Goal: Task Accomplishment & Management: Manage account settings

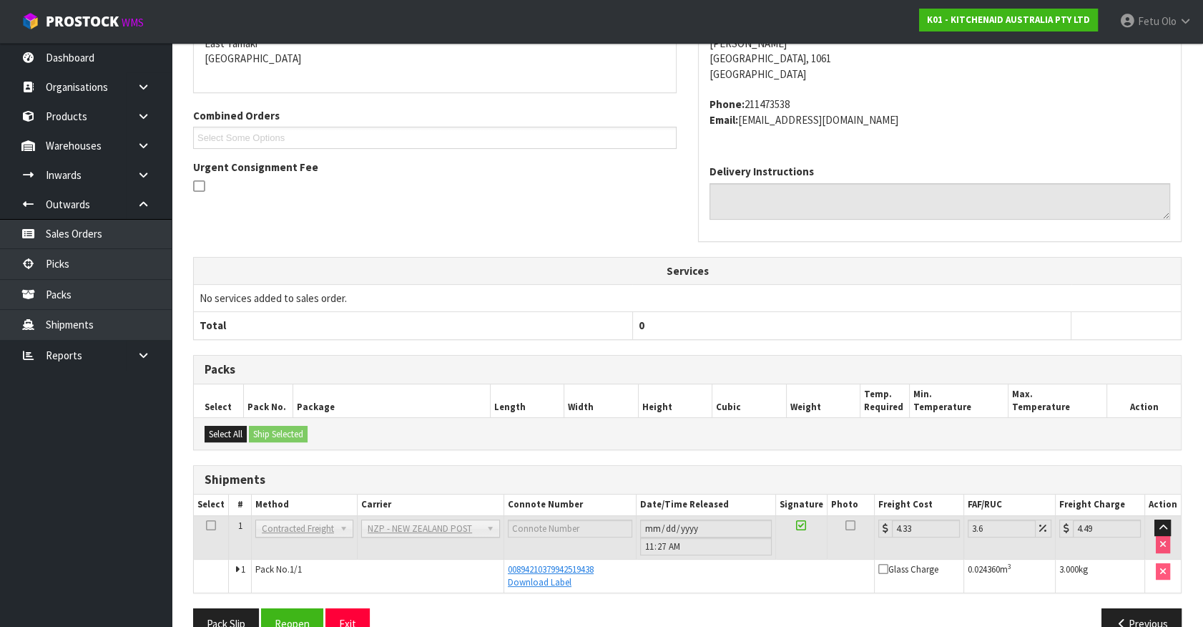
scroll to position [347, 0]
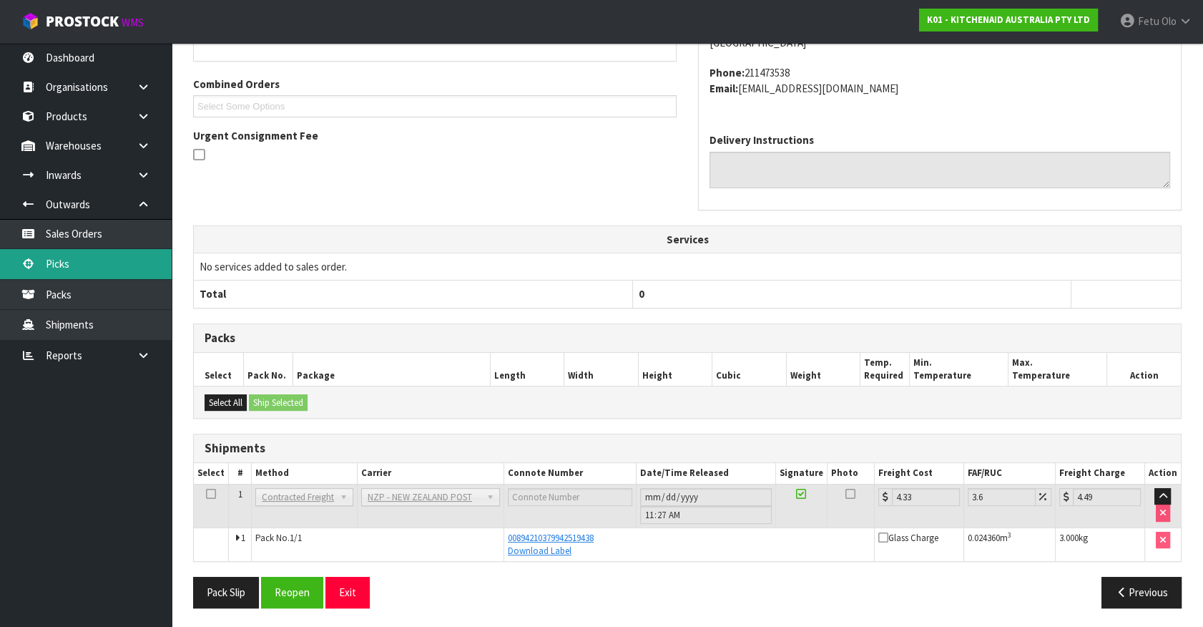
drag, startPoint x: 34, startPoint y: 261, endPoint x: 44, endPoint y: 265, distance: 10.2
click at [34, 261] on icon at bounding box center [28, 263] width 14 height 11
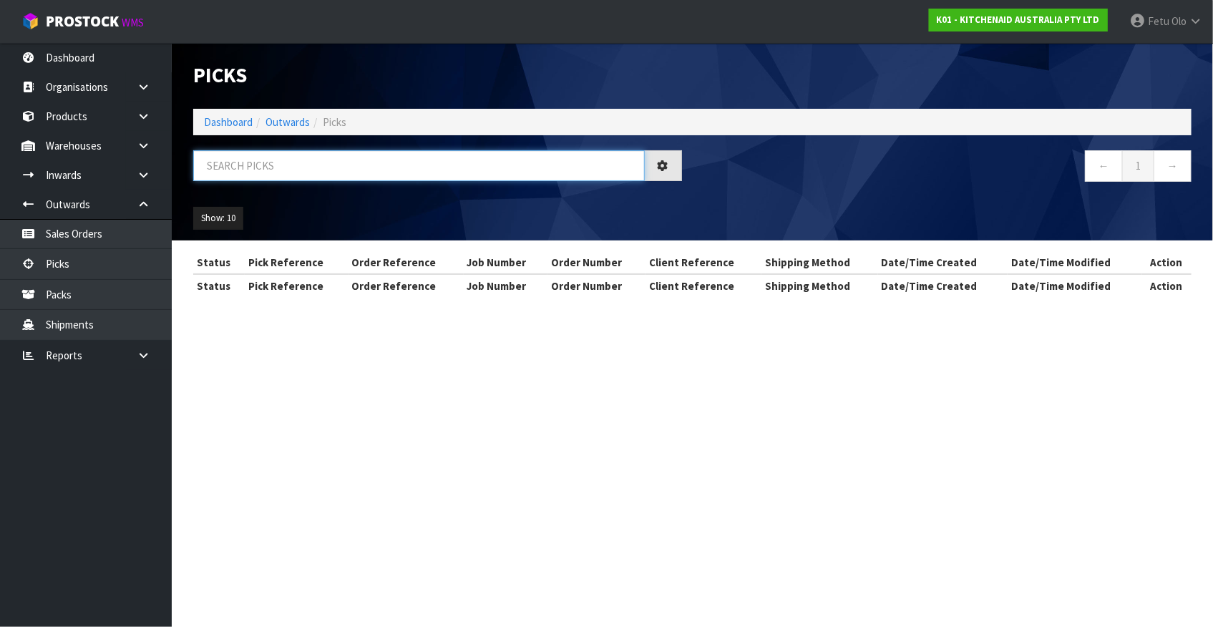
click at [269, 162] on input "text" at bounding box center [418, 165] width 451 height 31
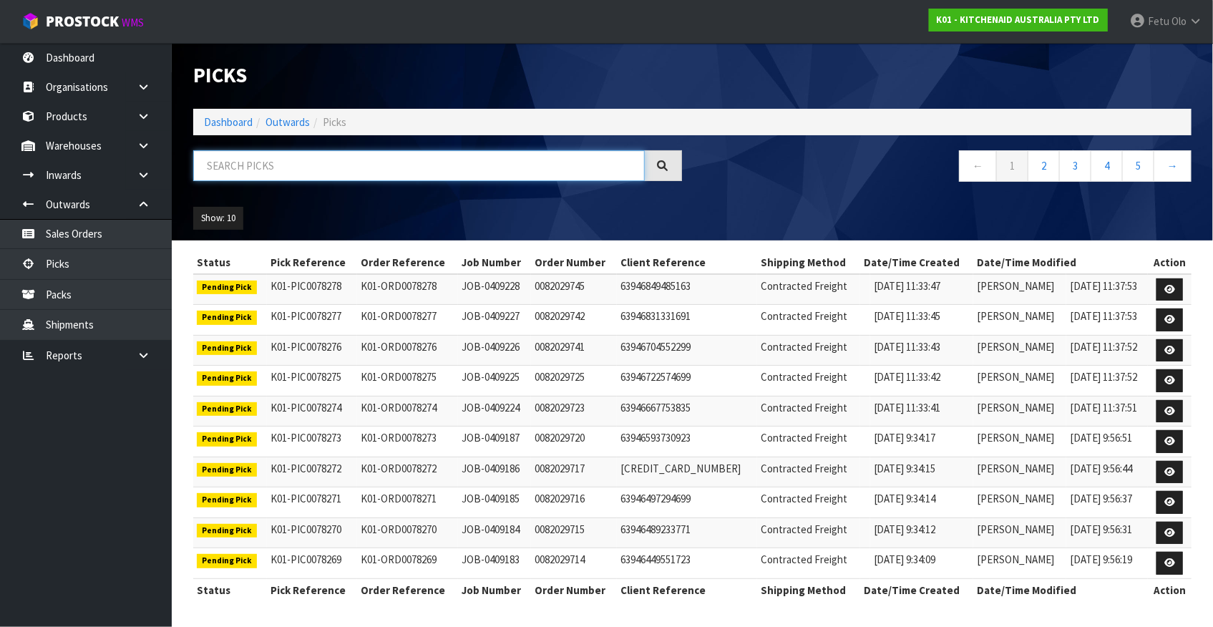
click at [268, 160] on input "text" at bounding box center [418, 165] width 451 height 31
drag, startPoint x: 268, startPoint y: 160, endPoint x: 264, endPoint y: 177, distance: 17.7
click at [264, 176] on input "text" at bounding box center [418, 165] width 451 height 31
type input "78161"
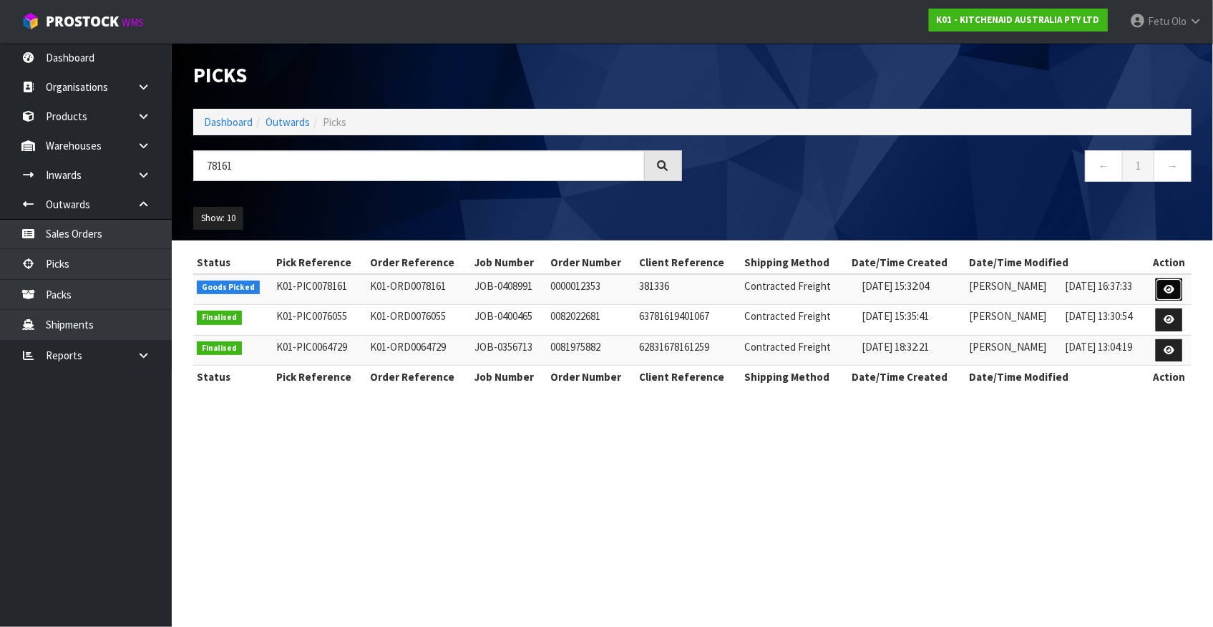
click at [1166, 291] on icon at bounding box center [1168, 289] width 11 height 9
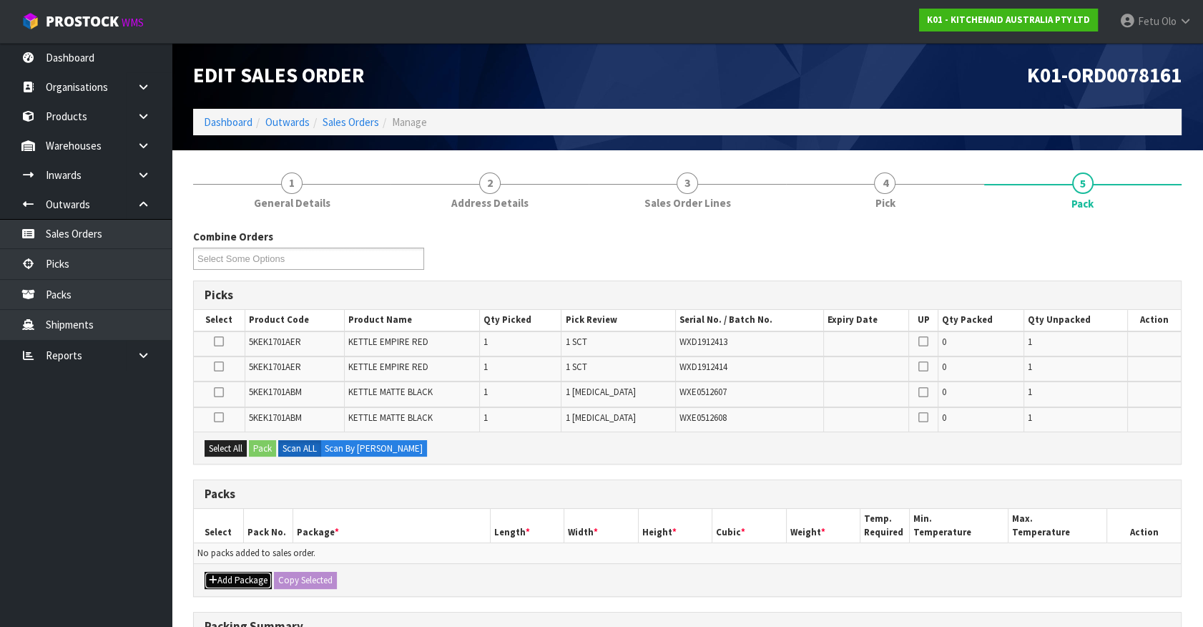
click at [228, 579] on button "Add Package" at bounding box center [238, 580] width 67 height 17
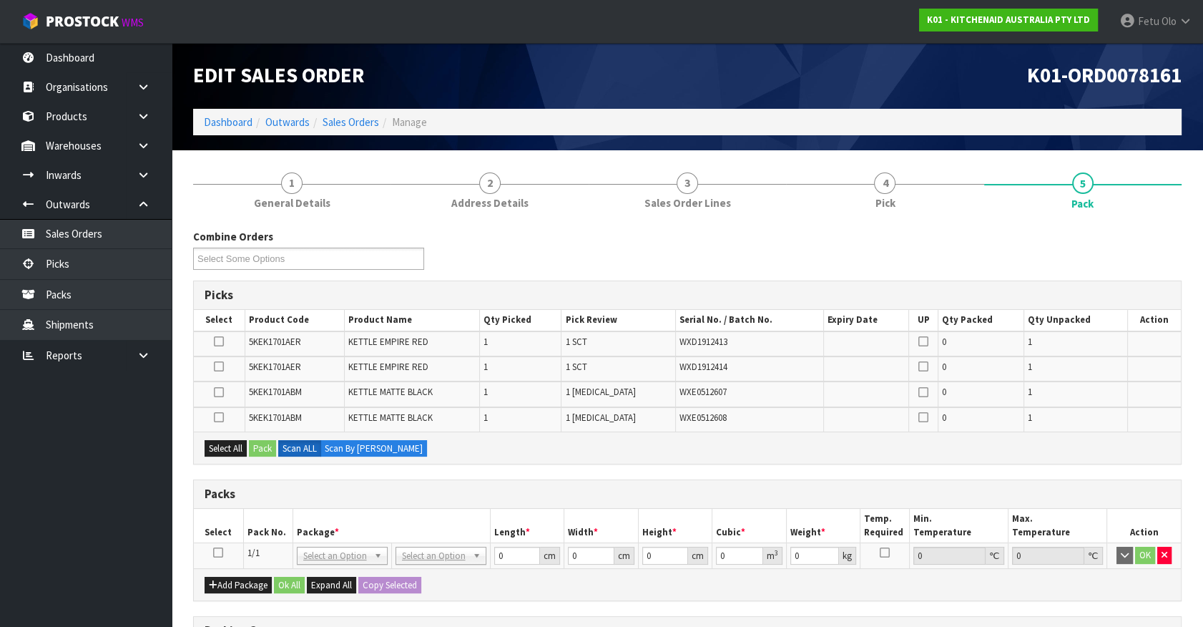
click at [218, 552] on icon at bounding box center [218, 552] width 10 height 1
click at [100, 554] on ul "Dashboard Organisations Clients Consignees Carriers Products Categories Serial …" at bounding box center [86, 335] width 172 height 584
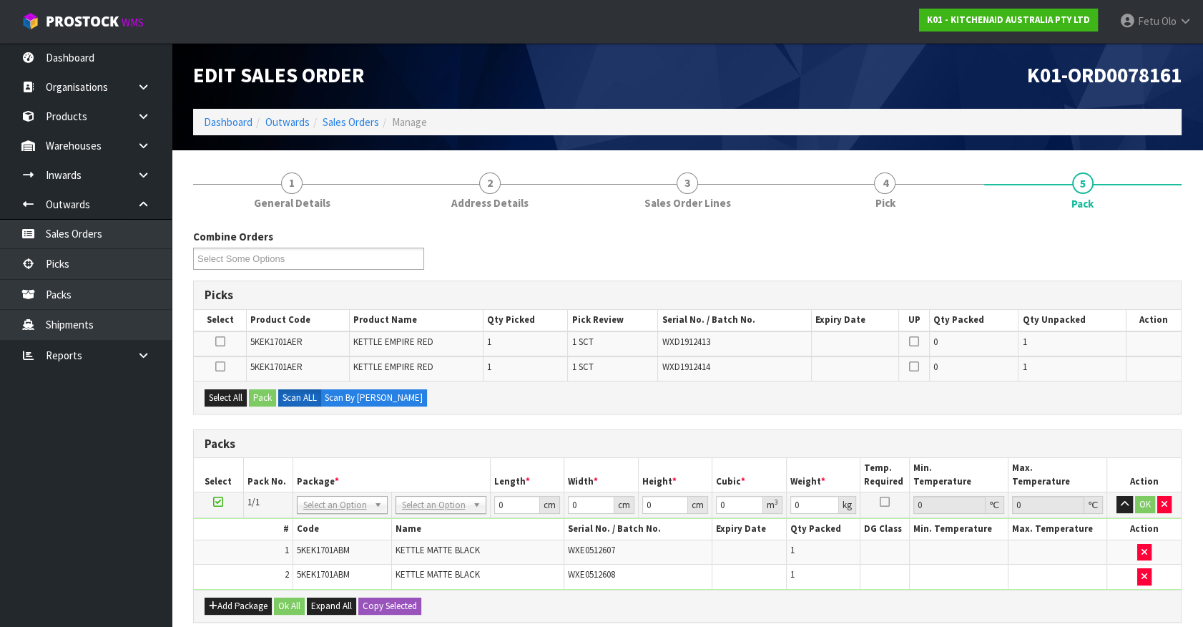
click at [215, 502] on icon at bounding box center [218, 502] width 10 height 1
click at [225, 611] on button "Add Package" at bounding box center [238, 605] width 67 height 17
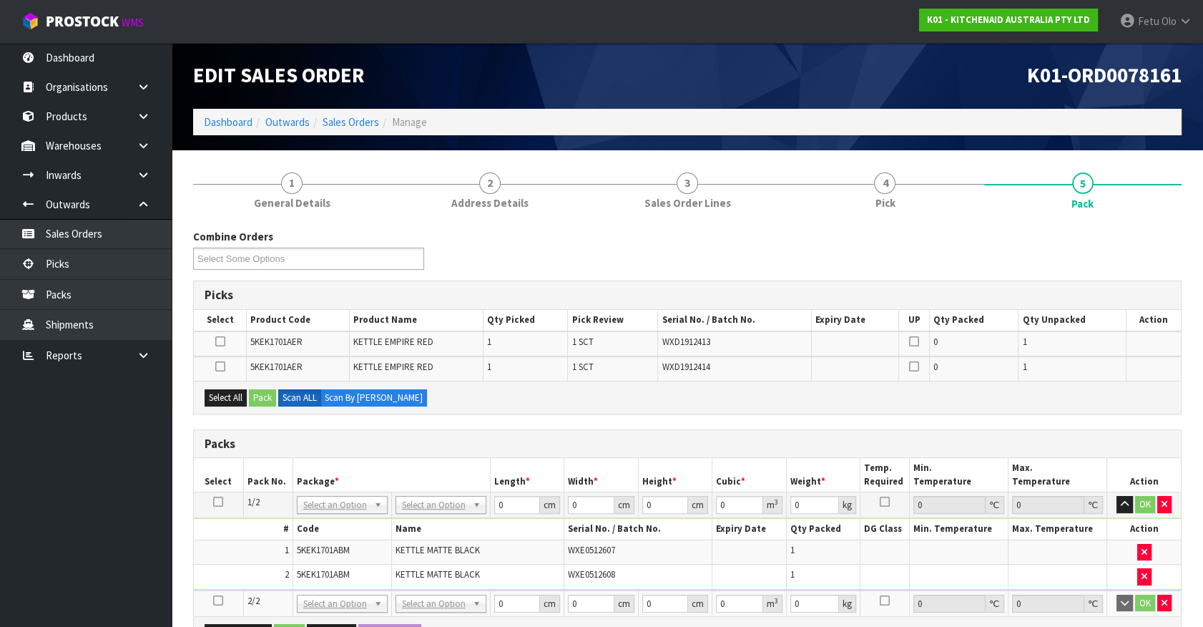
click at [222, 600] on icon at bounding box center [218, 600] width 10 height 1
click at [68, 577] on ul "Dashboard Organisations Clients Consignees Carriers Products Categories Serial …" at bounding box center [86, 335] width 172 height 584
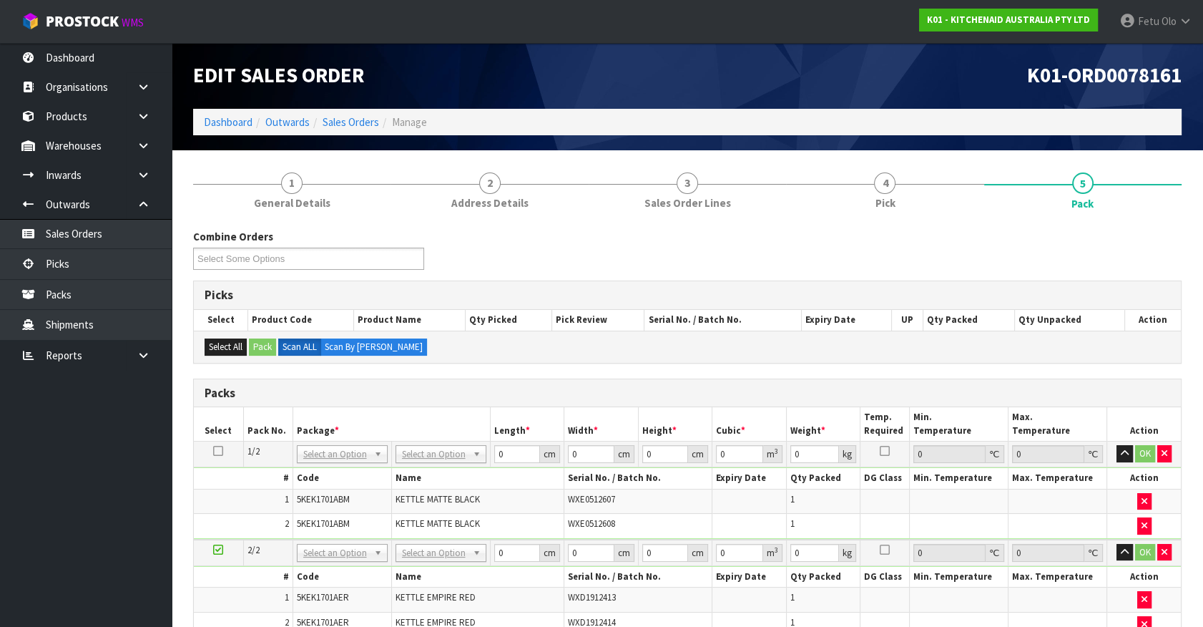
click at [449, 567] on th "Name" at bounding box center [477, 577] width 173 height 21
drag, startPoint x: 279, startPoint y: 612, endPoint x: 265, endPoint y: 615, distance: 14.6
click at [265, 615] on tbody "2/2 NONE 007-001 007-002 007-004 007-009 007-013 007-014 007-015 007-017 007-01…" at bounding box center [687, 587] width 987 height 97
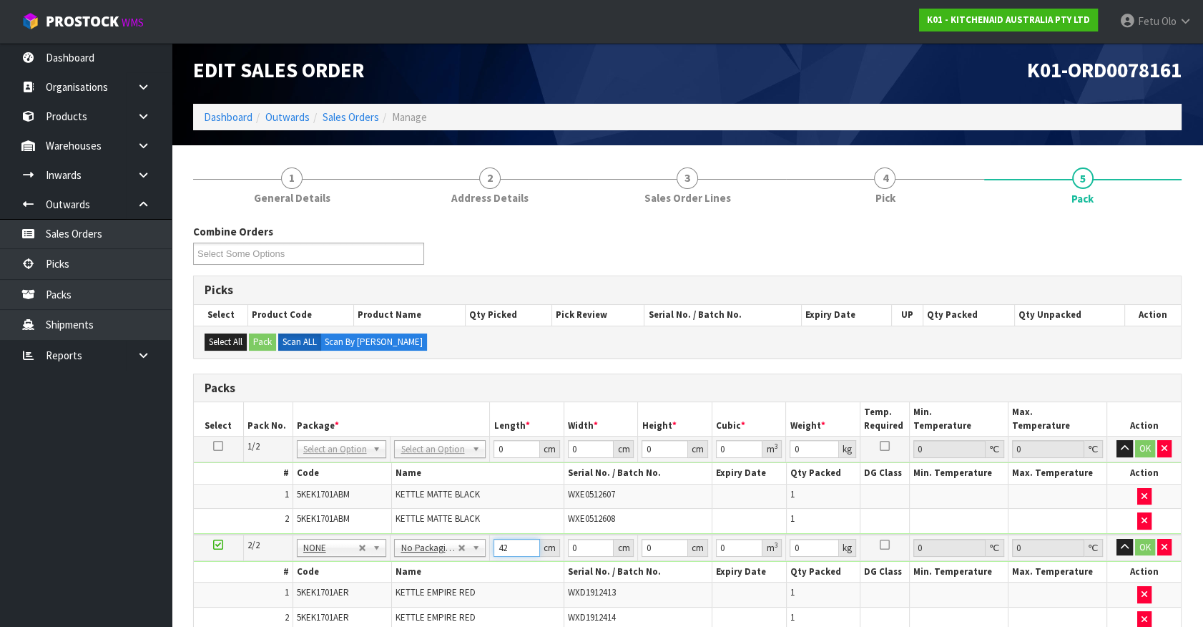
type input "42"
type input "29"
type input "3"
type input "0.003654"
type input "35"
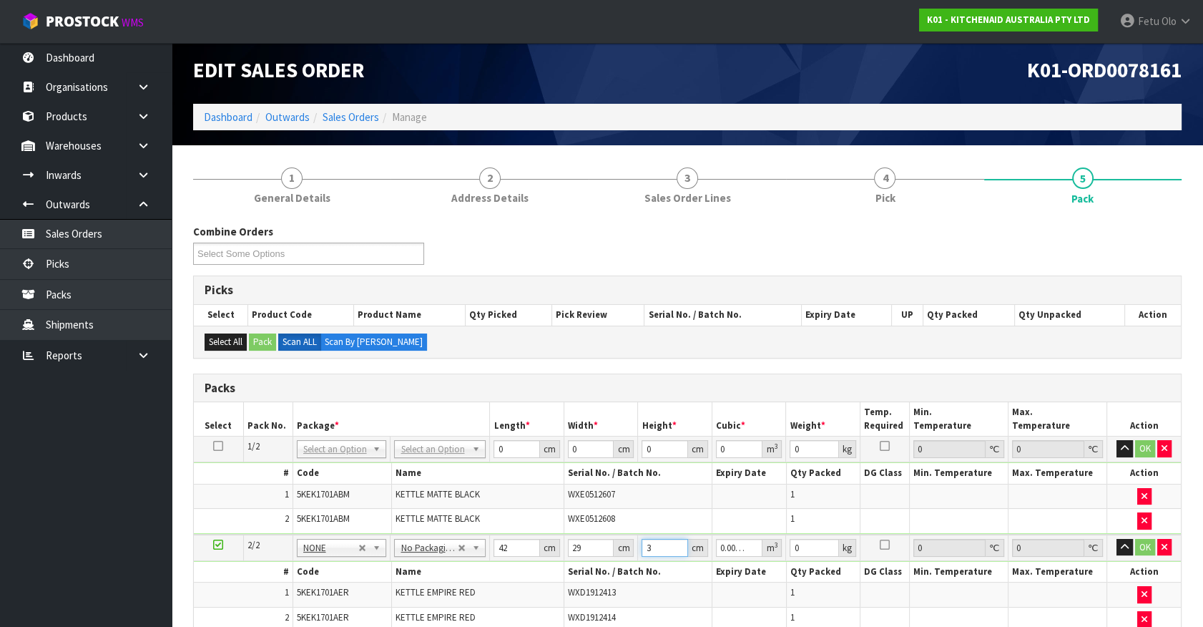
type input "0.04263"
type input "35"
type input "6"
click at [1117, 539] on button "button" at bounding box center [1125, 547] width 16 height 17
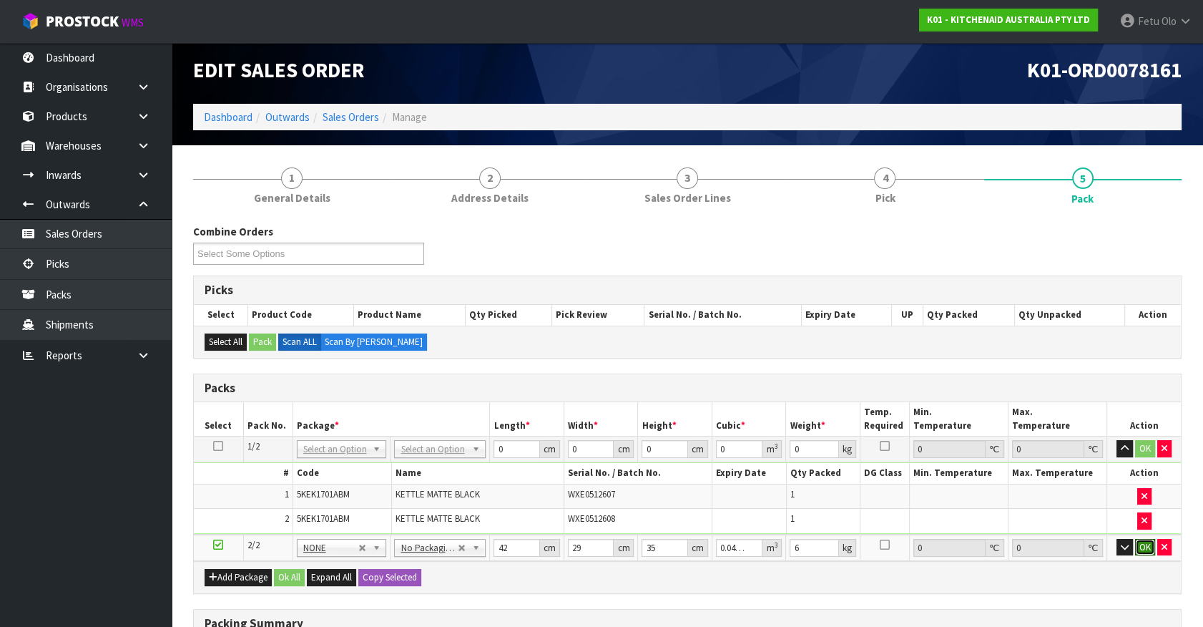
click button "OK" at bounding box center [1145, 547] width 20 height 17
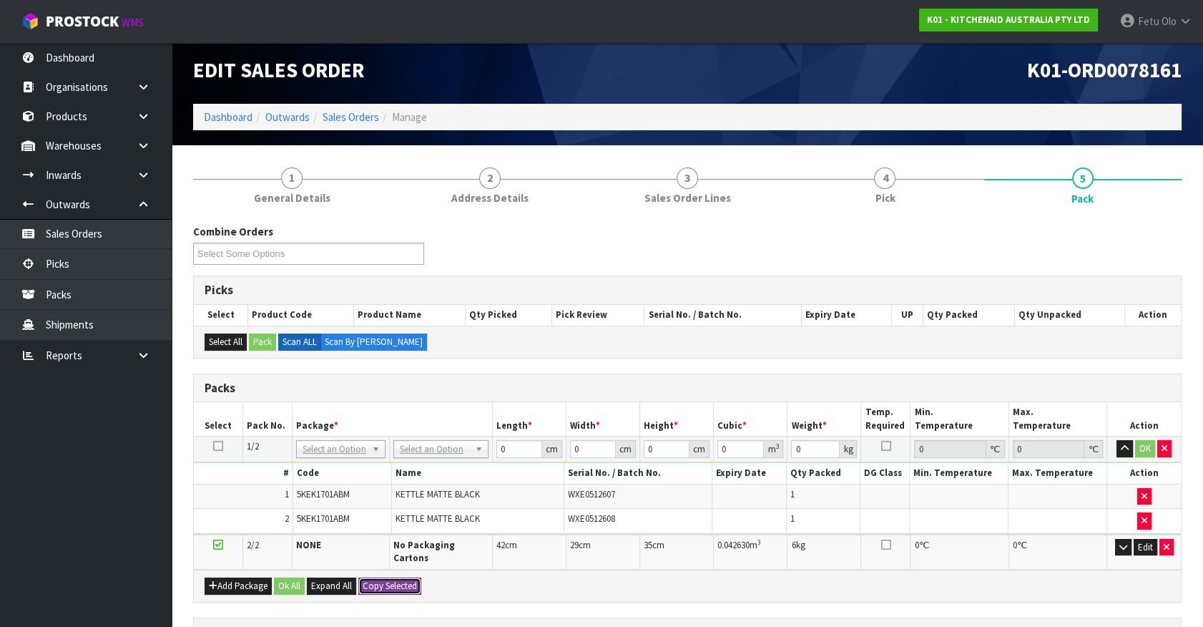
click at [378, 577] on button "Copy Selected" at bounding box center [389, 585] width 63 height 17
click at [378, 580] on span "Confirm" at bounding box center [378, 586] width 31 height 12
type input "42"
type input "29"
type input "35"
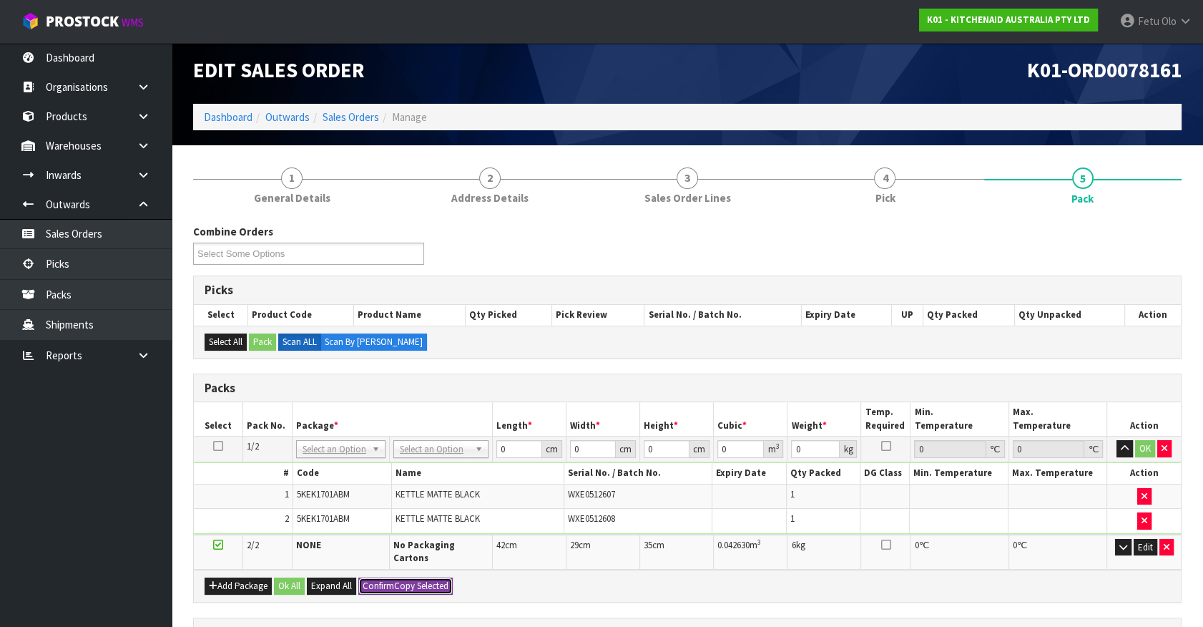
type input "0.04263"
type input "6"
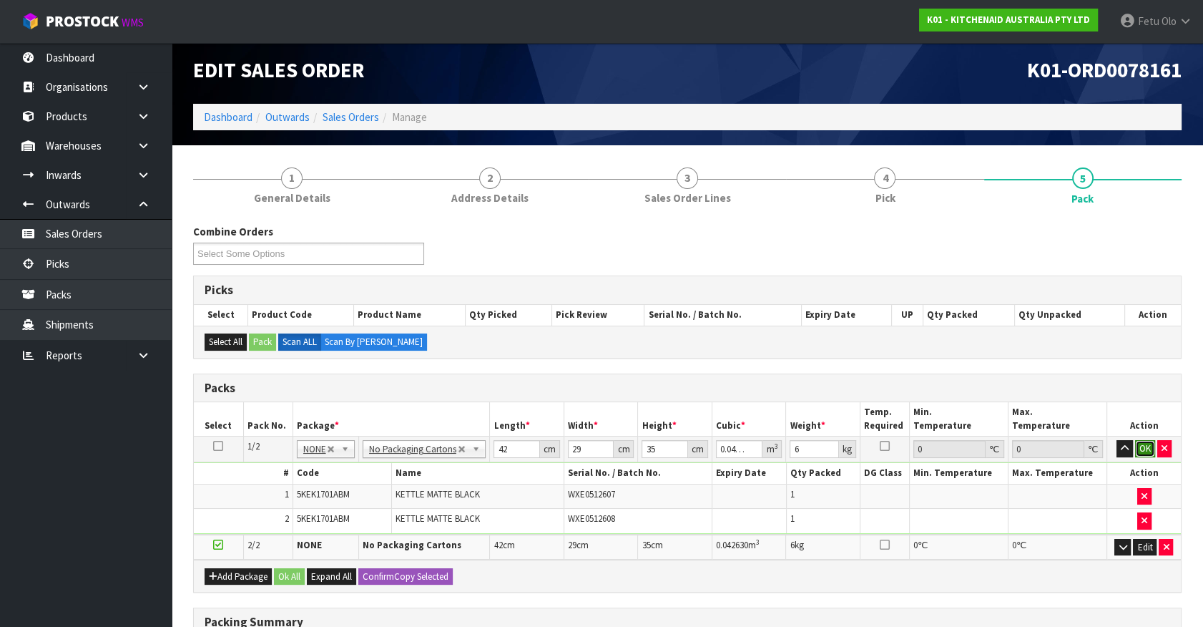
click at [1150, 446] on button "OK" at bounding box center [1145, 448] width 20 height 17
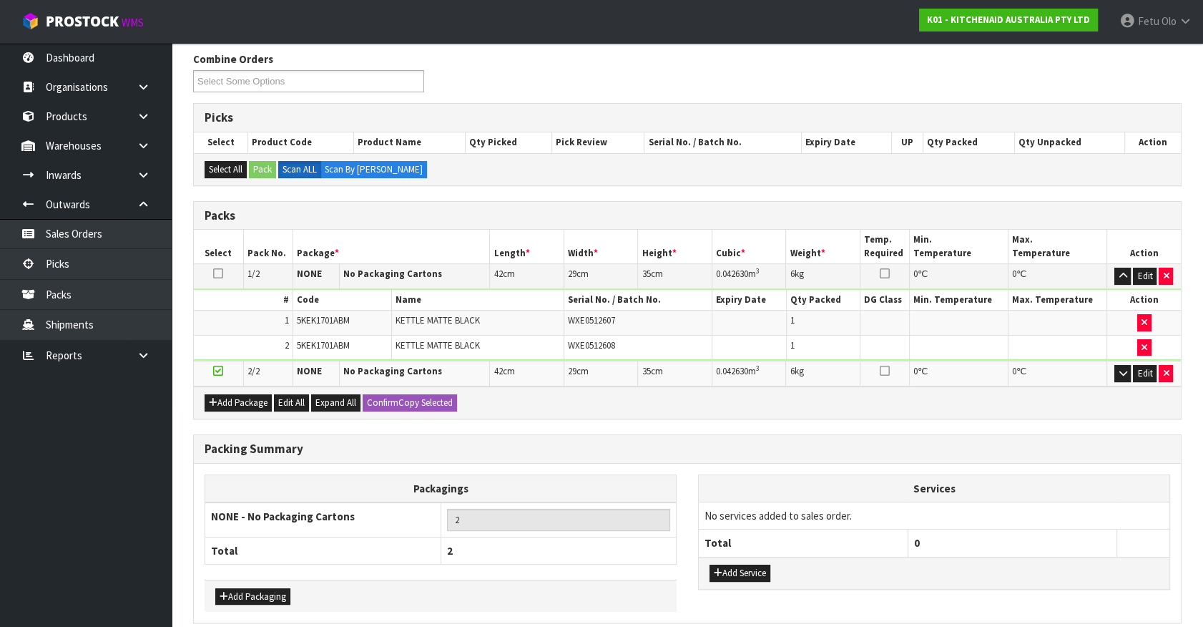
scroll to position [237, 0]
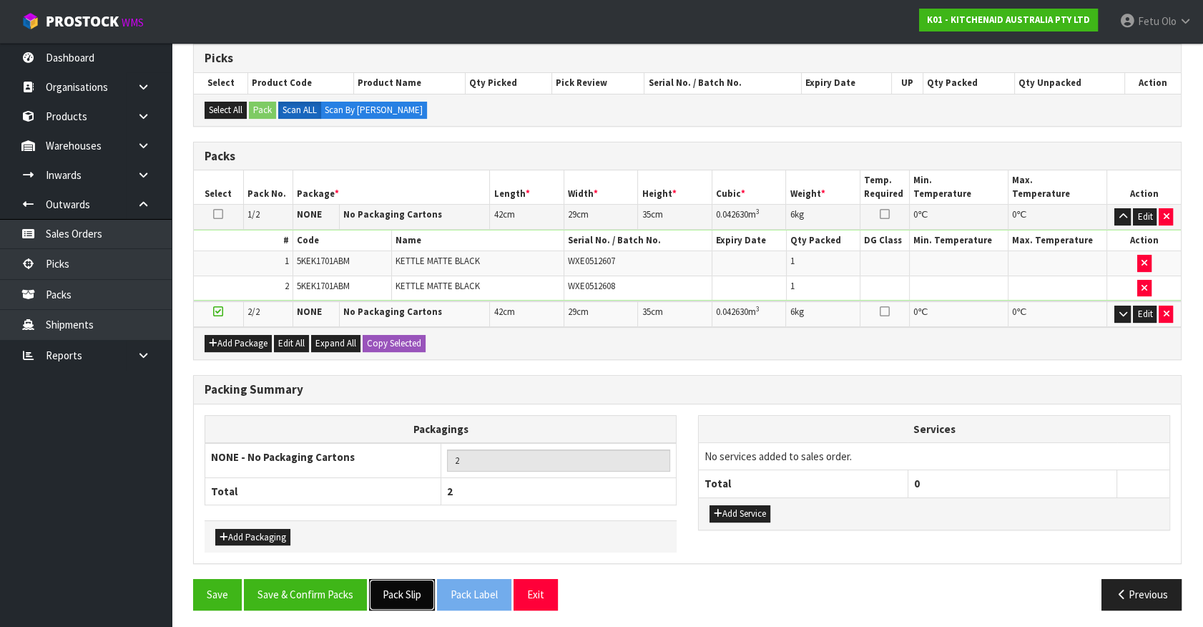
click at [384, 591] on button "Pack Slip" at bounding box center [402, 594] width 66 height 31
click at [314, 582] on button "Save & Confirm Packs" at bounding box center [305, 594] width 123 height 31
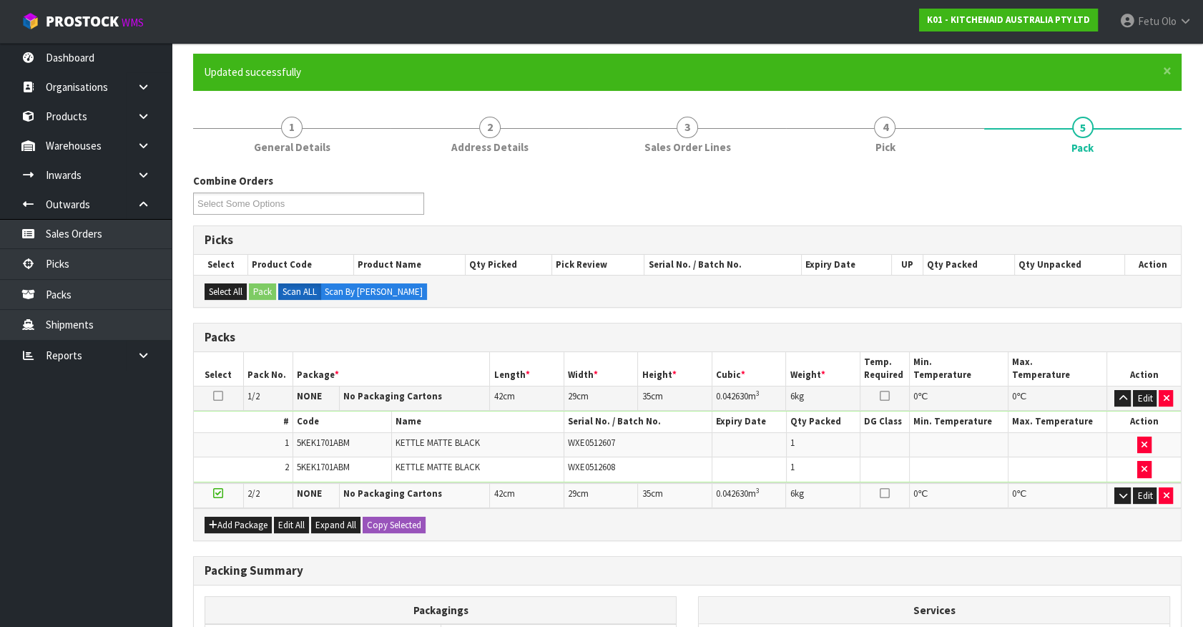
scroll to position [187, 0]
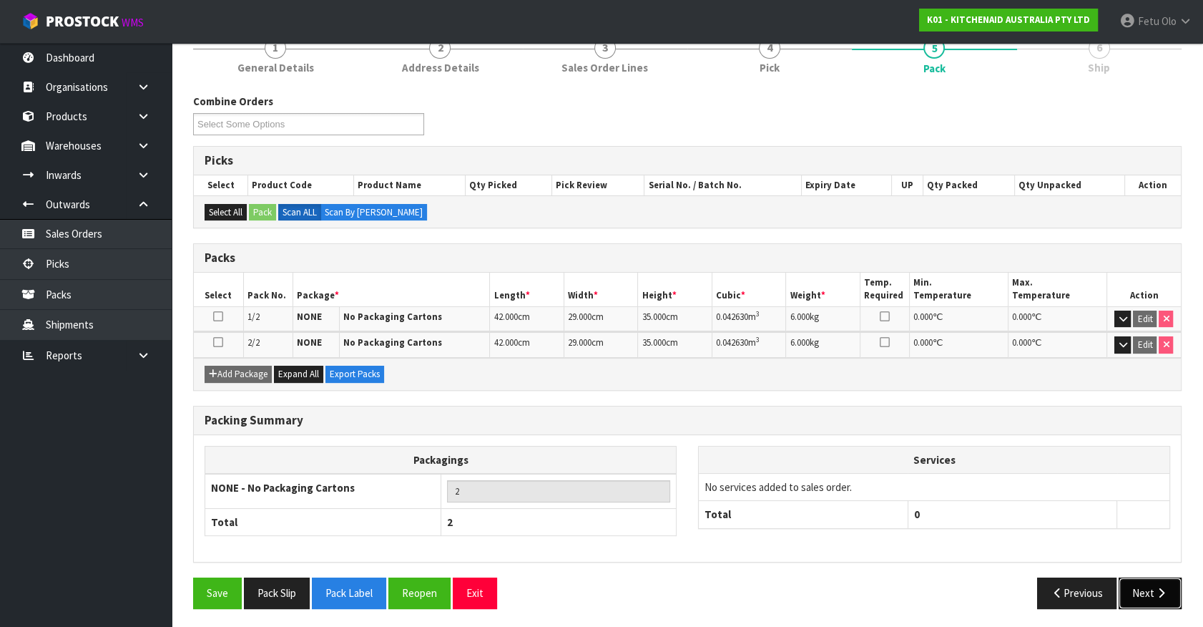
click at [1144, 590] on button "Next" at bounding box center [1150, 592] width 63 height 31
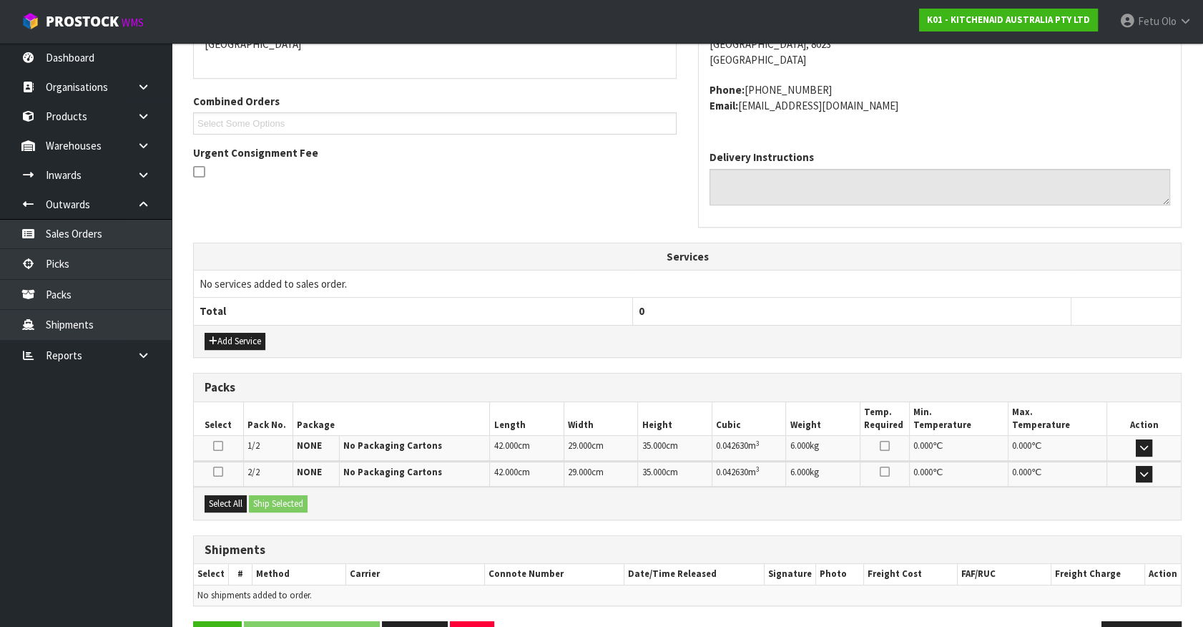
scroll to position [373, 0]
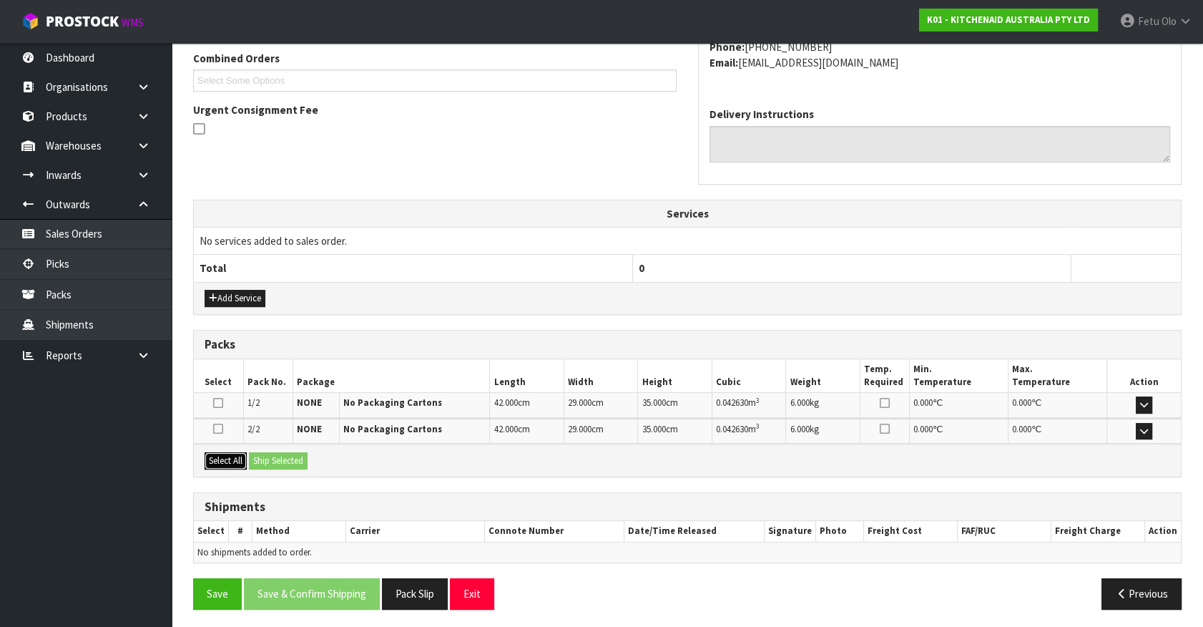
click at [232, 458] on button "Select All" at bounding box center [226, 460] width 42 height 17
click at [269, 452] on button "Ship Selected" at bounding box center [278, 460] width 59 height 17
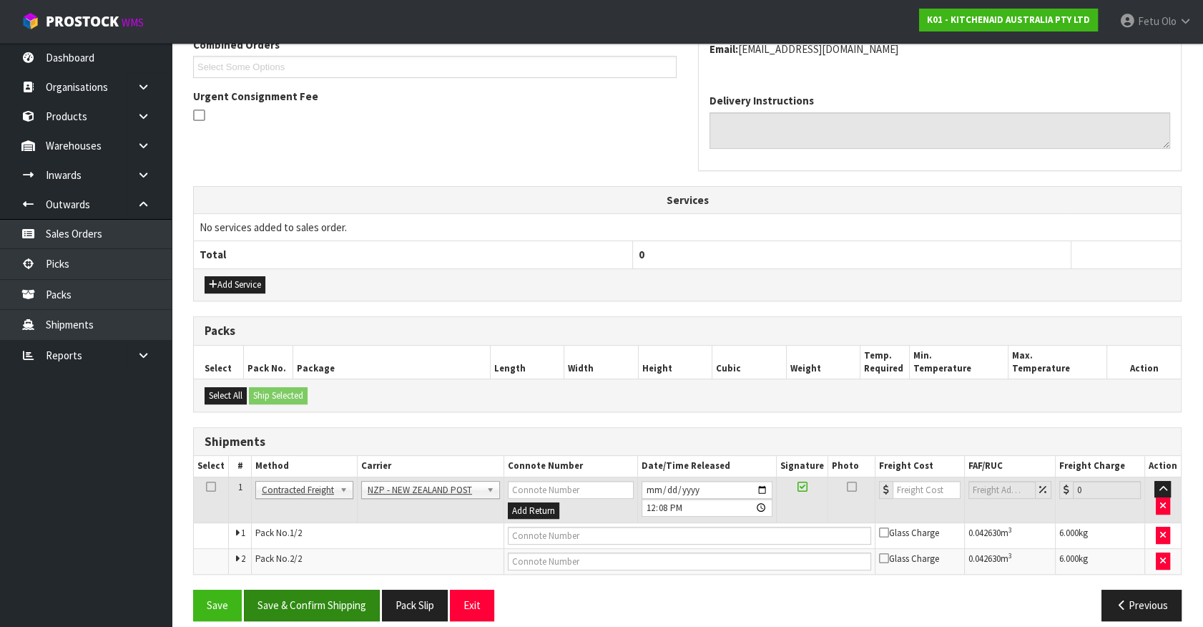
scroll to position [399, 0]
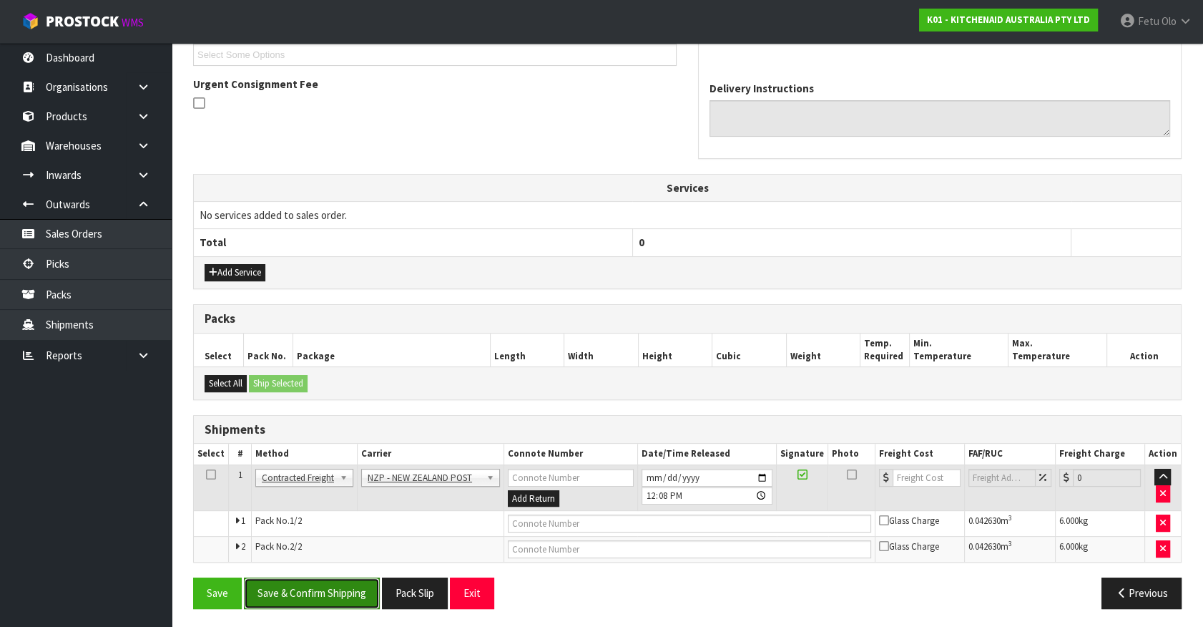
click at [315, 590] on button "Save & Confirm Shipping" at bounding box center [312, 592] width 136 height 31
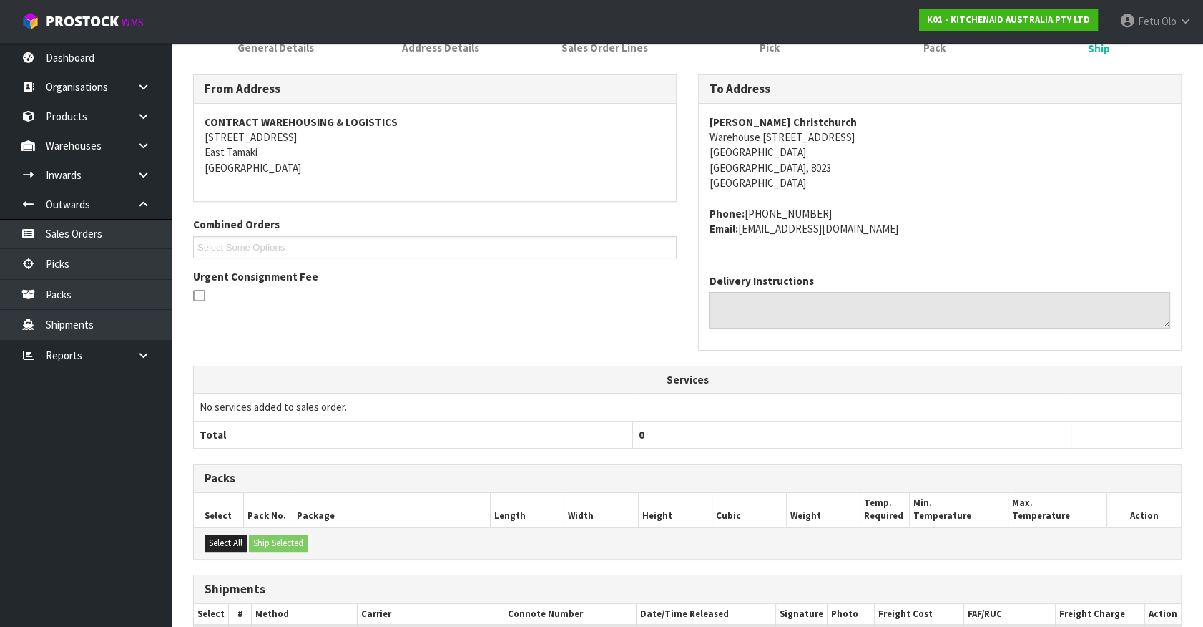
scroll to position [378, 0]
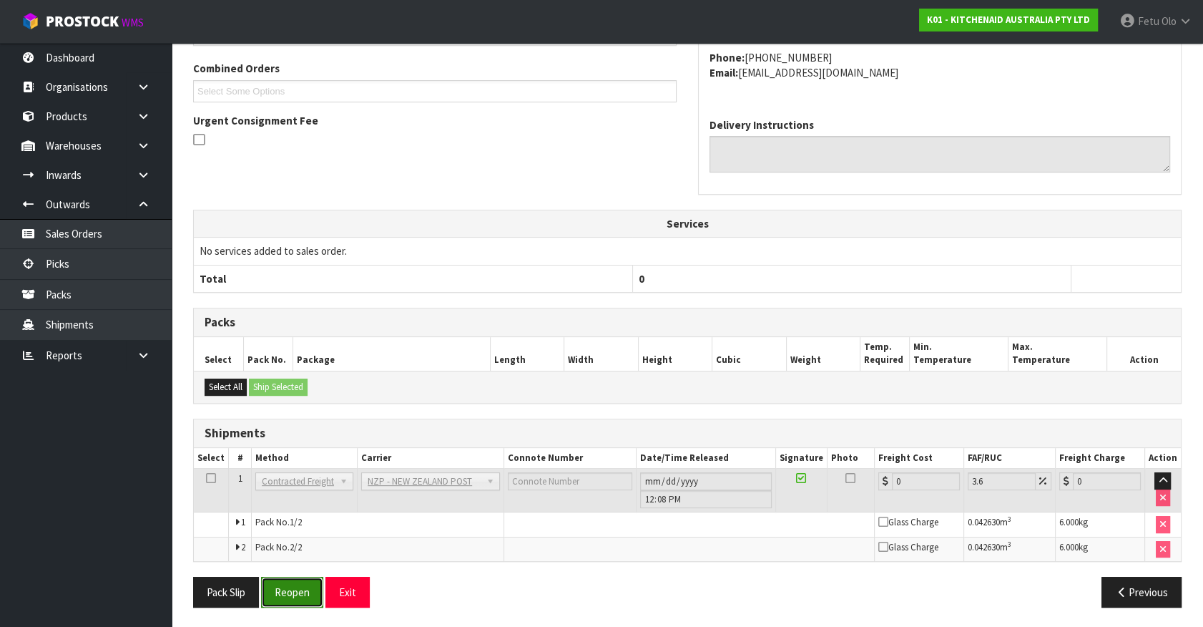
click at [288, 589] on button "Reopen" at bounding box center [292, 592] width 62 height 31
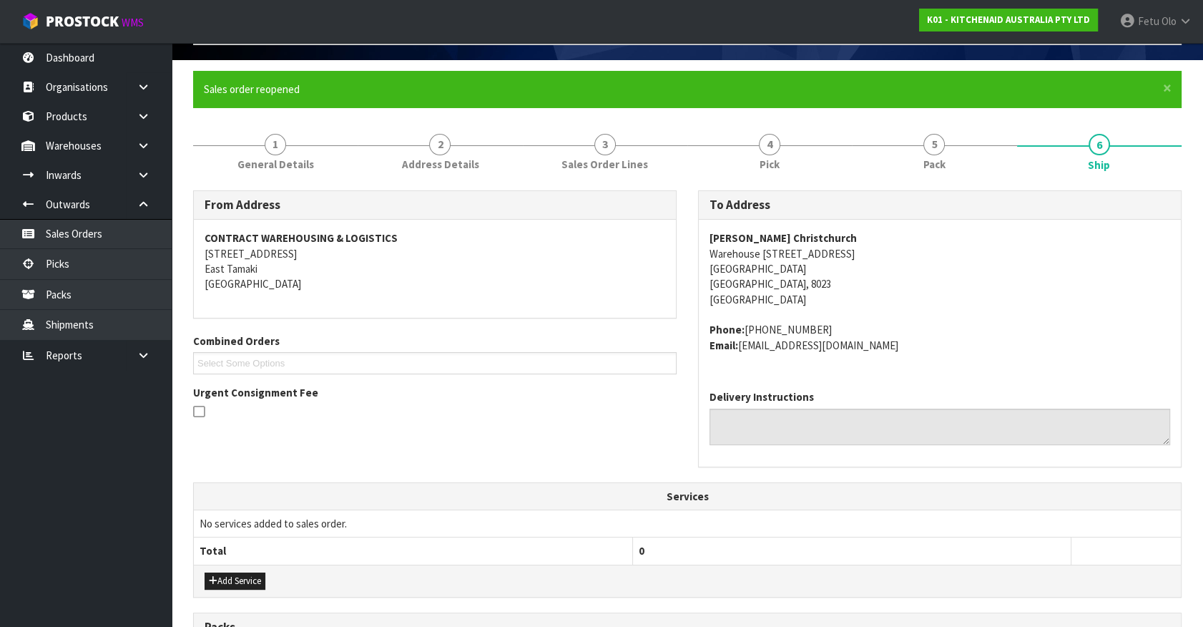
scroll to position [411, 0]
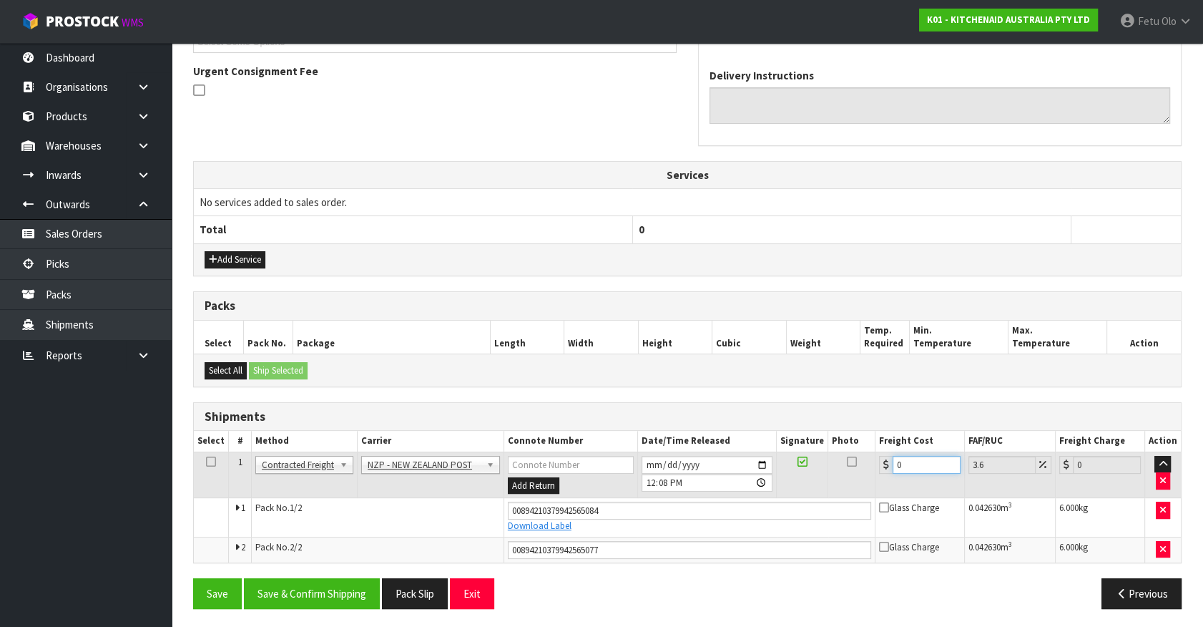
drag, startPoint x: 927, startPoint y: 465, endPoint x: 656, endPoint y: 508, distance: 274.5
click at [656, 508] on tbody "1 Client Local Pickup Customer Local Pickup Company Freight Contracted Freight …" at bounding box center [687, 506] width 987 height 110
type input "2"
type input "2.07"
type input "23"
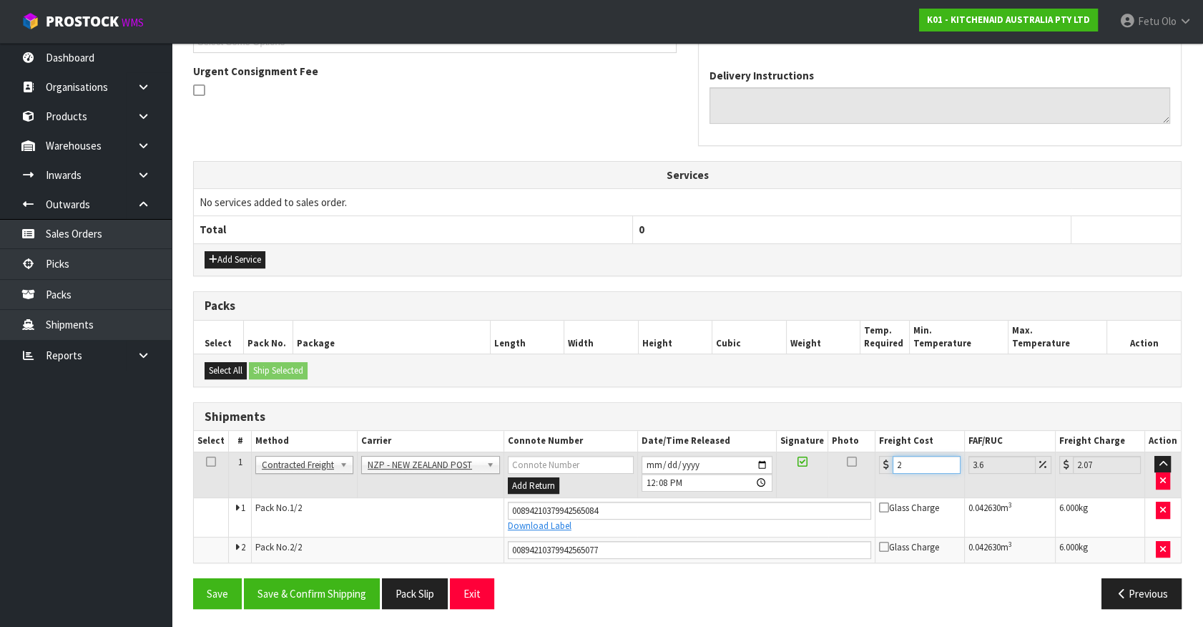
type input "23.83"
type input "23.2"
type input "24.04"
type input "23.22"
type input "24.06"
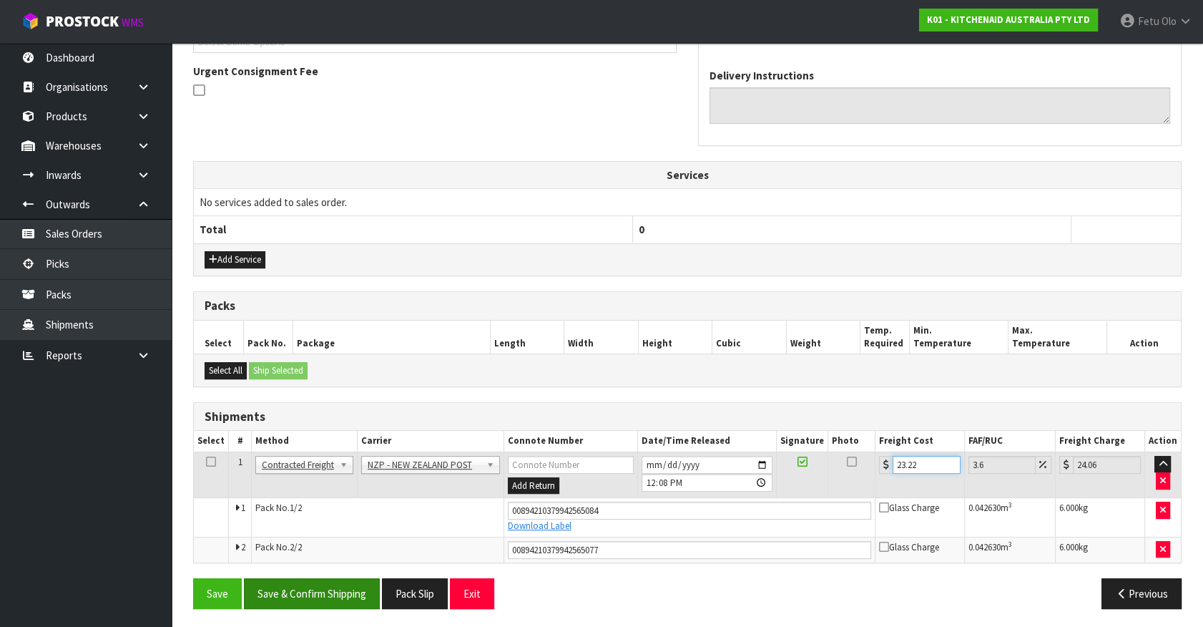
type input "23.22"
drag, startPoint x: 329, startPoint y: 584, endPoint x: 339, endPoint y: 585, distance: 10.0
click at [336, 585] on button "Save & Confirm Shipping" at bounding box center [312, 593] width 136 height 31
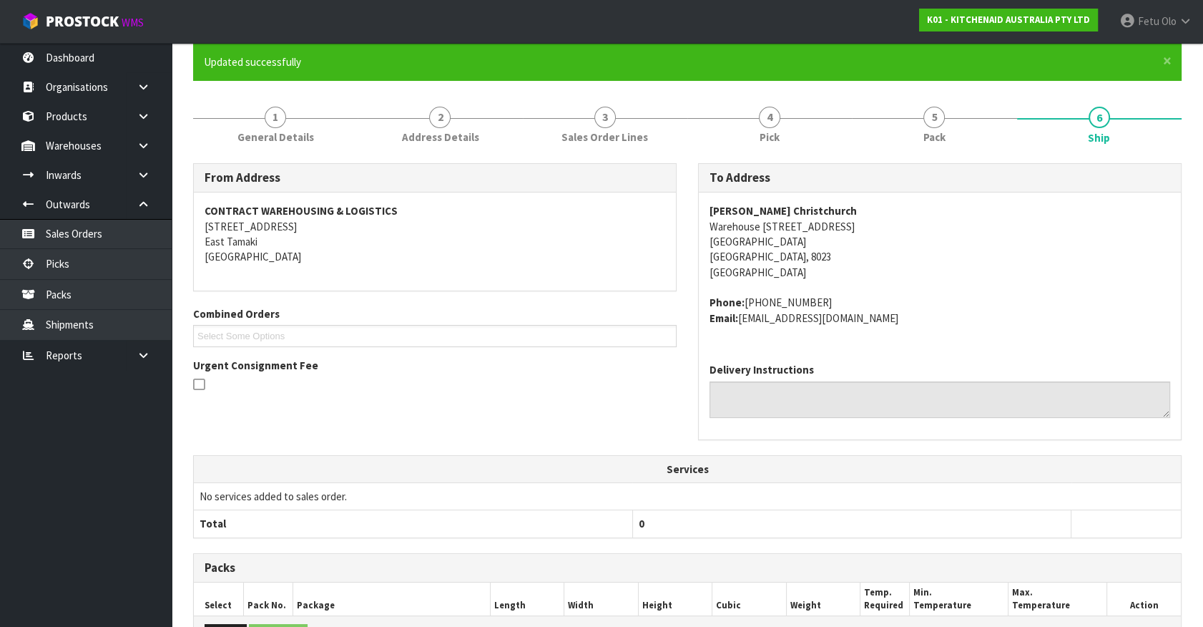
scroll to position [372, 0]
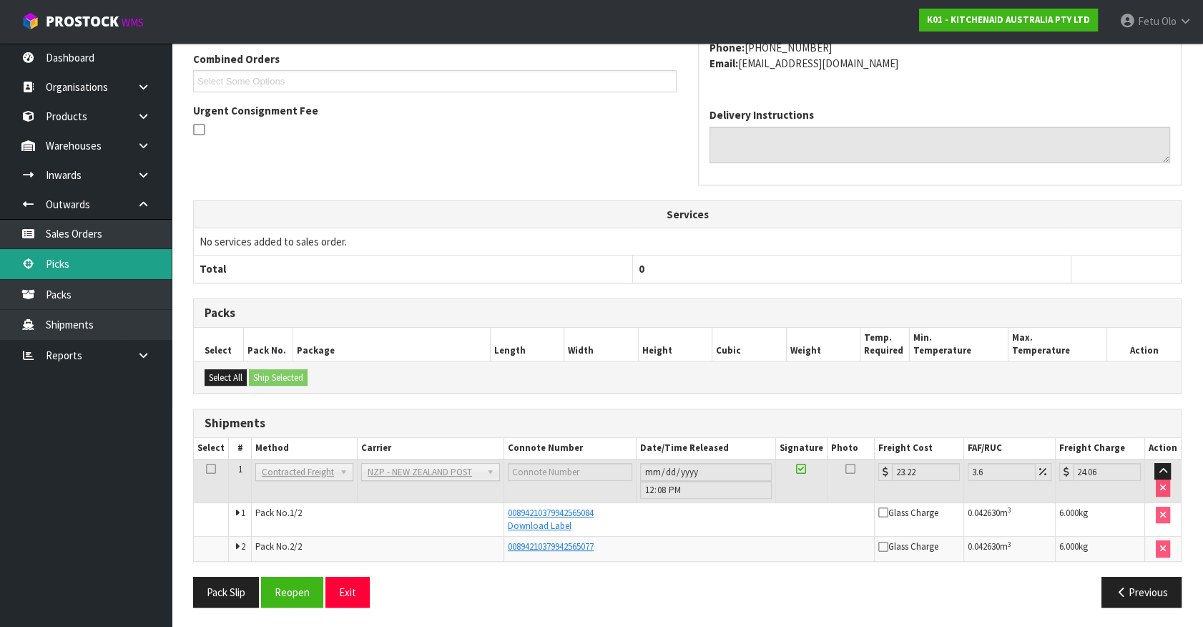
click at [74, 273] on link "Picks" at bounding box center [86, 263] width 172 height 29
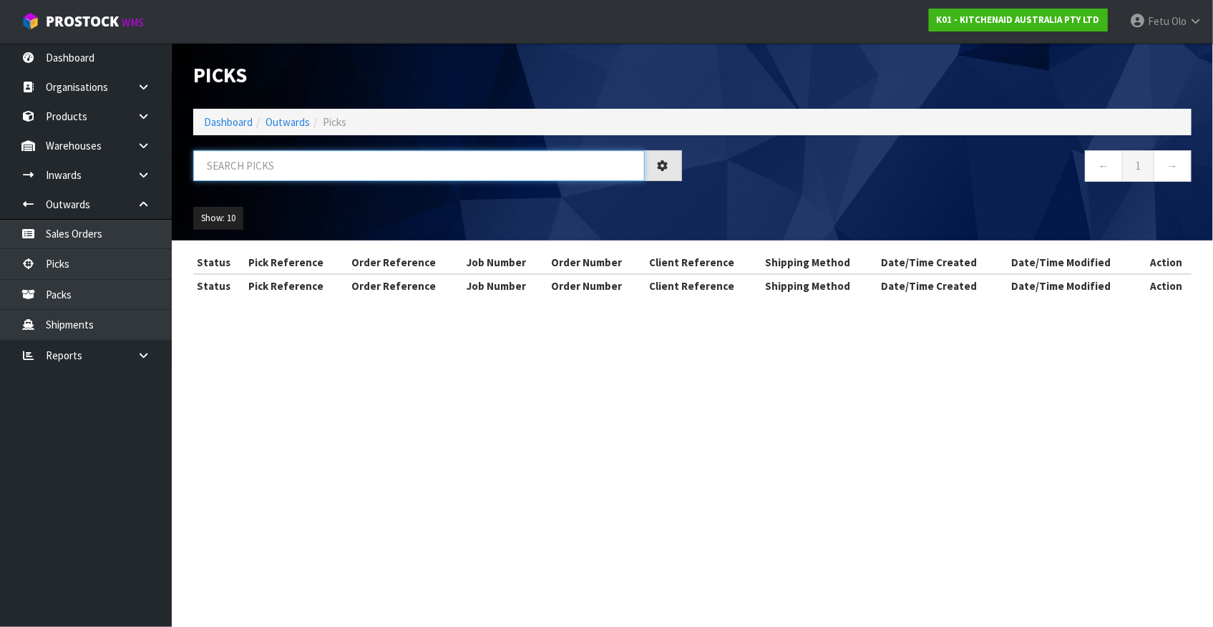
click at [342, 175] on input "text" at bounding box center [418, 165] width 451 height 31
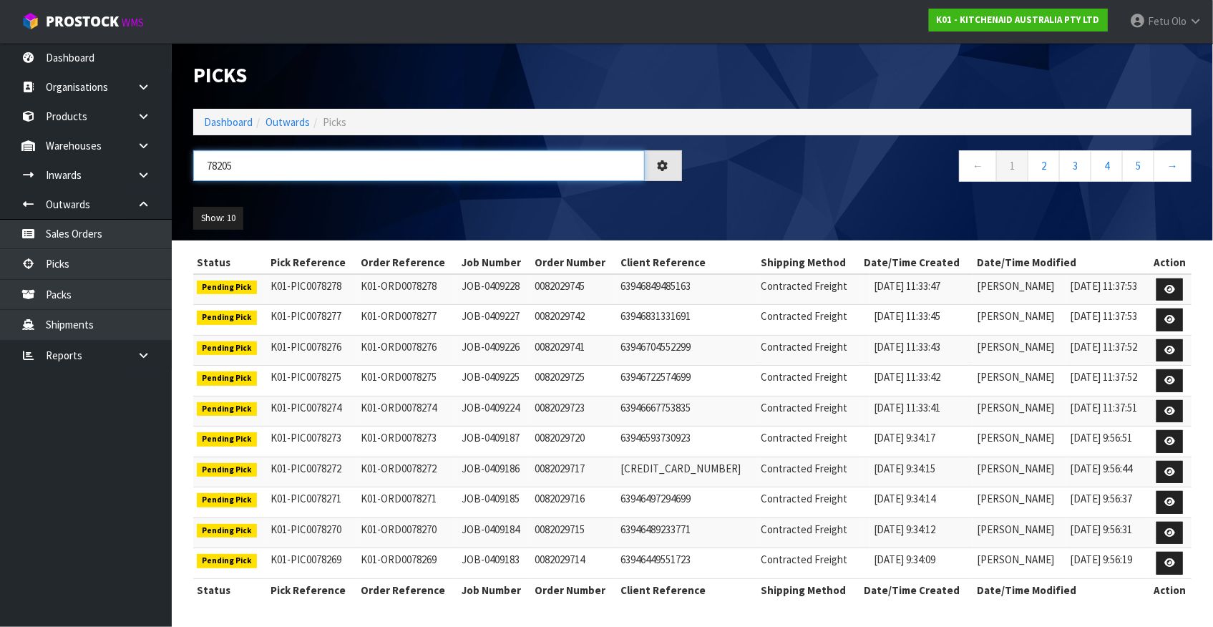
type input "78205"
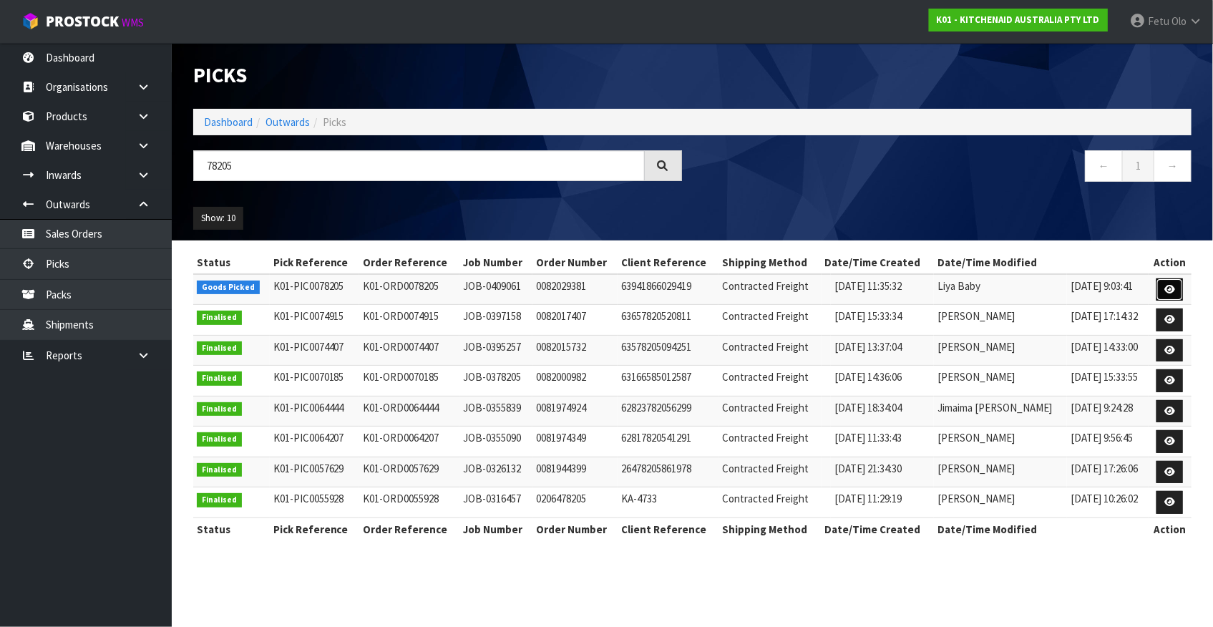
click at [1167, 287] on icon at bounding box center [1169, 289] width 11 height 9
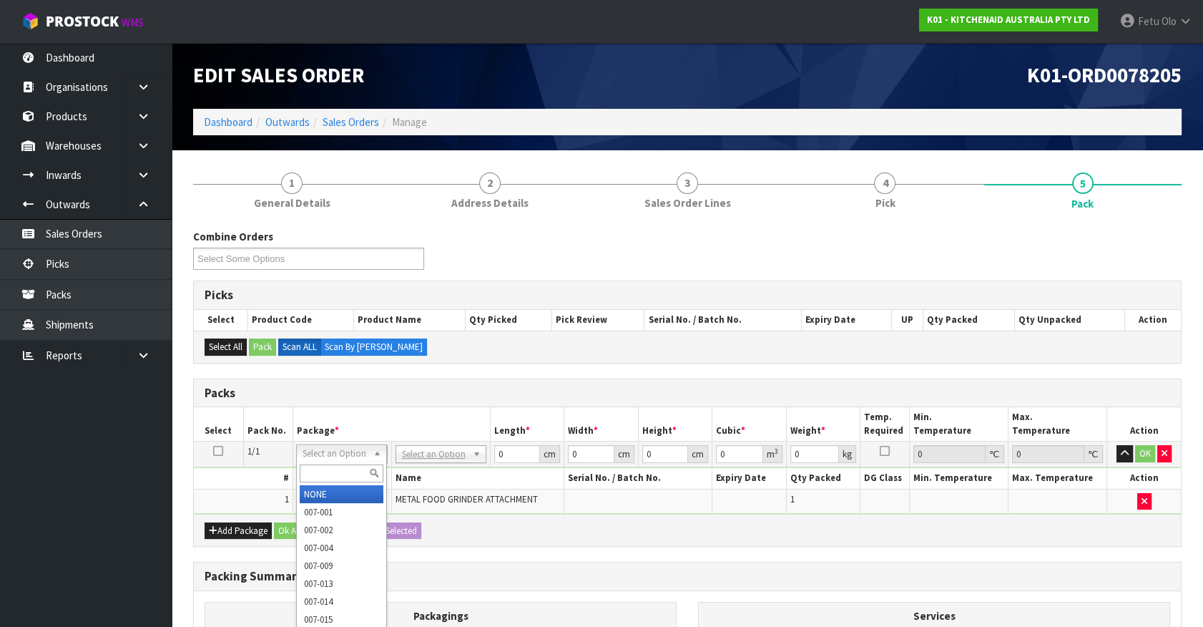
drag, startPoint x: 313, startPoint y: 451, endPoint x: 312, endPoint y: 479, distance: 27.2
click at [312, 479] on input "text" at bounding box center [342, 473] width 84 height 18
type input "011-084"
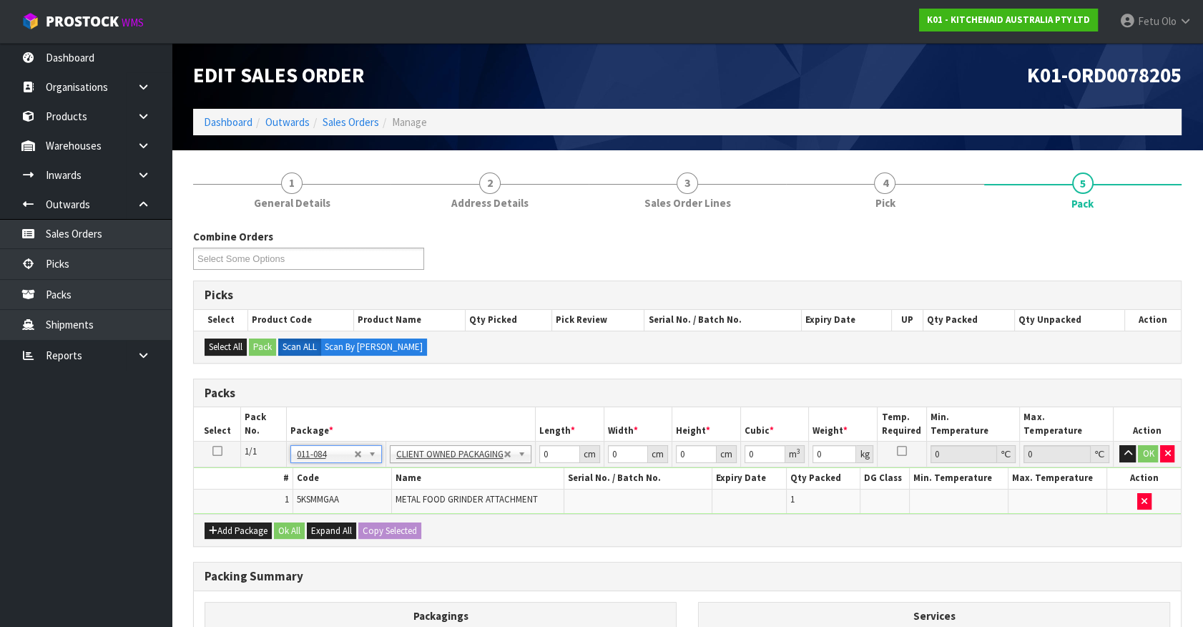
type input "2.3"
click at [366, 527] on div "Packs Select Pack No. Package * Length * Width * Height * Cubic * Weight * Temp…" at bounding box center [687, 462] width 989 height 169
type input "42"
type input "28"
type input "1"
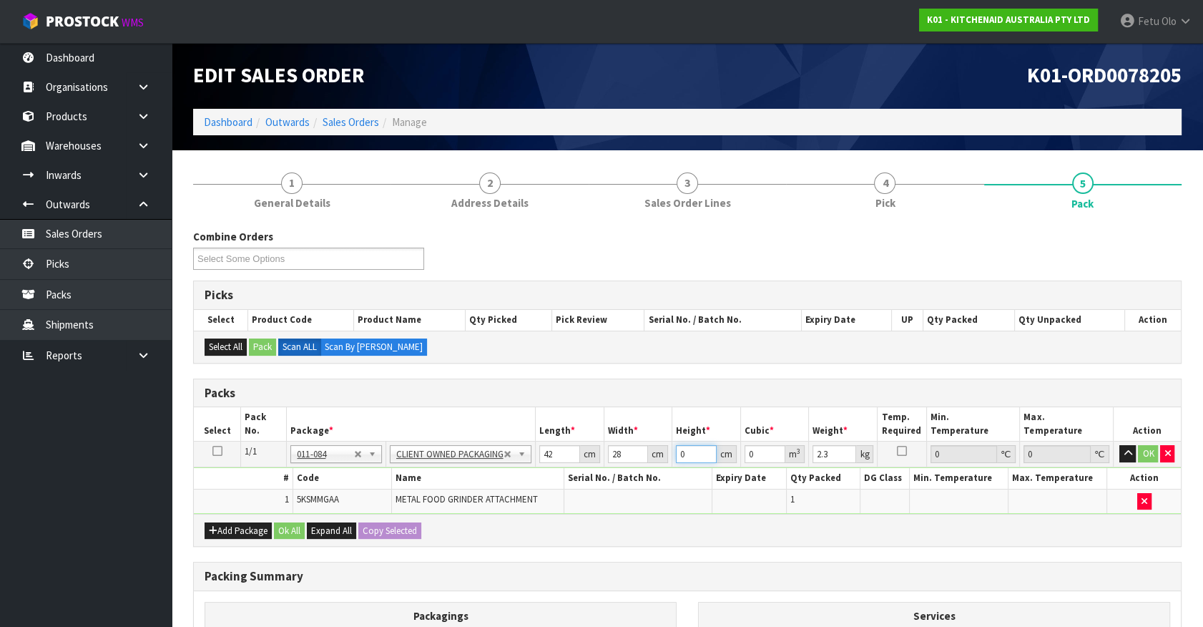
type input "0.001176"
type input "19"
type input "0.022344"
type input "19"
type input "3"
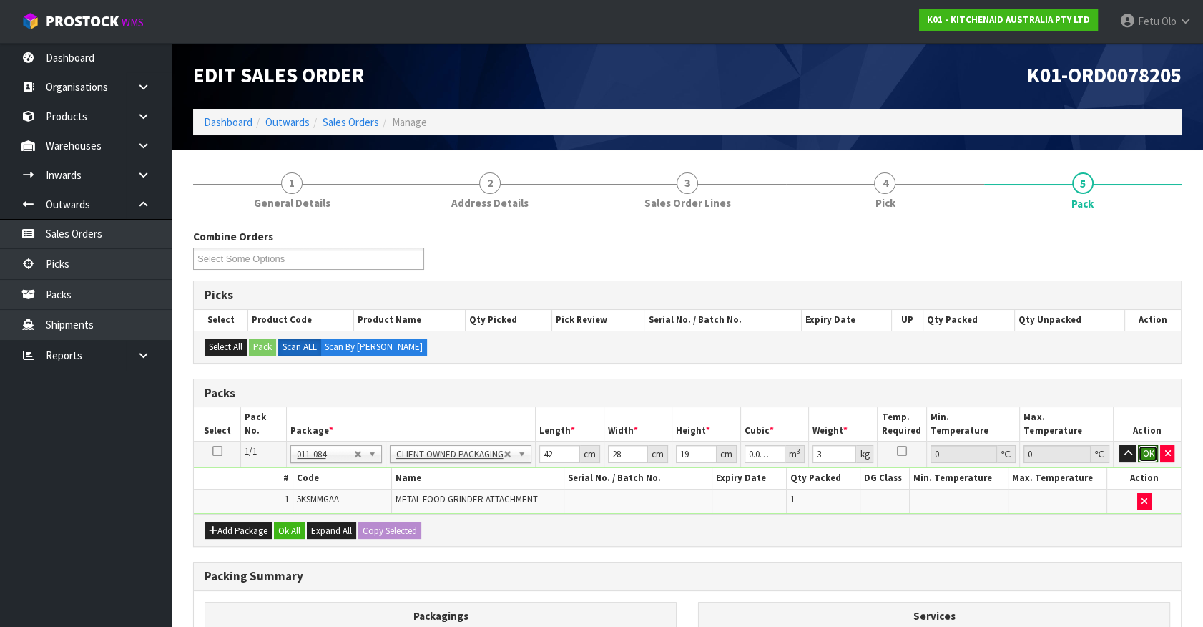
click button "OK" at bounding box center [1148, 453] width 20 height 17
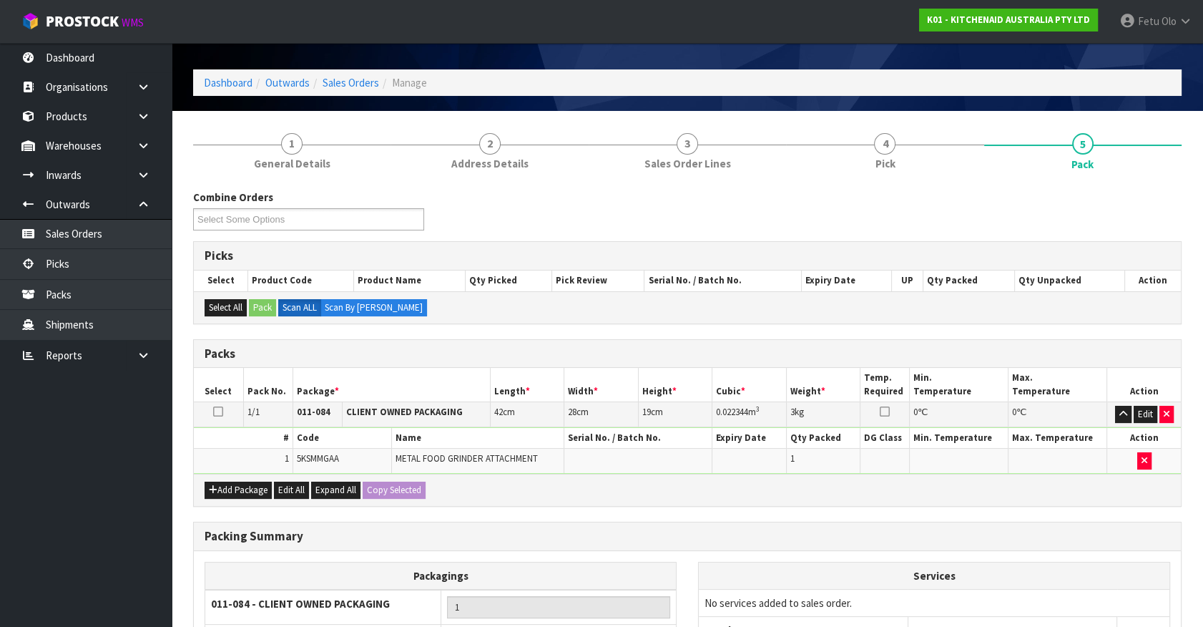
scroll to position [187, 0]
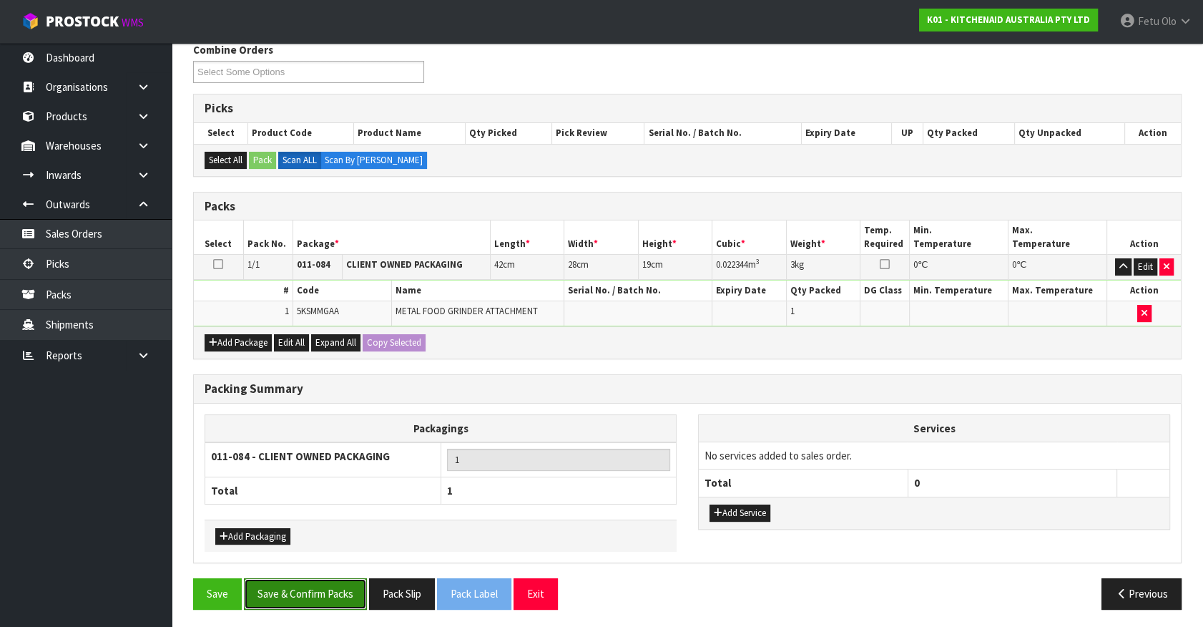
click at [296, 594] on button "Save & Confirm Packs" at bounding box center [305, 593] width 123 height 31
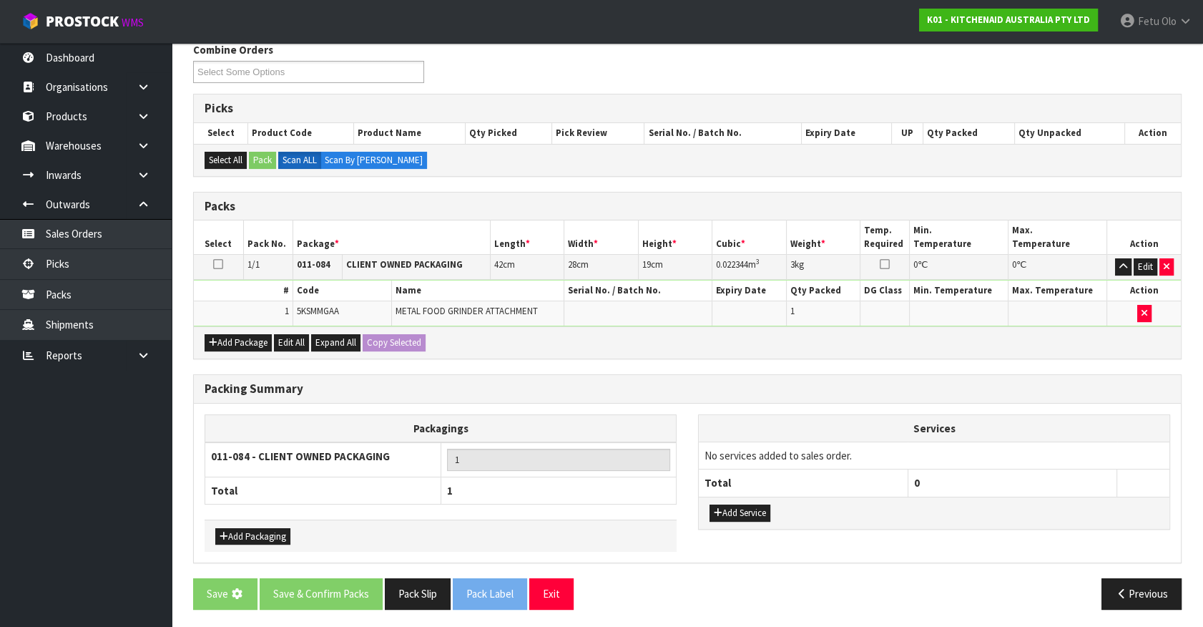
scroll to position [0, 0]
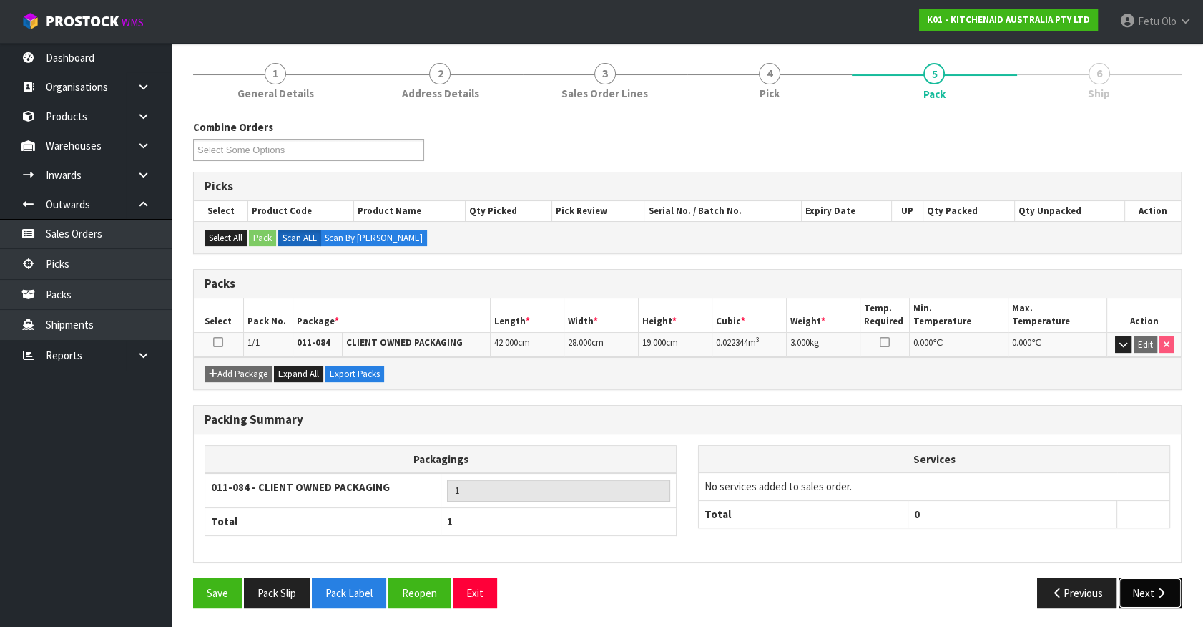
click at [1146, 598] on button "Next" at bounding box center [1150, 592] width 63 height 31
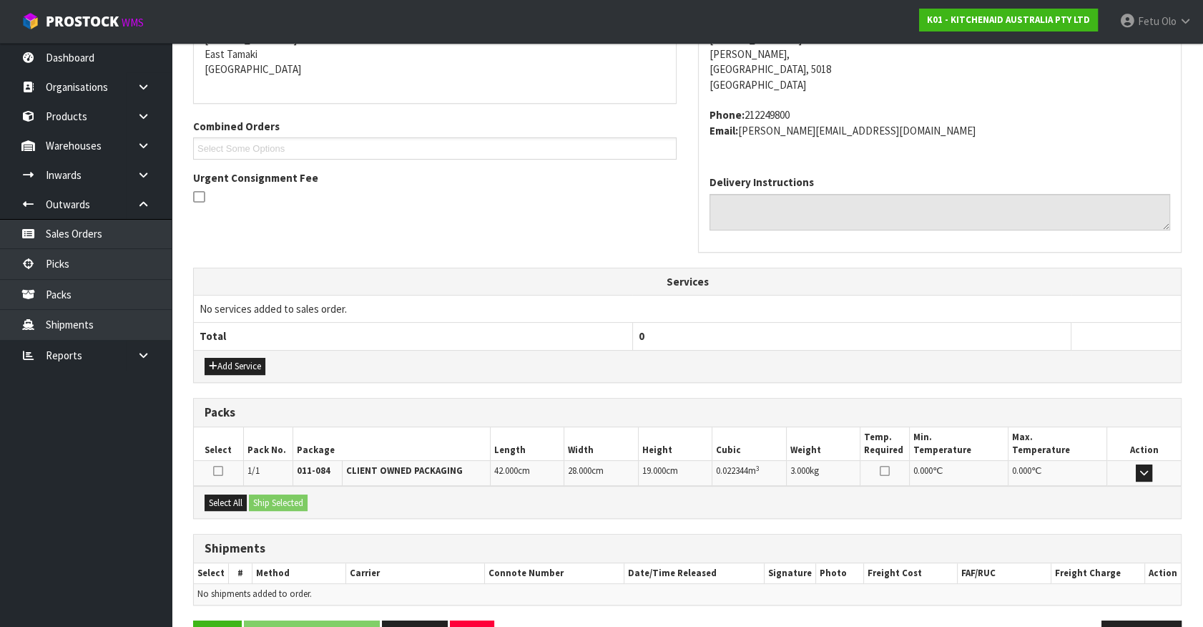
scroll to position [348, 0]
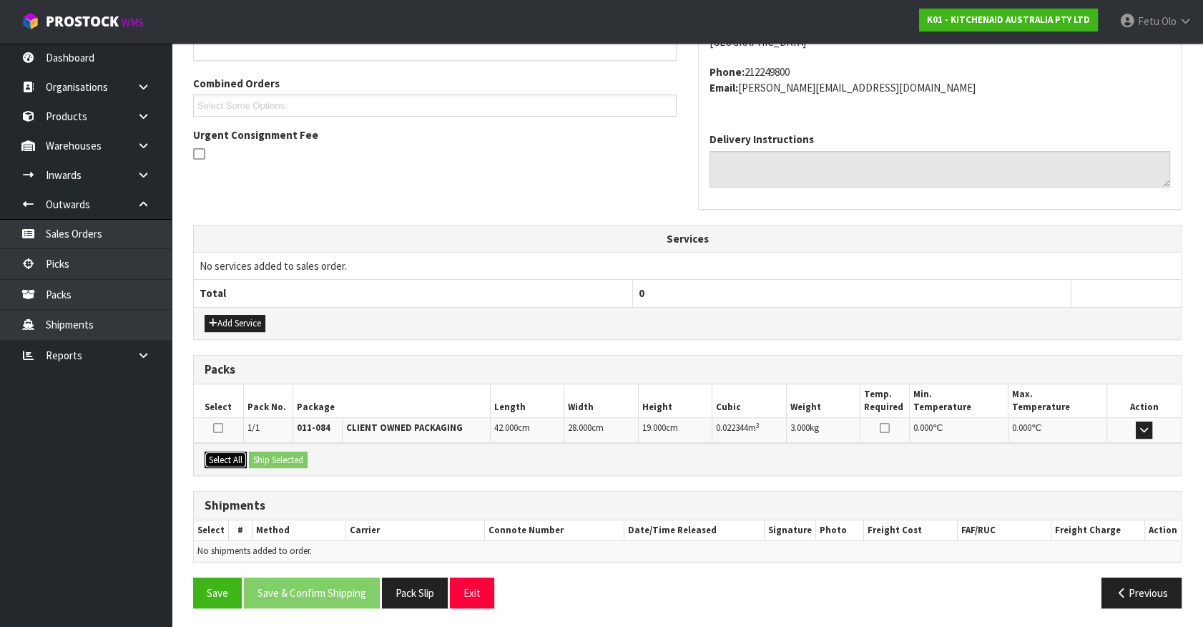
click at [227, 458] on button "Select All" at bounding box center [226, 459] width 42 height 17
click at [273, 456] on button "Ship Selected" at bounding box center [278, 459] width 59 height 17
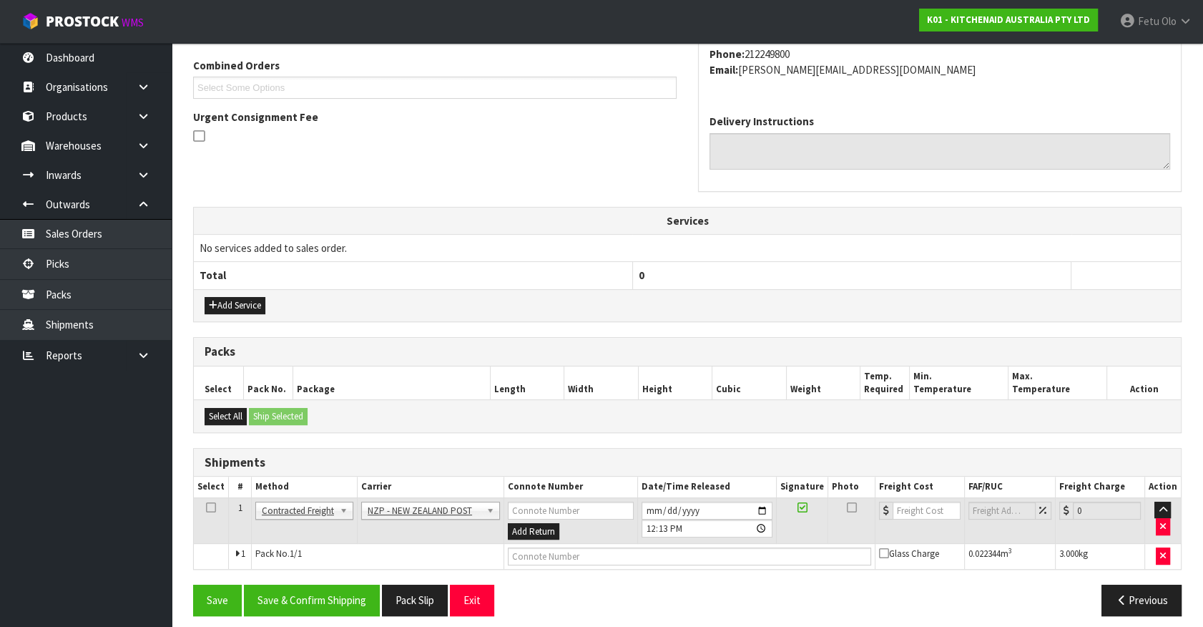
scroll to position [373, 0]
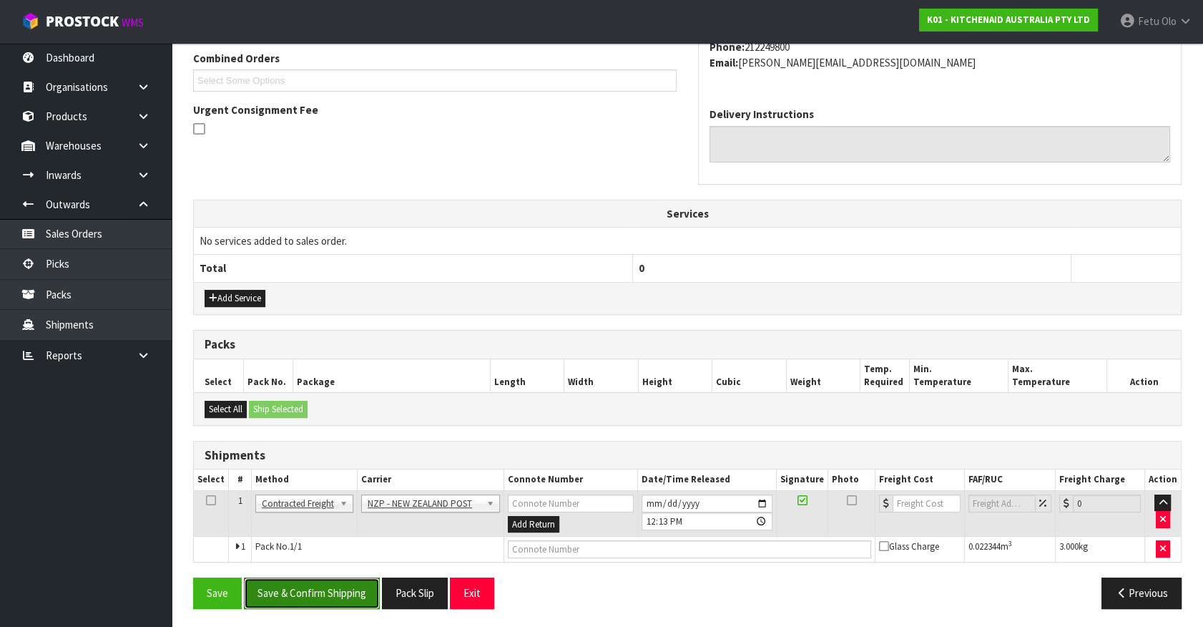
click at [336, 593] on button "Save & Confirm Shipping" at bounding box center [312, 592] width 136 height 31
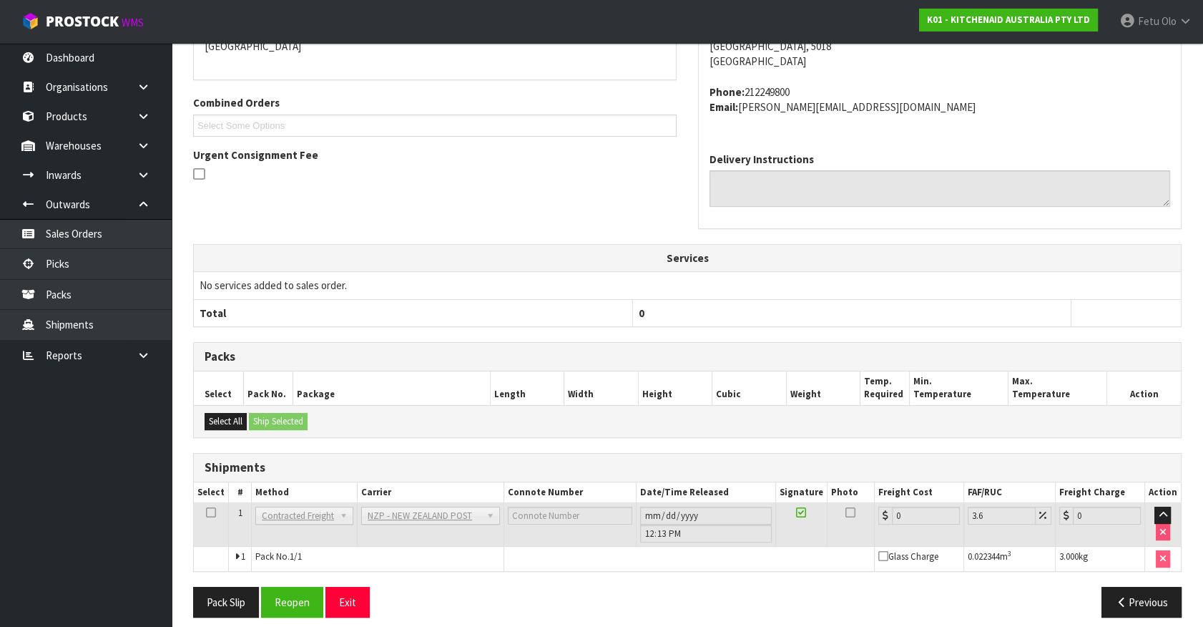
scroll to position [353, 0]
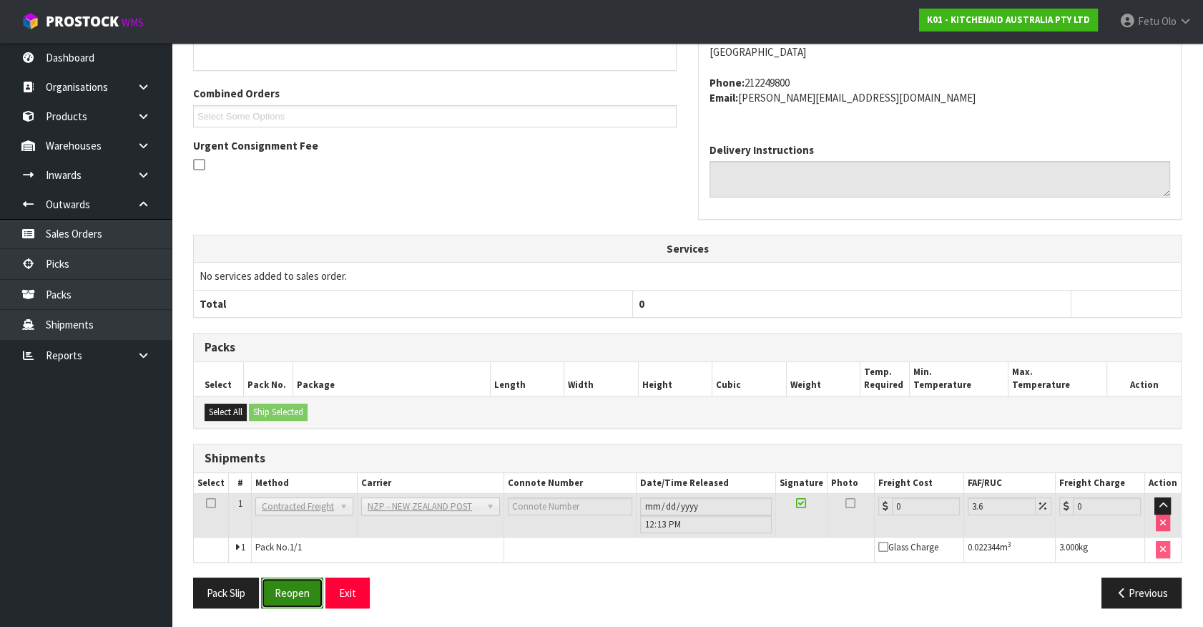
click at [293, 592] on button "Reopen" at bounding box center [292, 592] width 62 height 31
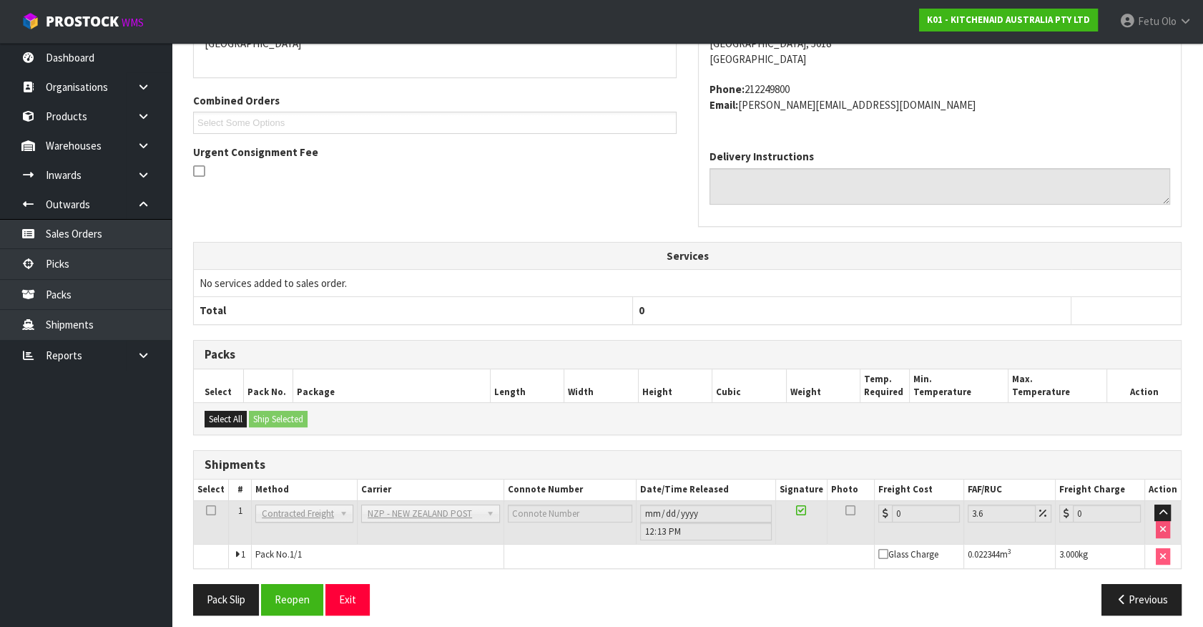
scroll to position [337, 0]
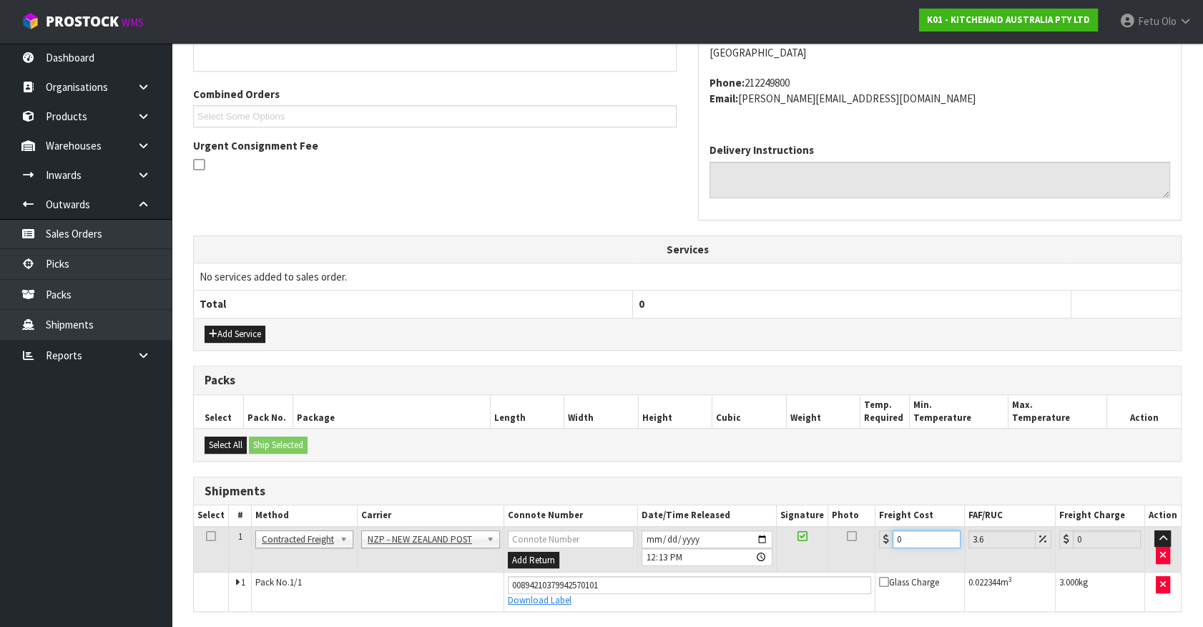
drag, startPoint x: 877, startPoint y: 552, endPoint x: 762, endPoint y: 579, distance: 118.2
click at [762, 579] on tbody "1 Client Local Pickup Customer Local Pickup Company Freight Contracted Freight …" at bounding box center [687, 568] width 987 height 84
click at [909, 535] on input "0" at bounding box center [927, 539] width 68 height 18
drag, startPoint x: 909, startPoint y: 535, endPoint x: 635, endPoint y: 622, distance: 286.9
click at [642, 622] on div "From Address CONTRACT WAREHOUSING & LOGISTICS 17 Allens Road East Tamaki Auckla…" at bounding box center [687, 305] width 989 height 725
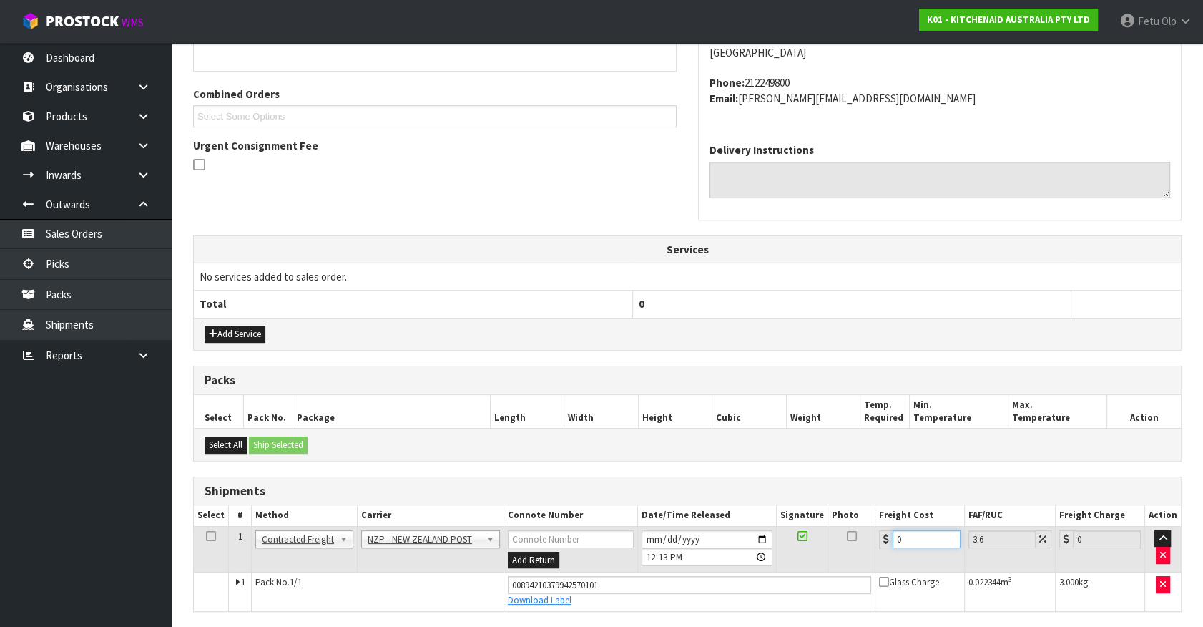
scroll to position [347, 0]
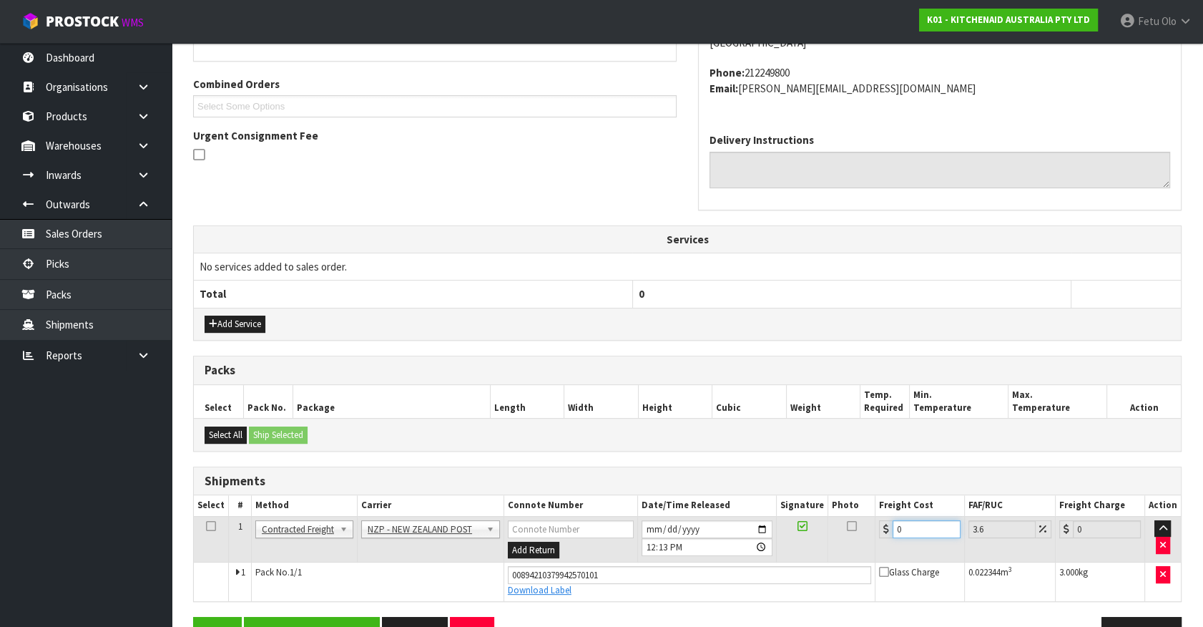
type input "8"
type input "8.29"
type input "8.4"
type input "8.7"
type input "8.45"
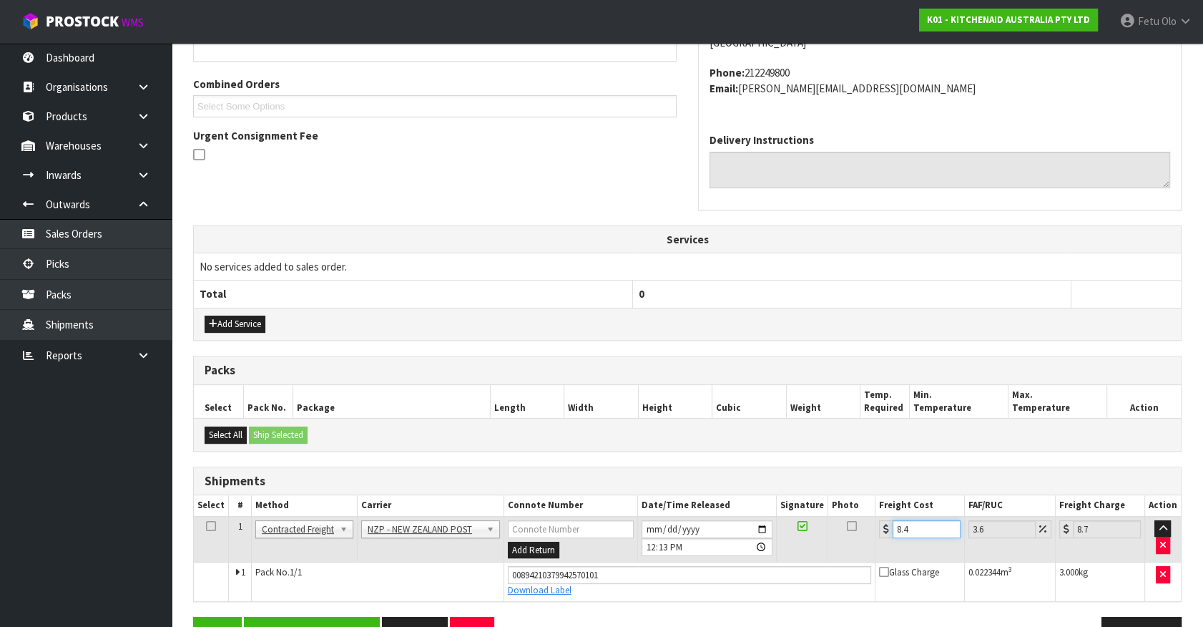
type input "8.75"
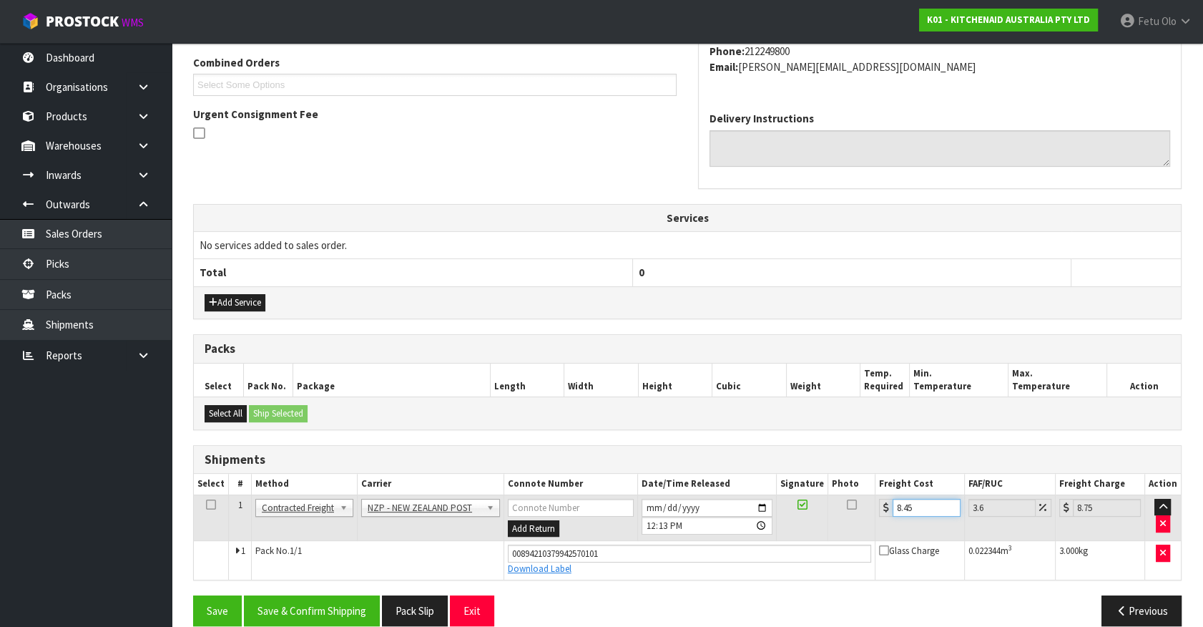
scroll to position [386, 0]
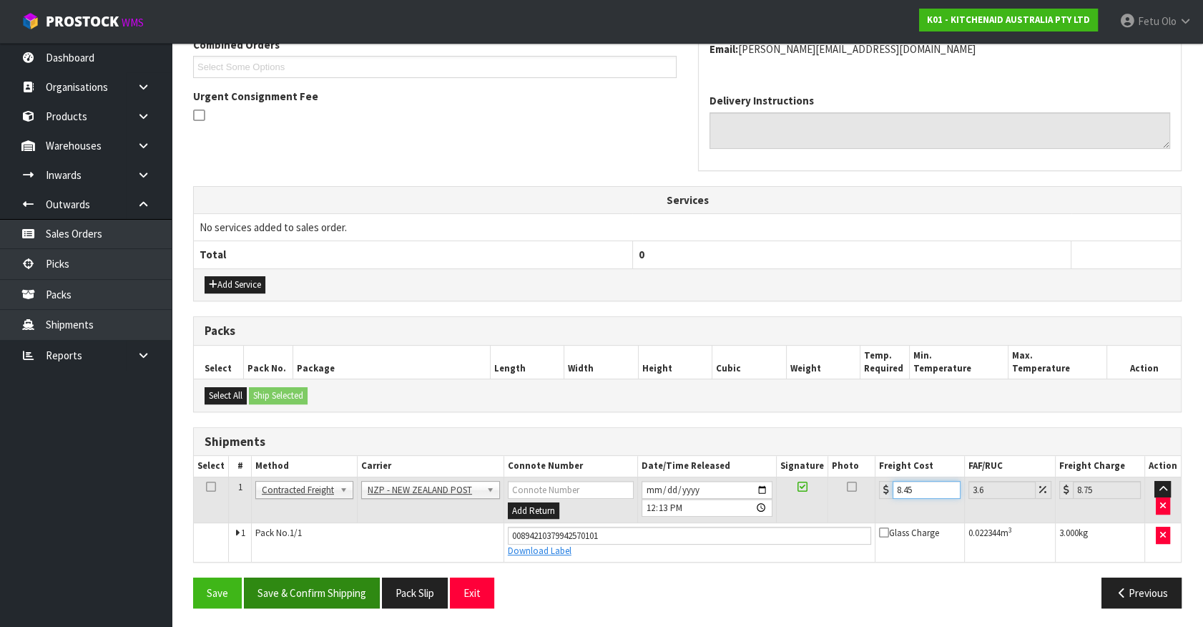
type input "8.45"
click at [317, 597] on button "Save & Confirm Shipping" at bounding box center [312, 592] width 136 height 31
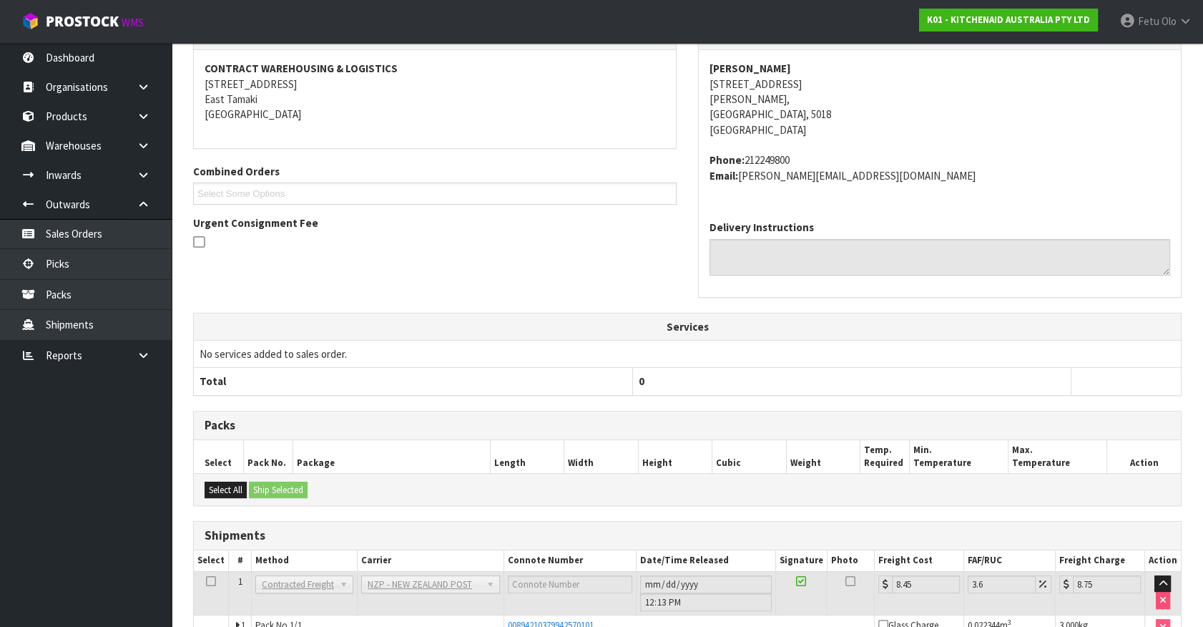
scroll to position [347, 0]
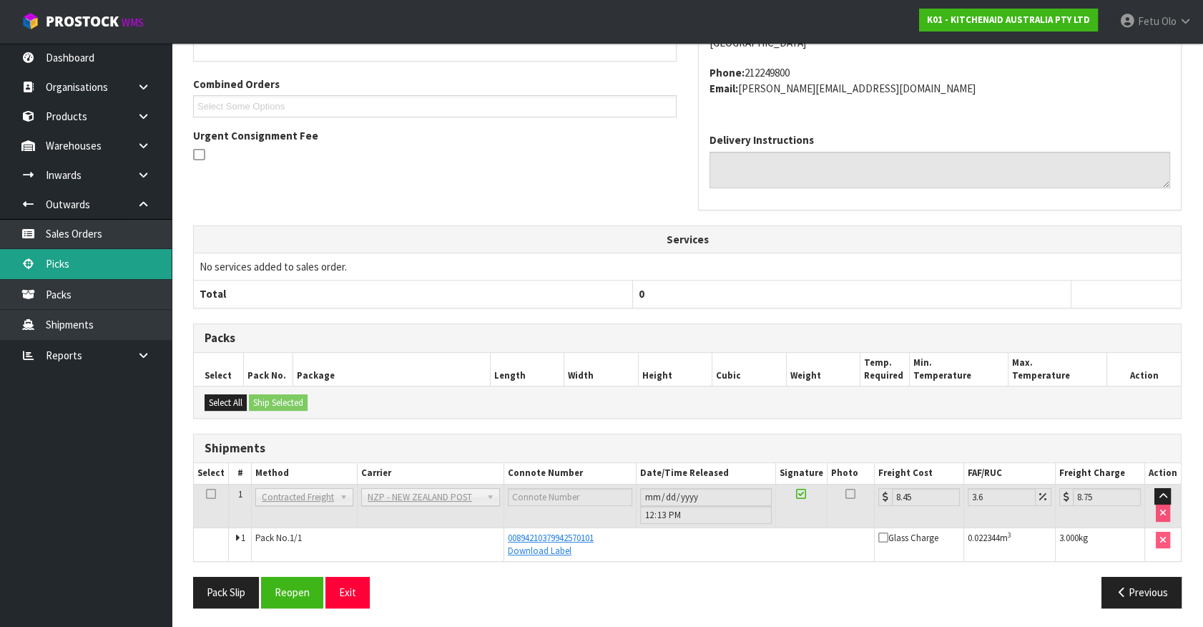
click at [72, 262] on link "Picks" at bounding box center [86, 263] width 172 height 29
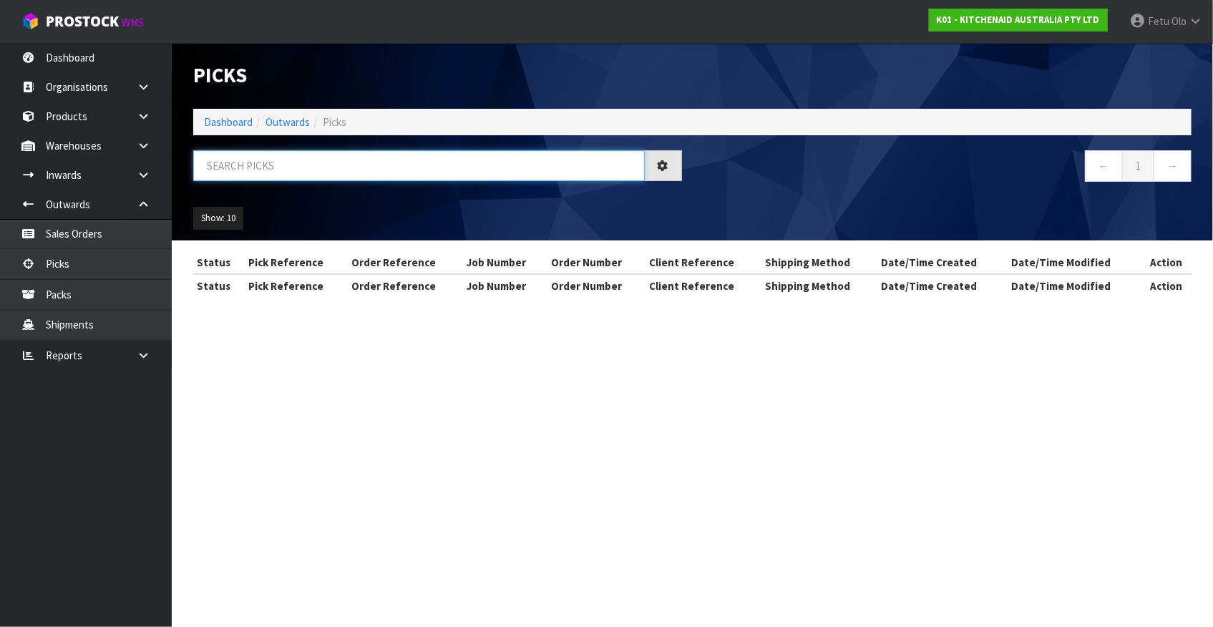
click at [436, 164] on input "text" at bounding box center [418, 165] width 451 height 31
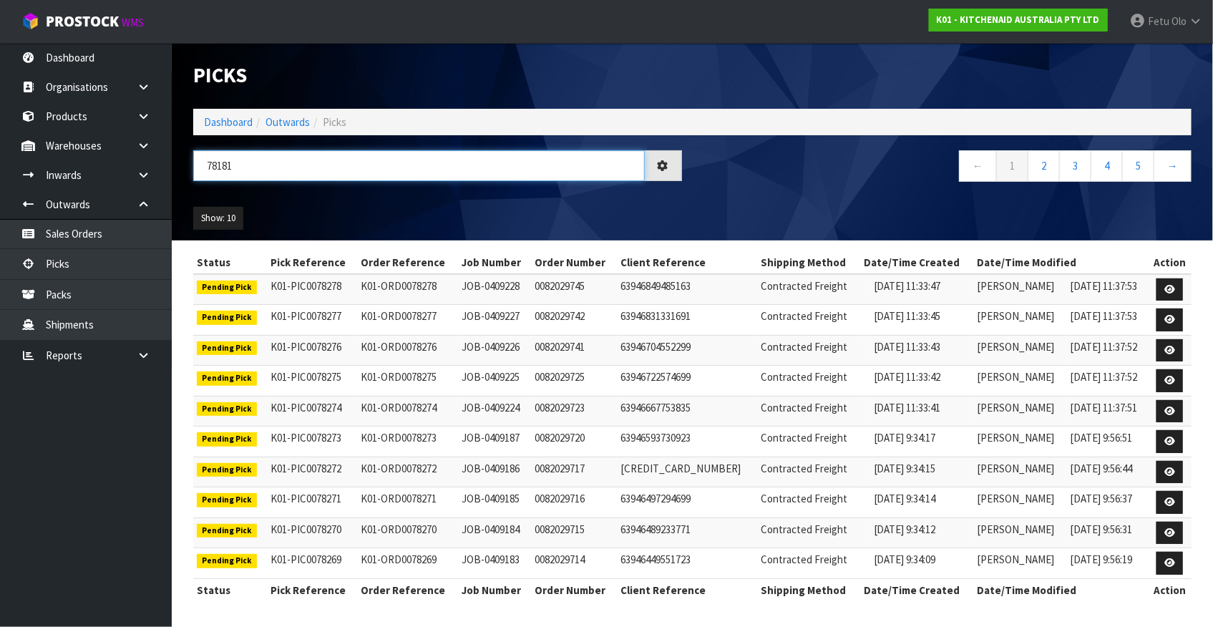
type input "78181"
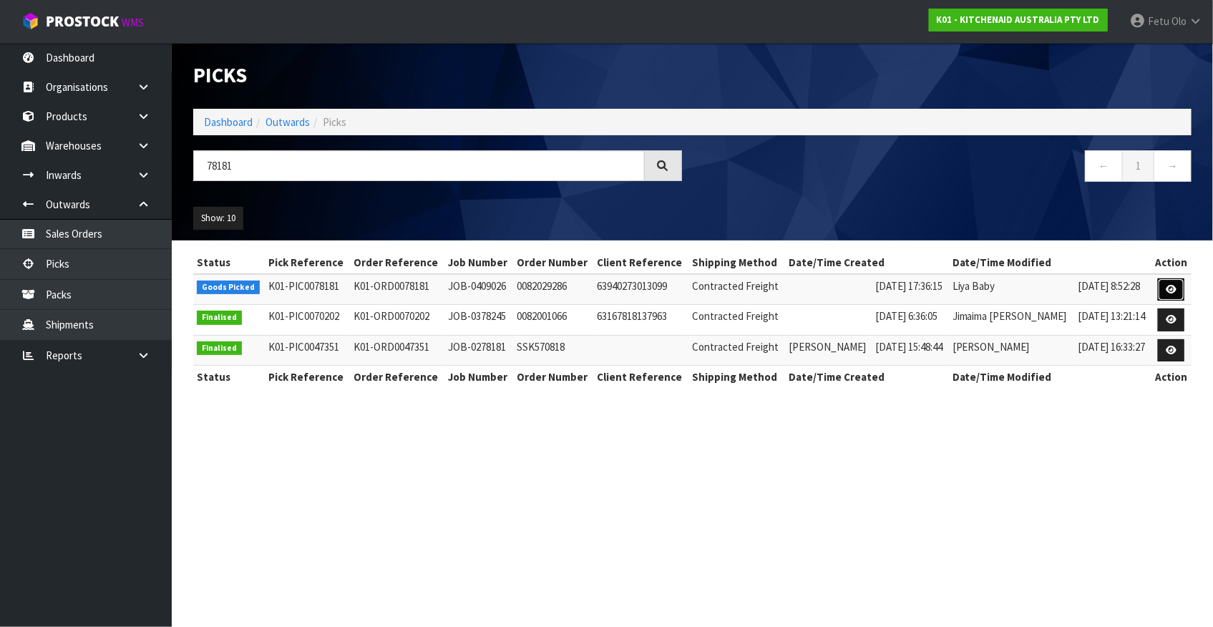
click at [1163, 286] on link at bounding box center [1171, 289] width 26 height 23
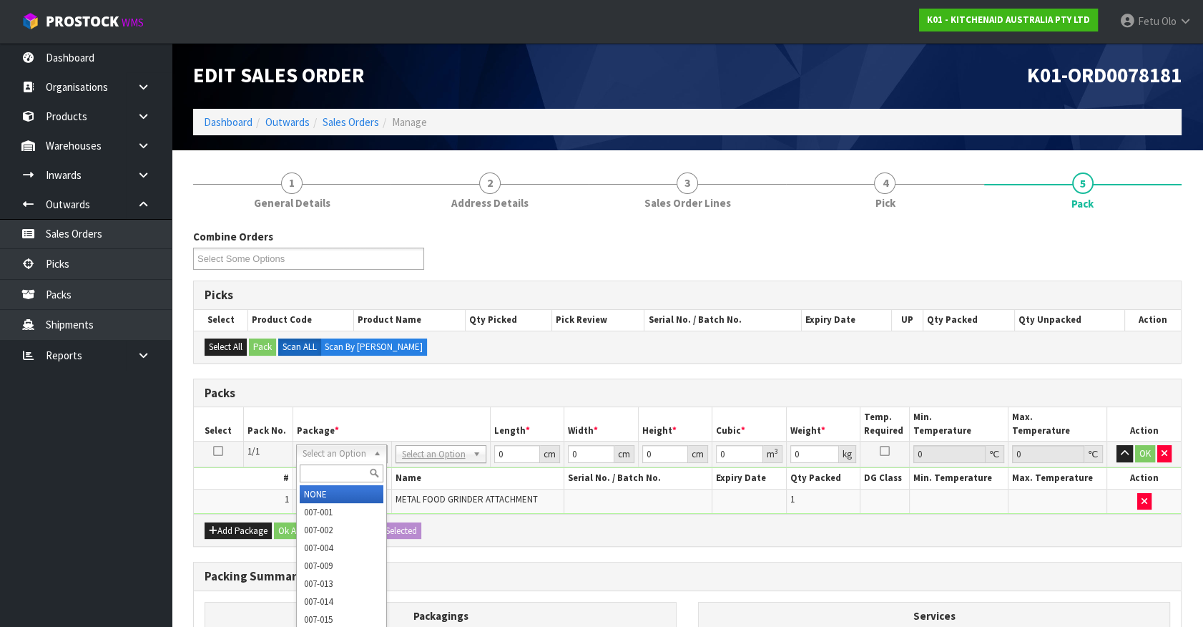
drag, startPoint x: 341, startPoint y: 471, endPoint x: 317, endPoint y: 469, distance: 24.5
click at [338, 472] on input "text" at bounding box center [342, 473] width 84 height 18
type input "011-084"
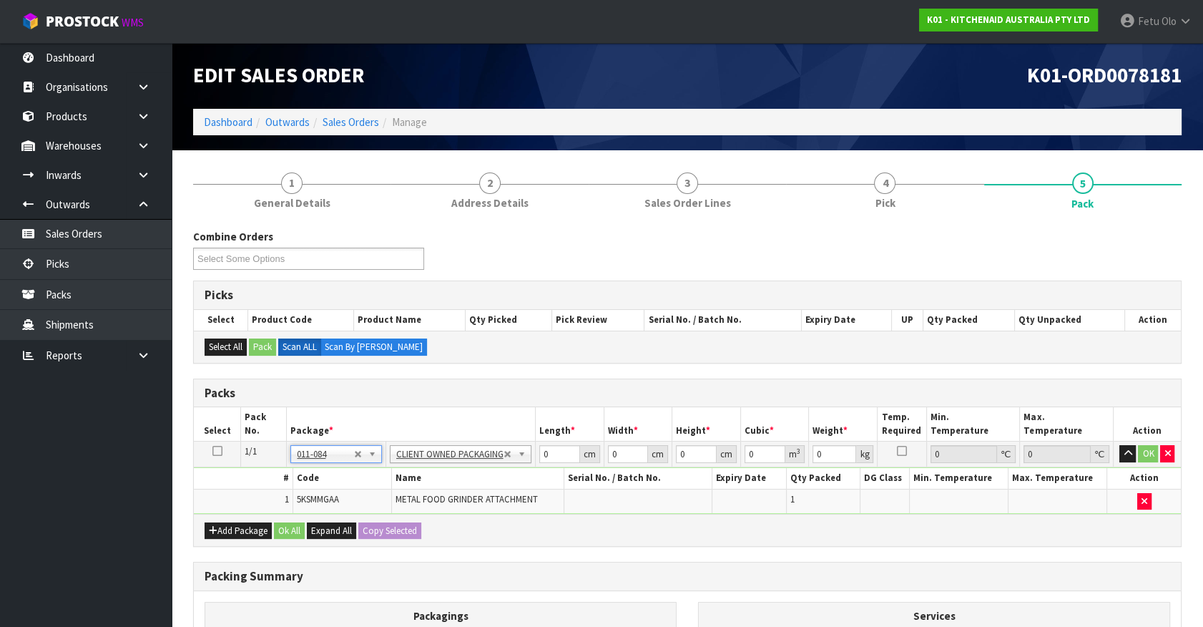
type input "2.3"
drag, startPoint x: 552, startPoint y: 458, endPoint x: 438, endPoint y: 508, distance: 124.3
click at [439, 508] on tbody "1/1 NONE 007-001 007-002 007-004 007-009 007-013 007-014 007-015 007-017 007-01…" at bounding box center [687, 477] width 987 height 72
type input "40"
type input "28"
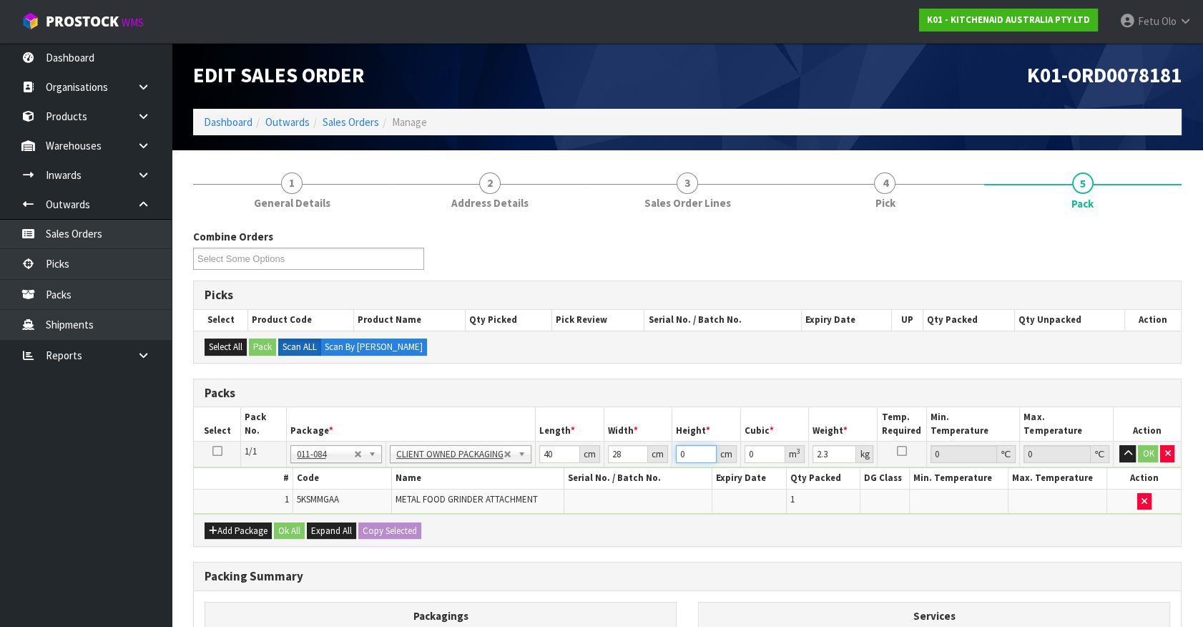
type input "2"
type input "0.00224"
type input "20"
type input "0.0224"
type input "20"
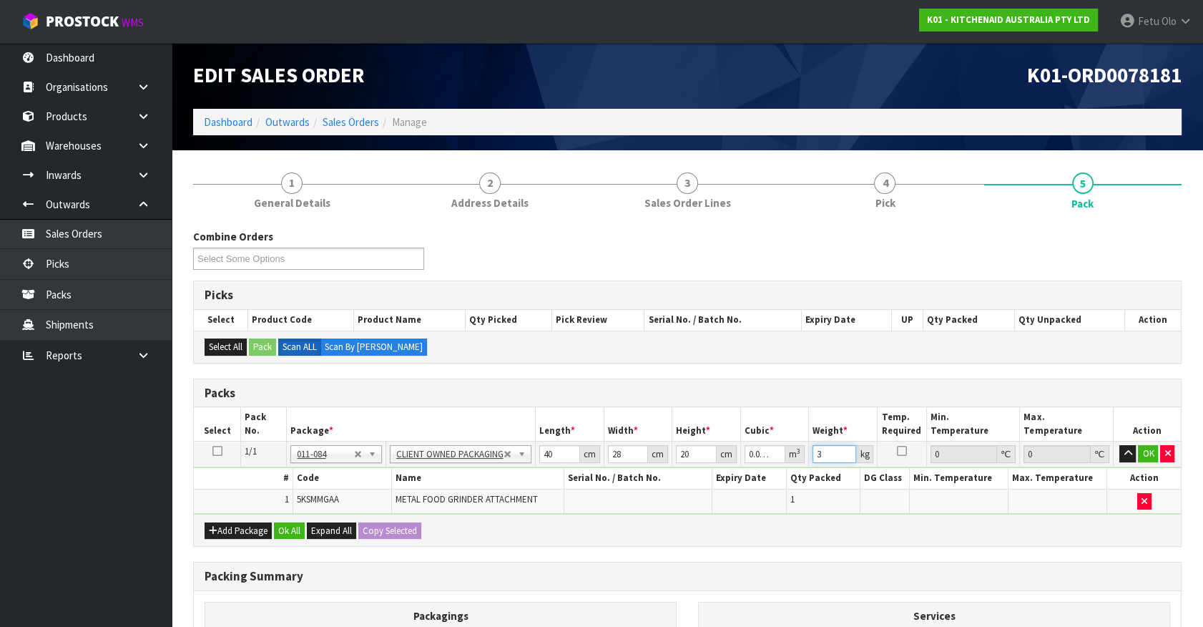
type input "3"
click button "OK" at bounding box center [1148, 453] width 20 height 17
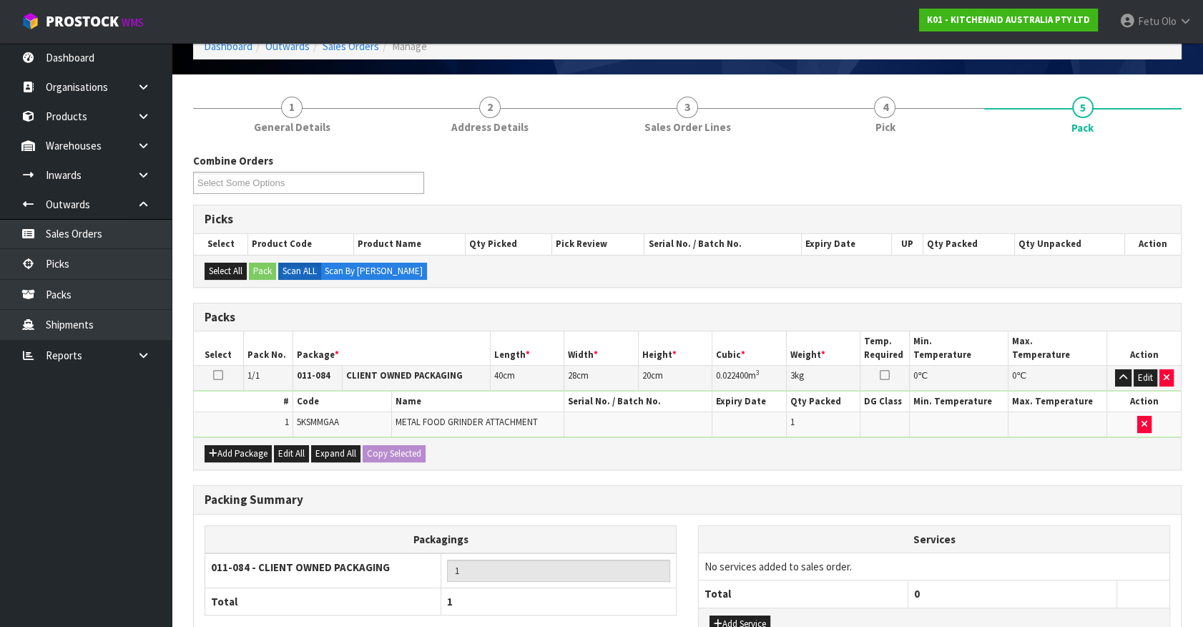
scroll to position [187, 0]
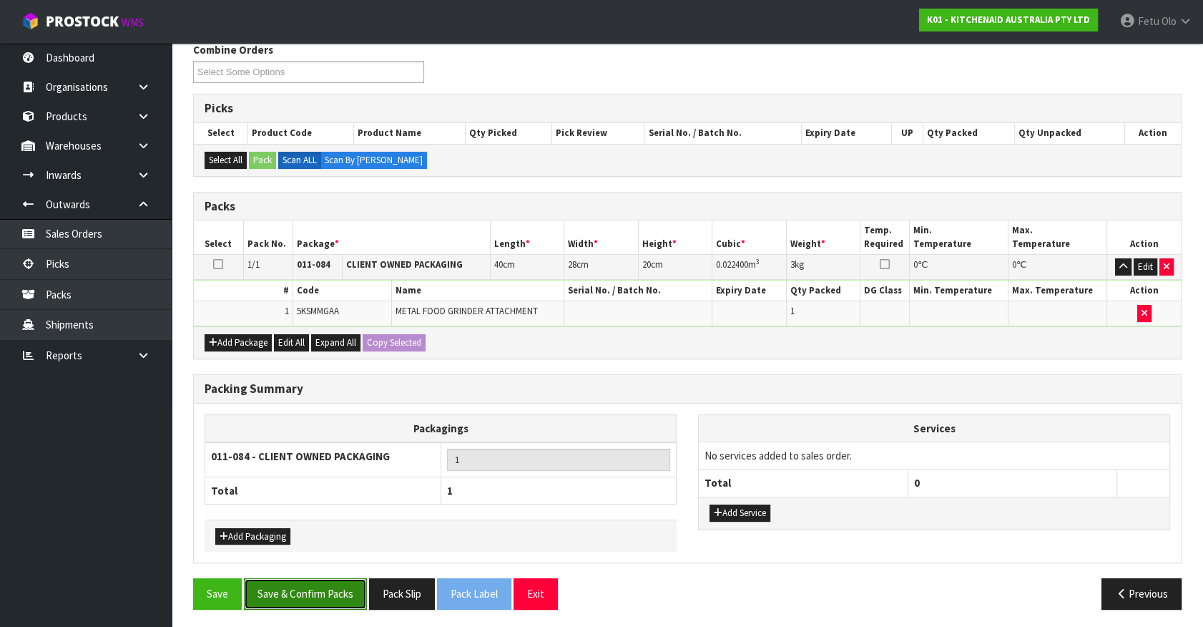
click at [305, 586] on button "Save & Confirm Packs" at bounding box center [305, 593] width 123 height 31
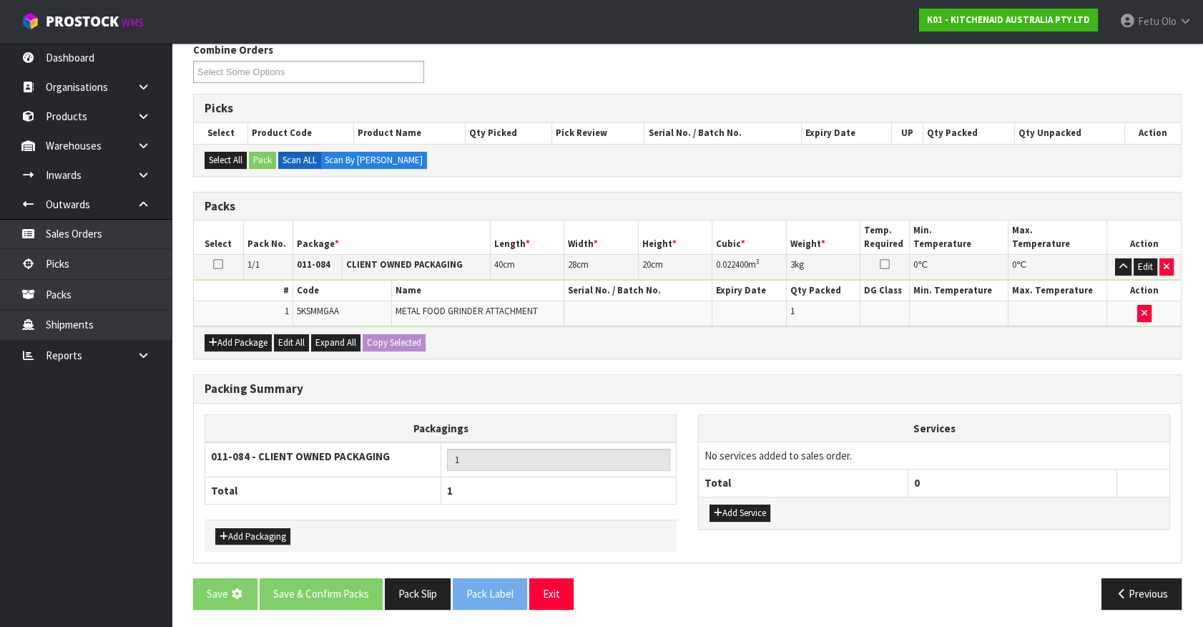
scroll to position [0, 0]
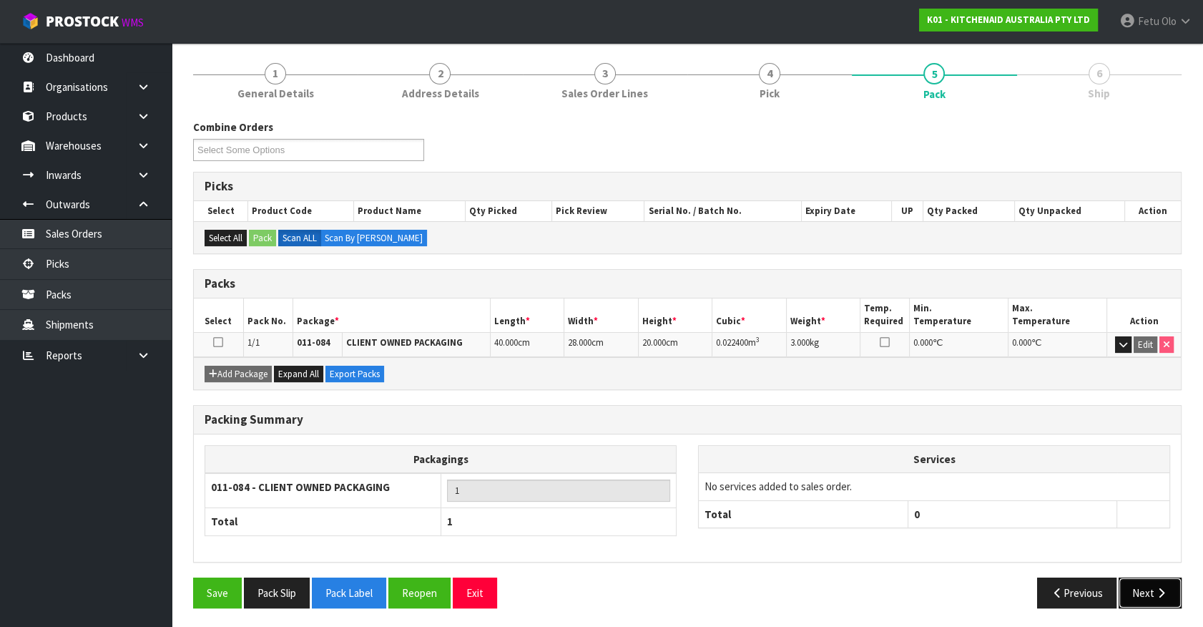
click at [1161, 600] on button "Next" at bounding box center [1150, 592] width 63 height 31
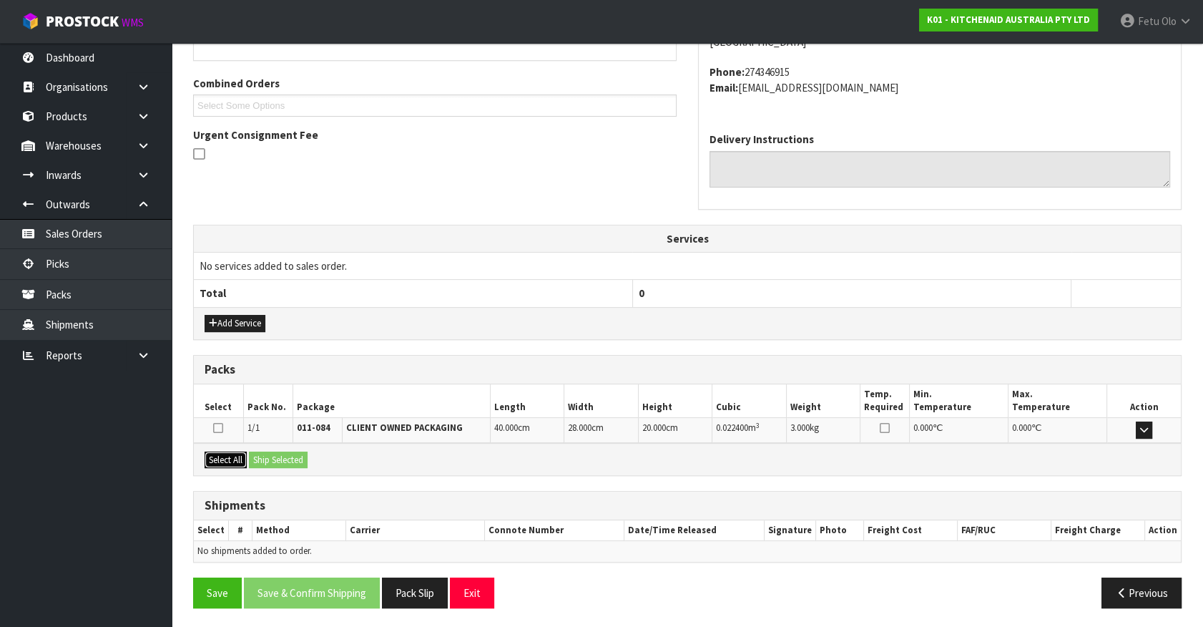
drag, startPoint x: 207, startPoint y: 455, endPoint x: 283, endPoint y: 459, distance: 75.9
click at [217, 456] on button "Select All" at bounding box center [226, 459] width 42 height 17
click at [283, 458] on button "Ship Selected" at bounding box center [278, 459] width 59 height 17
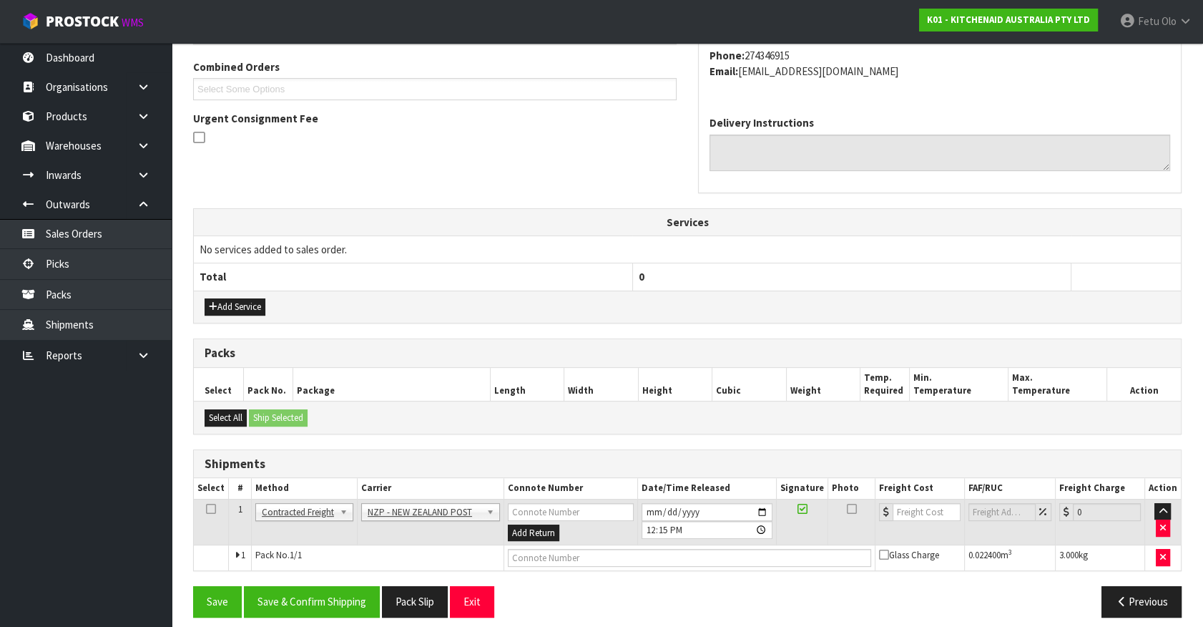
scroll to position [373, 0]
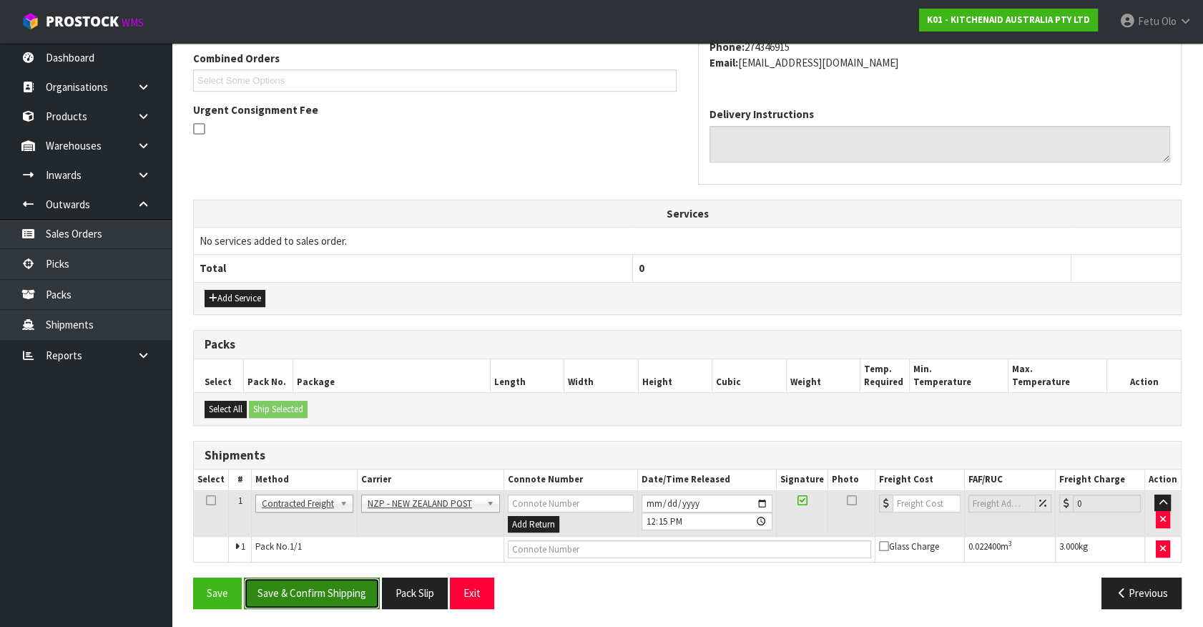
click at [303, 585] on button "Save & Confirm Shipping" at bounding box center [312, 592] width 136 height 31
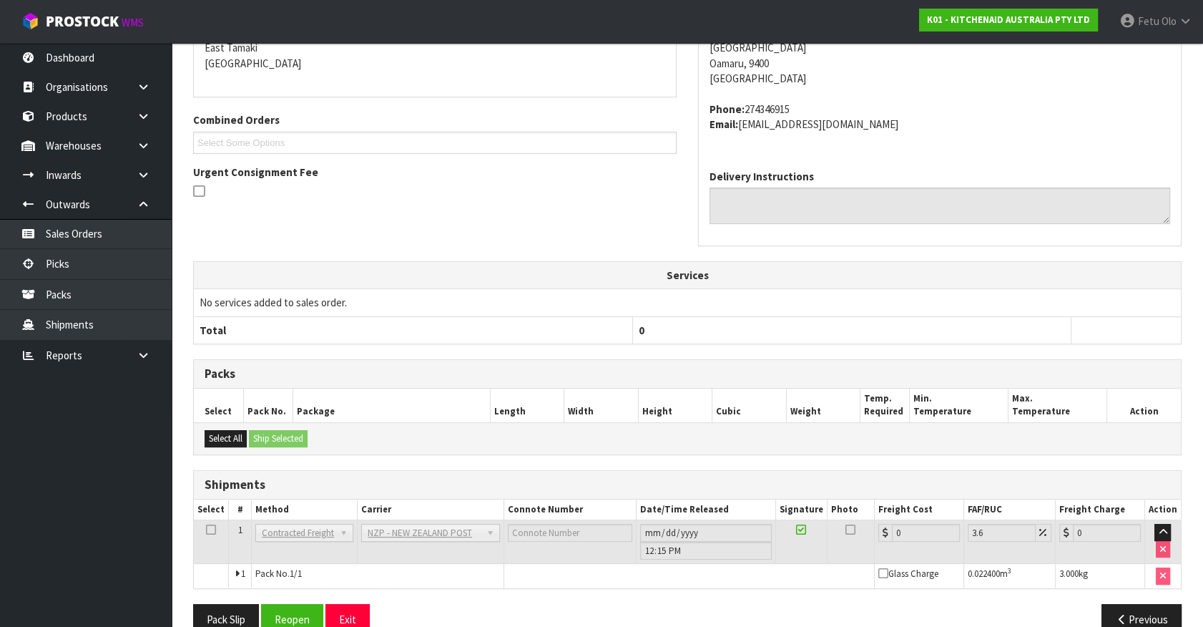
scroll to position [353, 0]
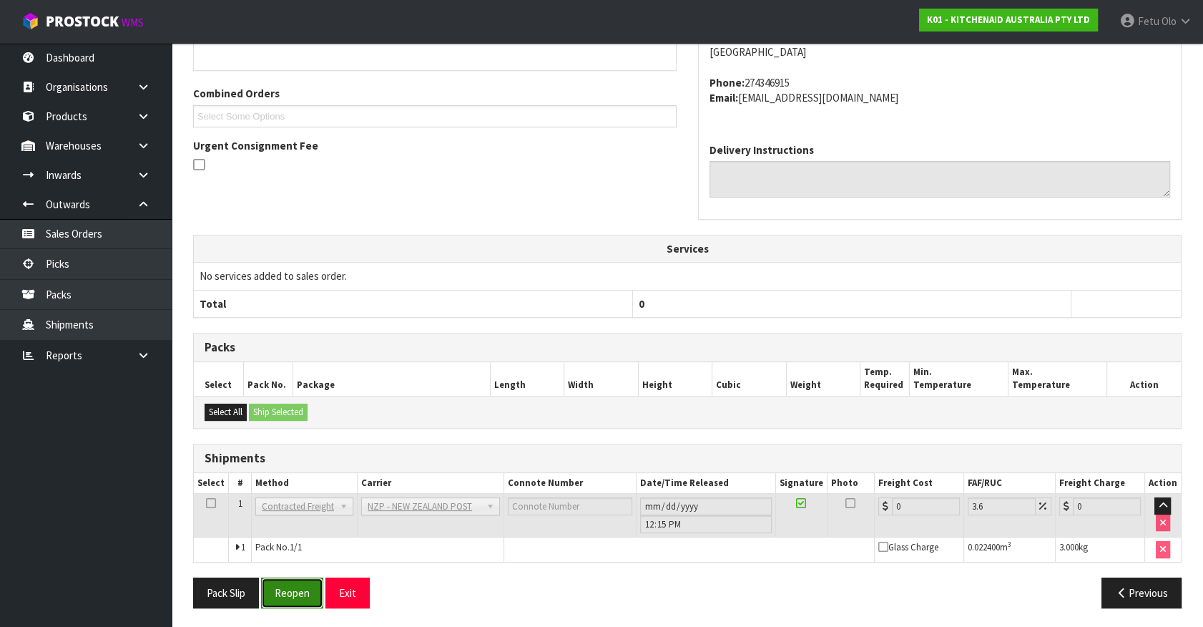
click at [318, 584] on button "Reopen" at bounding box center [292, 592] width 62 height 31
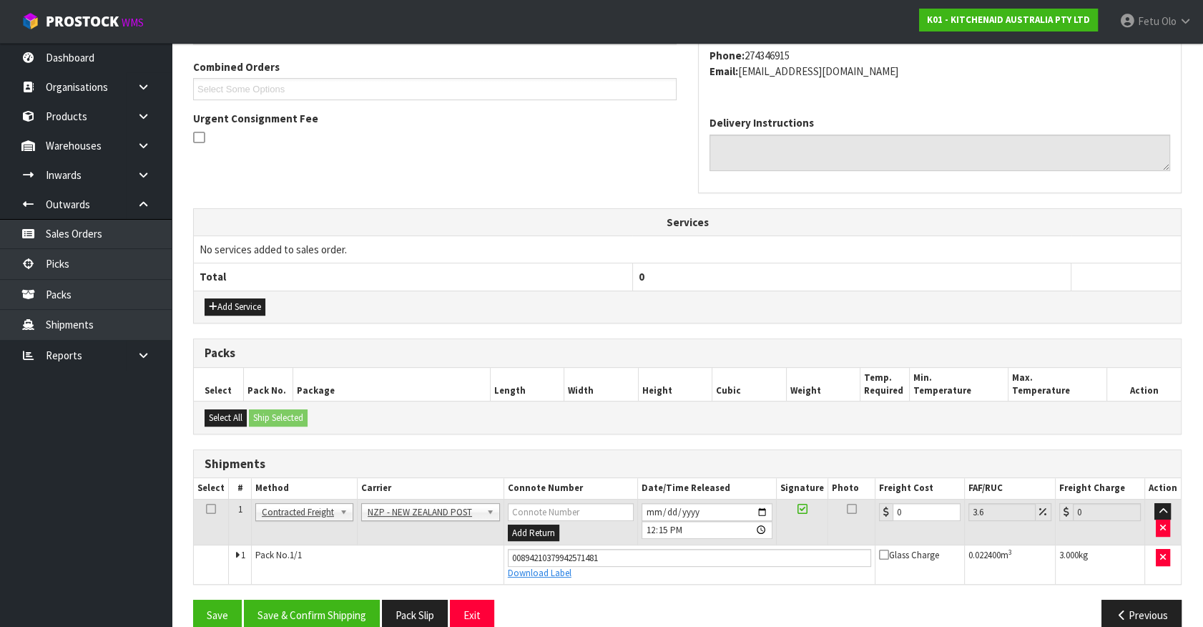
scroll to position [386, 0]
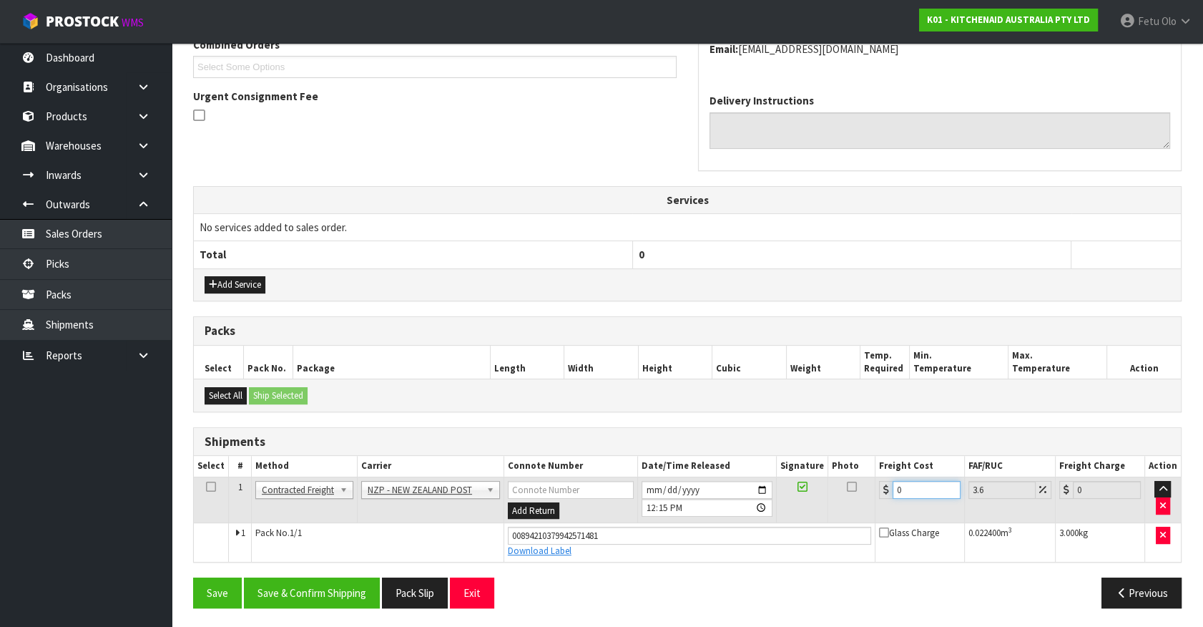
drag, startPoint x: 911, startPoint y: 488, endPoint x: 718, endPoint y: 534, distance: 198.0
click at [718, 534] on tbody "1 Client Local Pickup Customer Local Pickup Company Freight Contracted Freight …" at bounding box center [687, 519] width 987 height 84
type input "1"
type input "1.04"
type input "11"
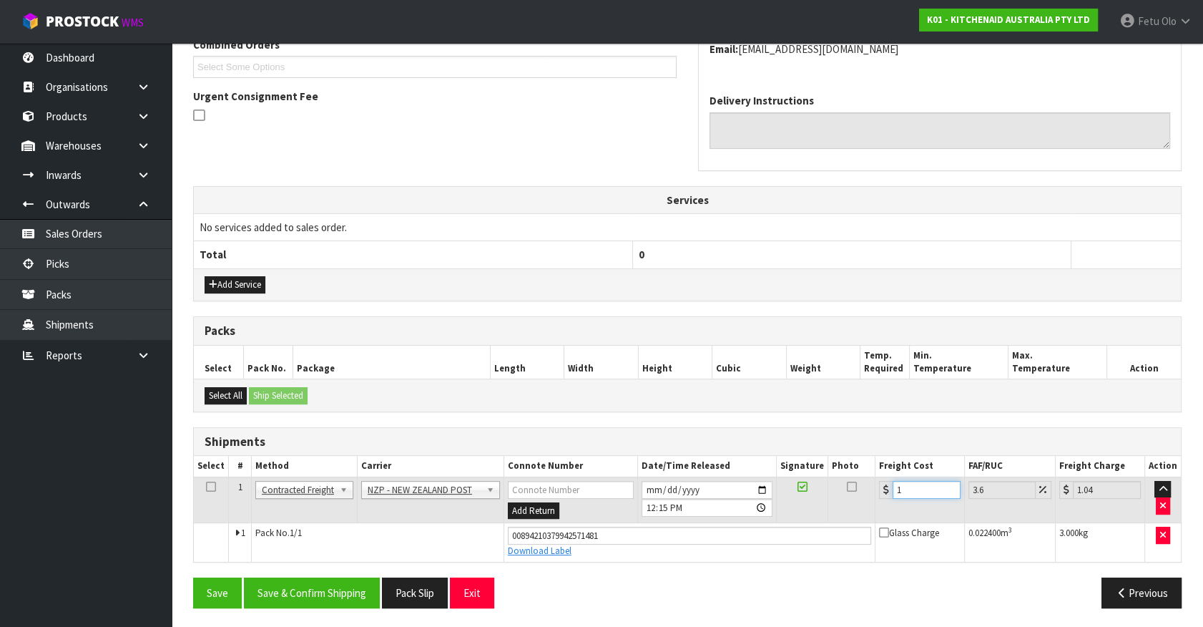
type input "11.4"
type input "11.6"
type input "12.02"
type input "11.61"
type input "12.03"
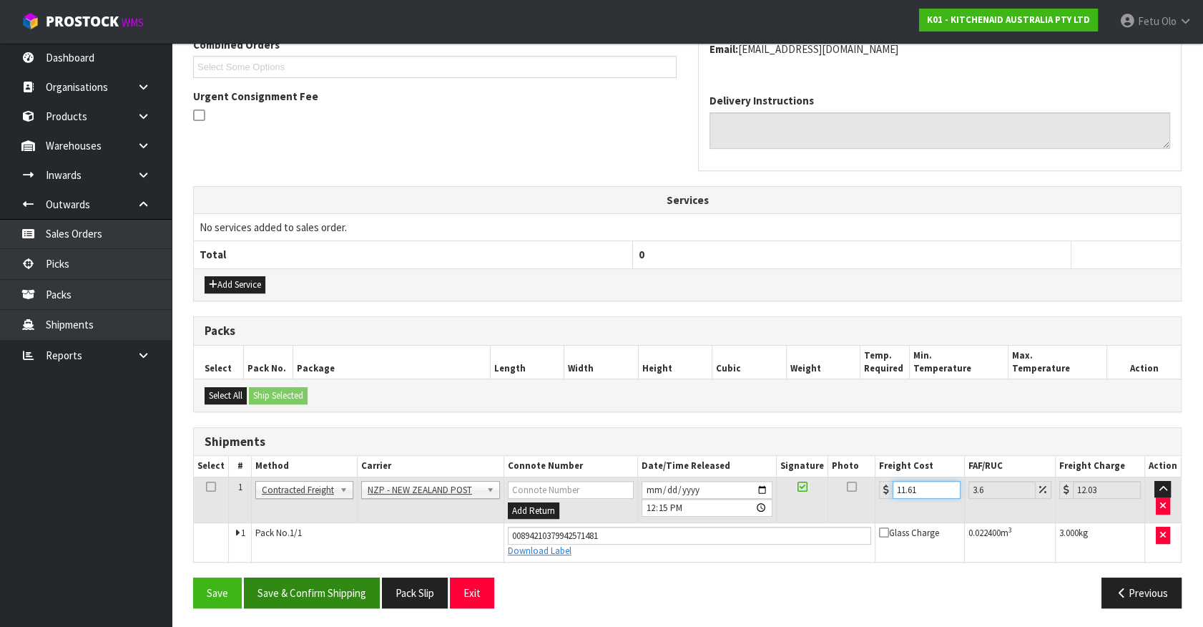
type input "11.61"
click at [361, 588] on button "Save & Confirm Shipping" at bounding box center [312, 592] width 136 height 31
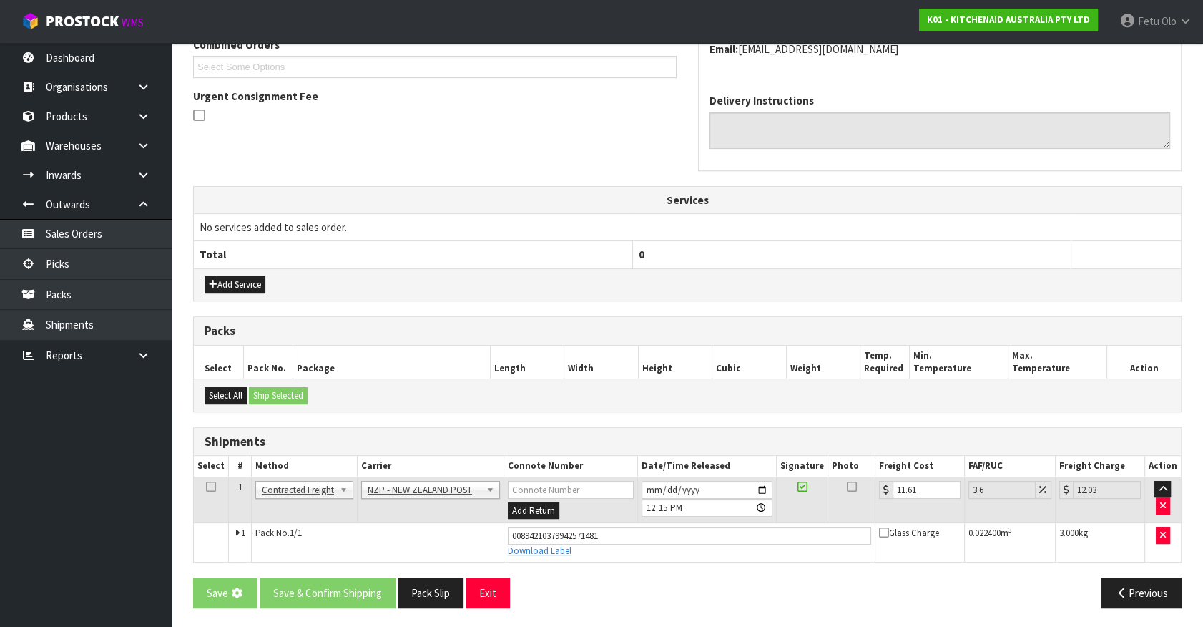
scroll to position [0, 0]
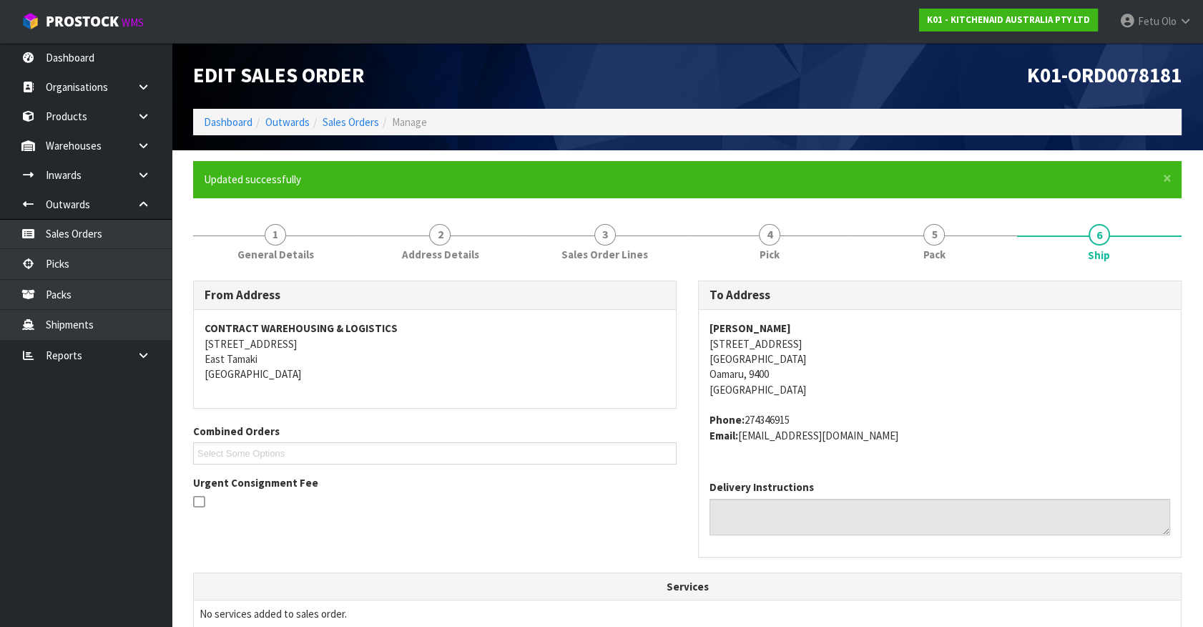
click at [1065, 478] on div "Delivery Instructions" at bounding box center [940, 512] width 482 height 87
click at [1088, 479] on div "Delivery Instructions" at bounding box center [940, 506] width 461 height 55
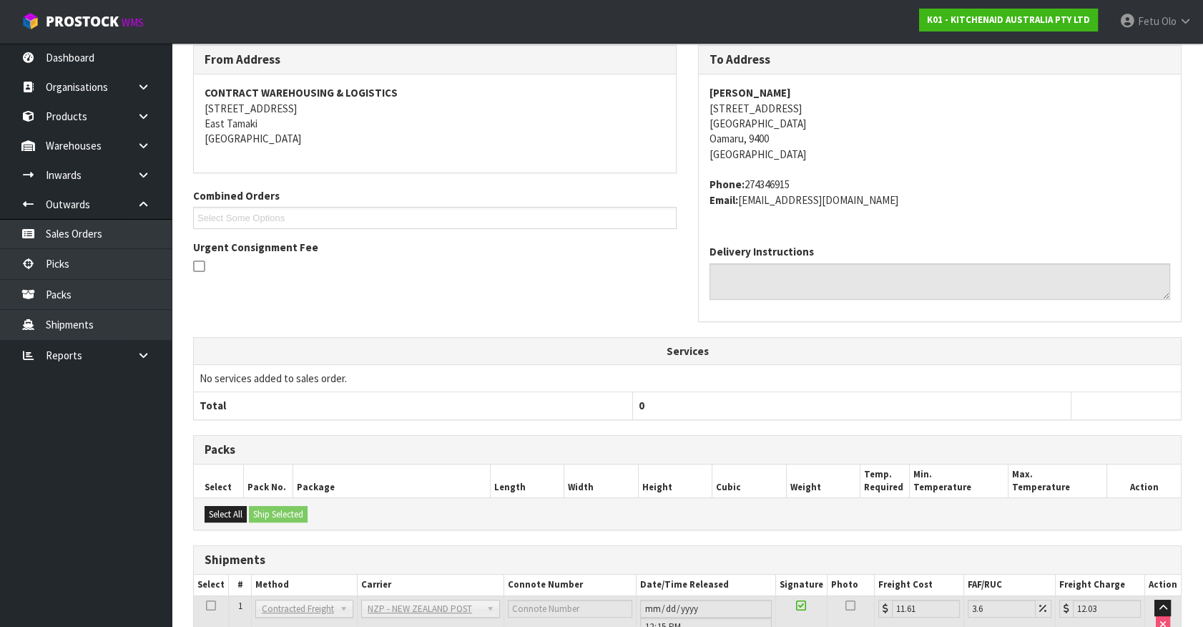
scroll to position [347, 0]
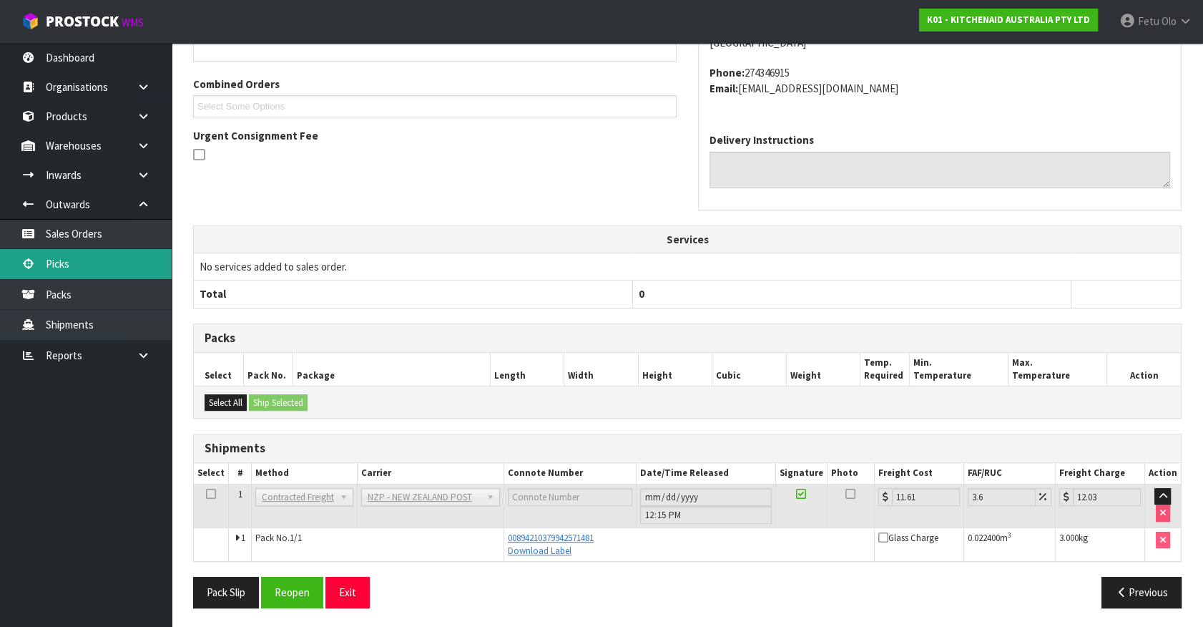
drag, startPoint x: 57, startPoint y: 271, endPoint x: 71, endPoint y: 273, distance: 13.8
click at [57, 271] on link "Picks" at bounding box center [86, 263] width 172 height 29
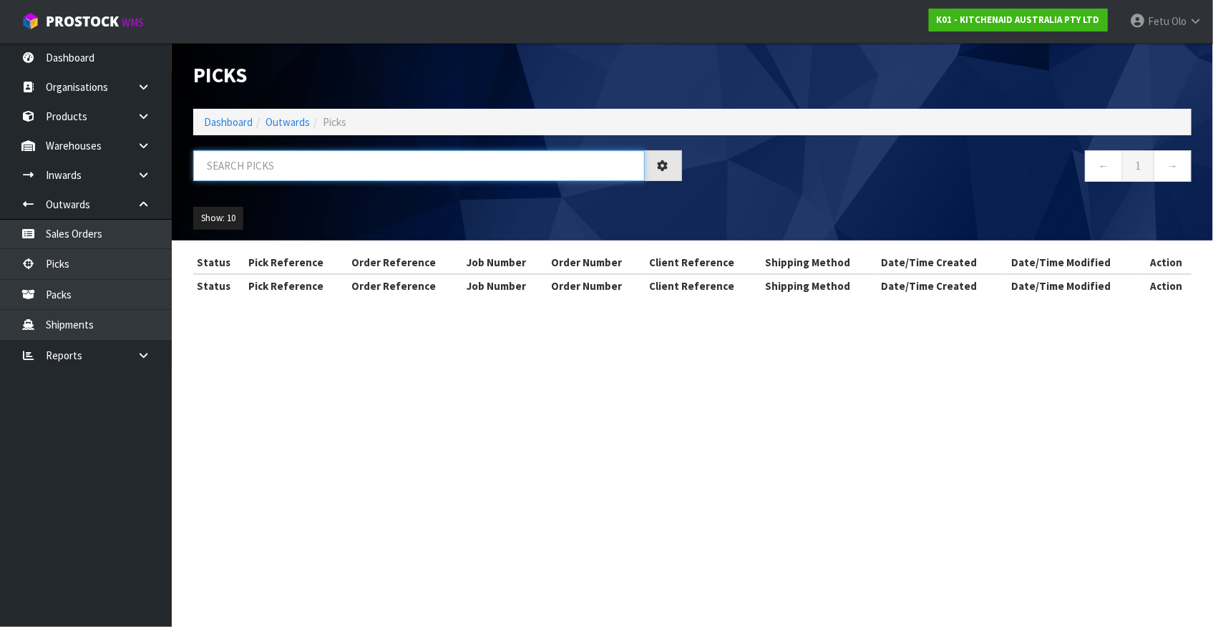
click at [374, 167] on input "text" at bounding box center [418, 165] width 451 height 31
type input "78195"
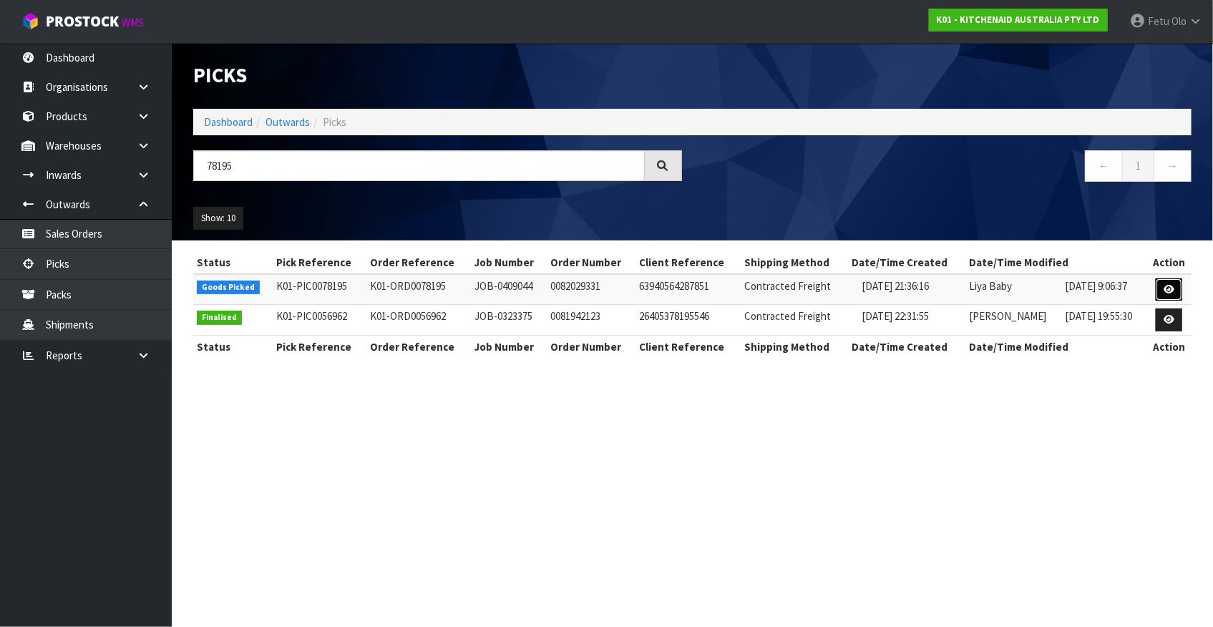
click at [1166, 295] on link at bounding box center [1168, 289] width 26 height 23
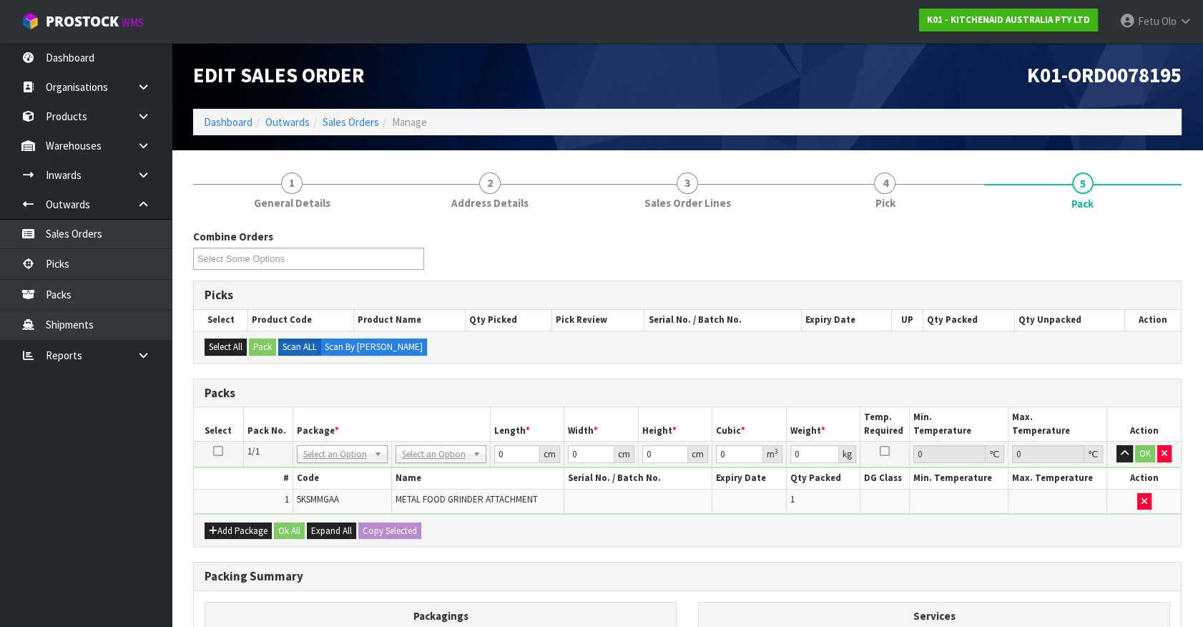
drag, startPoint x: 336, startPoint y: 454, endPoint x: 334, endPoint y: 466, distance: 12.4
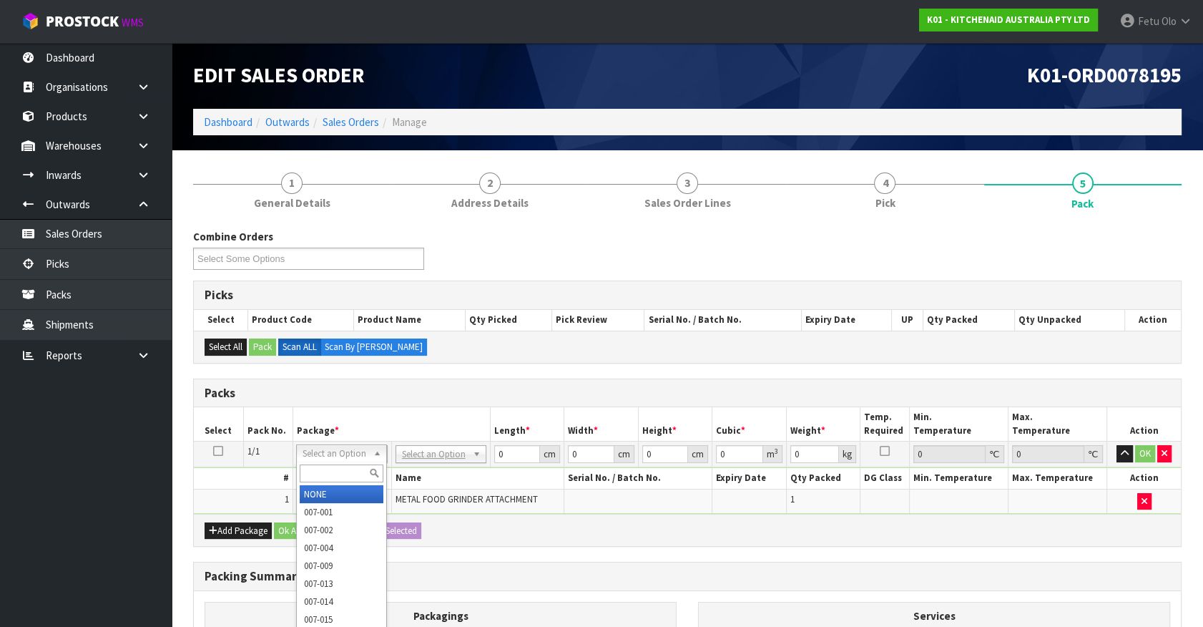
click at [333, 467] on input "text" at bounding box center [342, 473] width 84 height 18
type input "011-084"
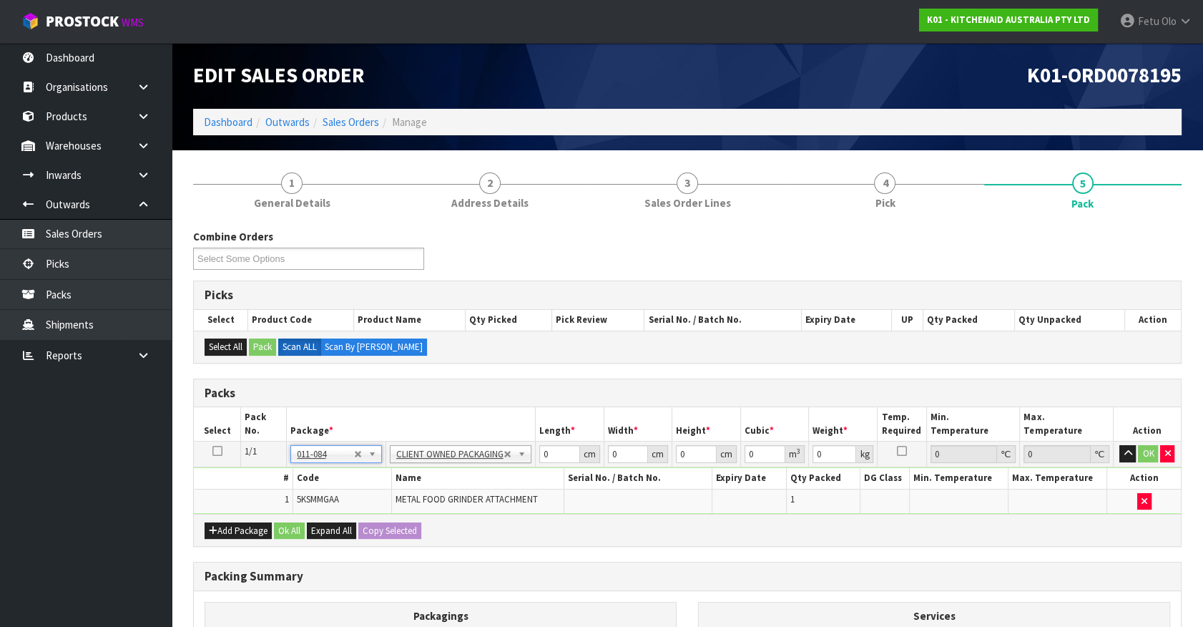
type input "2.3"
click at [519, 469] on tbody "1/1 NONE 007-001 007-002 007-004 007-009 007-013 007-014 007-015 007-017 007-01…" at bounding box center [687, 477] width 987 height 72
type input "42"
type input "28"
type input "2"
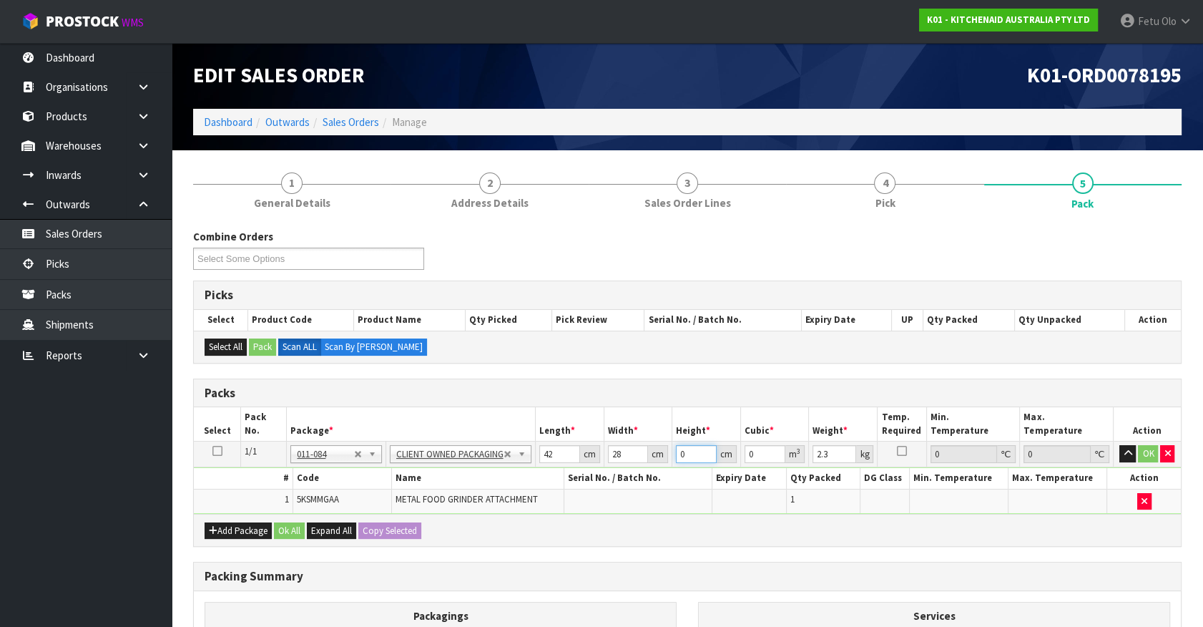
type input "0.002352"
type input "20"
type input "0.02352"
type input "20"
type input "3"
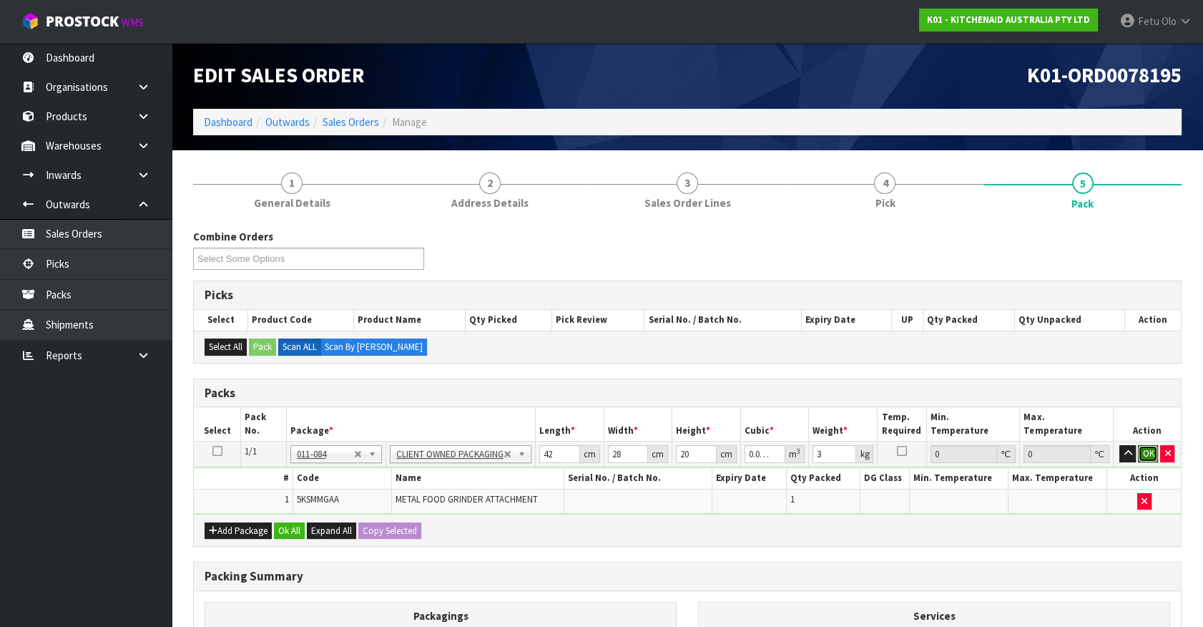
click button "OK" at bounding box center [1148, 453] width 20 height 17
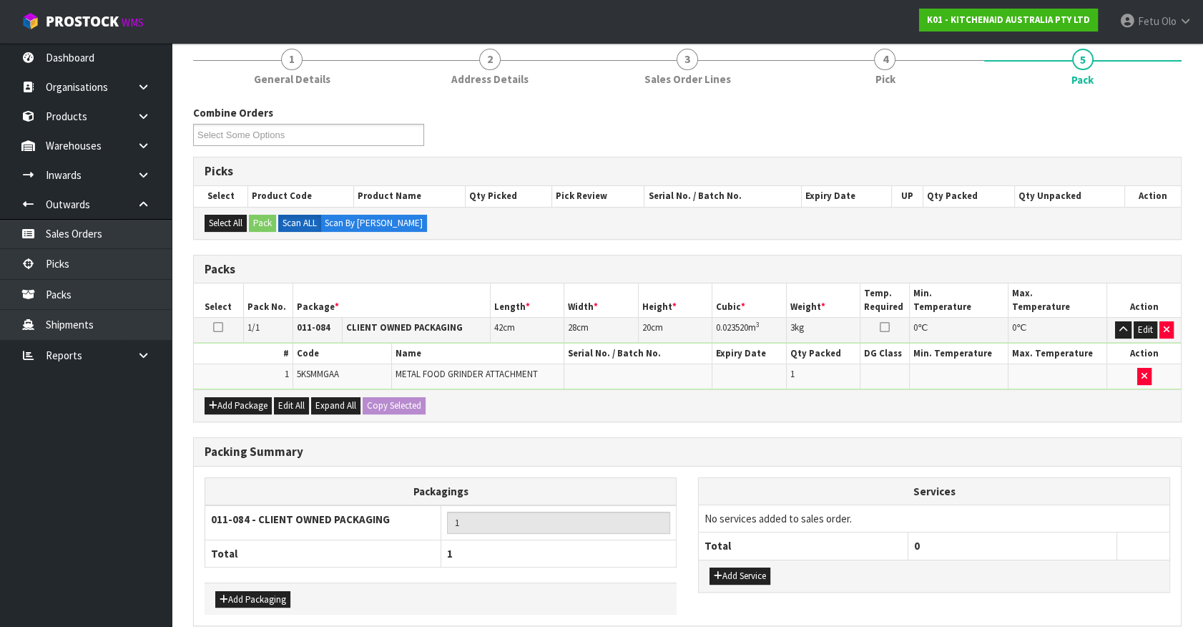
scroll to position [187, 0]
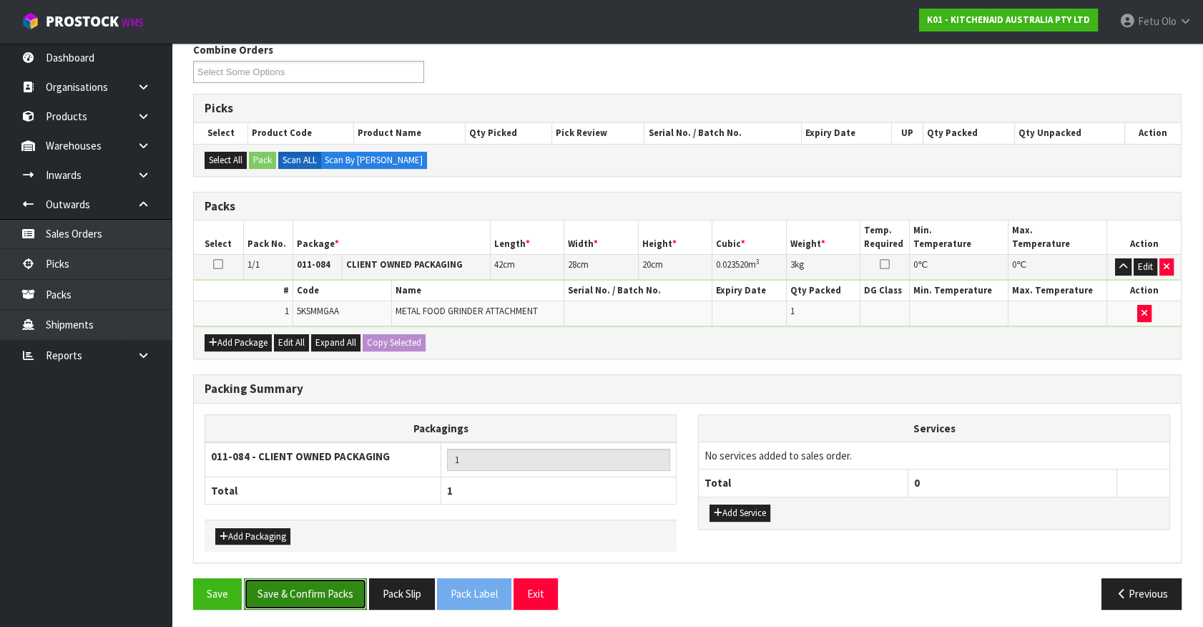
click at [334, 586] on button "Save & Confirm Packs" at bounding box center [305, 593] width 123 height 31
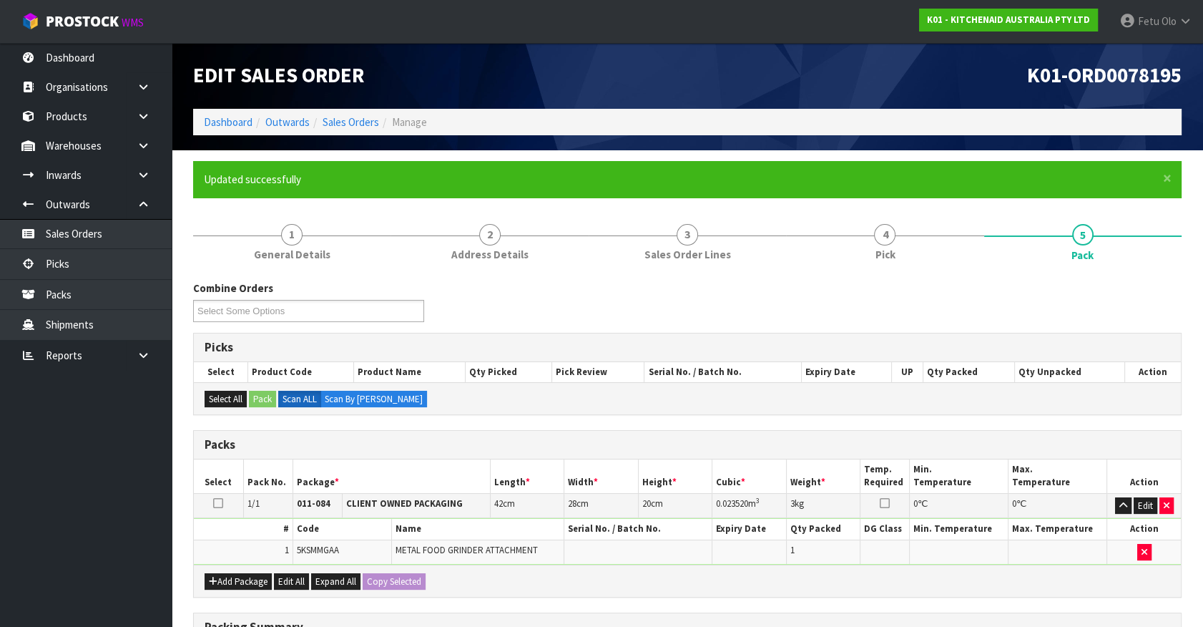
scroll to position [161, 0]
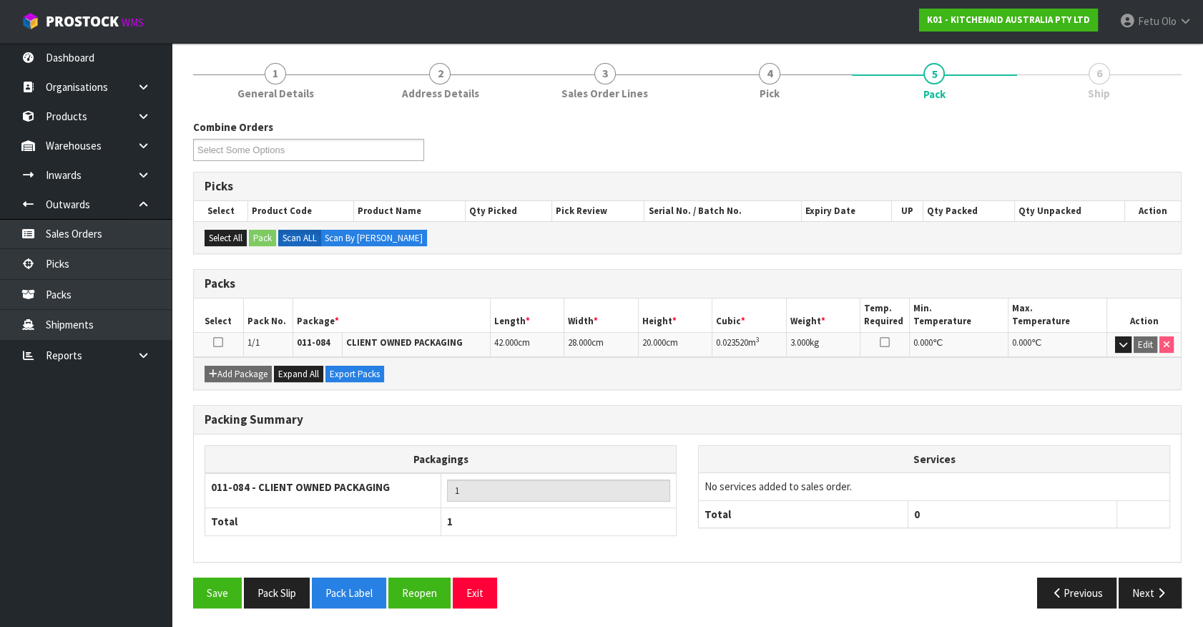
click at [1081, 546] on div "Packagings 011-084 - CLIENT OWNED PACKAGING 1 Total 1 Services No services adde…" at bounding box center [687, 498] width 987 height 106
click at [1140, 590] on button "Next" at bounding box center [1150, 592] width 63 height 31
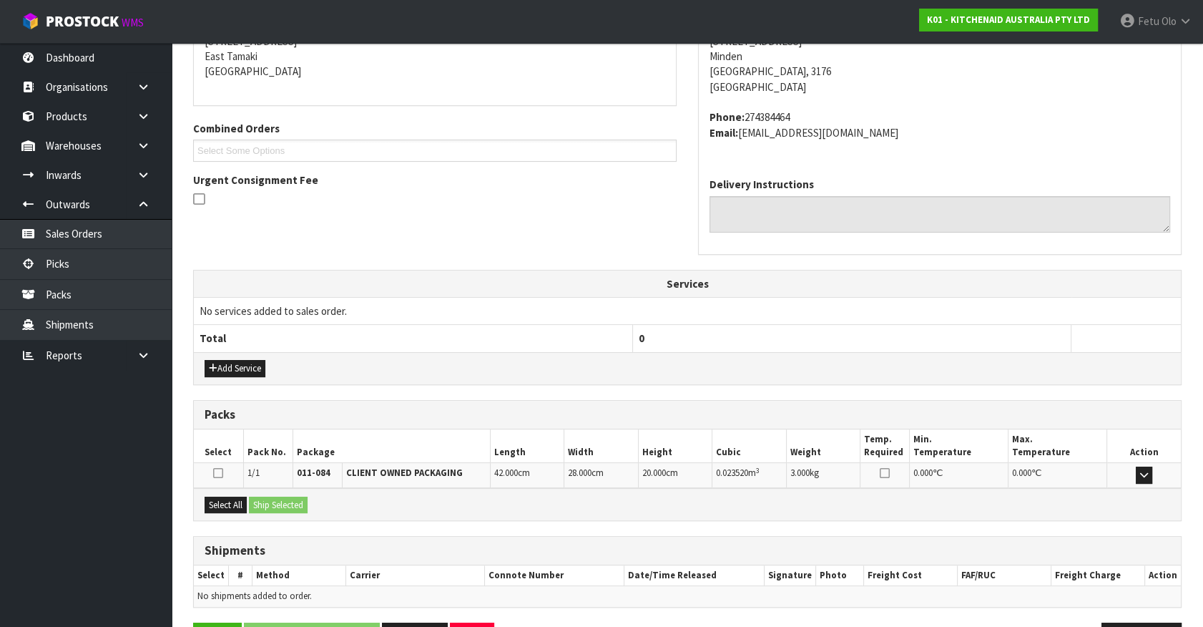
scroll to position [348, 0]
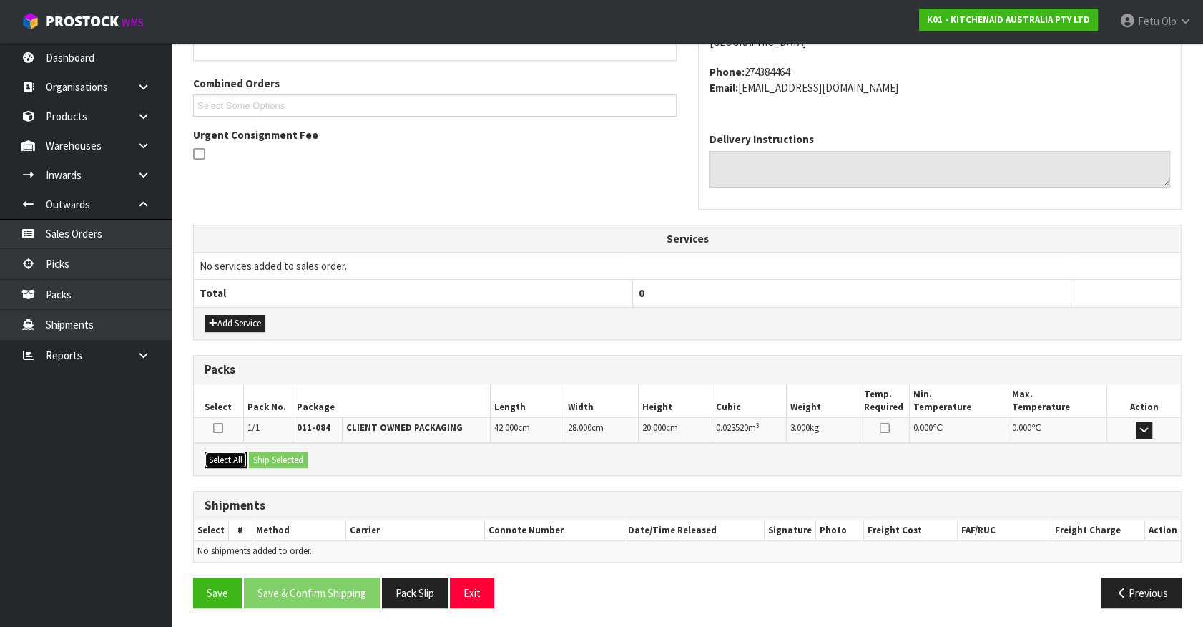
drag, startPoint x: 222, startPoint y: 454, endPoint x: 286, endPoint y: 454, distance: 64.4
click at [228, 454] on button "Select All" at bounding box center [226, 459] width 42 height 17
click at [286, 454] on button "Ship Selected" at bounding box center [278, 459] width 59 height 17
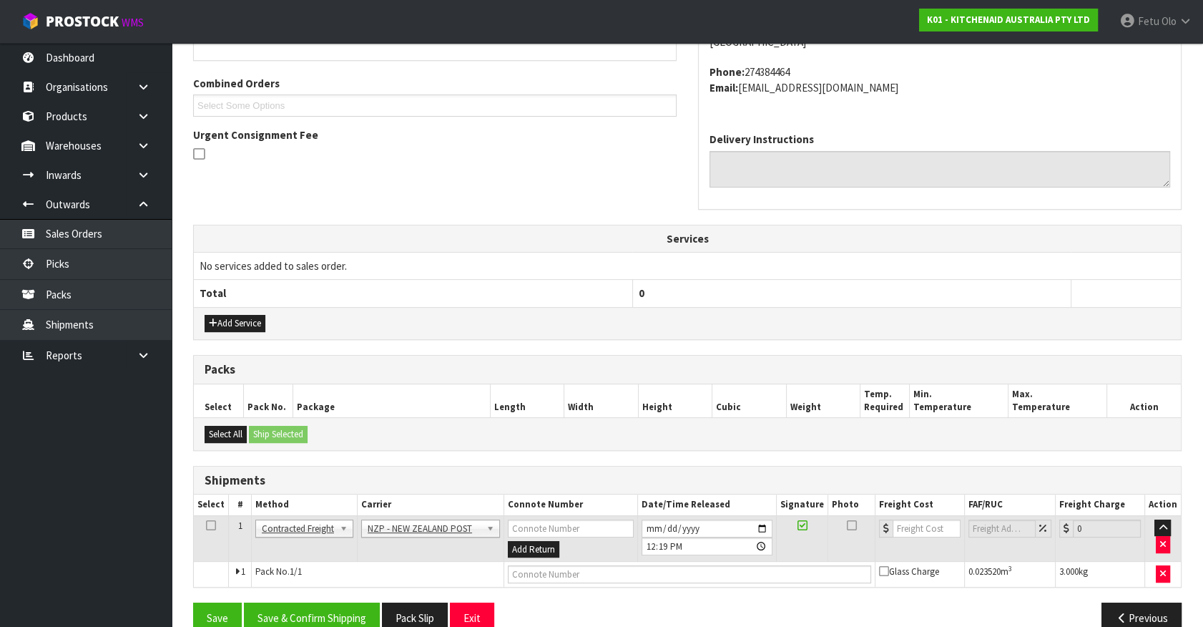
scroll to position [373, 0]
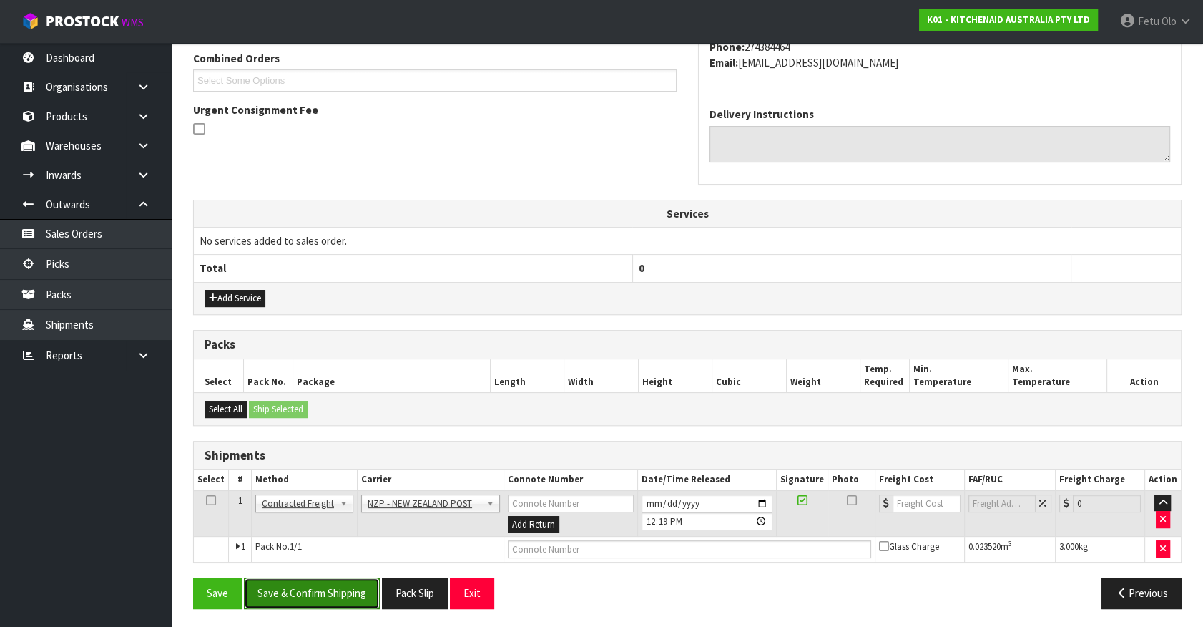
click at [336, 590] on button "Save & Confirm Shipping" at bounding box center [312, 592] width 136 height 31
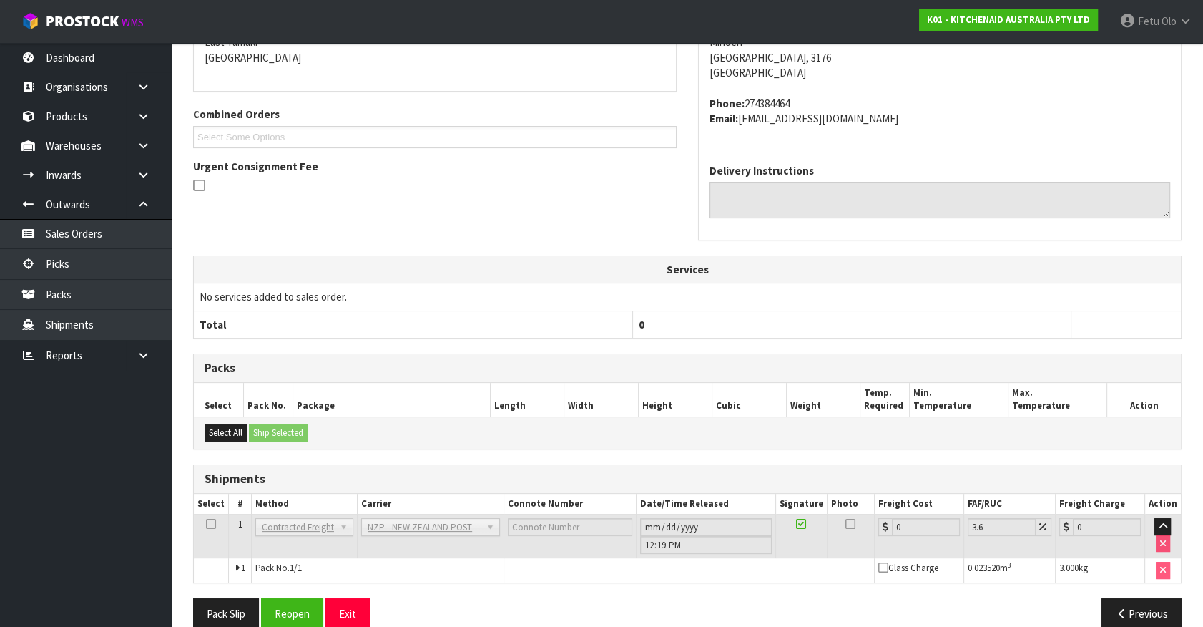
scroll to position [353, 0]
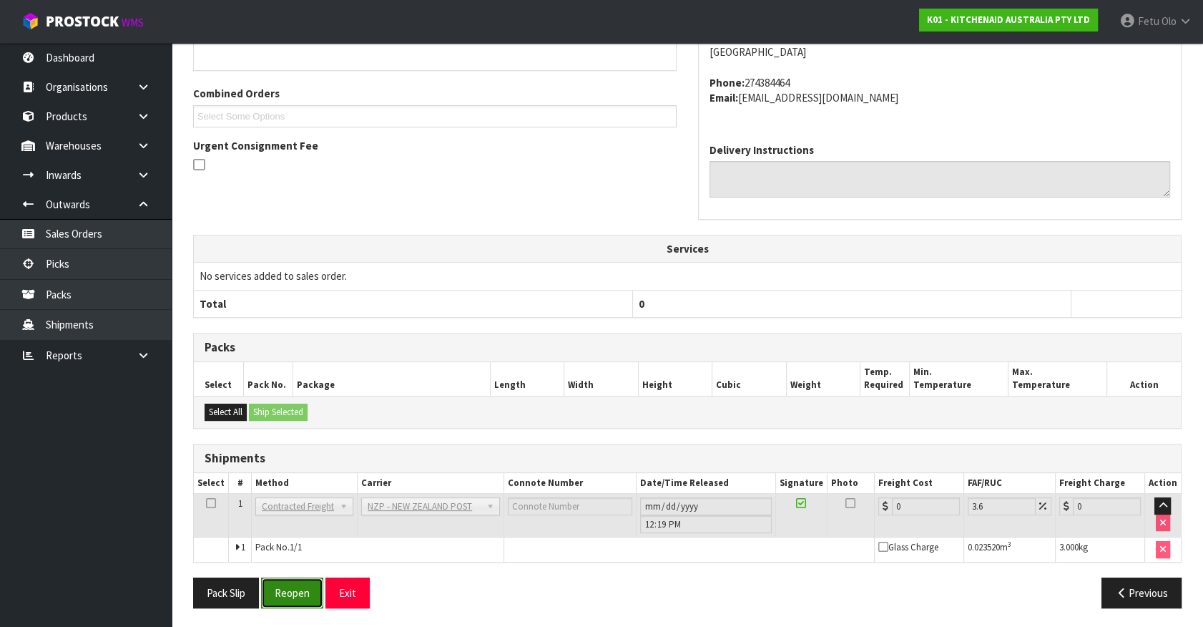
click at [302, 601] on button "Reopen" at bounding box center [292, 592] width 62 height 31
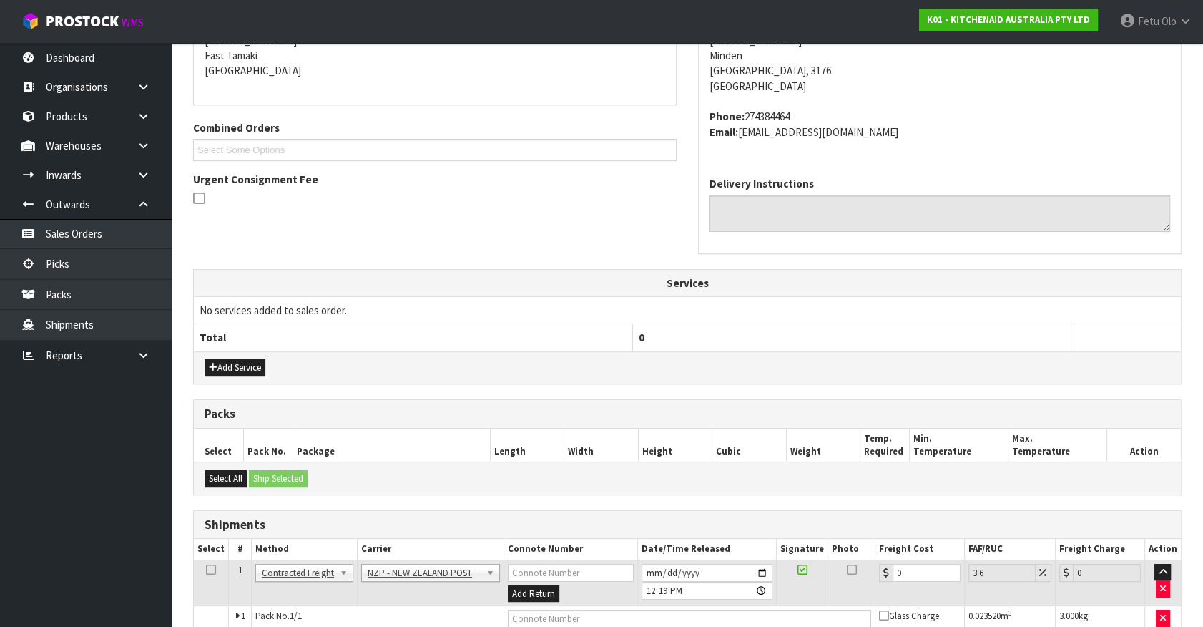
scroll to position [373, 0]
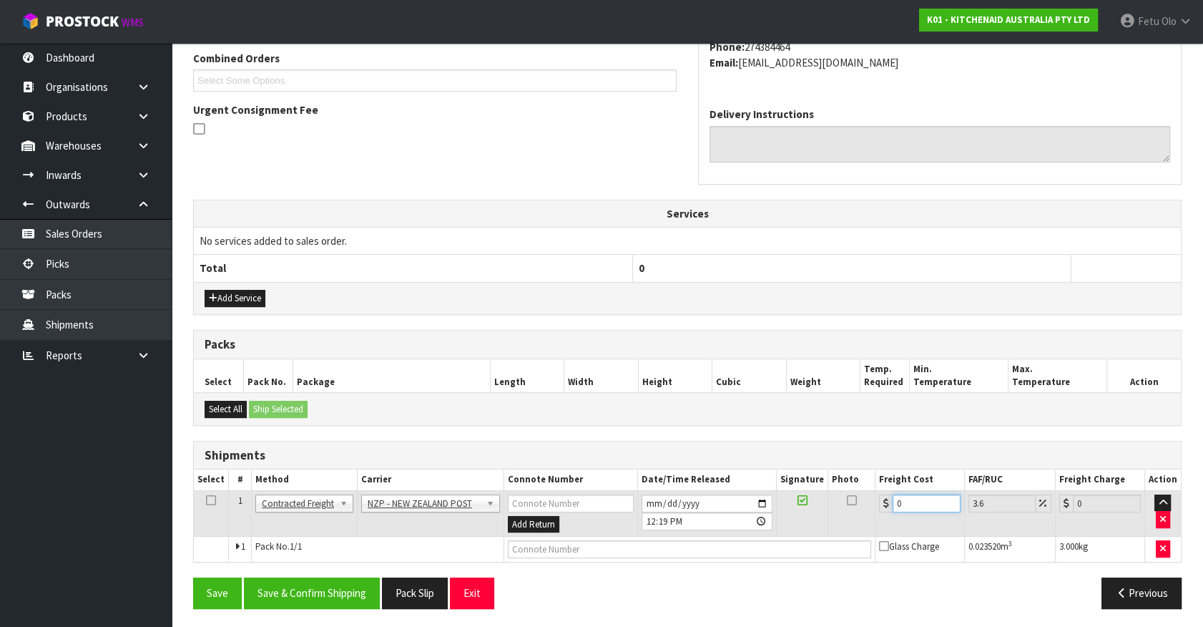
drag, startPoint x: 915, startPoint y: 502, endPoint x: 811, endPoint y: 530, distance: 108.3
click at [811, 530] on tr "1 Client Local Pickup Customer Local Pickup Company Freight Contracted Freight …" at bounding box center [687, 513] width 987 height 47
type input "1"
type input "1.04"
type input "11"
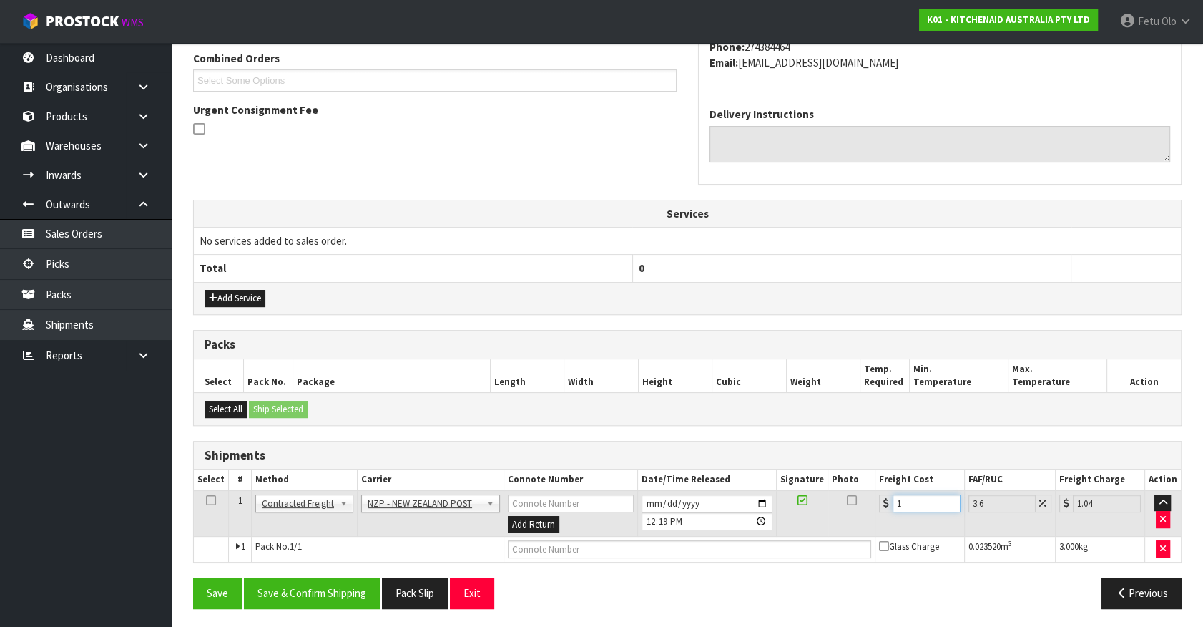
type input "11.4"
type input "11.9"
type input "12.33"
type input "11.90"
click at [307, 595] on button "Save & Confirm Shipping" at bounding box center [312, 592] width 136 height 31
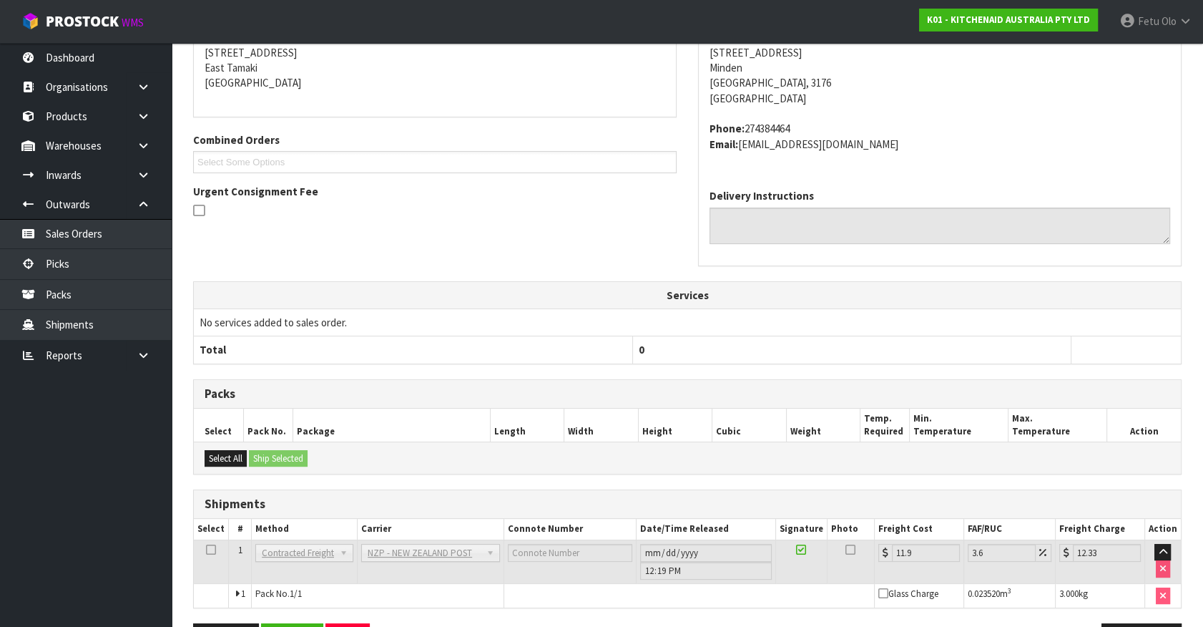
scroll to position [337, 0]
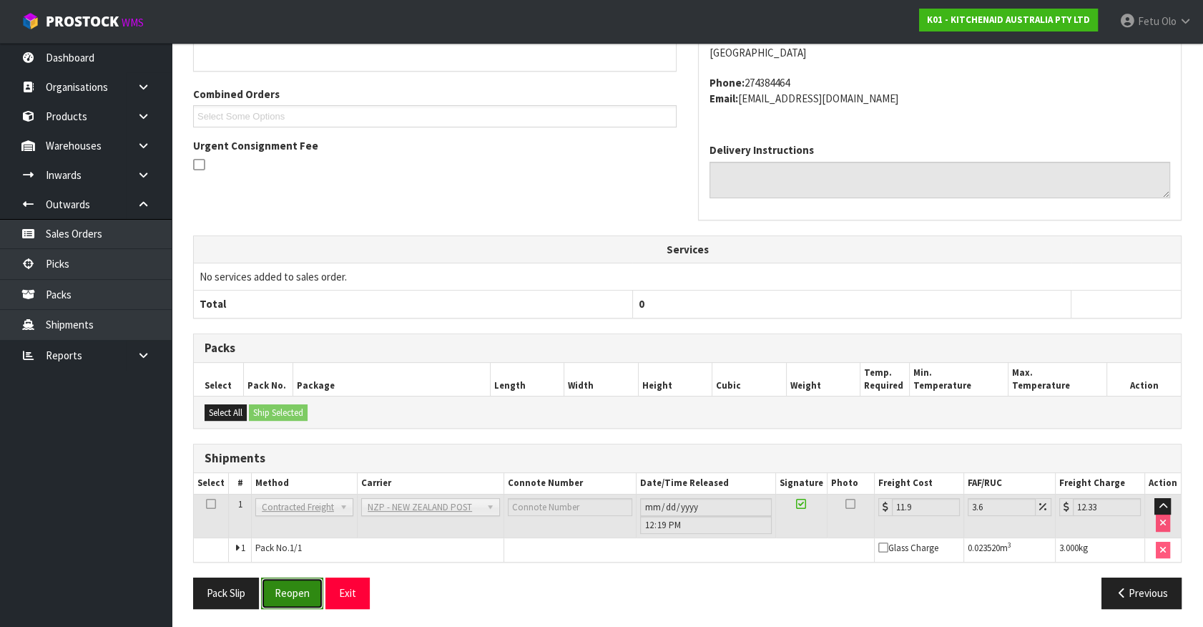
click at [301, 586] on button "Reopen" at bounding box center [292, 592] width 62 height 31
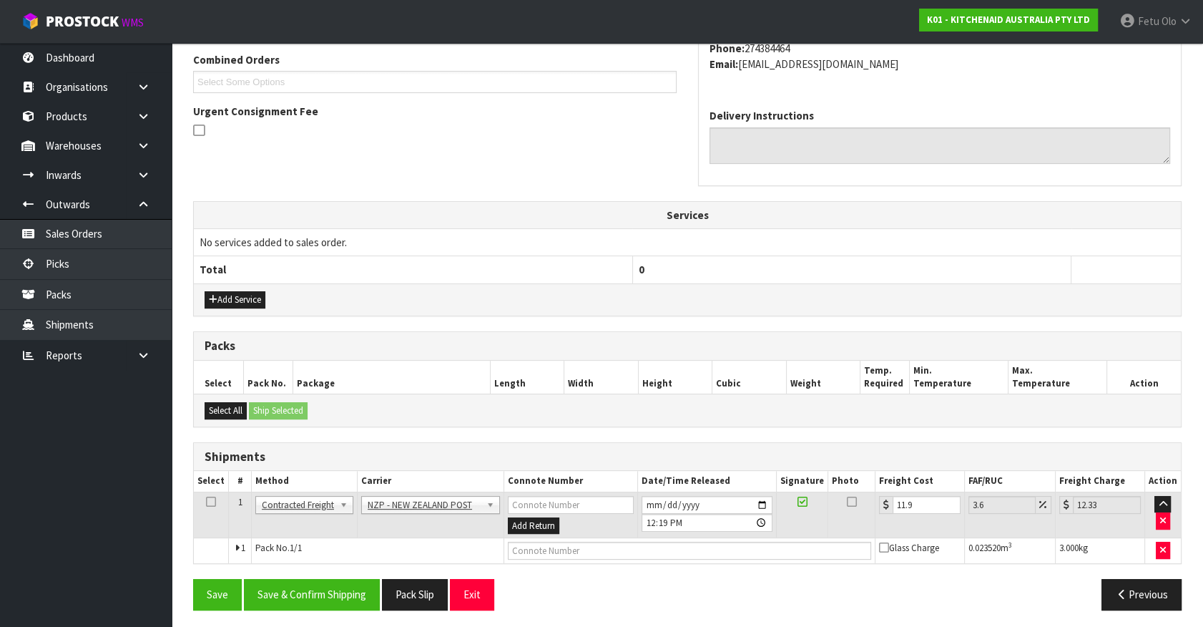
scroll to position [373, 0]
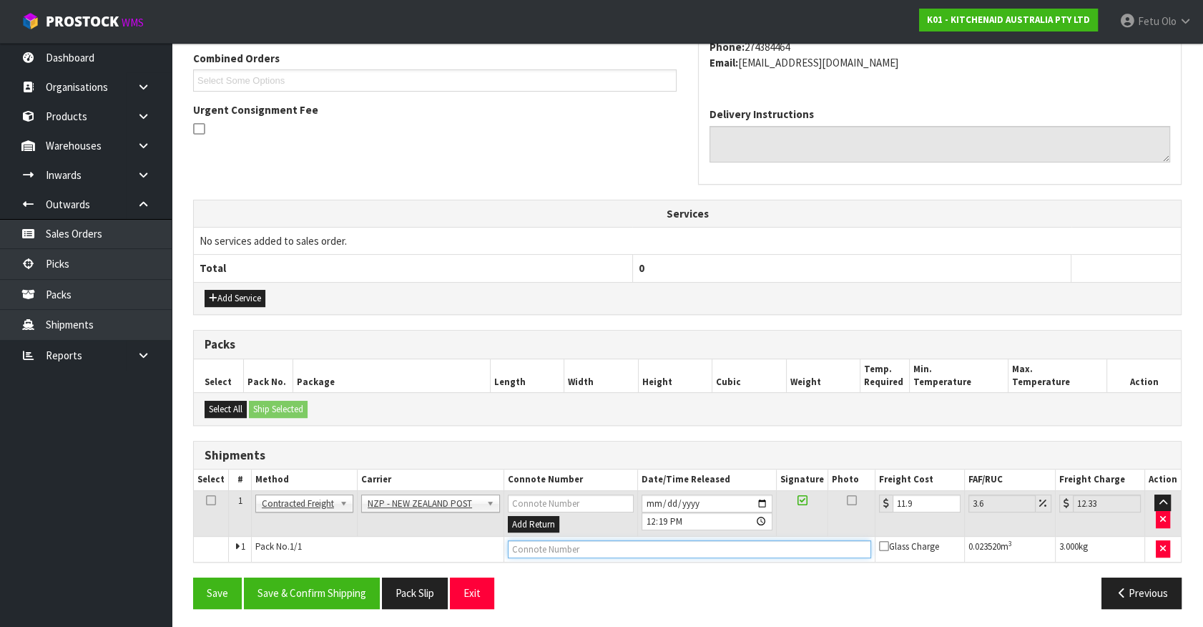
click at [562, 546] on input "text" at bounding box center [689, 549] width 363 height 18
type input "00894210379942575052"
click at [193, 577] on button "Save" at bounding box center [217, 592] width 49 height 31
click at [321, 589] on button "Save & Confirm Shipping" at bounding box center [312, 592] width 136 height 31
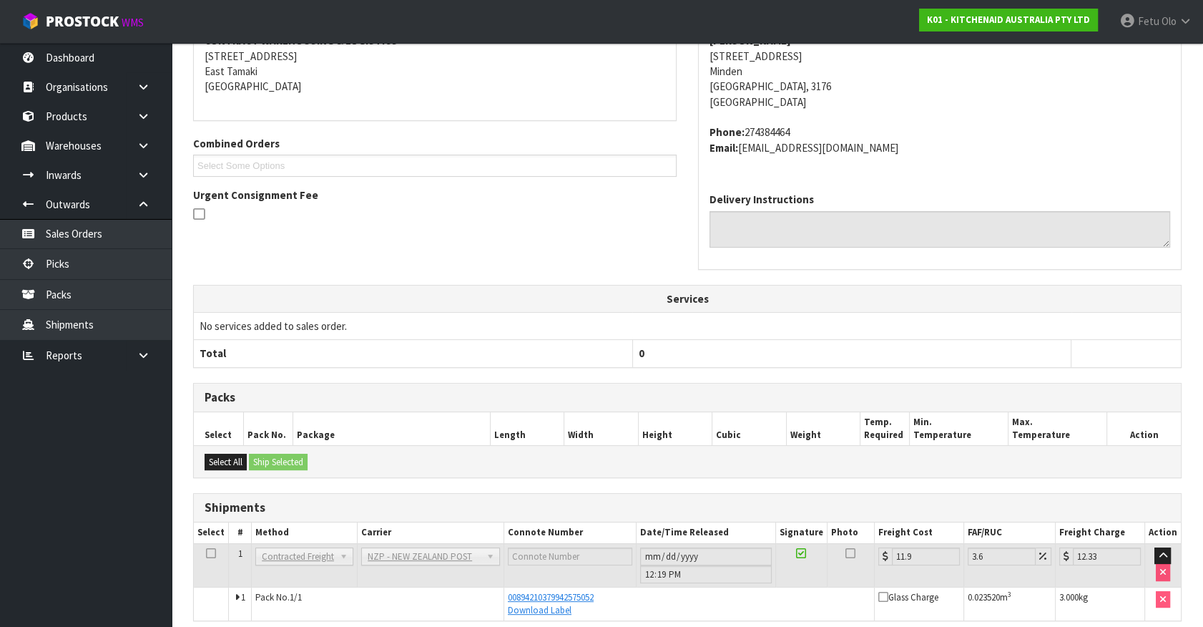
scroll to position [347, 0]
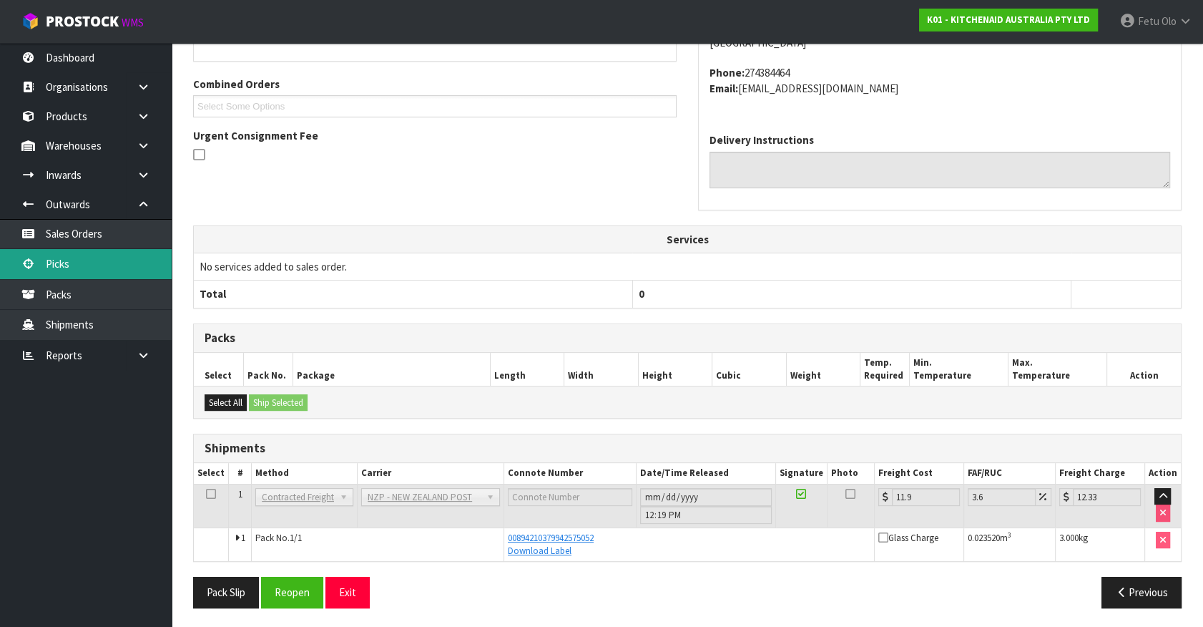
click at [65, 260] on link "Picks" at bounding box center [86, 263] width 172 height 29
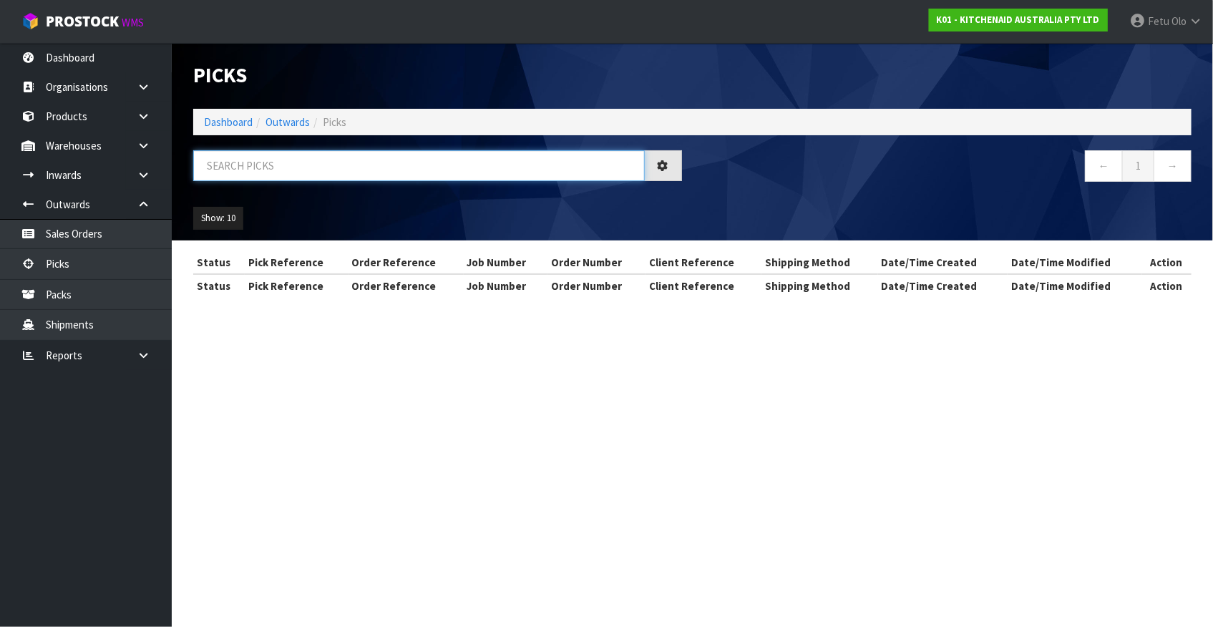
click at [392, 152] on input "text" at bounding box center [418, 165] width 451 height 31
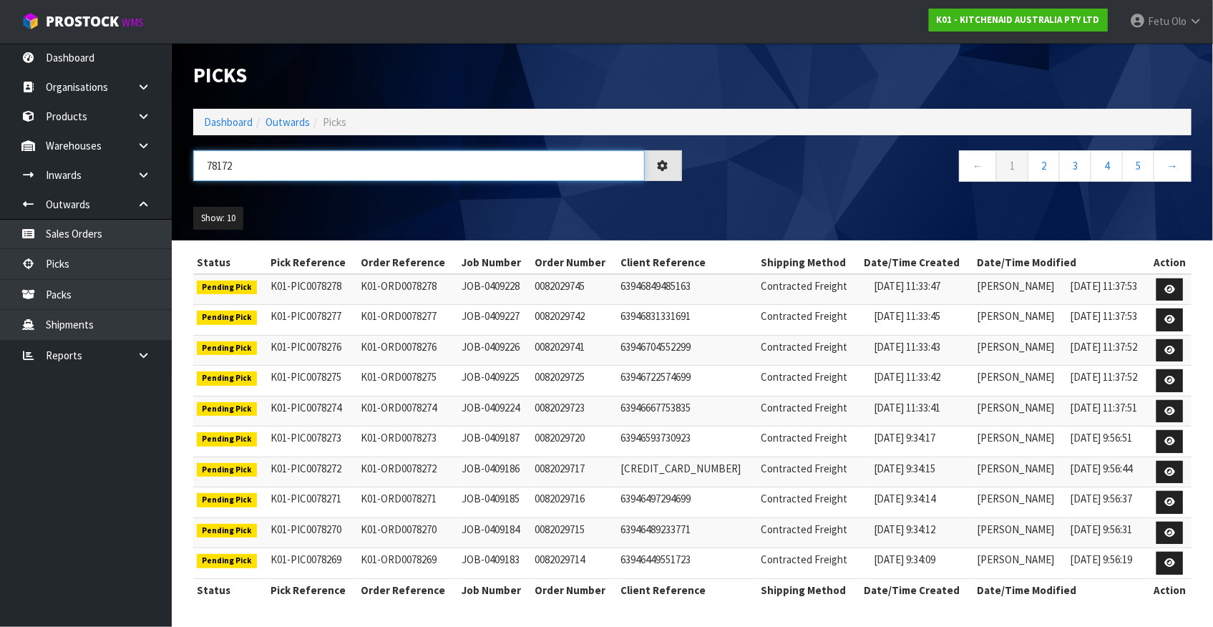
type input "78172"
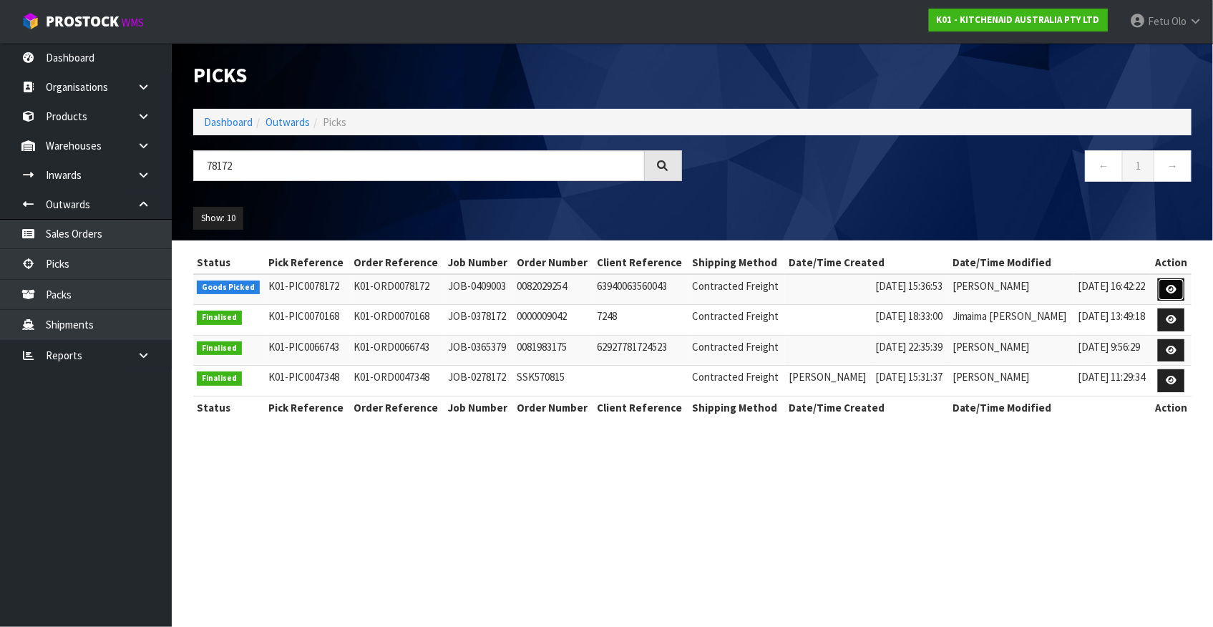
click at [1173, 287] on icon at bounding box center [1171, 289] width 11 height 9
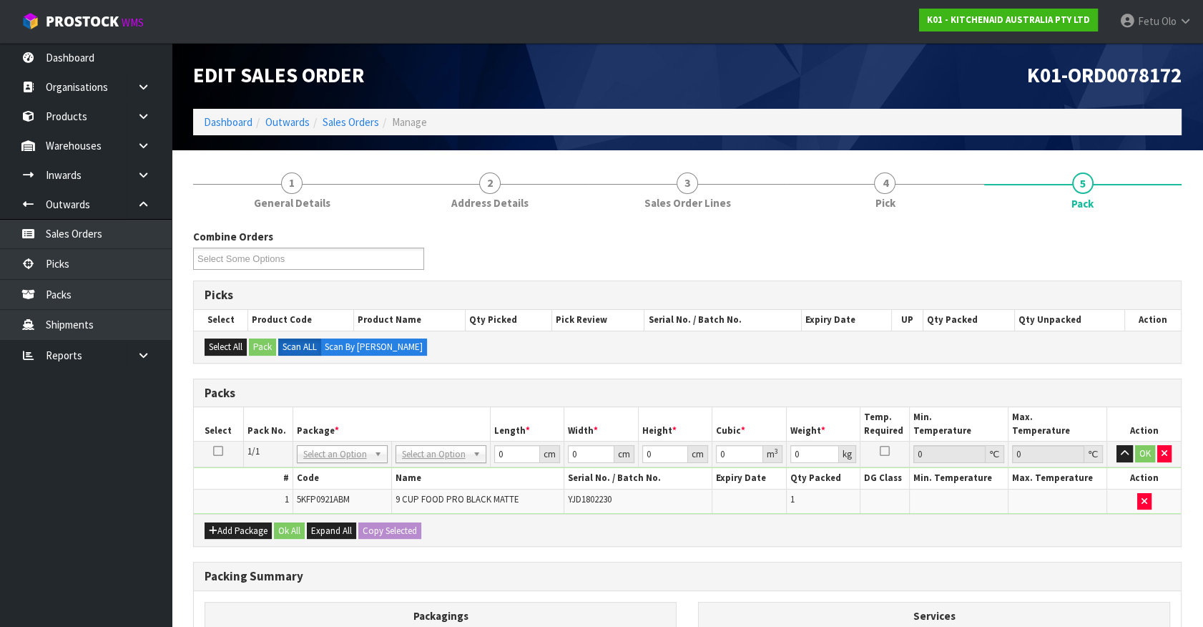
drag, startPoint x: 348, startPoint y: 454, endPoint x: 340, endPoint y: 469, distance: 17.6
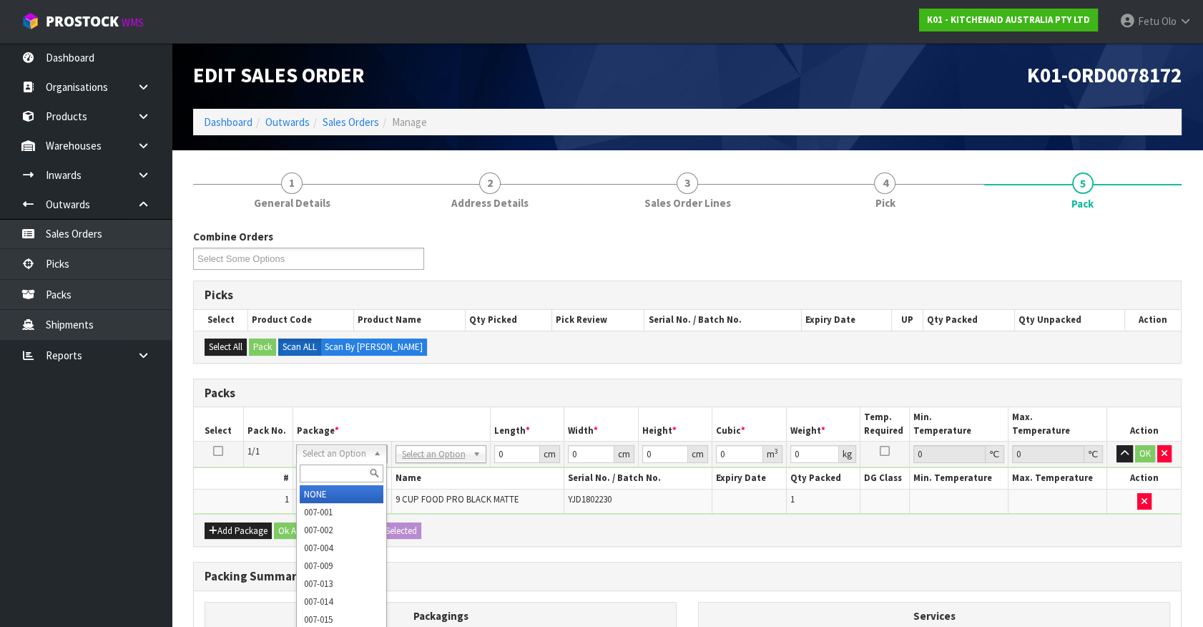
click at [340, 469] on input "text" at bounding box center [342, 473] width 84 height 18
type input "011"
type input "4.3"
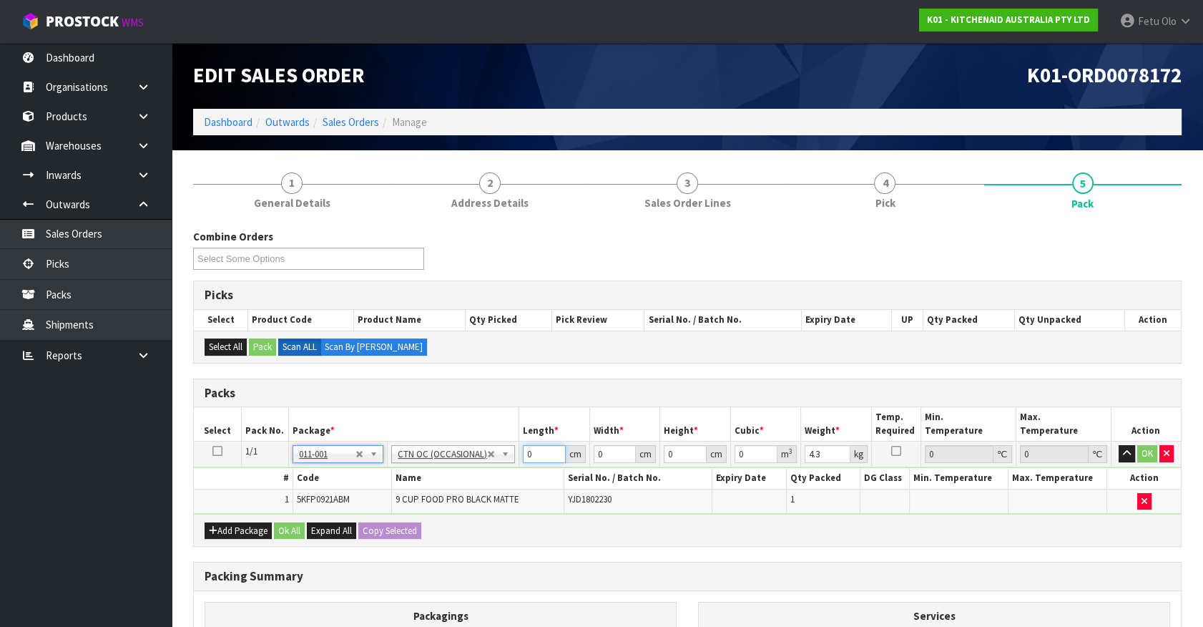
drag, startPoint x: 537, startPoint y: 451, endPoint x: 255, endPoint y: 519, distance: 289.3
click at [255, 519] on div "Packs Select Pack No. Package * Length * Width * Height * Cubic * Weight * Temp…" at bounding box center [687, 462] width 989 height 169
type input "52"
type input "34"
type input "2"
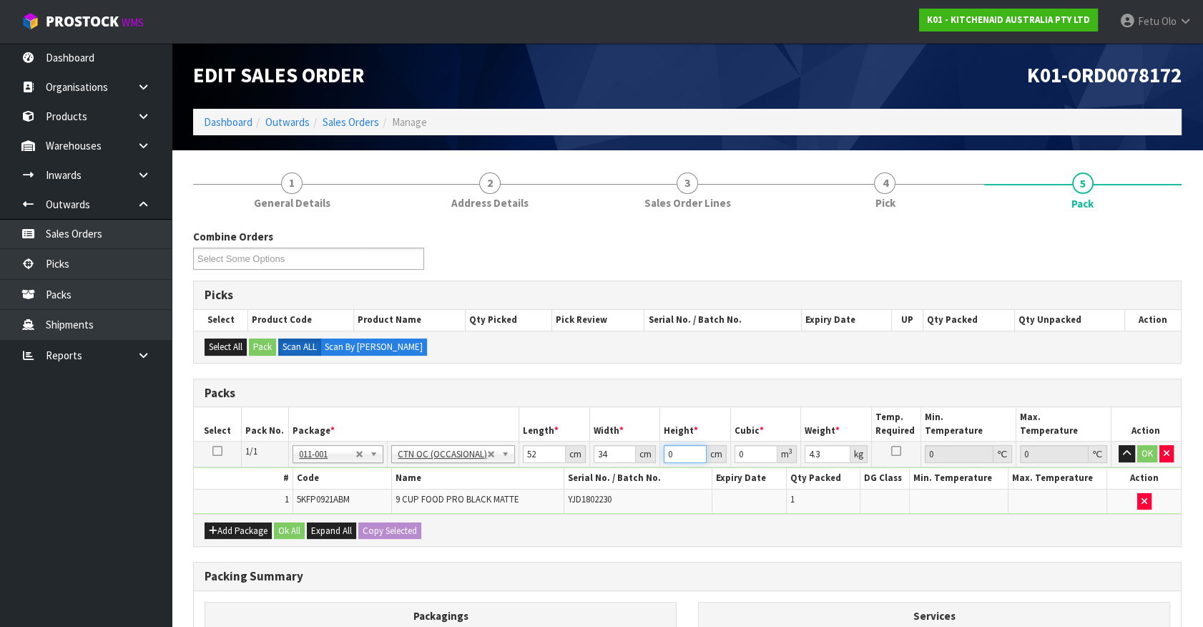
type input "0.003536"
type input "29"
type input "0.051272"
type input "29"
type input "6"
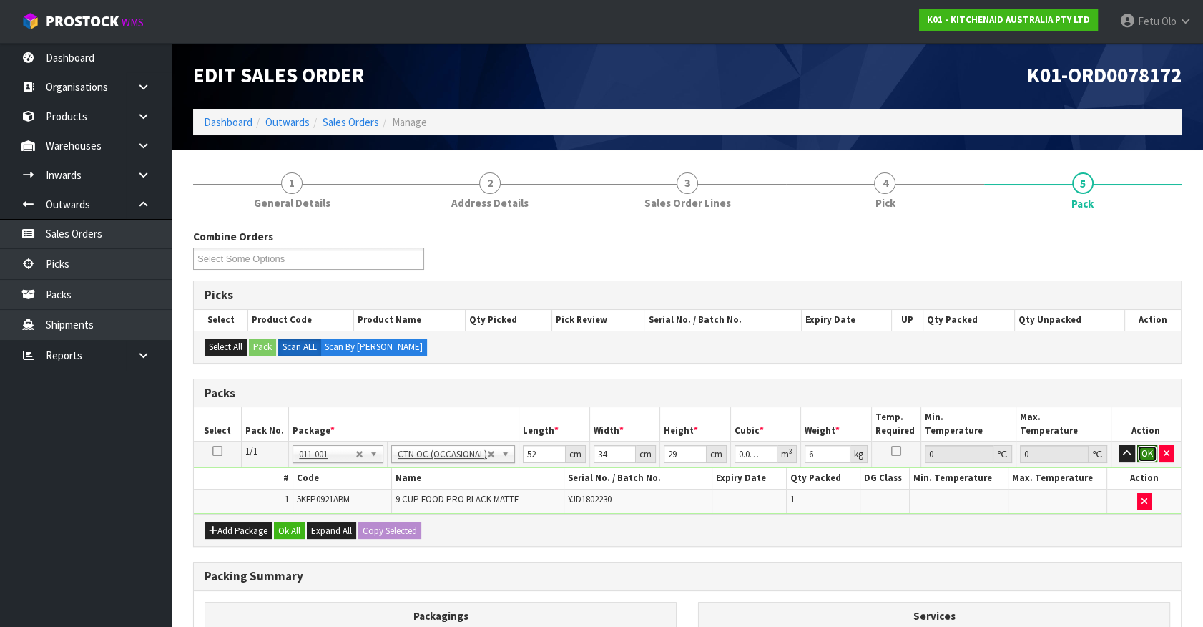
click button "OK" at bounding box center [1148, 453] width 20 height 17
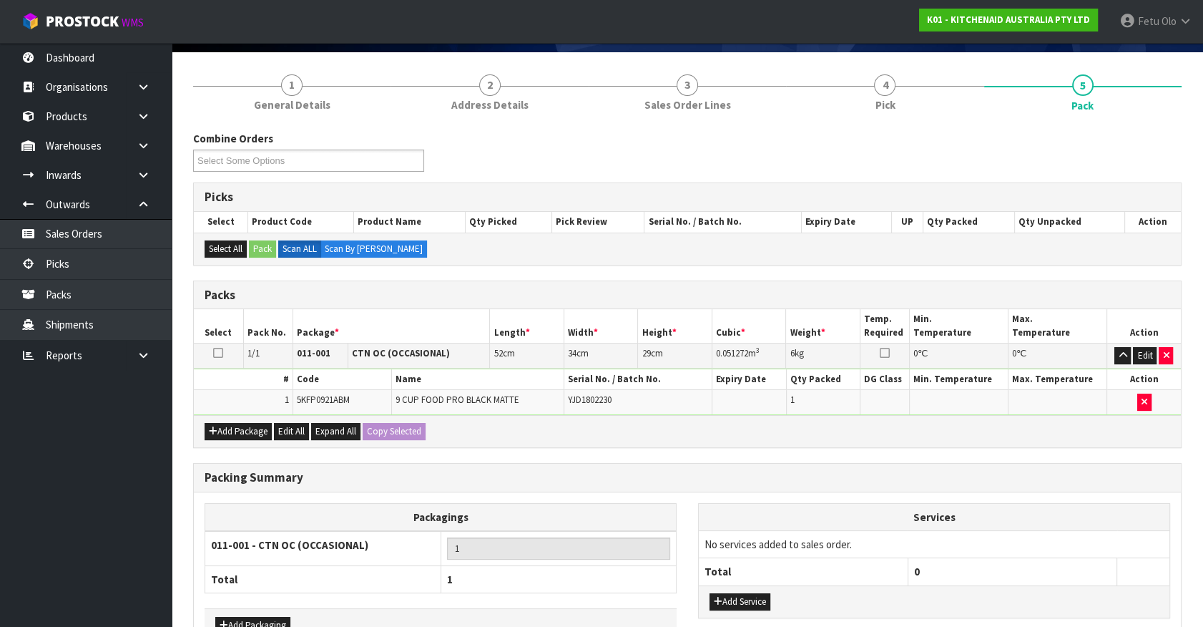
scroll to position [187, 0]
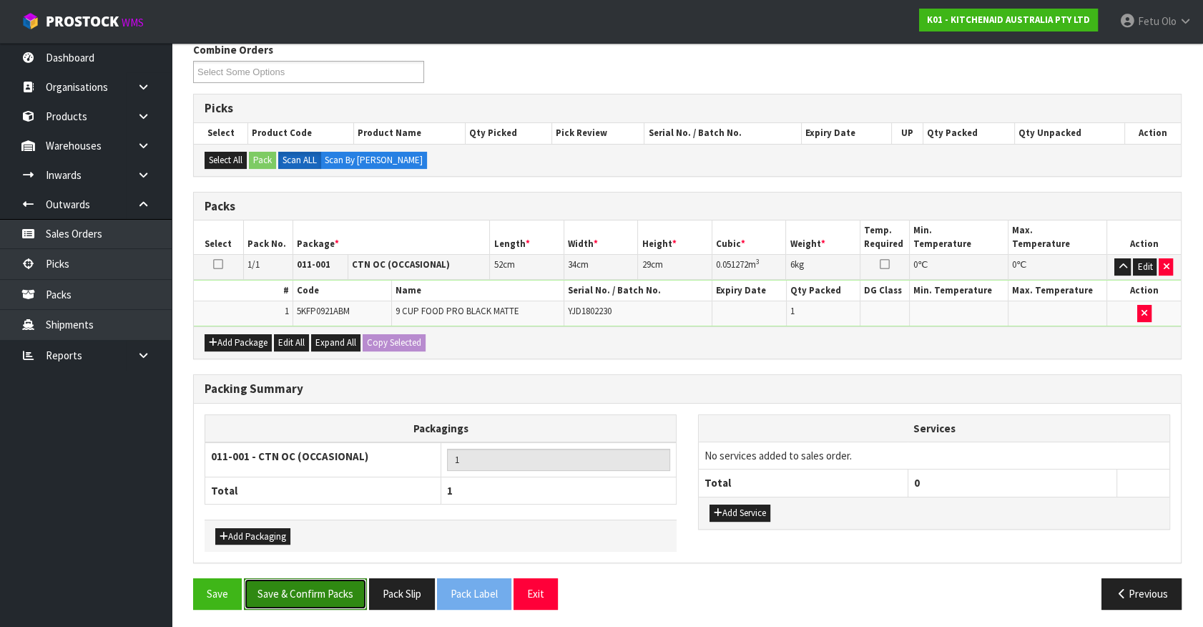
click at [324, 601] on button "Save & Confirm Packs" at bounding box center [305, 593] width 123 height 31
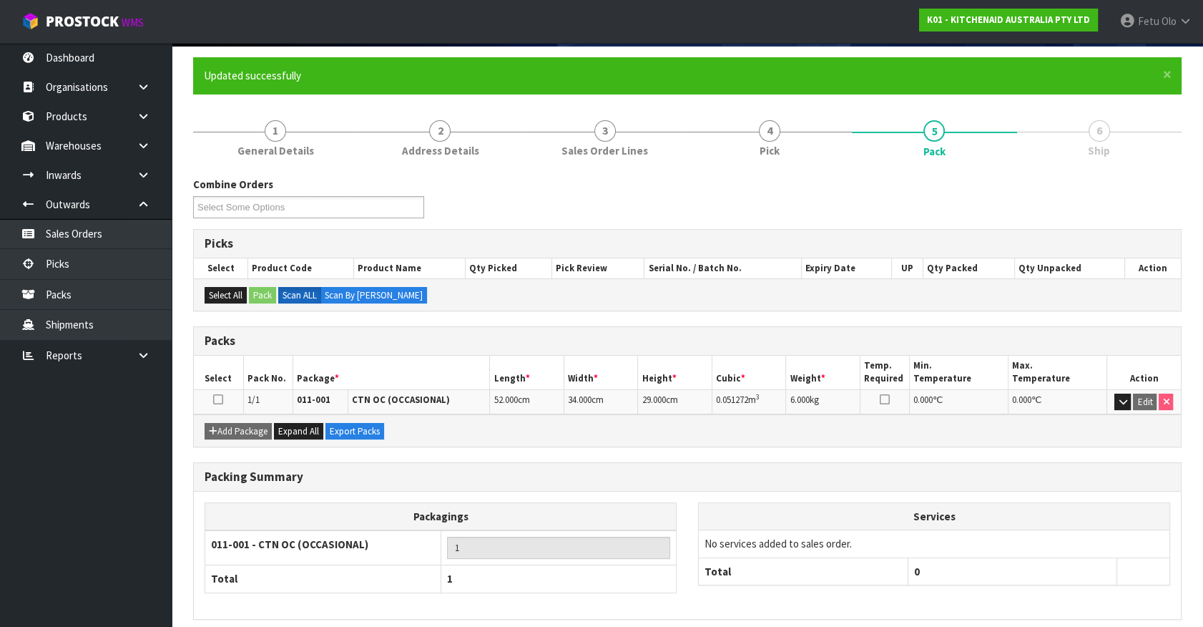
scroll to position [161, 0]
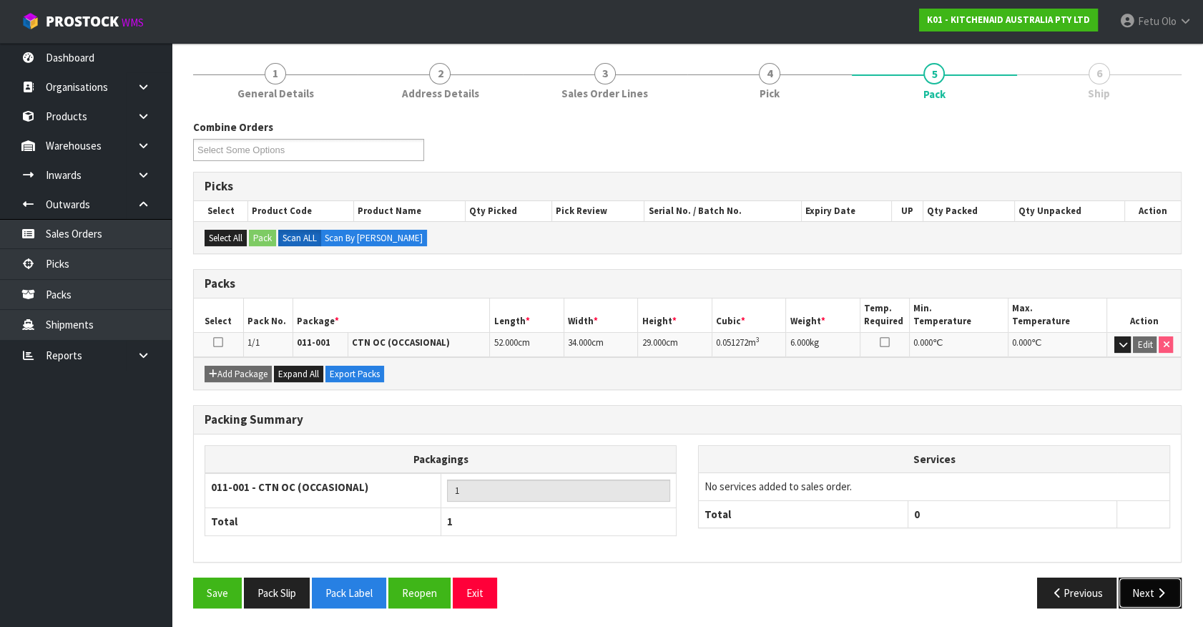
click at [1150, 585] on button "Next" at bounding box center [1150, 592] width 63 height 31
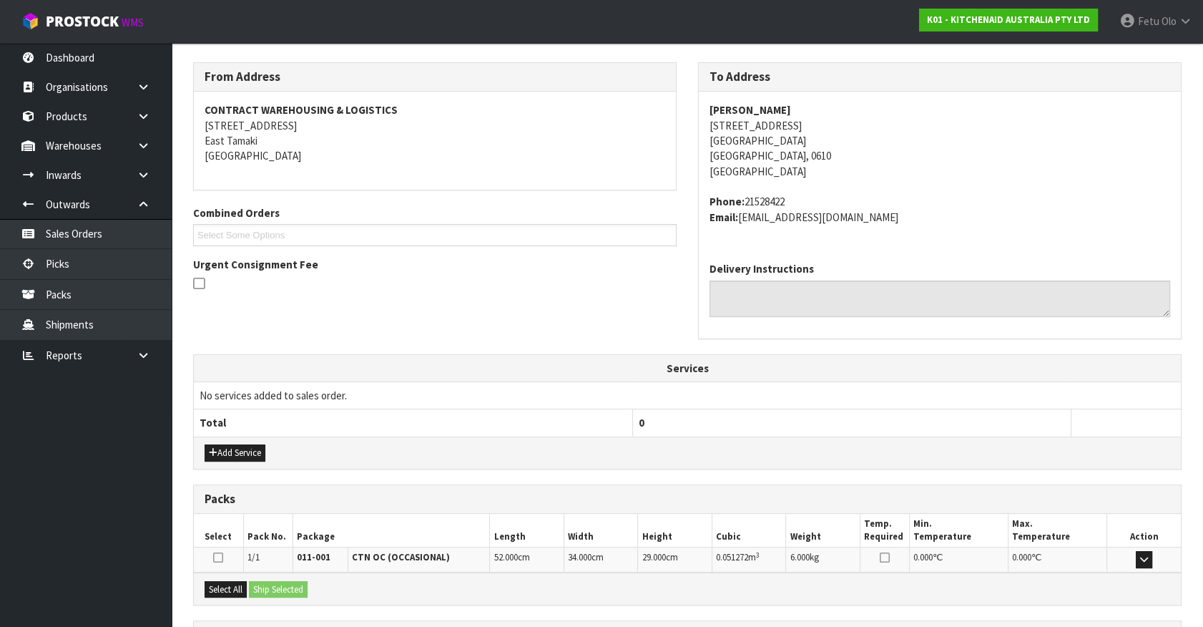
scroll to position [348, 0]
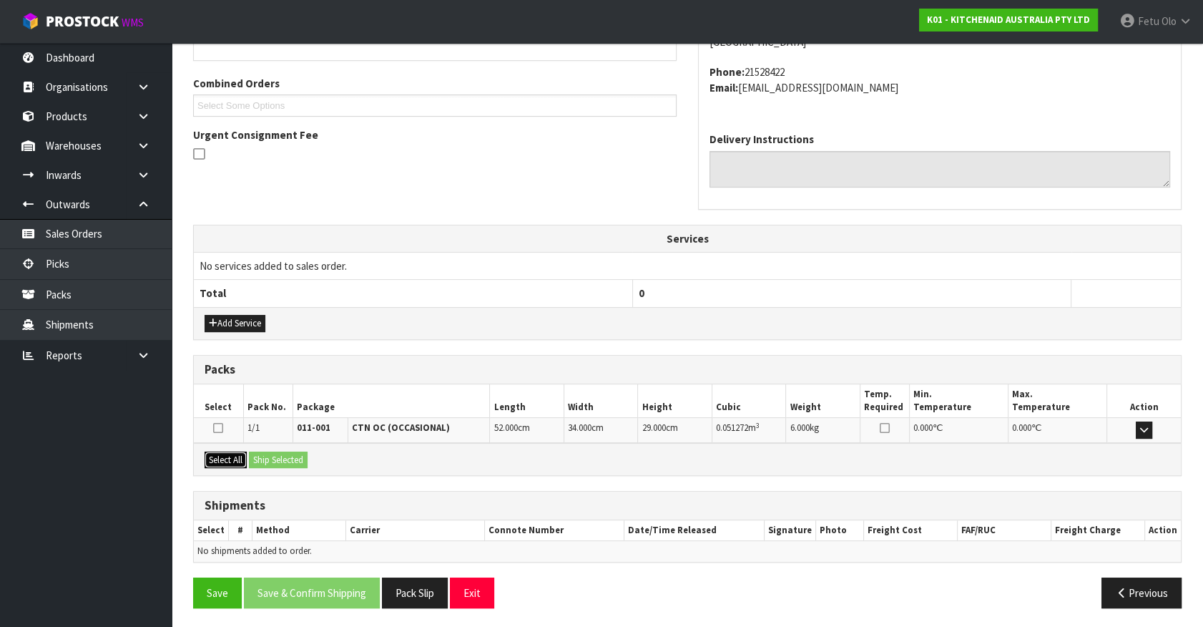
click at [229, 458] on button "Select All" at bounding box center [226, 459] width 42 height 17
drag, startPoint x: 256, startPoint y: 459, endPoint x: 280, endPoint y: 471, distance: 26.9
click at [257, 459] on button "Ship Selected" at bounding box center [278, 459] width 59 height 17
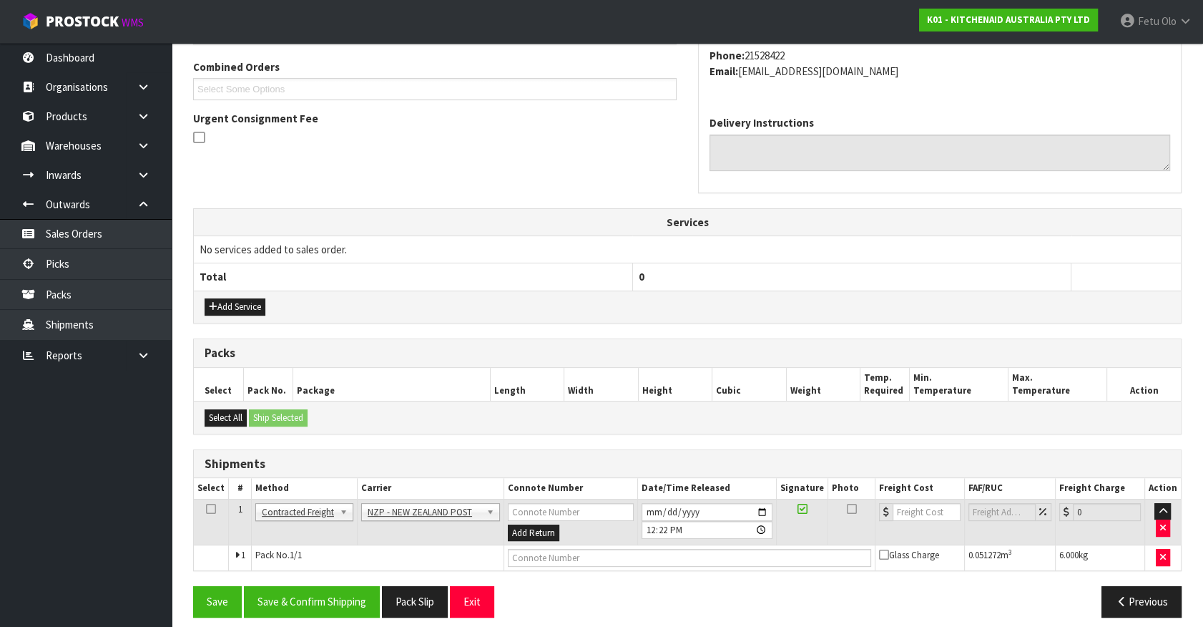
scroll to position [373, 0]
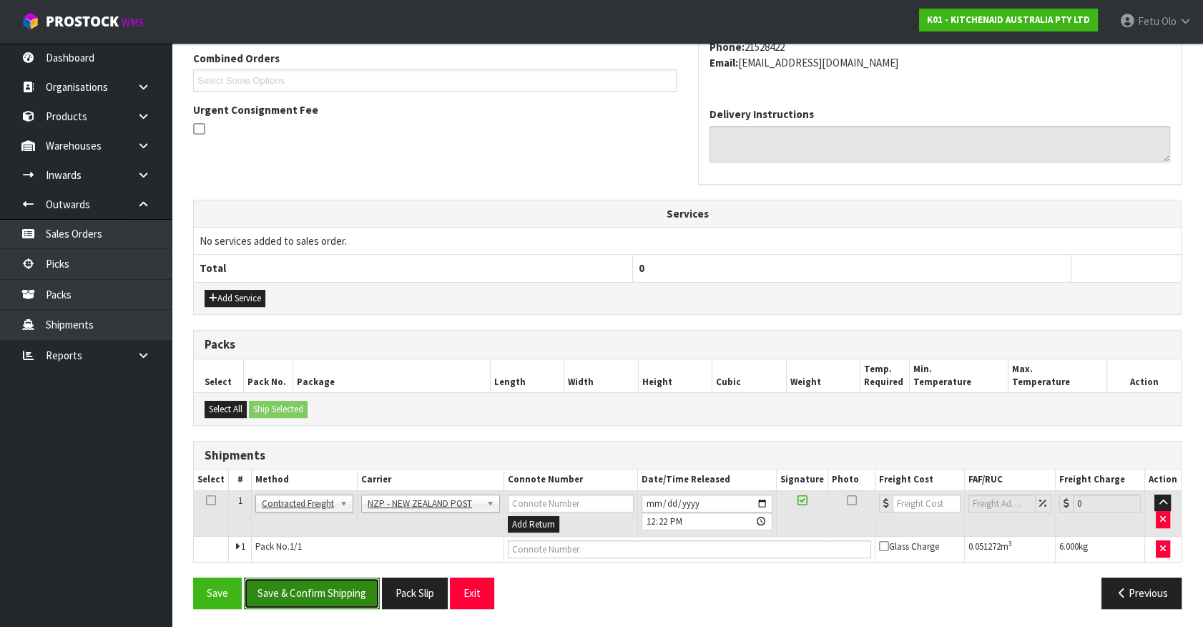
click at [323, 600] on button "Save & Confirm Shipping" at bounding box center [312, 592] width 136 height 31
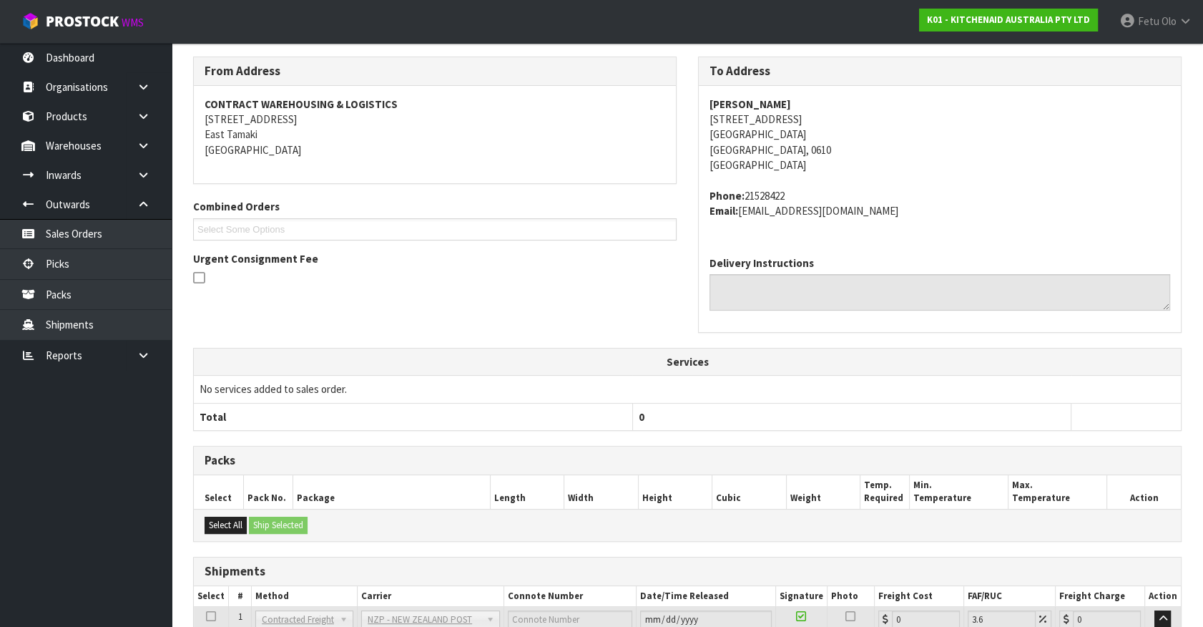
scroll to position [353, 0]
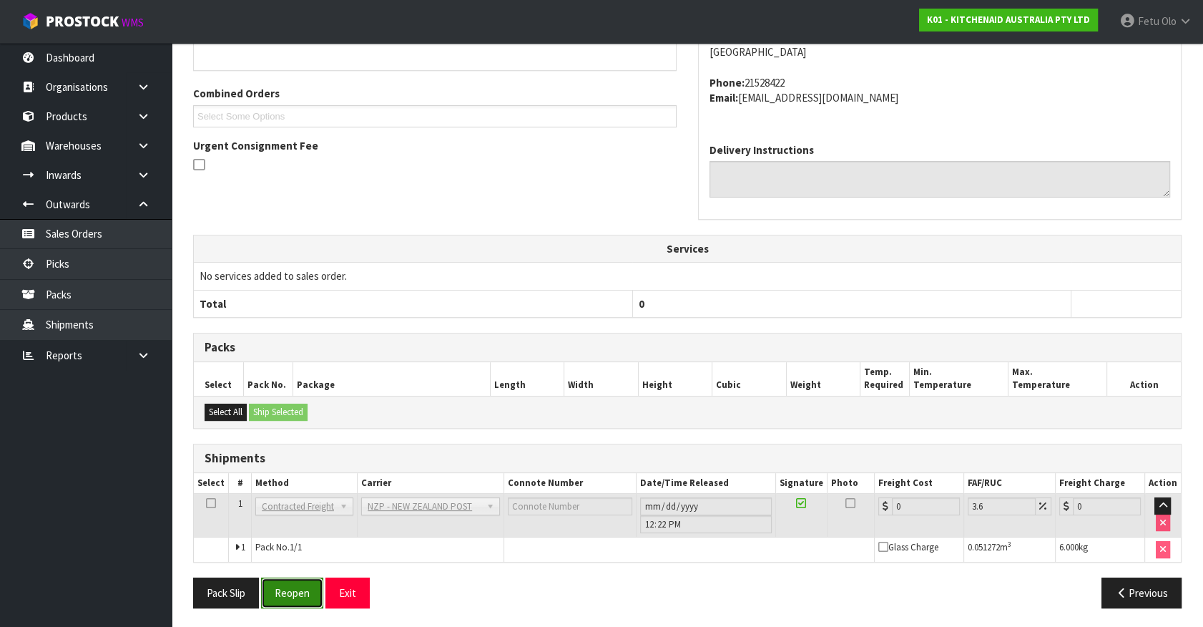
click at [284, 588] on button "Reopen" at bounding box center [292, 592] width 62 height 31
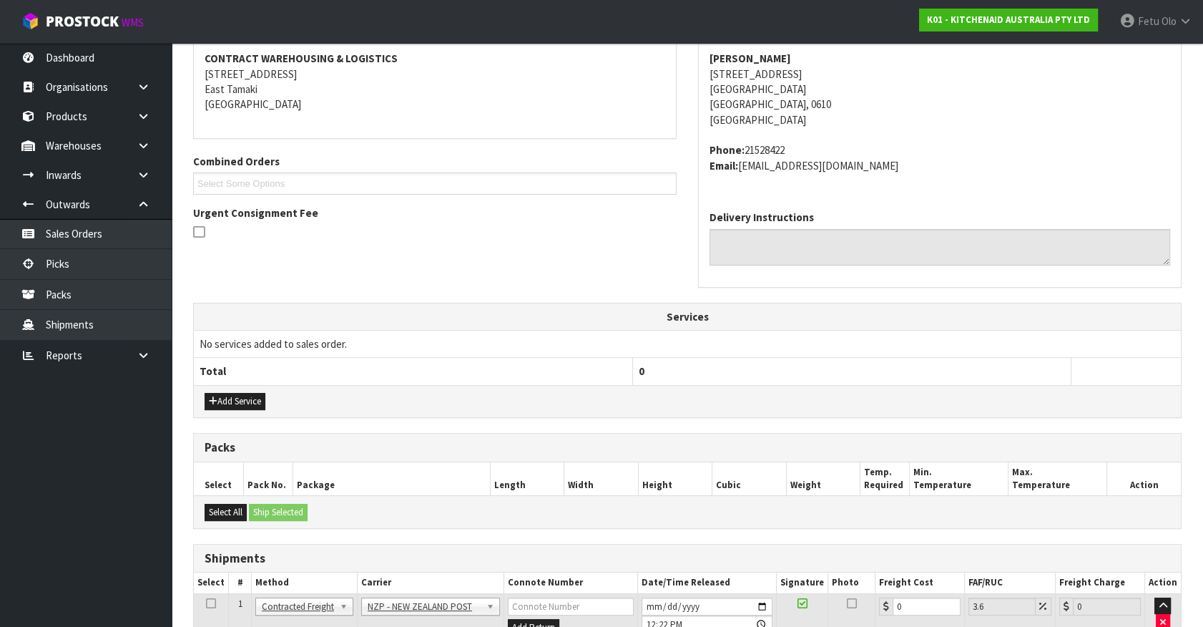
scroll to position [386, 0]
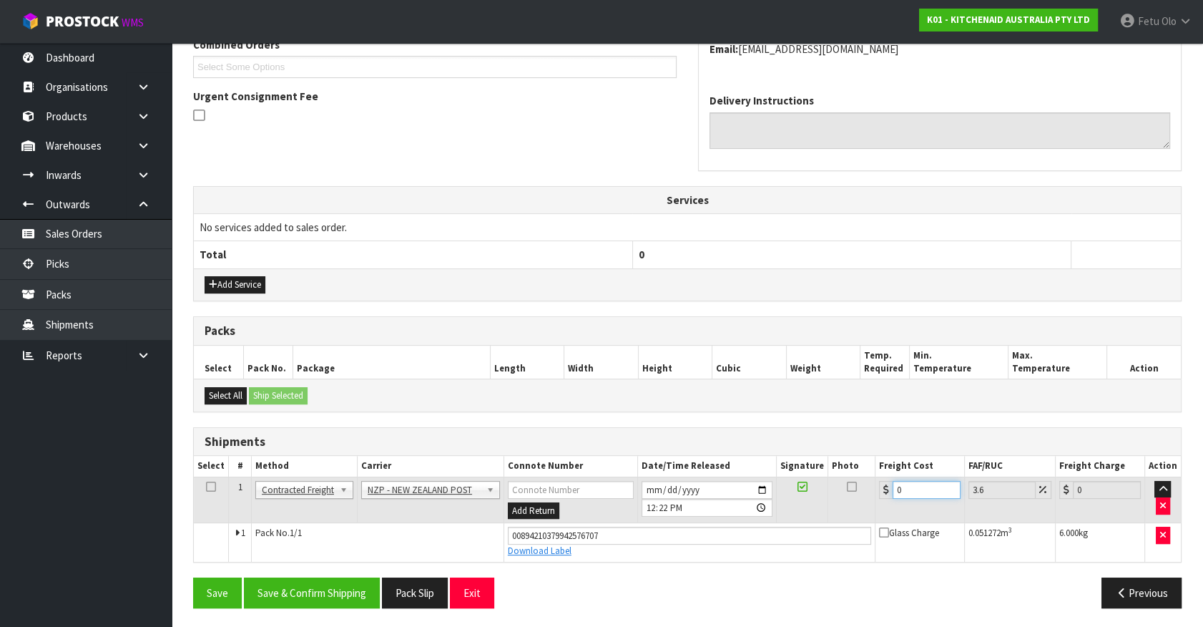
drag, startPoint x: 919, startPoint y: 492, endPoint x: 222, endPoint y: 515, distance: 698.0
click at [247, 522] on tbody "1 Client Local Pickup Customer Local Pickup Company Freight Contracted Freight …" at bounding box center [687, 519] width 987 height 84
type input "4"
type input "4.14"
type input "4.3"
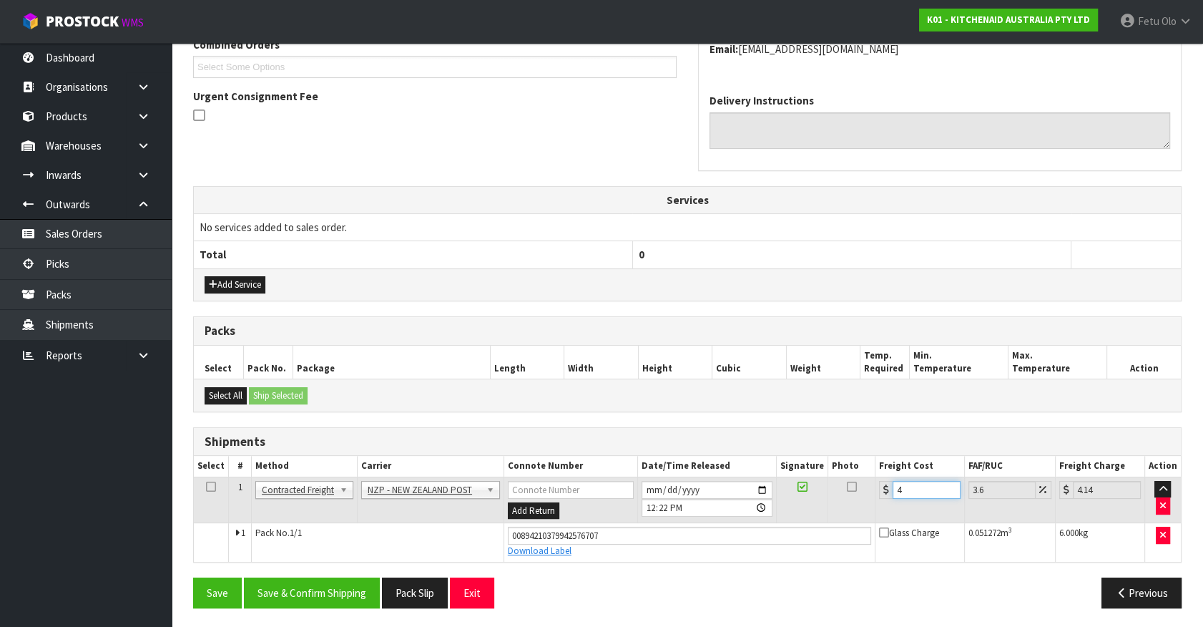
type input "4.45"
type input "4.33"
type input "4.49"
type input "4.33"
click at [302, 587] on button "Save & Confirm Shipping" at bounding box center [312, 592] width 136 height 31
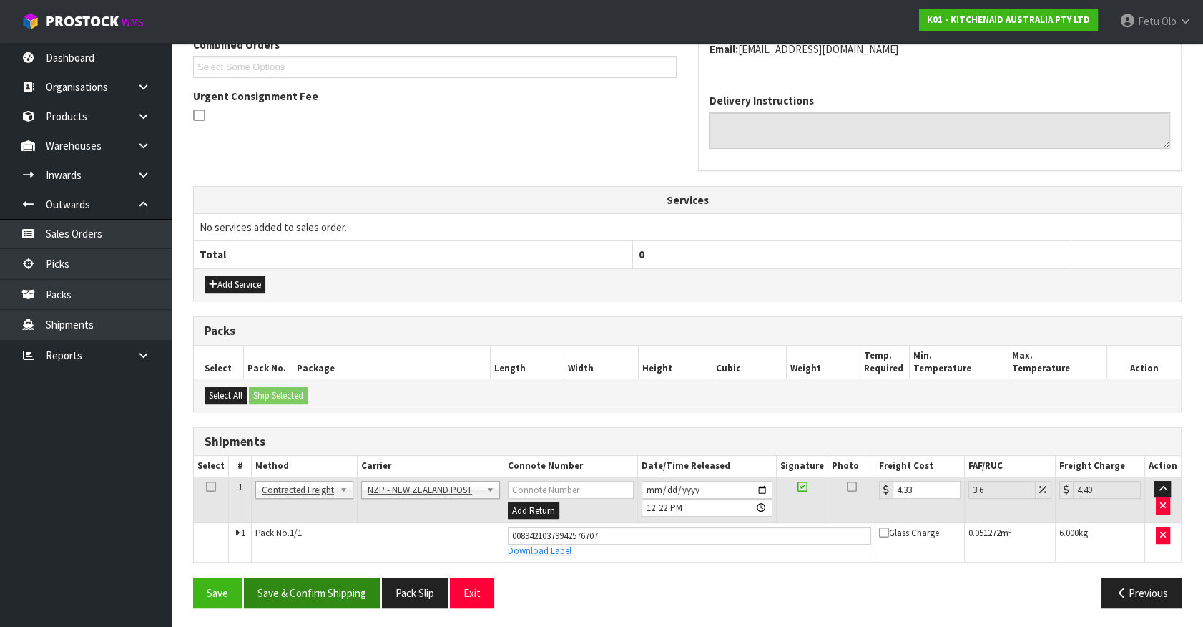
scroll to position [0, 0]
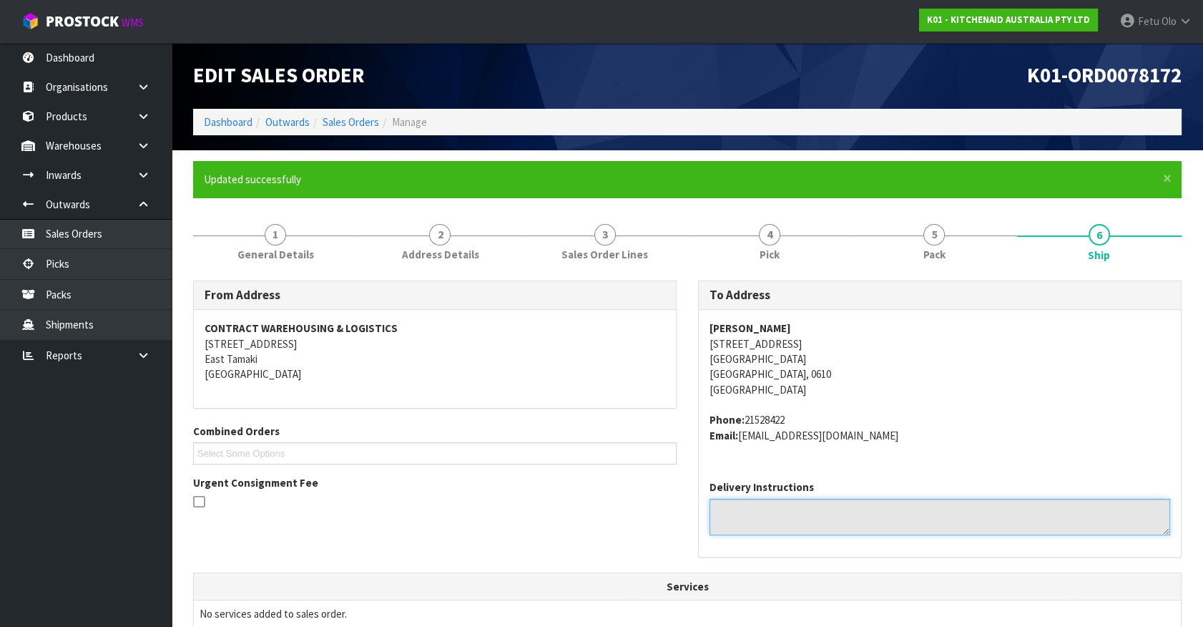
click at [1075, 526] on textarea at bounding box center [940, 517] width 461 height 36
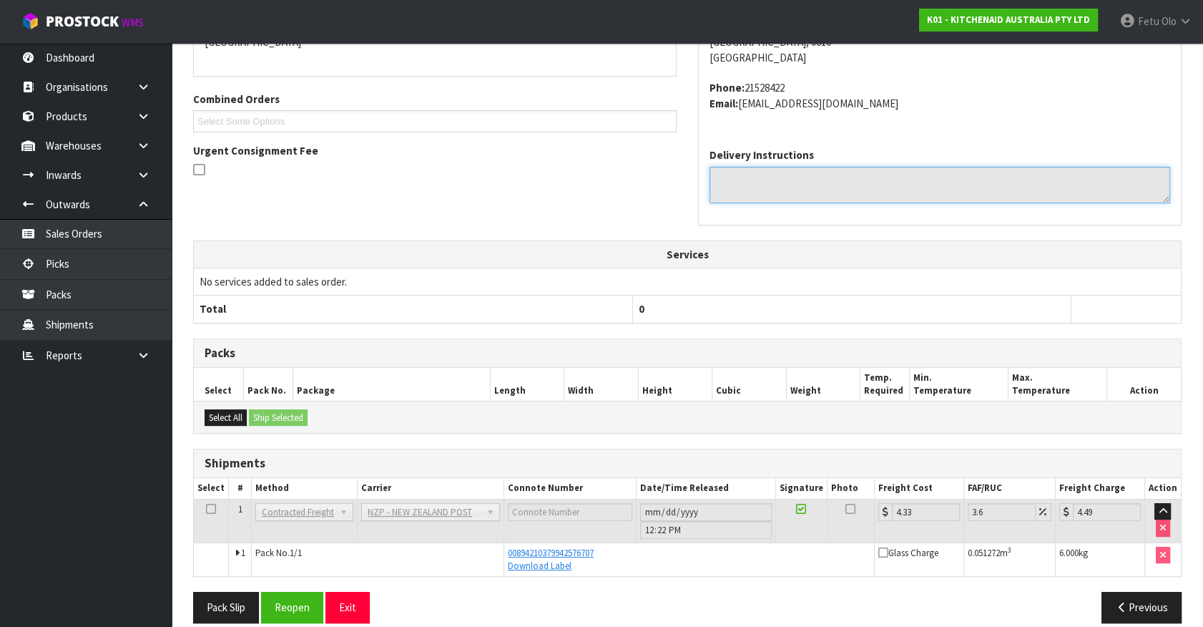
scroll to position [347, 0]
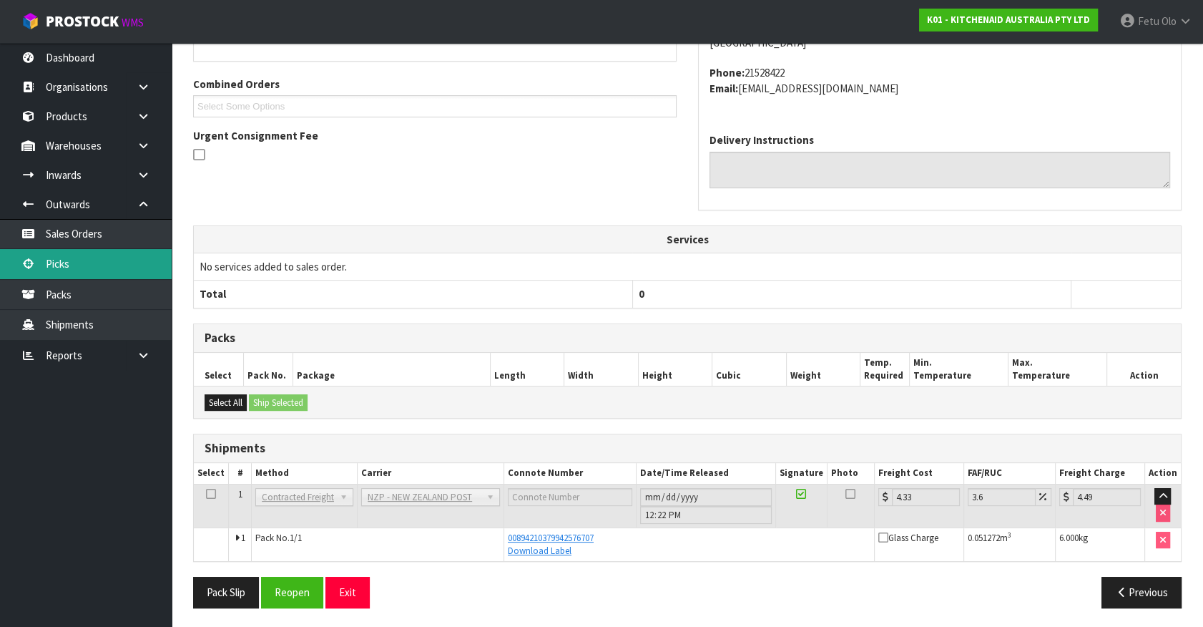
click at [45, 258] on link "Picks" at bounding box center [86, 263] width 172 height 29
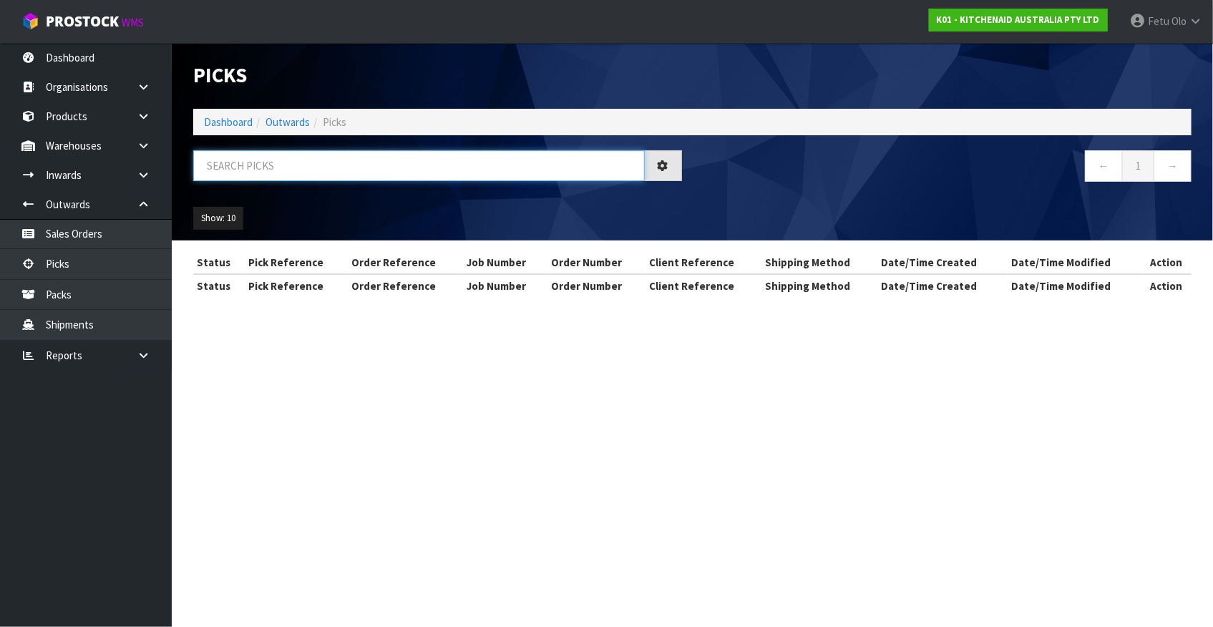
click at [400, 154] on input "text" at bounding box center [418, 165] width 451 height 31
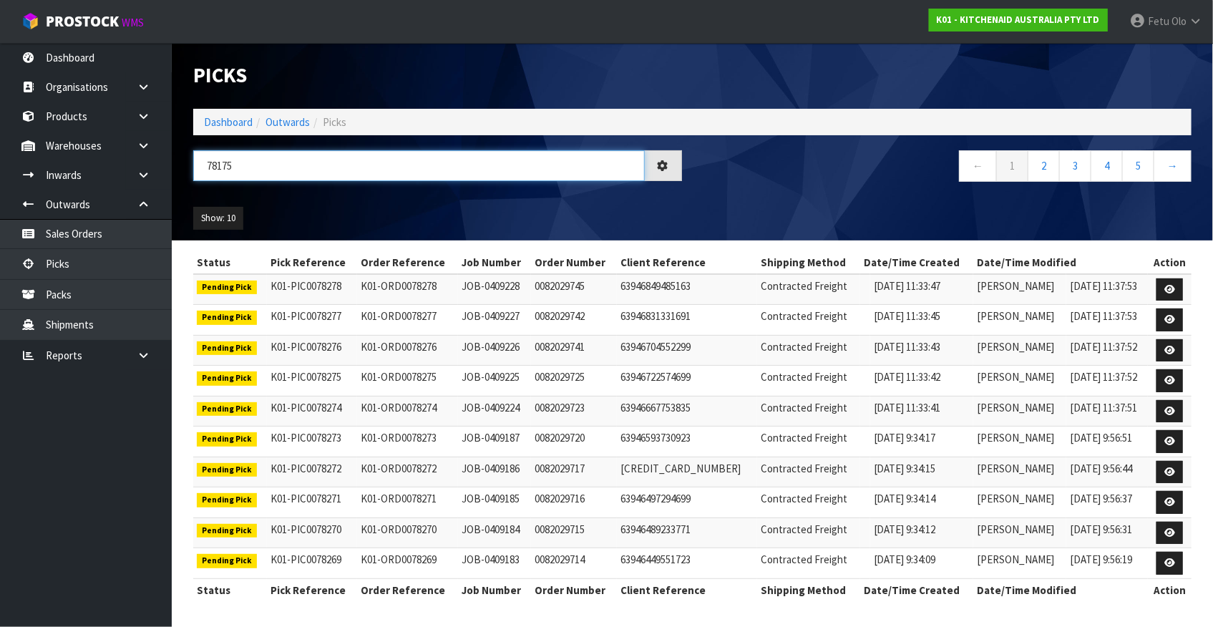
type input "78175"
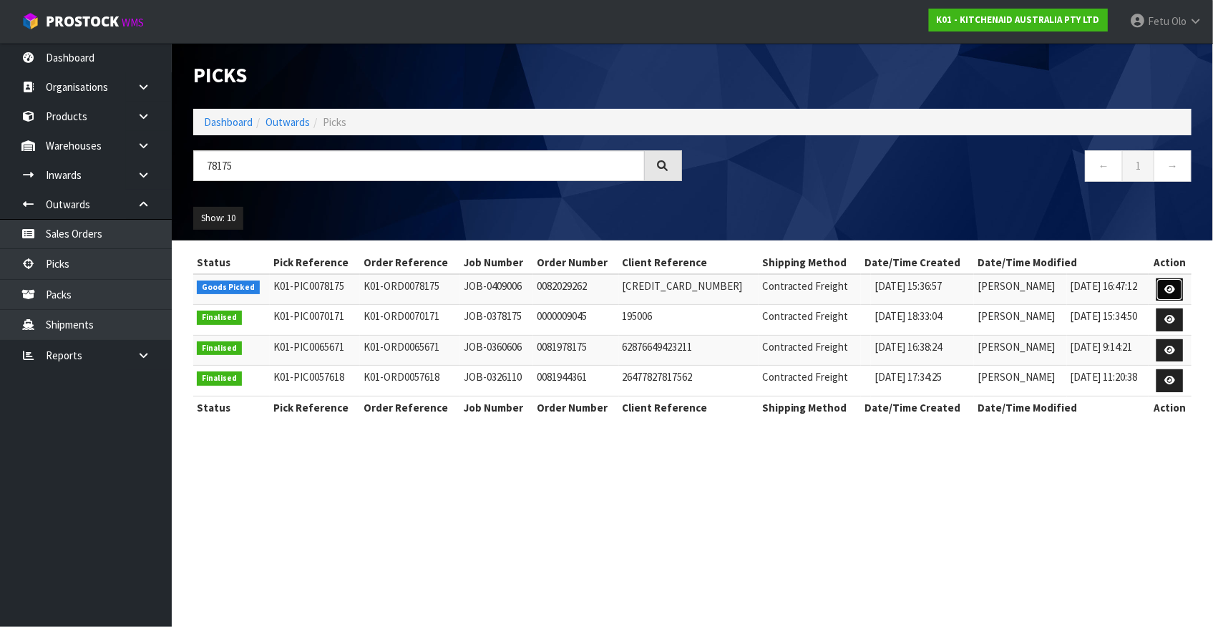
click at [1173, 281] on link at bounding box center [1169, 289] width 26 height 23
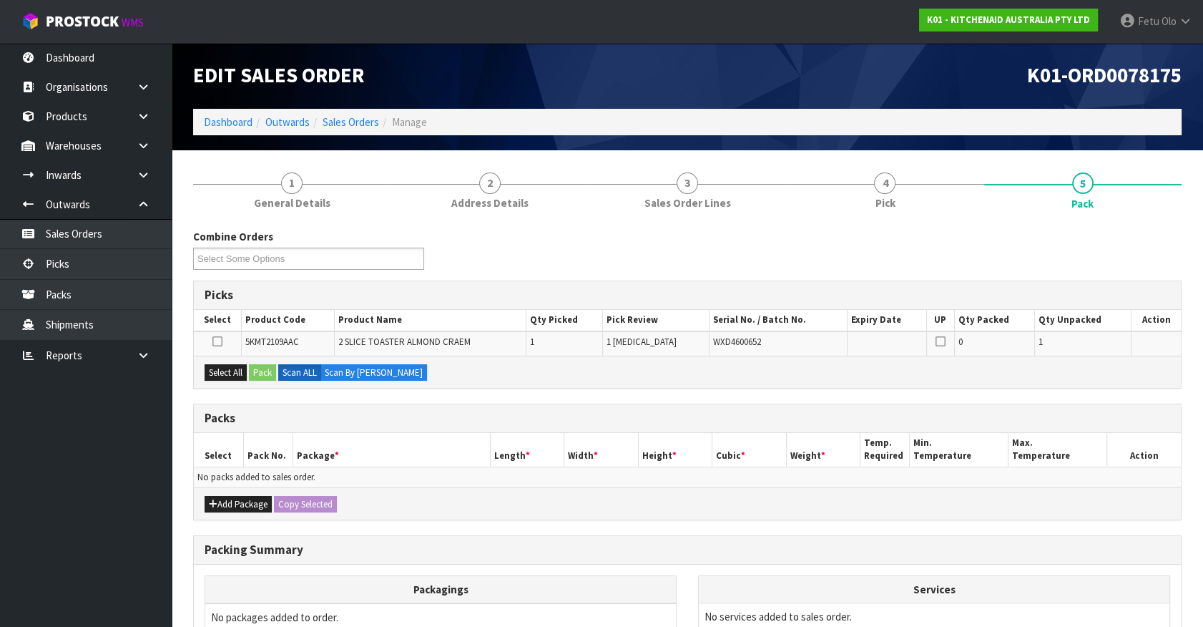
click at [61, 558] on ul "Dashboard Organisations Clients Consignees Carriers Products Categories Serial …" at bounding box center [86, 335] width 172 height 584
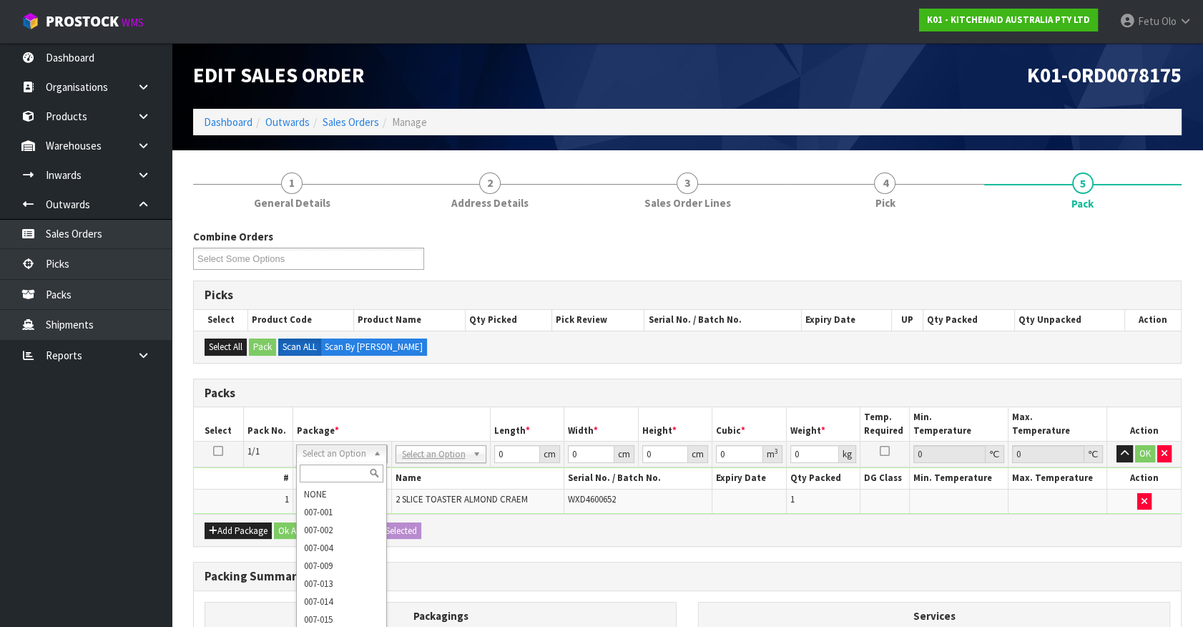
click at [326, 471] on input "text" at bounding box center [342, 473] width 84 height 18
type input "011"
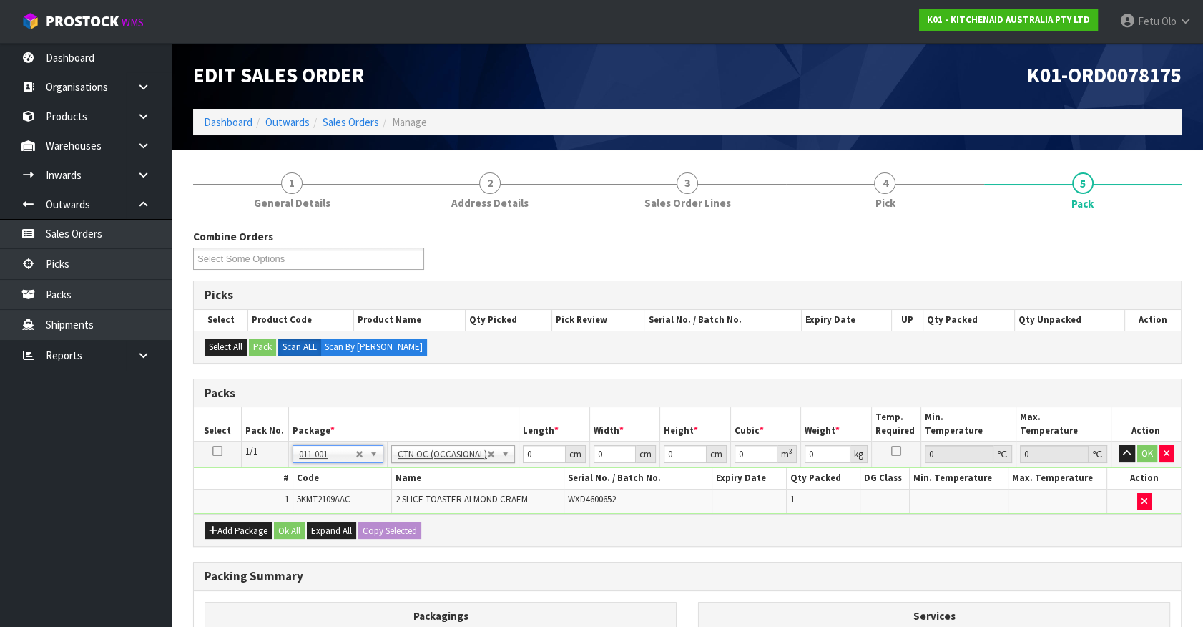
type input "2.75"
drag, startPoint x: 540, startPoint y: 451, endPoint x: 336, endPoint y: 517, distance: 215.0
click at [336, 517] on div "Packs Select Pack No. Package * Length * Width * Height * Cubic * Weight * Temp…" at bounding box center [687, 462] width 989 height 169
type input "39"
type input "28"
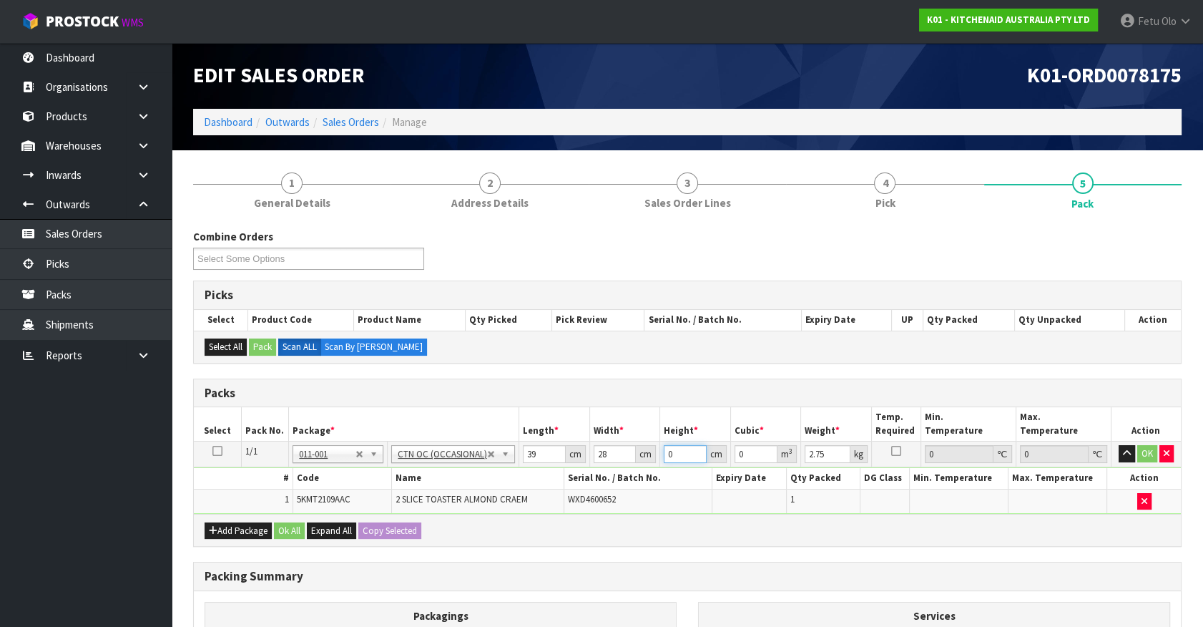
type input "3"
type input "0.003276"
type input "31"
type input "0.033852"
type input "31"
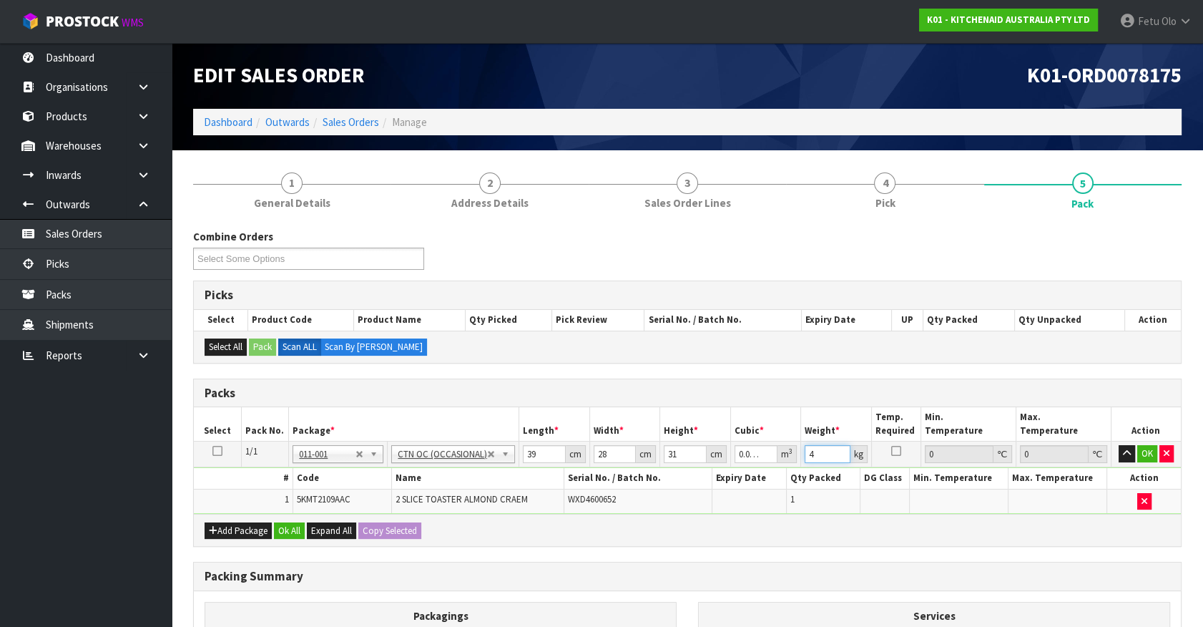
type input "4"
click button "OK" at bounding box center [1148, 453] width 20 height 17
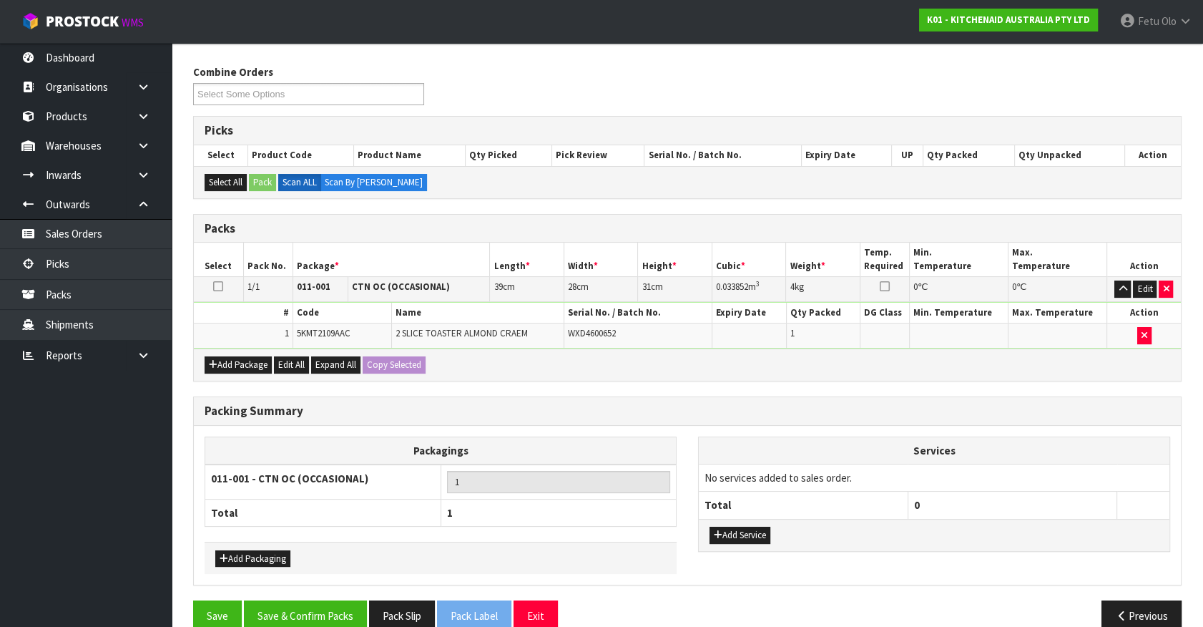
scroll to position [187, 0]
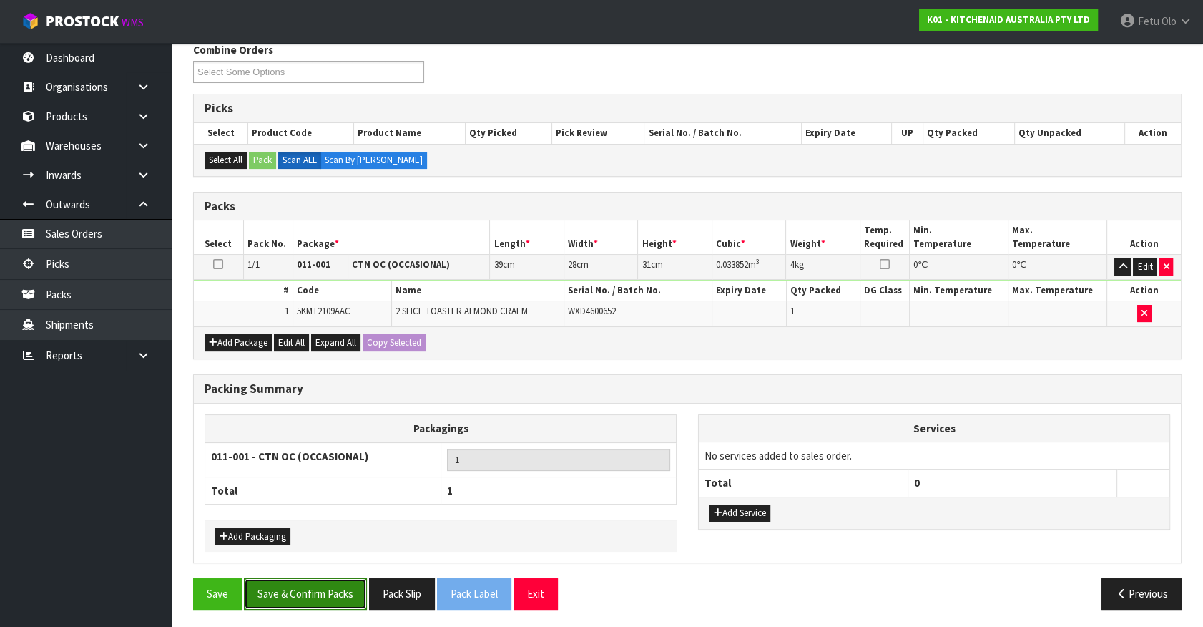
click at [316, 583] on button "Save & Confirm Packs" at bounding box center [305, 593] width 123 height 31
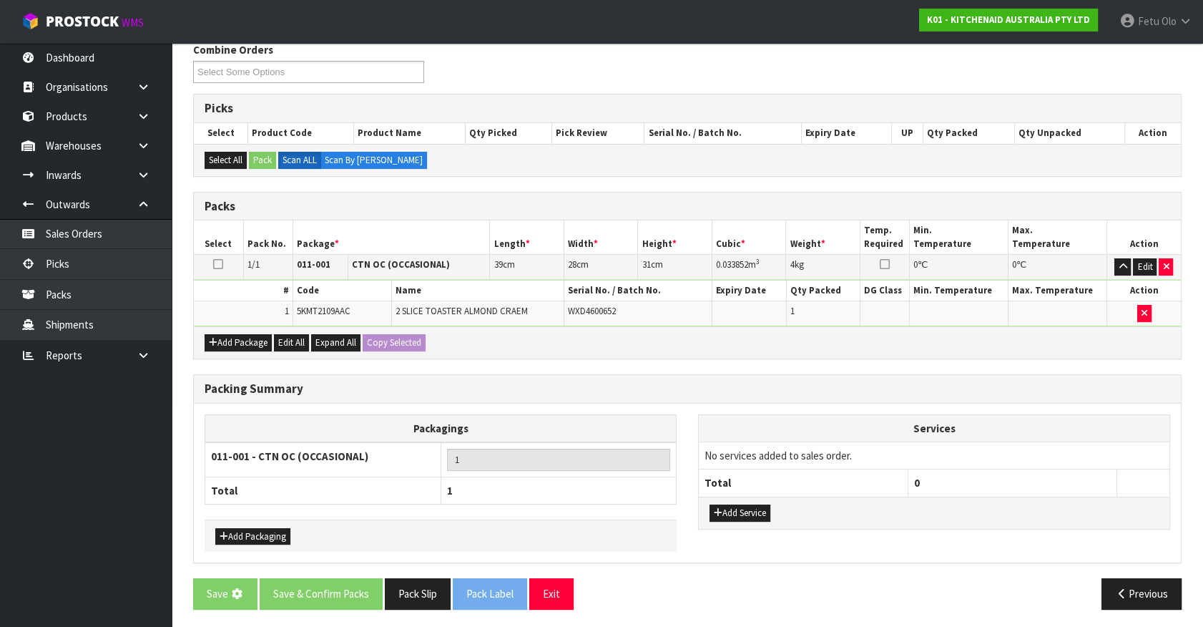
scroll to position [0, 0]
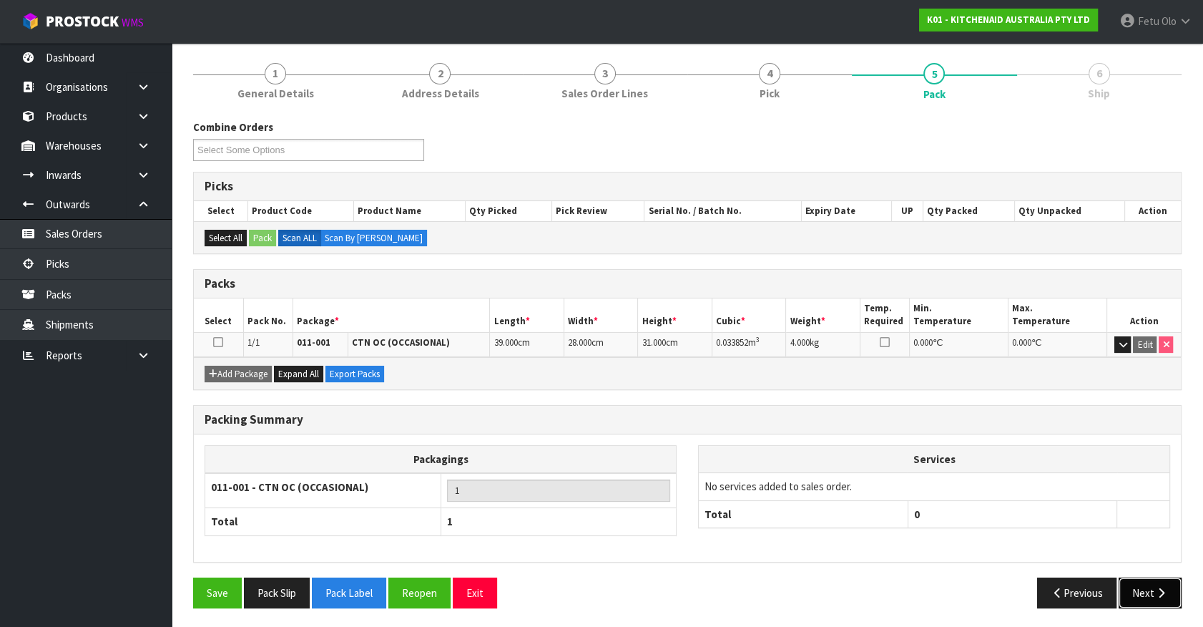
click at [1165, 595] on button "Next" at bounding box center [1150, 592] width 63 height 31
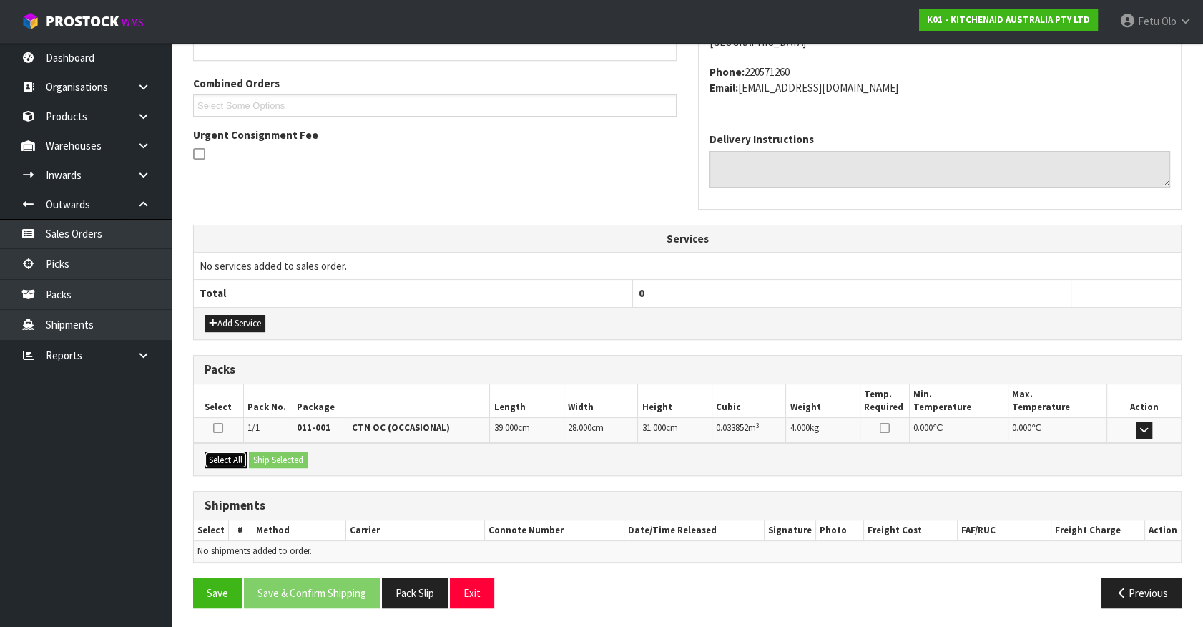
drag, startPoint x: 224, startPoint y: 459, endPoint x: 290, endPoint y: 460, distance: 66.6
click at [229, 459] on button "Select All" at bounding box center [226, 459] width 42 height 17
click at [293, 459] on button "Ship Selected" at bounding box center [278, 459] width 59 height 17
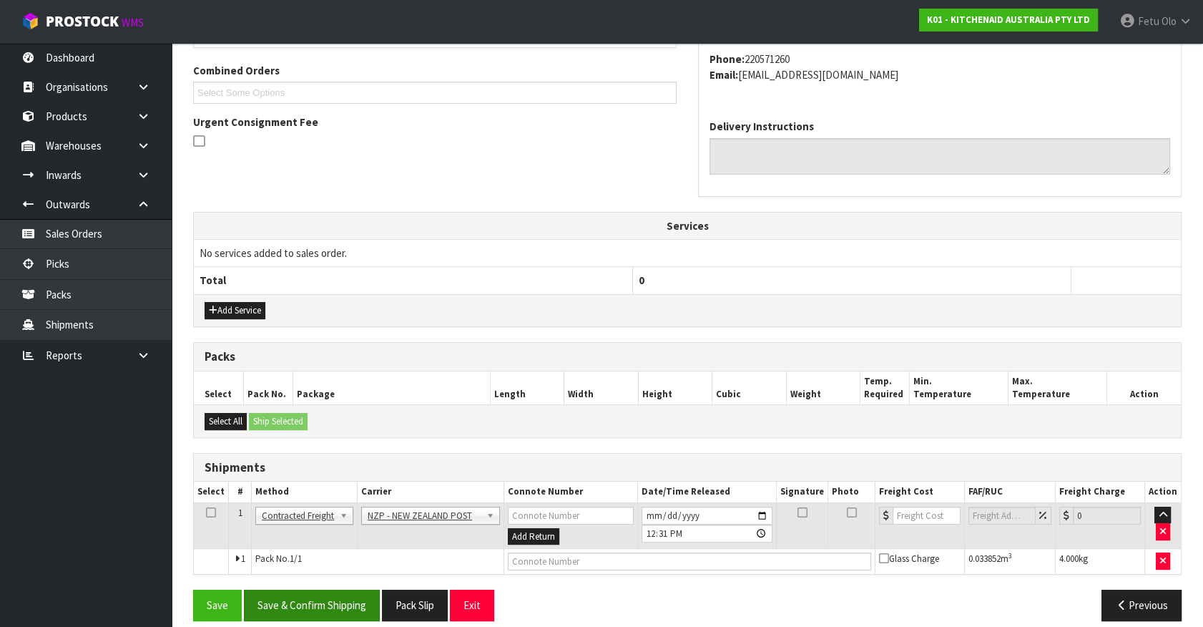
scroll to position [373, 0]
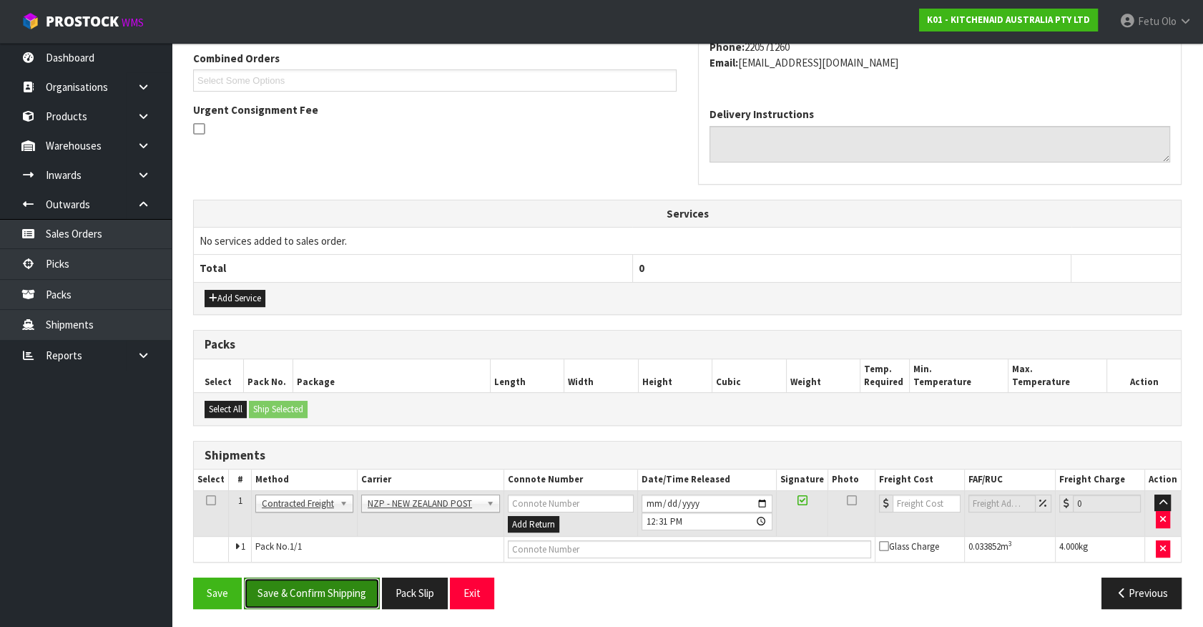
click at [347, 595] on button "Save & Confirm Shipping" at bounding box center [312, 592] width 136 height 31
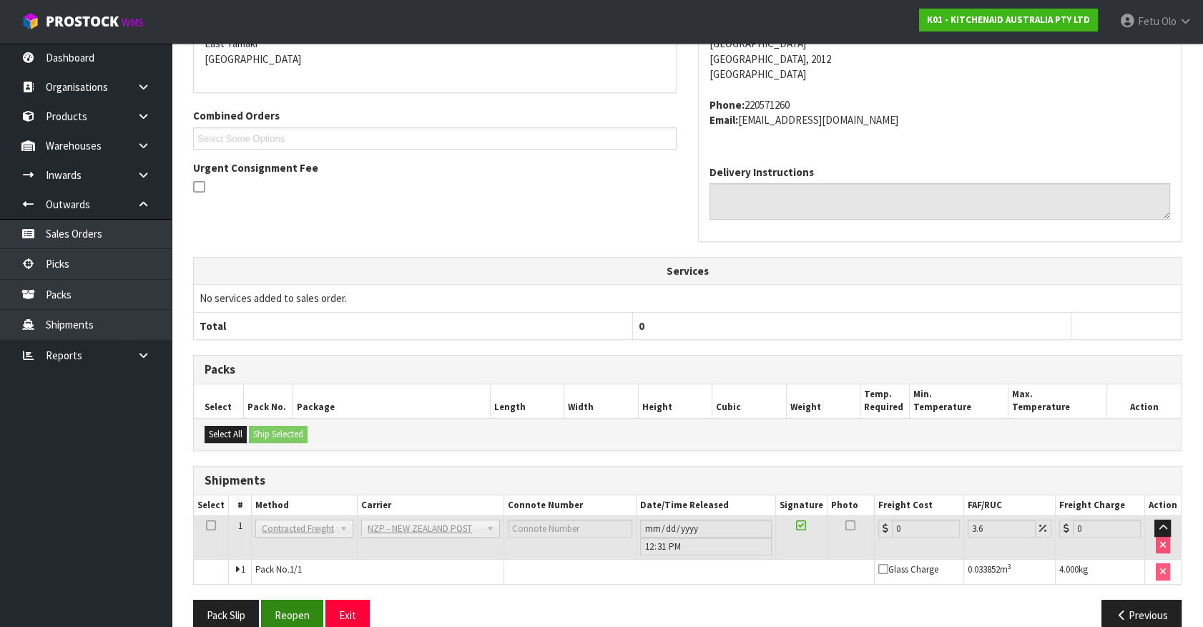
scroll to position [353, 0]
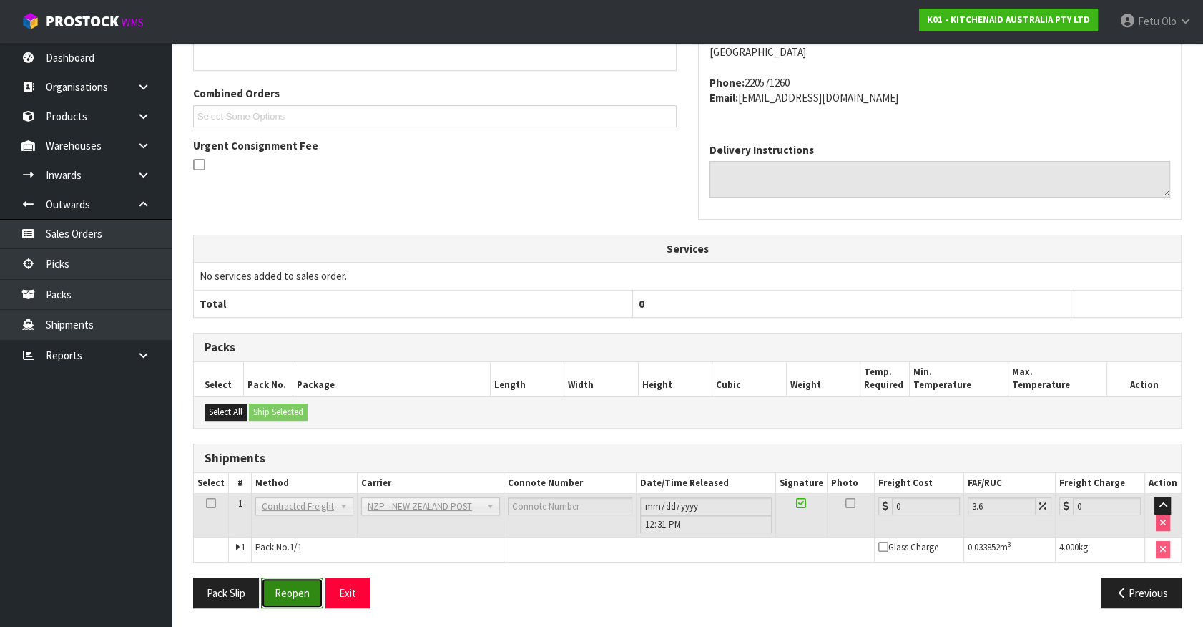
click at [303, 577] on button "Reopen" at bounding box center [292, 592] width 62 height 31
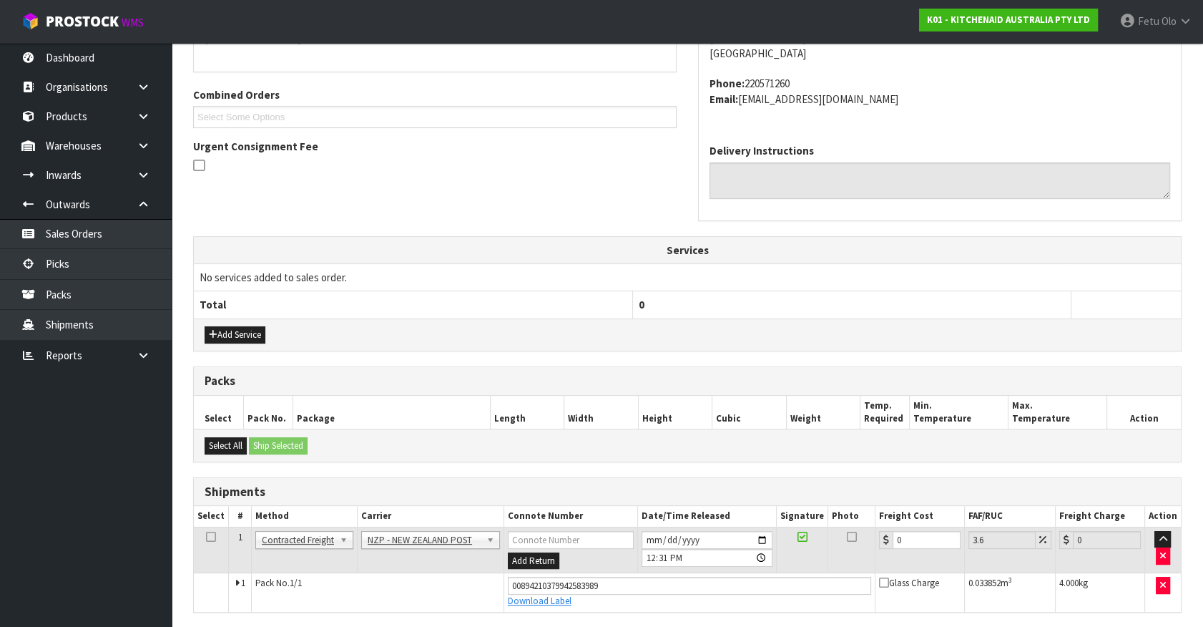
scroll to position [337, 0]
drag, startPoint x: 917, startPoint y: 539, endPoint x: 658, endPoint y: 579, distance: 262.0
click at [660, 579] on tbody "1 Client Local Pickup Customer Local Pickup Company Freight Contracted Freight …" at bounding box center [687, 568] width 987 height 84
type input "4"
type input "4.14"
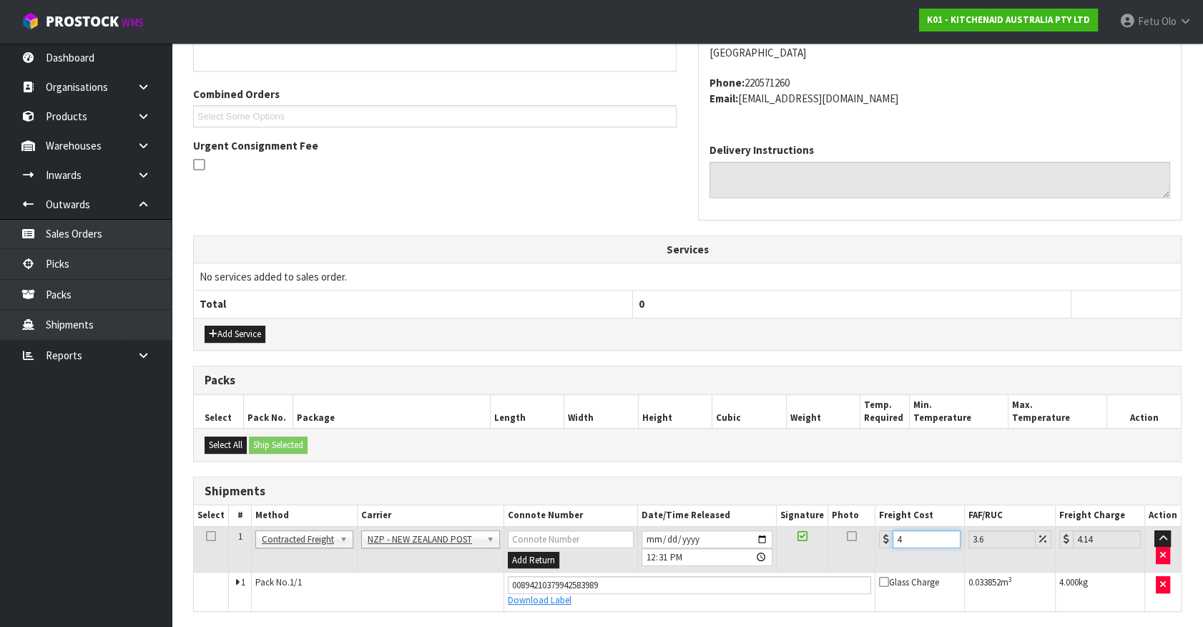
type input "4.3"
type input "4.45"
type input "4.33"
type input "4.49"
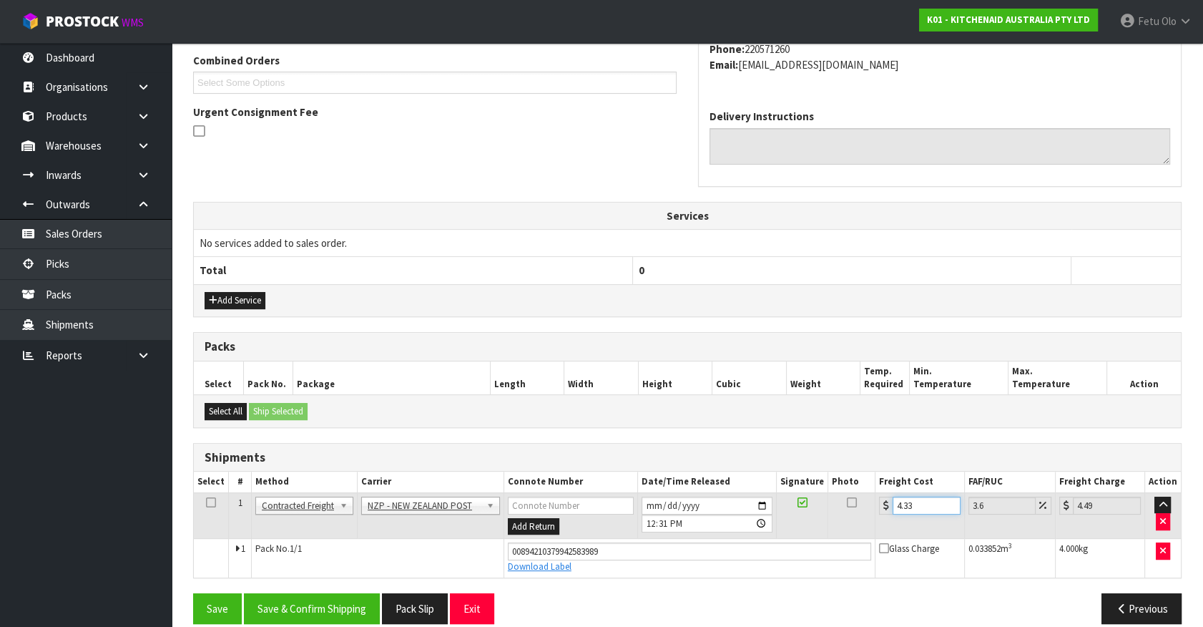
scroll to position [386, 0]
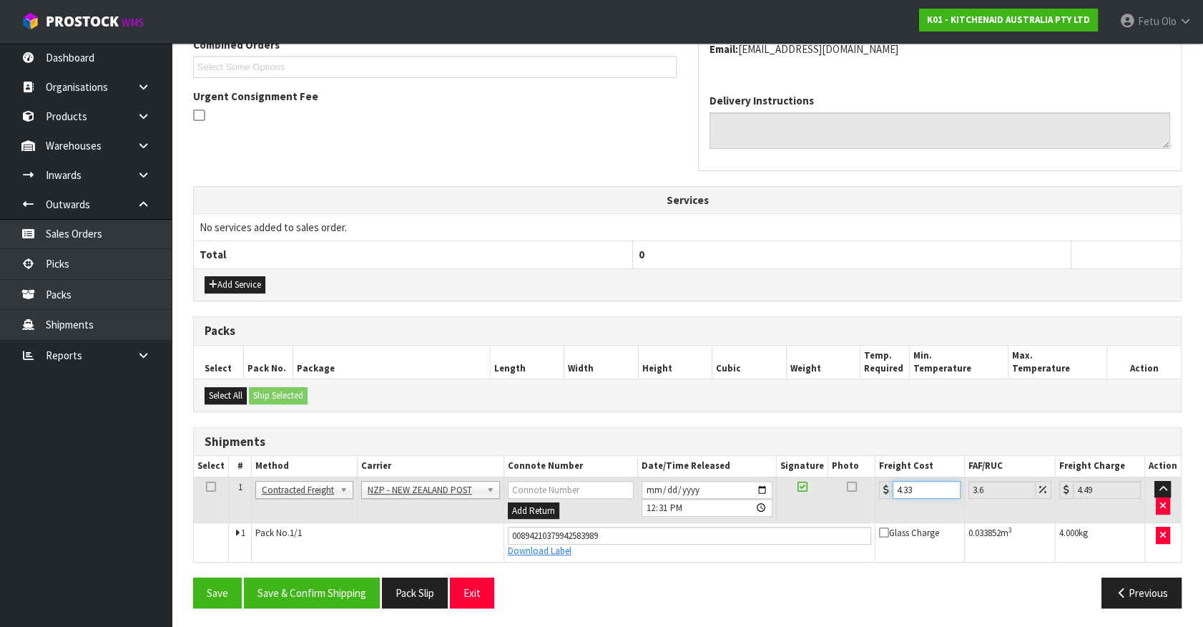
type input "4.33"
click at [347, 572] on div "From Address CONTRACT WAREHOUSING & LOGISTICS 17 Allens Road East Tamaki Auckla…" at bounding box center [687, 256] width 989 height 725
click at [342, 588] on button "Save & Confirm Shipping" at bounding box center [312, 592] width 136 height 31
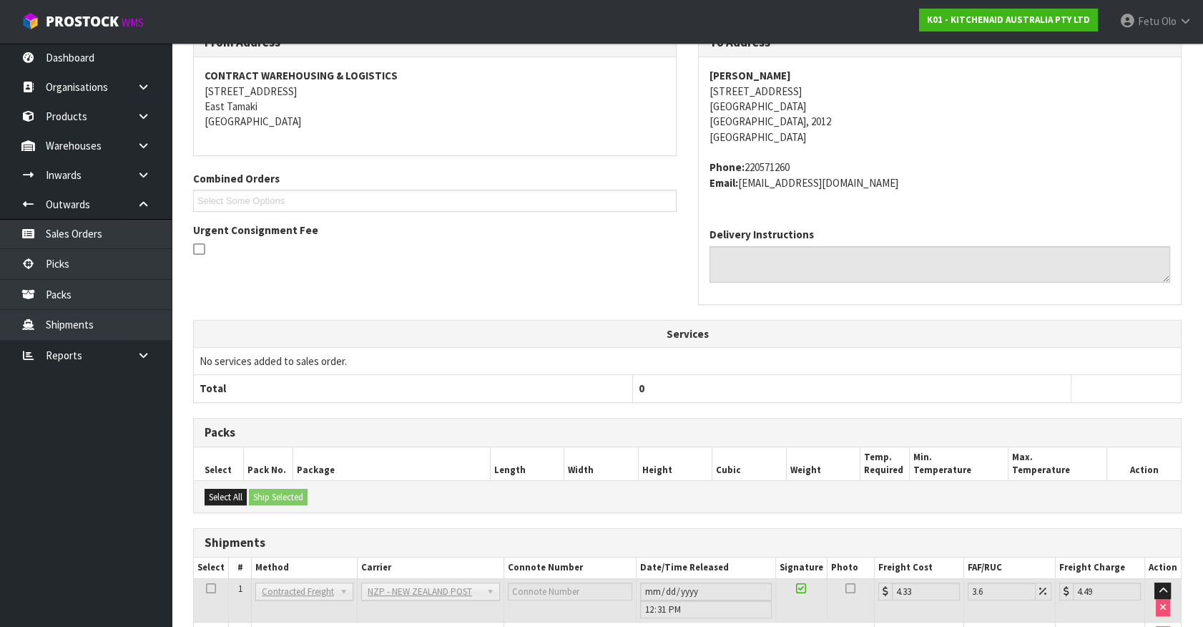
scroll to position [347, 0]
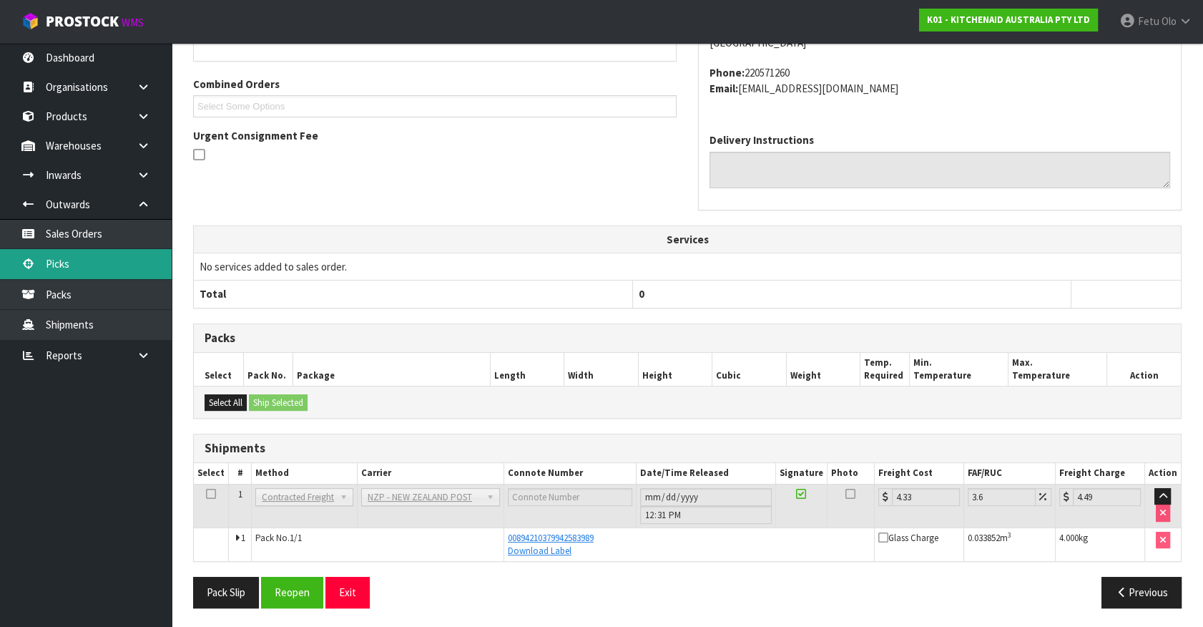
click at [55, 260] on link "Picks" at bounding box center [86, 263] width 172 height 29
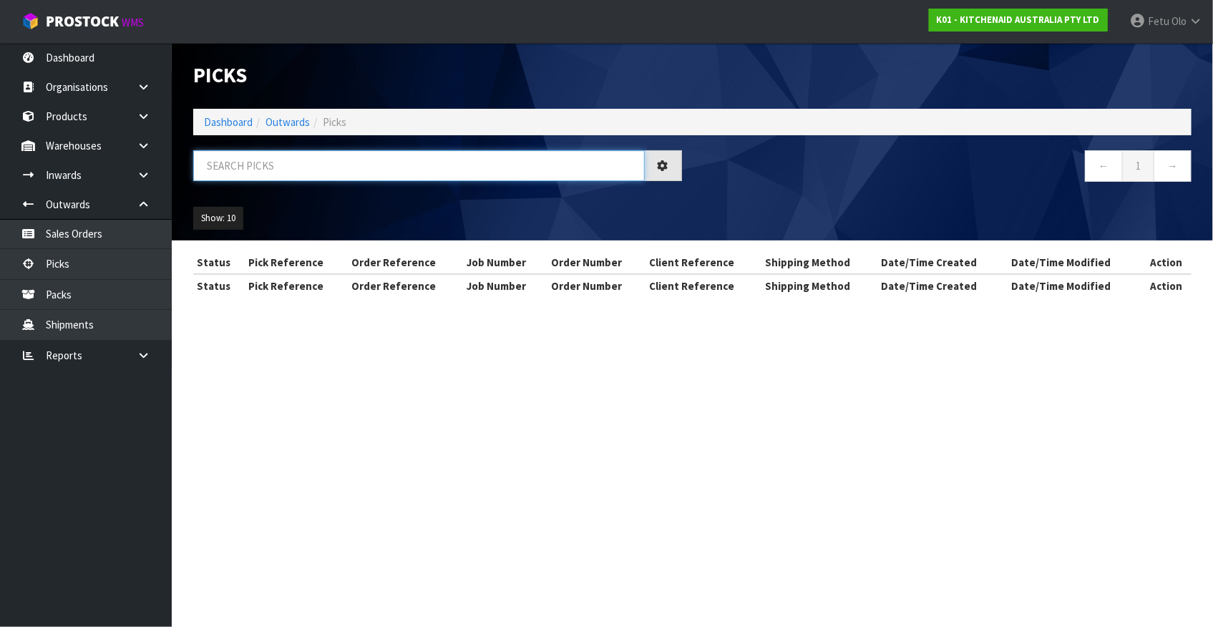
click at [323, 159] on input "text" at bounding box center [418, 165] width 451 height 31
click at [324, 163] on input "text" at bounding box center [418, 165] width 451 height 31
type input "8159"
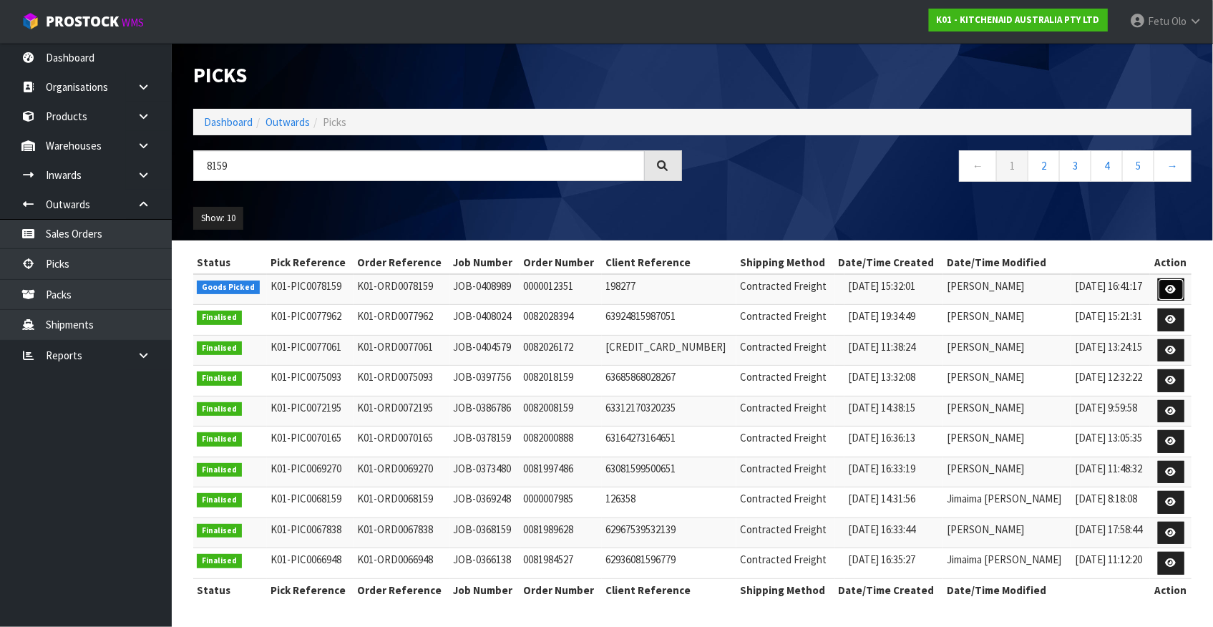
click at [1171, 294] on link at bounding box center [1171, 289] width 26 height 23
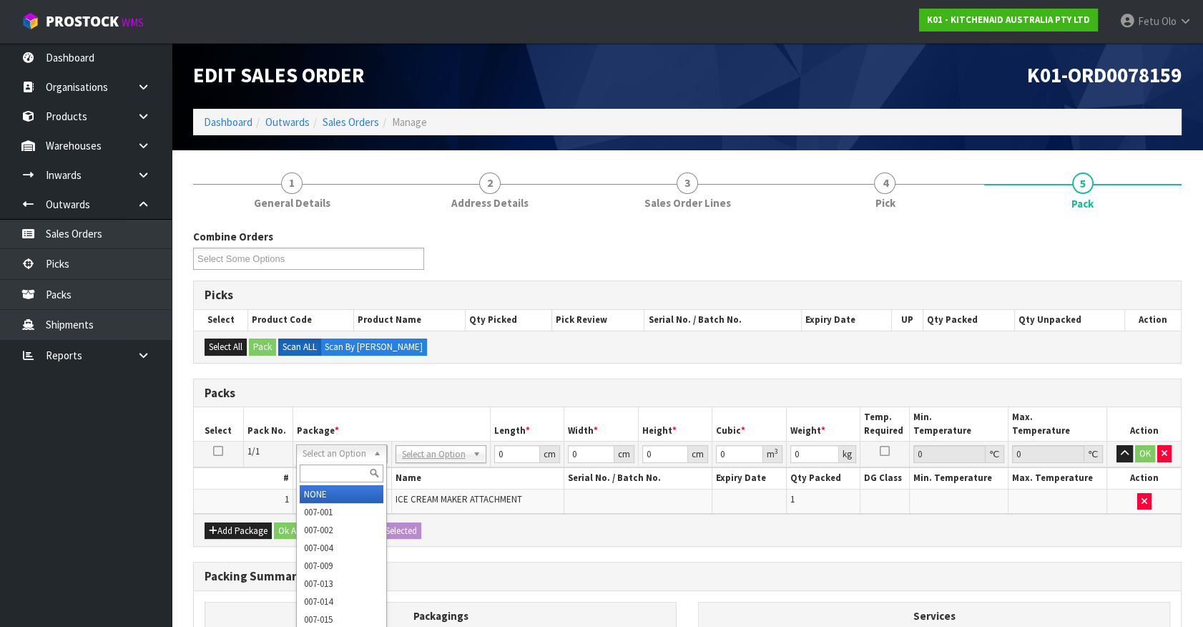
click at [334, 465] on input "text" at bounding box center [342, 473] width 84 height 18
type input "011"
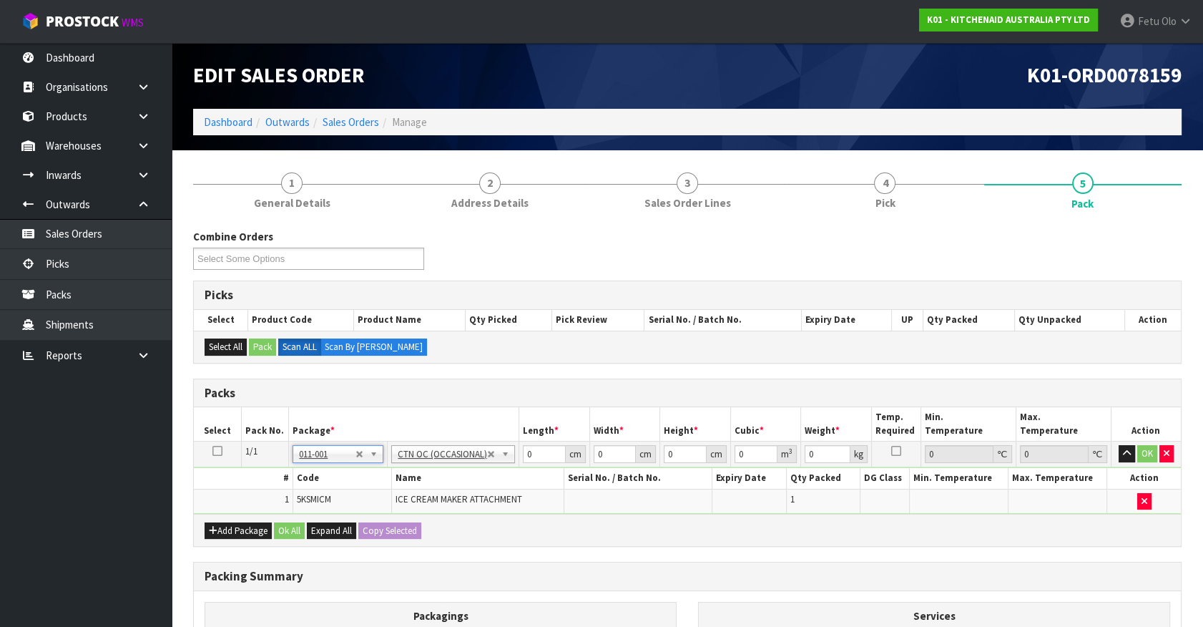
type input "3.36"
drag, startPoint x: 537, startPoint y: 451, endPoint x: 345, endPoint y: 499, distance: 198.3
click at [345, 499] on tbody "1/1 NONE 007-001 007-002 007-004 007-009 007-013 007-014 007-015 007-017 007-01…" at bounding box center [687, 477] width 987 height 72
type input "29"
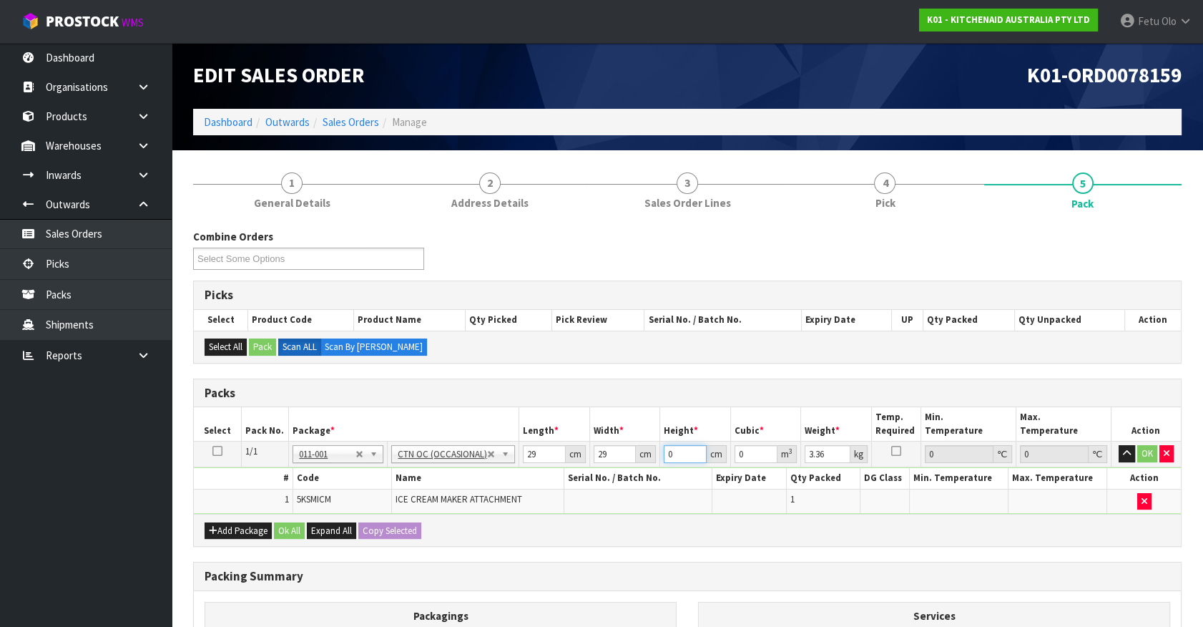
type input "3"
type input "0.002523"
type input "31"
type input "0.026071"
type input "31"
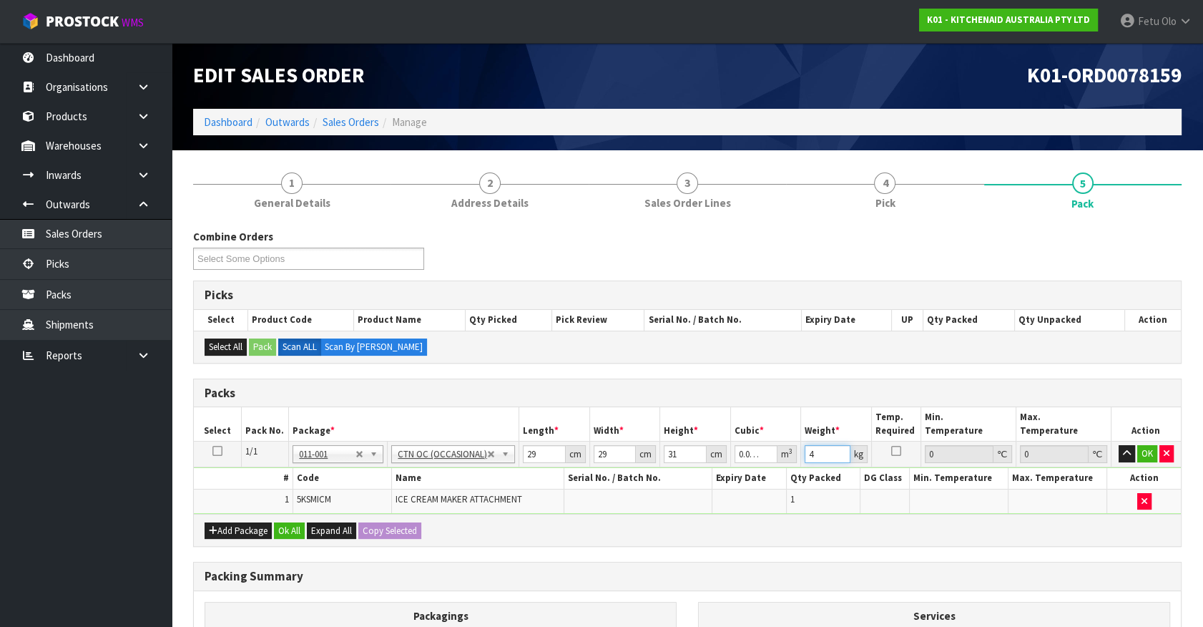
type input "4"
click button "OK" at bounding box center [1148, 453] width 20 height 17
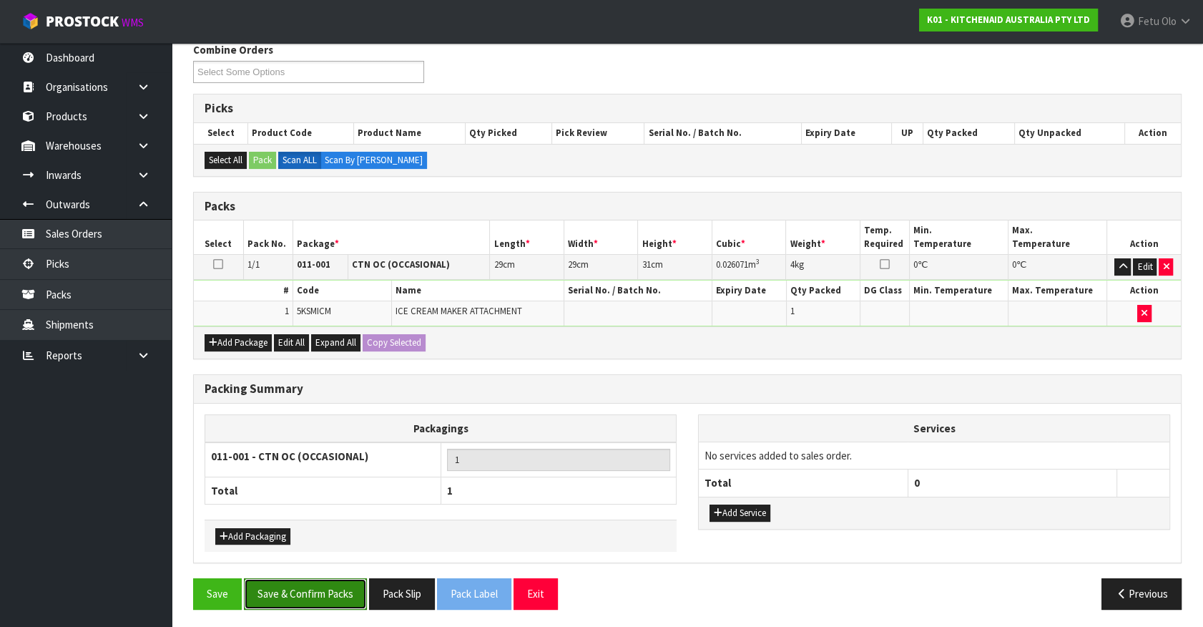
click at [280, 585] on button "Save & Confirm Packs" at bounding box center [305, 593] width 123 height 31
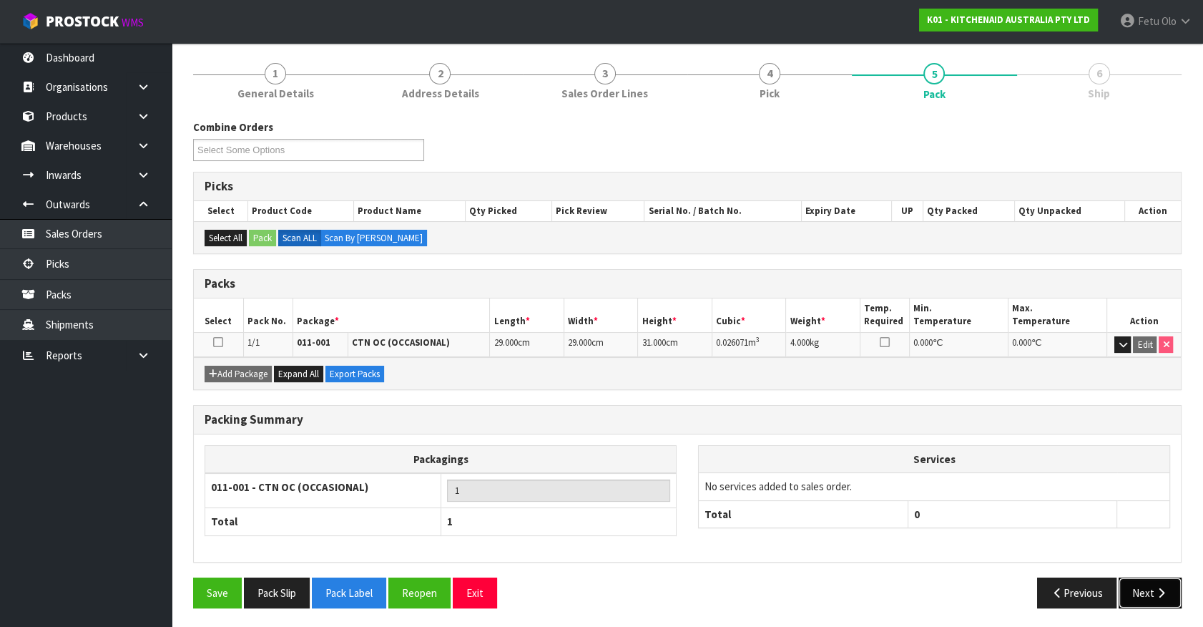
click at [1145, 587] on button "Next" at bounding box center [1150, 592] width 63 height 31
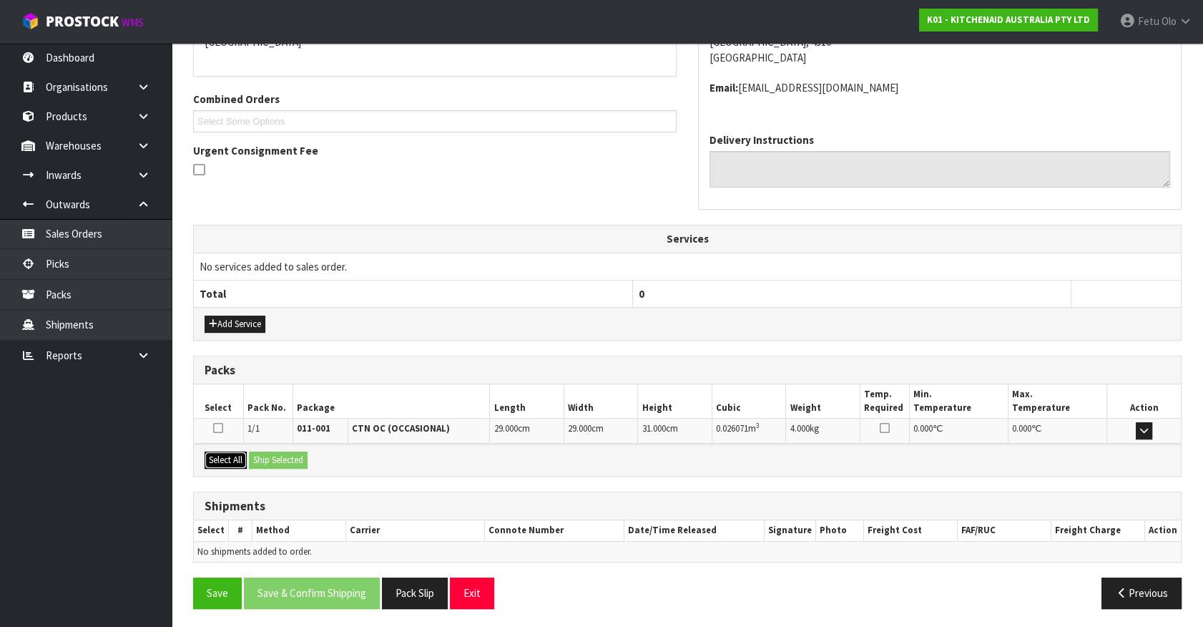
drag, startPoint x: 225, startPoint y: 461, endPoint x: 265, endPoint y: 460, distance: 40.8
click at [236, 461] on button "Select All" at bounding box center [226, 459] width 42 height 17
click at [265, 460] on button "Ship Selected" at bounding box center [278, 459] width 59 height 17
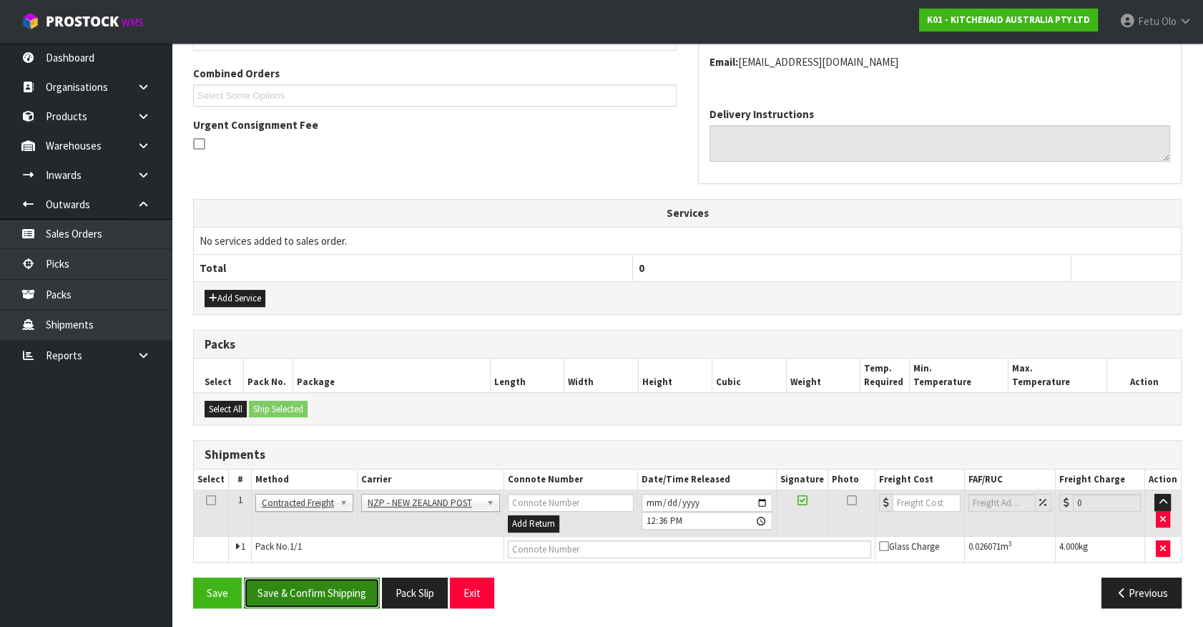
click at [336, 595] on button "Save & Confirm Shipping" at bounding box center [312, 592] width 136 height 31
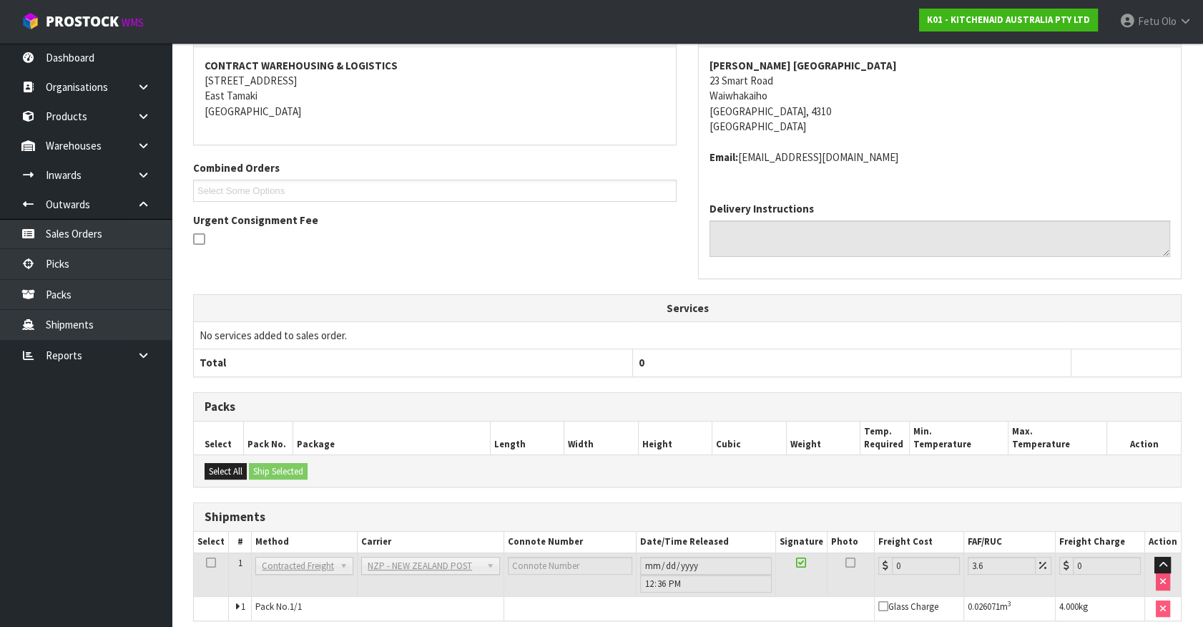
scroll to position [325, 0]
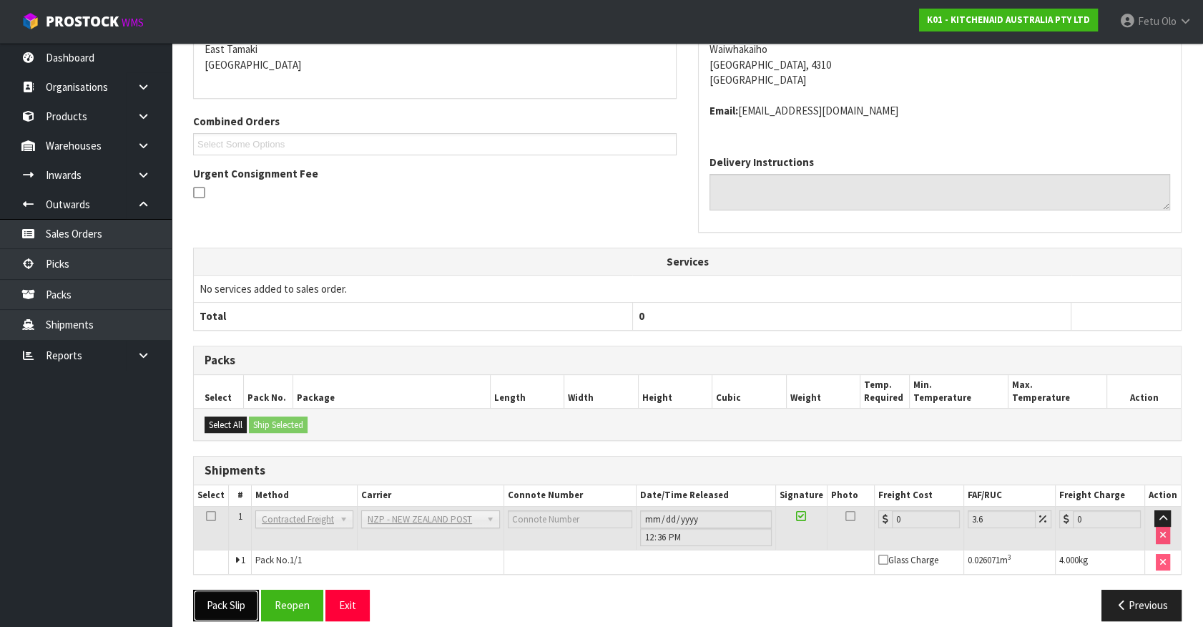
click at [215, 605] on button "Pack Slip" at bounding box center [226, 605] width 66 height 31
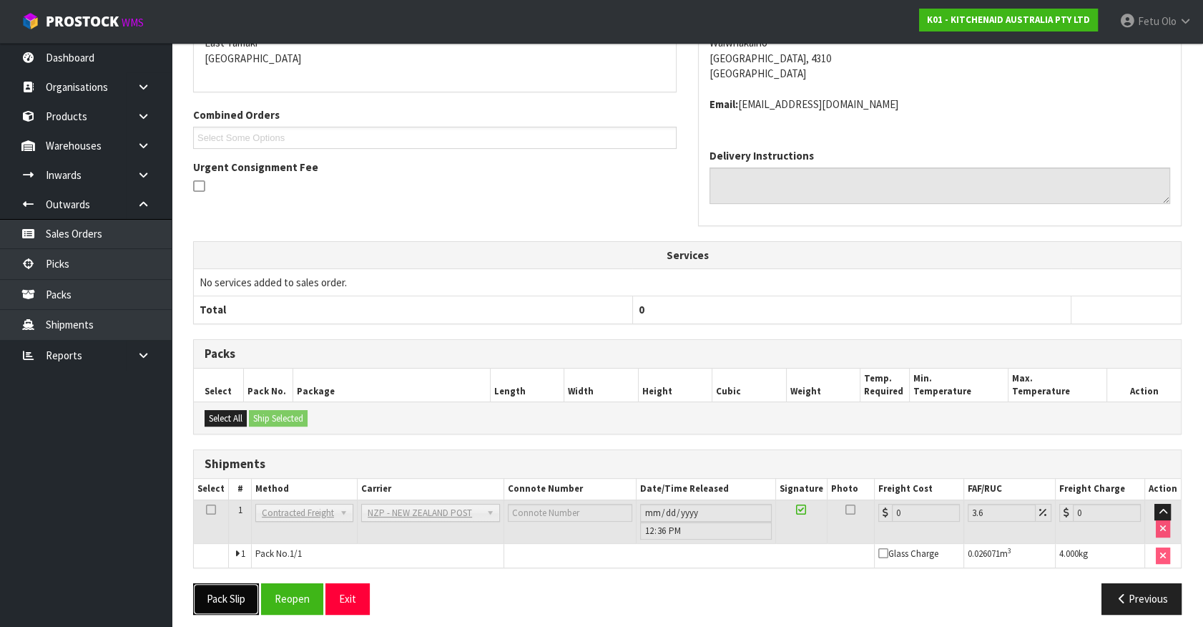
scroll to position [337, 0]
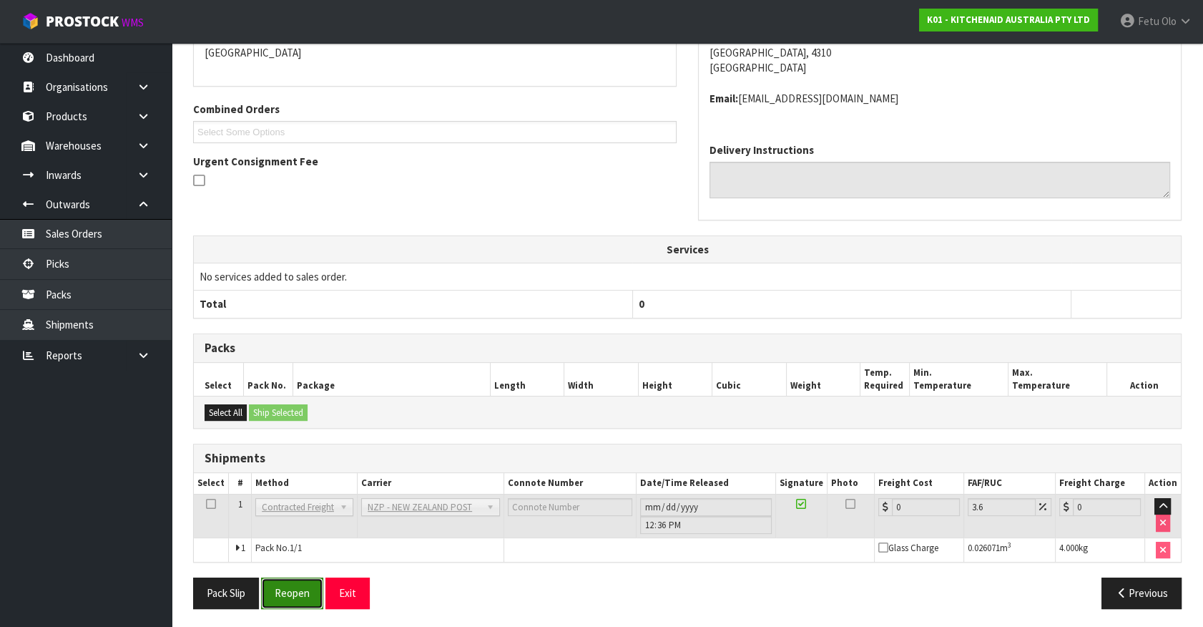
click at [290, 581] on button "Reopen" at bounding box center [292, 592] width 62 height 31
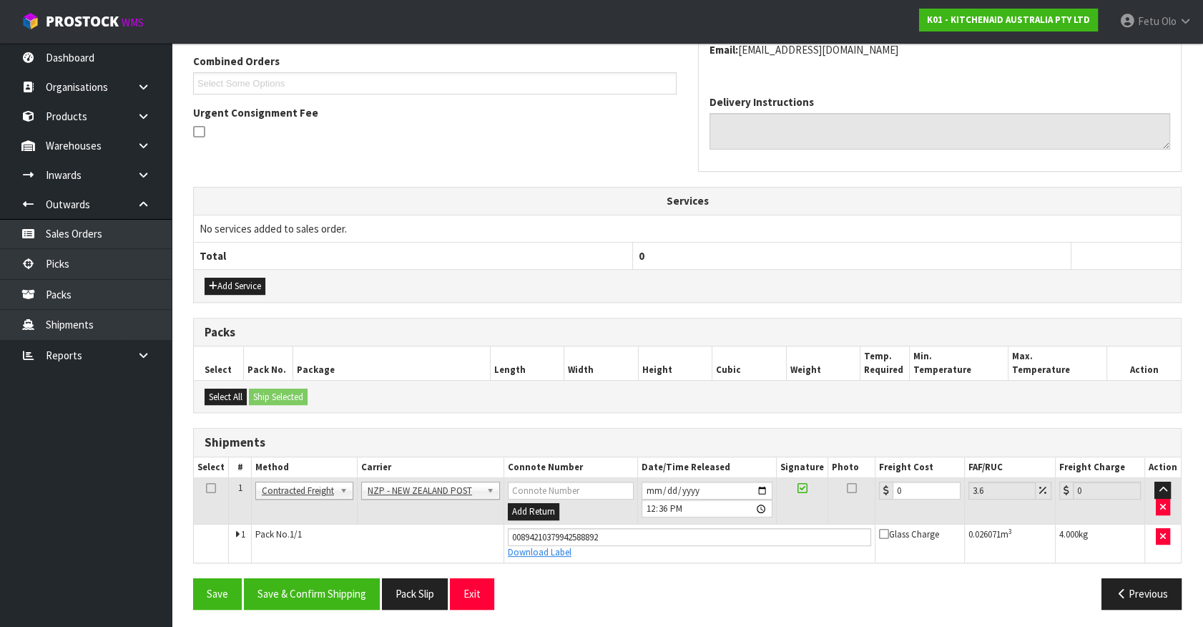
scroll to position [371, 0]
drag, startPoint x: 915, startPoint y: 488, endPoint x: 451, endPoint y: 548, distance: 468.2
click at [451, 548] on tbody "1 Client Local Pickup Customer Local Pickup Company Freight Contracted Freight …" at bounding box center [687, 519] width 987 height 84
type input "8"
type input "8.29"
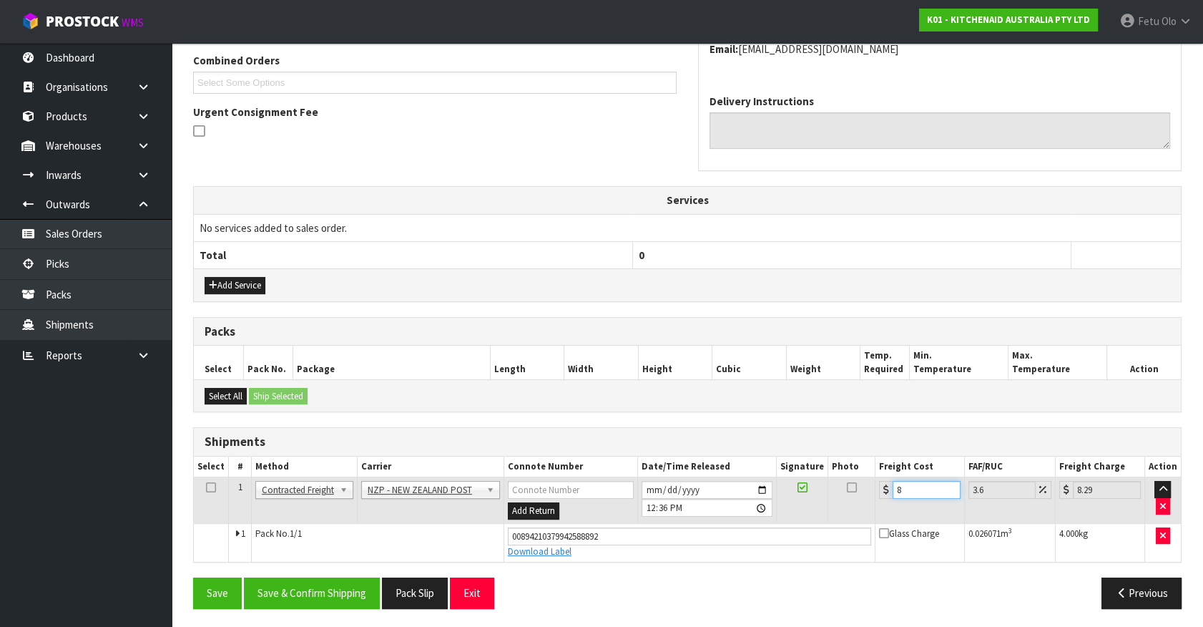
type input "8.4"
type input "8.7"
type input "8.45"
type input "8.75"
type input "8.45"
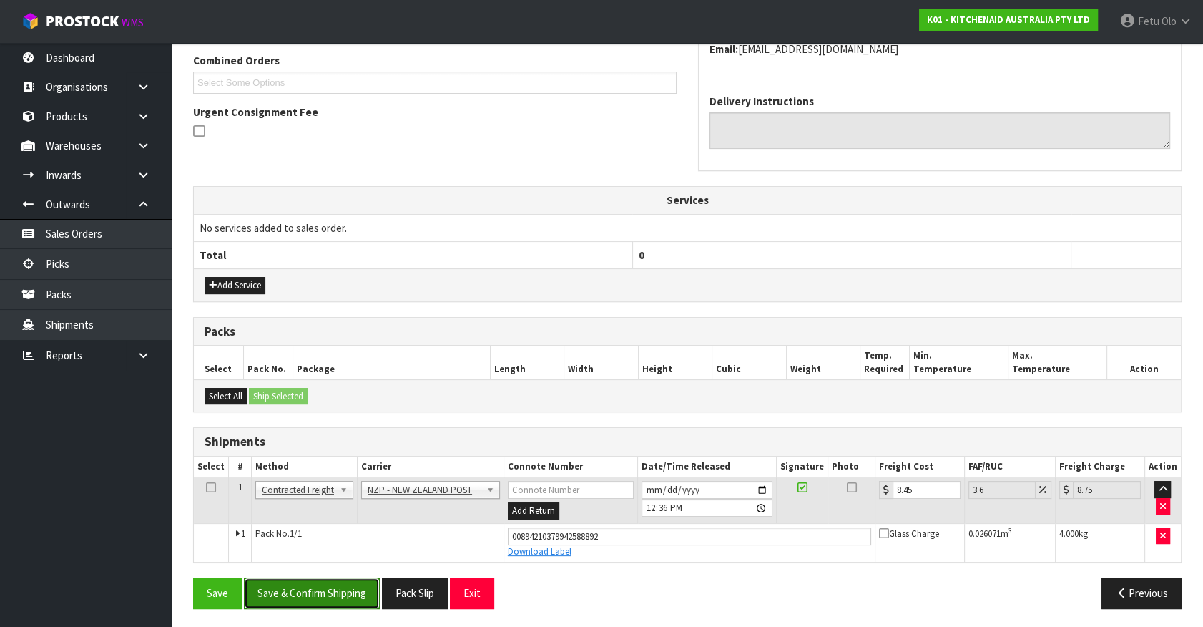
click at [306, 592] on button "Save & Confirm Shipping" at bounding box center [312, 592] width 136 height 31
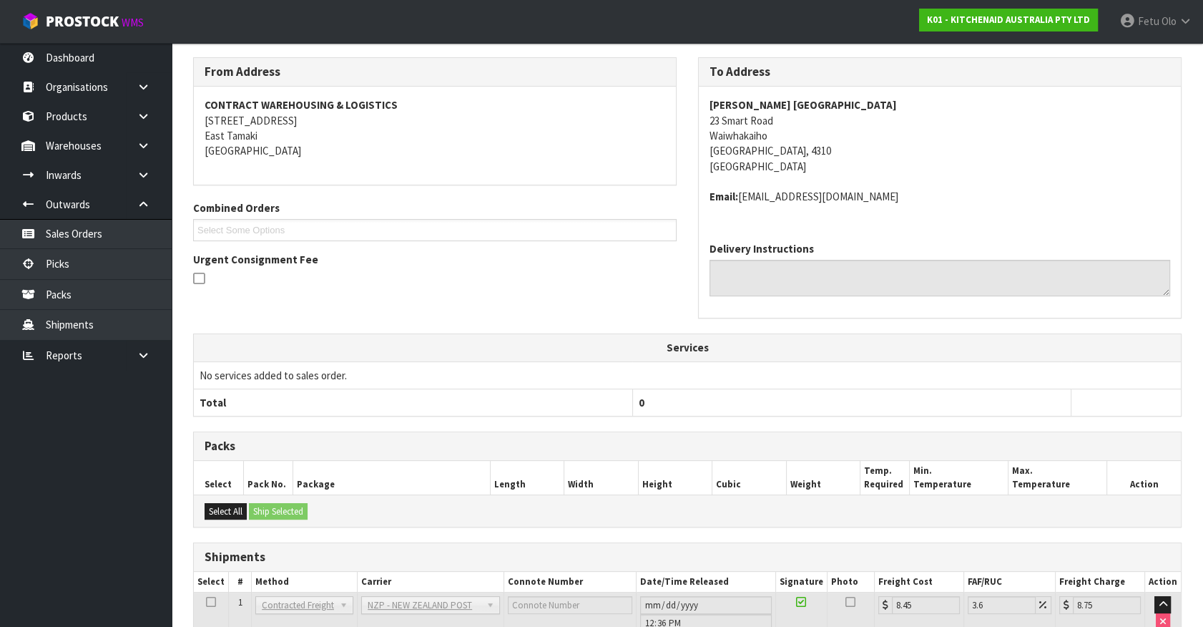
scroll to position [332, 0]
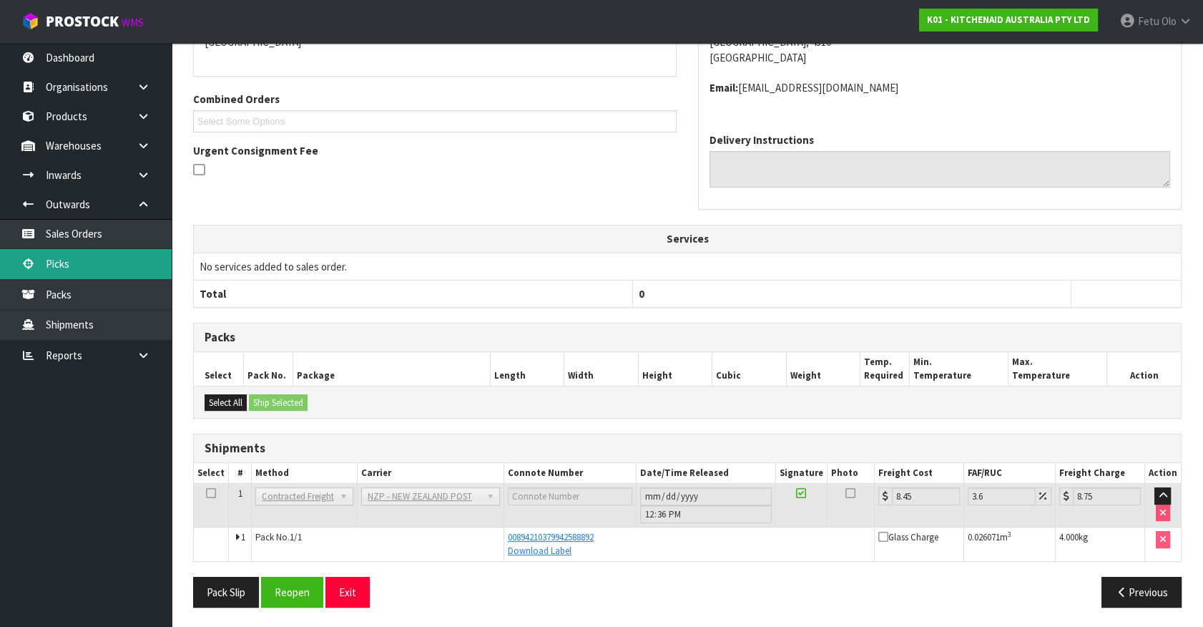
click at [50, 260] on link "Picks" at bounding box center [86, 263] width 172 height 29
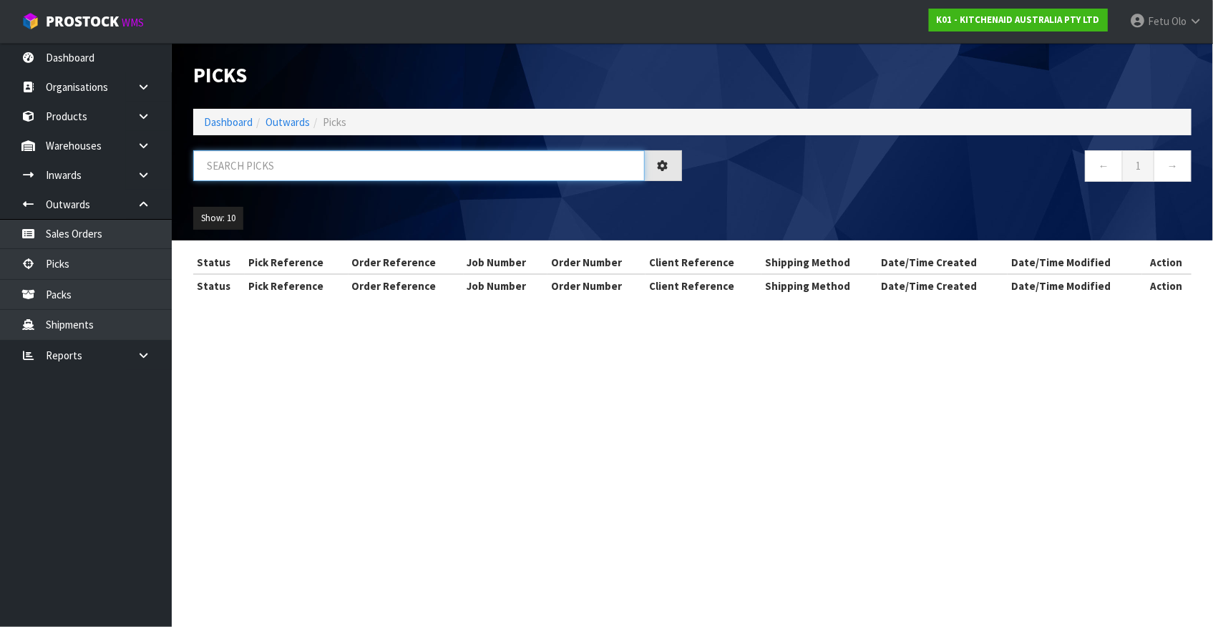
click at [317, 179] on input "text" at bounding box center [418, 165] width 451 height 31
type input "78241"
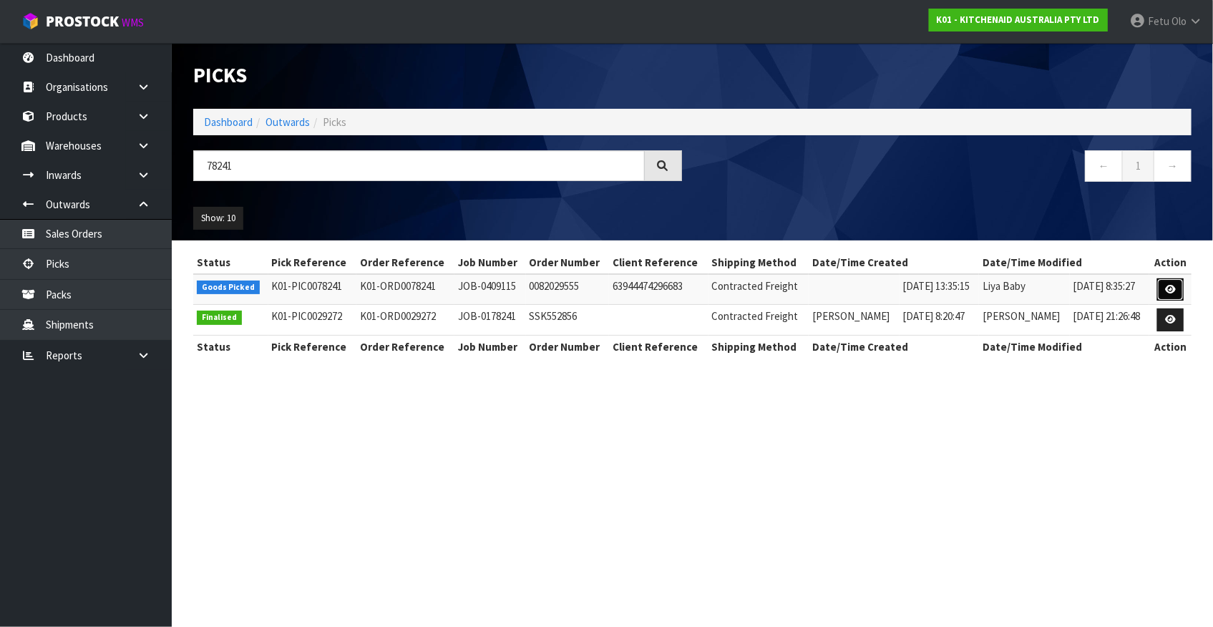
click at [1175, 292] on icon at bounding box center [1170, 289] width 11 height 9
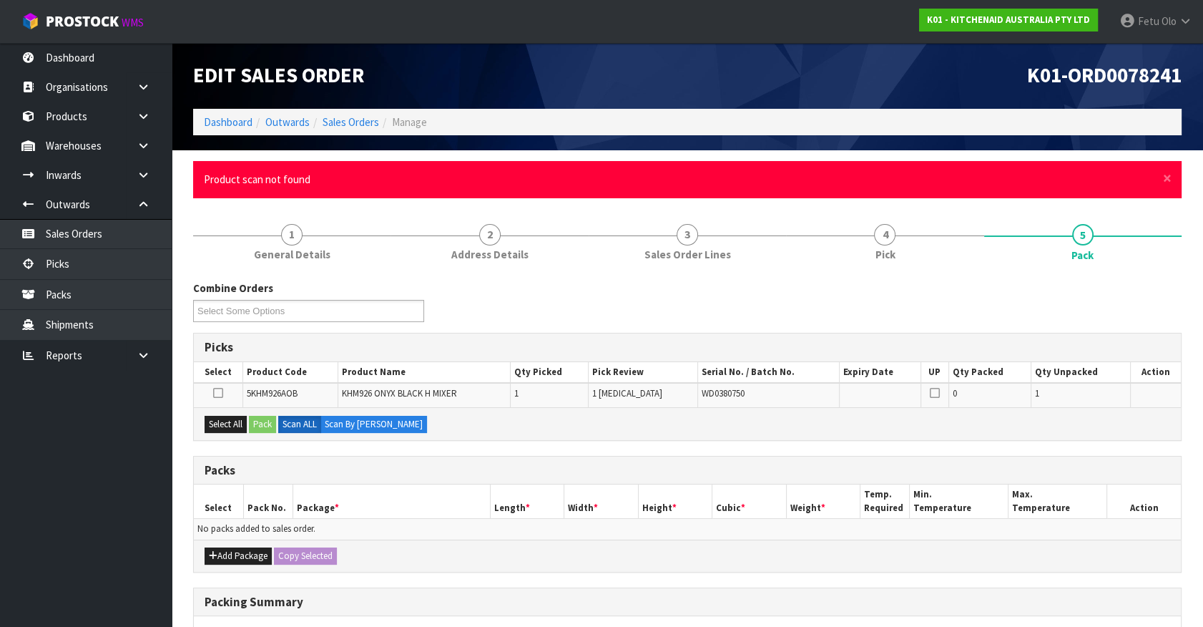
click at [1162, 171] on div "× Close Product scan not found" at bounding box center [687, 179] width 989 height 36
click at [1167, 178] on span "×" at bounding box center [1167, 178] width 9 height 20
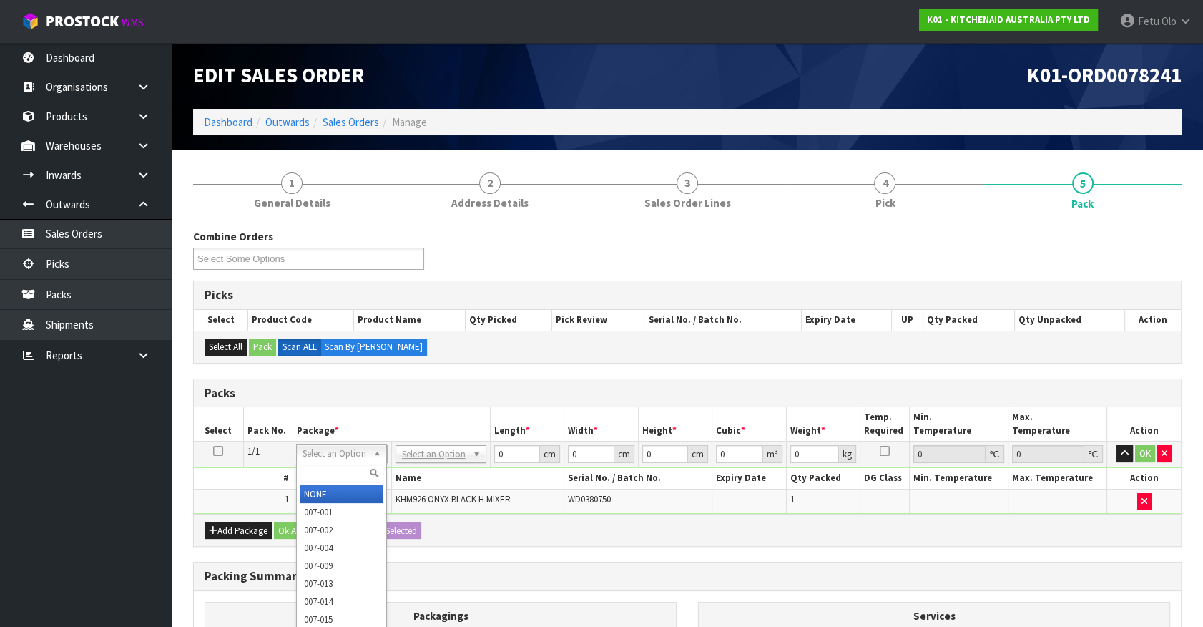
click at [303, 466] on input "text" at bounding box center [342, 473] width 84 height 18
type input "011"
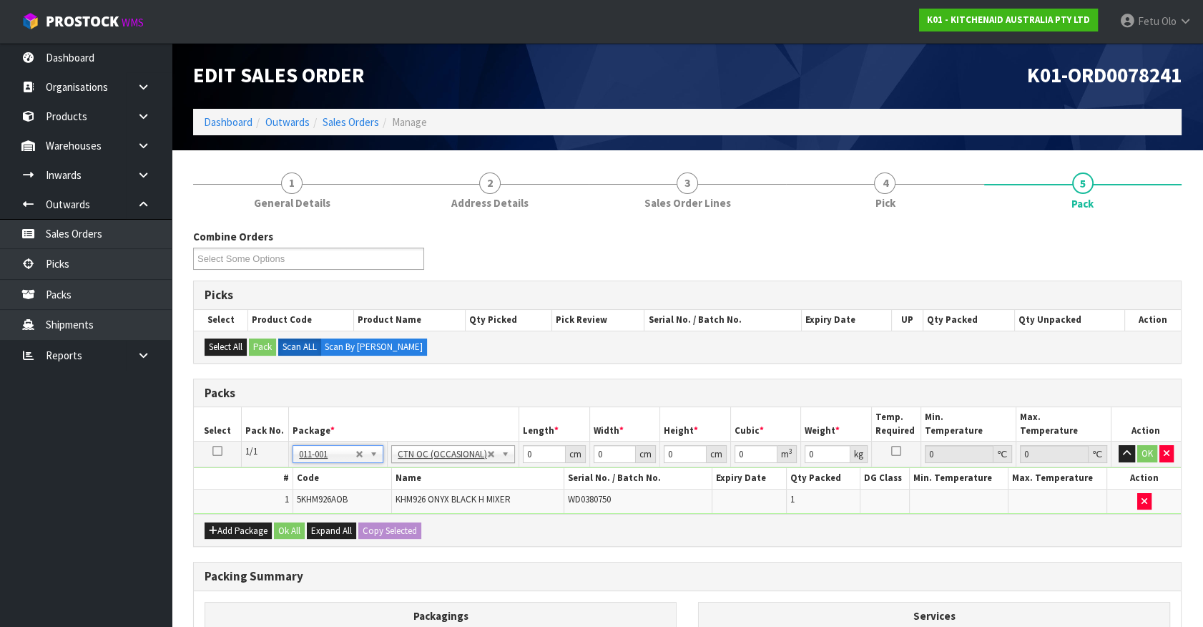
type input "1.6"
drag, startPoint x: 436, startPoint y: 489, endPoint x: 368, endPoint y: 507, distance: 71.0
click at [370, 507] on tbody "1/1 NONE 007-001 007-002 007-004 007-009 007-013 007-014 007-015 007-017 007-01…" at bounding box center [687, 477] width 987 height 72
type input "30"
type input "26"
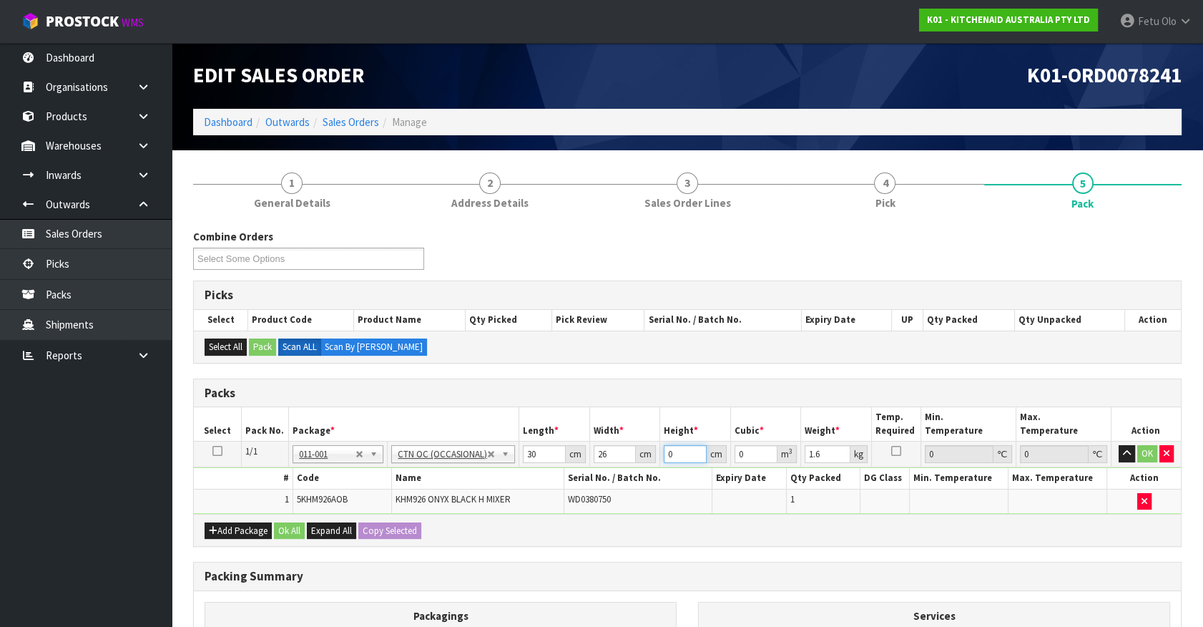
type input "2"
type input "0.00156"
type input "22"
type input "0.01716"
type input "22"
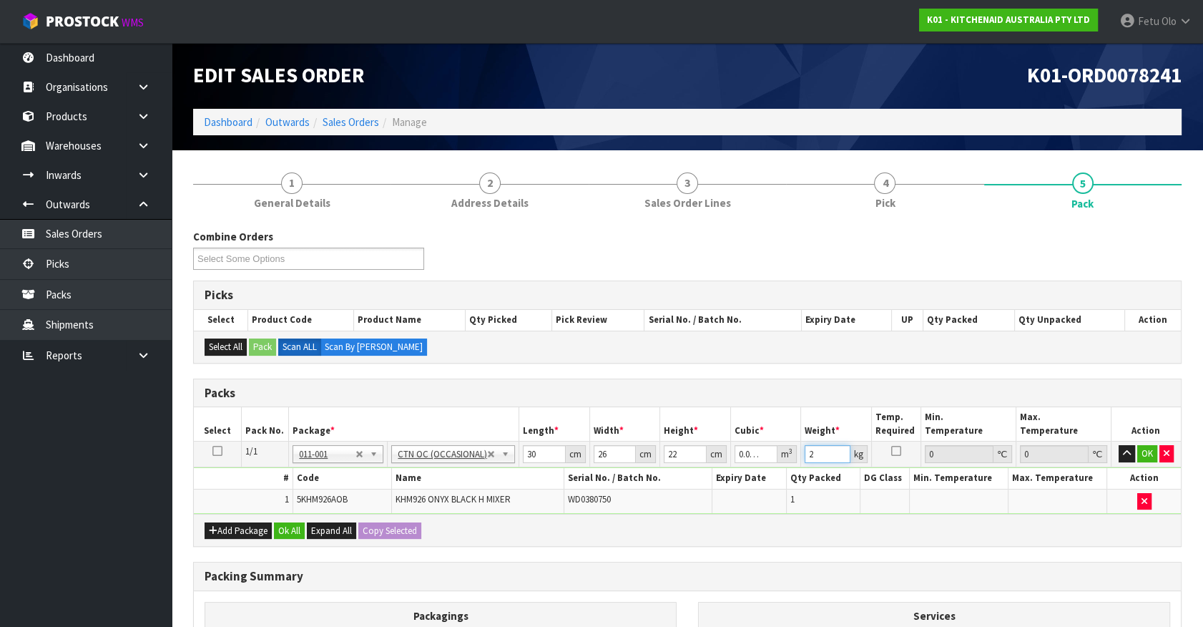
type input "2"
click button "OK" at bounding box center [1148, 453] width 20 height 17
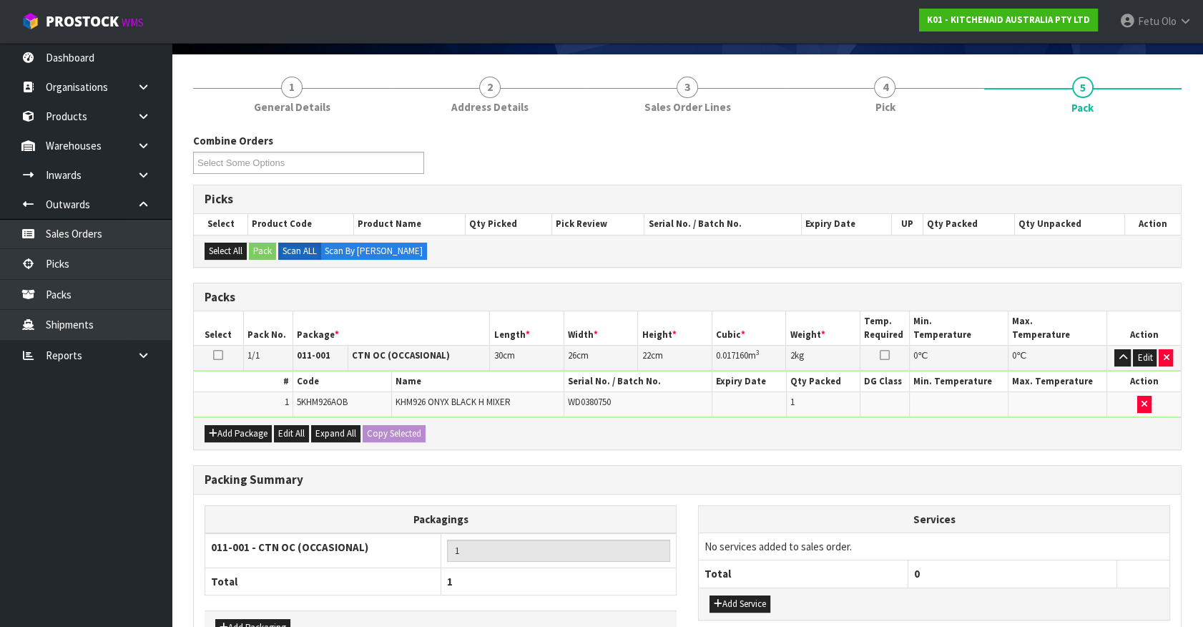
scroll to position [187, 0]
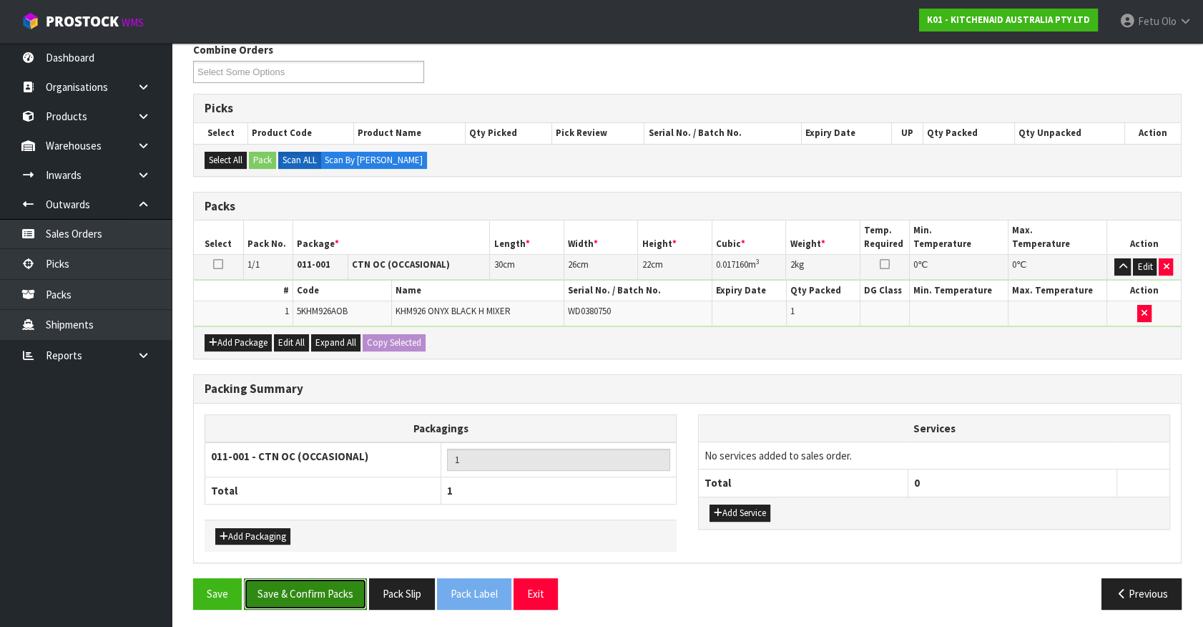
click at [331, 591] on button "Save & Confirm Packs" at bounding box center [305, 593] width 123 height 31
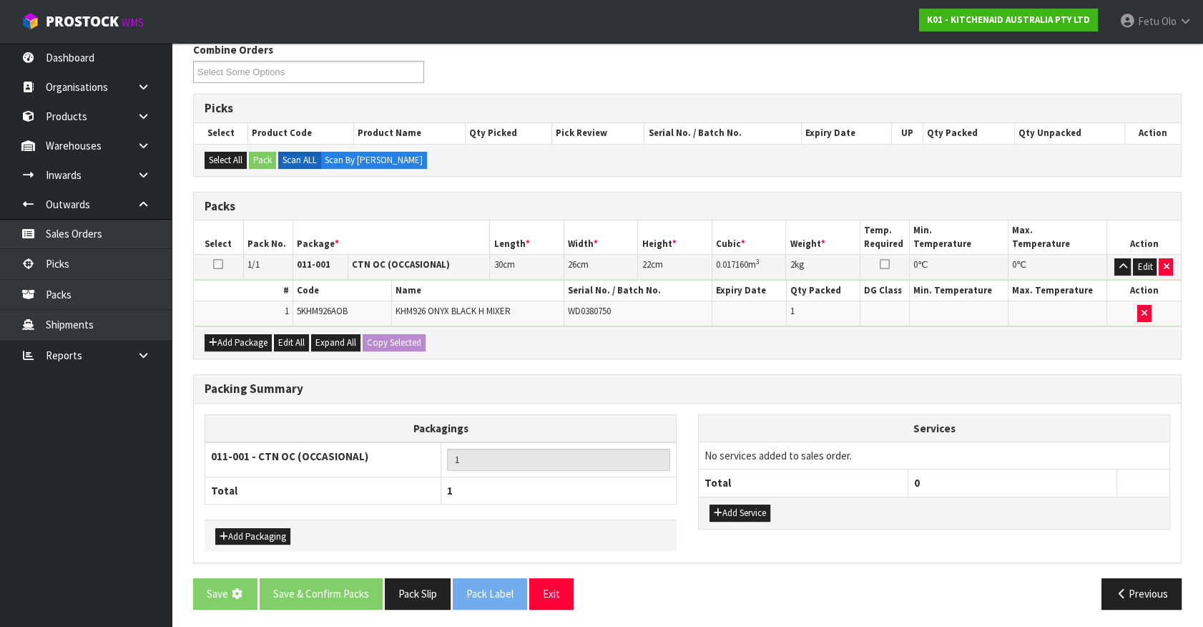
scroll to position [0, 0]
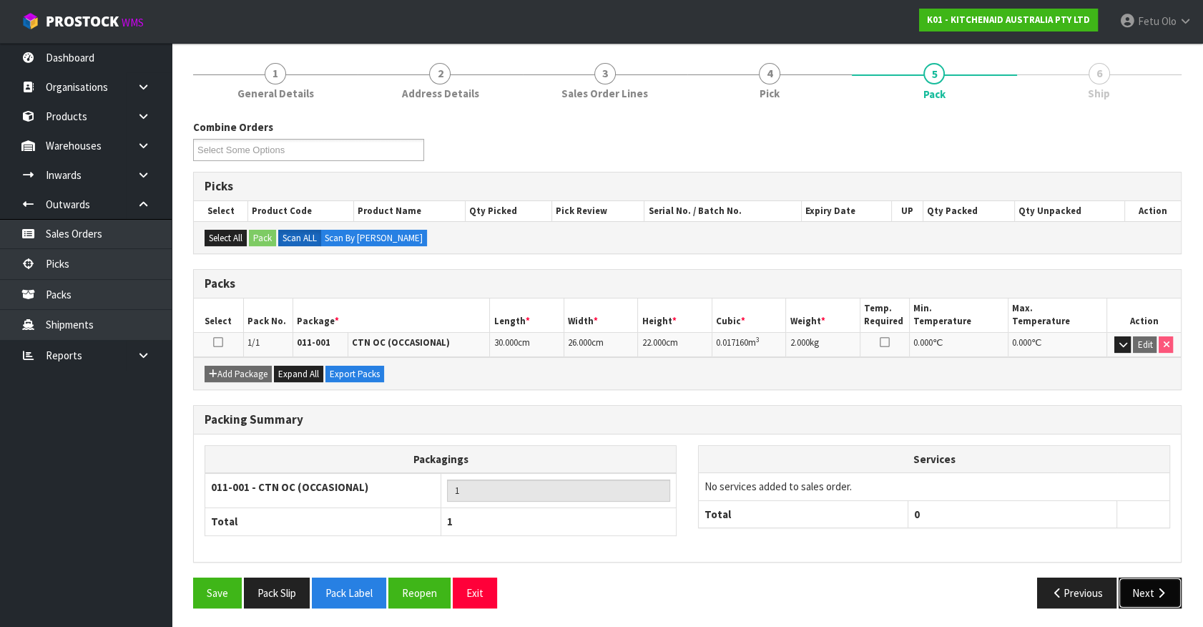
click at [1137, 590] on button "Next" at bounding box center [1150, 592] width 63 height 31
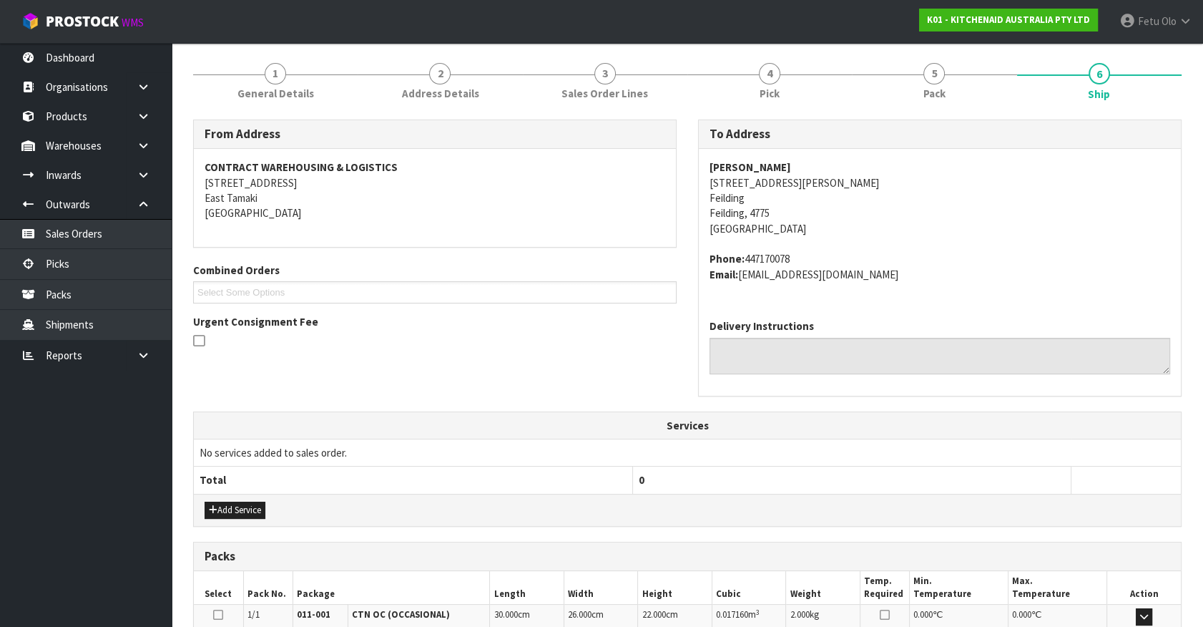
scroll to position [348, 0]
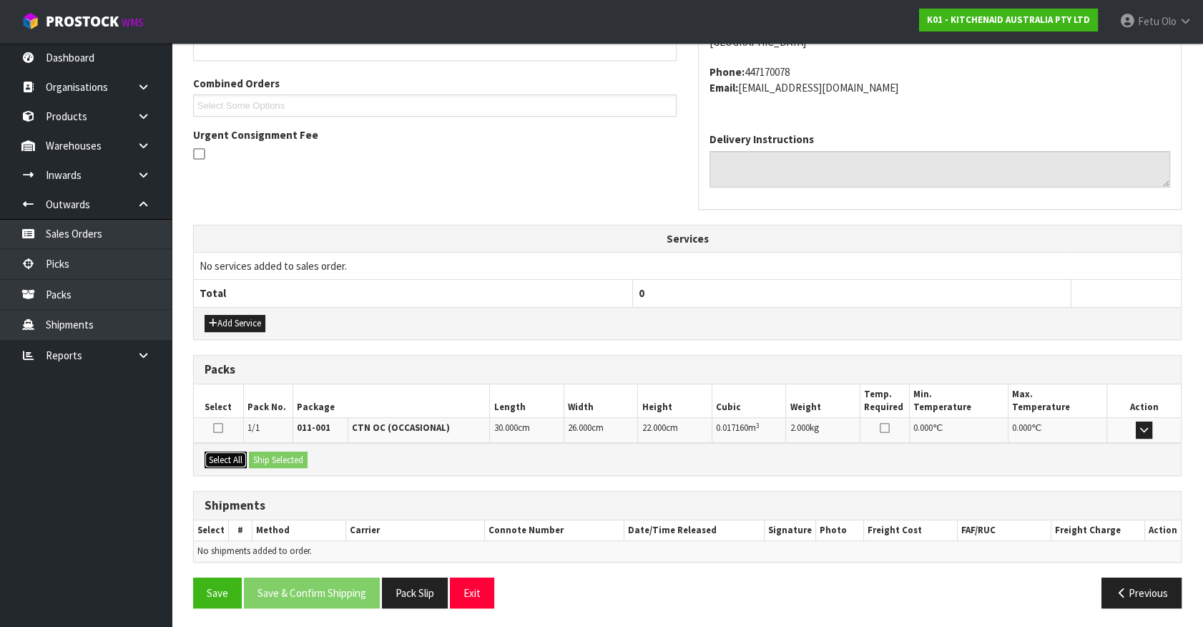
click at [225, 458] on button "Select All" at bounding box center [226, 459] width 42 height 17
click at [290, 451] on button "Ship Selected" at bounding box center [278, 459] width 59 height 17
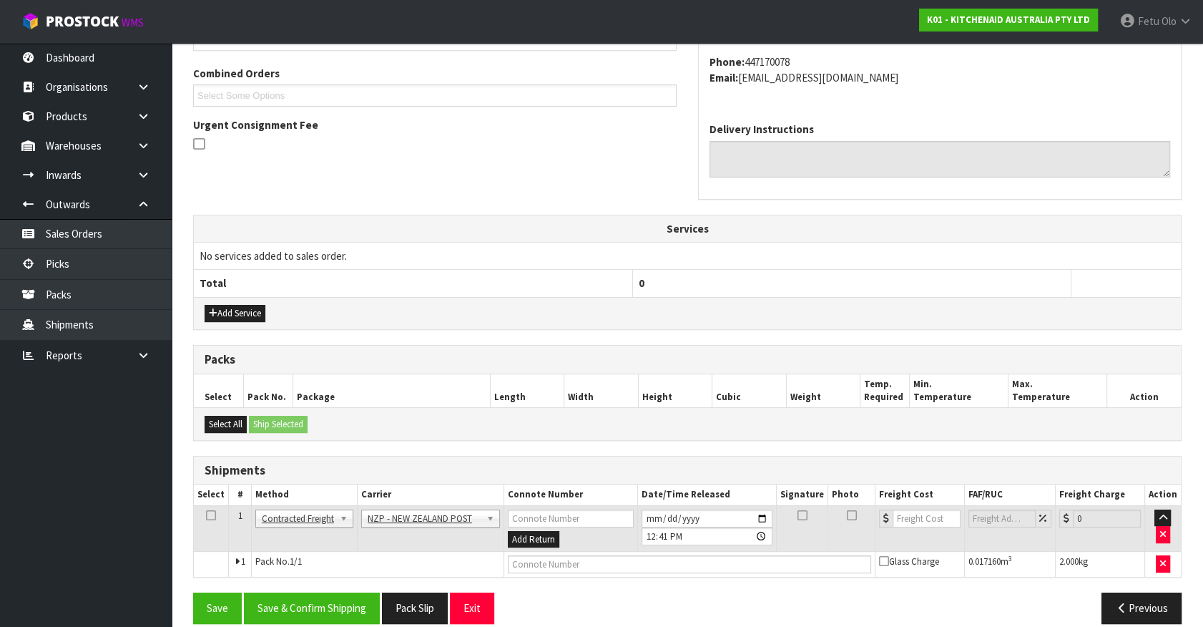
scroll to position [373, 0]
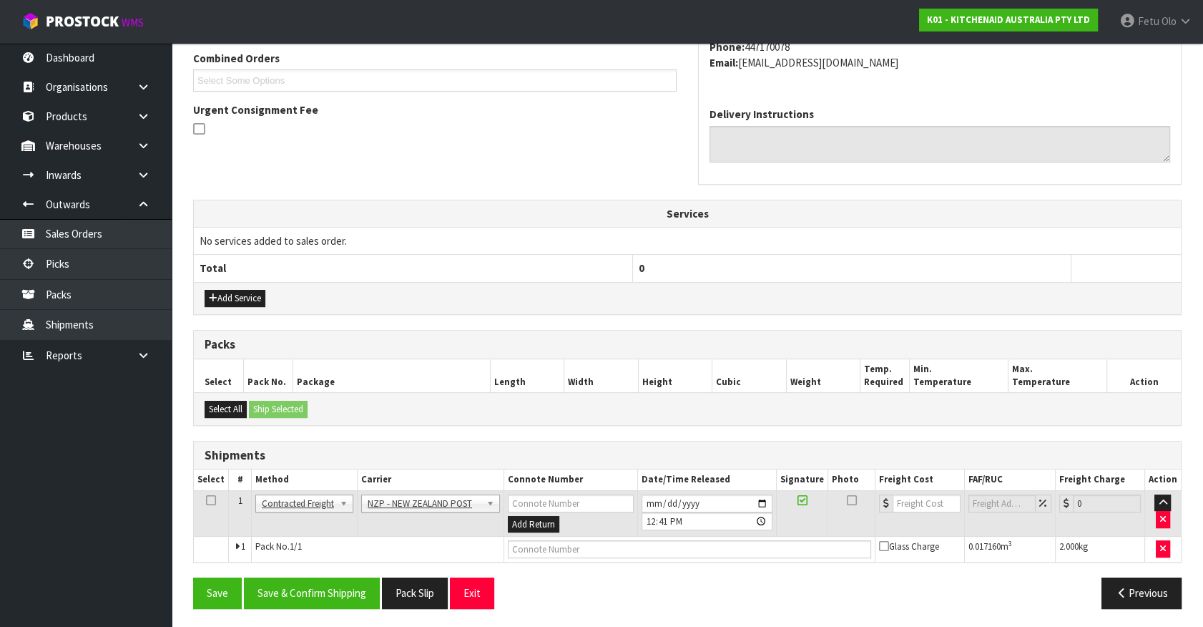
click at [333, 608] on div "Save Save & Confirm Shipping Pack Slip Exit Previous" at bounding box center [687, 597] width 1010 height 41
click at [301, 594] on button "Save & Confirm Shipping" at bounding box center [312, 592] width 136 height 31
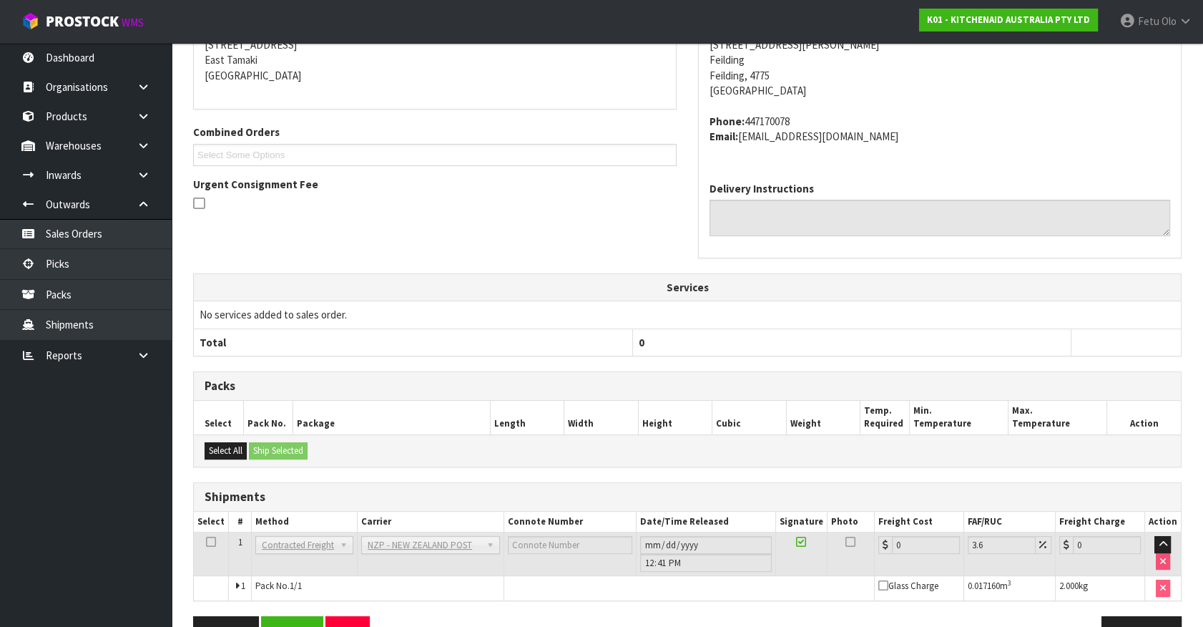
scroll to position [353, 0]
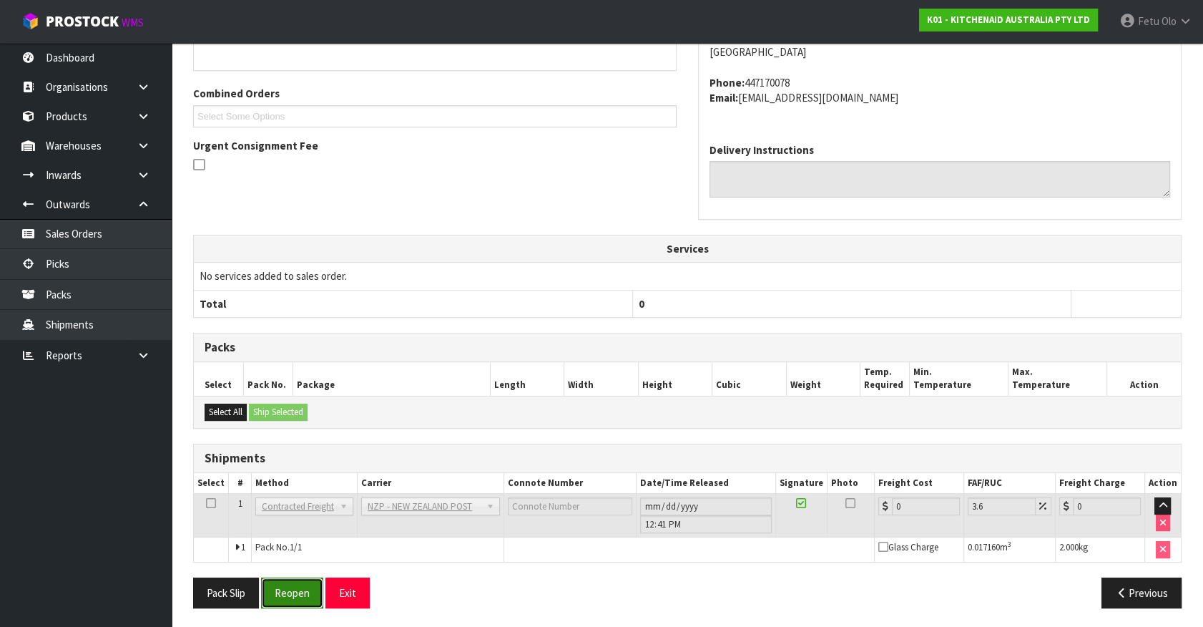
drag, startPoint x: 273, startPoint y: 600, endPoint x: 291, endPoint y: 589, distance: 21.5
click at [273, 600] on button "Reopen" at bounding box center [292, 592] width 62 height 31
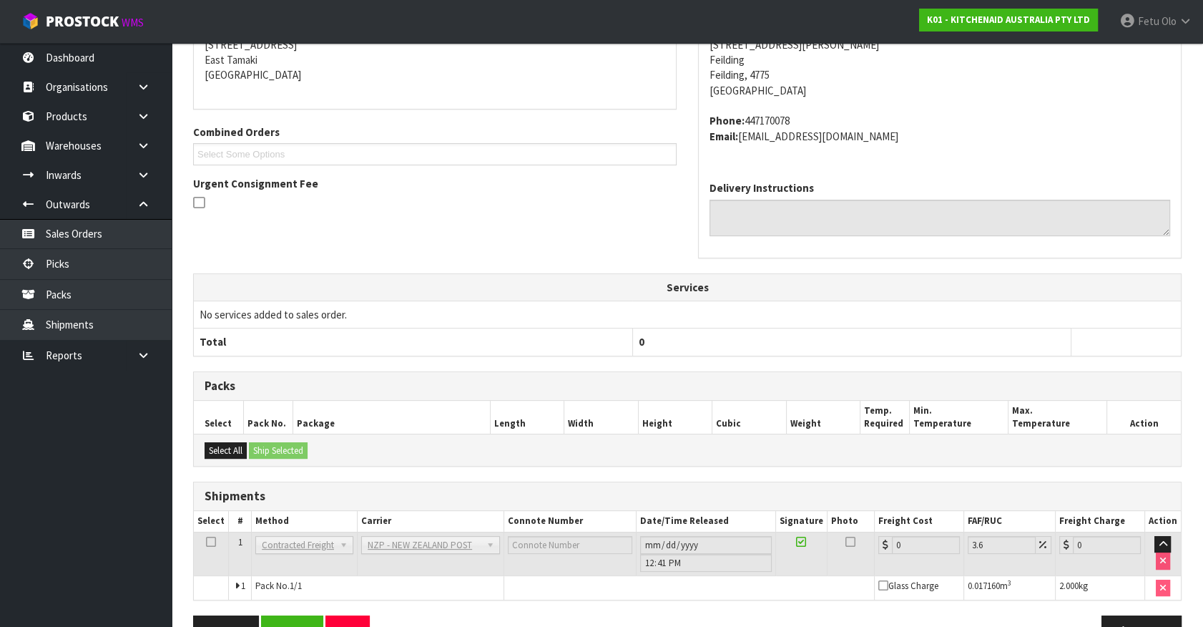
scroll to position [337, 0]
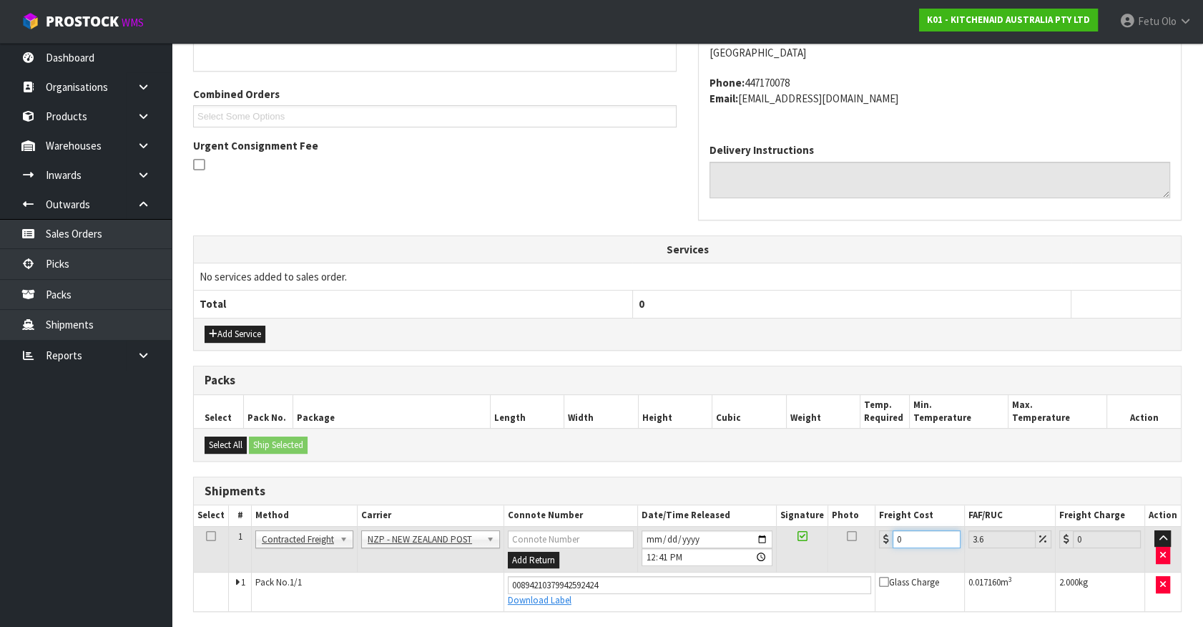
drag, startPoint x: 906, startPoint y: 537, endPoint x: 748, endPoint y: 600, distance: 170.5
click at [748, 600] on tbody "1 Client Local Pickup Customer Local Pickup Company Freight Contracted Freight …" at bounding box center [687, 568] width 987 height 84
type input "1"
type input "1.04"
type input "13"
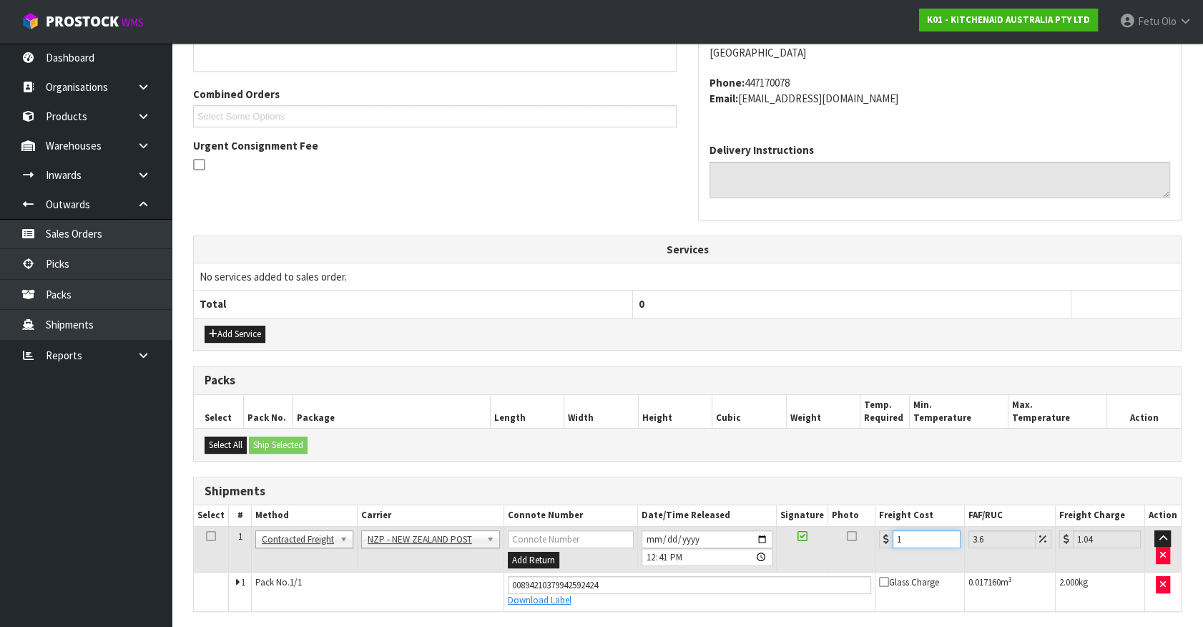
type input "13.47"
type input "13.04"
type input "13.51"
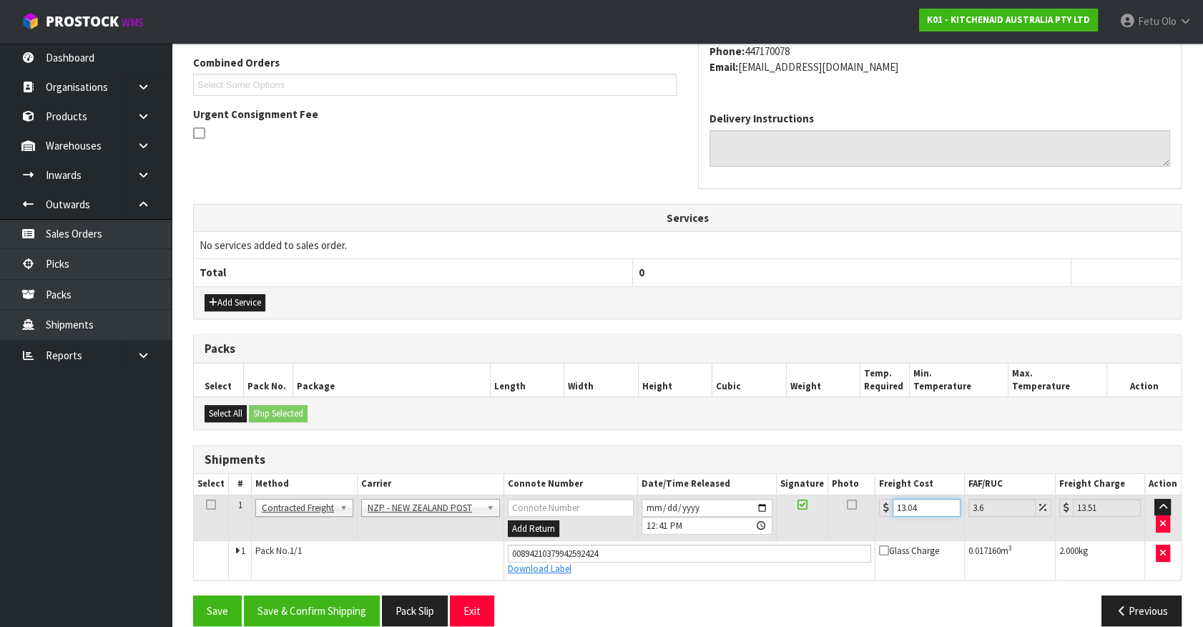
scroll to position [386, 0]
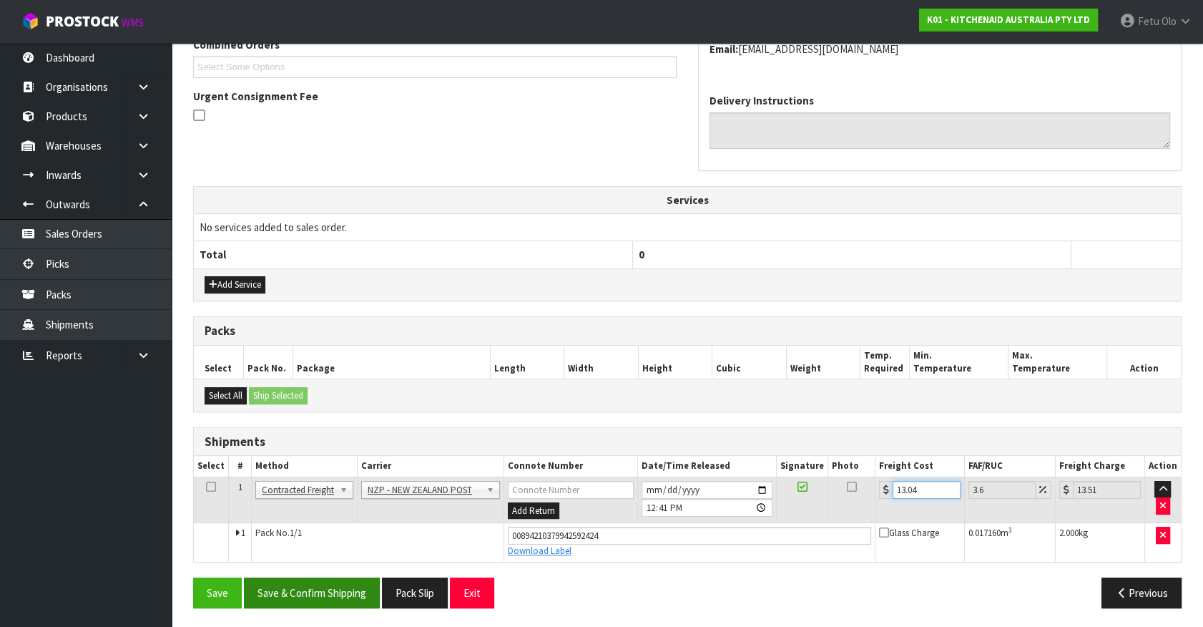
type input "13.04"
click at [311, 590] on button "Save & Confirm Shipping" at bounding box center [312, 592] width 136 height 31
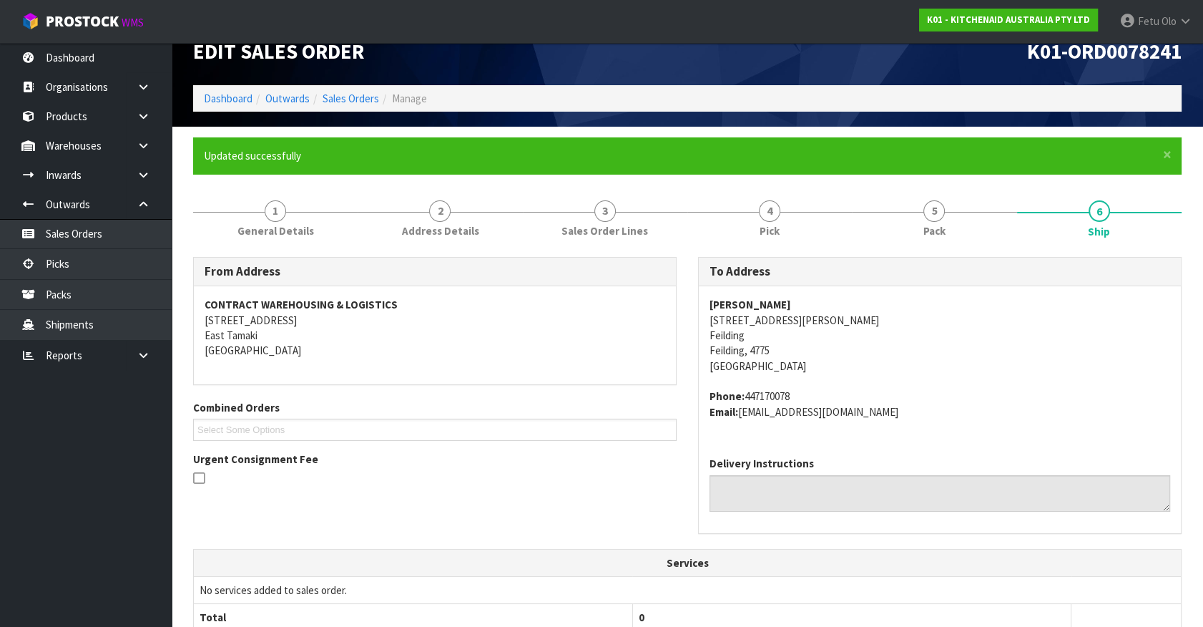
scroll to position [347, 0]
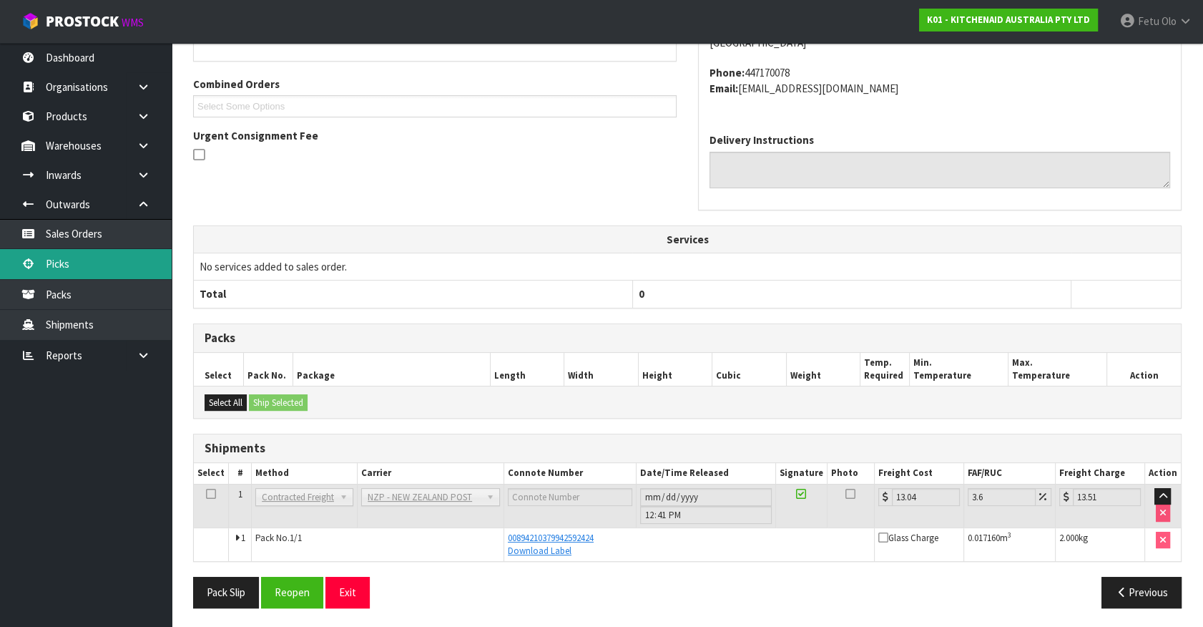
click at [57, 259] on link "Picks" at bounding box center [86, 263] width 172 height 29
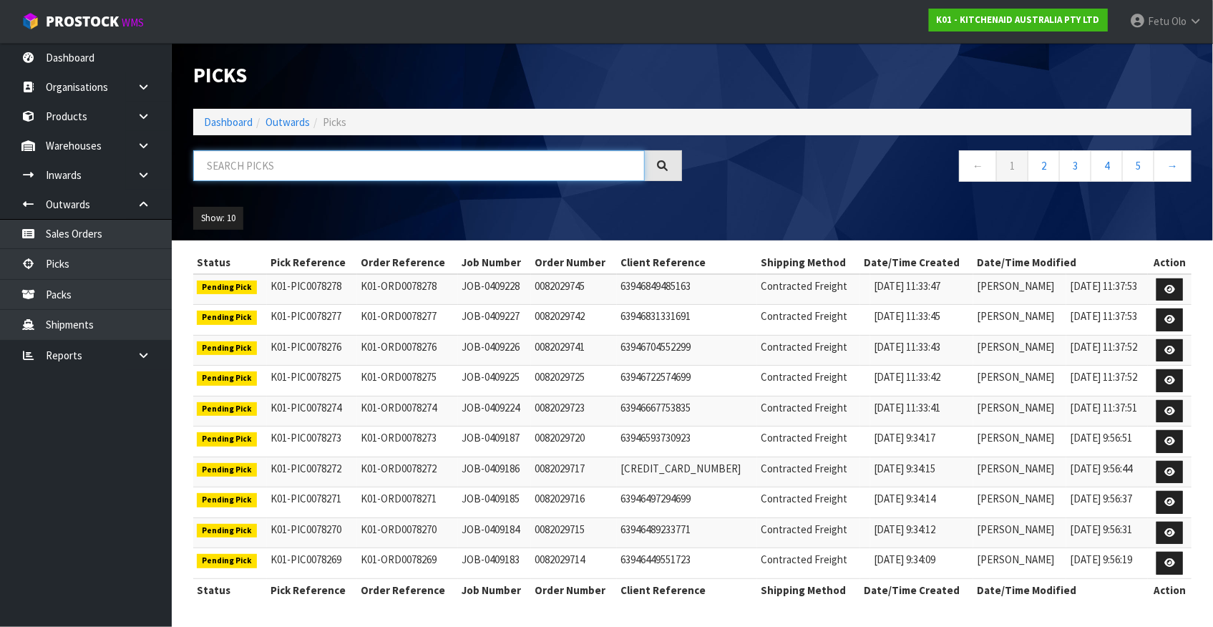
click at [423, 170] on input "text" at bounding box center [418, 165] width 451 height 31
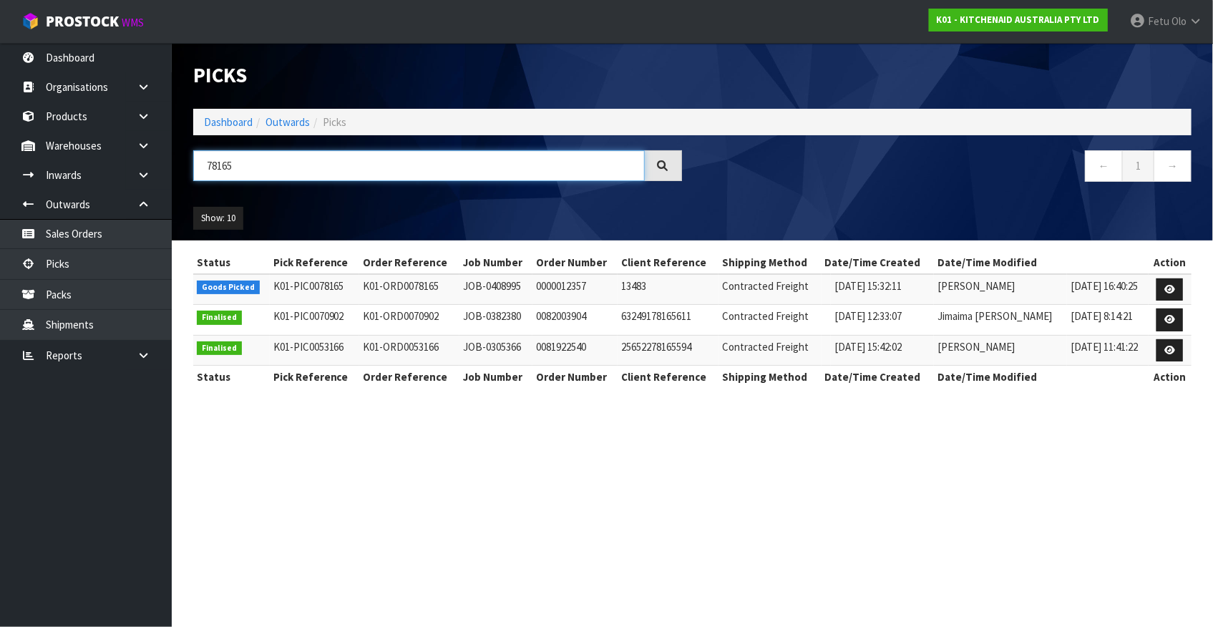
type input "78165"
click at [1171, 287] on icon at bounding box center [1169, 289] width 11 height 9
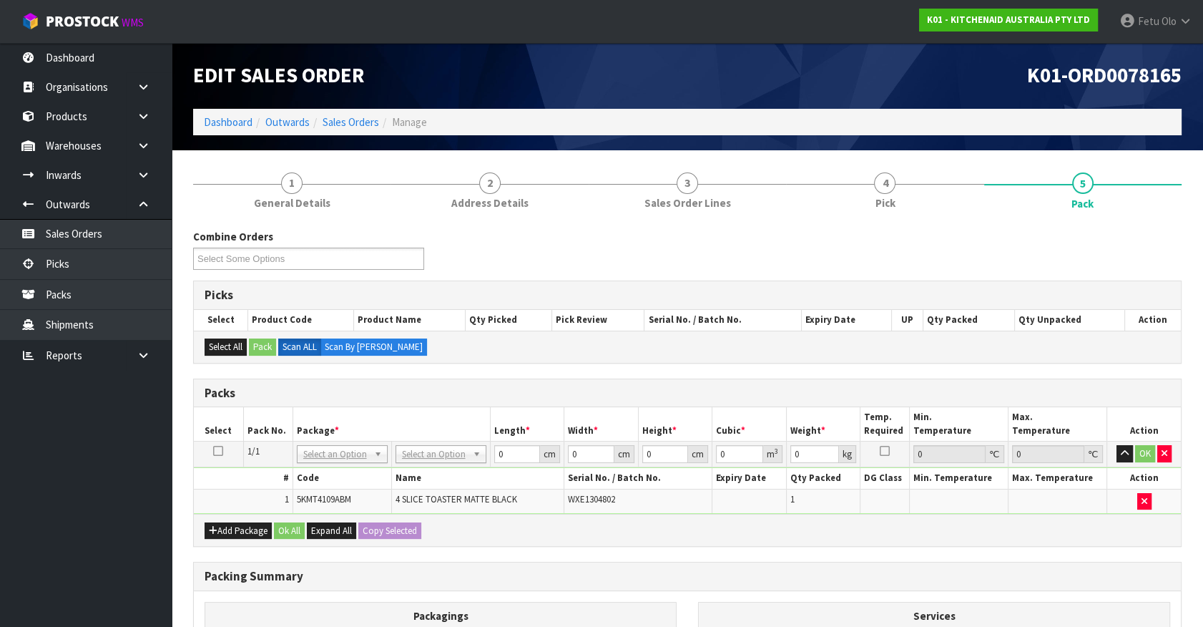
drag, startPoint x: 358, startPoint y: 461, endPoint x: 336, endPoint y: 478, distance: 28.0
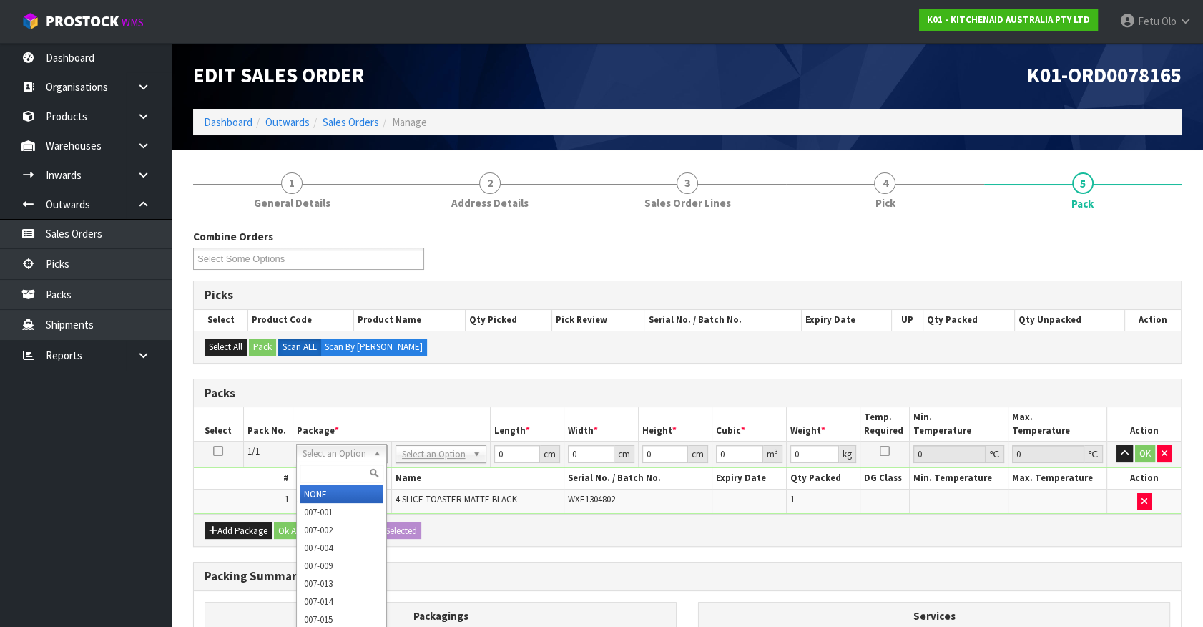
click at [336, 469] on input "text" at bounding box center [342, 473] width 84 height 18
type input "01414-084"
click at [326, 465] on input "text" at bounding box center [342, 473] width 84 height 18
type input "011-084"
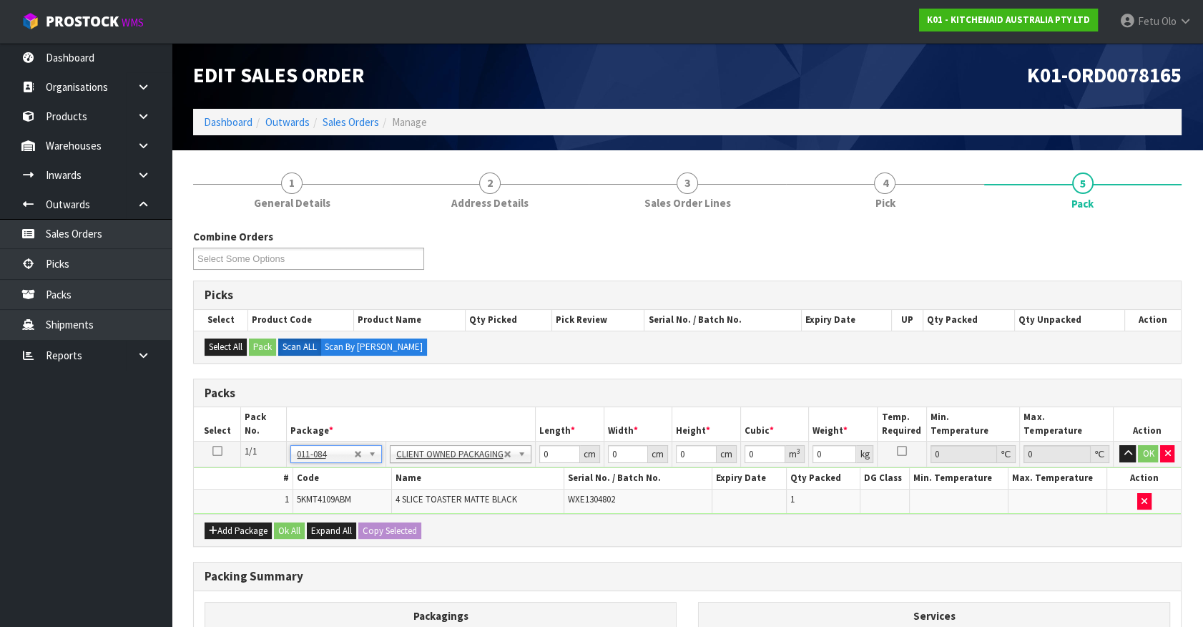
type input "4.55"
drag, startPoint x: 551, startPoint y: 457, endPoint x: 435, endPoint y: 489, distance: 120.1
click at [435, 488] on tbody "1/1 NONE 007-001 007-002 007-004 007-009 007-013 007-014 007-015 007-017 007-01…" at bounding box center [687, 477] width 987 height 72
type input "40"
click at [899, 566] on div "Packing Summary" at bounding box center [687, 576] width 987 height 29
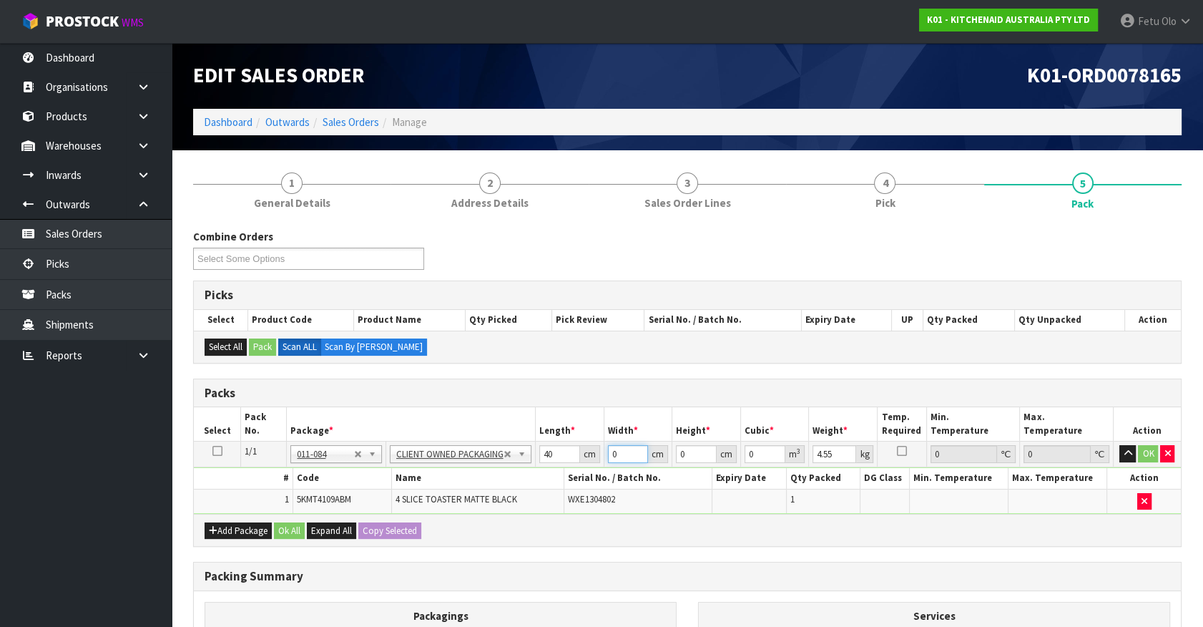
drag, startPoint x: 620, startPoint y: 454, endPoint x: 404, endPoint y: 484, distance: 218.1
click at [404, 484] on tbody "1/1 NONE 007-001 007-002 007-004 007-009 007-013 007-014 007-015 007-017 007-01…" at bounding box center [687, 477] width 987 height 72
type input "28"
type input "3"
type input "0.00336"
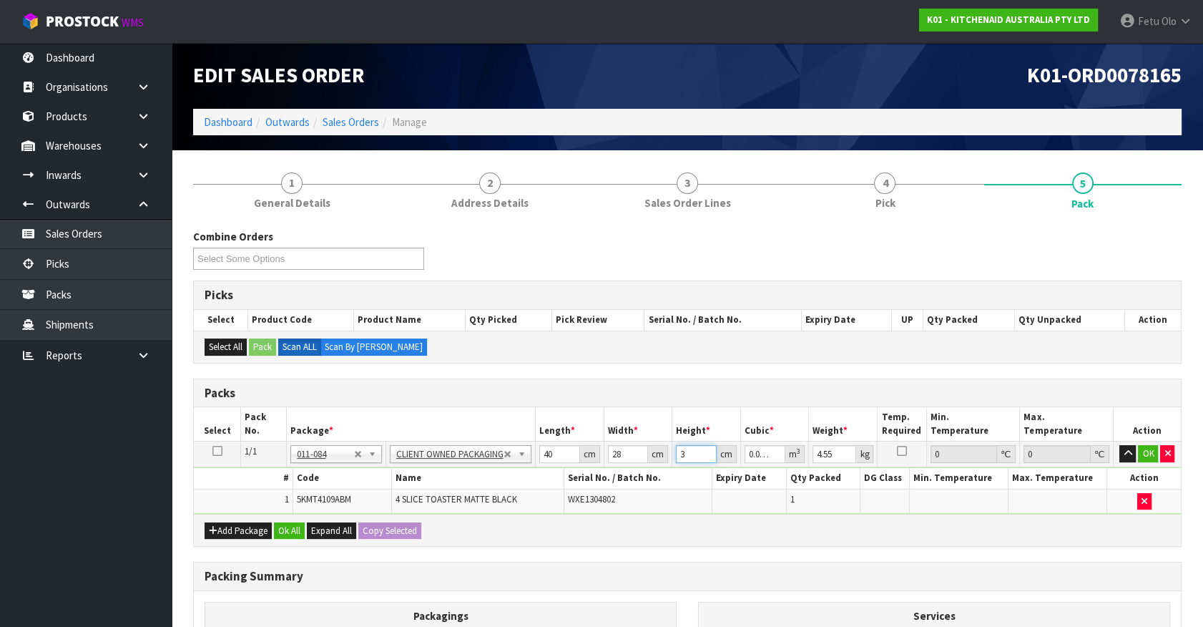
type input "37"
type input "0.04144"
type input "37"
type input "5"
click button "OK" at bounding box center [1148, 453] width 20 height 17
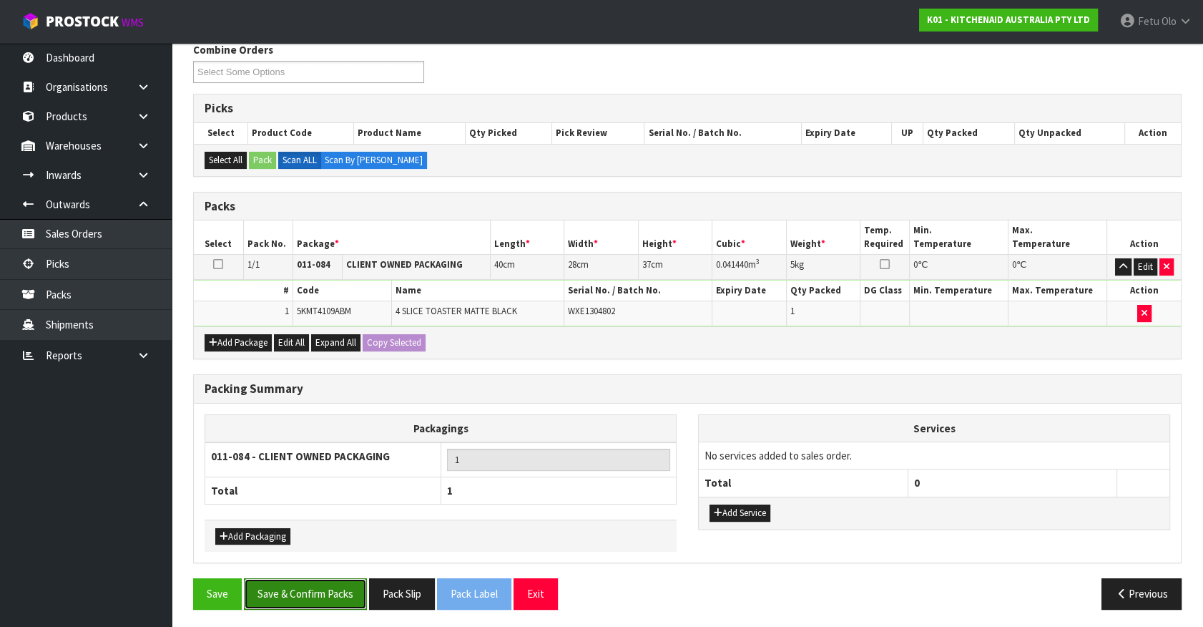
click at [333, 595] on button "Save & Confirm Packs" at bounding box center [305, 593] width 123 height 31
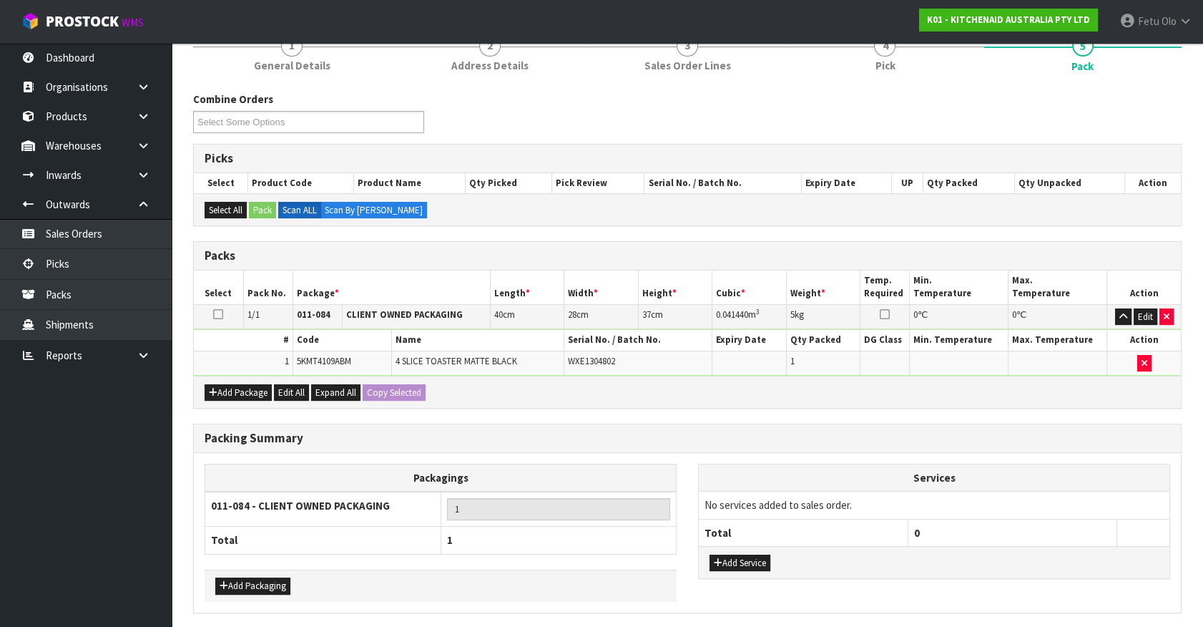
scroll to position [161, 0]
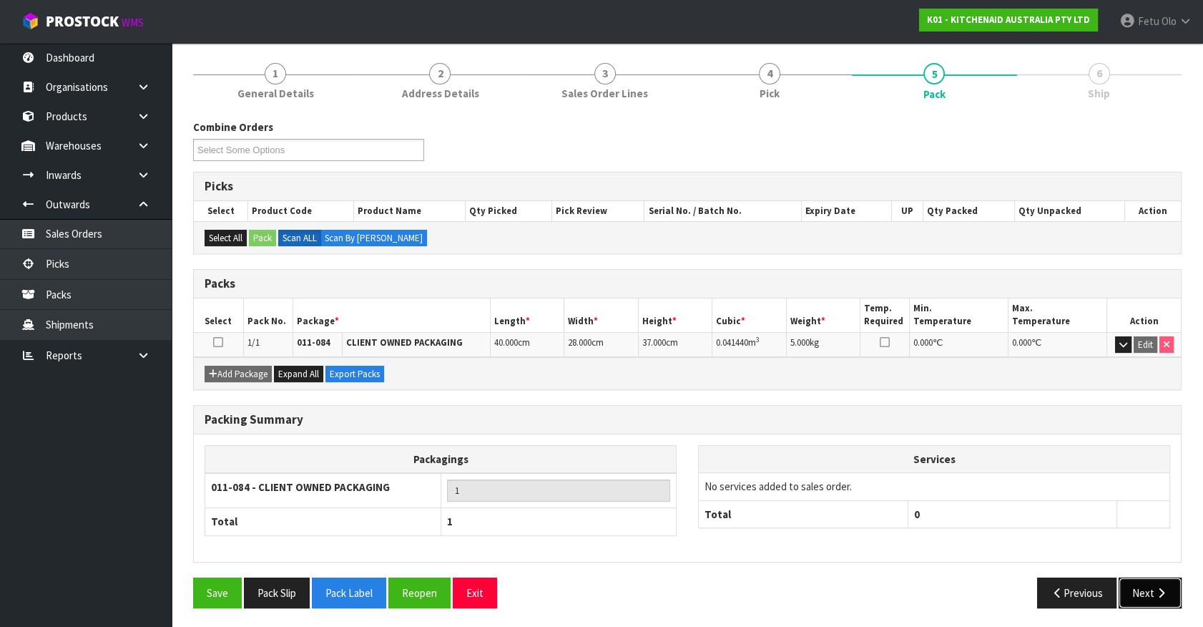
click at [1139, 595] on button "Next" at bounding box center [1150, 592] width 63 height 31
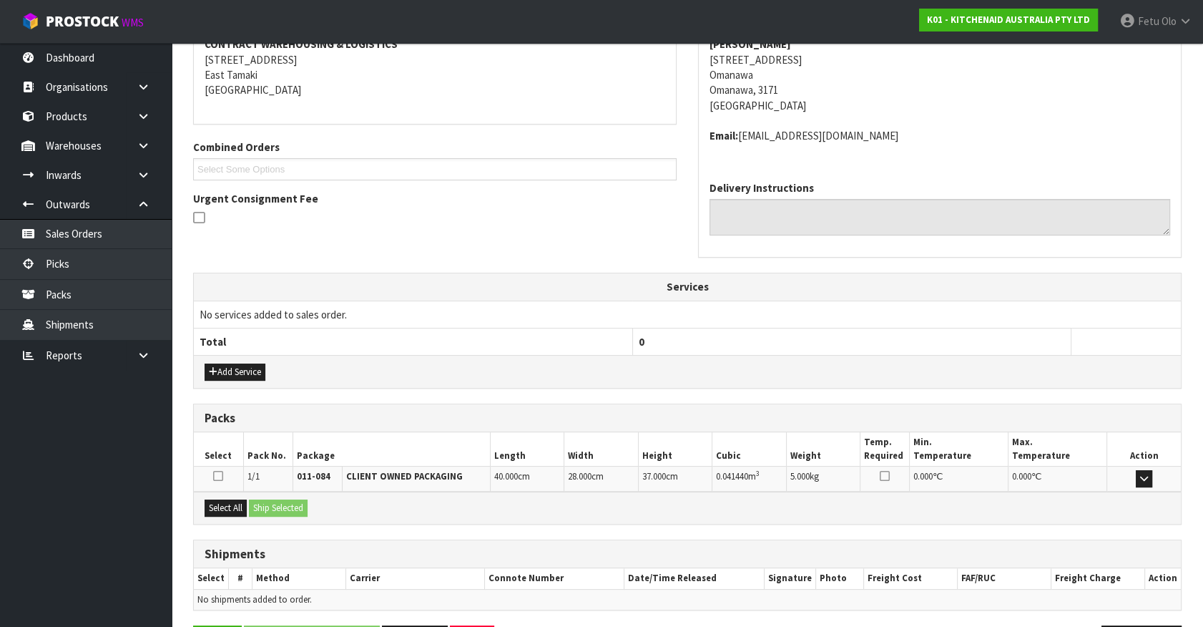
scroll to position [332, 0]
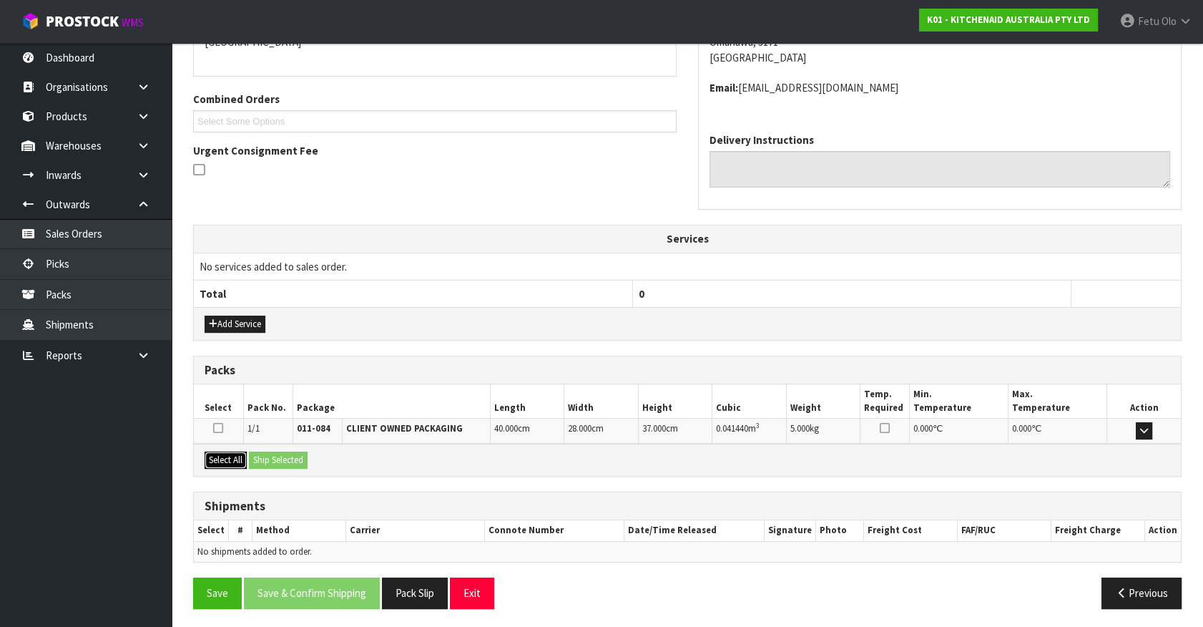
click at [230, 454] on button "Select All" at bounding box center [226, 459] width 42 height 17
click at [277, 461] on button "Ship Selected" at bounding box center [278, 459] width 59 height 17
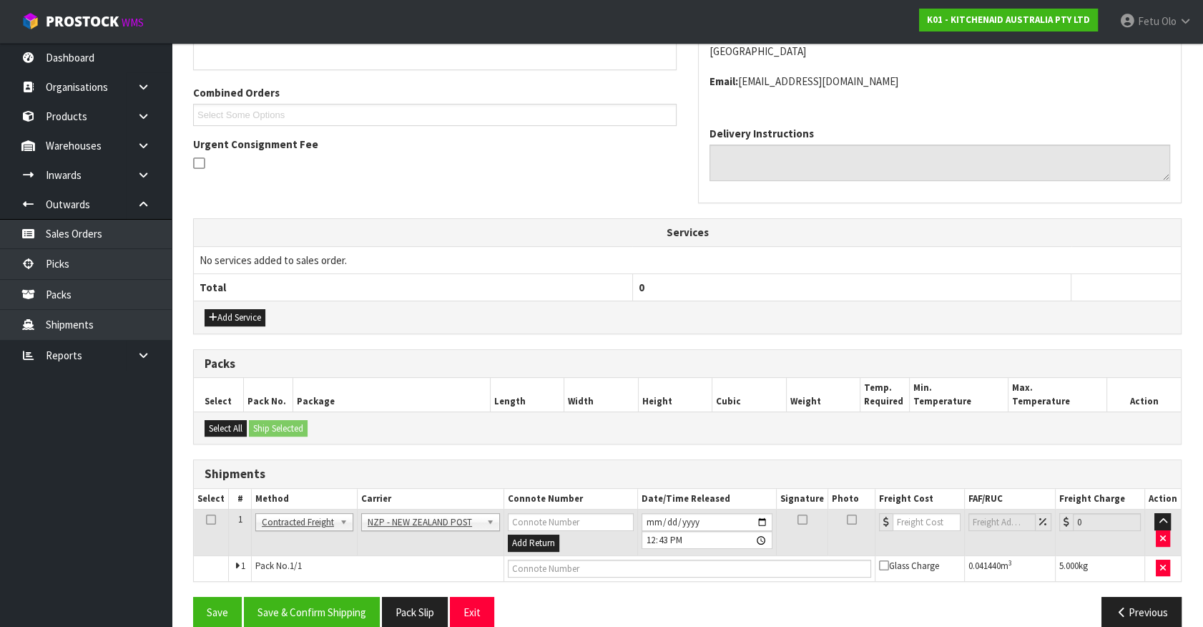
scroll to position [358, 0]
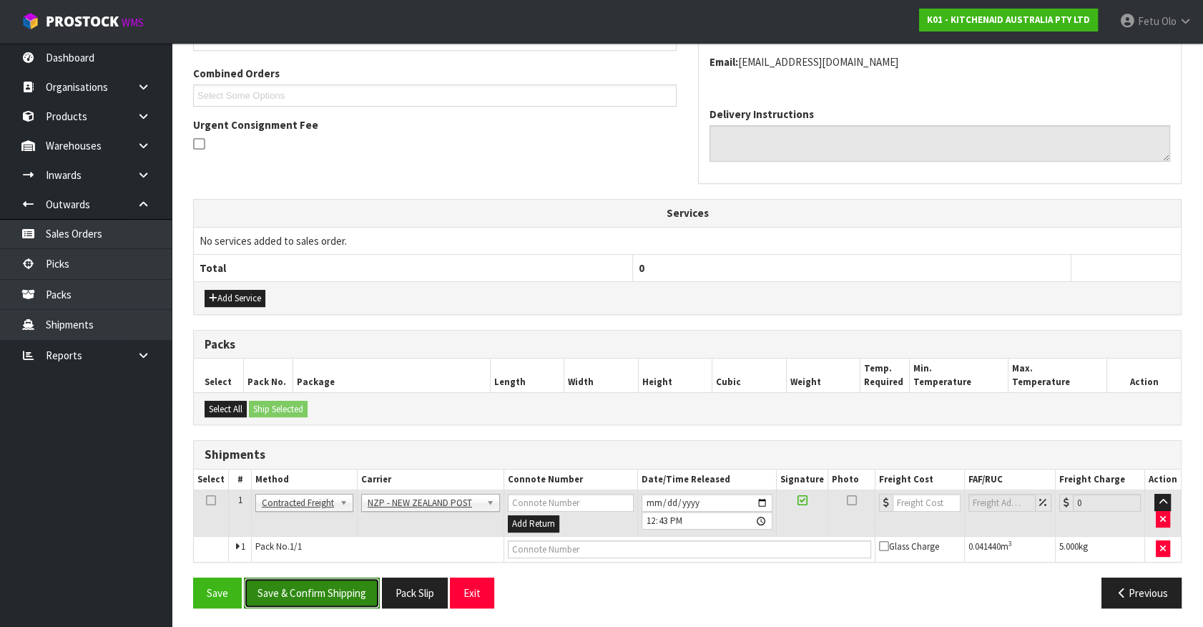
click at [328, 580] on button "Save & Confirm Shipping" at bounding box center [312, 592] width 136 height 31
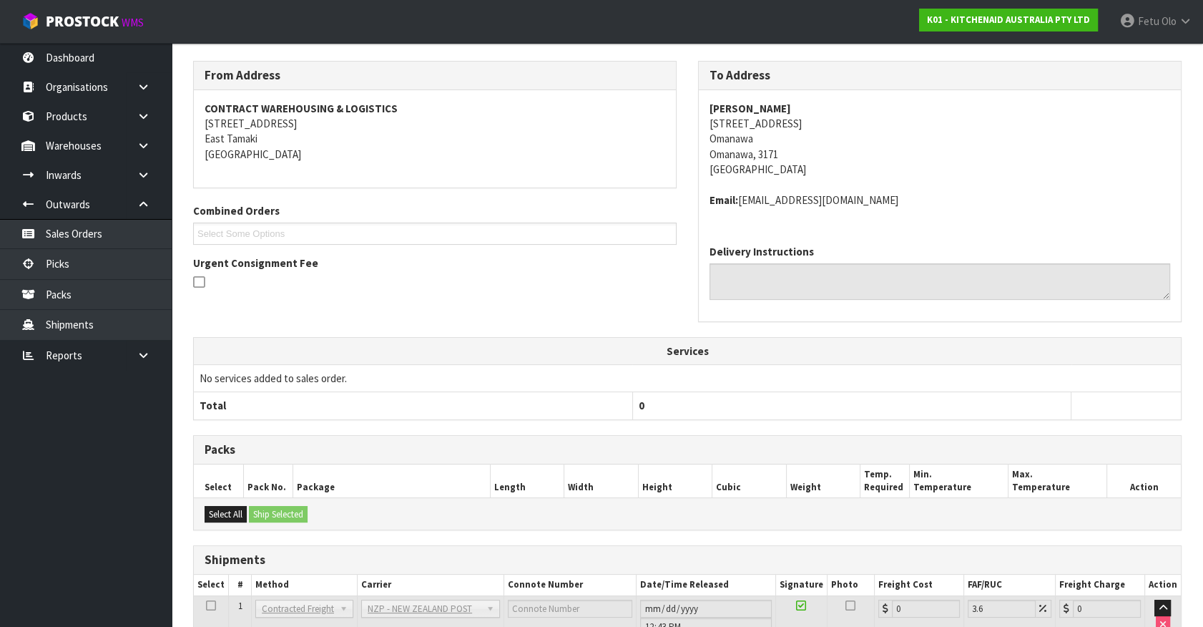
scroll to position [337, 0]
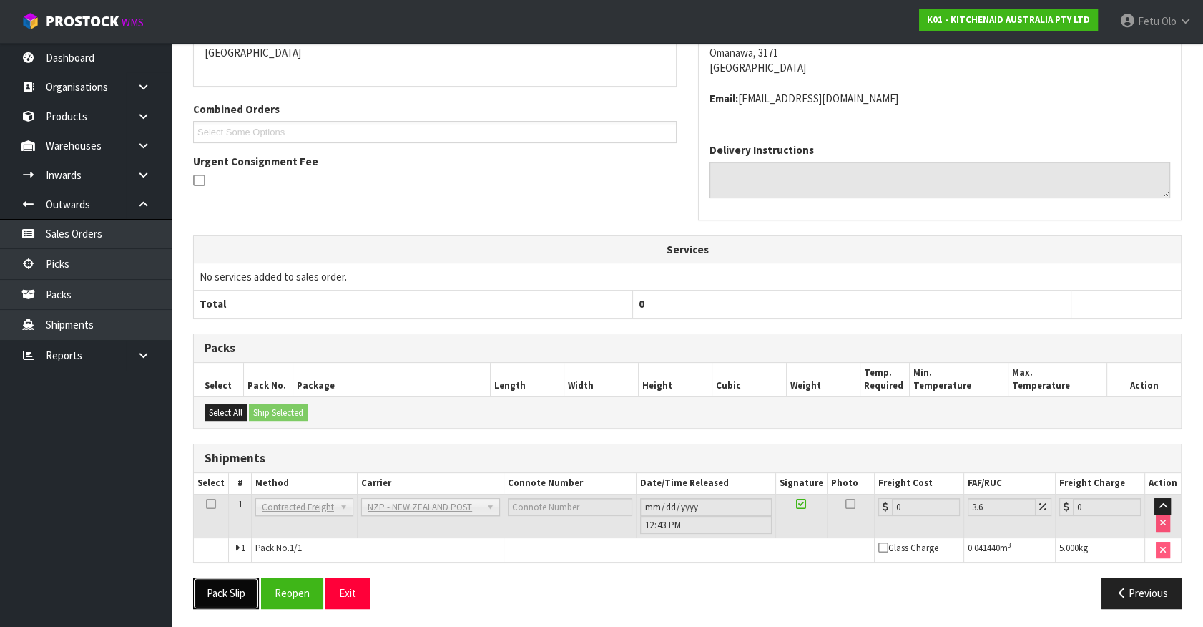
click at [231, 587] on button "Pack Slip" at bounding box center [226, 592] width 66 height 31
click at [303, 580] on button "Reopen" at bounding box center [292, 592] width 62 height 31
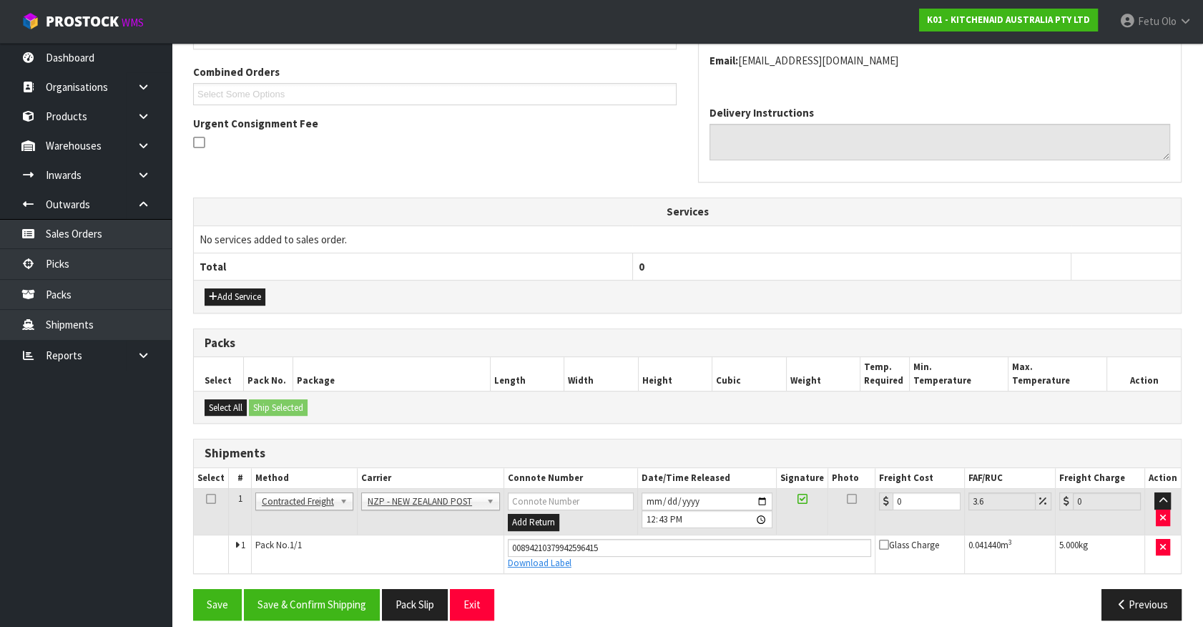
scroll to position [371, 0]
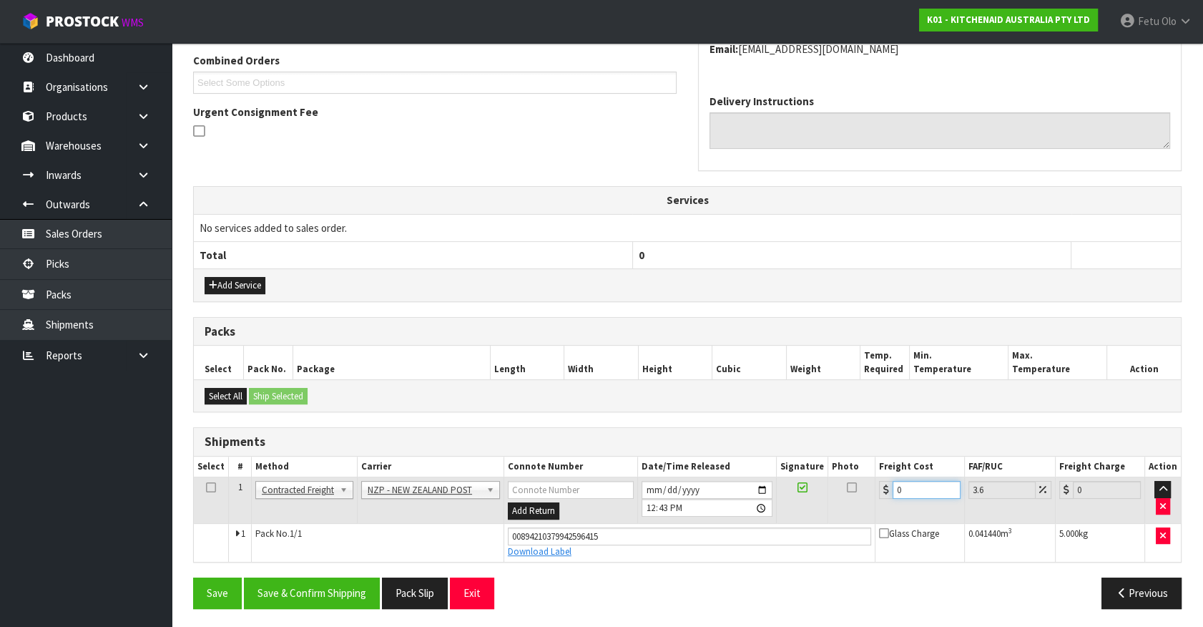
drag, startPoint x: 835, startPoint y: 542, endPoint x: 449, endPoint y: 607, distance: 391.2
click at [458, 610] on div "From Address CONTRACT WAREHOUSING & LOGISTICS 17 Allens Road East Tamaki Auckla…" at bounding box center [687, 264] width 989 height 709
type input "1"
type input "1.04"
type input "13"
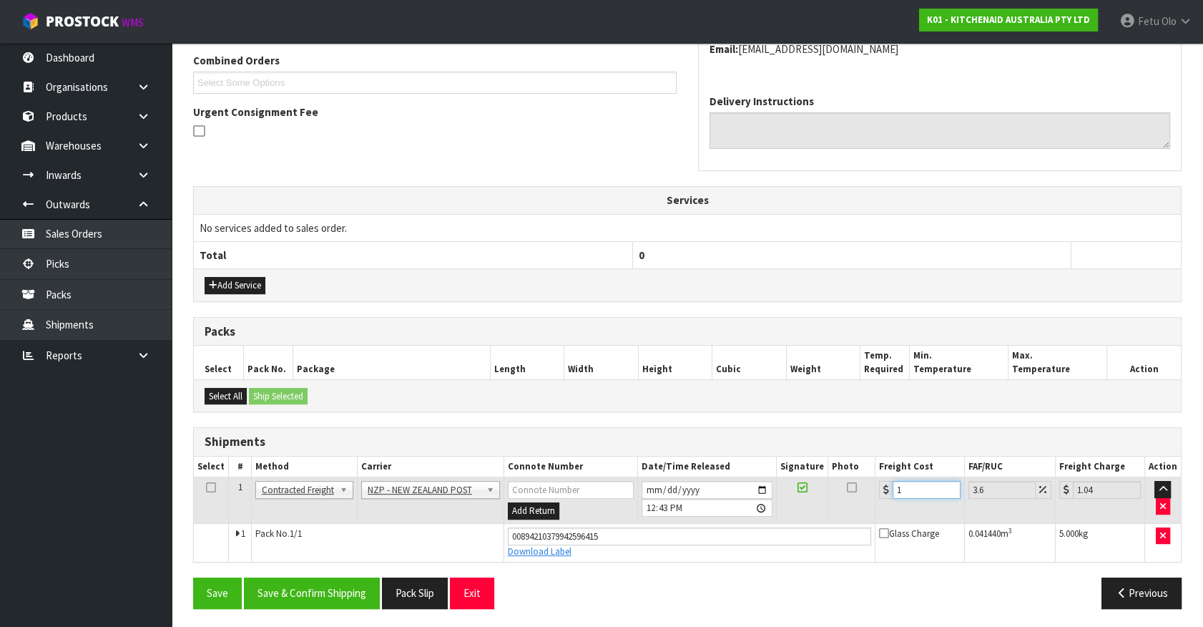
type input "13.47"
type input "13.04"
type input "13.51"
type input "13.04"
click at [322, 592] on button "Save & Confirm Shipping" at bounding box center [312, 592] width 136 height 31
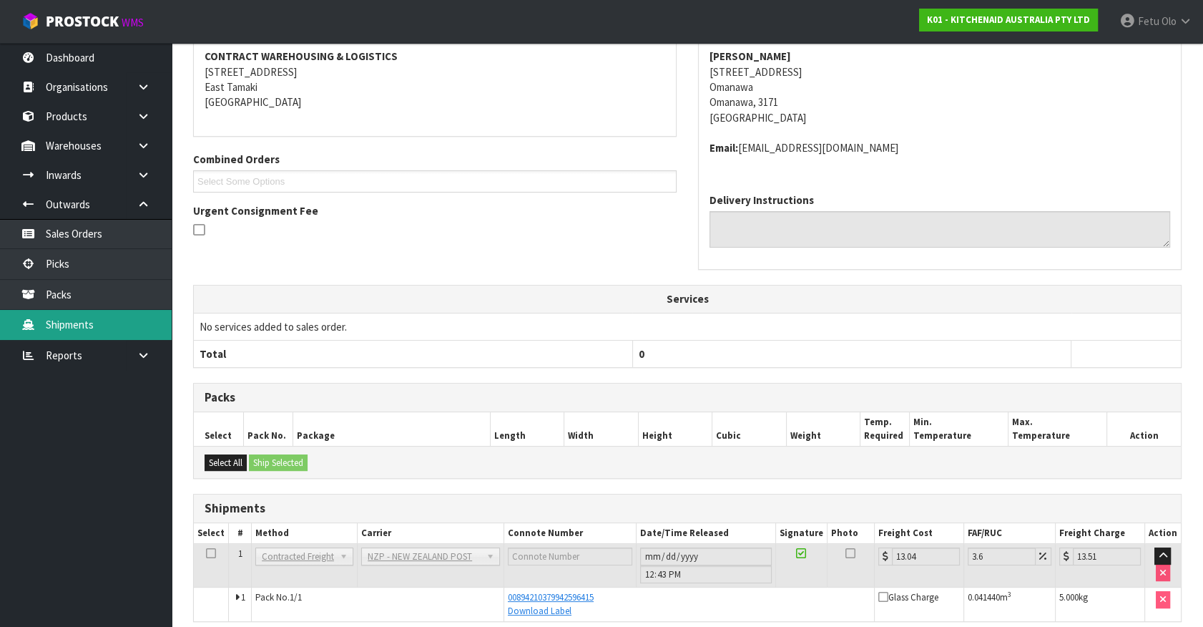
scroll to position [332, 0]
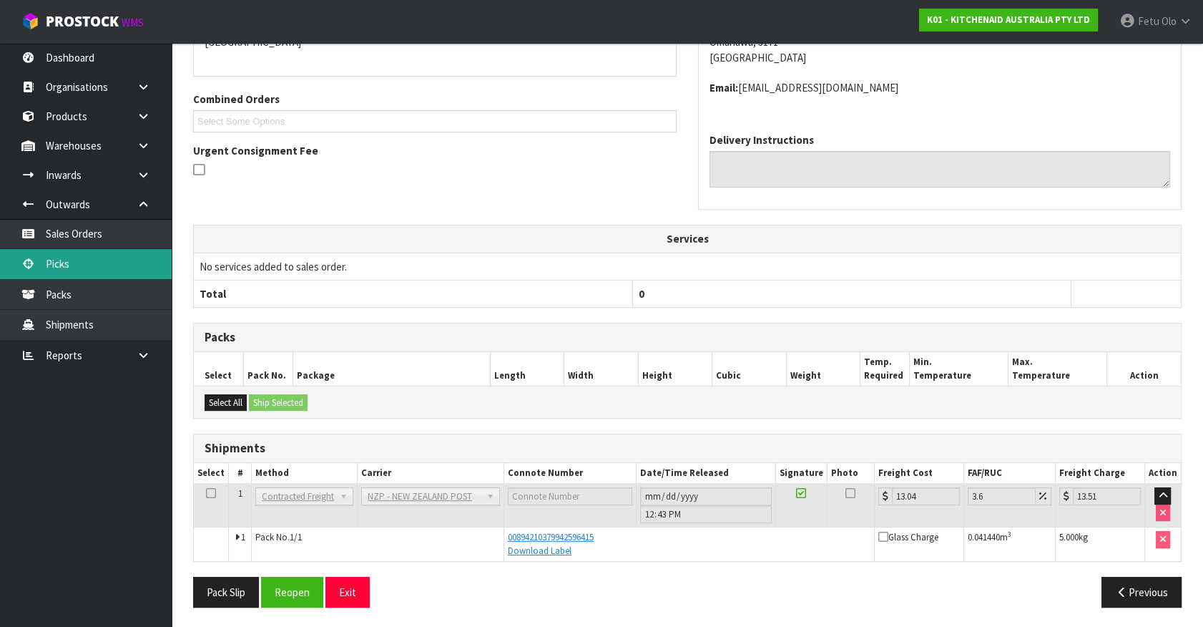
click at [77, 267] on link "Picks" at bounding box center [86, 263] width 172 height 29
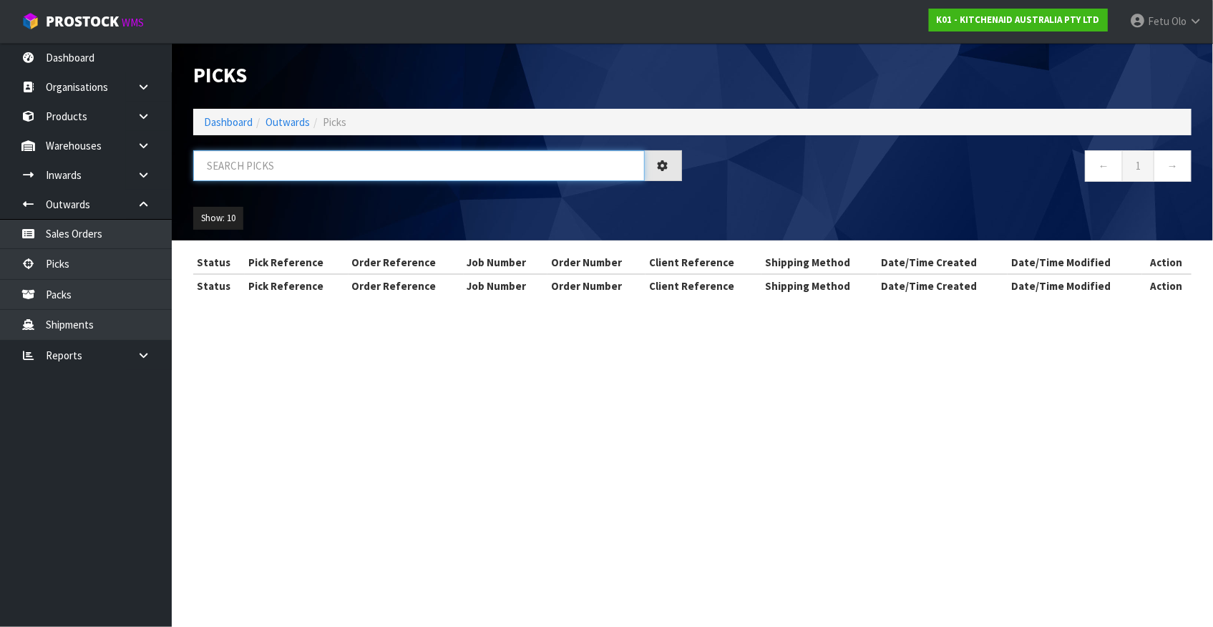
click at [388, 165] on input "text" at bounding box center [418, 165] width 451 height 31
type input "78167"
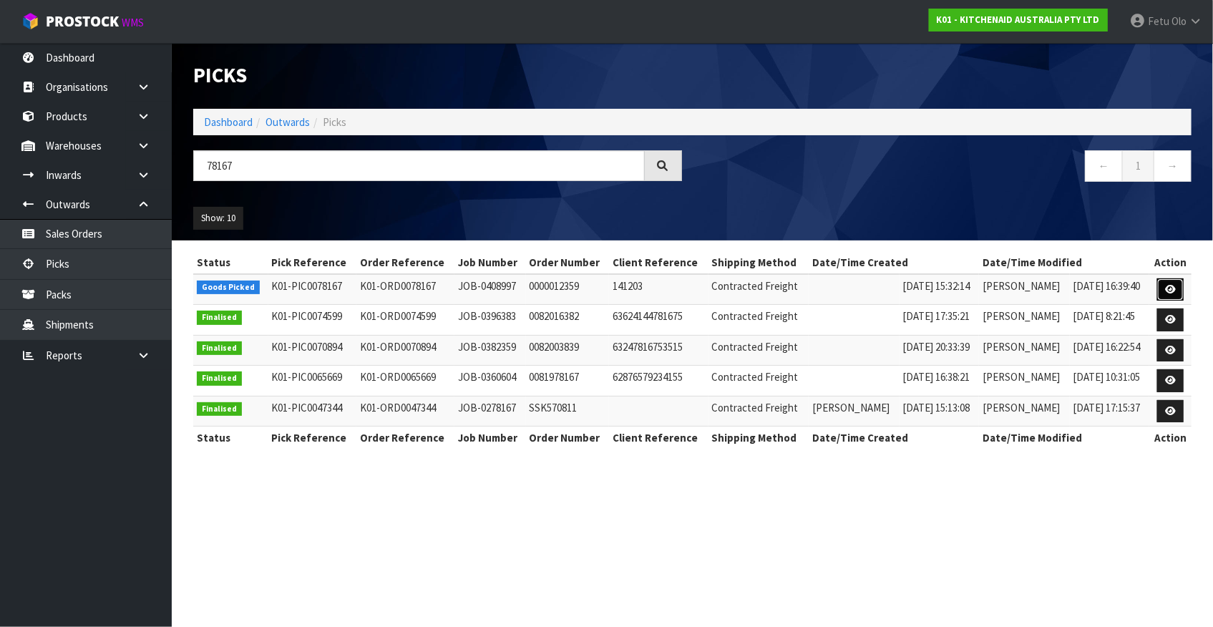
click at [1175, 285] on icon at bounding box center [1170, 289] width 11 height 9
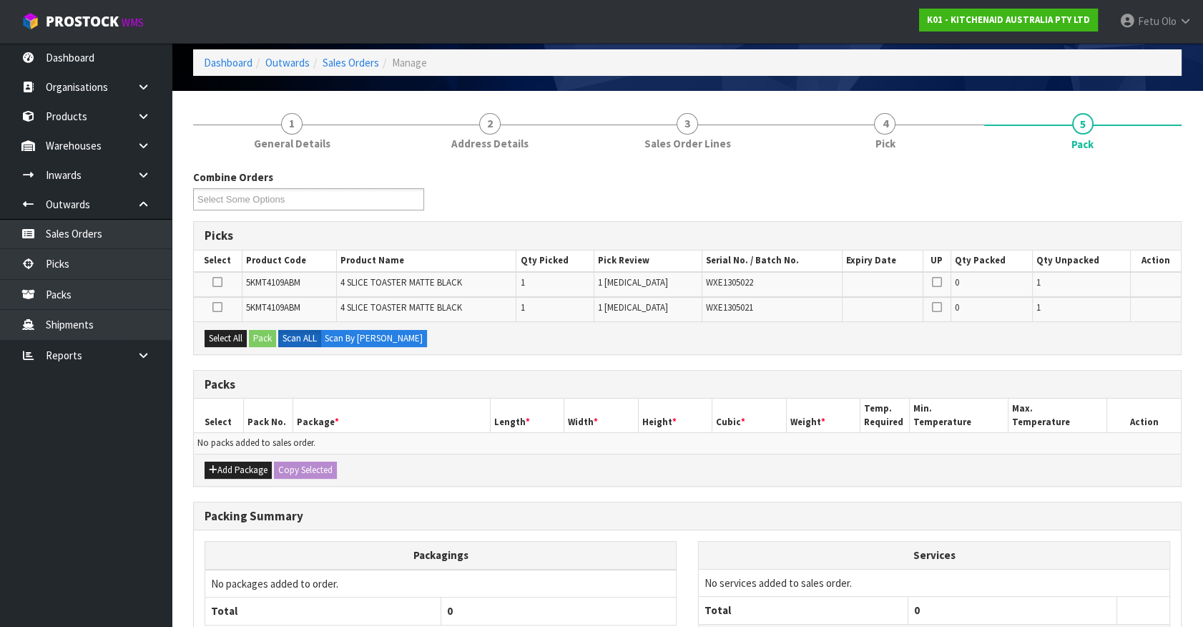
scroll to position [102, 0]
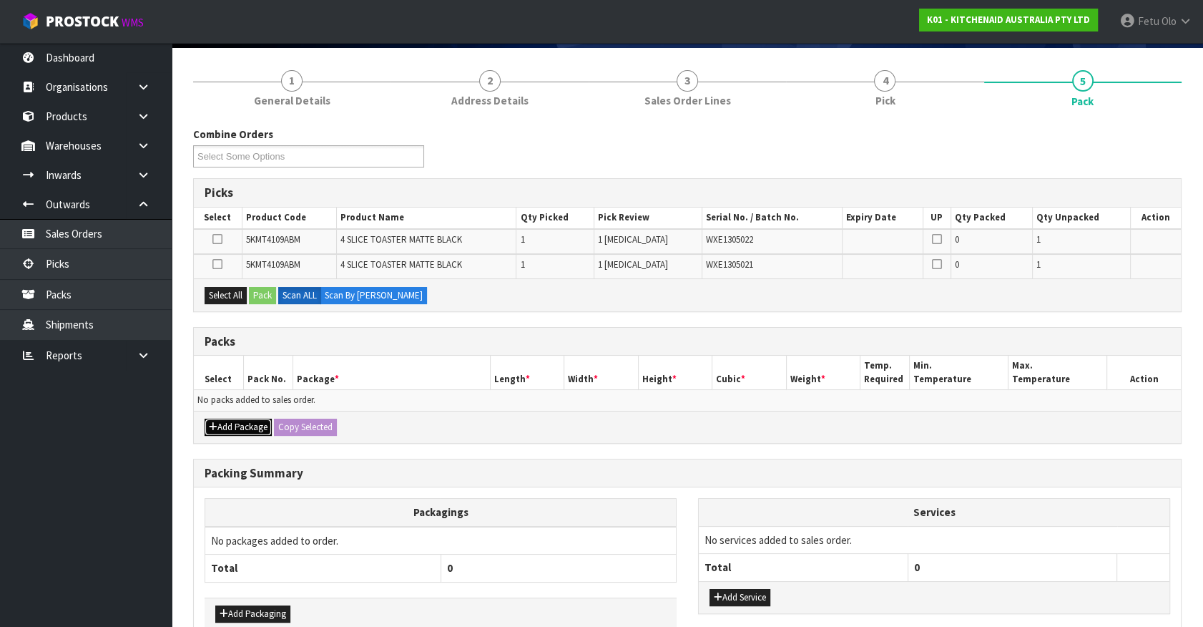
click at [222, 419] on button "Add Package" at bounding box center [238, 427] width 67 height 17
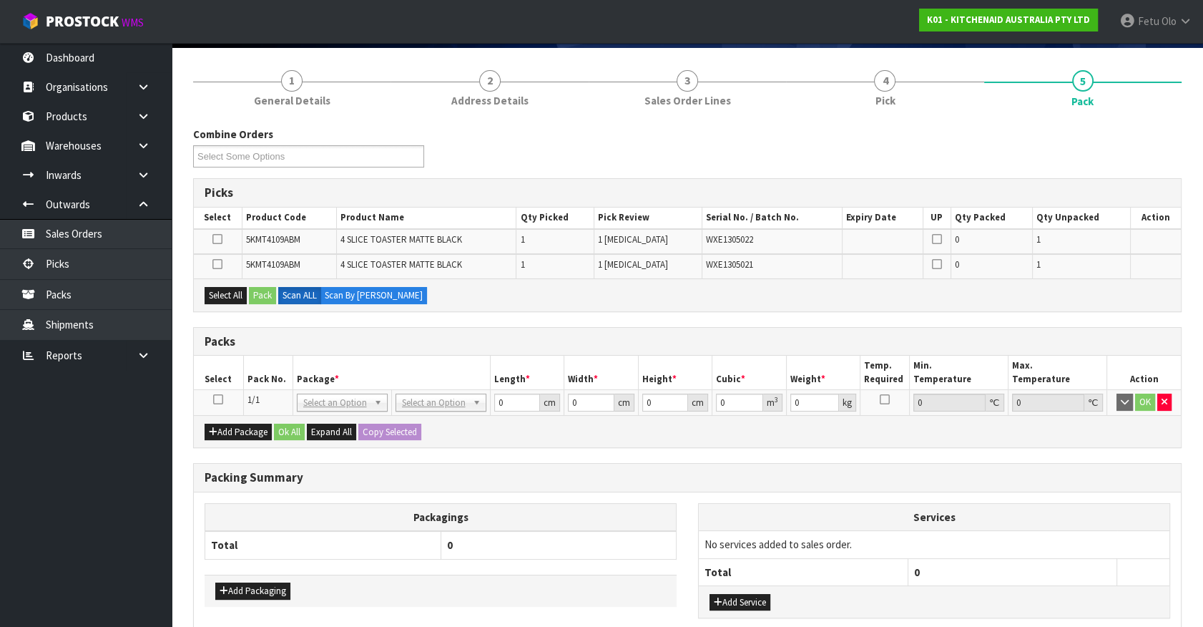
click at [218, 399] on icon at bounding box center [218, 399] width 10 height 1
click at [280, 373] on th "Pack No." at bounding box center [267, 373] width 49 height 34
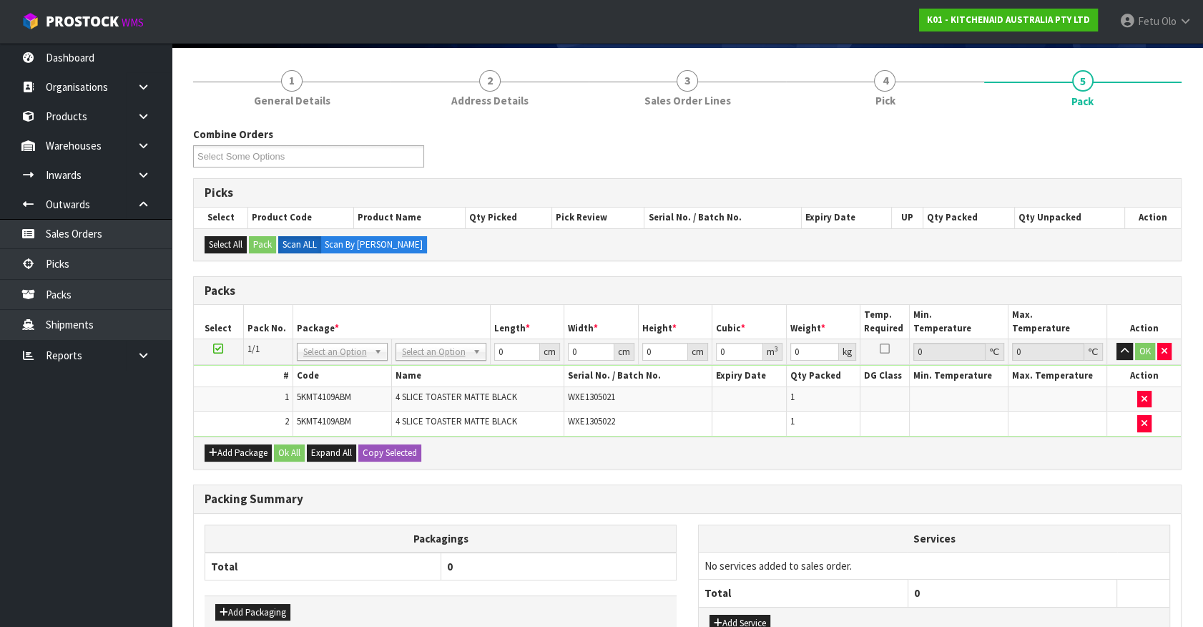
drag, startPoint x: 328, startPoint y: 349, endPoint x: 328, endPoint y: 376, distance: 27.2
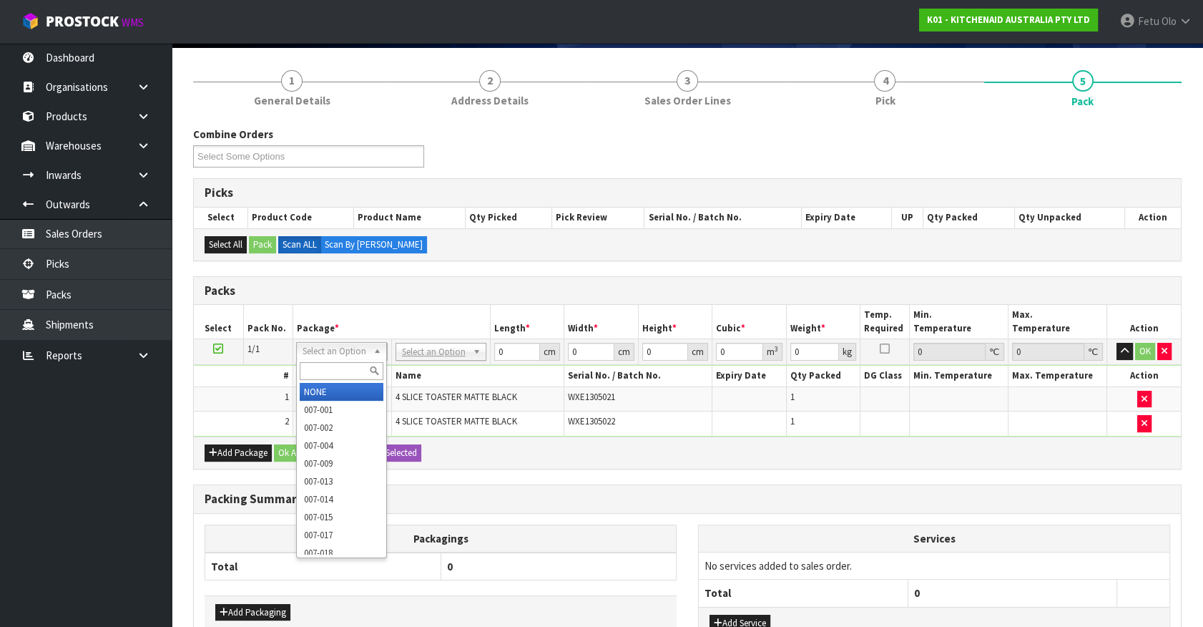
click at [328, 378] on input "text" at bounding box center [342, 371] width 84 height 18
drag, startPoint x: 331, startPoint y: 387, endPoint x: 488, endPoint y: 363, distance: 158.6
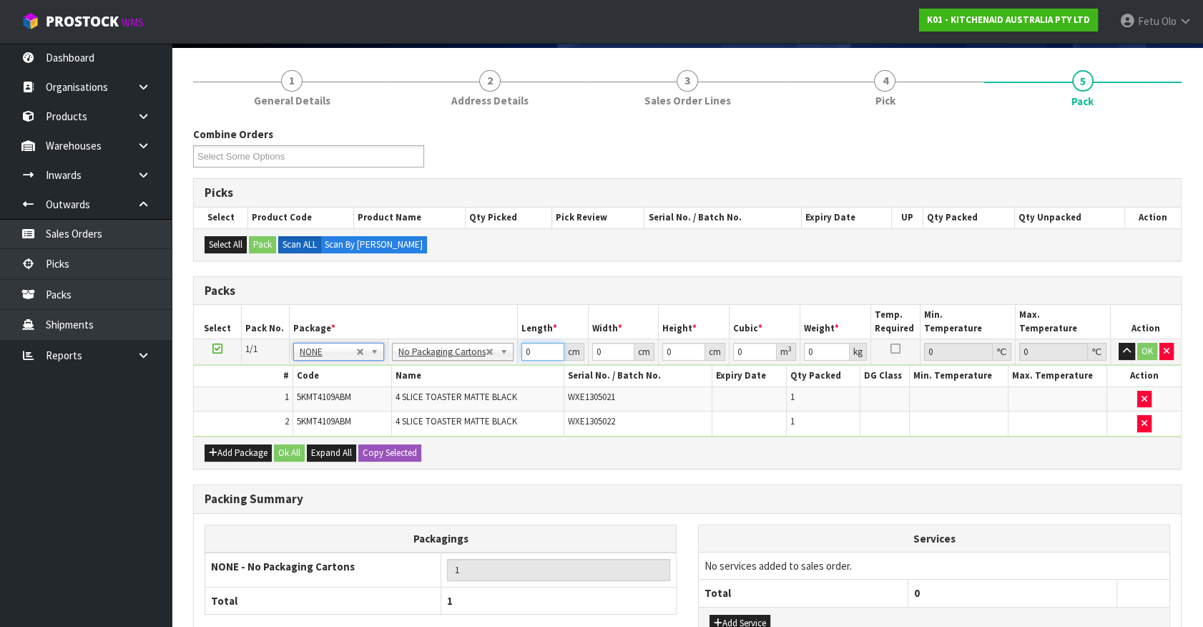
drag, startPoint x: 537, startPoint y: 346, endPoint x: 488, endPoint y: 366, distance: 52.3
click at [488, 366] on tbody "1/1 NONE 007-001 007-002 007-004 007-009 007-013 007-014 007-015 007-017 007-01…" at bounding box center [687, 387] width 987 height 97
type input "76"
type input "38"
type input "2"
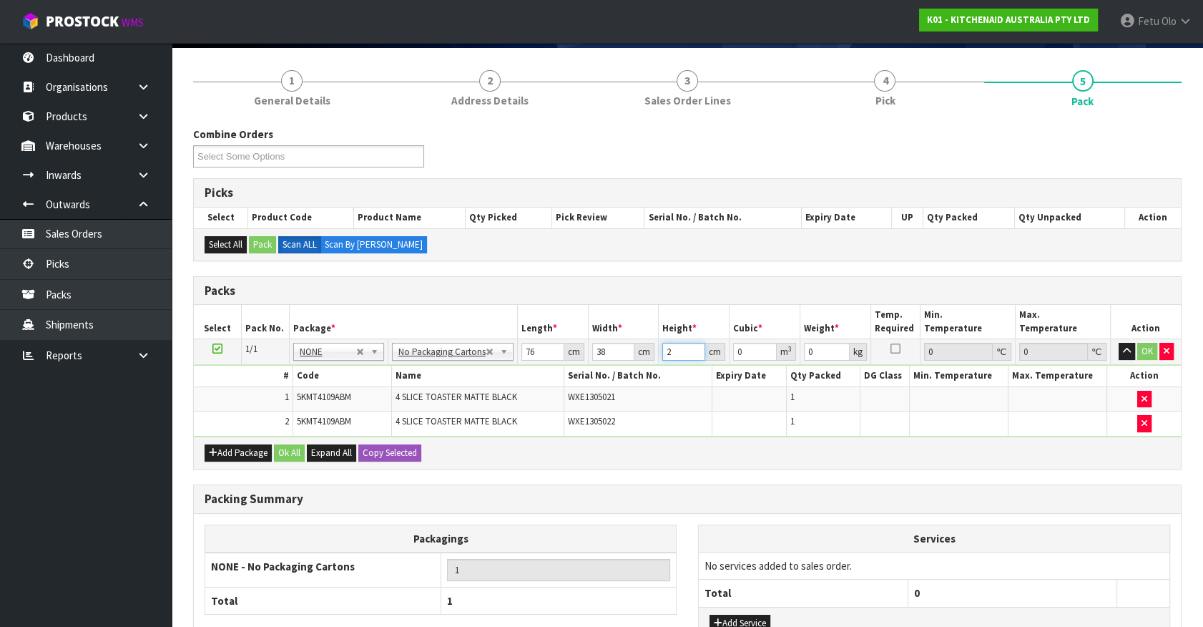
type input "0.005776"
type input "29"
type input "0.083752"
type input "29"
type input "11"
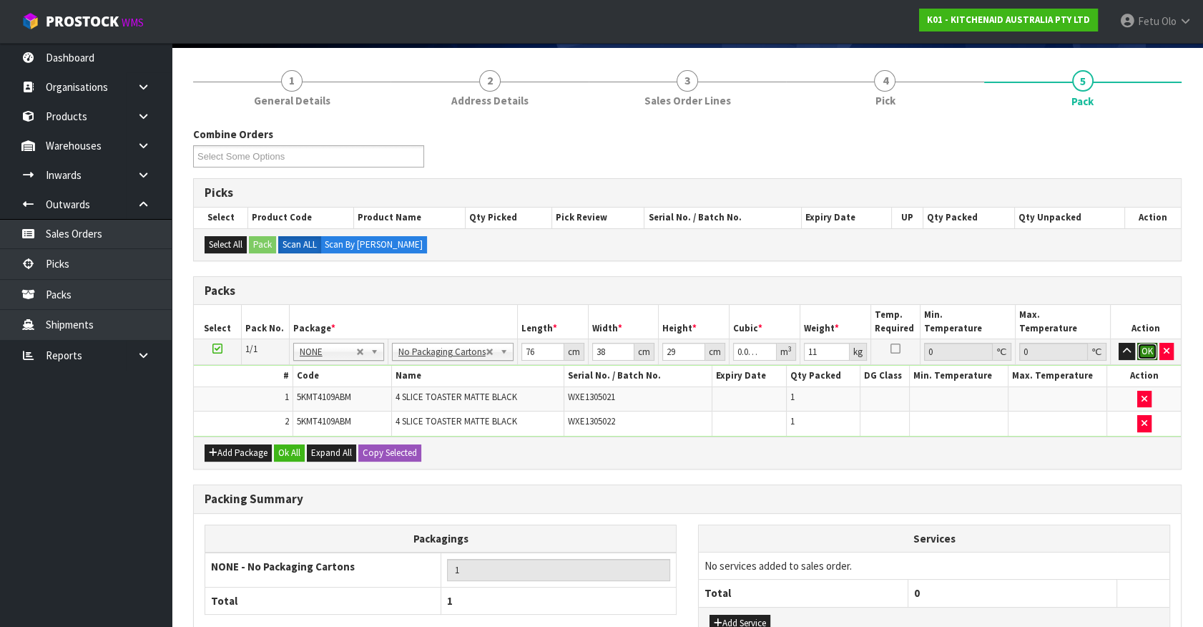
click button "OK" at bounding box center [1148, 351] width 20 height 17
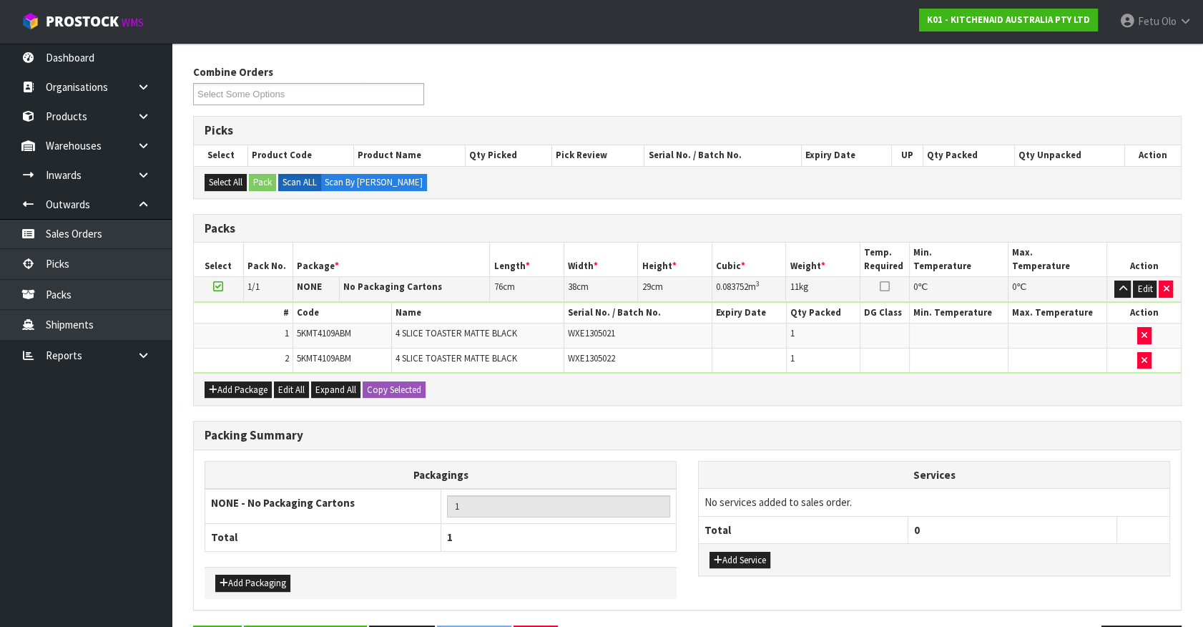
scroll to position [211, 0]
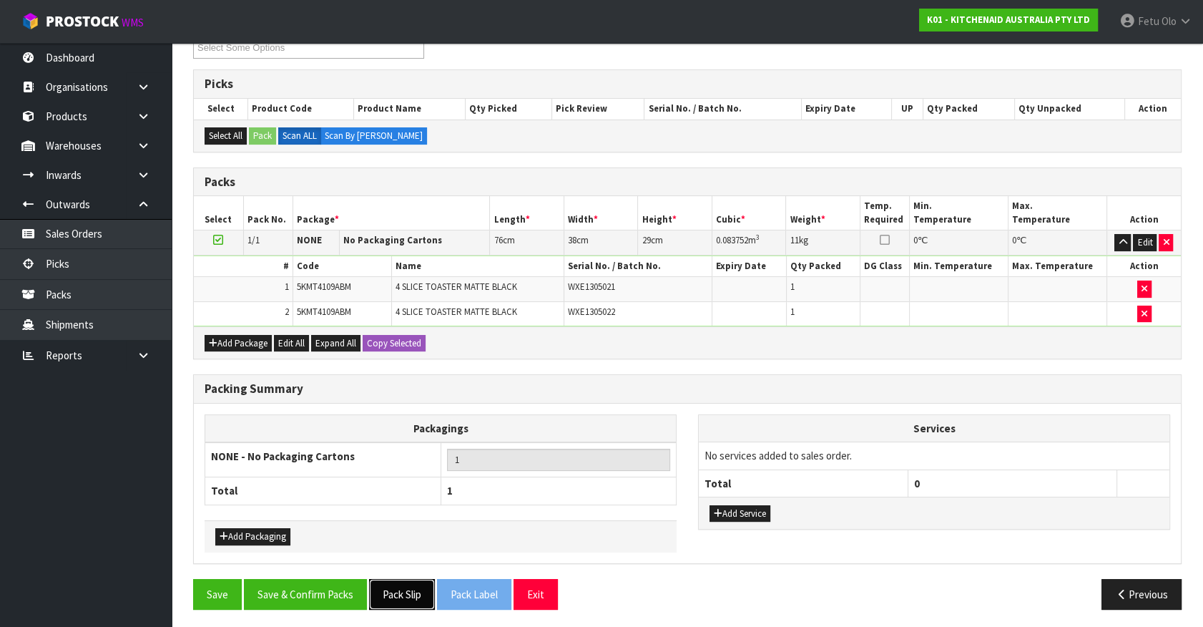
click at [396, 589] on button "Pack Slip" at bounding box center [402, 594] width 66 height 31
click at [306, 591] on button "Save & Confirm Packs" at bounding box center [305, 594] width 123 height 31
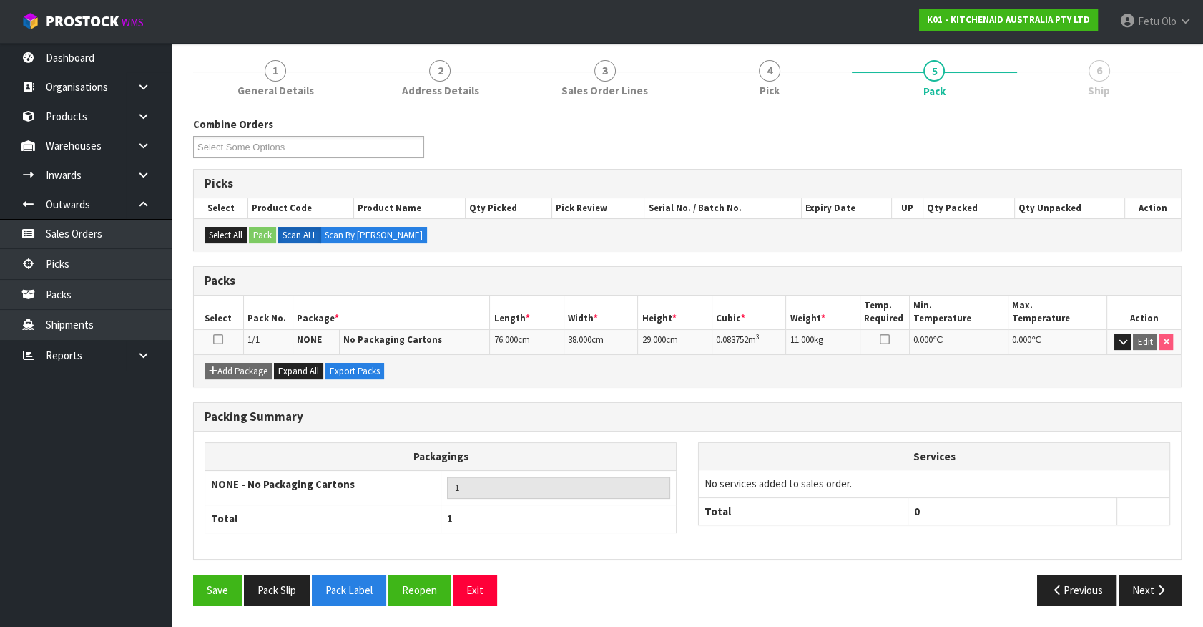
scroll to position [161, 0]
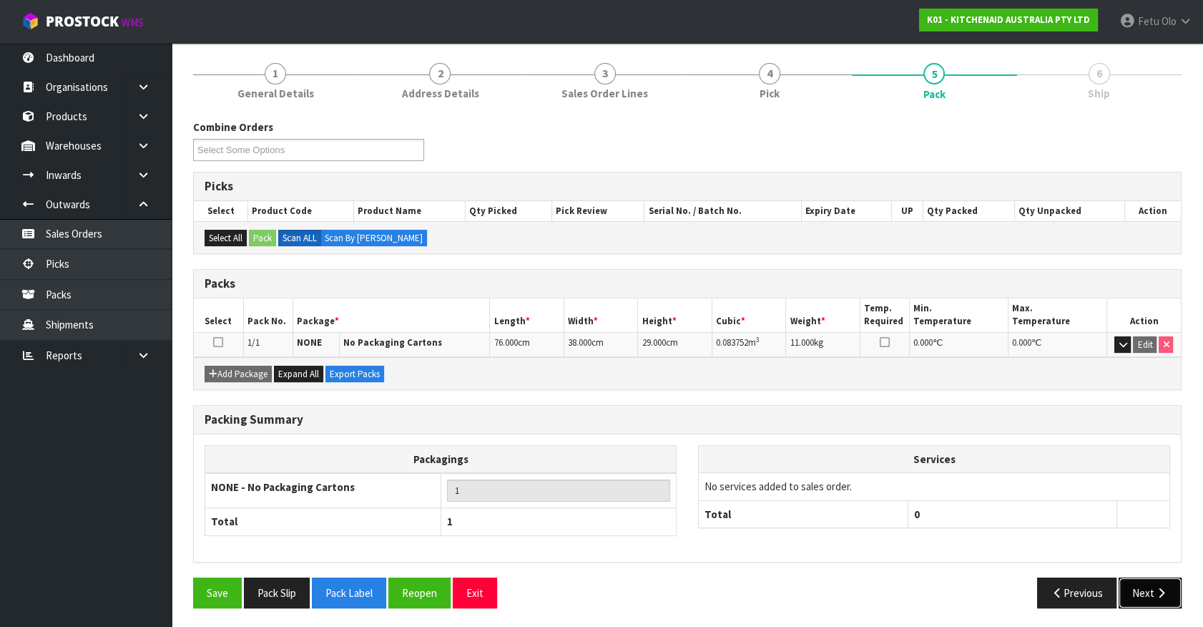
click at [1147, 592] on button "Next" at bounding box center [1150, 592] width 63 height 31
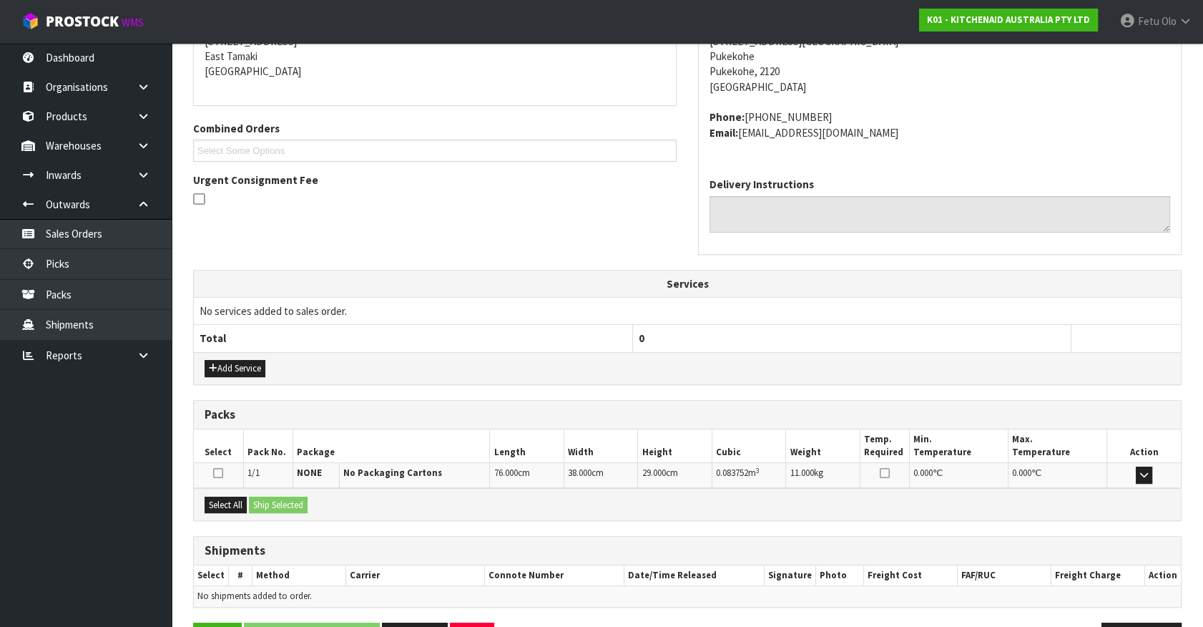
scroll to position [348, 0]
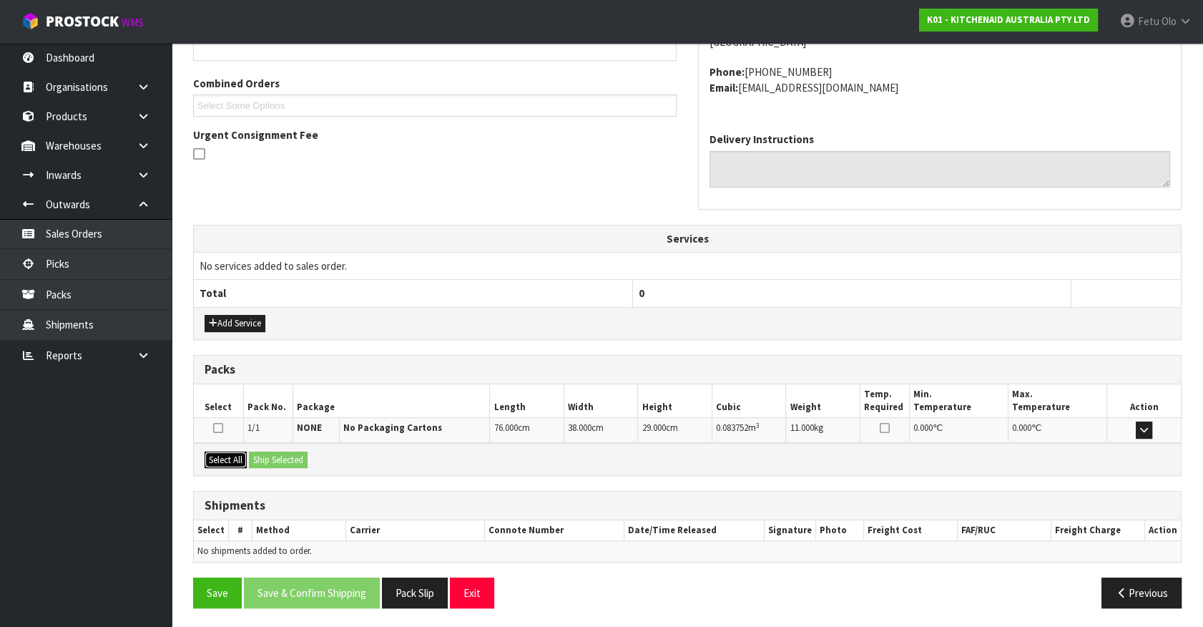
click at [227, 463] on button "Select All" at bounding box center [226, 459] width 42 height 17
click at [311, 473] on div "From Address CONTRACT WAREHOUSING & LOGISTICS 17 Allens Road East Tamaki Auckla…" at bounding box center [687, 276] width 989 height 686
click at [303, 461] on button "Ship Selected" at bounding box center [278, 459] width 59 height 17
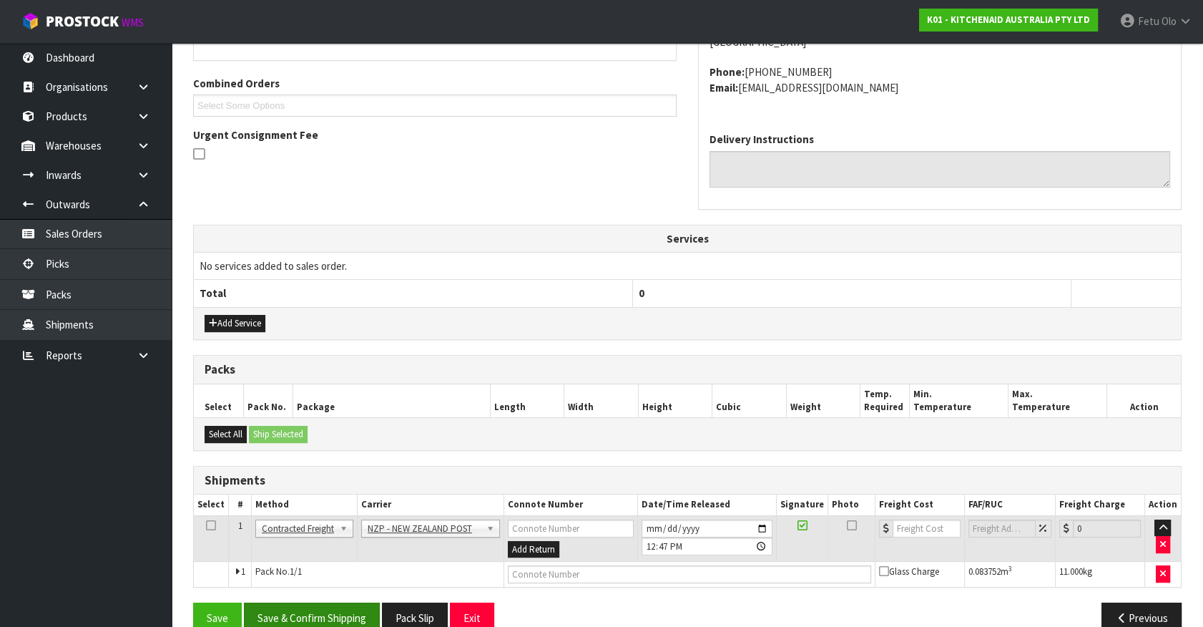
scroll to position [373, 0]
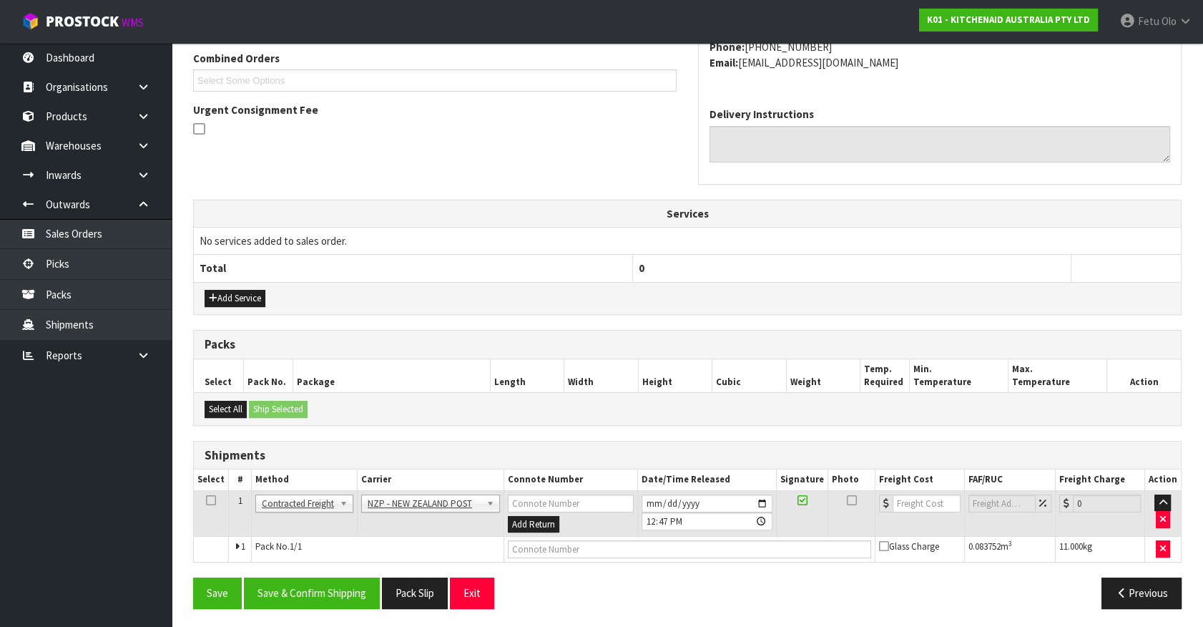
click at [332, 572] on div "From Address CONTRACT WAREHOUSING & LOGISTICS 17 Allens Road East Tamaki Auckla…" at bounding box center [687, 263] width 989 height 711
drag, startPoint x: 318, startPoint y: 580, endPoint x: 331, endPoint y: 587, distance: 14.1
click at [318, 580] on button "Save & Confirm Shipping" at bounding box center [312, 592] width 136 height 31
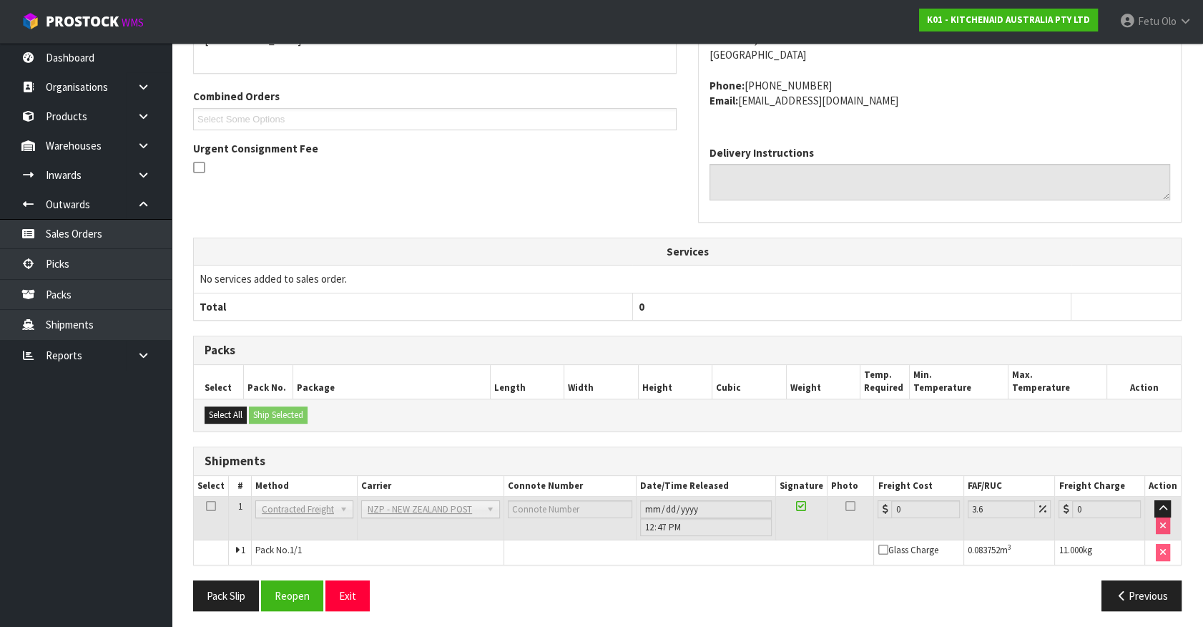
scroll to position [353, 0]
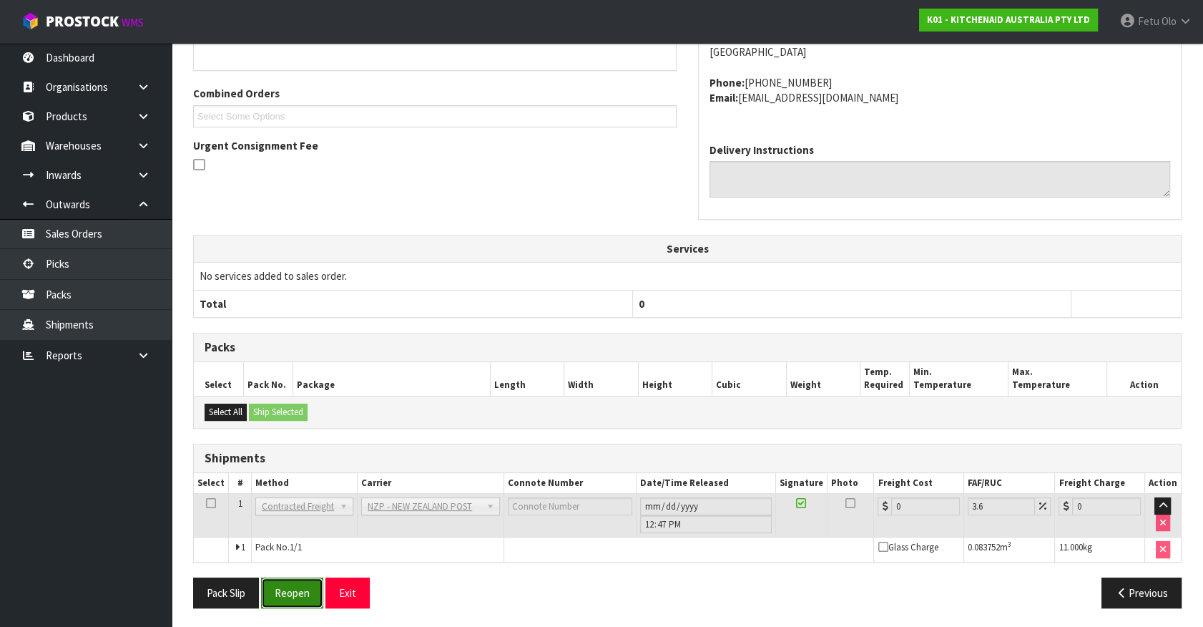
click at [300, 589] on button "Reopen" at bounding box center [292, 592] width 62 height 31
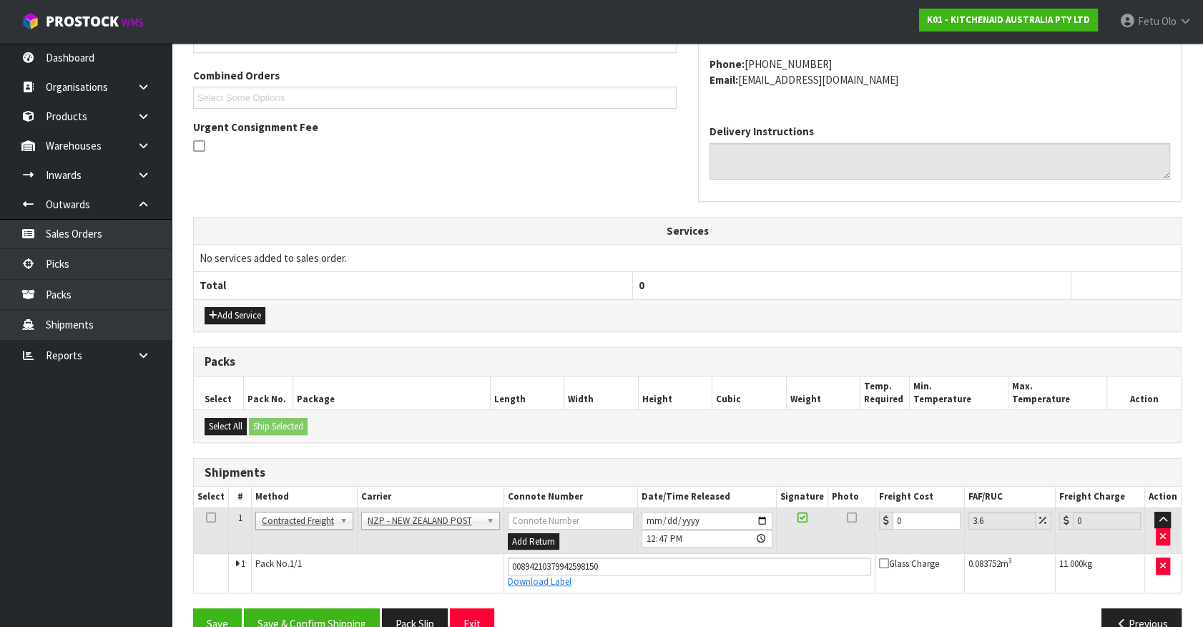
scroll to position [386, 0]
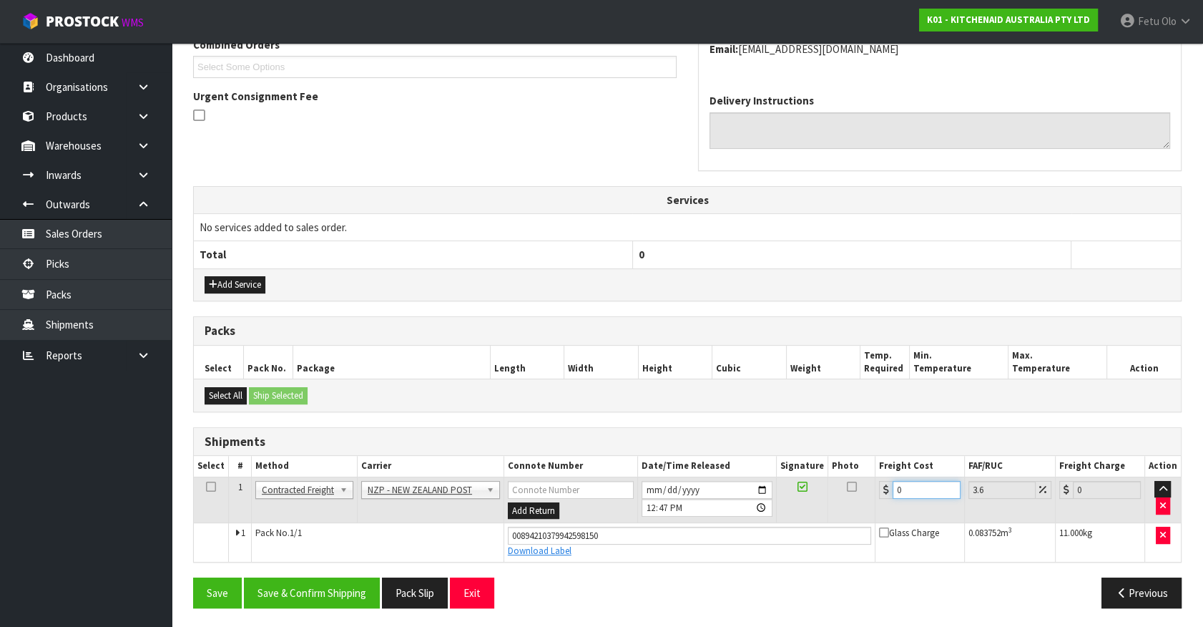
drag, startPoint x: 901, startPoint y: 492, endPoint x: 475, endPoint y: 546, distance: 429.9
click at [475, 546] on tbody "1 Client Local Pickup Customer Local Pickup Company Freight Contracted Freight …" at bounding box center [687, 519] width 987 height 84
type input "4"
type input "4.14"
type input "4.3"
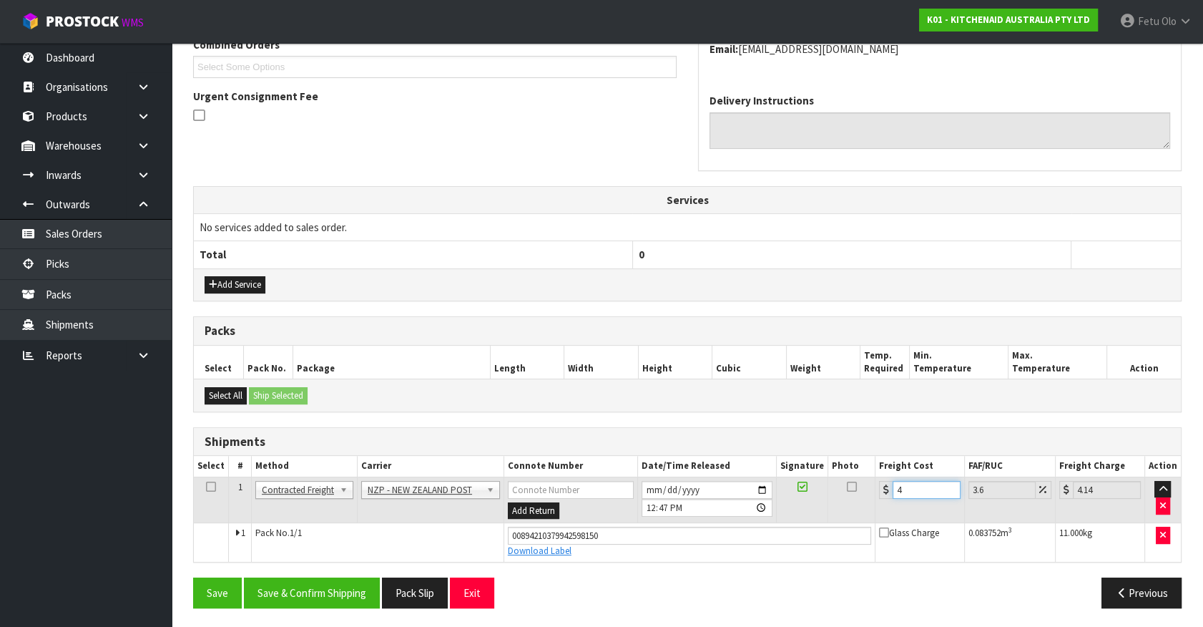
type input "4.45"
type input "4.33"
type input "4.49"
type input "4.33"
drag, startPoint x: 294, startPoint y: 597, endPoint x: 299, endPoint y: 575, distance: 22.7
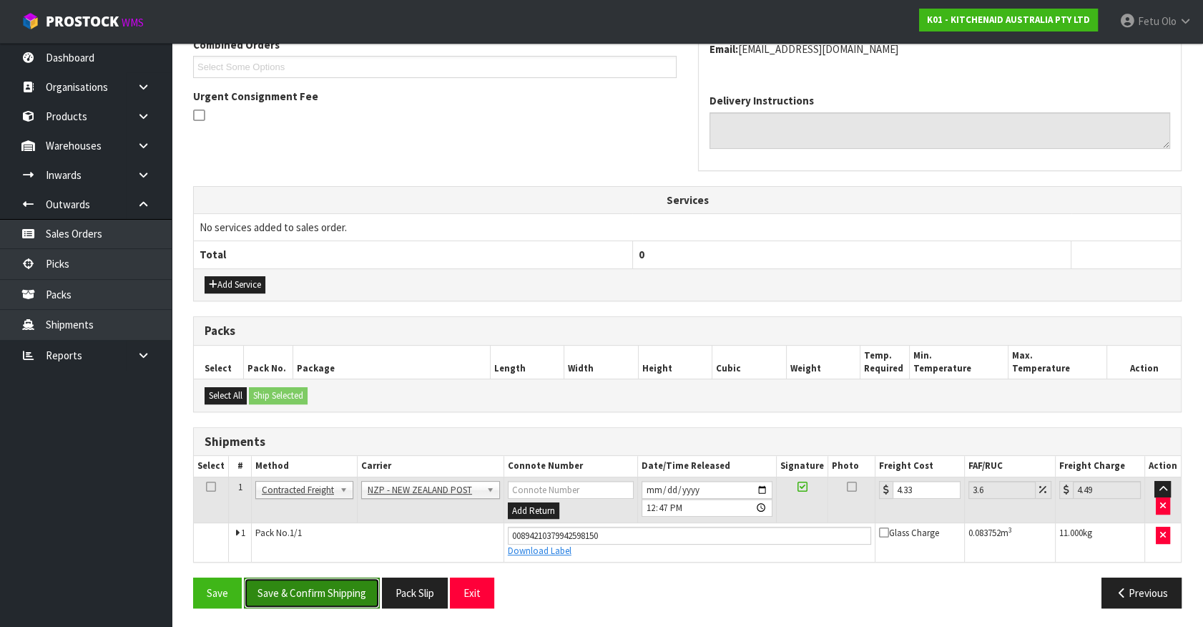
click at [294, 597] on button "Save & Confirm Shipping" at bounding box center [312, 592] width 136 height 31
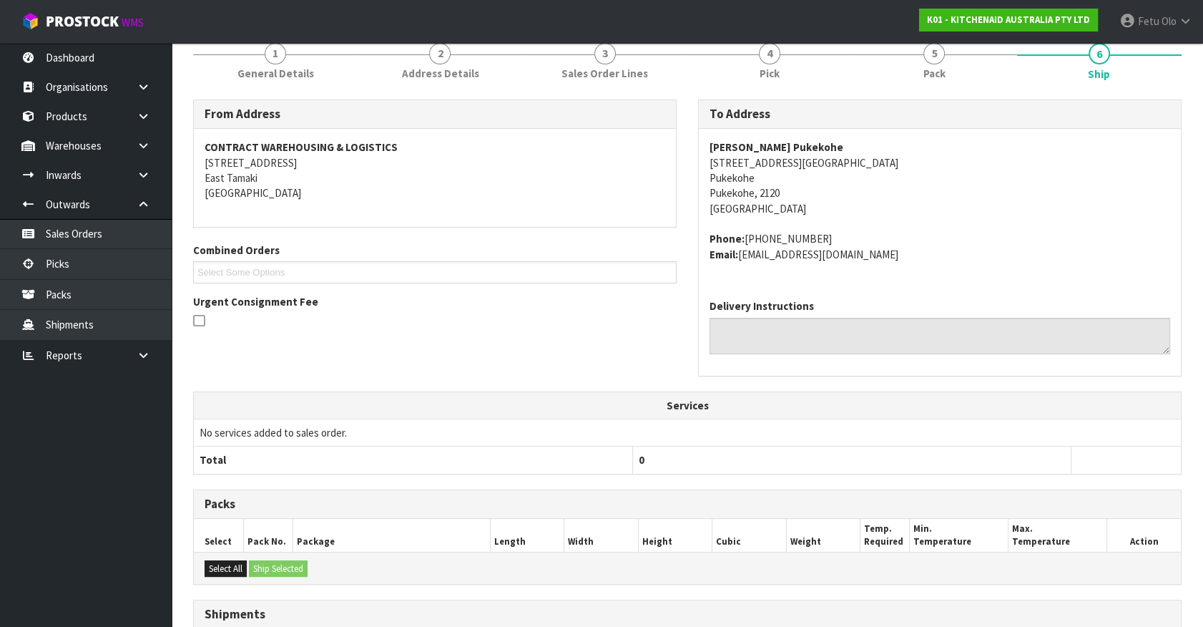
scroll to position [347, 0]
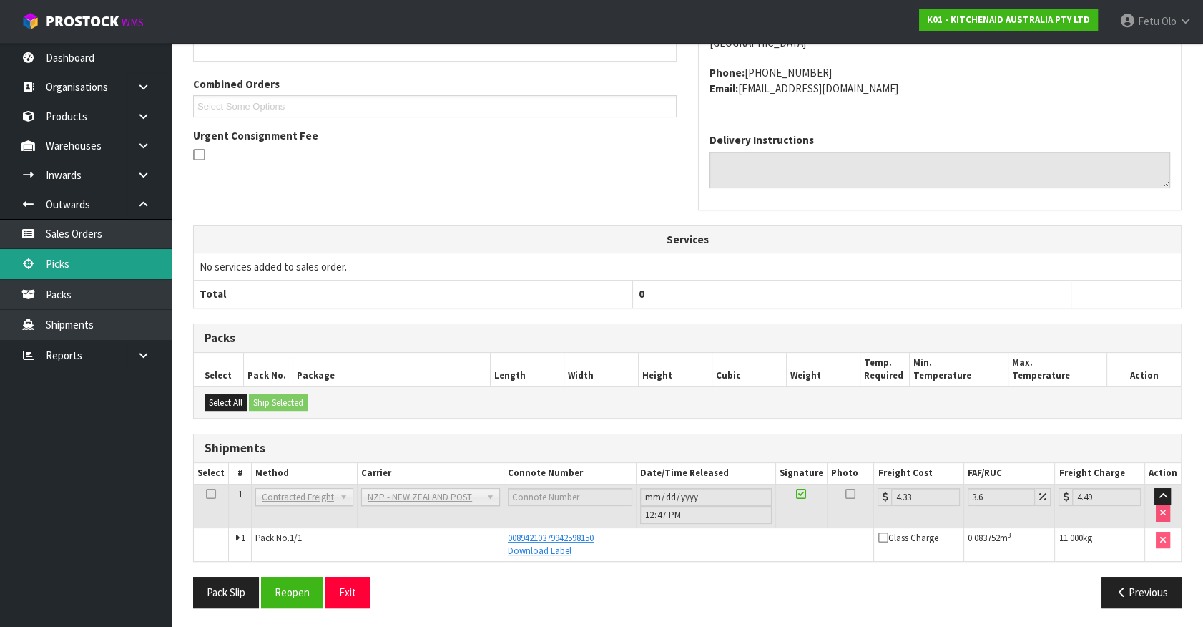
click at [82, 270] on link "Picks" at bounding box center [86, 263] width 172 height 29
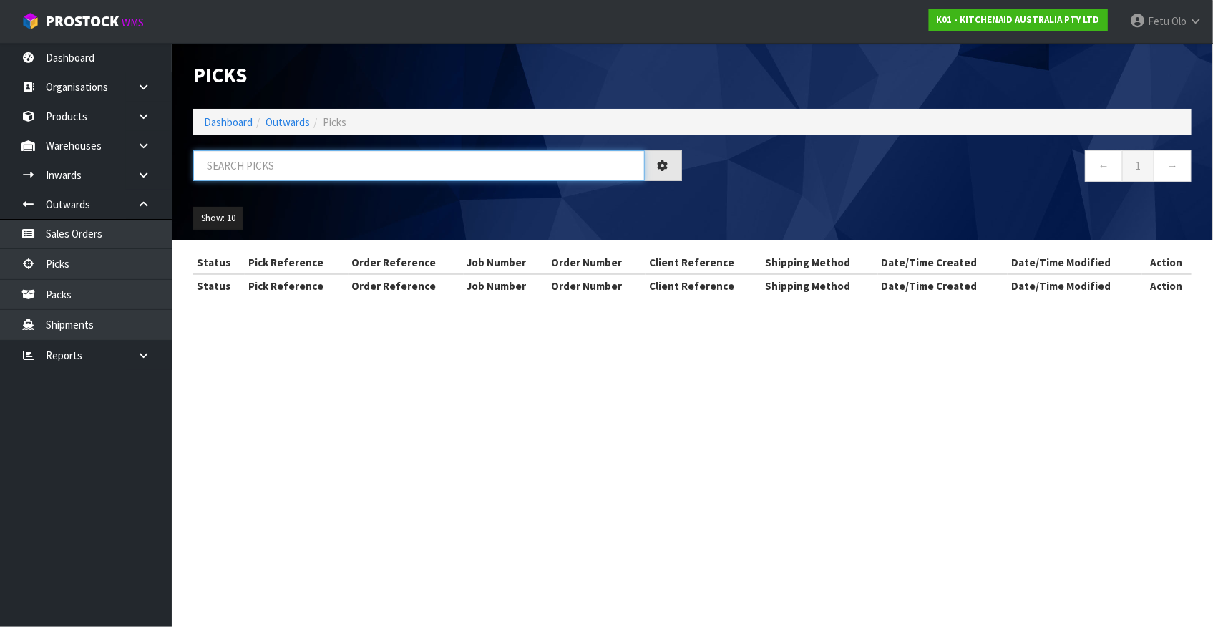
click at [323, 163] on input "text" at bounding box center [418, 165] width 451 height 31
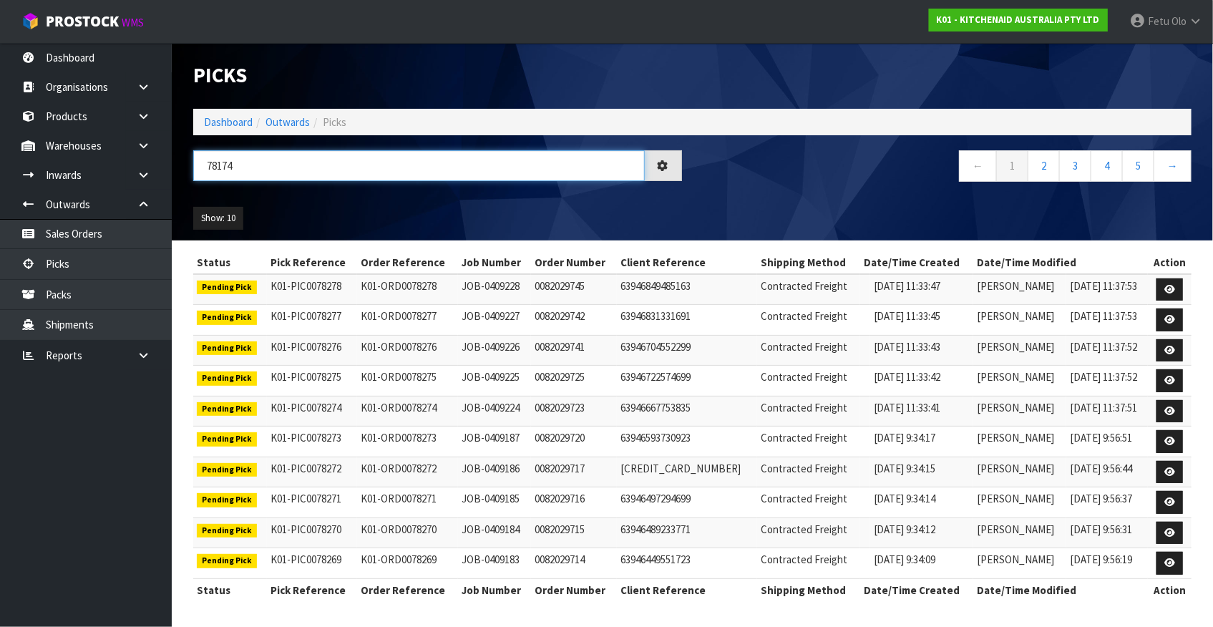
type input "78174"
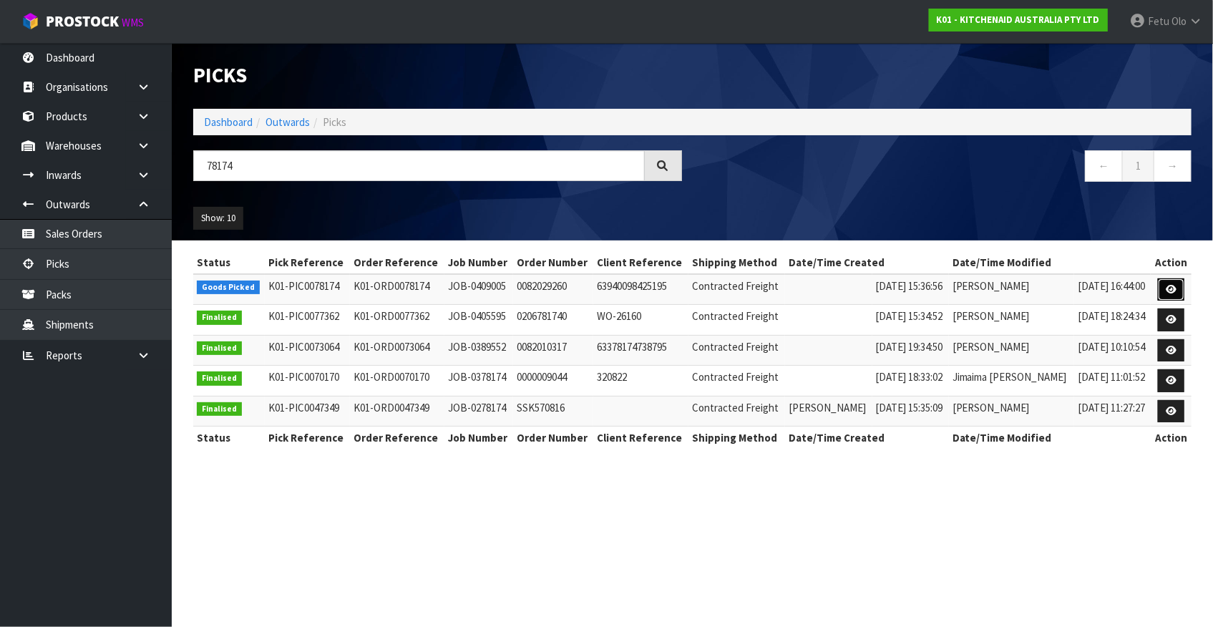
click at [1173, 291] on icon at bounding box center [1171, 289] width 11 height 9
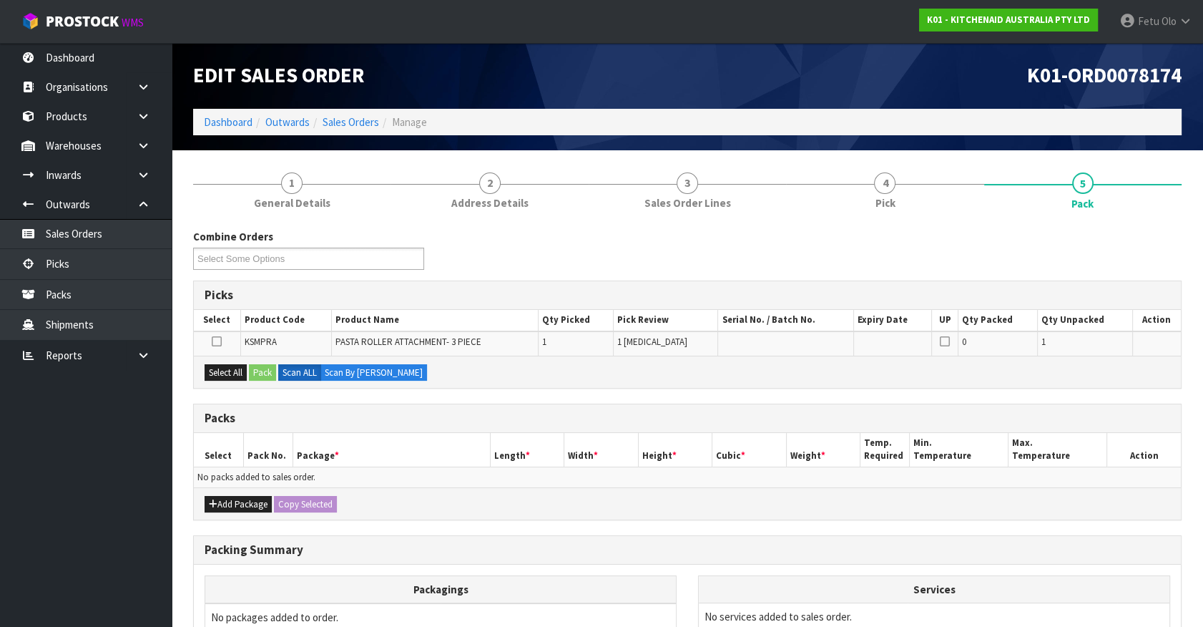
click at [851, 416] on h3 "Packs" at bounding box center [688, 418] width 966 height 14
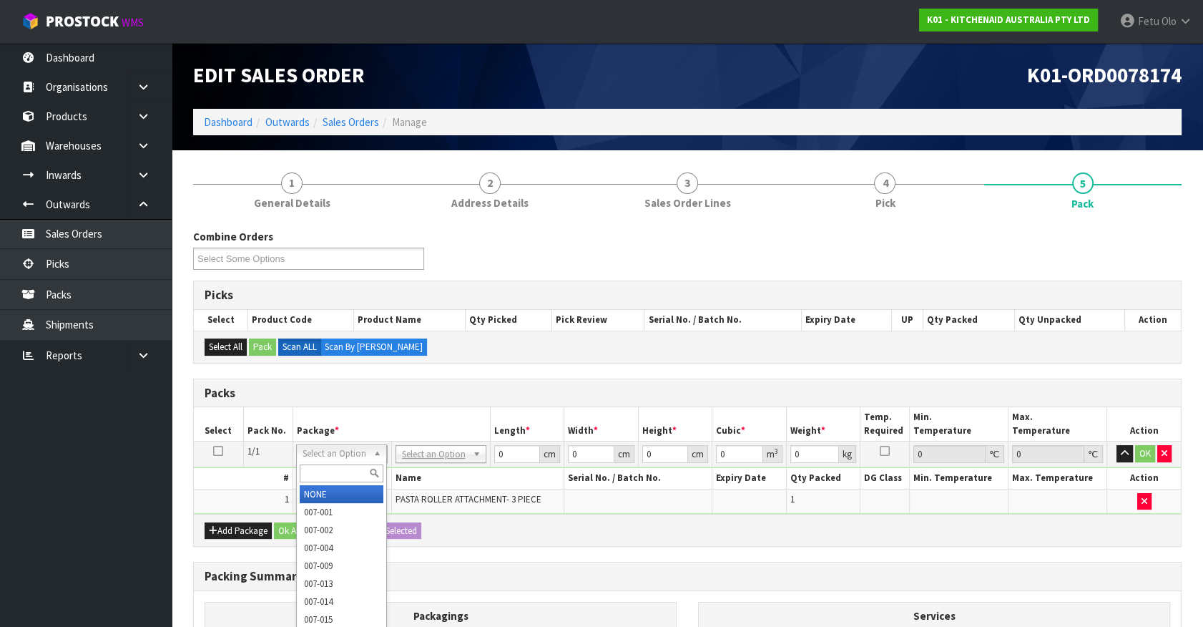
drag, startPoint x: 340, startPoint y: 473, endPoint x: 307, endPoint y: 473, distance: 32.9
click at [310, 473] on input "text" at bounding box center [342, 473] width 84 height 18
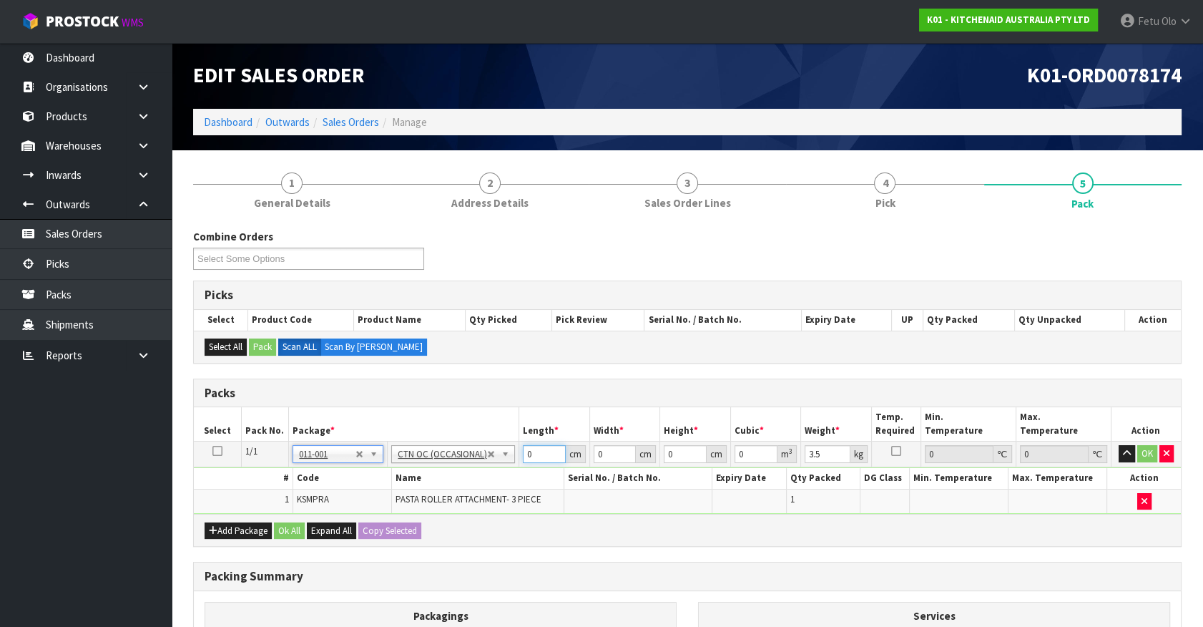
drag, startPoint x: 533, startPoint y: 448, endPoint x: 401, endPoint y: 507, distance: 145.1
click at [401, 507] on tbody "1/1 NONE 007-001 007-002 007-004 007-009 007-013 007-014 007-015 007-017 007-01…" at bounding box center [687, 477] width 987 height 72
click button "OK" at bounding box center [1148, 453] width 20 height 17
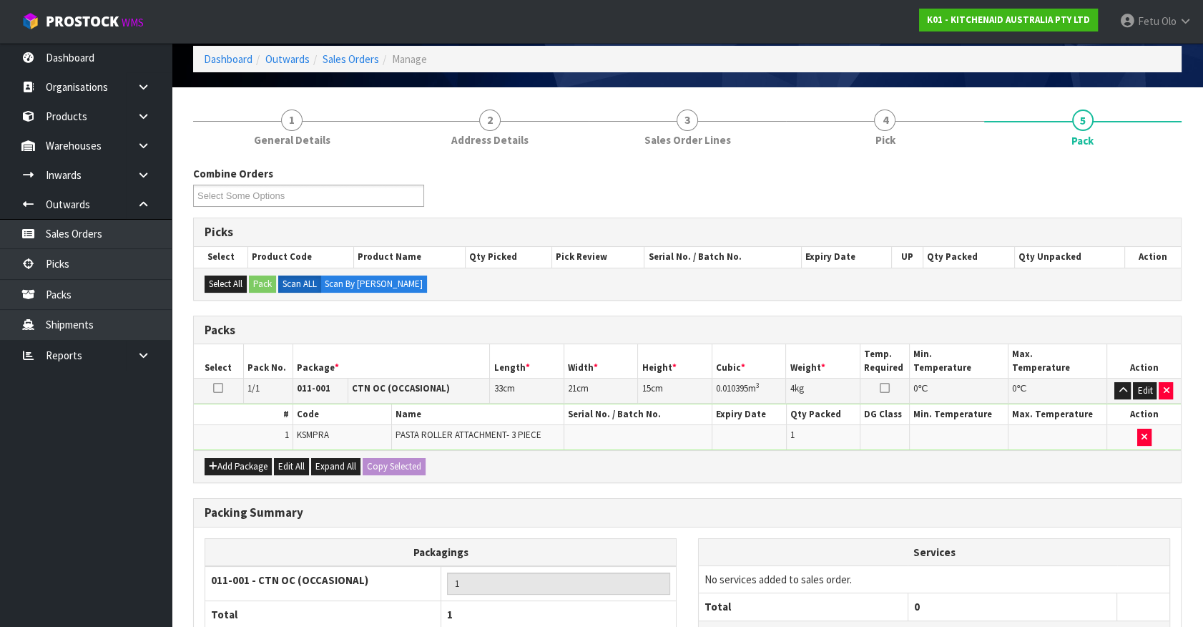
scroll to position [187, 0]
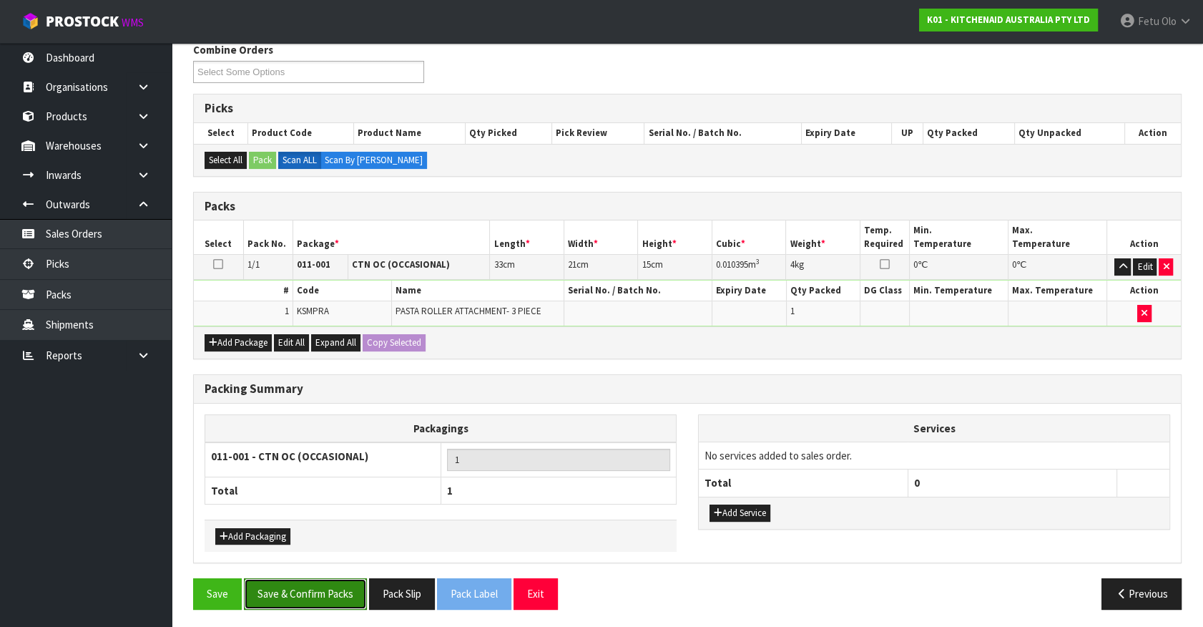
click at [329, 586] on button "Save & Confirm Packs" at bounding box center [305, 593] width 123 height 31
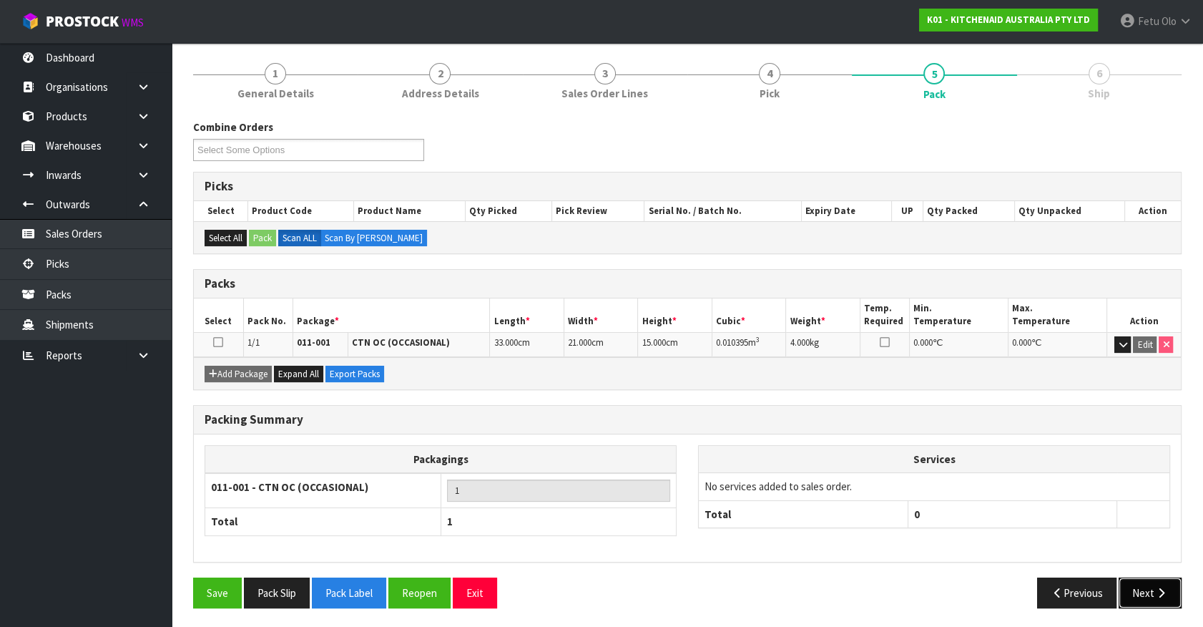
click at [1145, 590] on button "Next" at bounding box center [1150, 592] width 63 height 31
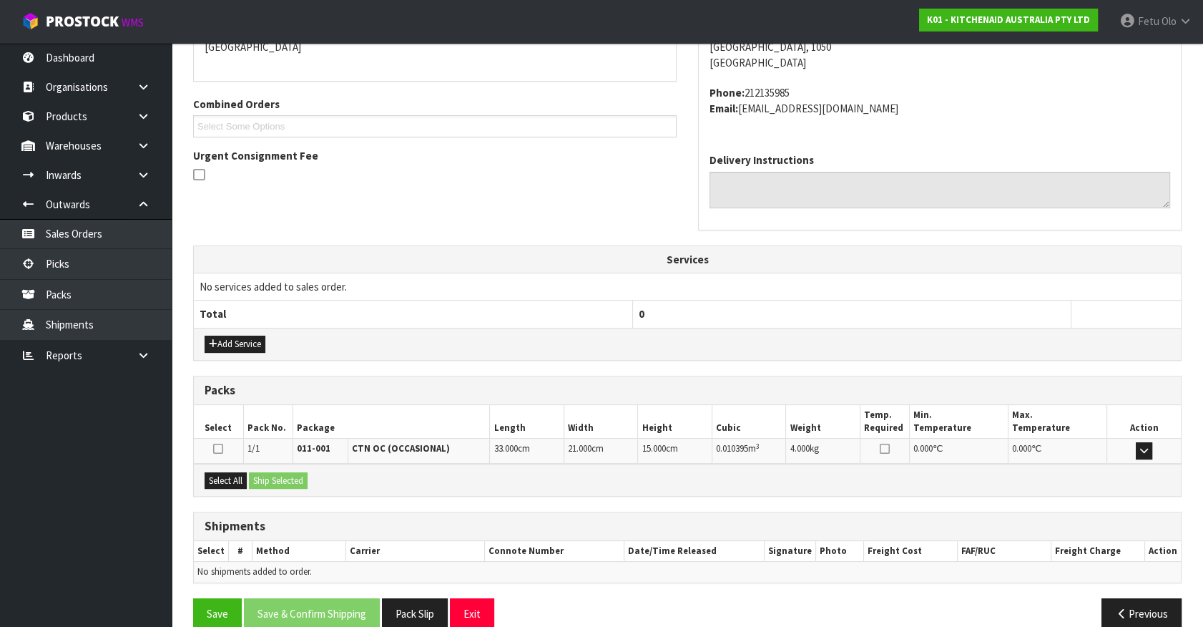
scroll to position [348, 0]
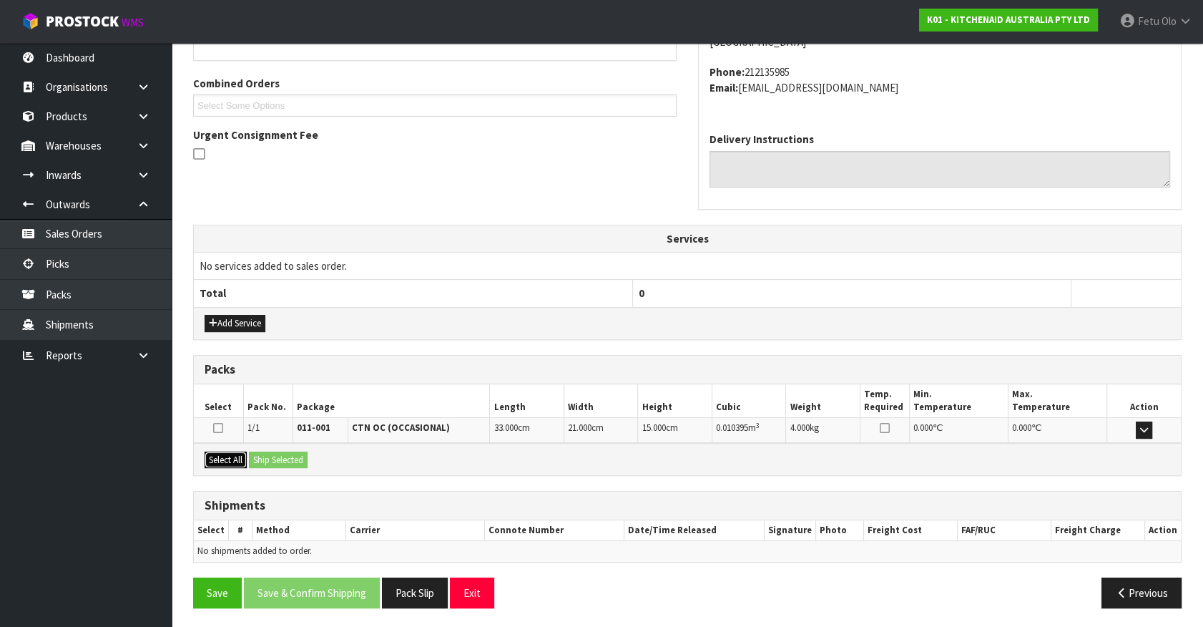
click at [230, 457] on button "Select All" at bounding box center [226, 459] width 42 height 17
click at [275, 456] on button "Ship Selected" at bounding box center [278, 459] width 59 height 17
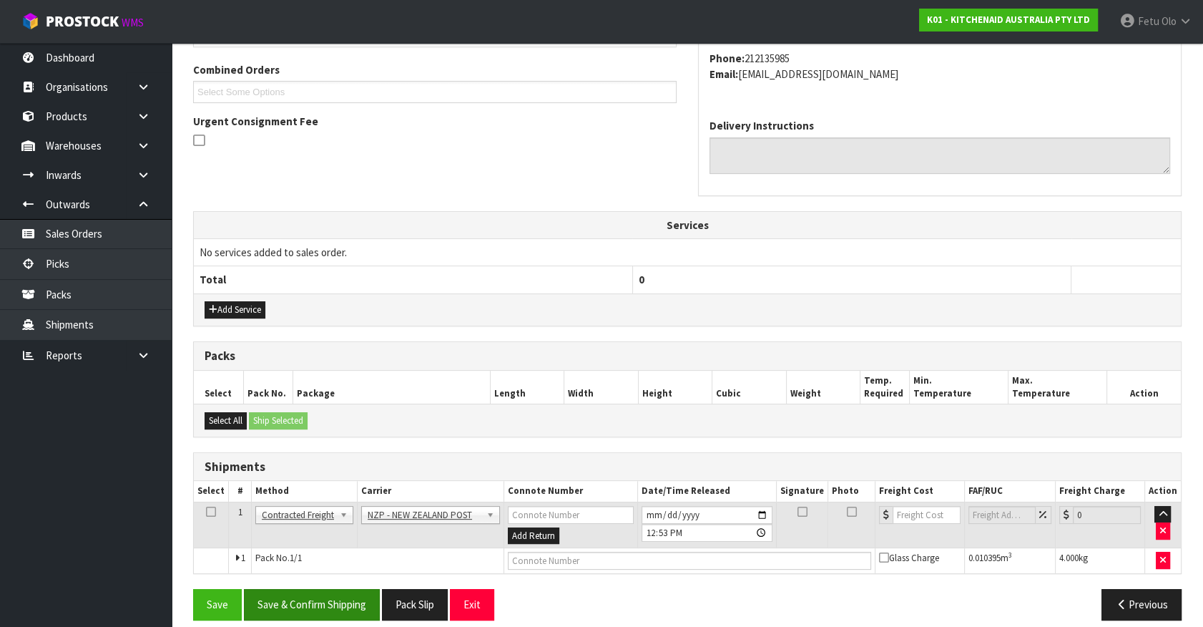
scroll to position [373, 0]
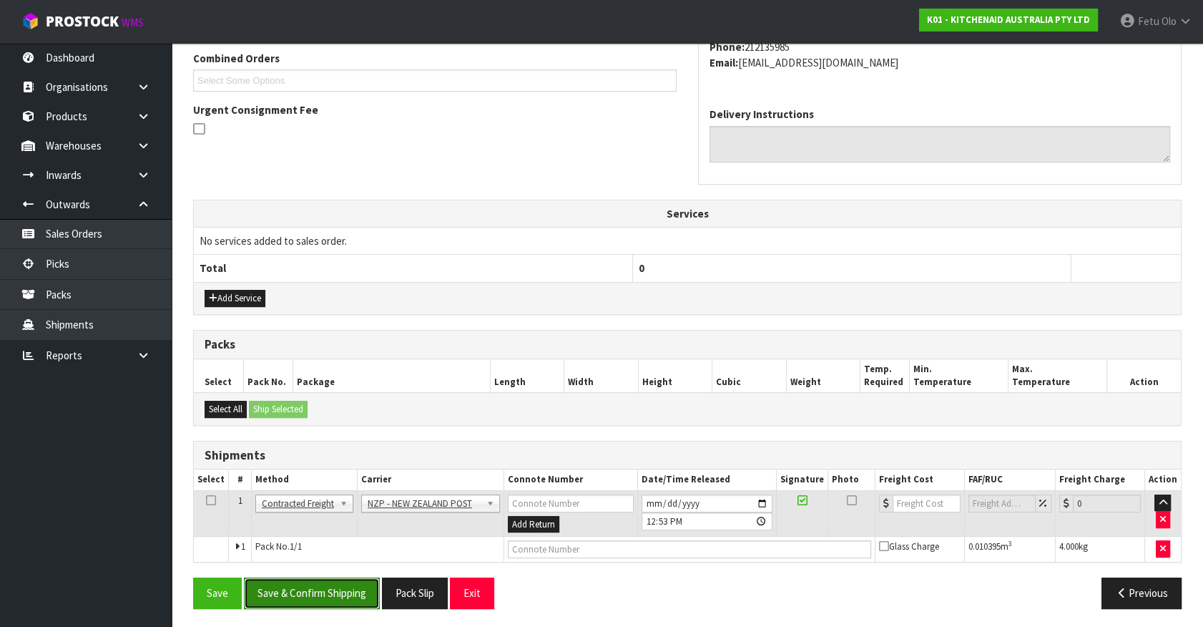
click at [314, 597] on button "Save & Confirm Shipping" at bounding box center [312, 592] width 136 height 31
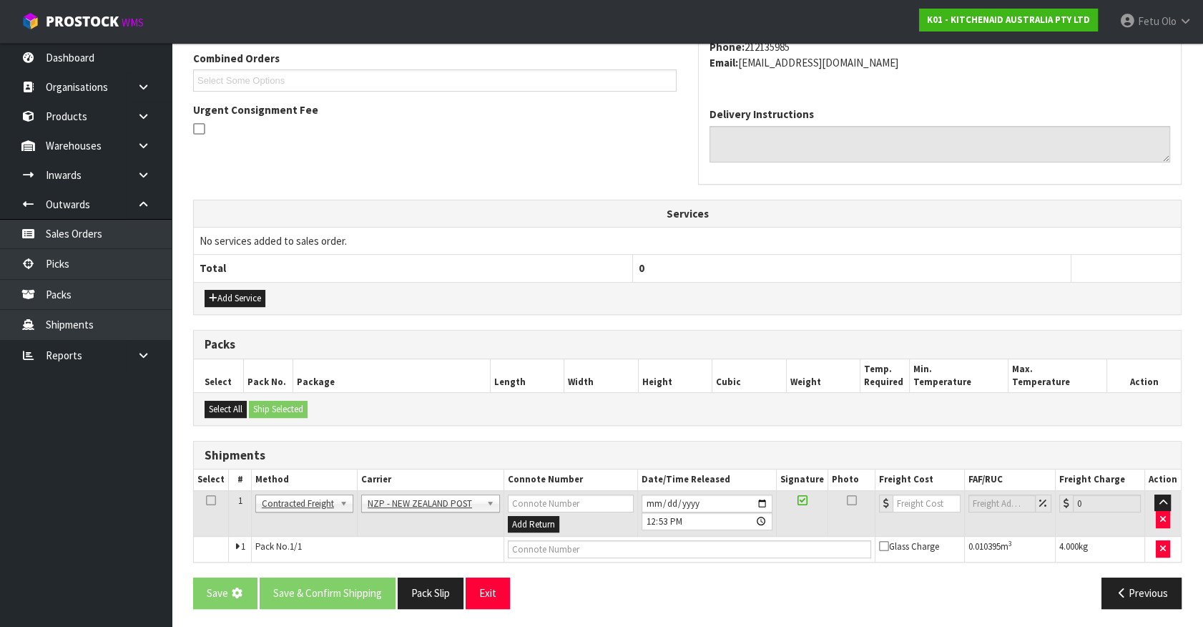
scroll to position [0, 0]
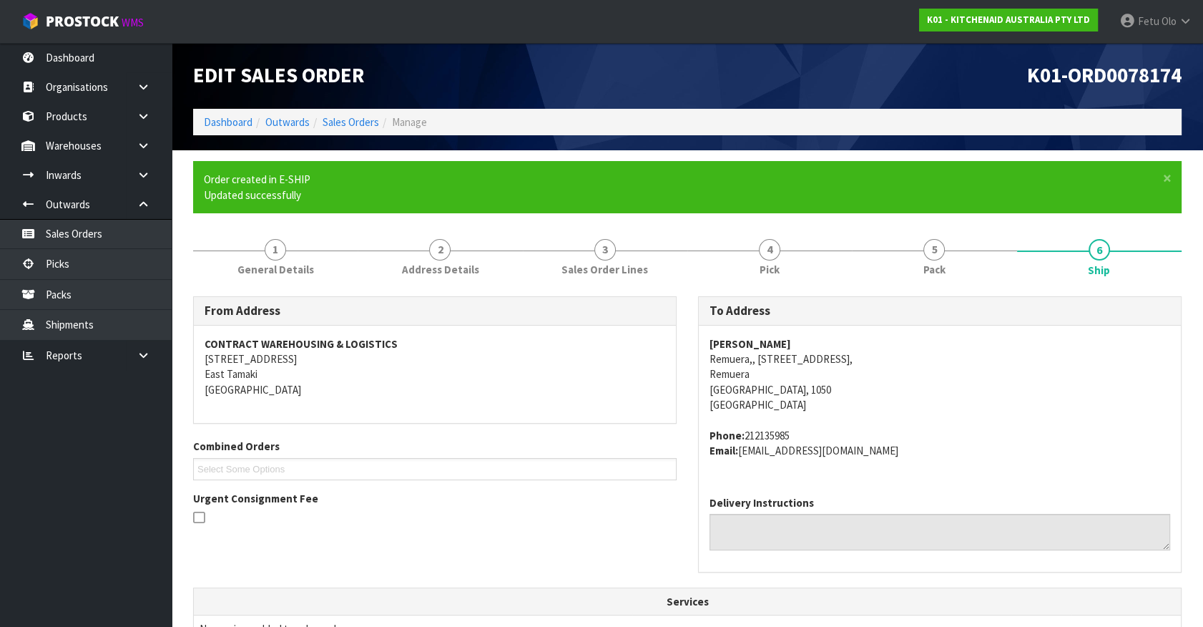
drag, startPoint x: 524, startPoint y: 508, endPoint x: 533, endPoint y: 508, distance: 8.6
click at [529, 509] on div at bounding box center [435, 518] width 484 height 18
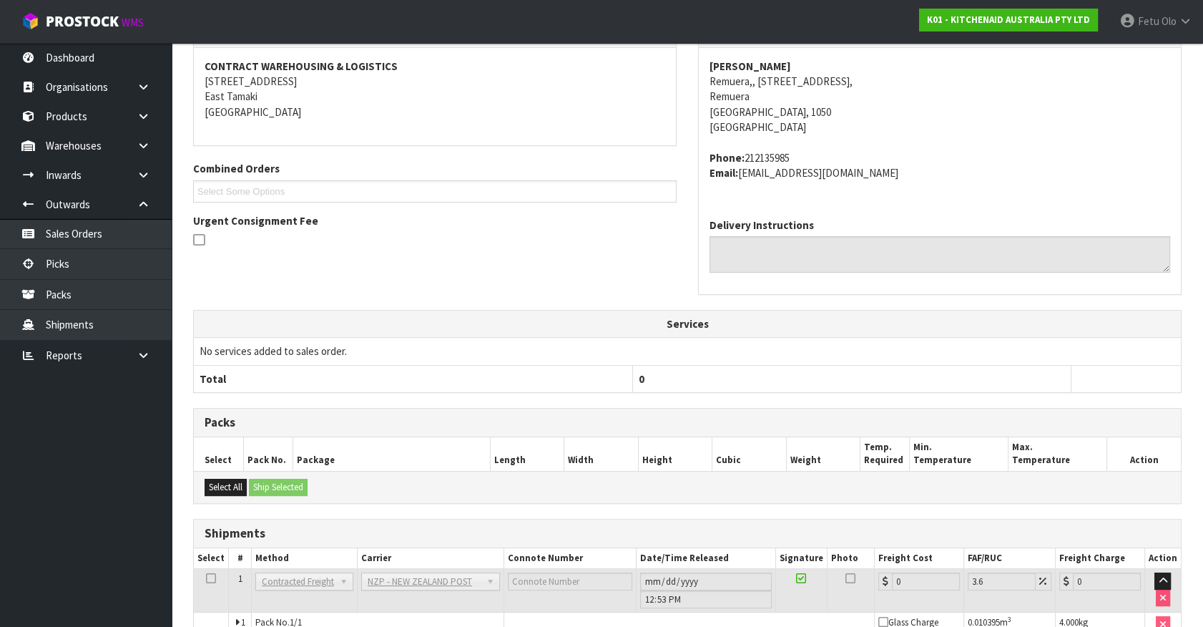
scroll to position [353, 0]
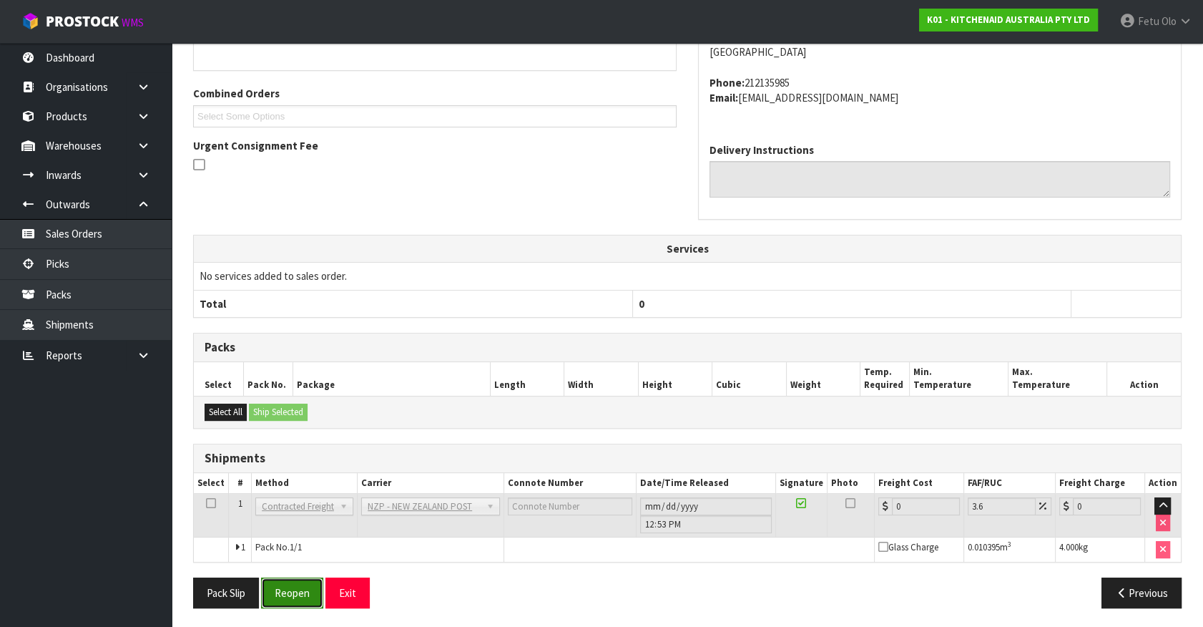
click at [302, 587] on button "Reopen" at bounding box center [292, 592] width 62 height 31
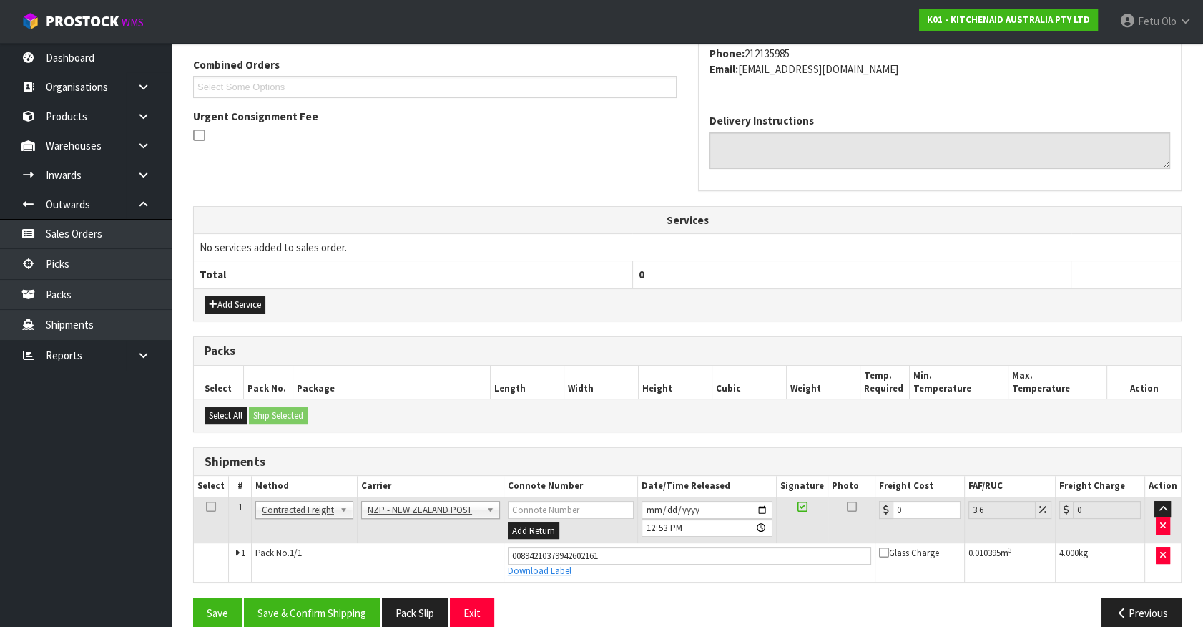
scroll to position [386, 0]
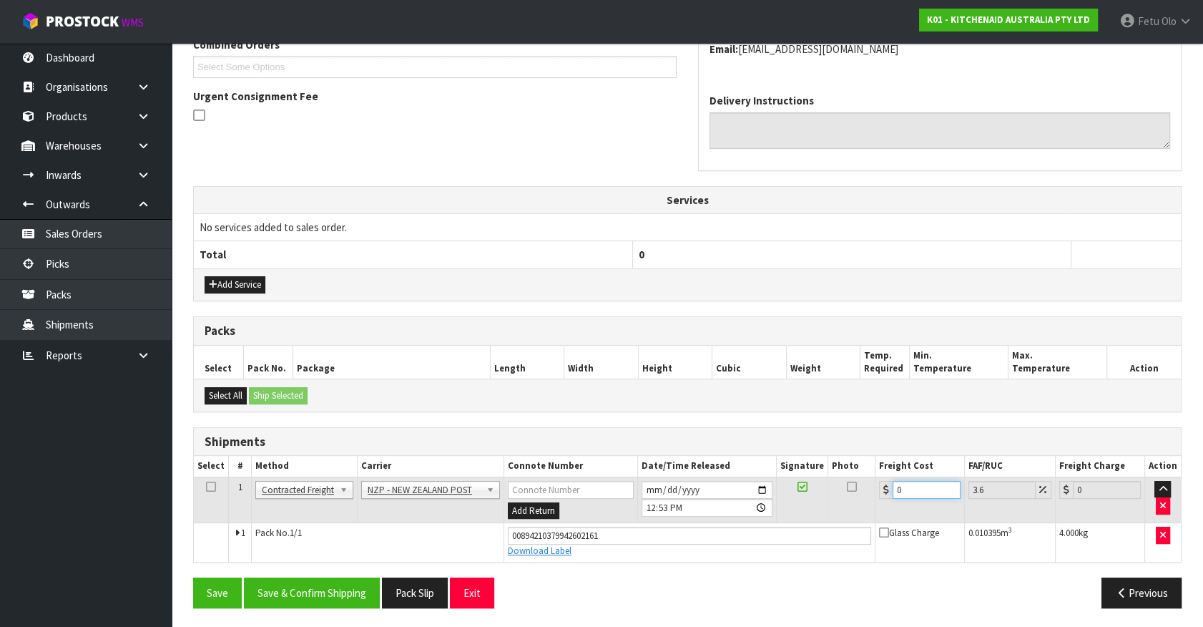
click at [786, 508] on tr "1 Client Local Pickup Customer Local Pickup Company Freight Contracted Freight …" at bounding box center [687, 500] width 987 height 47
click at [343, 581] on button "Save & Confirm Shipping" at bounding box center [312, 592] width 136 height 31
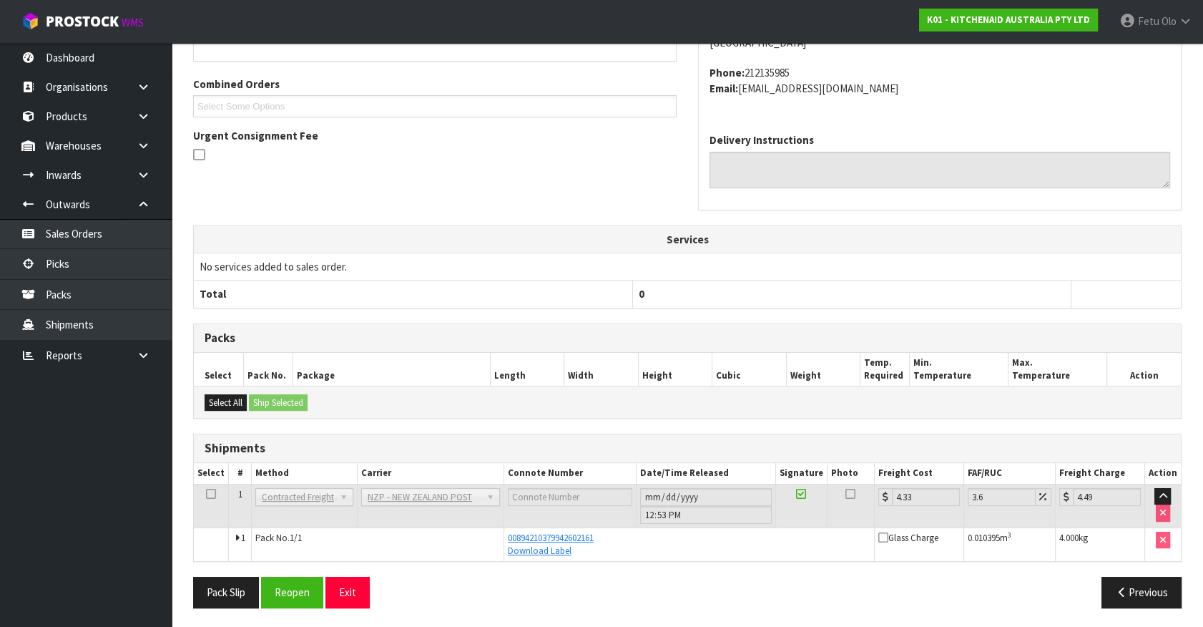
scroll to position [282, 0]
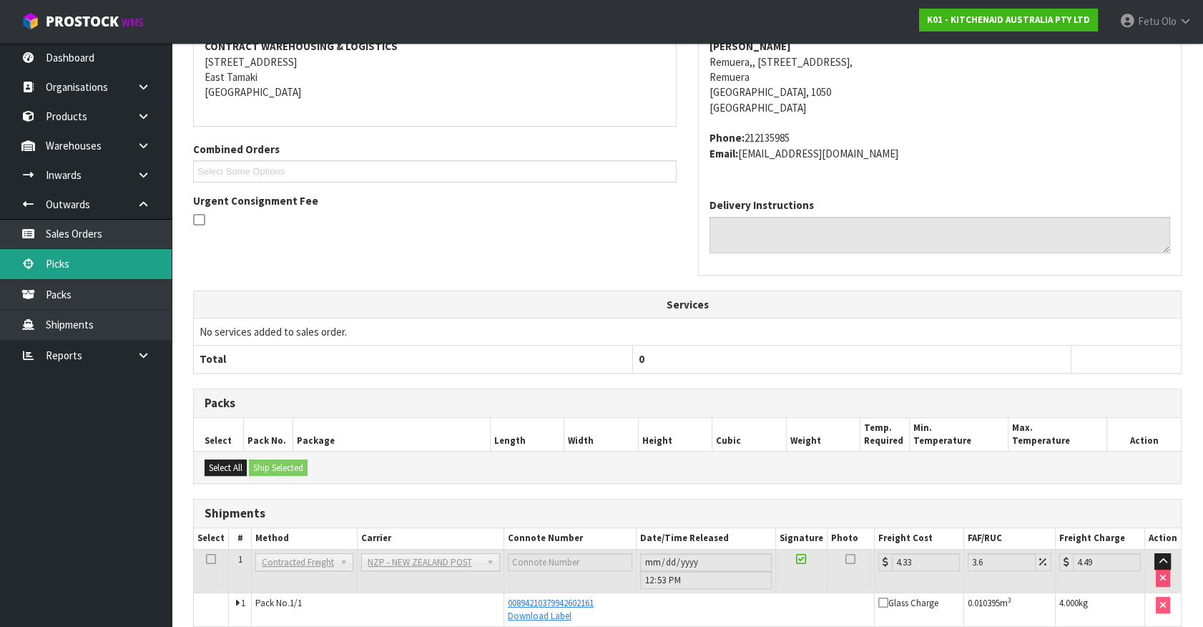
click at [78, 265] on link "Picks" at bounding box center [86, 263] width 172 height 29
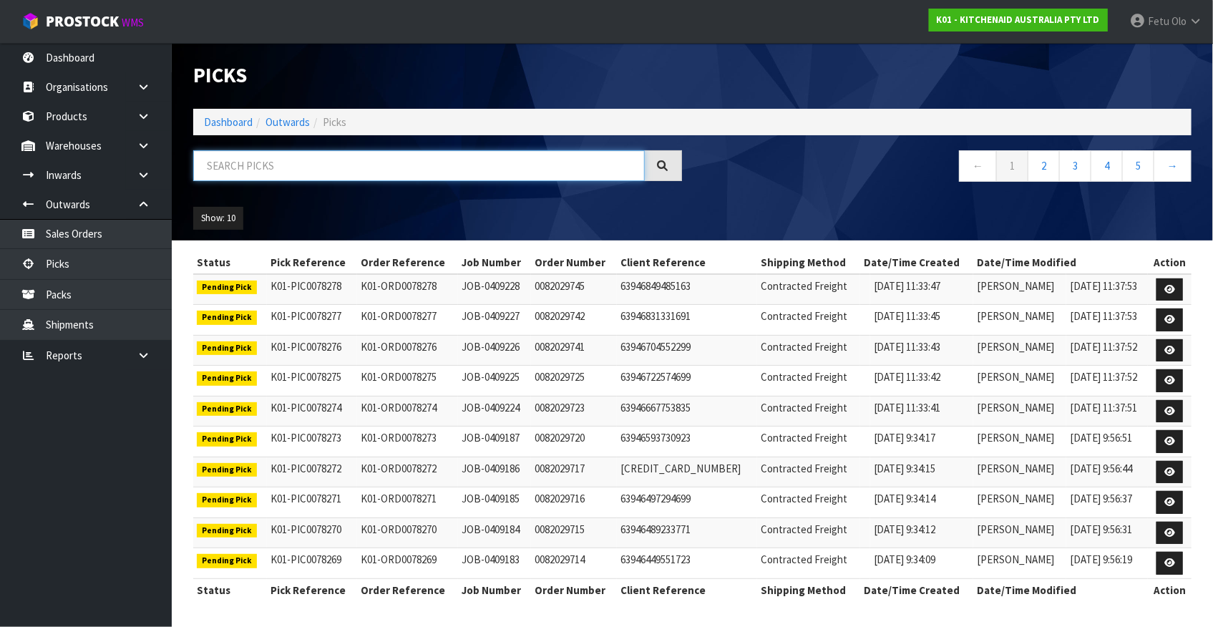
click at [306, 174] on input "text" at bounding box center [418, 165] width 451 height 31
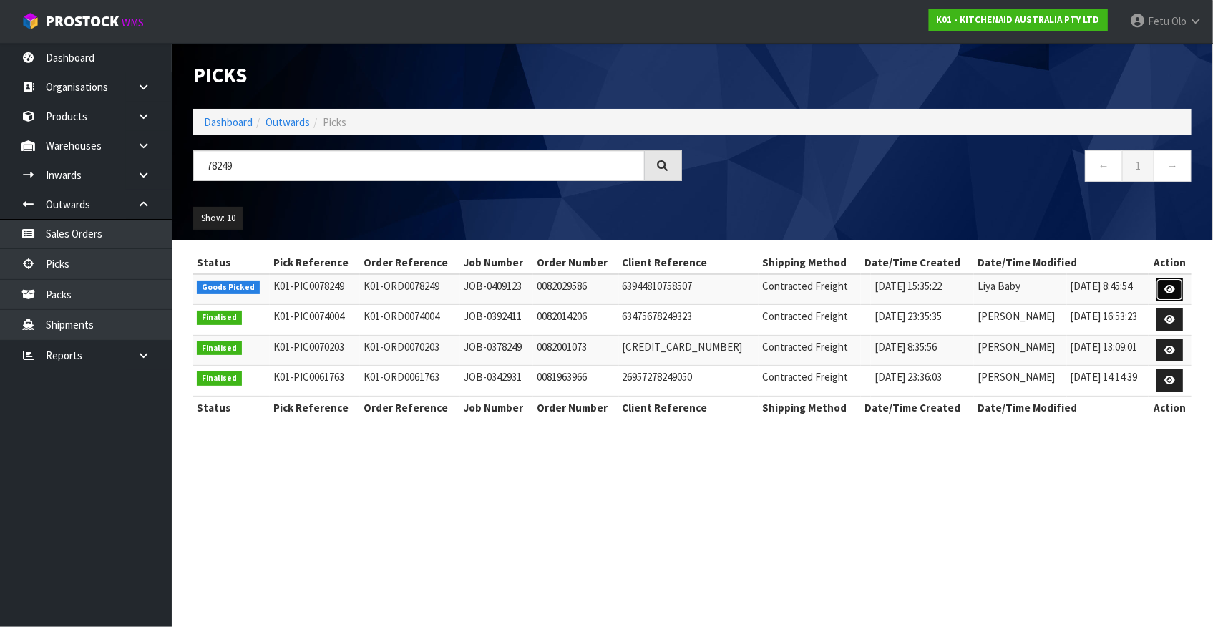
click at [1164, 290] on icon at bounding box center [1169, 289] width 11 height 9
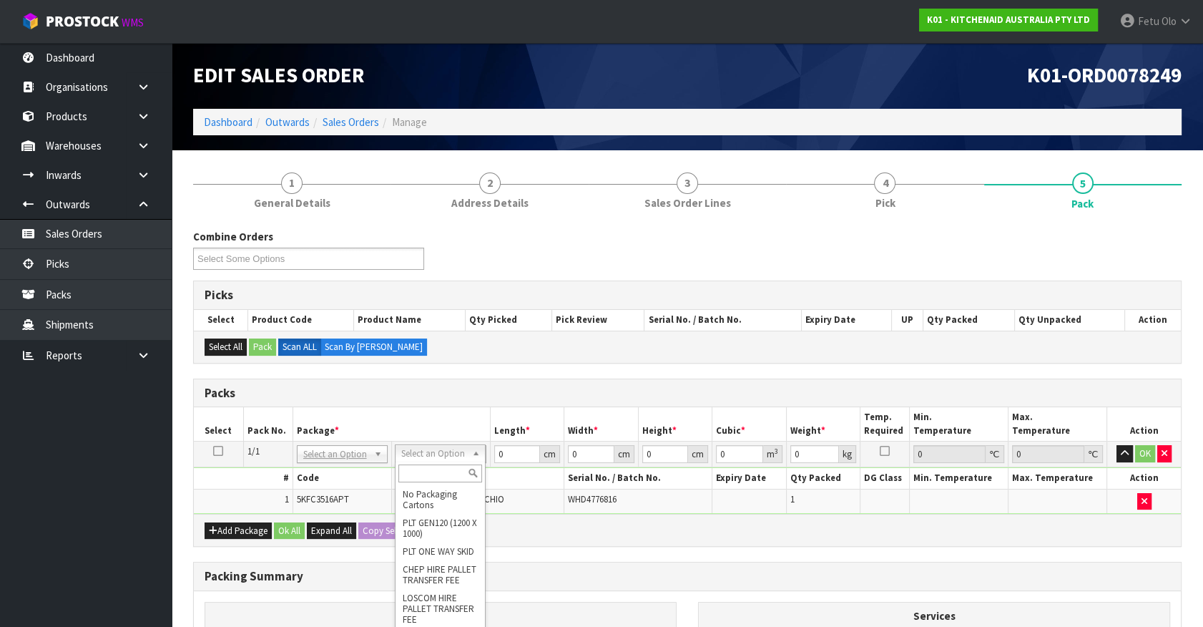
drag, startPoint x: 337, startPoint y: 450, endPoint x: 324, endPoint y: 482, distance: 34.7
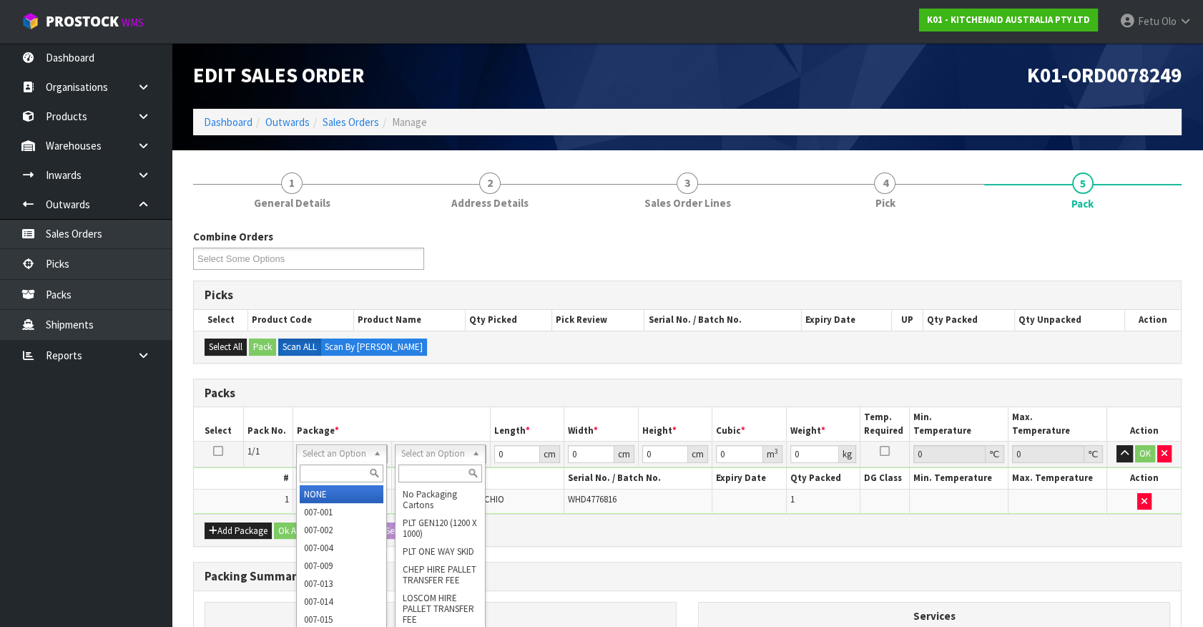
click at [325, 475] on input "text" at bounding box center [342, 473] width 84 height 18
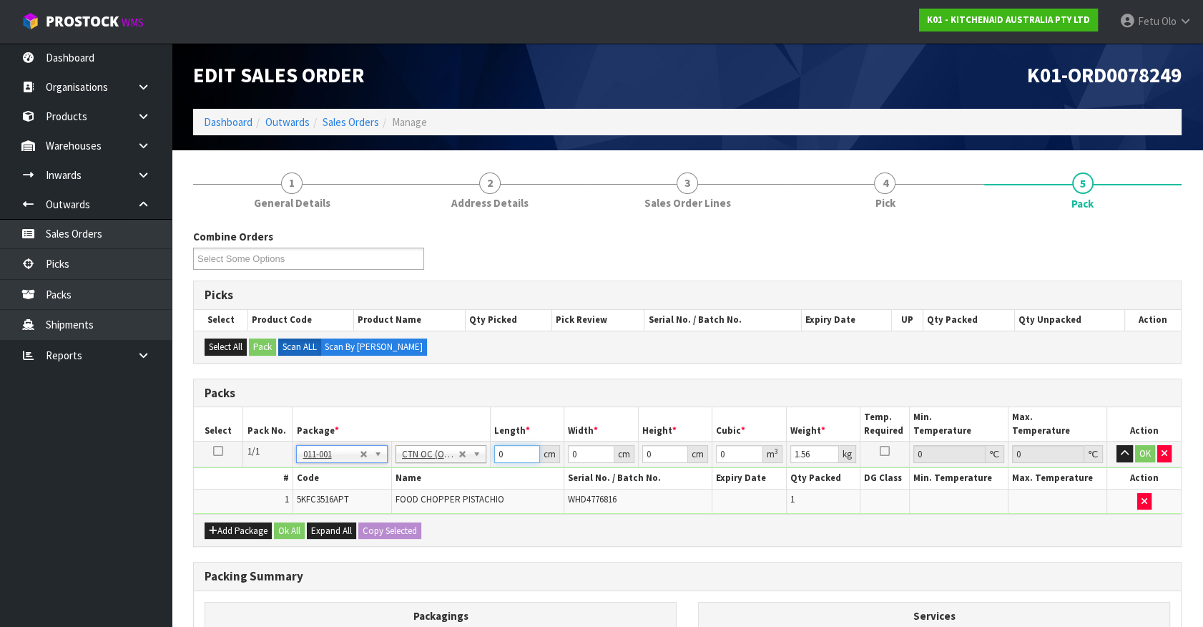
drag, startPoint x: 509, startPoint y: 454, endPoint x: 465, endPoint y: 492, distance: 57.9
click at [441, 475] on tbody "1/1 NONE 007-001 007-002 007-004 007-009 007-013 007-014 007-015 007-017 007-01…" at bounding box center [687, 477] width 987 height 72
click button "OK" at bounding box center [1145, 453] width 20 height 17
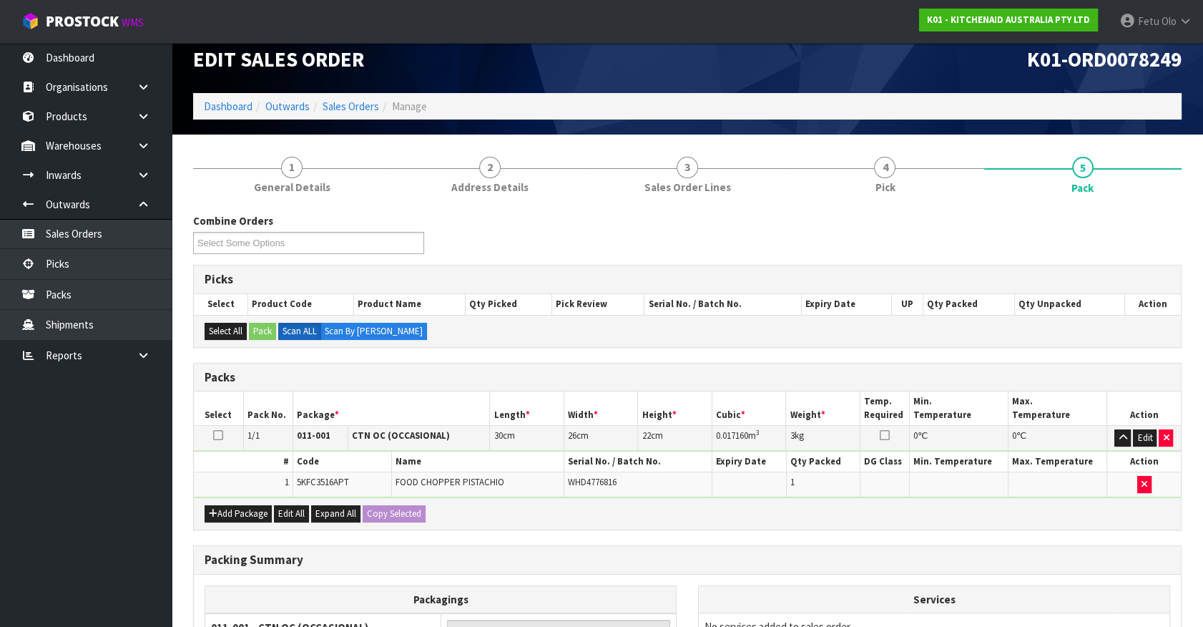
scroll to position [187, 0]
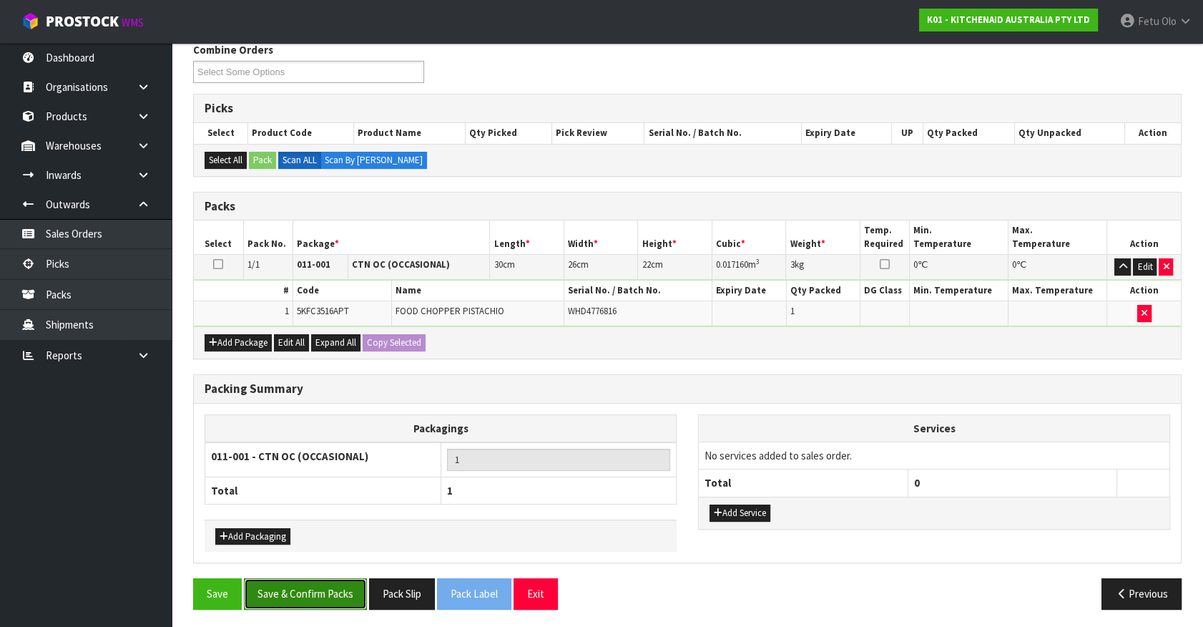
click at [343, 594] on button "Save & Confirm Packs" at bounding box center [305, 593] width 123 height 31
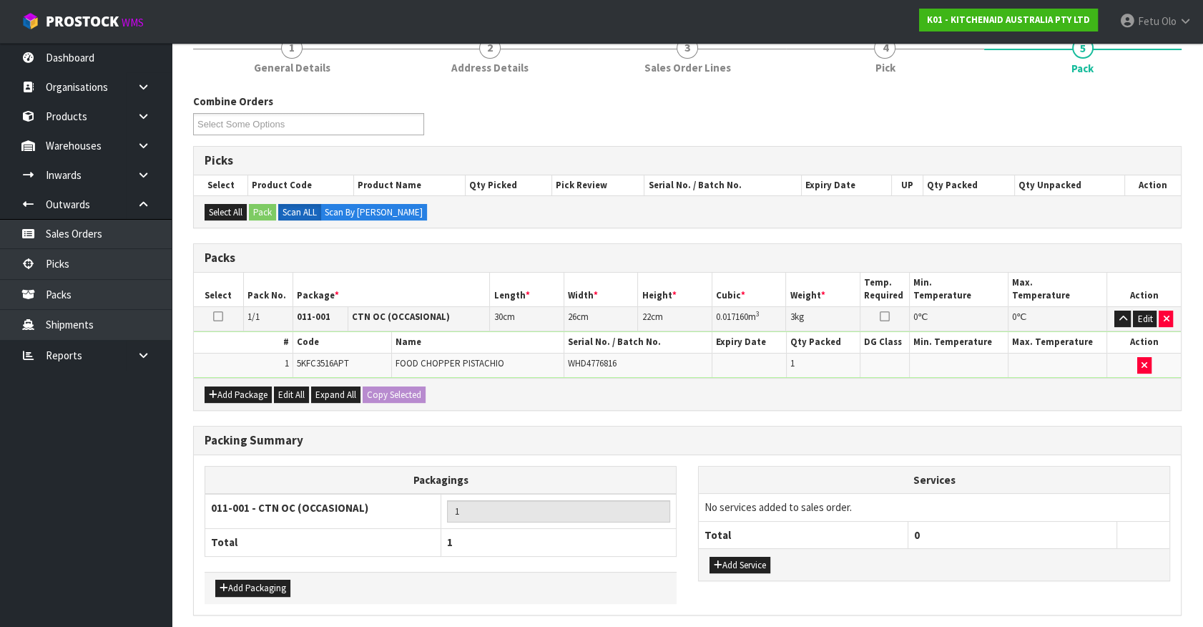
scroll to position [0, 0]
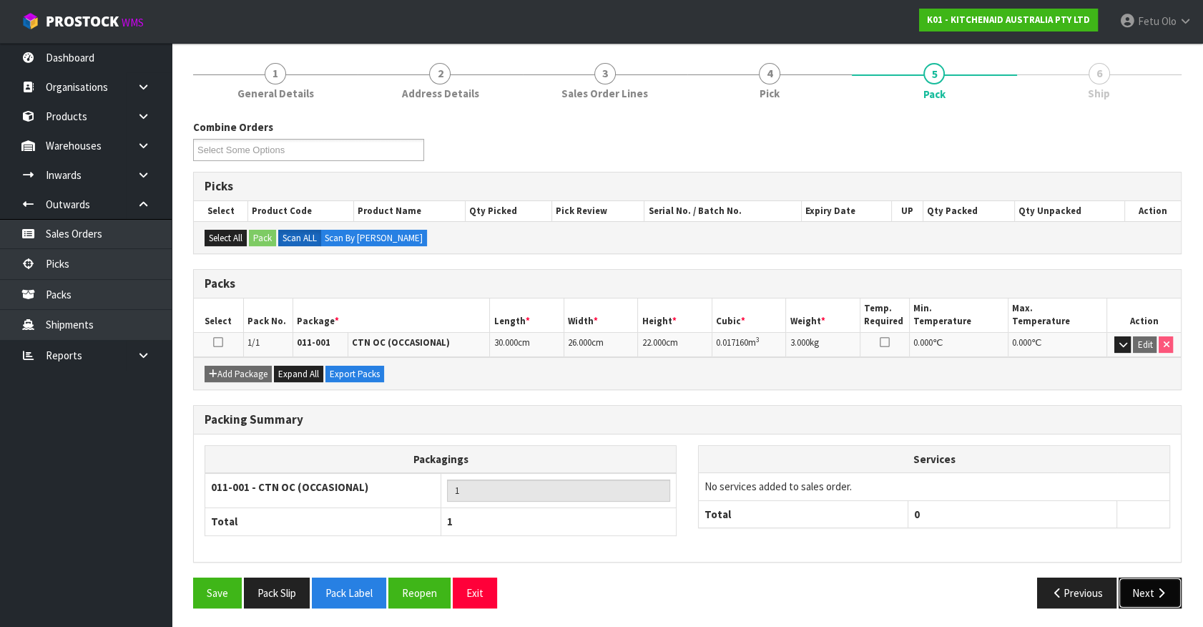
click at [1147, 580] on button "Next" at bounding box center [1150, 592] width 63 height 31
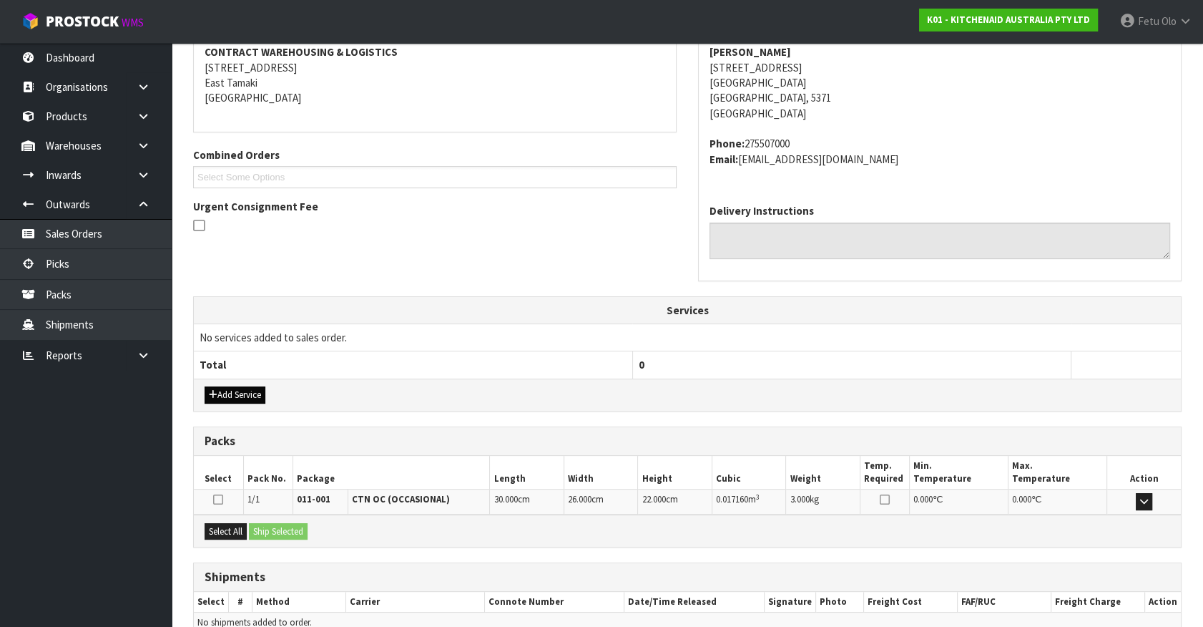
scroll to position [348, 0]
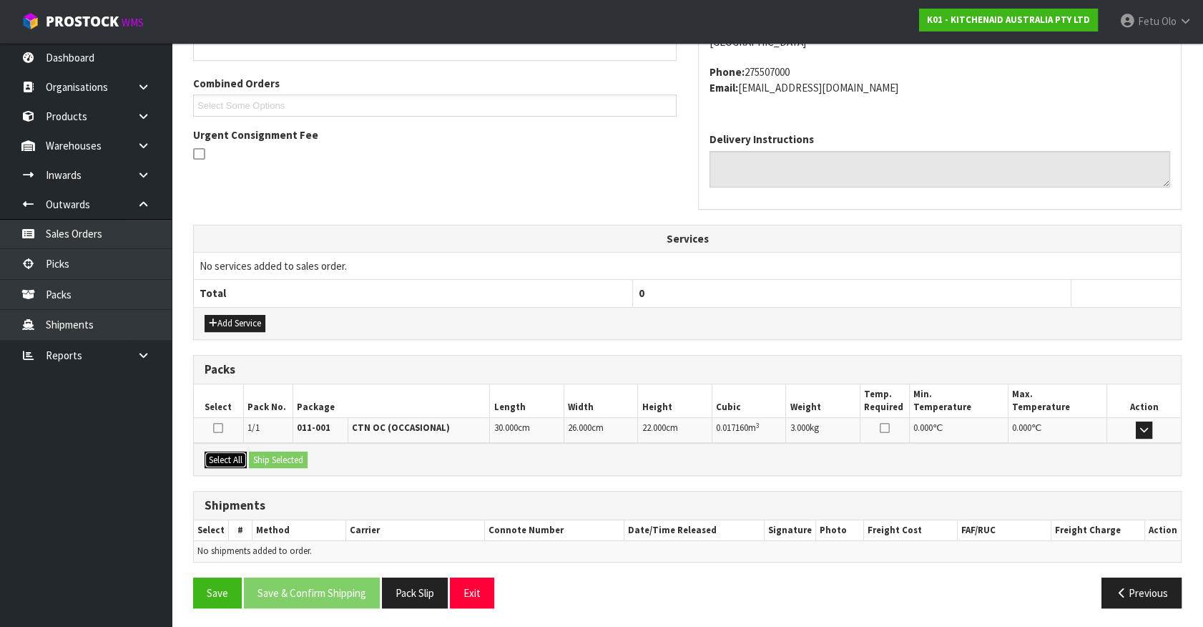
click at [228, 458] on button "Select All" at bounding box center [226, 459] width 42 height 17
click at [267, 454] on button "Ship Selected" at bounding box center [278, 459] width 59 height 17
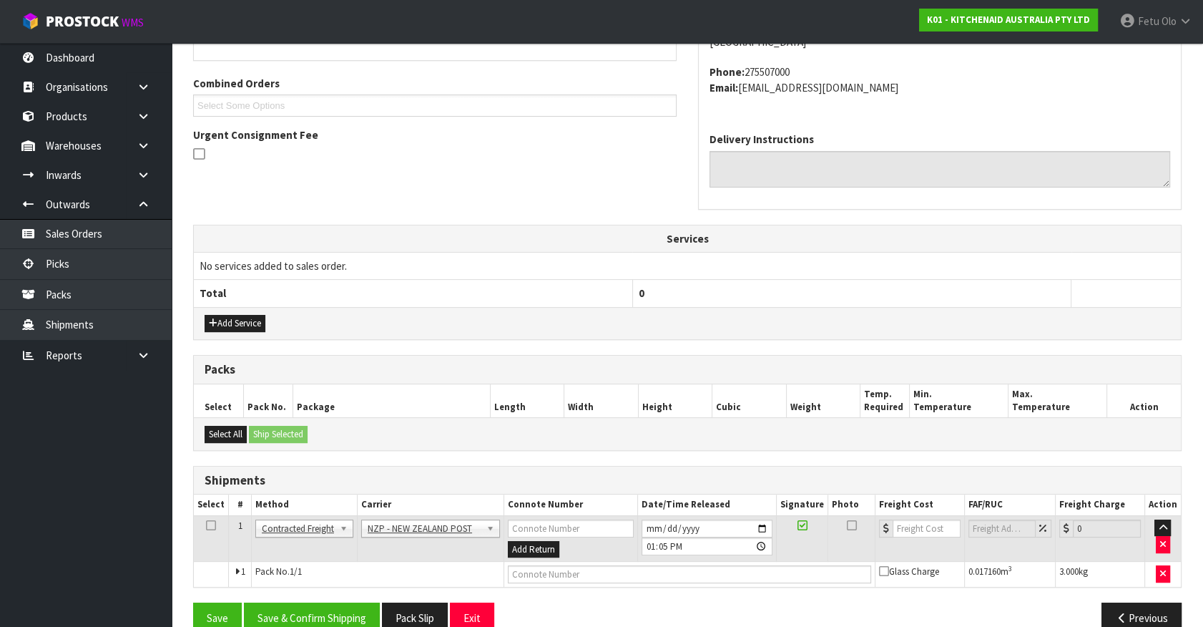
scroll to position [373, 0]
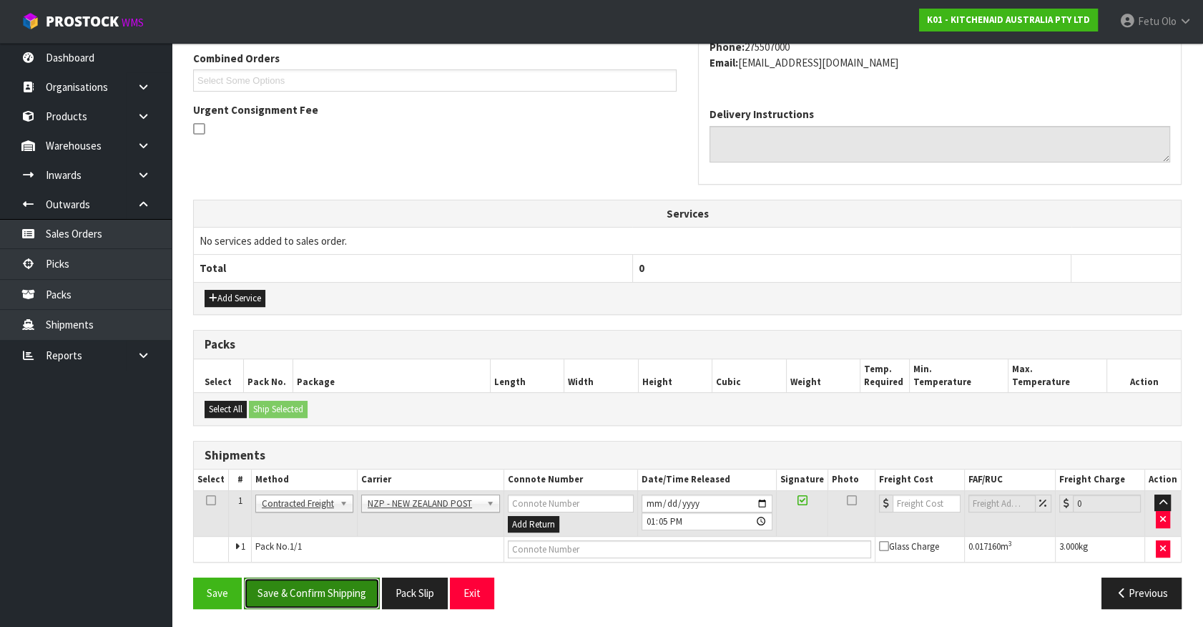
click at [306, 577] on button "Save & Confirm Shipping" at bounding box center [312, 592] width 136 height 31
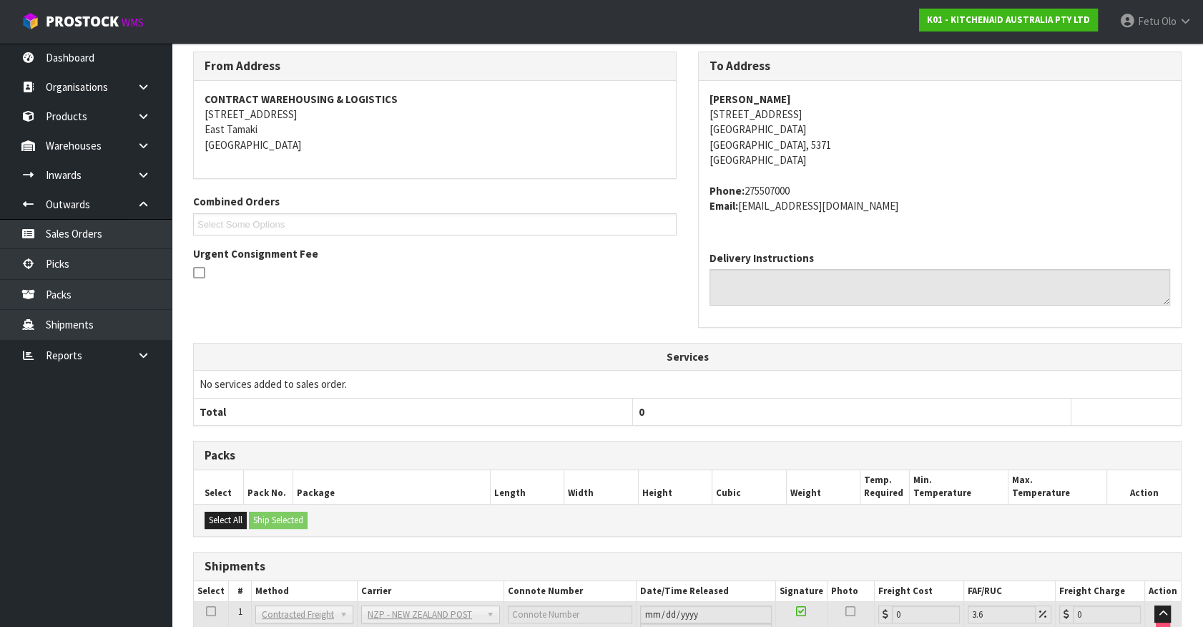
scroll to position [353, 0]
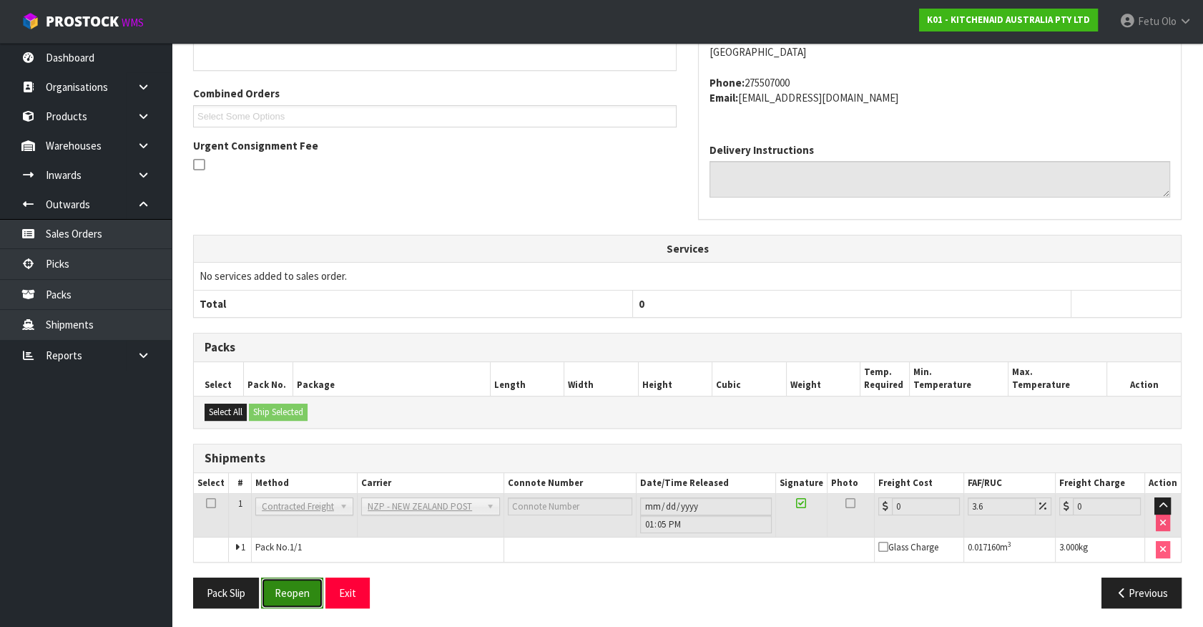
click at [313, 592] on button "Reopen" at bounding box center [292, 592] width 62 height 31
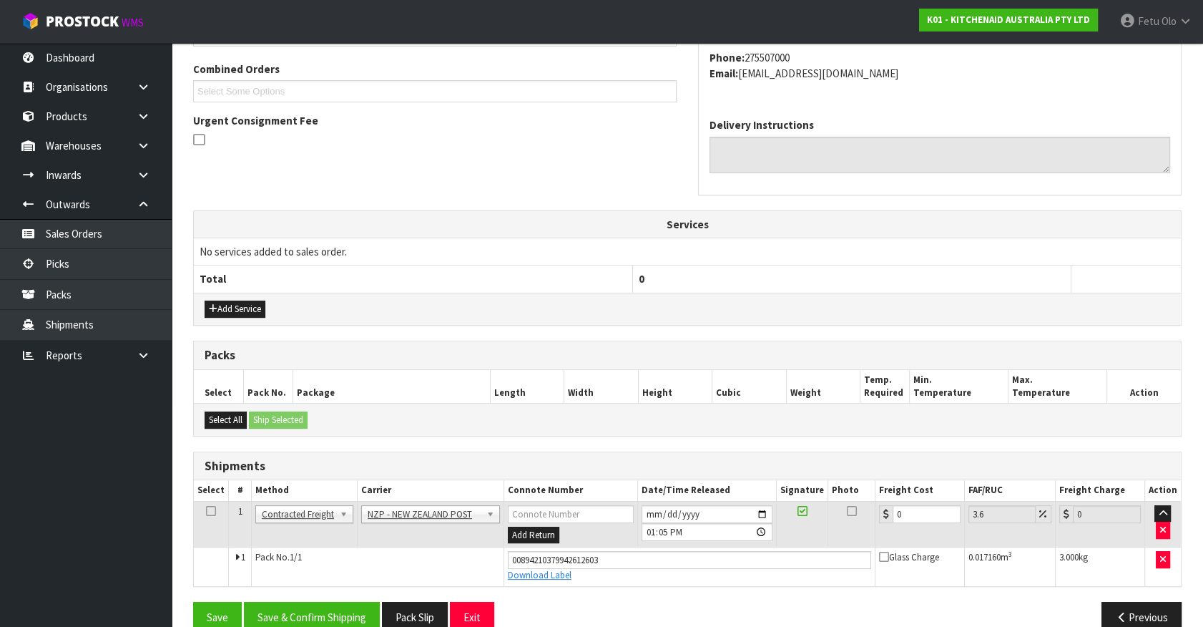
scroll to position [386, 0]
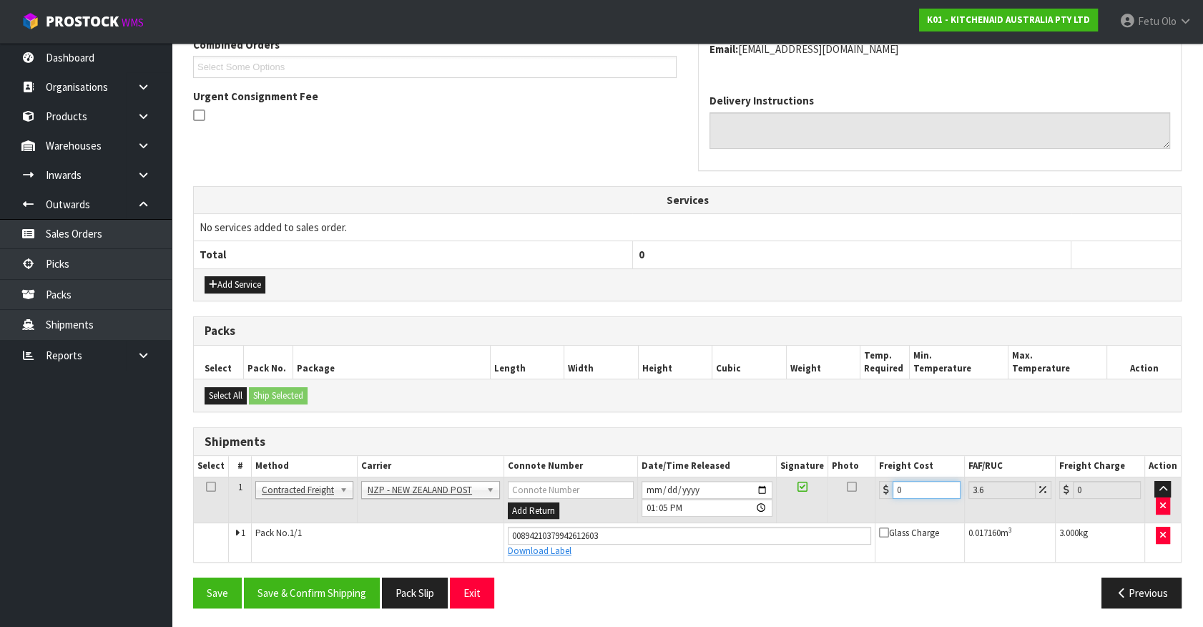
drag, startPoint x: 910, startPoint y: 487, endPoint x: 743, endPoint y: 537, distance: 174.8
click at [743, 537] on tbody "1 Client Local Pickup Customer Local Pickup Company Freight Contracted Freight …" at bounding box center [687, 519] width 987 height 84
click at [338, 587] on button "Save & Confirm Shipping" at bounding box center [312, 592] width 136 height 31
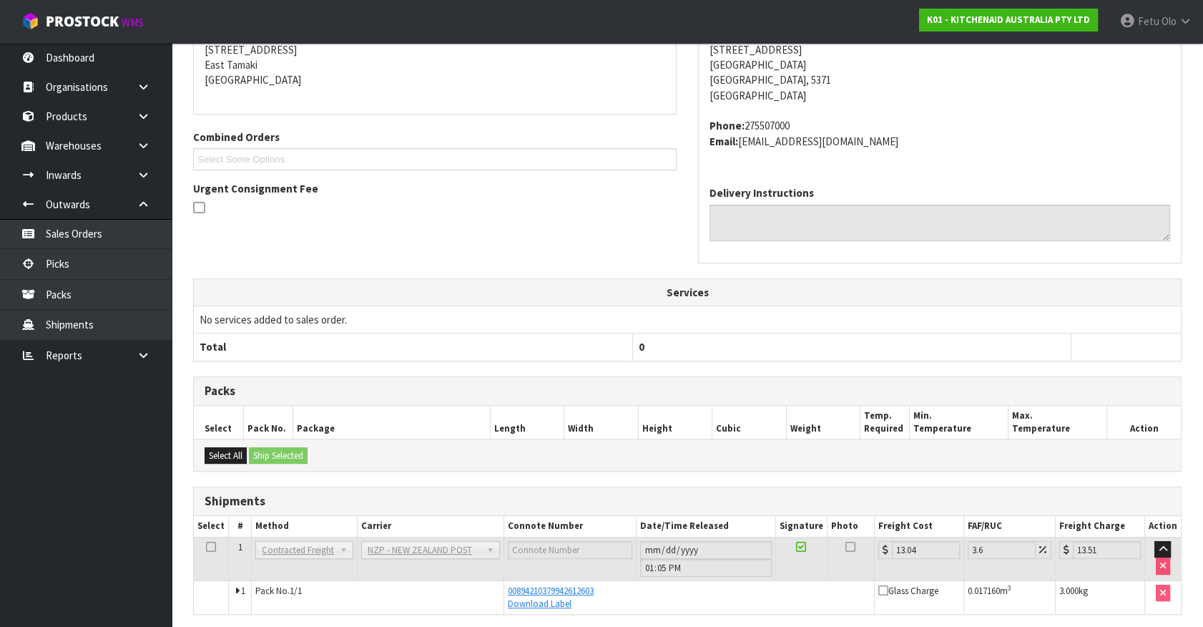
scroll to position [347, 0]
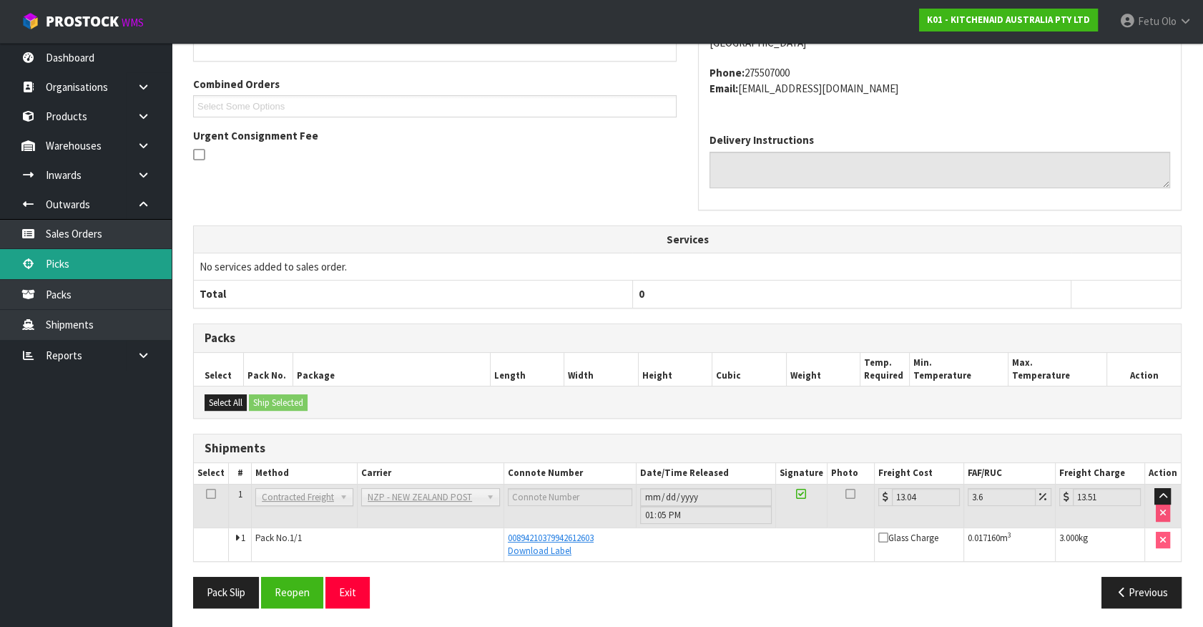
click at [82, 255] on link "Picks" at bounding box center [86, 263] width 172 height 29
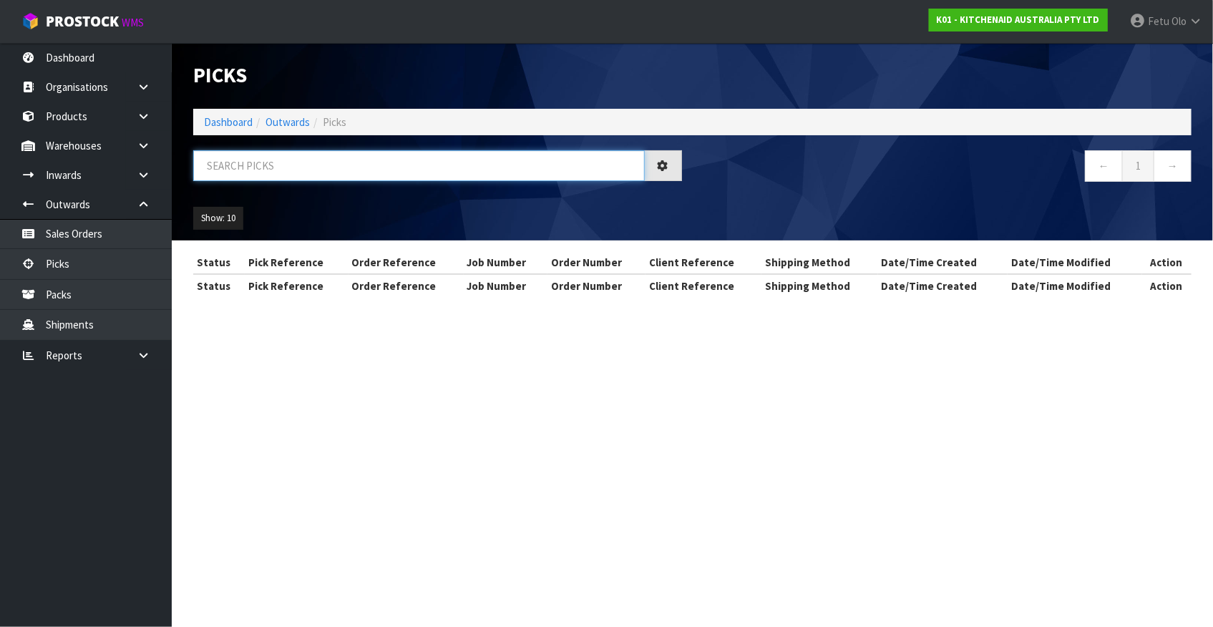
click at [396, 169] on input "text" at bounding box center [418, 165] width 451 height 31
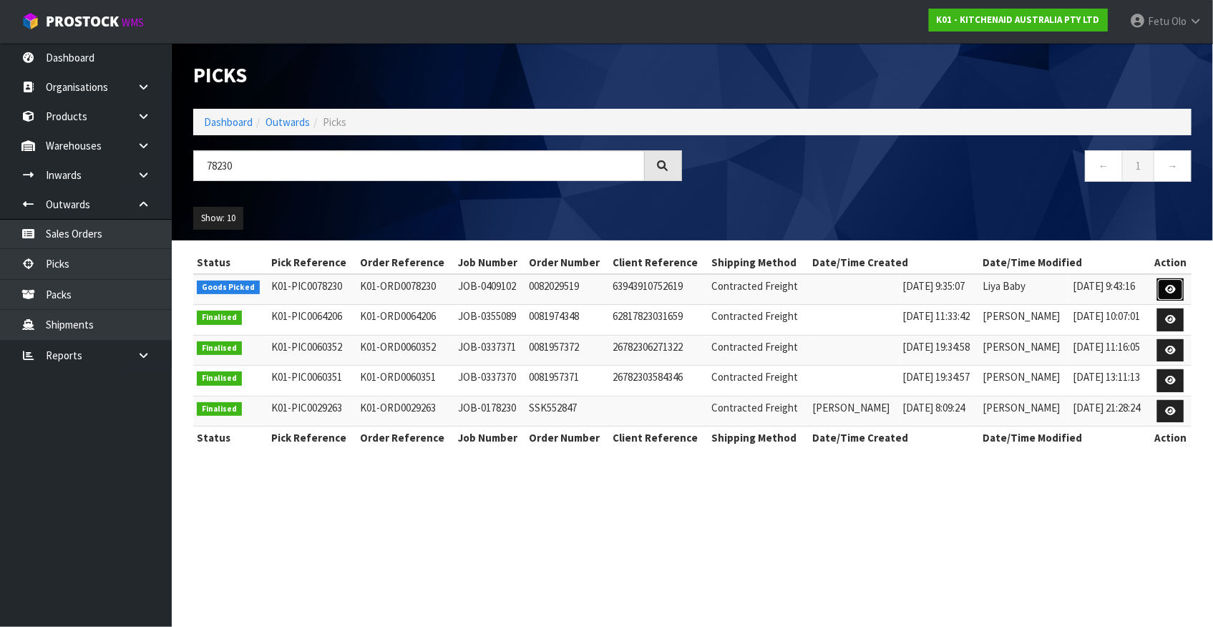
click at [1166, 285] on icon at bounding box center [1170, 289] width 11 height 9
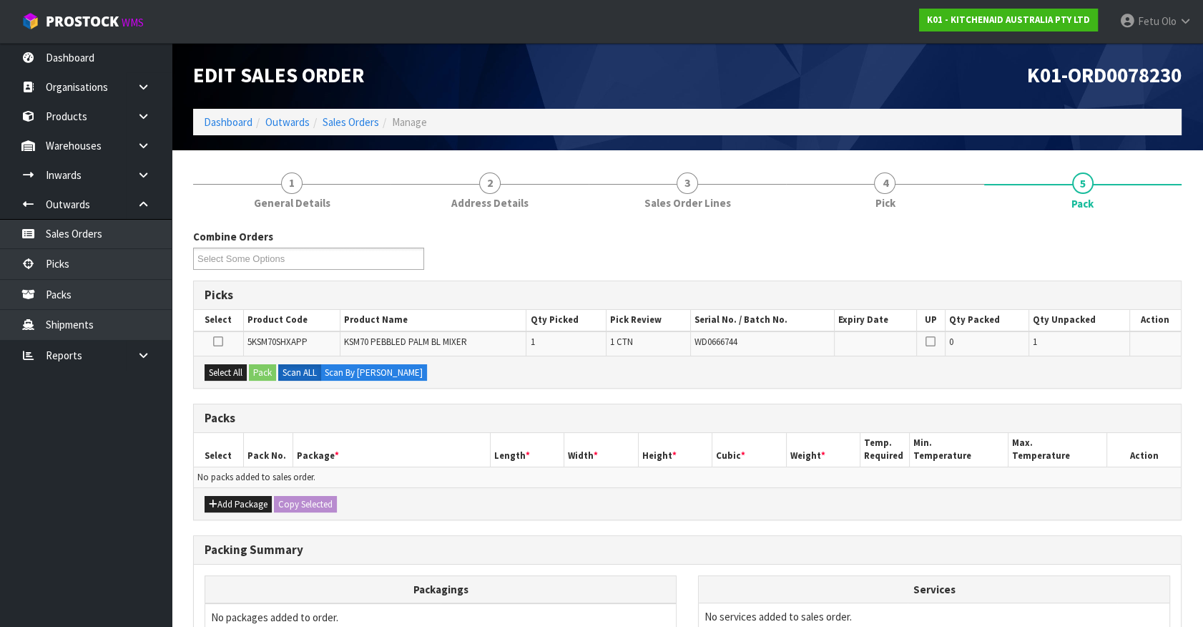
click at [38, 534] on ul "Dashboard Organisations Clients Consignees Carriers Products Categories Serial …" at bounding box center [86, 335] width 172 height 584
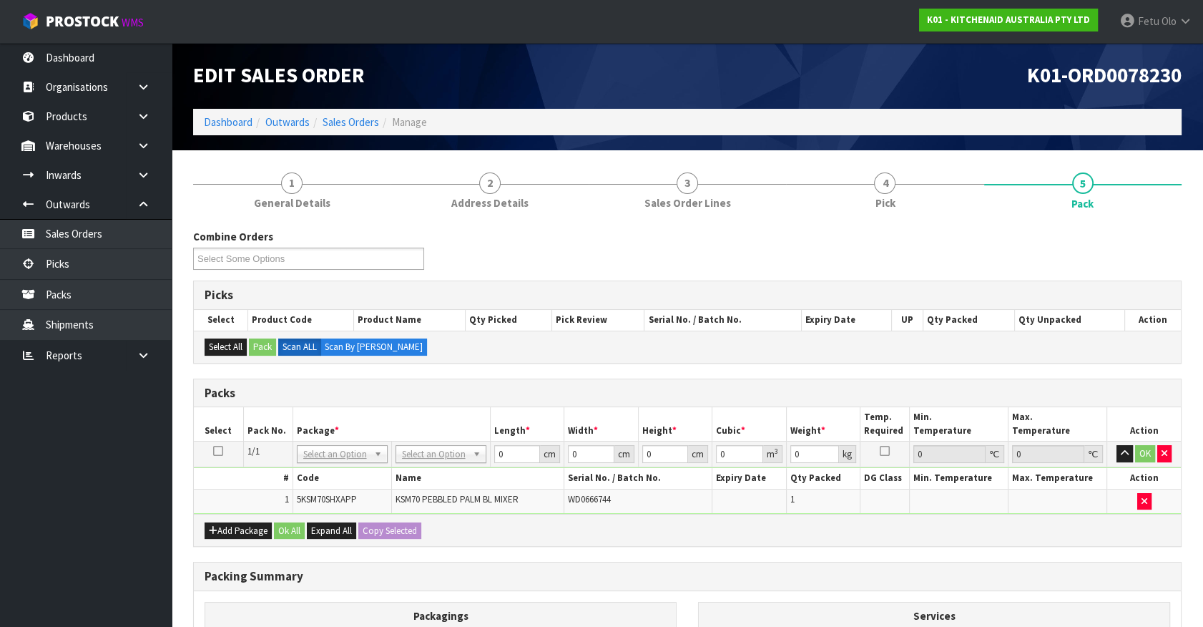
drag, startPoint x: 778, startPoint y: 568, endPoint x: 785, endPoint y: 520, distance: 48.5
click at [778, 570] on h3 "Packing Summary" at bounding box center [688, 577] width 966 height 14
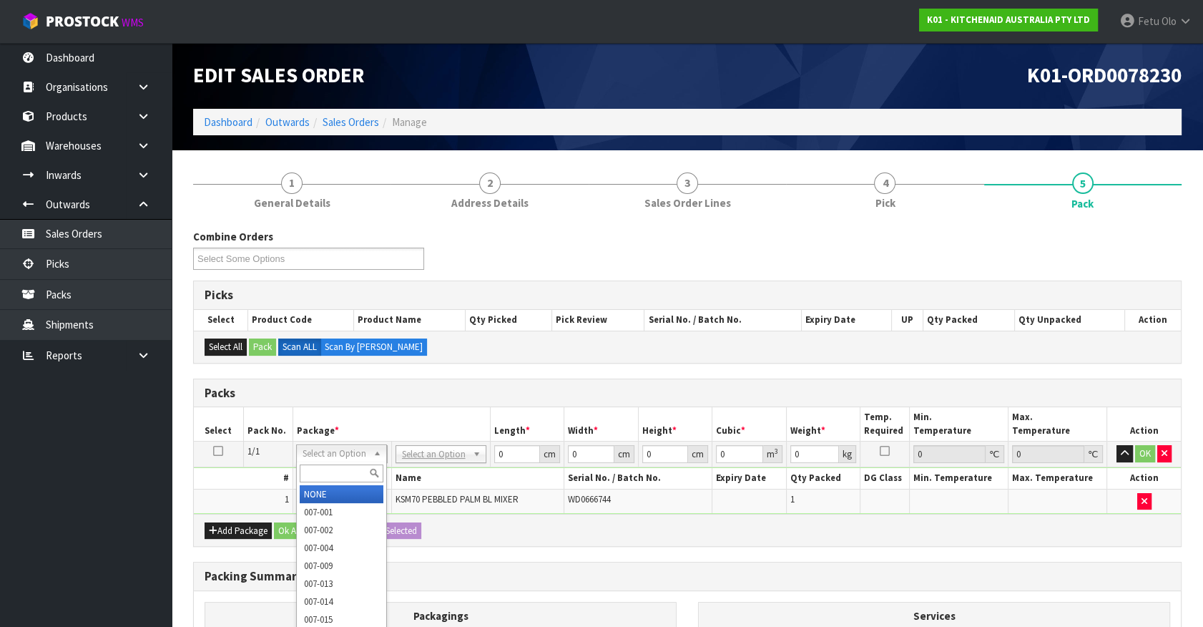
drag, startPoint x: 331, startPoint y: 477, endPoint x: 328, endPoint y: 489, distance: 11.6
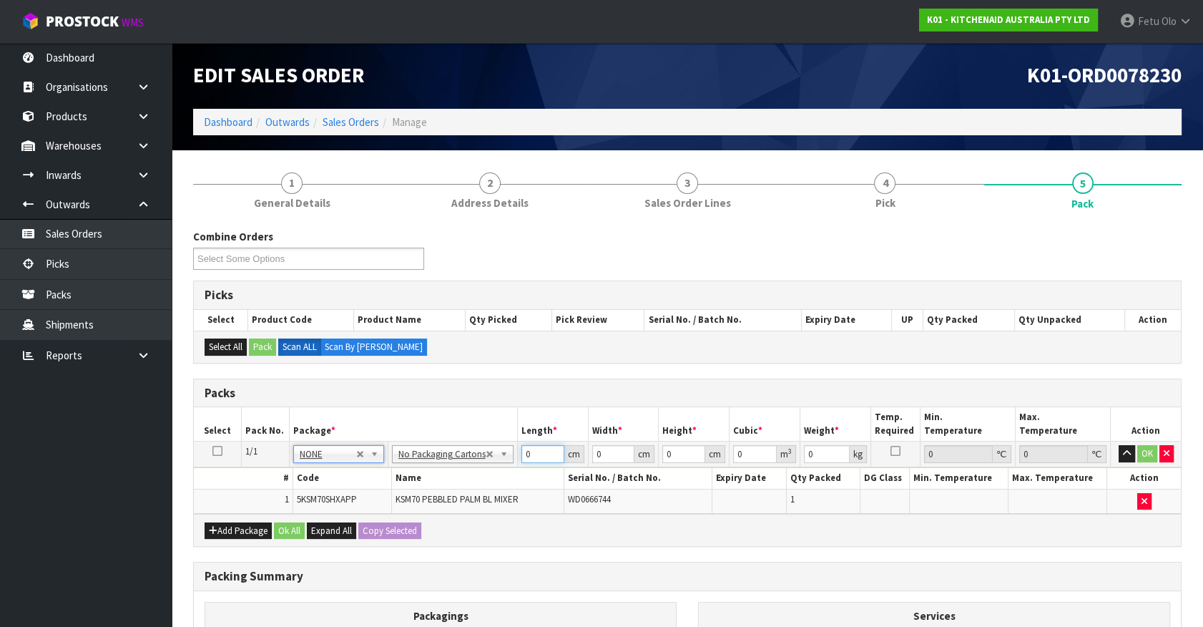
drag, startPoint x: 533, startPoint y: 451, endPoint x: 444, endPoint y: 476, distance: 92.2
click at [445, 476] on tbody "1/1 NONE 007-001 007-002 007-004 007-009 007-013 007-014 007-015 007-017 007-01…" at bounding box center [687, 477] width 987 height 72
click button "OK" at bounding box center [1148, 453] width 20 height 17
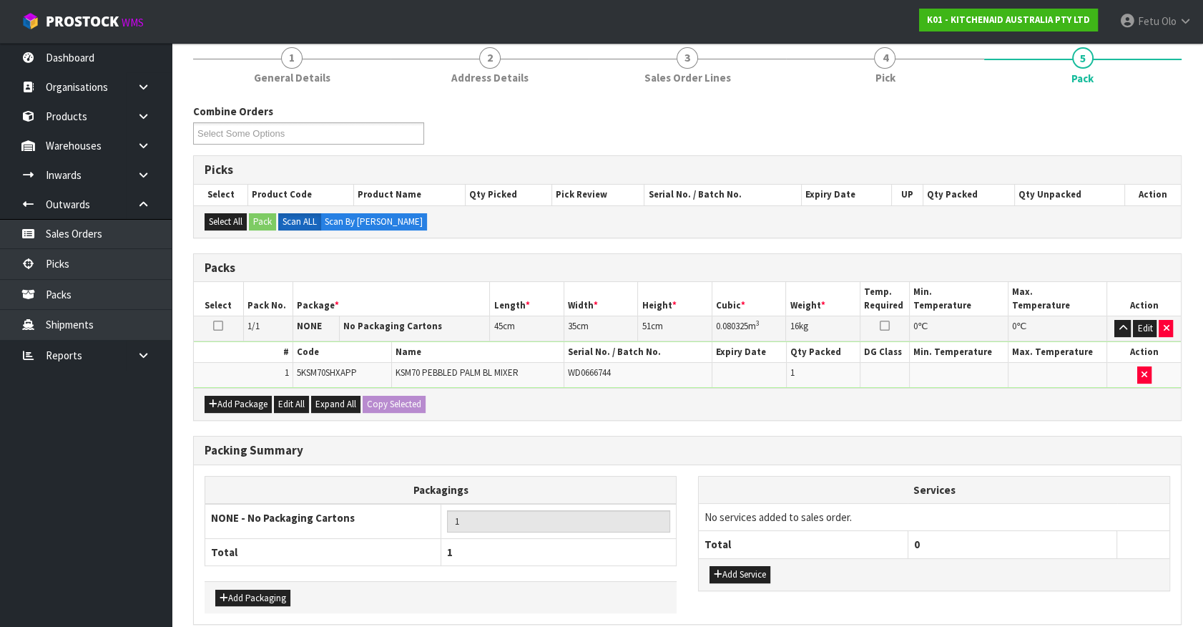
scroll to position [187, 0]
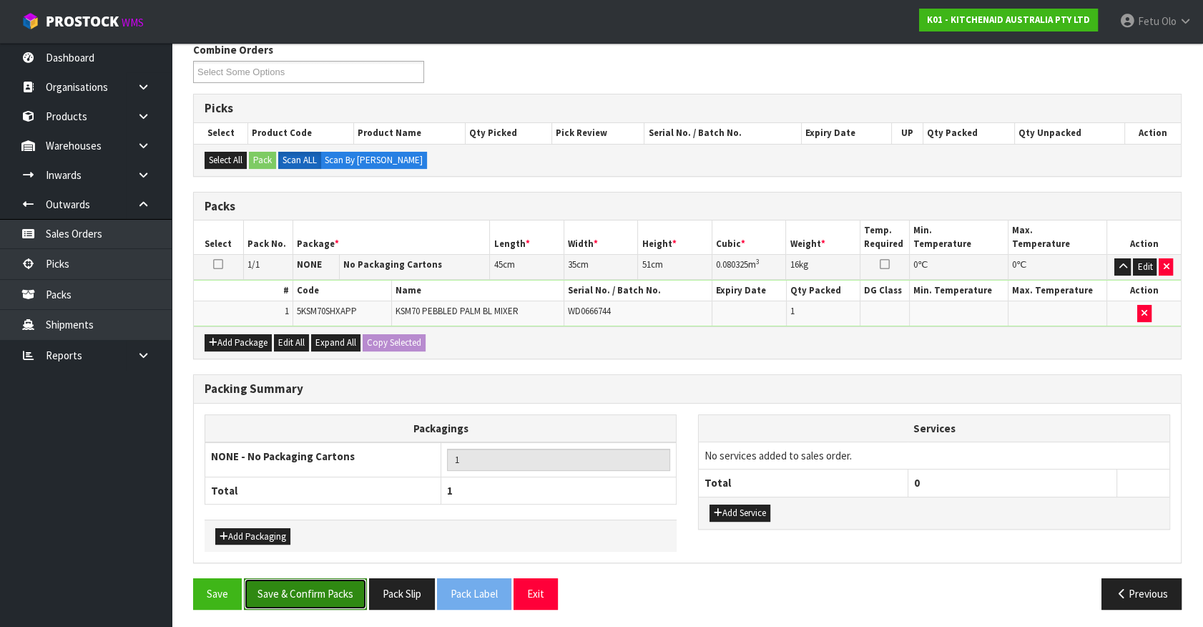
click at [344, 581] on button "Save & Confirm Packs" at bounding box center [305, 593] width 123 height 31
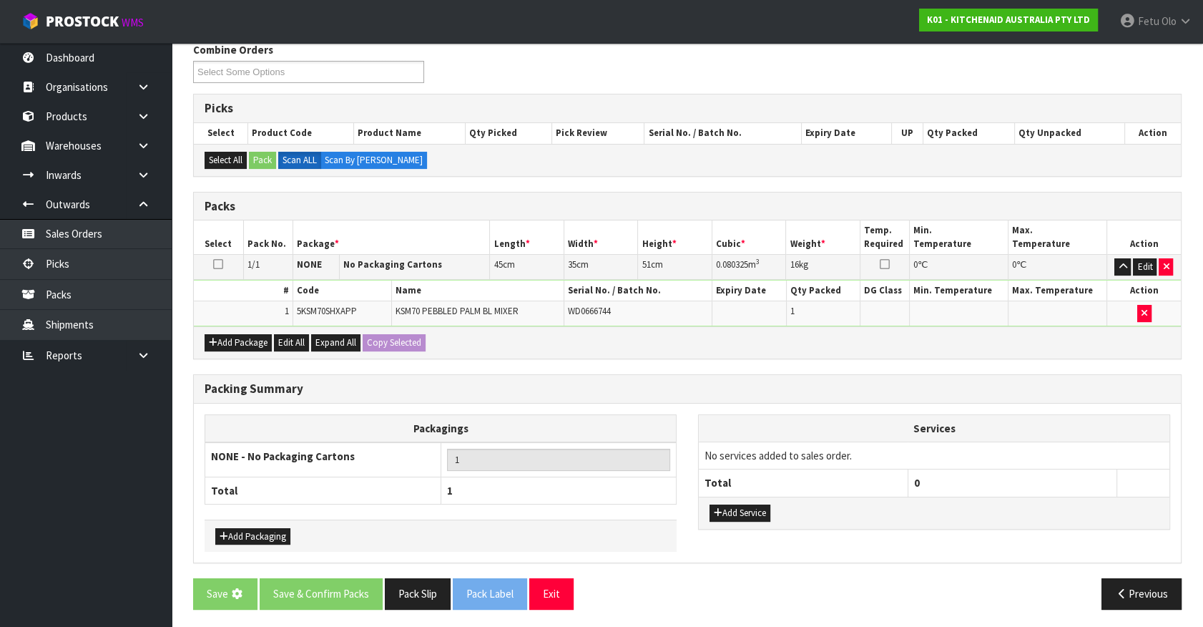
scroll to position [0, 0]
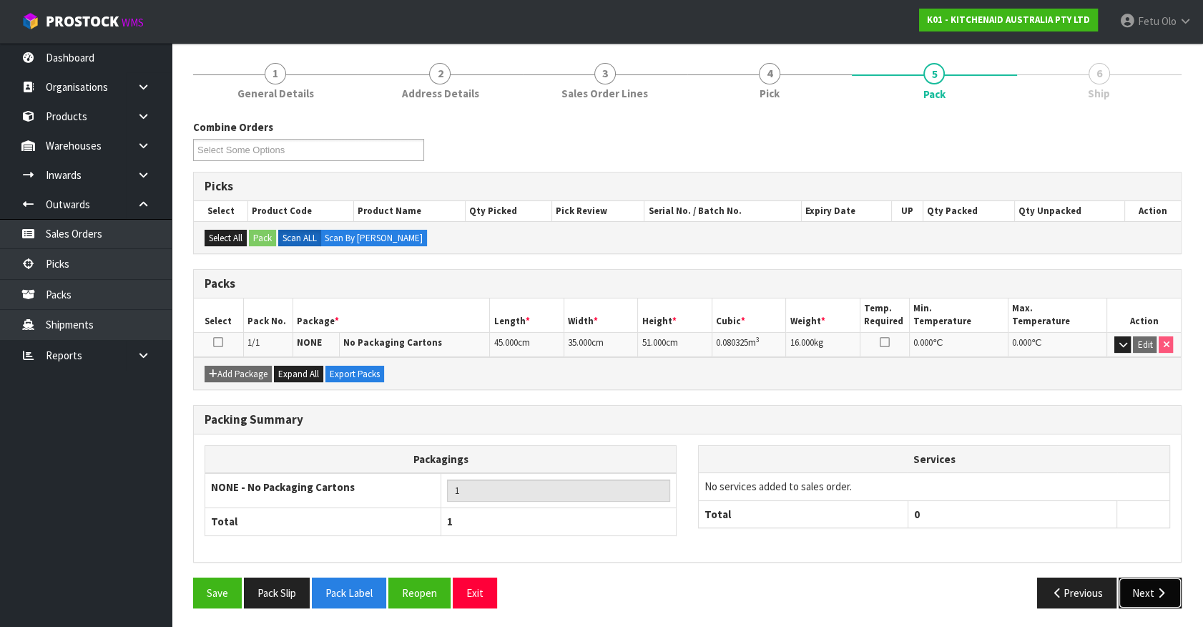
click at [1153, 598] on button "Next" at bounding box center [1150, 592] width 63 height 31
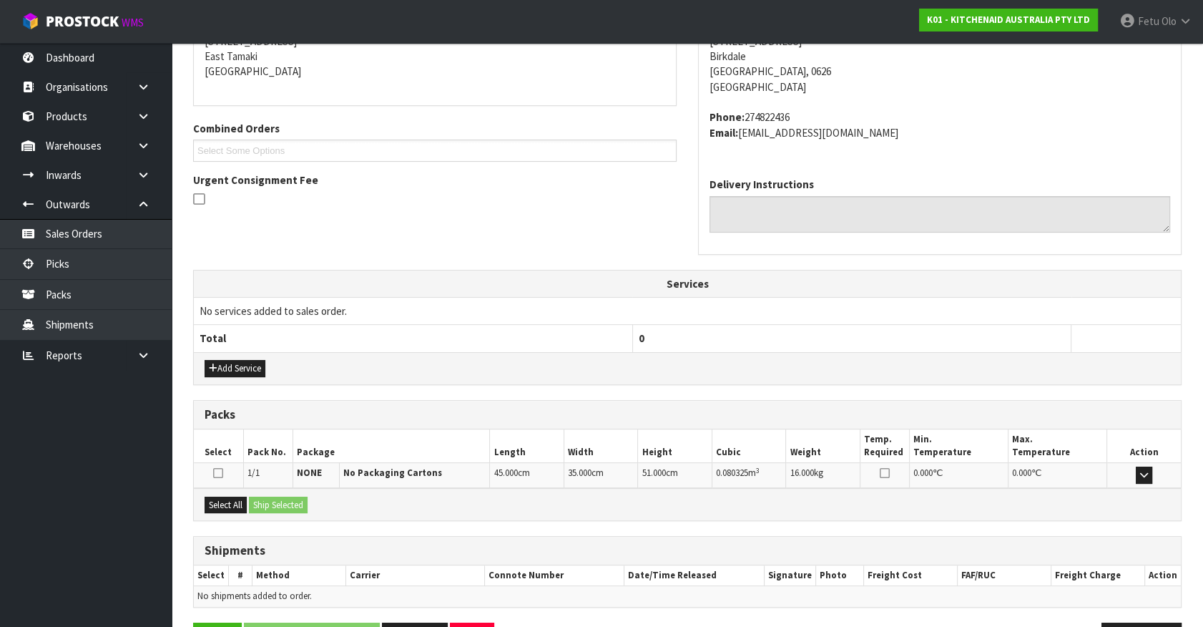
scroll to position [348, 0]
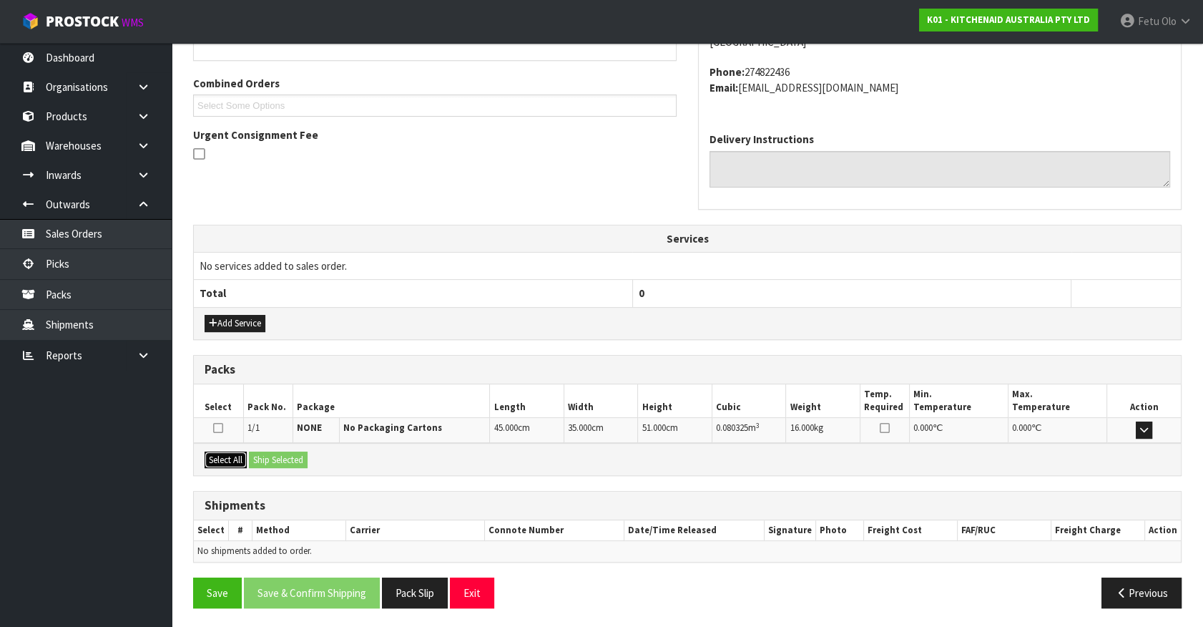
drag, startPoint x: 226, startPoint y: 455, endPoint x: 278, endPoint y: 455, distance: 52.2
click at [234, 455] on button "Select All" at bounding box center [226, 459] width 42 height 17
click at [278, 455] on button "Ship Selected" at bounding box center [278, 459] width 59 height 17
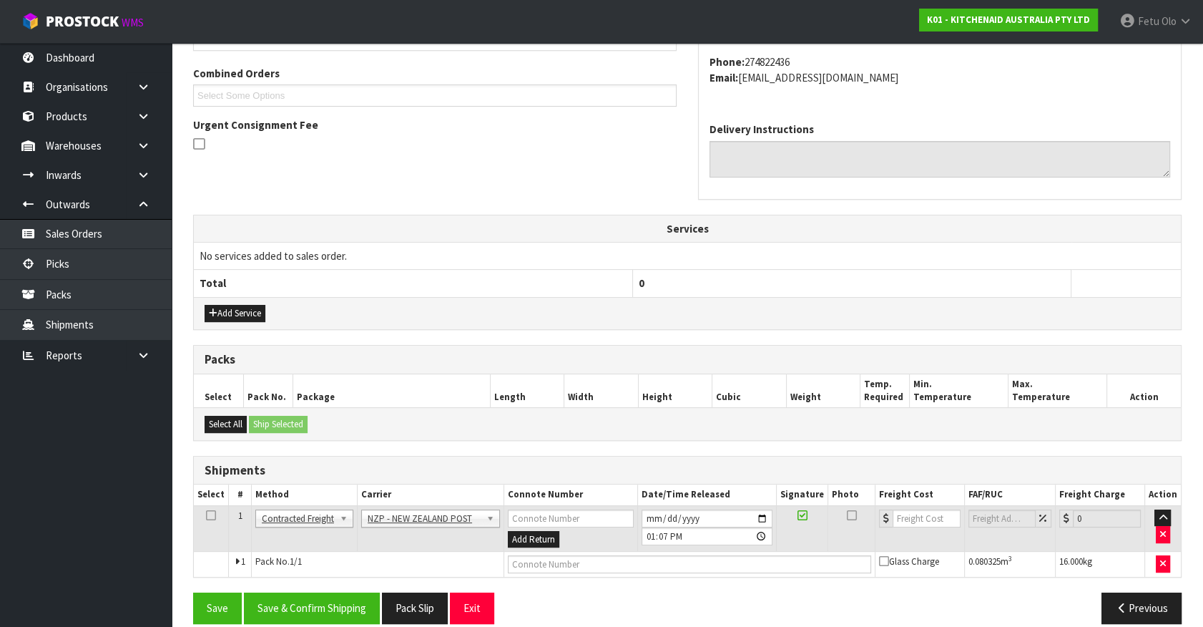
scroll to position [373, 0]
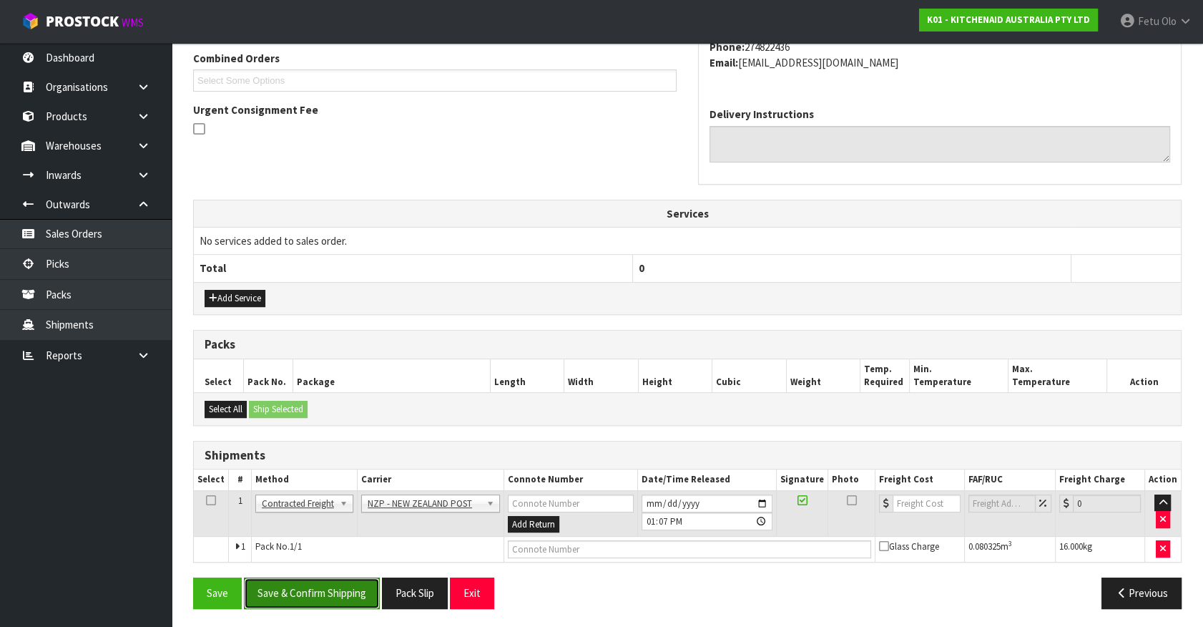
click at [322, 597] on button "Save & Confirm Shipping" at bounding box center [312, 592] width 136 height 31
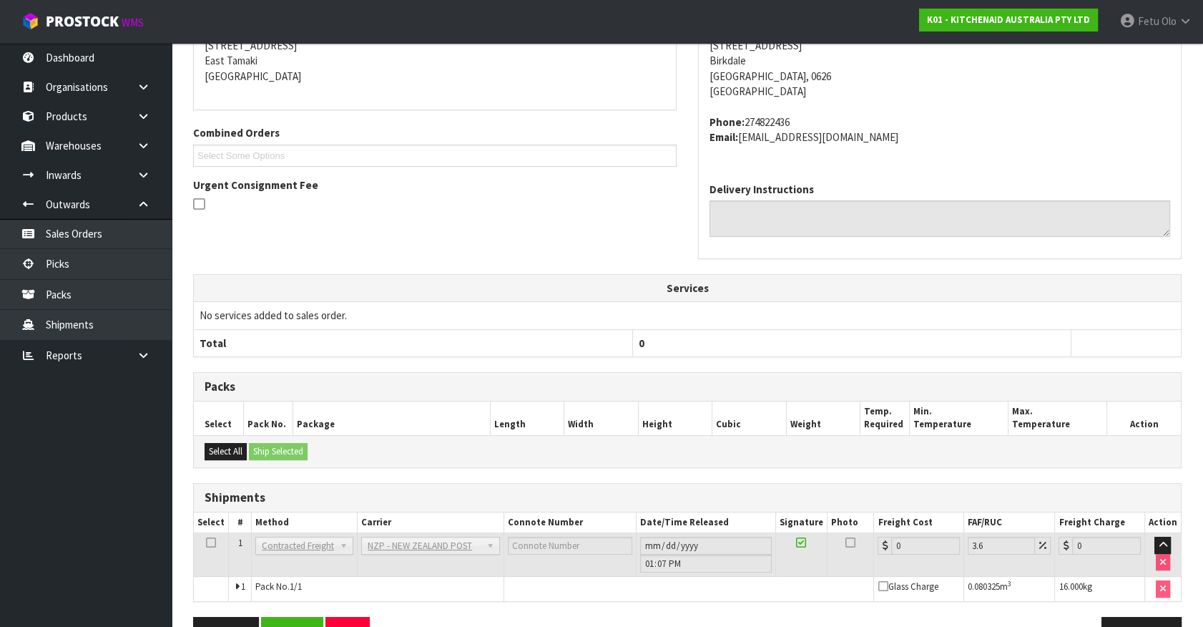
scroll to position [353, 0]
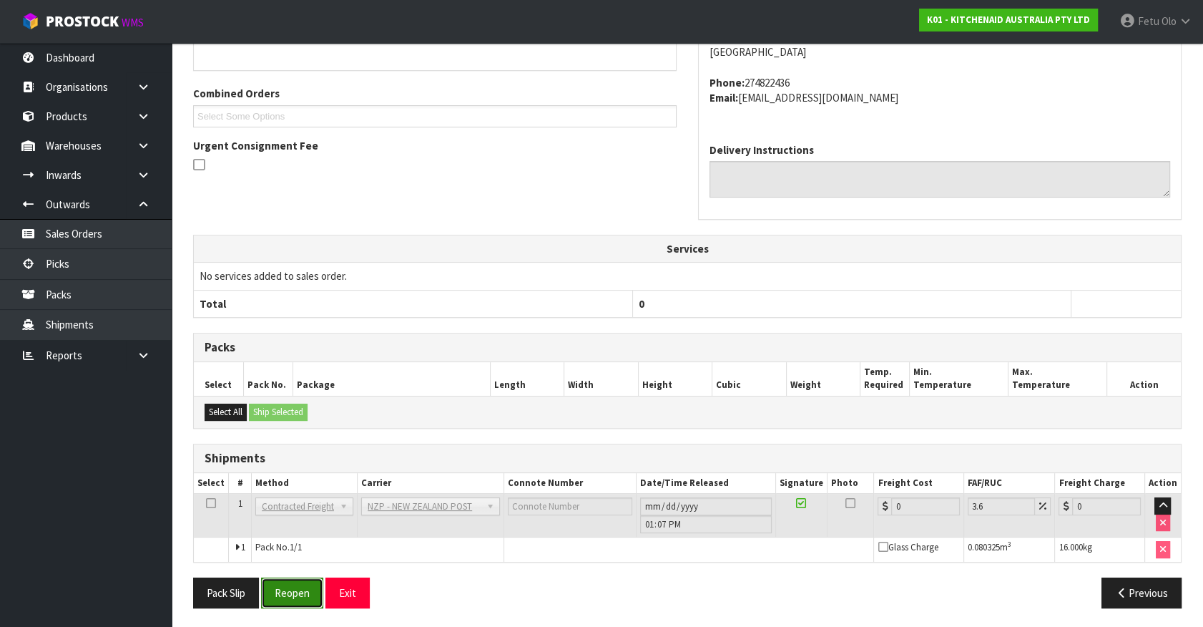
click at [306, 594] on button "Reopen" at bounding box center [292, 592] width 62 height 31
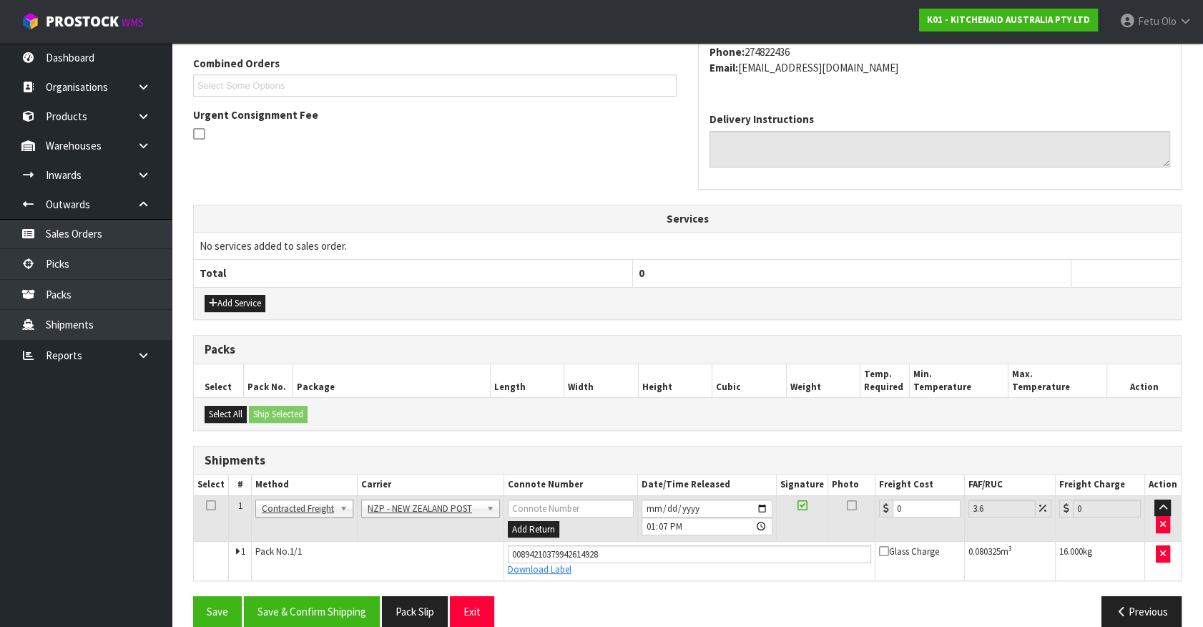
scroll to position [386, 0]
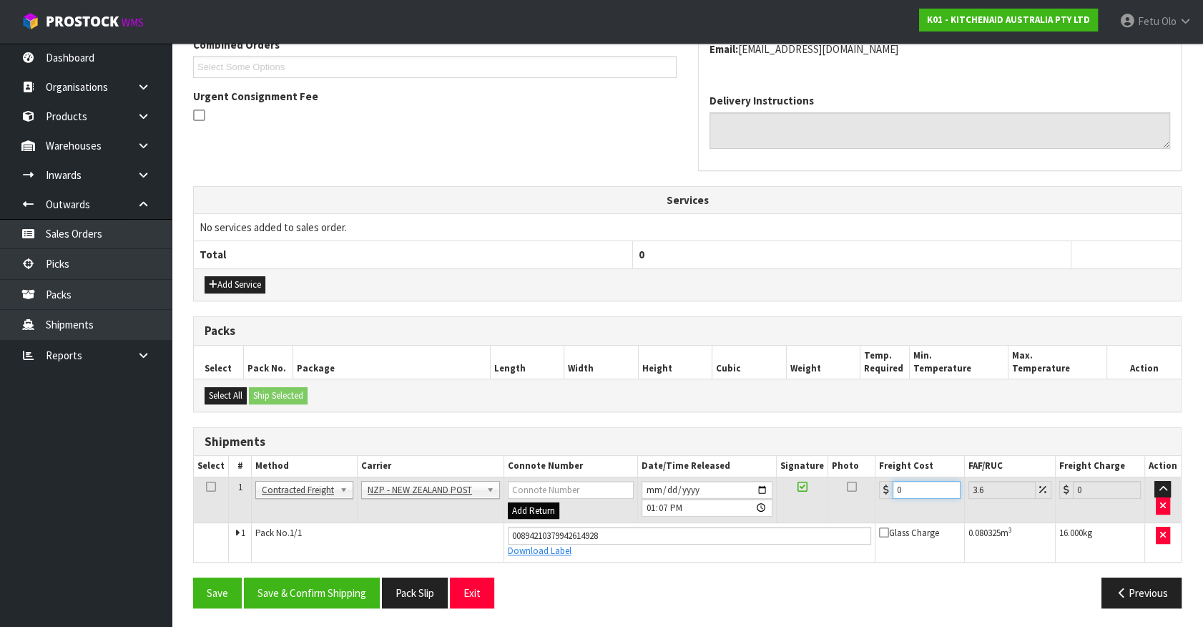
drag, startPoint x: 914, startPoint y: 492, endPoint x: 537, endPoint y: 501, distance: 377.2
click at [538, 501] on tr "1 Client Local Pickup Customer Local Pickup Company Freight Contracted Freight …" at bounding box center [687, 500] width 987 height 47
click at [285, 579] on button "Save & Confirm Shipping" at bounding box center [312, 592] width 136 height 31
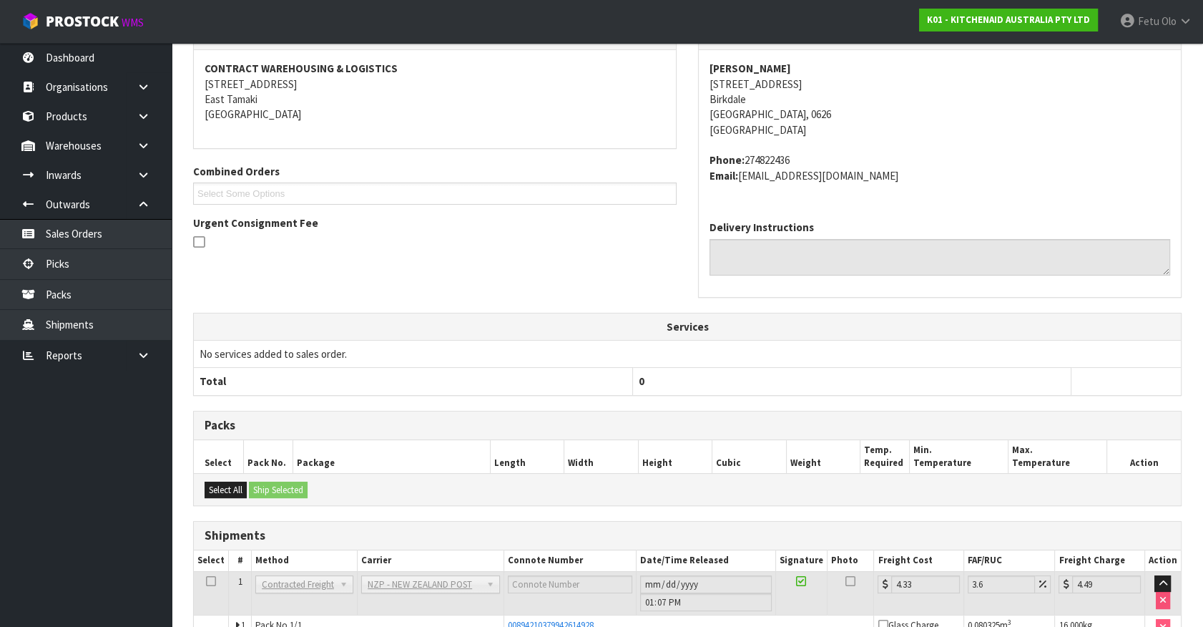
scroll to position [347, 0]
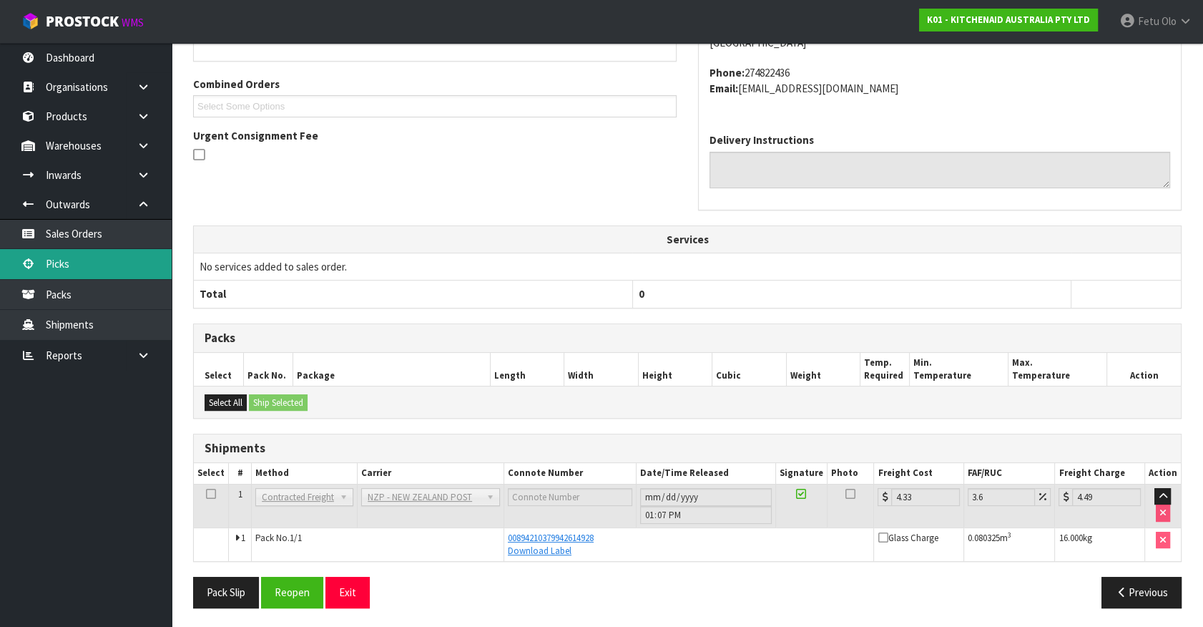
drag, startPoint x: 58, startPoint y: 257, endPoint x: 102, endPoint y: 258, distance: 44.4
click at [58, 257] on link "Picks" at bounding box center [86, 263] width 172 height 29
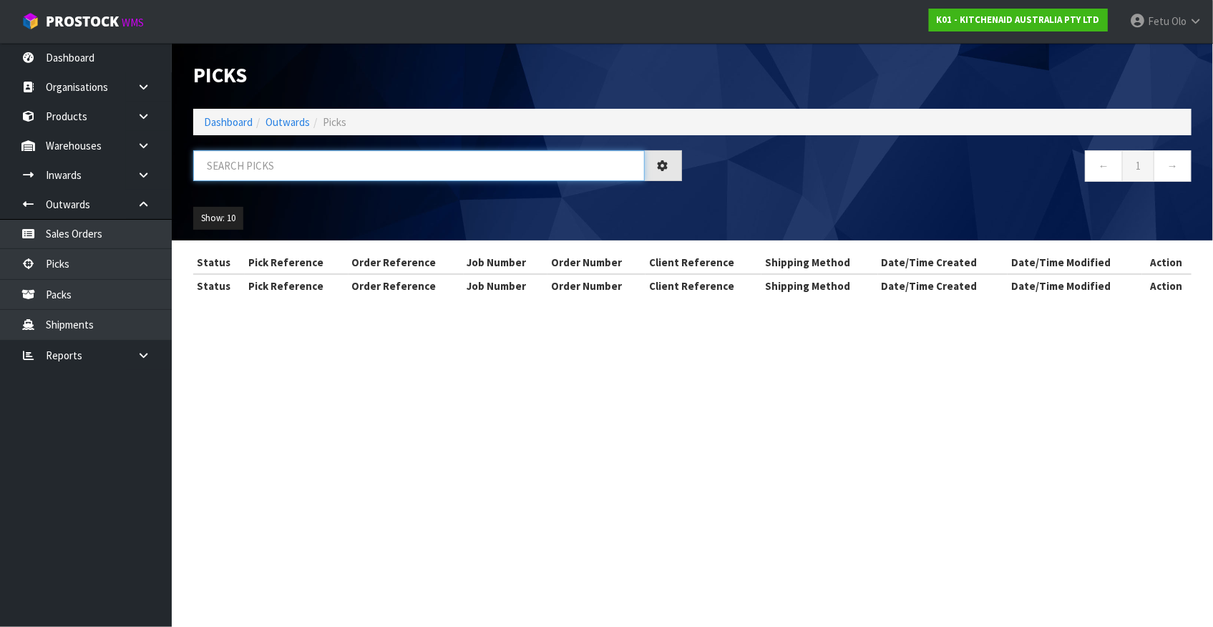
click at [333, 170] on input "text" at bounding box center [418, 165] width 451 height 31
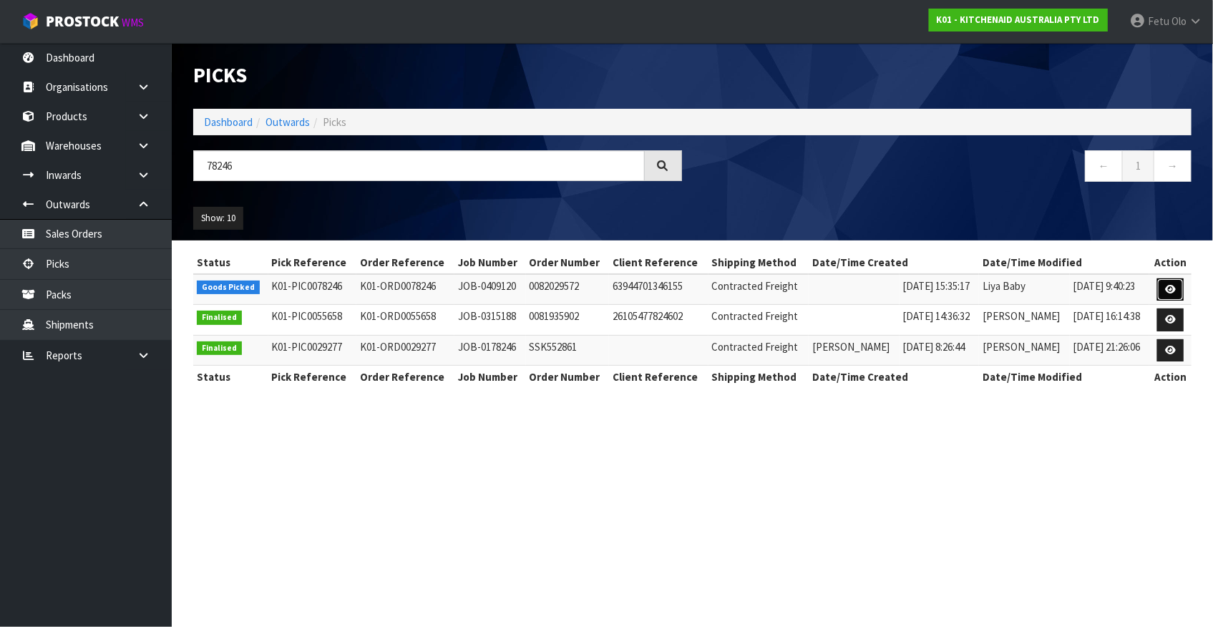
click at [1173, 290] on icon at bounding box center [1170, 289] width 11 height 9
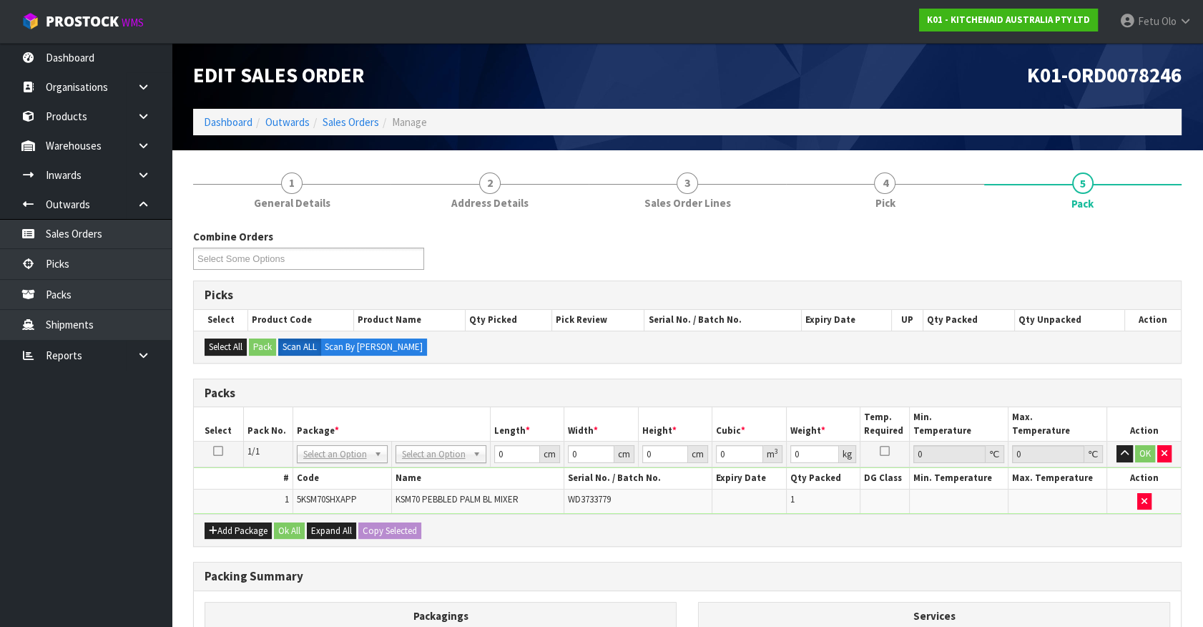
drag, startPoint x: 315, startPoint y: 454, endPoint x: 328, endPoint y: 482, distance: 30.1
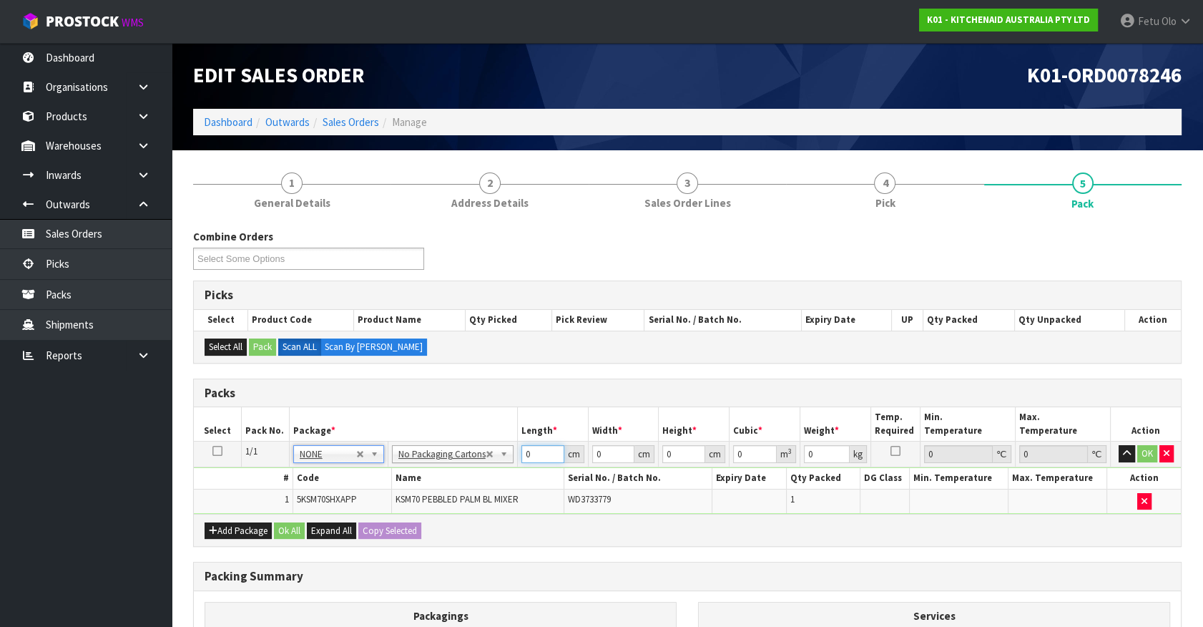
drag, startPoint x: 532, startPoint y: 448, endPoint x: 348, endPoint y: 507, distance: 193.2
click at [348, 507] on tbody "1/1 NONE 007-001 007-002 007-004 007-009 007-013 007-014 007-015 007-017 007-01…" at bounding box center [687, 477] width 987 height 72
click button "OK" at bounding box center [1148, 453] width 20 height 17
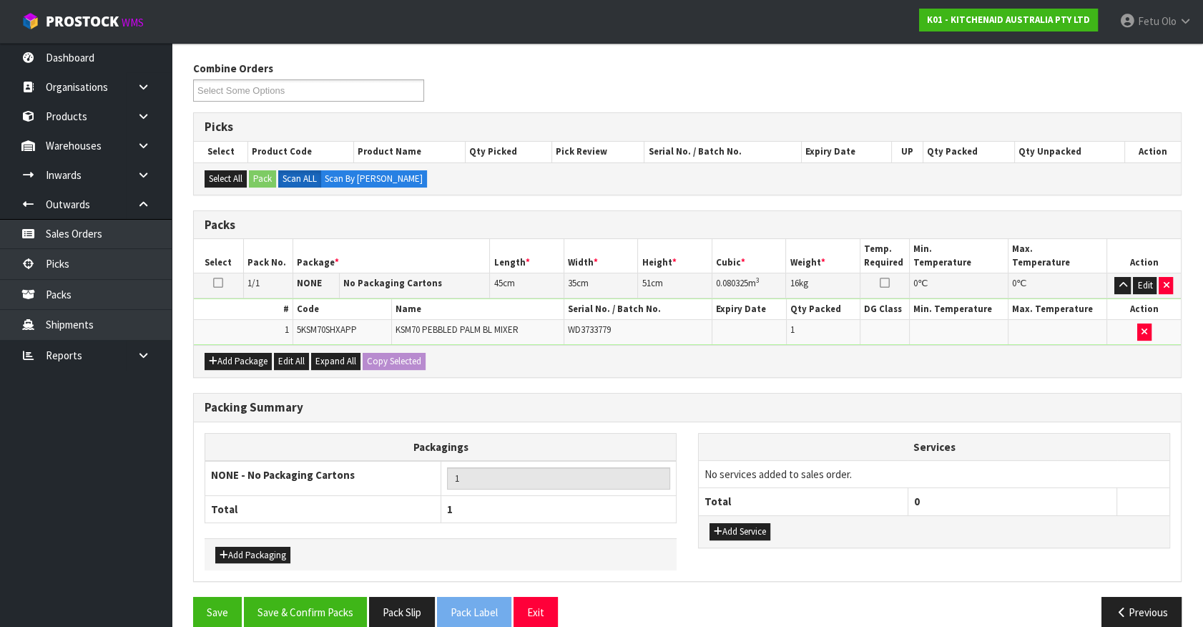
scroll to position [187, 0]
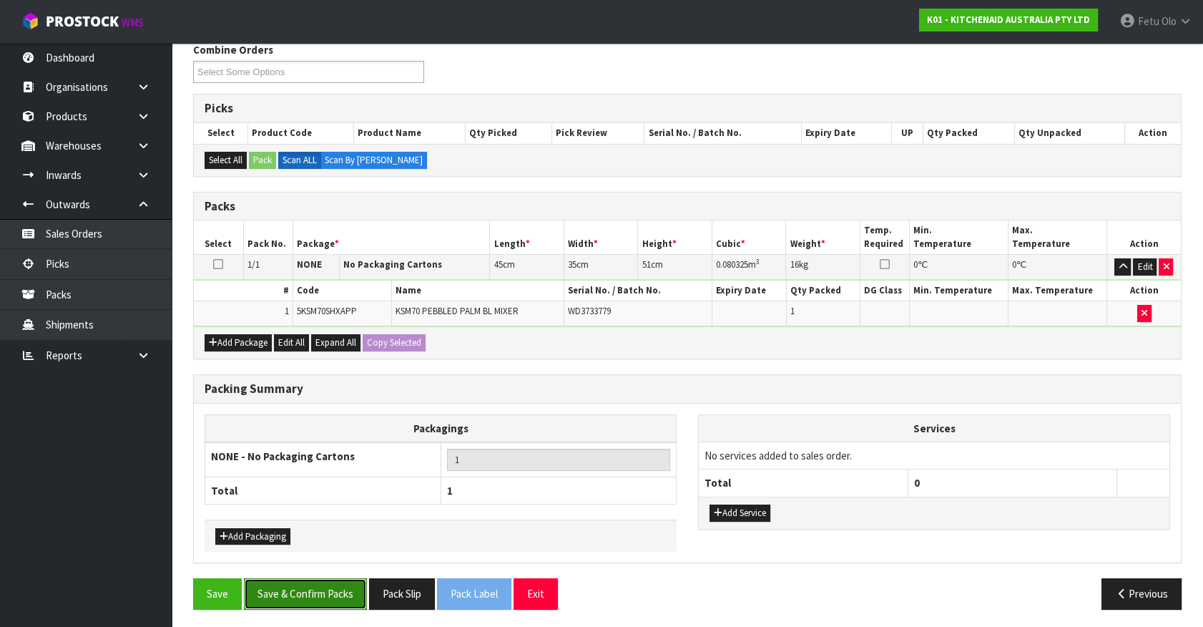
click at [313, 587] on button "Save & Confirm Packs" at bounding box center [305, 593] width 123 height 31
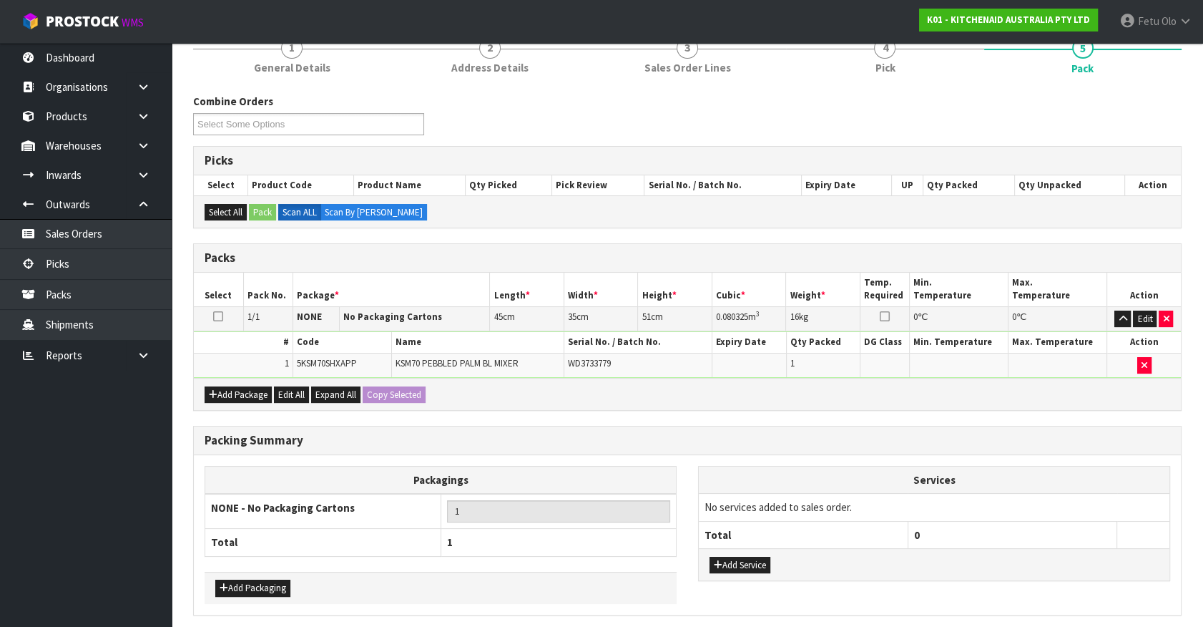
scroll to position [0, 0]
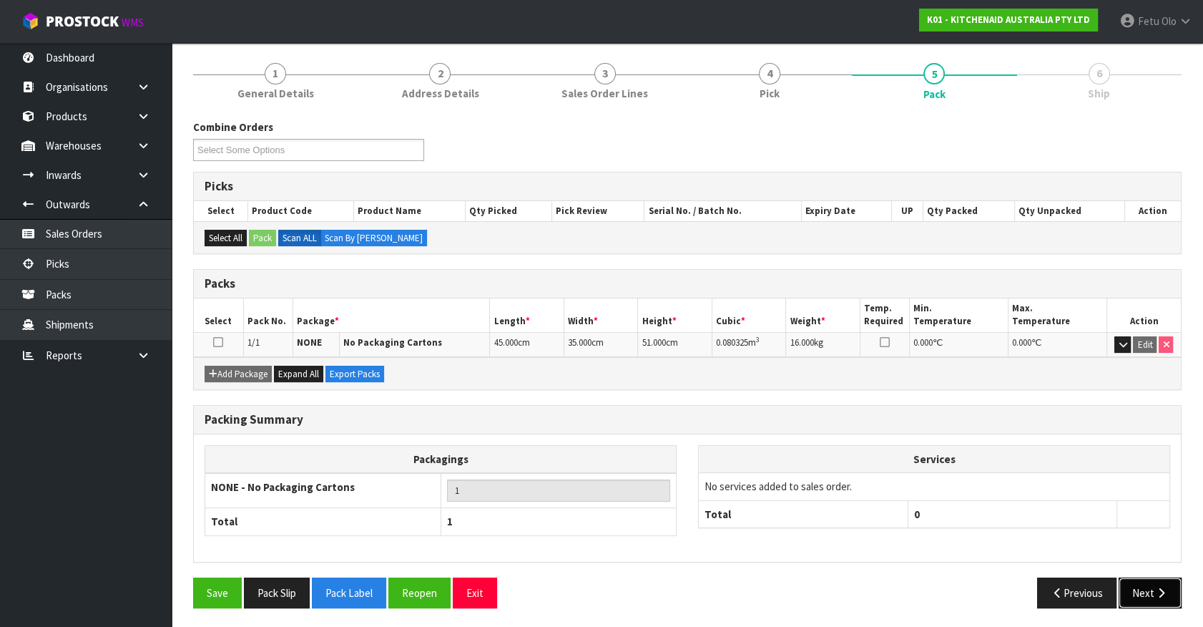
click at [1160, 587] on icon "button" at bounding box center [1162, 592] width 14 height 11
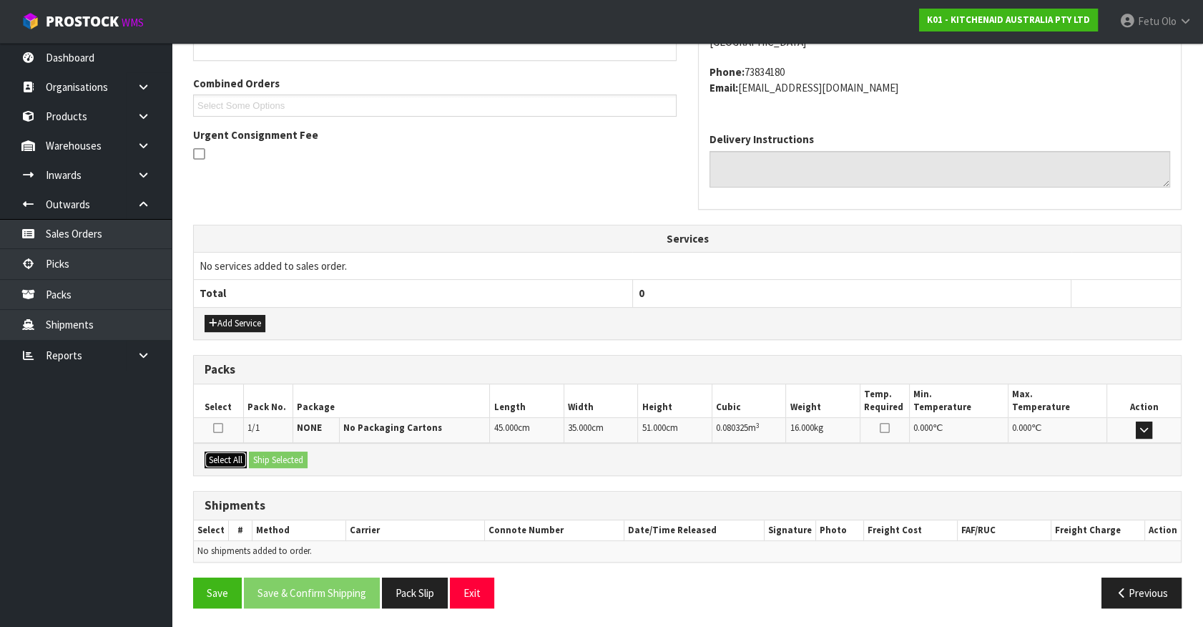
click at [231, 462] on button "Select All" at bounding box center [226, 459] width 42 height 17
click at [254, 461] on button "Ship Selected" at bounding box center [278, 459] width 59 height 17
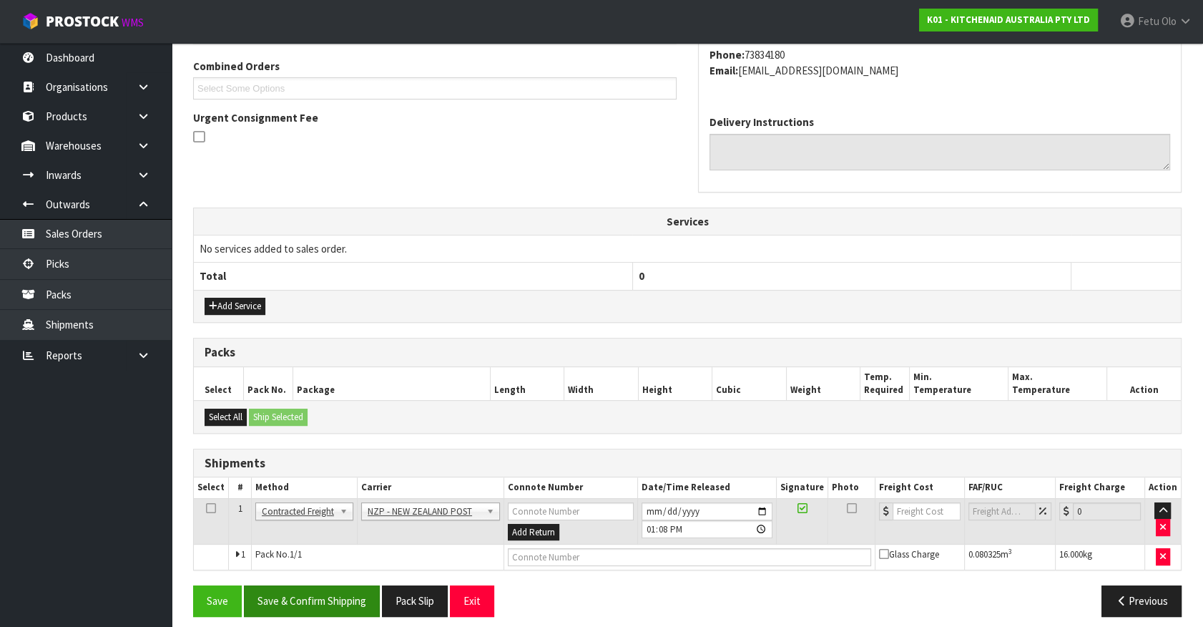
scroll to position [373, 0]
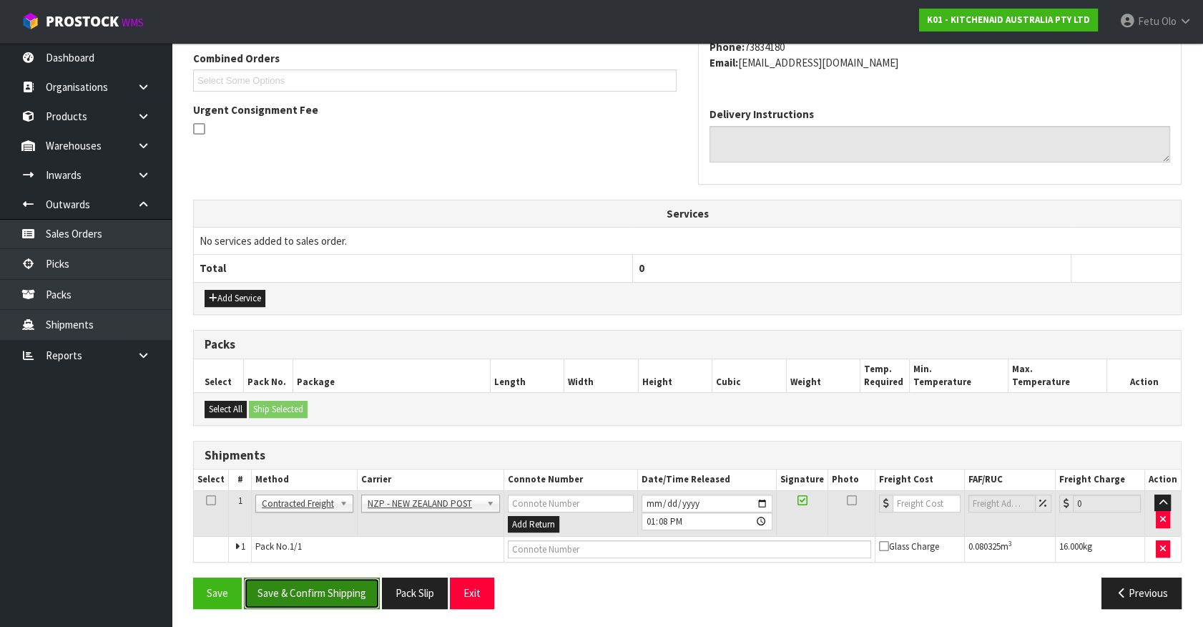
drag, startPoint x: 306, startPoint y: 578, endPoint x: 300, endPoint y: 596, distance: 18.8
click at [306, 581] on button "Save & Confirm Shipping" at bounding box center [312, 592] width 136 height 31
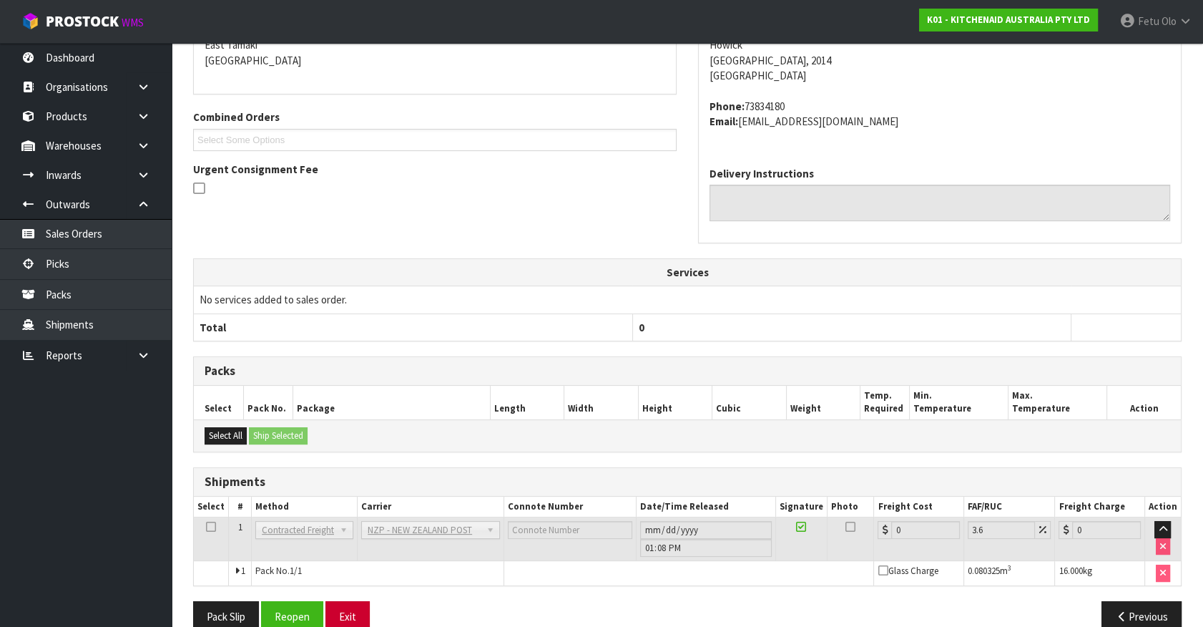
scroll to position [353, 0]
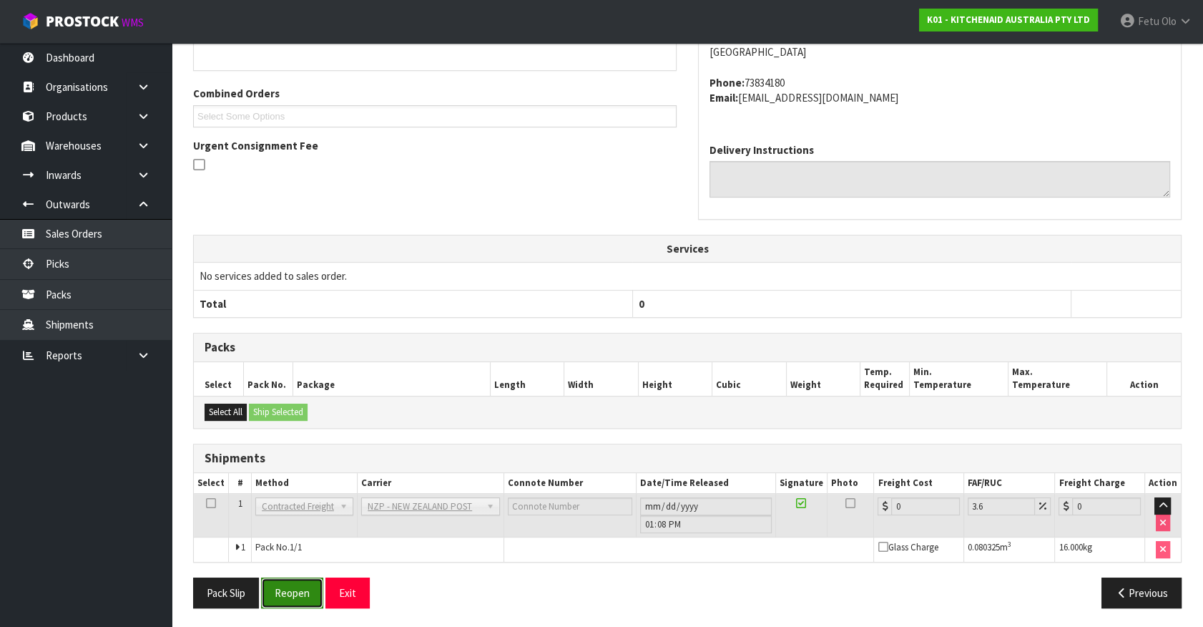
click at [274, 595] on button "Reopen" at bounding box center [292, 592] width 62 height 31
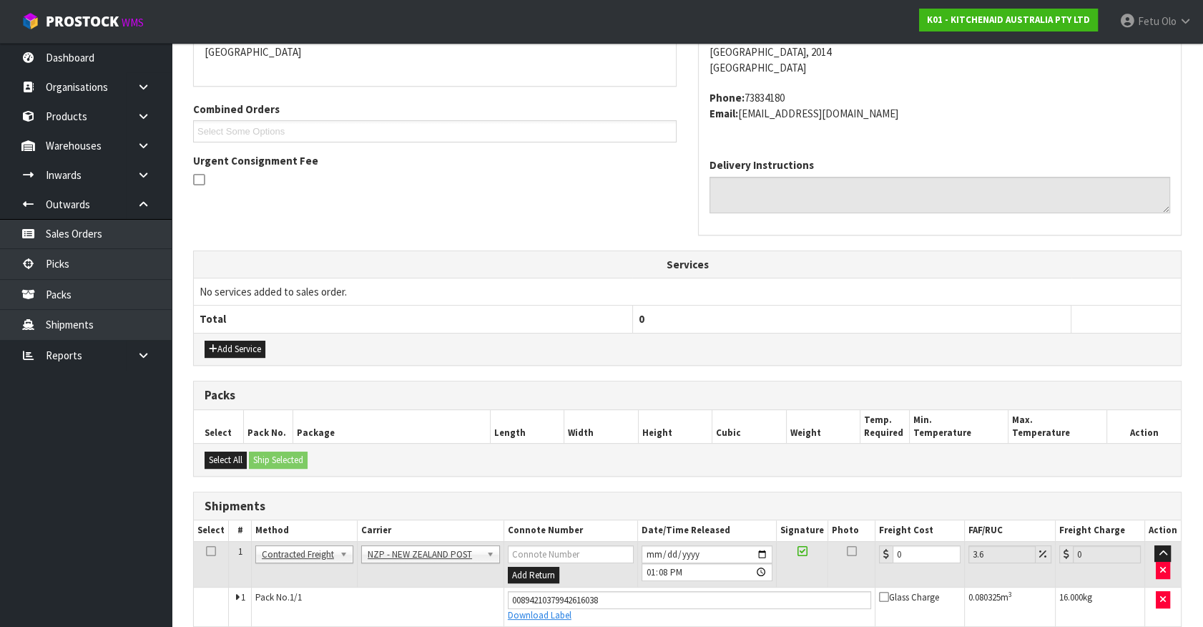
scroll to position [337, 0]
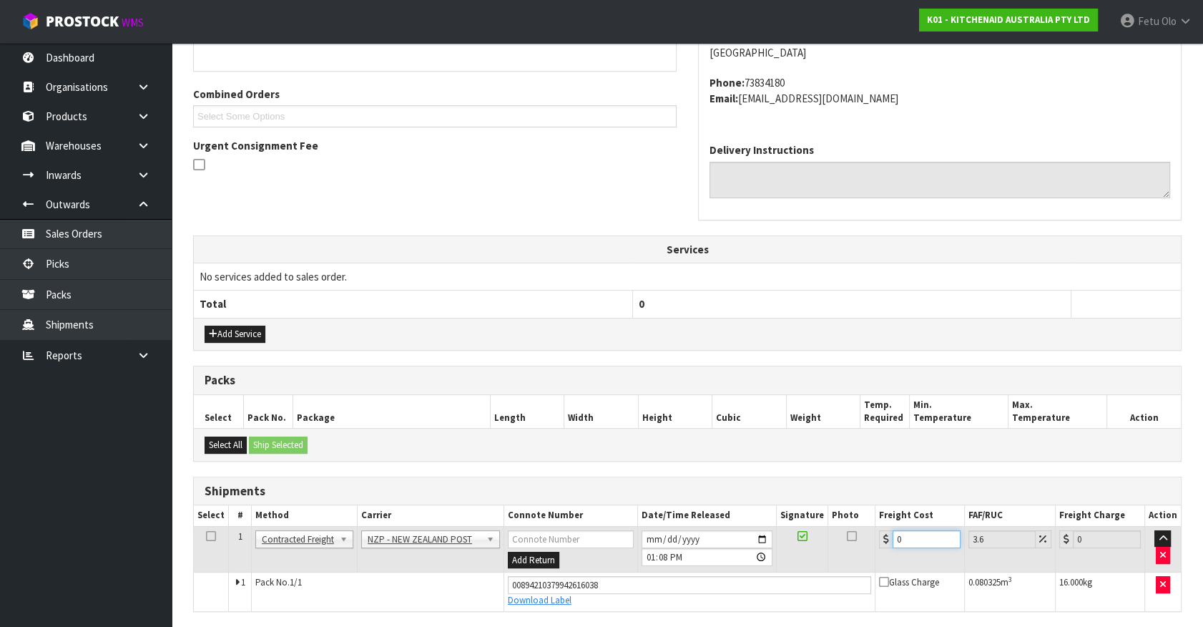
drag, startPoint x: 873, startPoint y: 551, endPoint x: 321, endPoint y: 580, distance: 553.1
click at [325, 580] on tbody "1 Client Local Pickup Customer Local Pickup Company Freight Contracted Freight …" at bounding box center [687, 568] width 987 height 84
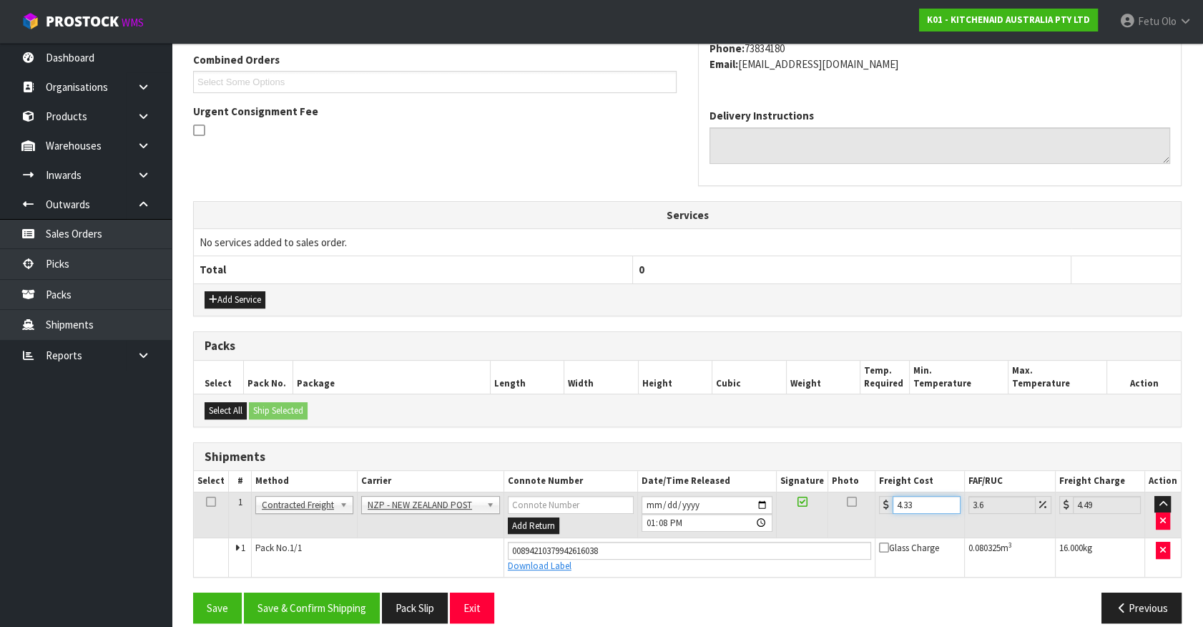
scroll to position [386, 0]
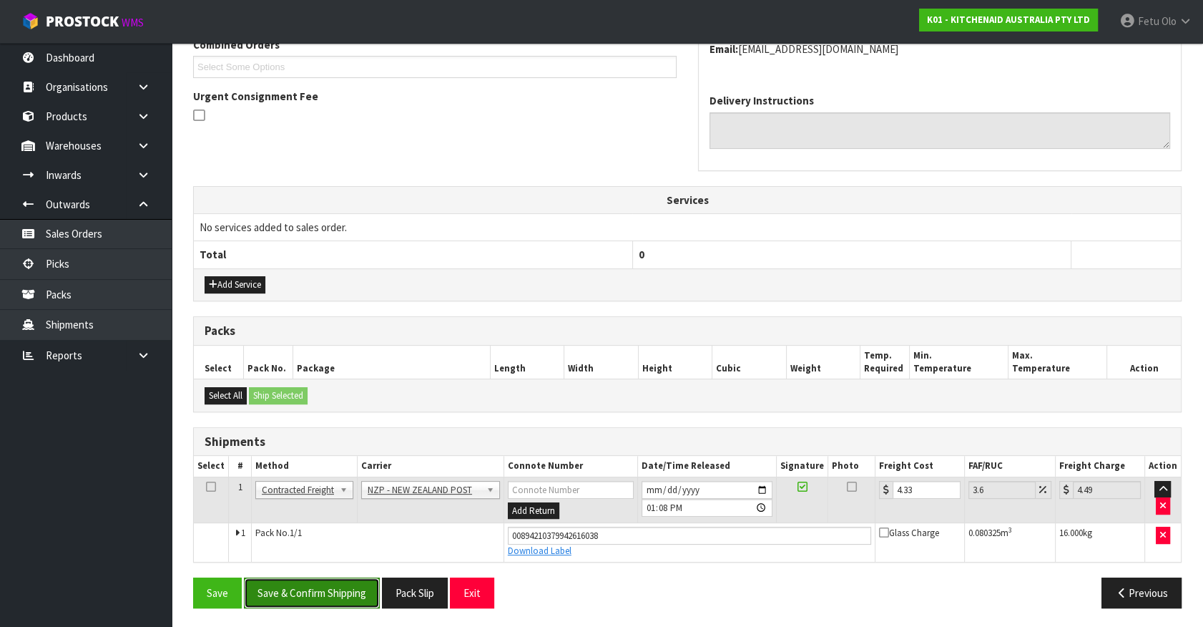
click at [344, 587] on button "Save & Confirm Shipping" at bounding box center [312, 592] width 136 height 31
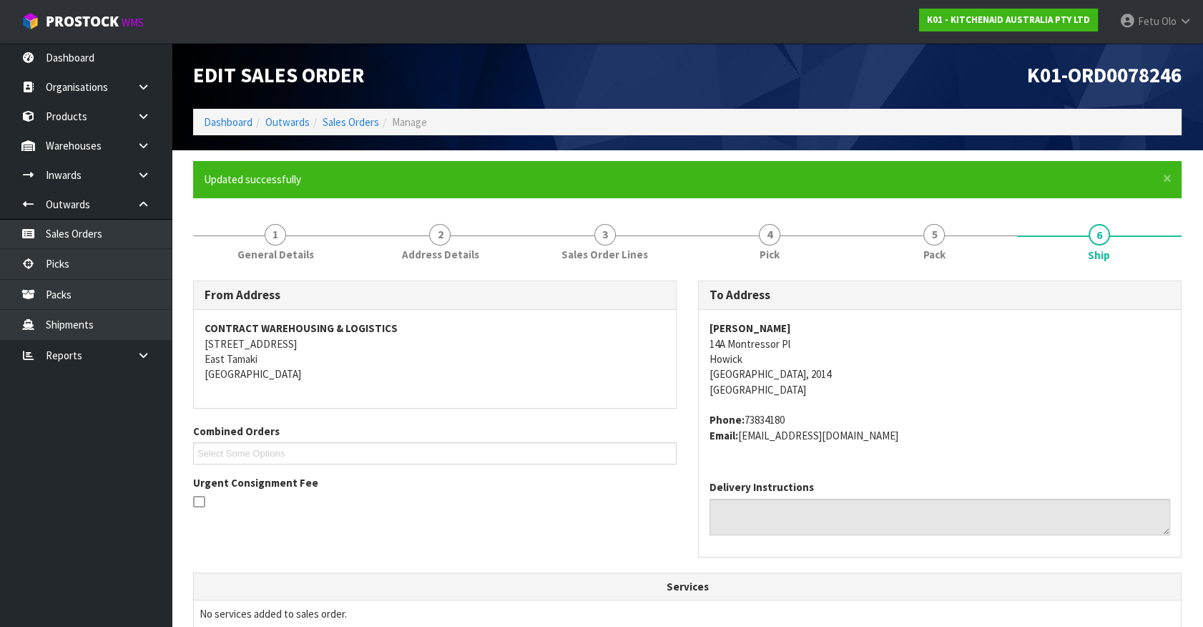
scroll to position [347, 0]
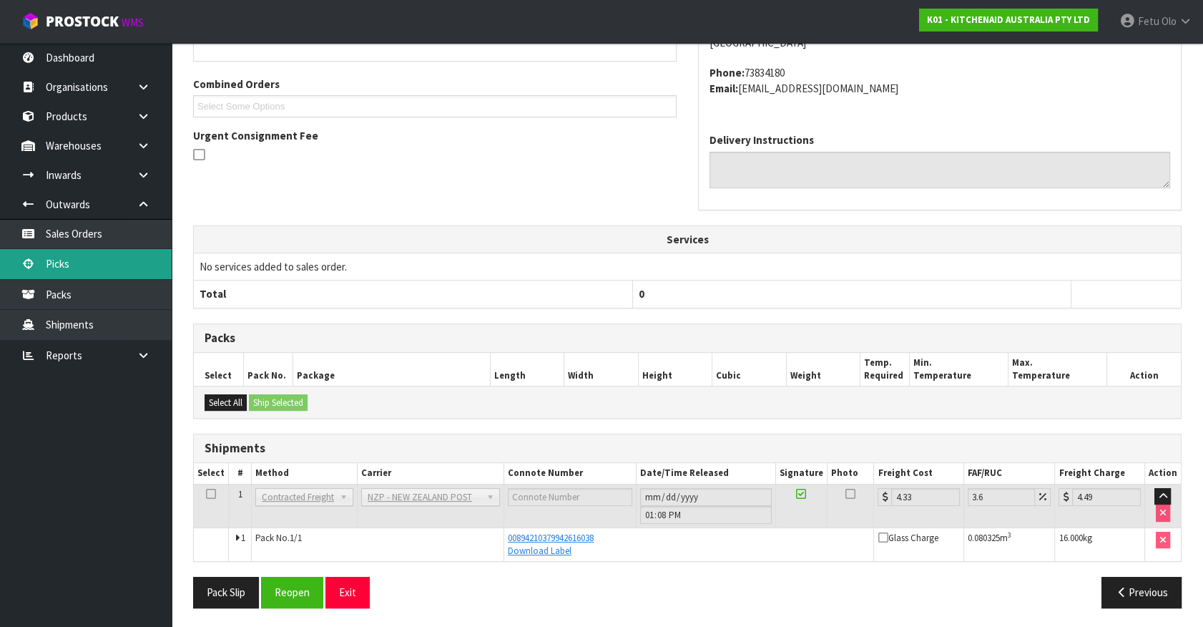
click at [45, 261] on link "Picks" at bounding box center [86, 263] width 172 height 29
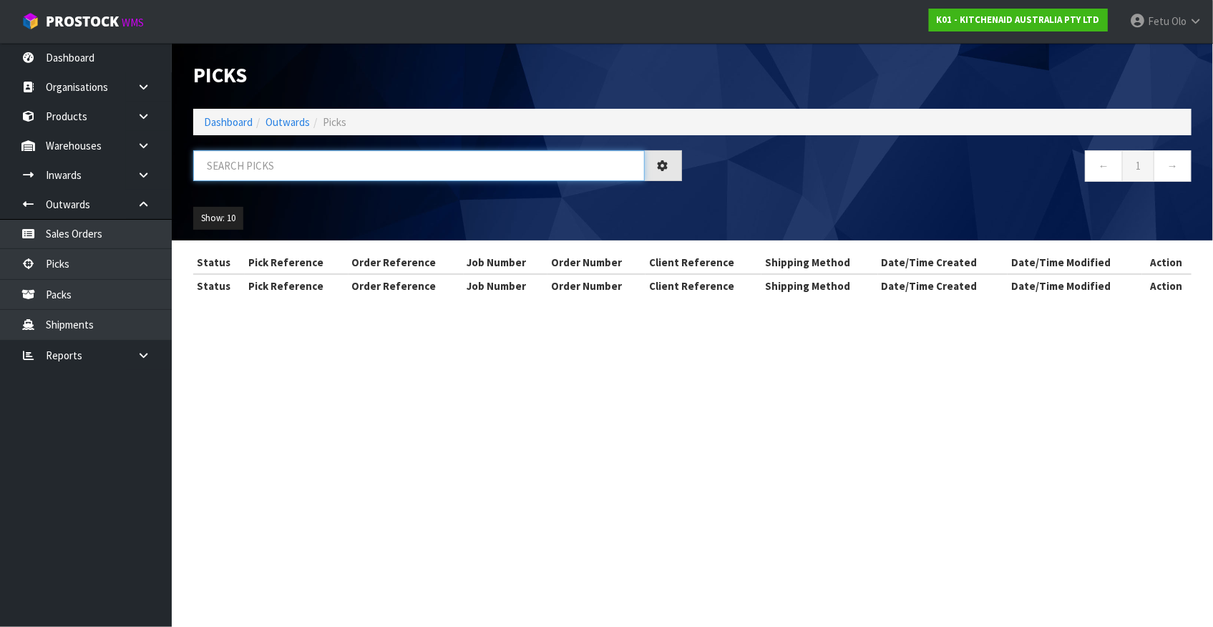
click at [311, 172] on input "text" at bounding box center [418, 165] width 451 height 31
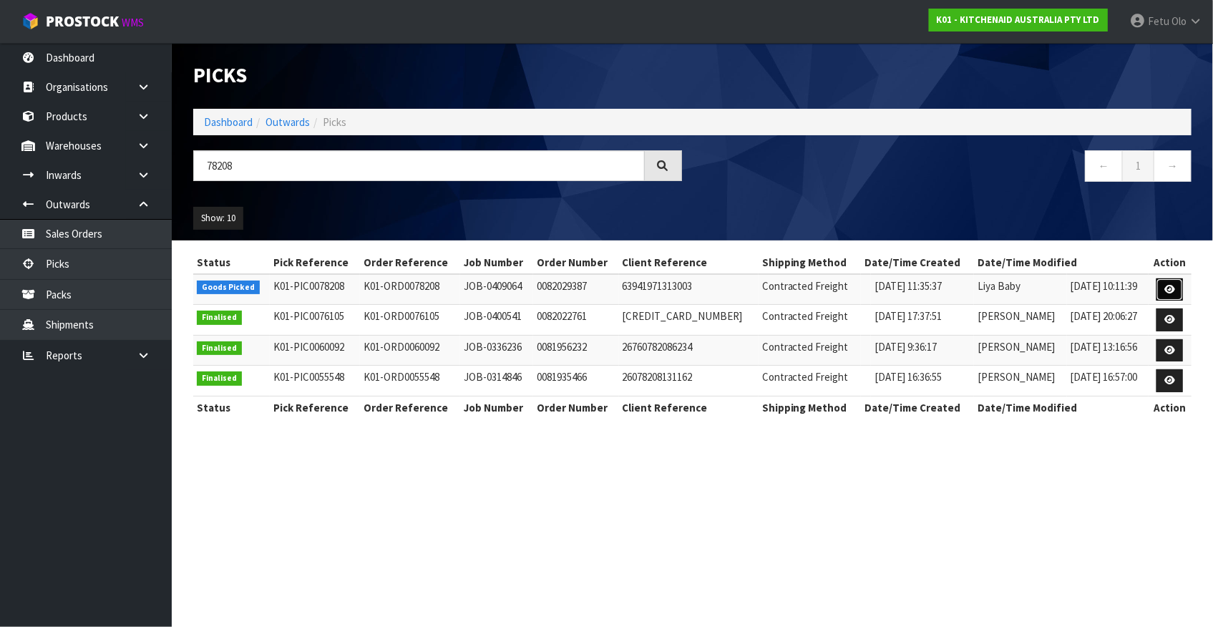
click at [1166, 289] on icon at bounding box center [1169, 289] width 11 height 9
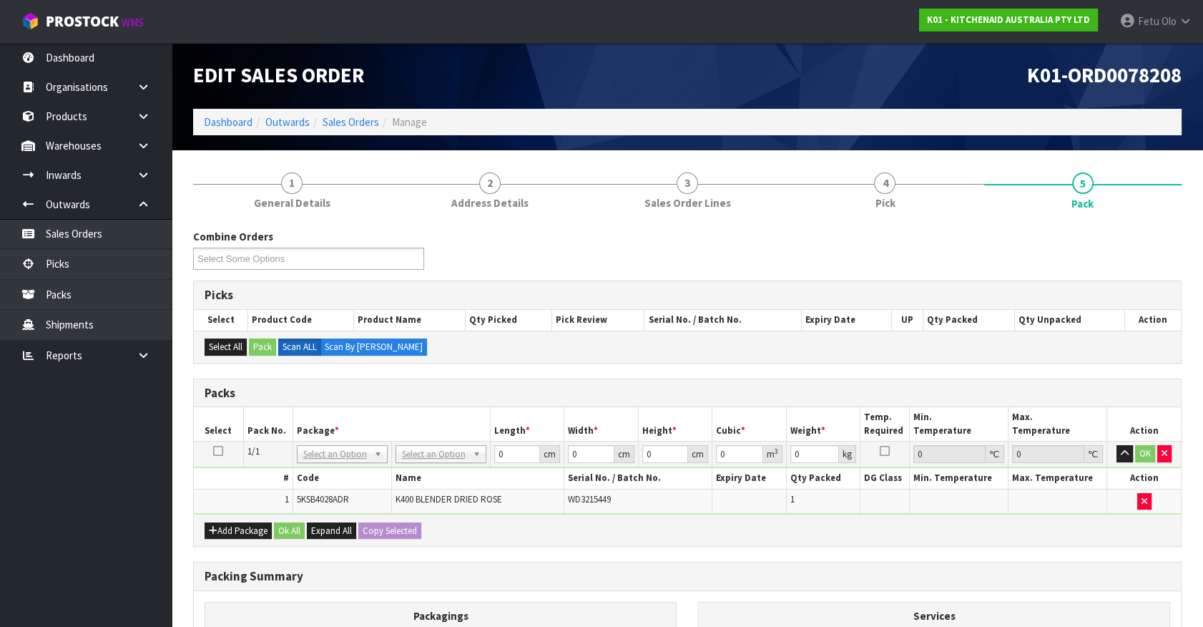
drag, startPoint x: 439, startPoint y: 453, endPoint x: 436, endPoint y: 472, distance: 19.5
drag, startPoint x: 507, startPoint y: 454, endPoint x: 364, endPoint y: 471, distance: 144.1
click at [364, 471] on tbody "1/1 NONE 007-001 007-002 007-004 007-009 007-013 007-014 007-015 007-017 007-01…" at bounding box center [687, 477] width 987 height 72
click button "OK" at bounding box center [1145, 453] width 20 height 17
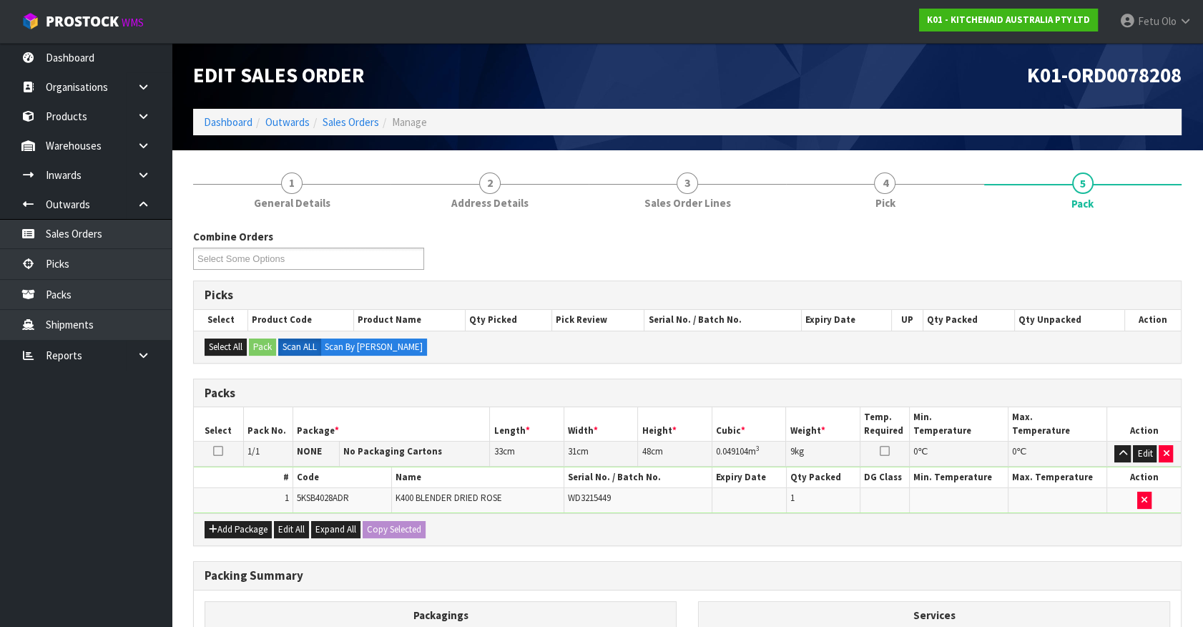
click at [927, 551] on div "Combine Orders K01-ORD0078180 K01-ORD0078184 K01-ORD0078189 K01-ORD0078191 K01-…" at bounding box center [687, 518] width 989 height 578
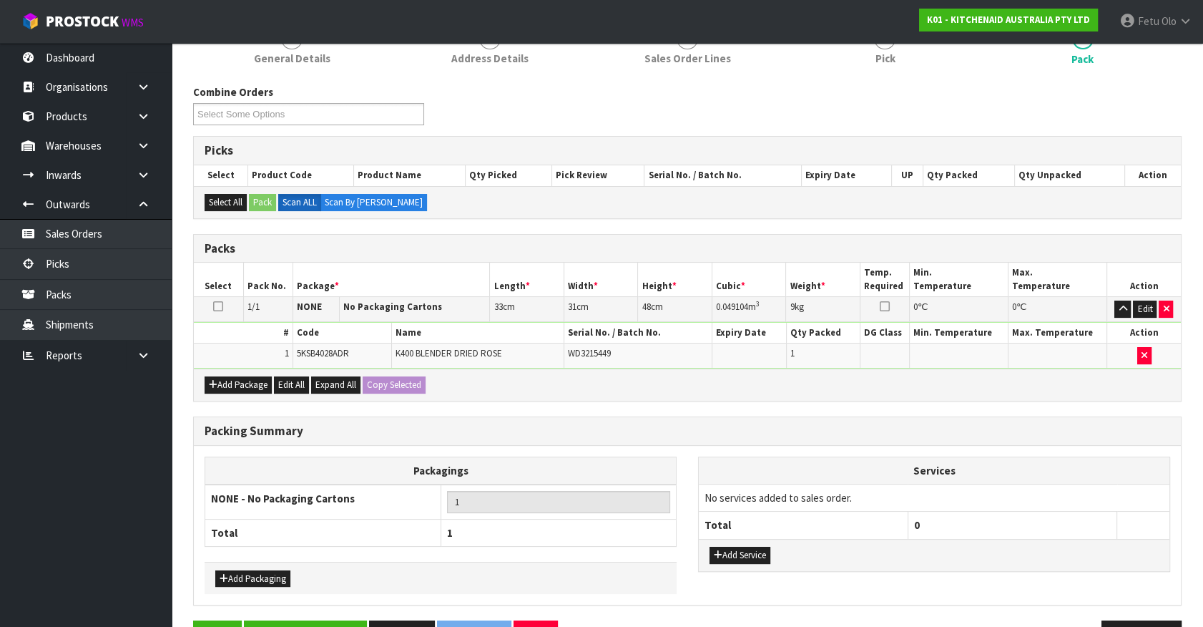
scroll to position [187, 0]
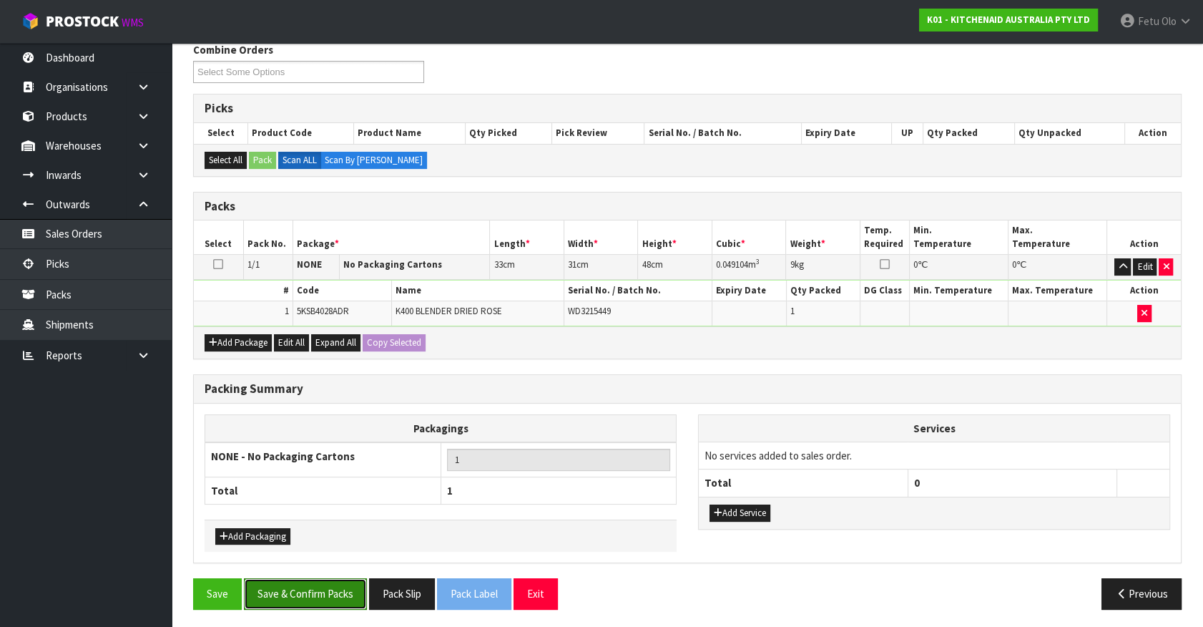
click at [326, 587] on button "Save & Confirm Packs" at bounding box center [305, 593] width 123 height 31
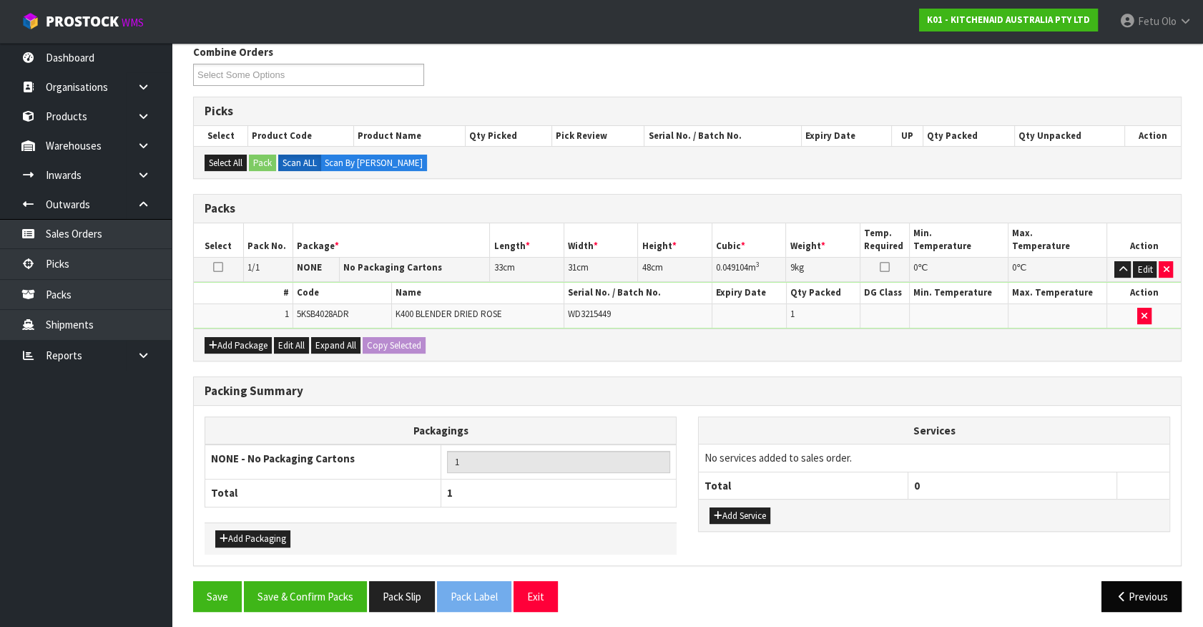
scroll to position [238, 0]
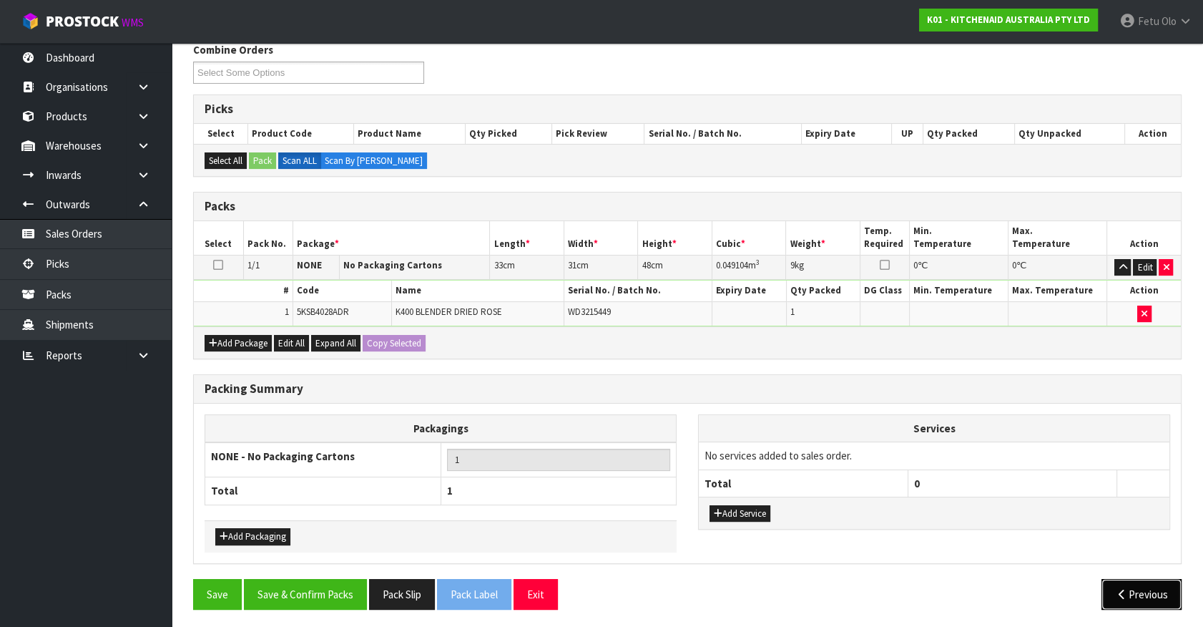
drag, startPoint x: 1142, startPoint y: 581, endPoint x: 838, endPoint y: 516, distance: 311.0
click at [1142, 581] on button "Previous" at bounding box center [1142, 594] width 80 height 31
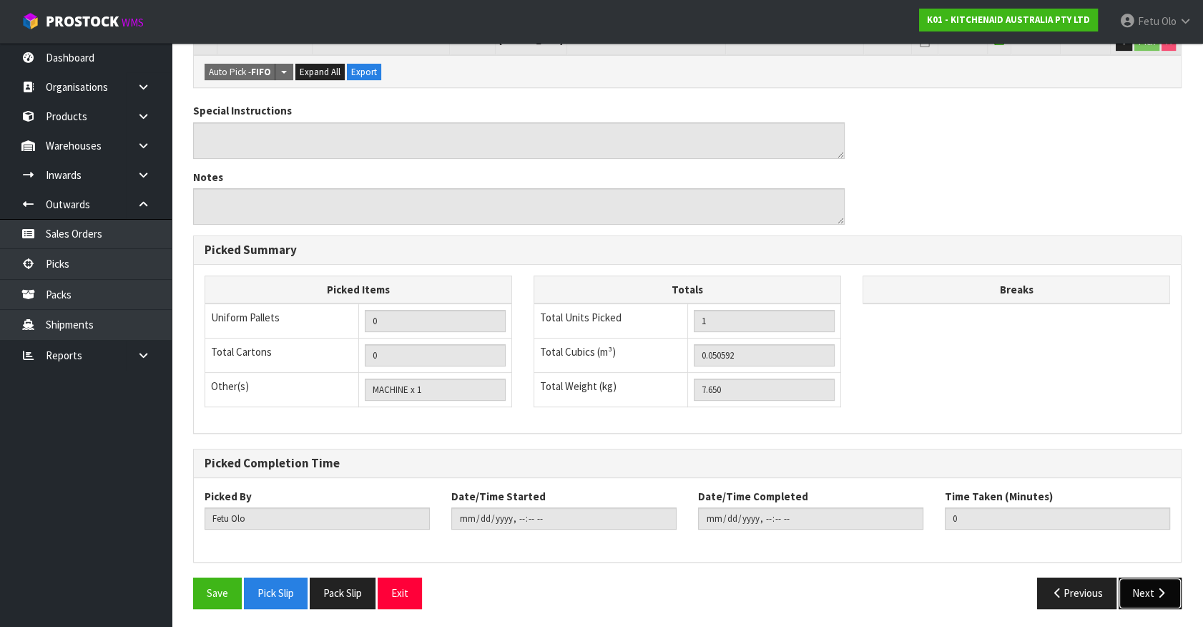
click at [1153, 580] on button "Next" at bounding box center [1150, 592] width 63 height 31
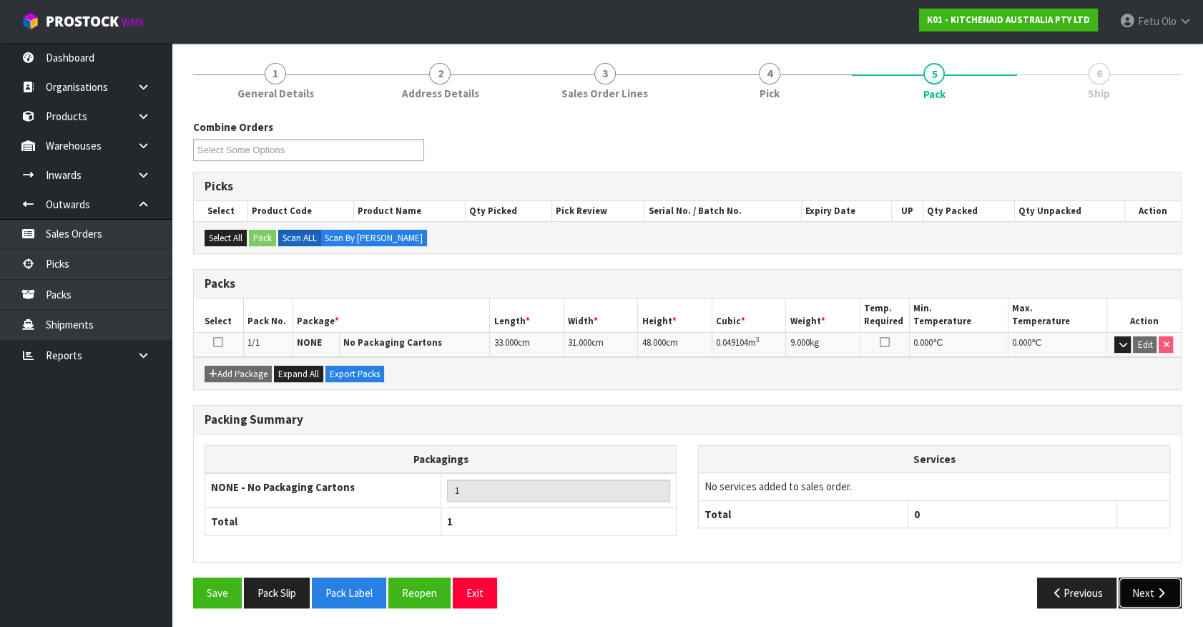
click at [1158, 599] on button "Next" at bounding box center [1150, 592] width 63 height 31
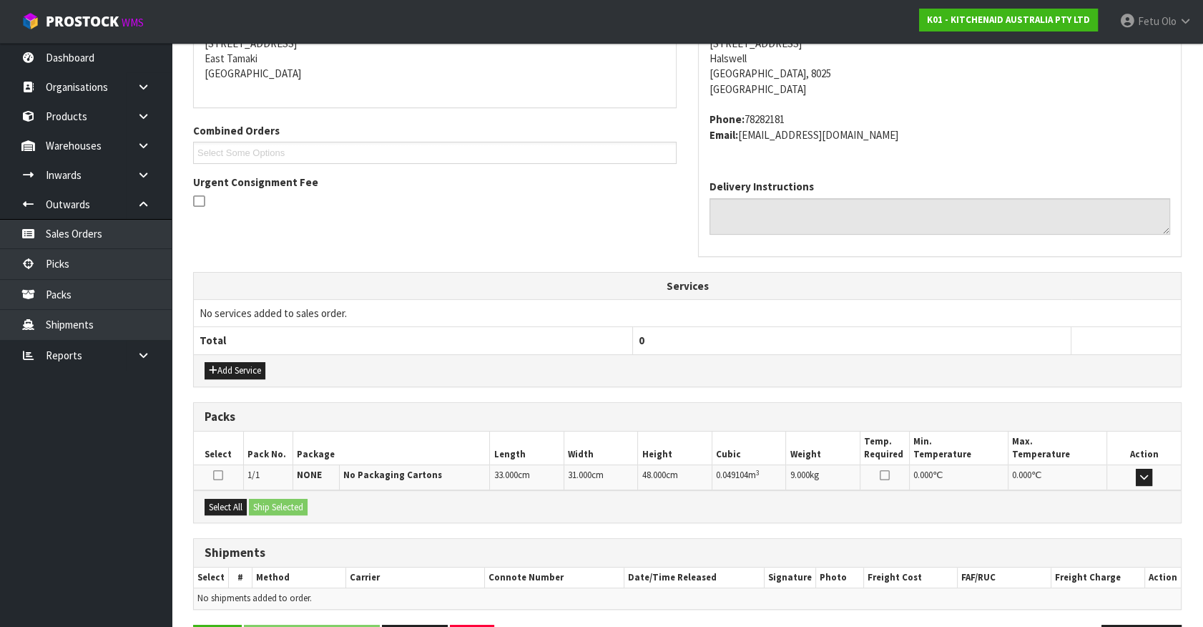
scroll to position [348, 0]
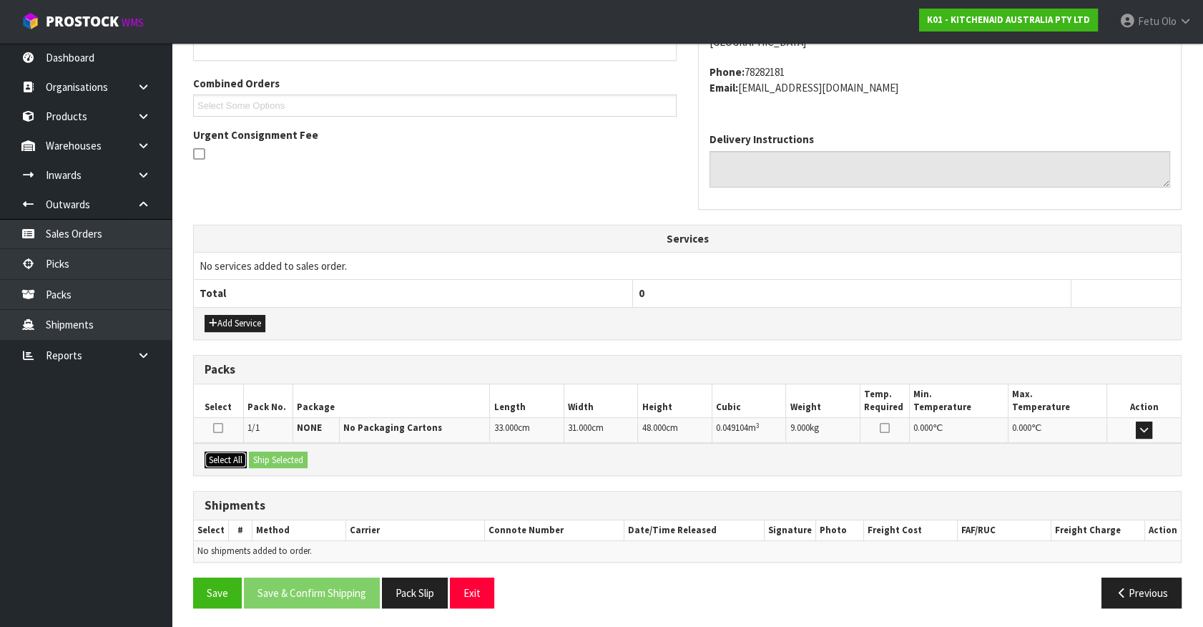
drag, startPoint x: 229, startPoint y: 461, endPoint x: 260, endPoint y: 459, distance: 30.9
click at [238, 461] on button "Select All" at bounding box center [226, 459] width 42 height 17
click at [260, 459] on button "Ship Selected" at bounding box center [278, 459] width 59 height 17
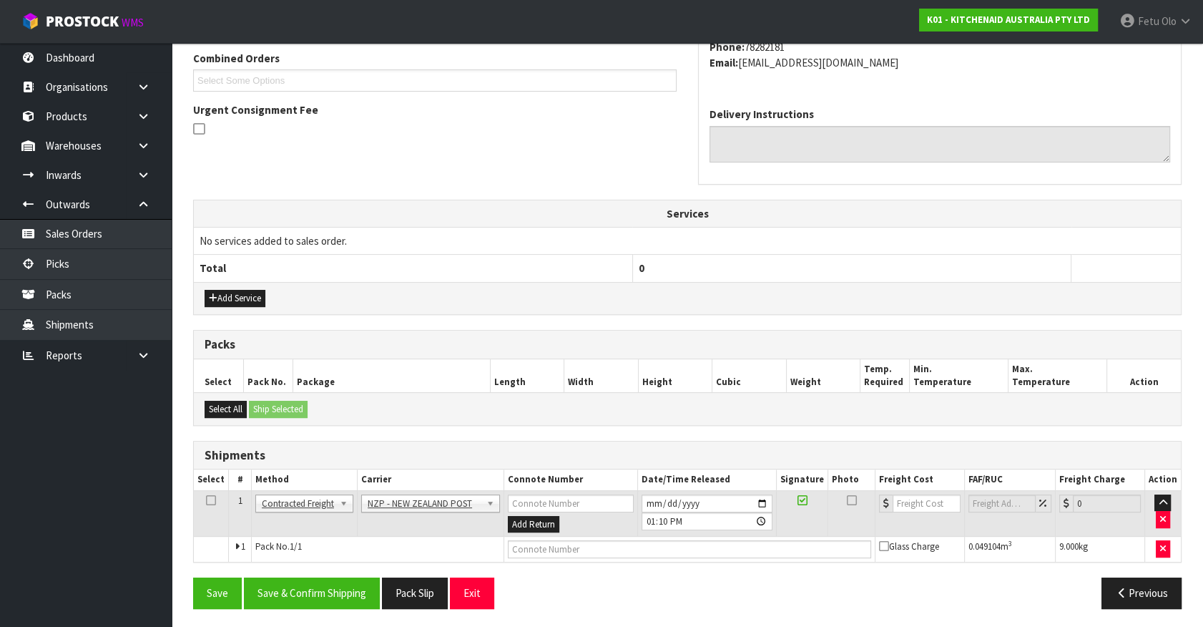
click at [310, 605] on div "Save Save & Confirm Shipping Pack Slip Exit Previous" at bounding box center [687, 597] width 1010 height 41
click at [331, 582] on button "Save & Confirm Shipping" at bounding box center [312, 592] width 136 height 31
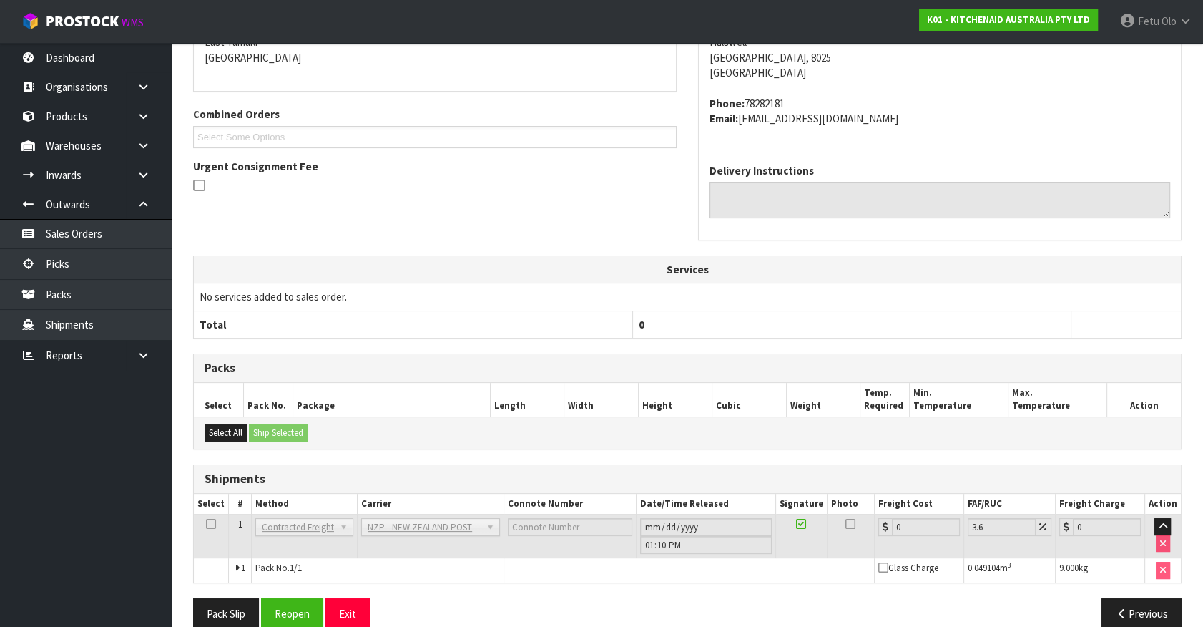
scroll to position [353, 0]
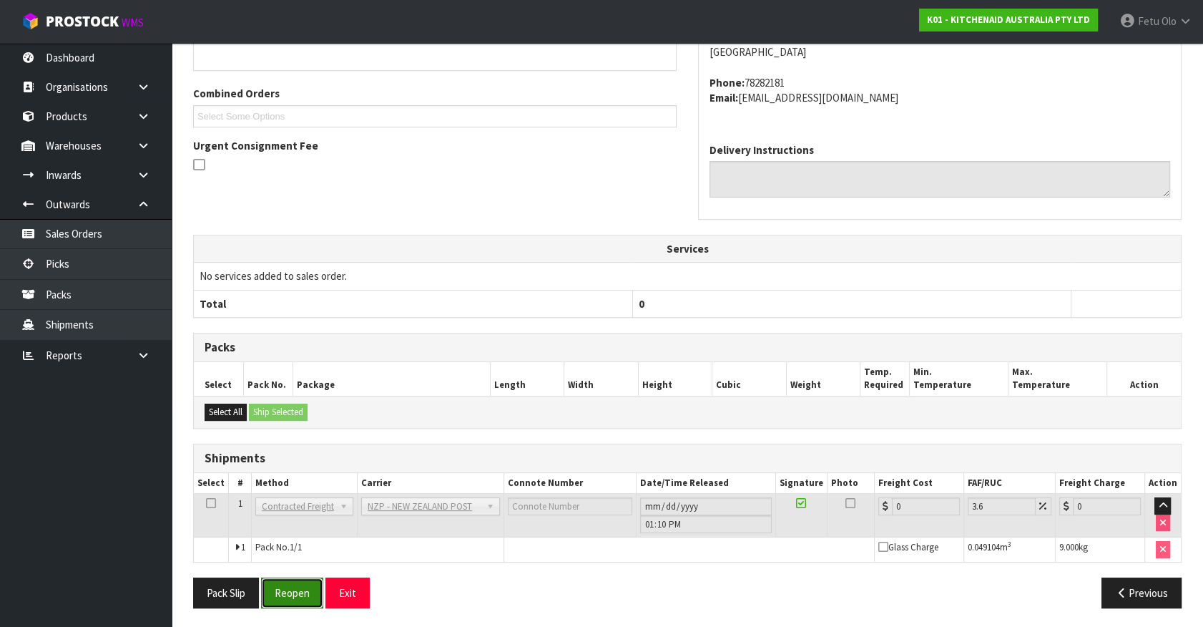
click at [270, 603] on button "Reopen" at bounding box center [292, 592] width 62 height 31
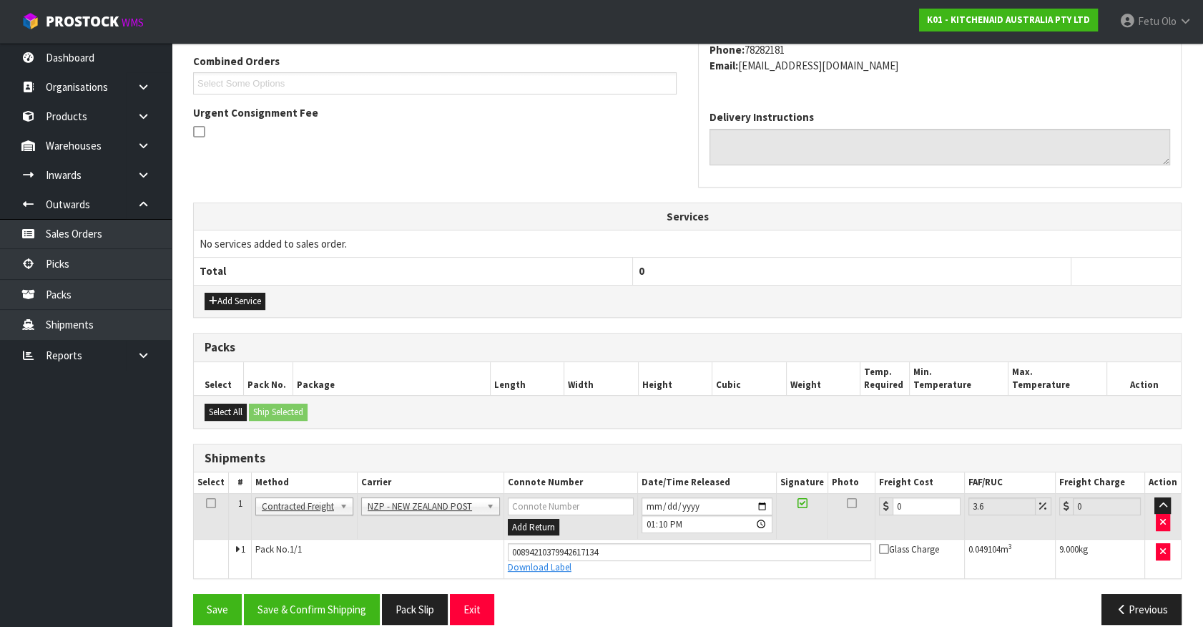
scroll to position [386, 0]
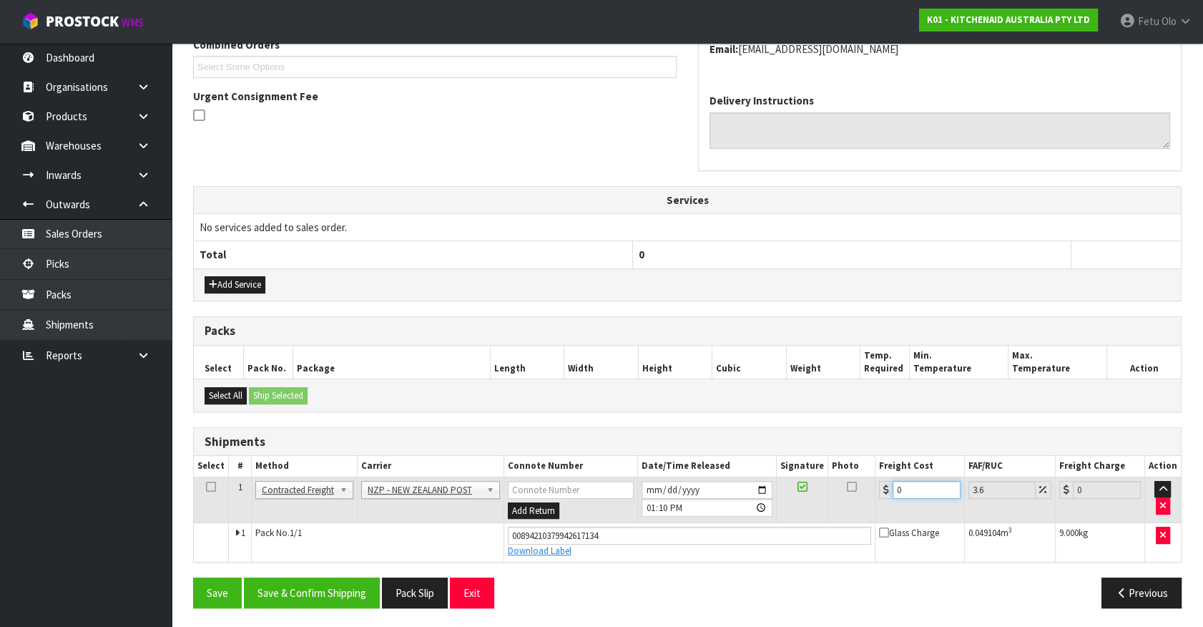
drag, startPoint x: 918, startPoint y: 489, endPoint x: 566, endPoint y: 526, distance: 353.9
click at [567, 526] on tbody "1 Client Local Pickup Customer Local Pickup Company Freight Contracted Freight …" at bounding box center [687, 519] width 987 height 84
click at [311, 606] on div "Save Save & Confirm Shipping Pack Slip Exit Previous" at bounding box center [687, 597] width 1010 height 41
click at [314, 594] on button "Save & Confirm Shipping" at bounding box center [312, 592] width 136 height 31
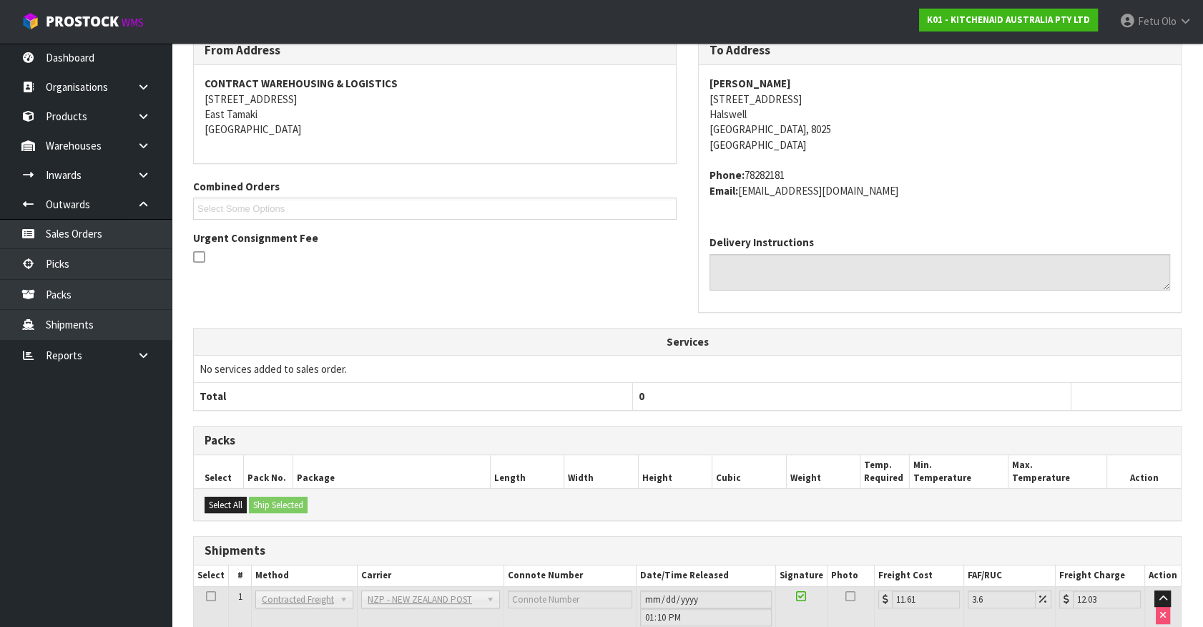
scroll to position [347, 0]
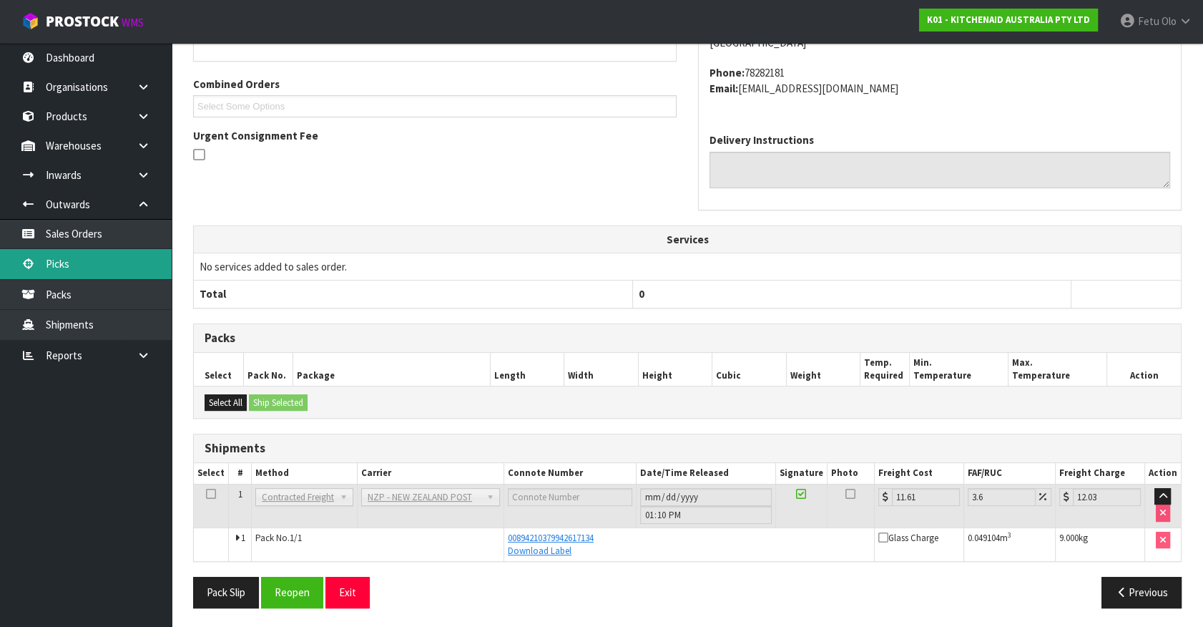
click at [52, 269] on link "Picks" at bounding box center [86, 263] width 172 height 29
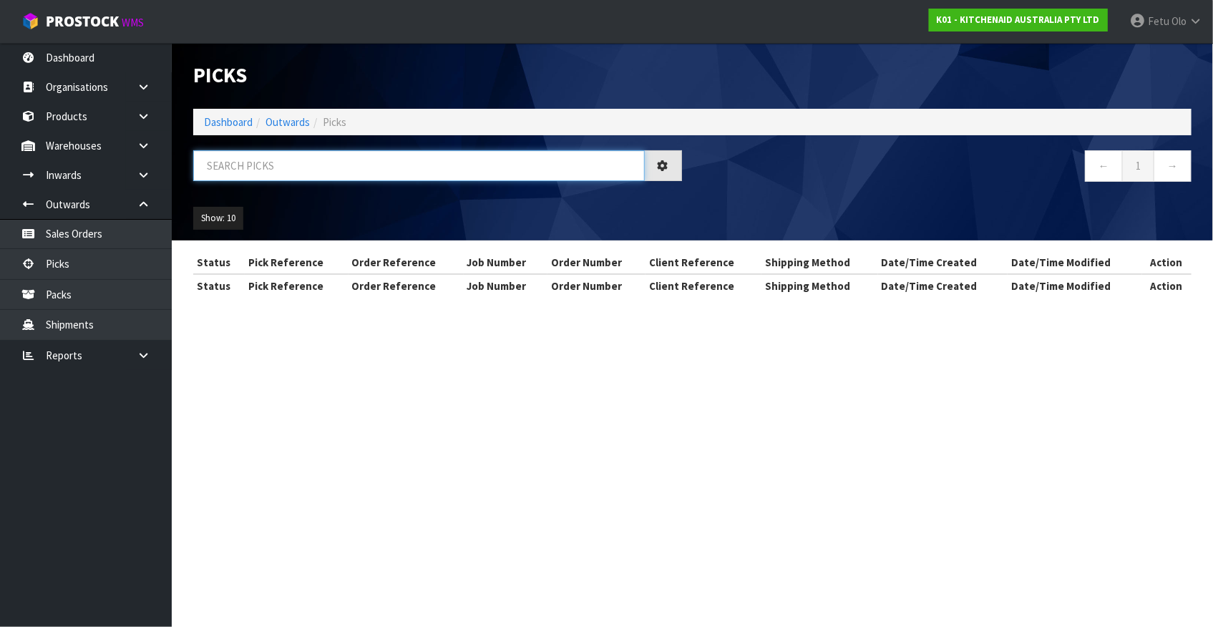
click at [314, 171] on input "text" at bounding box center [418, 165] width 451 height 31
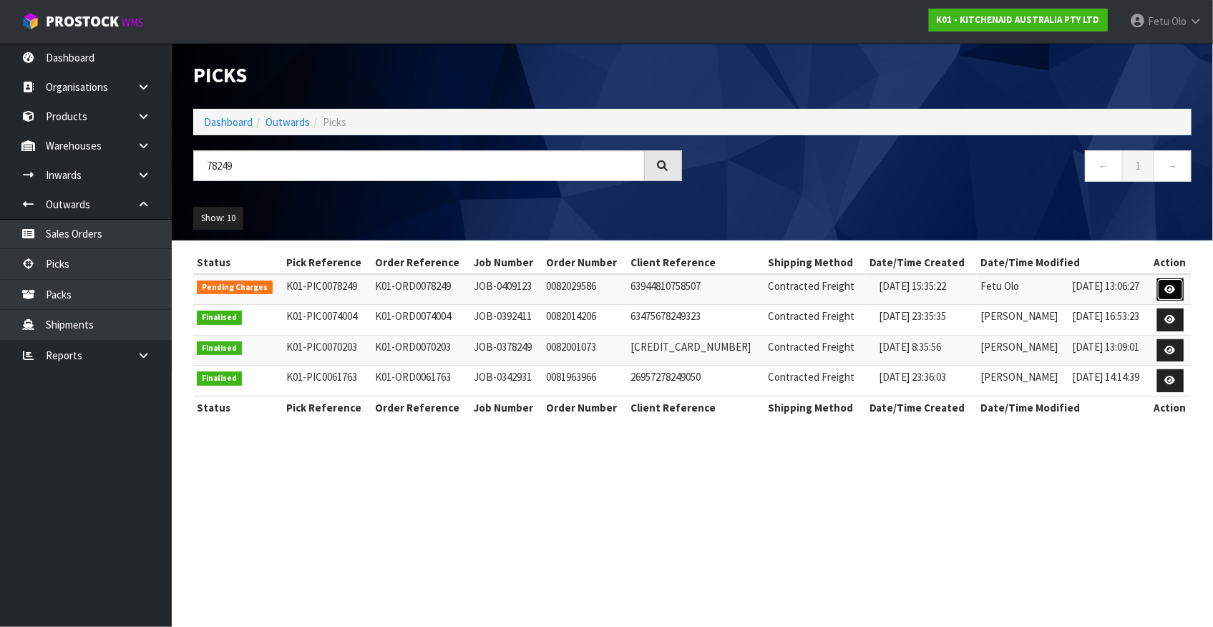
click at [1168, 290] on icon at bounding box center [1170, 289] width 11 height 9
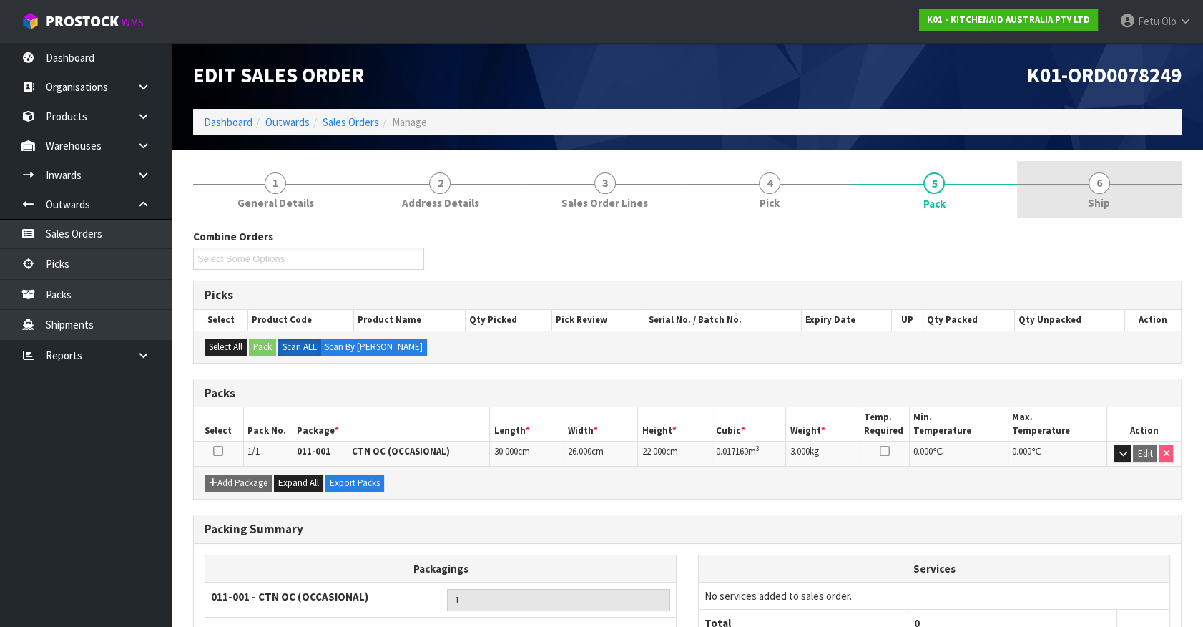
click at [1113, 184] on link "6 Ship" at bounding box center [1099, 189] width 165 height 57
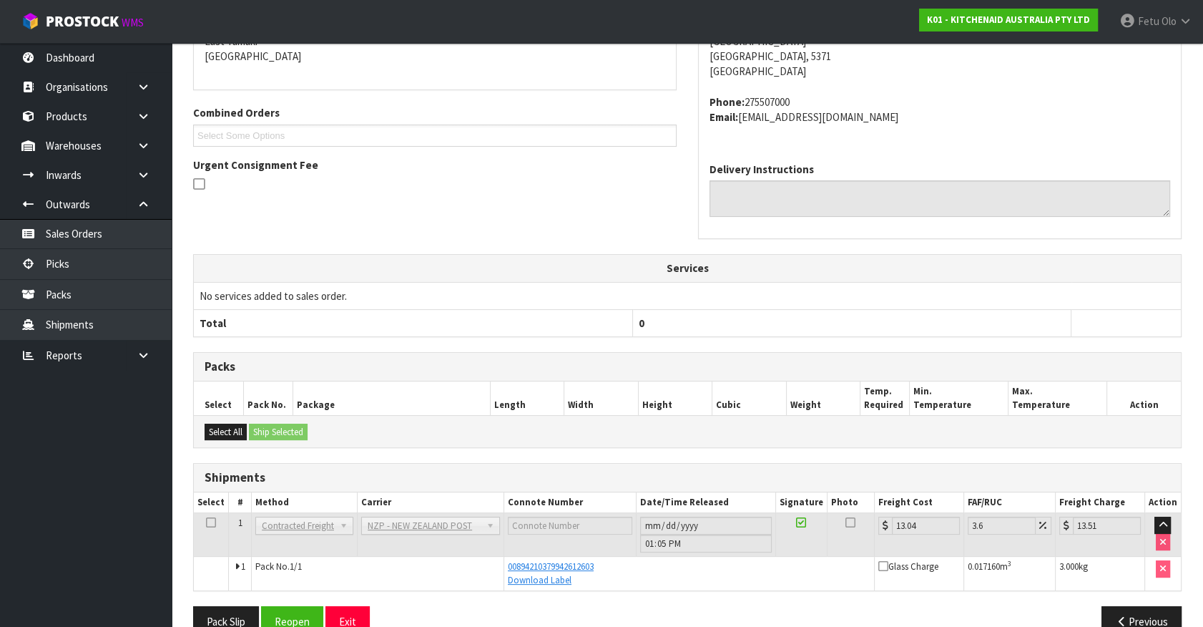
scroll to position [295, 0]
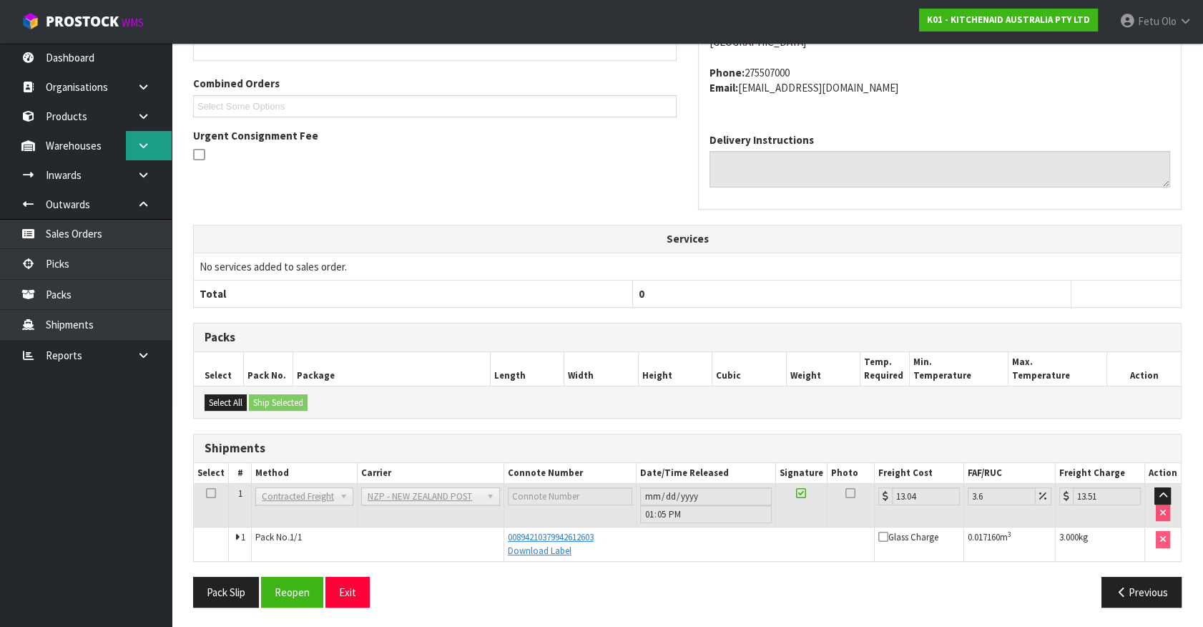
click at [152, 143] on link at bounding box center [149, 145] width 46 height 29
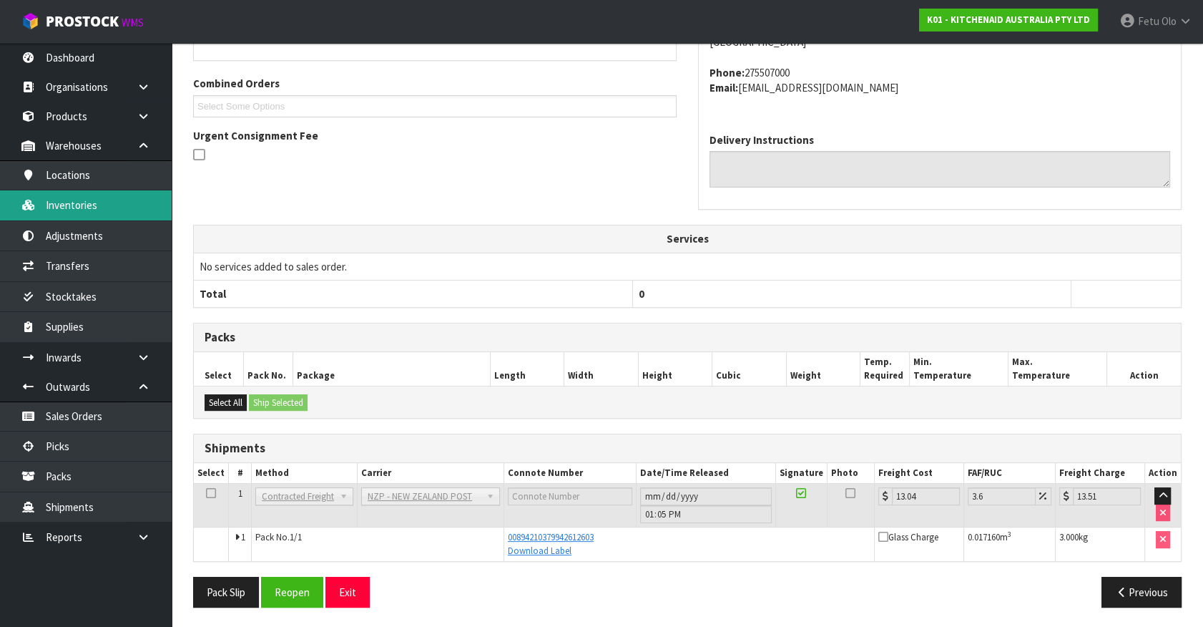
click at [85, 209] on link "Inventories" at bounding box center [86, 204] width 172 height 29
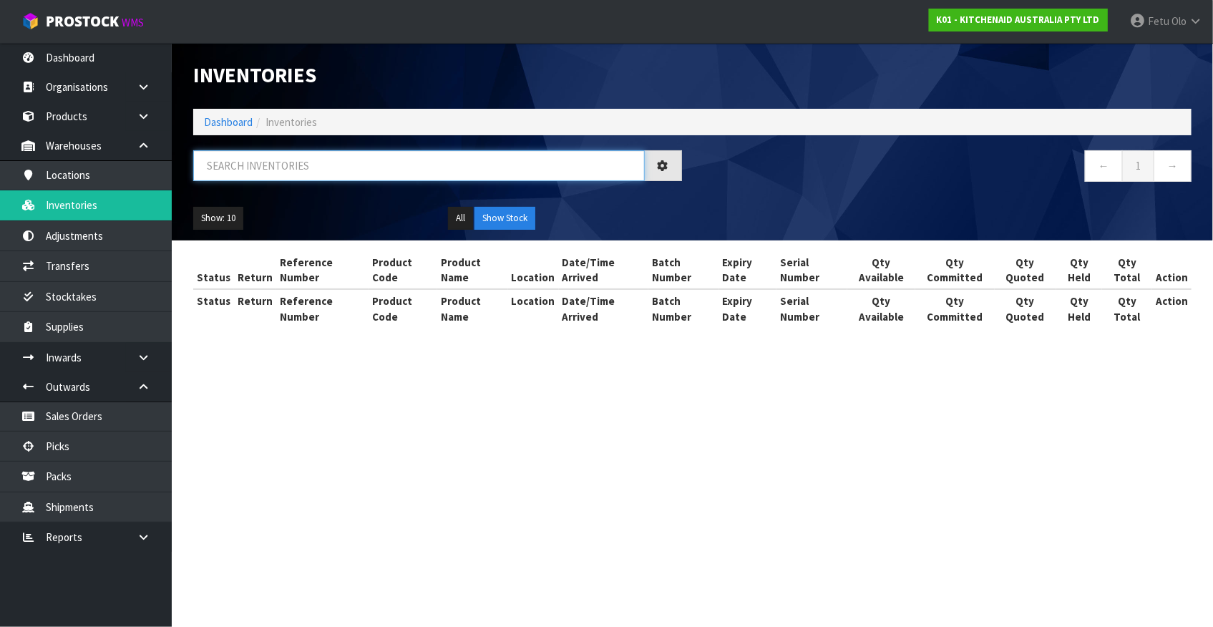
click at [303, 160] on input "text" at bounding box center [418, 165] width 451 height 31
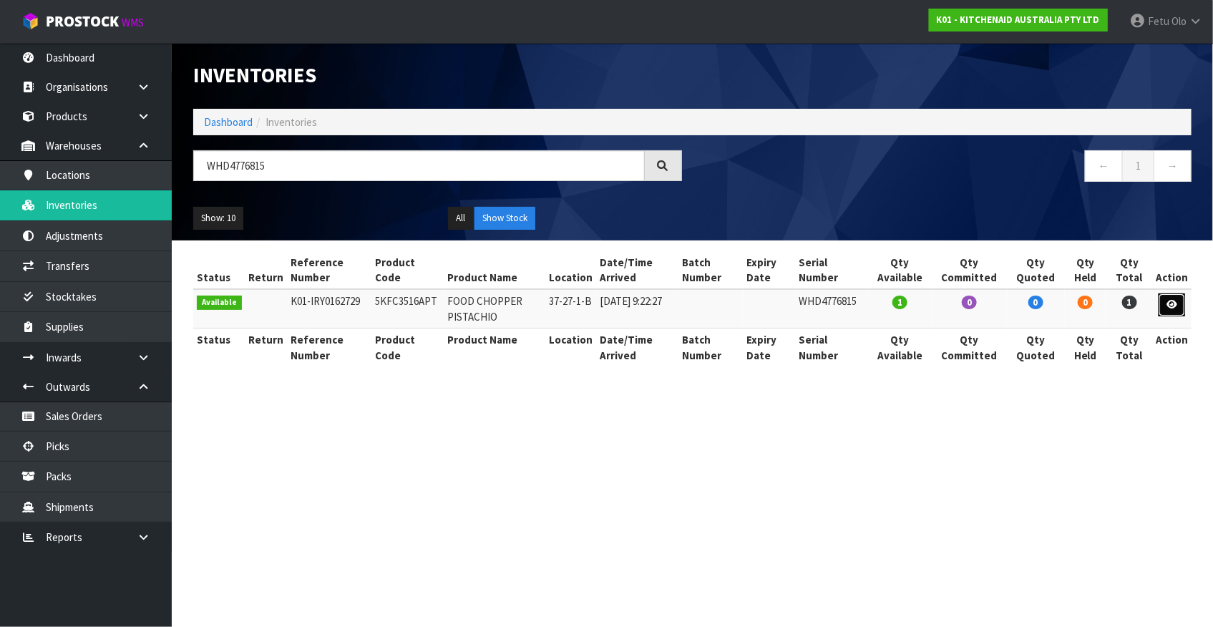
click at [1183, 306] on link at bounding box center [1171, 304] width 26 height 23
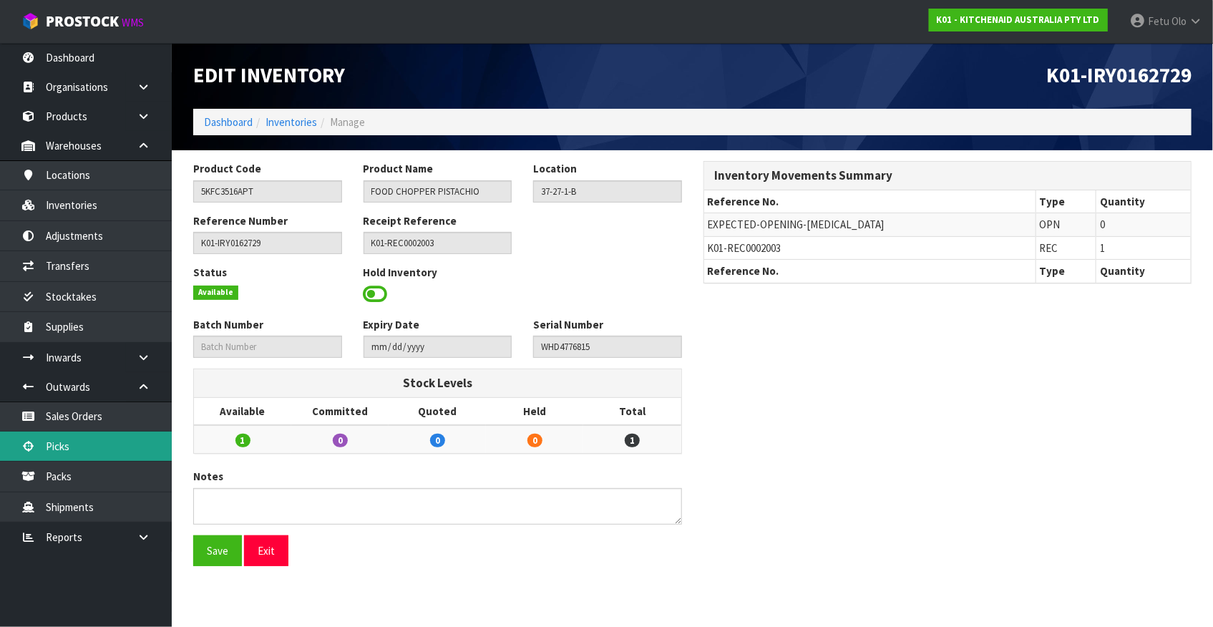
click at [91, 444] on link "Picks" at bounding box center [86, 445] width 172 height 29
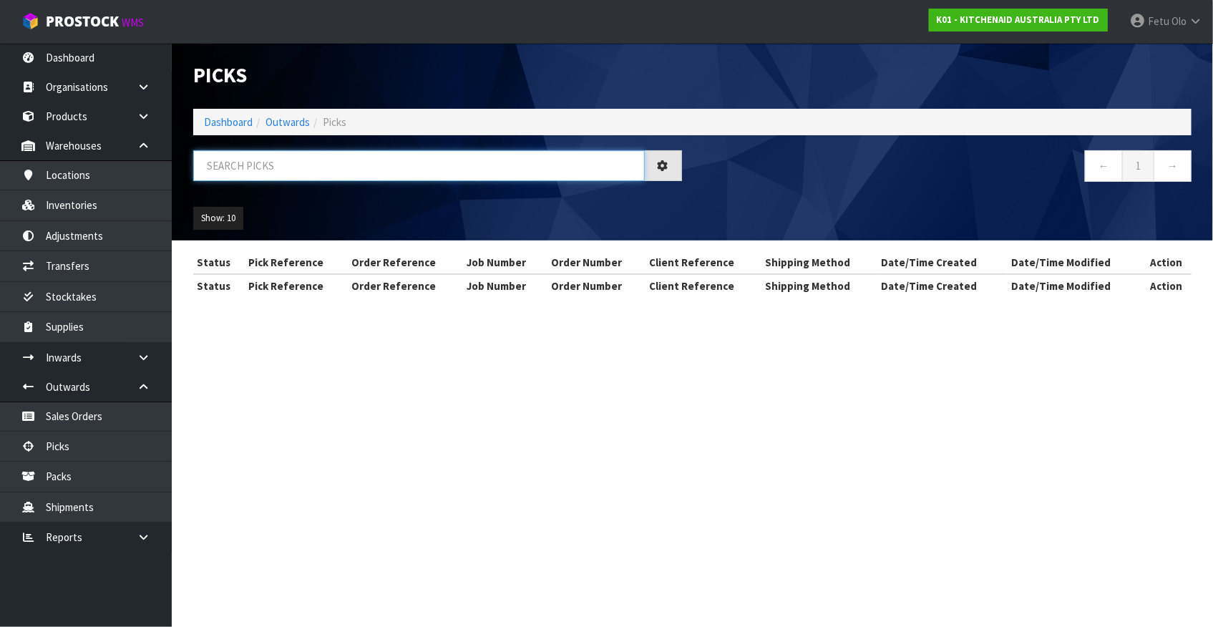
click at [293, 170] on input "text" at bounding box center [418, 165] width 451 height 31
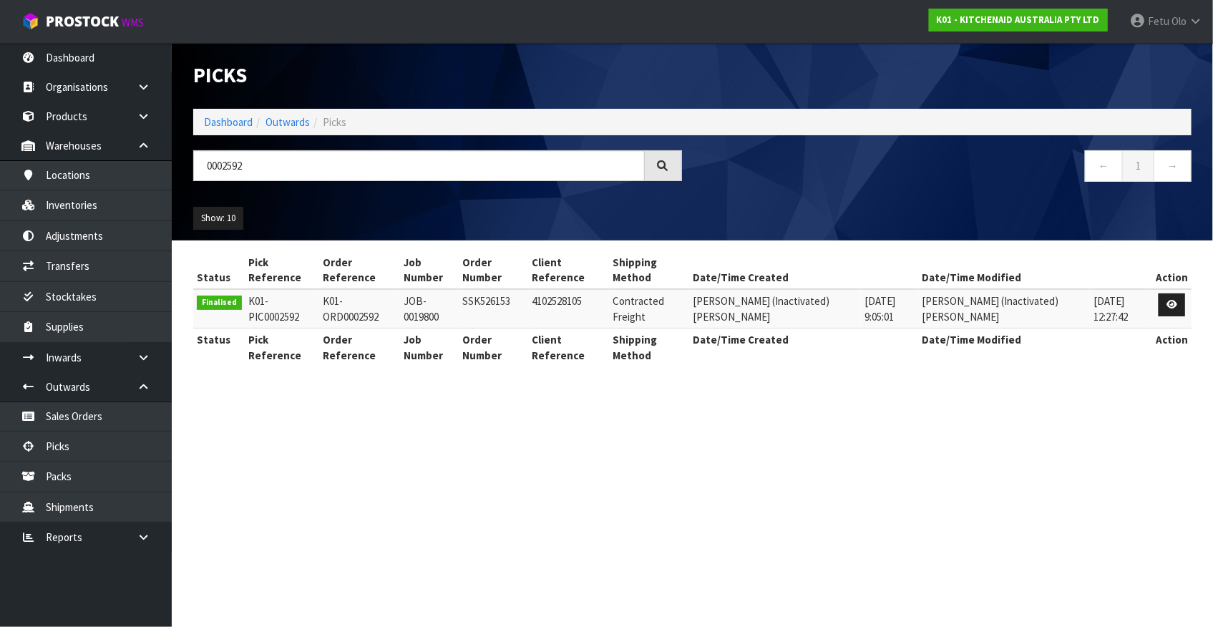
click at [1165, 288] on th "Action" at bounding box center [1171, 270] width 39 height 39
click at [218, 115] on link "Dashboard" at bounding box center [228, 122] width 49 height 14
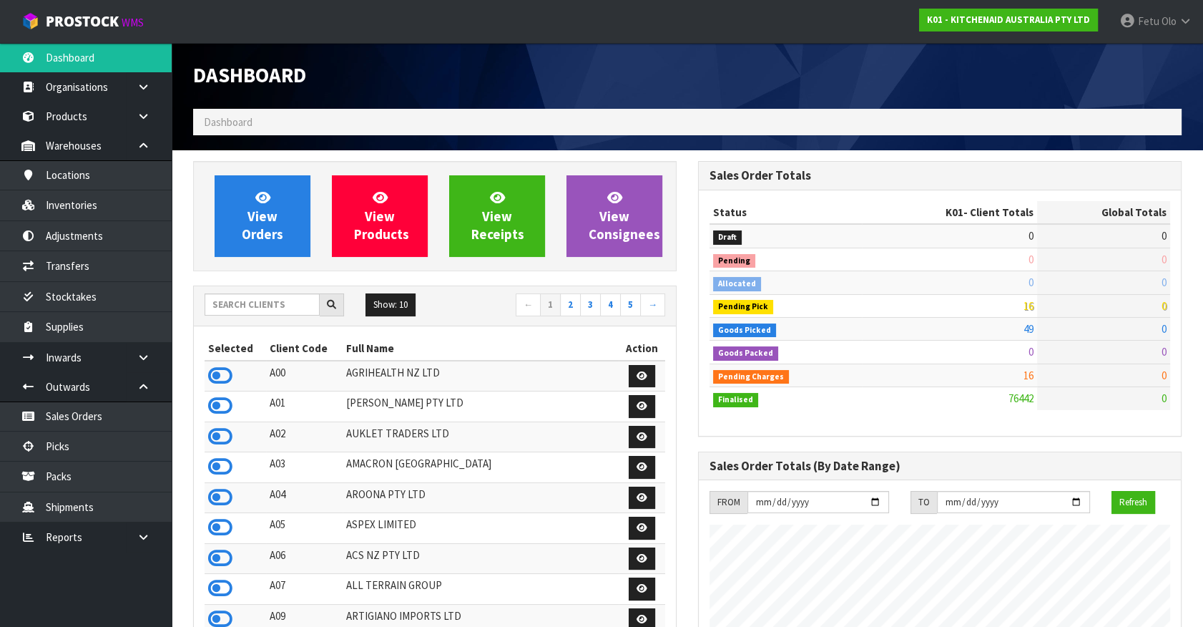
scroll to position [1082, 504]
click at [233, 309] on input "text" at bounding box center [262, 304] width 115 height 22
click at [281, 313] on input "text" at bounding box center [262, 304] width 115 height 22
click at [53, 453] on link "Picks" at bounding box center [86, 445] width 172 height 29
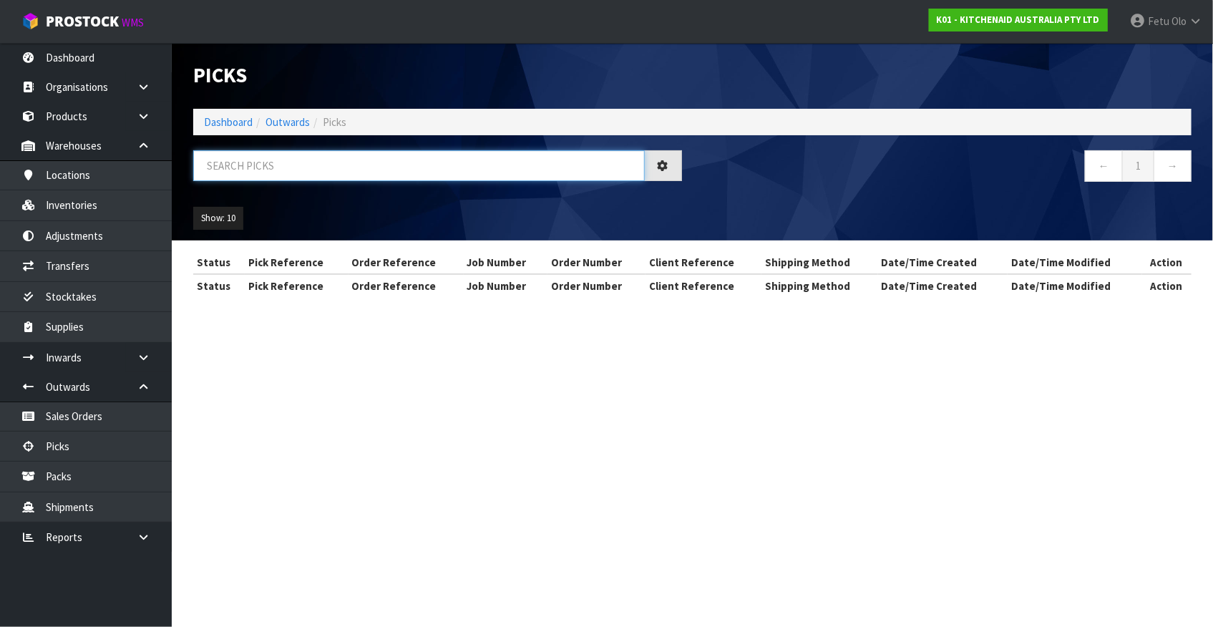
click at [343, 167] on input "text" at bounding box center [418, 165] width 451 height 31
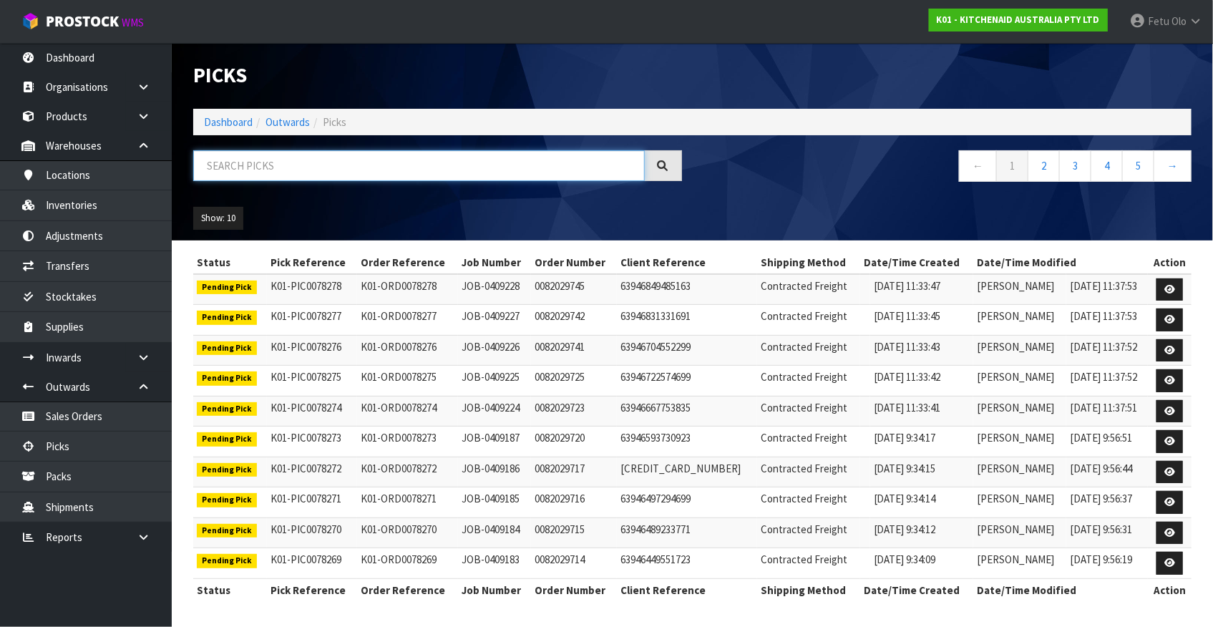
click at [278, 165] on input "text" at bounding box center [418, 165] width 451 height 31
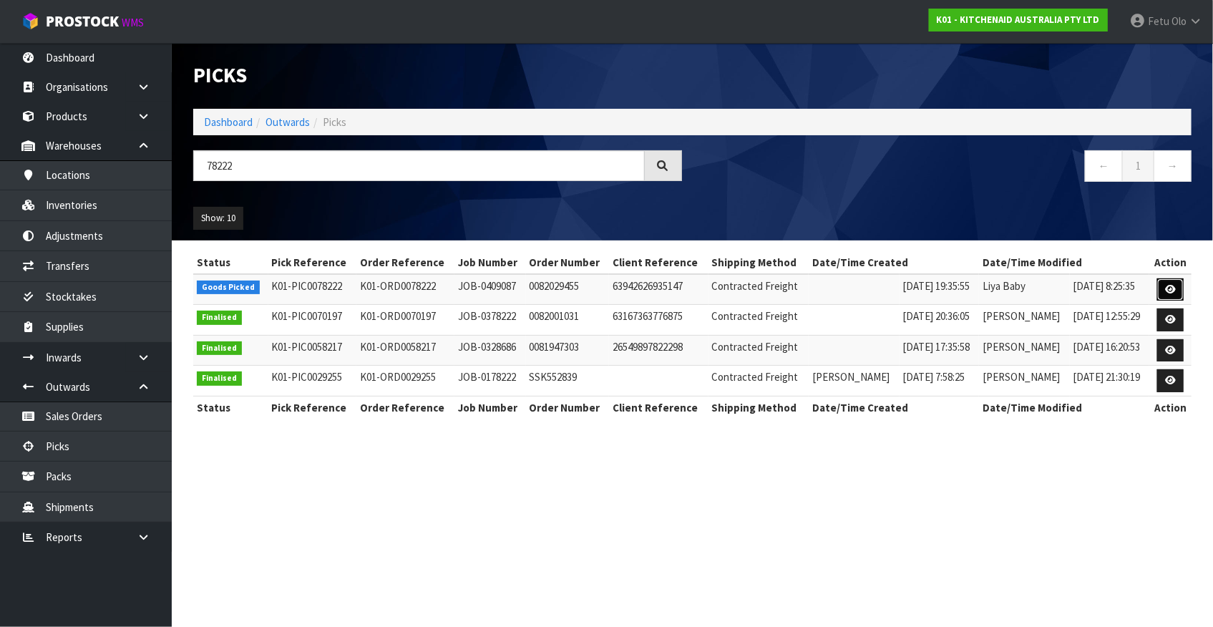
click at [1166, 292] on icon at bounding box center [1170, 289] width 11 height 9
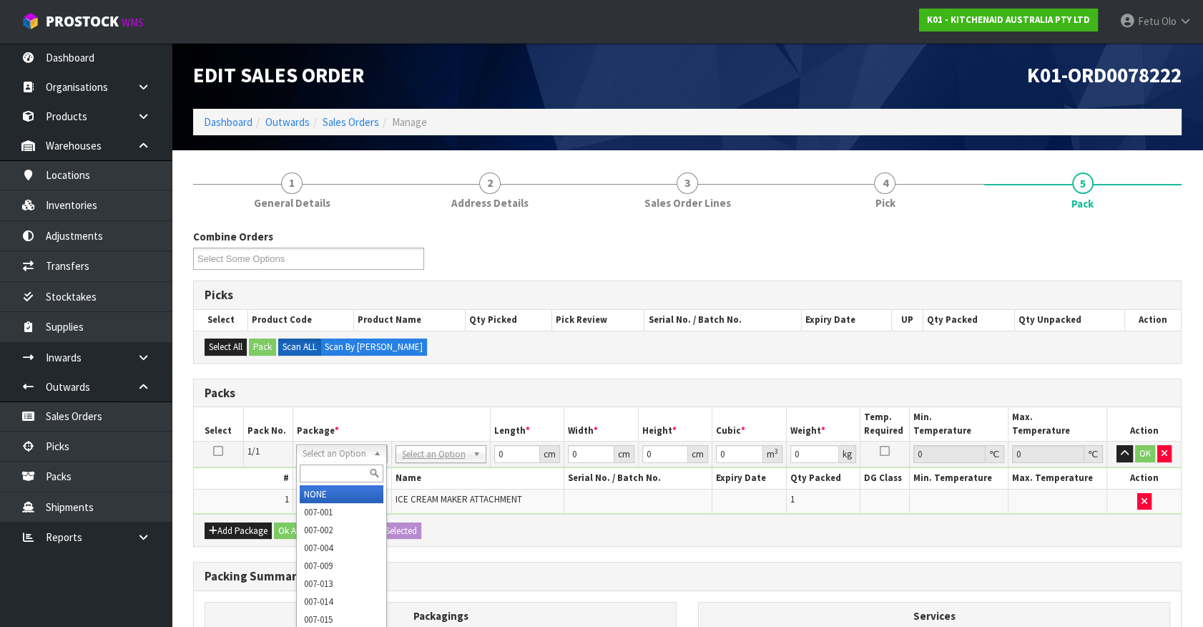
click at [343, 473] on input "text" at bounding box center [342, 473] width 84 height 18
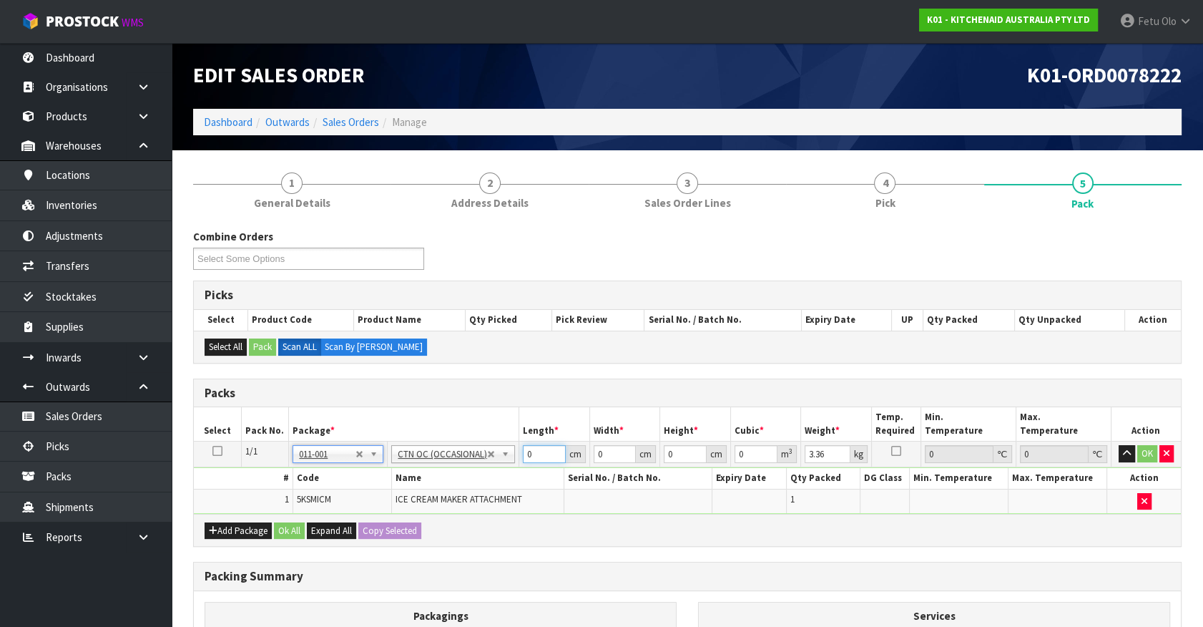
drag, startPoint x: 539, startPoint y: 454, endPoint x: 305, endPoint y: 484, distance: 236.6
click at [305, 484] on tbody "1/1 NONE 007-001 007-002 007-004 007-009 007-013 007-014 007-015 007-017 007-01…" at bounding box center [687, 477] width 987 height 72
drag, startPoint x: 539, startPoint y: 452, endPoint x: 353, endPoint y: 494, distance: 190.6
click at [353, 494] on tbody "1/1 NONE 007-001 007-002 007-004 007-009 007-013 007-014 007-015 007-017 007-01…" at bounding box center [687, 477] width 987 height 72
click button "OK" at bounding box center [1148, 453] width 20 height 17
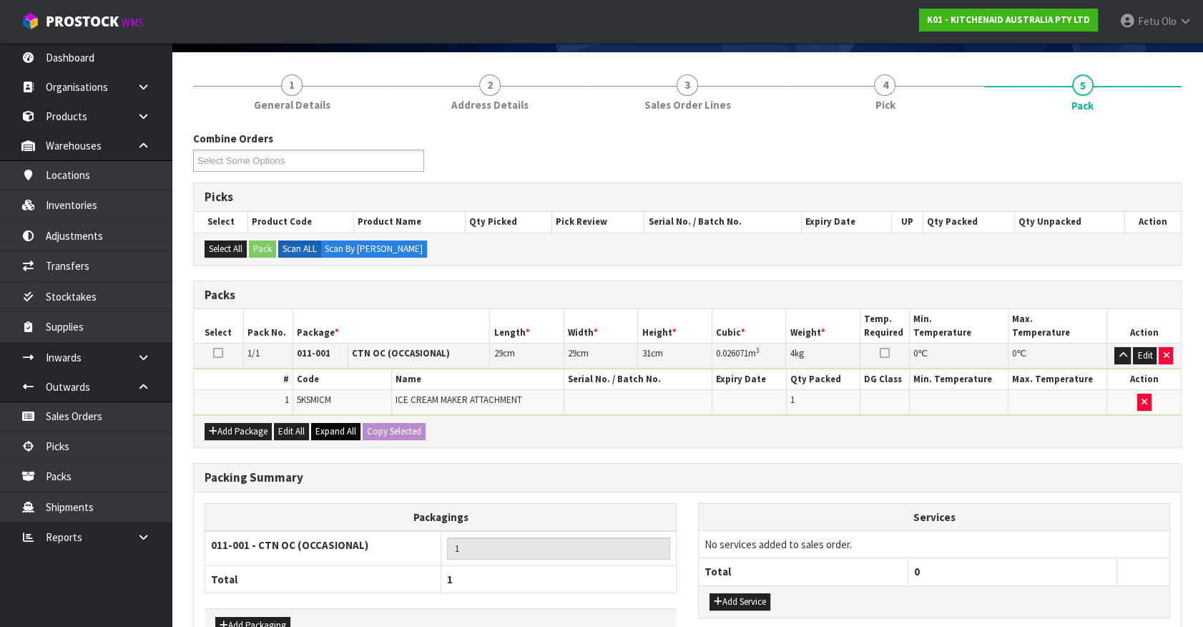
scroll to position [187, 0]
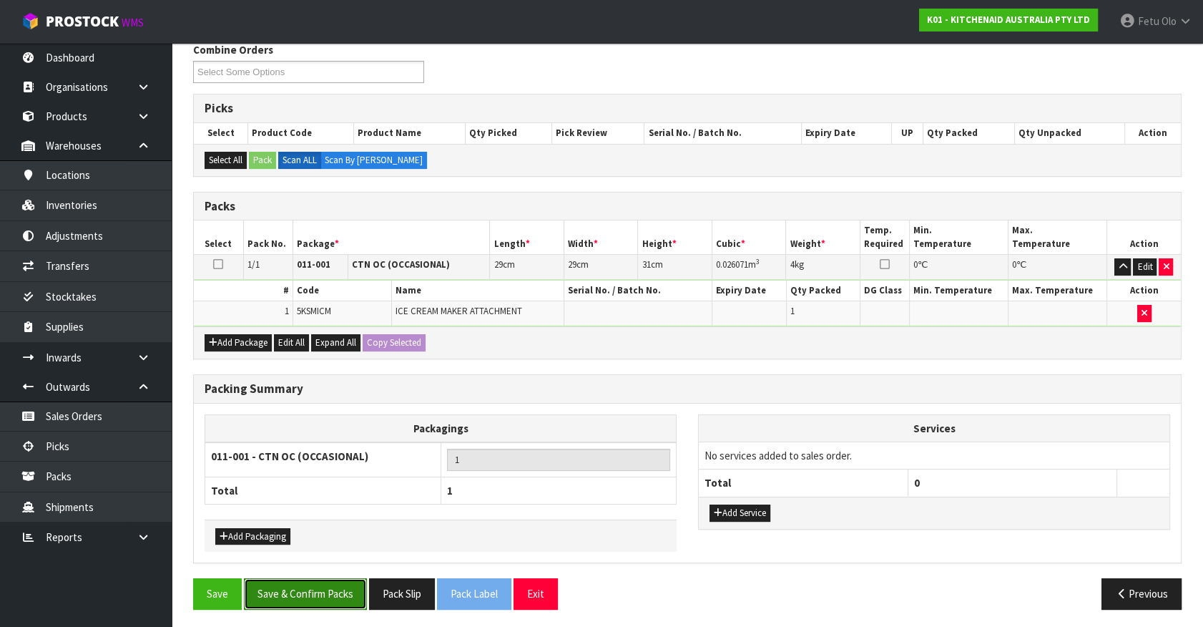
click at [314, 582] on button "Save & Confirm Packs" at bounding box center [305, 593] width 123 height 31
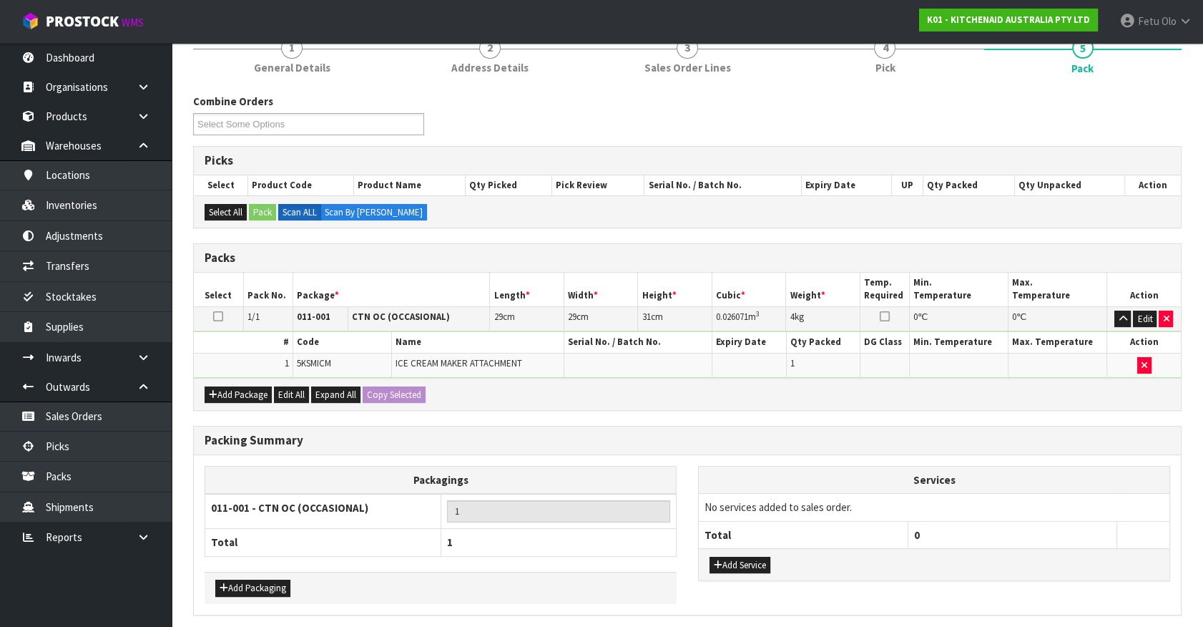
scroll to position [0, 0]
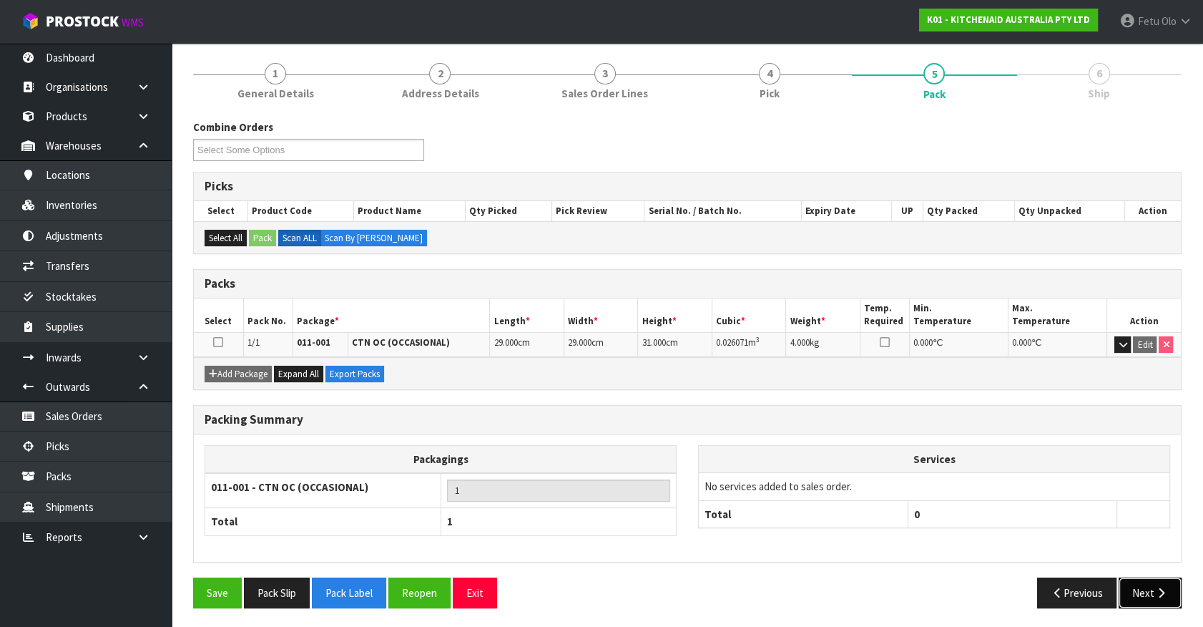
click at [1155, 588] on icon "button" at bounding box center [1162, 592] width 14 height 11
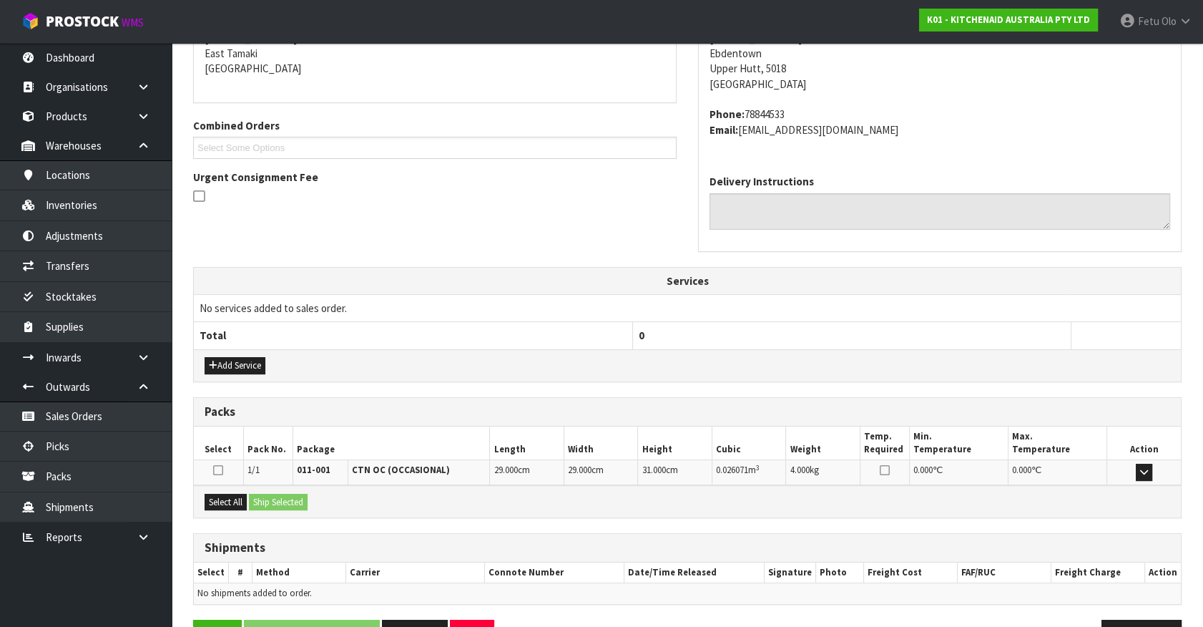
scroll to position [348, 0]
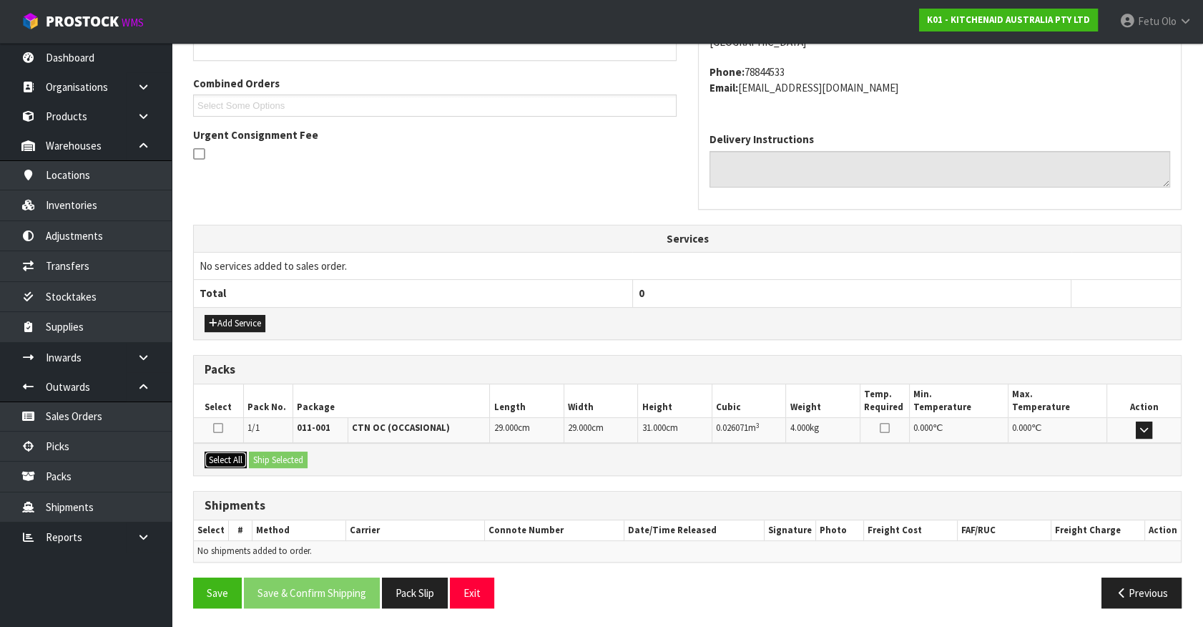
drag, startPoint x: 223, startPoint y: 454, endPoint x: 260, endPoint y: 454, distance: 37.9
click at [228, 454] on button "Select All" at bounding box center [226, 459] width 42 height 17
click at [260, 453] on button "Ship Selected" at bounding box center [278, 459] width 59 height 17
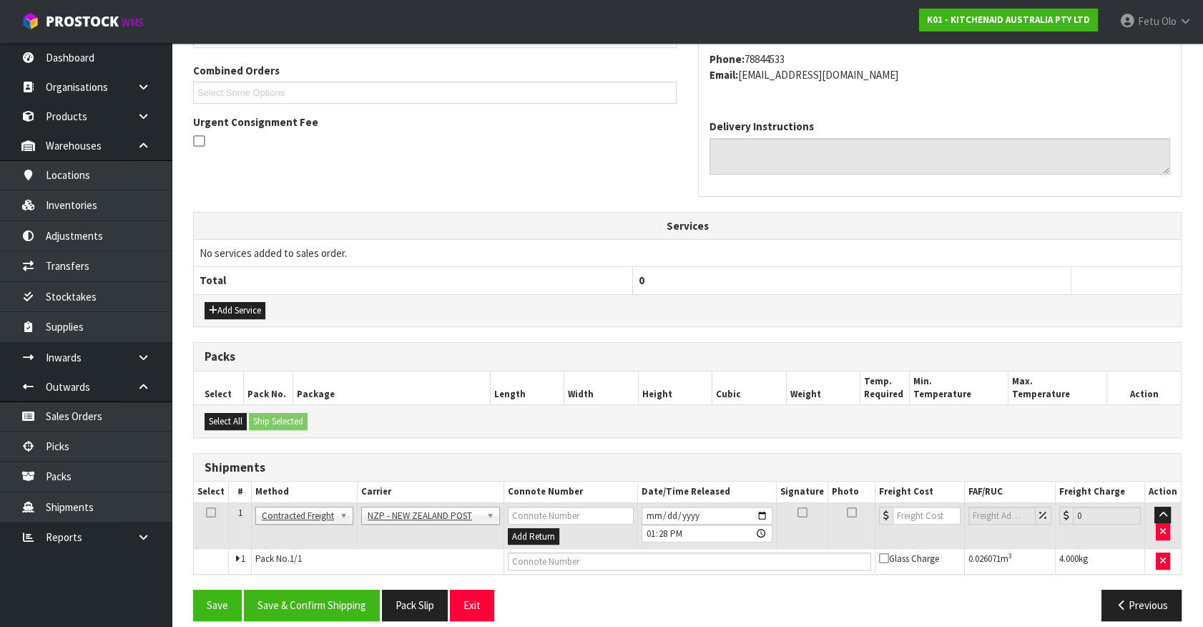
scroll to position [373, 0]
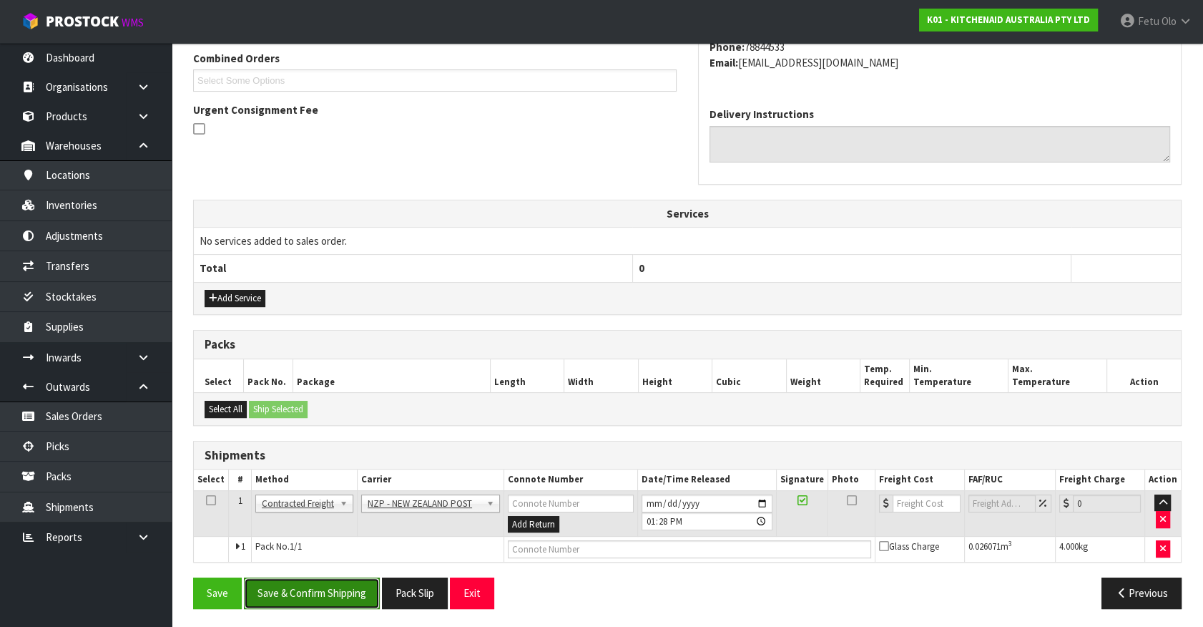
click at [338, 592] on button "Save & Confirm Shipping" at bounding box center [312, 592] width 136 height 31
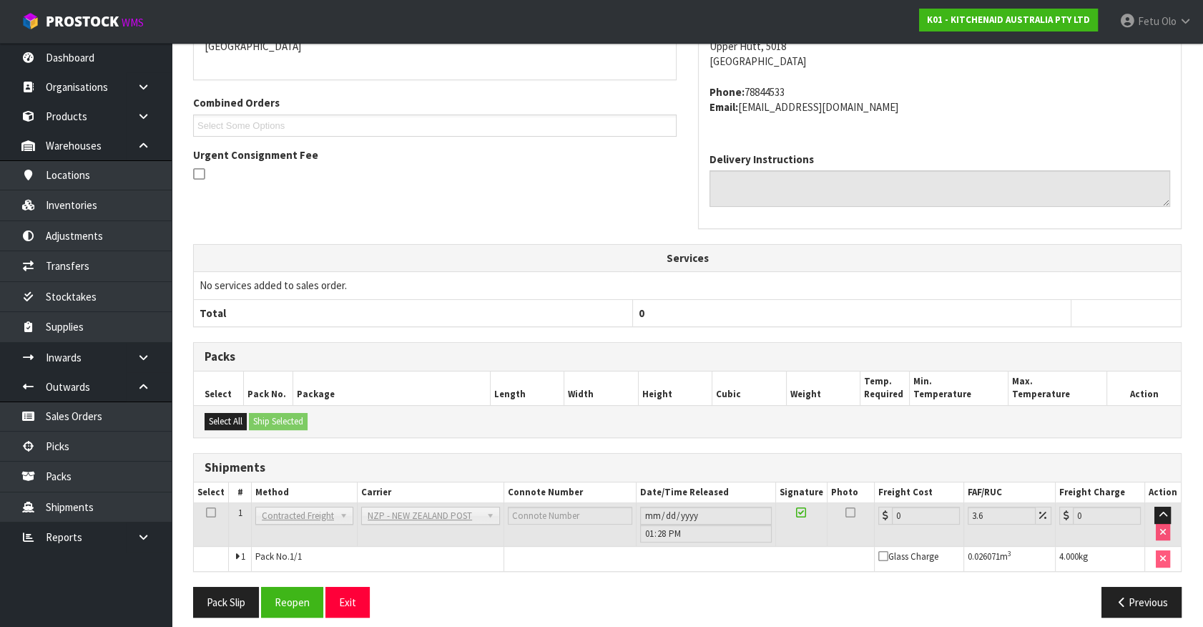
scroll to position [353, 0]
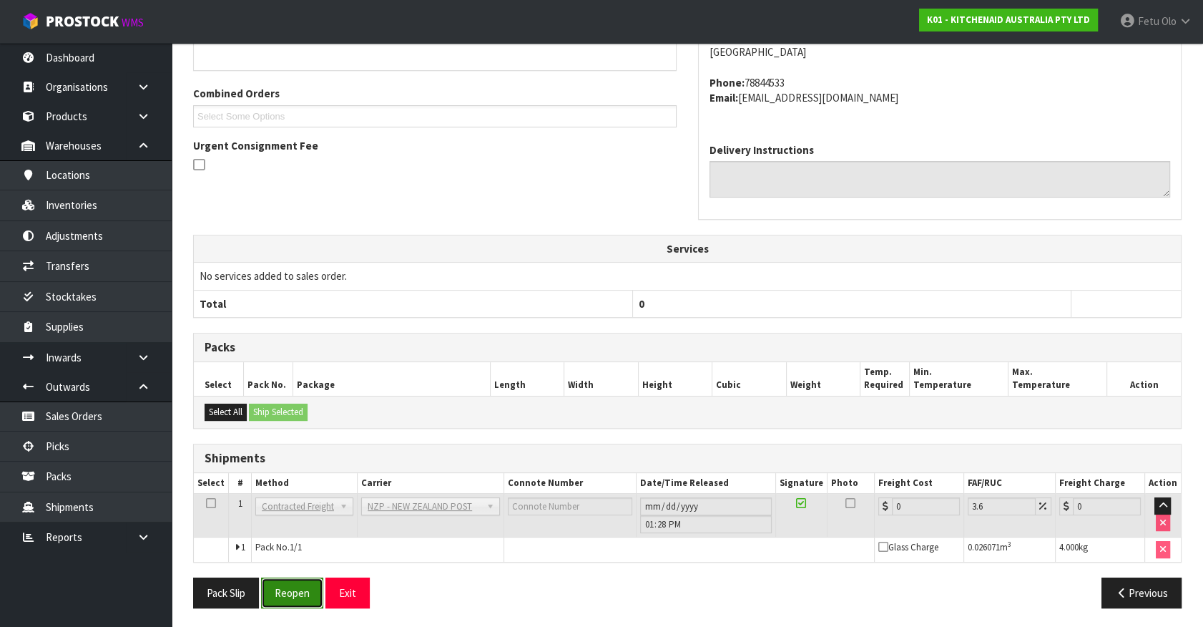
click at [298, 597] on button "Reopen" at bounding box center [292, 592] width 62 height 31
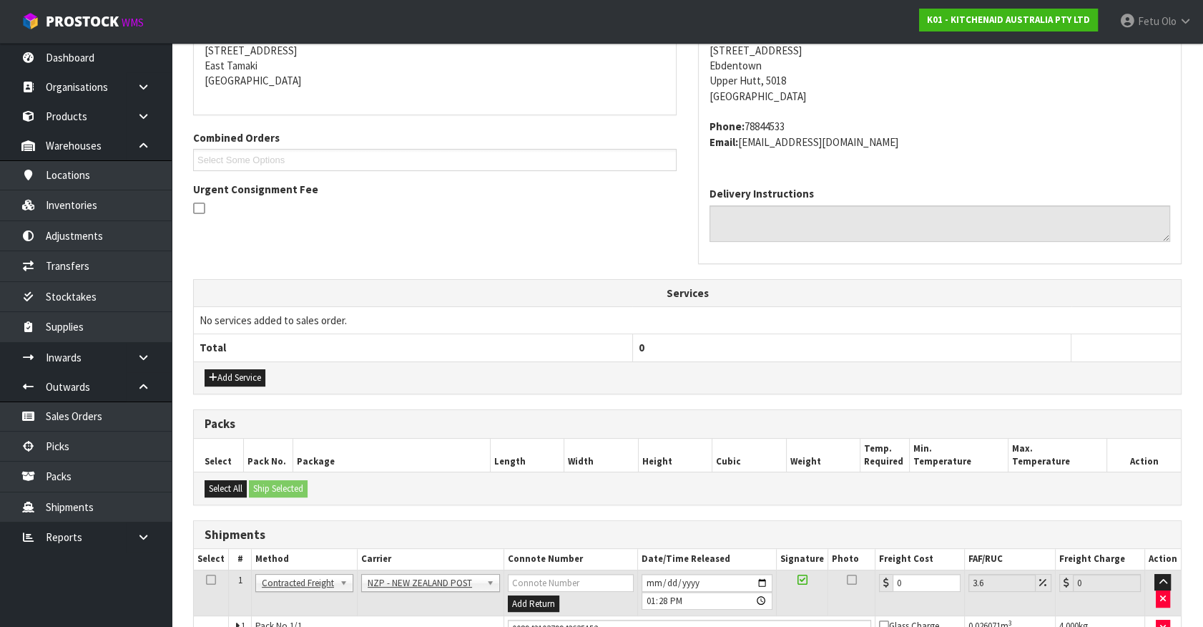
scroll to position [386, 0]
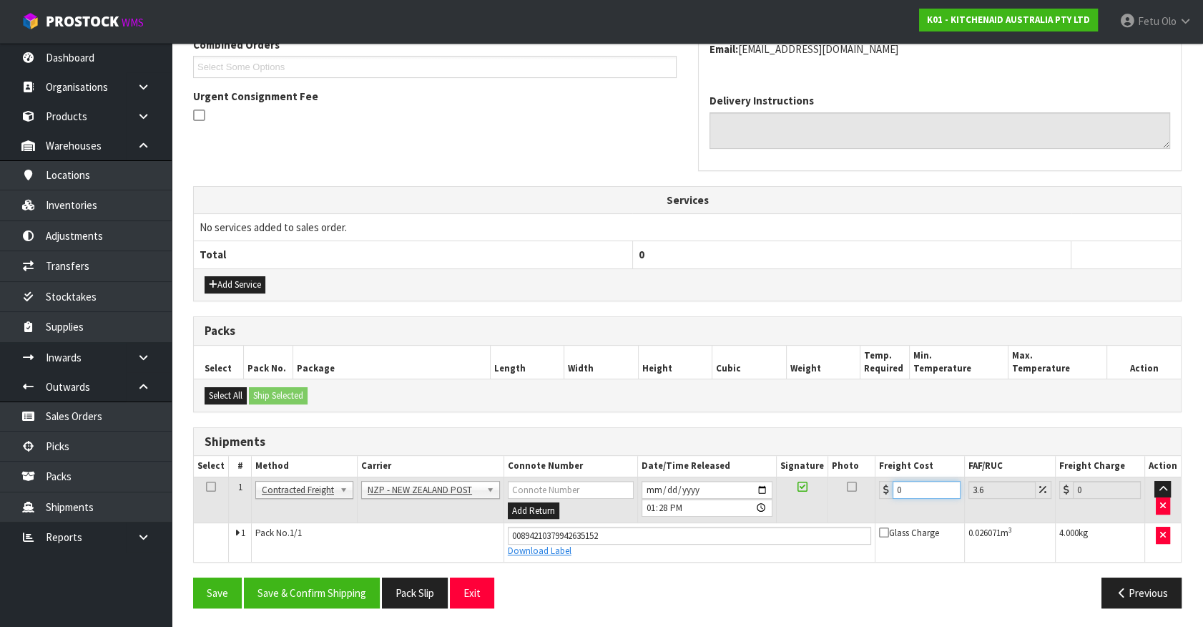
drag, startPoint x: 897, startPoint y: 492, endPoint x: 728, endPoint y: 532, distance: 174.4
click at [728, 532] on tbody "1 Client Local Pickup Customer Local Pickup Company Freight Contracted Freight …" at bounding box center [687, 519] width 987 height 84
click at [353, 590] on button "Save & Confirm Shipping" at bounding box center [312, 592] width 136 height 31
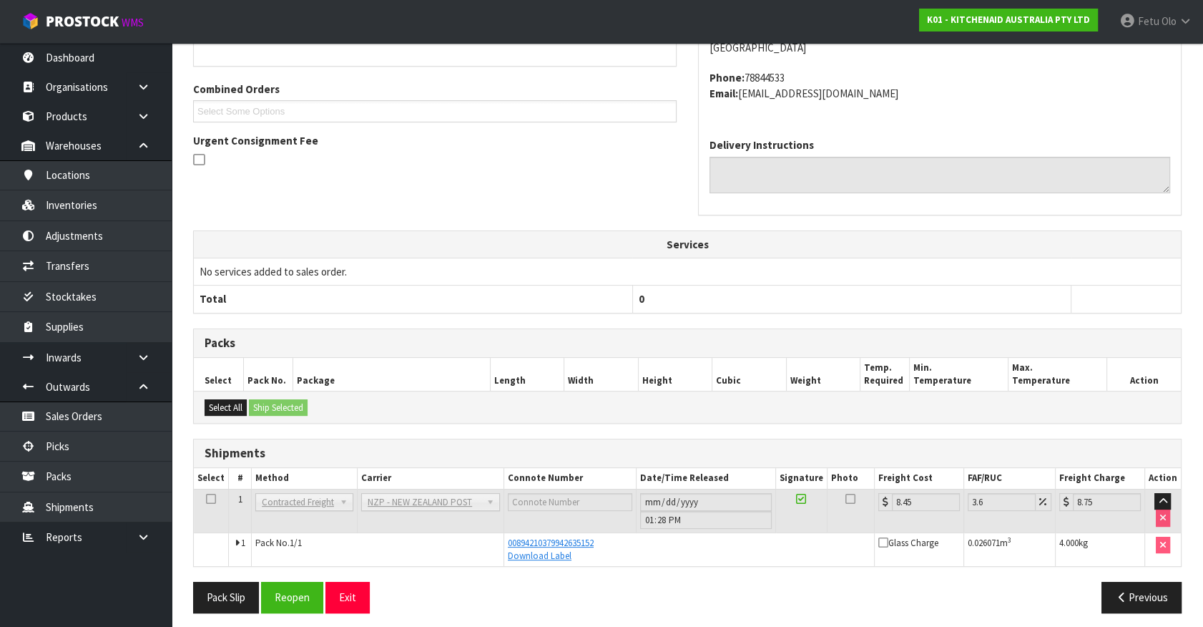
scroll to position [347, 0]
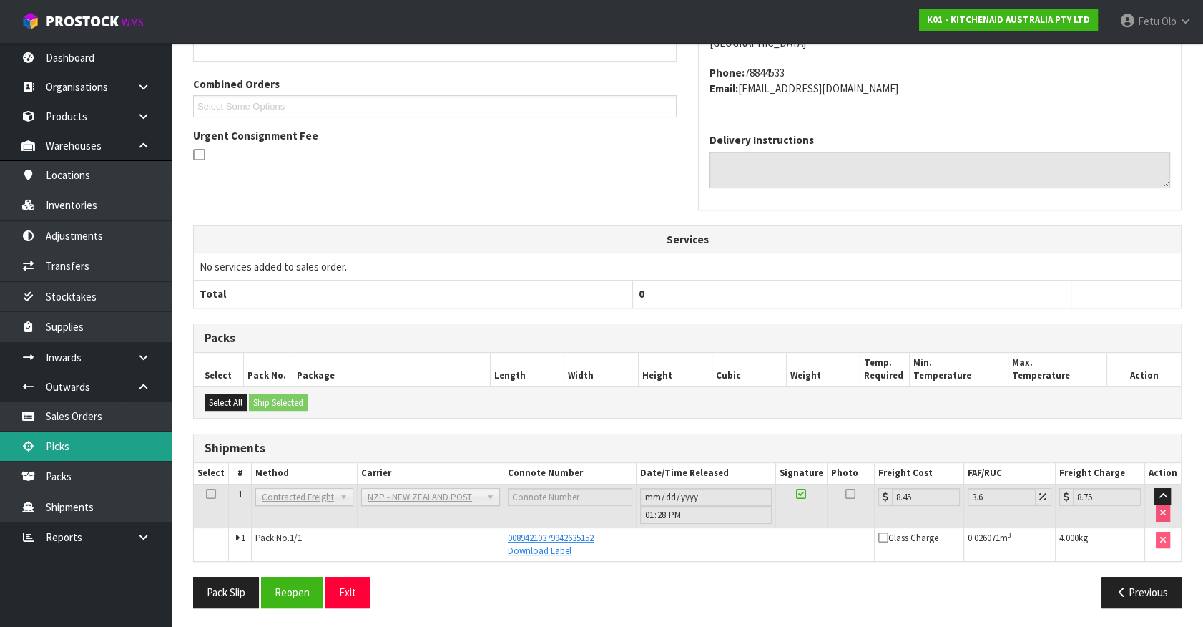
click at [53, 434] on link "Picks" at bounding box center [86, 445] width 172 height 29
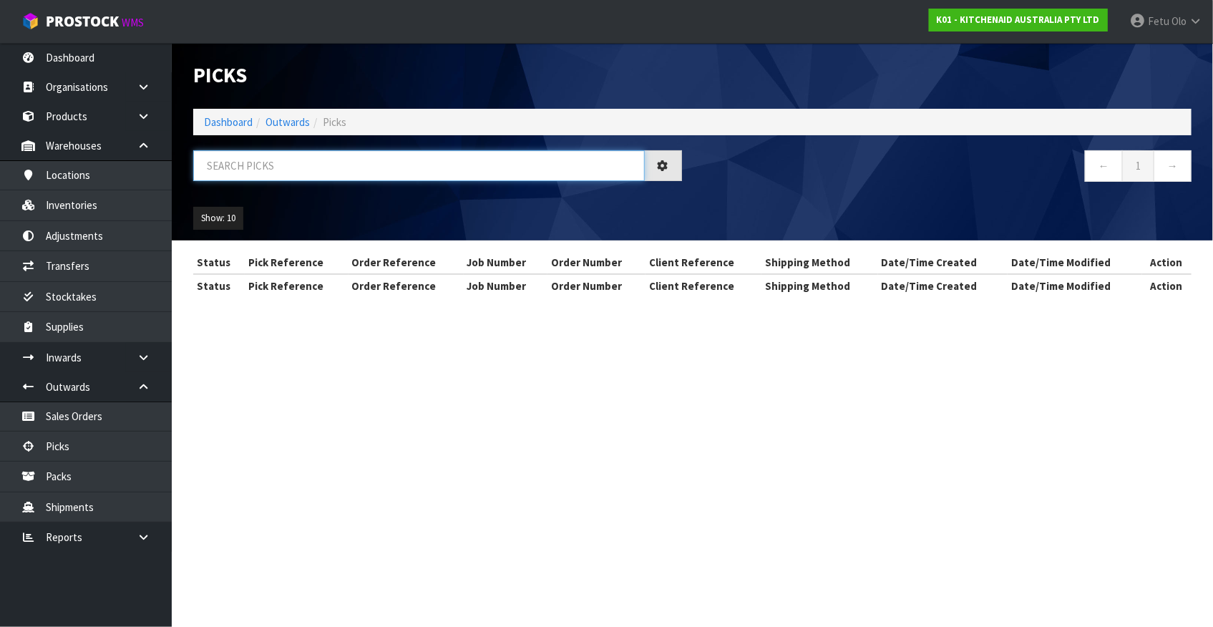
click at [383, 168] on input "text" at bounding box center [418, 165] width 451 height 31
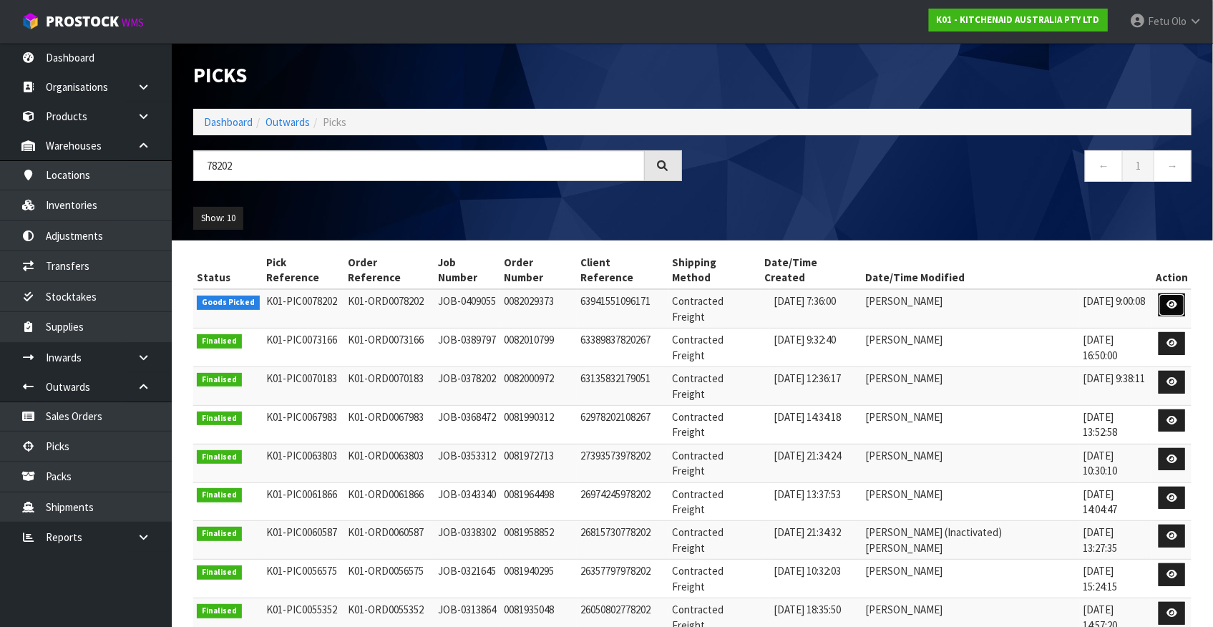
click at [1165, 293] on link at bounding box center [1171, 304] width 26 height 23
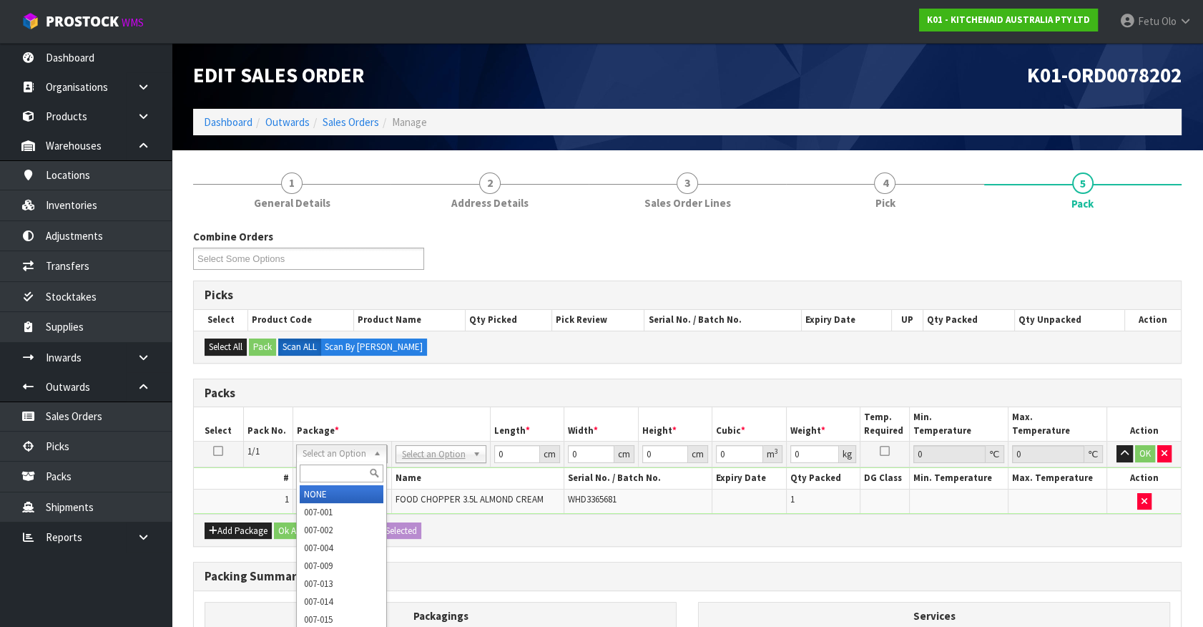
drag, startPoint x: 344, startPoint y: 446, endPoint x: 340, endPoint y: 453, distance: 8.3
click at [328, 477] on input "text" at bounding box center [342, 473] width 84 height 18
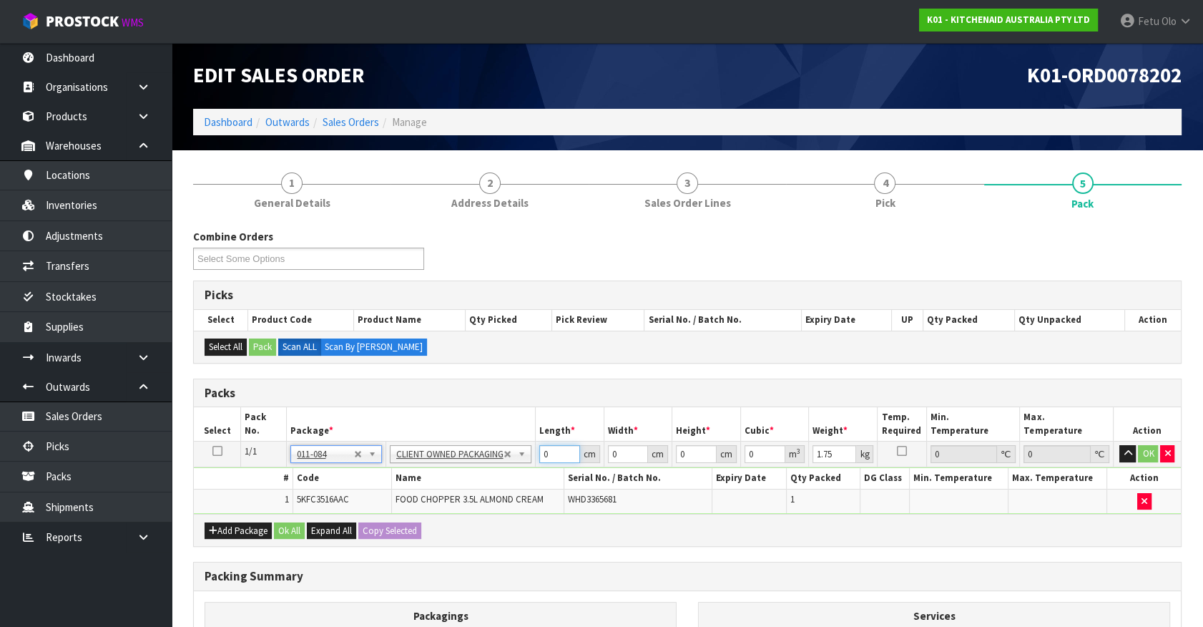
drag, startPoint x: 551, startPoint y: 459, endPoint x: 447, endPoint y: 476, distance: 105.2
click at [447, 476] on tbody "1/1 NONE 007-001 007-002 007-004 007-009 007-013 007-014 007-015 007-017 007-01…" at bounding box center [687, 477] width 987 height 72
click button "OK" at bounding box center [1148, 453] width 20 height 17
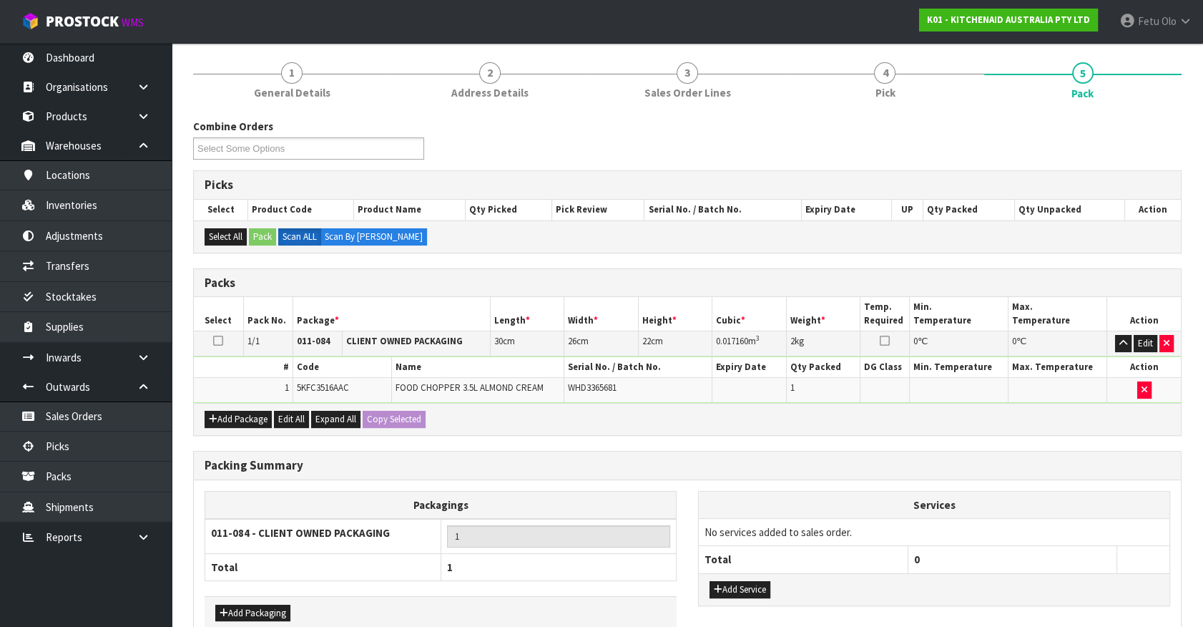
scroll to position [187, 0]
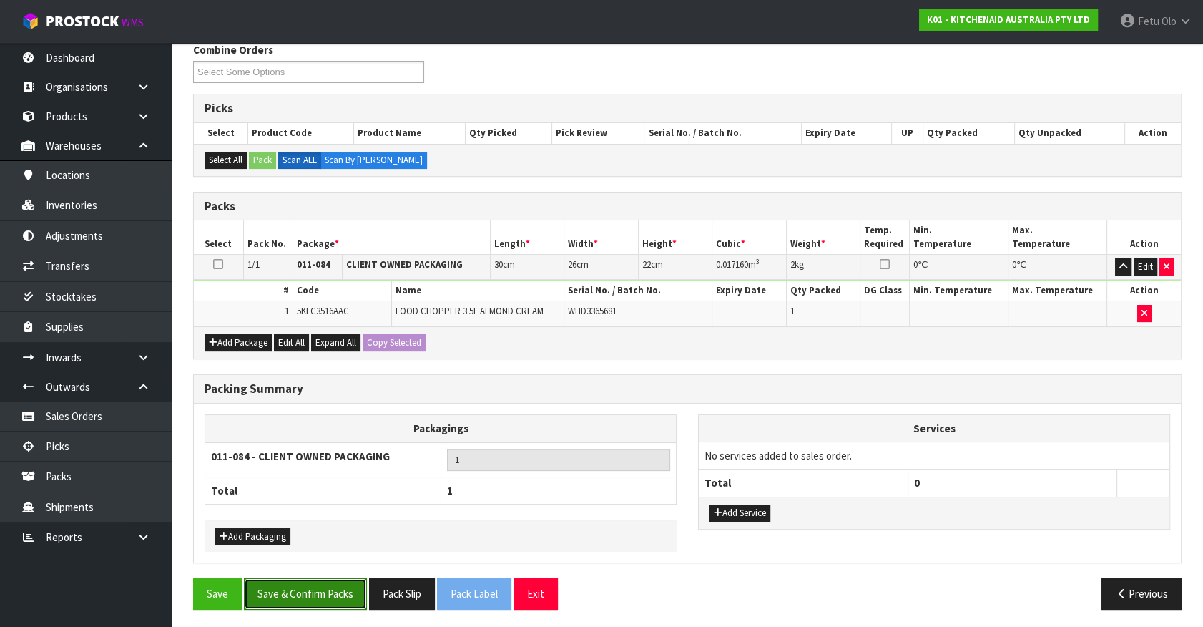
click at [307, 588] on button "Save & Confirm Packs" at bounding box center [305, 593] width 123 height 31
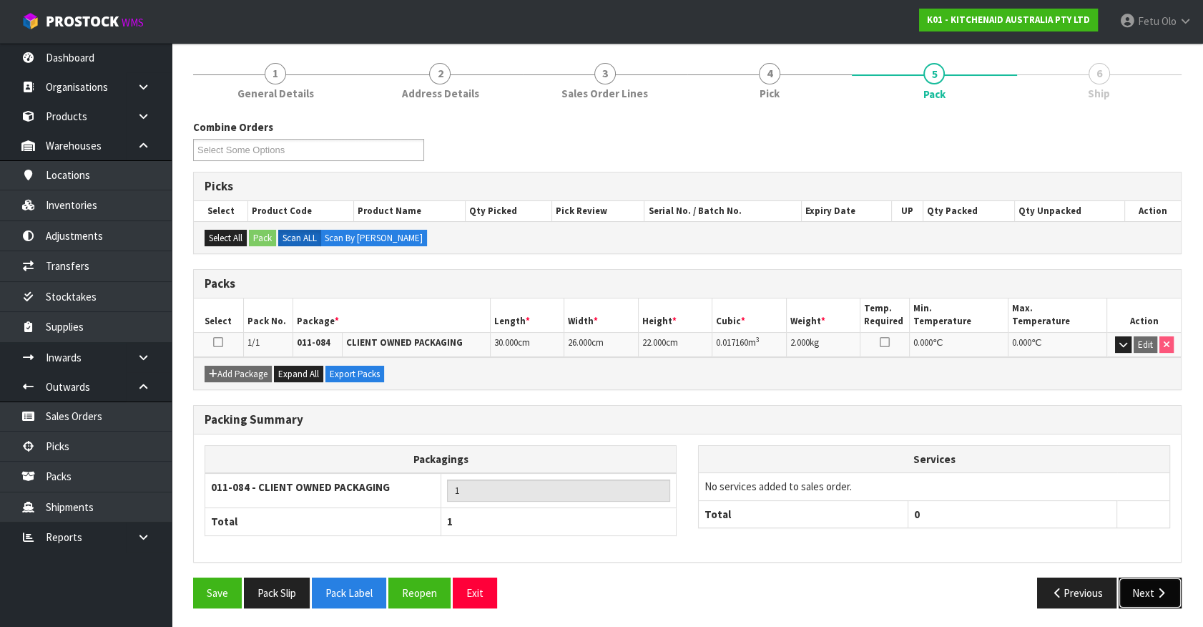
click at [1158, 590] on icon "button" at bounding box center [1162, 592] width 14 height 11
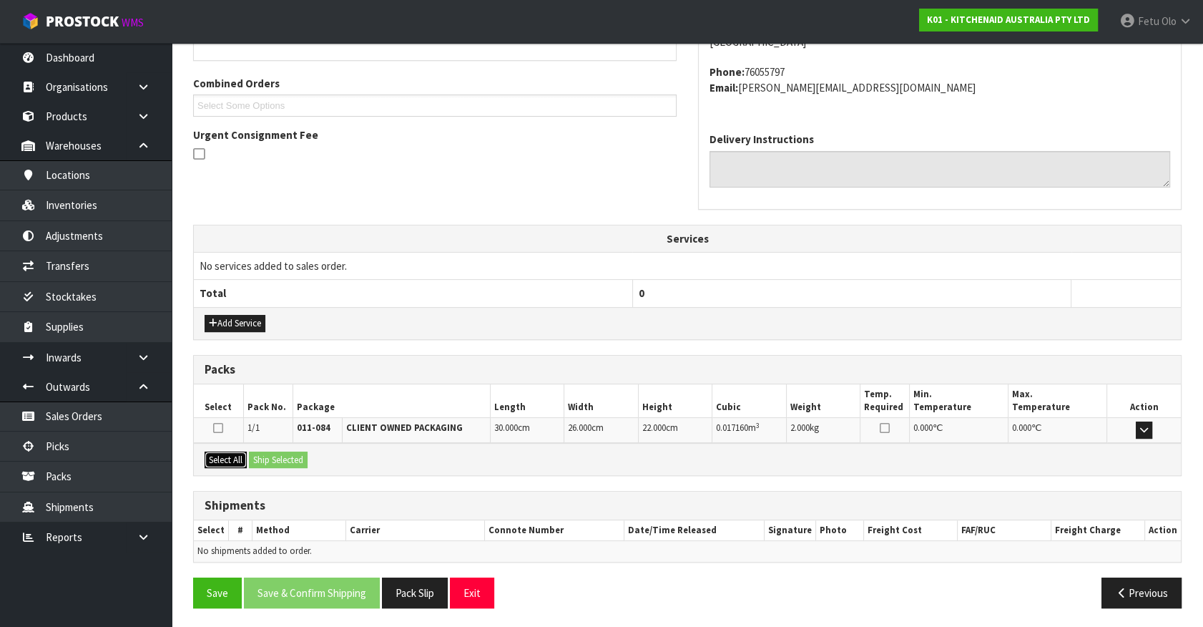
drag, startPoint x: 230, startPoint y: 451, endPoint x: 268, endPoint y: 452, distance: 37.2
click at [238, 451] on button "Select All" at bounding box center [226, 459] width 42 height 17
click at [270, 452] on button "Ship Selected" at bounding box center [278, 459] width 59 height 17
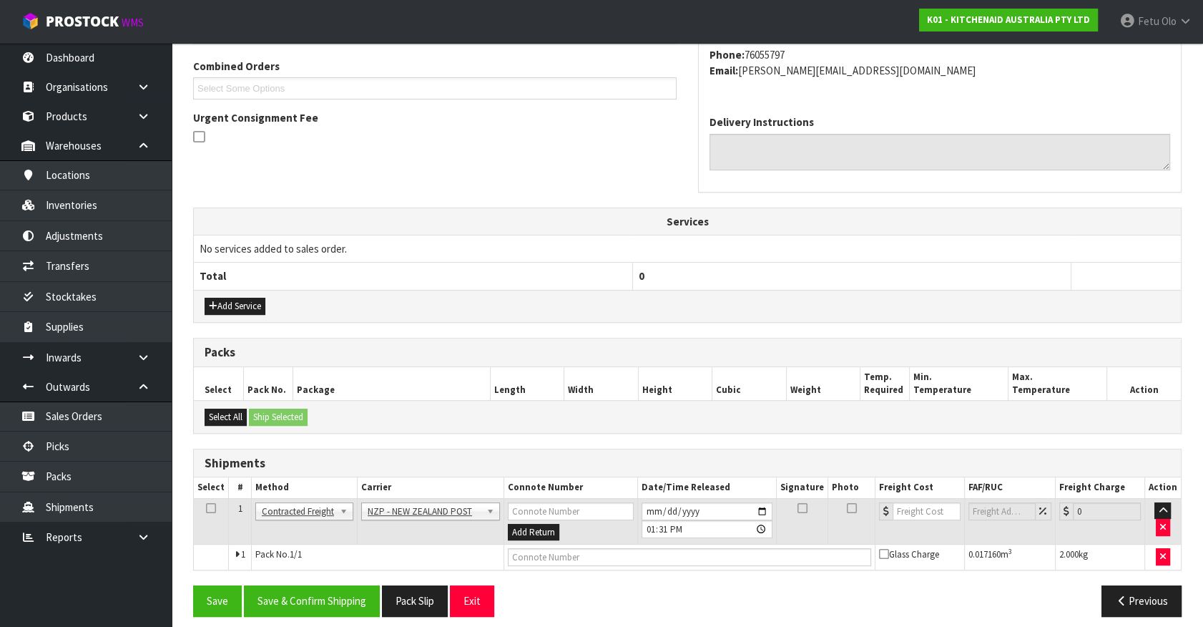
scroll to position [373, 0]
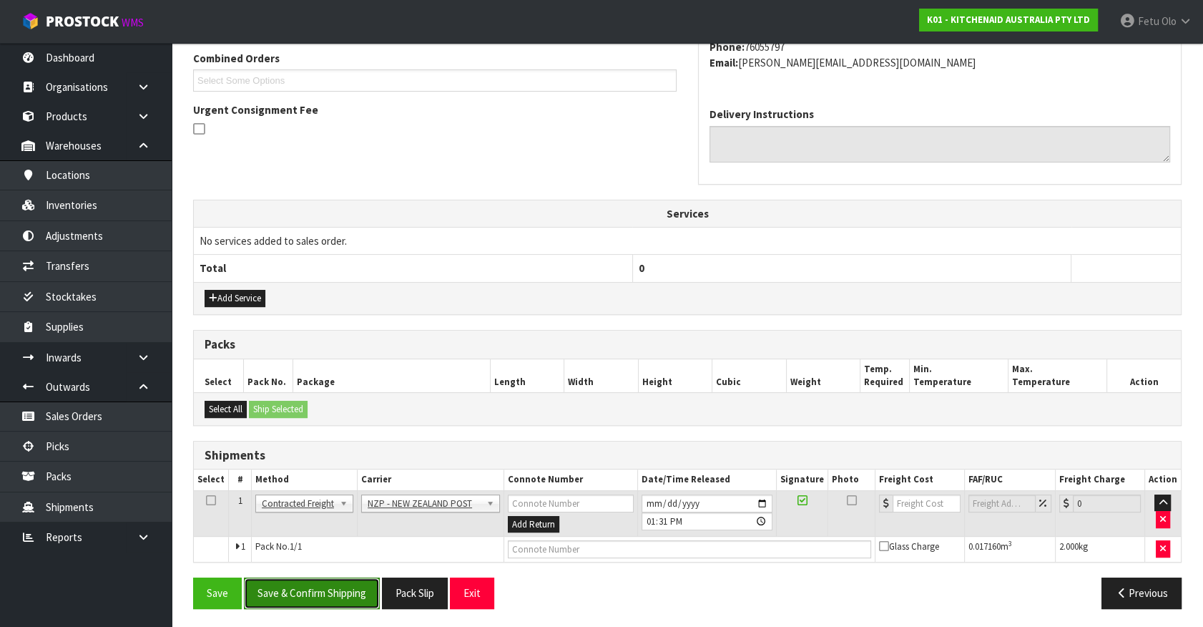
click at [321, 587] on button "Save & Confirm Shipping" at bounding box center [312, 592] width 136 height 31
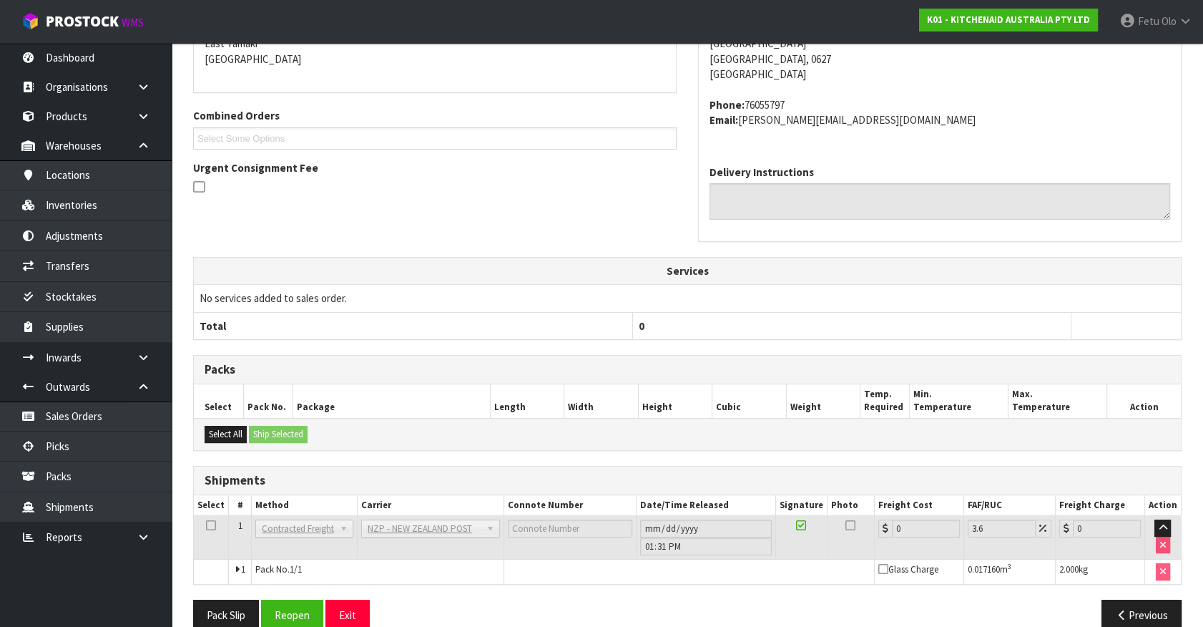
scroll to position [353, 0]
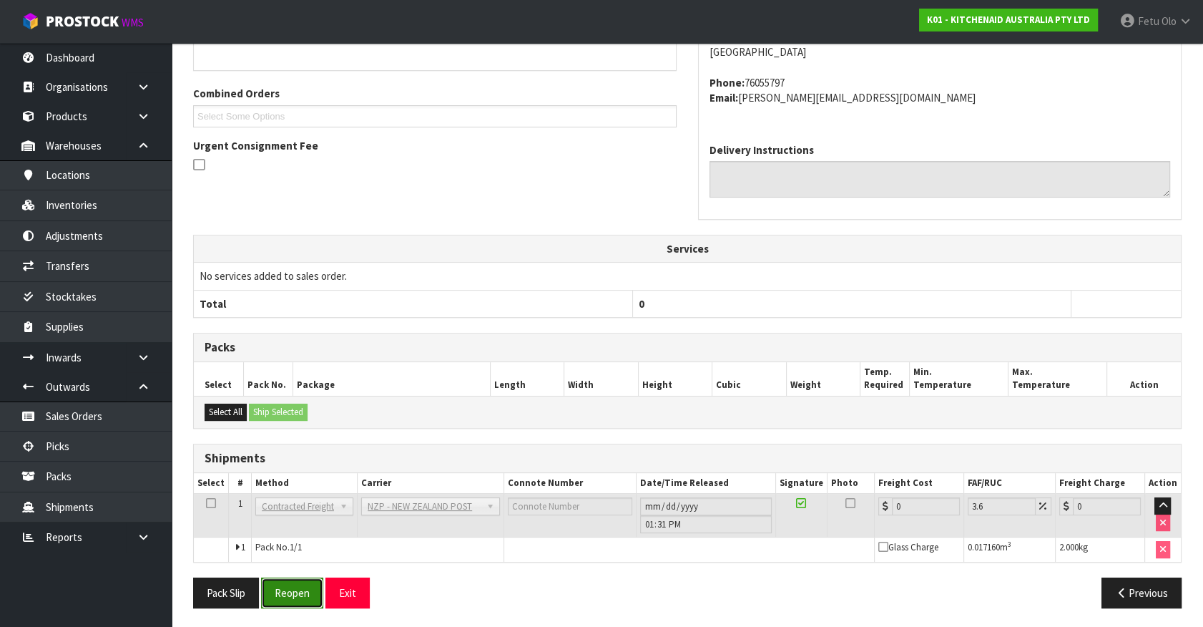
click at [280, 579] on button "Reopen" at bounding box center [292, 592] width 62 height 31
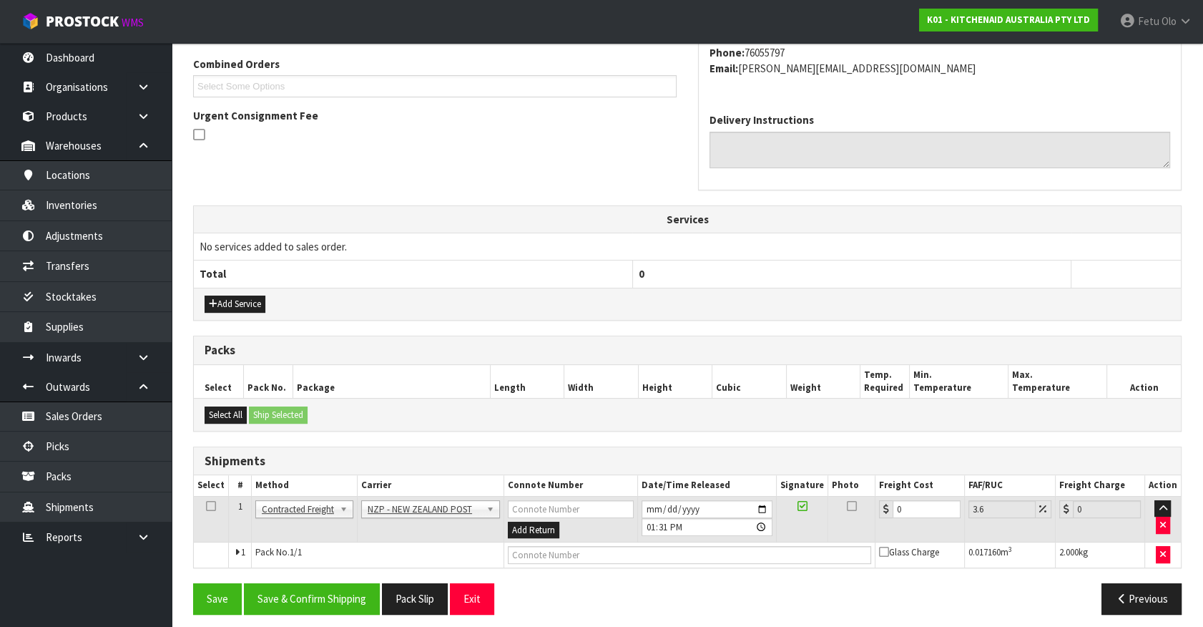
scroll to position [373, 0]
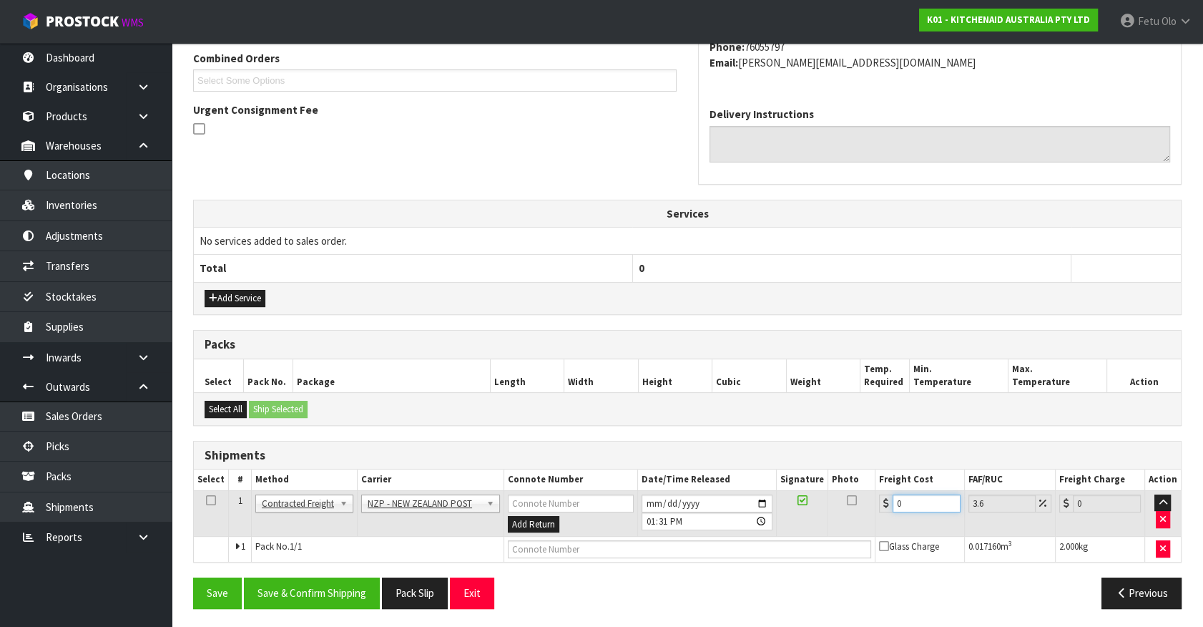
drag, startPoint x: 924, startPoint y: 494, endPoint x: 725, endPoint y: 532, distance: 202.5
click at [725, 533] on tbody "1 Client Local Pickup Customer Local Pickup Company Freight Contracted Freight …" at bounding box center [687, 526] width 987 height 72
click at [312, 571] on div "From Address CONTRACT WAREHOUSING & LOGISTICS 17 Allens Road East Tamaki Auckla…" at bounding box center [687, 263] width 989 height 711
drag, startPoint x: 316, startPoint y: 601, endPoint x: 322, endPoint y: 593, distance: 9.7
click at [317, 601] on button "Save & Confirm Shipping" at bounding box center [312, 592] width 136 height 31
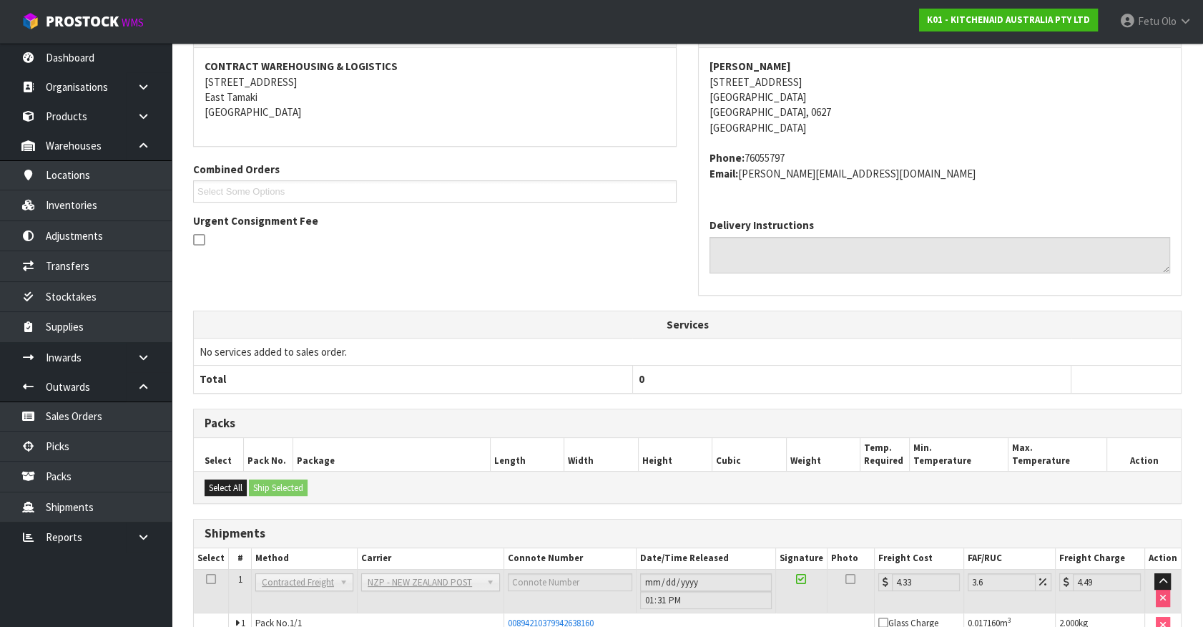
scroll to position [347, 0]
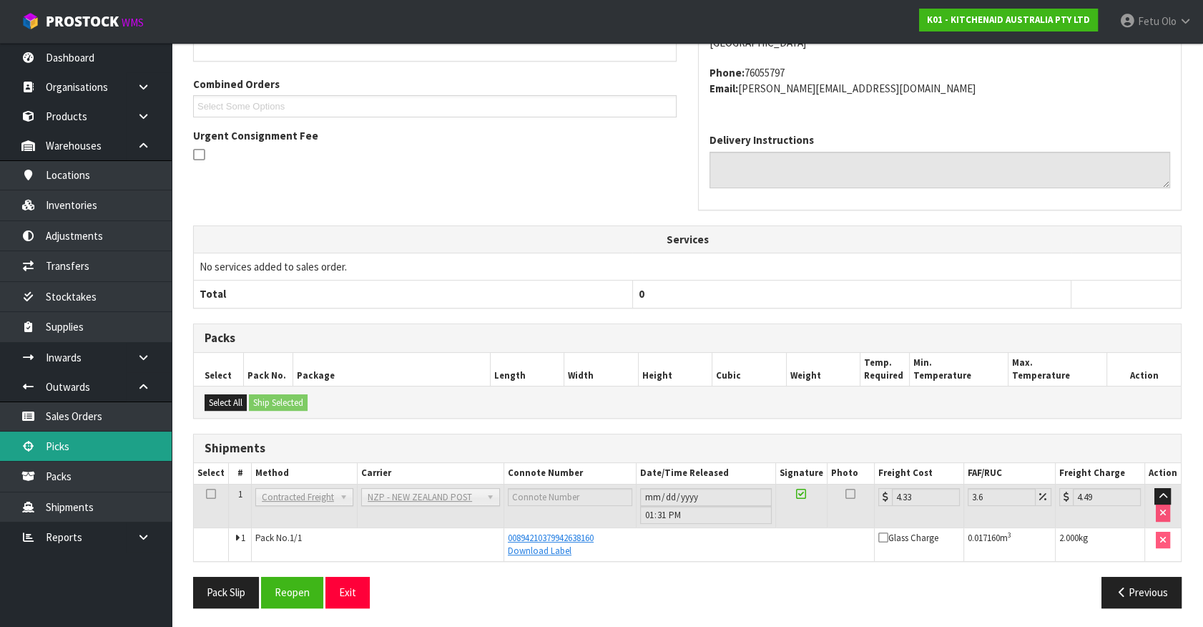
click at [56, 437] on link "Picks" at bounding box center [86, 445] width 172 height 29
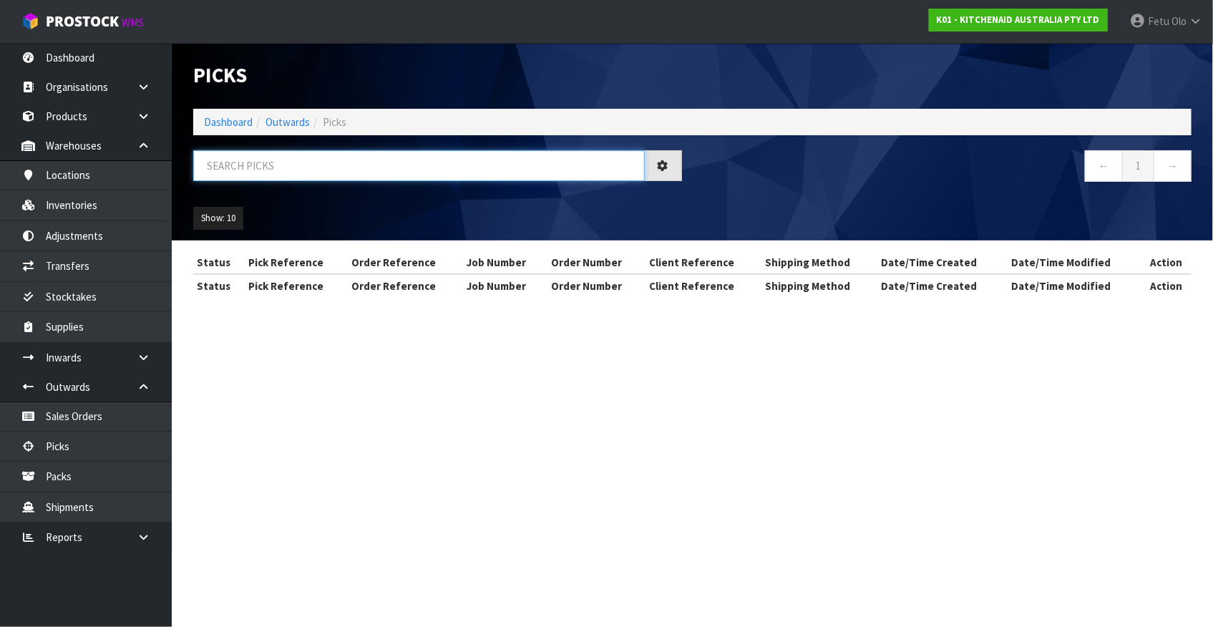
click at [292, 165] on input "text" at bounding box center [418, 165] width 451 height 31
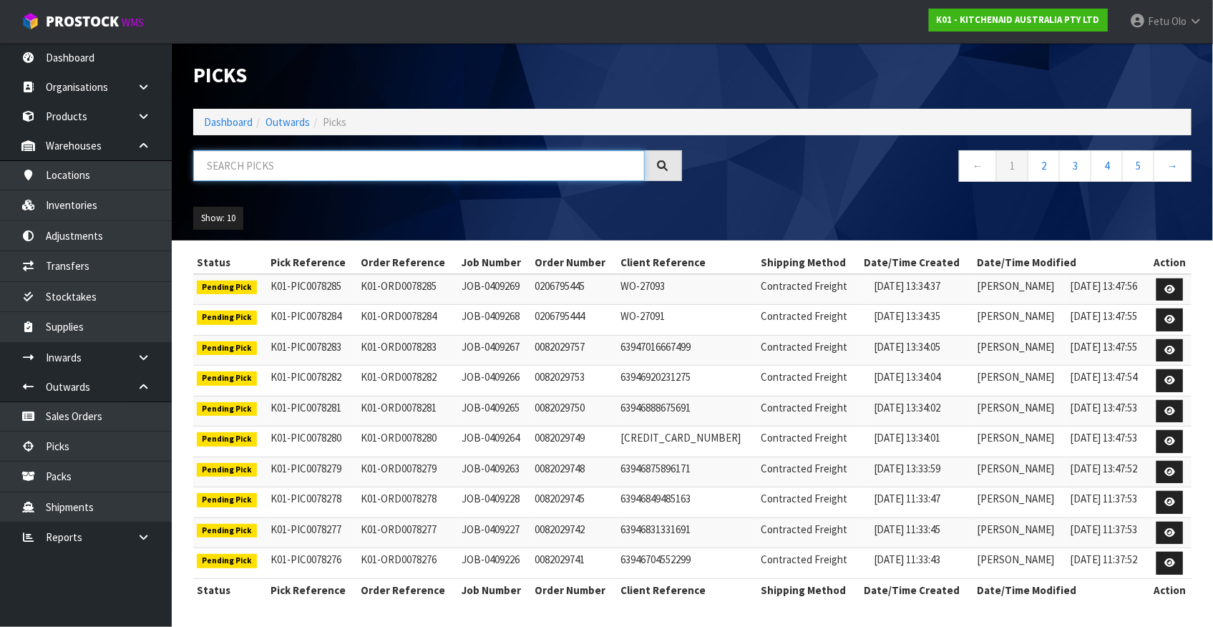
click at [404, 167] on input "text" at bounding box center [418, 165] width 451 height 31
drag, startPoint x: 361, startPoint y: 177, endPoint x: 353, endPoint y: 179, distance: 8.0
click at [353, 179] on input "text" at bounding box center [418, 165] width 451 height 31
click at [225, 117] on link "Dashboard" at bounding box center [228, 122] width 49 height 14
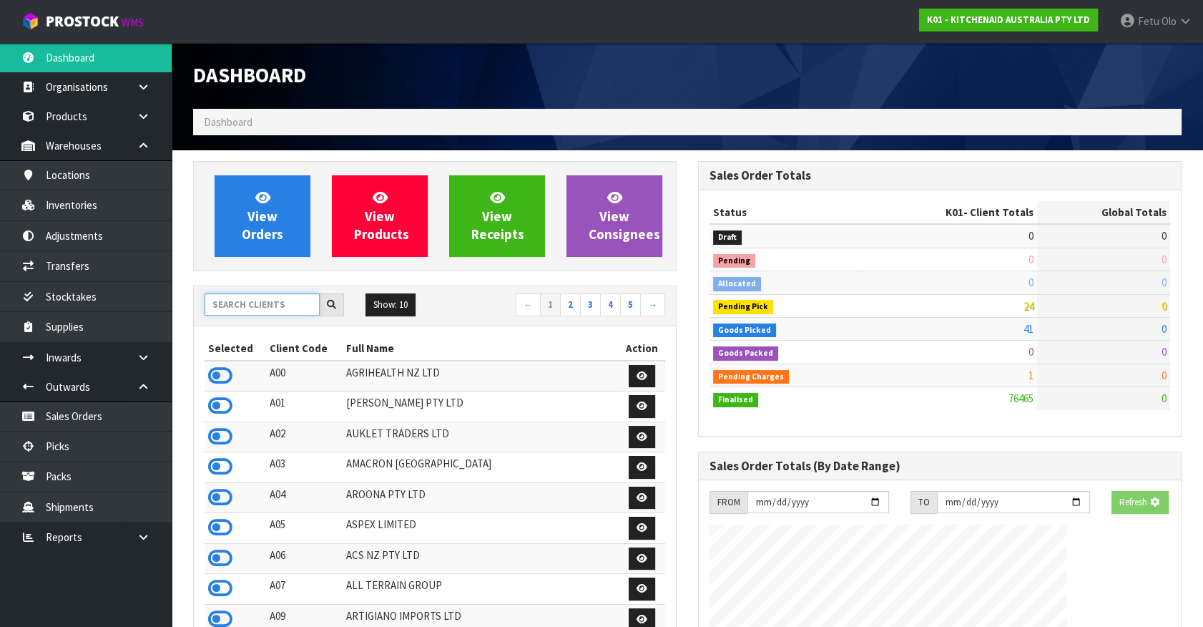
click at [263, 303] on input "text" at bounding box center [262, 304] width 115 height 22
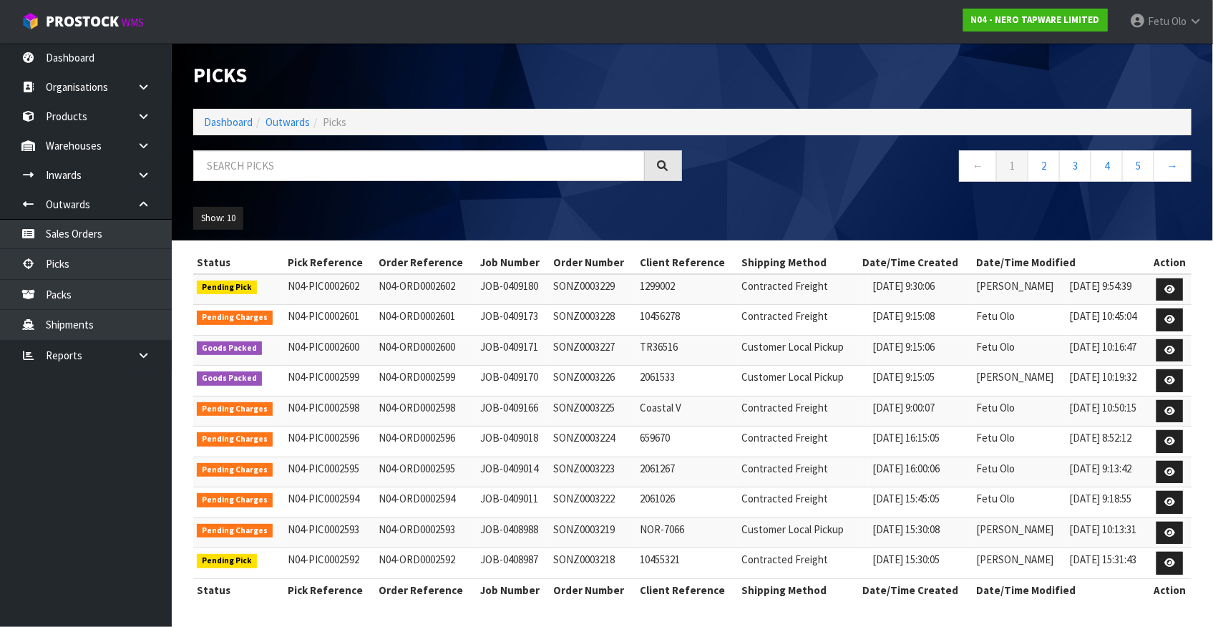
click at [213, 184] on div at bounding box center [437, 170] width 510 height 41
click at [220, 171] on input "text" at bounding box center [418, 165] width 451 height 31
type input "0002592"
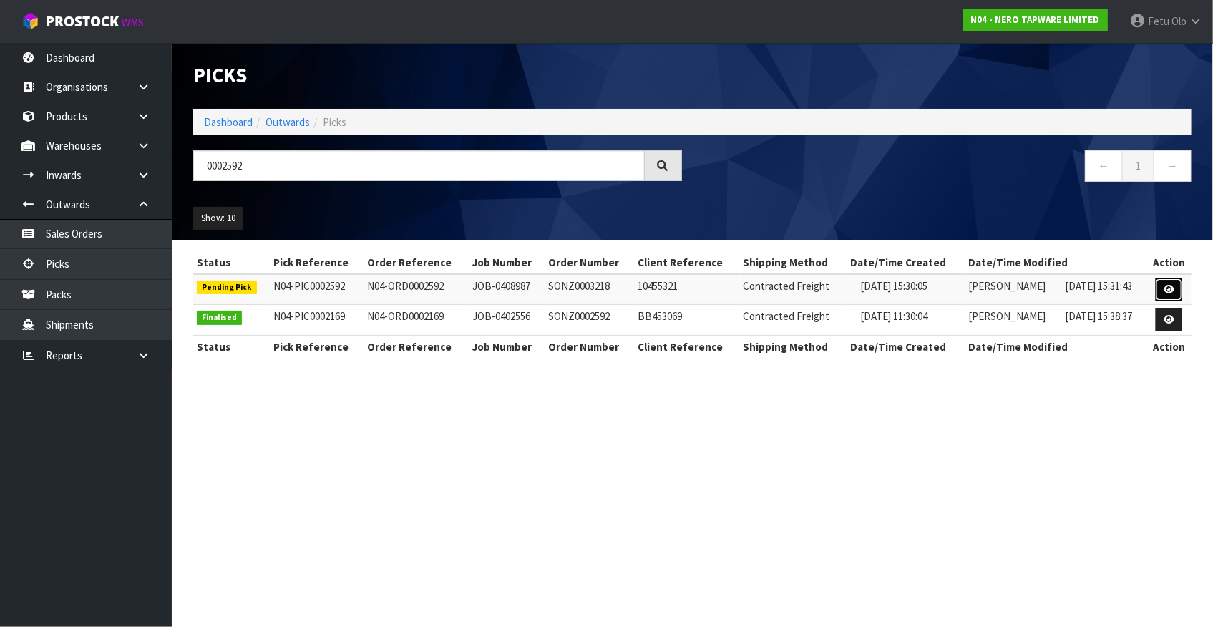
click at [1168, 290] on icon at bounding box center [1168, 289] width 11 height 9
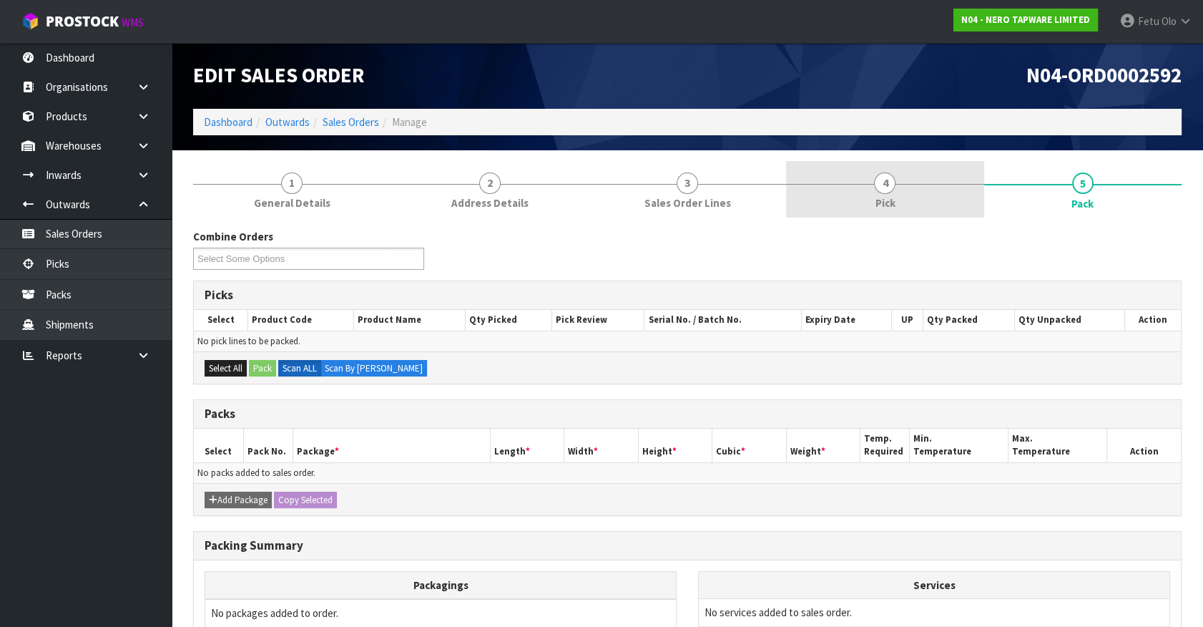
click at [901, 192] on link "4 Pick" at bounding box center [884, 189] width 197 height 57
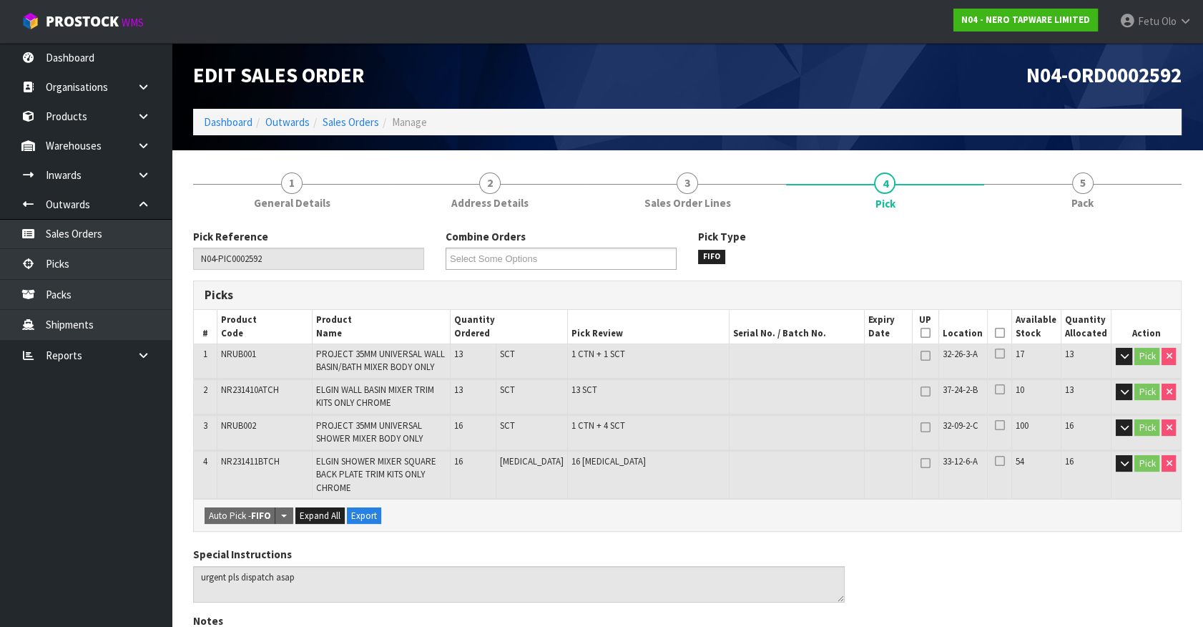
click at [998, 333] on icon at bounding box center [1000, 333] width 10 height 1
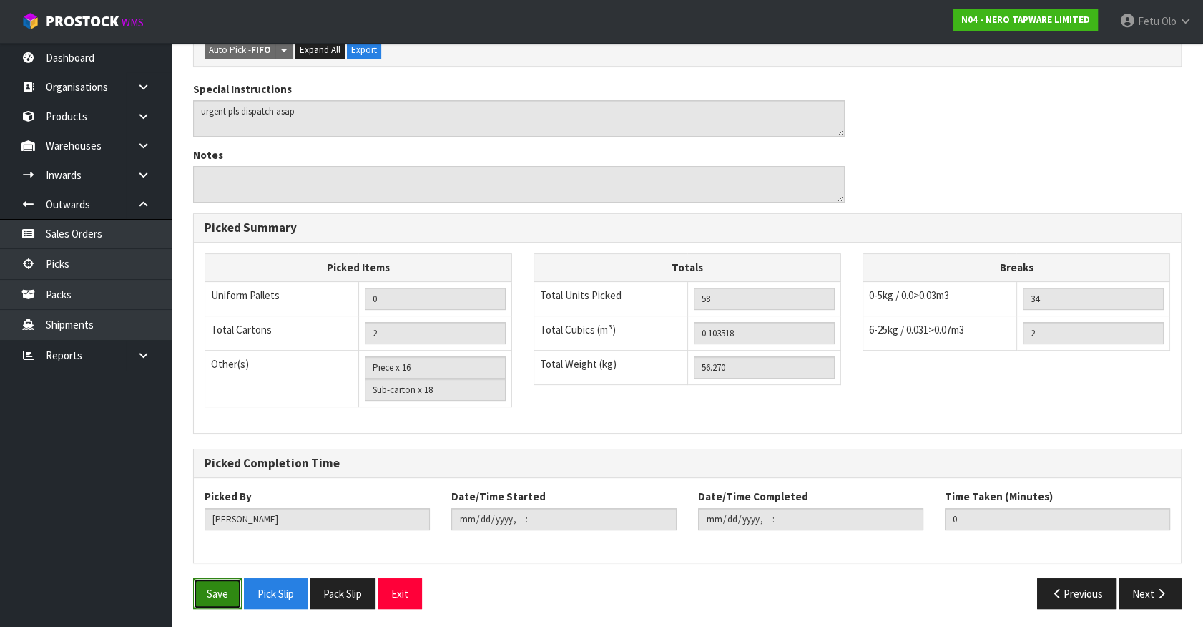
click at [215, 581] on button "Save" at bounding box center [217, 593] width 49 height 31
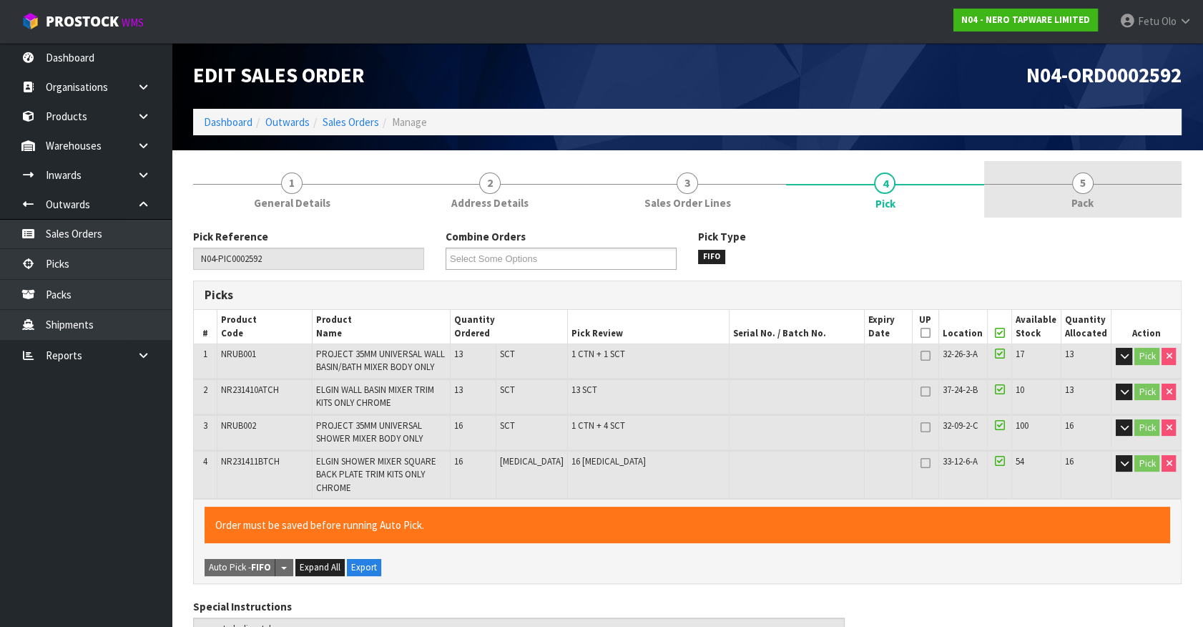
click at [1118, 185] on link "5 Pack" at bounding box center [1082, 189] width 197 height 57
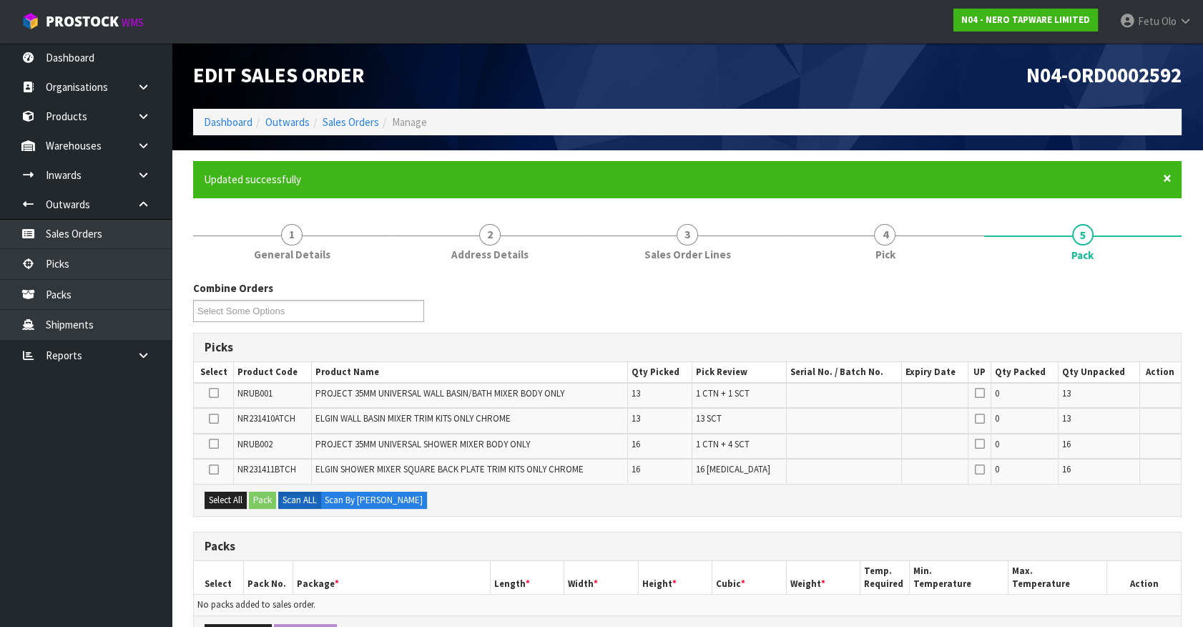
click at [1166, 177] on span "×" at bounding box center [1167, 178] width 9 height 20
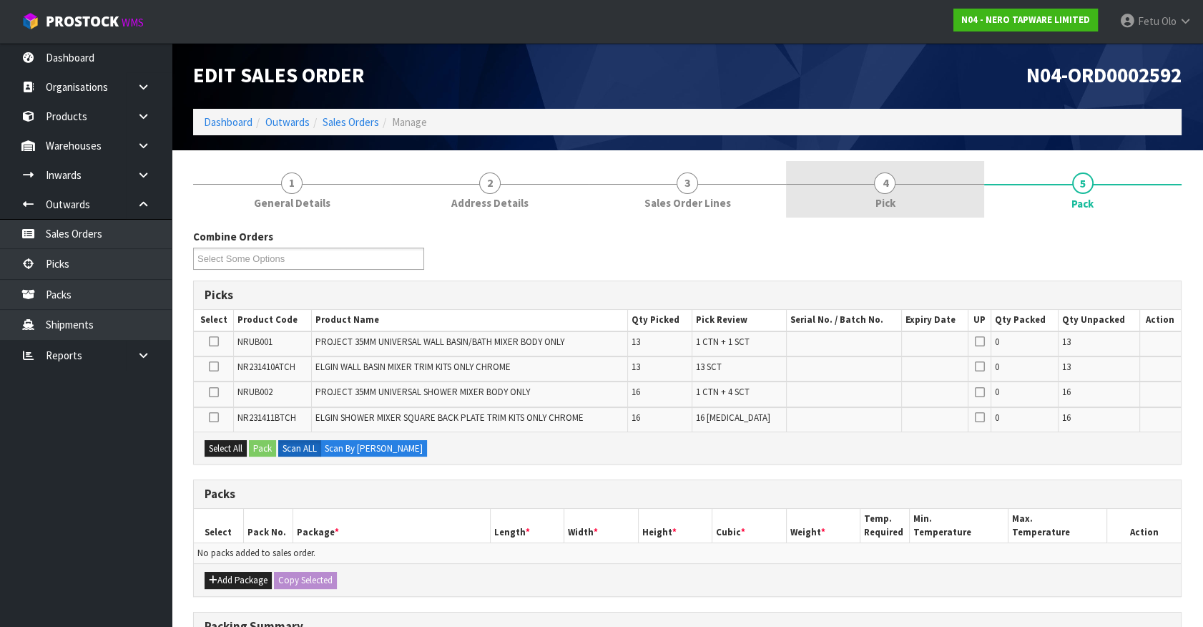
click at [950, 196] on link "4 Pick" at bounding box center [884, 189] width 197 height 57
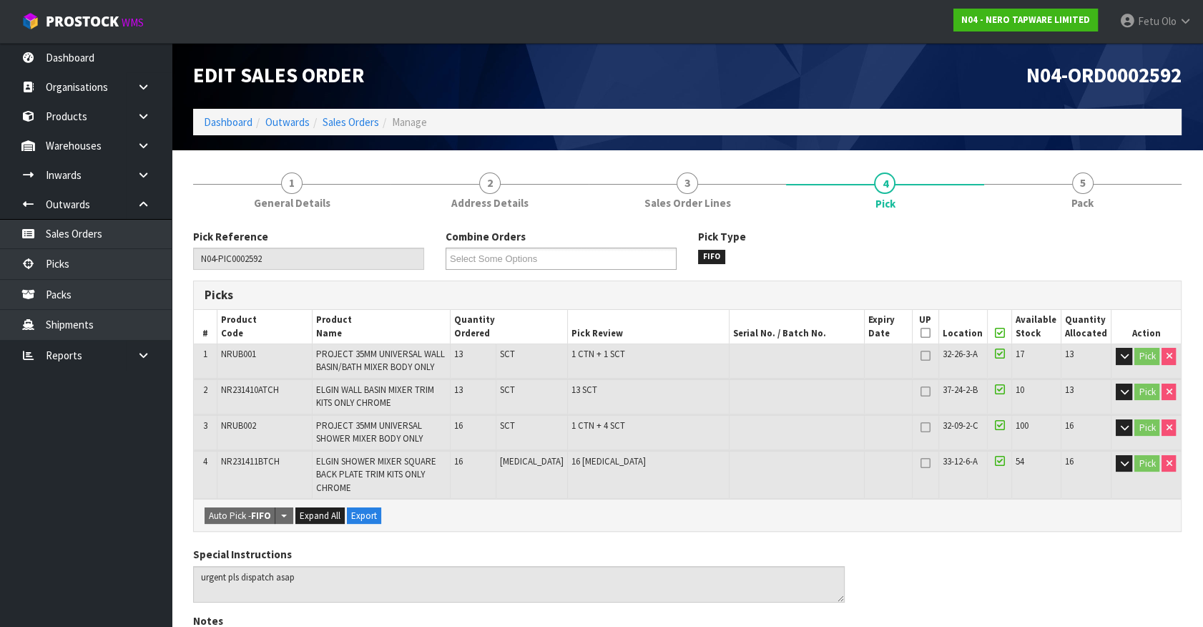
click at [1000, 333] on icon at bounding box center [1000, 333] width 10 height 1
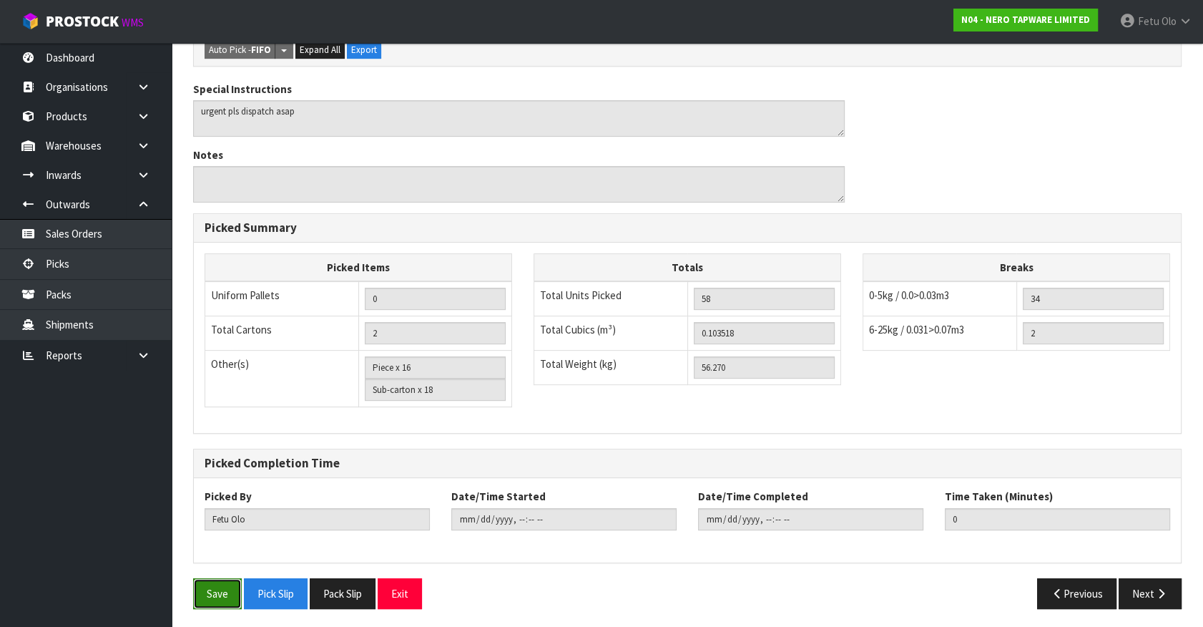
click at [215, 595] on button "Save" at bounding box center [217, 593] width 49 height 31
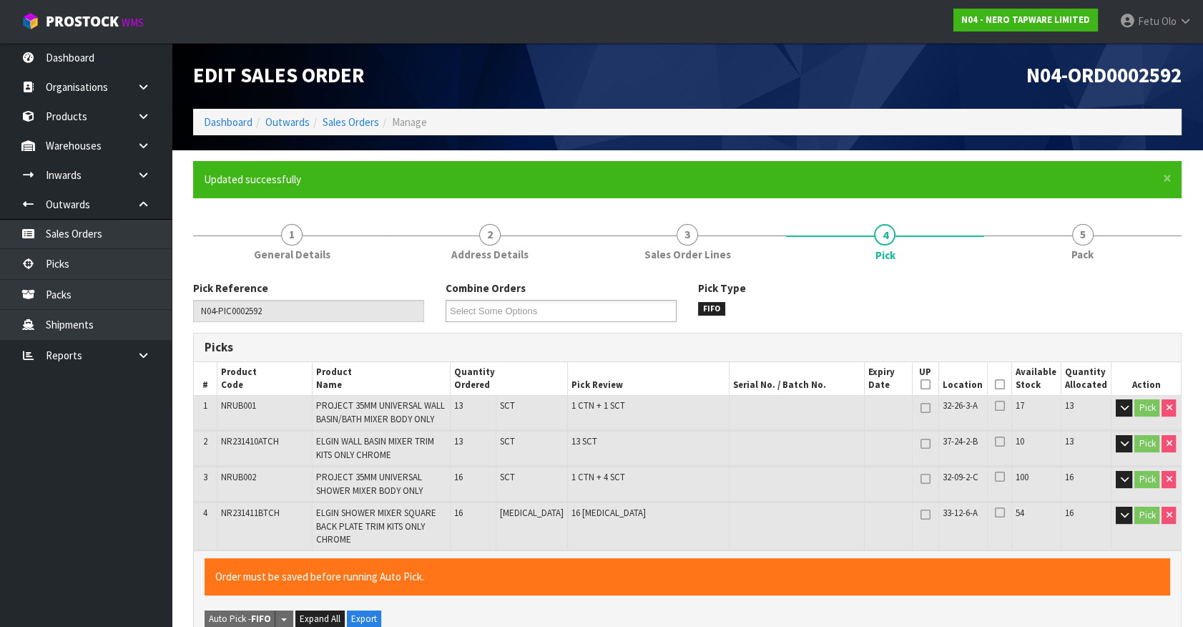
type input "2025-08-25T13:13:09"
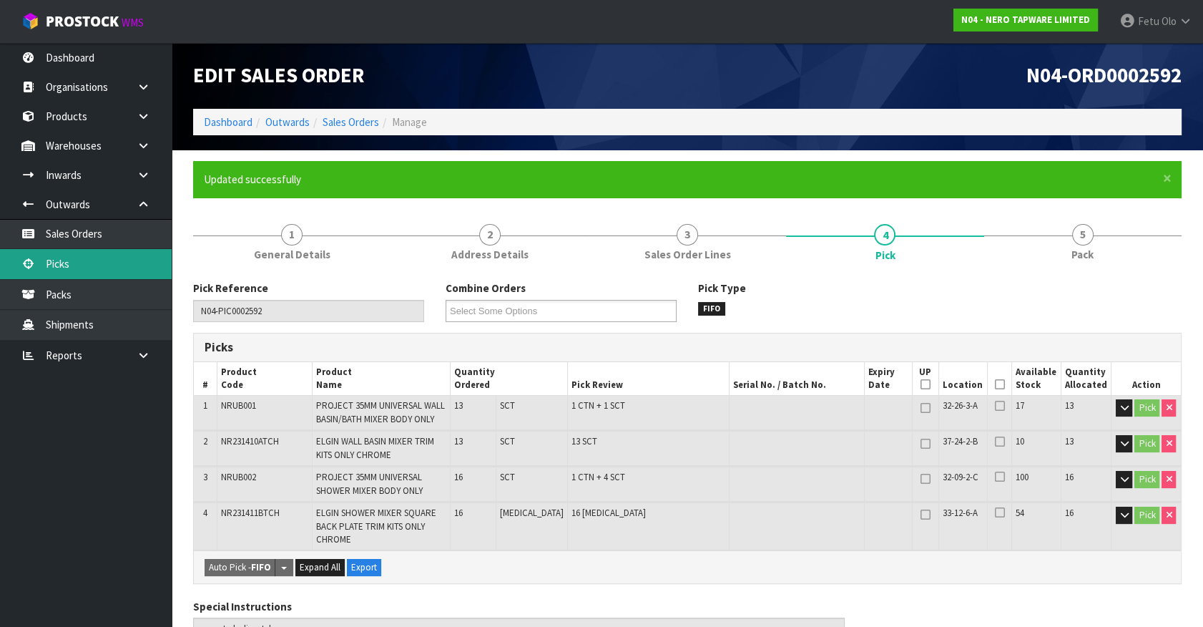
drag, startPoint x: 53, startPoint y: 255, endPoint x: 62, endPoint y: 255, distance: 8.6
click at [53, 255] on link "Picks" at bounding box center [86, 263] width 172 height 29
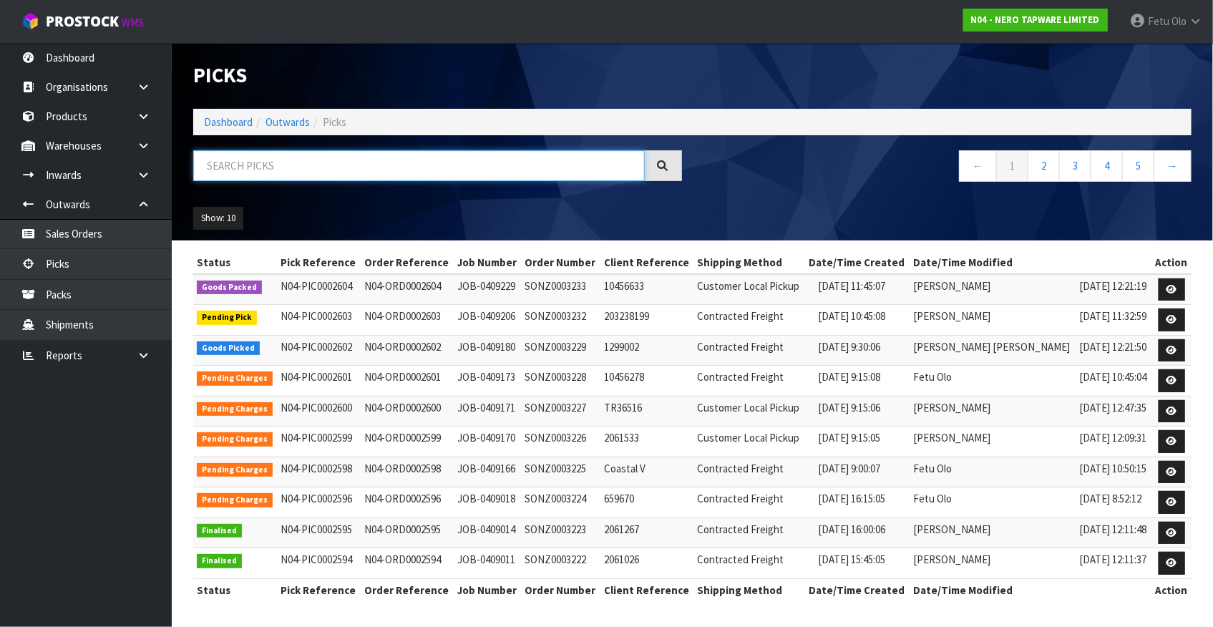
click at [311, 177] on input "text" at bounding box center [418, 165] width 451 height 31
click at [772, 212] on div "Show: 10 5 10 25 50" at bounding box center [692, 218] width 1020 height 44
click at [1043, 167] on link "2" at bounding box center [1043, 165] width 32 height 31
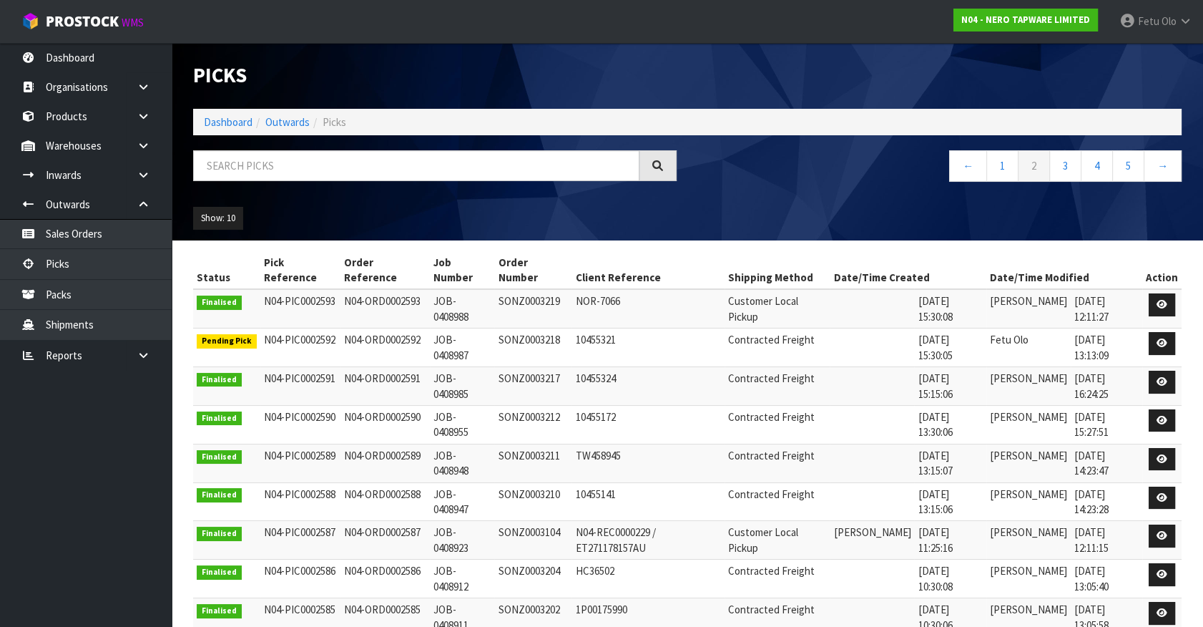
click at [829, 223] on div "Show: 10 5 10 25 50" at bounding box center [687, 218] width 1010 height 44
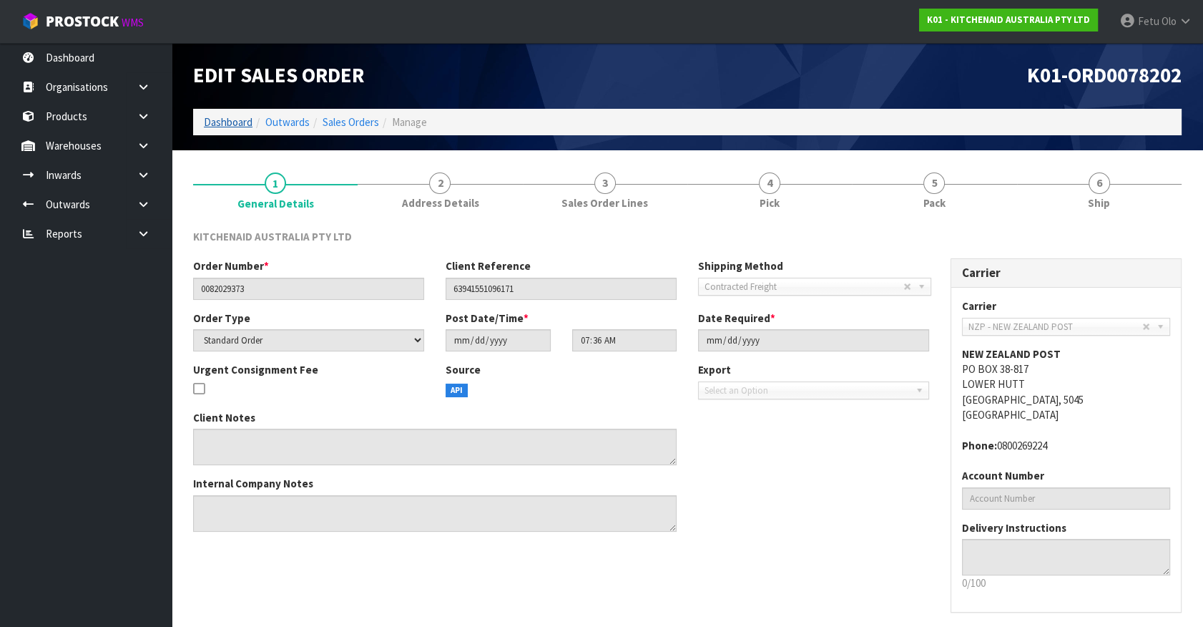
click at [215, 118] on ol "Dashboard Outwards Sales Orders Manage" at bounding box center [687, 122] width 989 height 26
click at [213, 127] on link "Dashboard" at bounding box center [228, 122] width 49 height 14
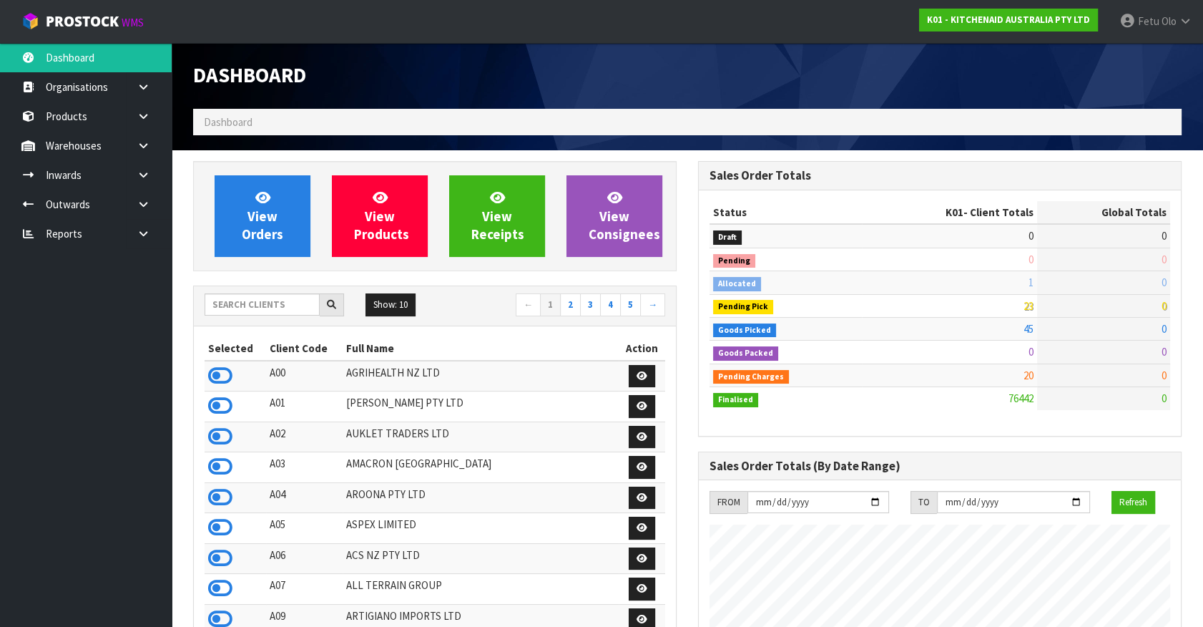
scroll to position [1082, 504]
click at [300, 307] on input "text" at bounding box center [262, 304] width 115 height 22
type input "N04"
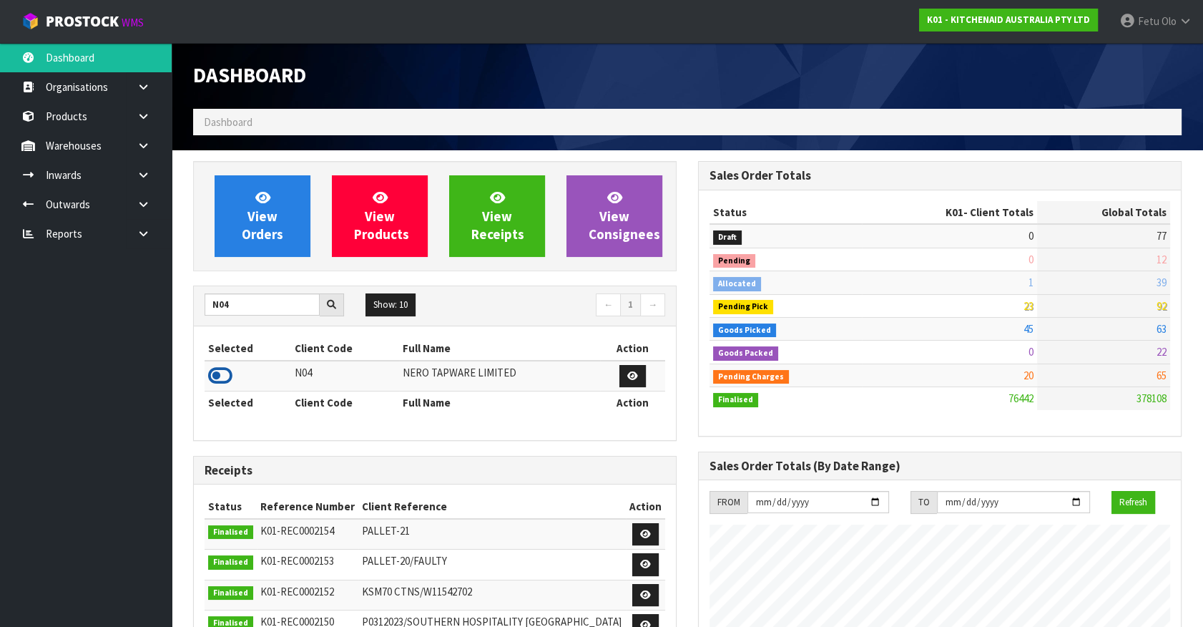
click at [220, 365] on icon at bounding box center [220, 375] width 24 height 21
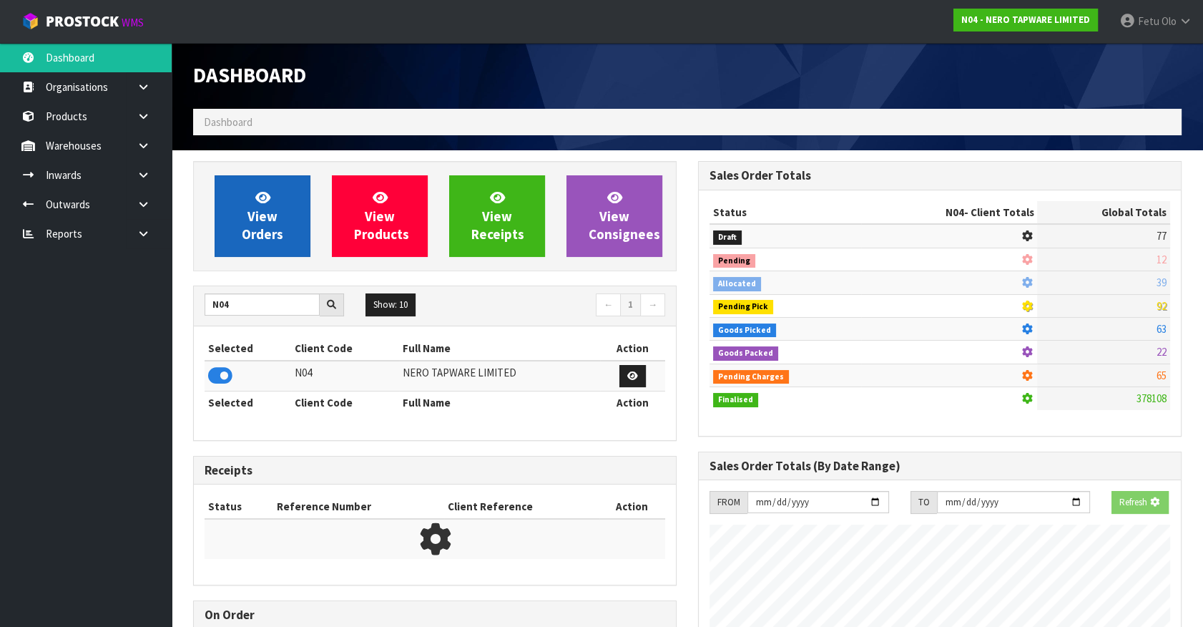
scroll to position [891, 504]
click at [272, 216] on span "View Orders" at bounding box center [262, 216] width 41 height 54
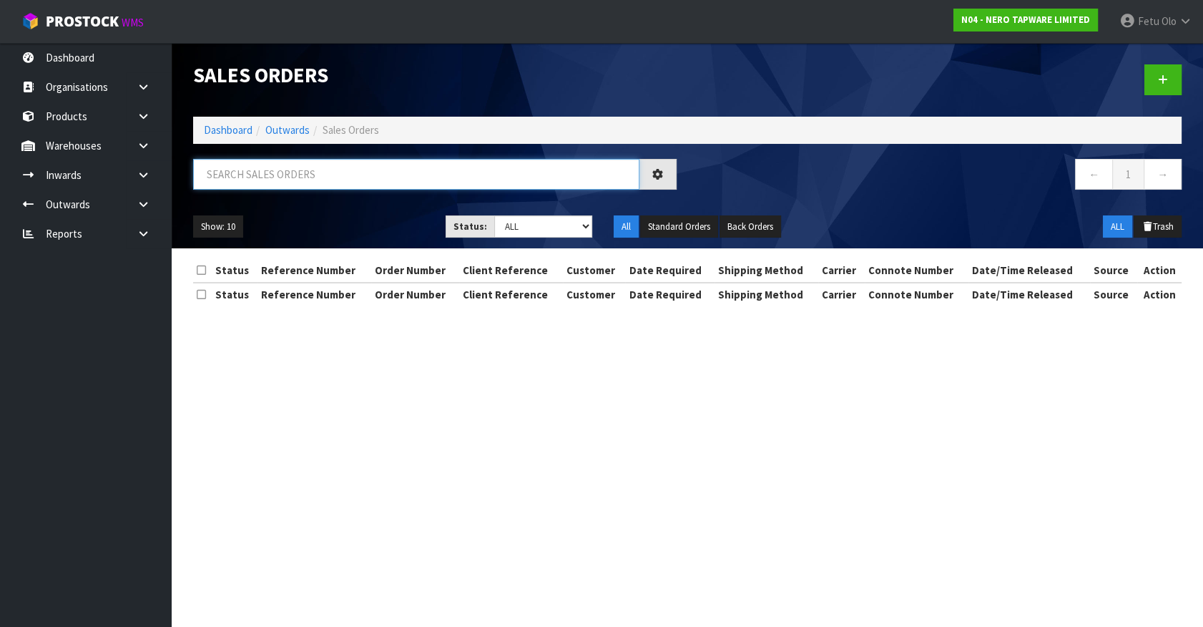
click at [313, 175] on input "text" at bounding box center [416, 174] width 446 height 31
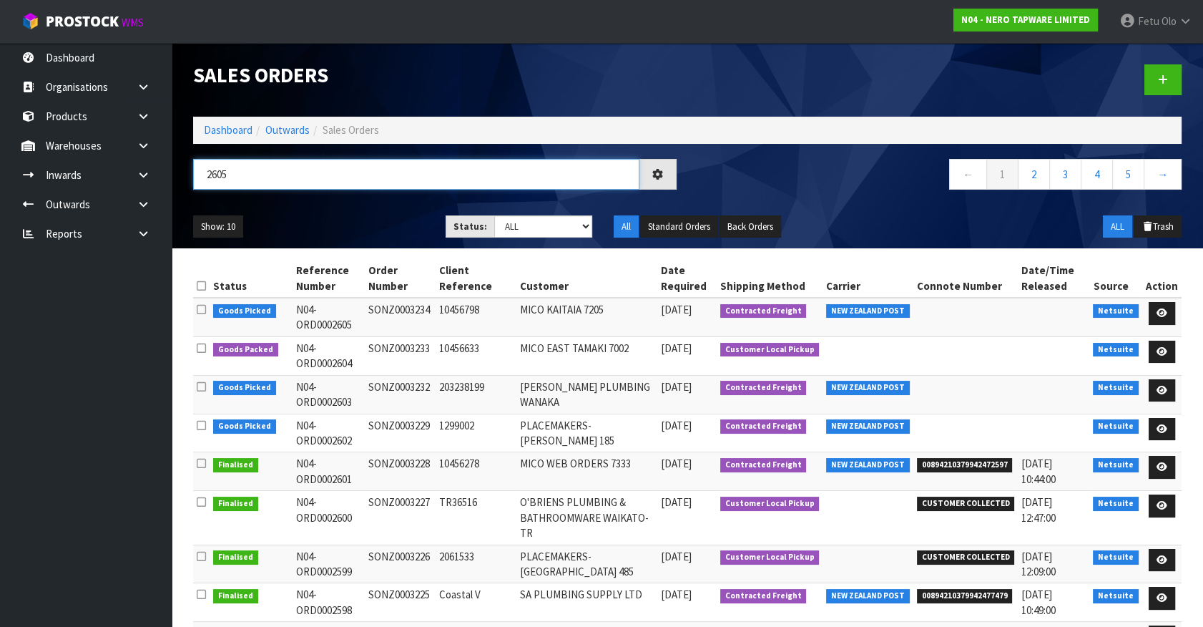
type input "2605"
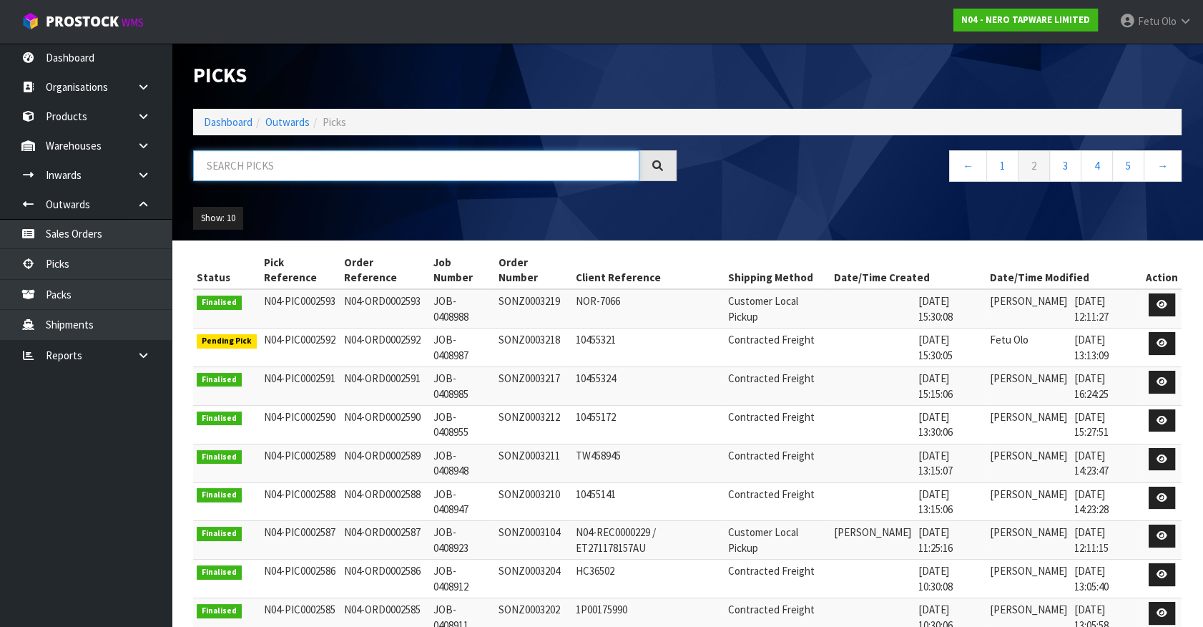
click at [434, 171] on input "text" at bounding box center [416, 165] width 446 height 31
type input "0002605"
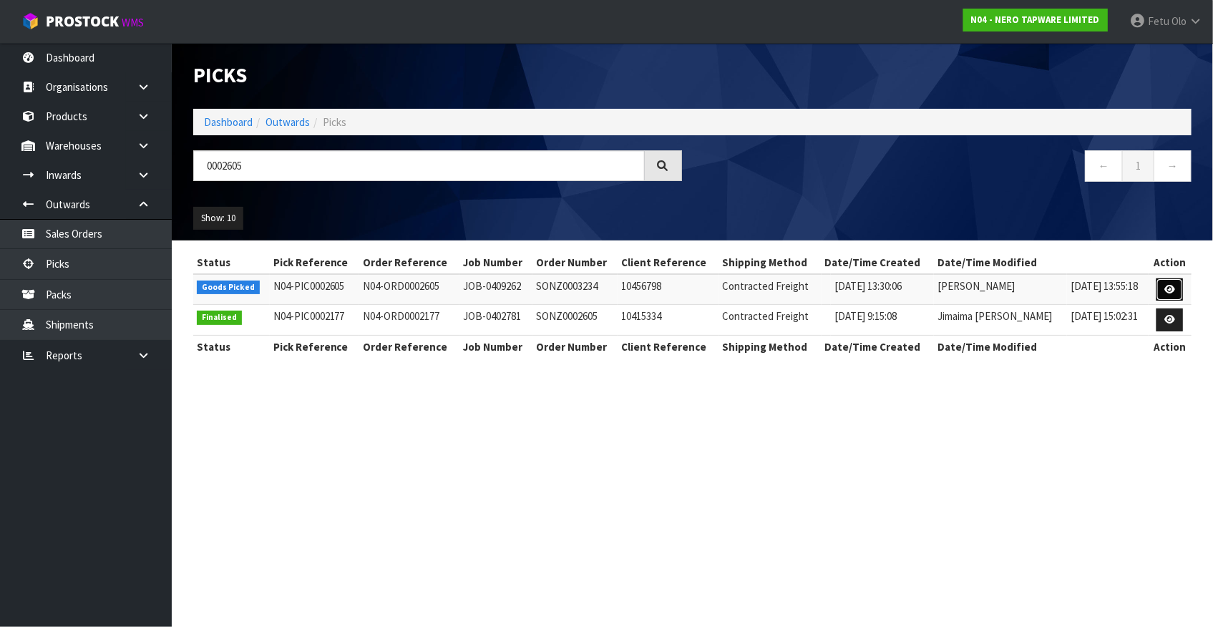
click at [1168, 290] on icon at bounding box center [1169, 289] width 11 height 9
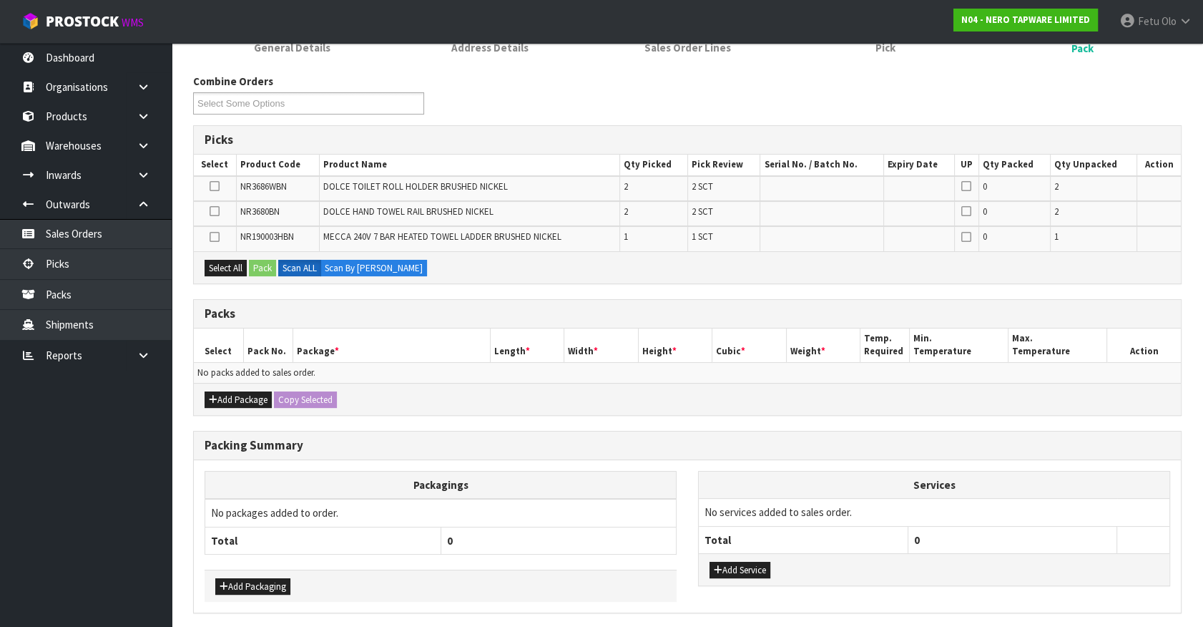
scroll to position [205, 0]
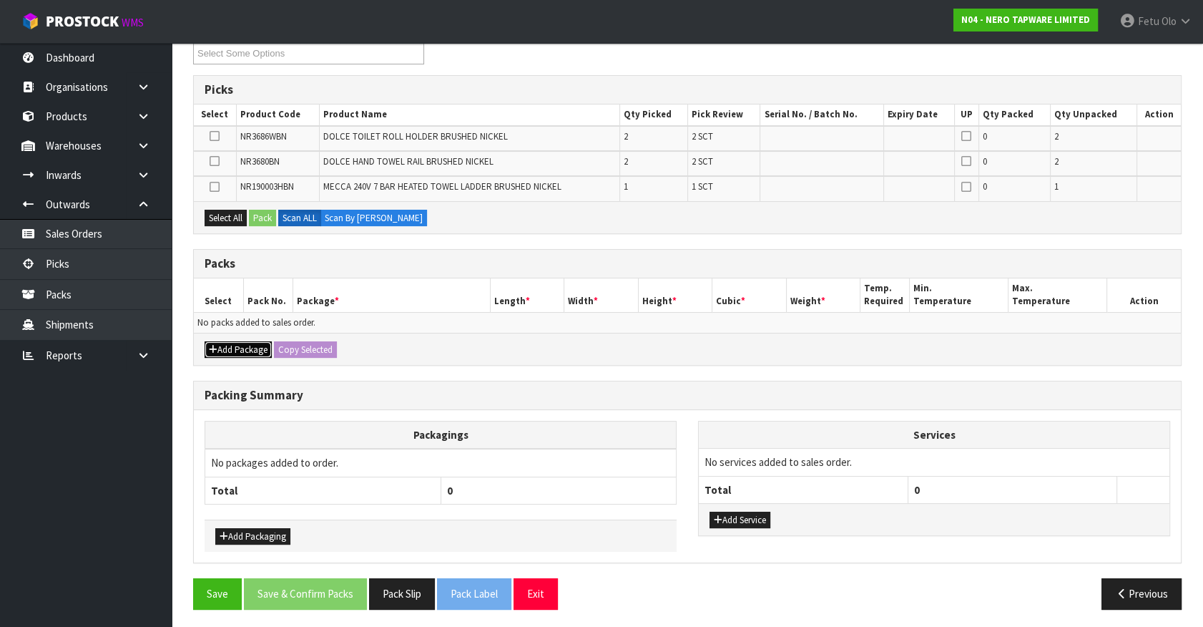
click at [228, 341] on button "Add Package" at bounding box center [238, 349] width 67 height 17
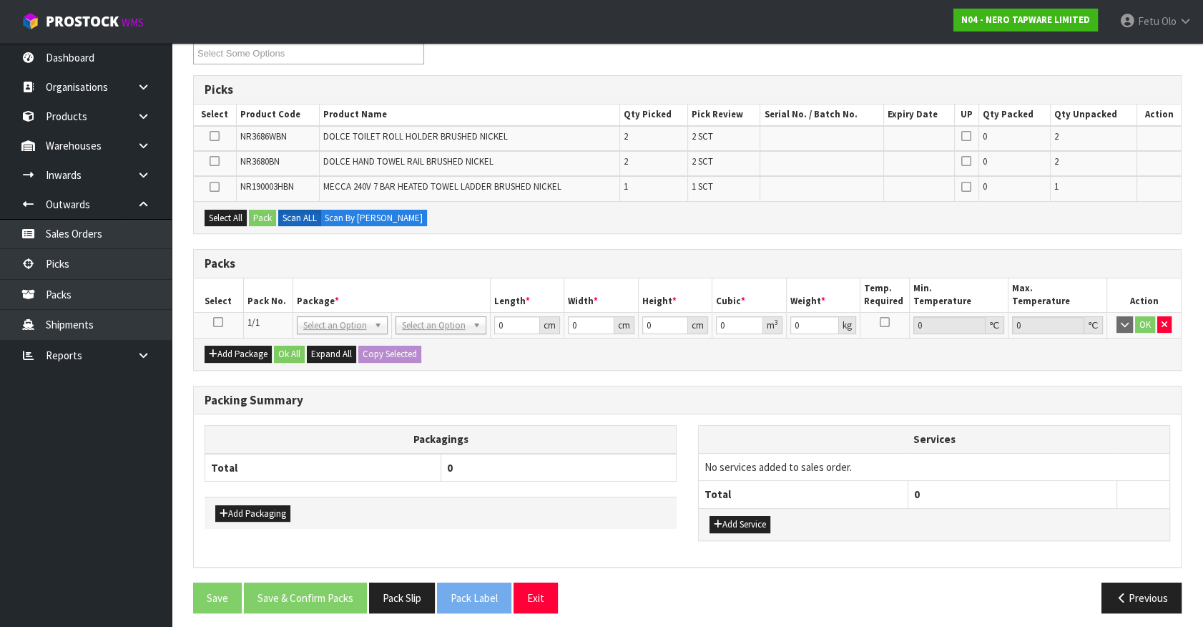
click at [215, 322] on icon at bounding box center [218, 322] width 10 height 1
click at [386, 298] on th "Package *" at bounding box center [391, 295] width 197 height 34
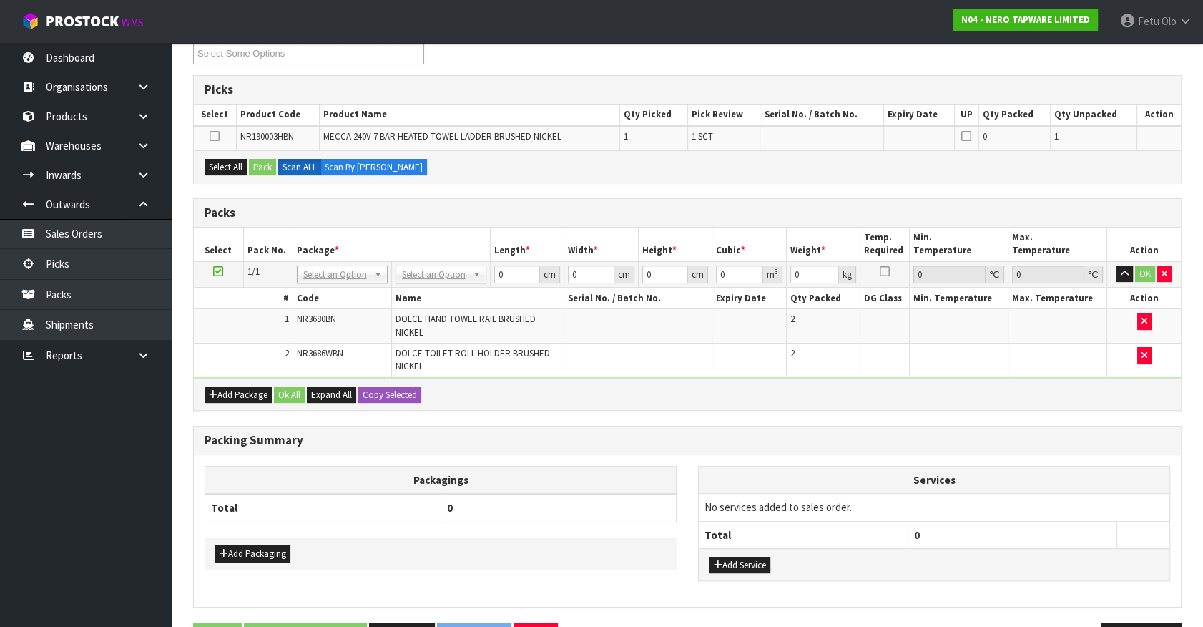
click at [219, 271] on icon at bounding box center [218, 271] width 10 height 1
click at [436, 228] on th "Package *" at bounding box center [391, 245] width 197 height 34
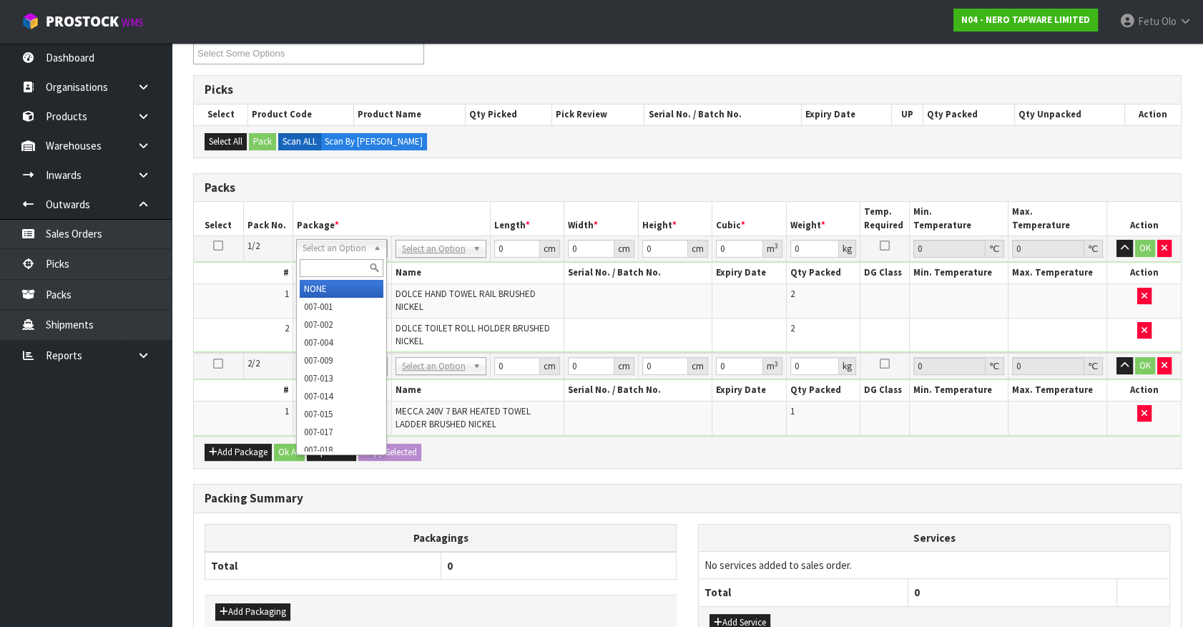
drag, startPoint x: 317, startPoint y: 250, endPoint x: 319, endPoint y: 279, distance: 28.7
click at [318, 268] on input "text" at bounding box center [342, 268] width 84 height 18
type input "011"
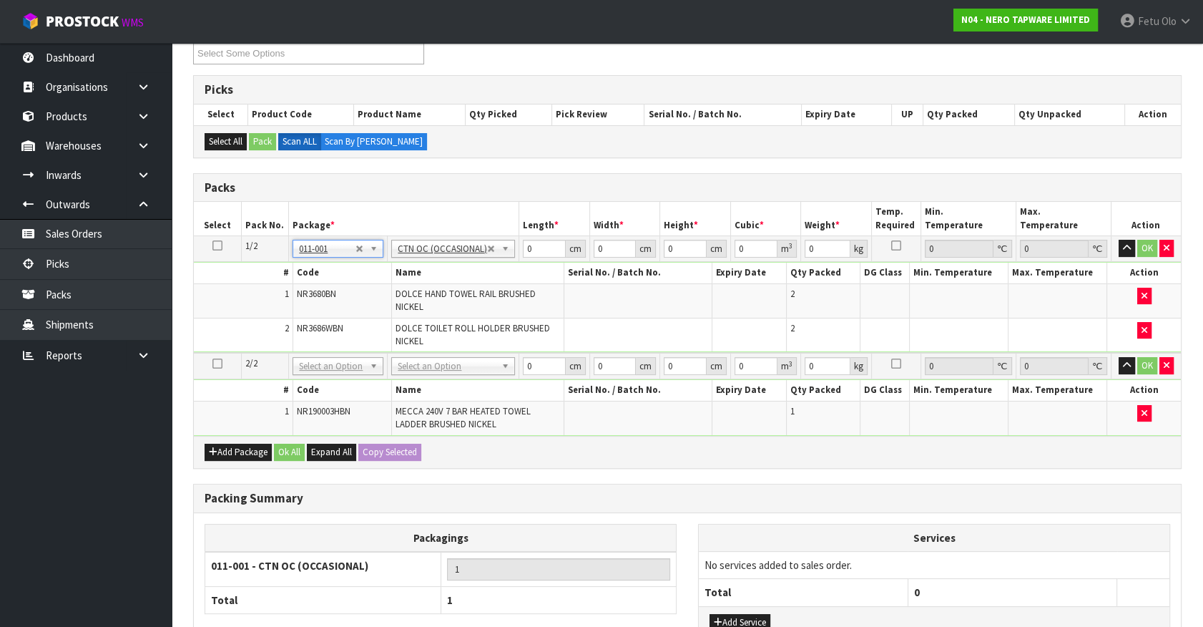
type input "1.2"
drag, startPoint x: 533, startPoint y: 245, endPoint x: 447, endPoint y: 282, distance: 93.3
click at [447, 282] on tbody "1/2 NONE 007-001 007-002 007-004 007-009 007-013 007-014 007-015 007-017 007-01…" at bounding box center [687, 294] width 987 height 117
type input "39"
type input "29"
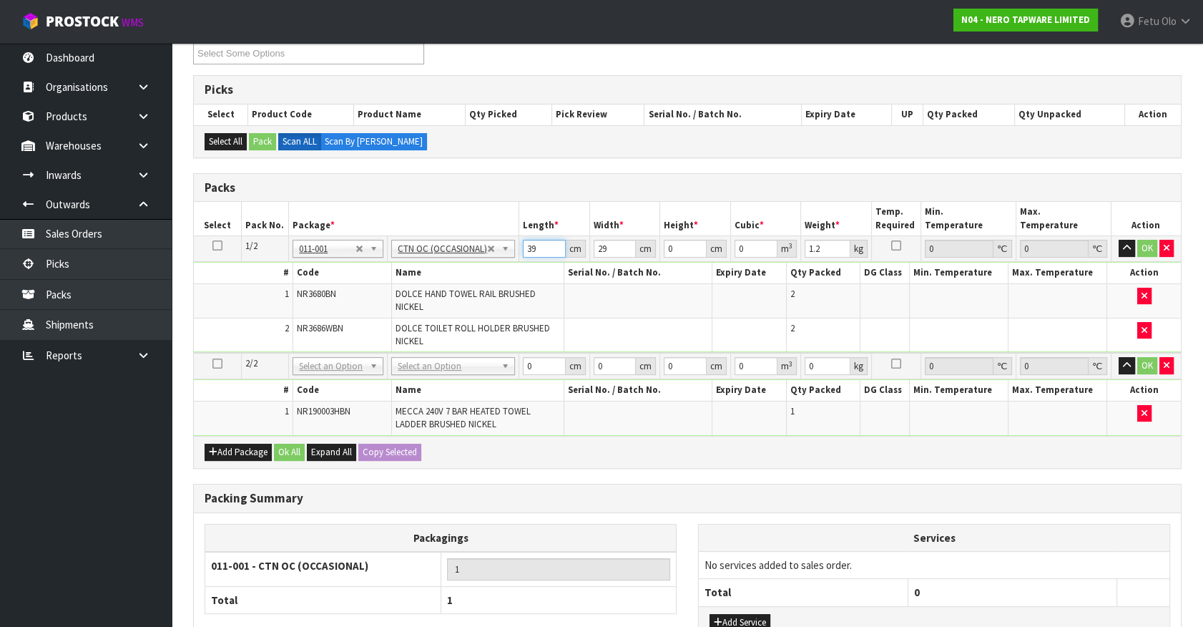
drag, startPoint x: 542, startPoint y: 251, endPoint x: 411, endPoint y: 248, distance: 131.0
click at [422, 292] on tbody "1/2 NONE 007-001 007-002 007-004 007-009 007-013 007-014 007-015 007-017 007-01…" at bounding box center [687, 294] width 987 height 117
type input "38"
type input "29"
type input "2"
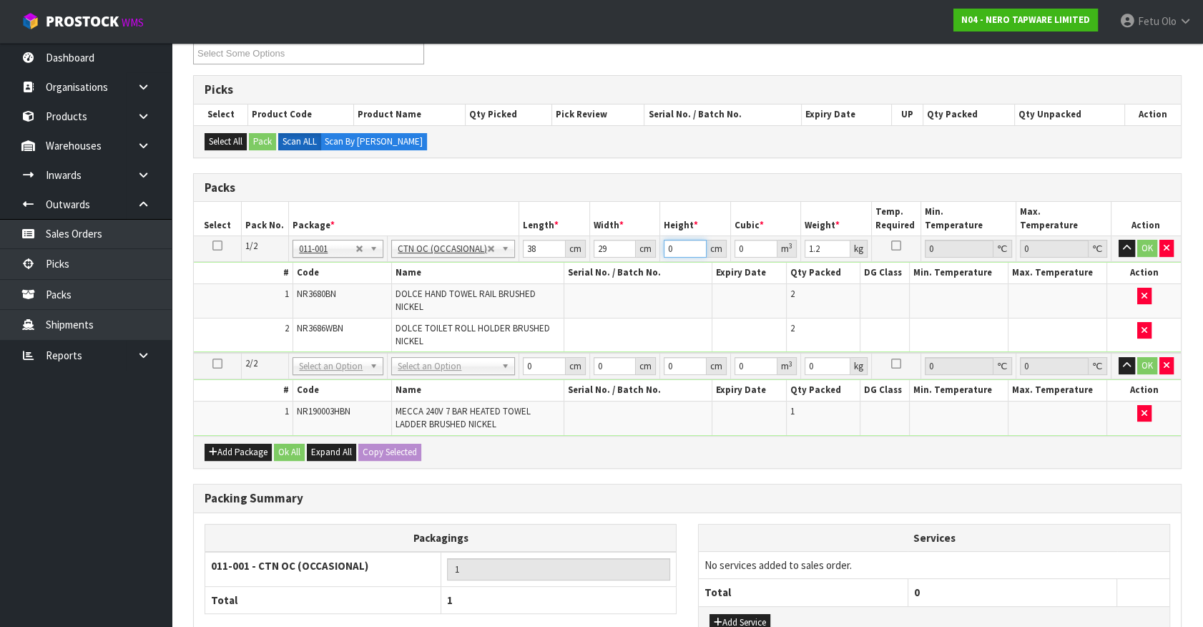
type input "0.002204"
type input "24"
type input "0.026448"
type input "24"
type input "3"
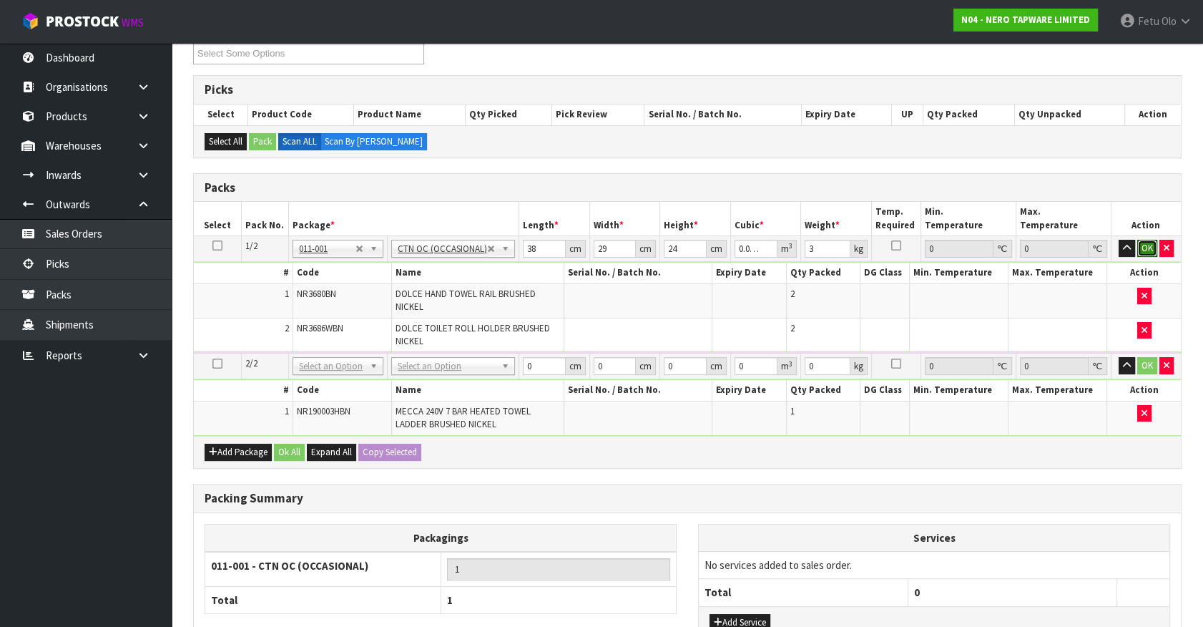
click button "OK" at bounding box center [1148, 248] width 20 height 17
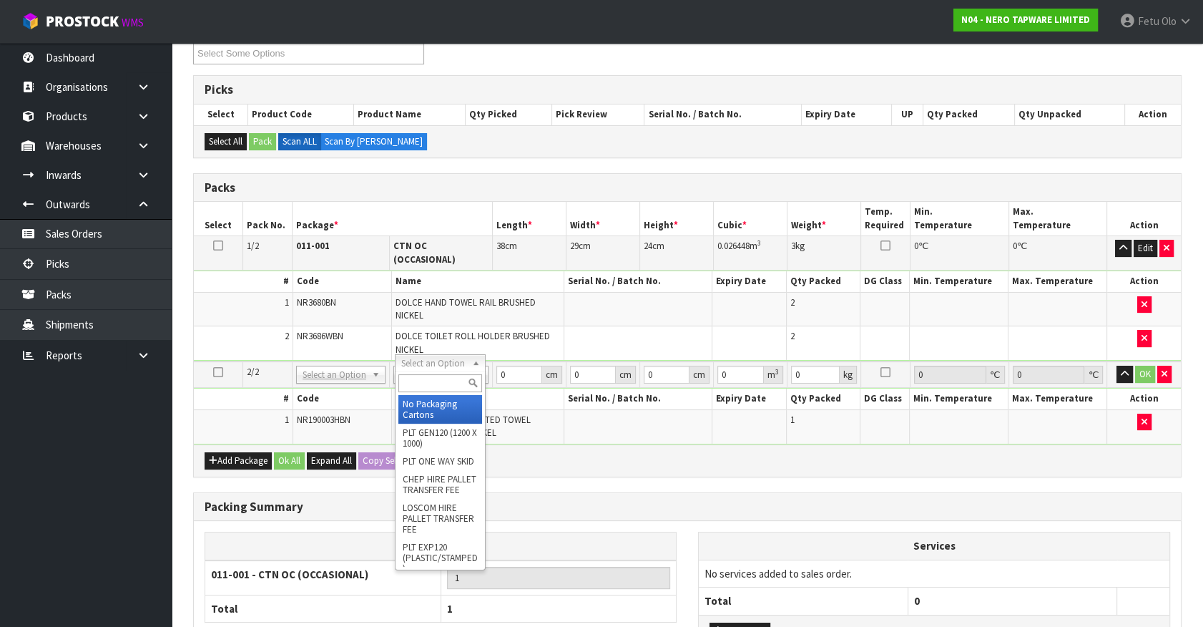
drag, startPoint x: 402, startPoint y: 359, endPoint x: 415, endPoint y: 399, distance: 42.1
drag, startPoint x: 415, startPoint y: 399, endPoint x: 536, endPoint y: 366, distance: 125.5
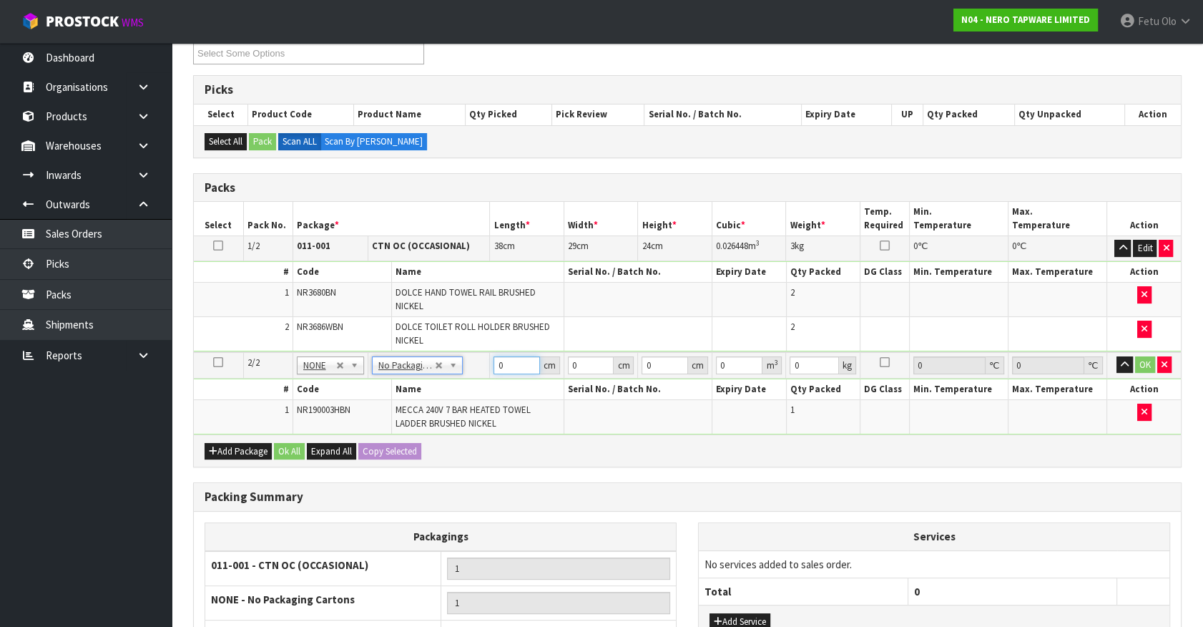
drag, startPoint x: 509, startPoint y: 365, endPoint x: 442, endPoint y: 401, distance: 76.2
click at [442, 401] on tbody "2/2 NONE 007-001 007-002 007-004 007-009 007-013 007-014 007-015 007-017 007-01…" at bounding box center [687, 393] width 987 height 82
type input "87"
type input "68"
type input "1"
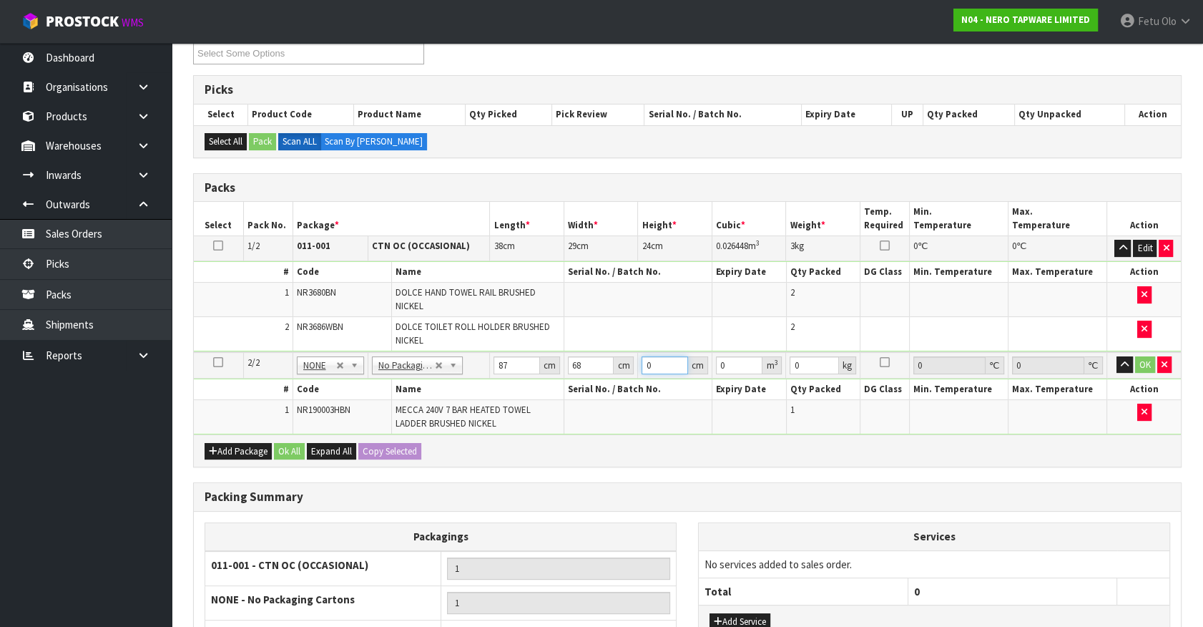
type input "0.005916"
type input "13"
type input "0.076908"
type input "13"
type input "7"
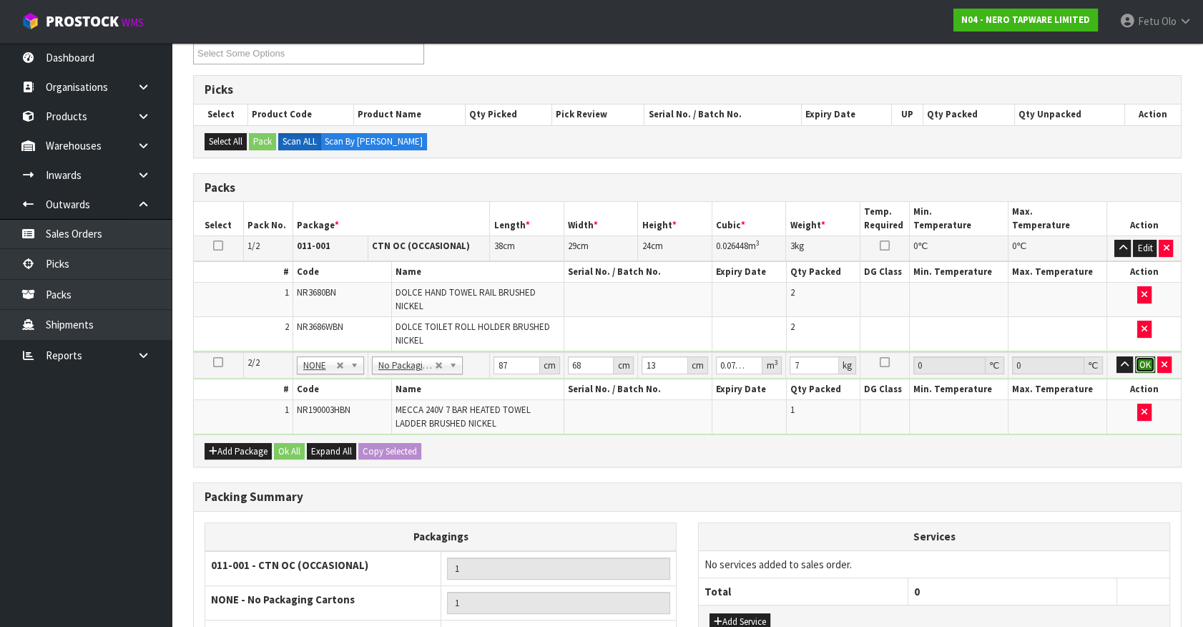
click button "OK" at bounding box center [1145, 364] width 20 height 17
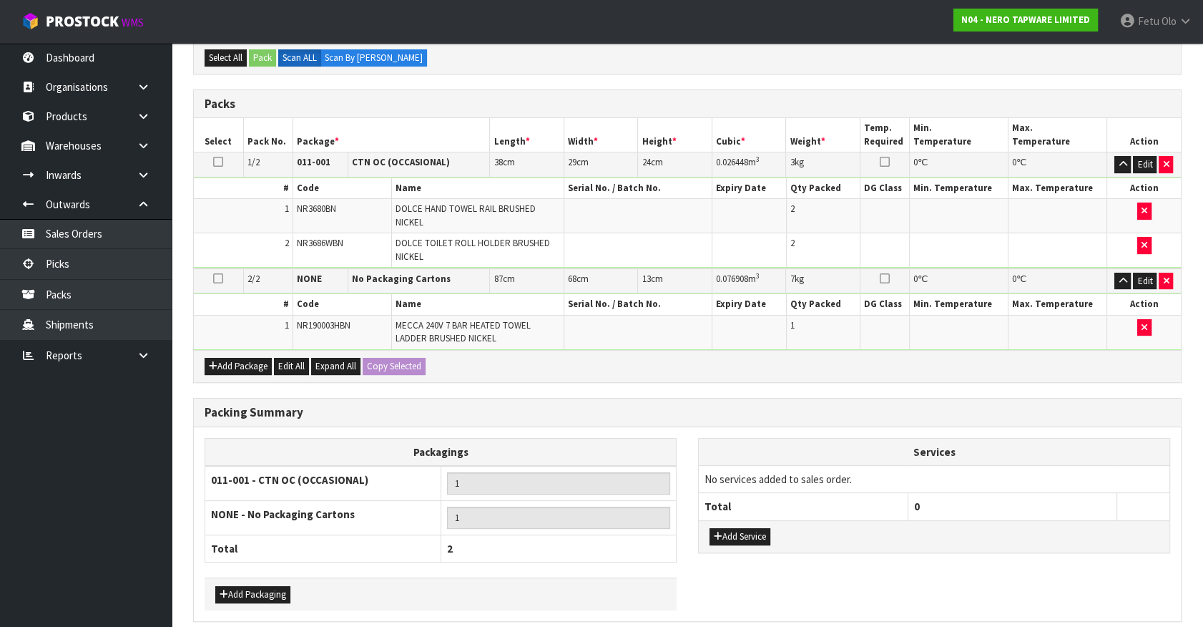
scroll to position [346, 0]
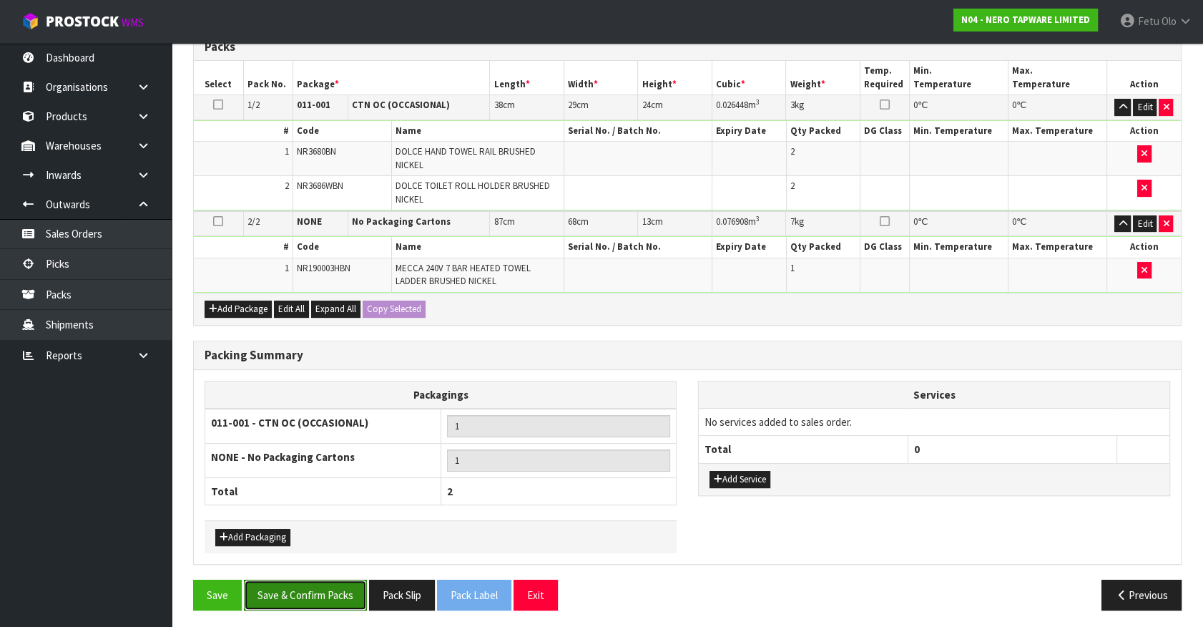
drag, startPoint x: 328, startPoint y: 604, endPoint x: 273, endPoint y: 589, distance: 56.4
click at [326, 601] on button "Save & Confirm Packs" at bounding box center [305, 595] width 123 height 31
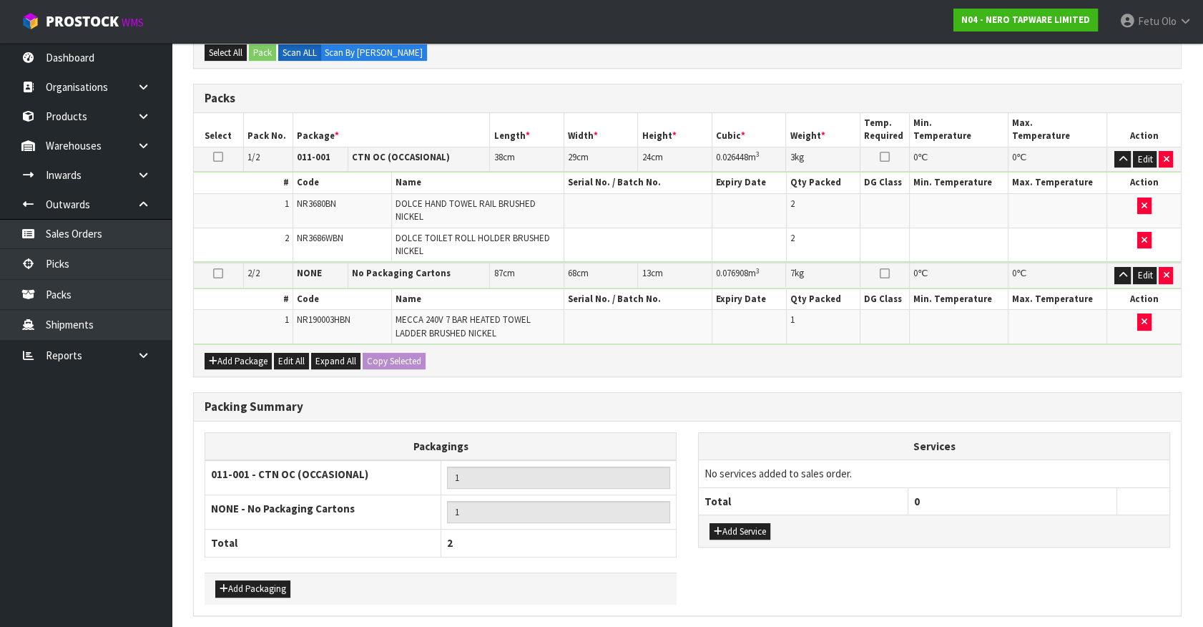
scroll to position [0, 0]
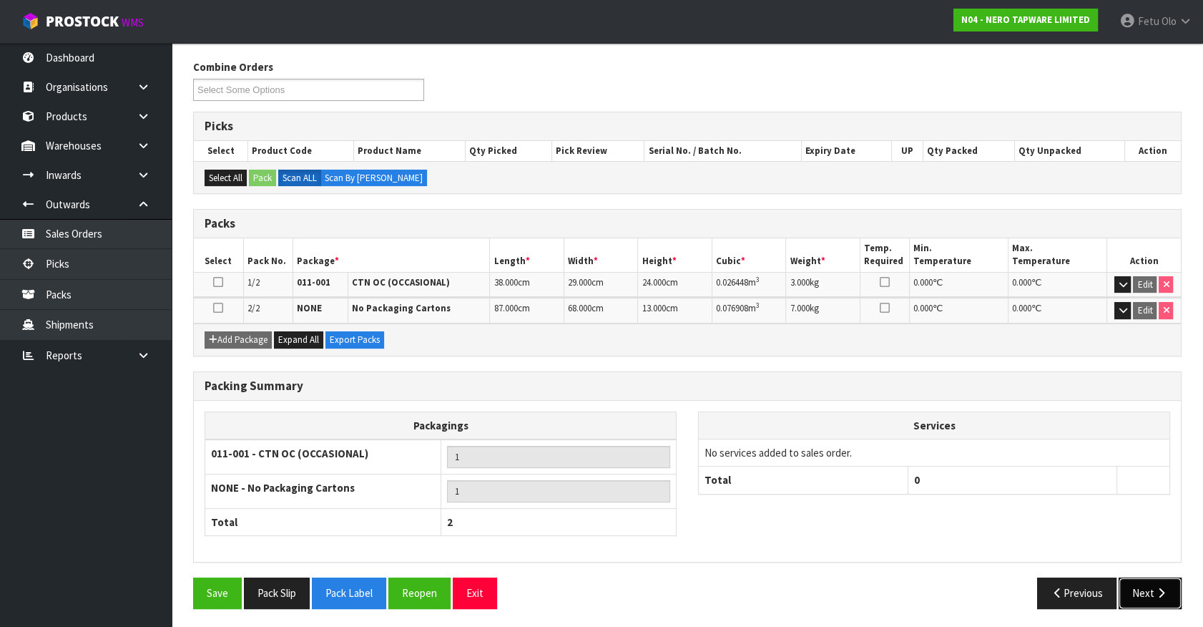
click at [1142, 587] on button "Next" at bounding box center [1150, 592] width 63 height 31
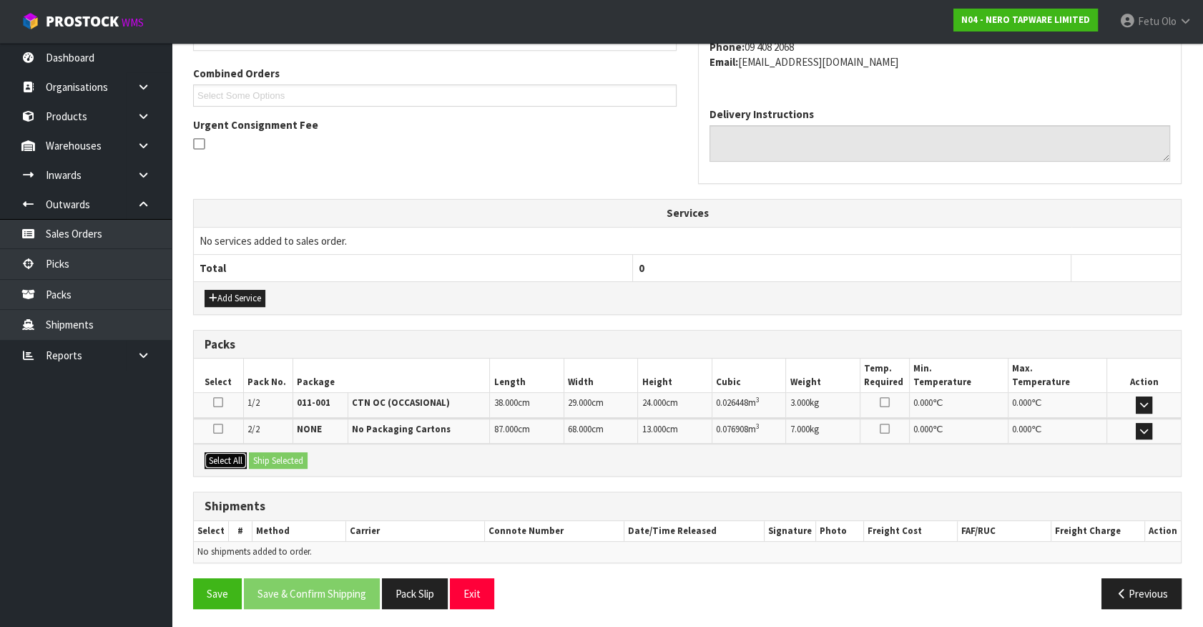
click at [215, 456] on button "Select All" at bounding box center [226, 460] width 42 height 17
click at [269, 456] on button "Ship Selected" at bounding box center [278, 460] width 59 height 17
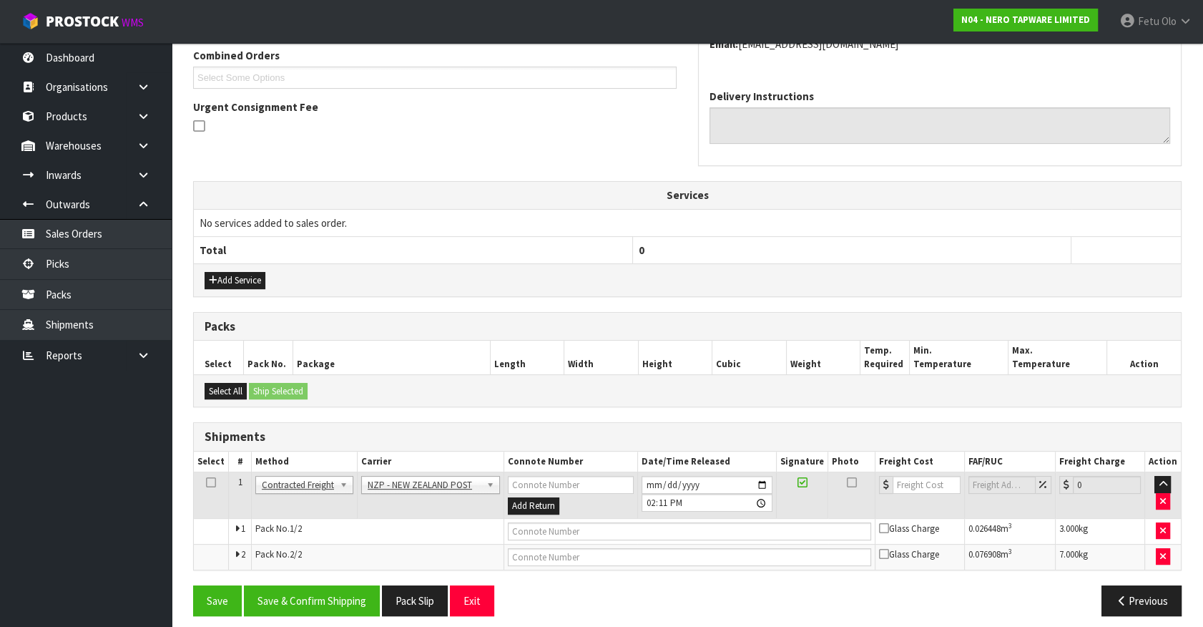
scroll to position [383, 0]
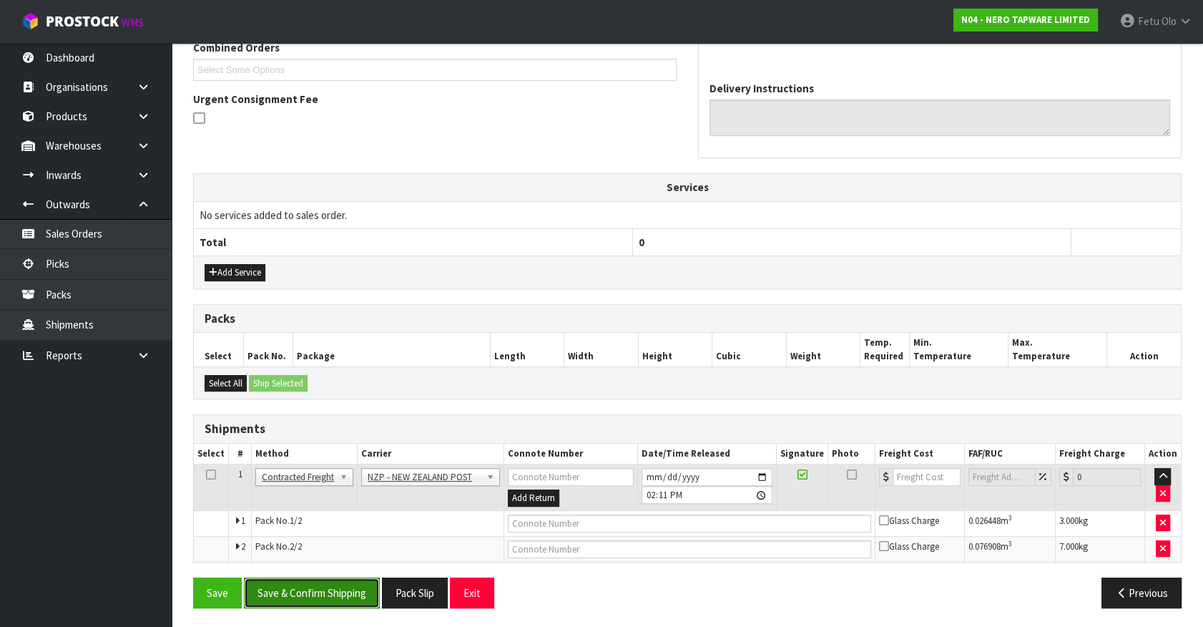
drag, startPoint x: 331, startPoint y: 584, endPoint x: 318, endPoint y: 587, distance: 12.5
click at [331, 585] on button "Save & Confirm Shipping" at bounding box center [312, 592] width 136 height 31
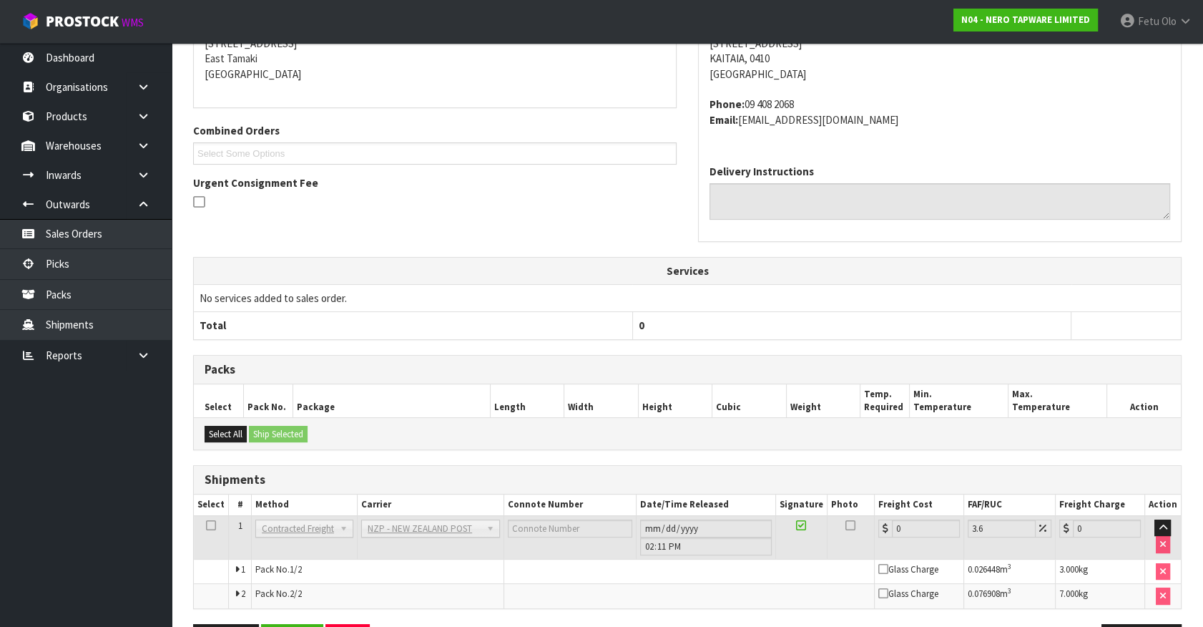
scroll to position [362, 0]
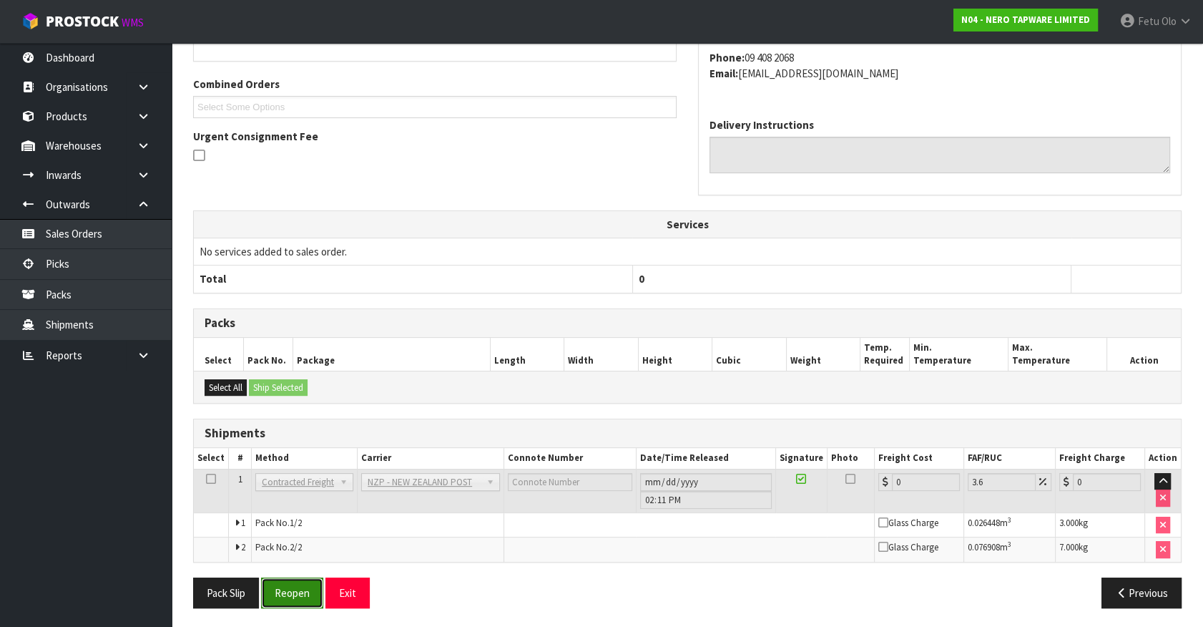
click at [318, 587] on button "Reopen" at bounding box center [292, 592] width 62 height 31
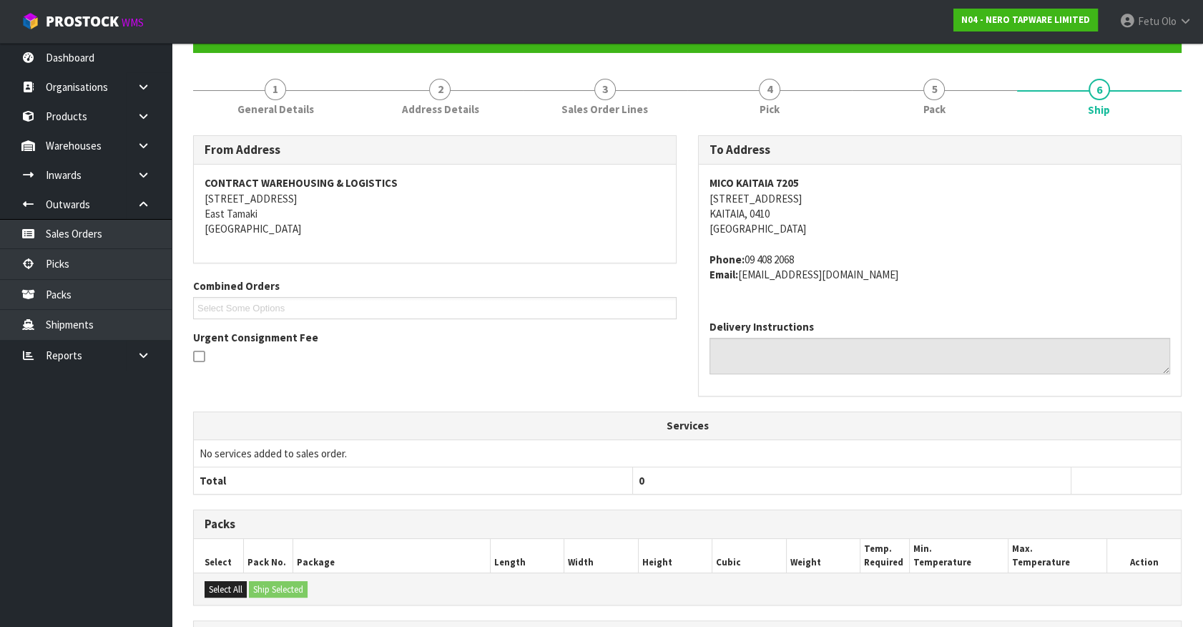
scroll to position [346, 0]
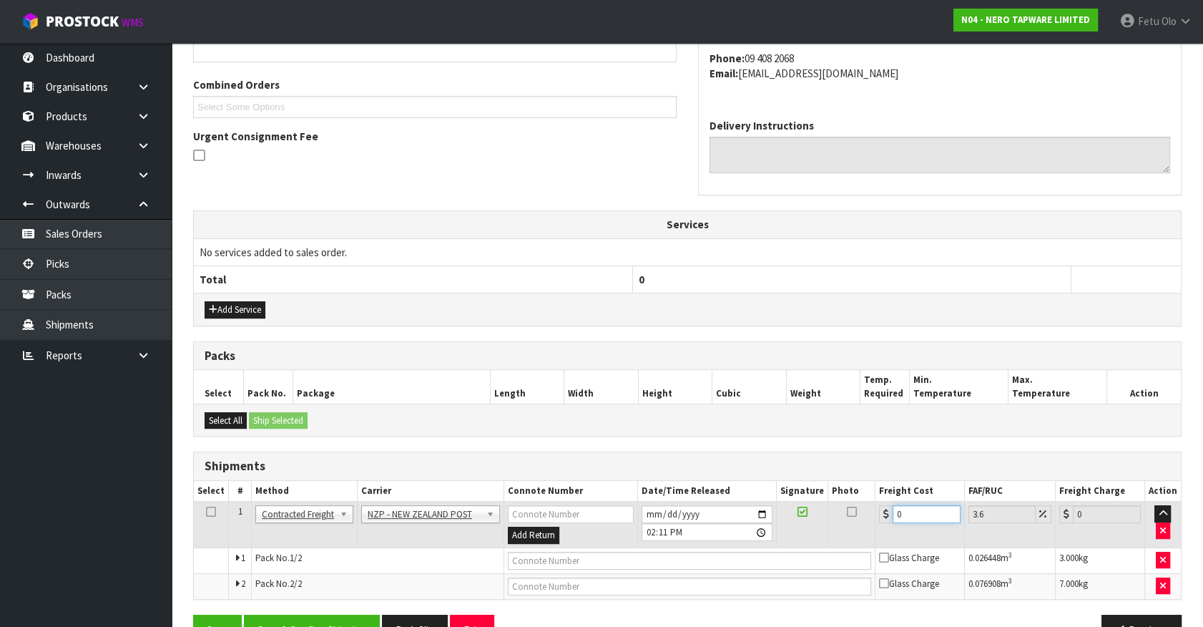
drag, startPoint x: 913, startPoint y: 509, endPoint x: 619, endPoint y: 564, distance: 299.0
click at [619, 564] on tbody "1 Client Local Pickup Customer Local Pickup Company Freight Contracted Freight …" at bounding box center [687, 550] width 987 height 97
type input "2"
type input "2.07"
type input "21"
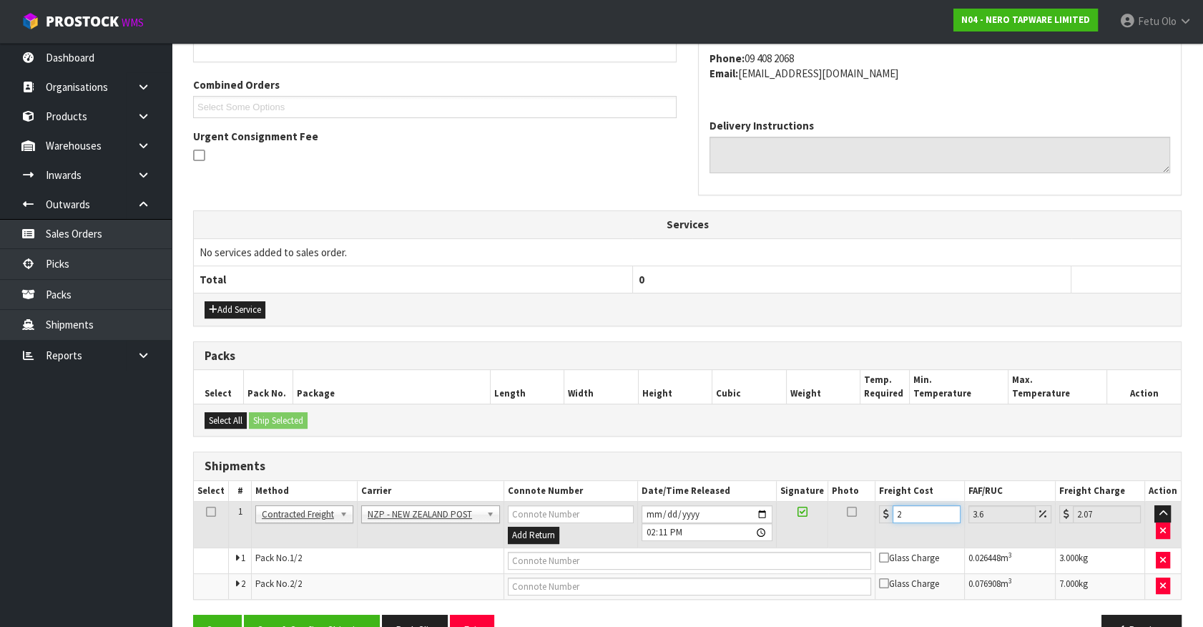
type input "21.76"
type input "21.7"
type input "22.48"
type input "21.78"
type input "22.56"
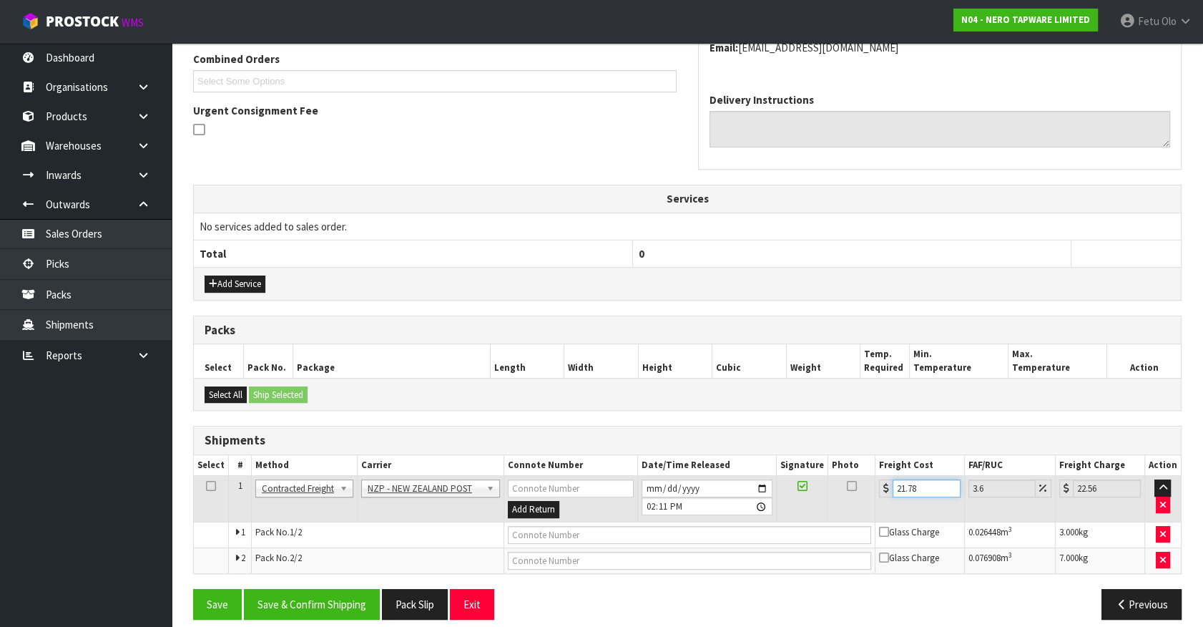
scroll to position [383, 0]
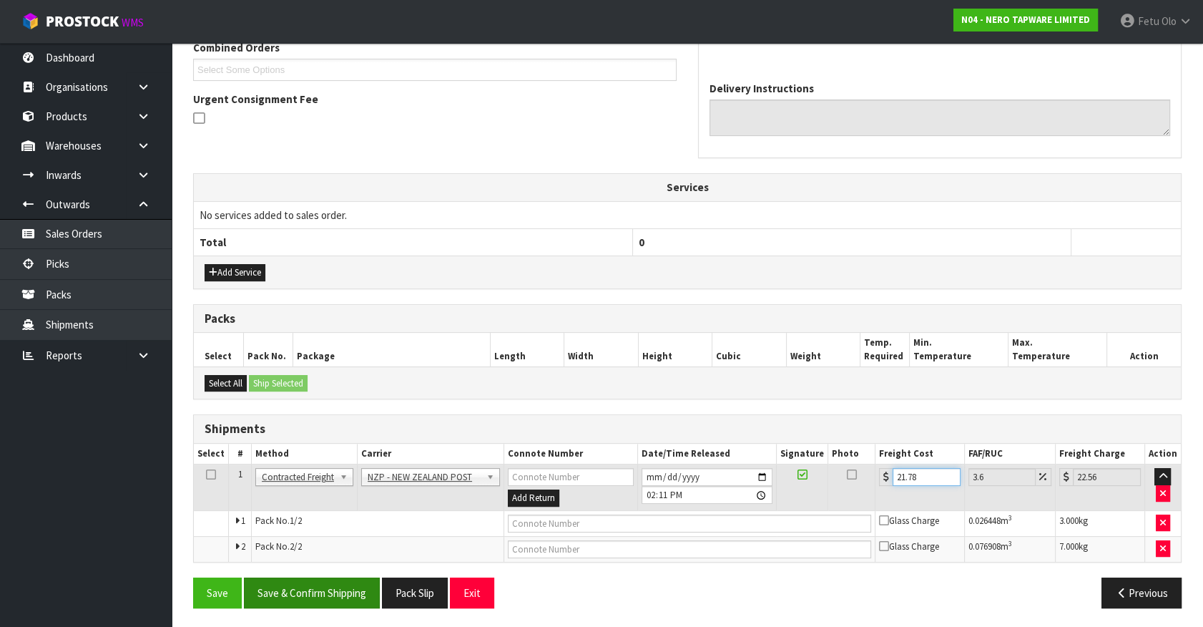
type input "21.78"
click at [330, 590] on button "Save & Confirm Shipping" at bounding box center [312, 592] width 136 height 31
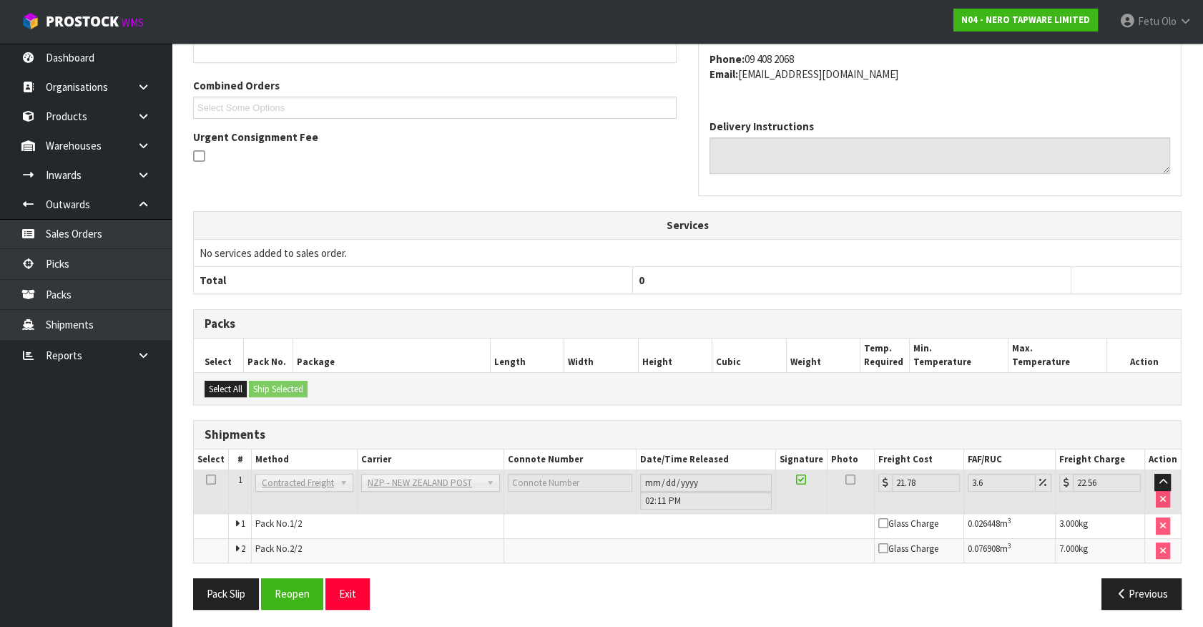
scroll to position [346, 0]
drag, startPoint x: 293, startPoint y: 594, endPoint x: 273, endPoint y: 594, distance: 20.0
click at [293, 594] on button "Reopen" at bounding box center [292, 592] width 62 height 31
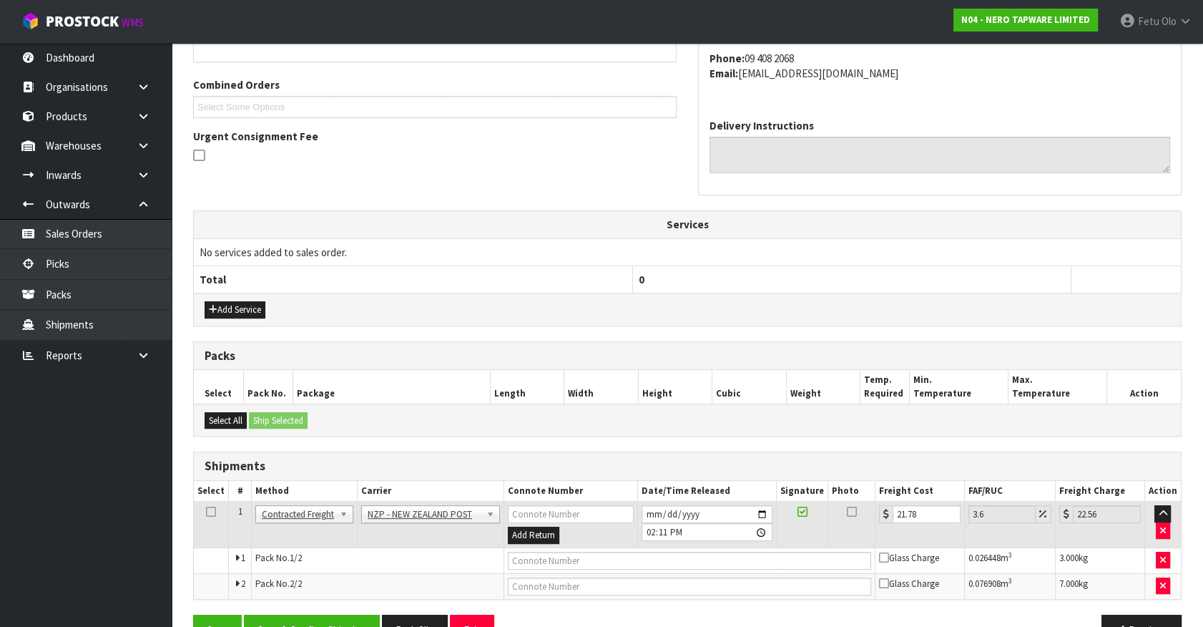
click at [642, 567] on td at bounding box center [689, 560] width 371 height 26
click at [658, 559] on input "text" at bounding box center [689, 561] width 363 height 18
type input "00894210379942681487"
click at [193, 615] on button "Save" at bounding box center [217, 630] width 49 height 31
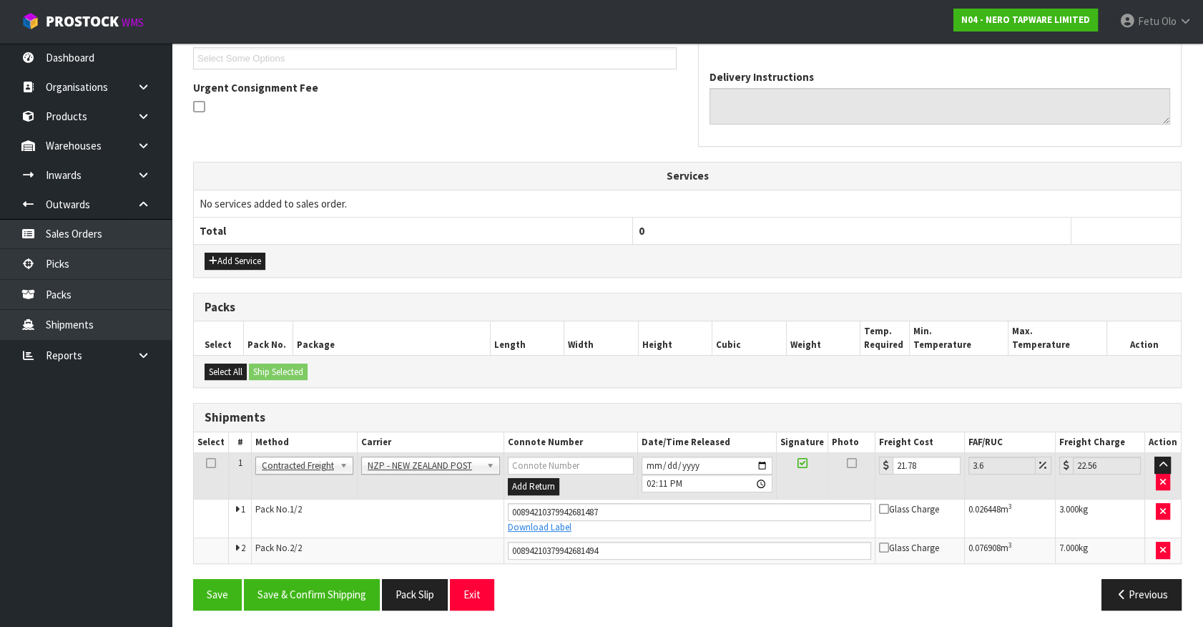
scroll to position [396, 0]
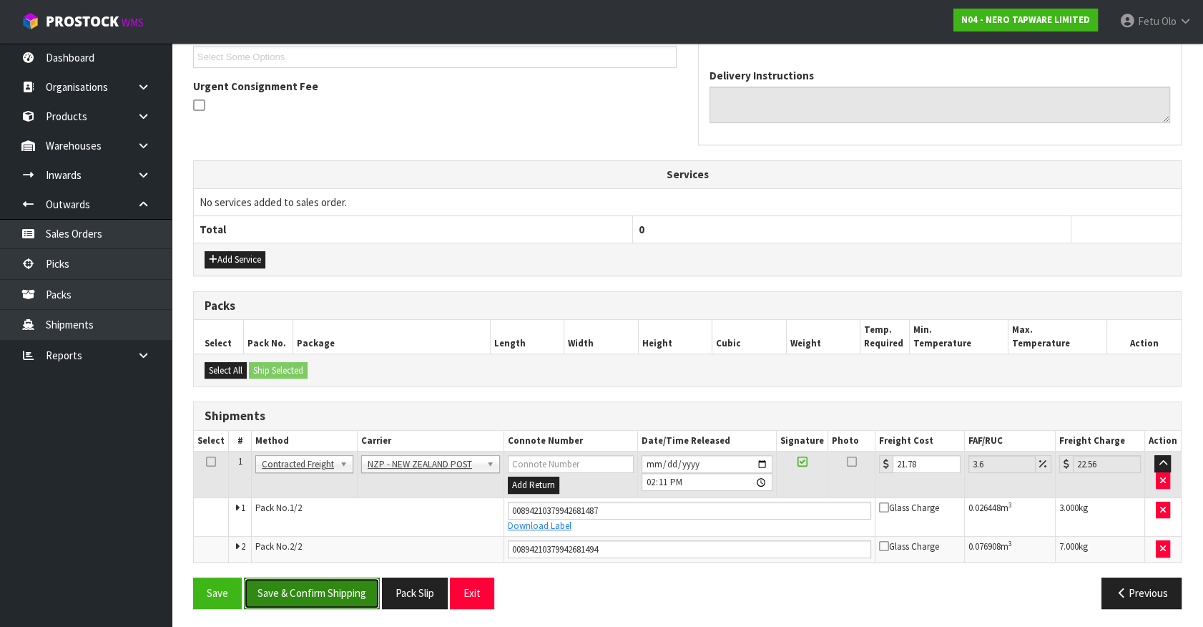
click at [347, 597] on button "Save & Confirm Shipping" at bounding box center [312, 592] width 136 height 31
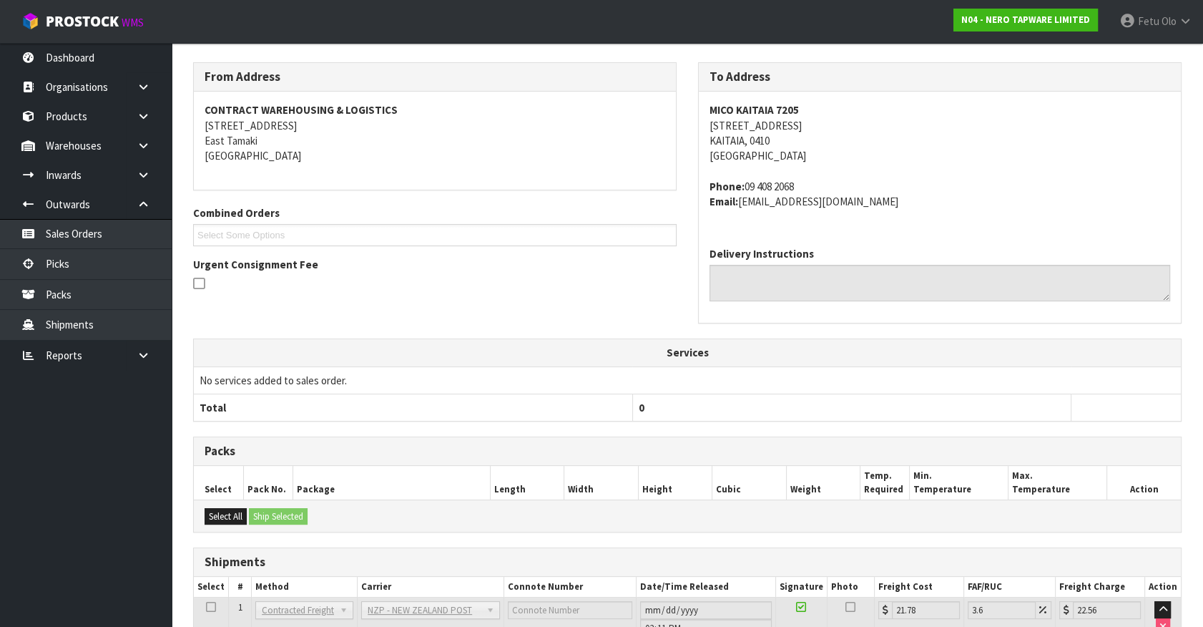
scroll to position [356, 0]
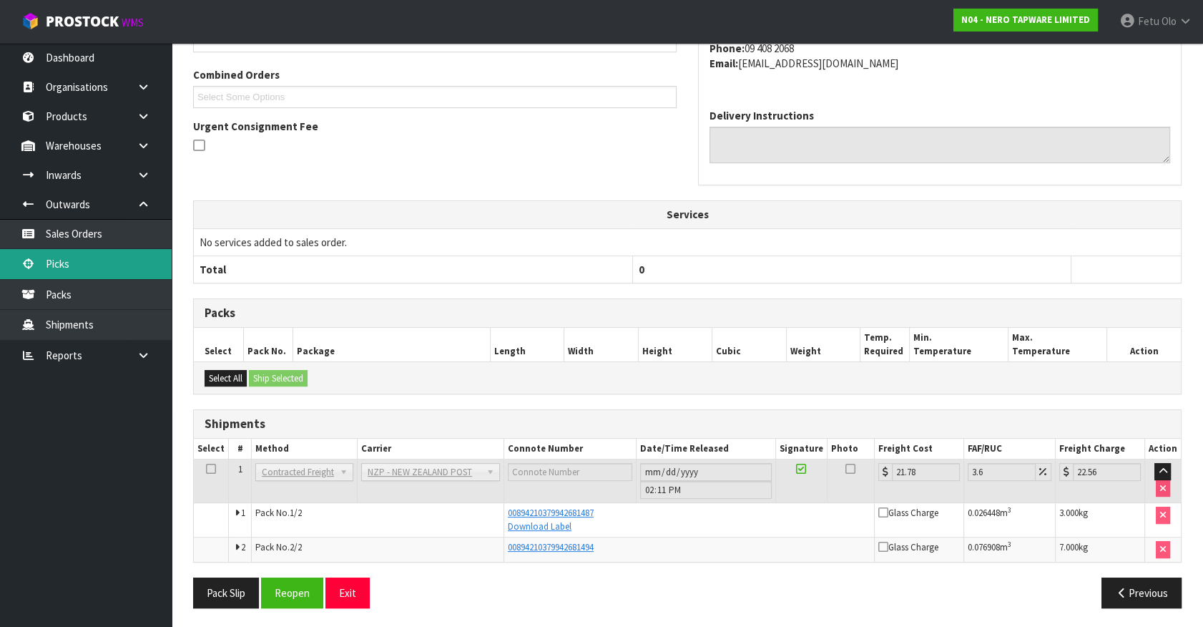
click at [57, 254] on link "Picks" at bounding box center [86, 263] width 172 height 29
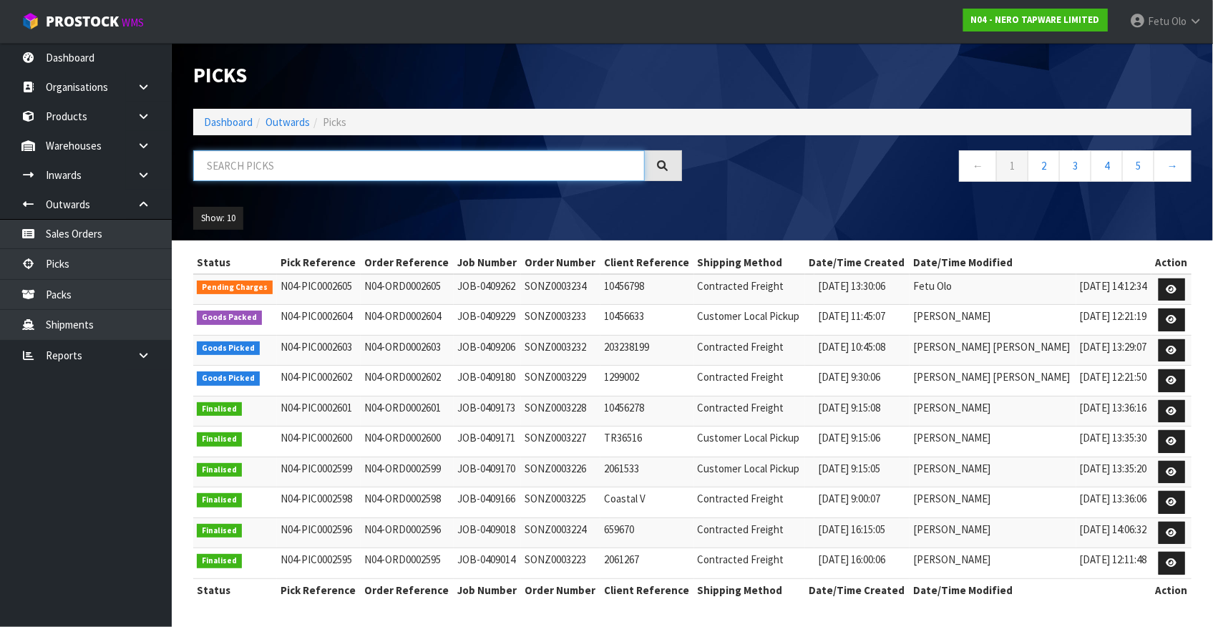
click at [358, 157] on input "text" at bounding box center [418, 165] width 451 height 31
type input "0002603"
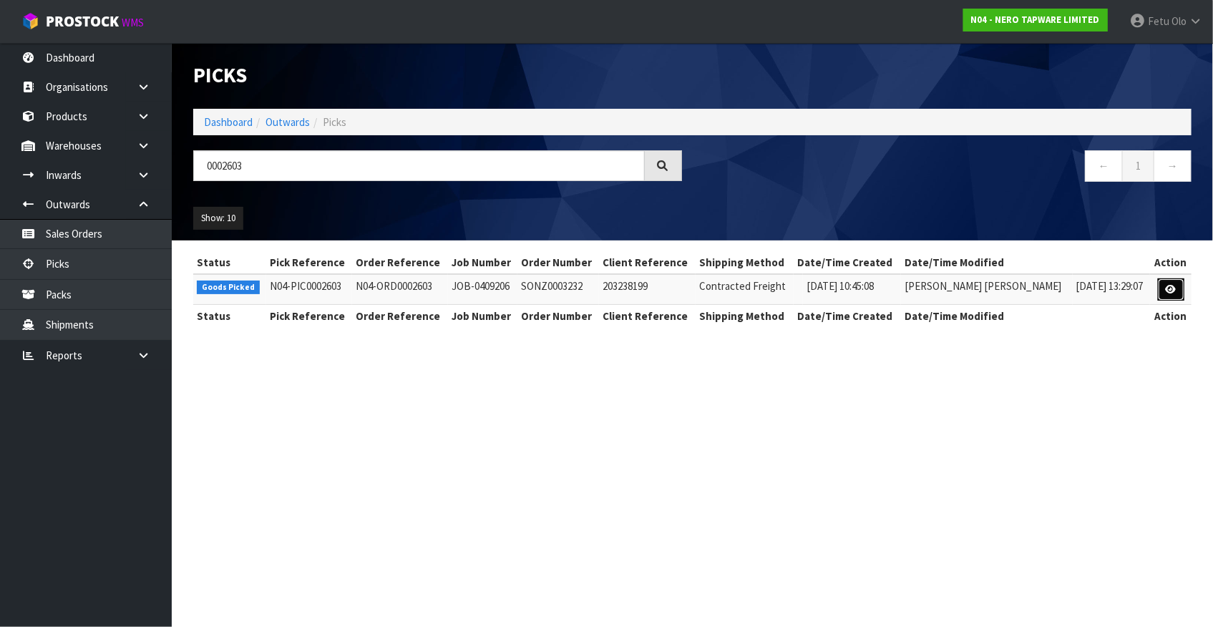
click at [1168, 286] on icon at bounding box center [1171, 289] width 11 height 9
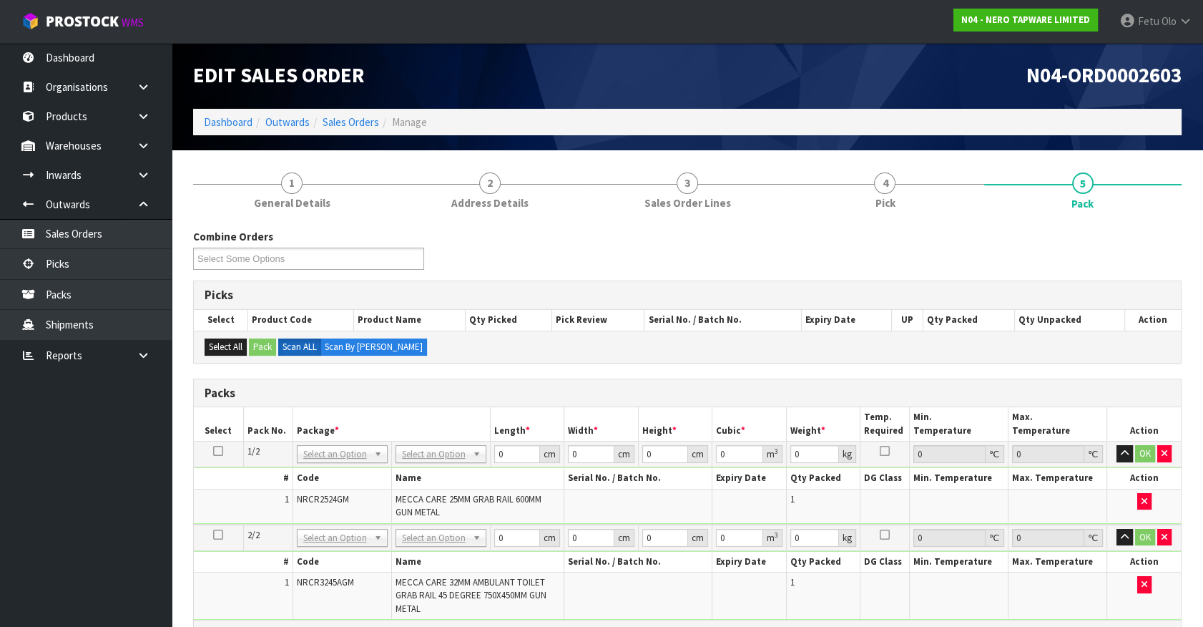
drag, startPoint x: 355, startPoint y: 456, endPoint x: 338, endPoint y: 484, distance: 32.8
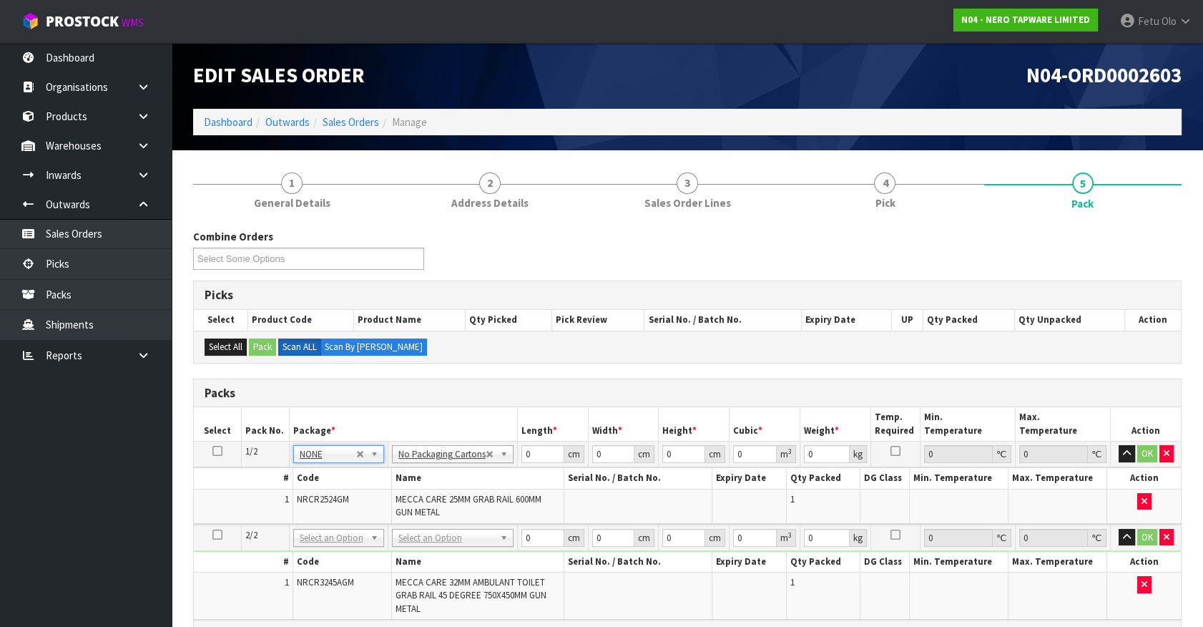
drag, startPoint x: 340, startPoint y: 535, endPoint x: 333, endPoint y: 564, distance: 29.5
type input "2"
drag, startPoint x: 534, startPoint y: 454, endPoint x: 395, endPoint y: 506, distance: 148.1
click at [395, 506] on tbody "1/2 NONE 007-001 007-002 007-004 007-009 007-013 007-014 007-015 007-017 007-01…" at bounding box center [687, 482] width 987 height 83
type input "69"
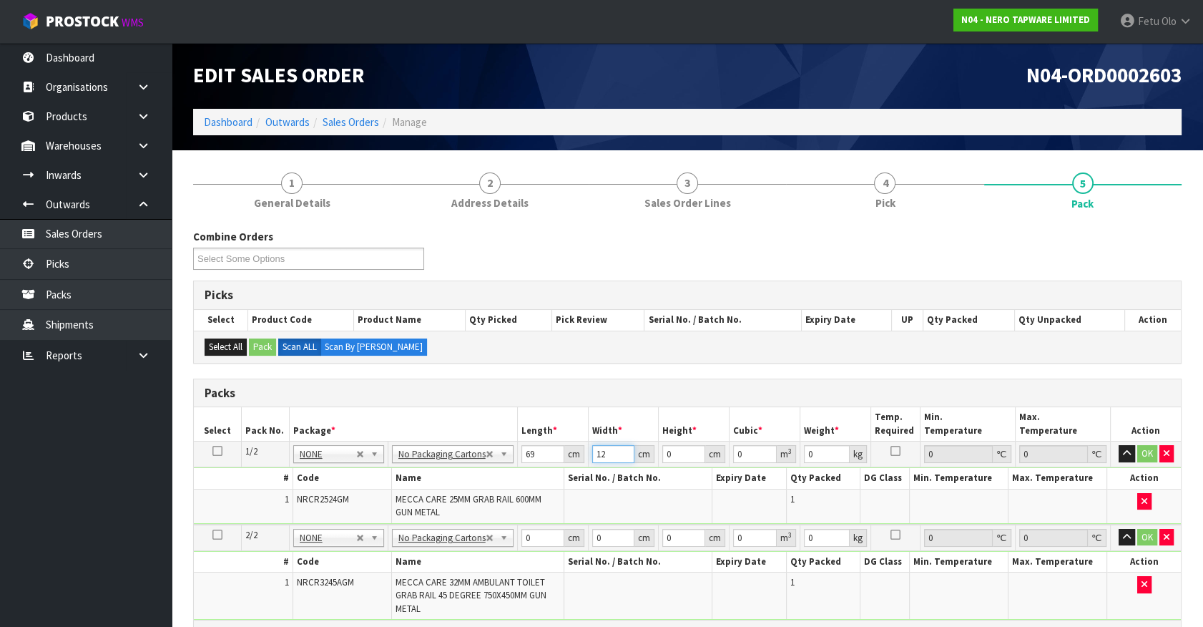
type input "12"
type input "7"
type input "0.005796"
type input "7"
type input "2"
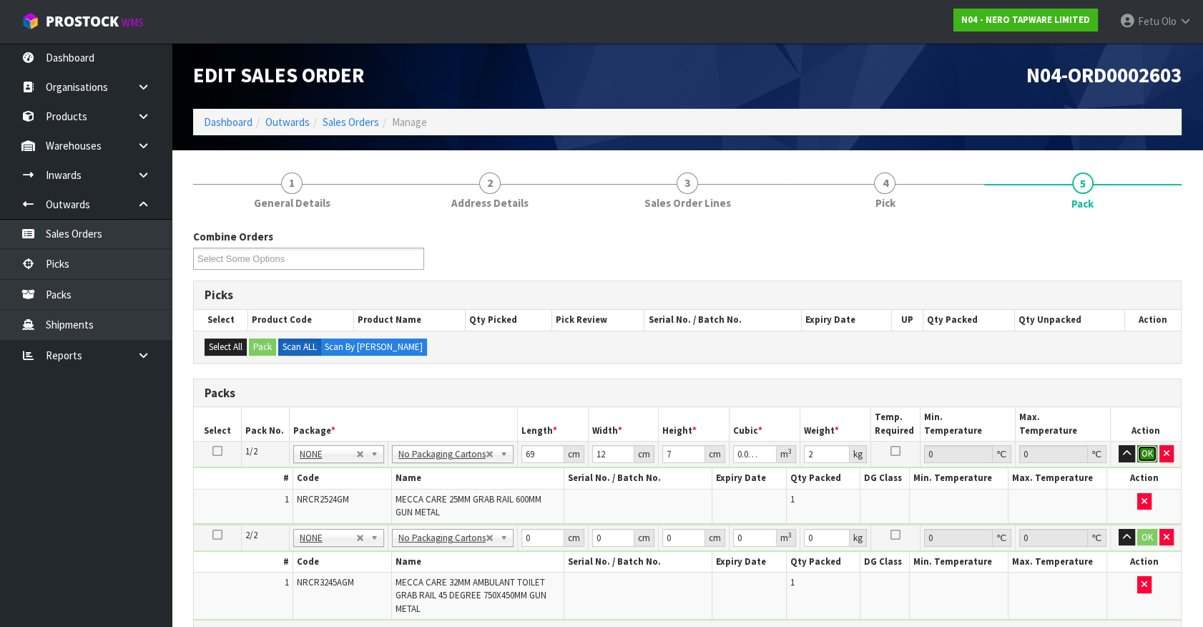
click at [1148, 451] on button "OK" at bounding box center [1148, 453] width 20 height 17
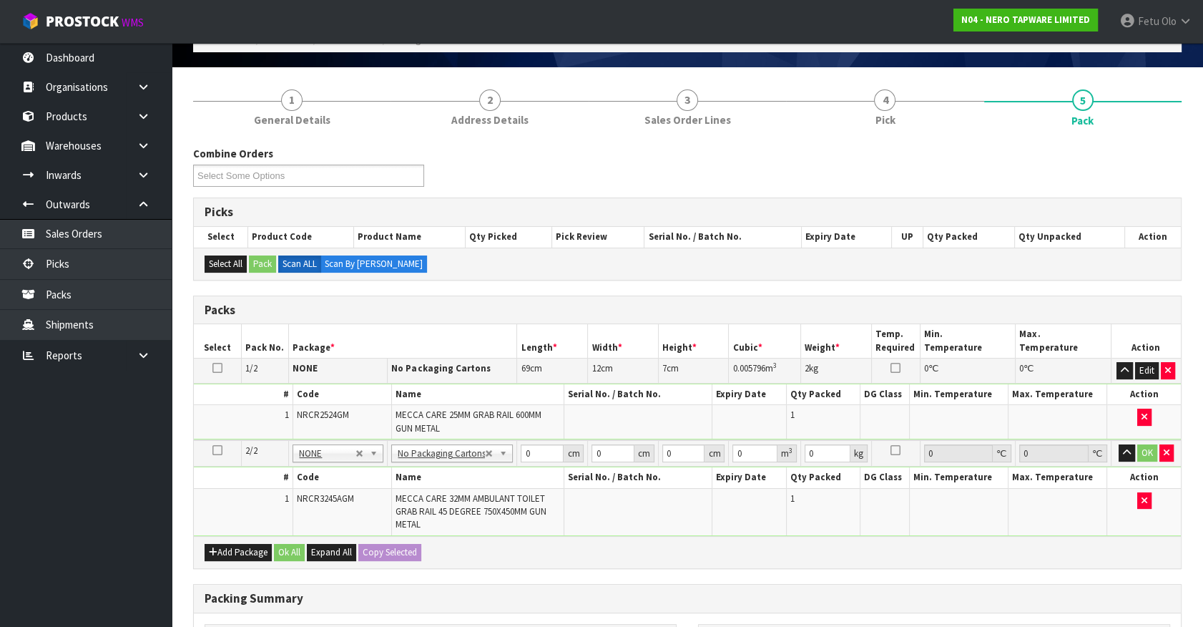
scroll to position [130, 0]
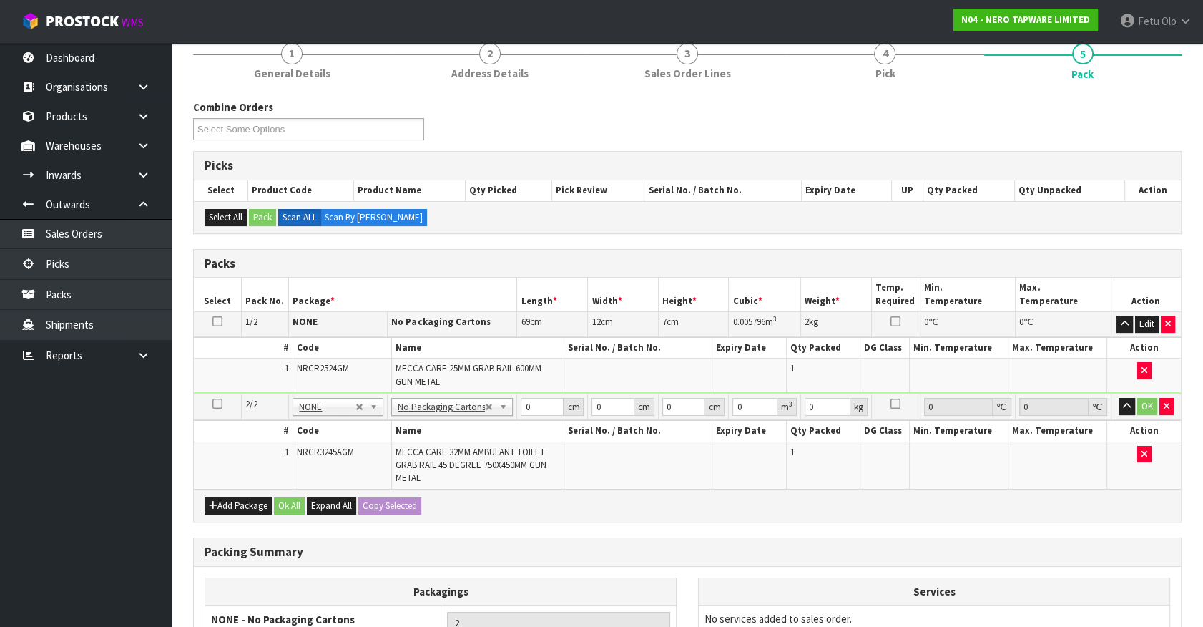
drag, startPoint x: 370, startPoint y: 444, endPoint x: 537, endPoint y: 513, distance: 180.6
click at [510, 545] on h3 "Packing Summary" at bounding box center [688, 552] width 966 height 14
drag, startPoint x: 472, startPoint y: 415, endPoint x: 427, endPoint y: 426, distance: 46.3
click at [427, 426] on tbody "2/2 NONE 007-001 007-002 007-004 007-009 007-013 007-014 007-015 007-017 007-01…" at bounding box center [687, 442] width 987 height 96
type input "94"
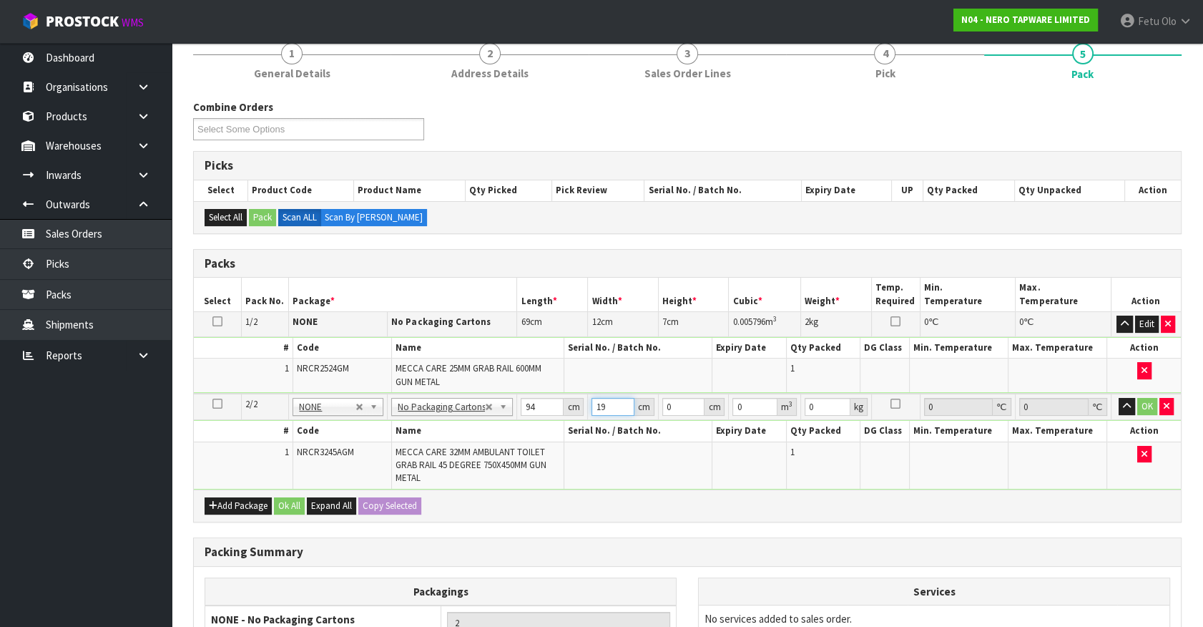
type input "19"
type input "8"
type input "0.014288"
type input "8"
type input "5"
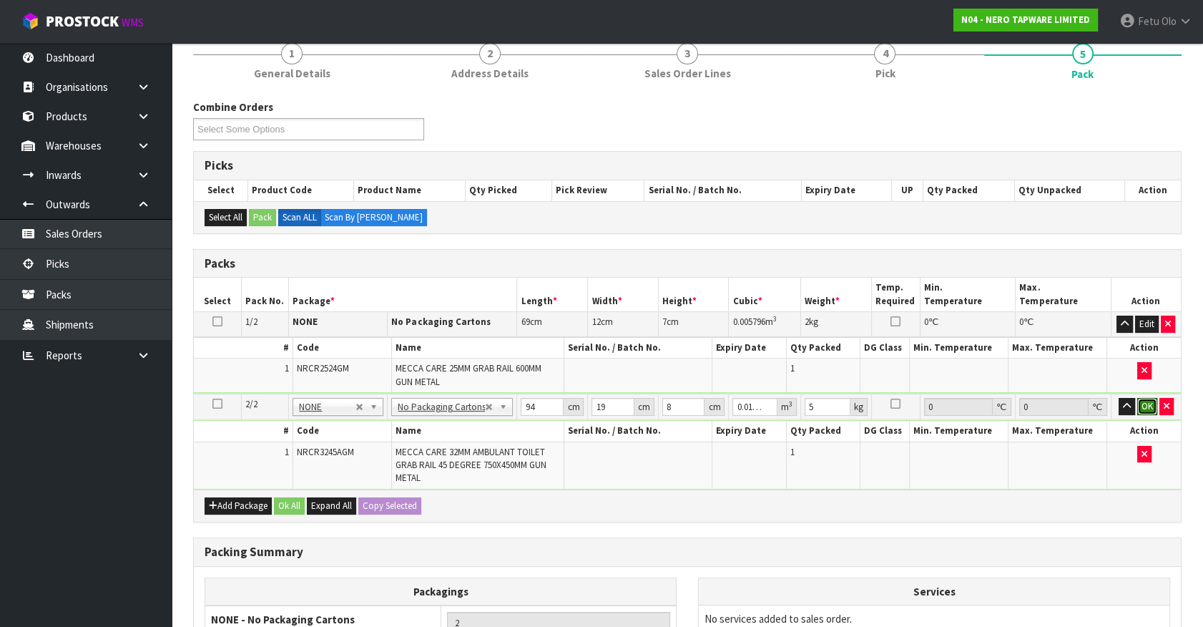
click button "OK" at bounding box center [1148, 406] width 20 height 17
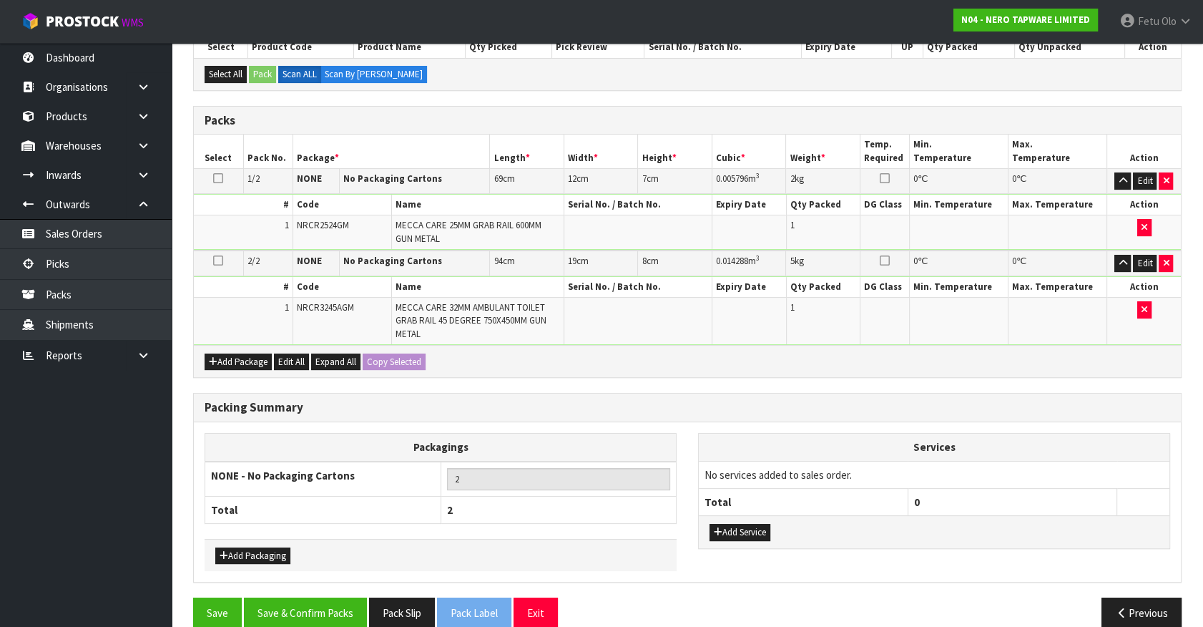
scroll to position [292, 0]
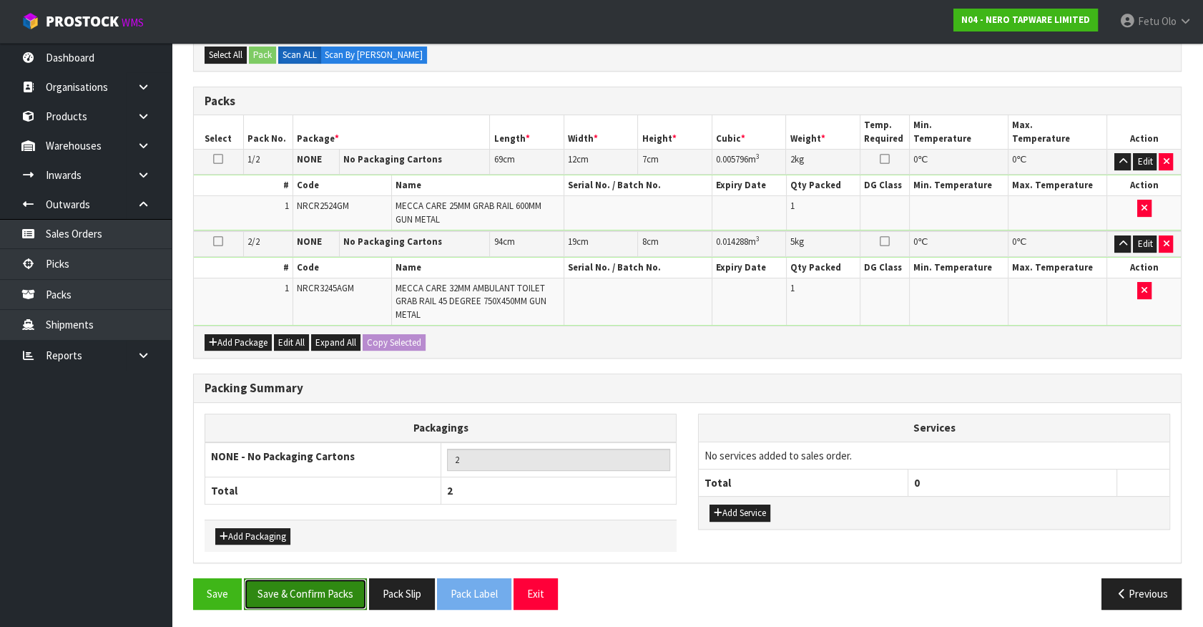
drag, startPoint x: 313, startPoint y: 600, endPoint x: 316, endPoint y: 593, distance: 7.5
click at [314, 597] on button "Save & Confirm Packs" at bounding box center [305, 593] width 123 height 31
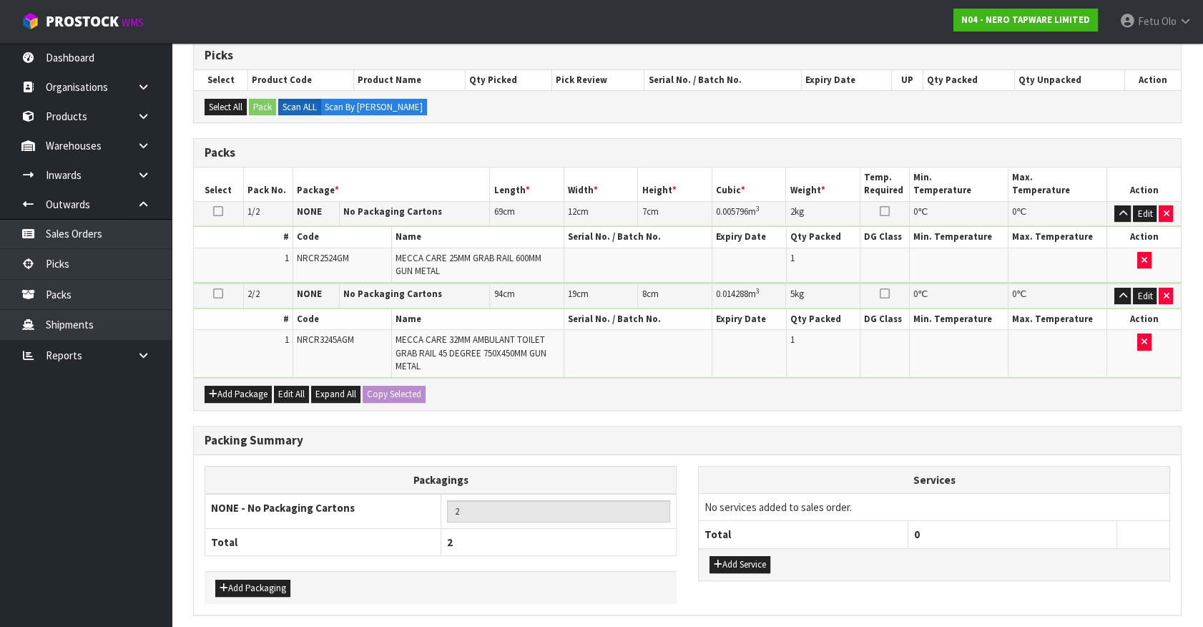
scroll to position [0, 0]
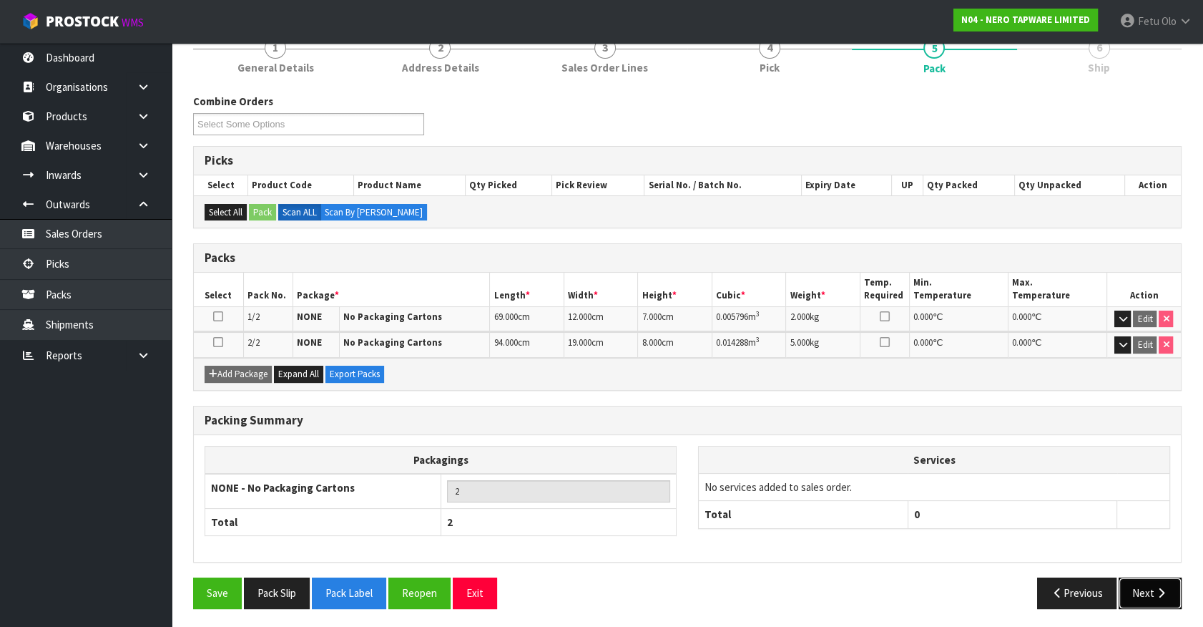
click at [1140, 590] on button "Next" at bounding box center [1150, 592] width 63 height 31
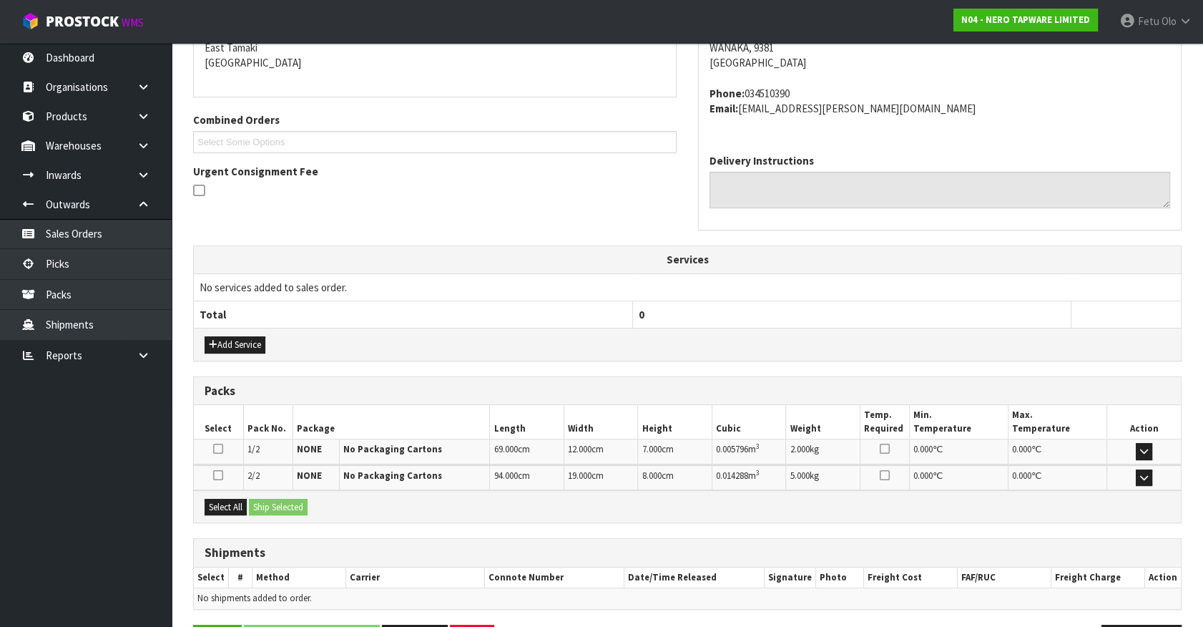
scroll to position [358, 0]
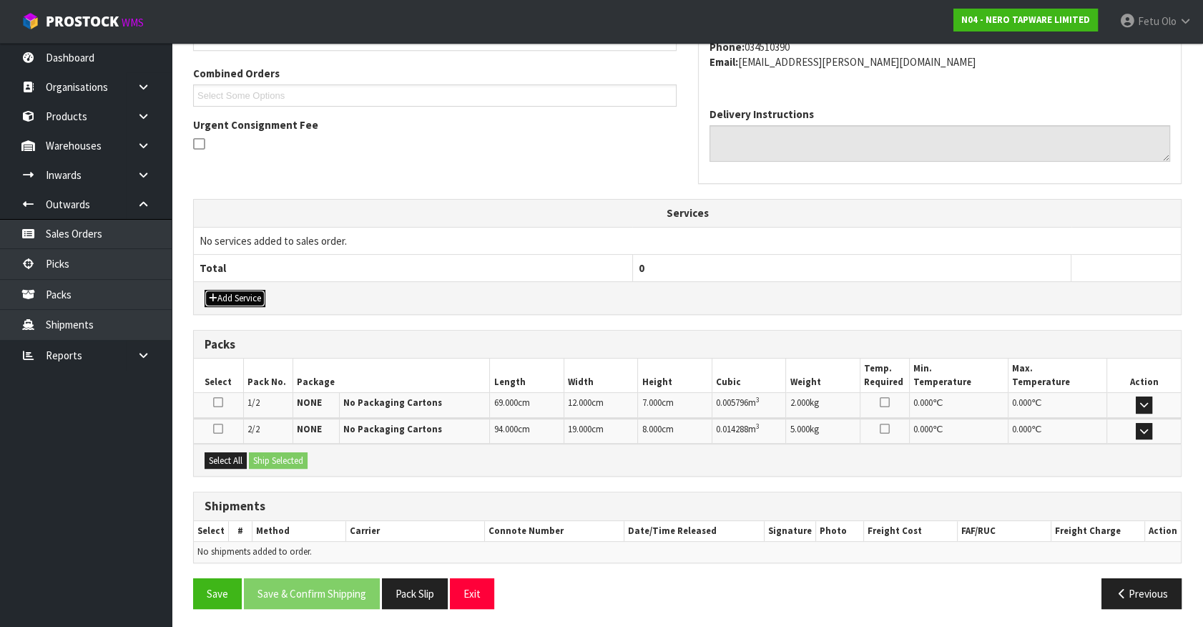
click at [228, 298] on button "Add Service" at bounding box center [235, 298] width 61 height 17
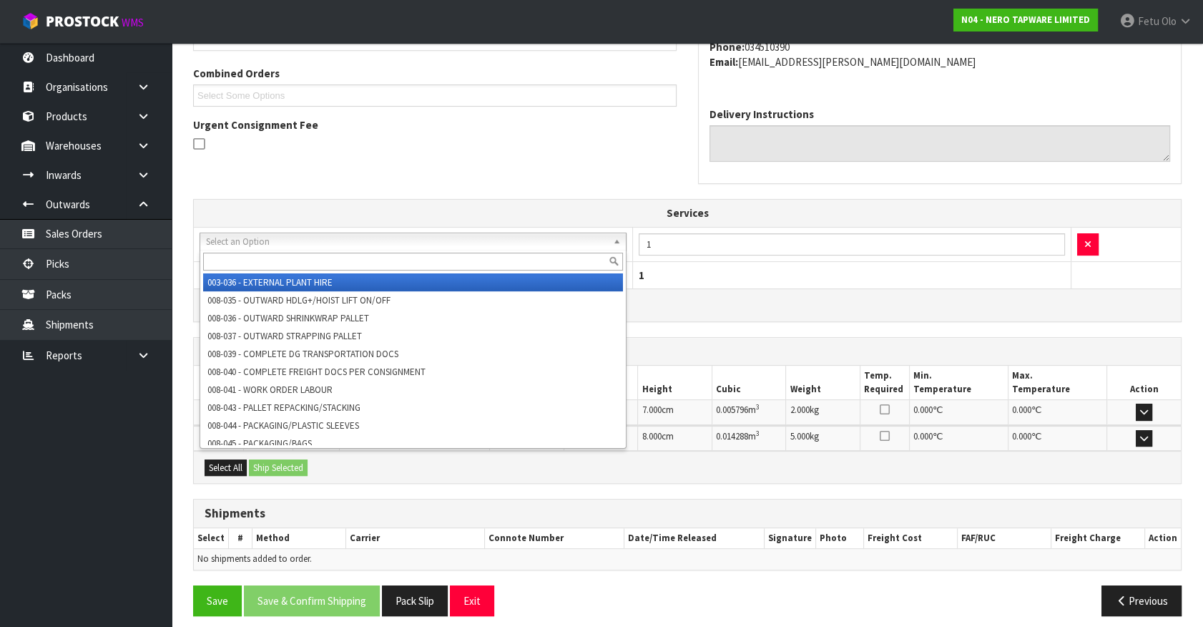
click at [250, 260] on input "text" at bounding box center [413, 262] width 420 height 18
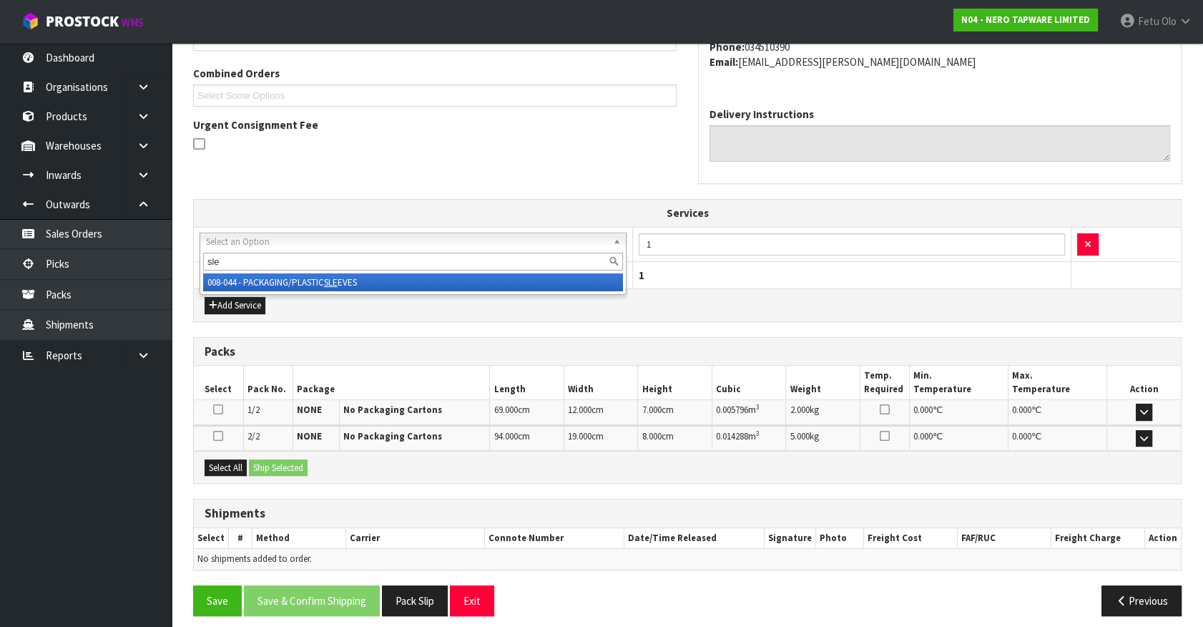
type input "sle"
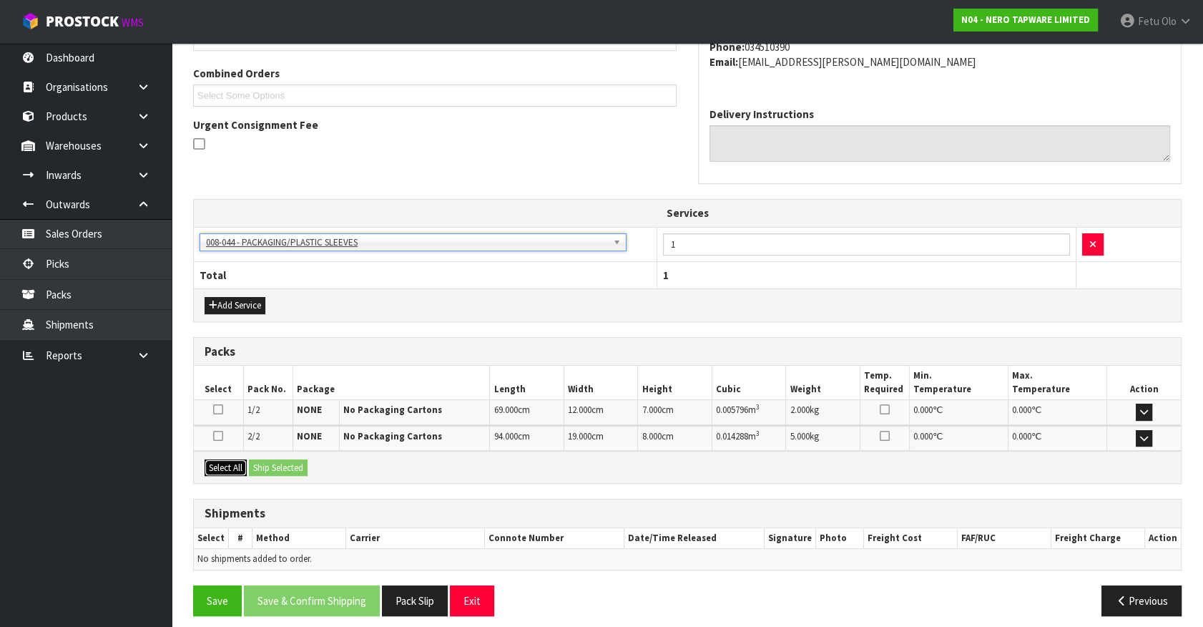
click at [236, 465] on button "Select All" at bounding box center [226, 467] width 42 height 17
click at [278, 464] on button "Ship Selected" at bounding box center [278, 467] width 59 height 17
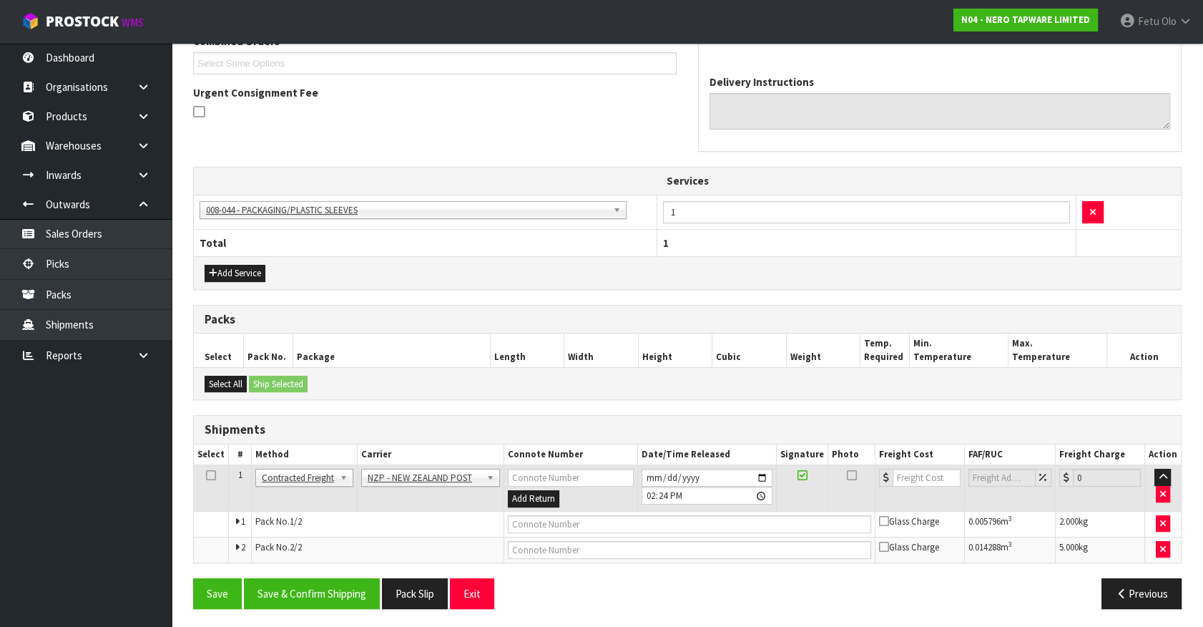
scroll to position [391, 0]
click at [343, 580] on button "Save & Confirm Shipping" at bounding box center [312, 592] width 136 height 31
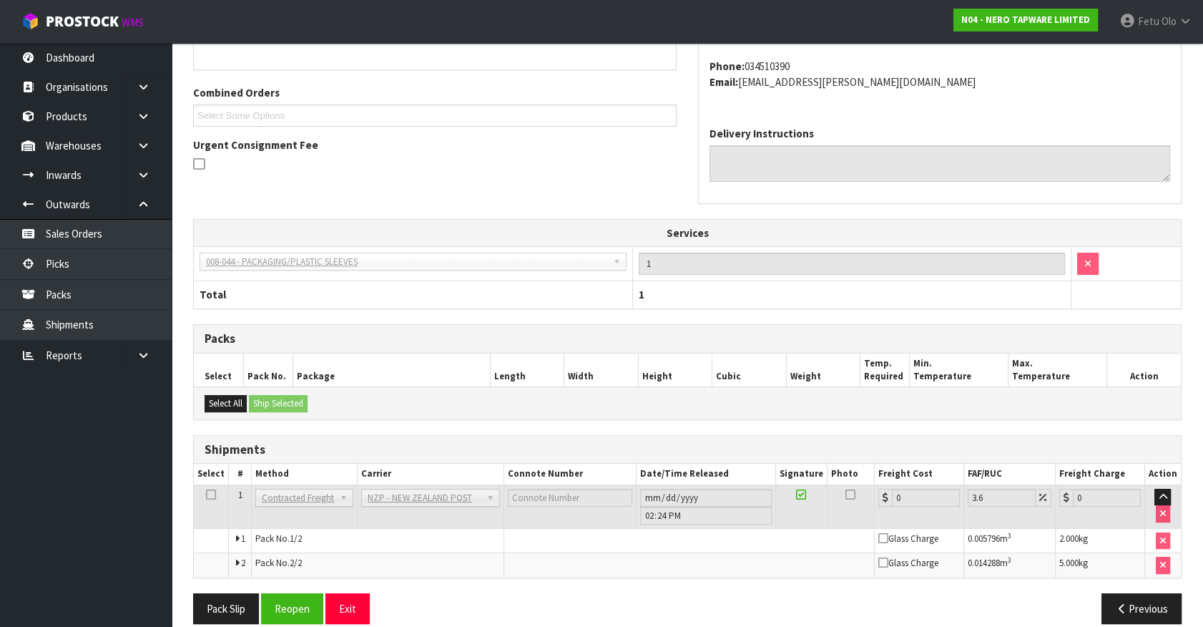
scroll to position [369, 0]
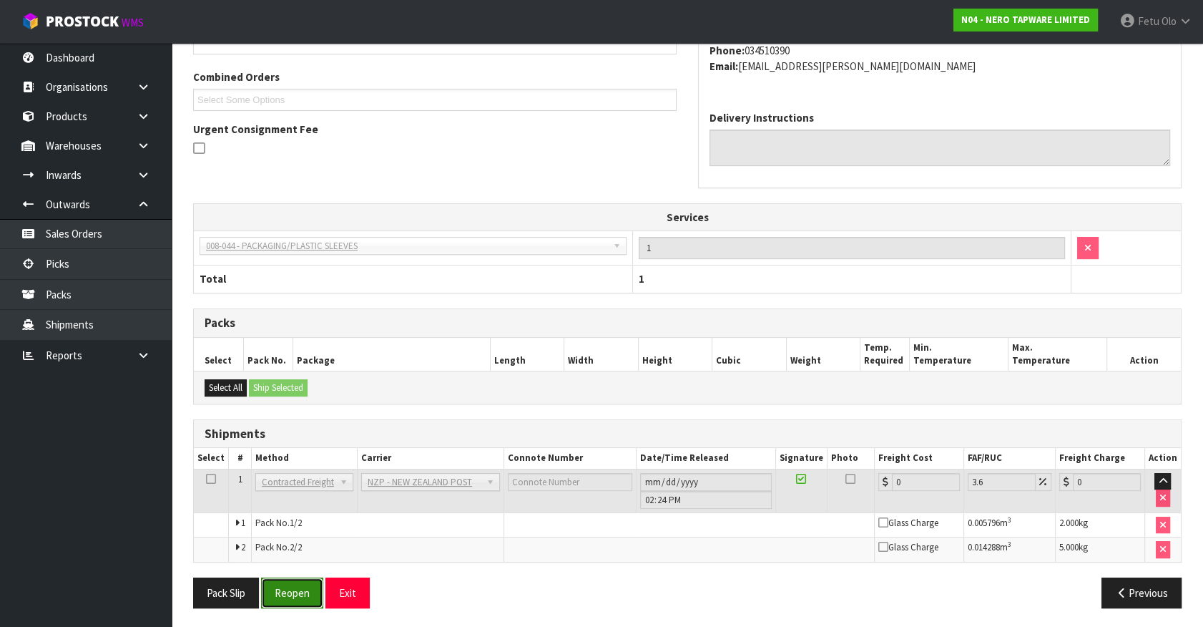
click at [287, 594] on button "Reopen" at bounding box center [292, 592] width 62 height 31
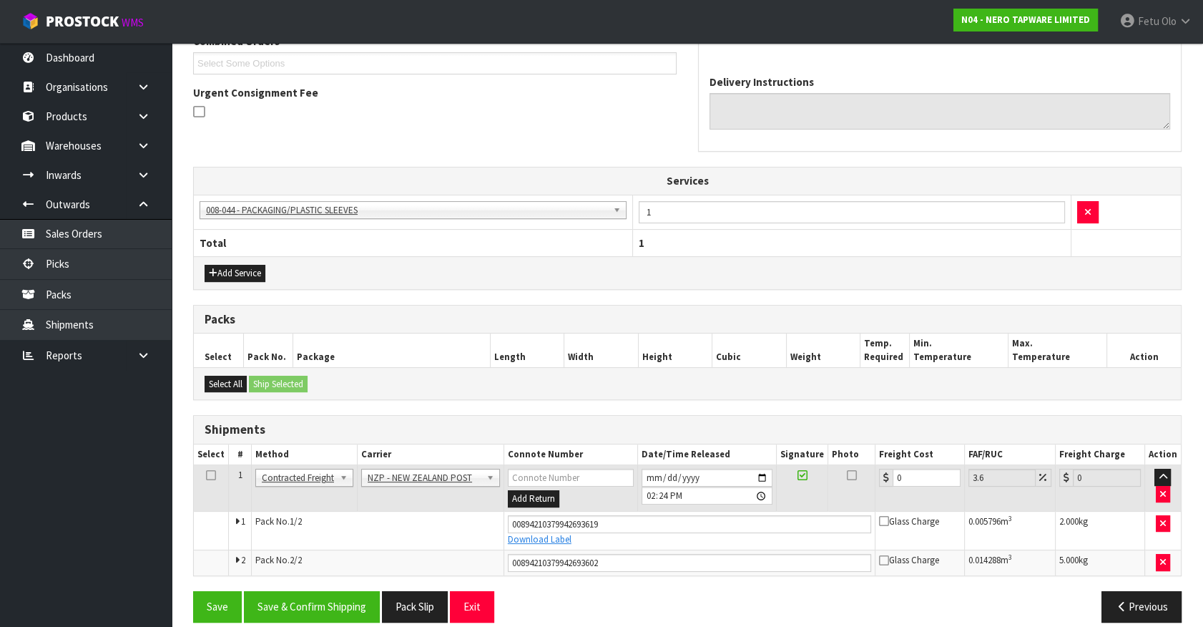
scroll to position [404, 0]
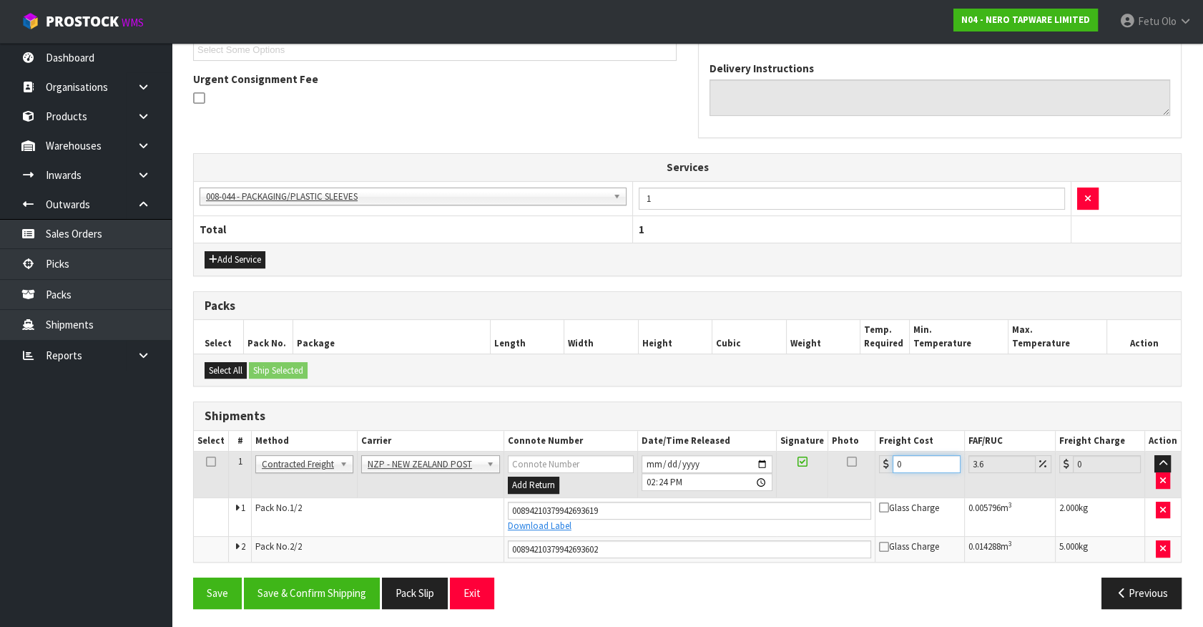
drag, startPoint x: 923, startPoint y: 469, endPoint x: 764, endPoint y: 492, distance: 160.5
click at [764, 492] on tr "1 Client Local Pickup Customer Local Pickup Company Freight Contracted Freight …" at bounding box center [687, 474] width 987 height 47
type input "3"
type input "3.11"
type input "32"
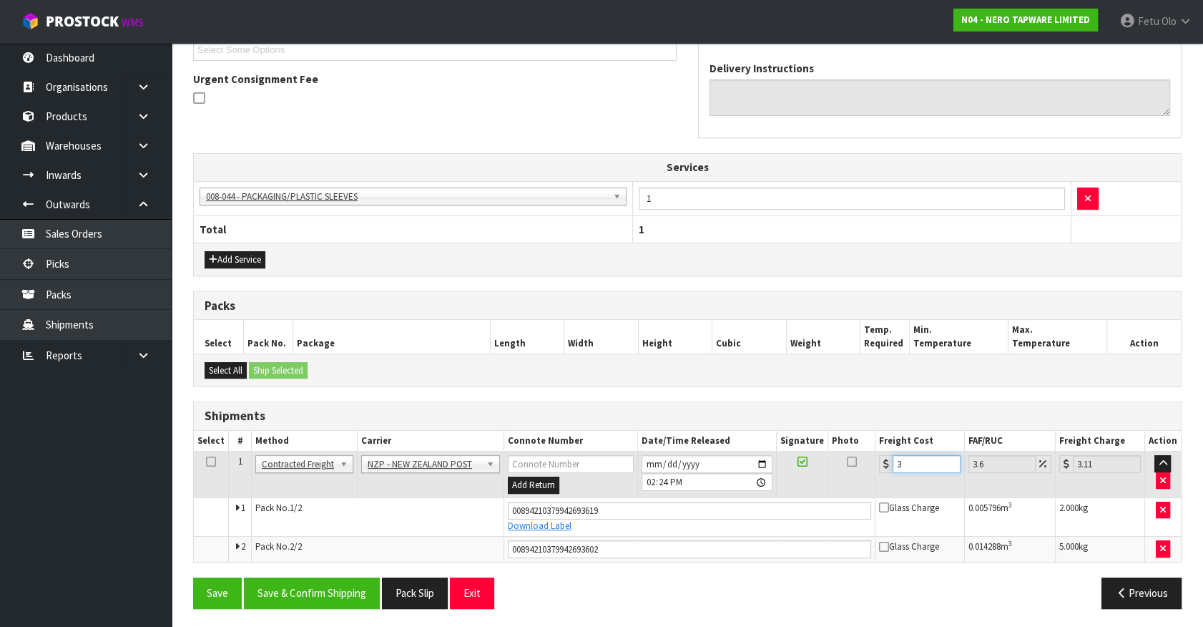
type input "33.15"
type input "32.4"
type input "33.57"
type input "32.40"
click at [297, 588] on button "Save & Confirm Shipping" at bounding box center [312, 592] width 136 height 31
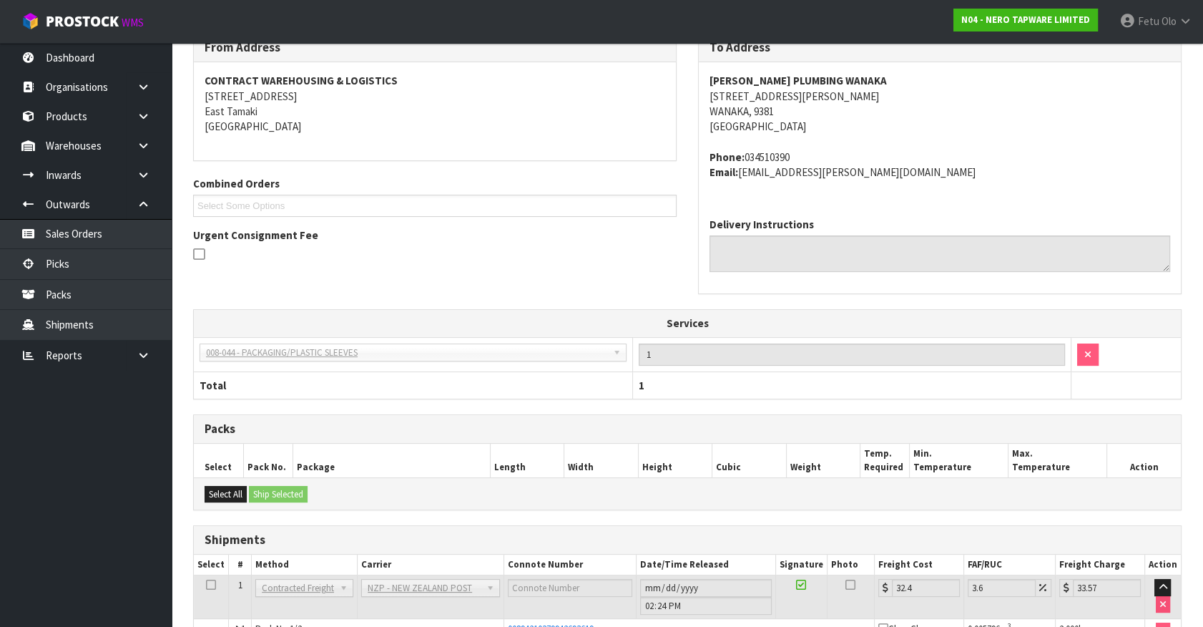
scroll to position [363, 0]
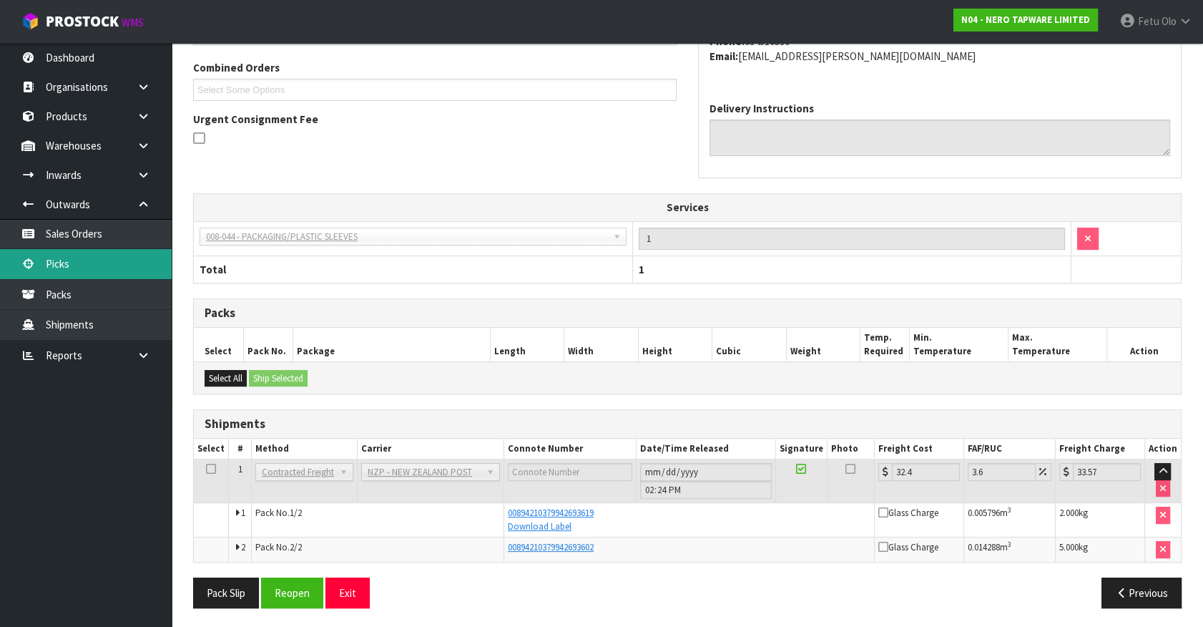
click at [94, 262] on link "Picks" at bounding box center [86, 263] width 172 height 29
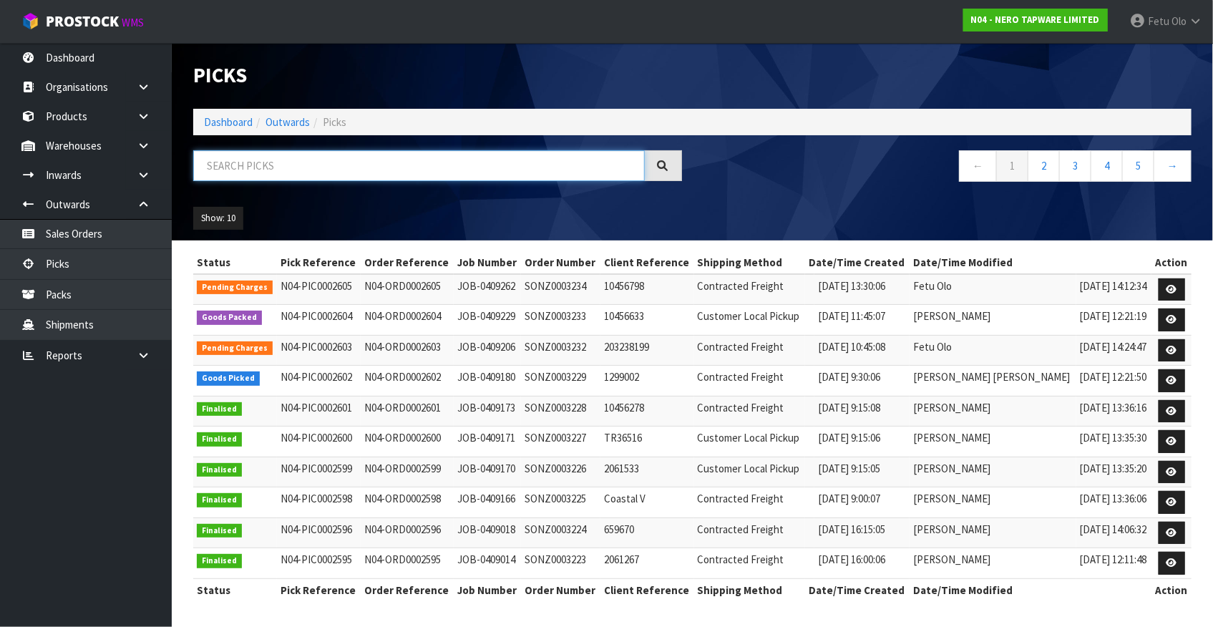
click at [484, 165] on input "text" at bounding box center [418, 165] width 451 height 31
type input "0002602"
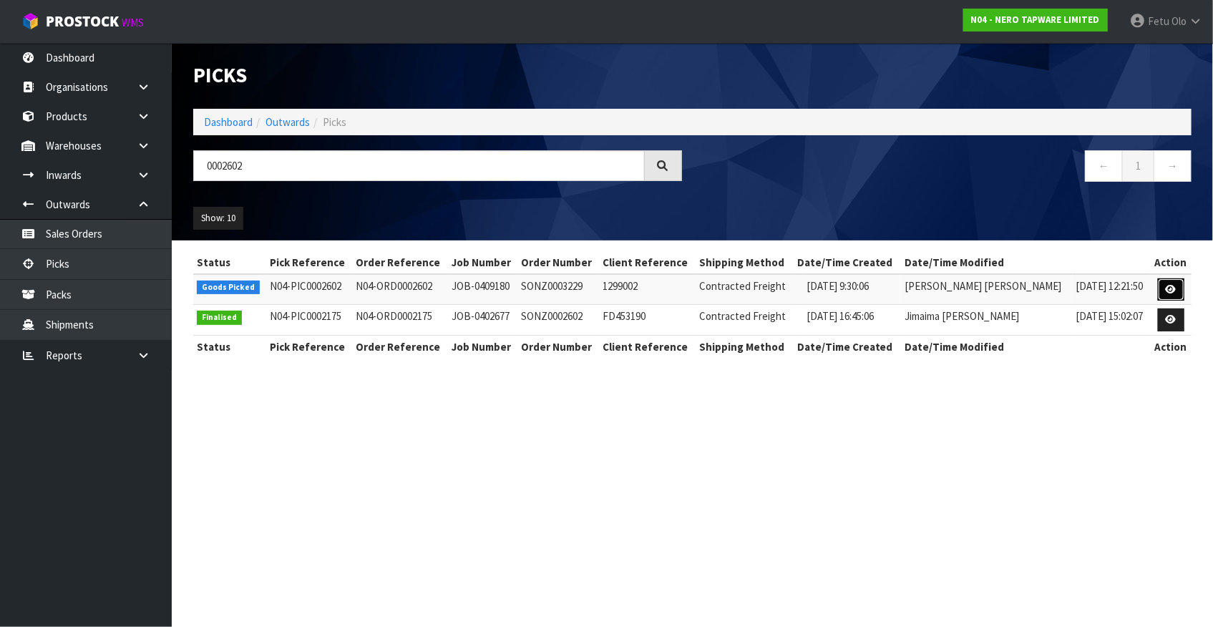
click at [1173, 285] on icon at bounding box center [1171, 289] width 11 height 9
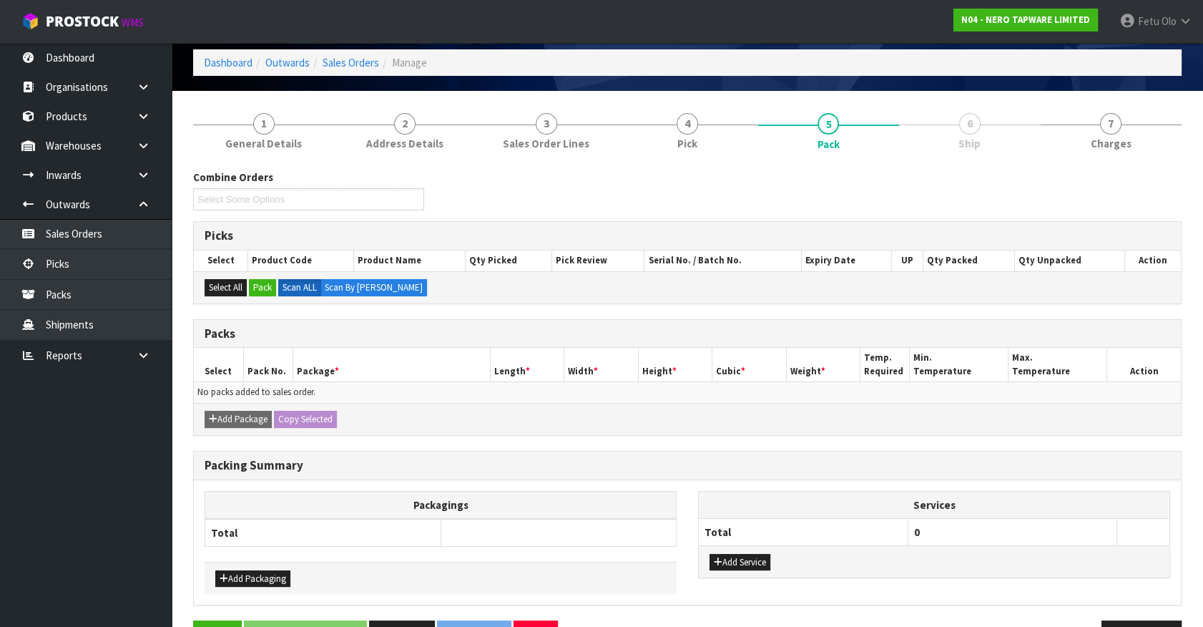
scroll to position [102, 0]
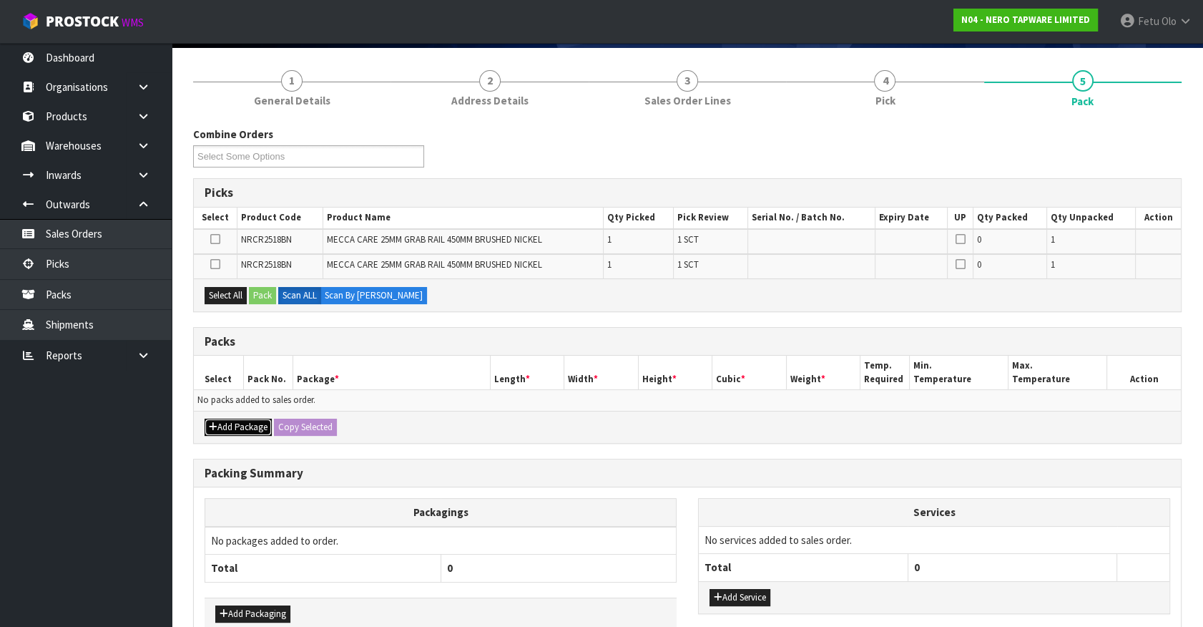
click at [246, 424] on button "Add Package" at bounding box center [238, 427] width 67 height 17
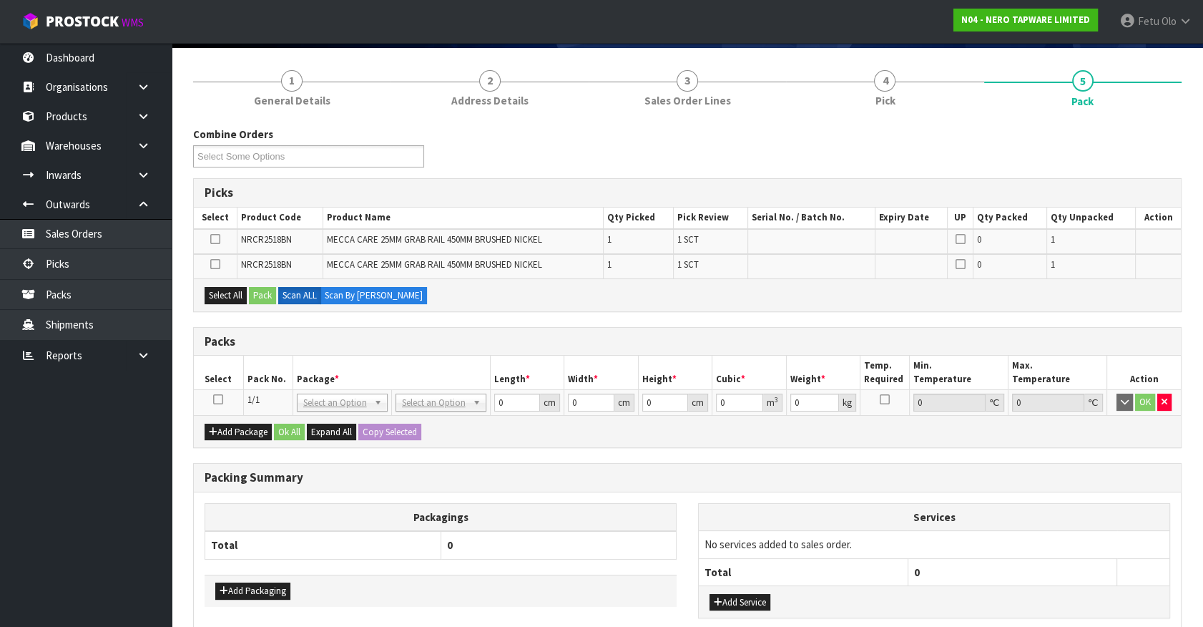
click at [220, 399] on icon at bounding box center [218, 399] width 10 height 1
click at [328, 384] on th "Package *" at bounding box center [391, 373] width 197 height 34
drag, startPoint x: 808, startPoint y: 458, endPoint x: 801, endPoint y: 477, distance: 19.9
click at [808, 458] on div "Combine Orders N04-ORD0002471 N04-ORD0002592 N04-ORD0002602 N04-ORD0002604 Sele…" at bounding box center [687, 414] width 989 height 575
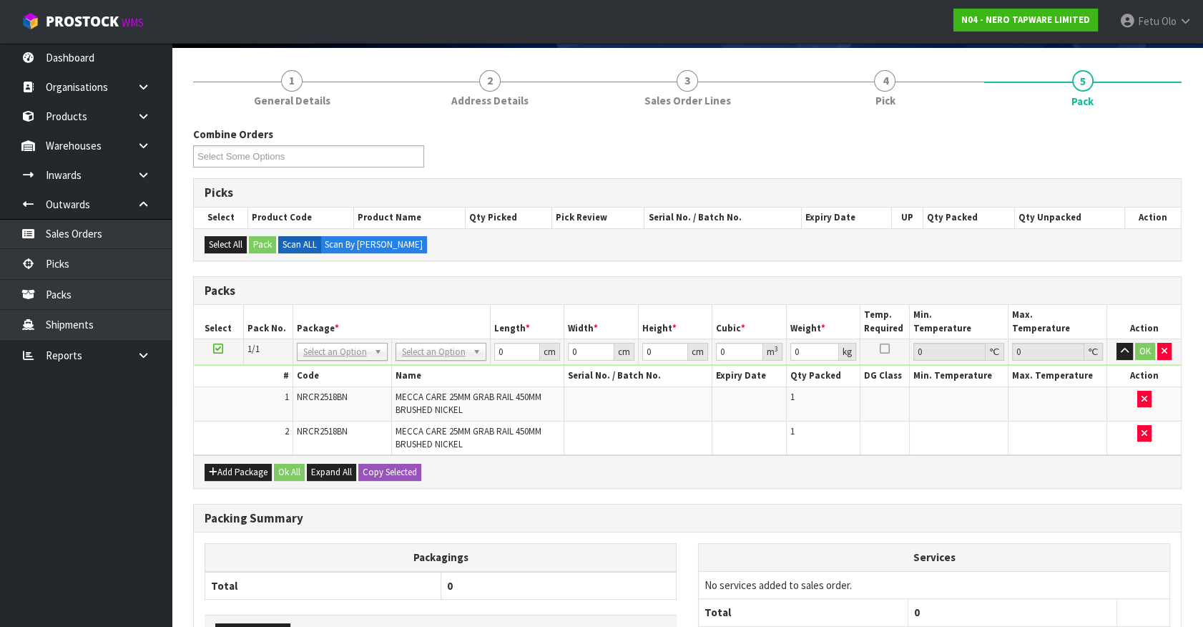
drag, startPoint x: 350, startPoint y: 349, endPoint x: 347, endPoint y: 377, distance: 28.0
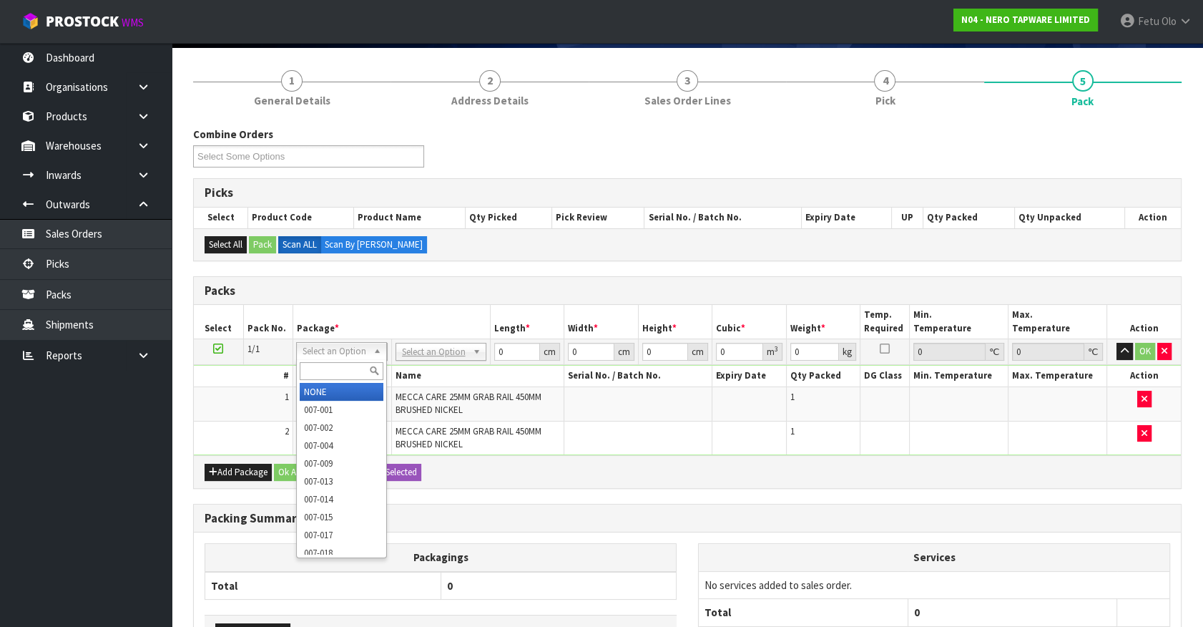
drag, startPoint x: 345, startPoint y: 390, endPoint x: 494, endPoint y: 378, distance: 150.0
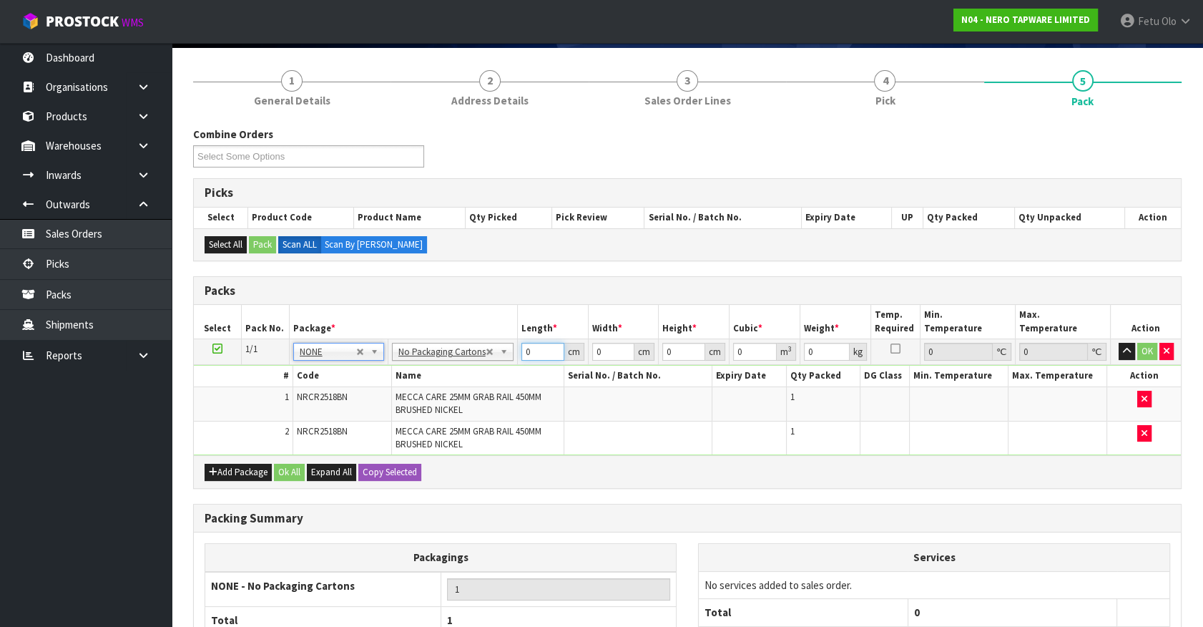
drag, startPoint x: 436, startPoint y: 392, endPoint x: 393, endPoint y: 401, distance: 43.8
click at [393, 401] on tbody "1/1 NONE 007-001 007-002 007-004 007-009 007-013 007-014 007-015 007-017 007-01…" at bounding box center [687, 397] width 987 height 117
type input "54"
type input "12"
type input "1"
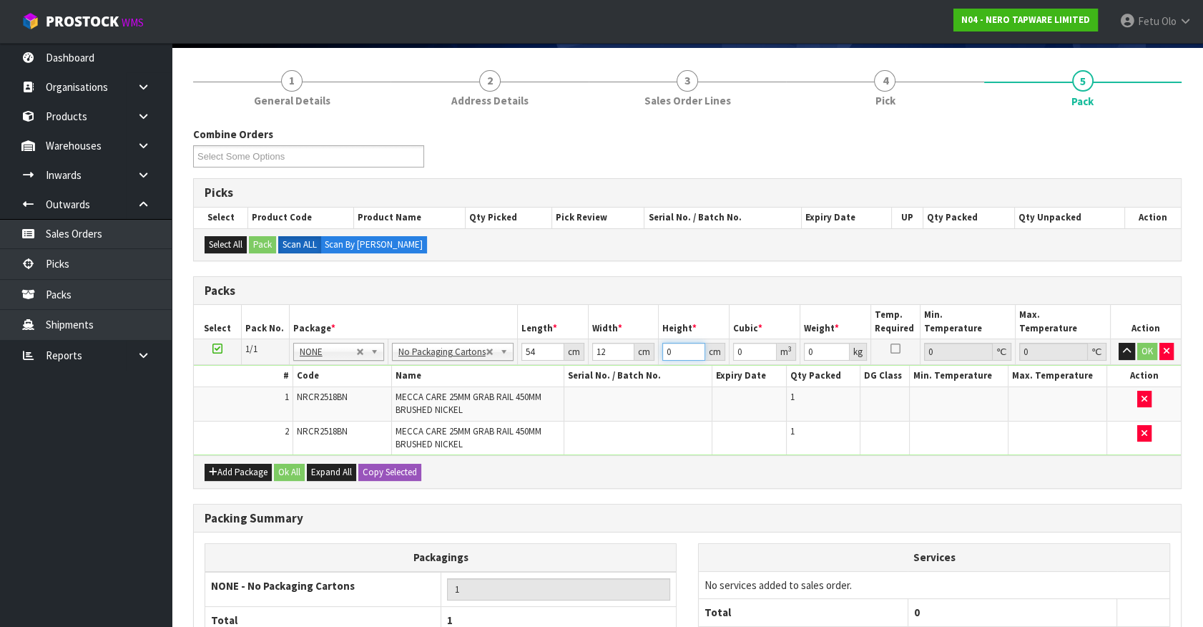
type input "0.000648"
type input "13"
type input "0.008424"
type input "13"
type input "4"
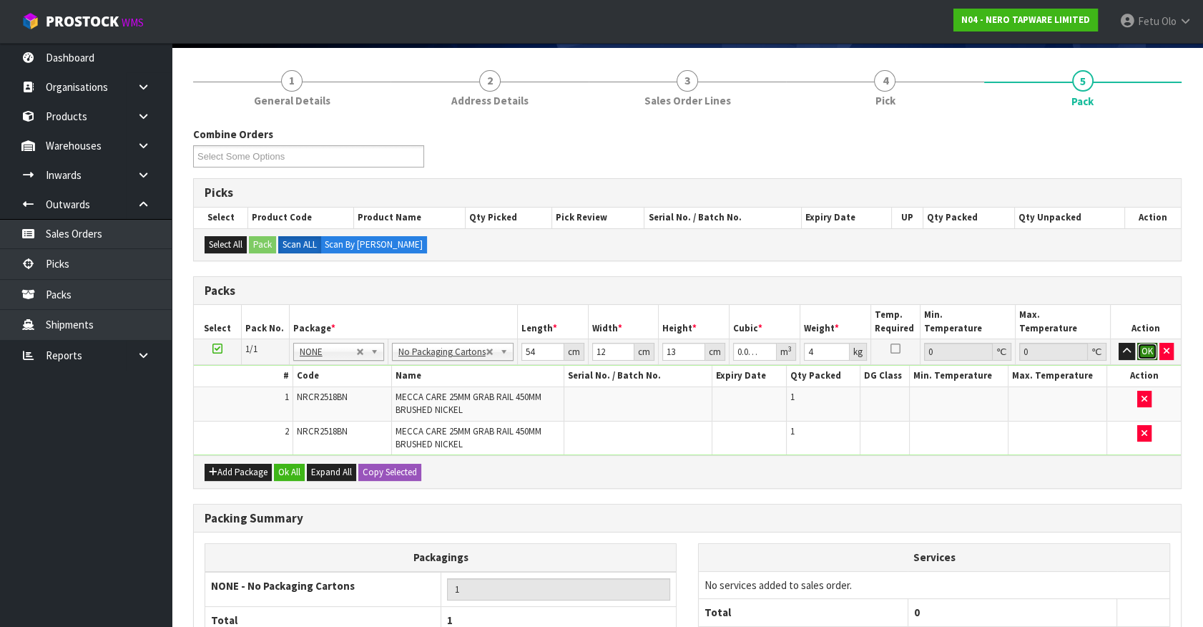
click button "OK" at bounding box center [1148, 351] width 20 height 17
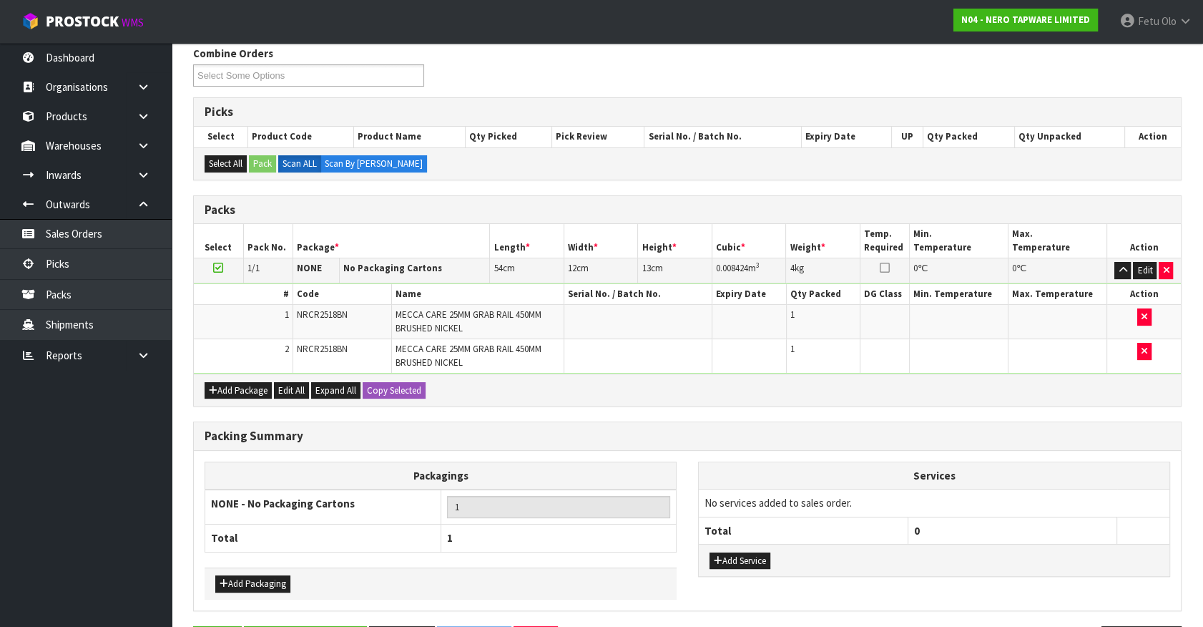
scroll to position [230, 0]
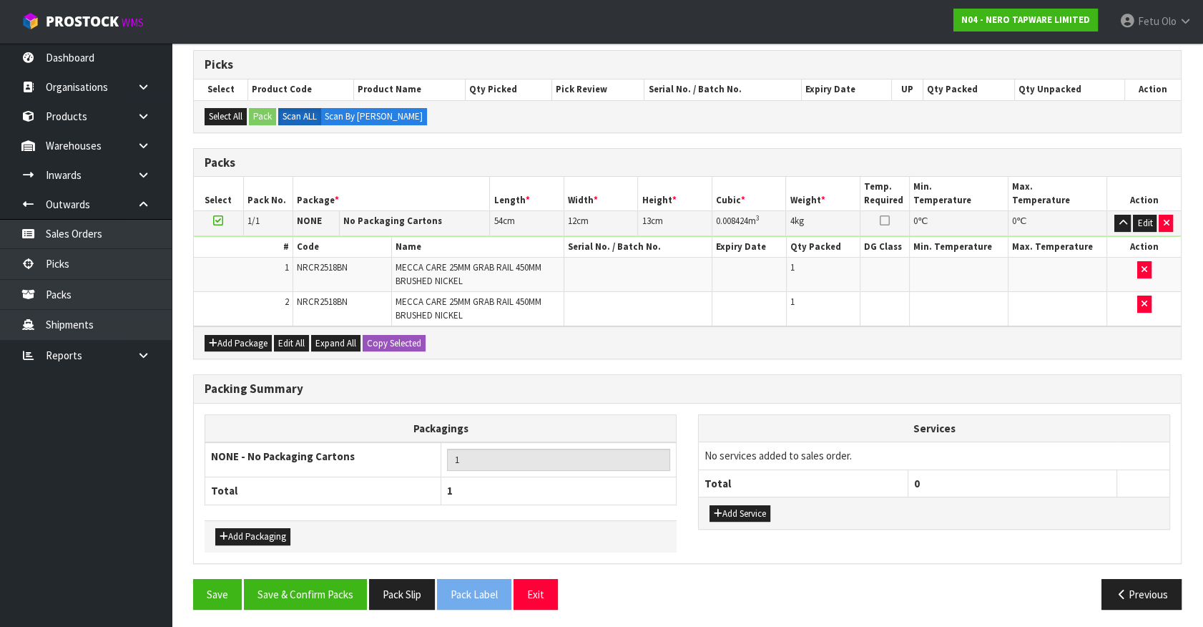
click at [740, 499] on div "Add Service" at bounding box center [934, 513] width 471 height 32
click at [765, 449] on td "No services added to sales order." at bounding box center [934, 455] width 471 height 27
drag, startPoint x: 739, startPoint y: 507, endPoint x: 752, endPoint y: 494, distance: 18.2
click at [739, 508] on button "Add Service" at bounding box center [740, 513] width 61 height 17
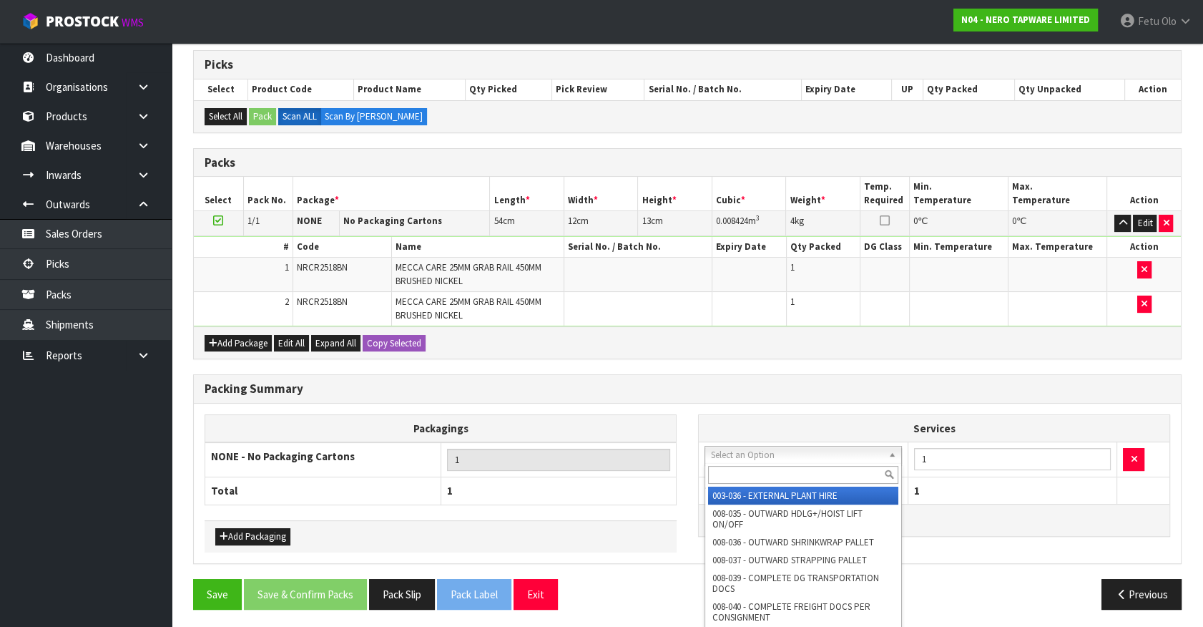
drag, startPoint x: 770, startPoint y: 455, endPoint x: 743, endPoint y: 471, distance: 31.8
click at [743, 471] on input "text" at bounding box center [803, 475] width 190 height 18
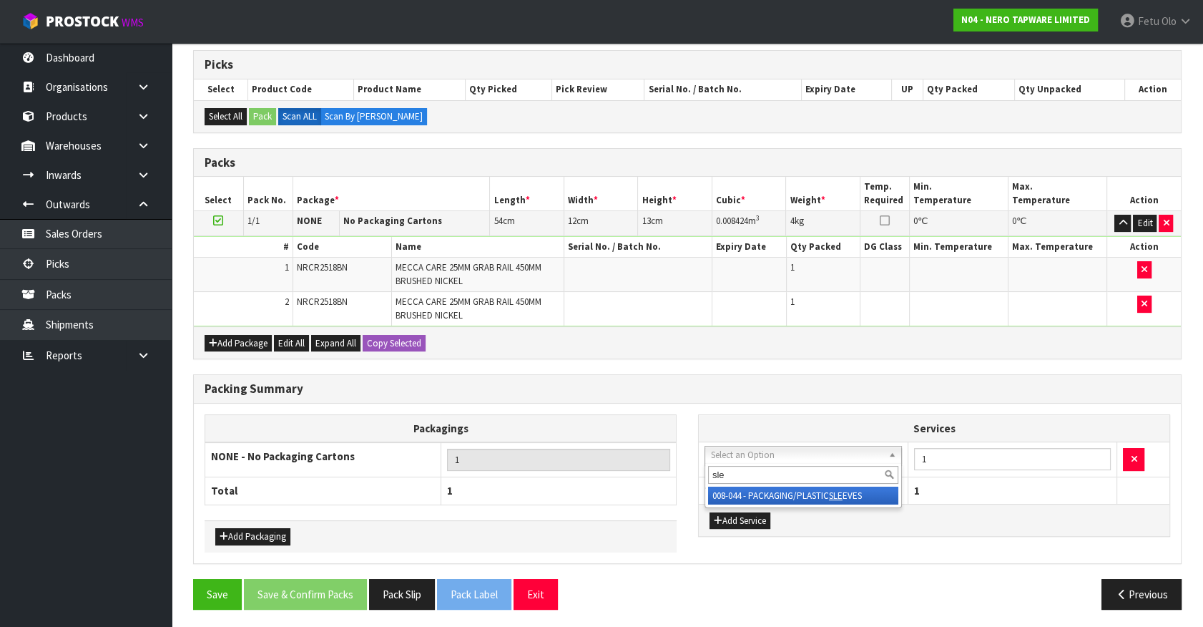
type input "sle"
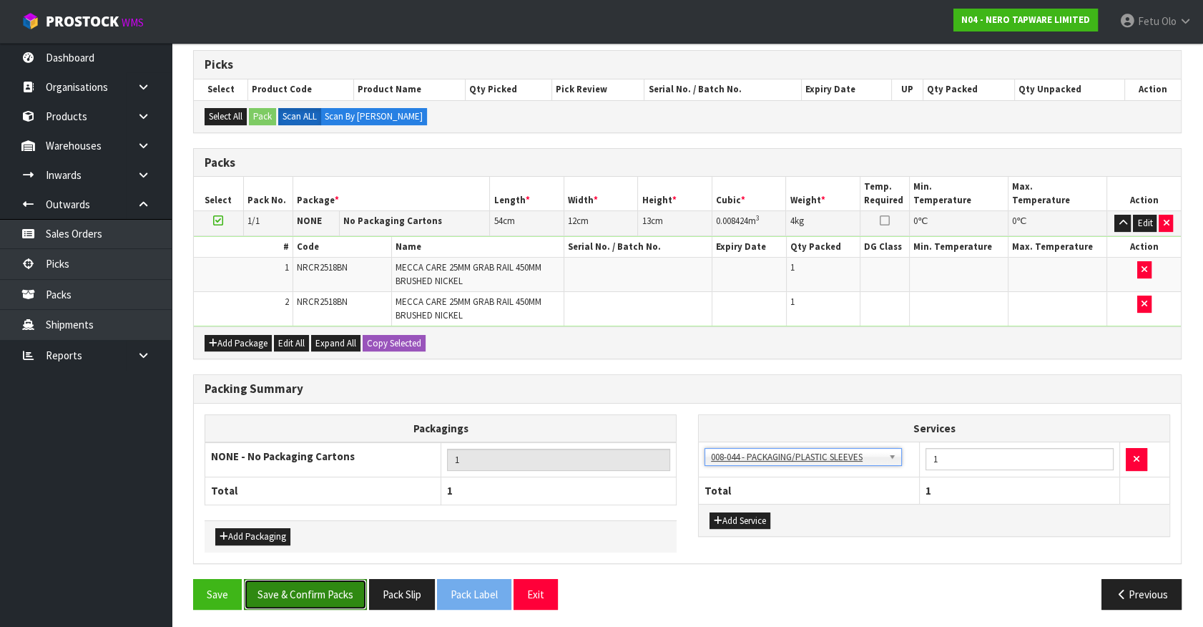
drag, startPoint x: 303, startPoint y: 587, endPoint x: 308, endPoint y: 551, distance: 36.0
click at [305, 586] on button "Save & Confirm Packs" at bounding box center [305, 594] width 123 height 31
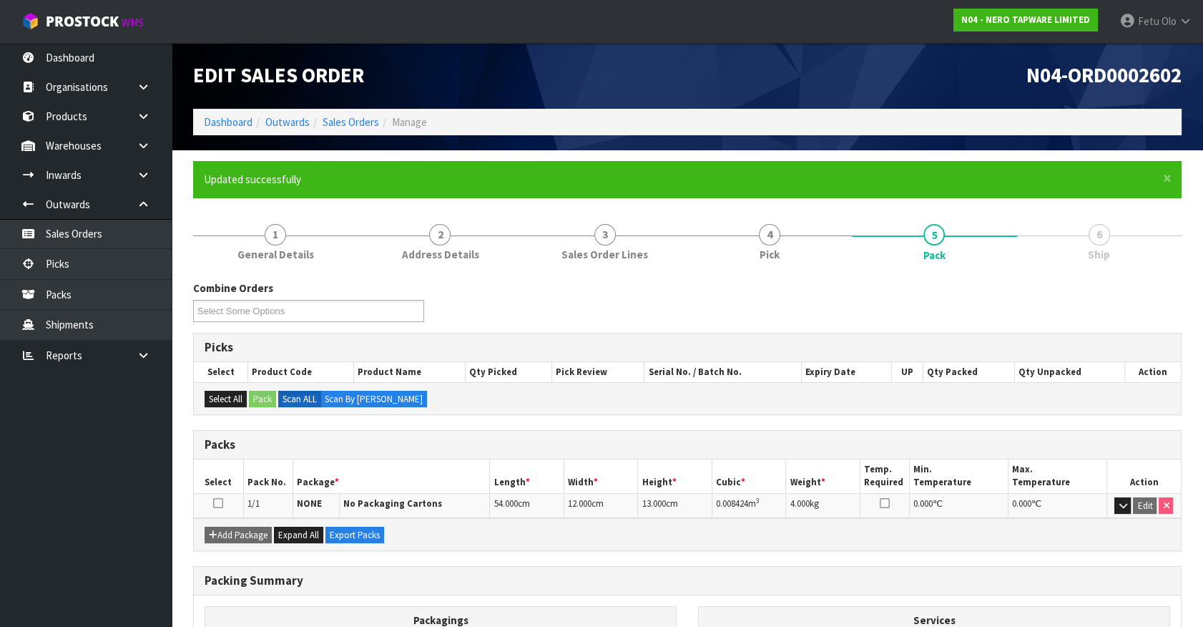
scroll to position [161, 0]
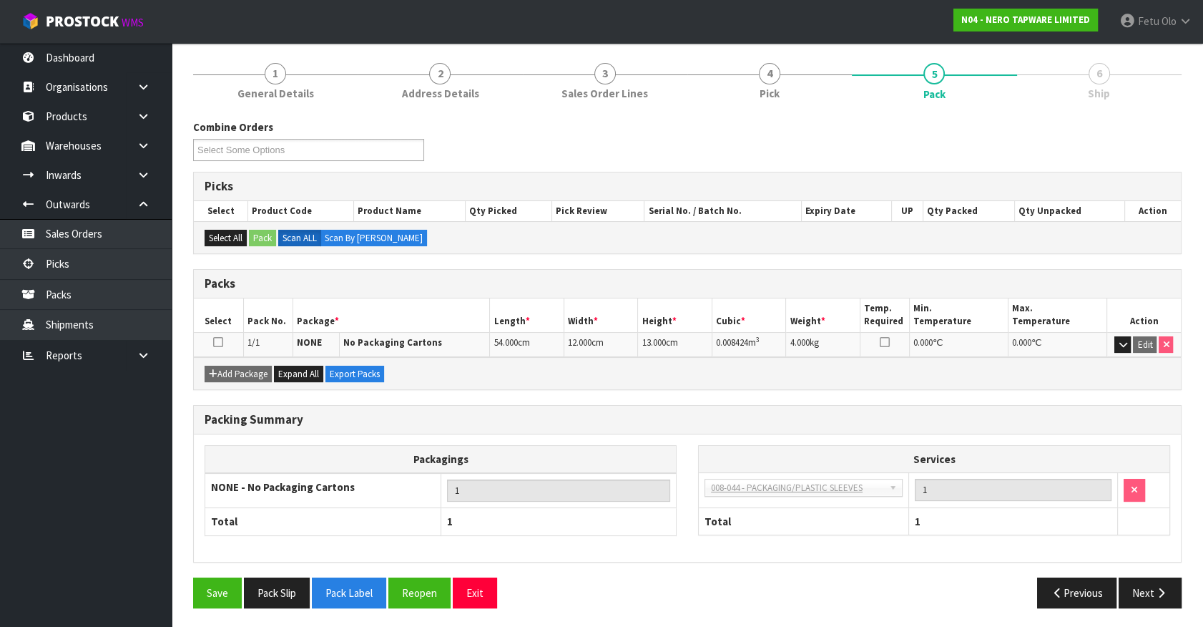
drag, startPoint x: 1166, startPoint y: 565, endPoint x: 1158, endPoint y: 588, distance: 24.9
click at [1166, 565] on div "Packing Summary Packagings NONE - No Packaging Cartons 1 Total 1 Services 003-0…" at bounding box center [687, 491] width 1010 height 172
click at [1158, 595] on button "Next" at bounding box center [1150, 592] width 63 height 31
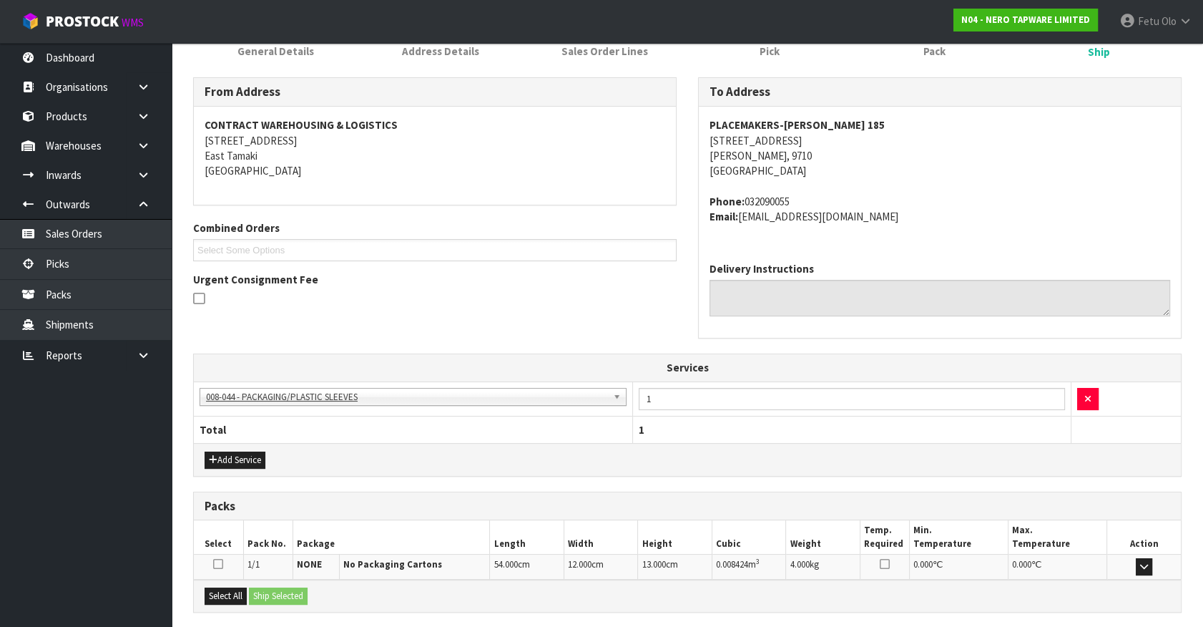
scroll to position [339, 0]
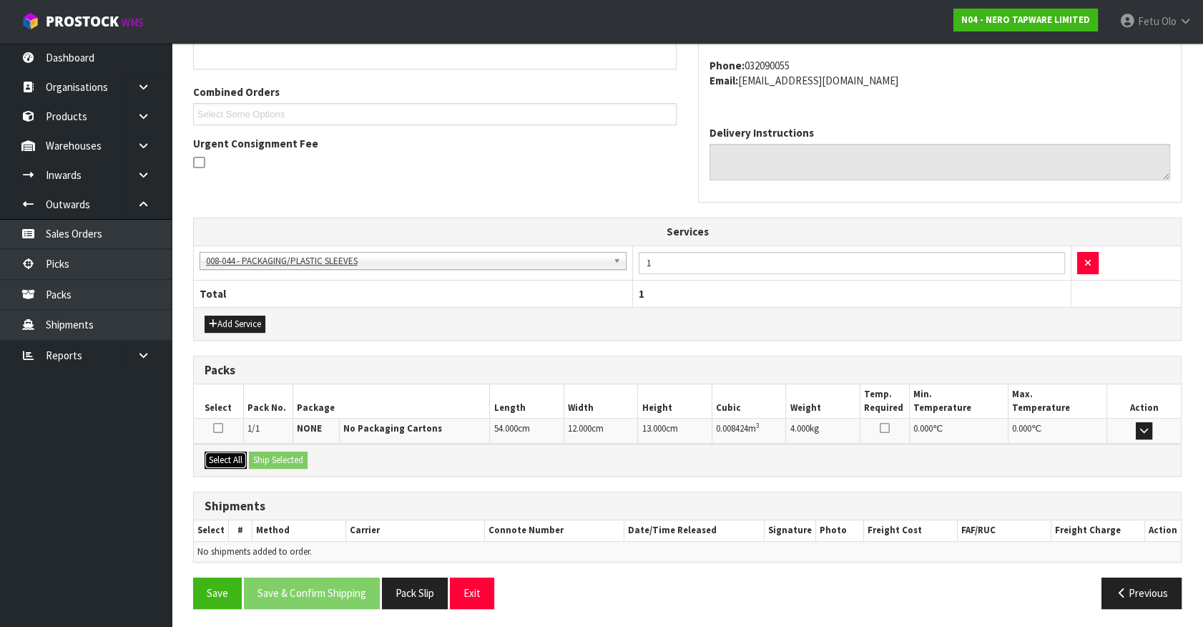
click at [223, 456] on button "Select All" at bounding box center [226, 459] width 42 height 17
click at [251, 453] on button "Ship Selected" at bounding box center [278, 459] width 59 height 17
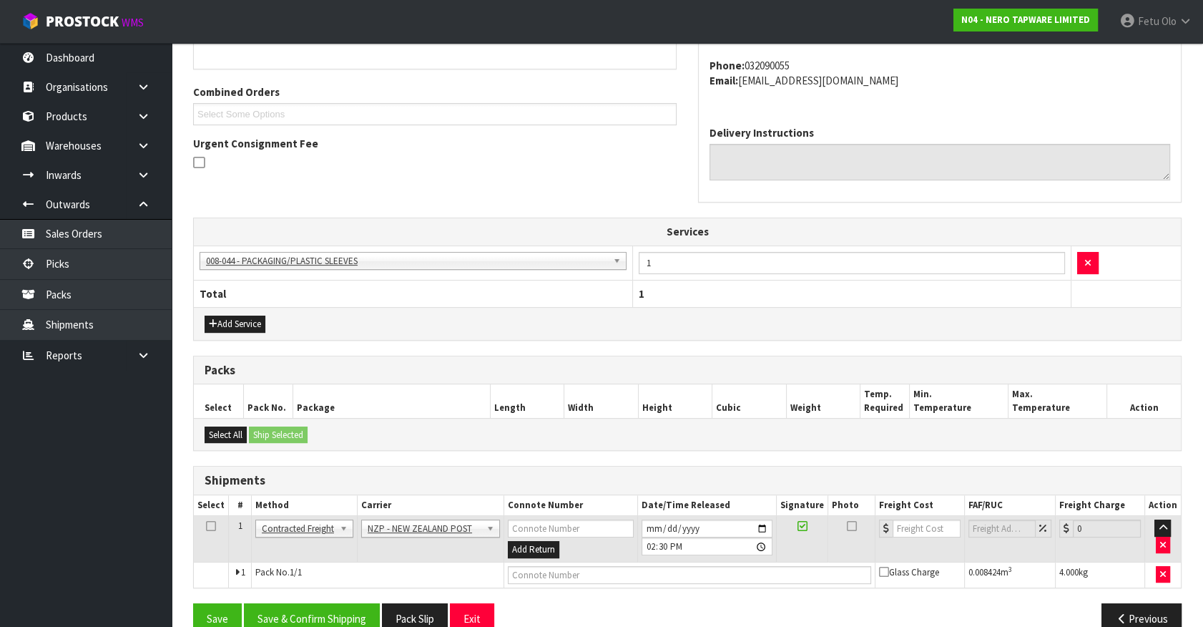
scroll to position [365, 0]
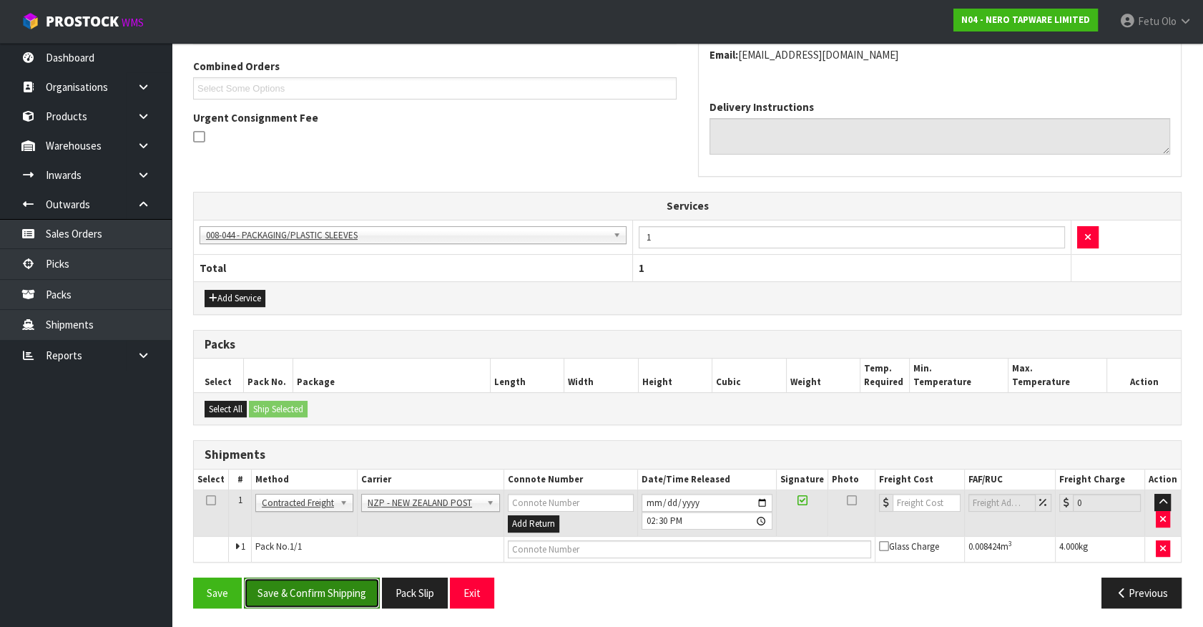
click at [295, 580] on button "Save & Confirm Shipping" at bounding box center [312, 592] width 136 height 31
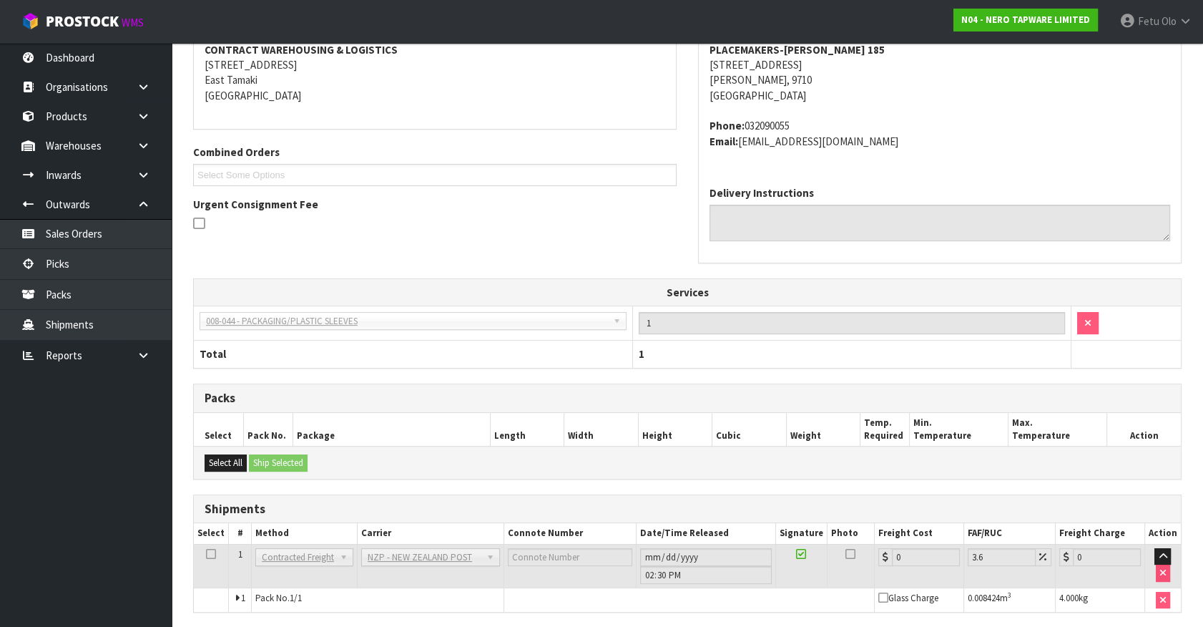
scroll to position [344, 0]
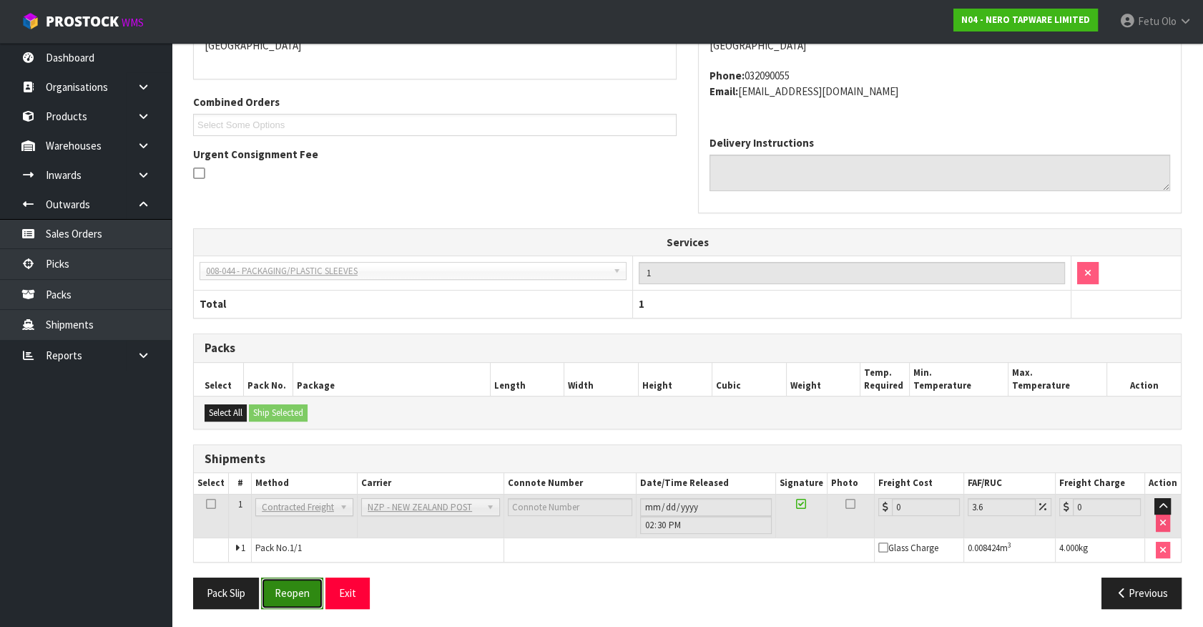
click at [308, 592] on button "Reopen" at bounding box center [292, 592] width 62 height 31
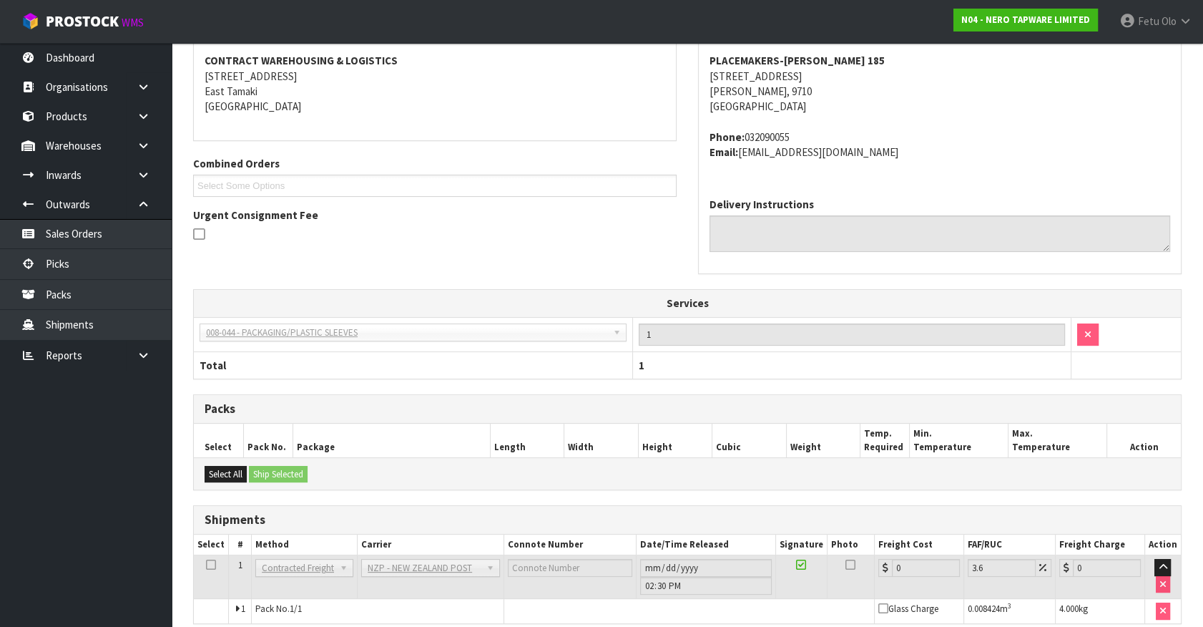
scroll to position [329, 0]
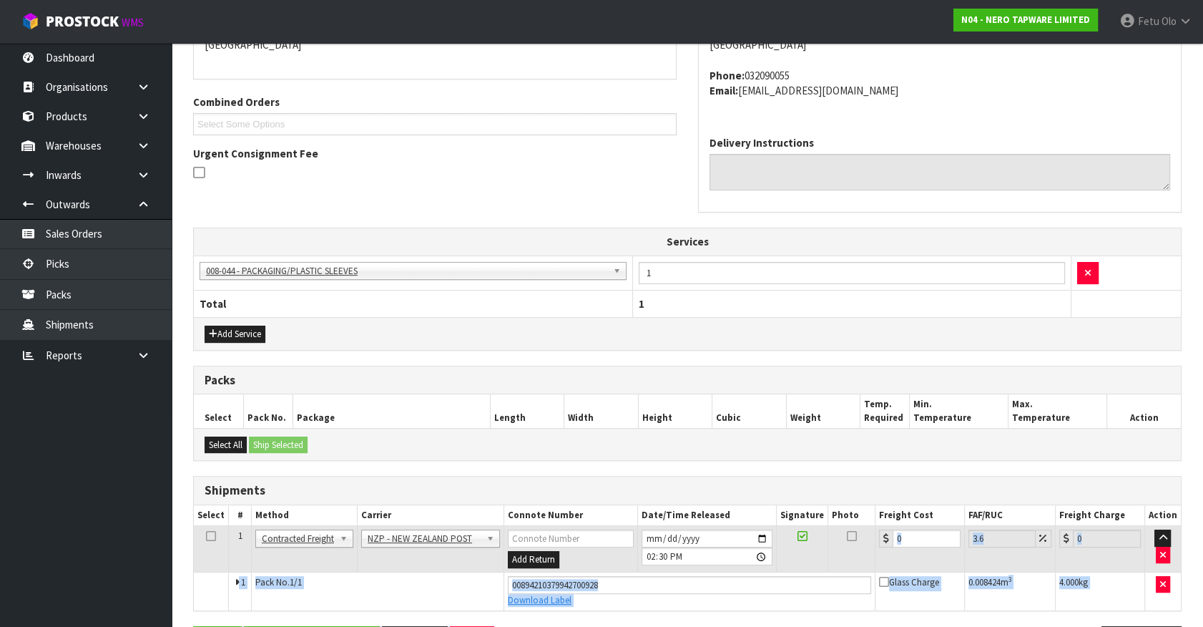
drag, startPoint x: 660, startPoint y: 599, endPoint x: 467, endPoint y: 608, distance: 192.7
click at [467, 608] on div "From Address CONTRACT WAREHOUSING & LOGISTICS 17 Allens Road East Tamaki Auckla…" at bounding box center [687, 309] width 989 height 716
click at [897, 540] on input "0" at bounding box center [927, 538] width 68 height 18
drag, startPoint x: 917, startPoint y: 539, endPoint x: 798, endPoint y: 559, distance: 120.4
click at [798, 559] on tr "1 Client Local Pickup Customer Local Pickup Company Freight Contracted Freight …" at bounding box center [687, 549] width 987 height 47
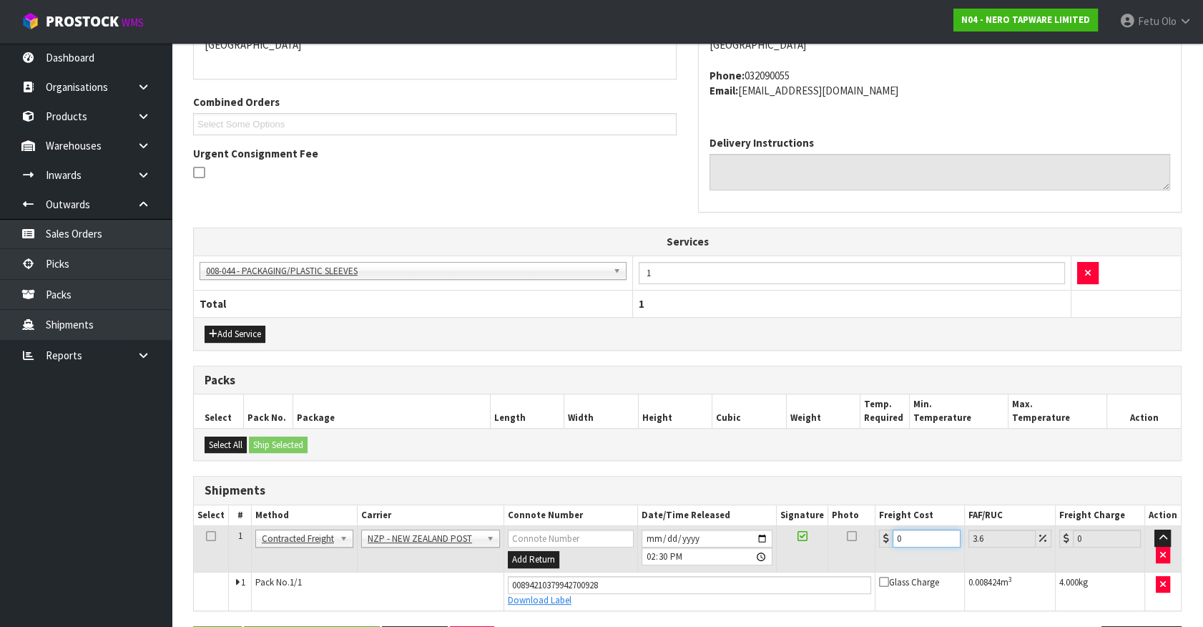
type input "1"
type input "1.04"
type input "11"
type input "11.4"
type input "11.6"
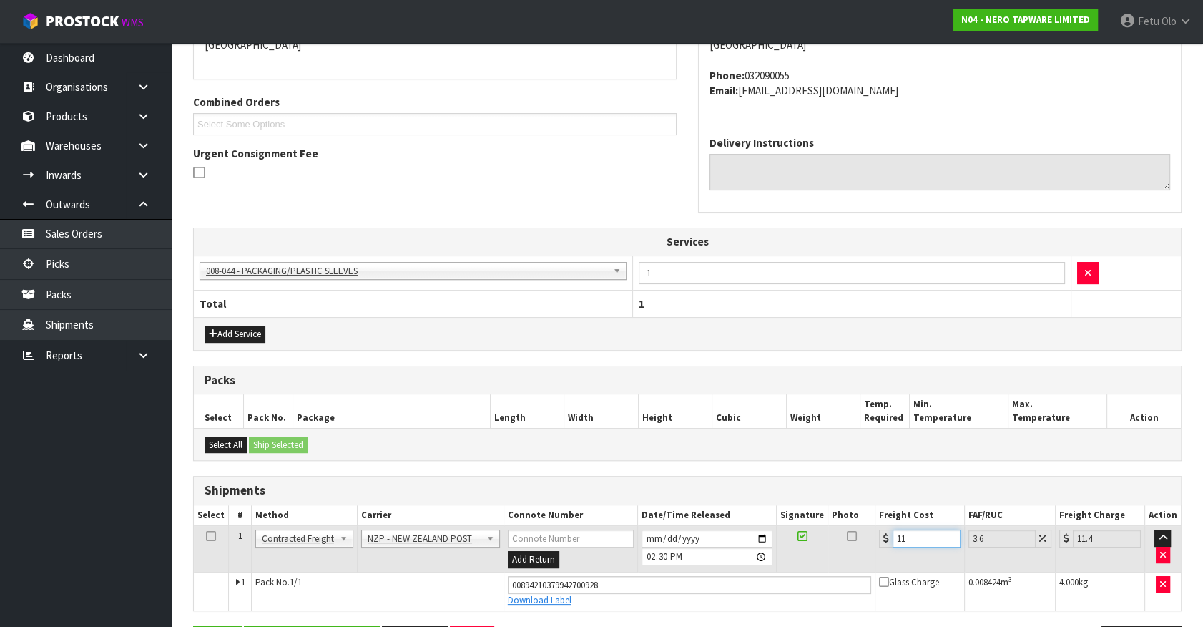
type input "12.02"
type input "11.61"
type input "12.03"
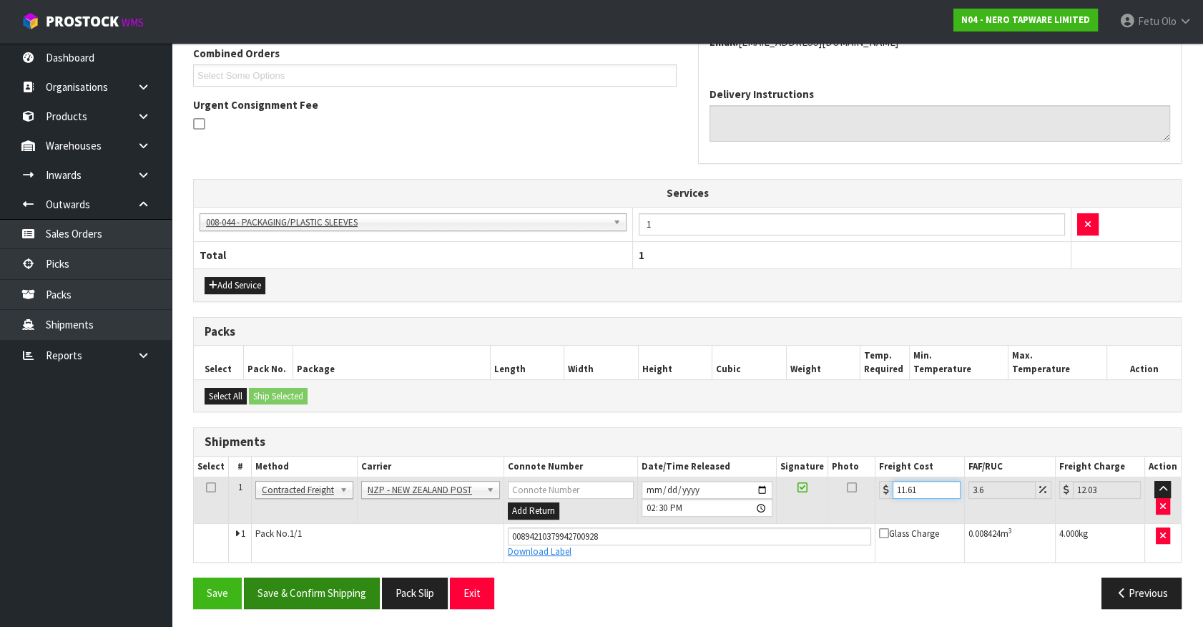
type input "11.61"
drag, startPoint x: 339, startPoint y: 601, endPoint x: 302, endPoint y: 551, distance: 62.4
click at [339, 600] on button "Save & Confirm Shipping" at bounding box center [312, 592] width 136 height 31
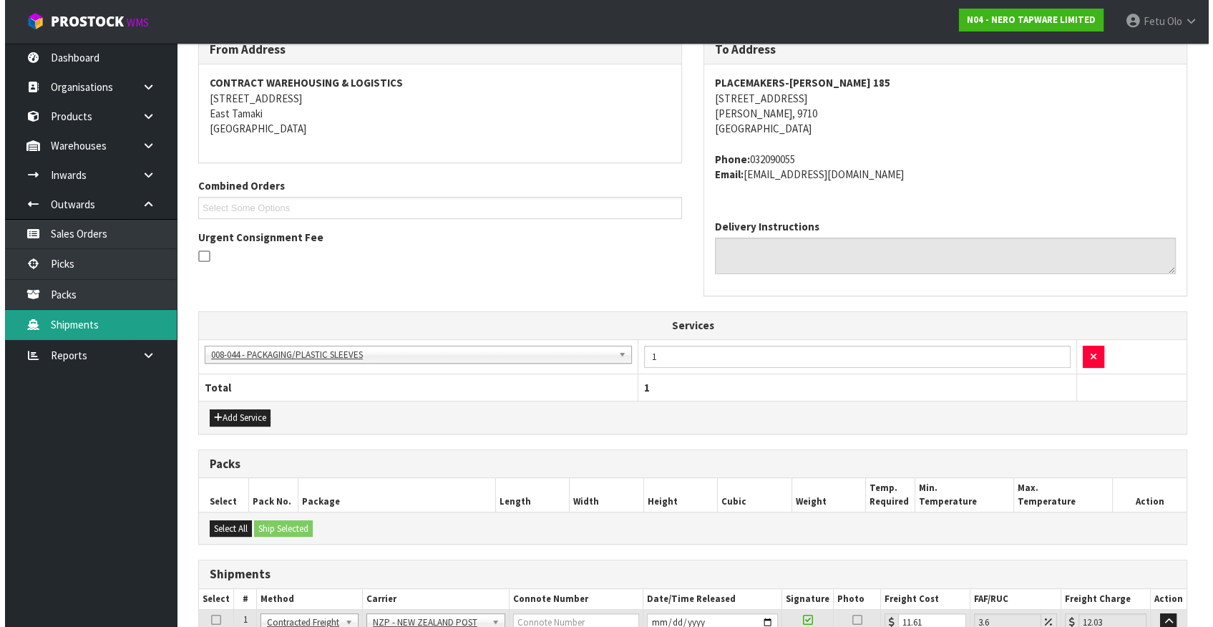
scroll to position [117, 0]
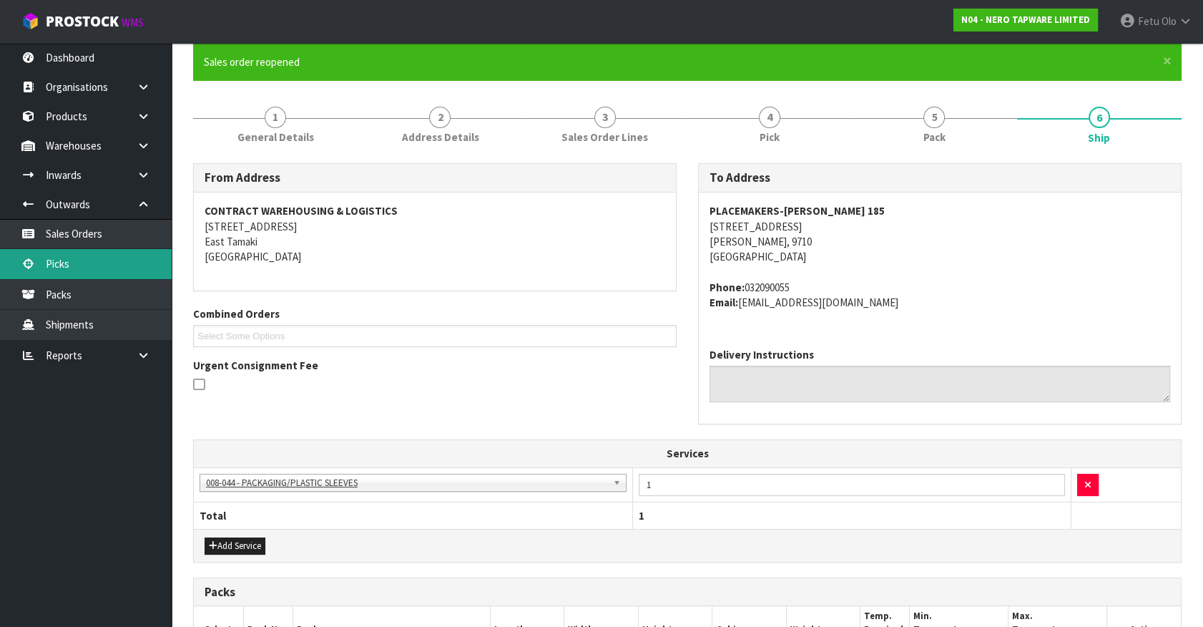
click at [61, 258] on link "Picks" at bounding box center [86, 263] width 172 height 29
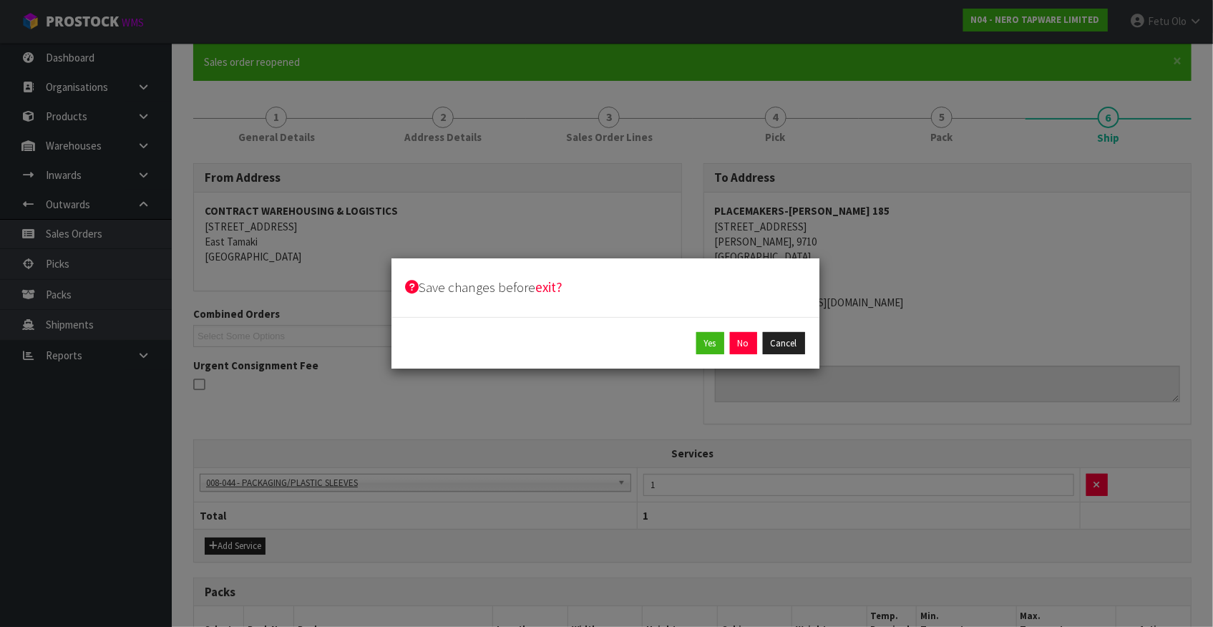
click at [744, 331] on div "Yes No Cancel" at bounding box center [605, 343] width 428 height 52
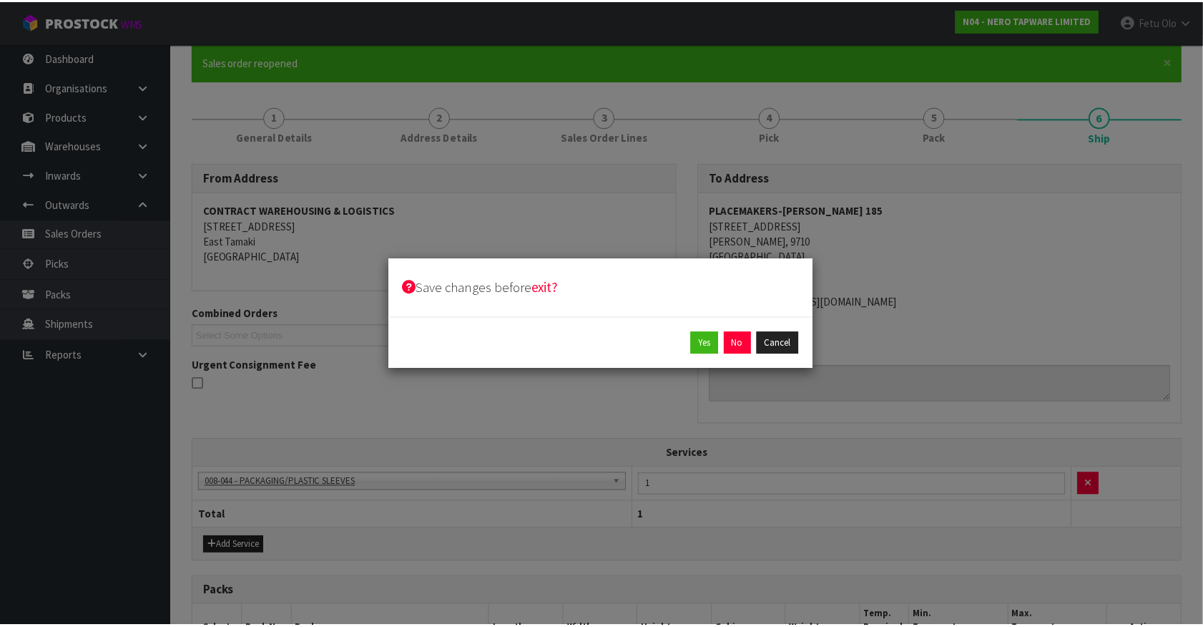
scroll to position [0, 0]
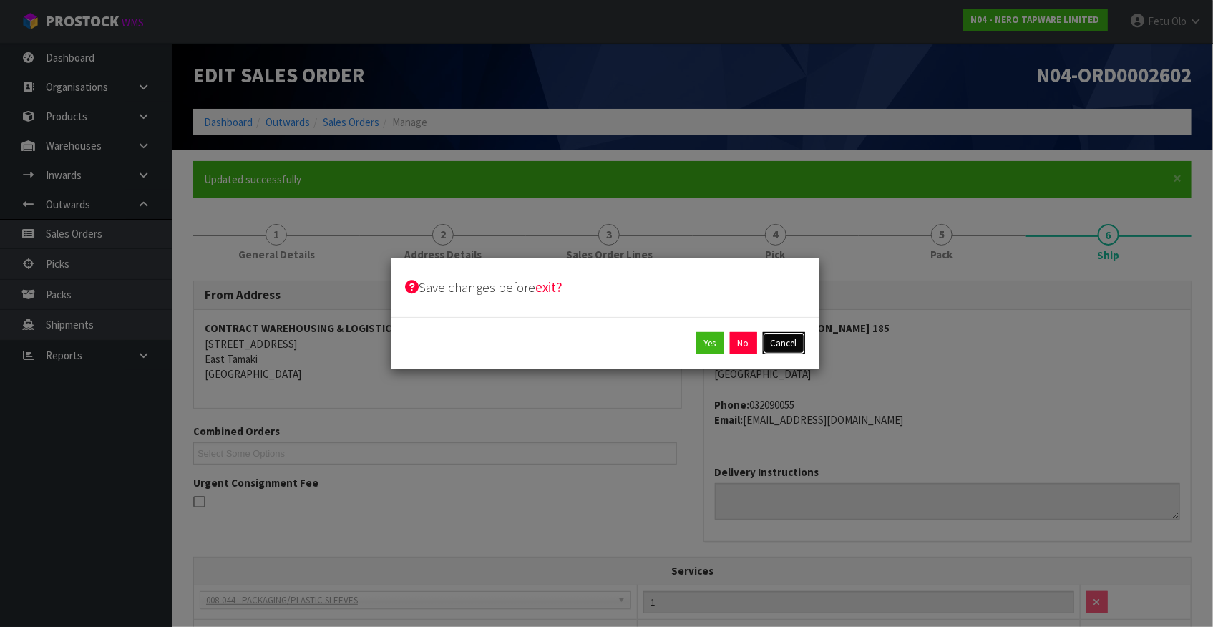
click at [796, 343] on button "Cancel" at bounding box center [784, 343] width 42 height 23
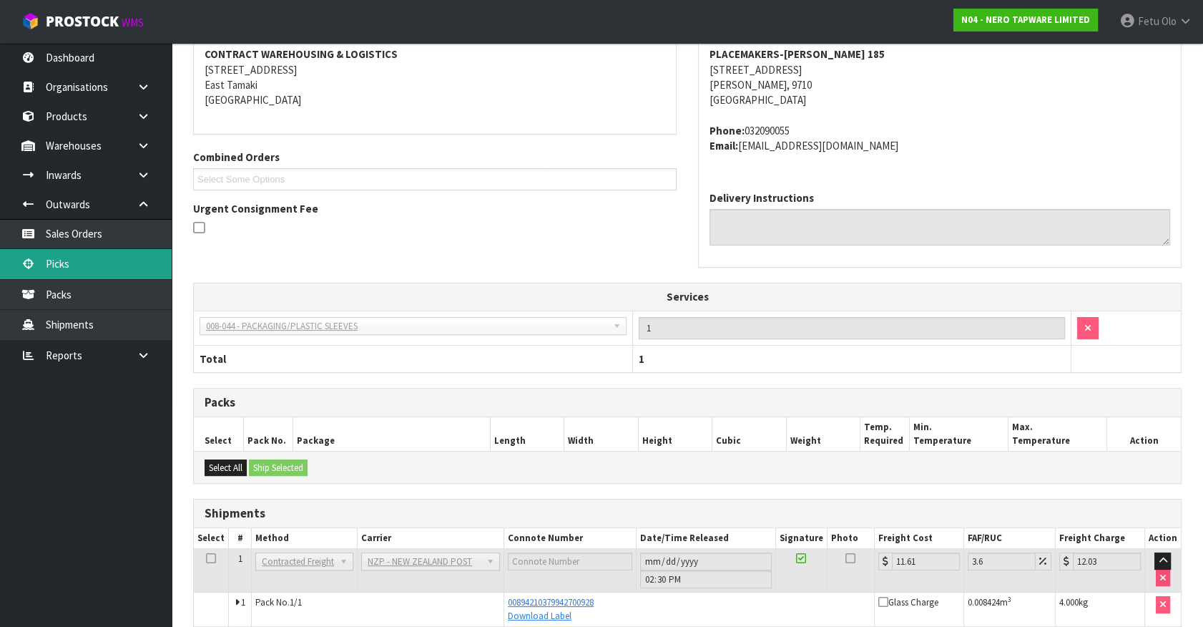
scroll to position [339, 0]
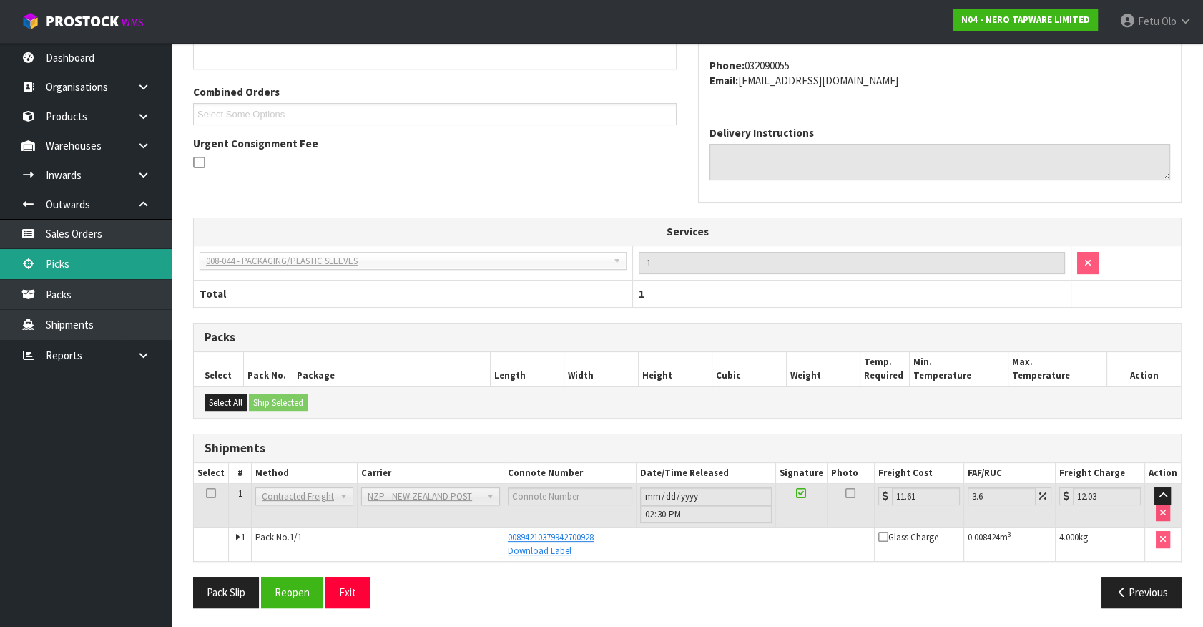
click at [52, 263] on link "Picks" at bounding box center [86, 263] width 172 height 29
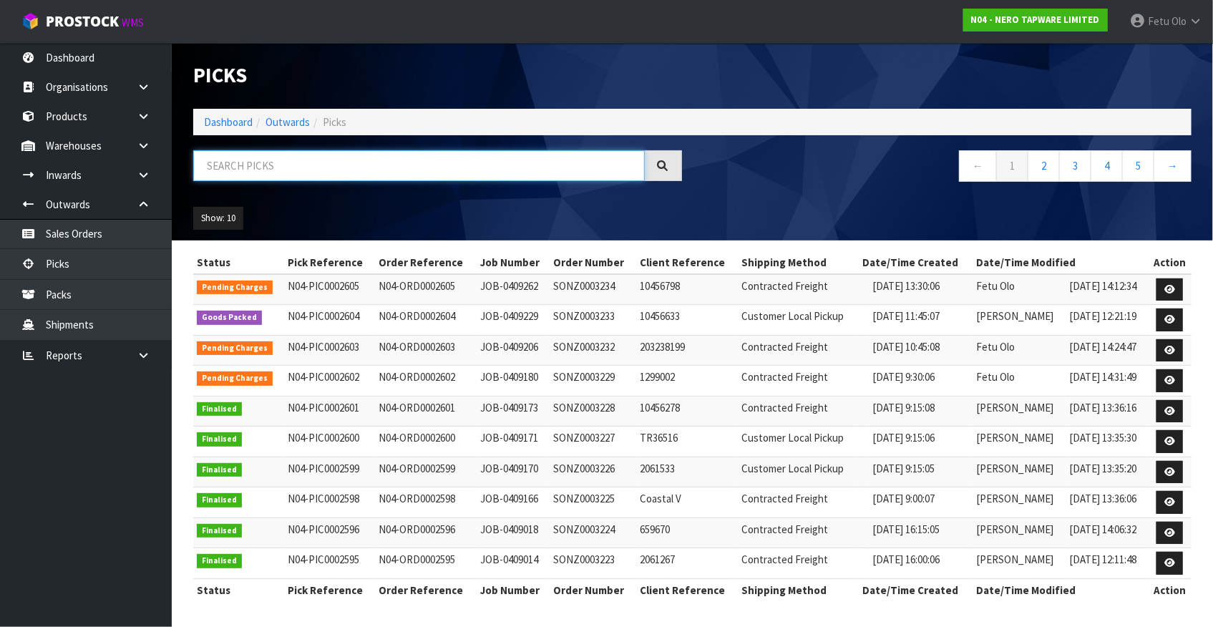
click at [332, 168] on input "text" at bounding box center [418, 165] width 451 height 31
type input "0002592"
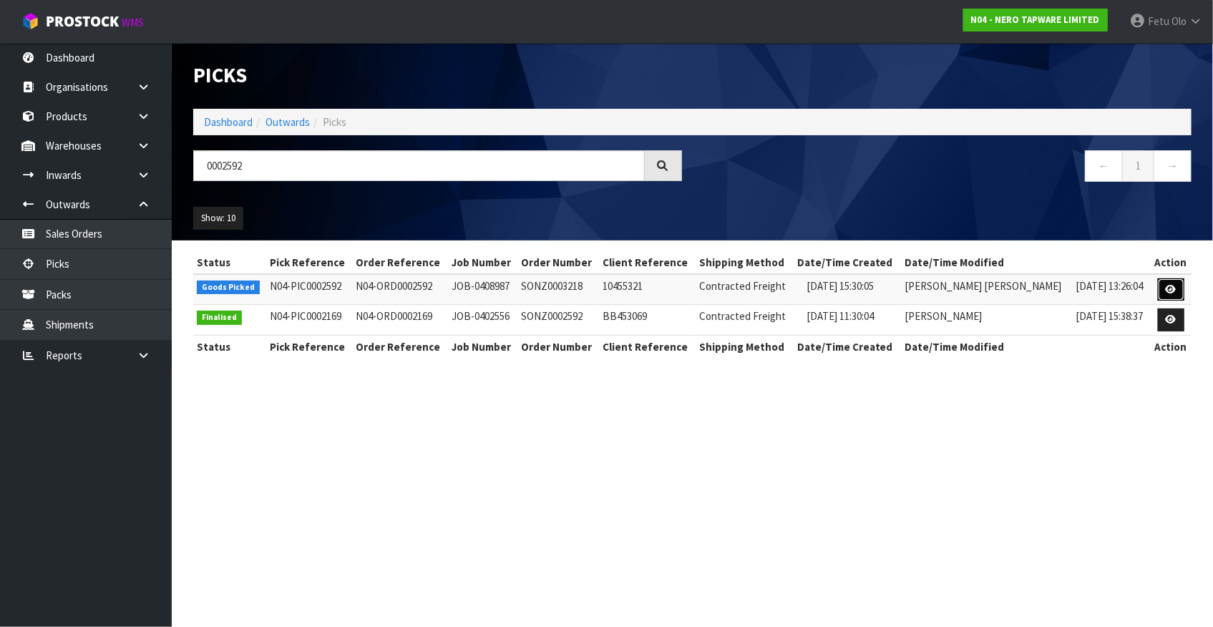
click at [1167, 279] on link at bounding box center [1171, 289] width 26 height 23
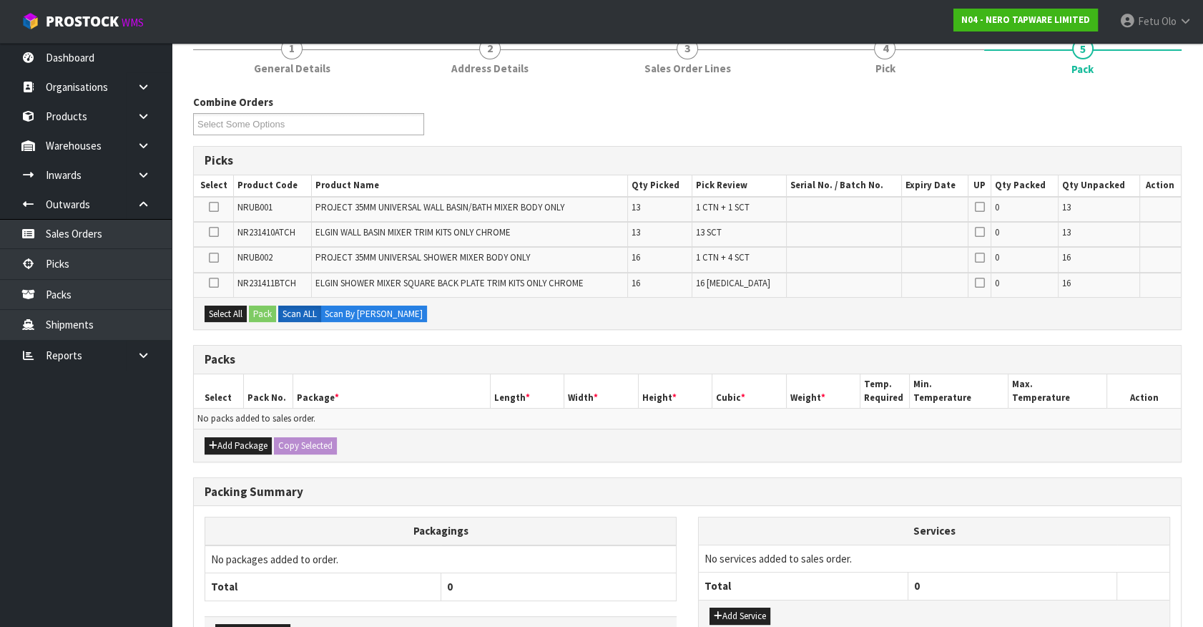
scroll to position [230, 0]
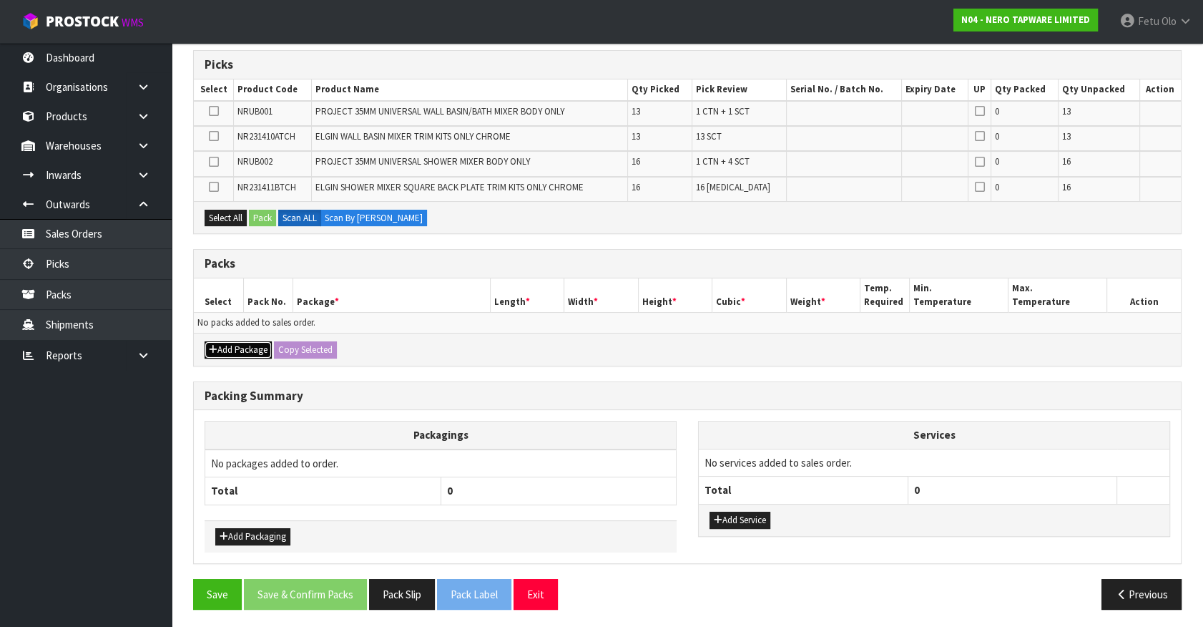
click at [230, 351] on button "Add Package" at bounding box center [238, 349] width 67 height 17
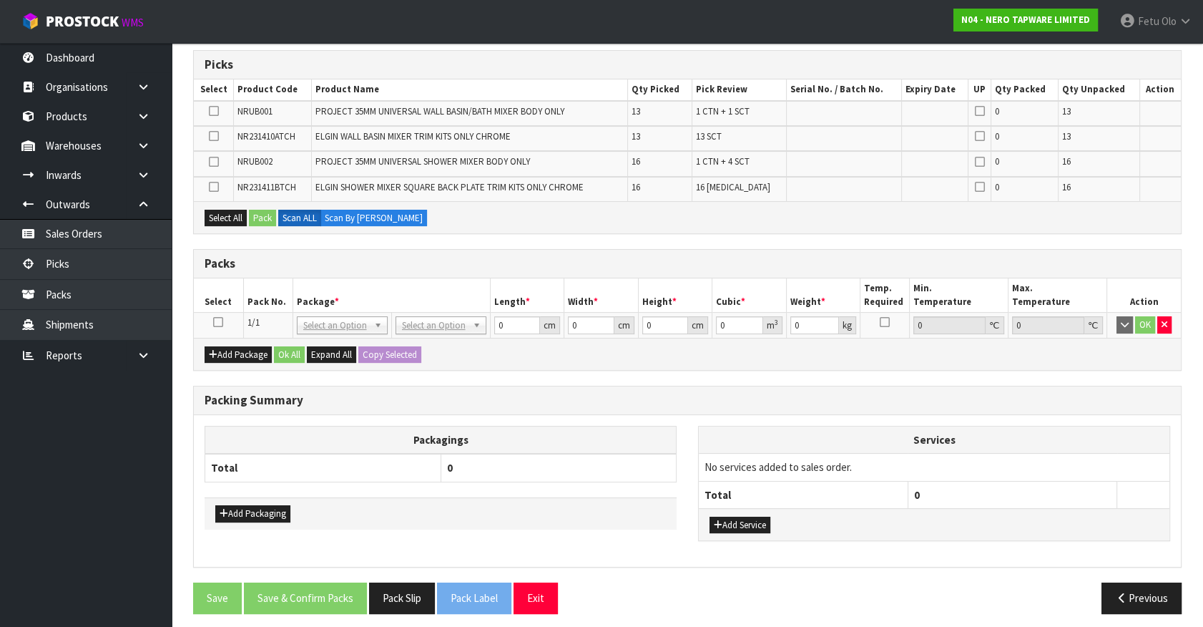
click at [215, 322] on icon at bounding box center [218, 322] width 10 height 1
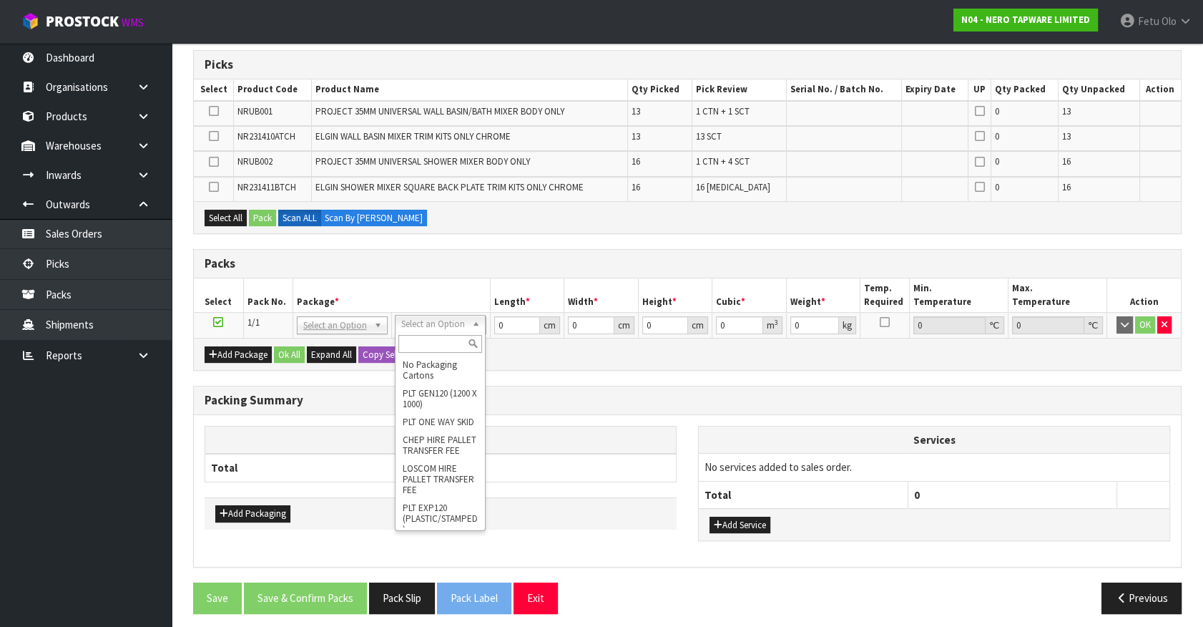
click at [565, 417] on div "Packagings Total 0 Add Packaging Services No services added to sales order. Tot…" at bounding box center [687, 491] width 987 height 152
click at [434, 268] on div "Packs" at bounding box center [687, 264] width 987 height 29
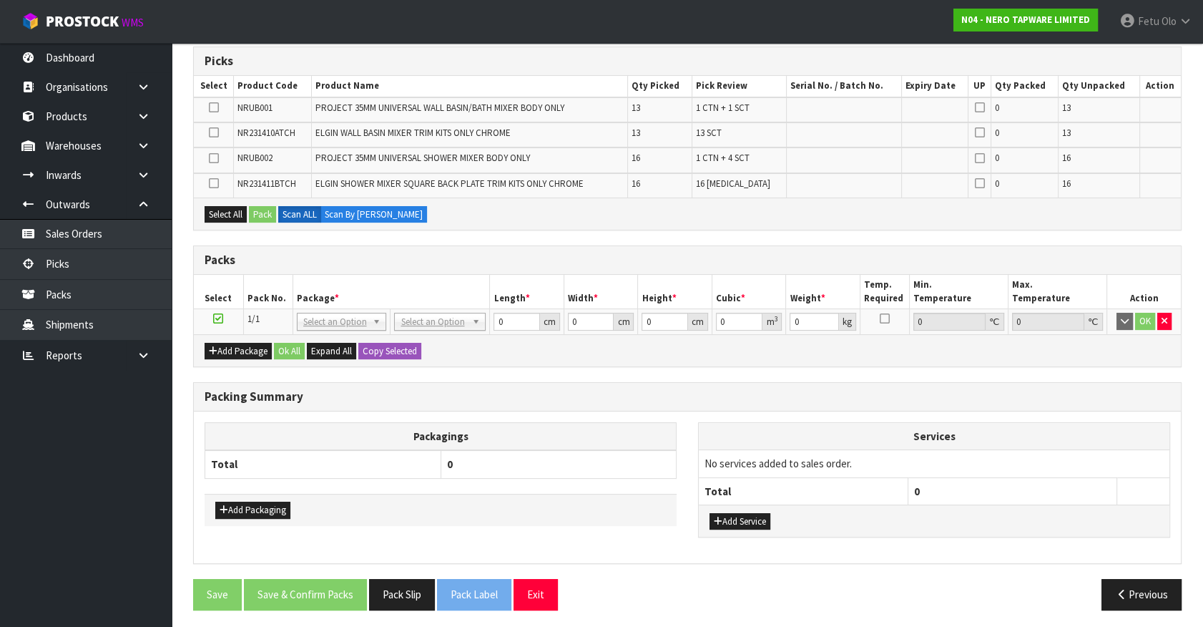
scroll to position [235, 0]
click at [363, 467] on th "Total" at bounding box center [323, 463] width 236 height 28
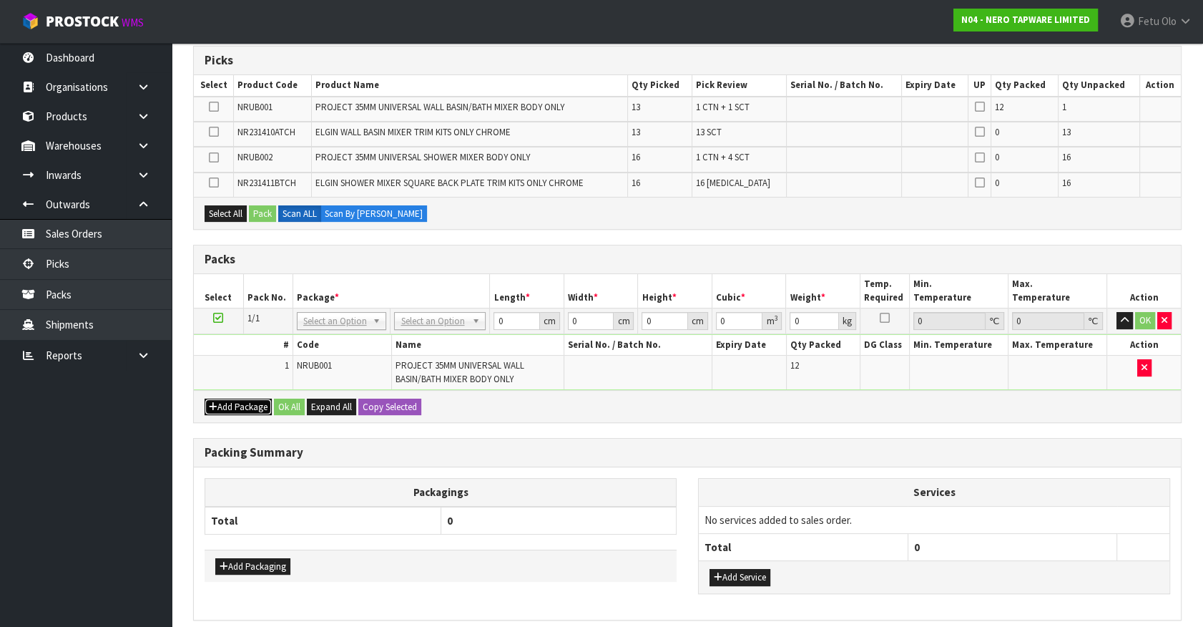
click at [223, 404] on button "Add Package" at bounding box center [238, 407] width 67 height 17
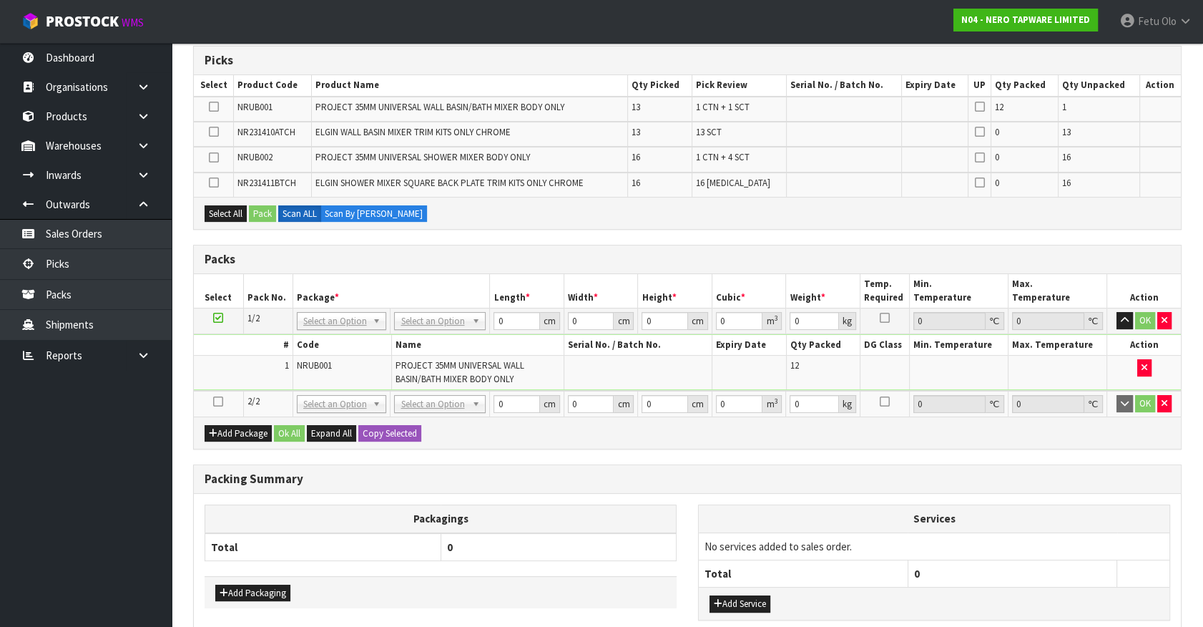
click at [215, 401] on icon at bounding box center [218, 401] width 10 height 1
click at [64, 512] on ul "Dashboard Organisations Clients Consignees Carriers Products Categories Serial …" at bounding box center [86, 335] width 172 height 584
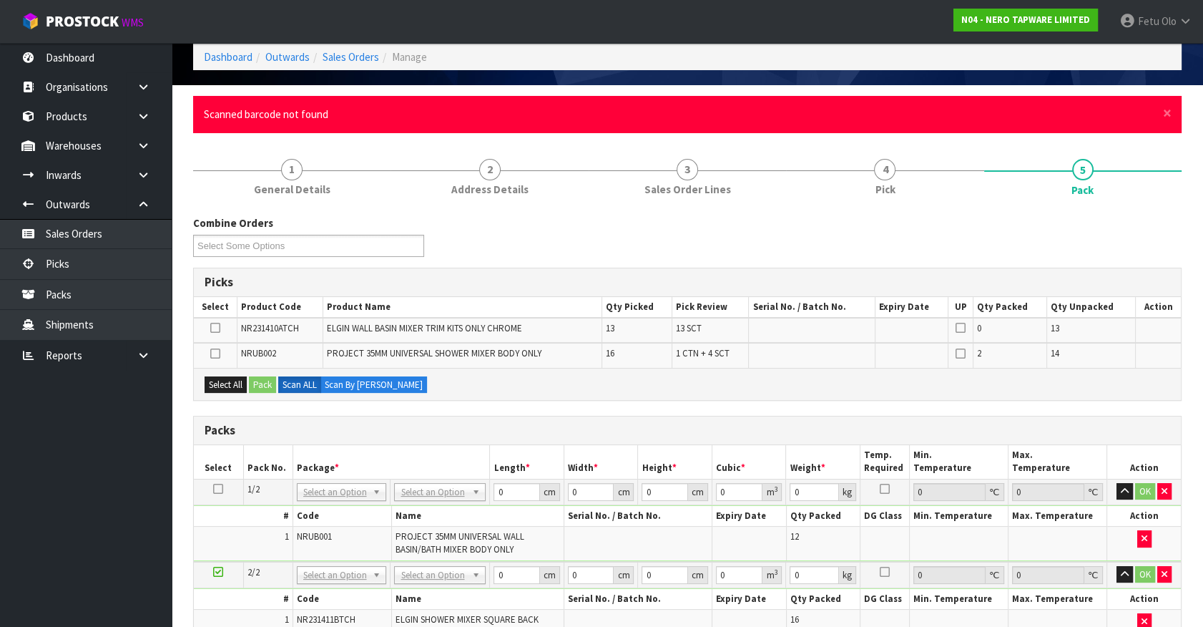
scroll to position [325, 0]
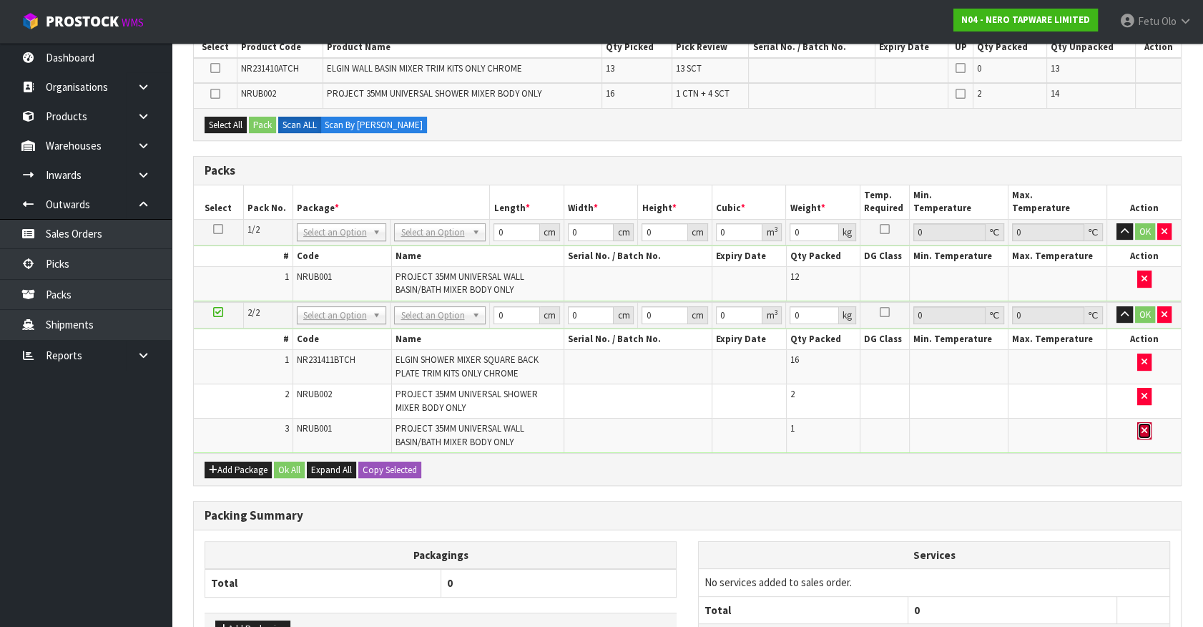
click at [1140, 426] on button "button" at bounding box center [1145, 430] width 14 height 17
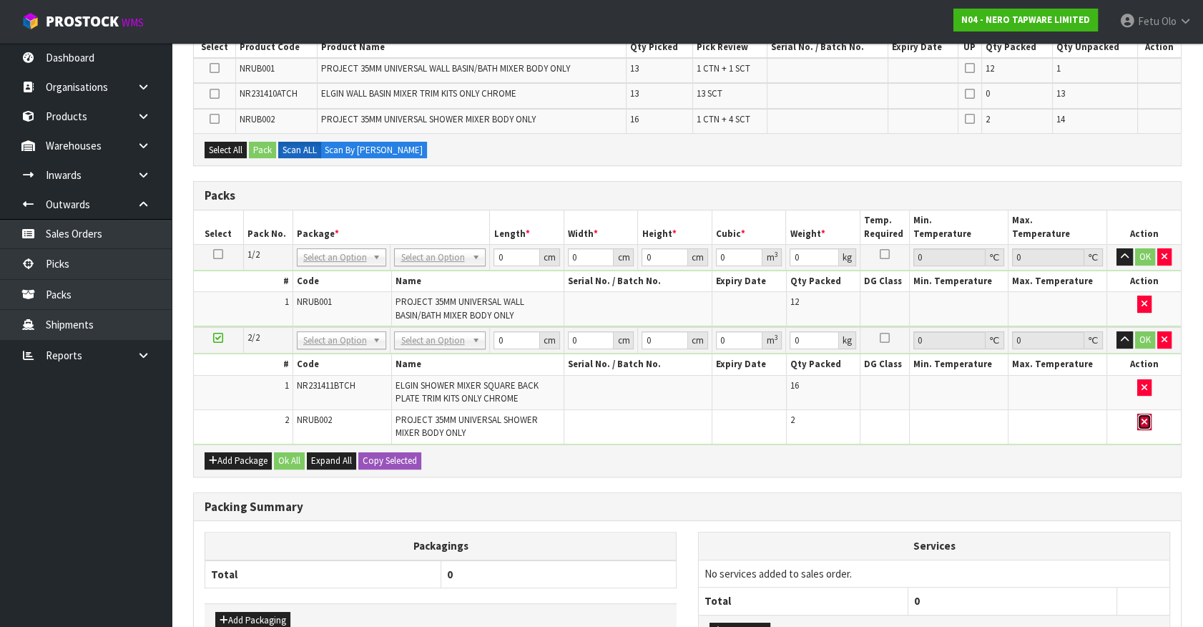
click at [1145, 422] on icon "button" at bounding box center [1145, 421] width 6 height 9
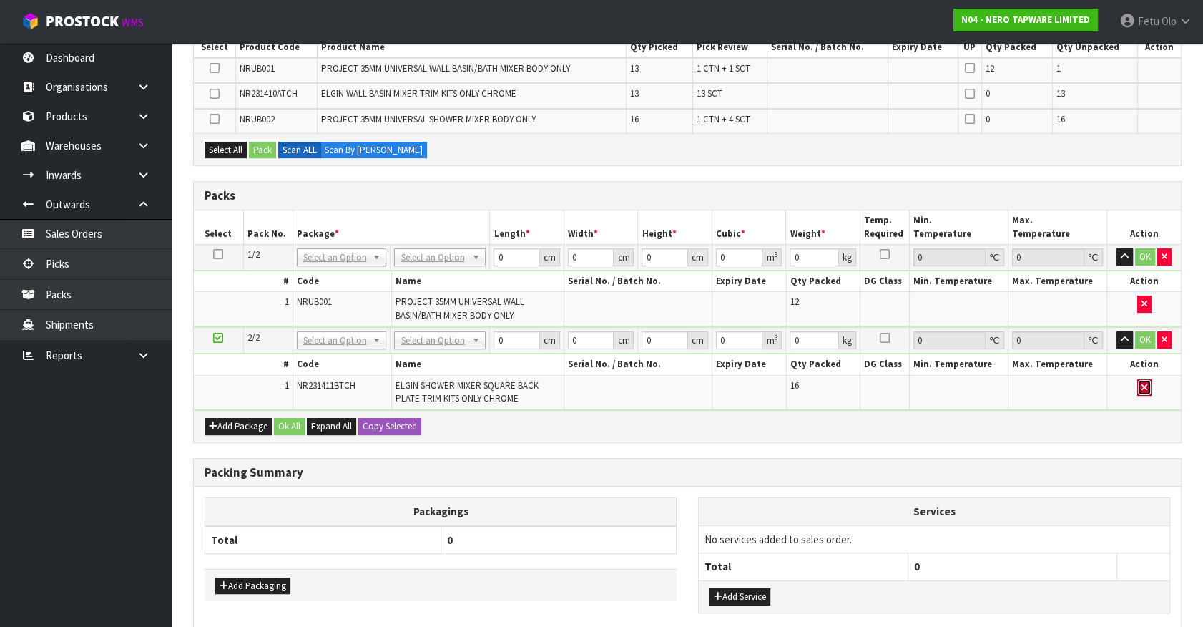
click at [1149, 386] on button "button" at bounding box center [1145, 387] width 14 height 17
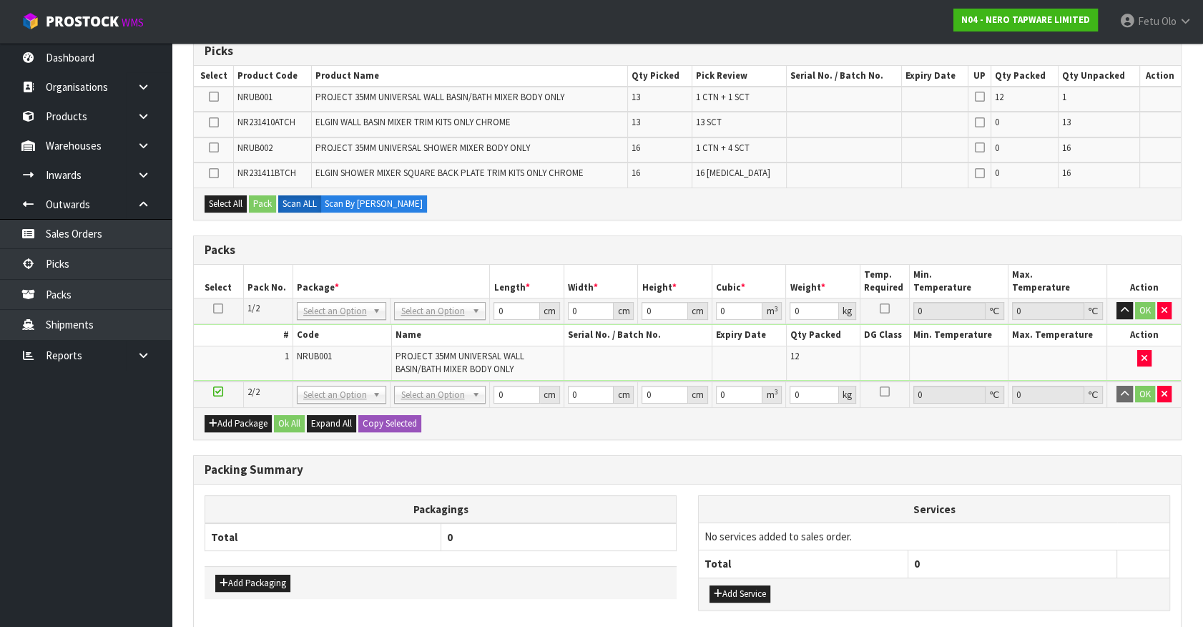
scroll to position [0, 0]
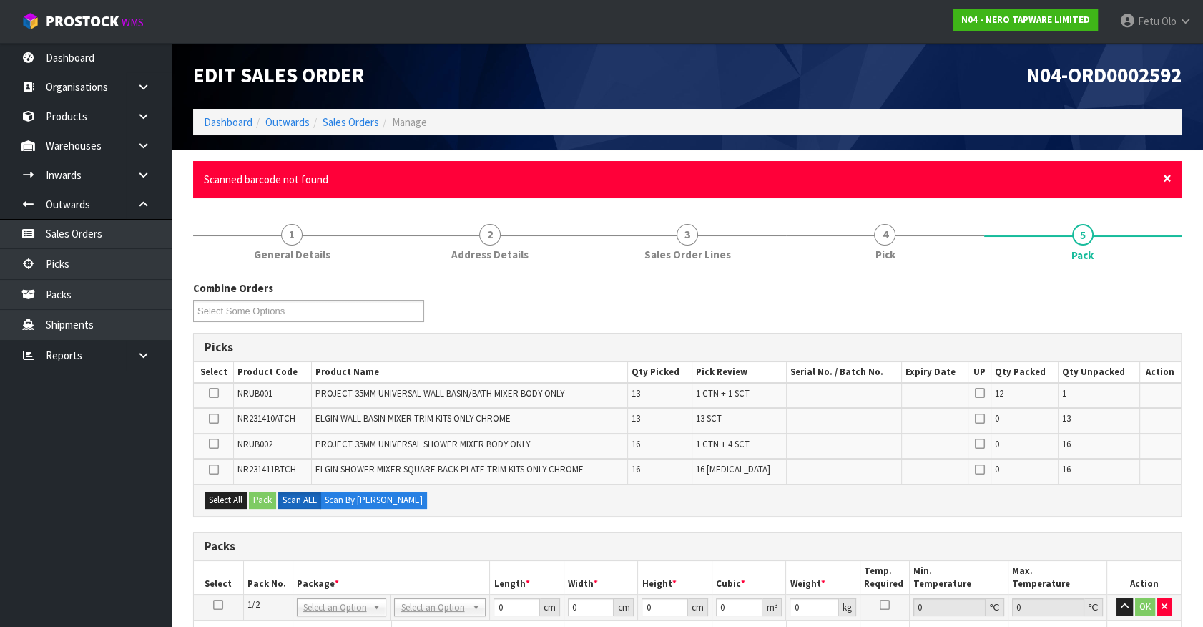
click at [1166, 177] on span "×" at bounding box center [1167, 178] width 9 height 20
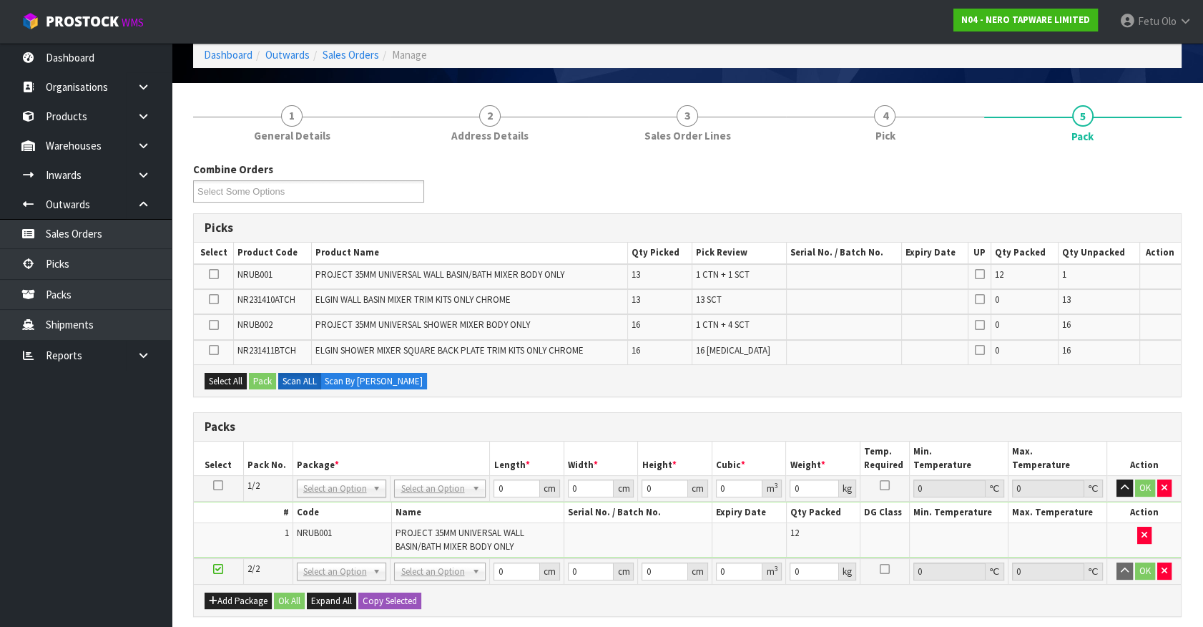
scroll to position [130, 0]
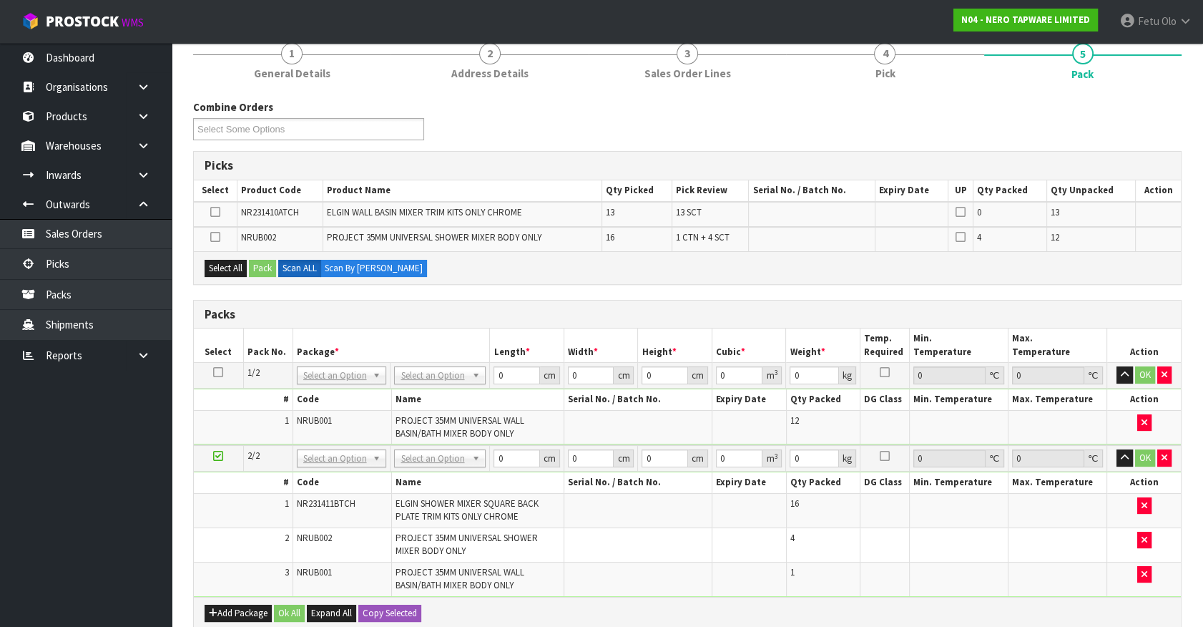
click at [216, 456] on icon at bounding box center [218, 456] width 10 height 1
click at [219, 456] on icon at bounding box center [218, 456] width 10 height 1
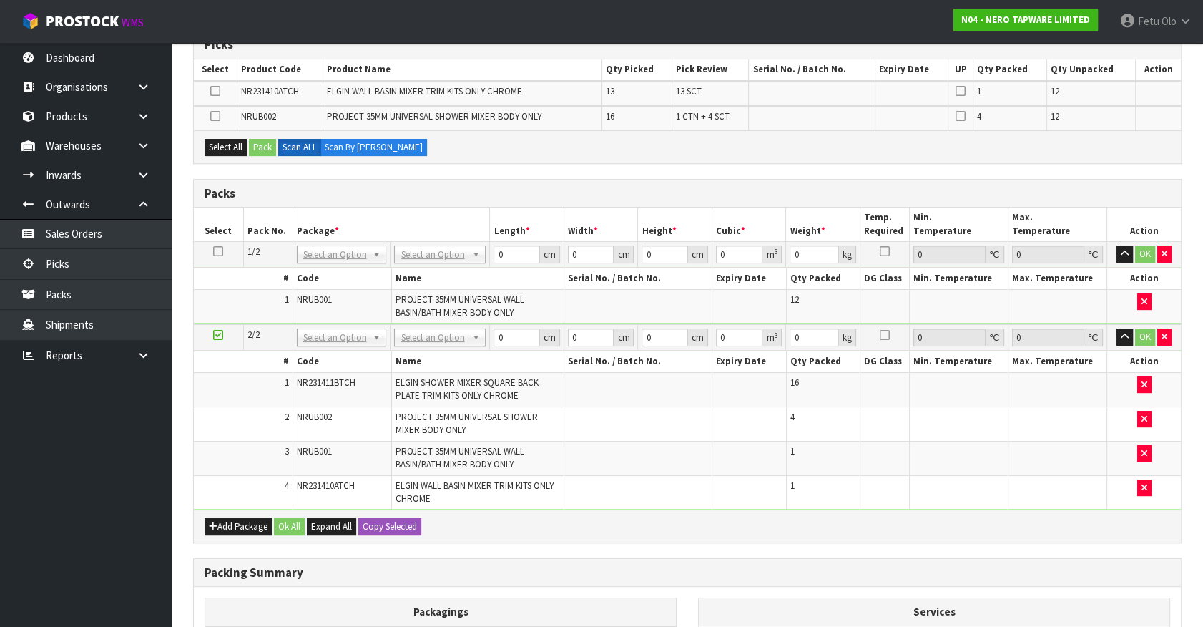
scroll to position [260, 0]
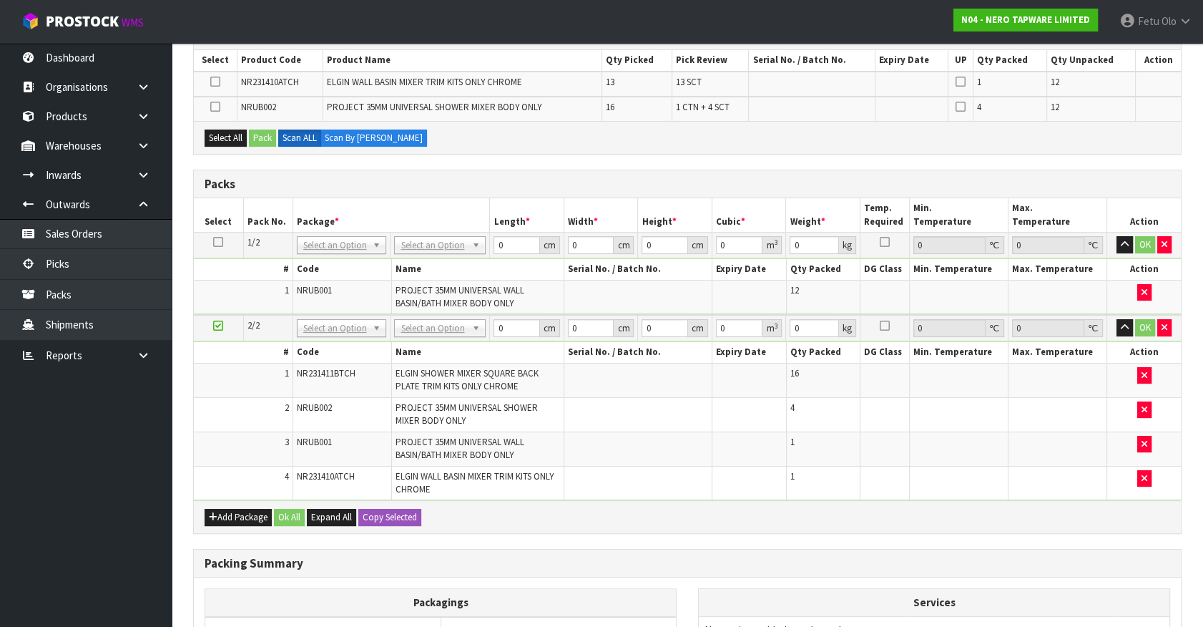
click at [218, 326] on icon at bounding box center [218, 326] width 10 height 1
click at [222, 511] on button "Add Package" at bounding box center [238, 517] width 67 height 17
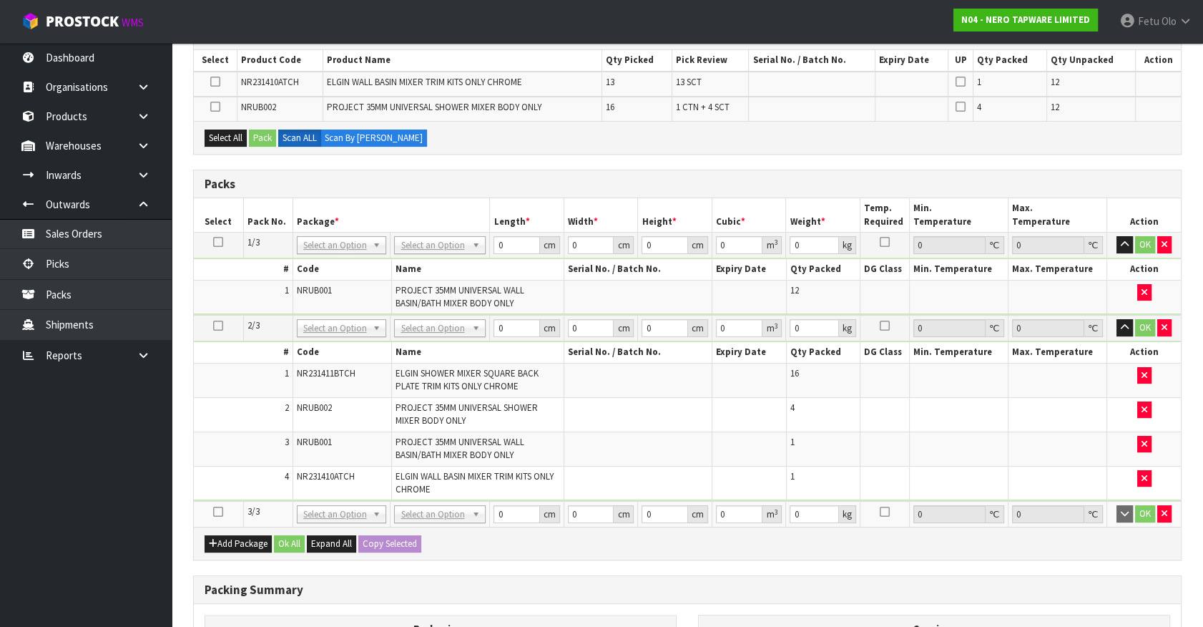
click at [217, 512] on icon at bounding box center [218, 512] width 10 height 1
click at [37, 534] on ul "Dashboard Organisations Clients Consignees Carriers Products Categories Serial …" at bounding box center [86, 335] width 172 height 584
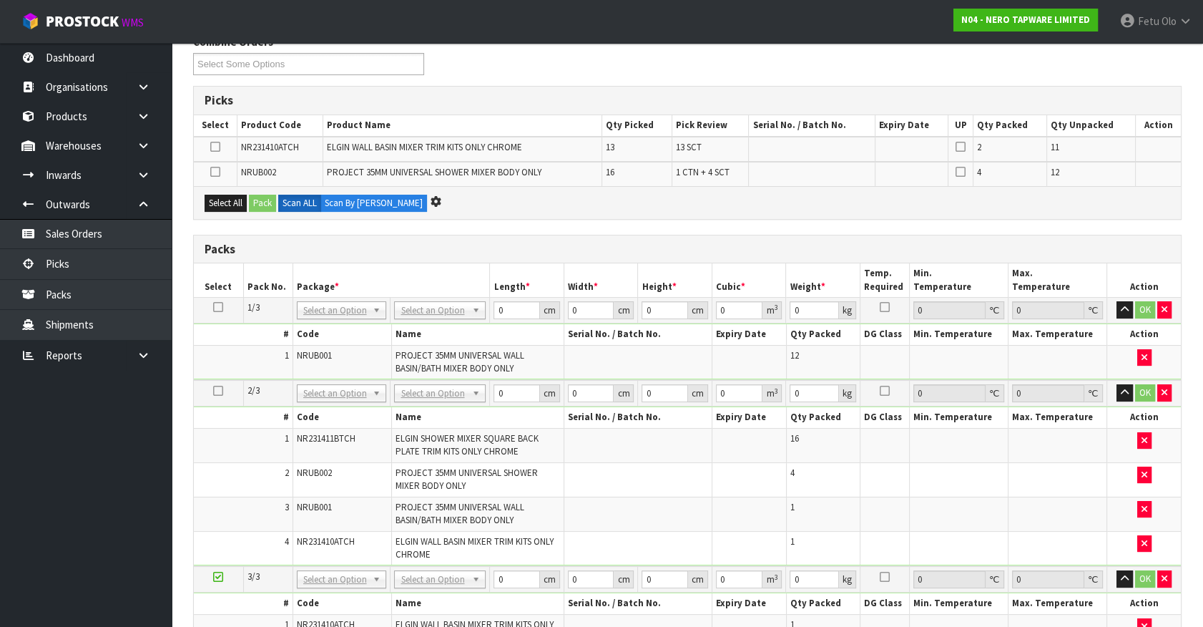
scroll to position [0, 0]
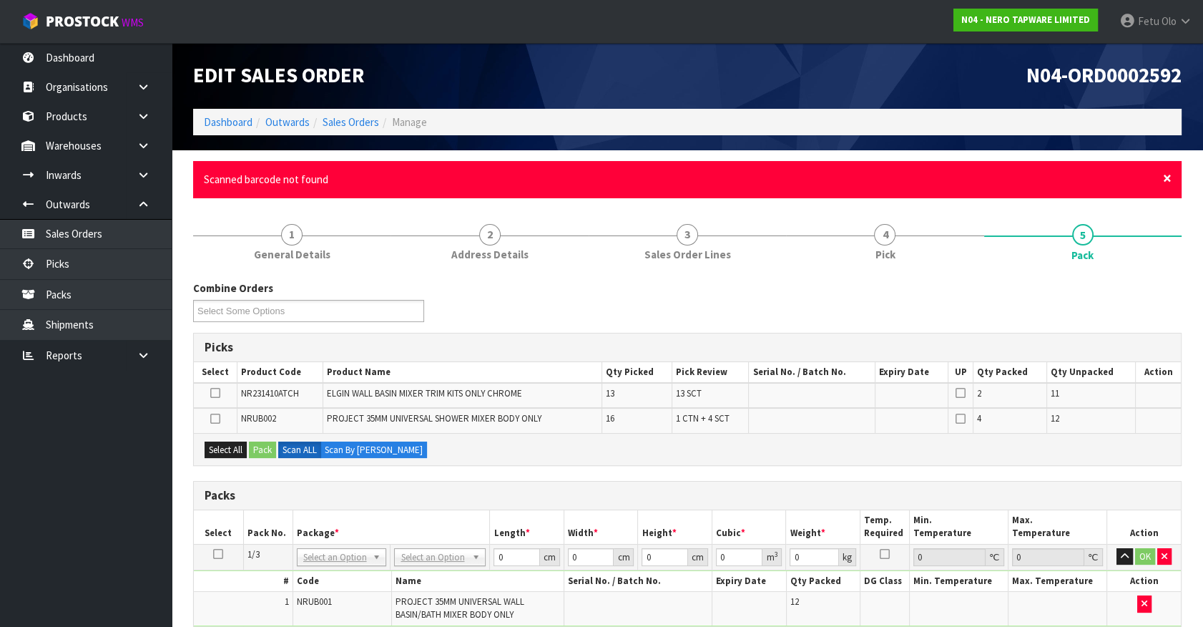
click at [1166, 179] on span "×" at bounding box center [1167, 178] width 9 height 20
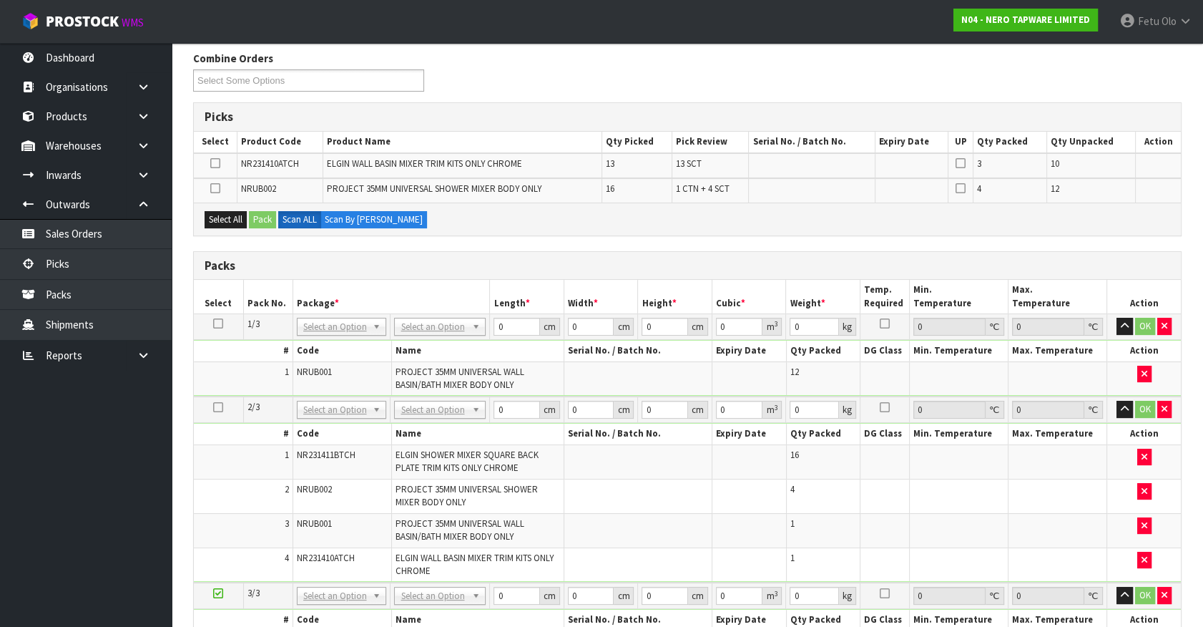
scroll to position [444, 0]
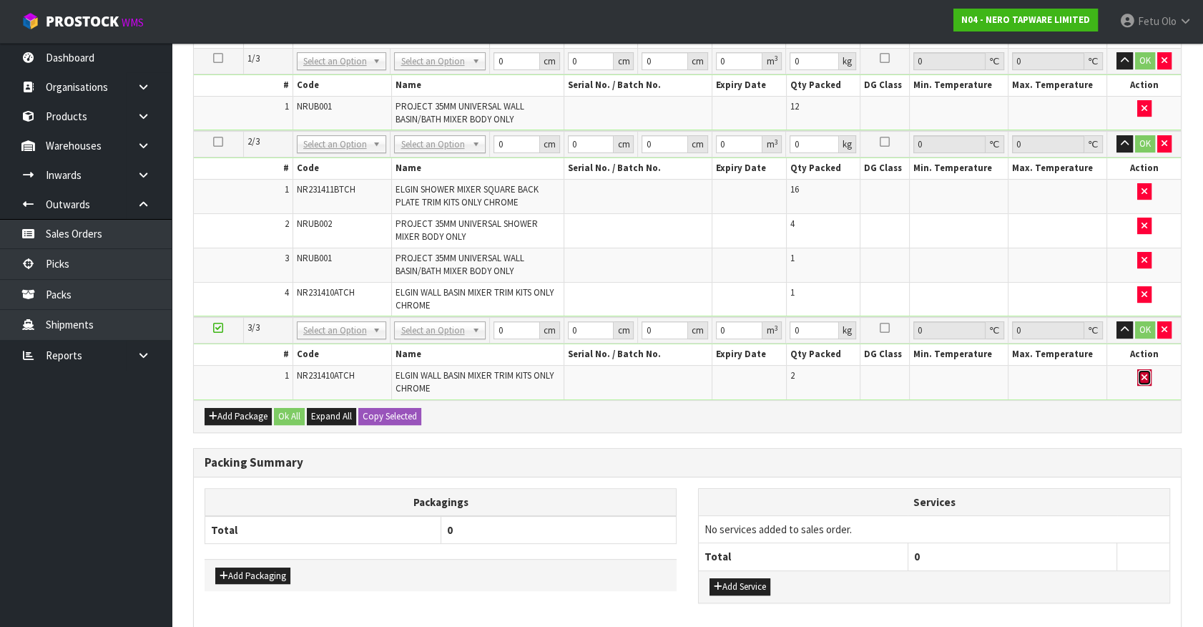
click at [1150, 373] on button "button" at bounding box center [1145, 377] width 14 height 17
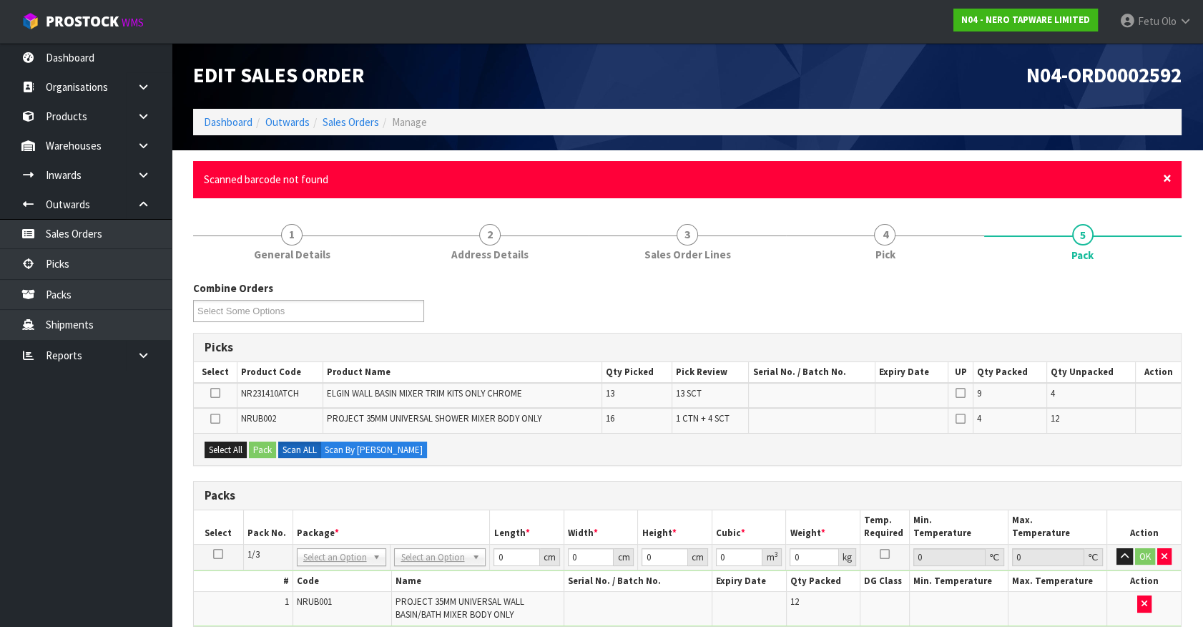
click at [1163, 175] on span "×" at bounding box center [1167, 178] width 9 height 20
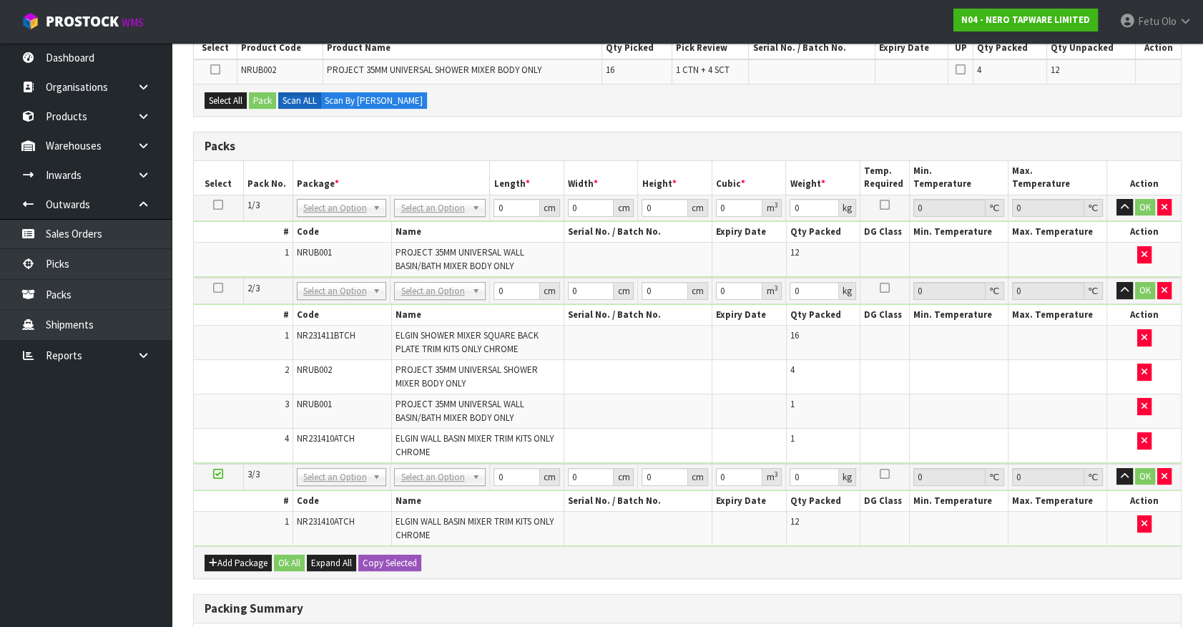
scroll to position [260, 0]
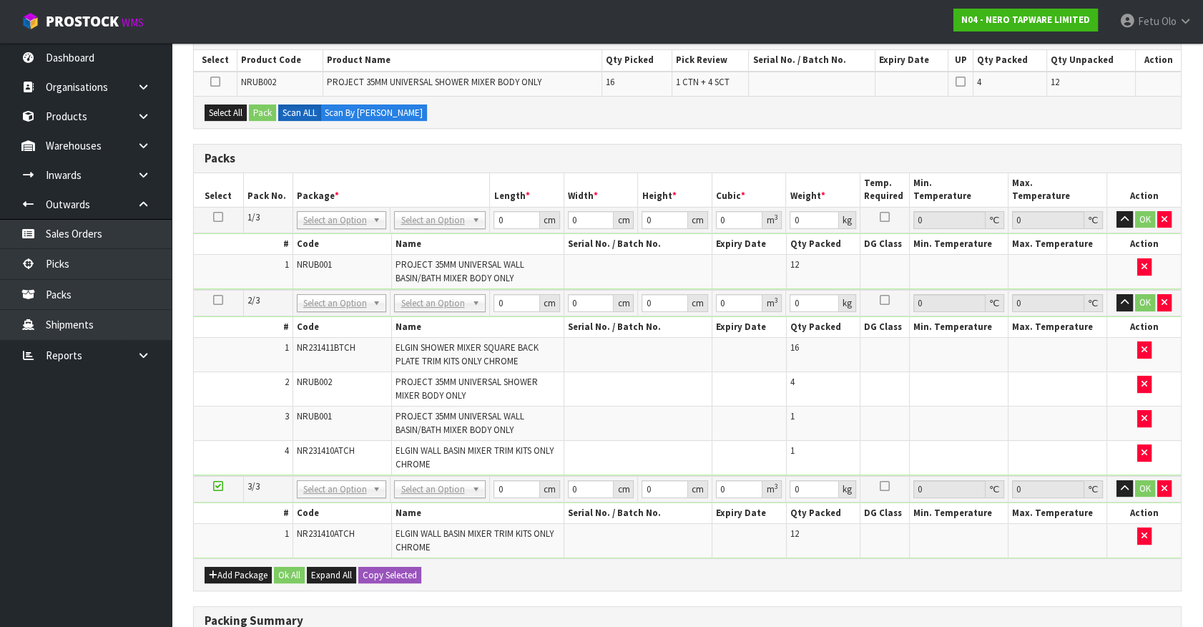
click at [215, 217] on icon at bounding box center [218, 217] width 10 height 1
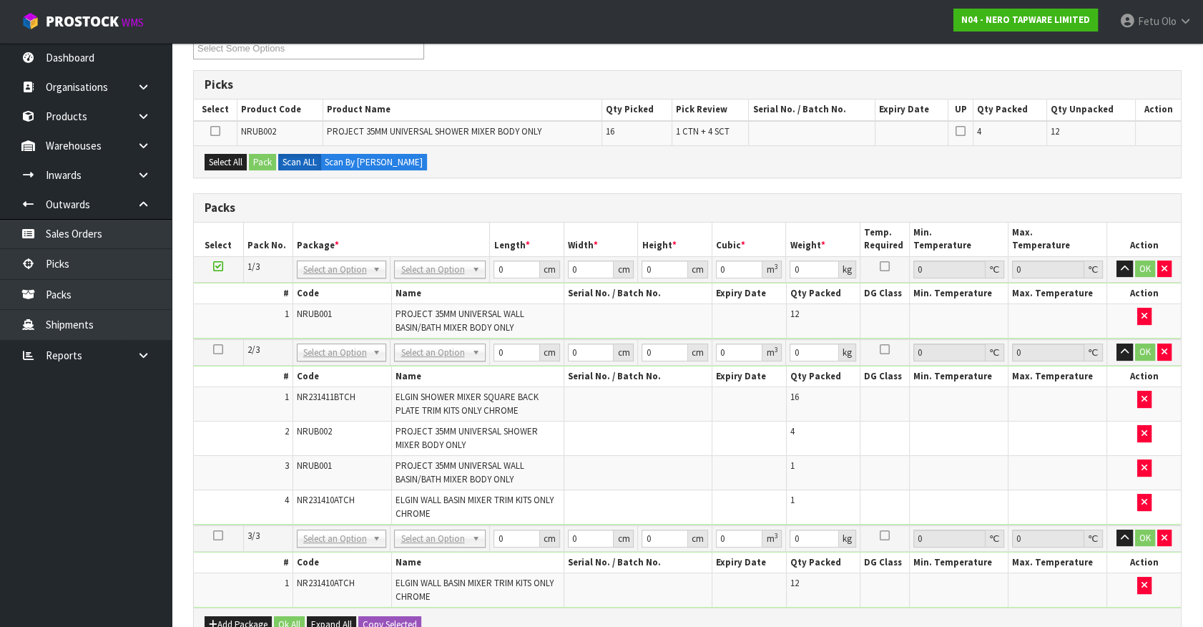
scroll to position [64, 0]
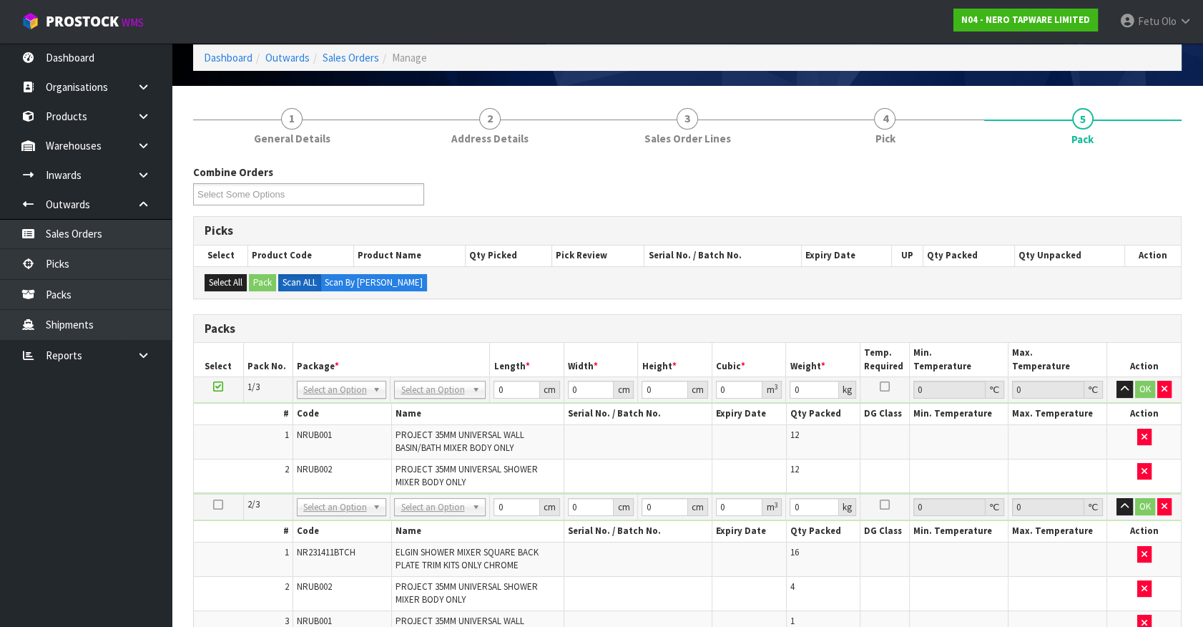
drag, startPoint x: 345, startPoint y: 390, endPoint x: 341, endPoint y: 411, distance: 21.8
click at [341, 408] on input "text" at bounding box center [341, 409] width 83 height 18
type input "011-084"
type input "19.4"
drag, startPoint x: 515, startPoint y: 387, endPoint x: 368, endPoint y: 430, distance: 153.5
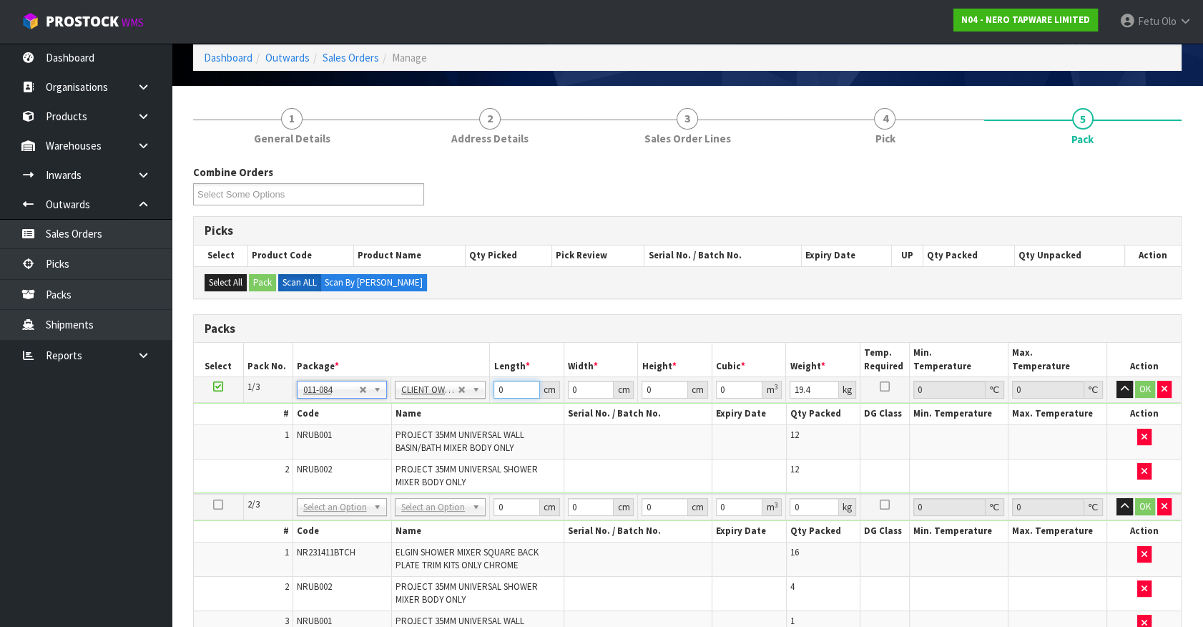
click at [368, 430] on tbody "1/3 NONE 007-001 007-002 007-004 007-009 007-013 007-014 007-015 007-017 007-01…" at bounding box center [687, 435] width 987 height 117
type input "70"
type input "54"
type input "2"
type input "0.00756"
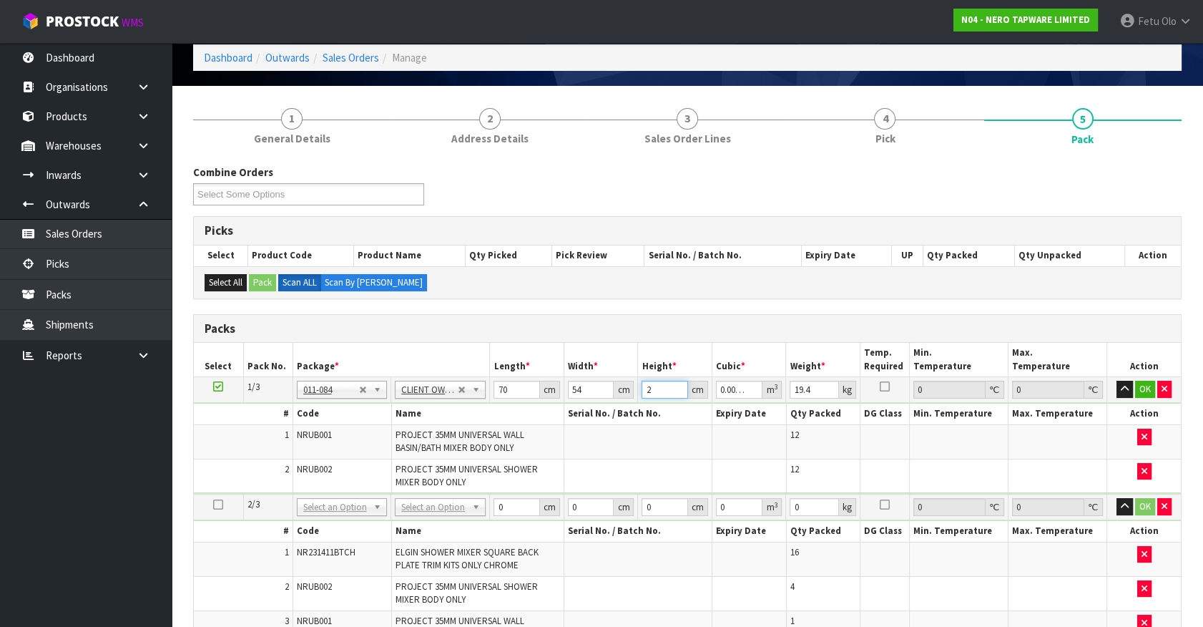
type input "22"
type input "0.08316"
type input "22"
click button "OK" at bounding box center [1145, 389] width 20 height 17
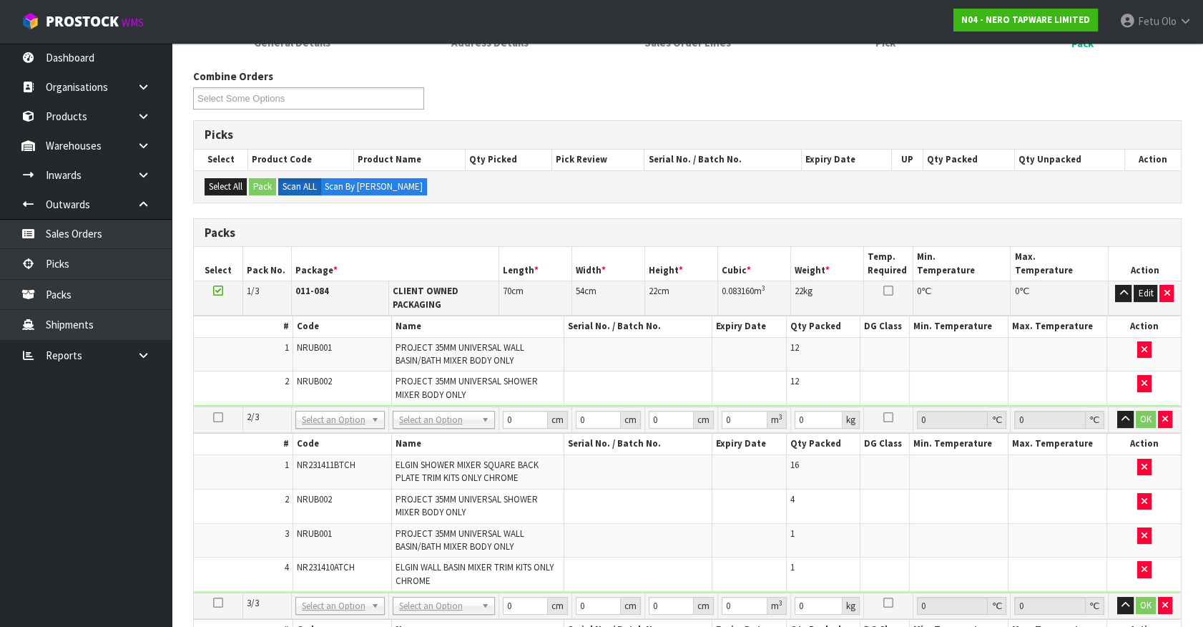
scroll to position [260, 0]
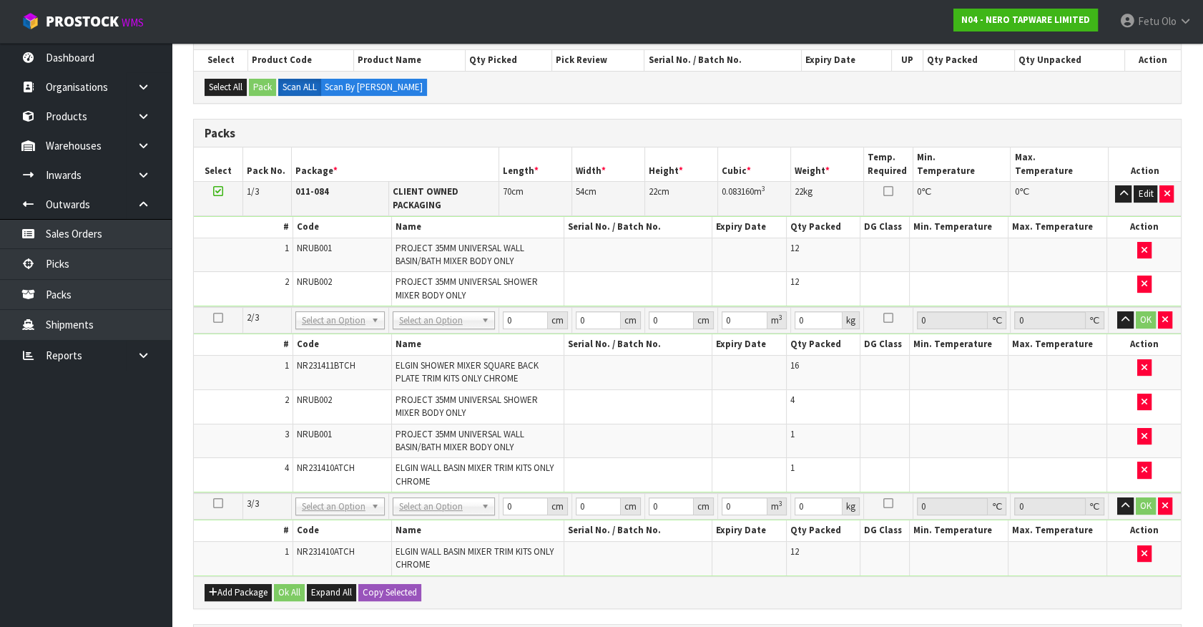
drag, startPoint x: 436, startPoint y: 323, endPoint x: 436, endPoint y: 345, distance: 22.2
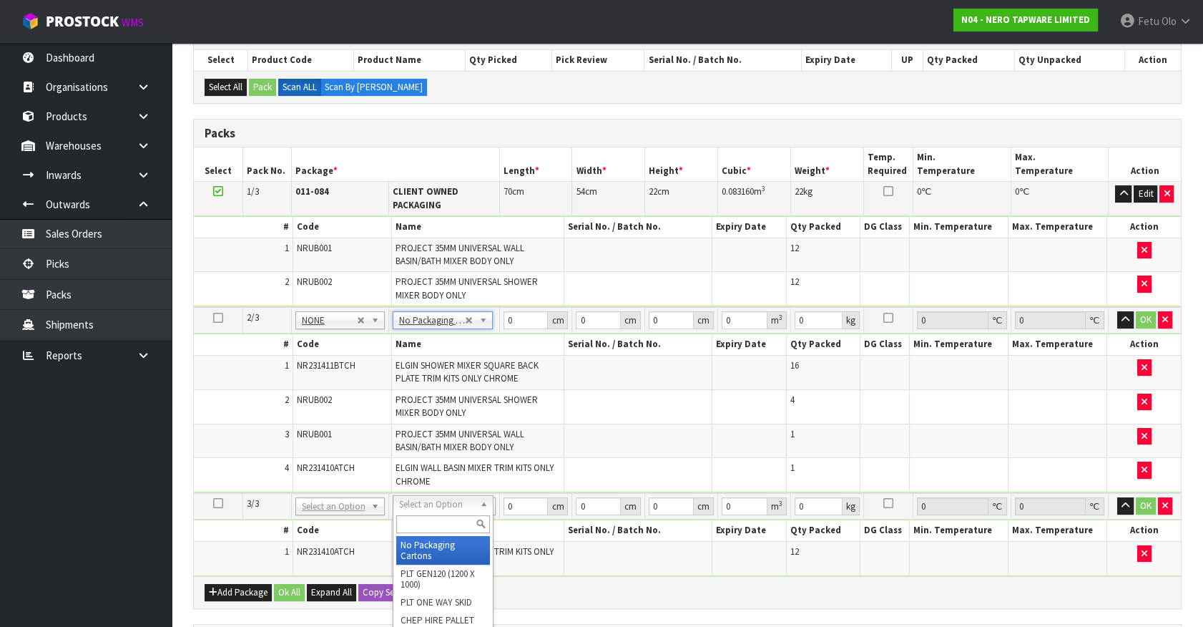
type input "2"
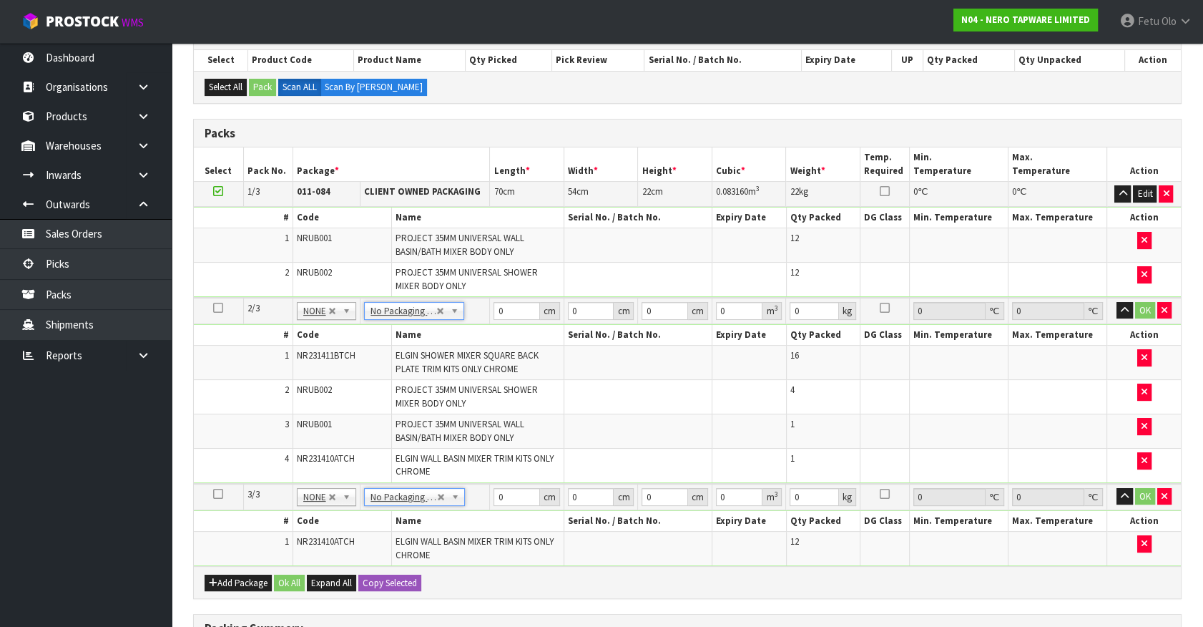
click at [635, 465] on td at bounding box center [639, 466] width 148 height 34
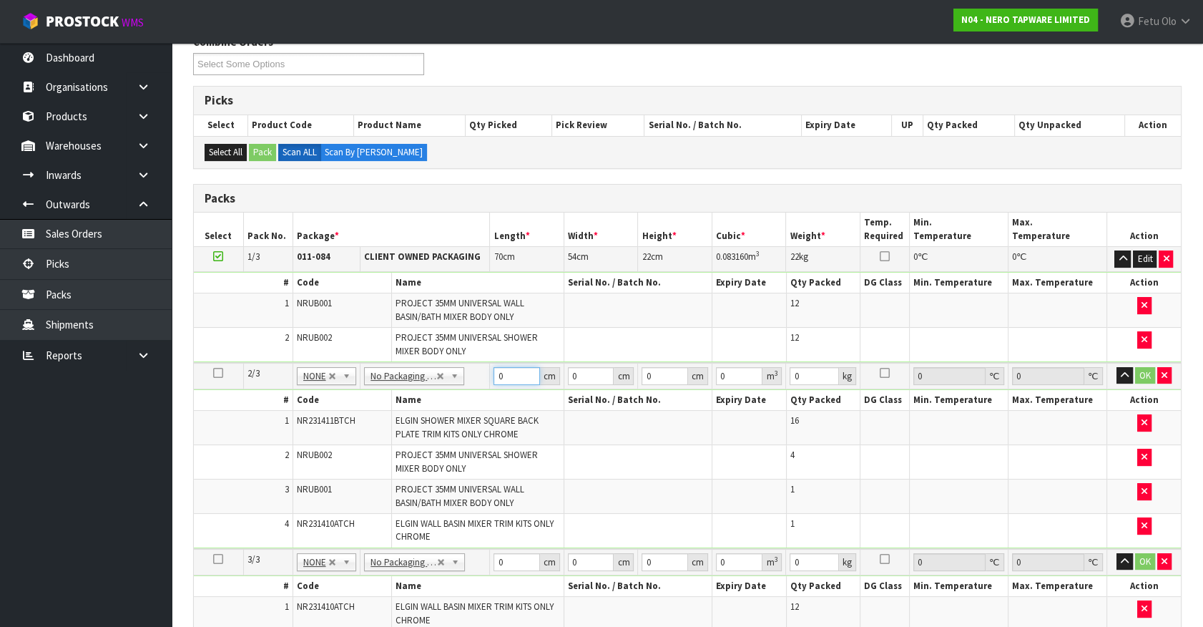
drag, startPoint x: 511, startPoint y: 371, endPoint x: 451, endPoint y: 389, distance: 62.7
click at [451, 389] on tbody "2/3 NONE 007-001 007-002 007-004 007-009 007-013 007-014 007-015 007-017 007-01…" at bounding box center [687, 456] width 987 height 186
type input "7"
click at [325, 391] on input "text" at bounding box center [327, 394] width 55 height 18
type input "011-084"
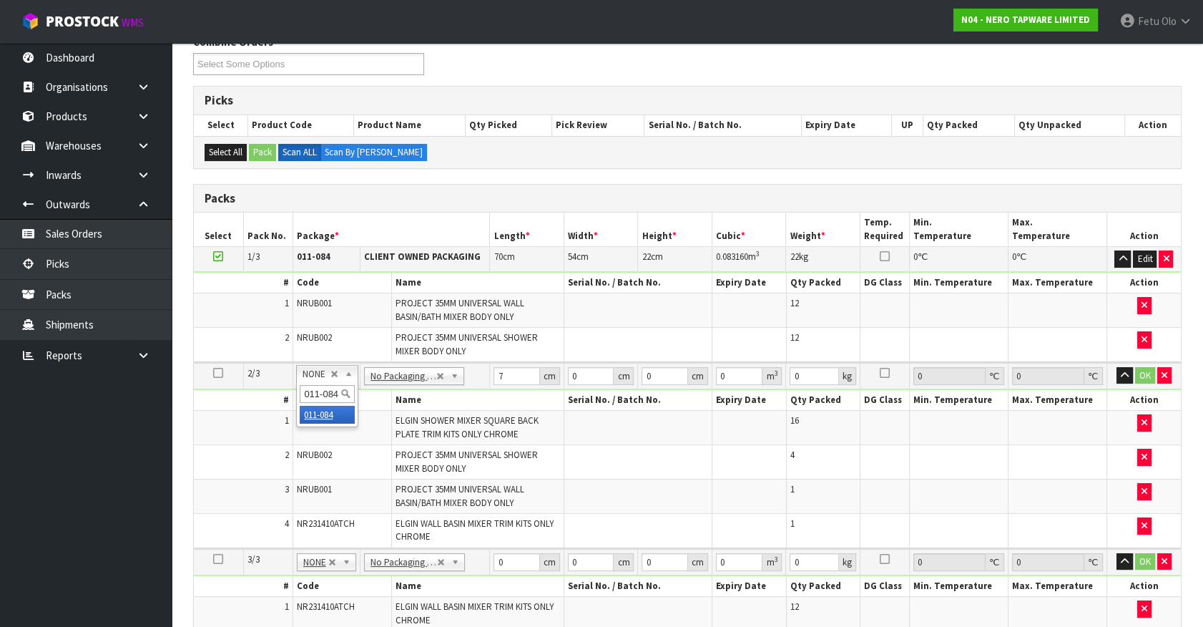
type input "2"
type input "0"
type input "23.55"
drag, startPoint x: 503, startPoint y: 368, endPoint x: 375, endPoint y: 409, distance: 134.2
click at [375, 409] on tbody "2/3 NONE 007-001 007-002 007-004 007-009 007-013 007-014 007-015 007-017 007-01…" at bounding box center [687, 456] width 987 height 186
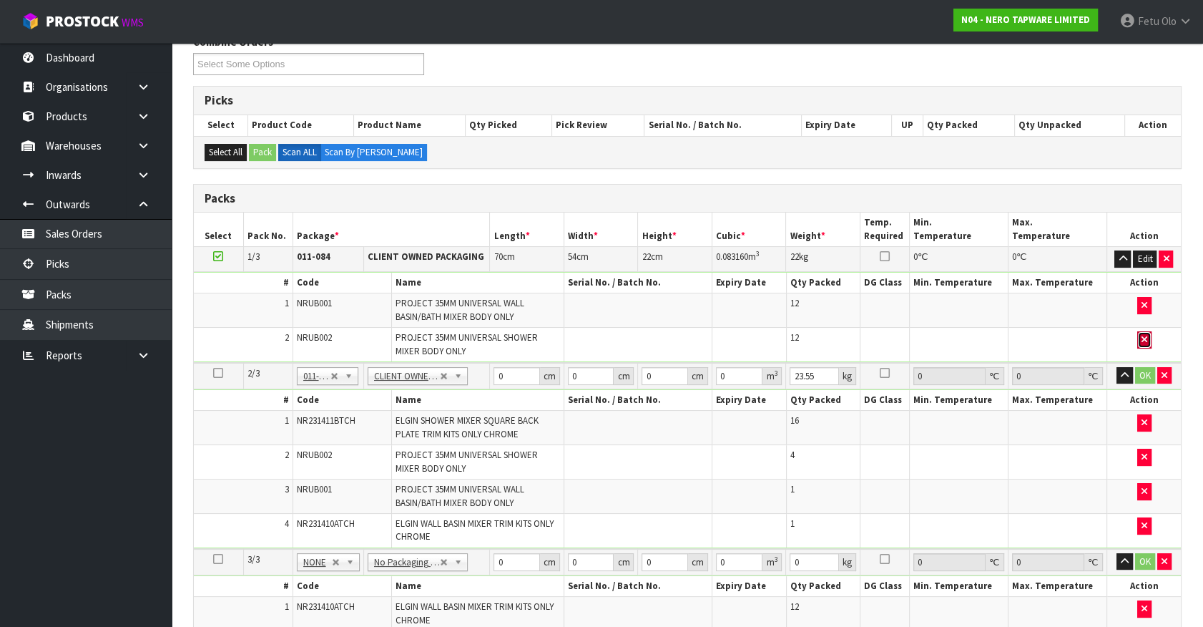
click at [1150, 339] on button "button" at bounding box center [1145, 339] width 14 height 17
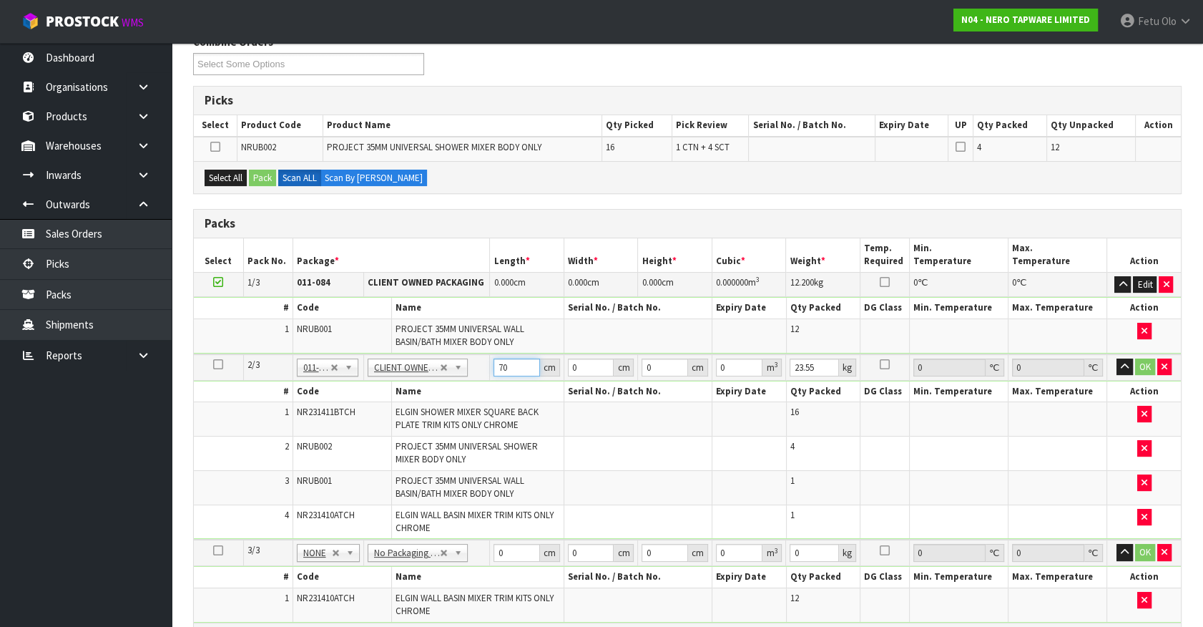
type input "70"
type input "54"
type input "2"
type input "0.00756"
type input "21"
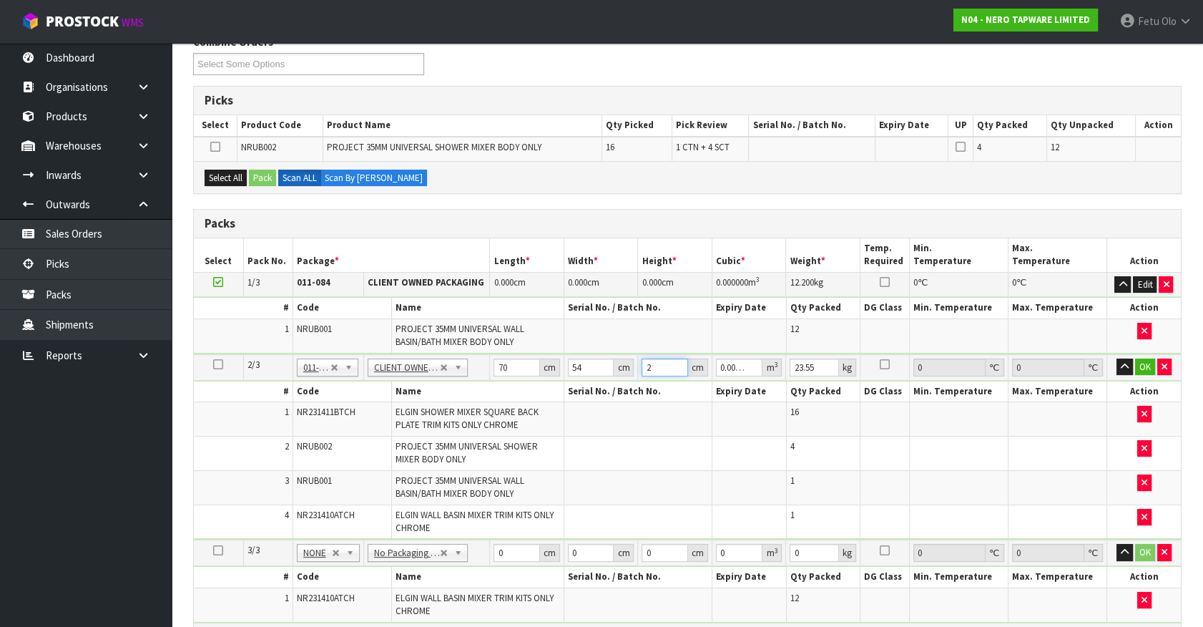
type input "0.07938"
type input "21"
type input "22"
click button "OK" at bounding box center [1145, 366] width 20 height 17
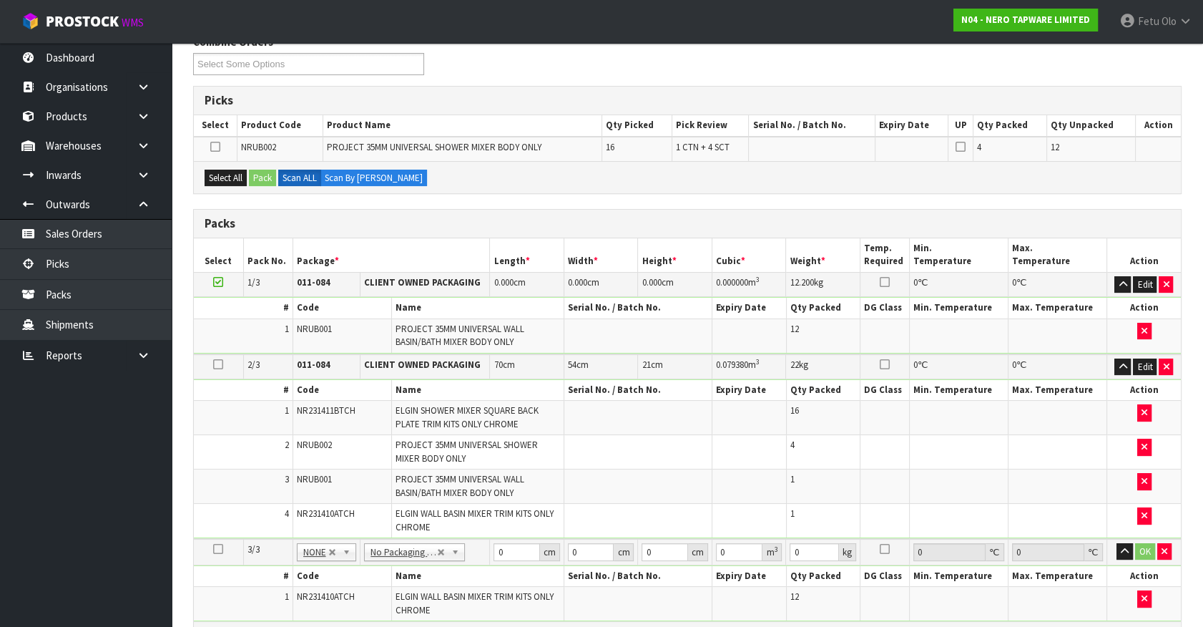
click at [217, 282] on icon at bounding box center [218, 282] width 10 height 1
click at [1141, 278] on button "Edit" at bounding box center [1145, 284] width 24 height 17
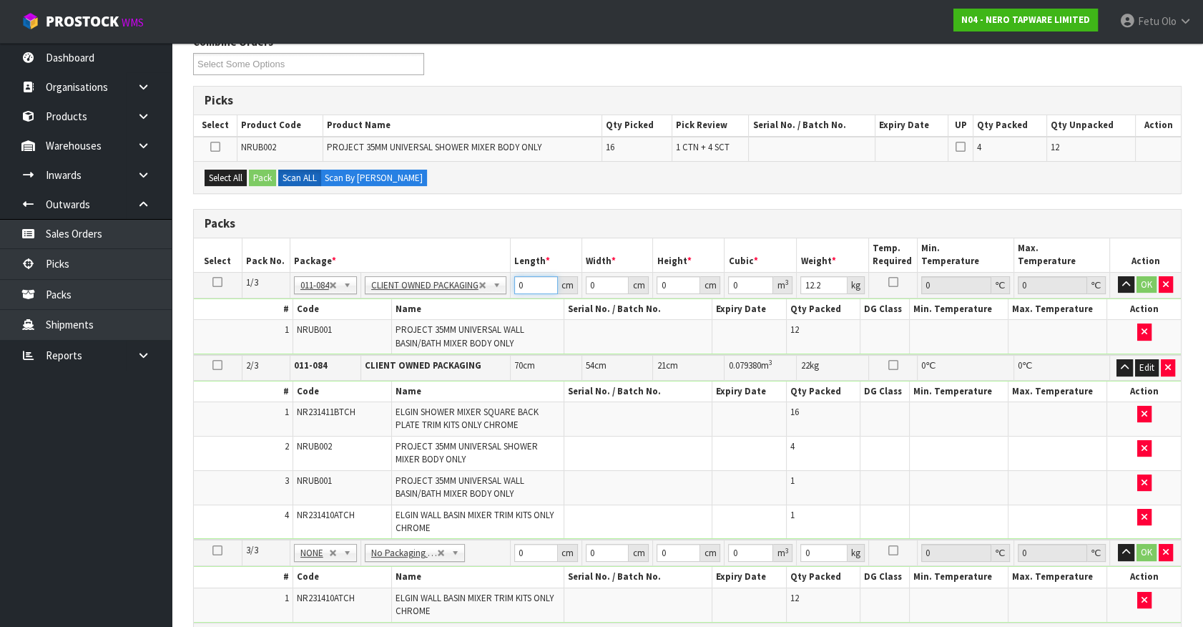
drag, startPoint x: 537, startPoint y: 277, endPoint x: 474, endPoint y: 313, distance: 72.2
click at [474, 313] on tbody "1/3 NONE 007-001 007-002 007-004 007-009 007-013 007-014 007-015 007-017 007-01…" at bounding box center [687, 313] width 987 height 83
type input "41"
type input "26"
type input "2"
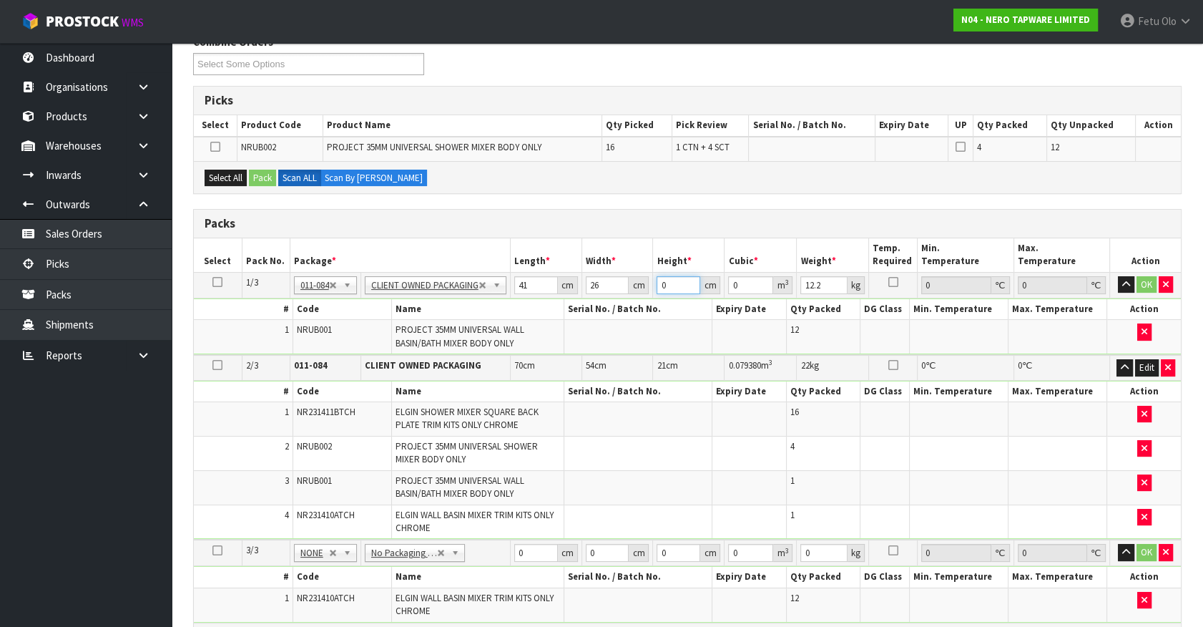
type input "0.002132"
type input "24"
type input "0.025584"
type input "24"
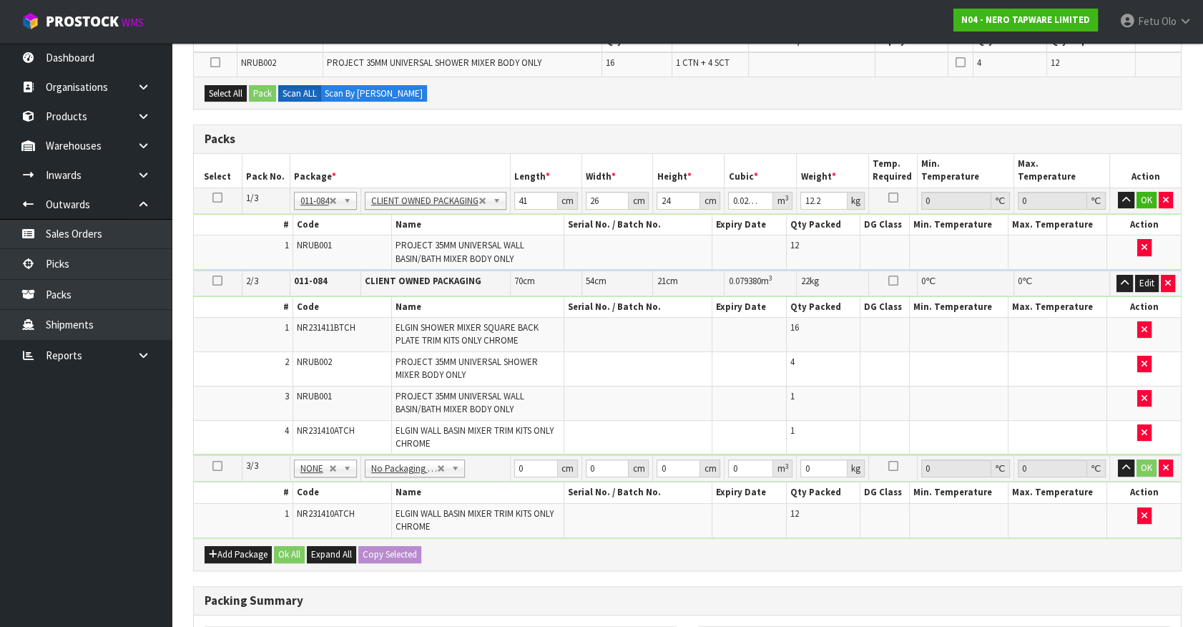
scroll to position [325, 0]
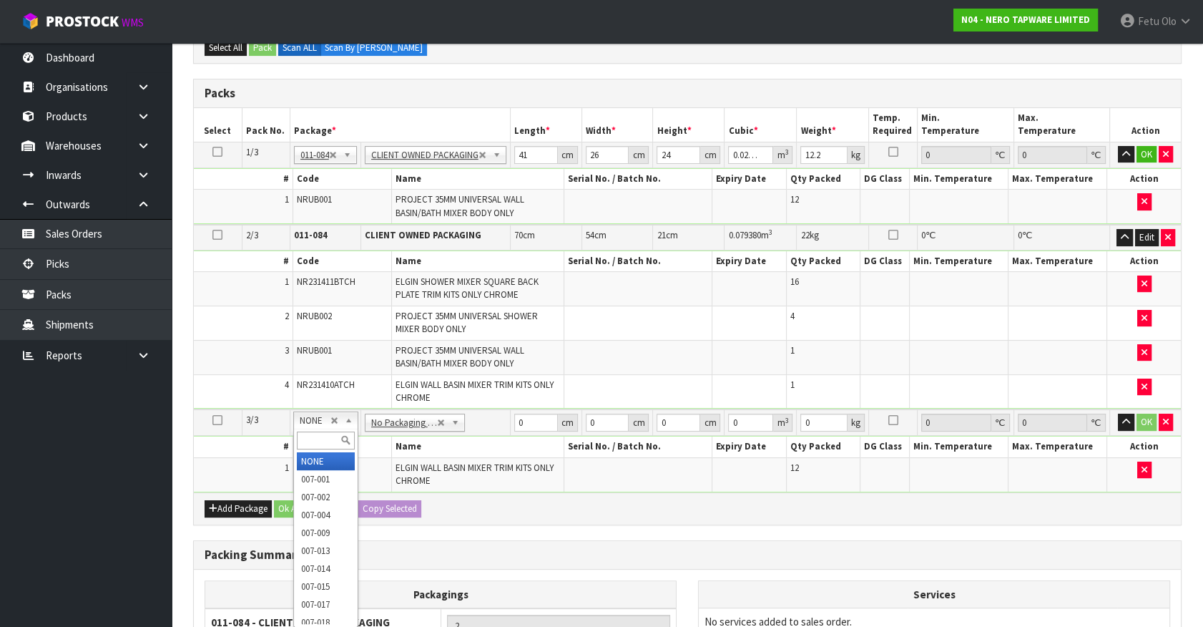
click at [314, 433] on input "text" at bounding box center [326, 440] width 58 height 18
type input "011"
type input "13.32"
drag, startPoint x: 518, startPoint y: 160, endPoint x: 431, endPoint y: 179, distance: 89.2
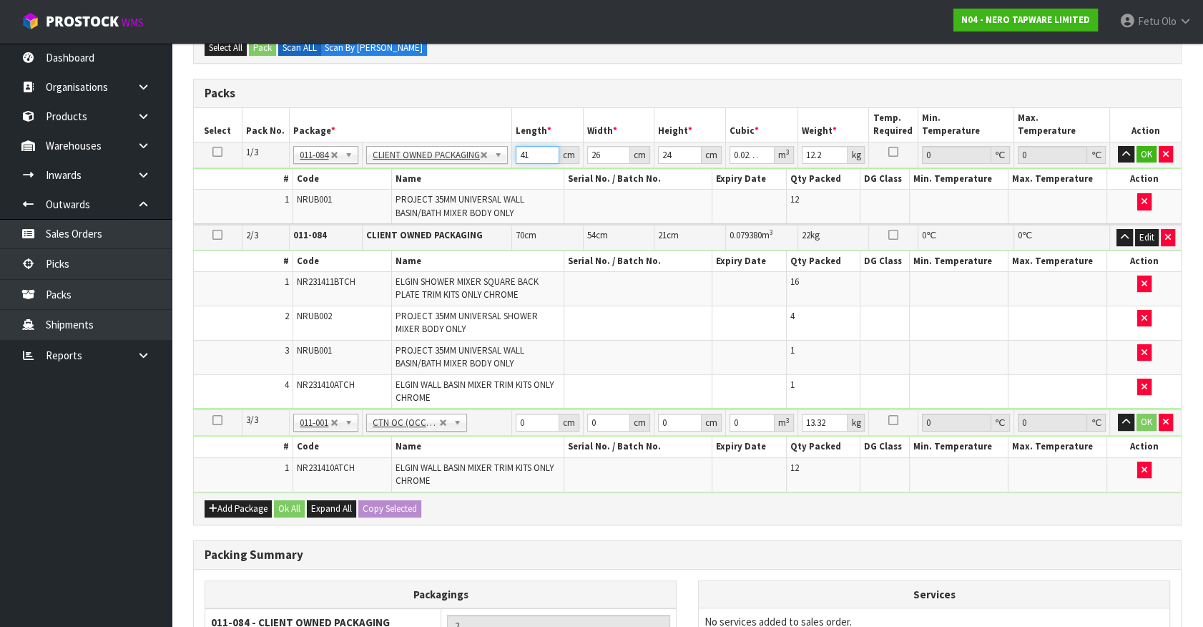
click at [431, 179] on tbody "1/3 NONE 007-001 007-002 007-004 007-009 007-013 007-014 007-015 007-017 007-01…" at bounding box center [687, 183] width 987 height 83
type input "4"
type input "0.002496"
type input "46"
type input "0.028704"
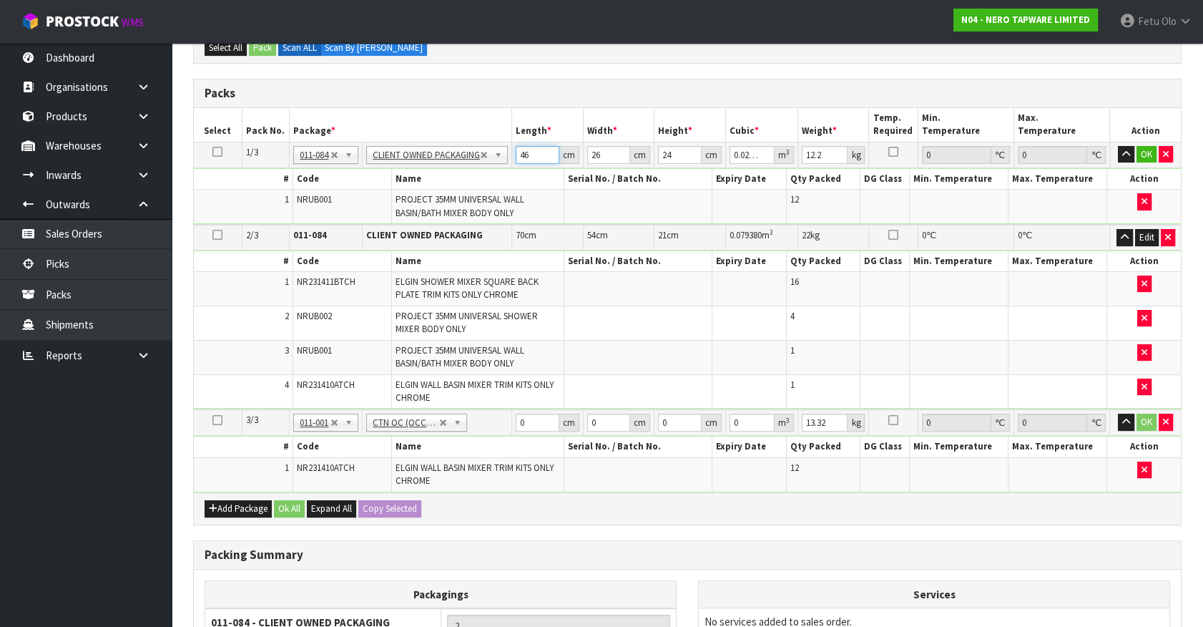
type input "46"
type input "3"
type input "0.003312"
type input "32"
type input "0.035328"
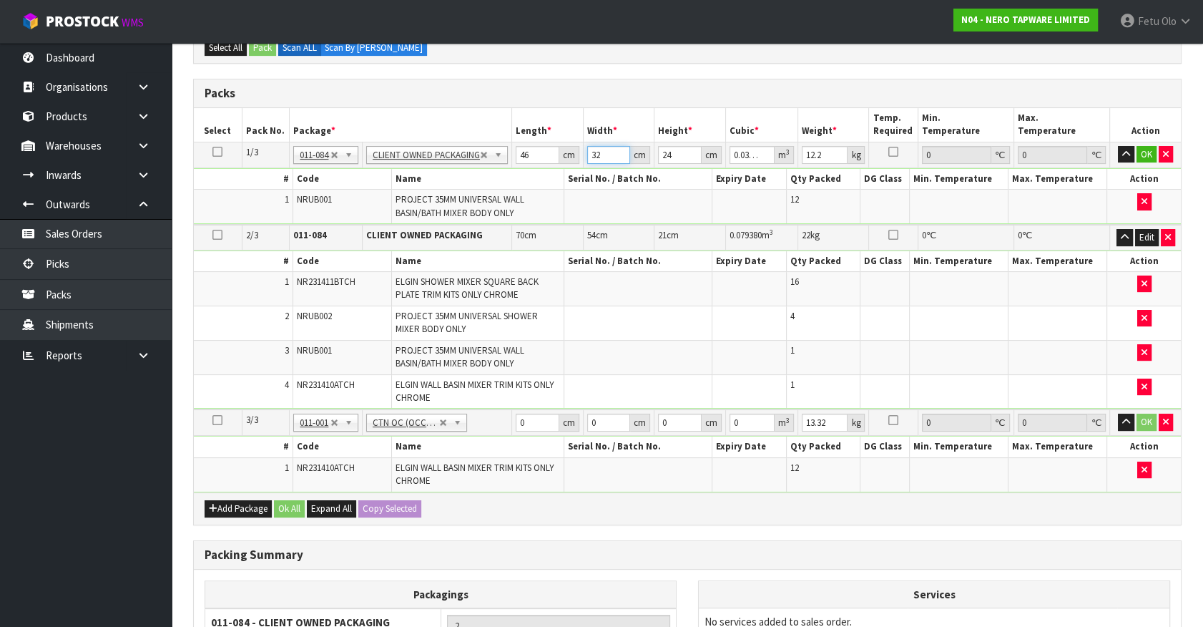
type input "32"
type input "2"
type input "0.002944"
type input "27"
type input "0.039744"
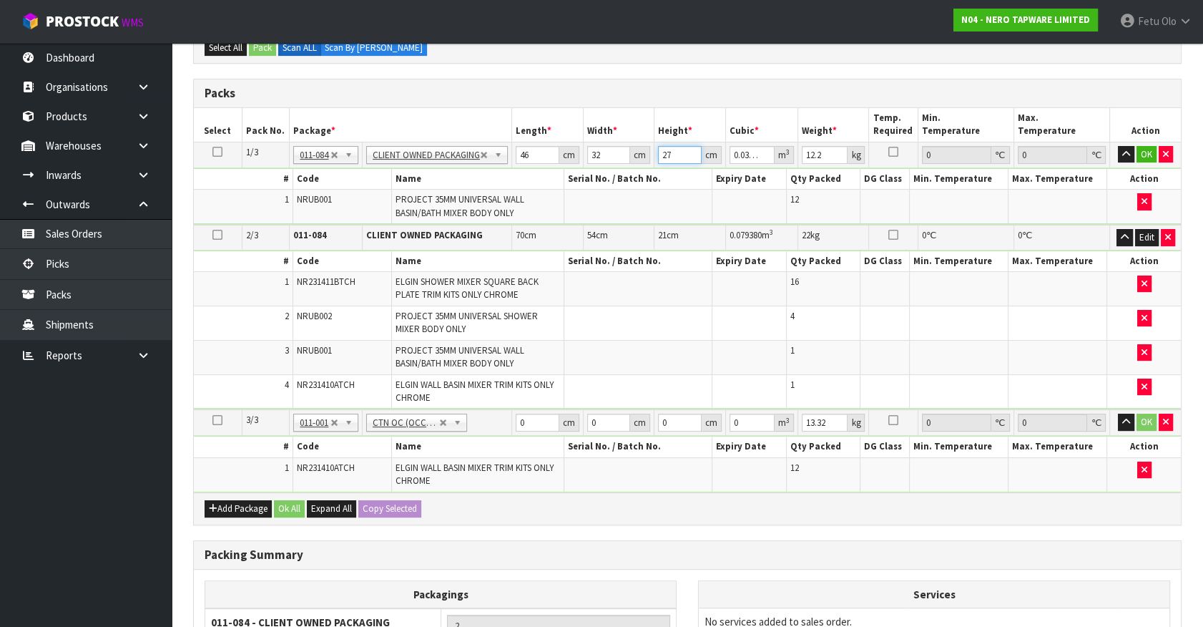
type input "27"
type input "13"
click button "OK" at bounding box center [1147, 154] width 20 height 17
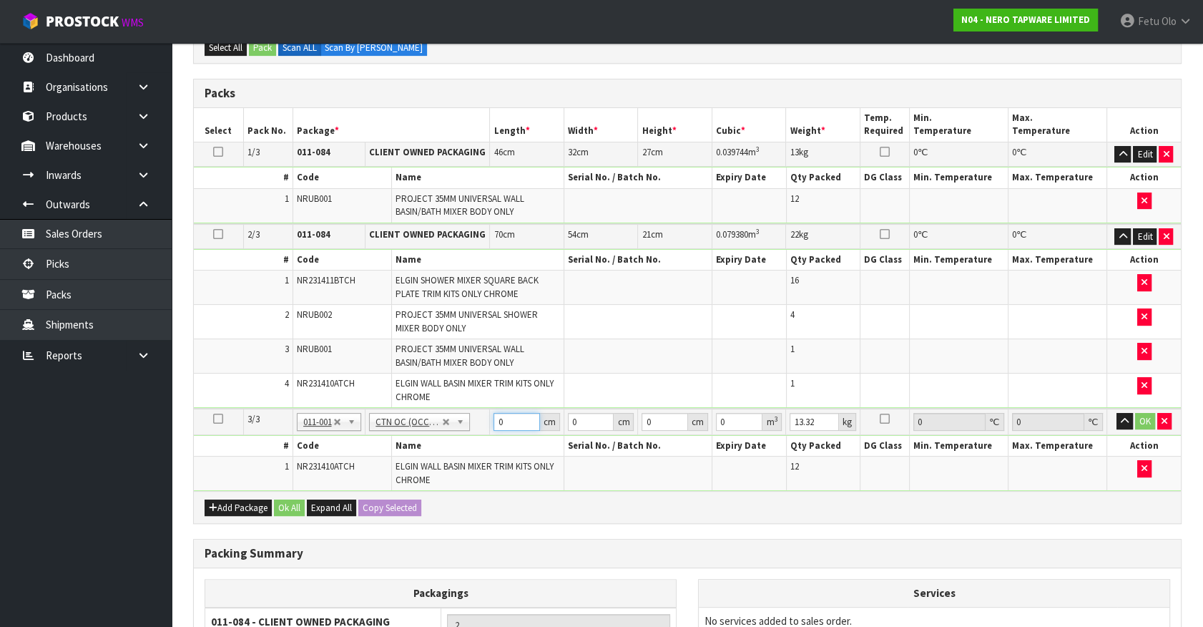
drag, startPoint x: 473, startPoint y: 440, endPoint x: 456, endPoint y: 449, distance: 18.9
click at [456, 449] on tbody "3/3 NONE 007-001 007-002 007-004 007-009 007-013 007-014 007-015 007-017 007-01…" at bounding box center [687, 450] width 987 height 82
click at [804, 417] on input "13.32" at bounding box center [814, 422] width 49 height 18
click at [783, 411] on td "0 m 3" at bounding box center [749, 422] width 74 height 26
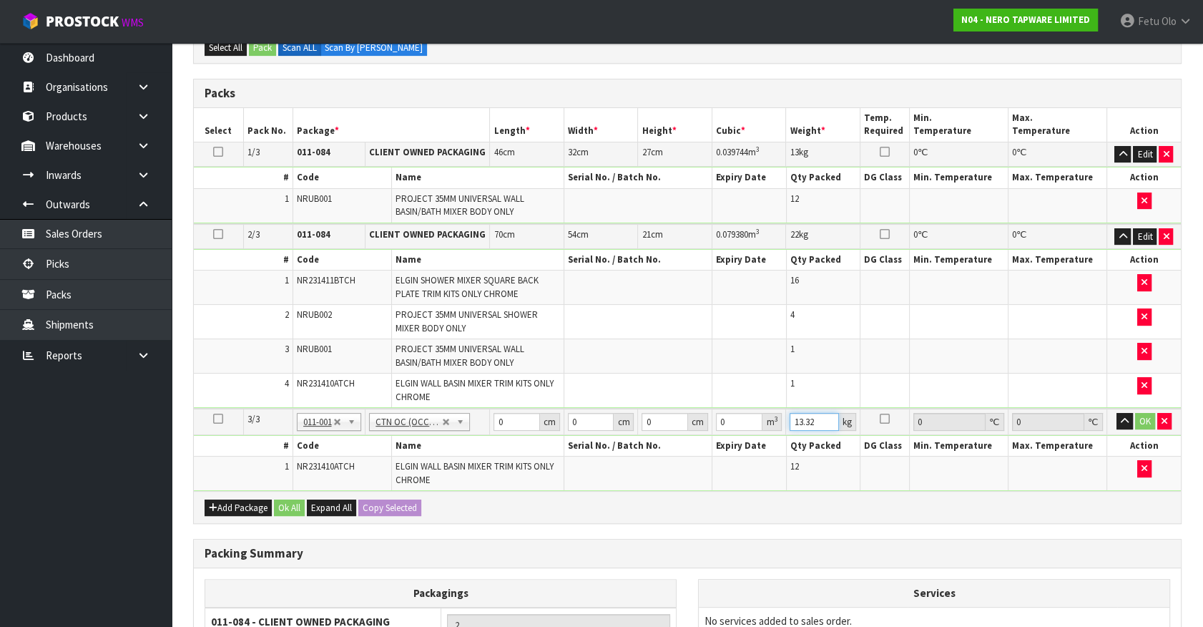
click at [808, 421] on input "13.32" at bounding box center [814, 422] width 49 height 18
type input "15"
drag, startPoint x: 501, startPoint y: 416, endPoint x: 483, endPoint y: 429, distance: 22.0
click at [484, 429] on tr "3/3 NONE 007-001 007-002 007-004 007-009 007-013 007-014 007-015 007-017 007-01…" at bounding box center [687, 422] width 987 height 26
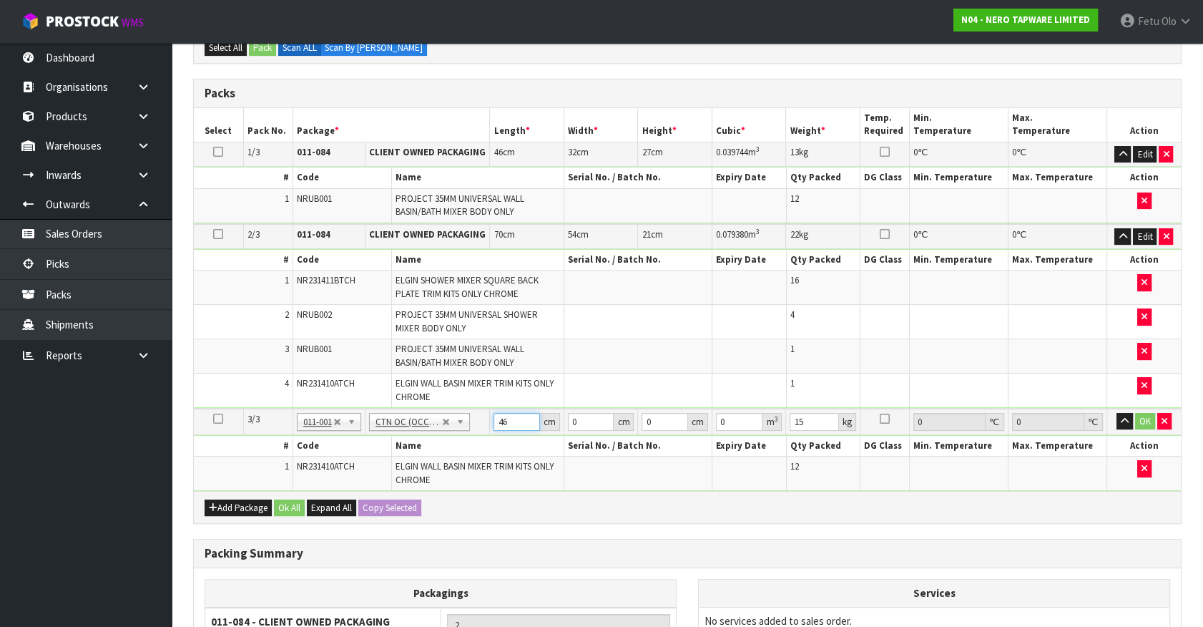
type input "46"
type input "31"
type input "2"
type input "0.002852"
type input "27"
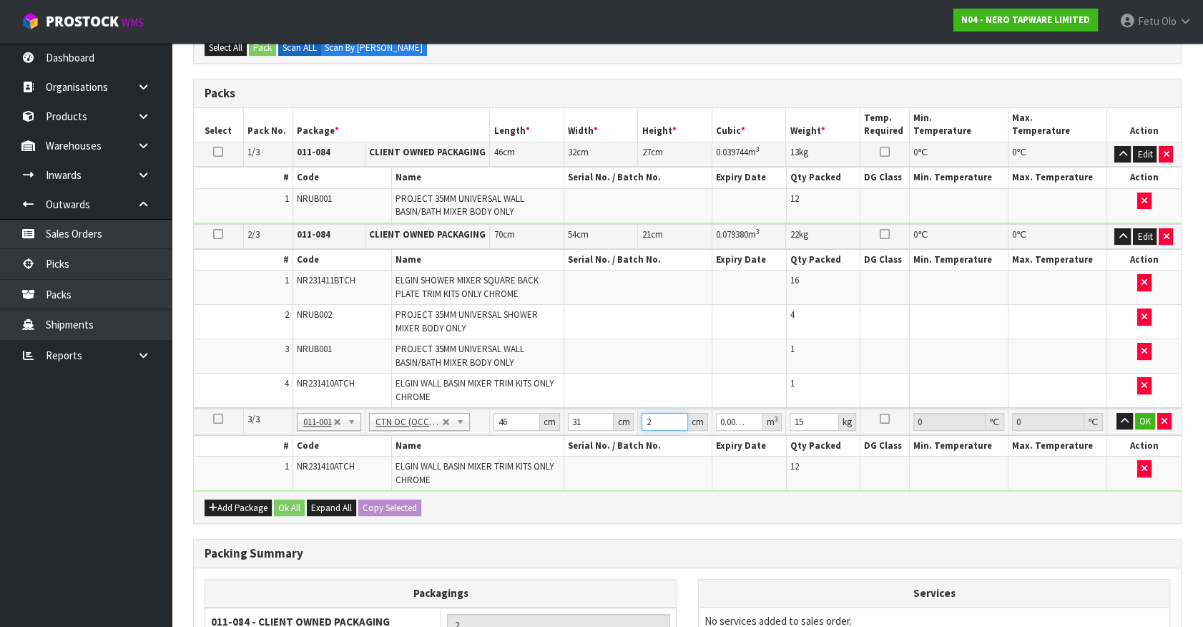
type input "0.038502"
type input "27"
click button "OK" at bounding box center [1145, 421] width 20 height 17
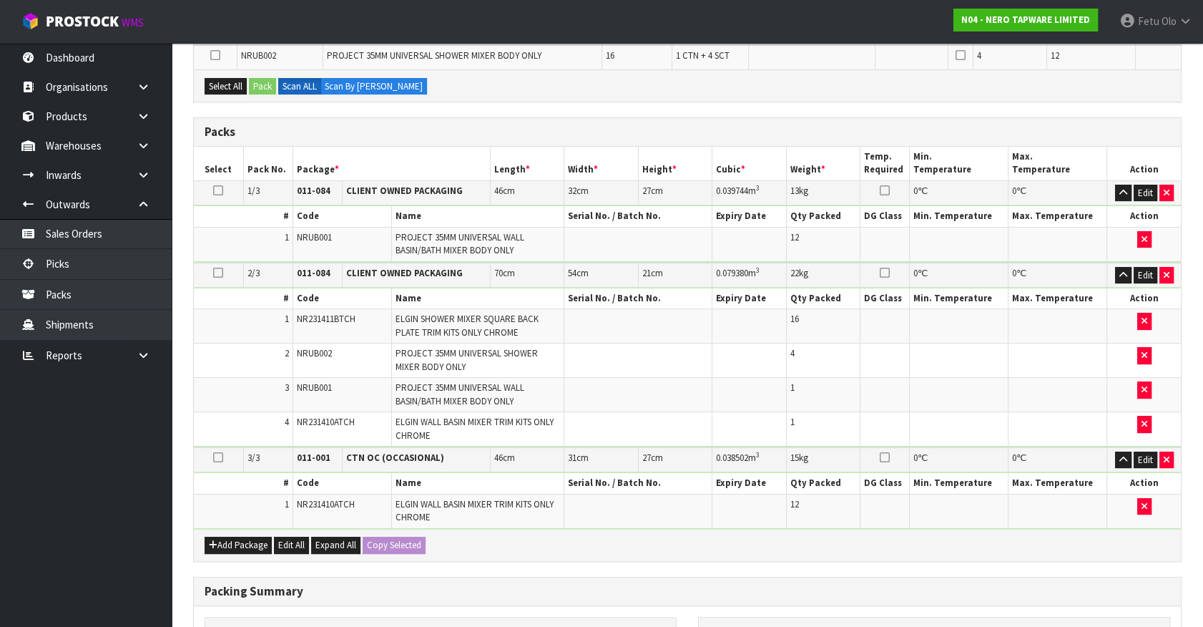
scroll to position [67, 0]
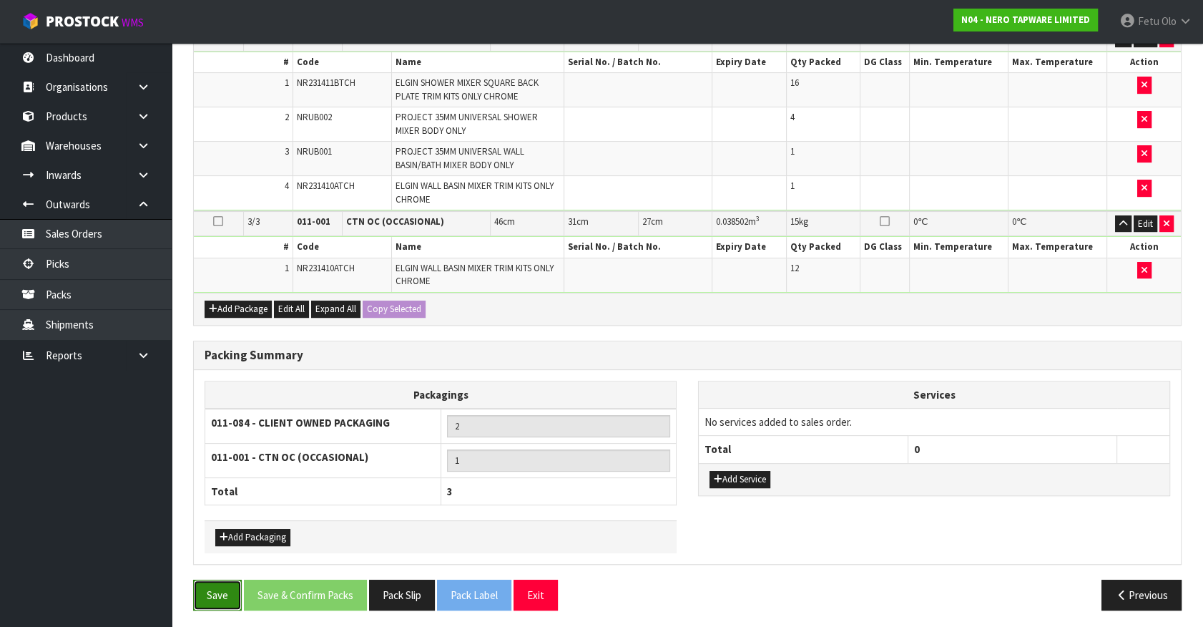
click at [212, 587] on button "Save" at bounding box center [217, 595] width 49 height 31
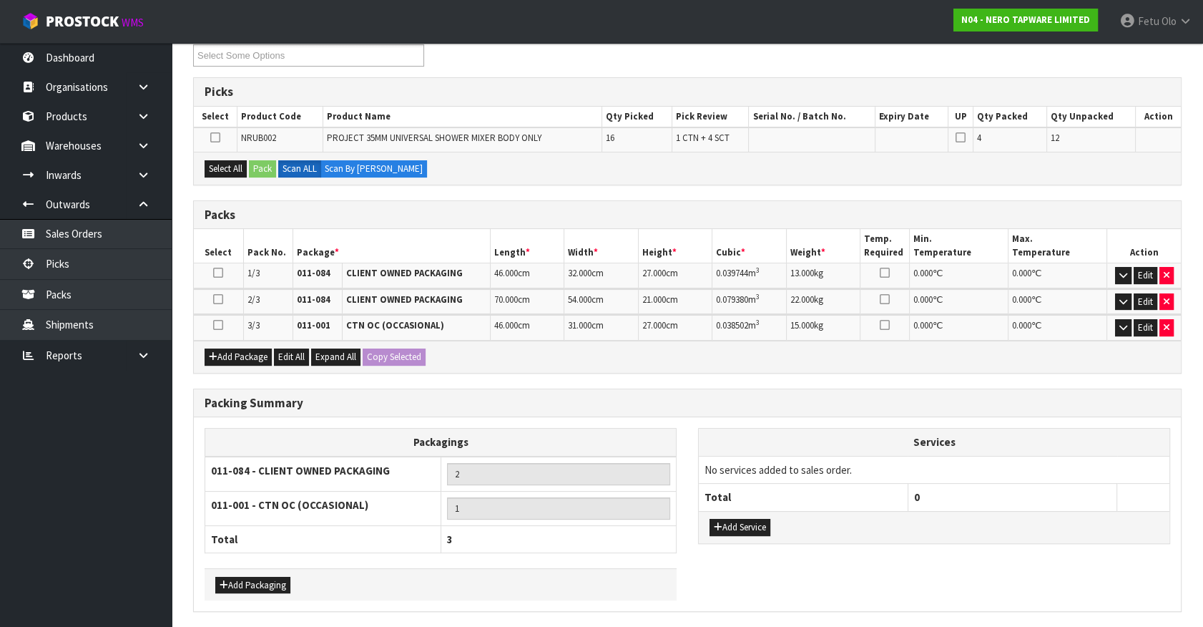
scroll to position [260, 0]
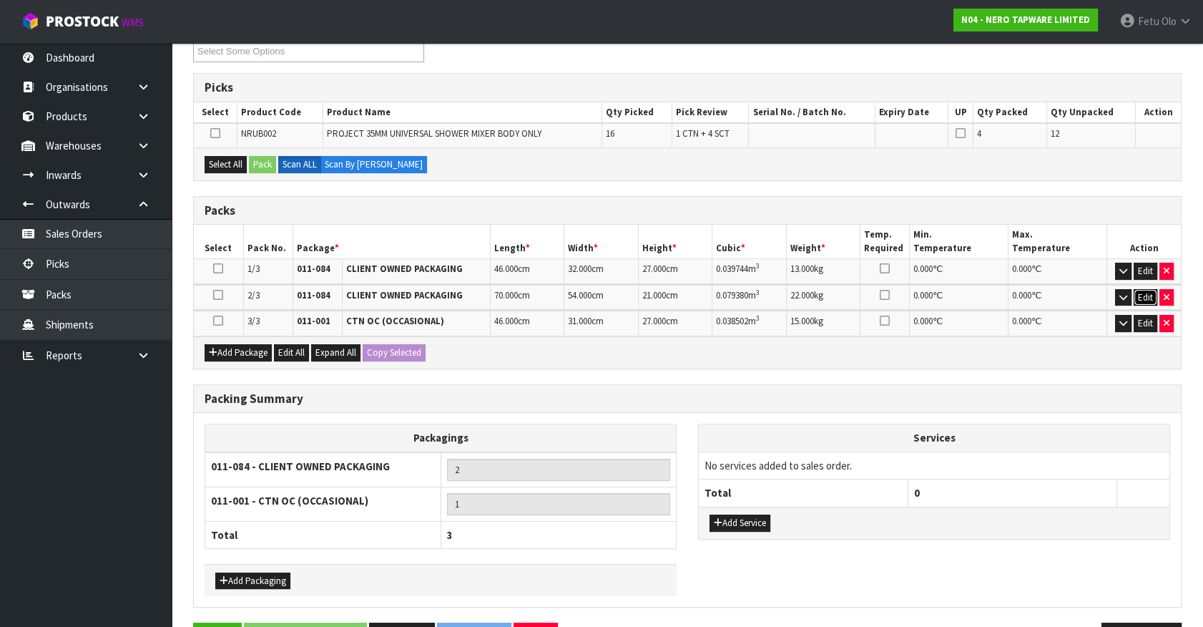
click at [1140, 295] on button "Edit" at bounding box center [1146, 297] width 24 height 17
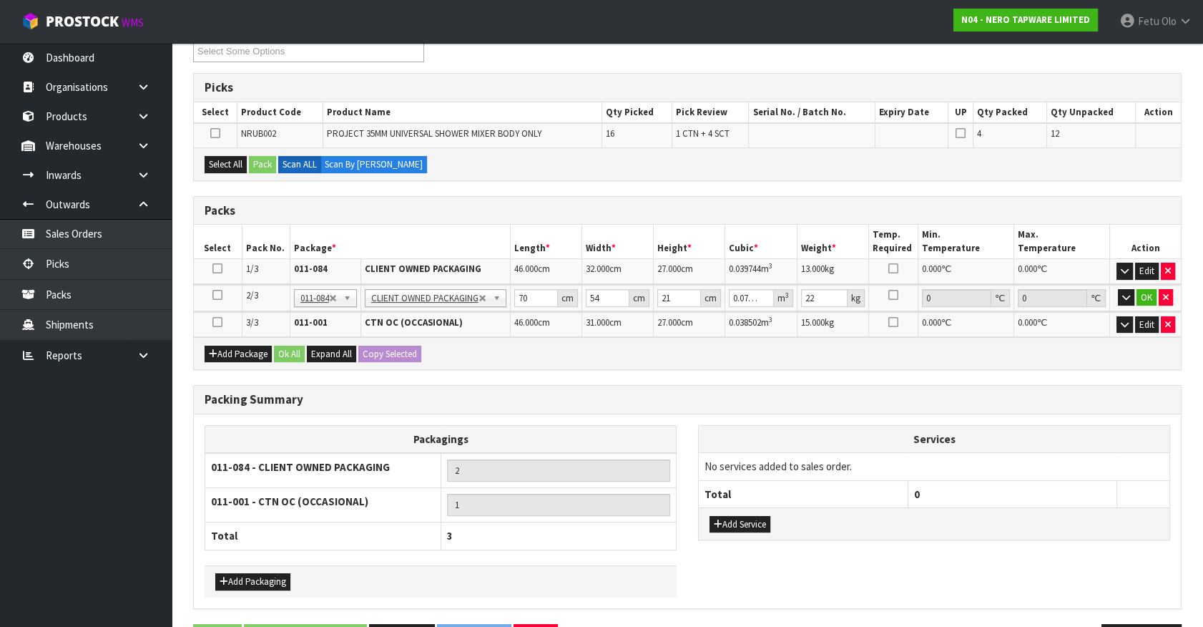
click at [215, 295] on icon at bounding box center [217, 295] width 10 height 1
click at [225, 158] on button "Select All" at bounding box center [226, 164] width 42 height 17
click at [260, 160] on button "Pack" at bounding box center [262, 164] width 27 height 17
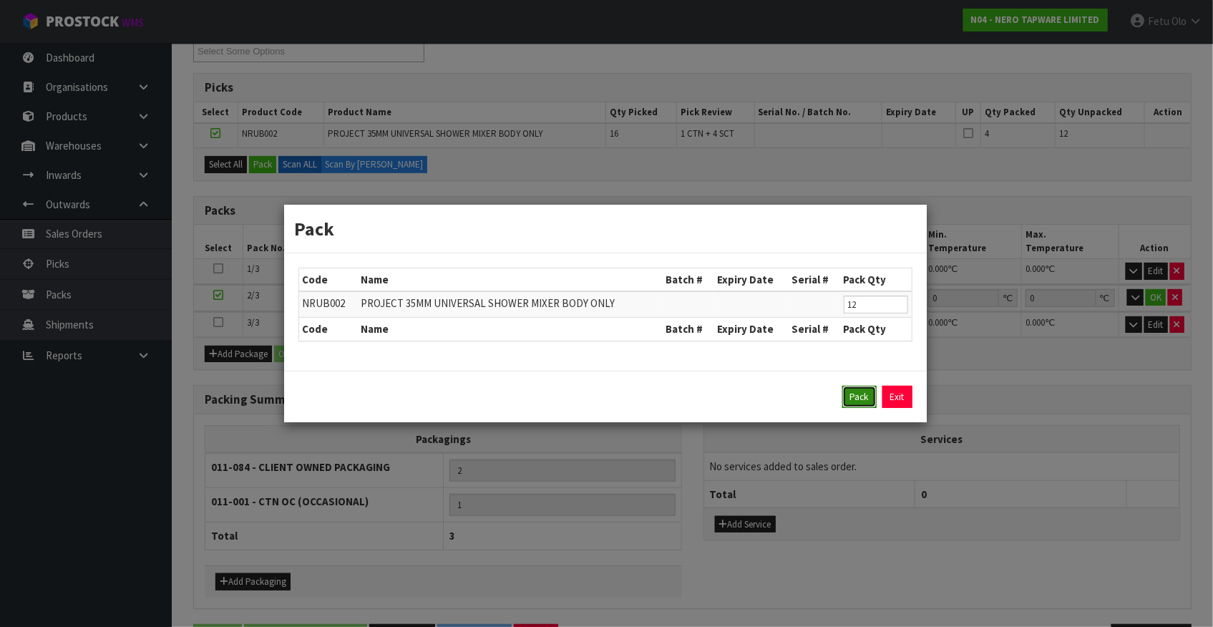
click at [851, 399] on button "Pack" at bounding box center [859, 397] width 34 height 23
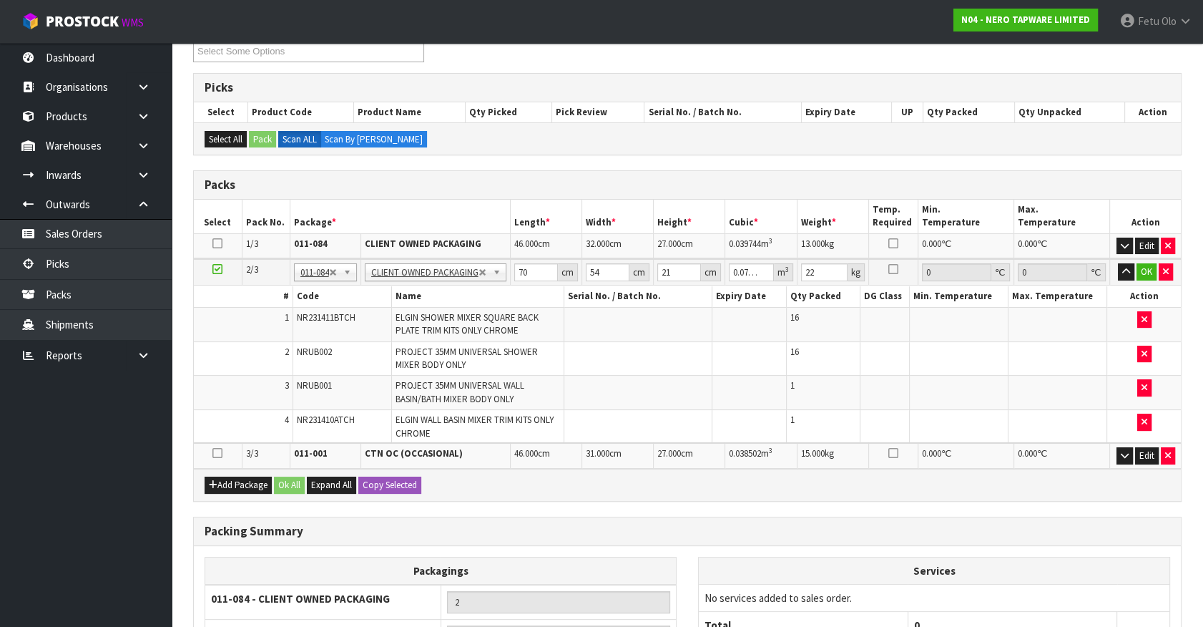
type input "0"
type input "30.75"
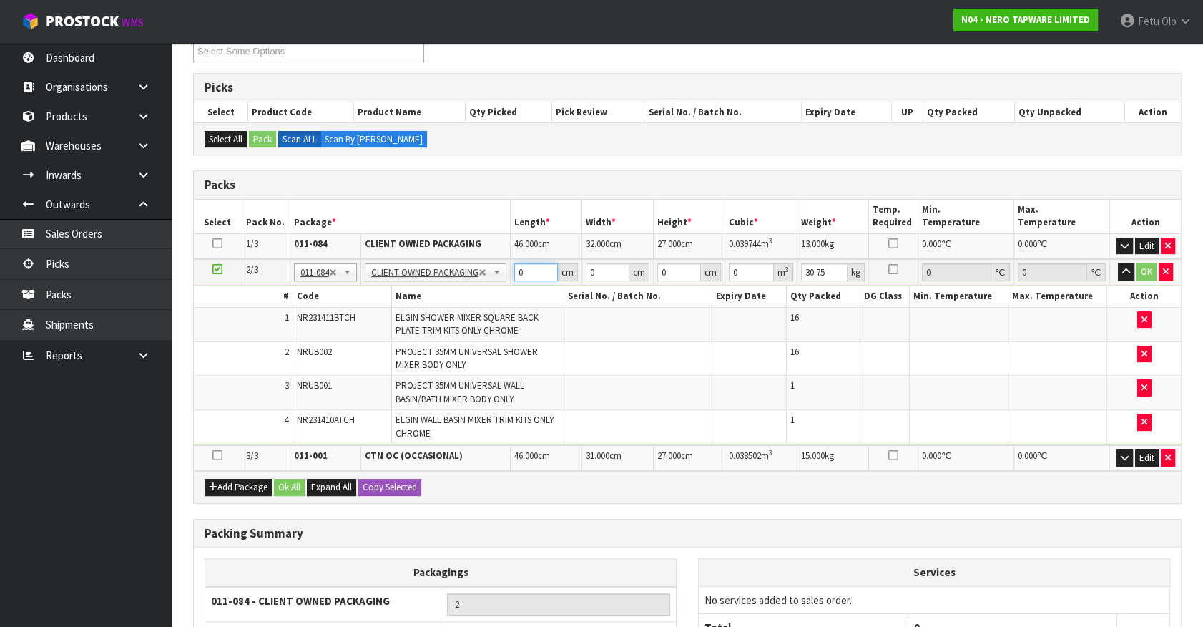
drag, startPoint x: 532, startPoint y: 272, endPoint x: 487, endPoint y: 280, distance: 45.1
click at [487, 280] on tr "2/3 NONE 007-001 007-002 007-004 007-009 007-013 007-014 007-015 007-017 007-01…" at bounding box center [687, 272] width 987 height 26
type input "70"
type input "5"
type input "54"
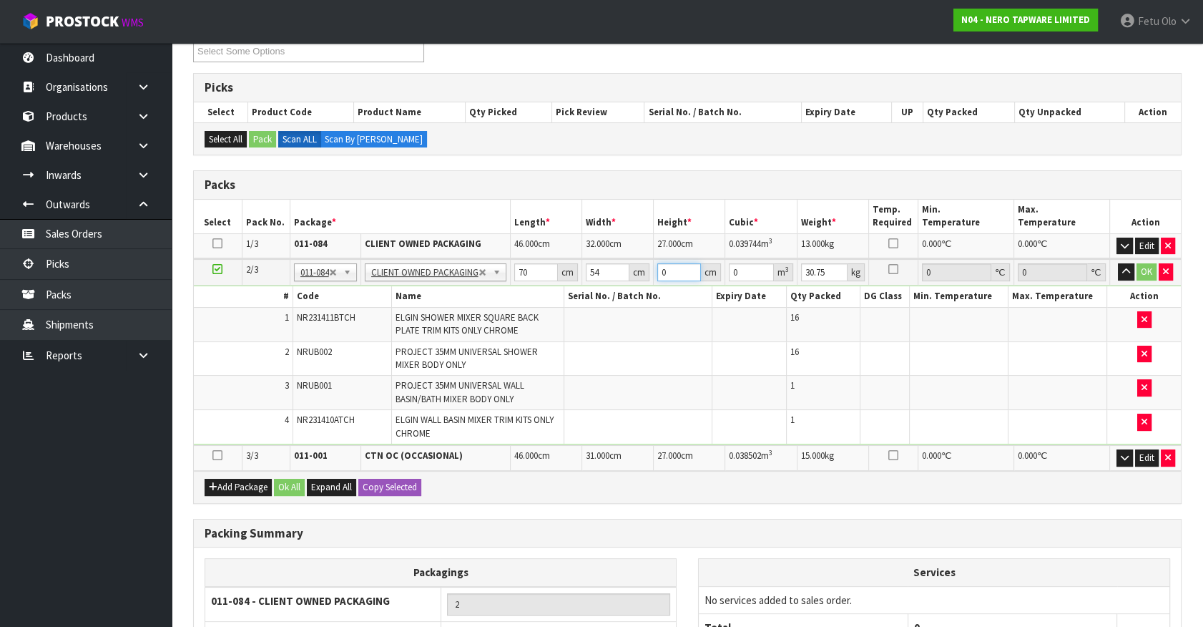
type input "2"
type input "0.00756"
type input "21"
type input "0.07938"
type input "21"
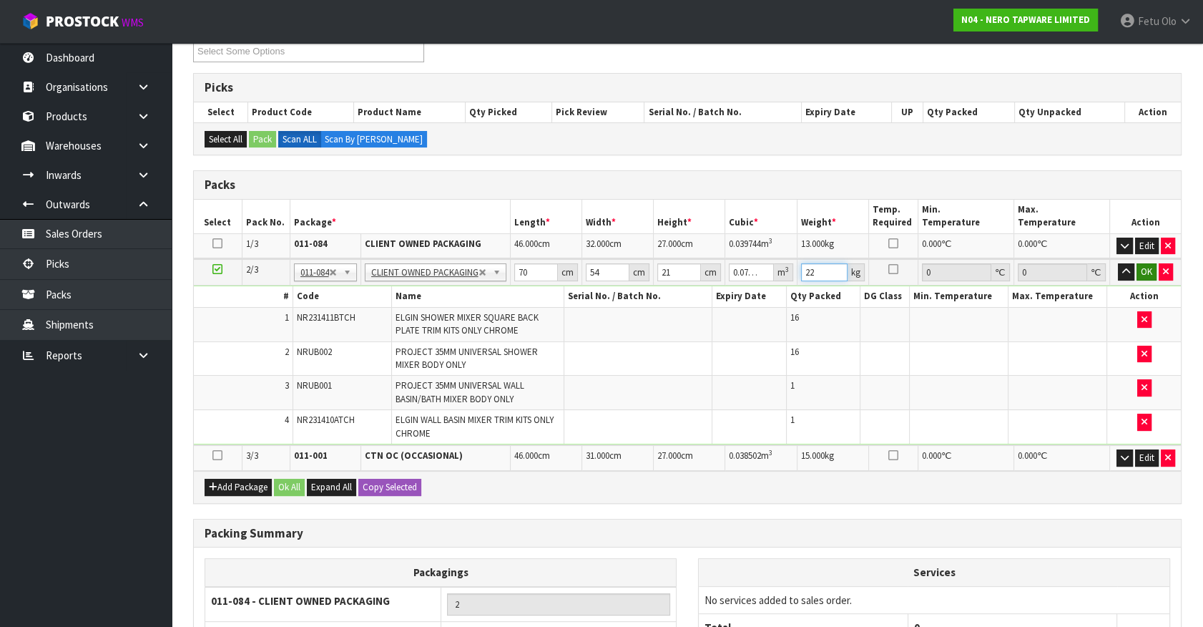
type input "22"
click at [1150, 273] on button "OK" at bounding box center [1147, 271] width 20 height 17
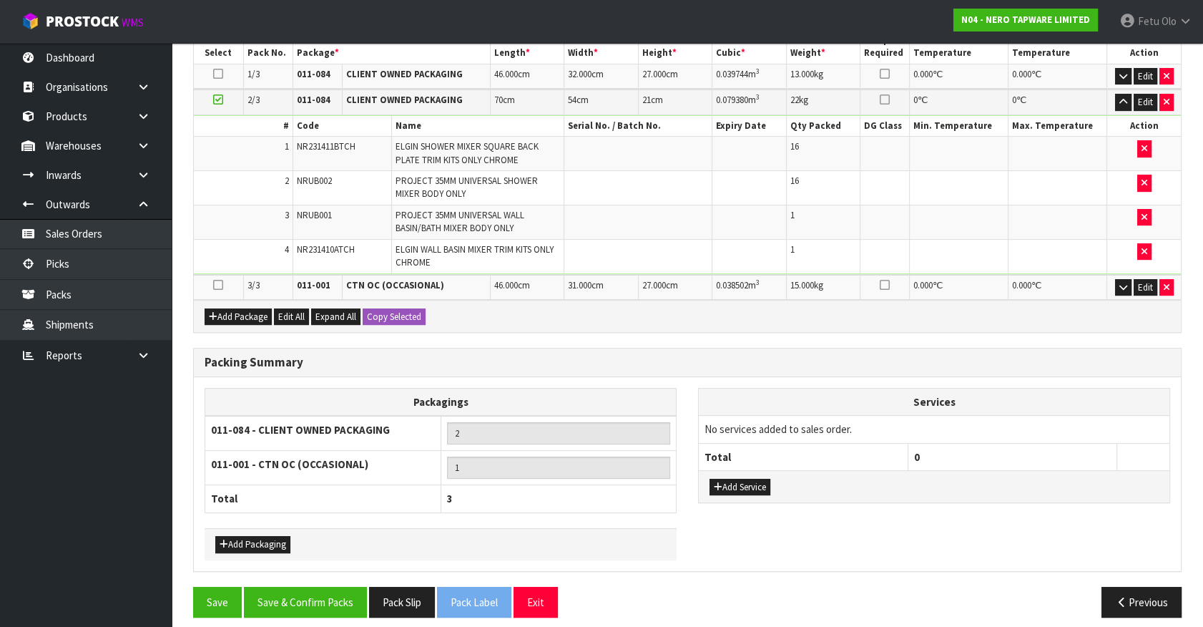
scroll to position [436, 0]
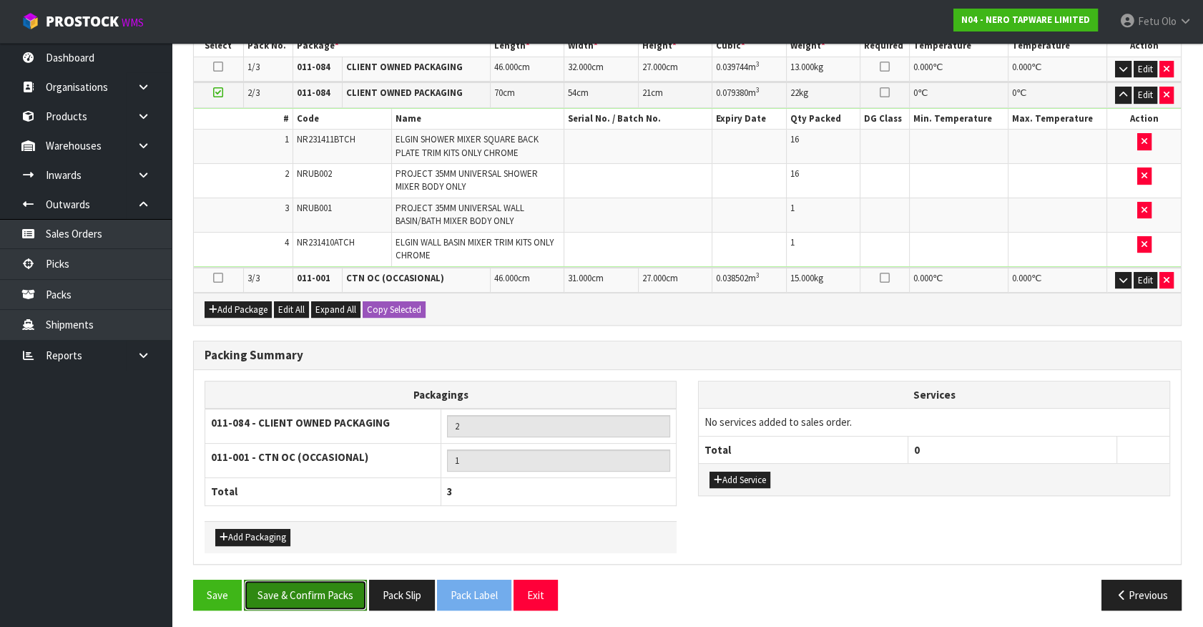
click at [328, 595] on button "Save & Confirm Packs" at bounding box center [305, 595] width 123 height 31
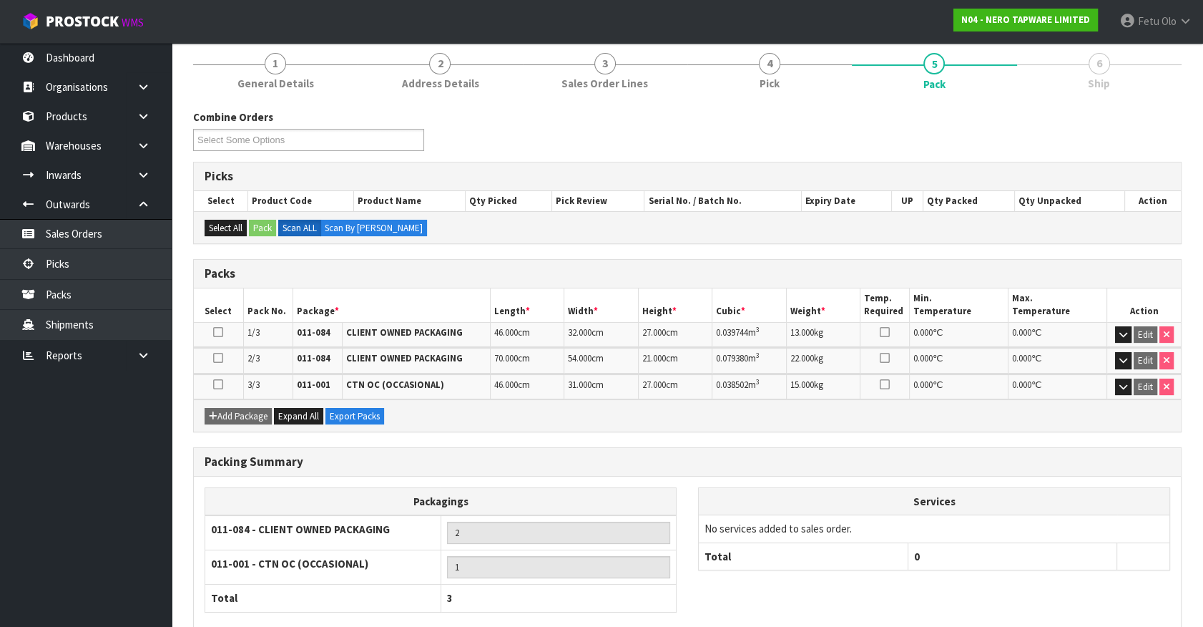
scroll to position [247, 0]
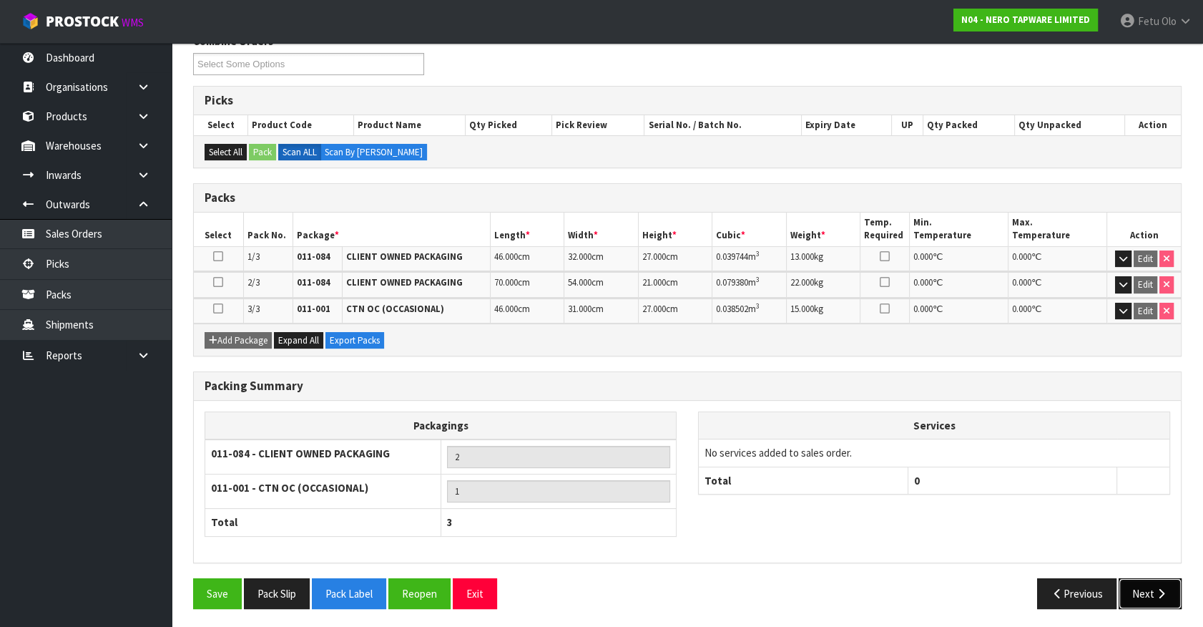
click at [1133, 582] on button "Next" at bounding box center [1150, 593] width 63 height 31
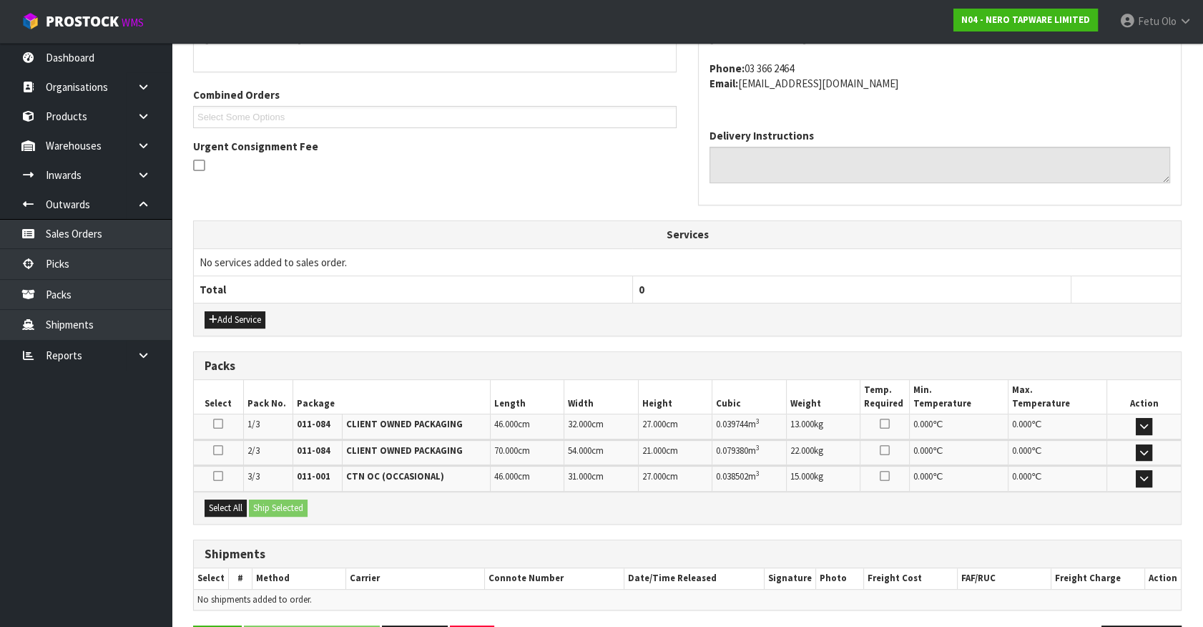
scroll to position [384, 0]
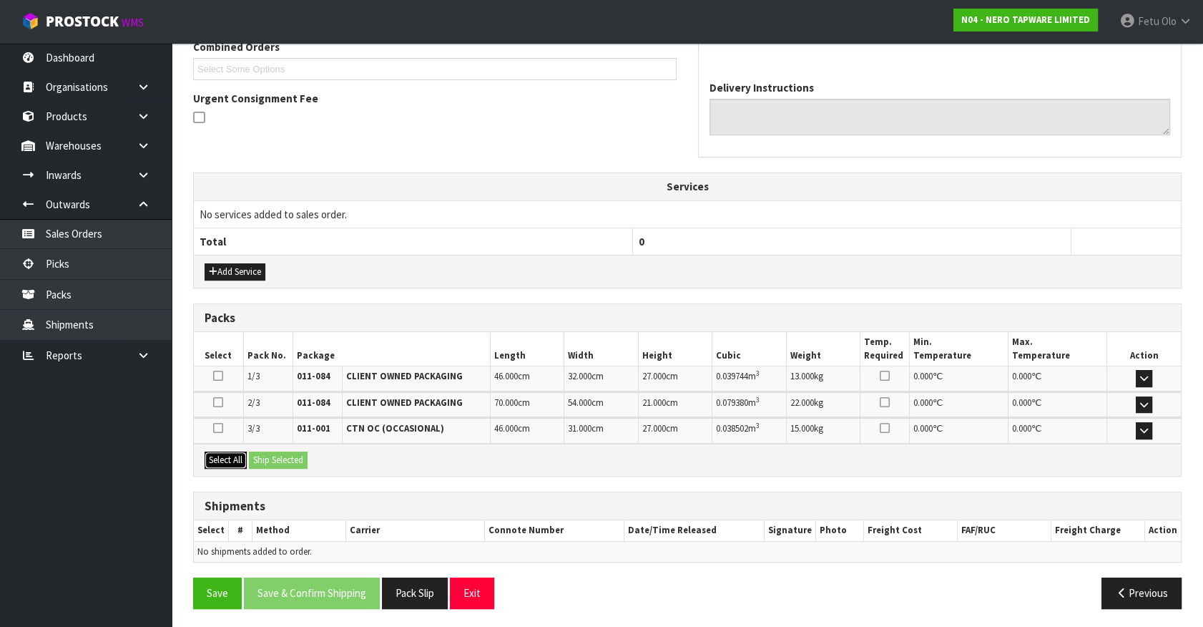
click at [220, 456] on button "Select All" at bounding box center [226, 459] width 42 height 17
click at [260, 454] on button "Ship Selected" at bounding box center [278, 459] width 59 height 17
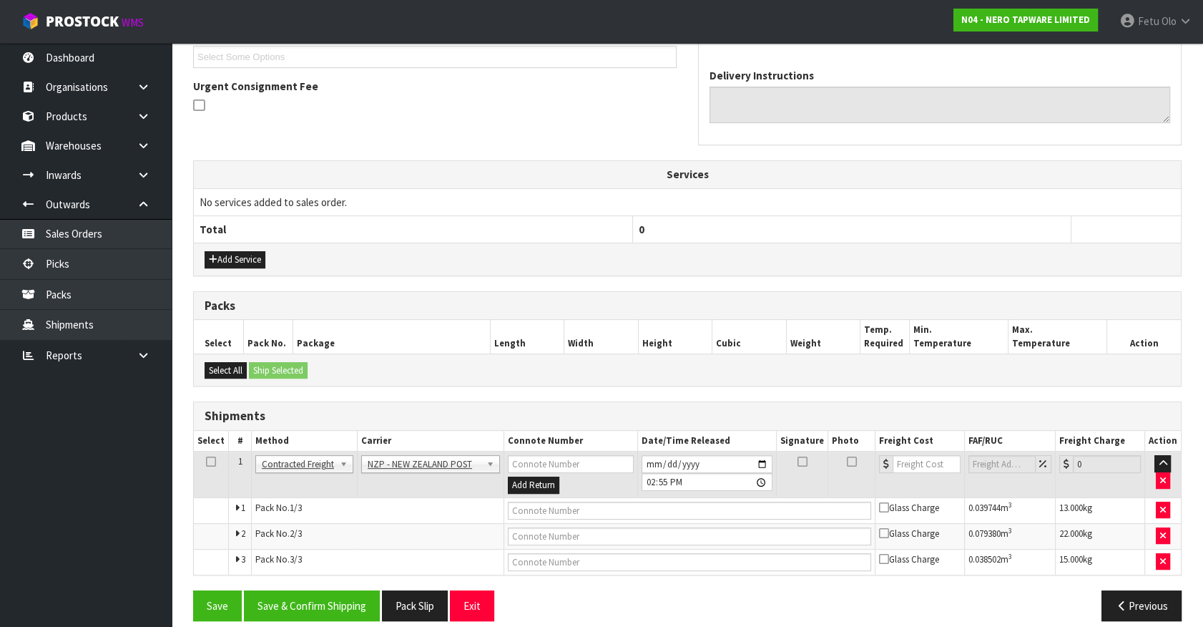
scroll to position [409, 0]
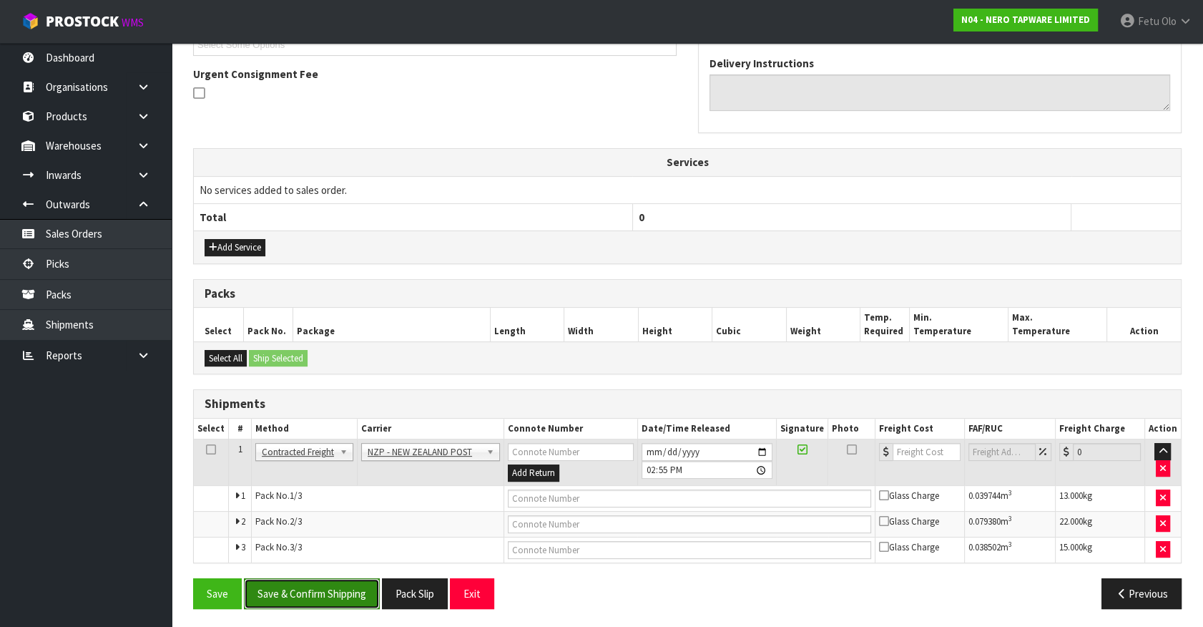
click at [333, 587] on button "Save & Confirm Shipping" at bounding box center [312, 593] width 136 height 31
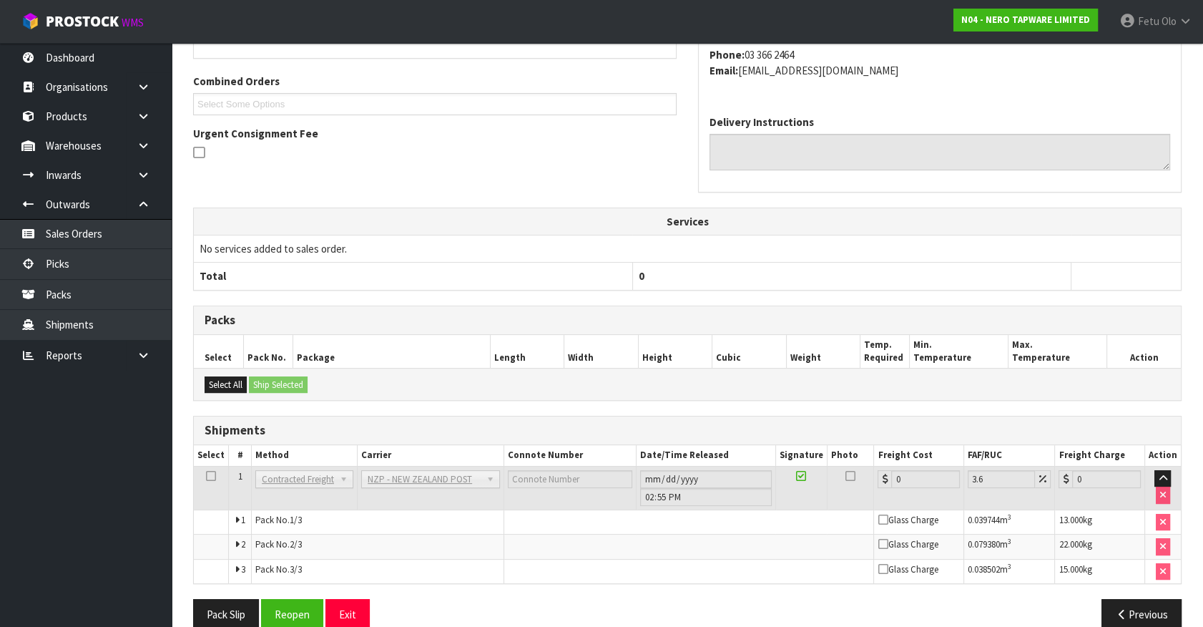
scroll to position [386, 0]
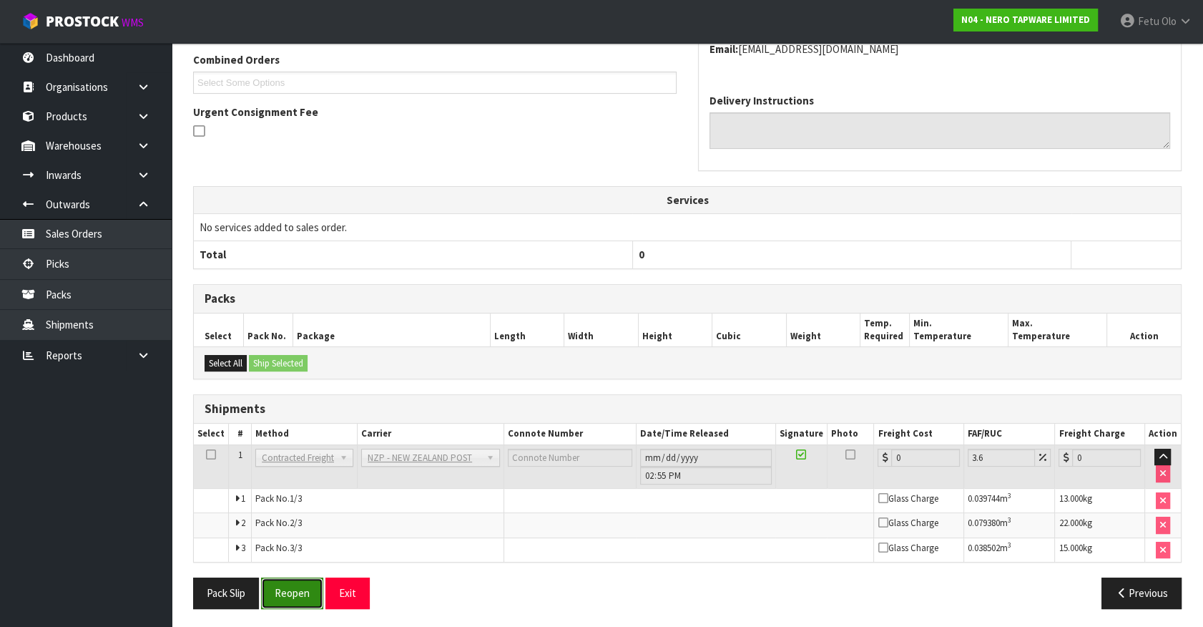
click at [302, 585] on button "Reopen" at bounding box center [292, 592] width 62 height 31
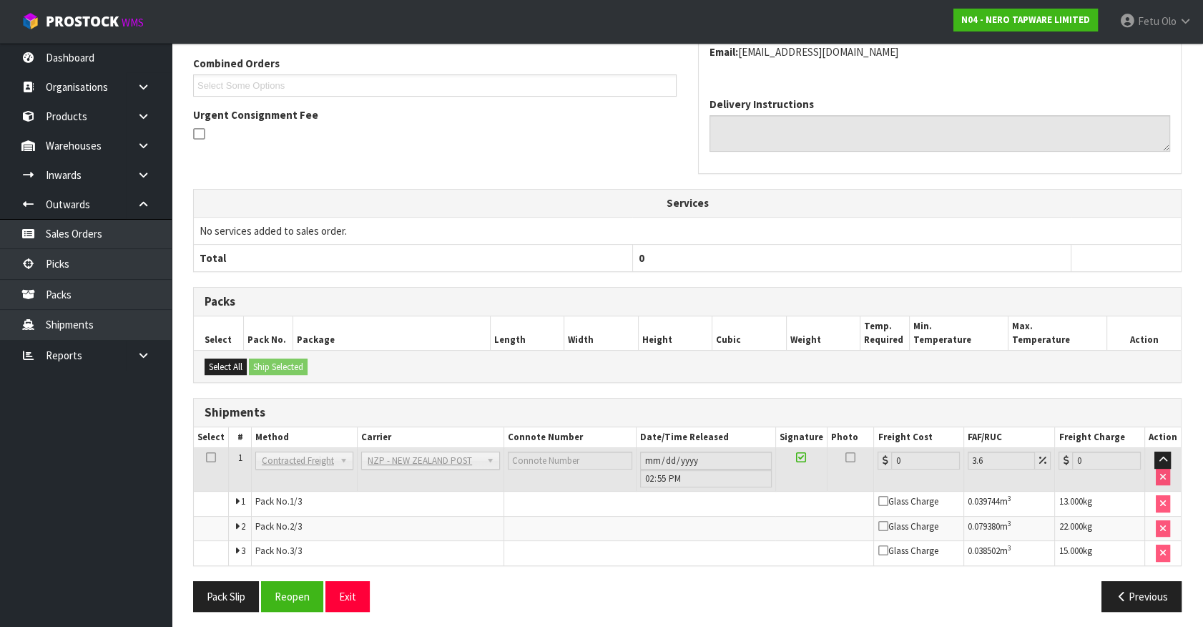
scroll to position [371, 0]
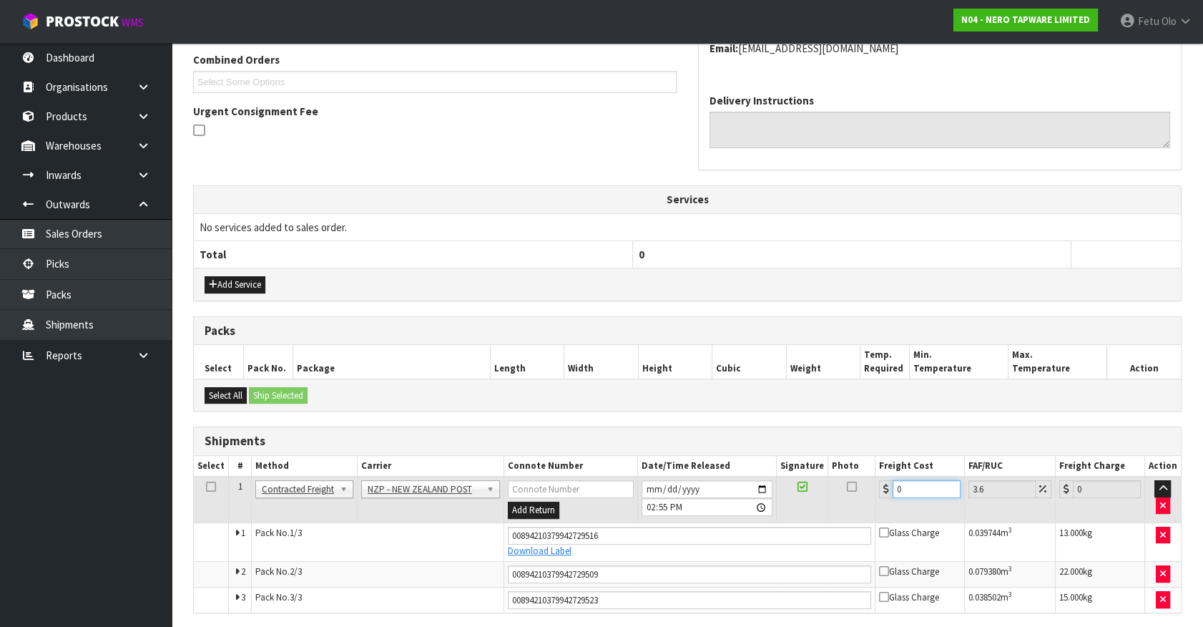
drag, startPoint x: 917, startPoint y: 486, endPoint x: 683, endPoint y: 523, distance: 237.6
click at [683, 523] on tbody "1 Client Local Pickup Customer Local Pickup Company Freight Contracted Freight …" at bounding box center [687, 545] width 987 height 136
type input "6"
type input "6.22"
type input "68"
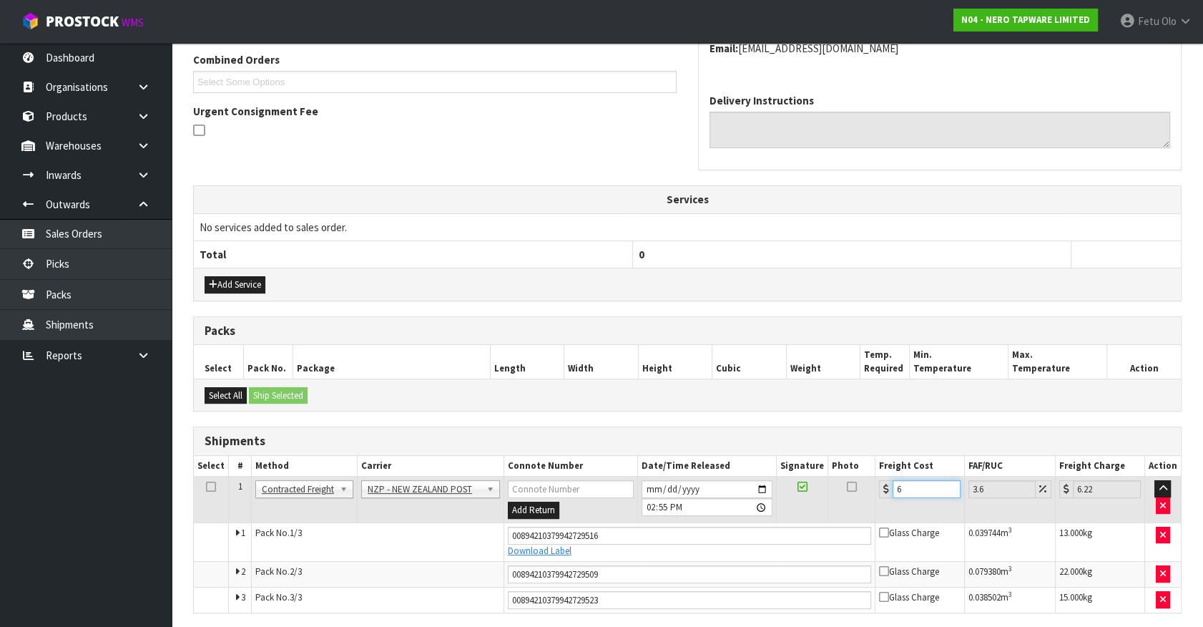
type input "70.45"
type input "68.1"
type input "70.55"
type input "68.16"
type input "70.61"
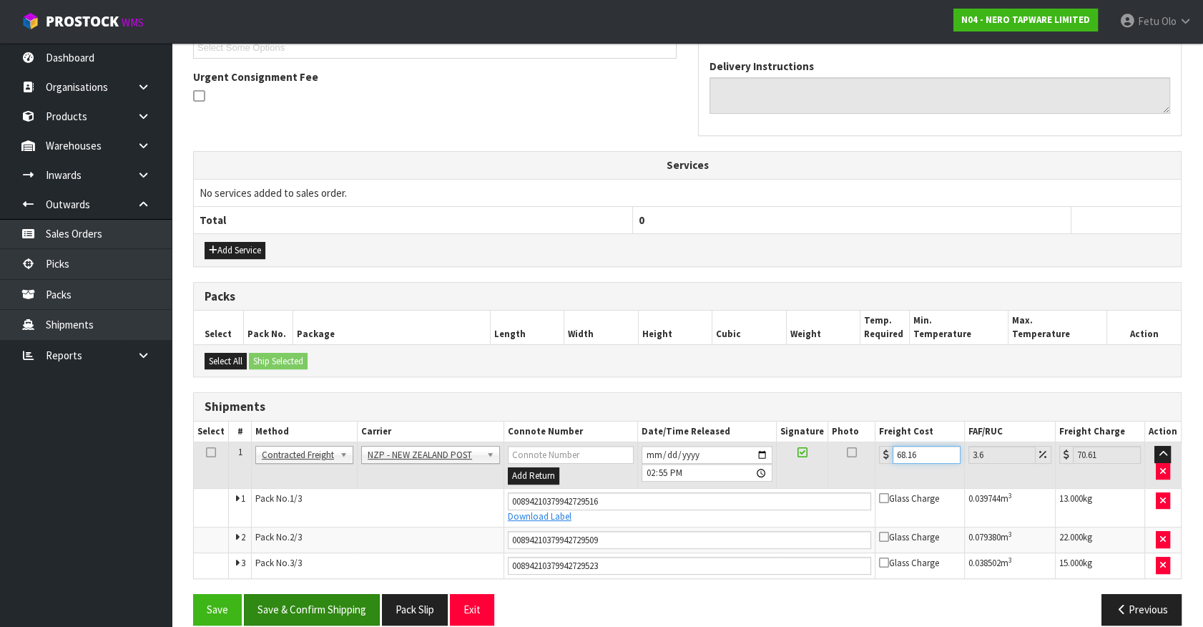
scroll to position [422, 0]
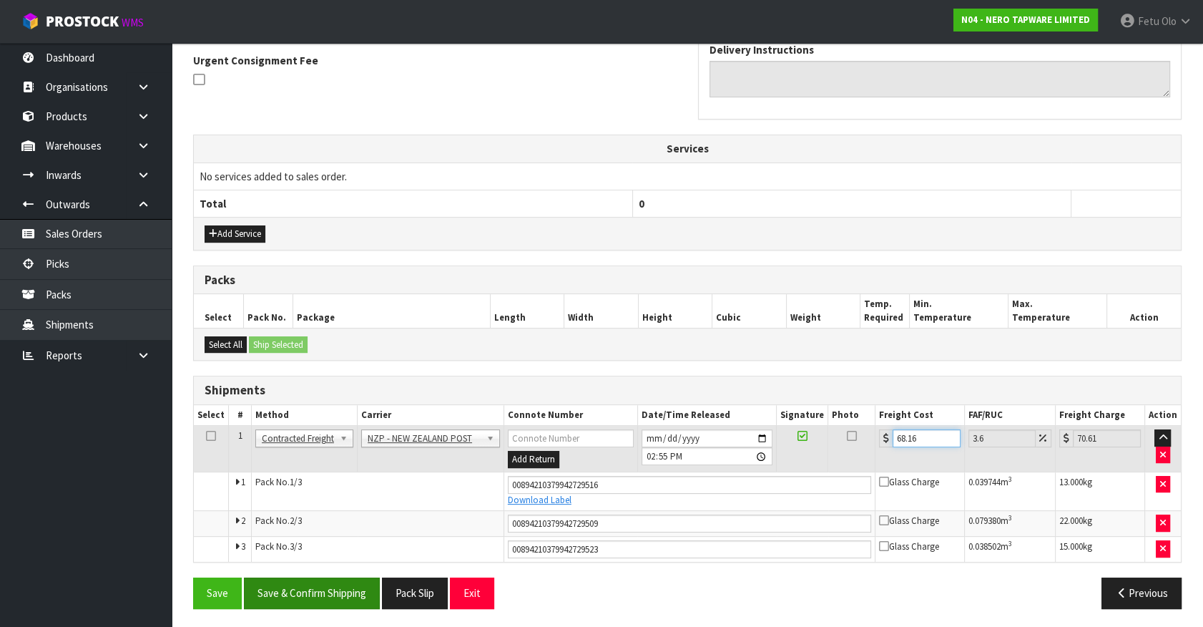
type input "68.16"
drag, startPoint x: 310, startPoint y: 593, endPoint x: 316, endPoint y: 584, distance: 10.9
click at [313, 587] on button "Save & Confirm Shipping" at bounding box center [312, 592] width 136 height 31
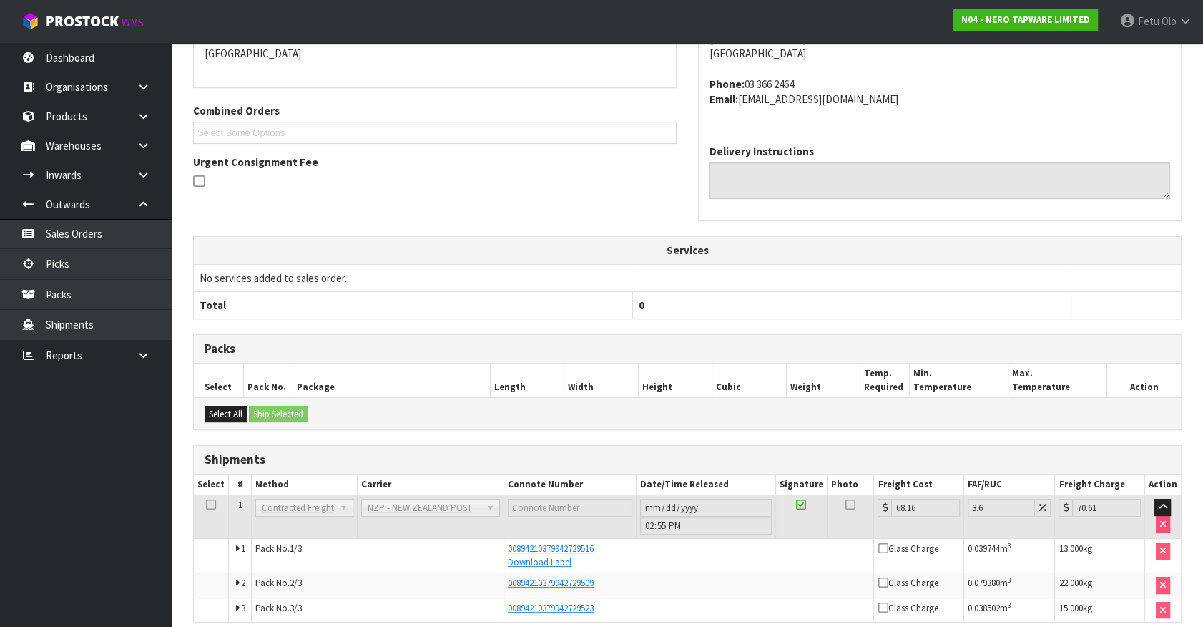
scroll to position [325, 0]
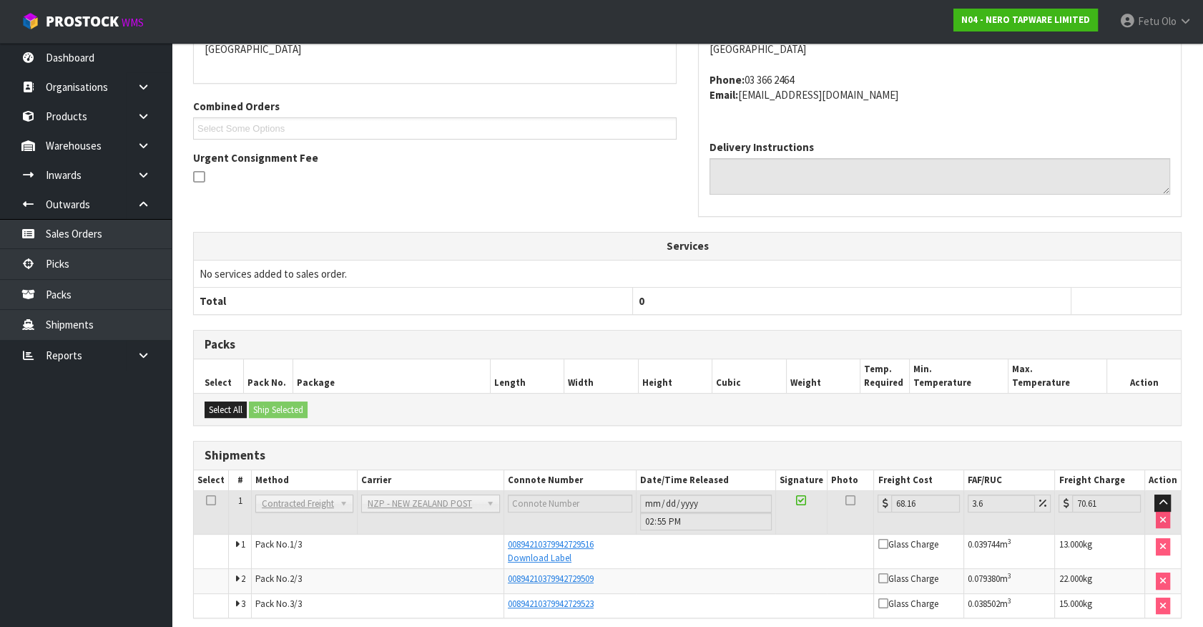
drag, startPoint x: 282, startPoint y: 187, endPoint x: 274, endPoint y: 187, distance: 7.9
click at [282, 187] on div "From Address CONTRACT WAREHOUSING & LOGISTICS 17 Allens Road East Tamaki Auckla…" at bounding box center [434, 77] width 505 height 242
click at [147, 147] on icon at bounding box center [144, 145] width 14 height 11
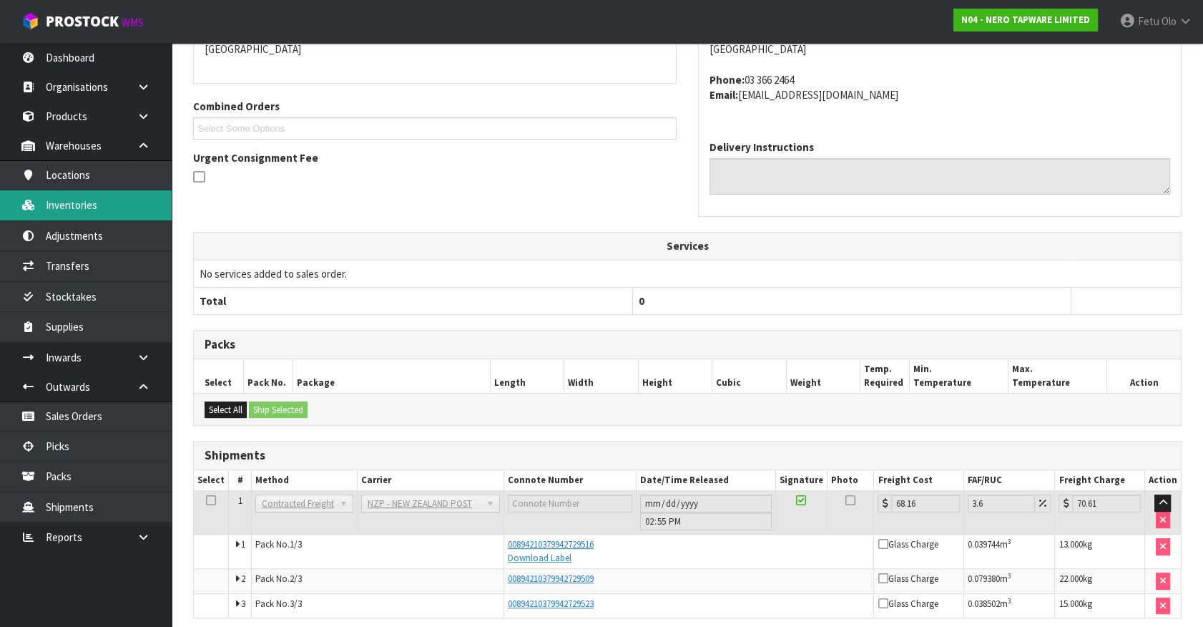
click at [52, 211] on link "Inventories" at bounding box center [86, 204] width 172 height 29
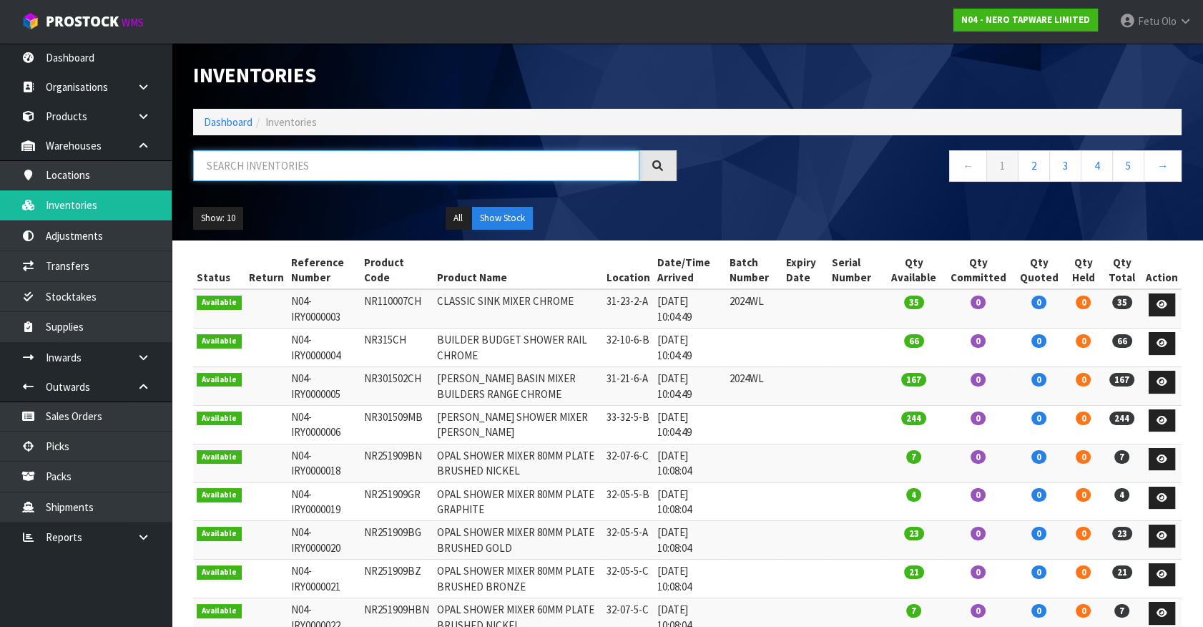
click at [303, 155] on input "text" at bounding box center [416, 165] width 446 height 31
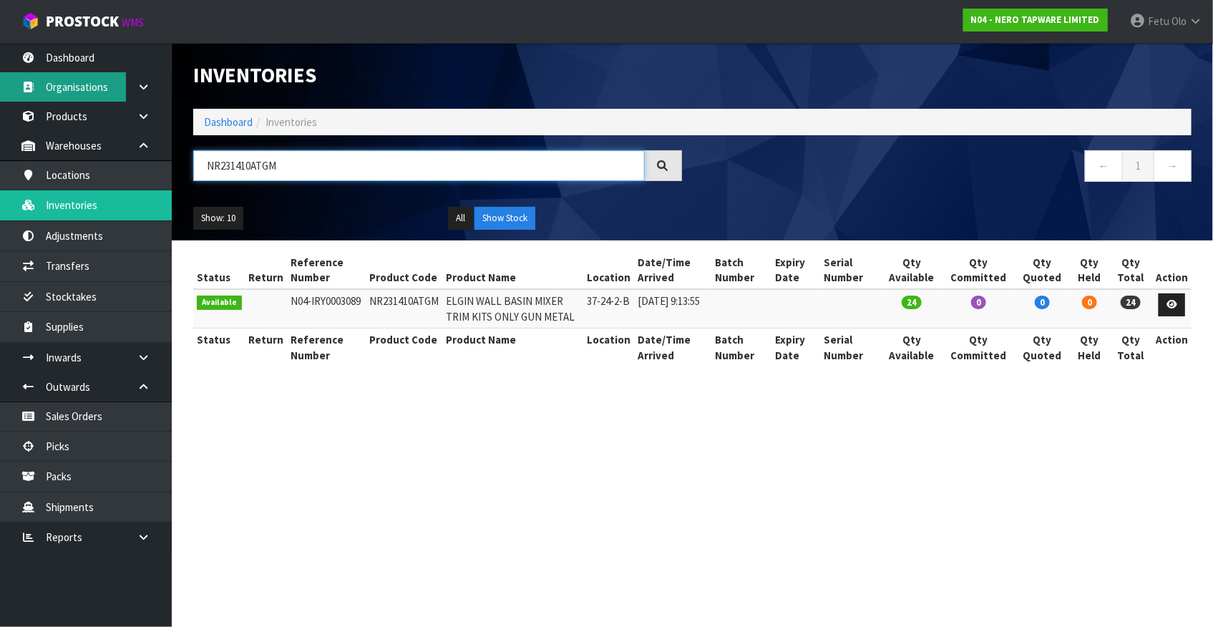
type input "NR231410ATGM"
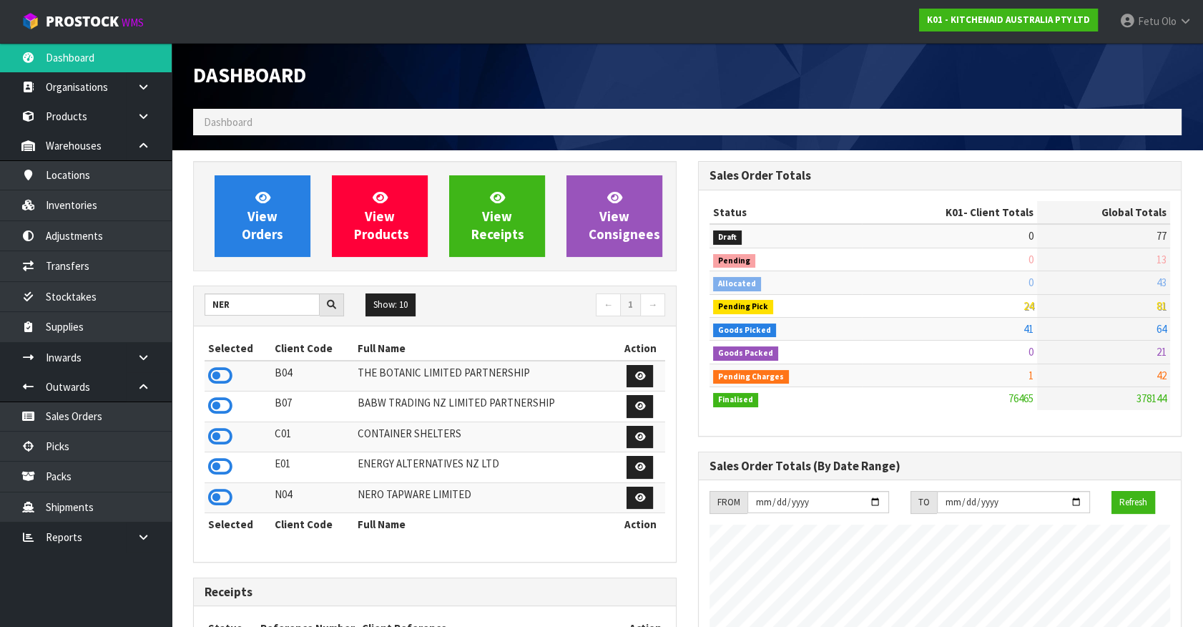
scroll to position [1082, 504]
click at [78, 441] on link "Picks" at bounding box center [86, 445] width 172 height 29
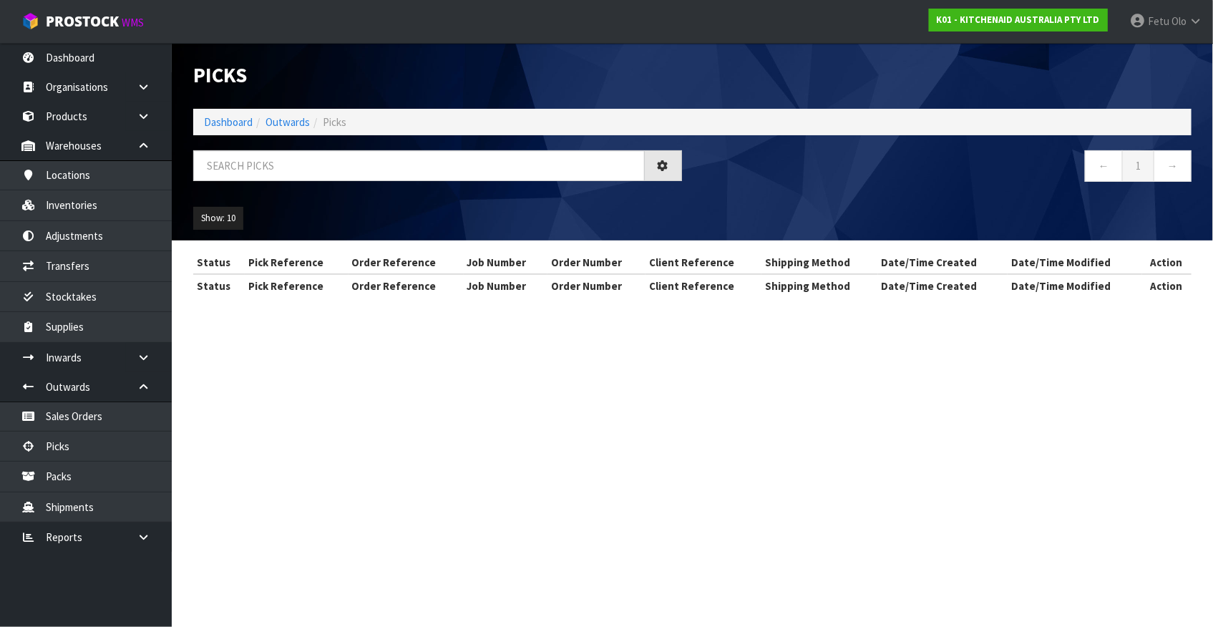
click at [268, 401] on section "Picks Dashboard Outwards Picks ← 1 → Show: 10 5 10 25 50 Status Pick Reference …" at bounding box center [606, 313] width 1213 height 627
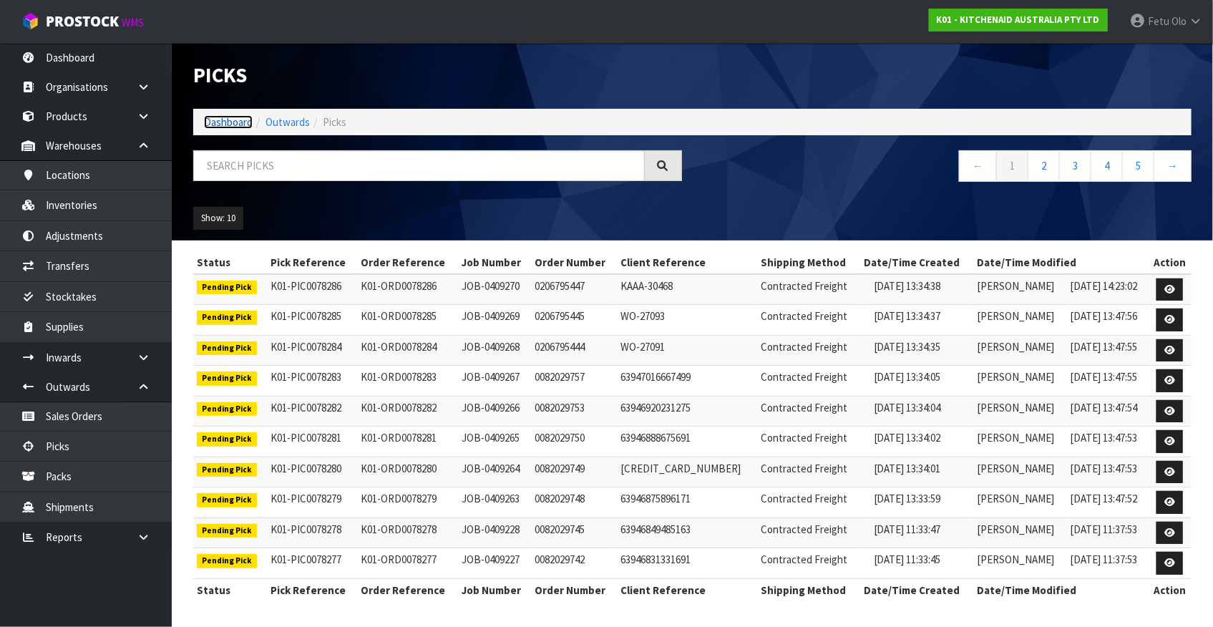
click at [233, 127] on link "Dashboard" at bounding box center [228, 122] width 49 height 14
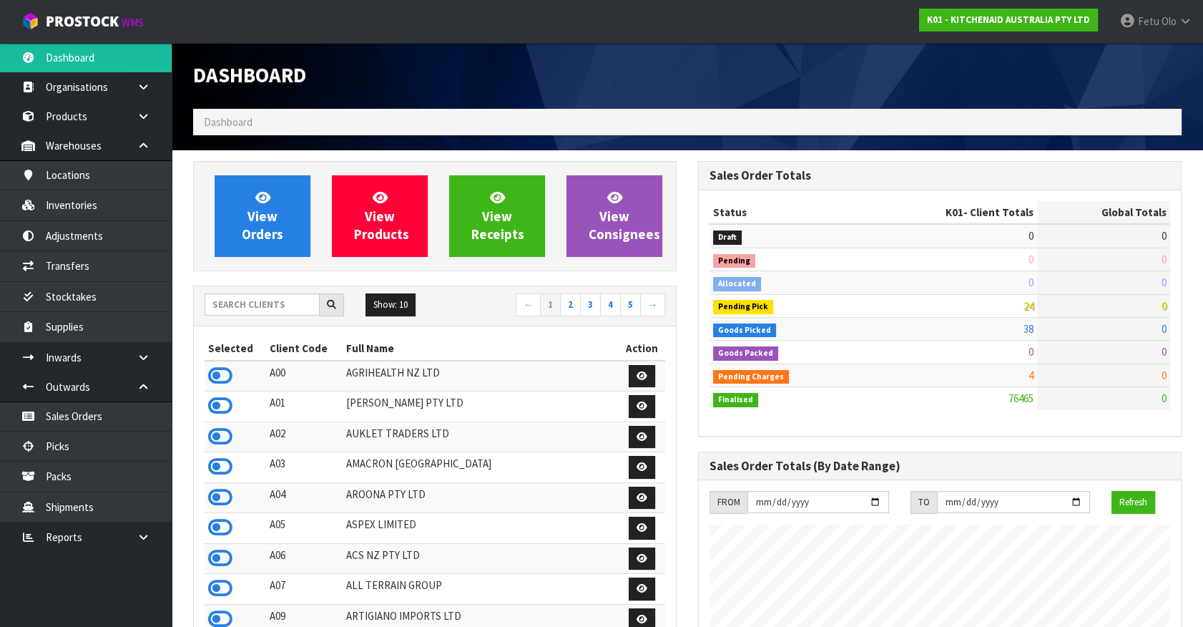
scroll to position [1082, 504]
click at [68, 441] on link "Picks" at bounding box center [86, 445] width 172 height 29
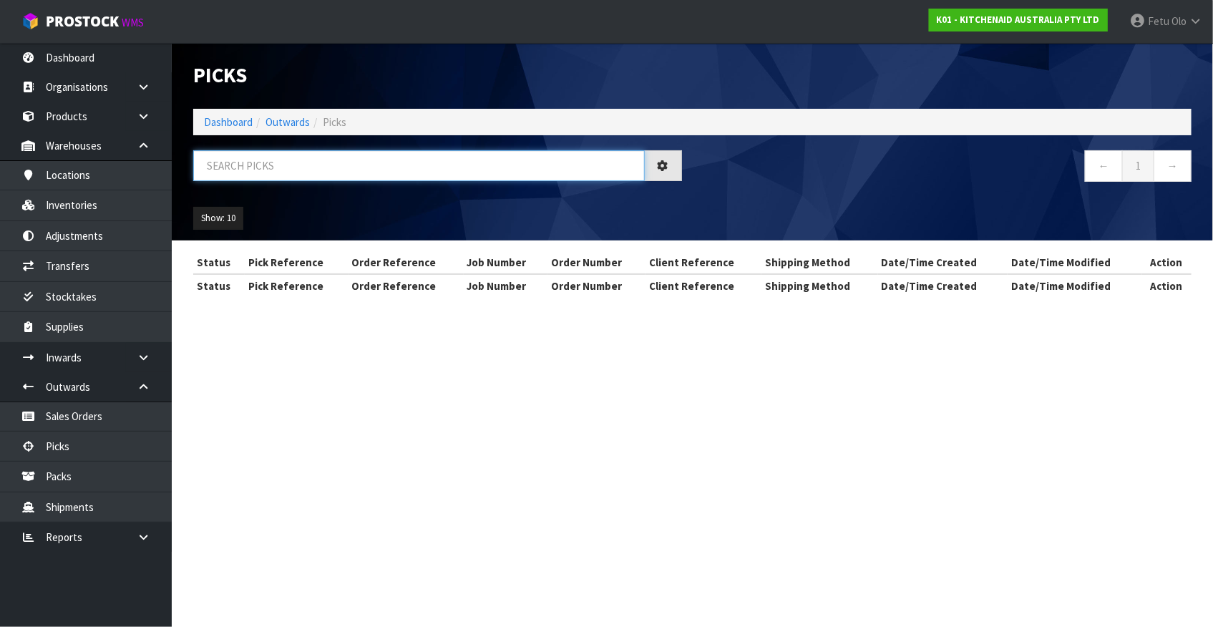
click at [328, 165] on input "text" at bounding box center [418, 165] width 451 height 31
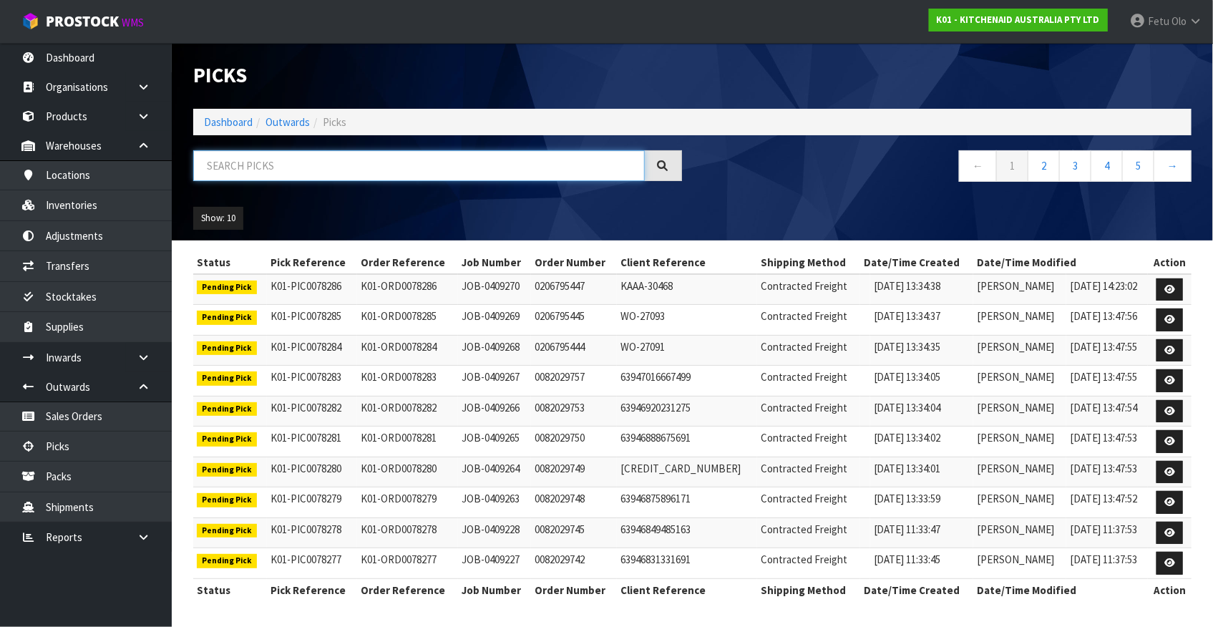
click at [338, 157] on input "text" at bounding box center [418, 165] width 451 height 31
type input "78243"
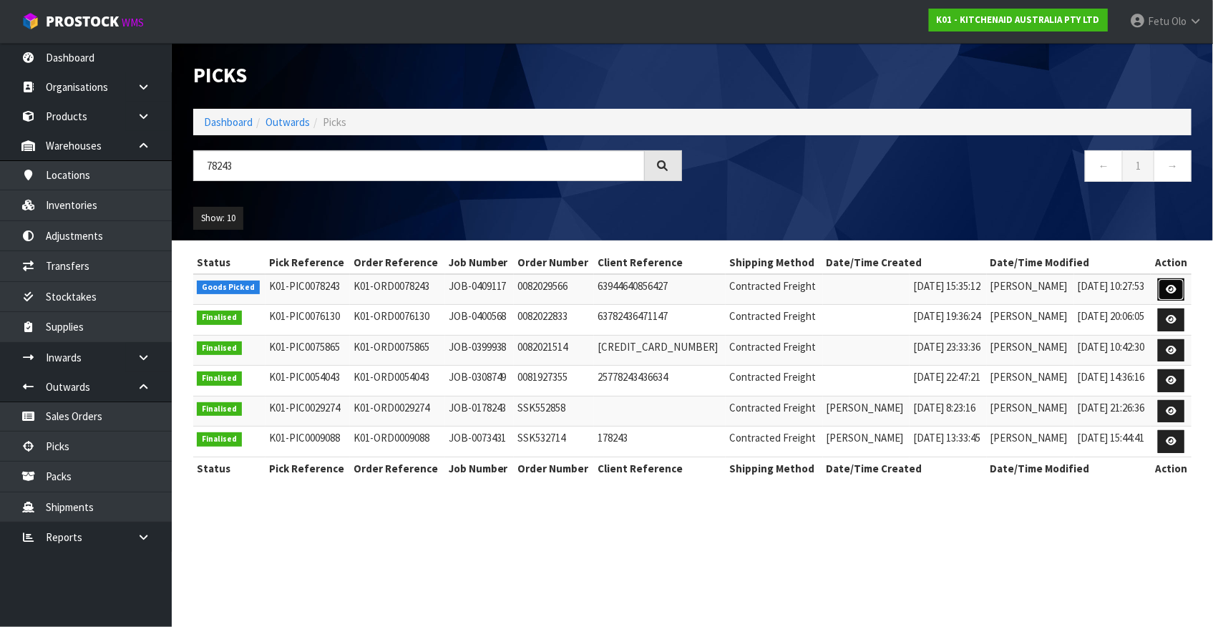
click at [1170, 293] on icon at bounding box center [1171, 289] width 11 height 9
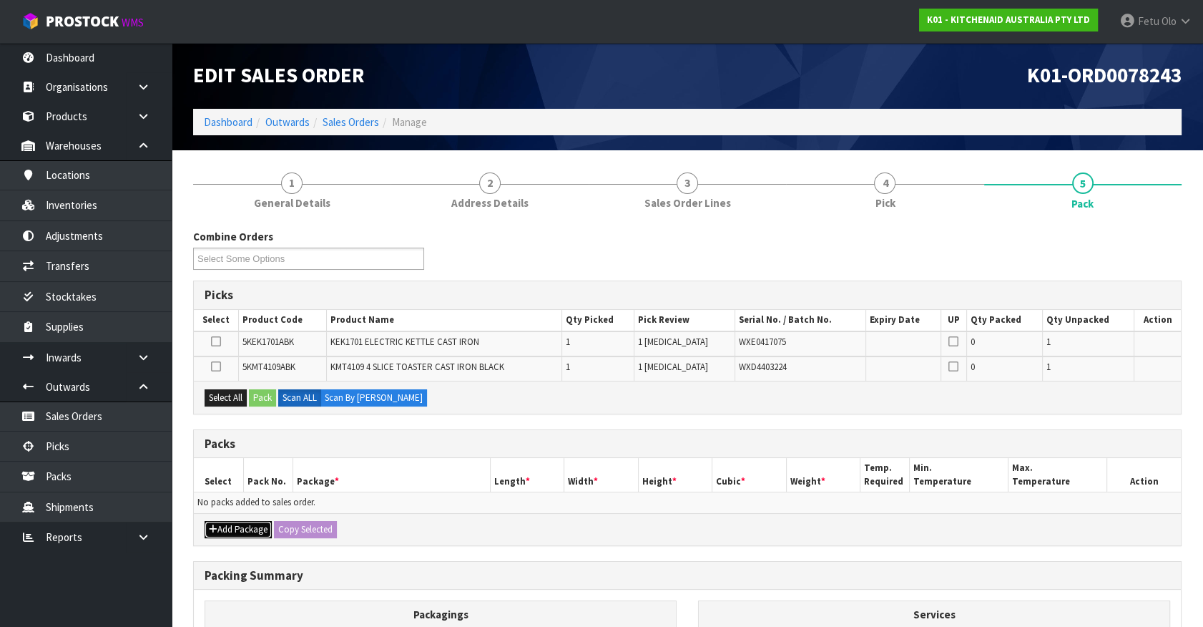
click at [240, 528] on button "Add Package" at bounding box center [238, 529] width 67 height 17
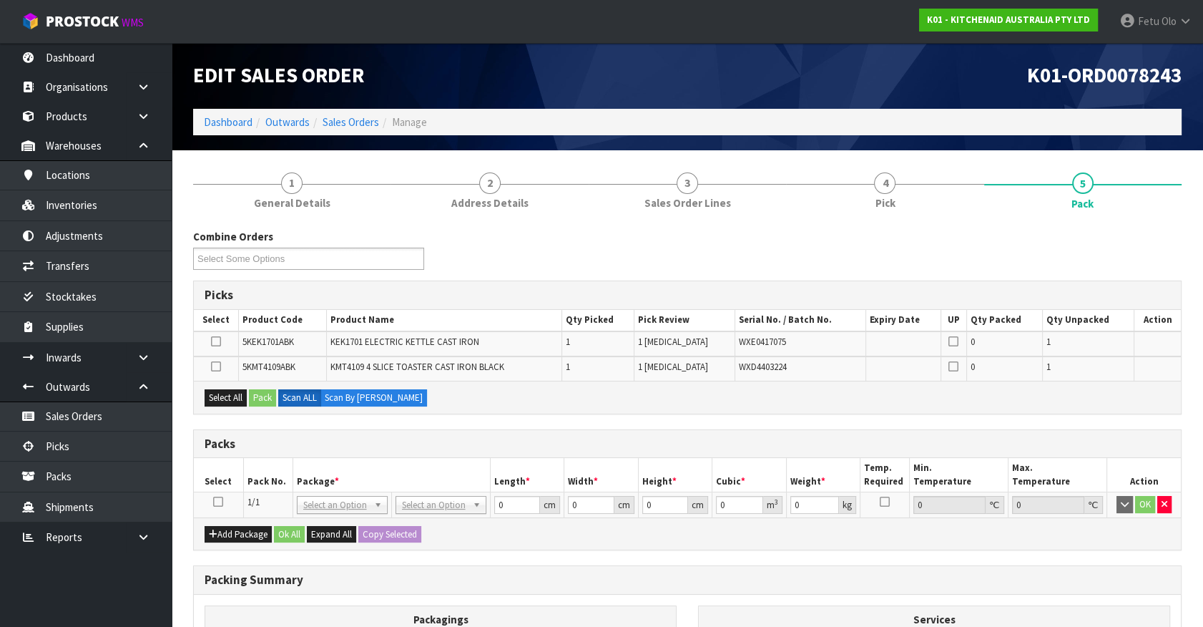
click at [220, 502] on icon at bounding box center [218, 502] width 10 height 1
click at [270, 476] on th "Pack No." at bounding box center [267, 475] width 49 height 34
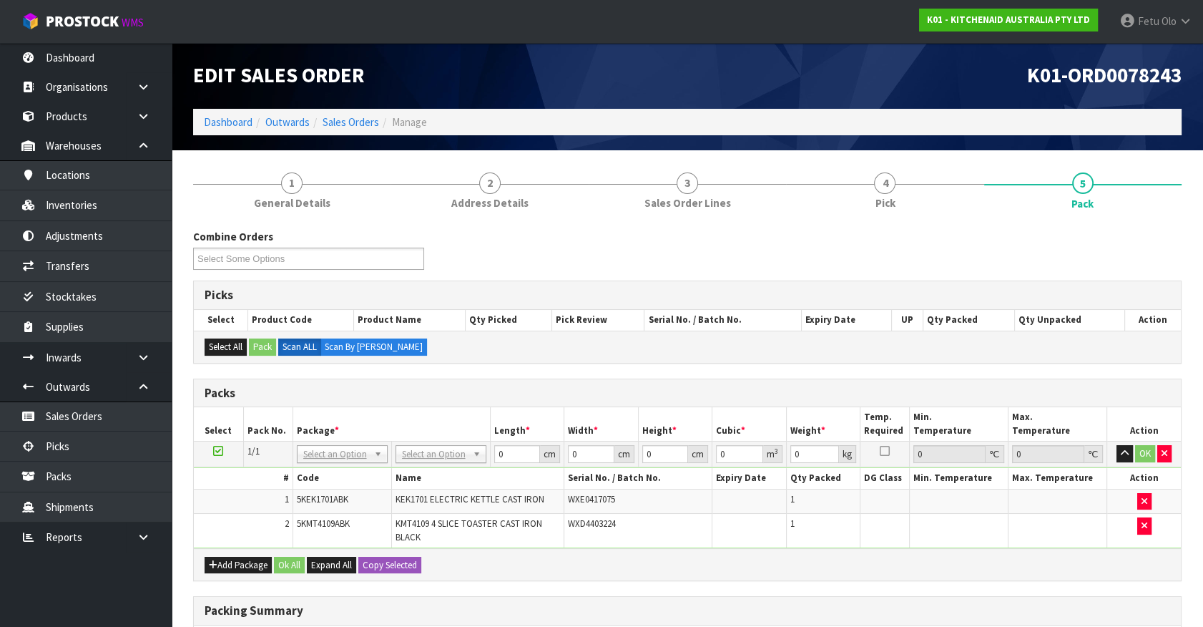
drag, startPoint x: 333, startPoint y: 451, endPoint x: 327, endPoint y: 482, distance: 30.6
click at [327, 469] on input "text" at bounding box center [342, 473] width 84 height 18
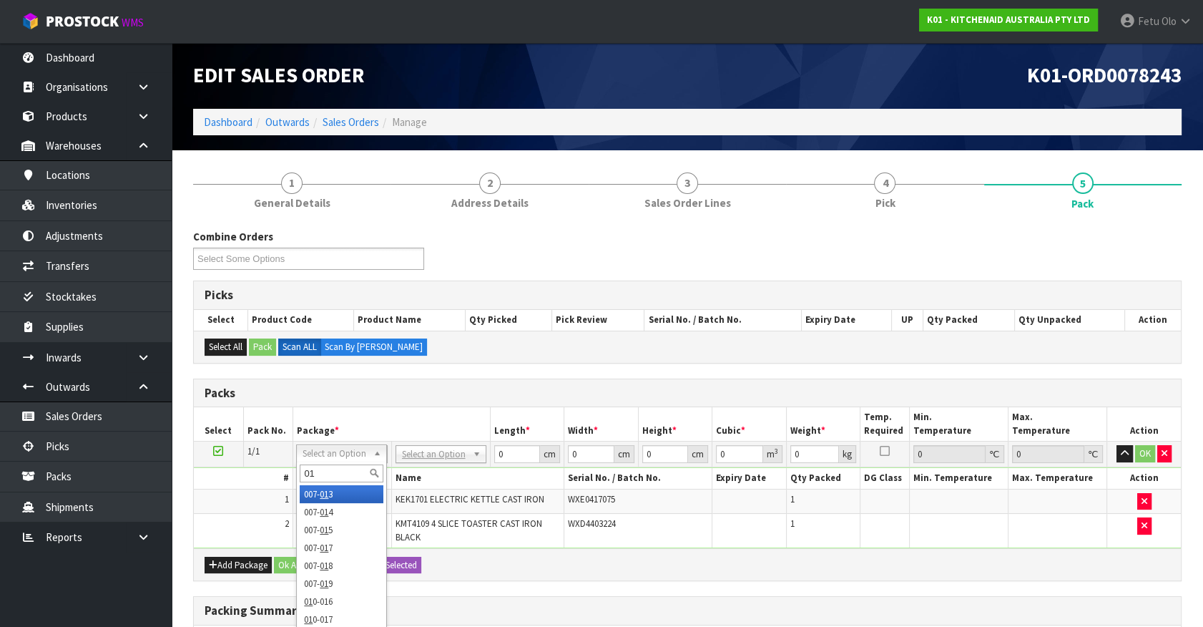
type input "011"
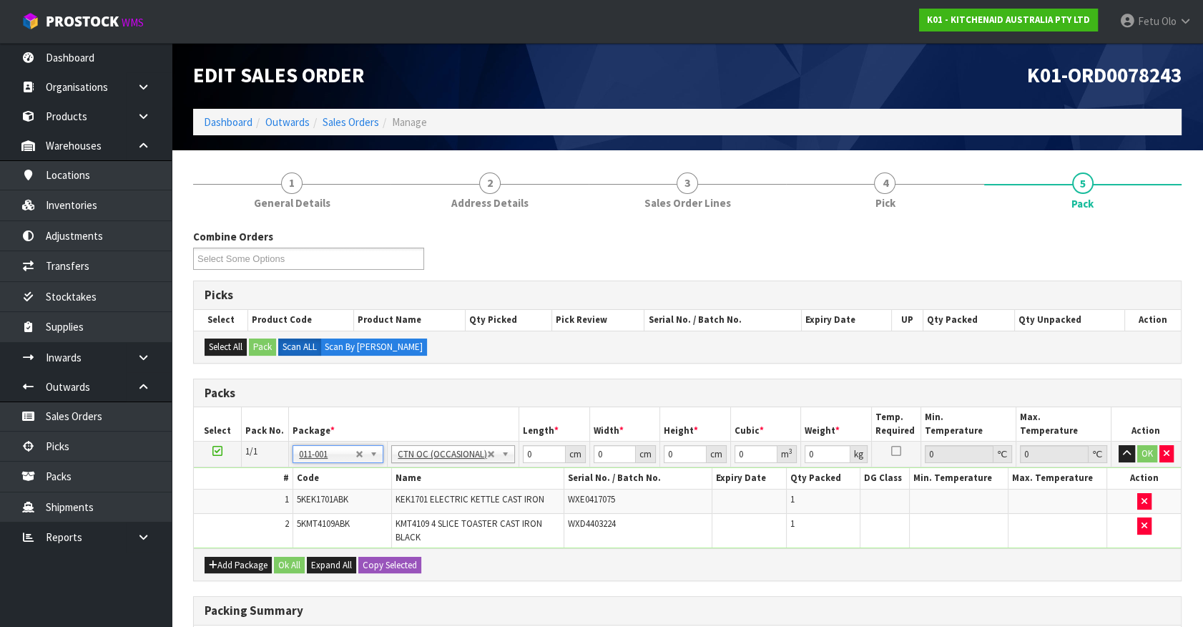
type input "6.58"
drag, startPoint x: 543, startPoint y: 457, endPoint x: 324, endPoint y: 522, distance: 228.2
click at [324, 522] on tbody "1/1 NONE 007-001 007-002 007-004 007-009 007-013 007-014 007-015 007-017 007-01…" at bounding box center [687, 494] width 987 height 107
type input "59"
type input "38"
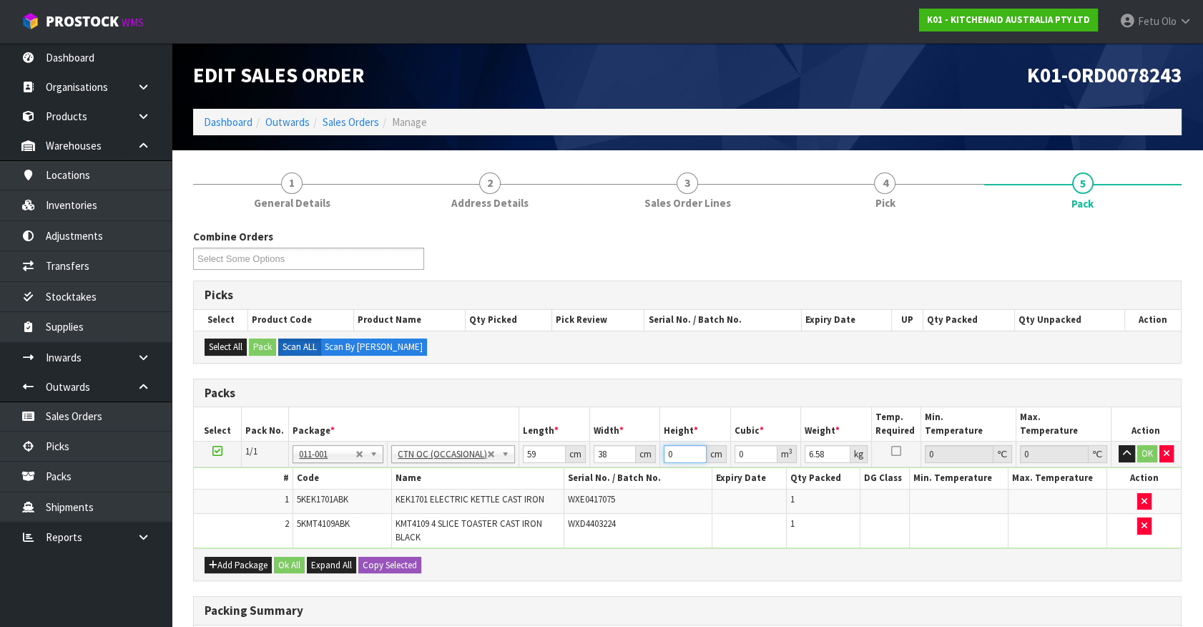
type input "2"
type input "0.004484"
type input "29"
type input "0.065018"
type input "29"
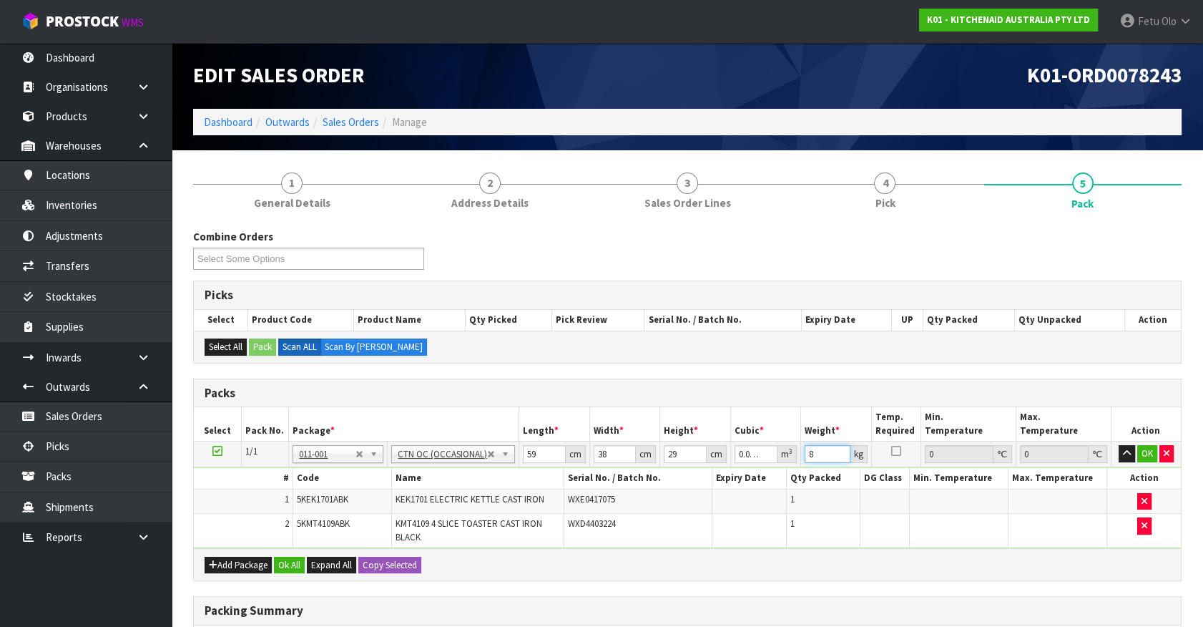
type input "8"
click button "OK" at bounding box center [1148, 453] width 20 height 17
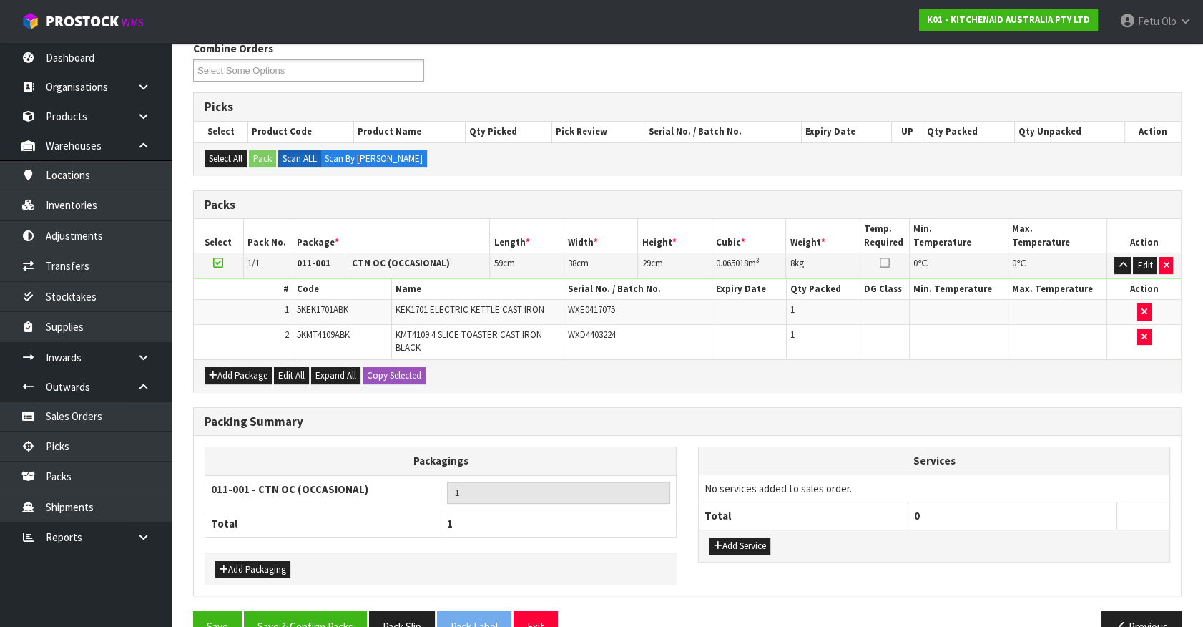
scroll to position [221, 0]
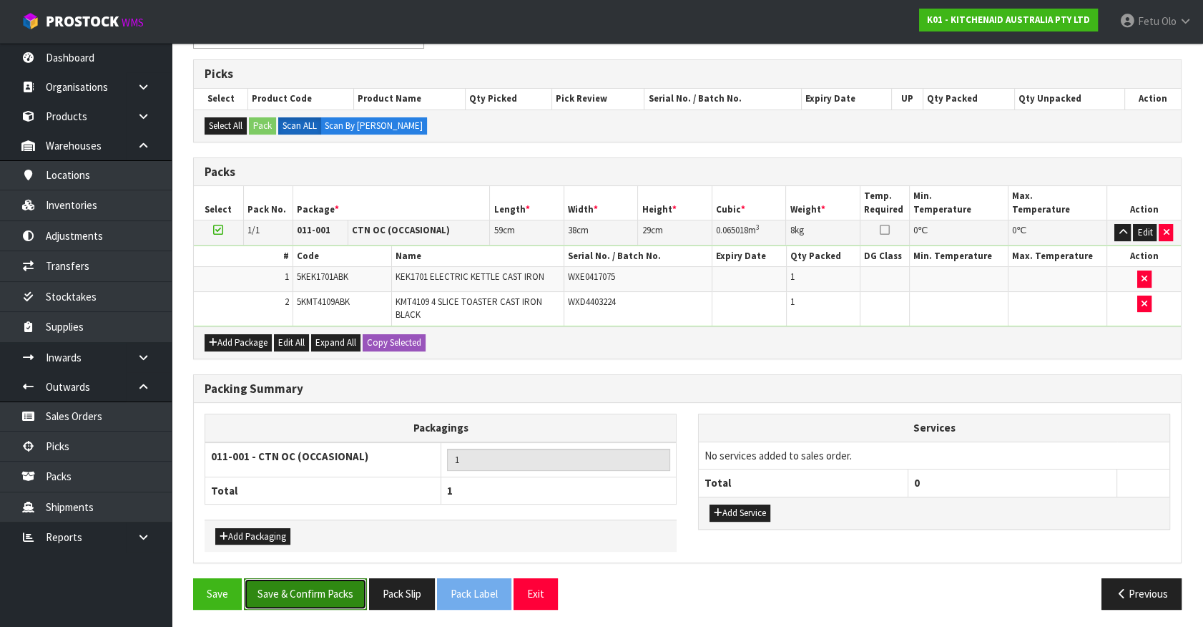
click at [326, 581] on button "Save & Confirm Packs" at bounding box center [305, 593] width 123 height 31
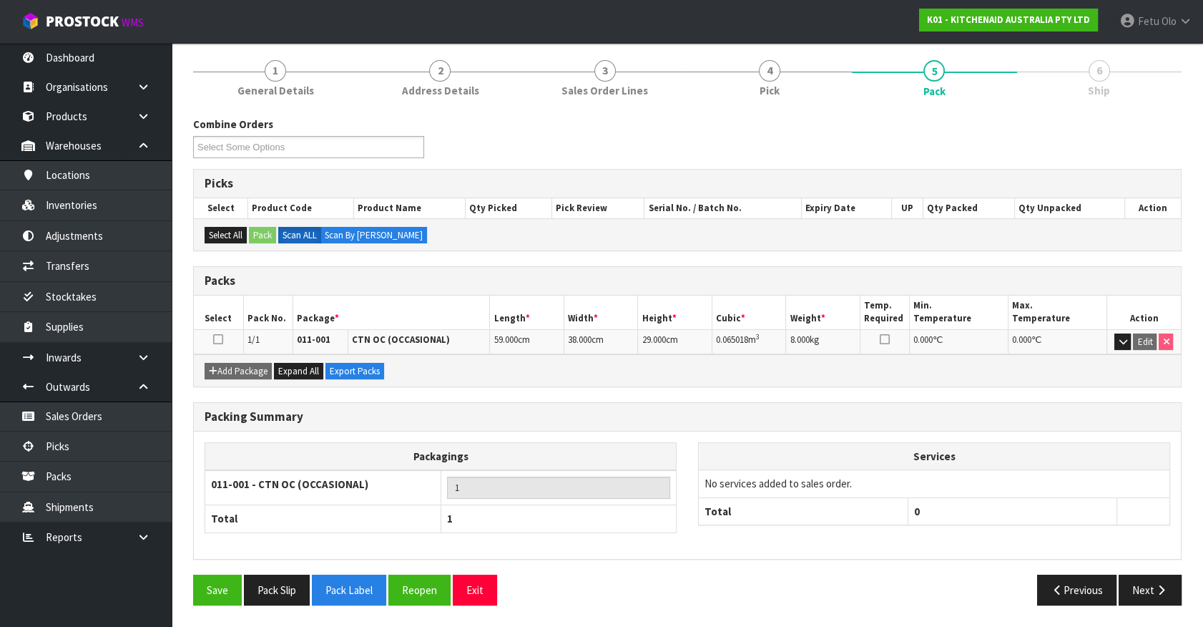
scroll to position [161, 0]
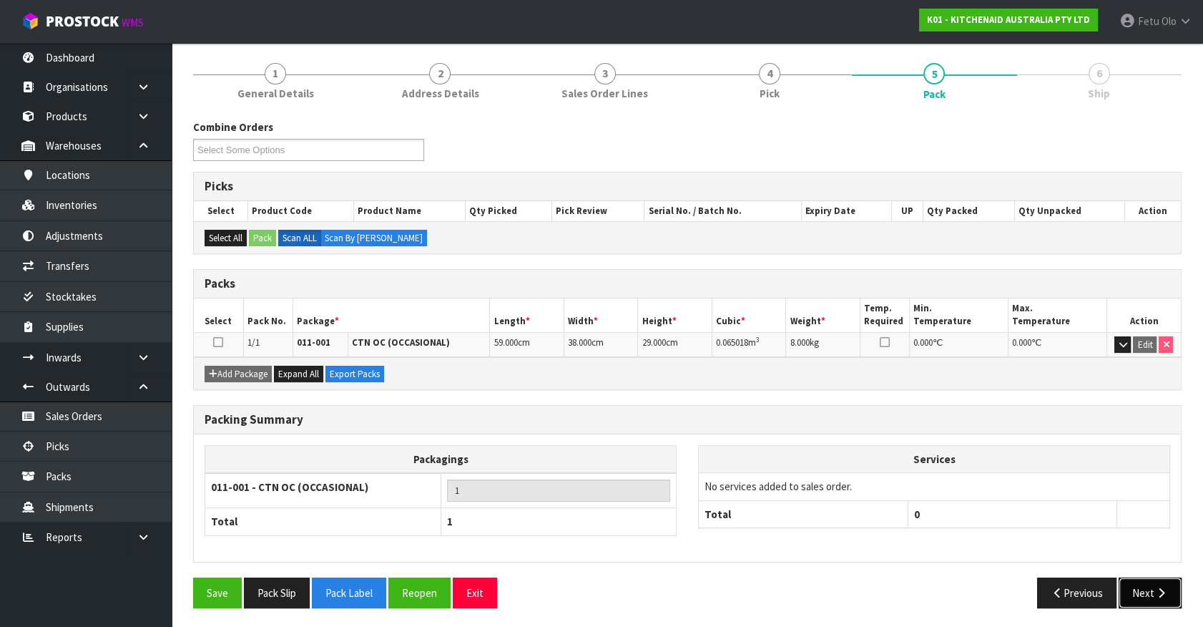
click at [1160, 580] on button "Next" at bounding box center [1150, 592] width 63 height 31
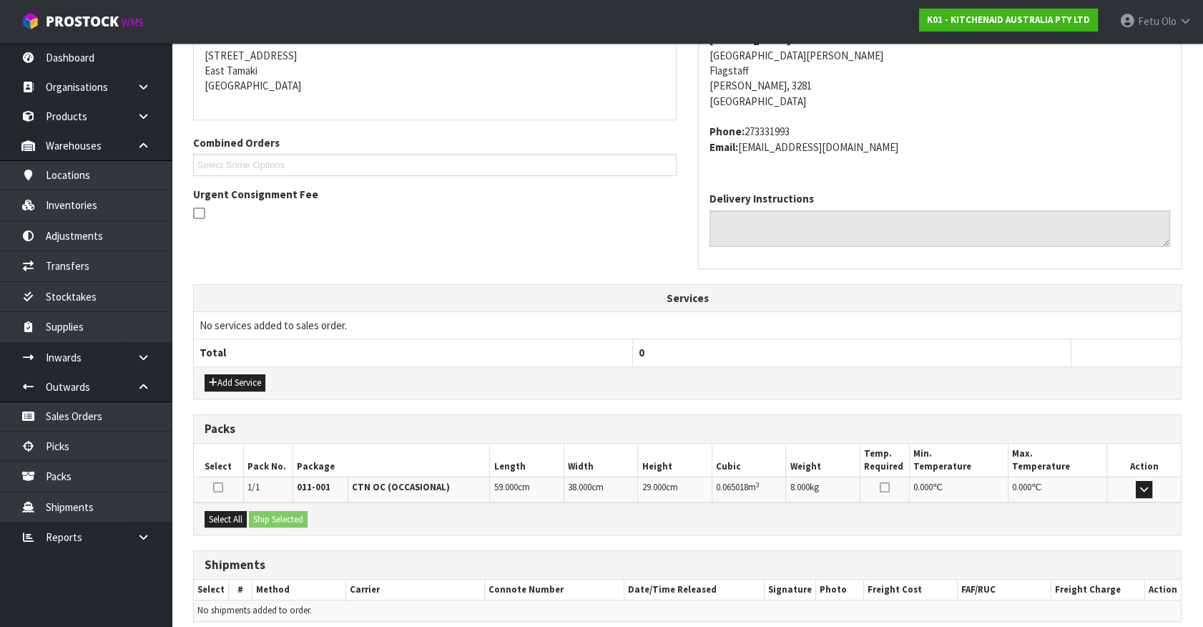
scroll to position [348, 0]
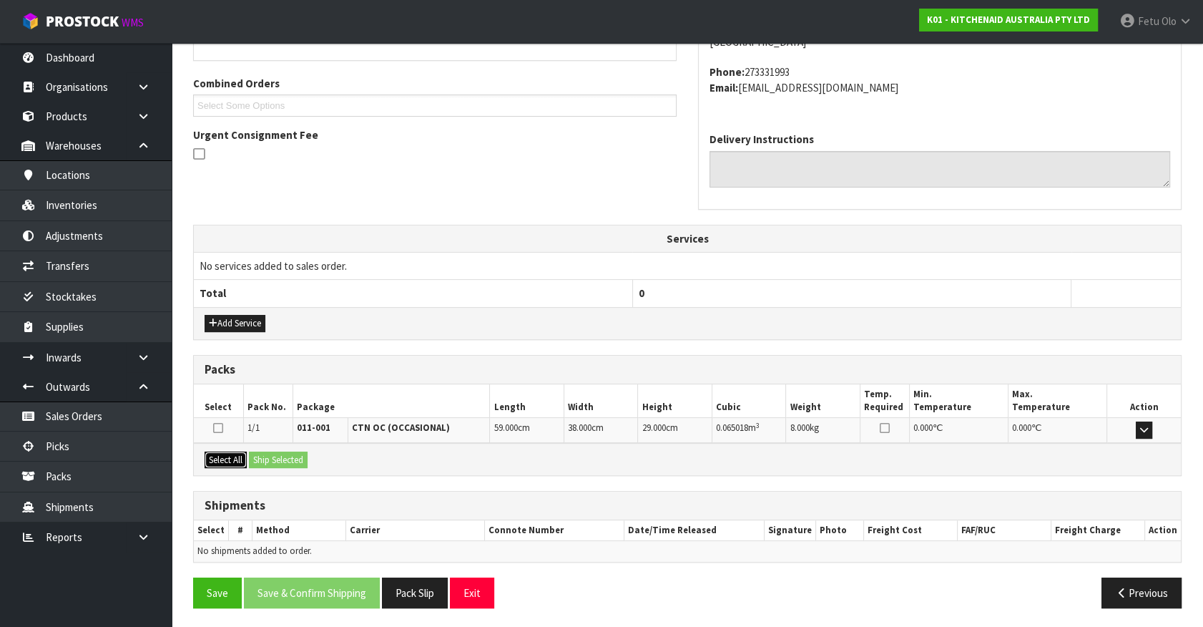
click at [235, 464] on button "Select All" at bounding box center [226, 459] width 42 height 17
click at [265, 459] on button "Ship Selected" at bounding box center [278, 459] width 59 height 17
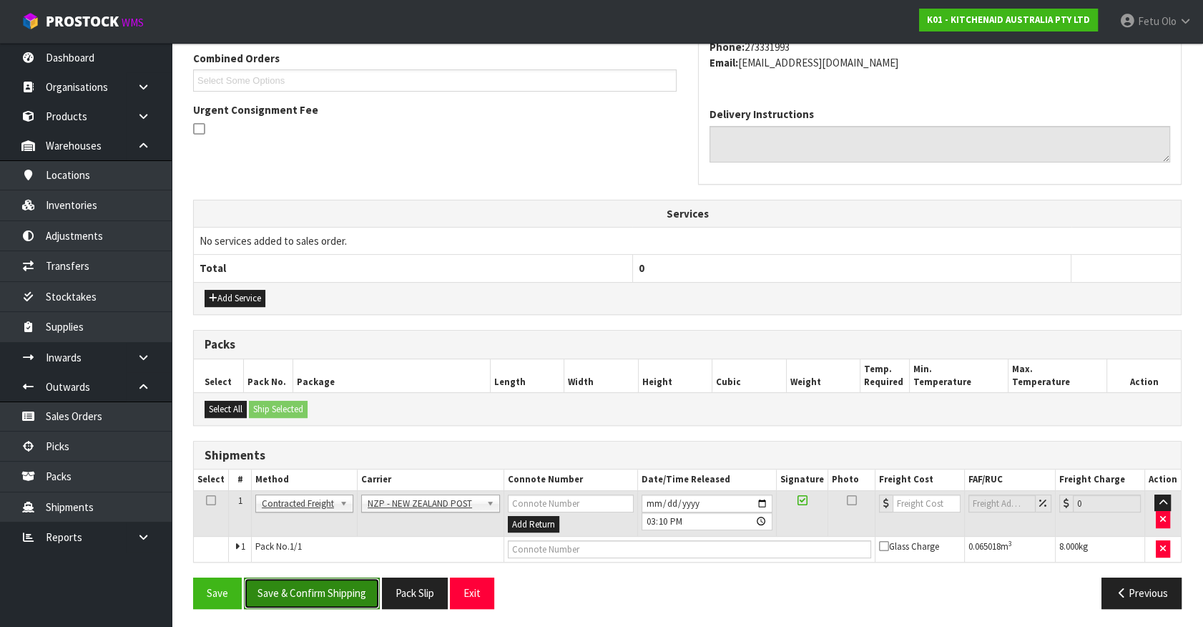
click at [364, 602] on button "Save & Confirm Shipping" at bounding box center [312, 592] width 136 height 31
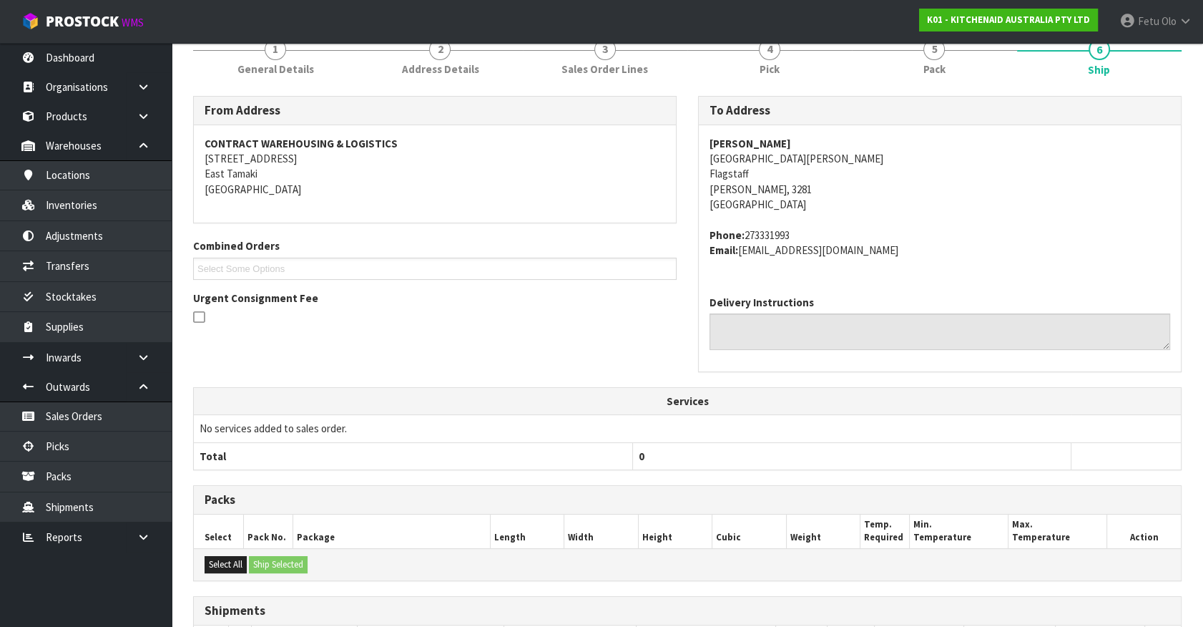
scroll to position [353, 0]
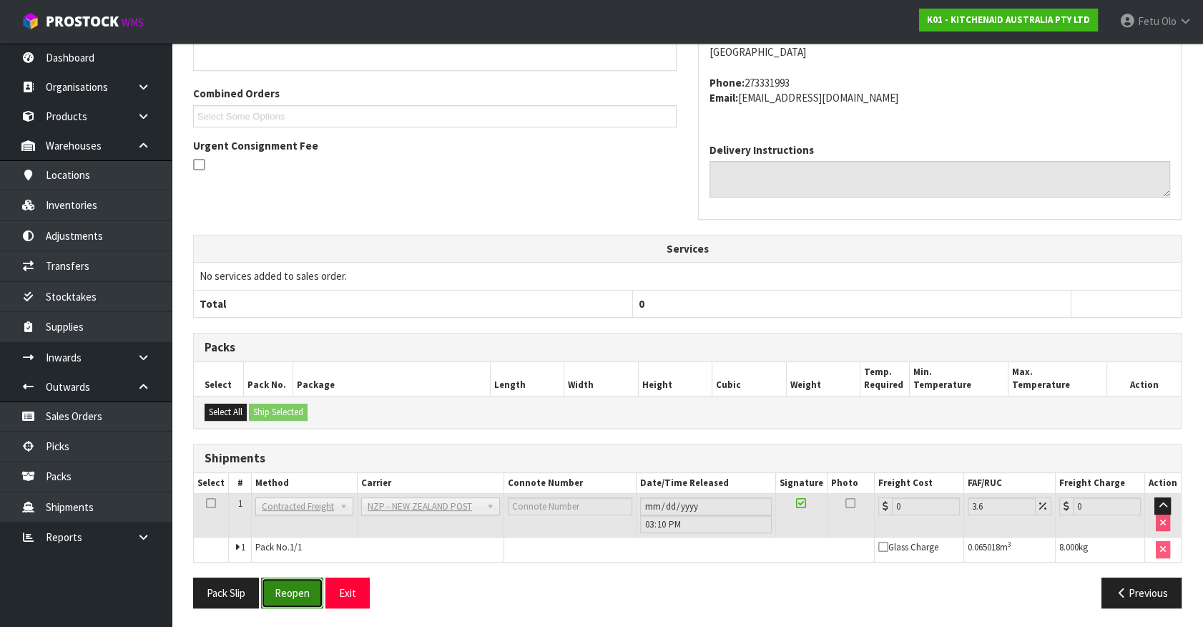
click at [309, 599] on button "Reopen" at bounding box center [292, 592] width 62 height 31
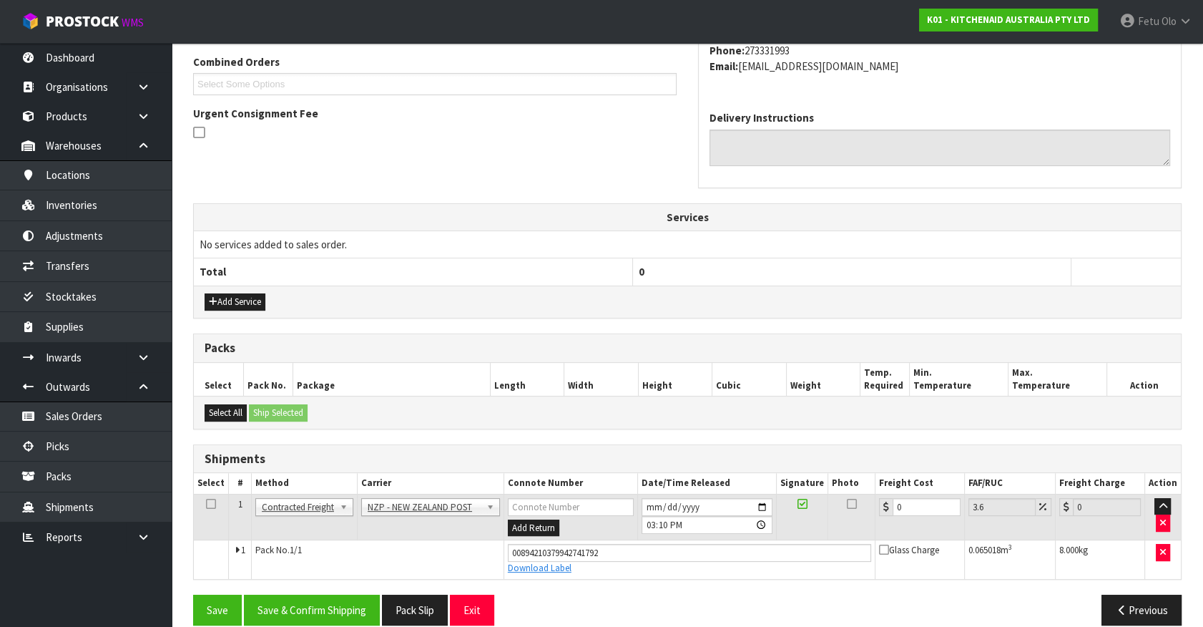
scroll to position [386, 0]
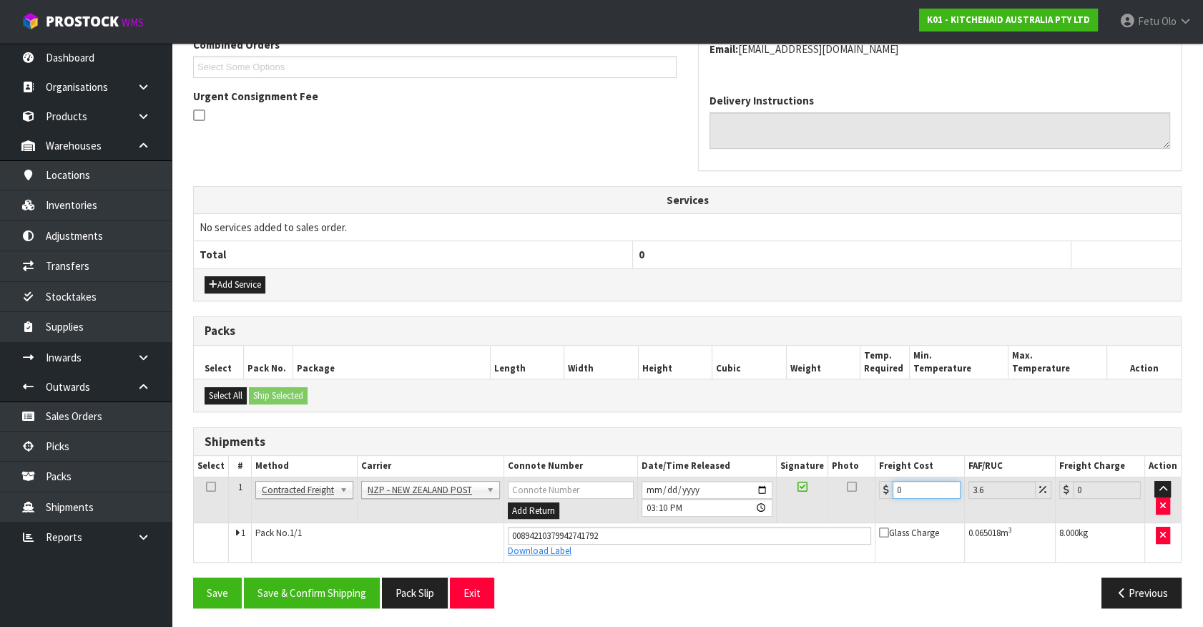
drag, startPoint x: 849, startPoint y: 498, endPoint x: 653, endPoint y: 537, distance: 199.2
click at [653, 537] on tbody "1 Client Local Pickup Customer Local Pickup Company Freight Contracted Freight …" at bounding box center [687, 519] width 987 height 84
type input "1"
type input "1.04"
type input "11"
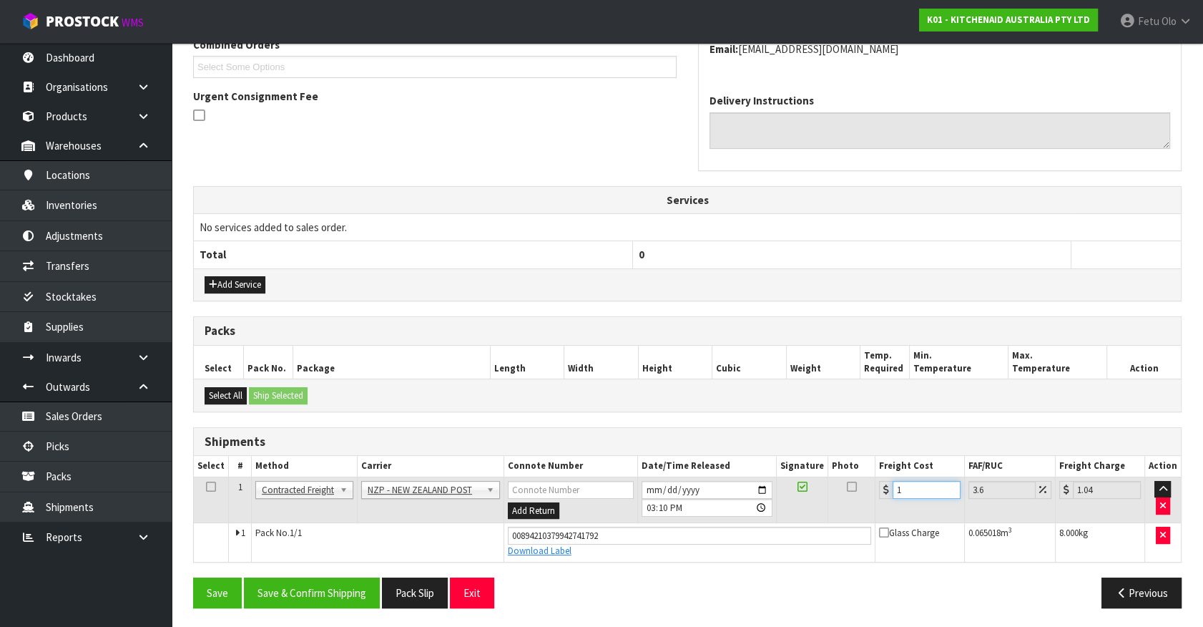
type input "11.4"
type input "11.9"
type input "12.33"
type input "11.90"
click at [326, 577] on button "Save & Confirm Shipping" at bounding box center [312, 592] width 136 height 31
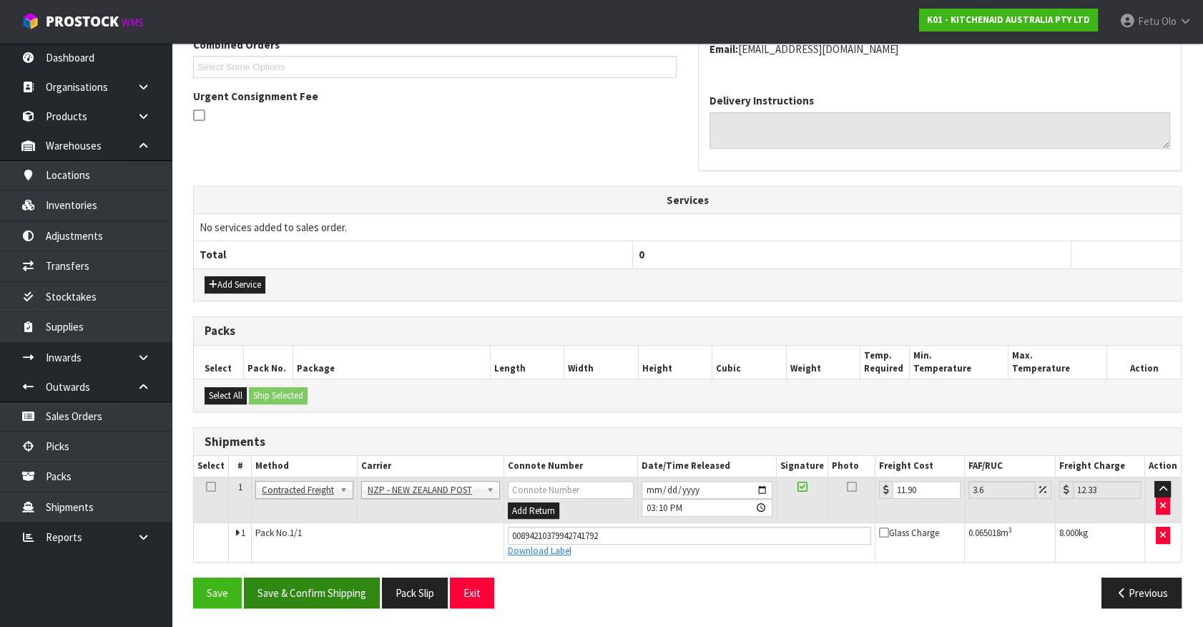
scroll to position [0, 0]
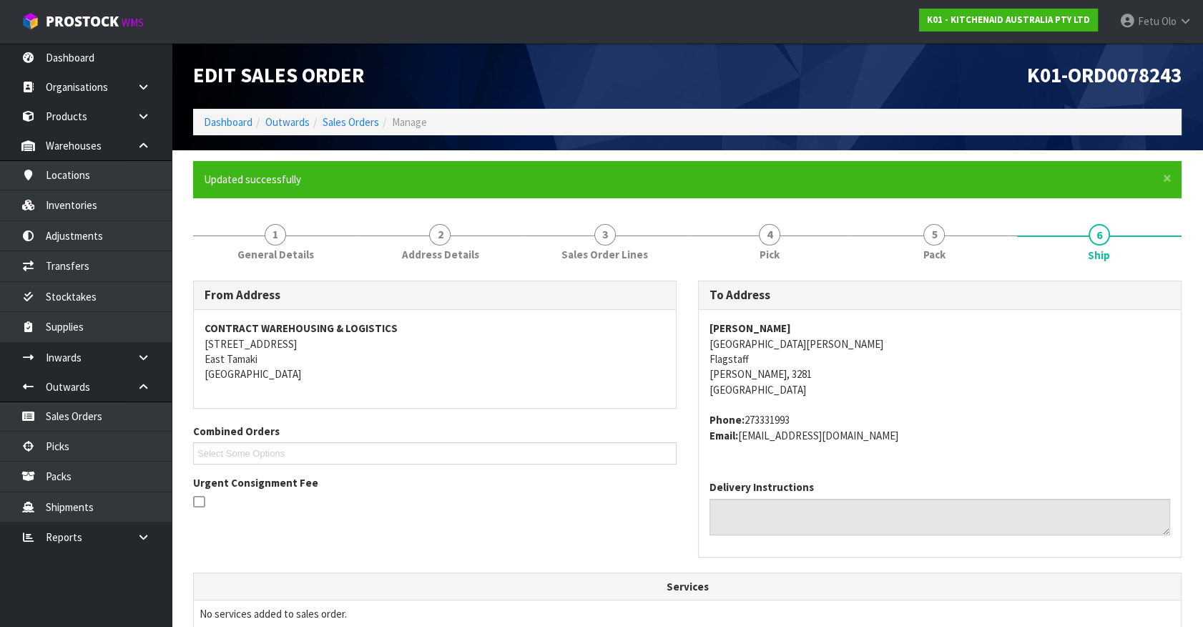
click at [872, 602] on td "No services added to sales order." at bounding box center [687, 613] width 987 height 27
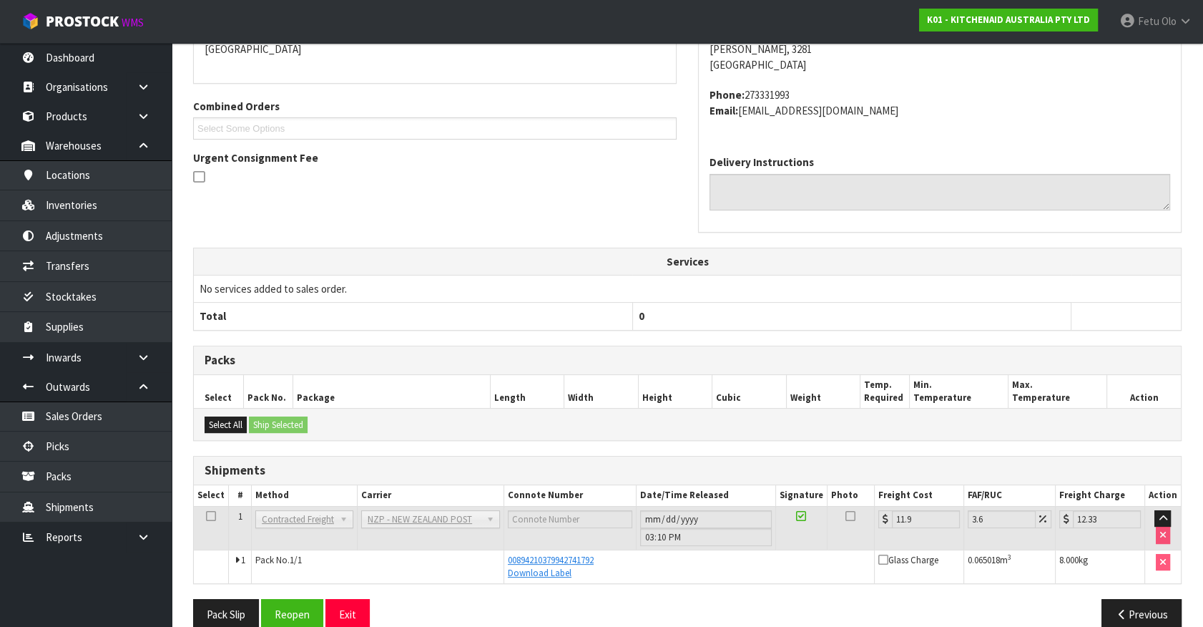
scroll to position [347, 0]
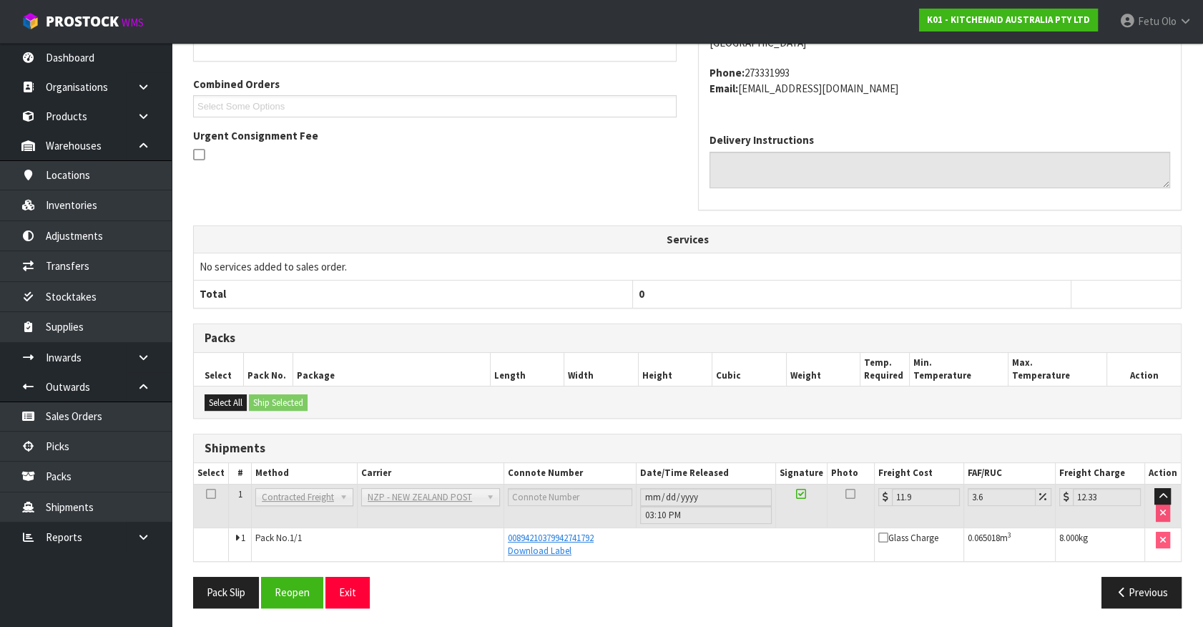
click at [47, 589] on ul "Dashboard Organisations Clients Consignees Carriers Products Categories Serial …" at bounding box center [86, 335] width 172 height 584
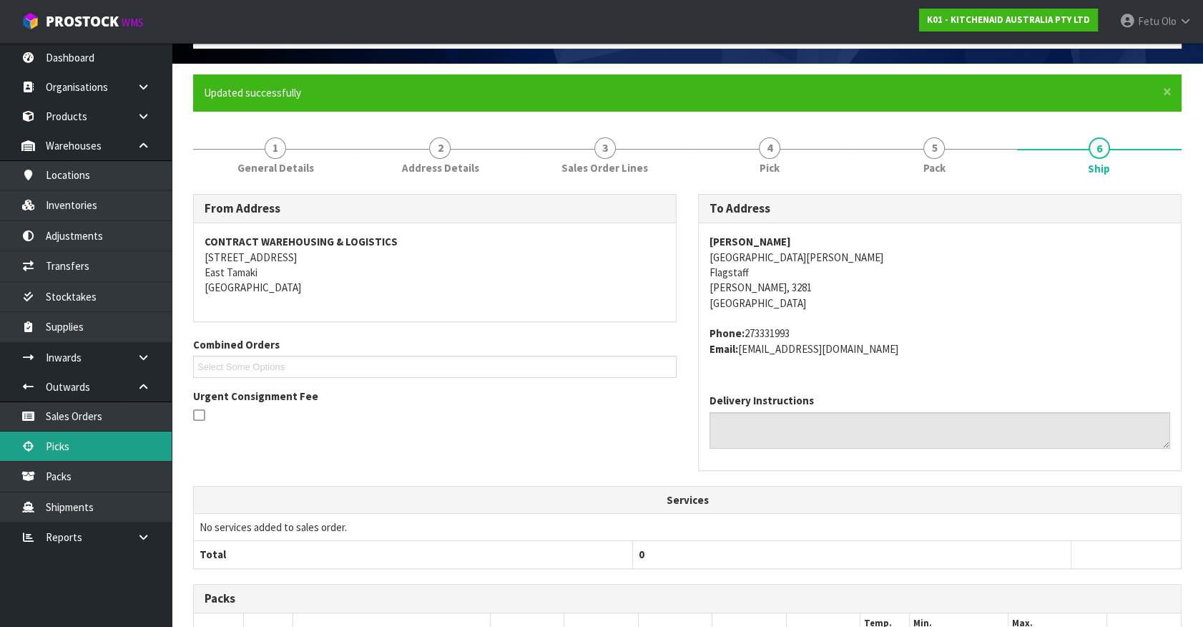
click at [87, 446] on link "Picks" at bounding box center [86, 445] width 172 height 29
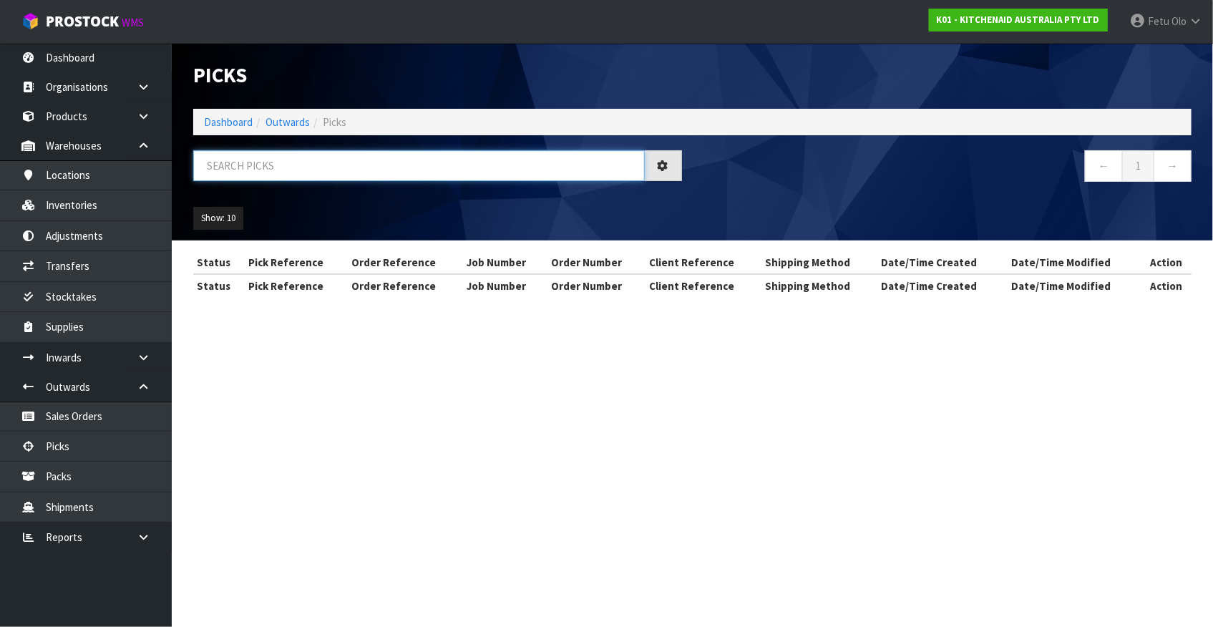
click at [360, 176] on input "text" at bounding box center [418, 165] width 451 height 31
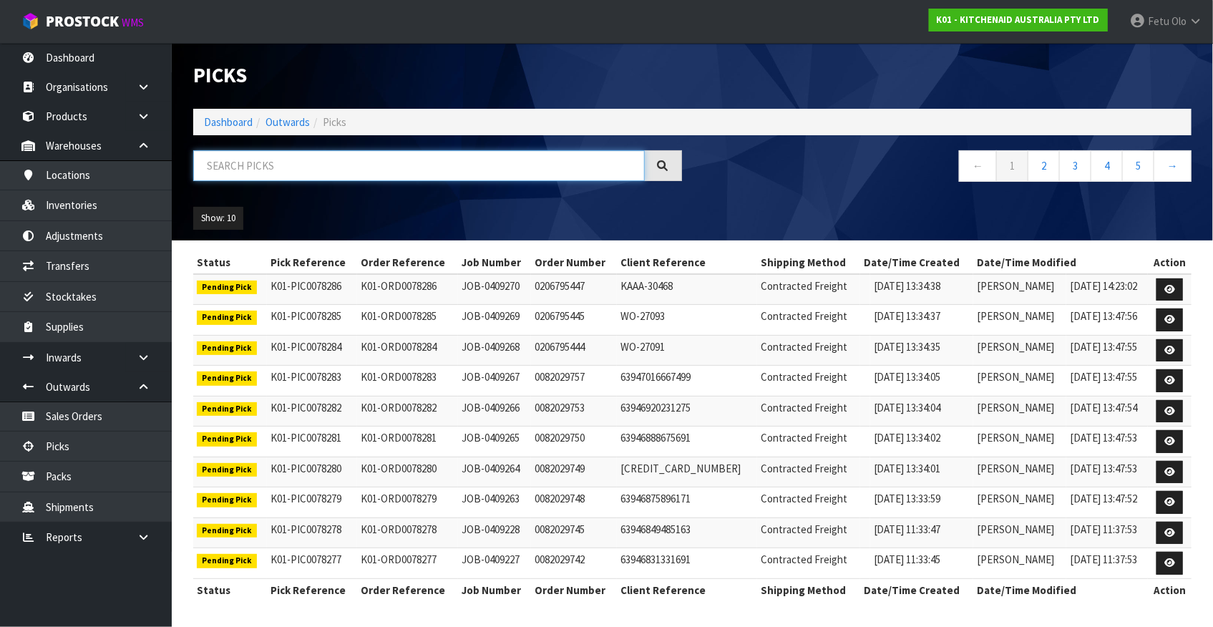
click at [314, 177] on input "text" at bounding box center [418, 165] width 451 height 31
click at [316, 172] on input "text" at bounding box center [418, 165] width 451 height 31
type input "78207"
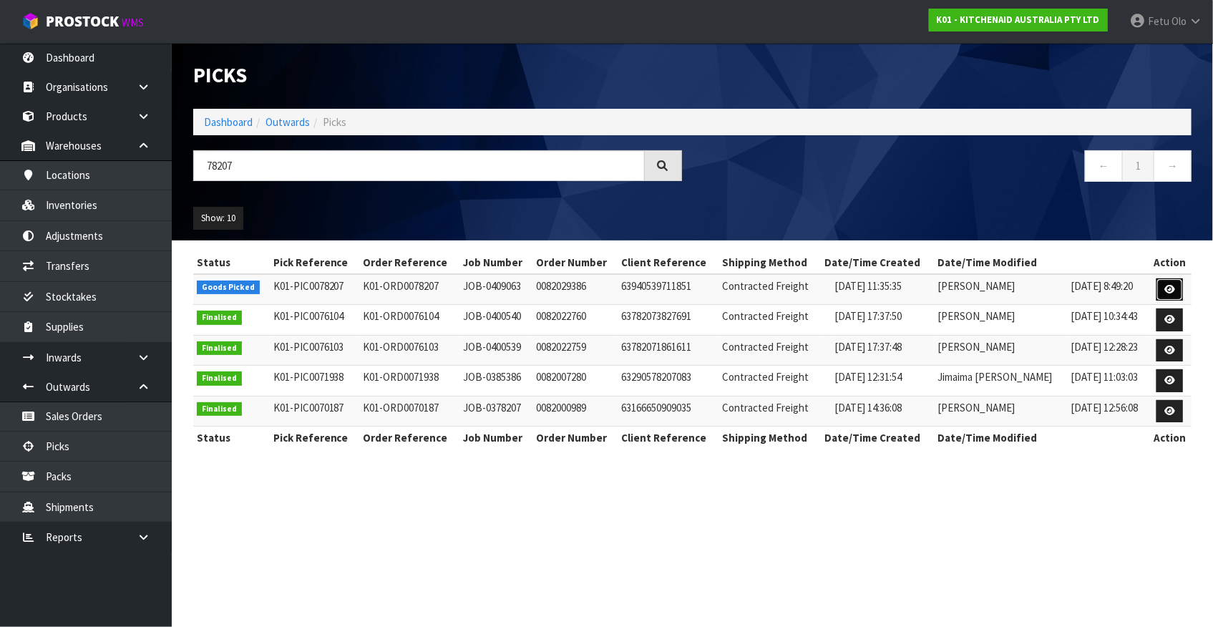
click at [1175, 287] on link at bounding box center [1169, 289] width 26 height 23
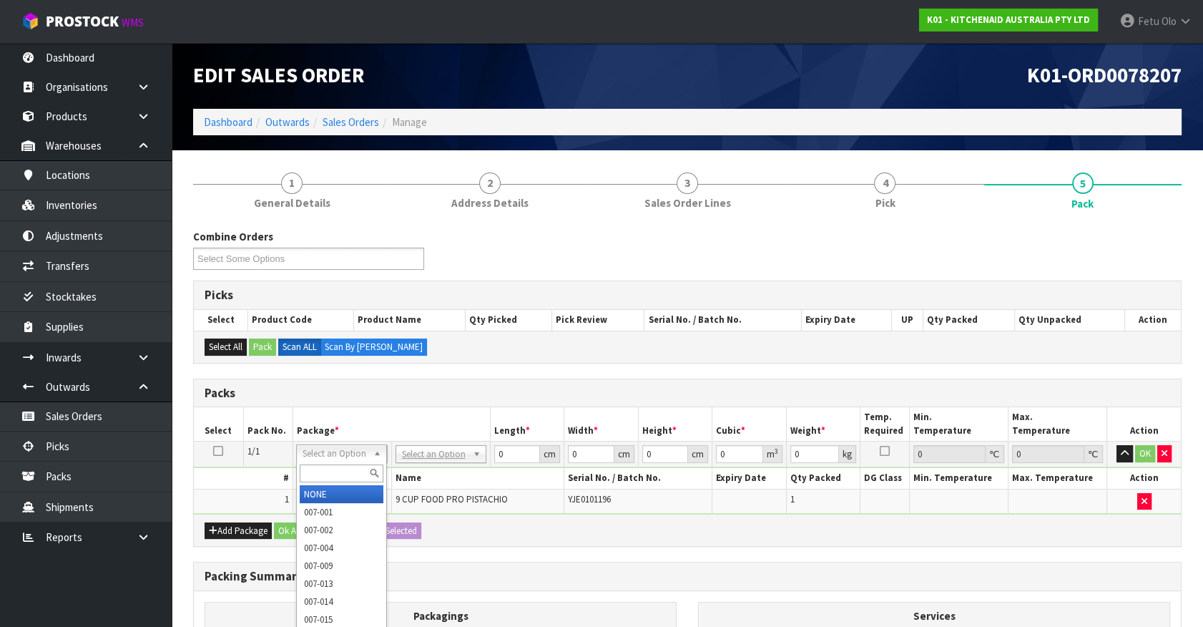
drag, startPoint x: 351, startPoint y: 454, endPoint x: 345, endPoint y: 480, distance: 26.4
click at [345, 469] on input "text" at bounding box center [342, 473] width 84 height 18
type input "011-084"
type input "4.5"
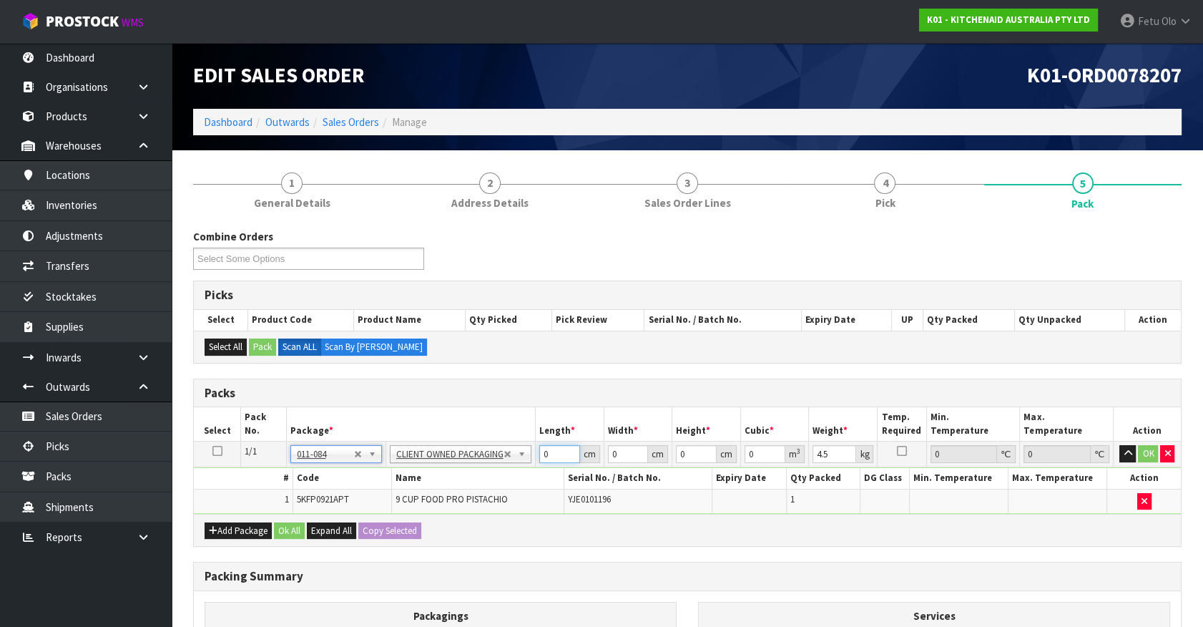
drag, startPoint x: 559, startPoint y: 445, endPoint x: 383, endPoint y: 539, distance: 200.4
click at [383, 539] on div "Packs Select Pack No. Package * Length * Width * Height * Cubic * Weight * Temp…" at bounding box center [687, 462] width 989 height 169
type input "52"
type input "34"
type input "3"
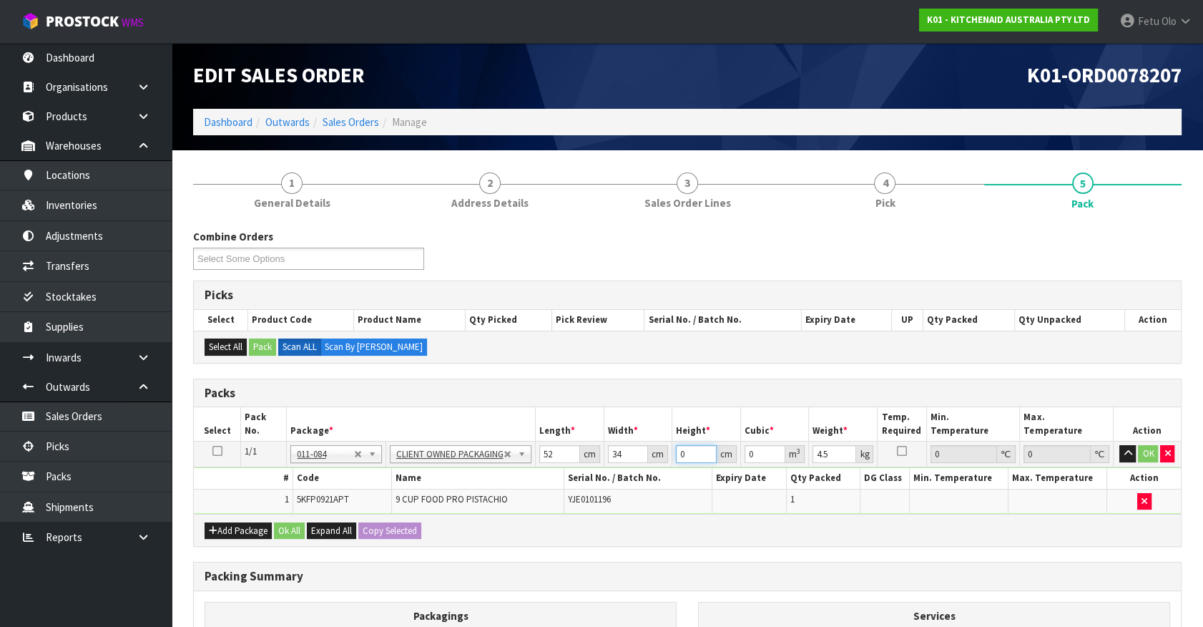
type input "0.005304"
type input "34"
type input "0.060112"
type input "34"
type input "6"
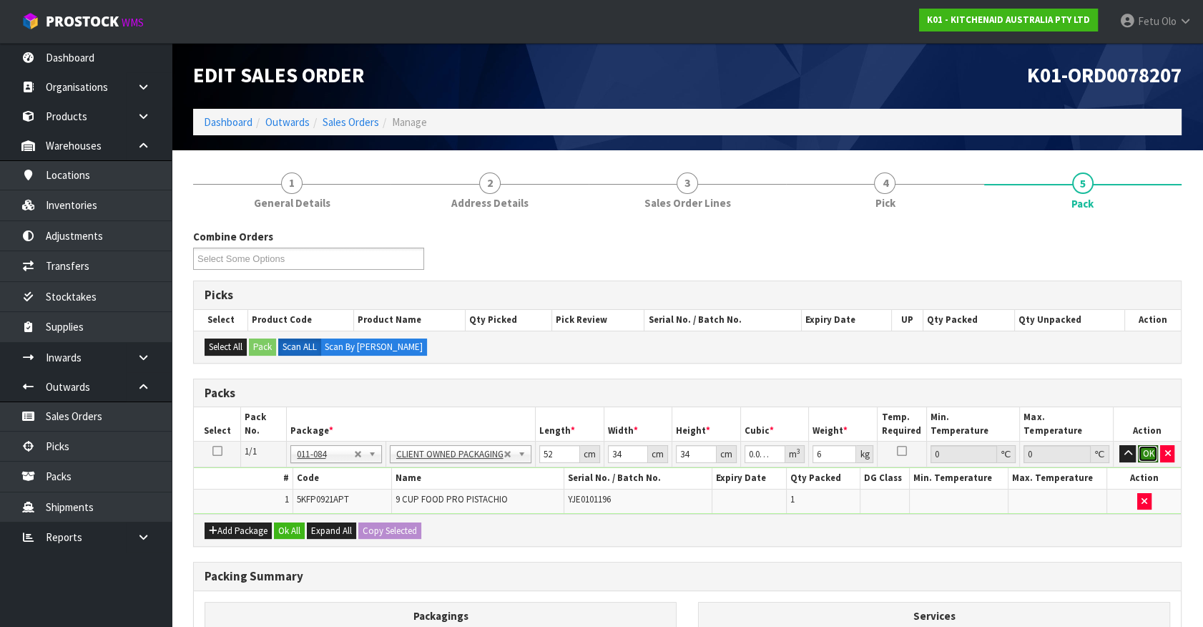
click button "OK" at bounding box center [1148, 453] width 20 height 17
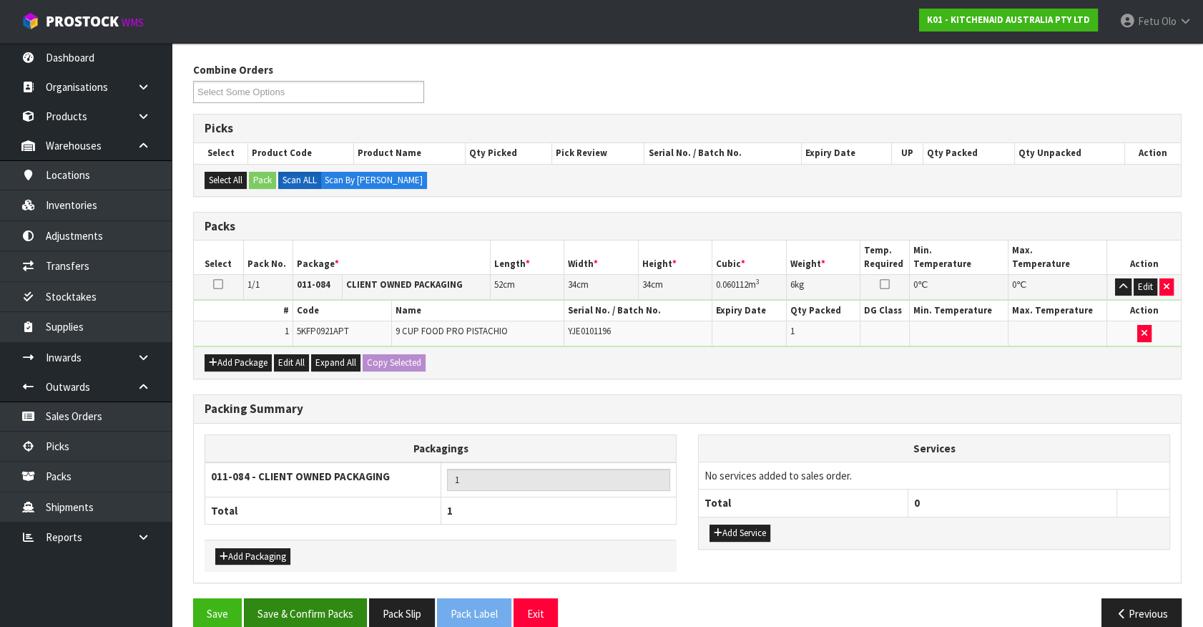
scroll to position [187, 0]
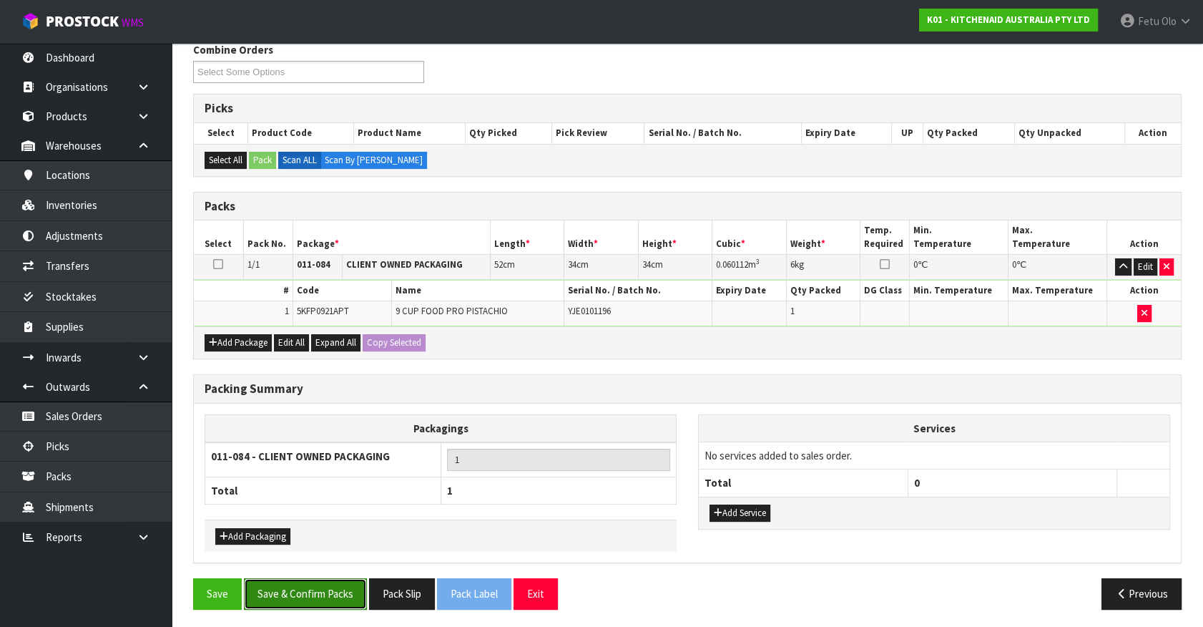
click at [331, 601] on button "Save & Confirm Packs" at bounding box center [305, 593] width 123 height 31
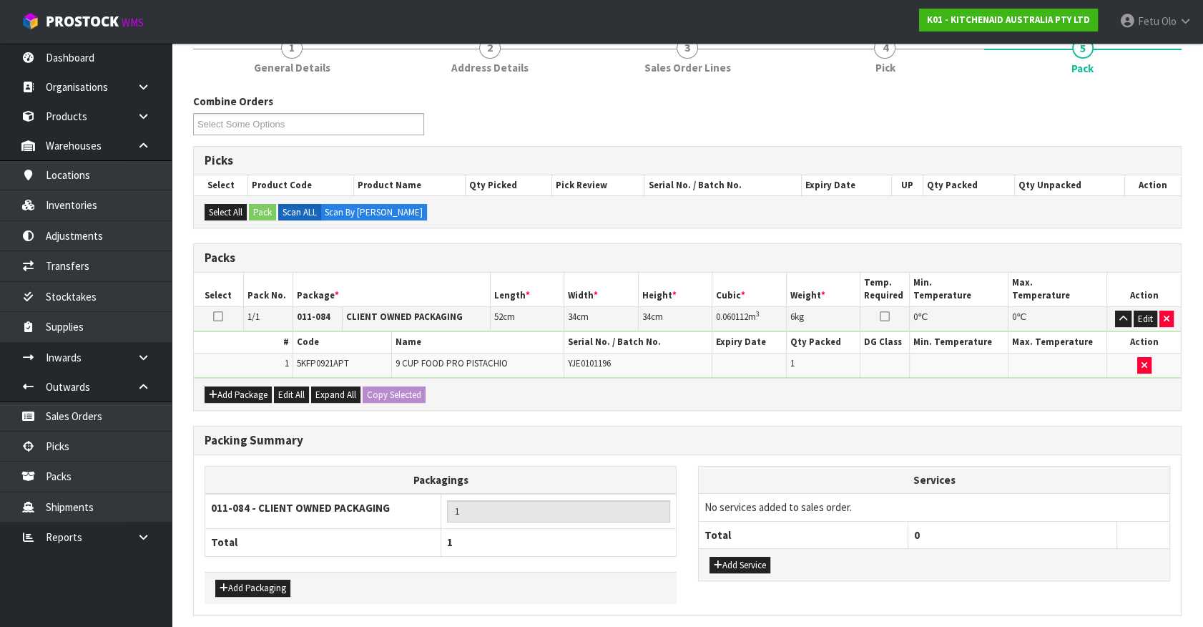
scroll to position [0, 0]
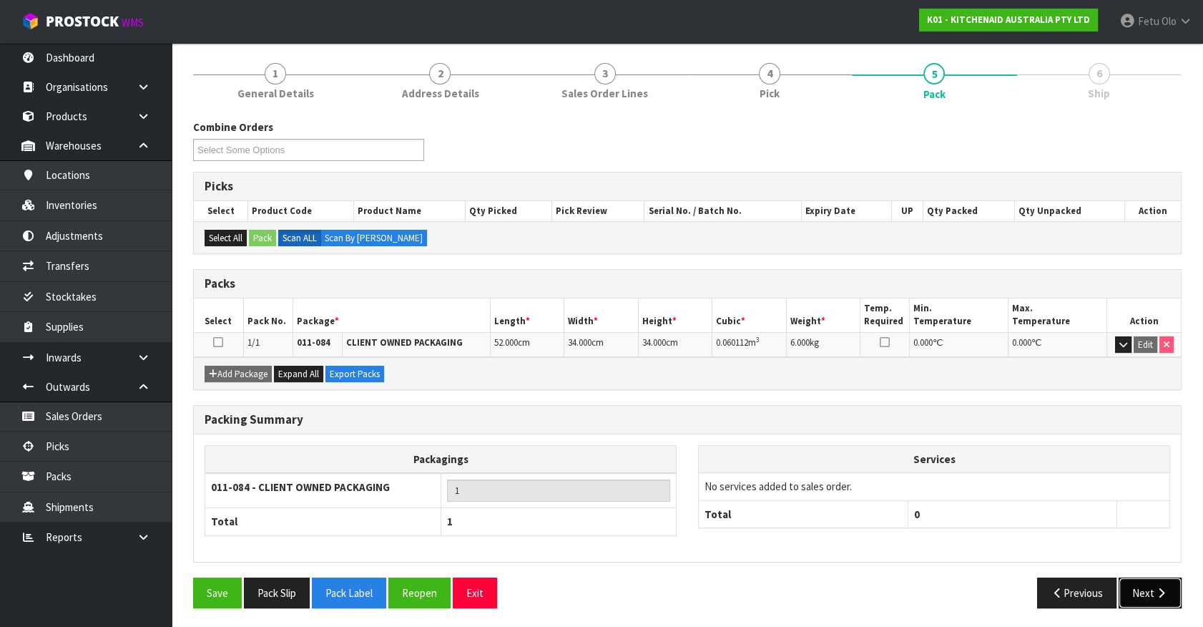
click at [1170, 592] on button "Next" at bounding box center [1150, 592] width 63 height 31
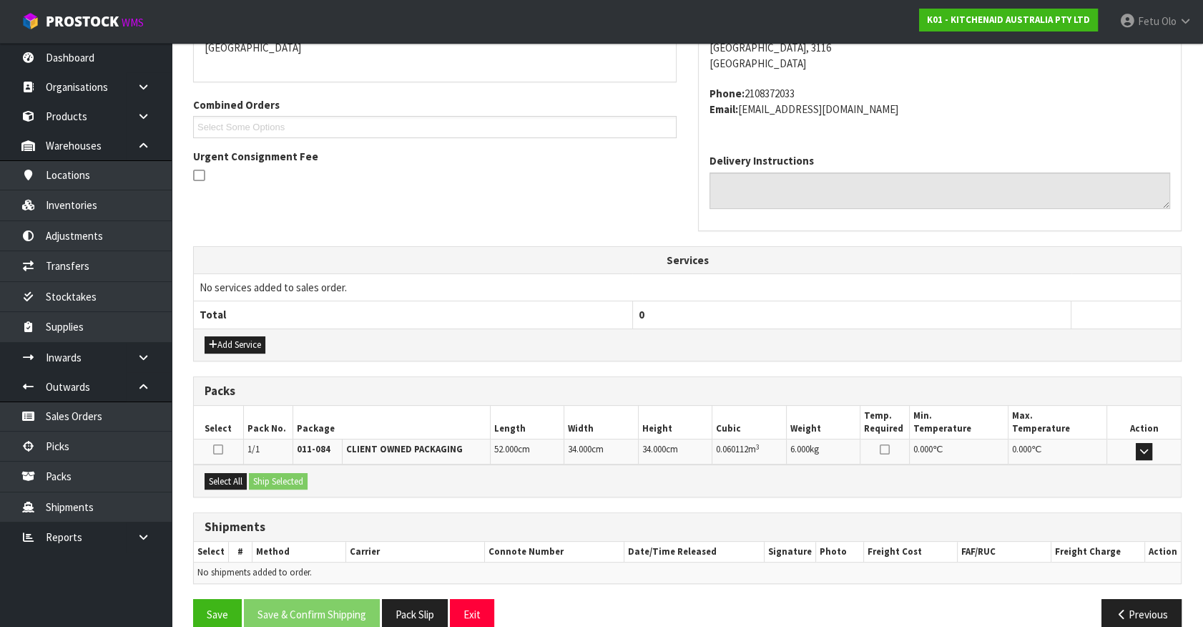
scroll to position [348, 0]
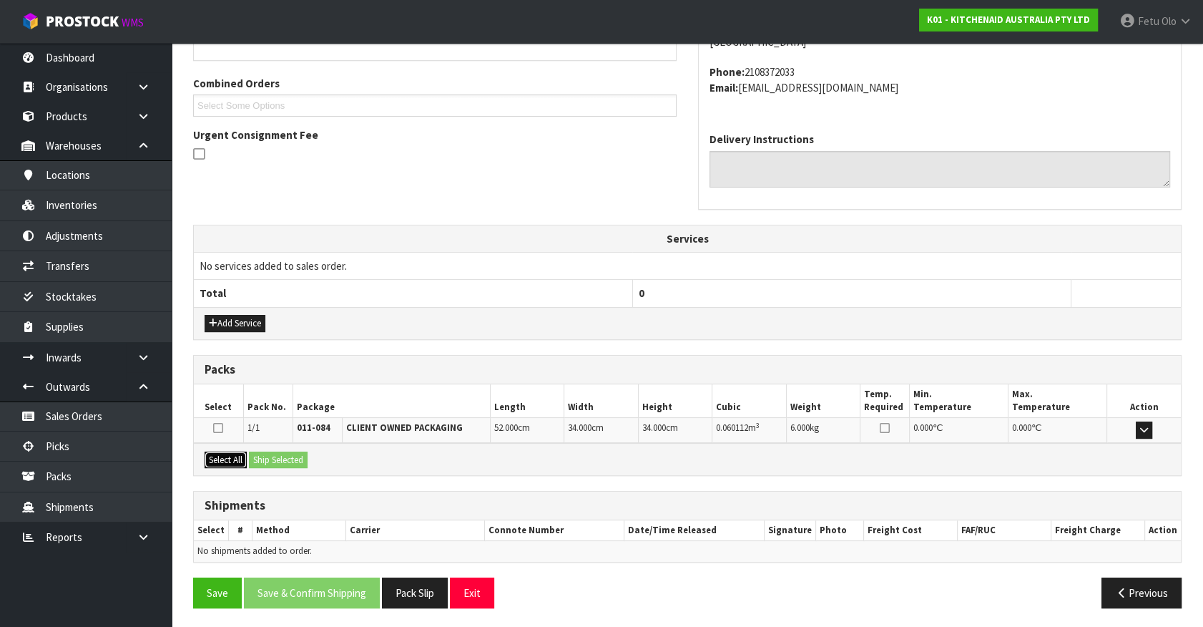
click at [228, 456] on button "Select All" at bounding box center [226, 459] width 42 height 17
click at [268, 454] on button "Ship Selected" at bounding box center [278, 459] width 59 height 17
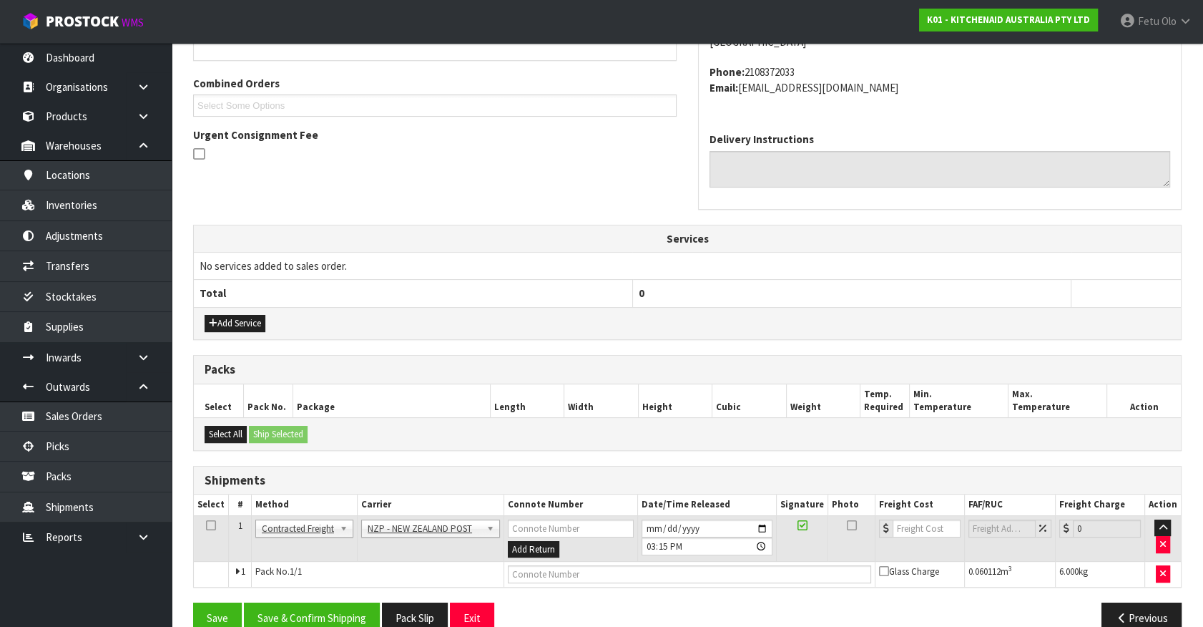
scroll to position [373, 0]
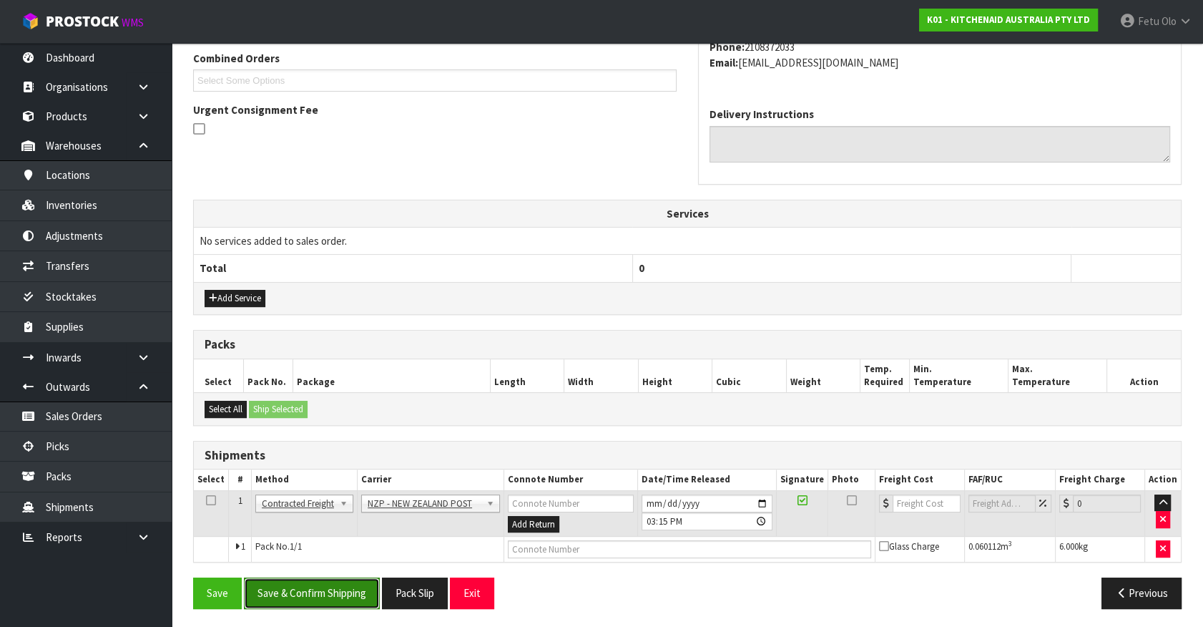
click at [331, 582] on button "Save & Confirm Shipping" at bounding box center [312, 592] width 136 height 31
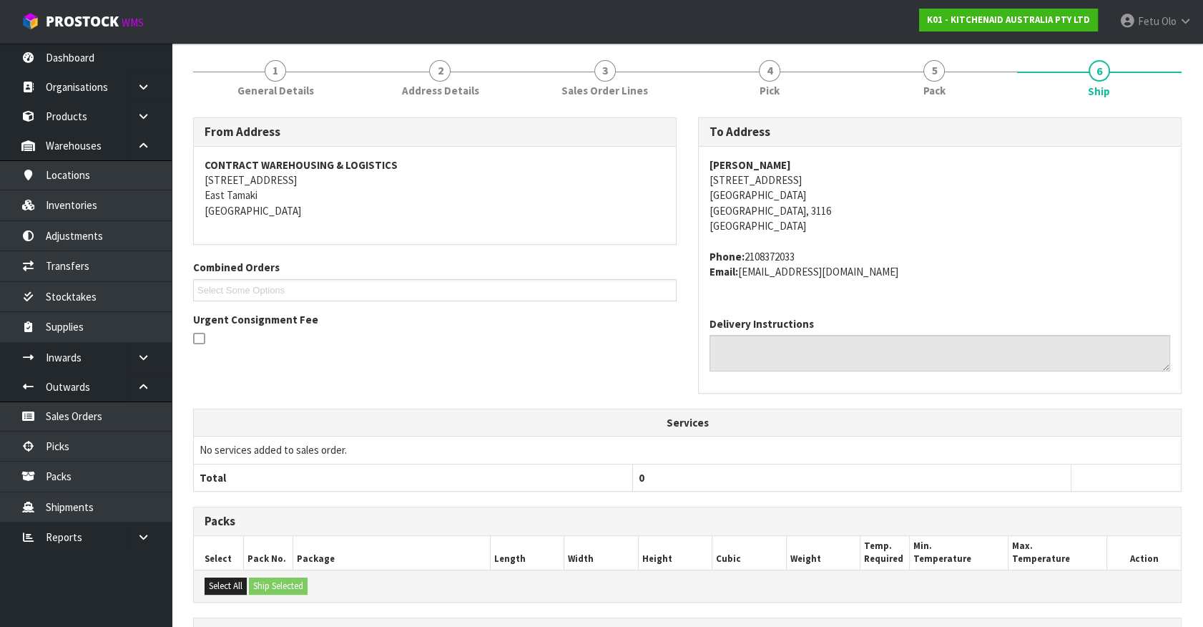
scroll to position [353, 0]
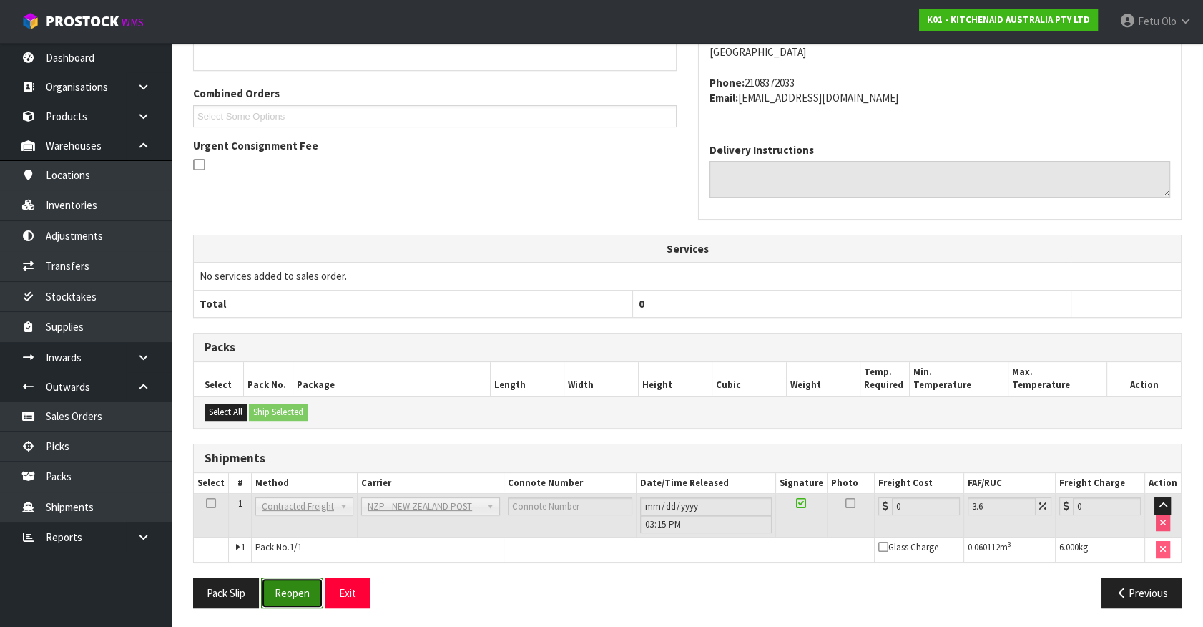
drag, startPoint x: 305, startPoint y: 587, endPoint x: 299, endPoint y: 576, distance: 12.2
click at [305, 587] on button "Reopen" at bounding box center [292, 592] width 62 height 31
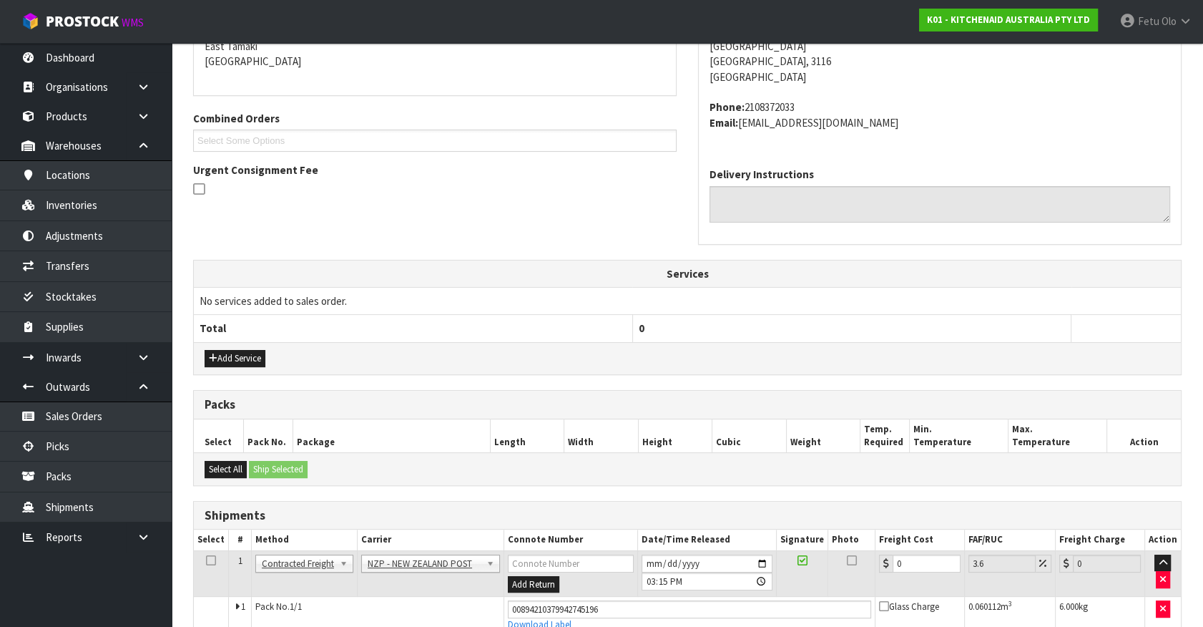
scroll to position [337, 0]
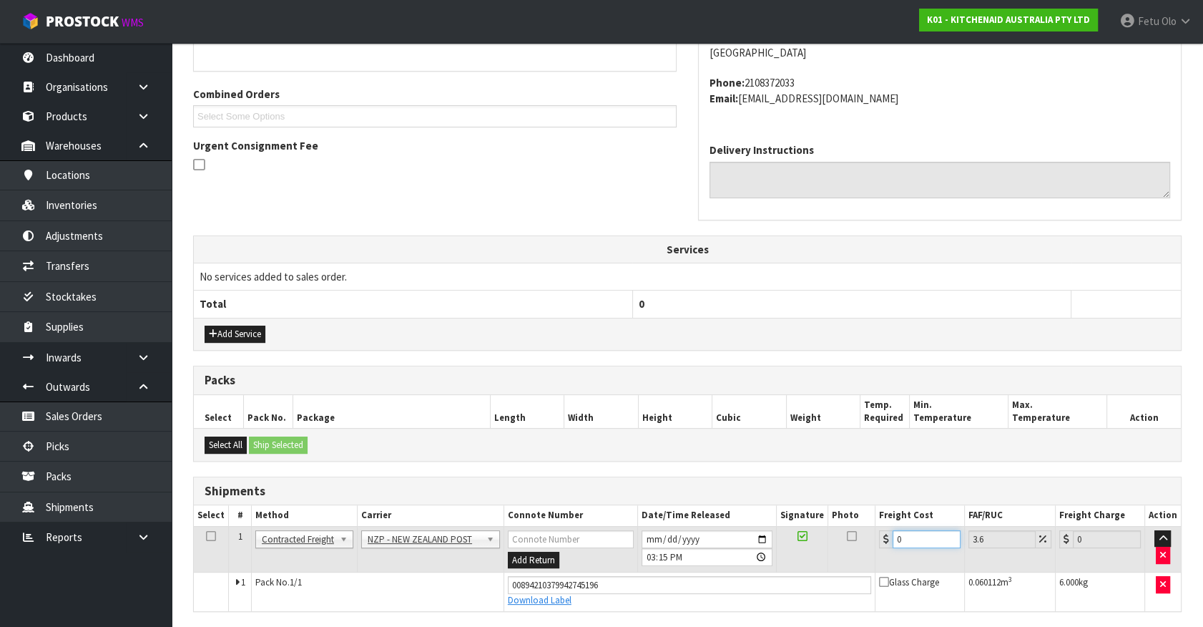
drag, startPoint x: 887, startPoint y: 540, endPoint x: 755, endPoint y: 559, distance: 133.7
click at [755, 559] on tr "1 Client Local Pickup Customer Local Pickup Company Freight Contracted Freight …" at bounding box center [687, 549] width 987 height 47
type input "1"
type input "1.04"
type input "10"
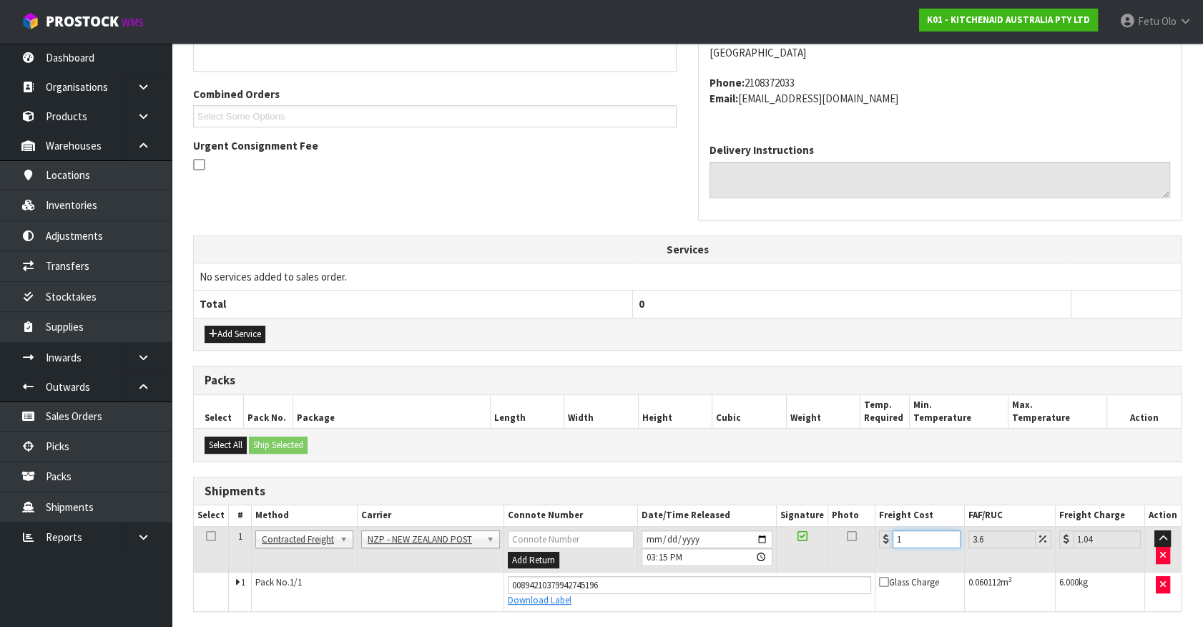
type input "10.36"
type input "10.07"
type input "10.43"
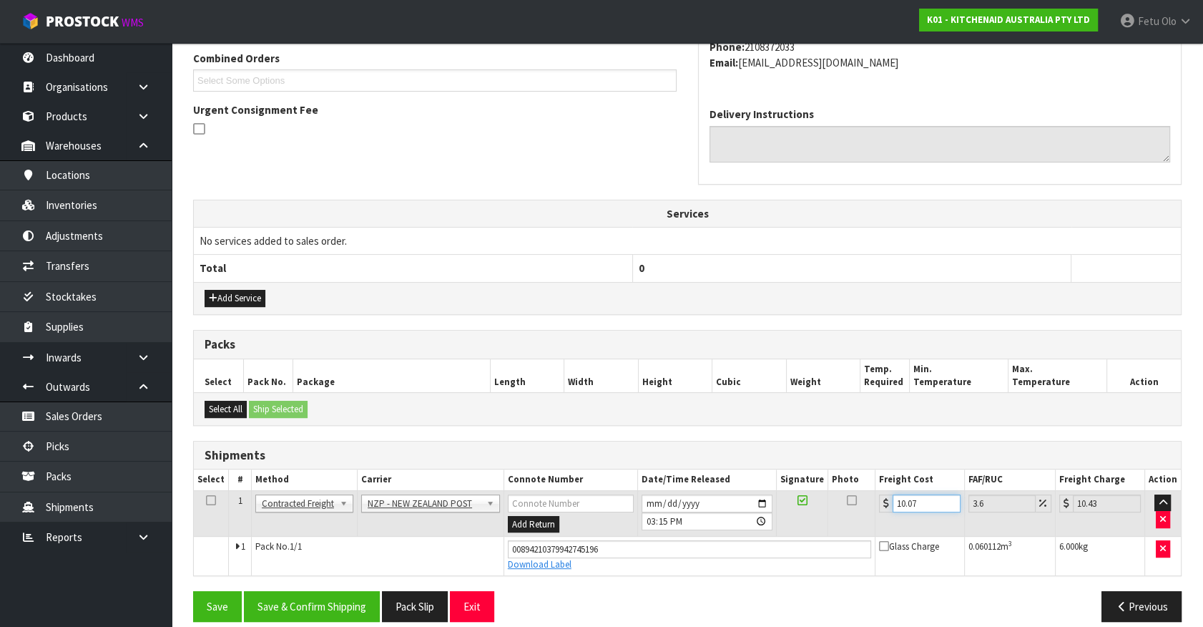
scroll to position [386, 0]
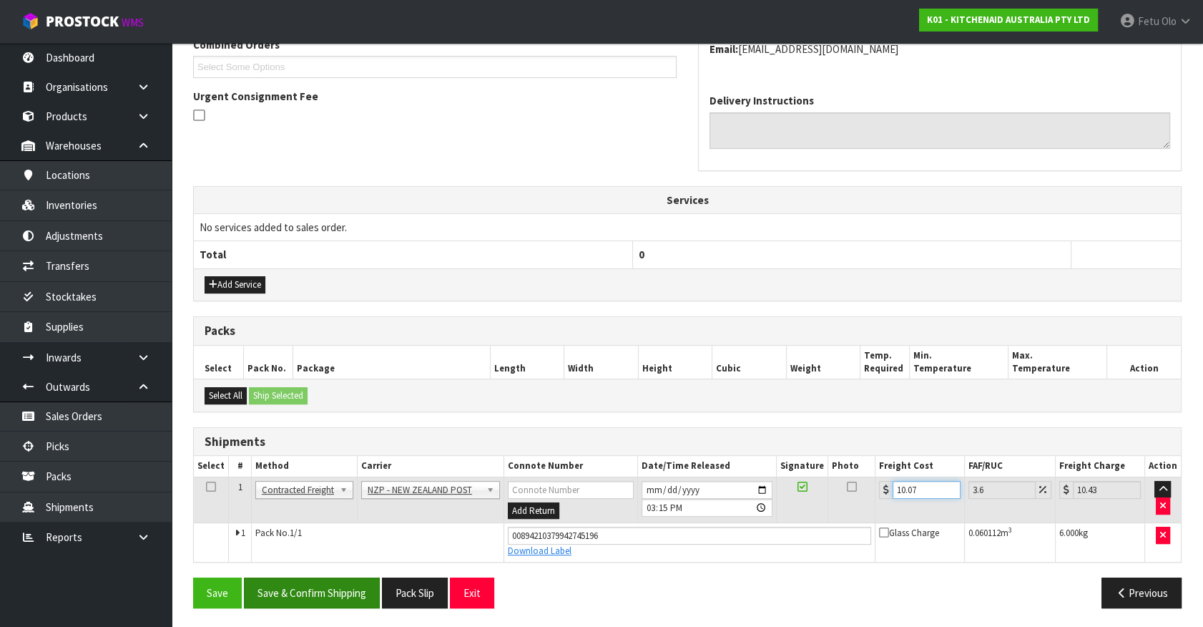
type input "10.07"
click at [350, 592] on button "Save & Confirm Shipping" at bounding box center [312, 592] width 136 height 31
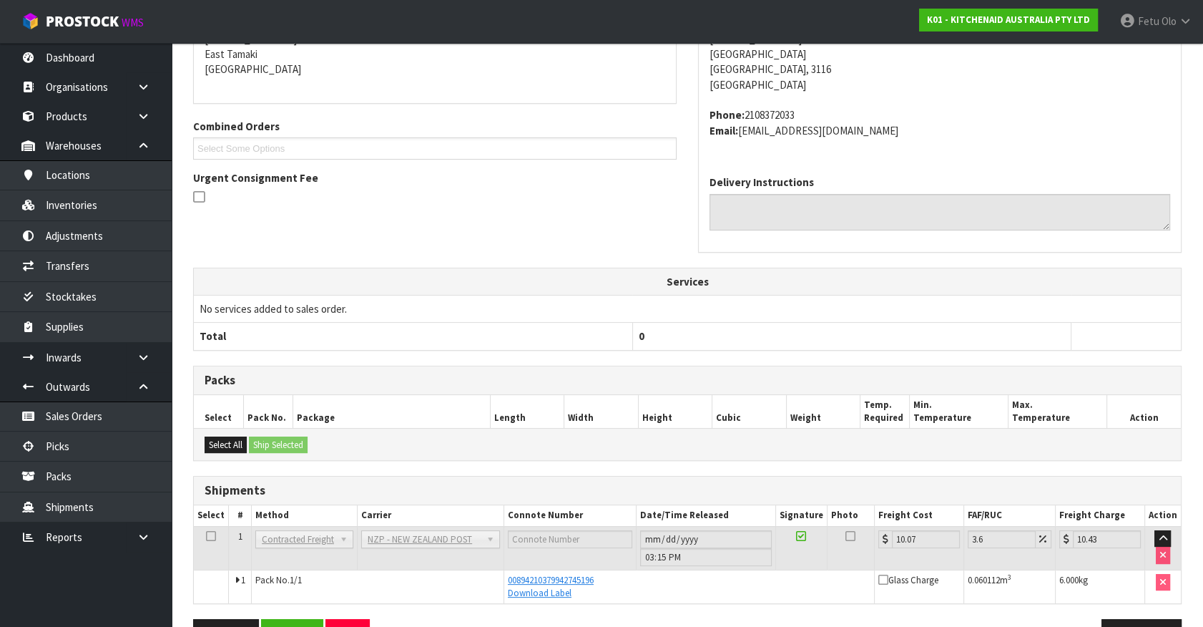
scroll to position [282, 0]
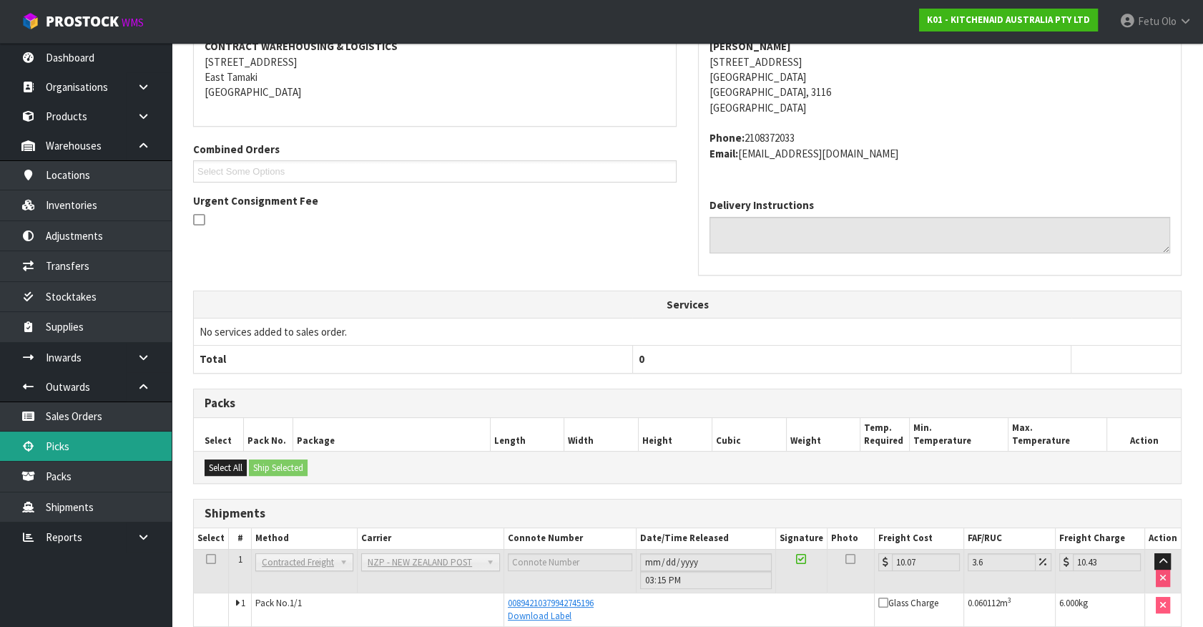
click at [96, 453] on link "Picks" at bounding box center [86, 445] width 172 height 29
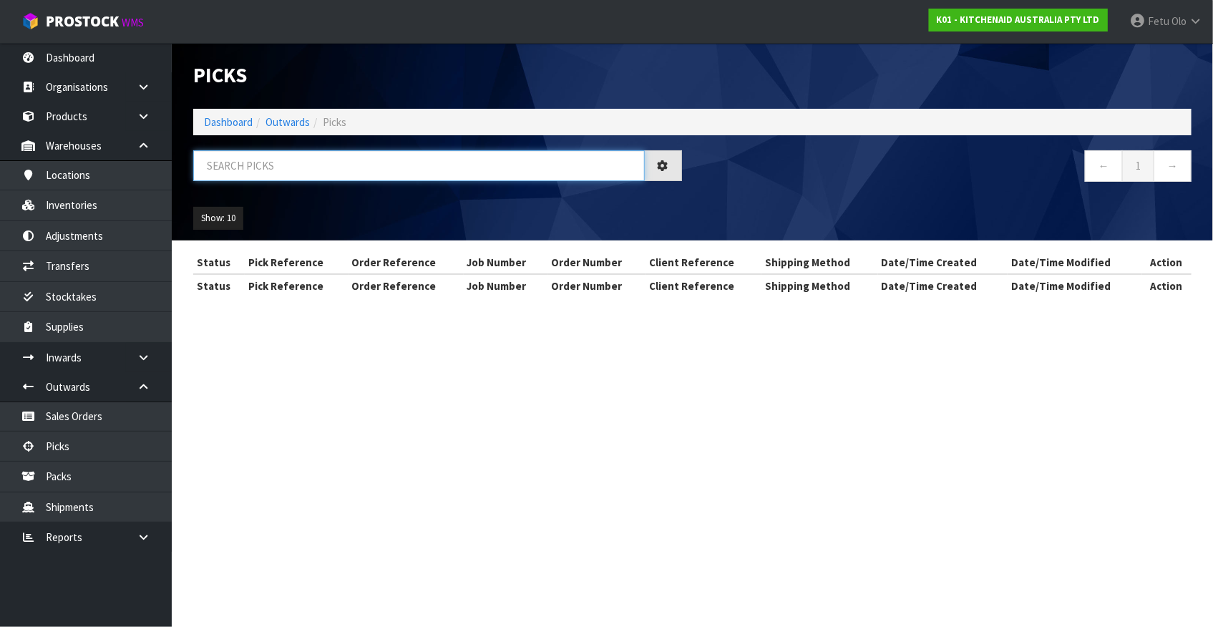
click at [332, 165] on input "text" at bounding box center [418, 165] width 451 height 31
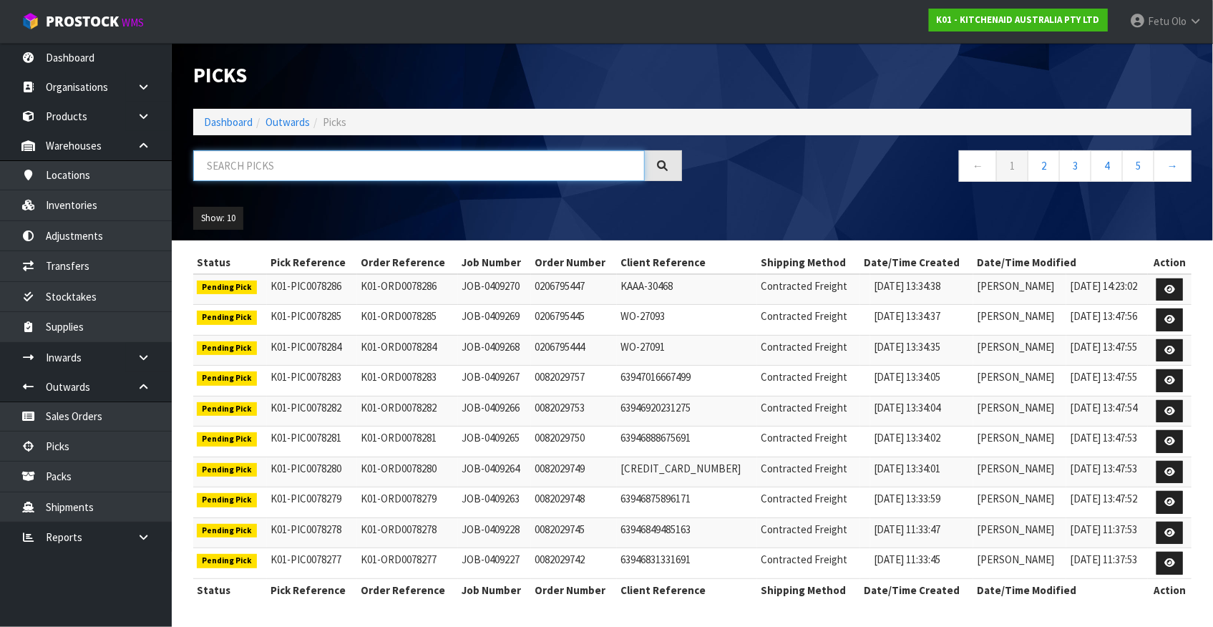
click at [275, 167] on input "text" at bounding box center [418, 165] width 451 height 31
type input "78225"
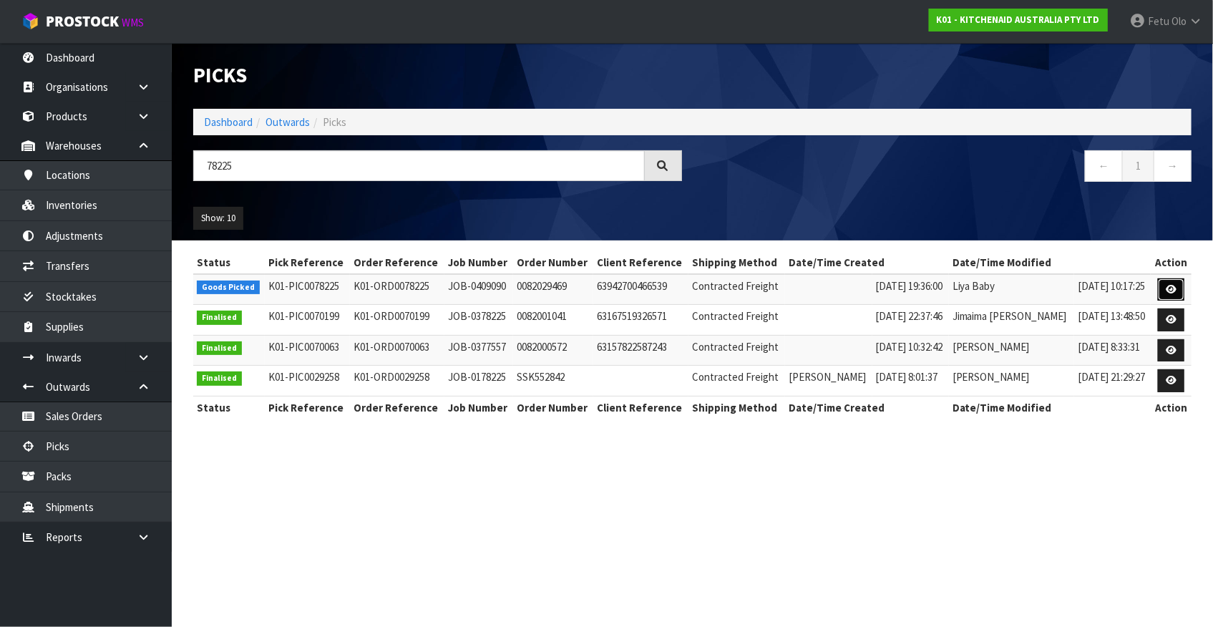
click at [1172, 282] on link at bounding box center [1171, 289] width 26 height 23
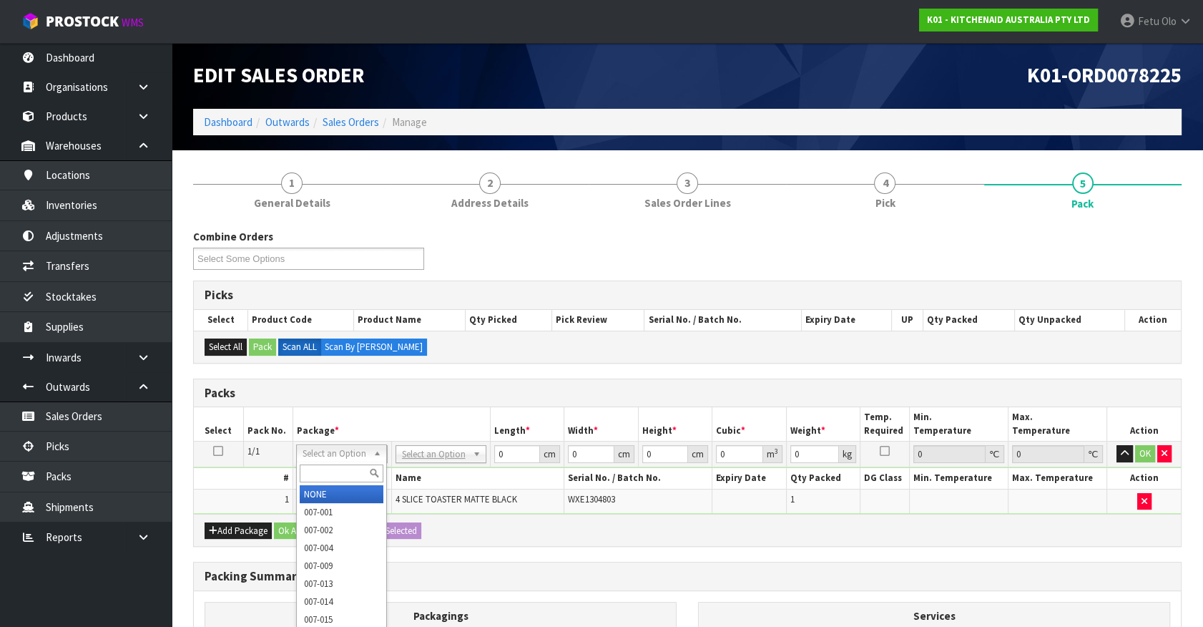
click at [332, 480] on input "text" at bounding box center [342, 473] width 84 height 18
type input "011-084"
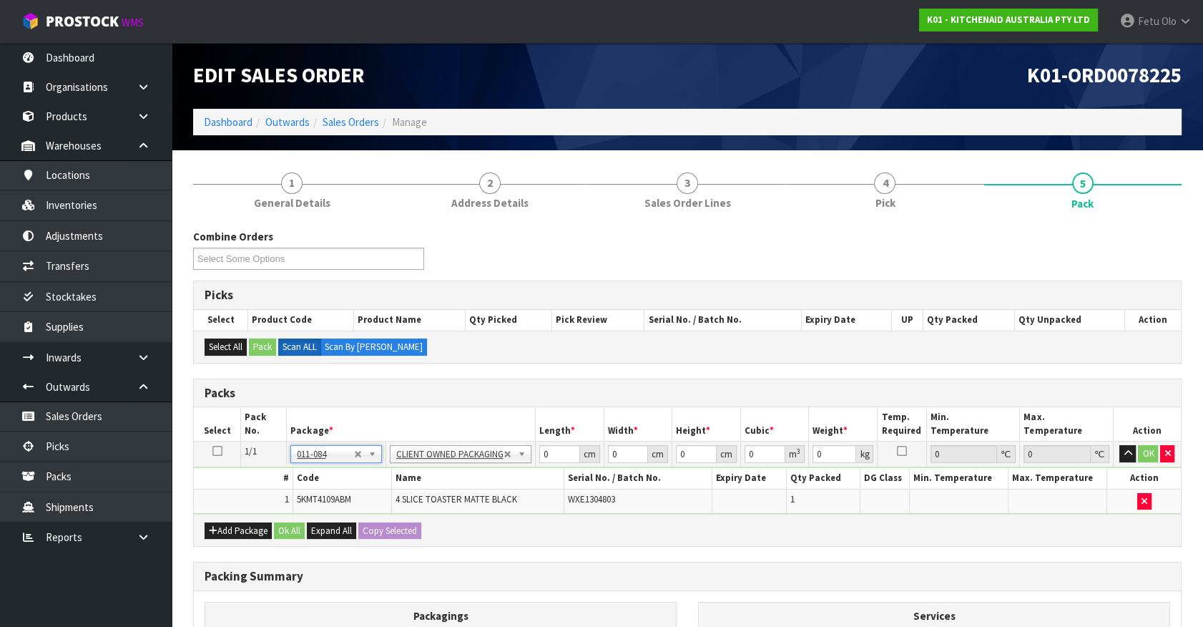
type input "4.55"
drag, startPoint x: 546, startPoint y: 446, endPoint x: 430, endPoint y: 534, distance: 145.1
click at [430, 534] on div "Packs Select Pack No. Package * Length * Width * Height * Cubic * Weight * Temp…" at bounding box center [687, 462] width 989 height 169
type input "40"
type input "28"
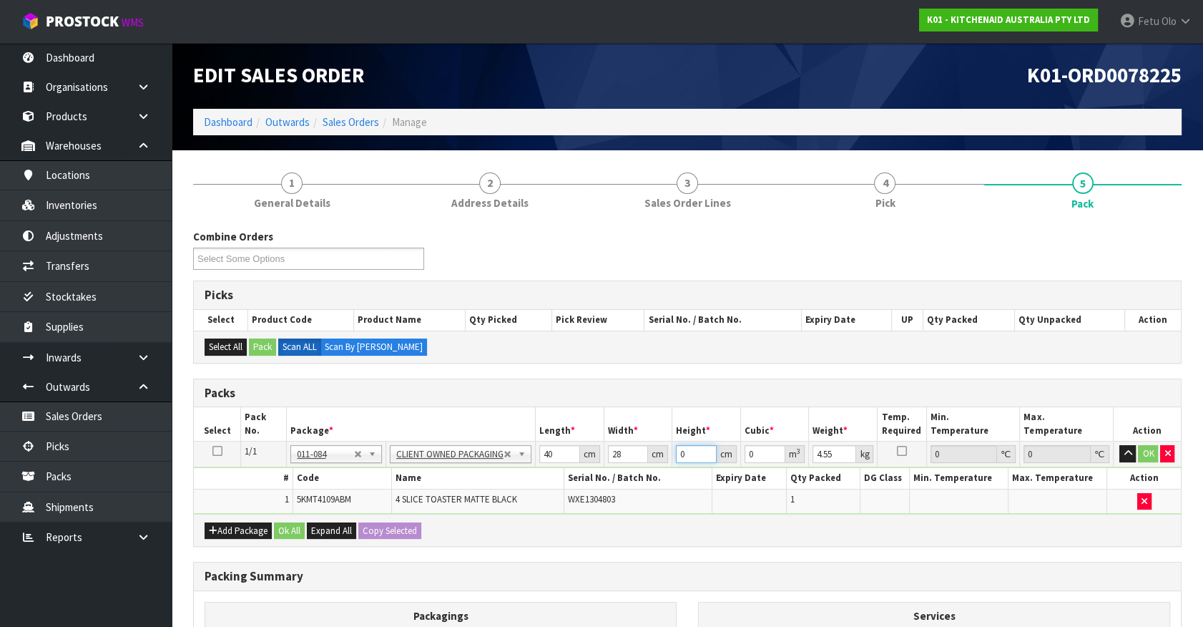
type input "3"
type input "0.00336"
type input "37"
type input "0.04144"
type input "37"
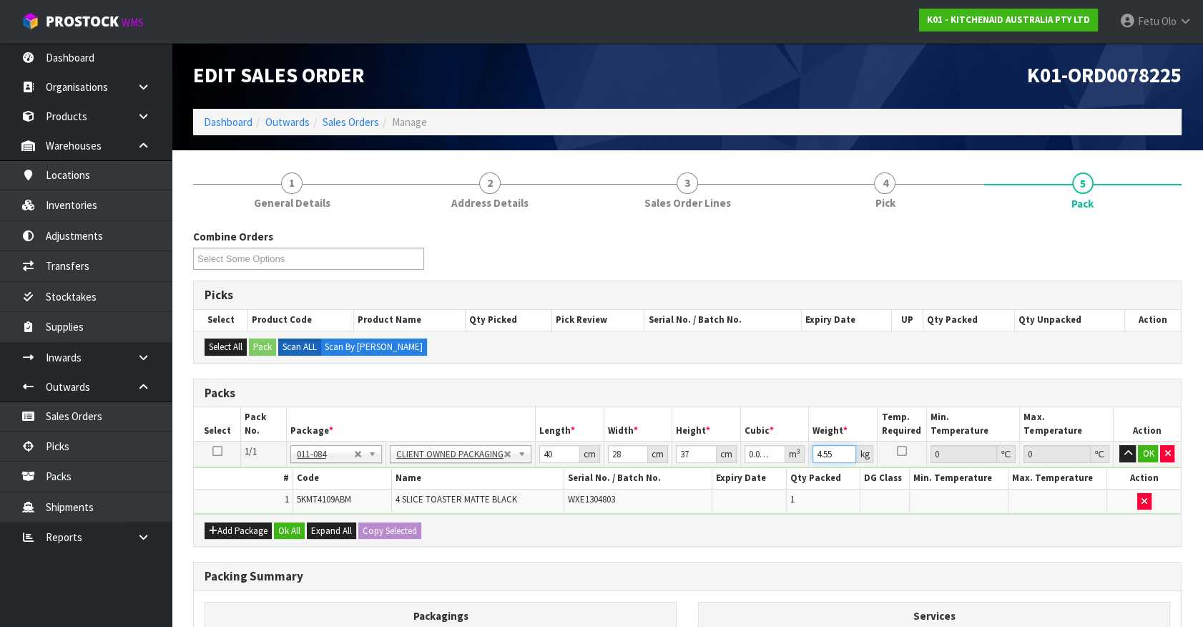
type input "6"
type input "5"
click button "OK" at bounding box center [1148, 453] width 20 height 17
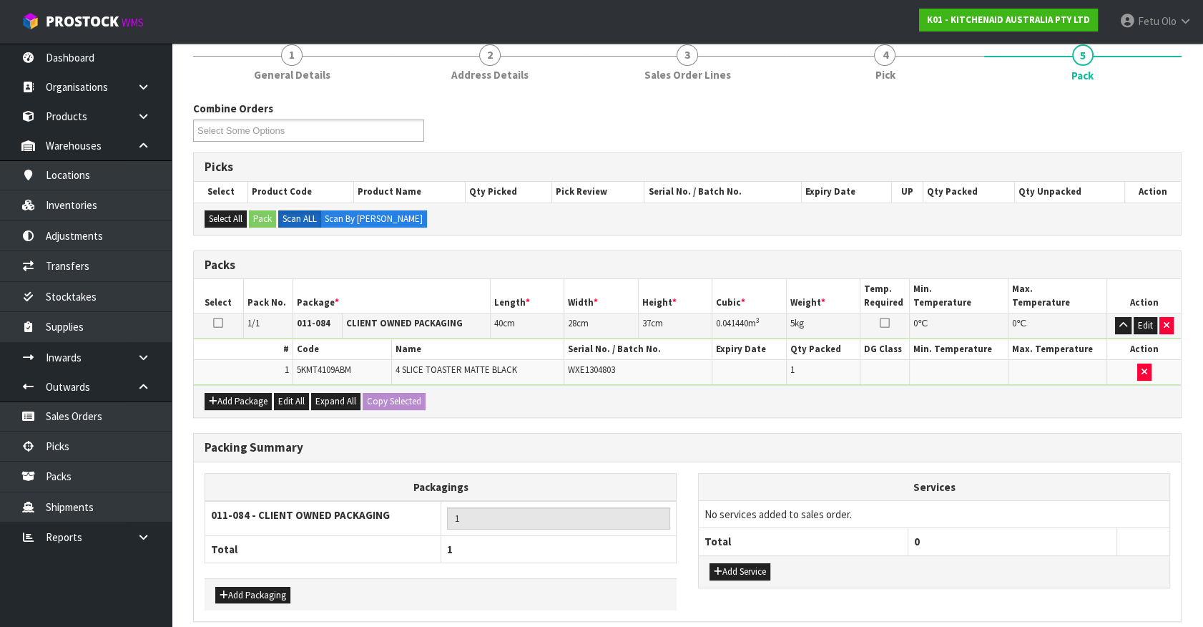
scroll to position [187, 0]
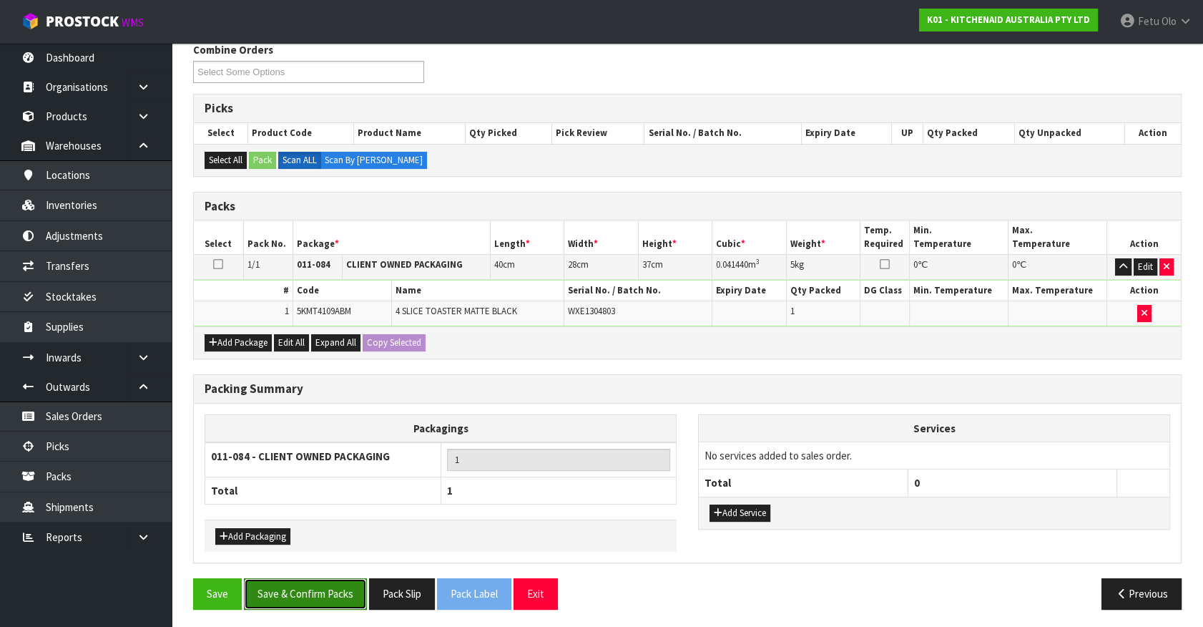
click at [321, 585] on button "Save & Confirm Packs" at bounding box center [305, 593] width 123 height 31
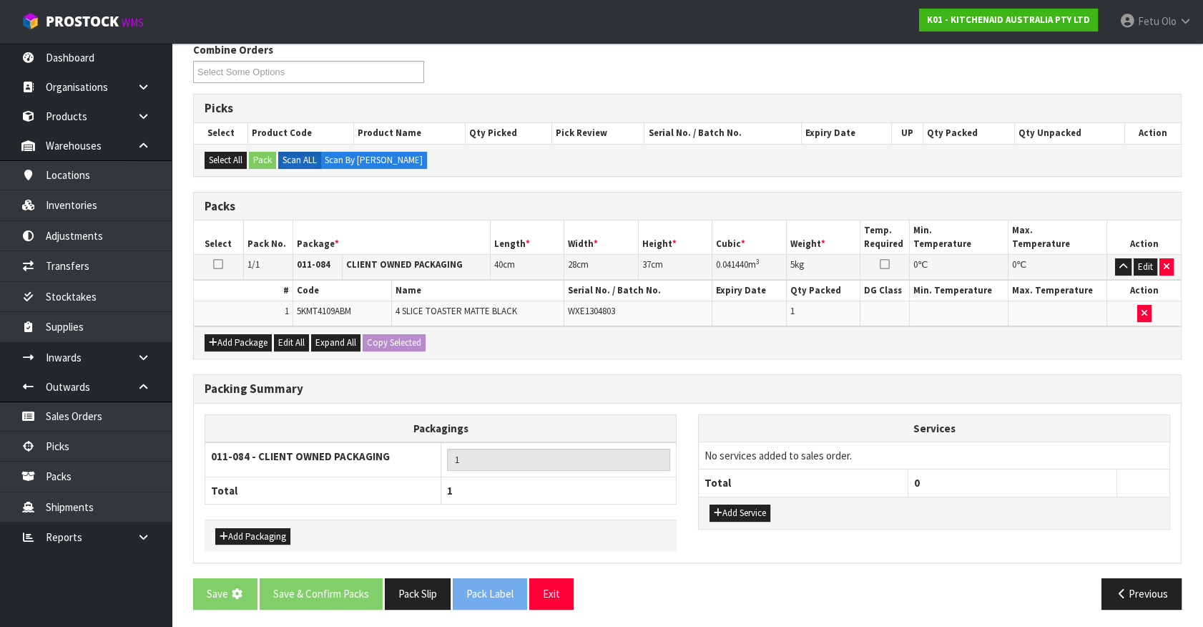
scroll to position [0, 0]
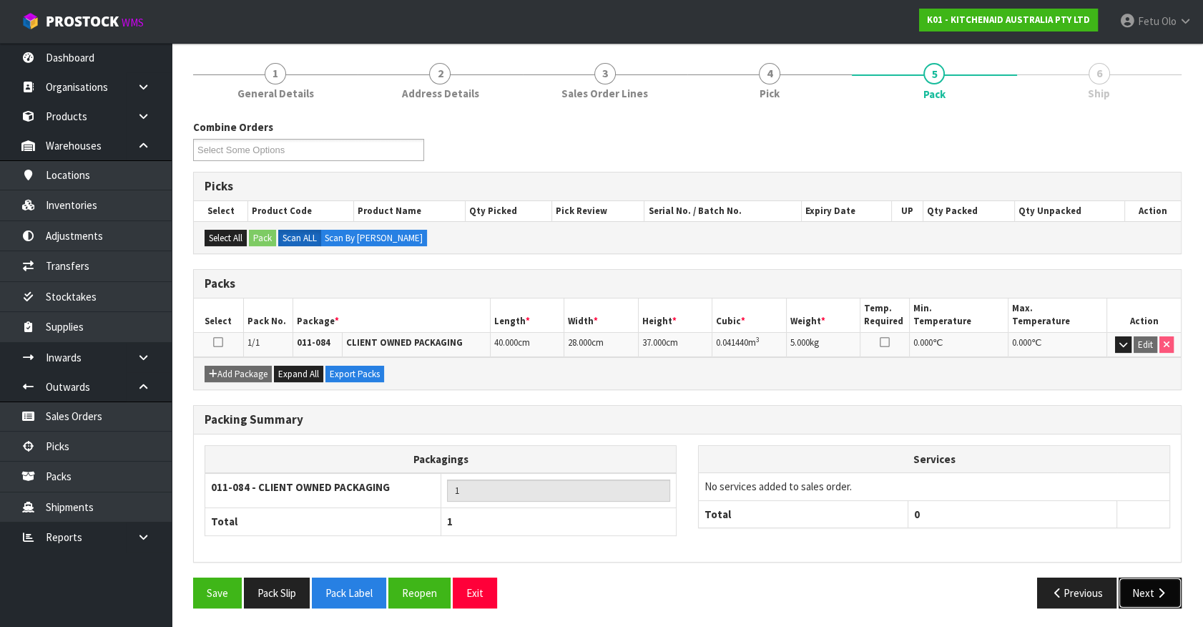
click at [1174, 591] on button "Next" at bounding box center [1150, 592] width 63 height 31
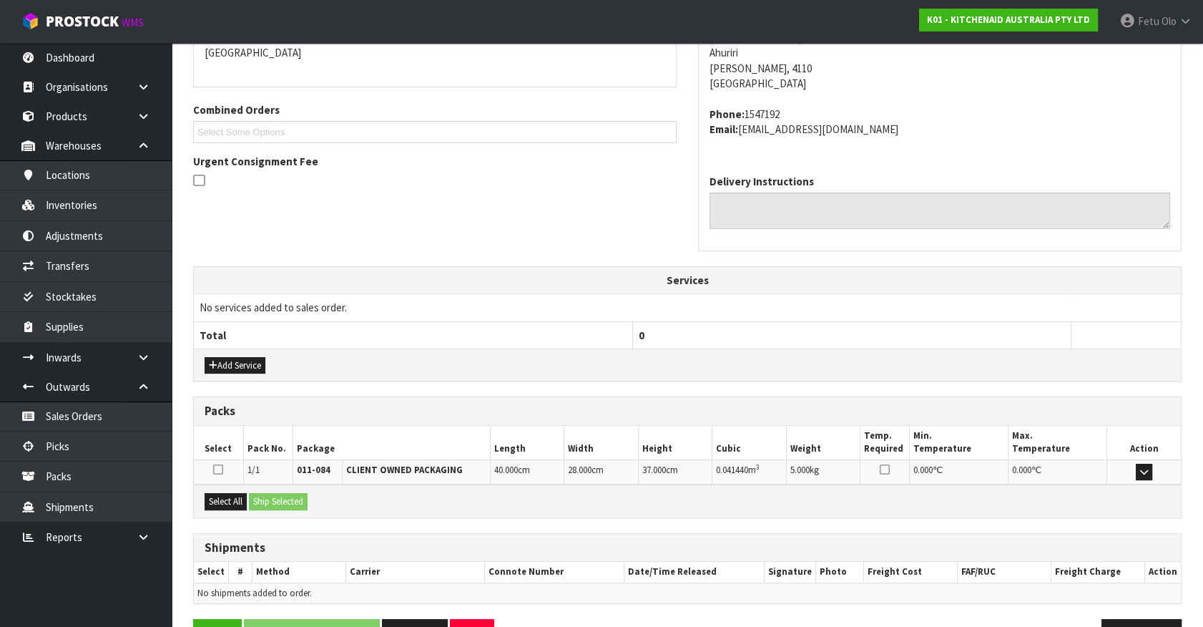
scroll to position [363, 0]
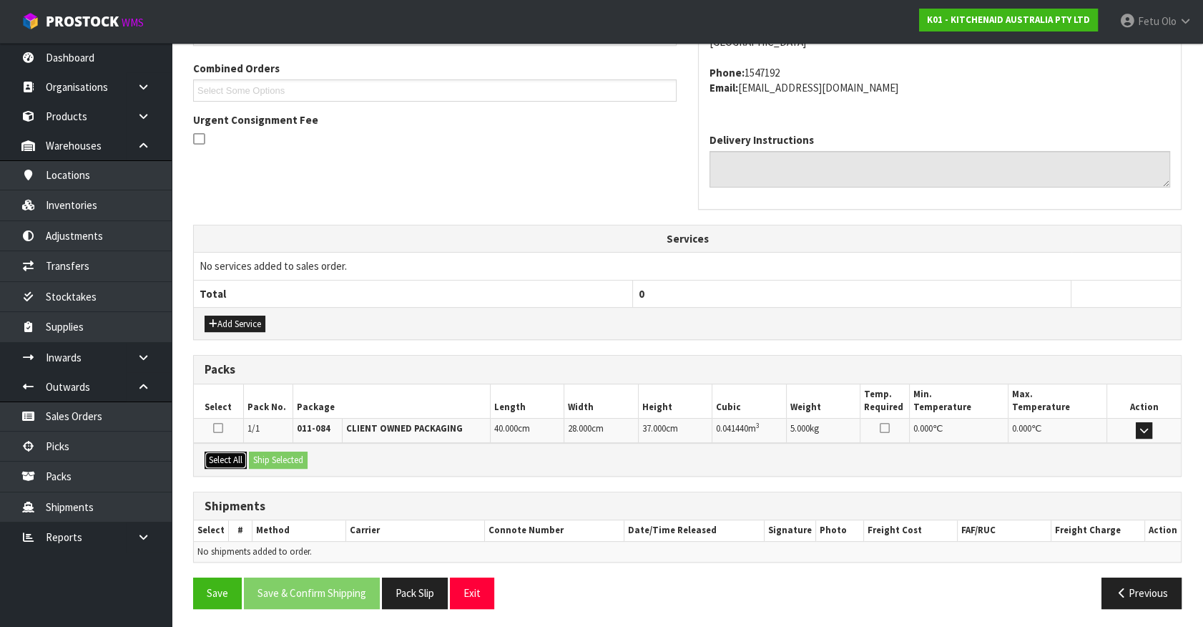
drag, startPoint x: 234, startPoint y: 453, endPoint x: 282, endPoint y: 454, distance: 47.9
click at [235, 453] on button "Select All" at bounding box center [226, 459] width 42 height 17
click at [282, 454] on button "Ship Selected" at bounding box center [278, 459] width 59 height 17
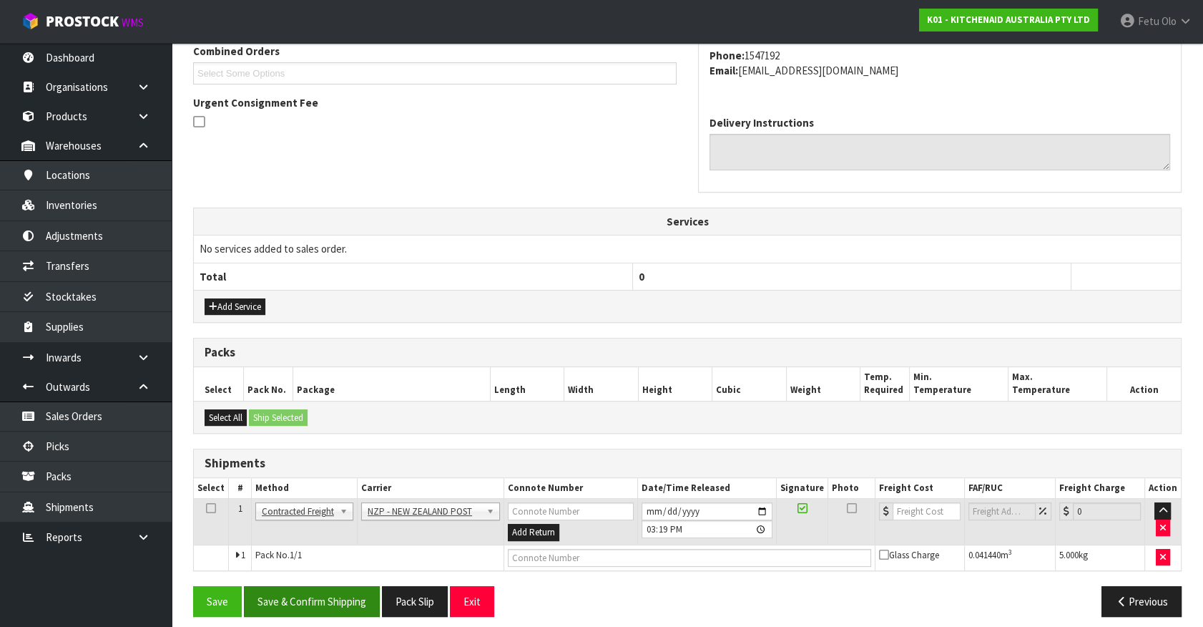
scroll to position [388, 0]
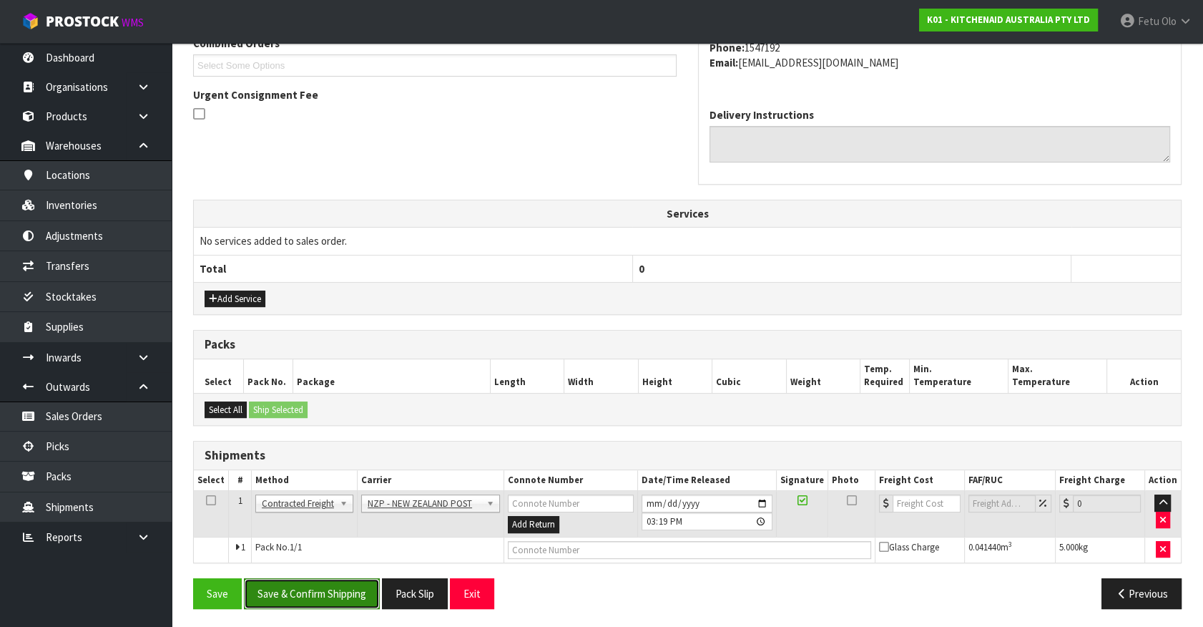
click at [336, 587] on button "Save & Confirm Shipping" at bounding box center [312, 593] width 136 height 31
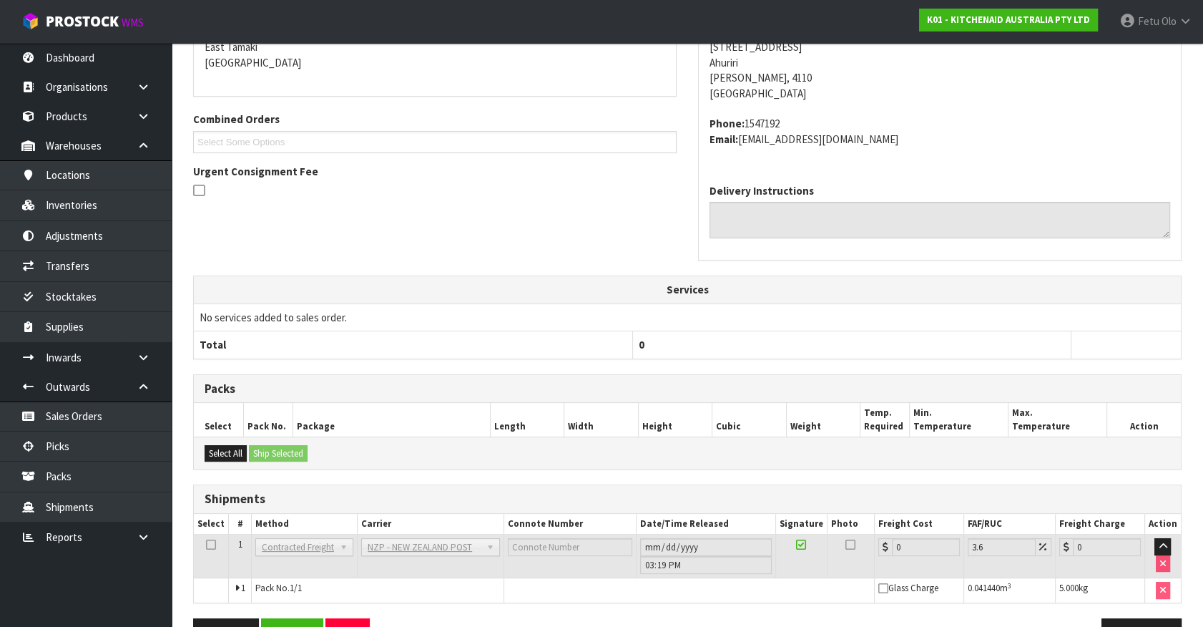
scroll to position [368, 0]
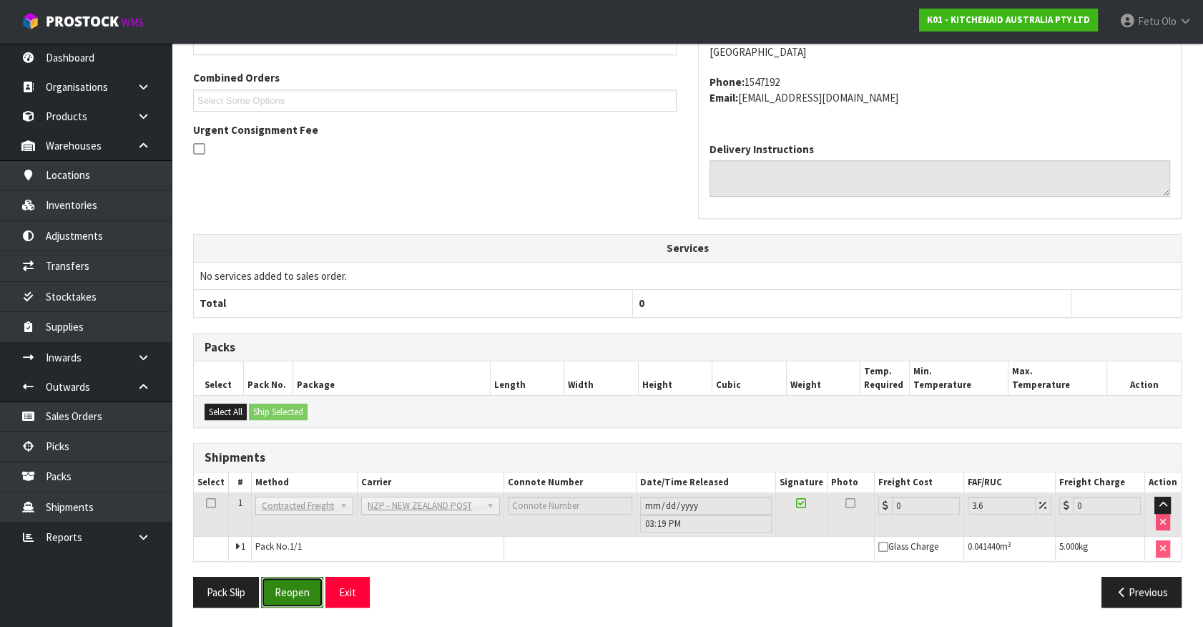
click at [307, 590] on button "Reopen" at bounding box center [292, 592] width 62 height 31
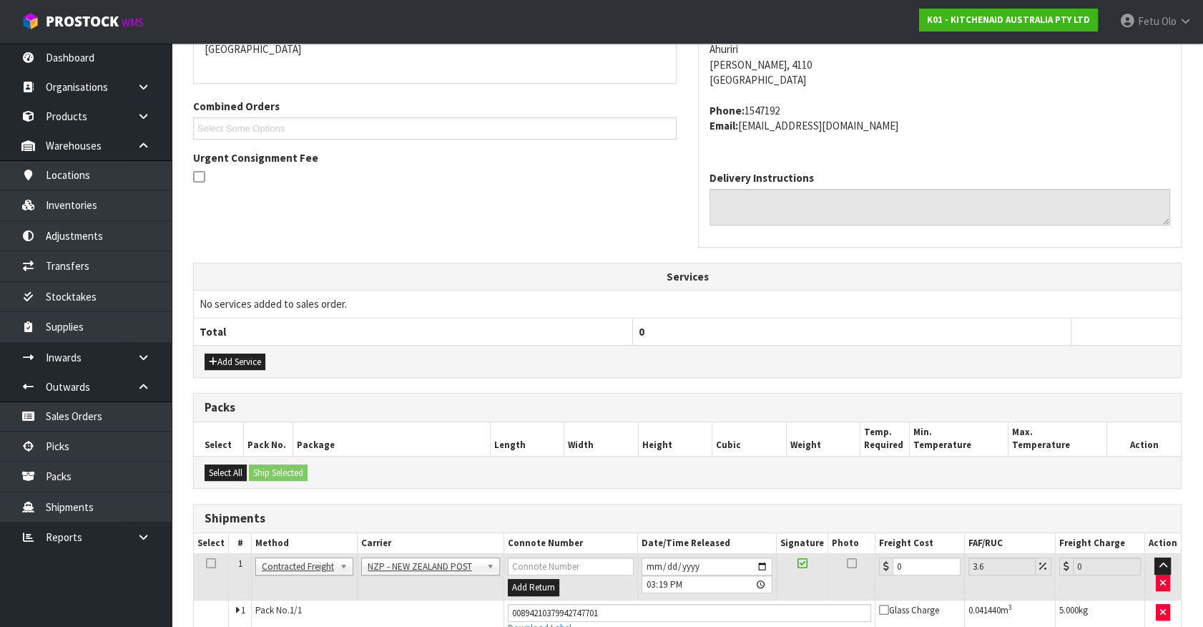
scroll to position [353, 0]
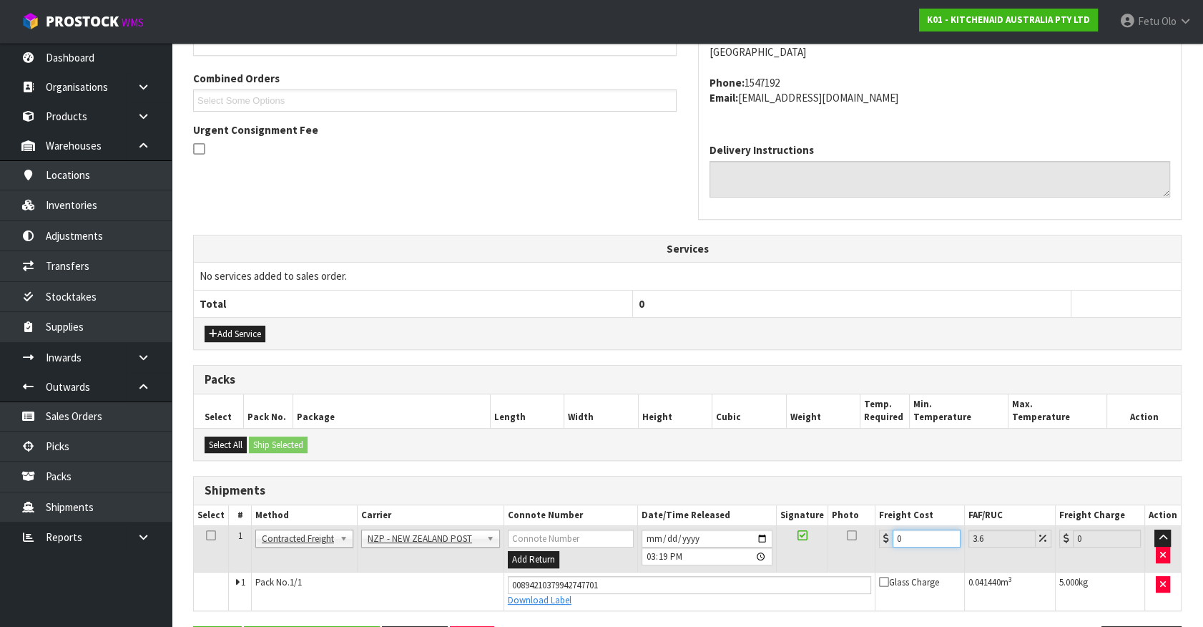
drag, startPoint x: 902, startPoint y: 537, endPoint x: 690, endPoint y: 581, distance: 216.4
click at [690, 581] on tbody "1 Client Local Pickup Customer Local Pickup Company Freight Contracted Freight …" at bounding box center [687, 568] width 987 height 84
type input "8"
type input "8.29"
type input "8.4"
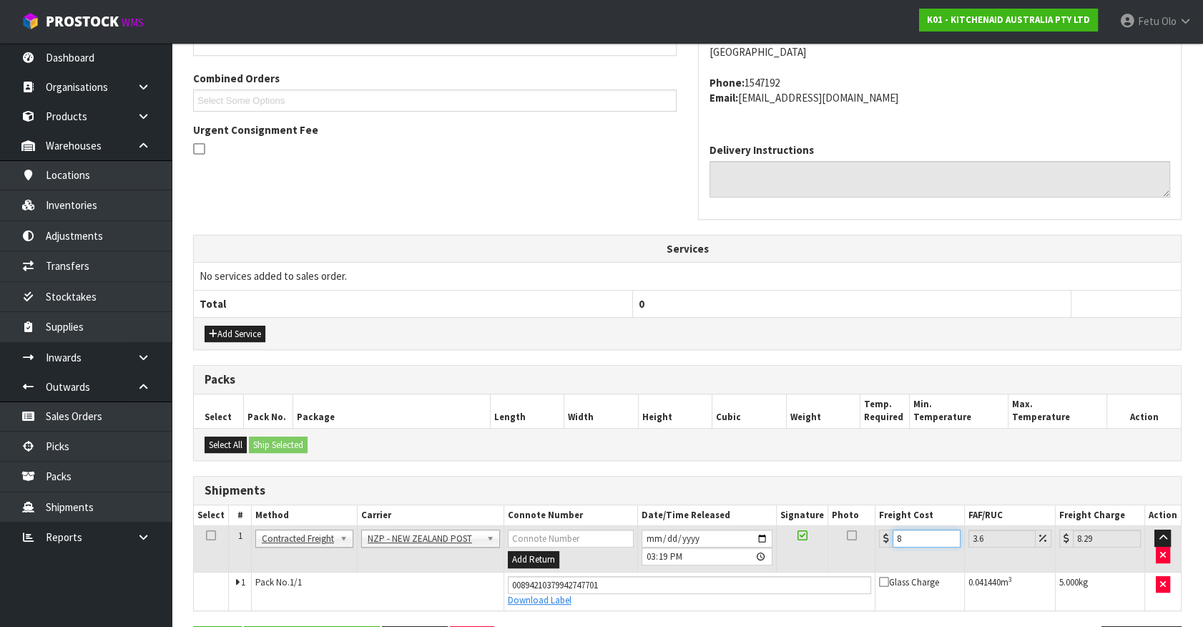
type input "8.7"
type input "8.45"
type input "8.75"
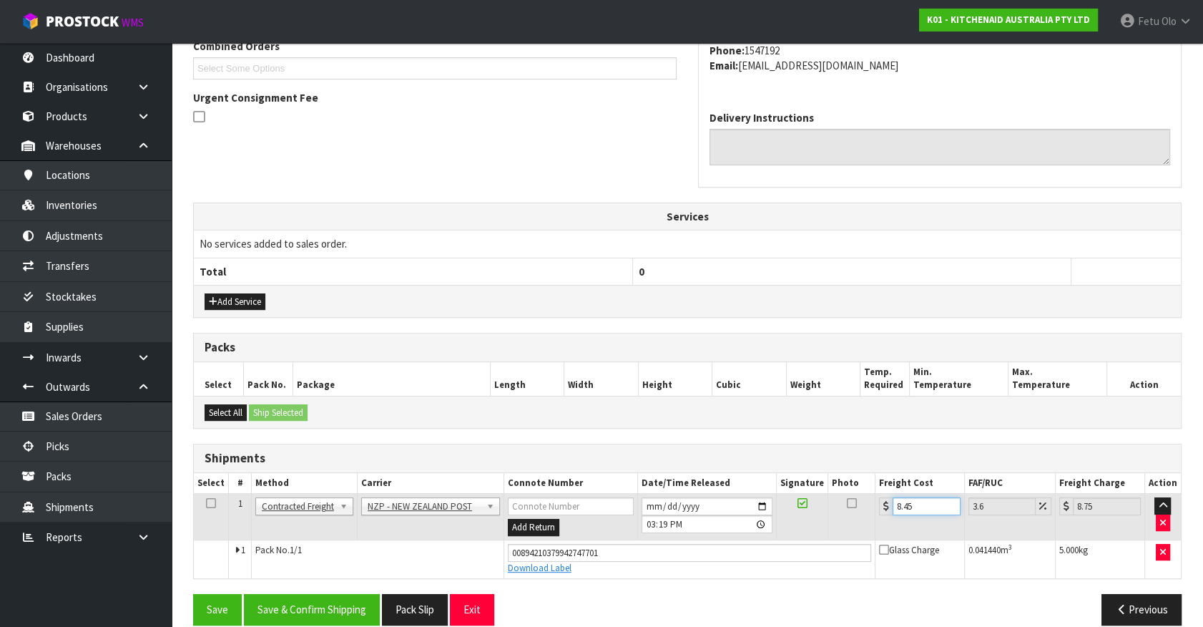
scroll to position [401, 0]
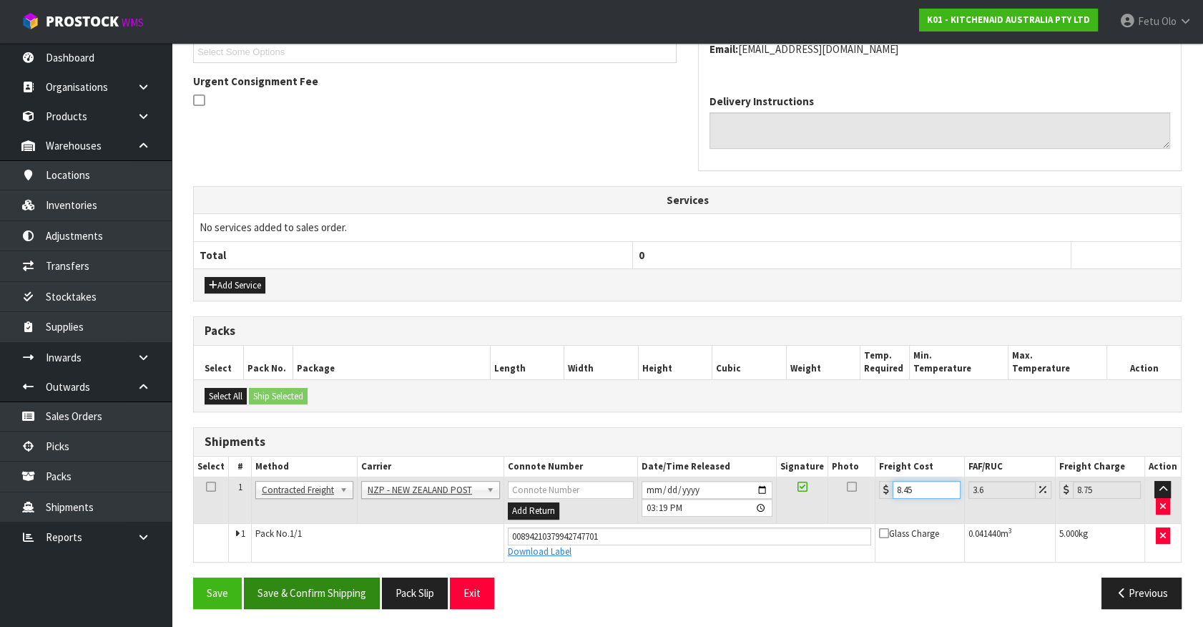
type input "8.45"
click at [327, 580] on button "Save & Confirm Shipping" at bounding box center [312, 592] width 136 height 31
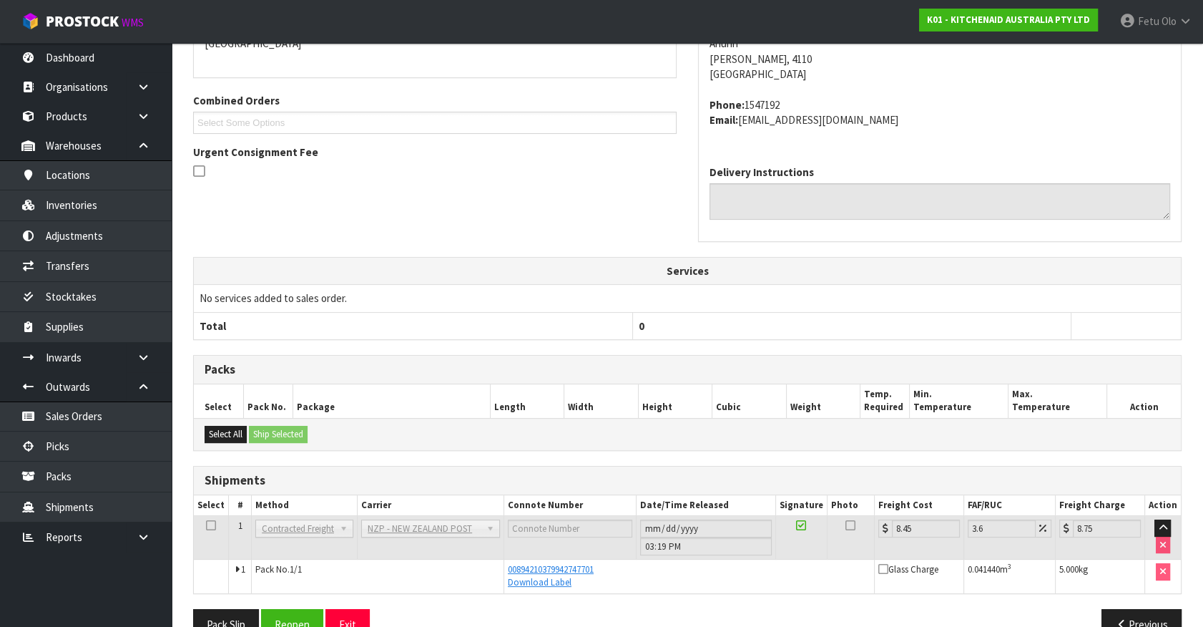
scroll to position [363, 0]
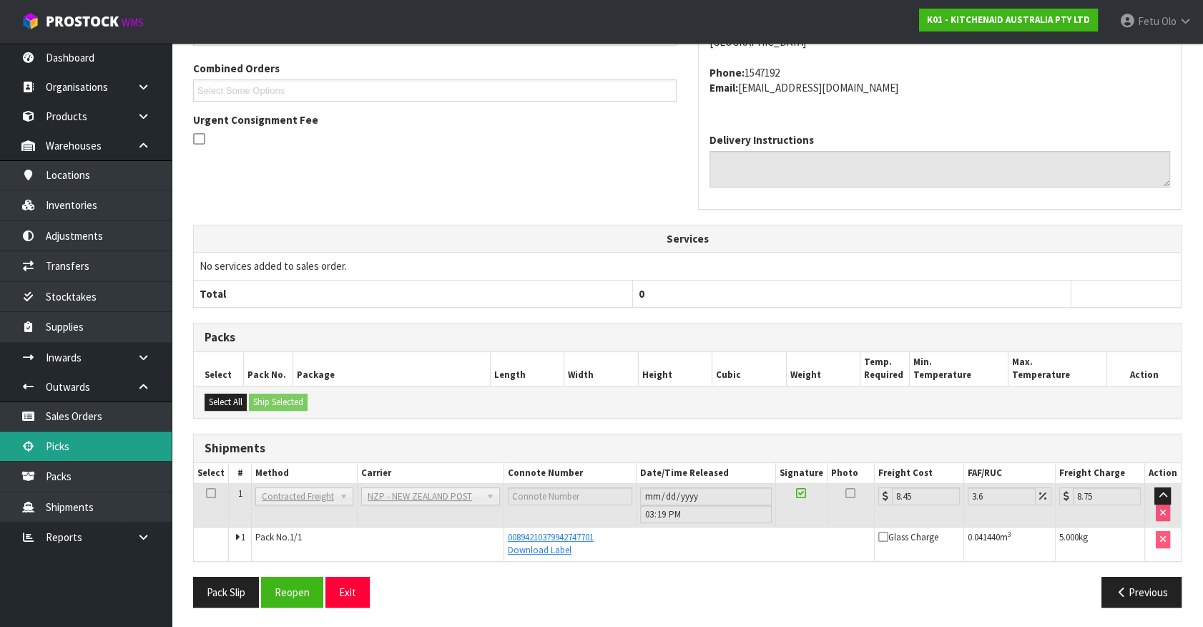
drag, startPoint x: 61, startPoint y: 441, endPoint x: 86, endPoint y: 436, distance: 25.5
click at [61, 441] on link "Picks" at bounding box center [86, 445] width 172 height 29
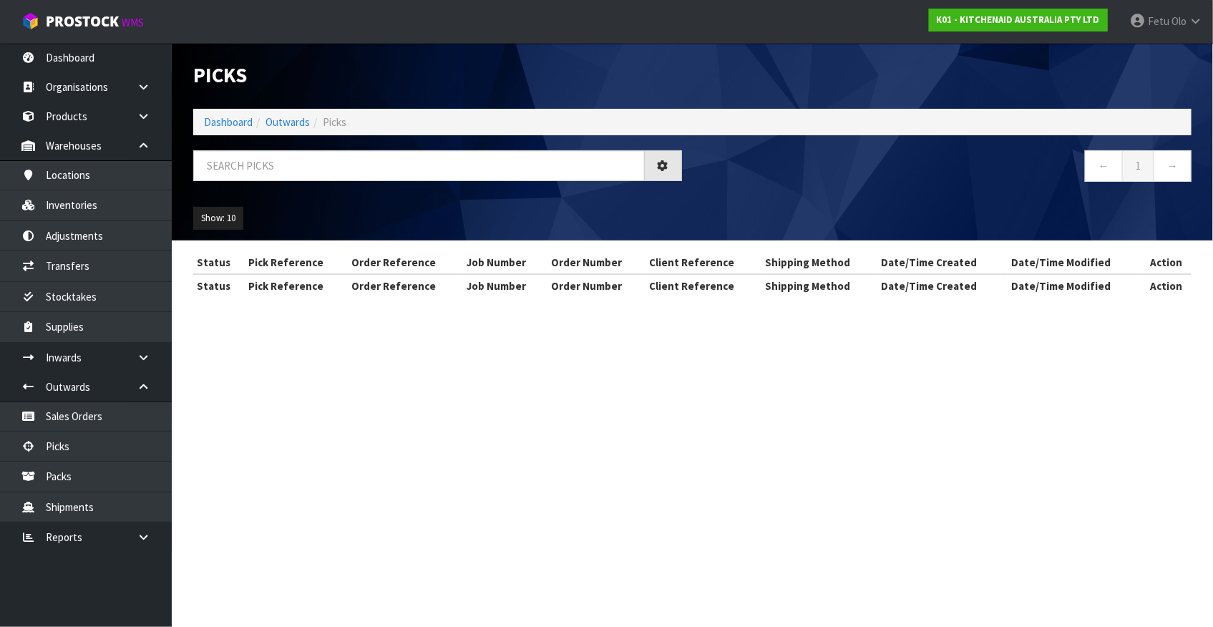
click at [363, 149] on div "Picks Dashboard Outwards Picks ← 1 → Show: 10 5 10 25 50" at bounding box center [692, 141] width 1020 height 197
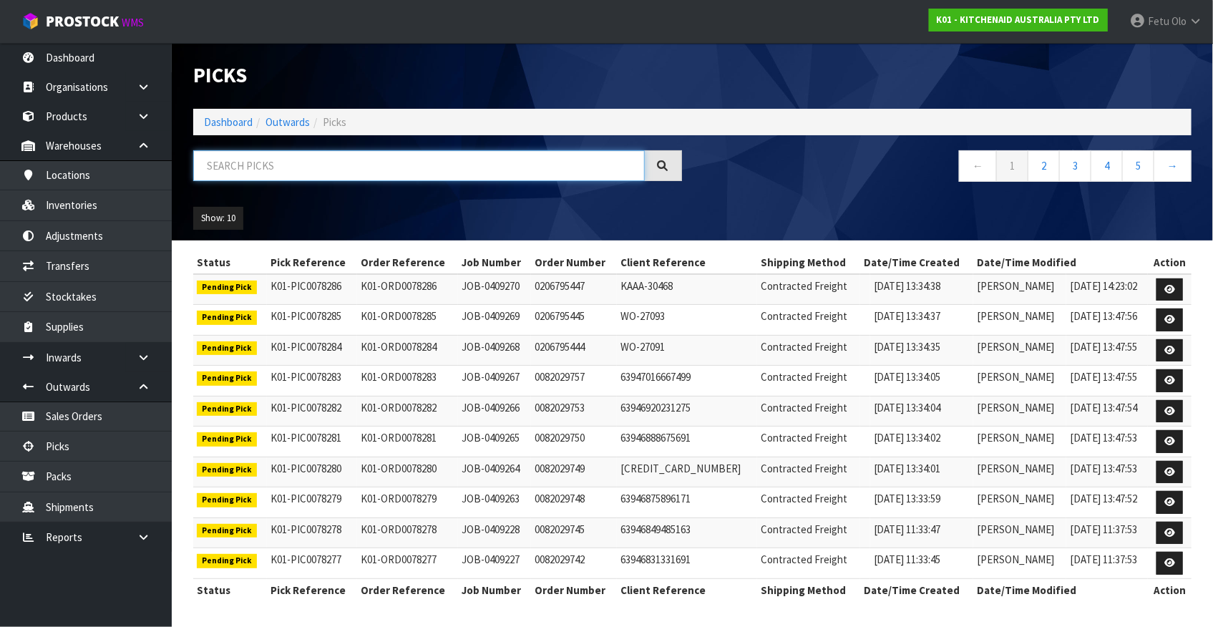
click at [368, 159] on input "text" at bounding box center [418, 165] width 451 height 31
type input "78264"
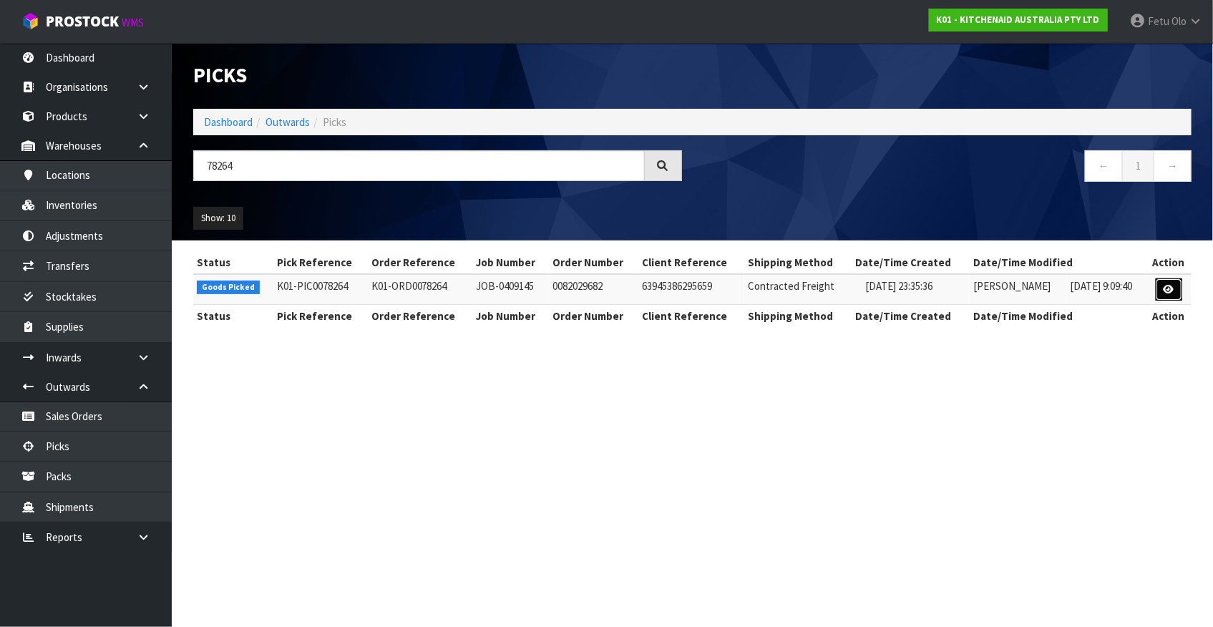
drag, startPoint x: 1174, startPoint y: 290, endPoint x: 1166, endPoint y: 298, distance: 10.6
click at [1174, 290] on icon at bounding box center [1168, 289] width 11 height 9
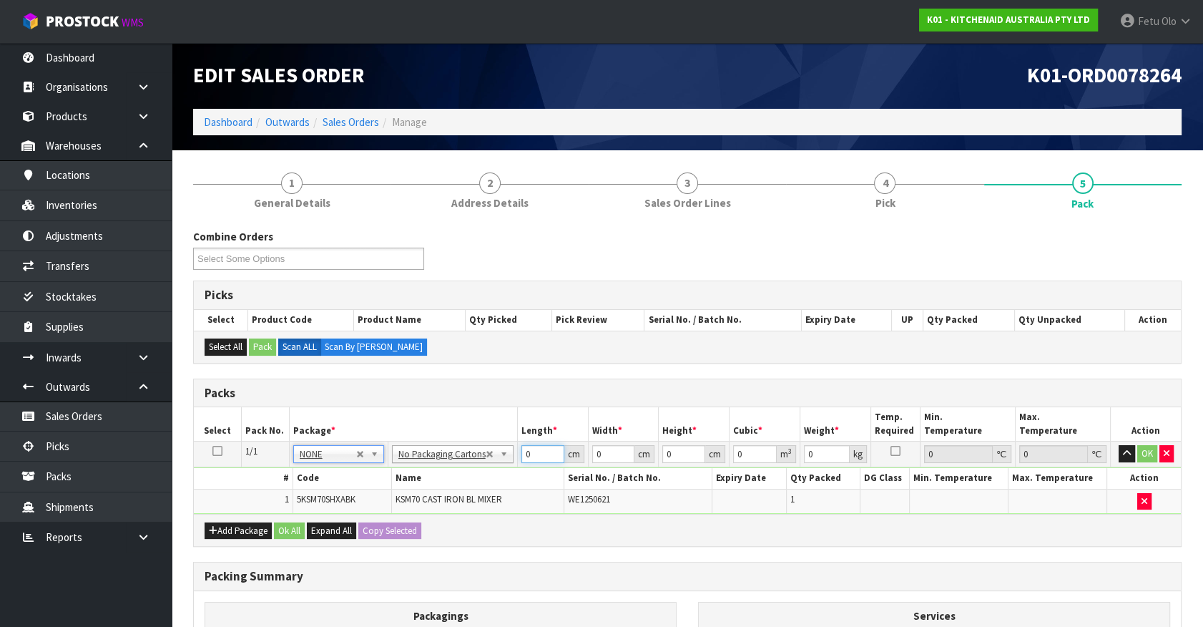
drag, startPoint x: 539, startPoint y: 454, endPoint x: 174, endPoint y: 505, distance: 369.1
click at [174, 505] on section "1 General Details 2 Address Details 3 Sales Order Lines 4 Pick 5 Pack Combine O…" at bounding box center [688, 484] width 1032 height 668
type input "45"
type input "35"
type input "5"
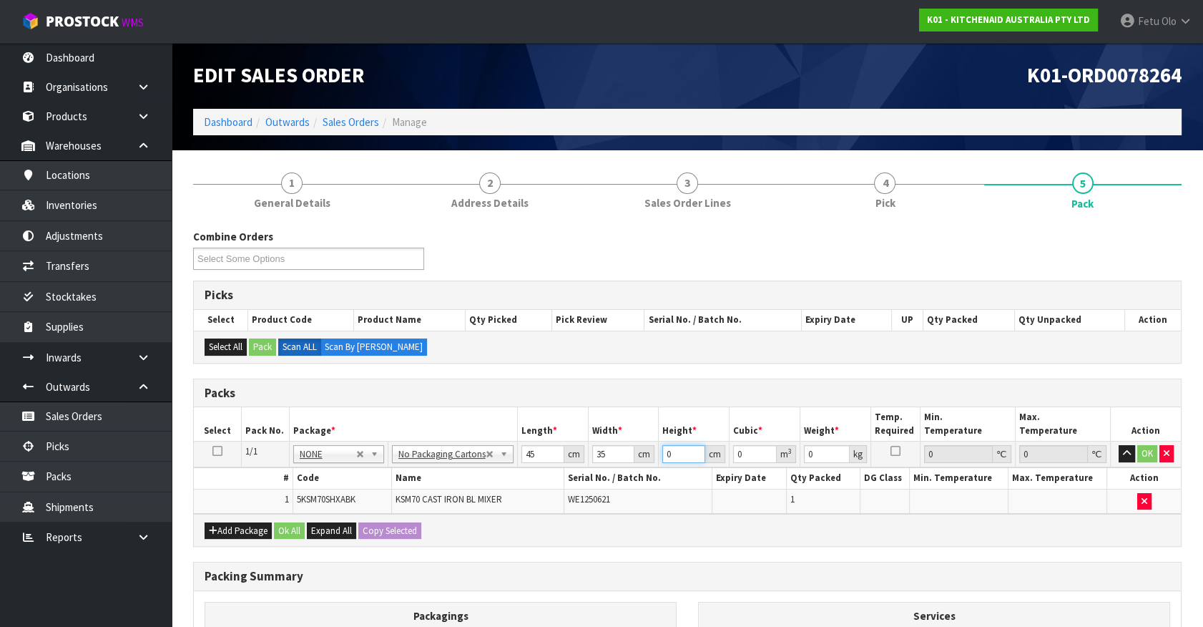
type input "0.007875"
type input "51"
type input "0.080325"
type input "51"
type input "17"
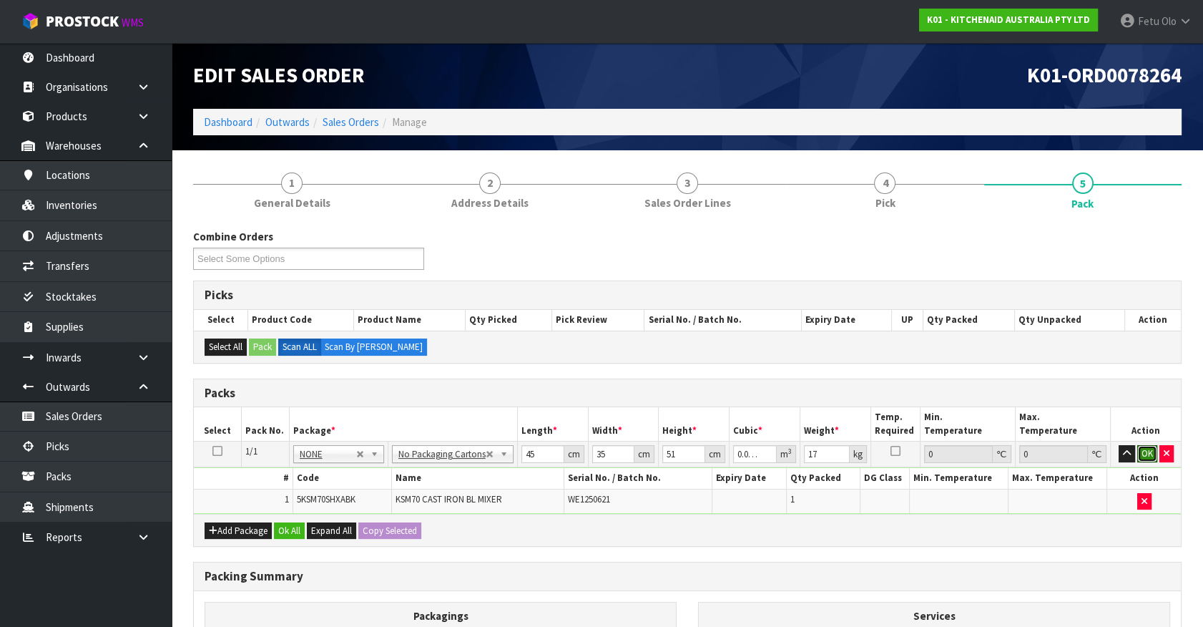
click button "OK" at bounding box center [1148, 453] width 20 height 17
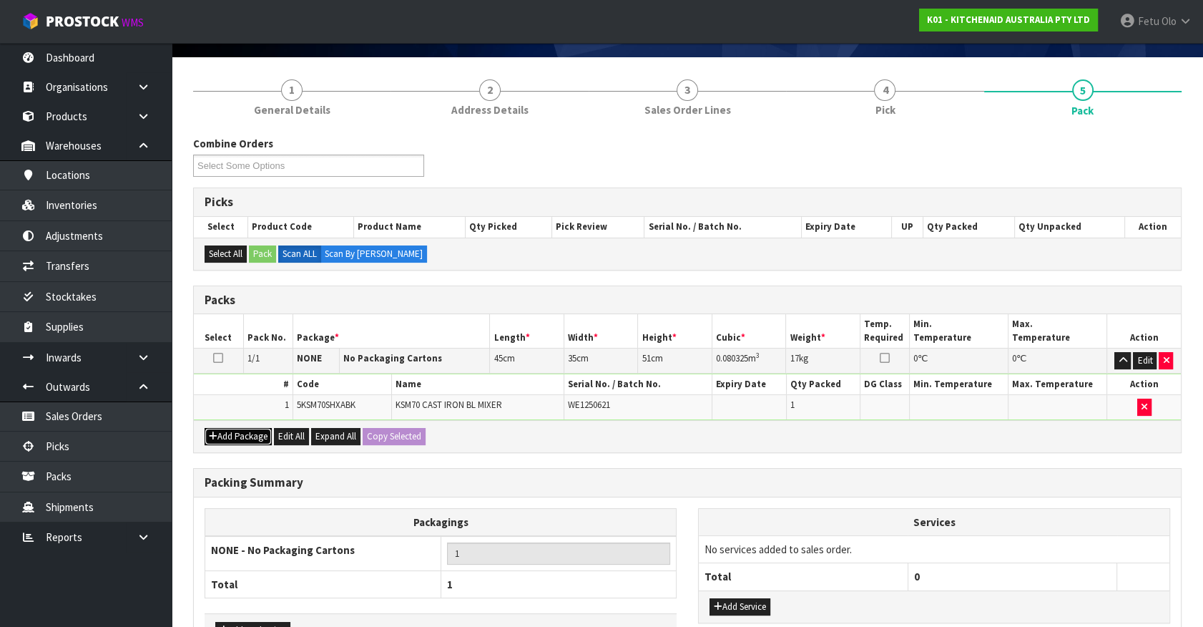
scroll to position [187, 0]
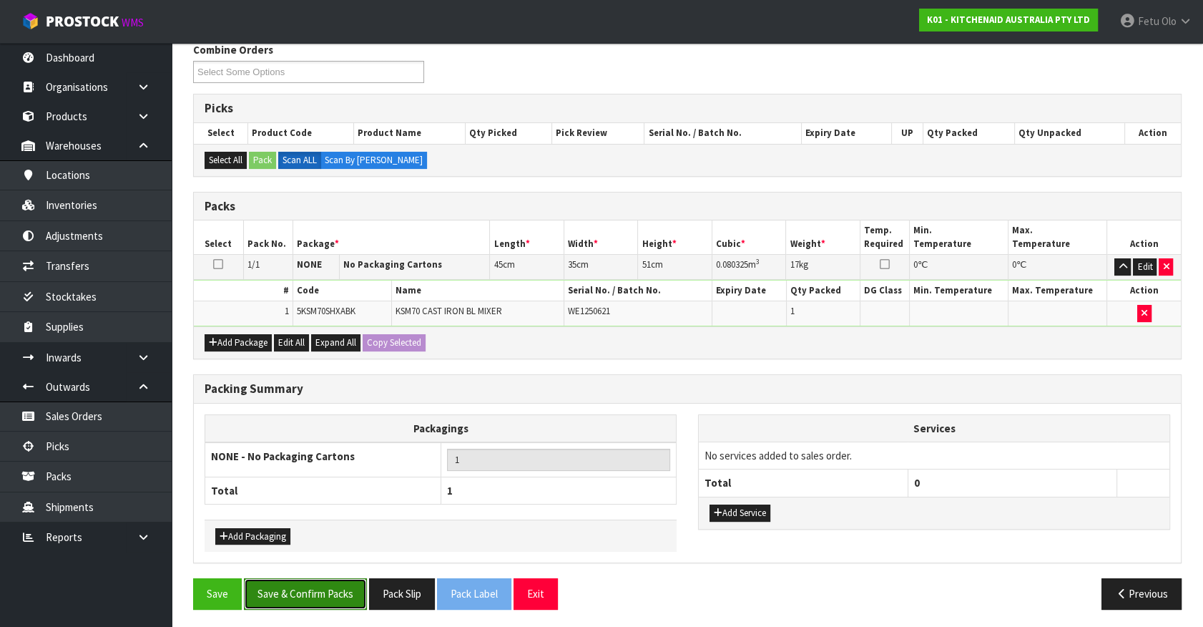
click at [300, 587] on button "Save & Confirm Packs" at bounding box center [305, 593] width 123 height 31
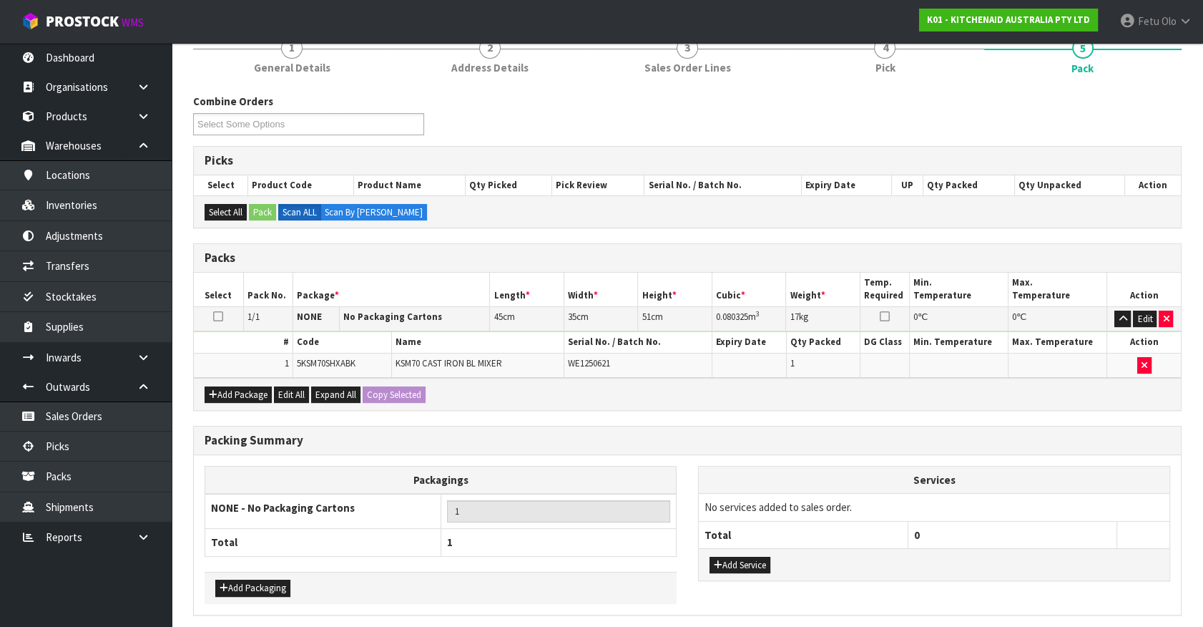
scroll to position [0, 0]
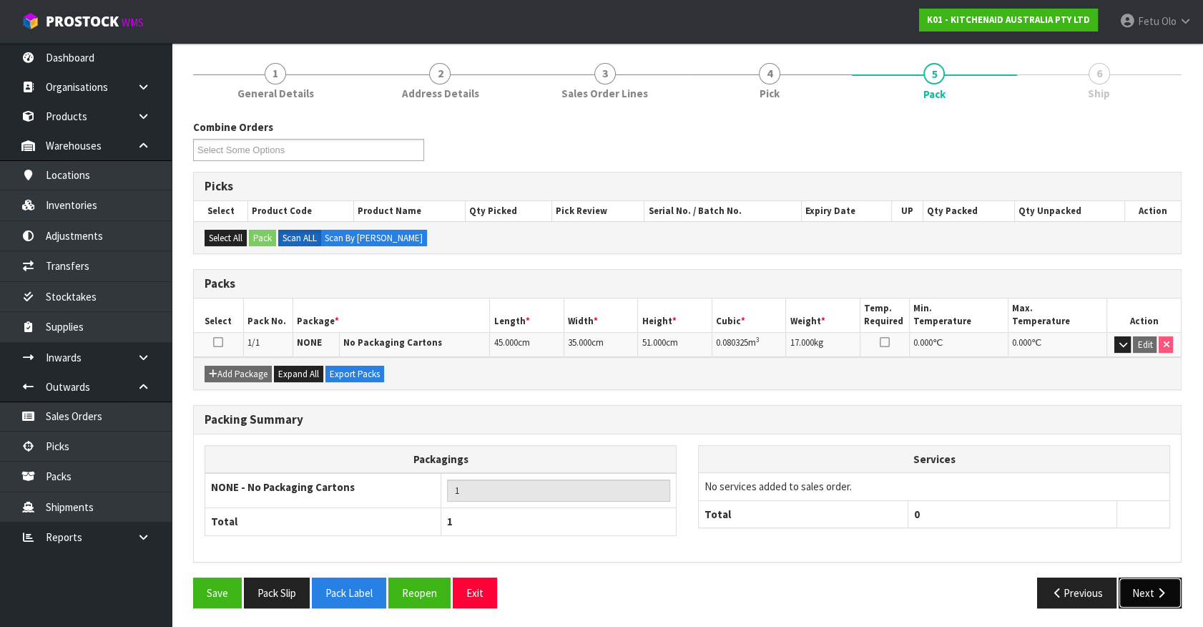
click at [1129, 585] on button "Next" at bounding box center [1150, 592] width 63 height 31
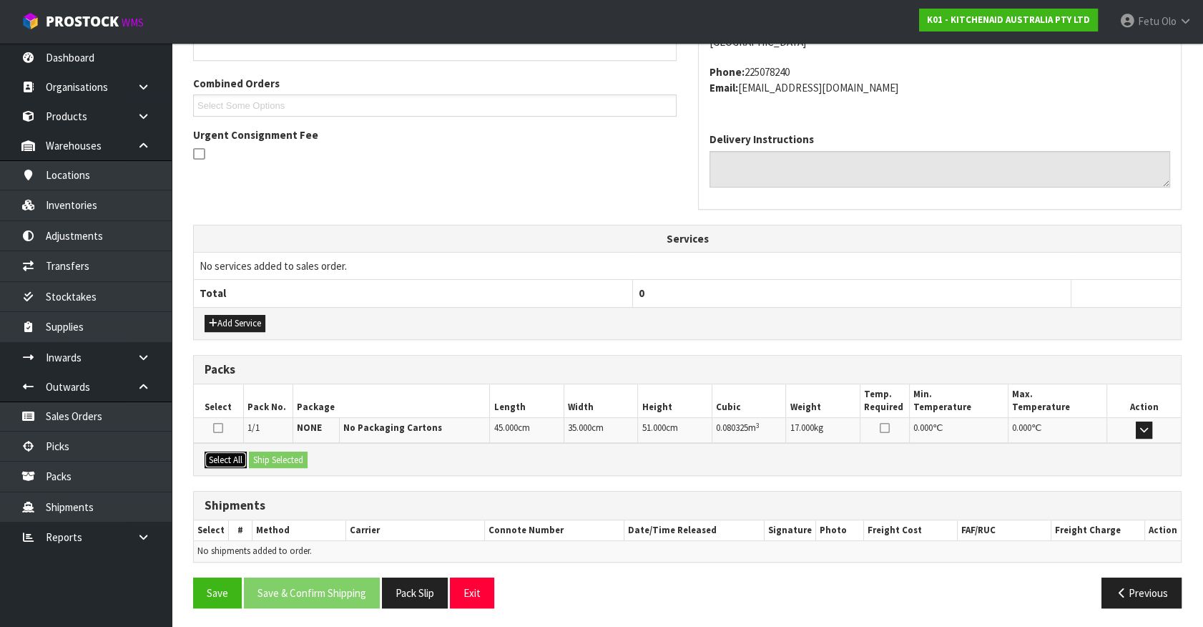
click at [209, 453] on button "Select All" at bounding box center [226, 459] width 42 height 17
click at [275, 452] on button "Ship Selected" at bounding box center [278, 459] width 59 height 17
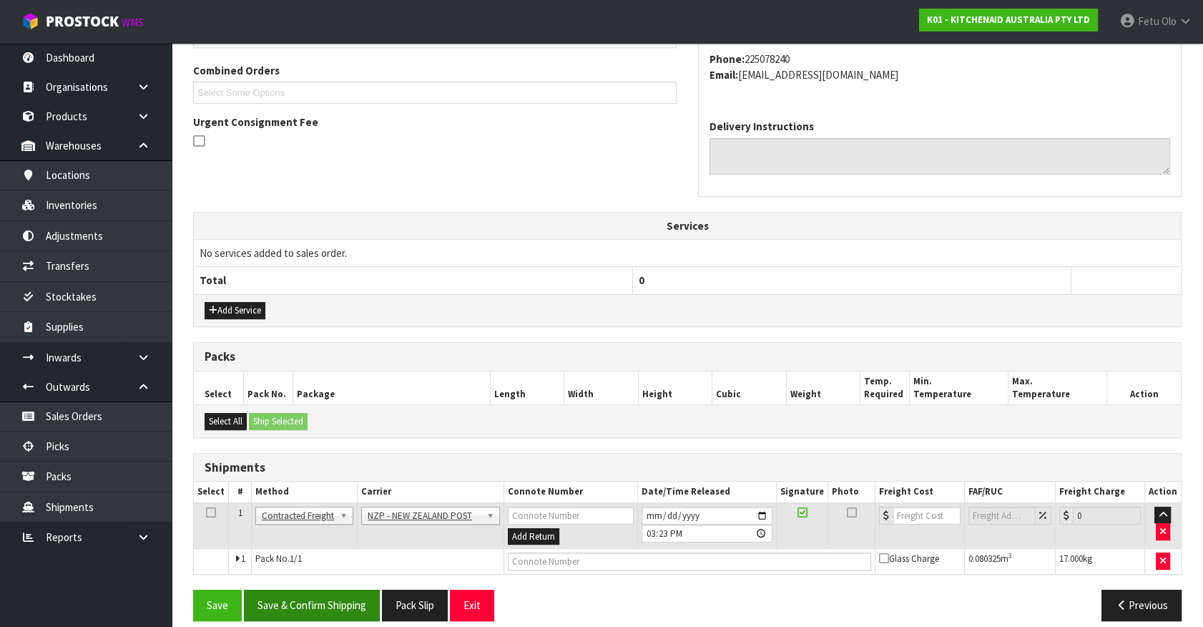
scroll to position [373, 0]
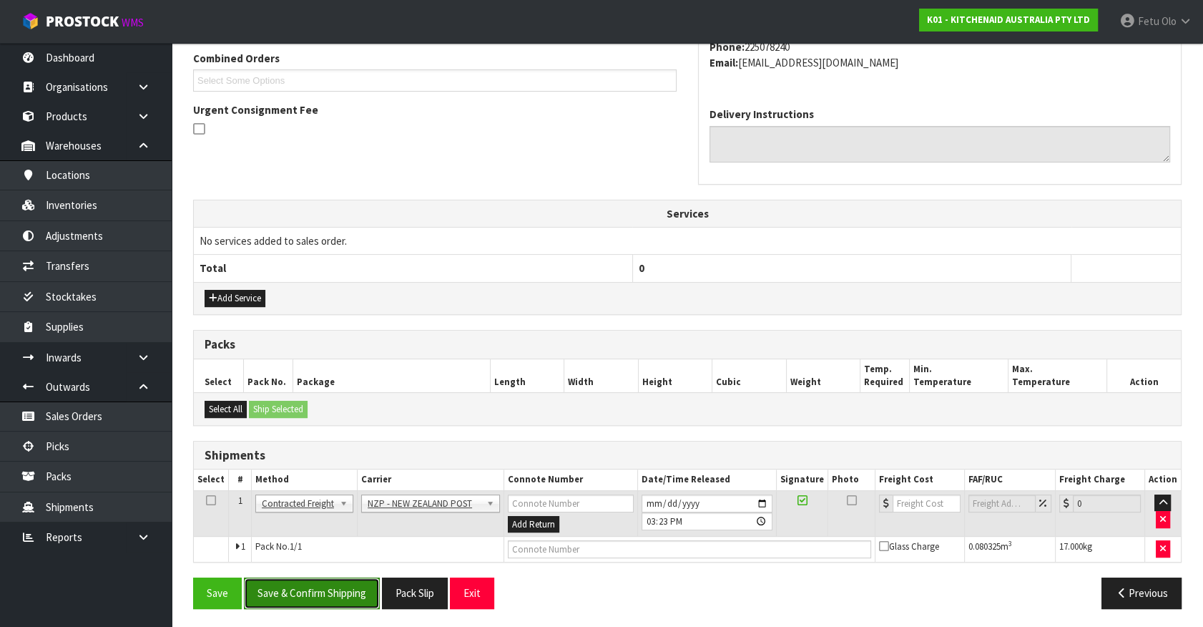
click at [309, 586] on button "Save & Confirm Shipping" at bounding box center [312, 592] width 136 height 31
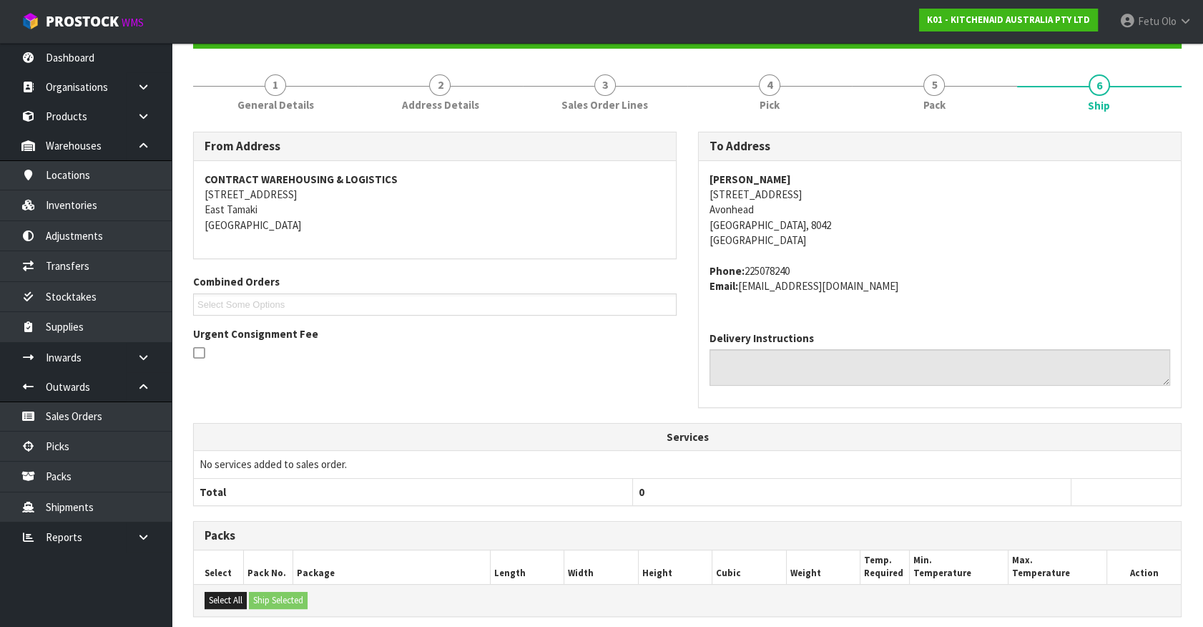
scroll to position [353, 0]
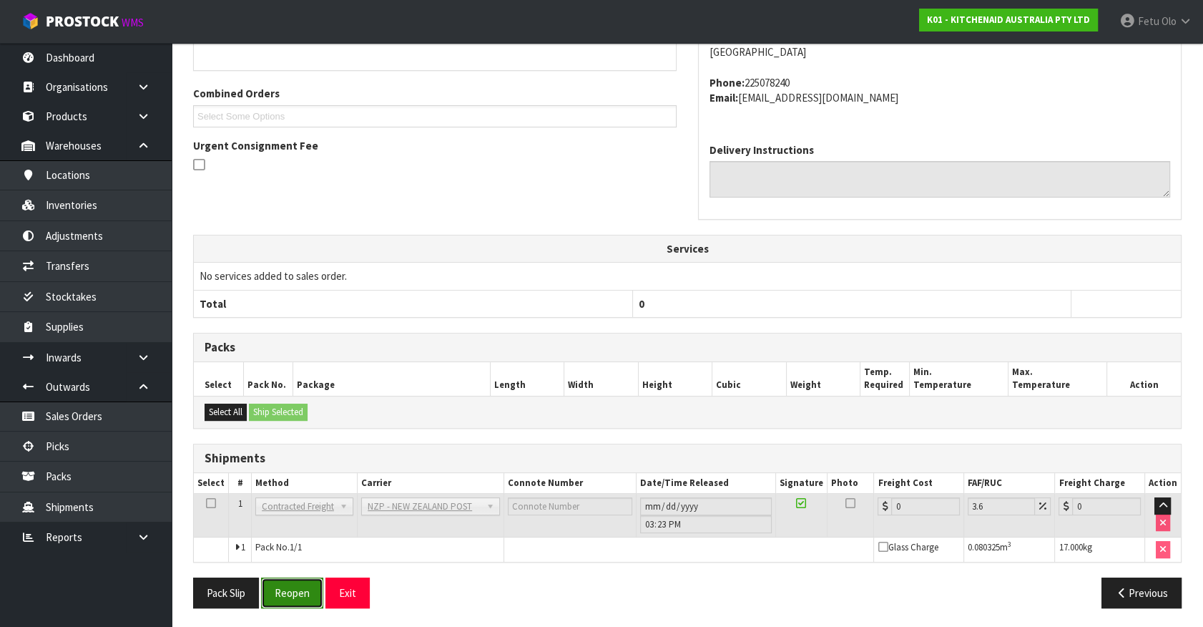
click at [286, 595] on button "Reopen" at bounding box center [292, 592] width 62 height 31
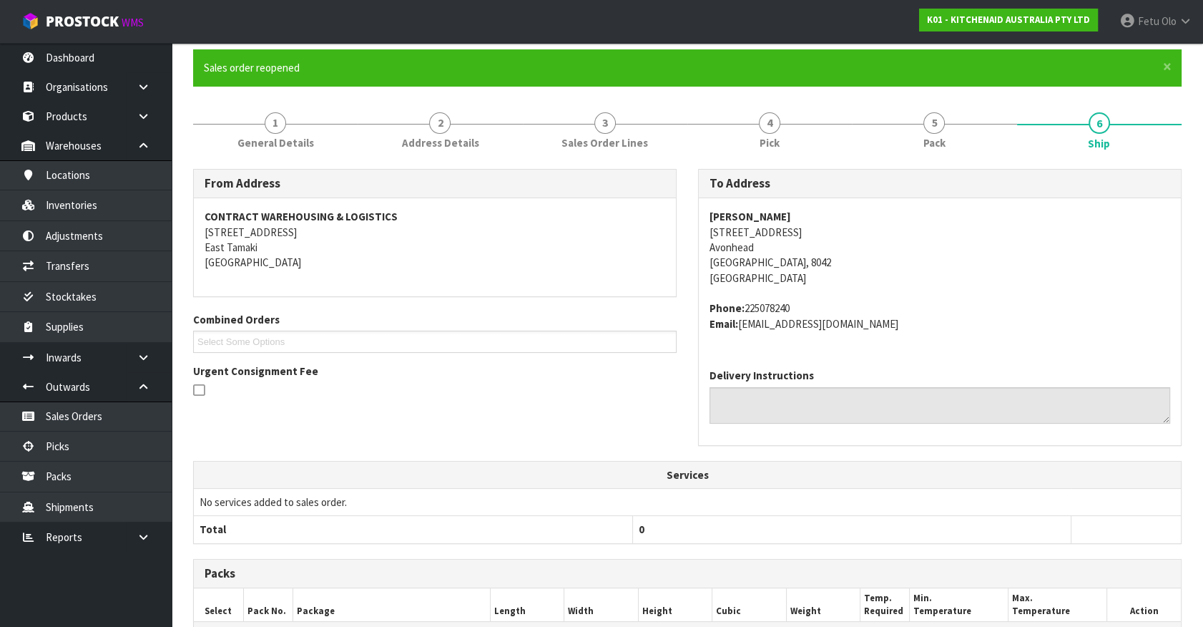
scroll to position [325, 0]
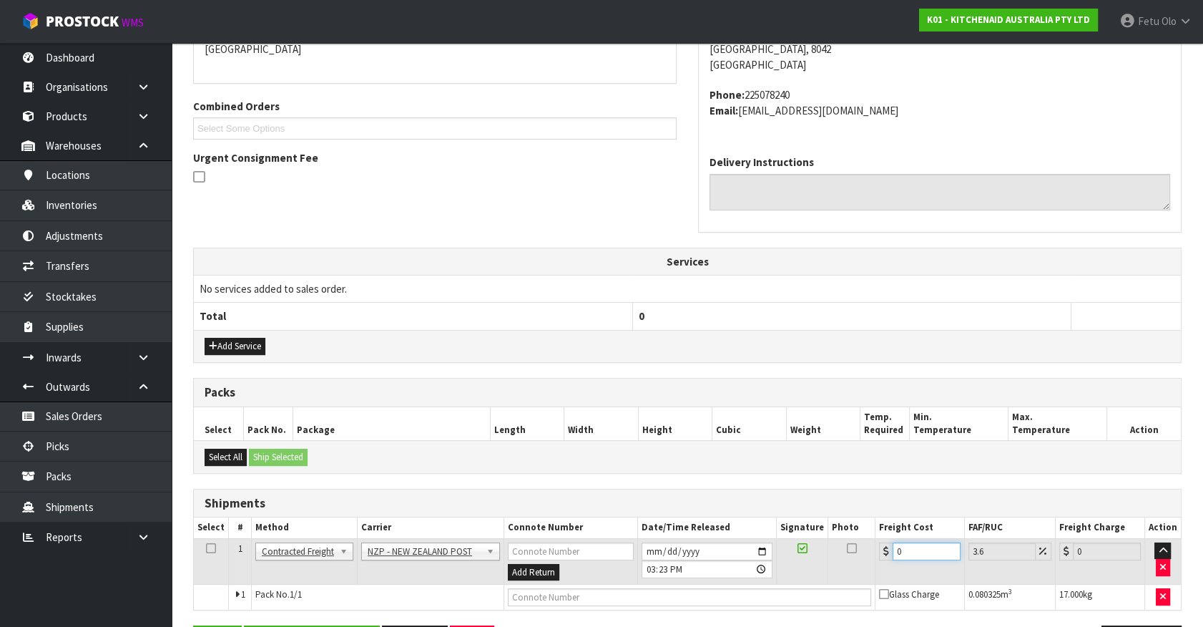
drag, startPoint x: 923, startPoint y: 542, endPoint x: 763, endPoint y: 587, distance: 166.3
click at [763, 587] on tbody "1 Client Local Pickup Customer Local Pickup Company Freight Contracted Freight …" at bounding box center [687, 574] width 987 height 72
type input "2"
type input "2.07"
type input "23"
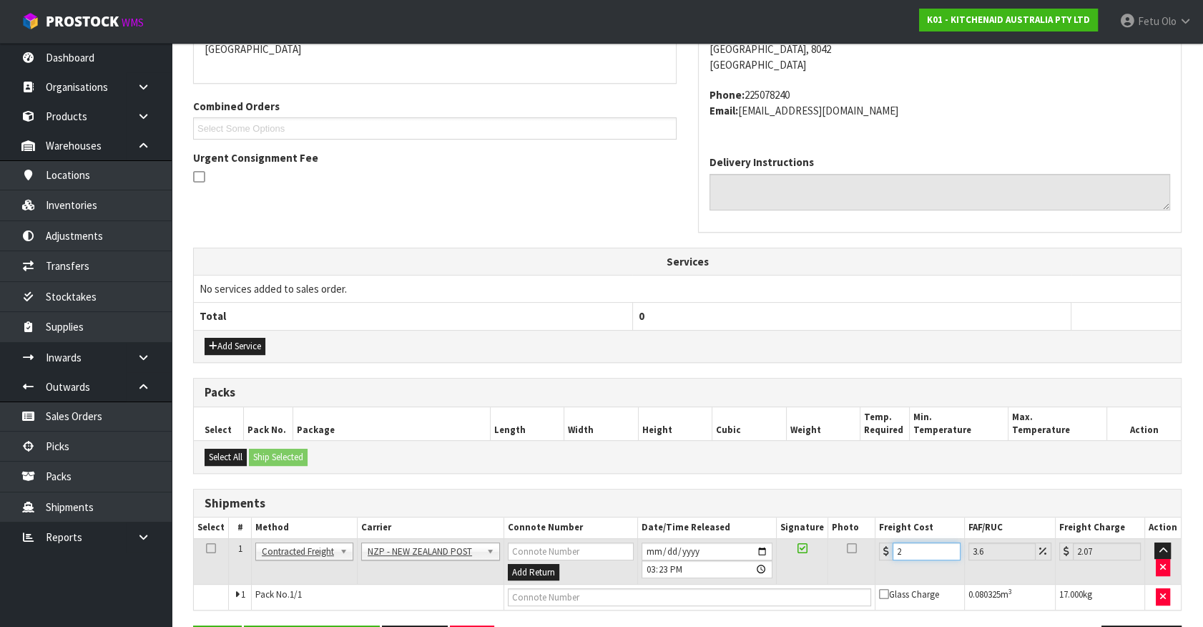
type input "23.83"
type input "23.2"
type input "24.04"
type input "23.28"
type input "24.12"
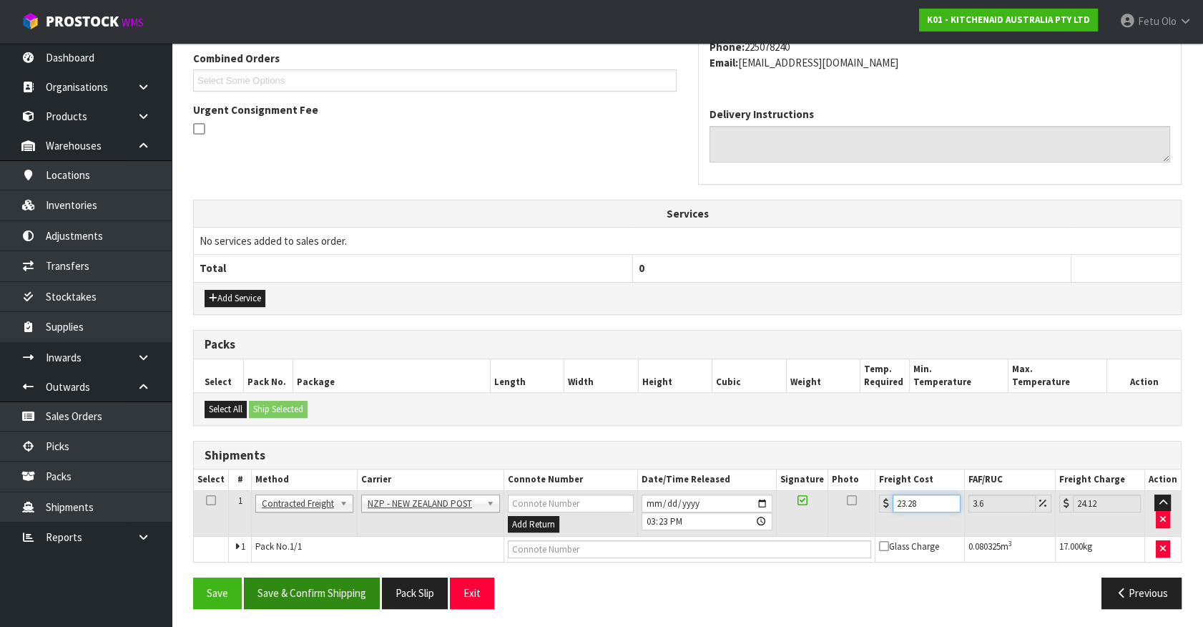
type input "23.28"
click at [341, 590] on button "Save & Confirm Shipping" at bounding box center [312, 592] width 136 height 31
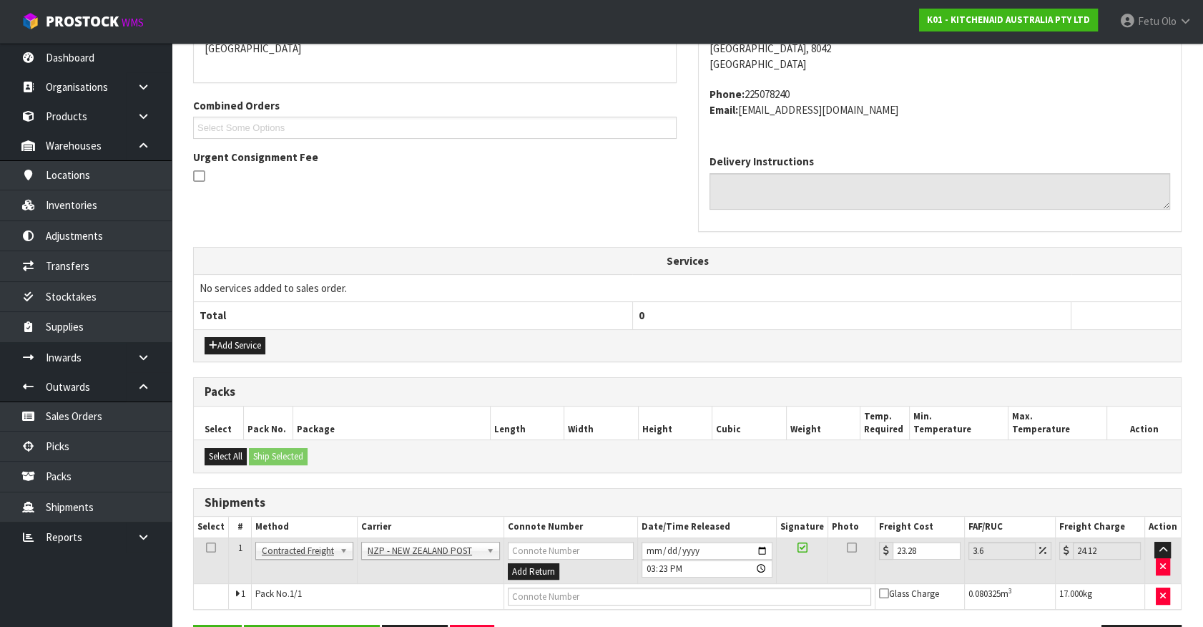
scroll to position [337, 0]
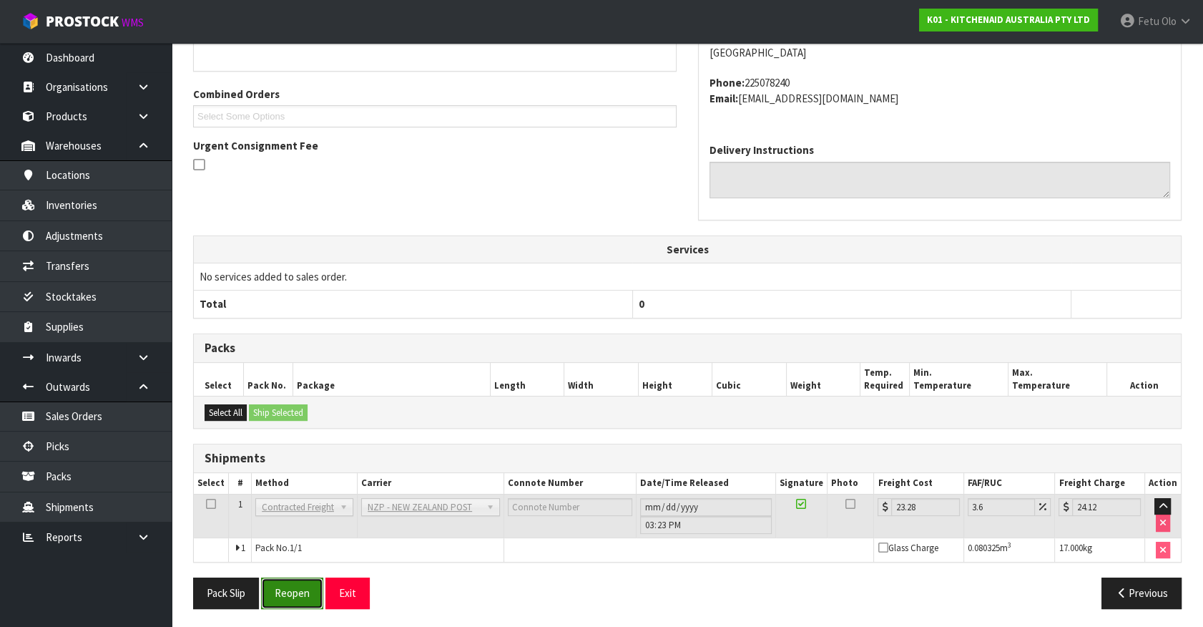
click at [295, 594] on button "Reopen" at bounding box center [292, 592] width 62 height 31
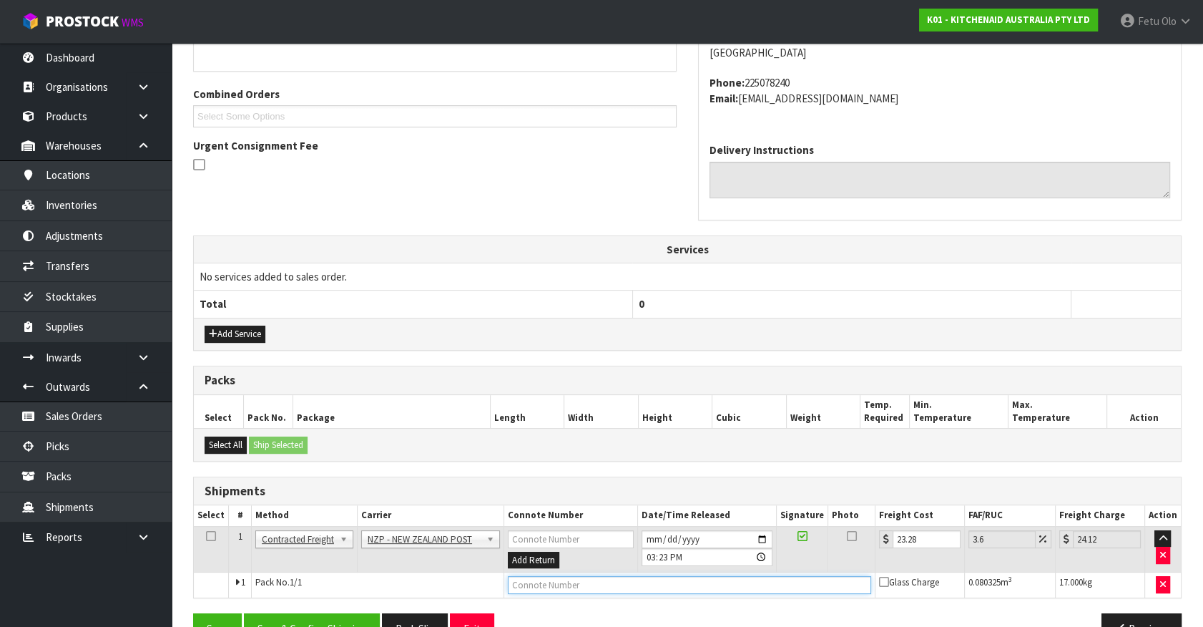
click at [561, 585] on input "text" at bounding box center [689, 585] width 363 height 18
type input "00894210379942749811"
click at [193, 613] on button "Save" at bounding box center [217, 628] width 49 height 31
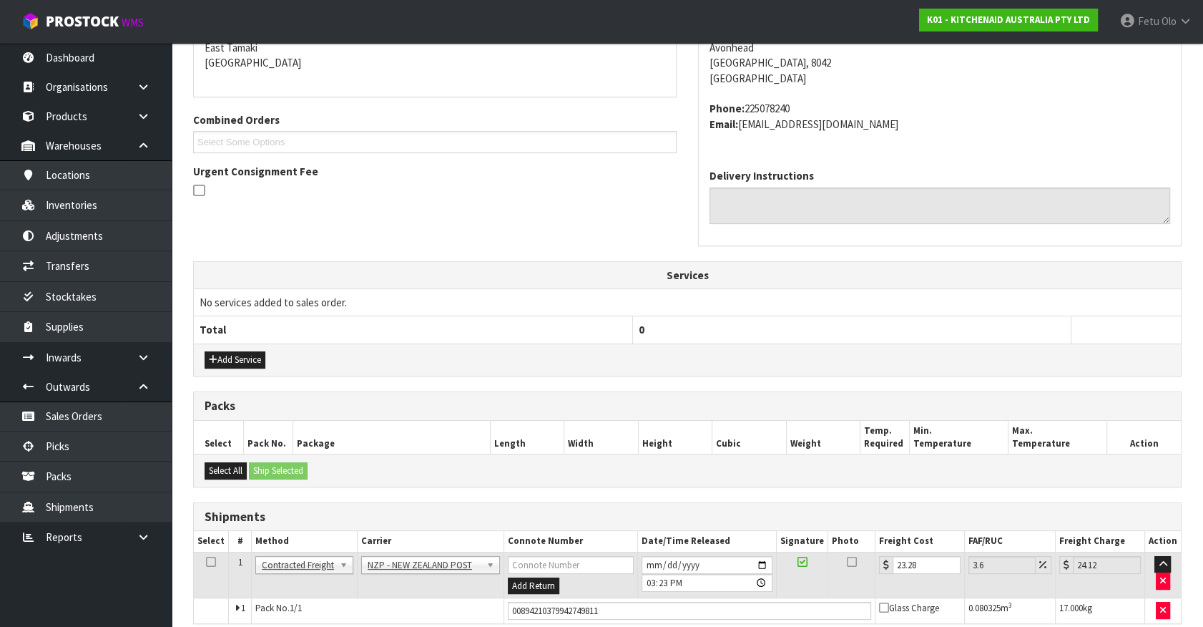
scroll to position [373, 0]
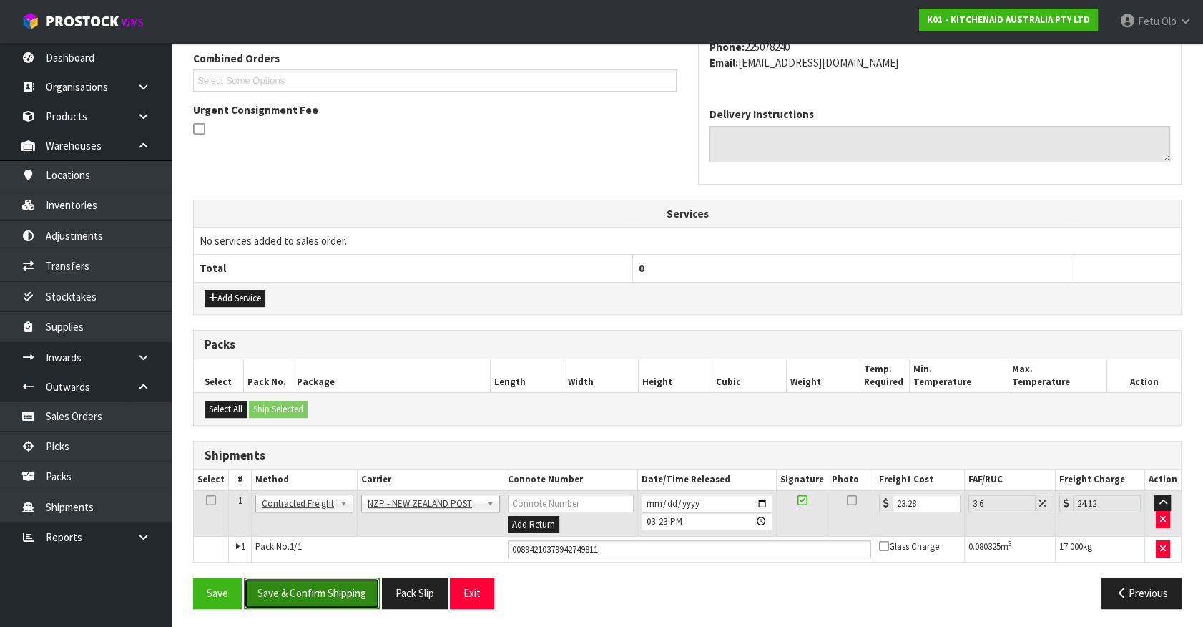
click at [360, 580] on button "Save & Confirm Shipping" at bounding box center [312, 592] width 136 height 31
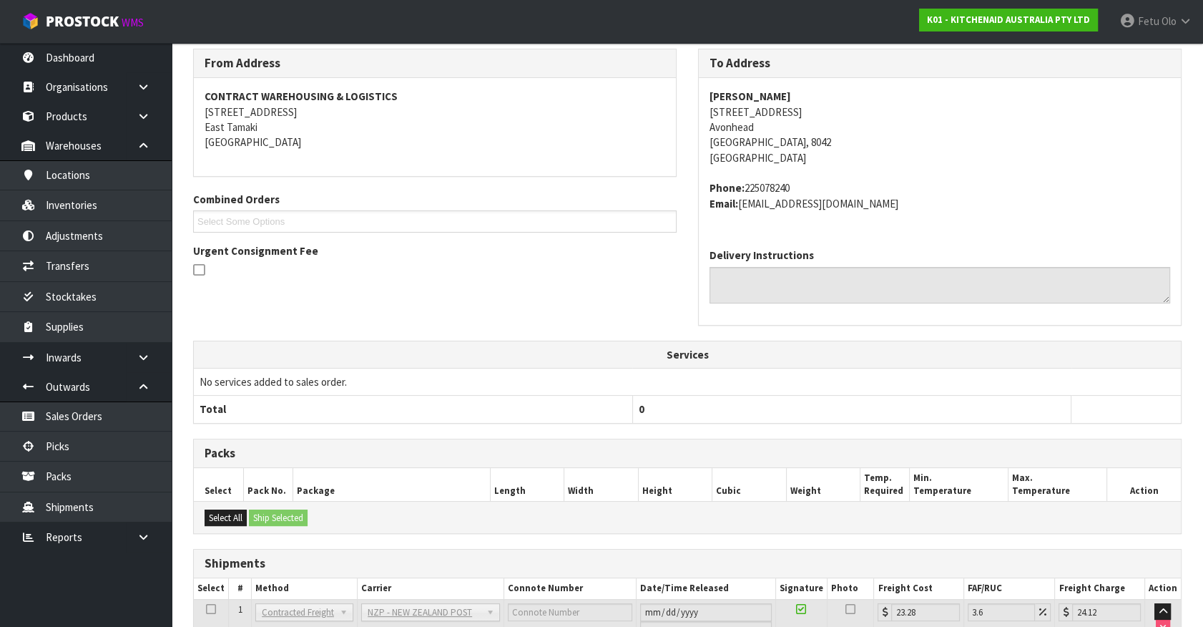
scroll to position [337, 0]
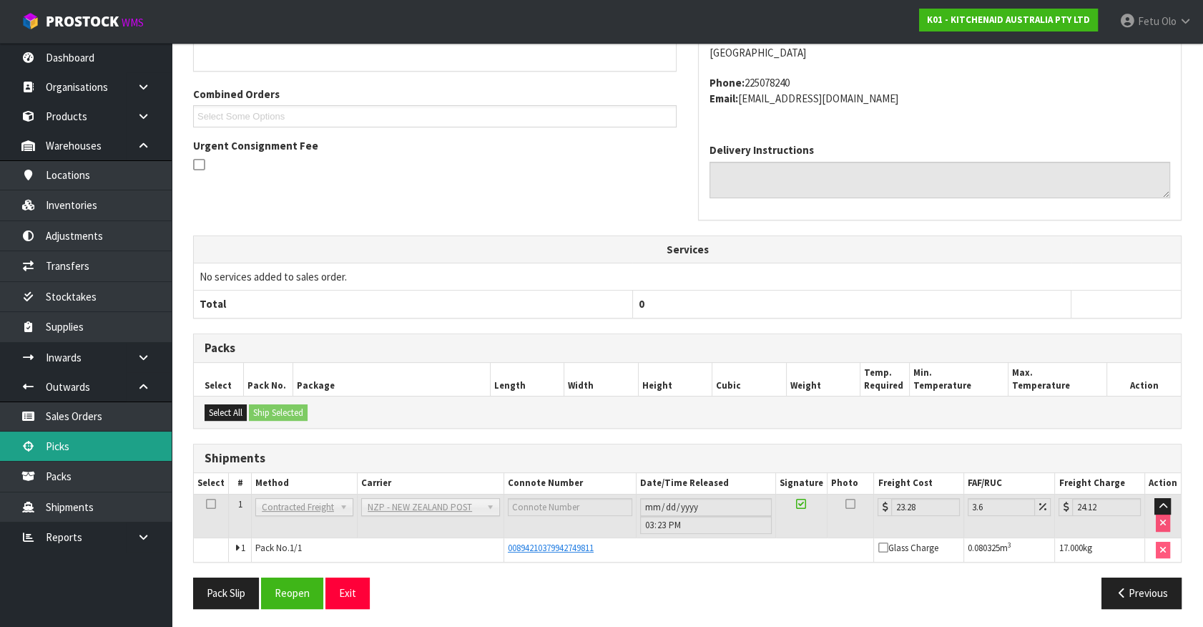
click at [57, 451] on link "Picks" at bounding box center [86, 445] width 172 height 29
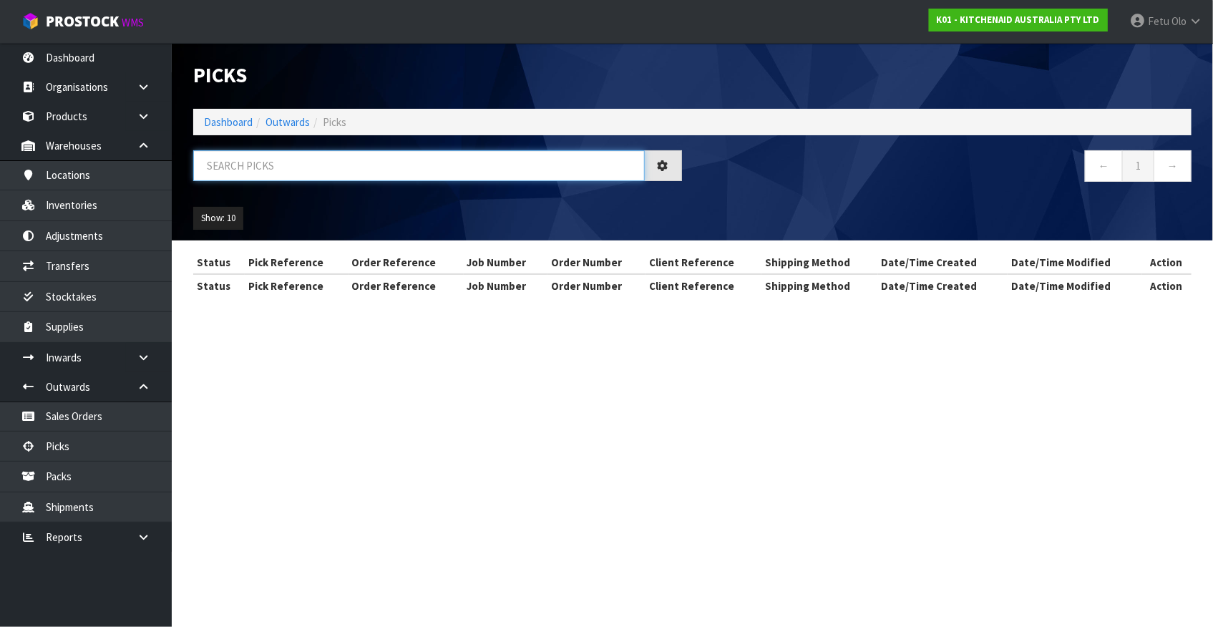
click at [248, 164] on input "text" at bounding box center [418, 165] width 451 height 31
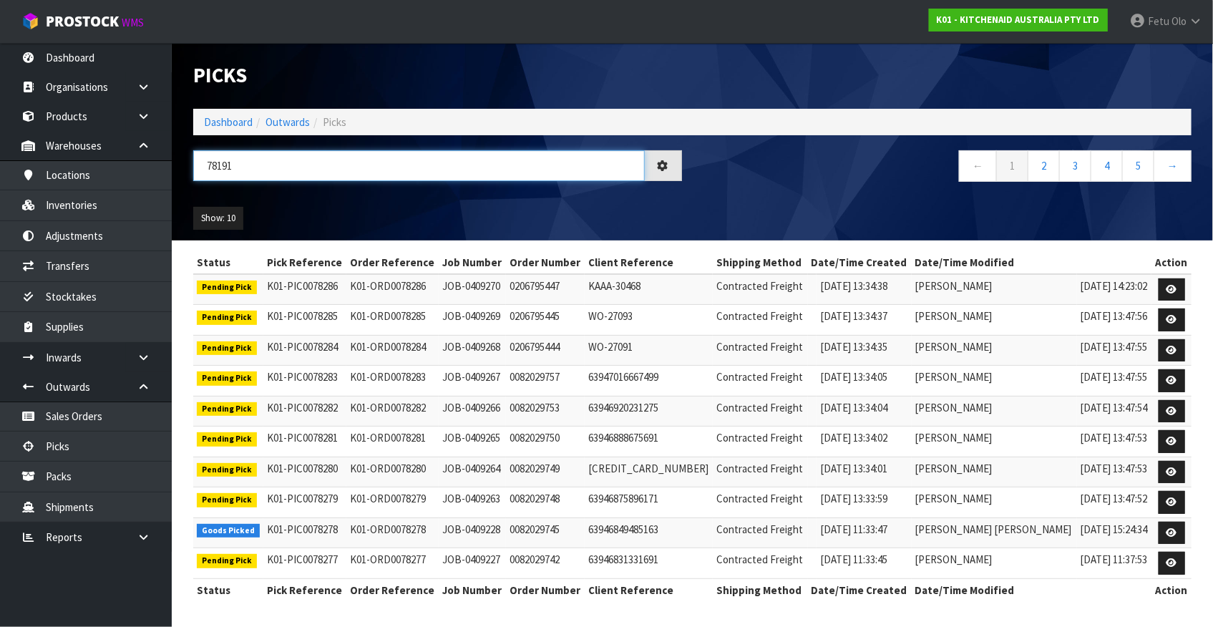
type input "78191"
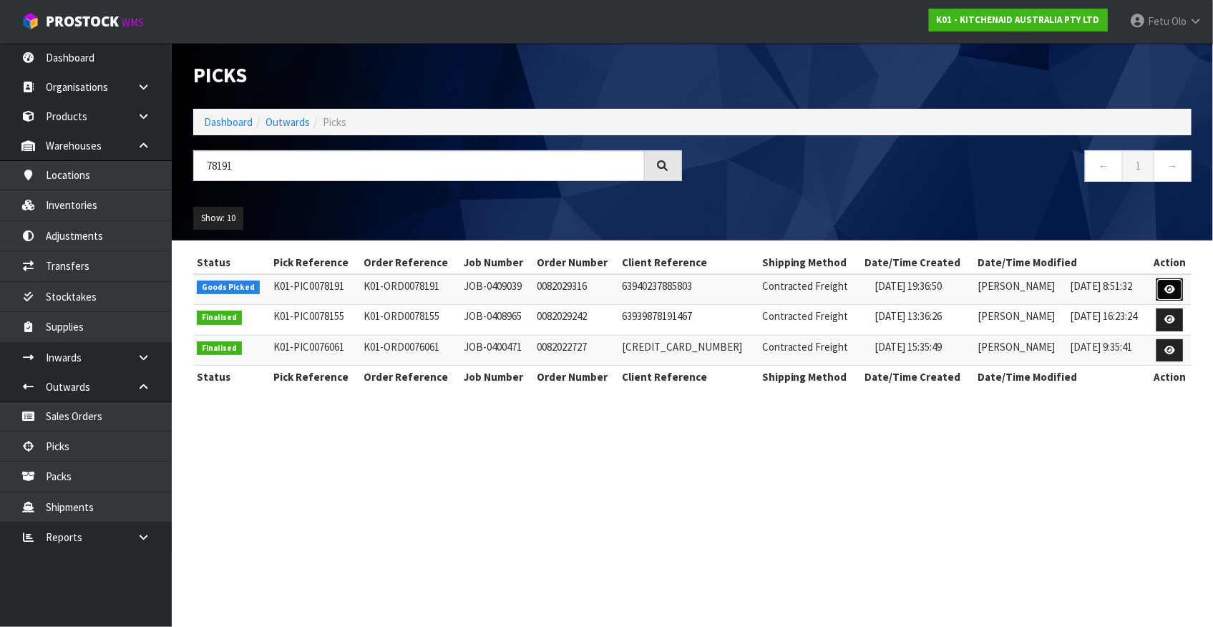
click at [1171, 286] on icon at bounding box center [1169, 289] width 11 height 9
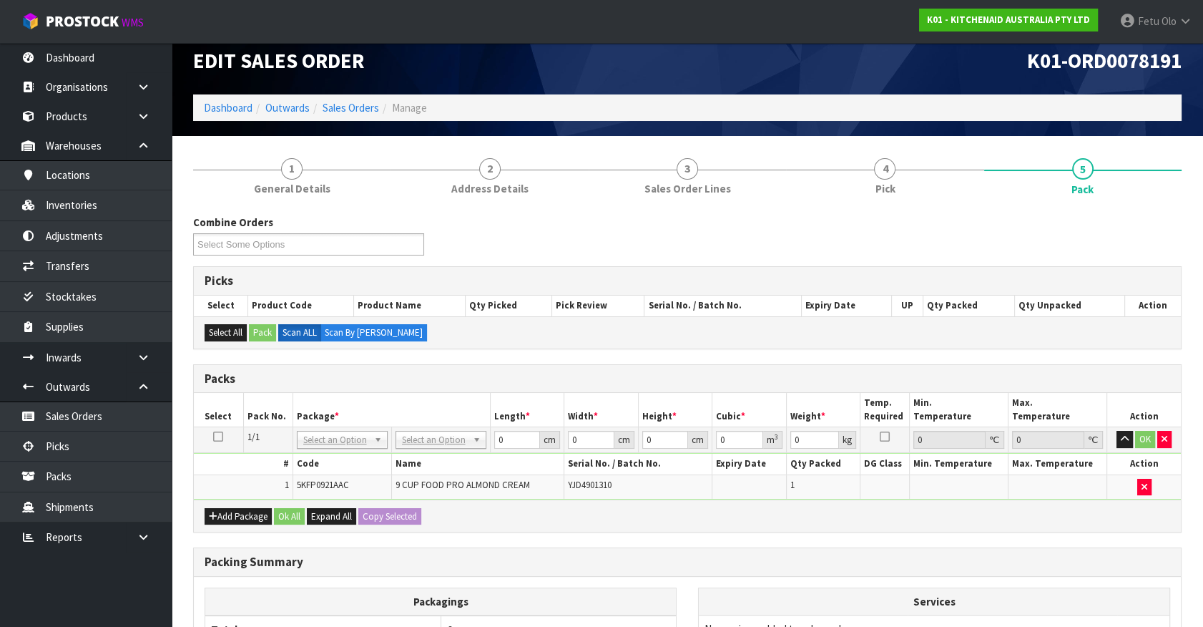
scroll to position [180, 0]
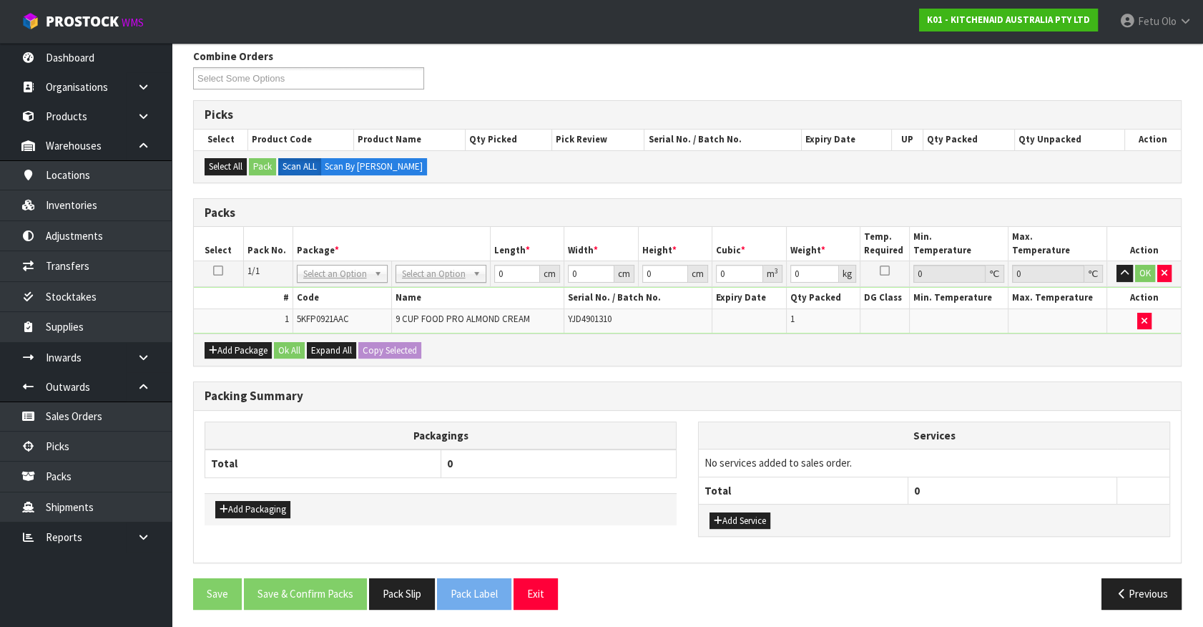
drag, startPoint x: 353, startPoint y: 275, endPoint x: 340, endPoint y: 301, distance: 28.8
click at [343, 288] on input "text" at bounding box center [342, 293] width 84 height 18
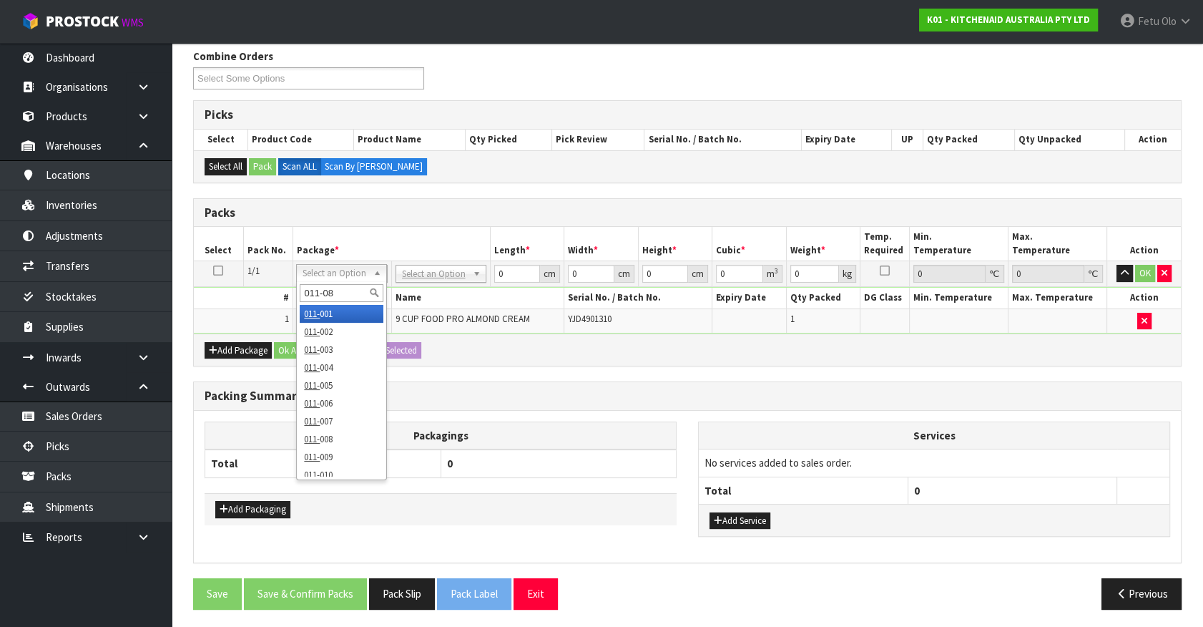
type input "011-084"
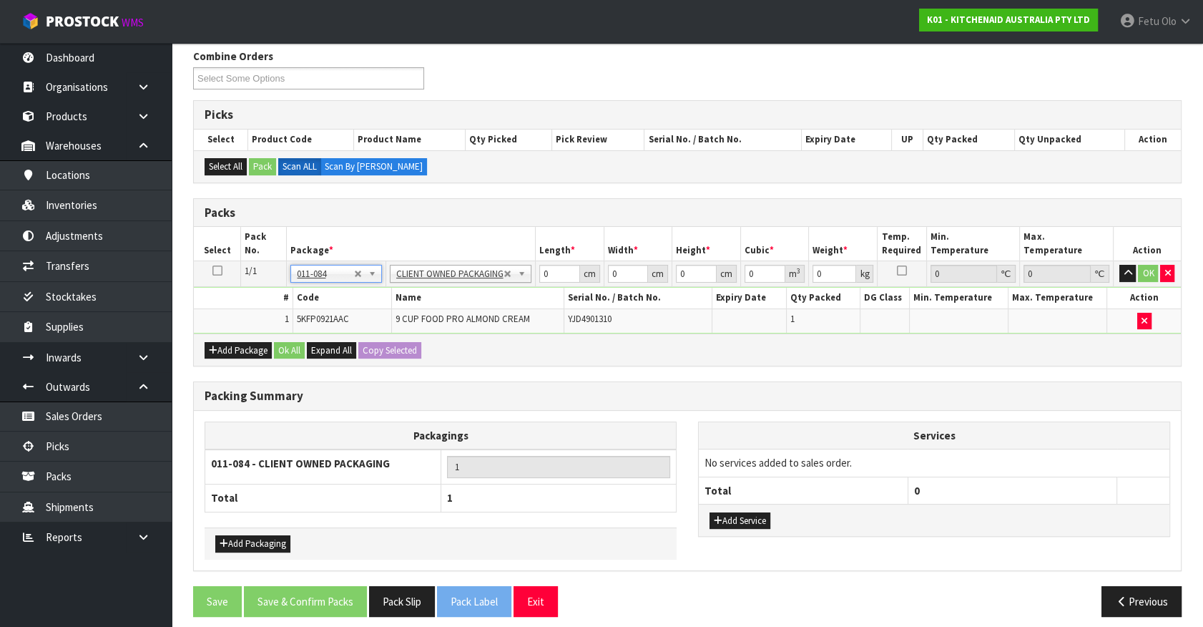
type input "4.6"
drag, startPoint x: 552, startPoint y: 273, endPoint x: 360, endPoint y: 328, distance: 199.5
click at [360, 328] on tbody "1/1 NONE 007-001 007-002 007-004 007-009 007-013 007-014 007-015 007-017 007-01…" at bounding box center [687, 297] width 987 height 72
type input "52"
type input "28"
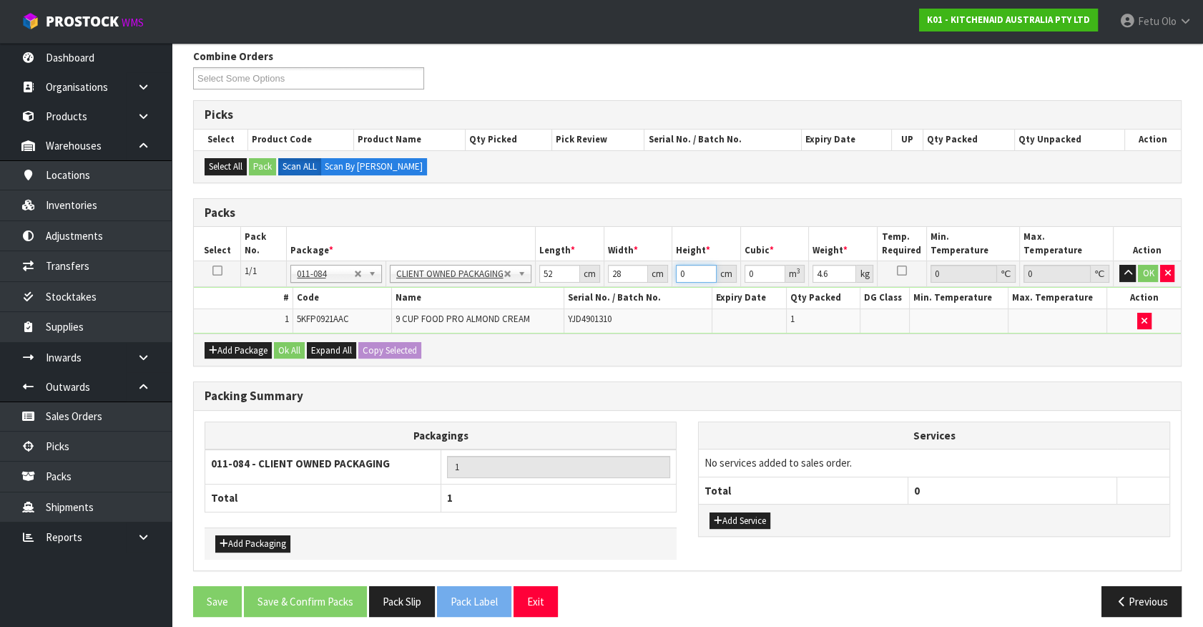
type input "3"
type input "0.004368"
type input "34"
type input "0.049504"
type input "34"
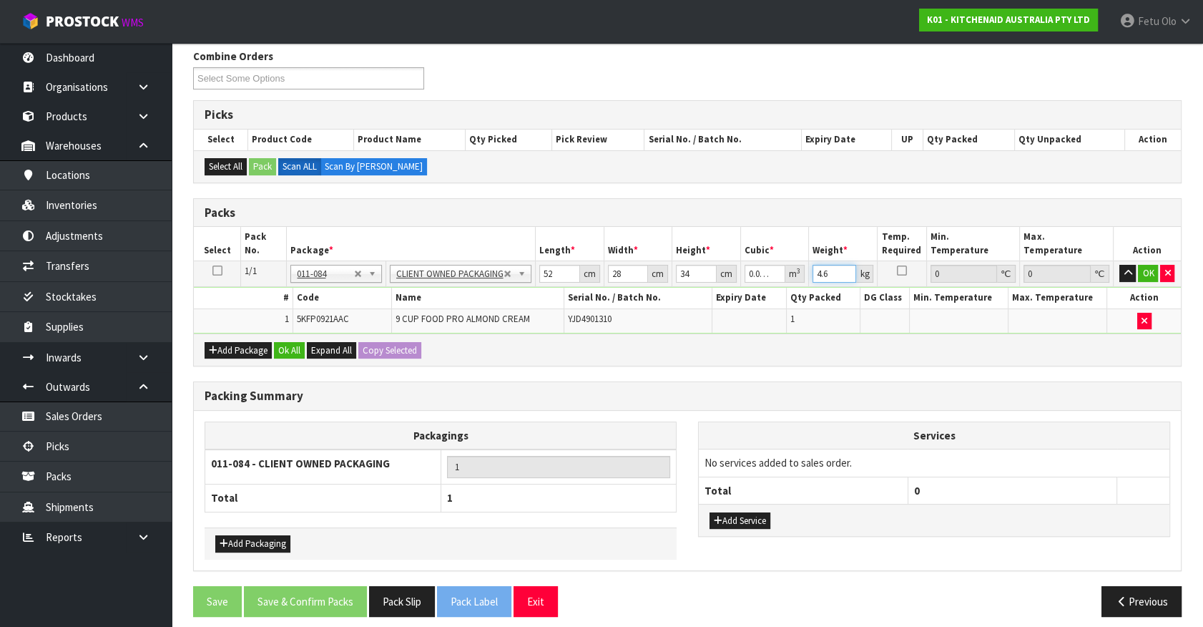
type input "5"
type input "6"
click button "OK" at bounding box center [1148, 273] width 20 height 17
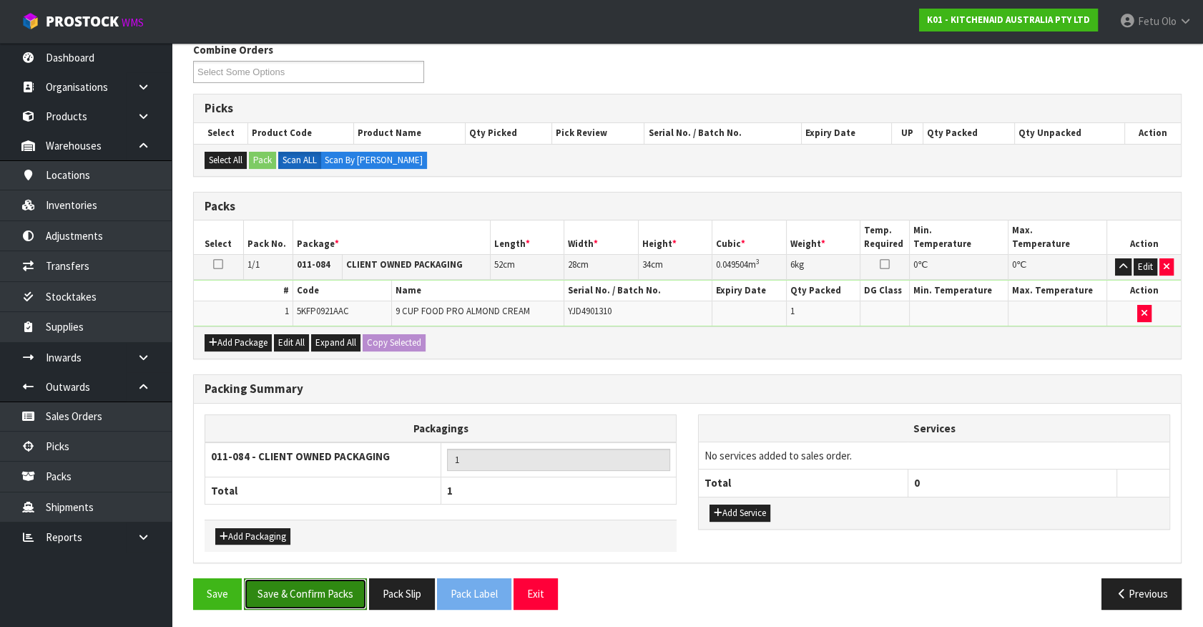
click at [283, 585] on button "Save & Confirm Packs" at bounding box center [305, 593] width 123 height 31
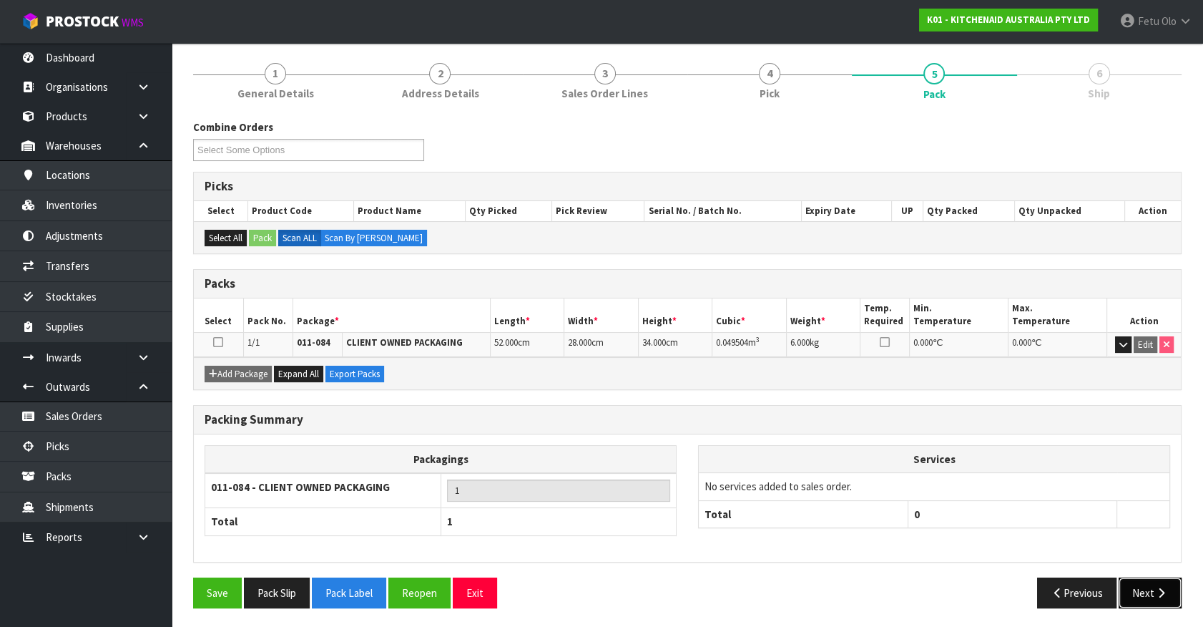
click at [1155, 583] on button "Next" at bounding box center [1150, 592] width 63 height 31
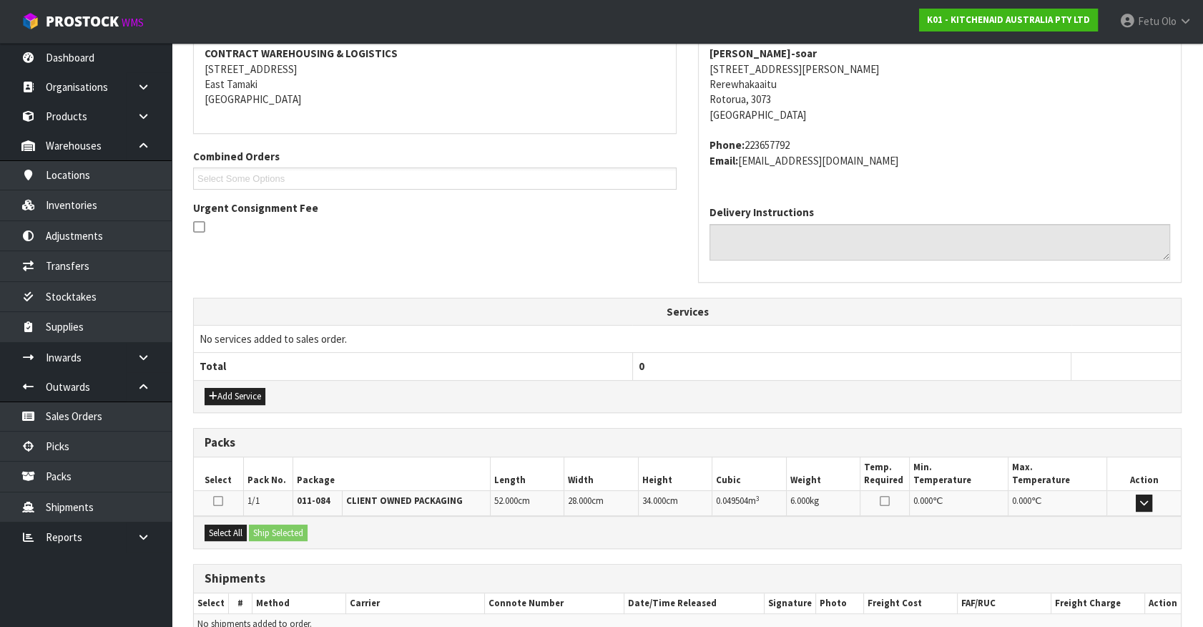
scroll to position [348, 0]
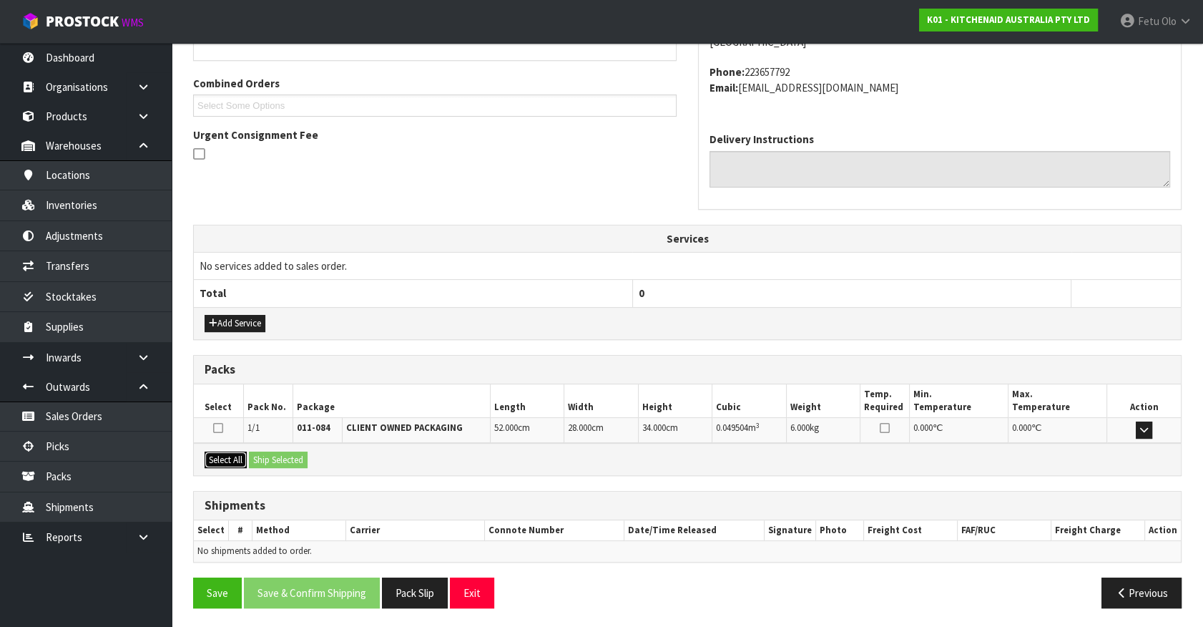
drag, startPoint x: 231, startPoint y: 461, endPoint x: 257, endPoint y: 460, distance: 25.8
click at [237, 461] on button "Select All" at bounding box center [226, 459] width 42 height 17
click at [257, 460] on button "Ship Selected" at bounding box center [278, 459] width 59 height 17
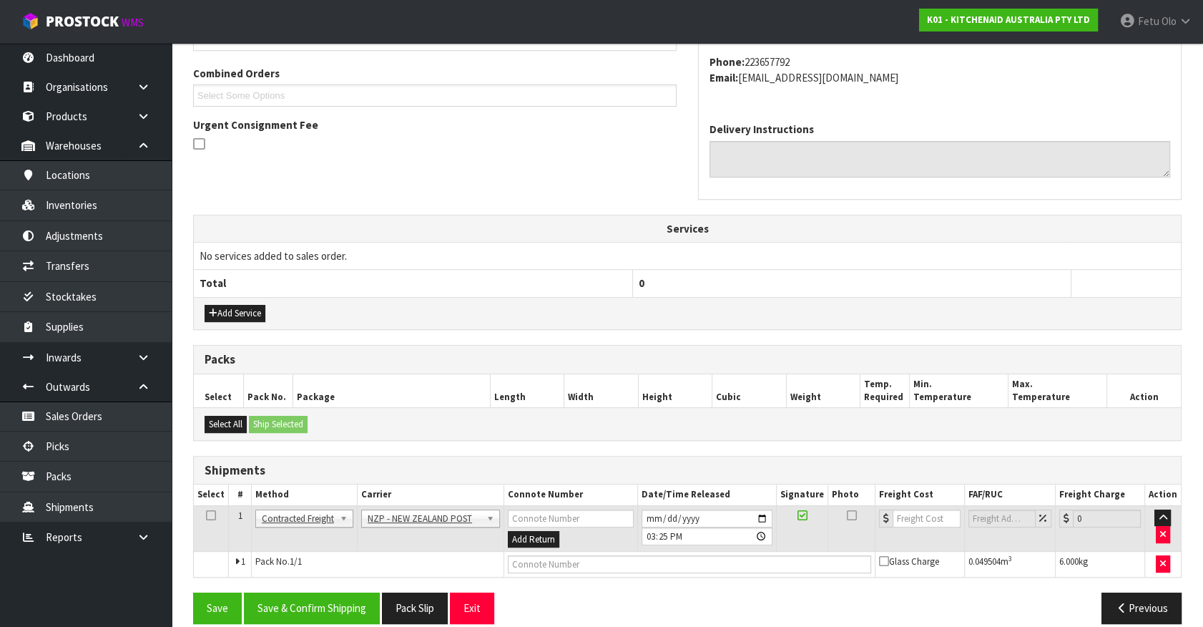
scroll to position [373, 0]
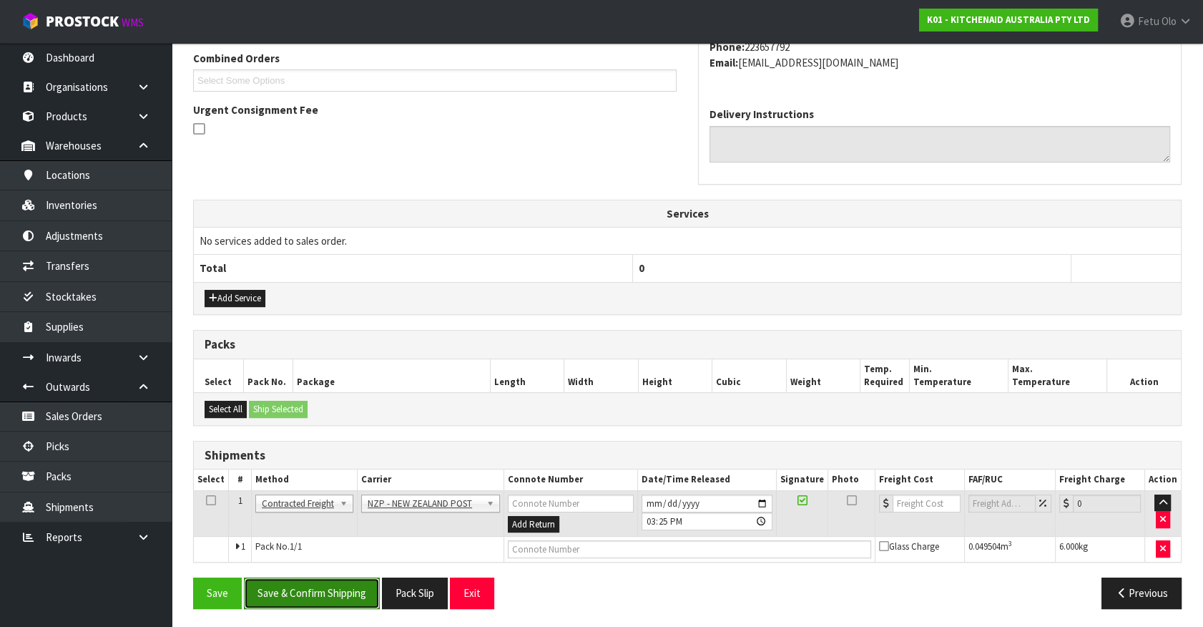
click at [316, 582] on button "Save & Confirm Shipping" at bounding box center [312, 592] width 136 height 31
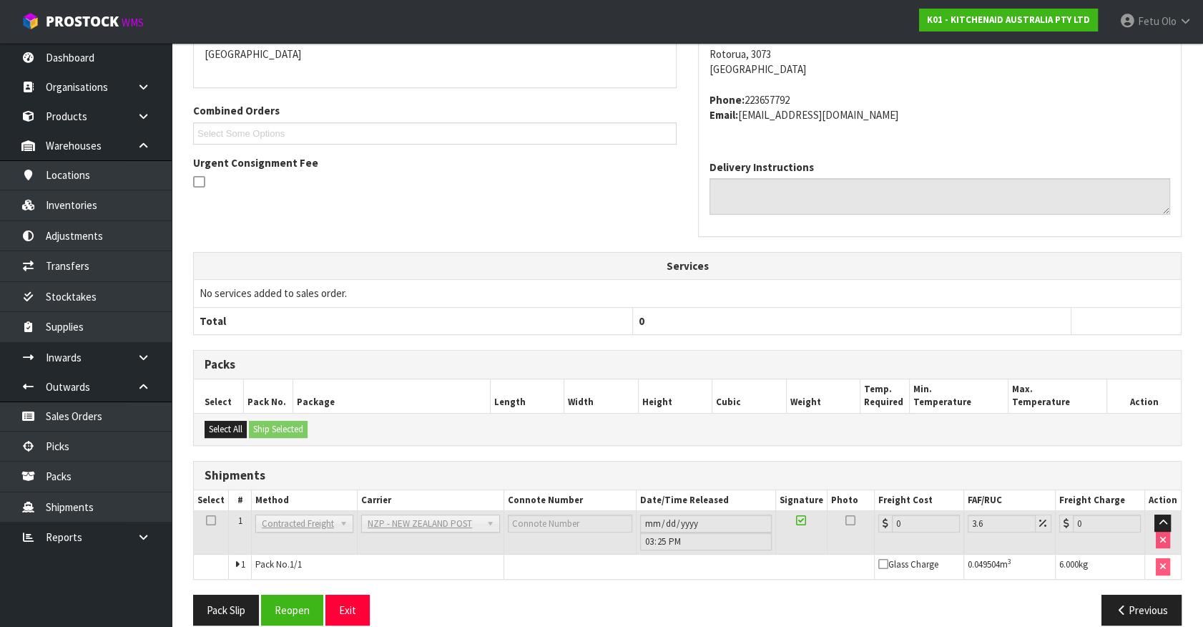
scroll to position [353, 0]
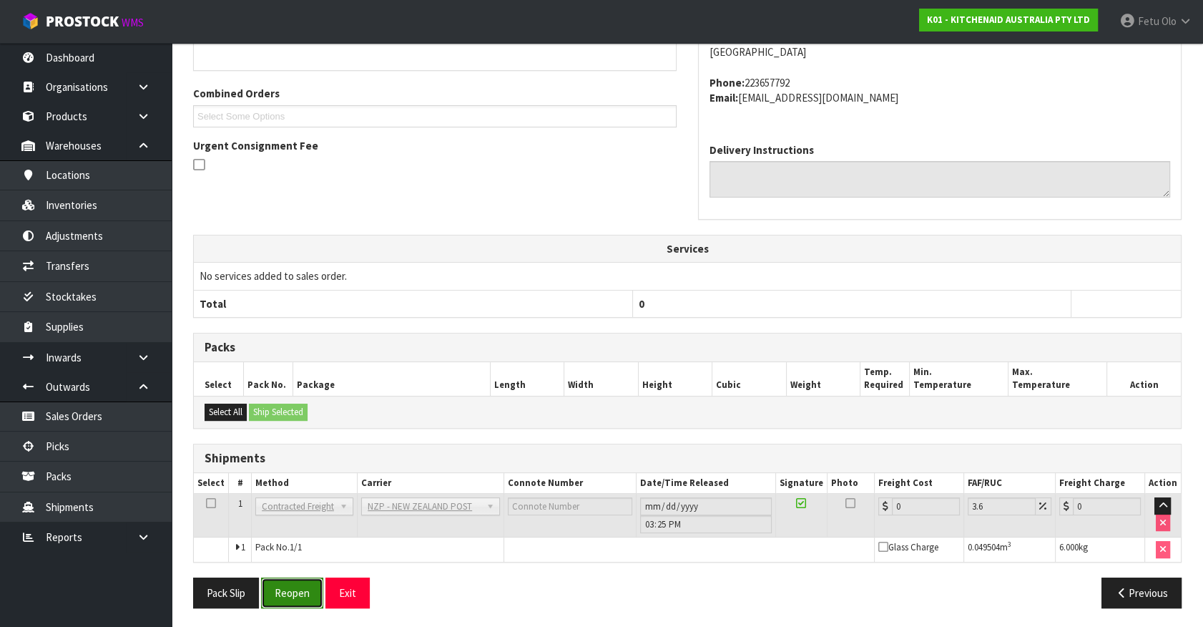
click at [279, 594] on button "Reopen" at bounding box center [292, 592] width 62 height 31
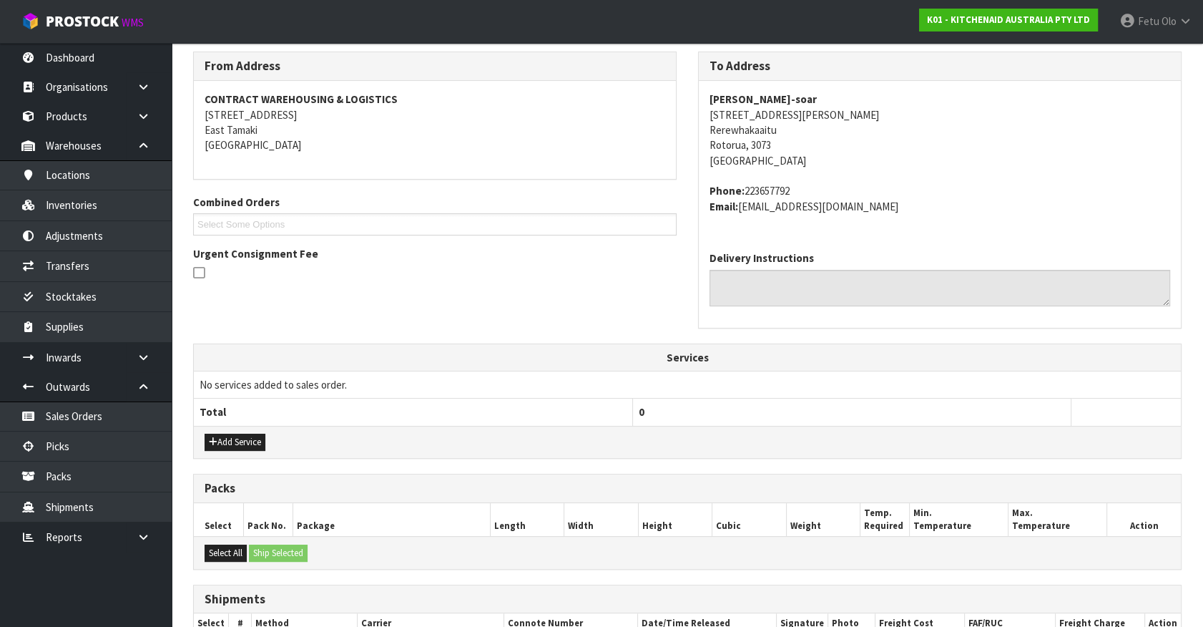
scroll to position [386, 0]
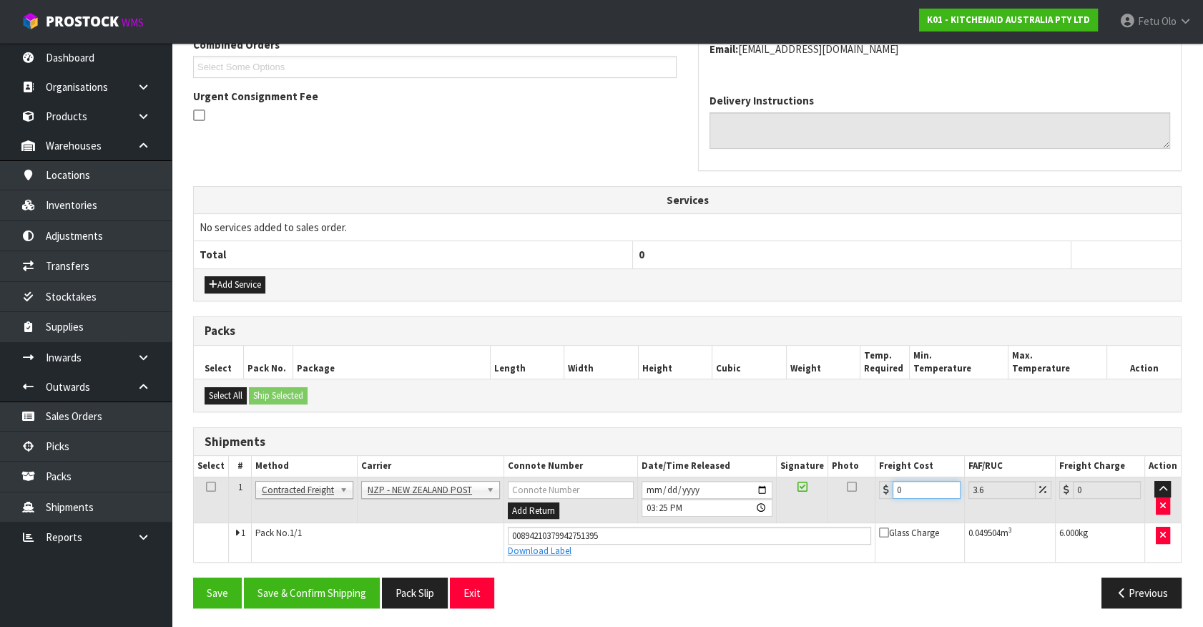
drag, startPoint x: 903, startPoint y: 493, endPoint x: 524, endPoint y: 581, distance: 389.3
click at [524, 581] on div "From Address CONTRACT WAREHOUSING & LOGISTICS [STREET_ADDRESS] Combined Orders …" at bounding box center [687, 256] width 989 height 725
type input "1"
type input "1.04"
type input "13"
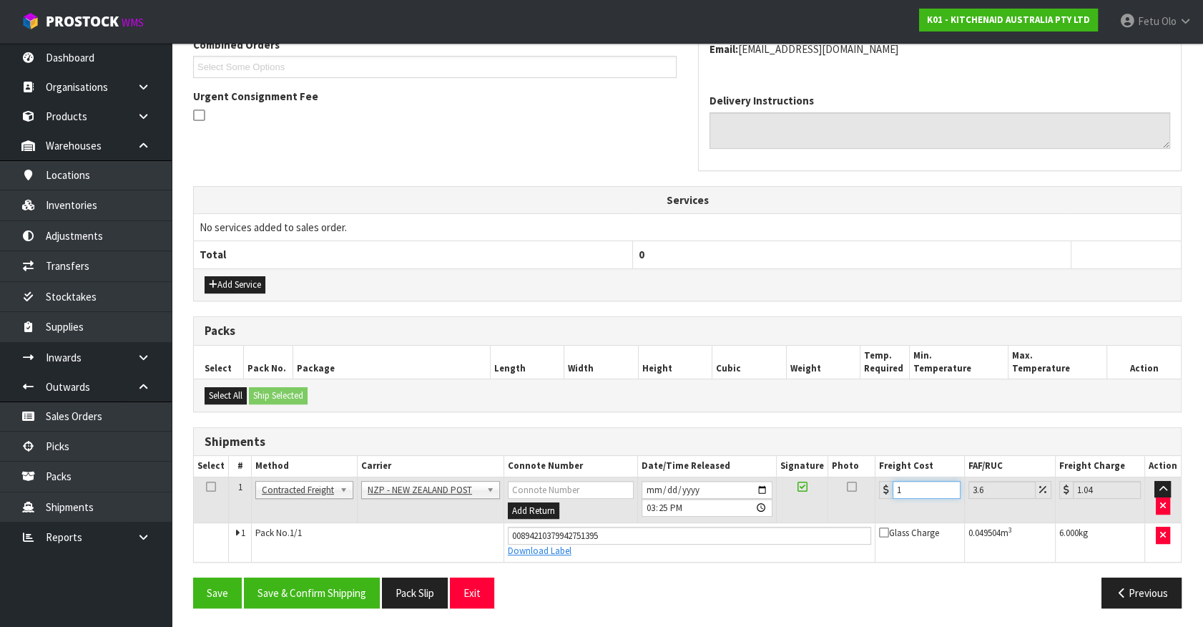
type input "13.47"
type input "13.04"
type input "13.51"
type input "13.04"
click at [331, 593] on button "Save & Confirm Shipping" at bounding box center [312, 592] width 136 height 31
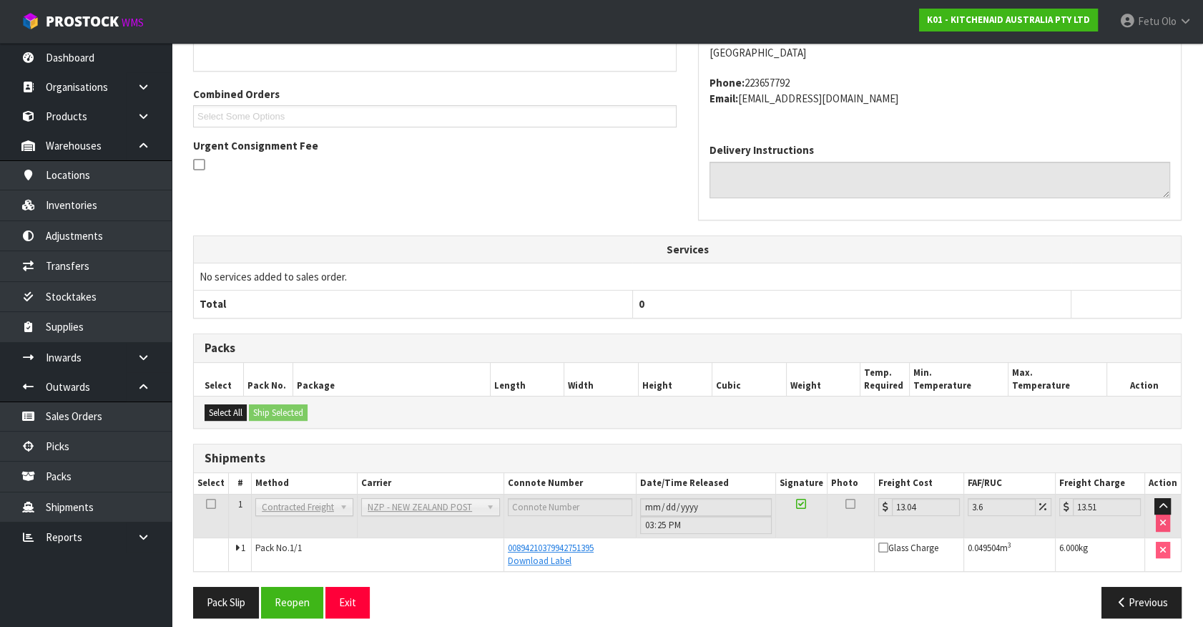
scroll to position [347, 0]
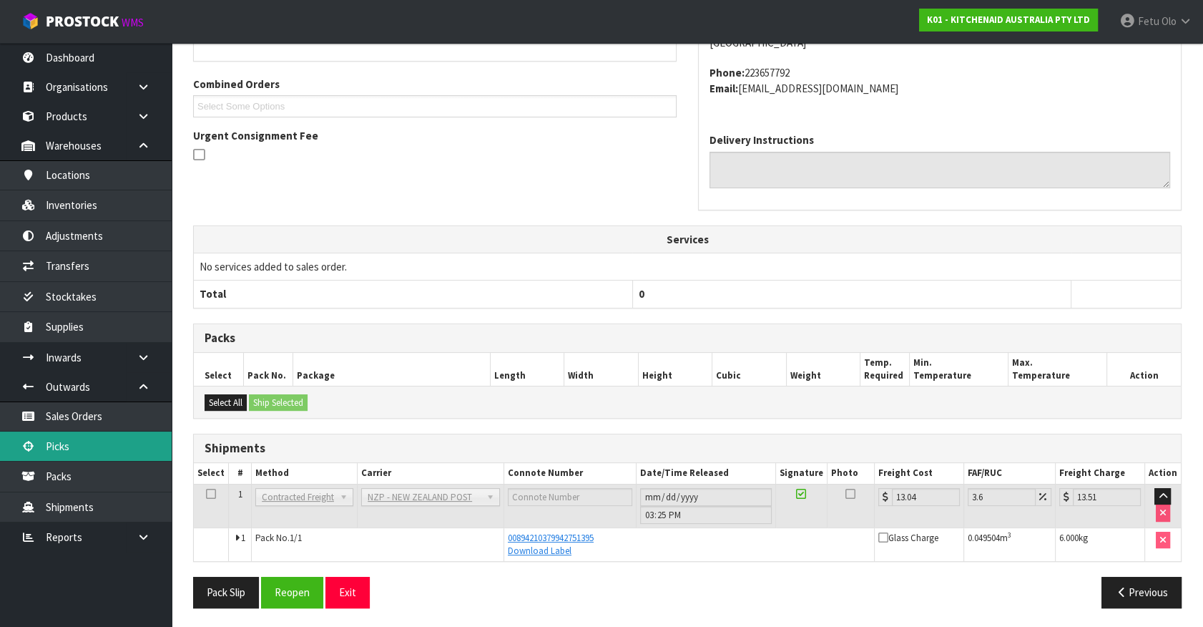
click at [41, 439] on link "Picks" at bounding box center [86, 445] width 172 height 29
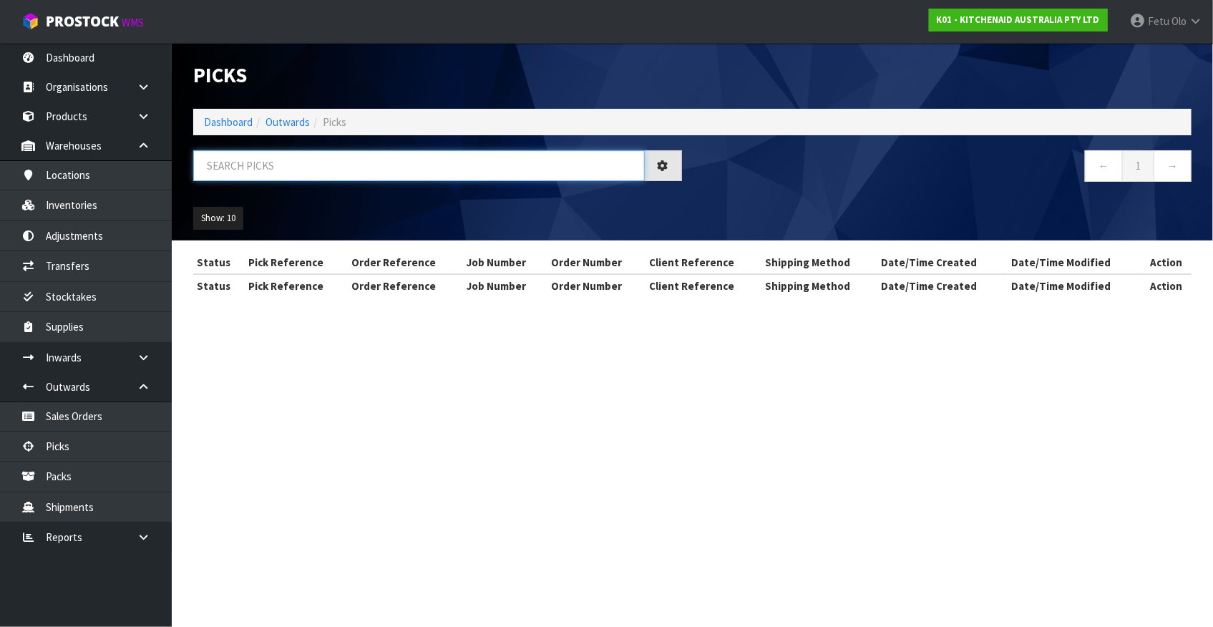
click at [297, 170] on input "text" at bounding box center [418, 165] width 451 height 31
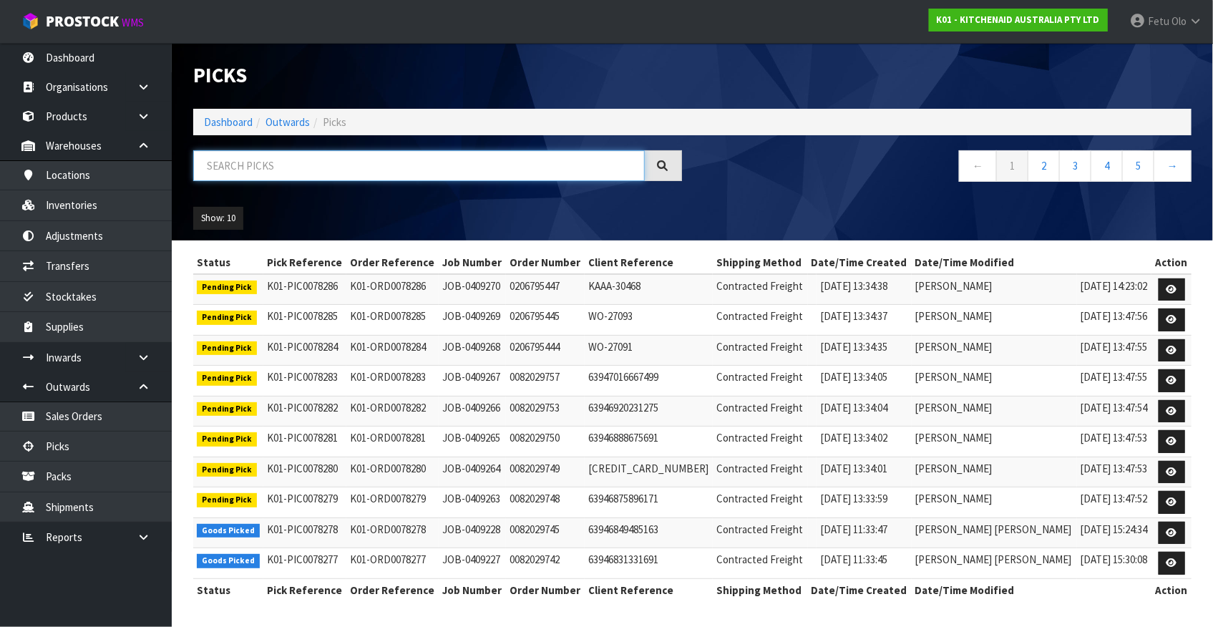
click at [367, 177] on input "text" at bounding box center [418, 165] width 451 height 31
type input "78204"
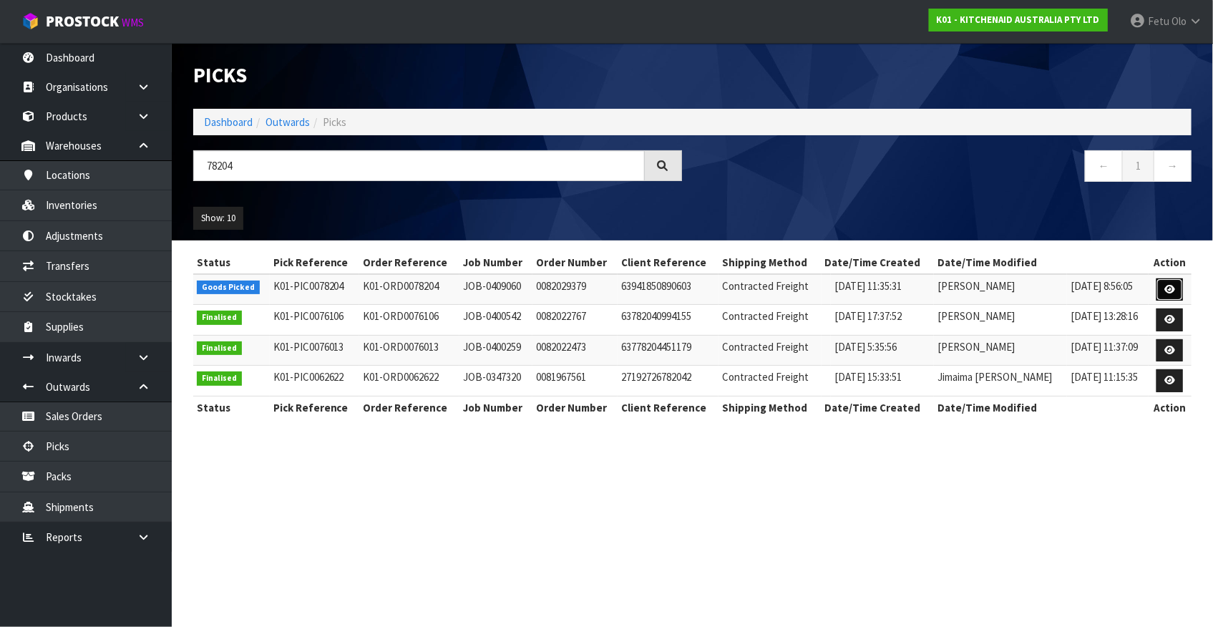
click at [1177, 288] on link at bounding box center [1169, 289] width 26 height 23
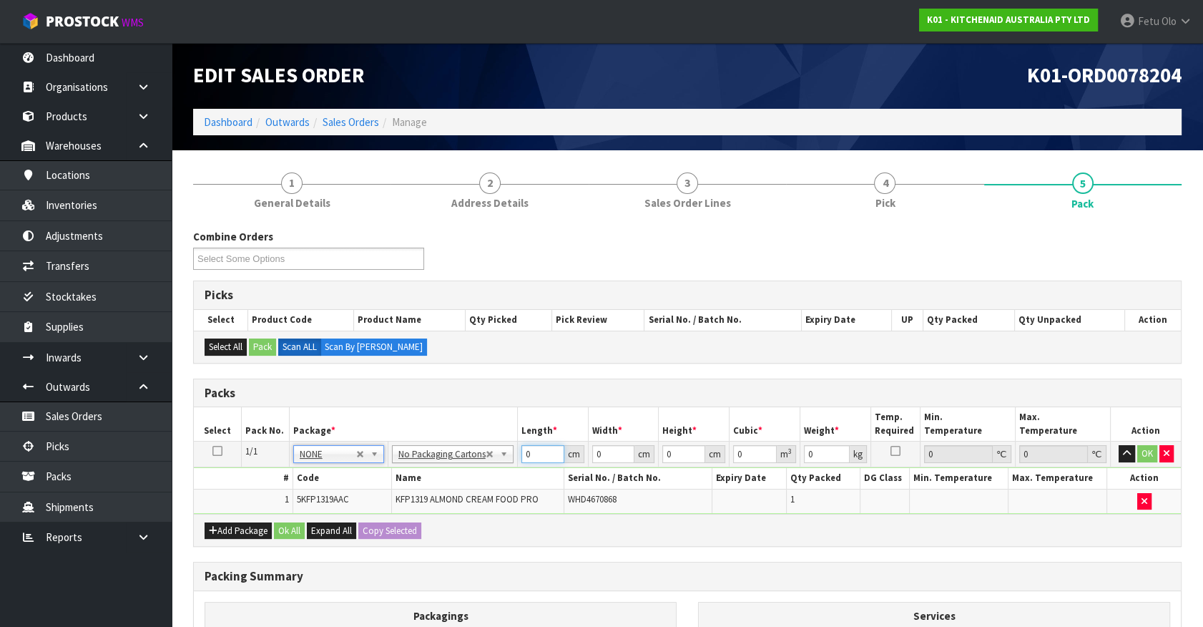
click at [436, 482] on tbody "1/1 NONE 007-001 007-002 007-004 007-009 007-013 007-014 007-015 007-017 007-01…" at bounding box center [687, 477] width 987 height 72
type input "50"
type input "29"
type input "2"
type input "0.0029"
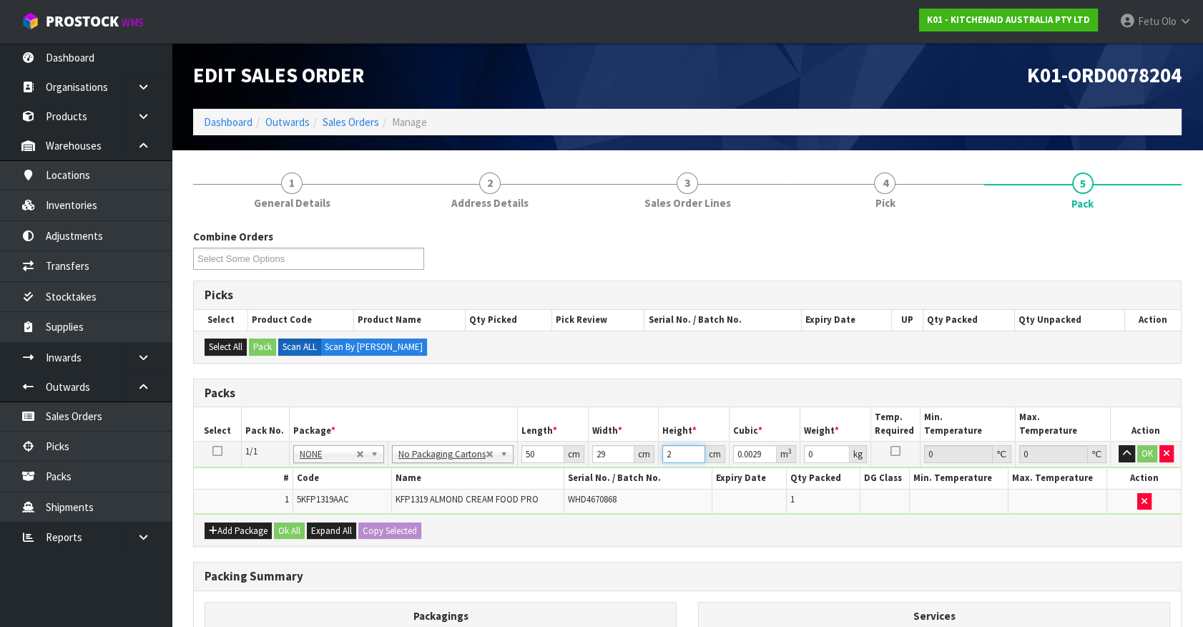
type input "29"
type input "0.04205"
type input "29"
type input "87"
drag, startPoint x: 820, startPoint y: 456, endPoint x: 637, endPoint y: 494, distance: 186.3
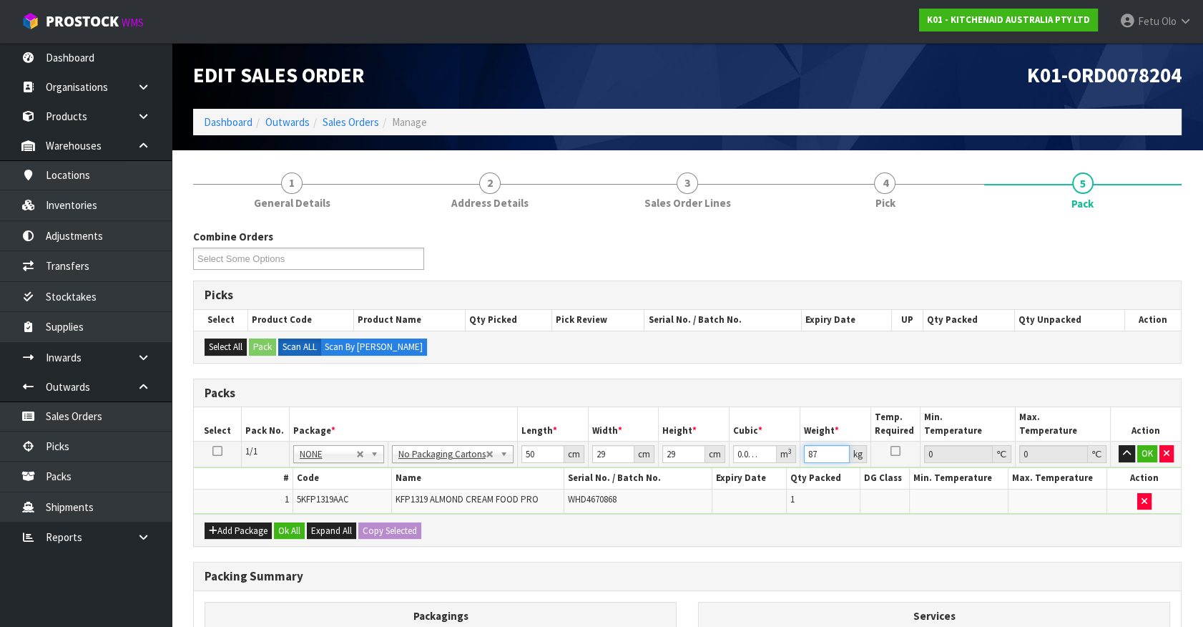
click at [637, 494] on tbody "1/1 NONE 007-001 007-002 007-004 007-009 007-013 007-014 007-015 007-017 007-01…" at bounding box center [687, 477] width 987 height 72
type input "7"
click at [1119, 445] on button "button" at bounding box center [1127, 453] width 16 height 17
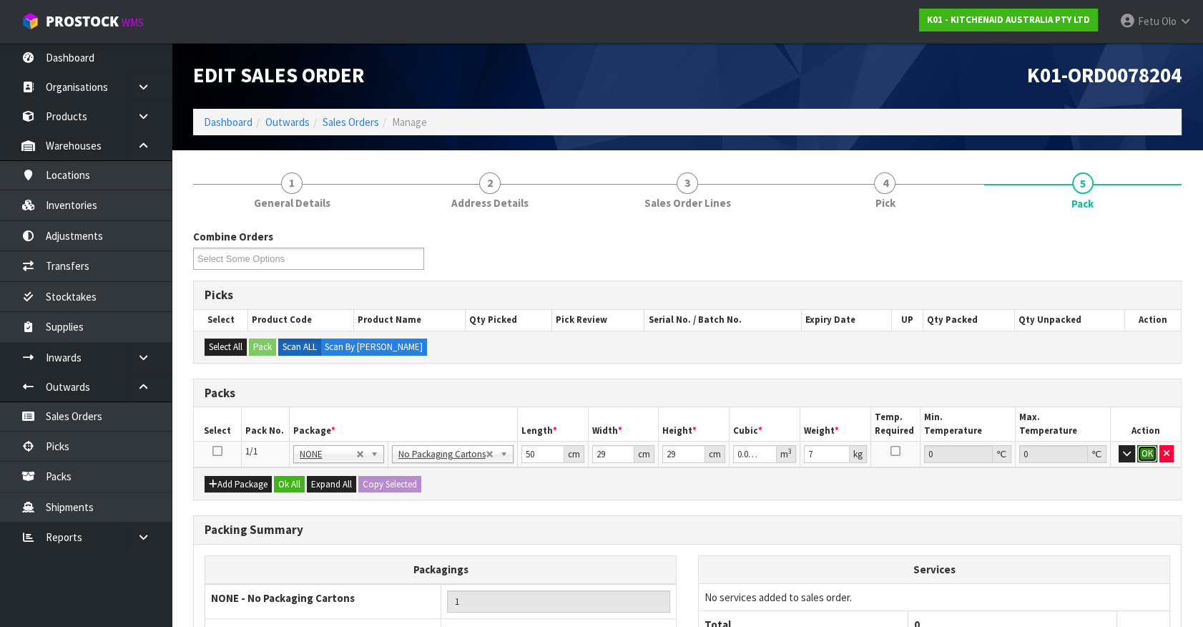
click button "OK" at bounding box center [1148, 453] width 20 height 17
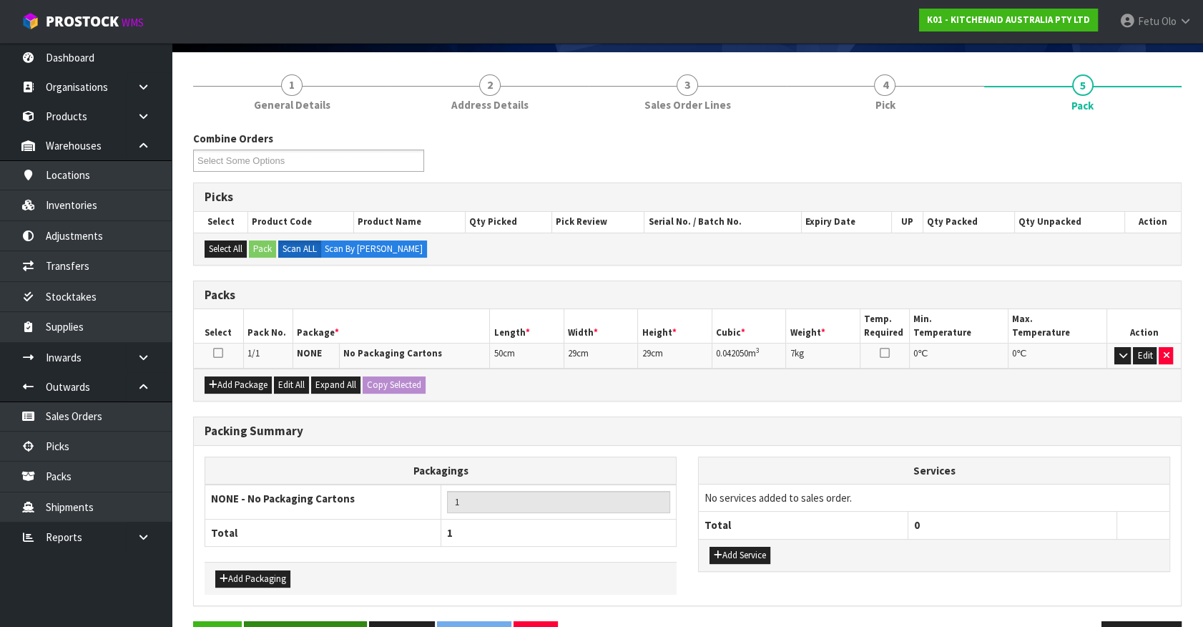
scroll to position [141, 0]
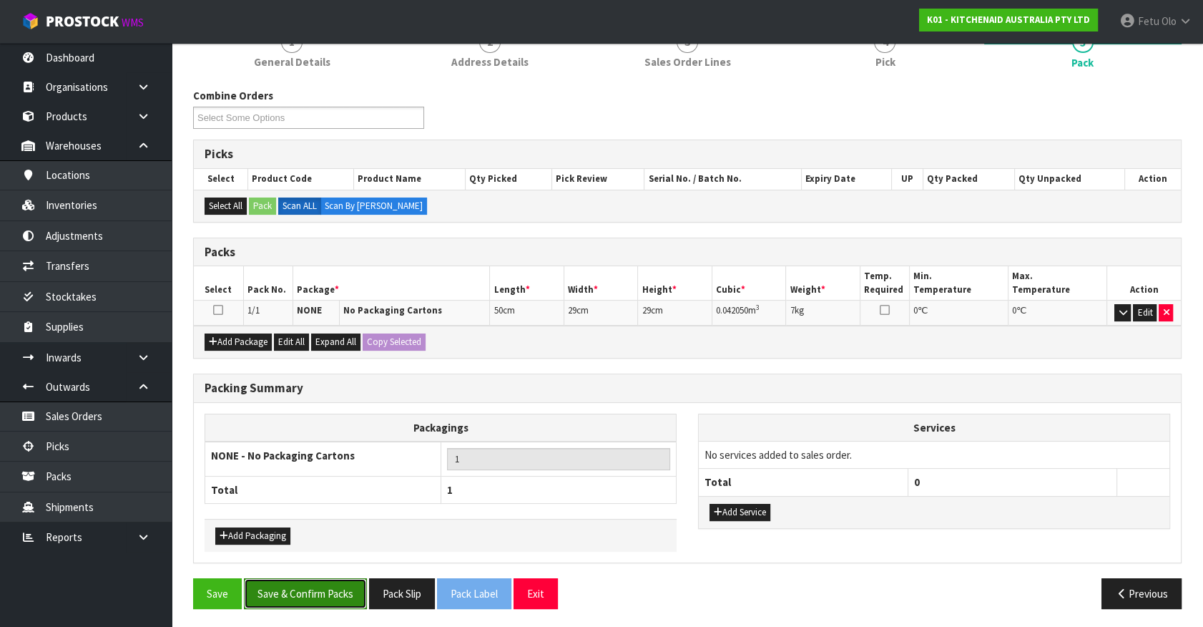
click at [319, 589] on button "Save & Confirm Packs" at bounding box center [305, 593] width 123 height 31
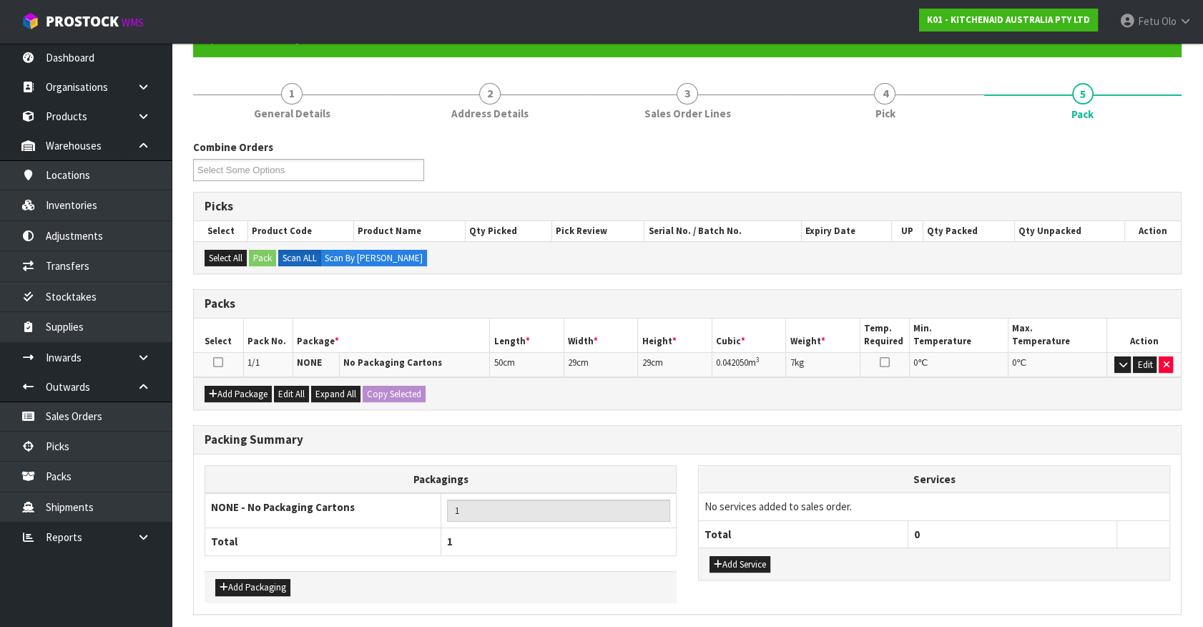
scroll to position [0, 0]
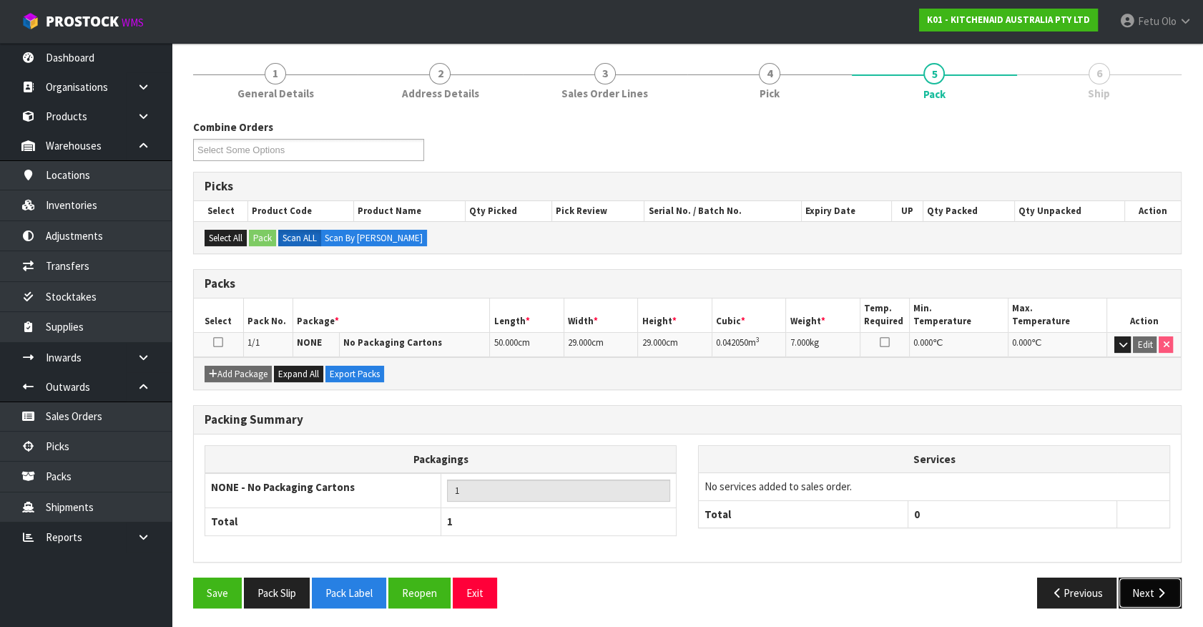
click at [1144, 592] on button "Next" at bounding box center [1150, 592] width 63 height 31
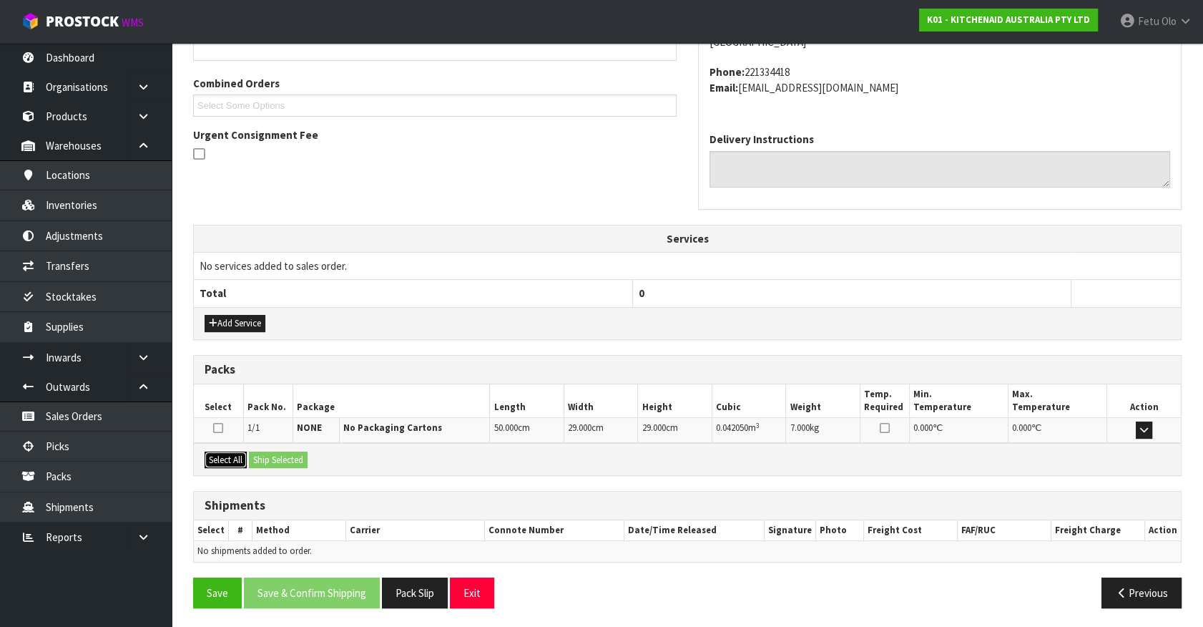
click at [240, 459] on button "Select All" at bounding box center [226, 459] width 42 height 17
click at [263, 456] on button "Ship Selected" at bounding box center [278, 459] width 59 height 17
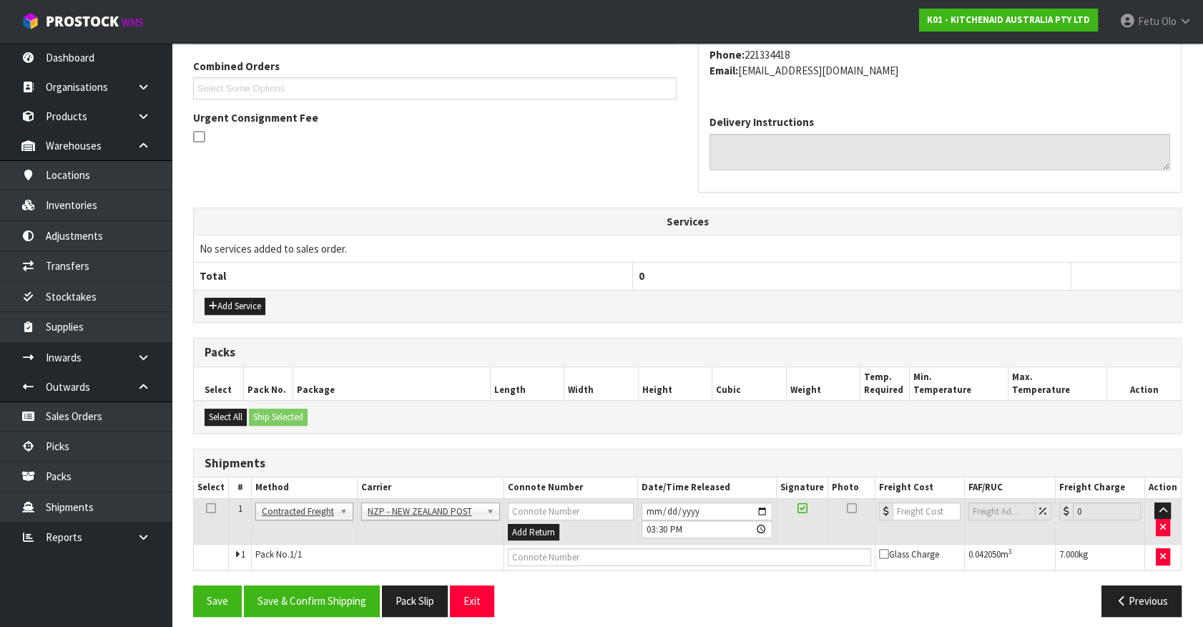
scroll to position [373, 0]
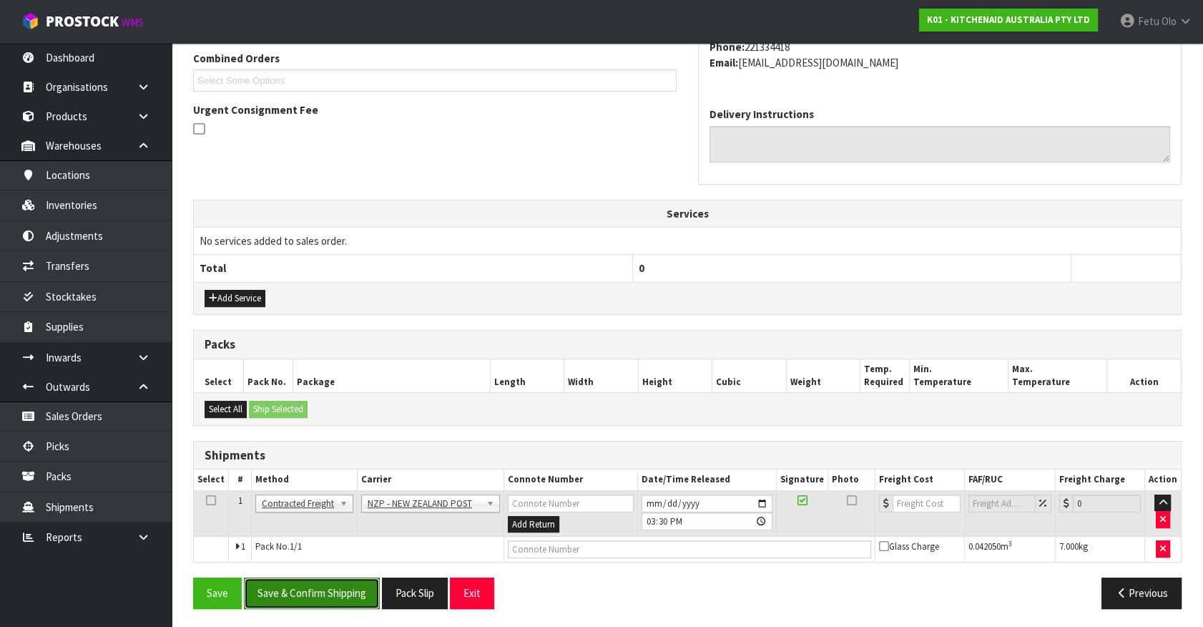
click at [316, 580] on button "Save & Confirm Shipping" at bounding box center [312, 592] width 136 height 31
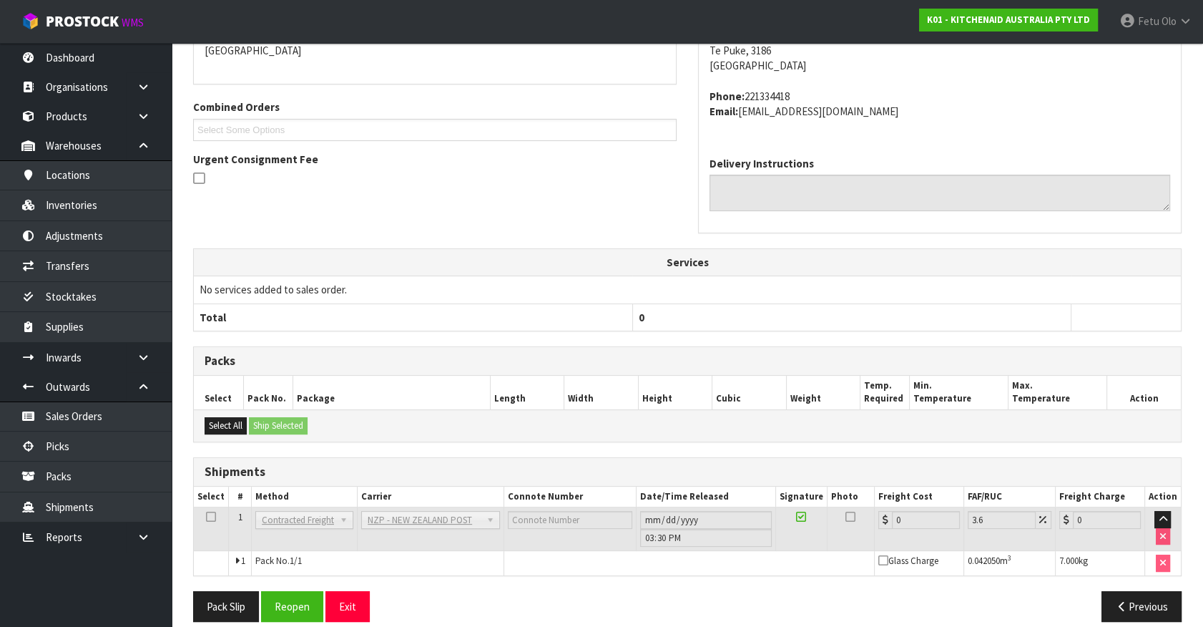
scroll to position [353, 0]
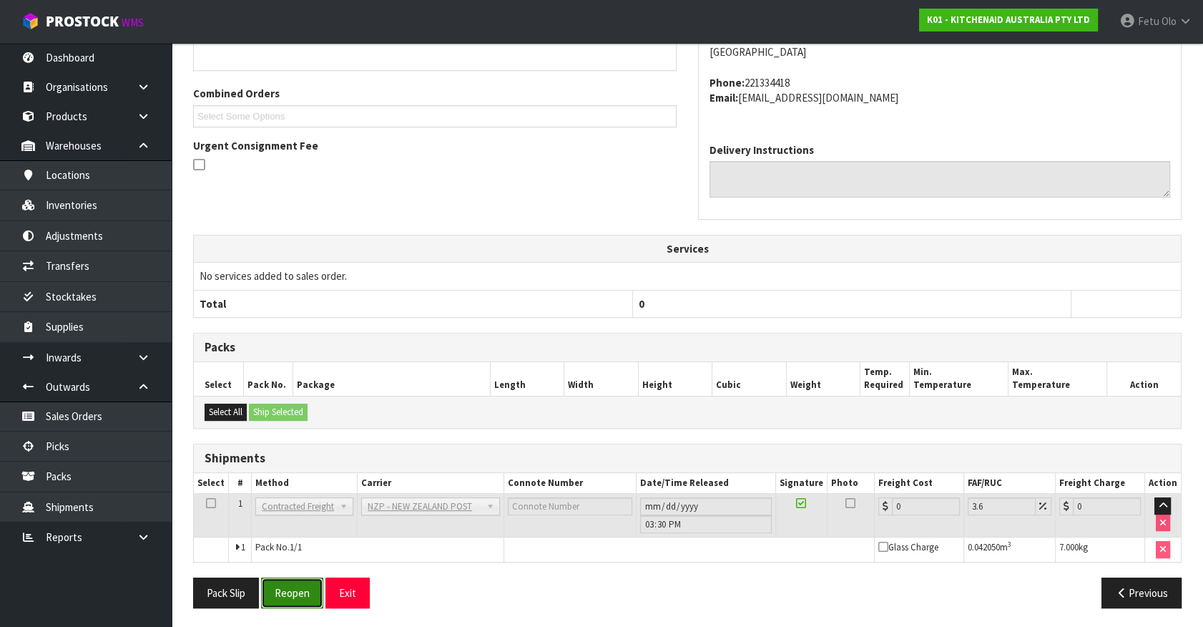
click at [305, 592] on button "Reopen" at bounding box center [292, 592] width 62 height 31
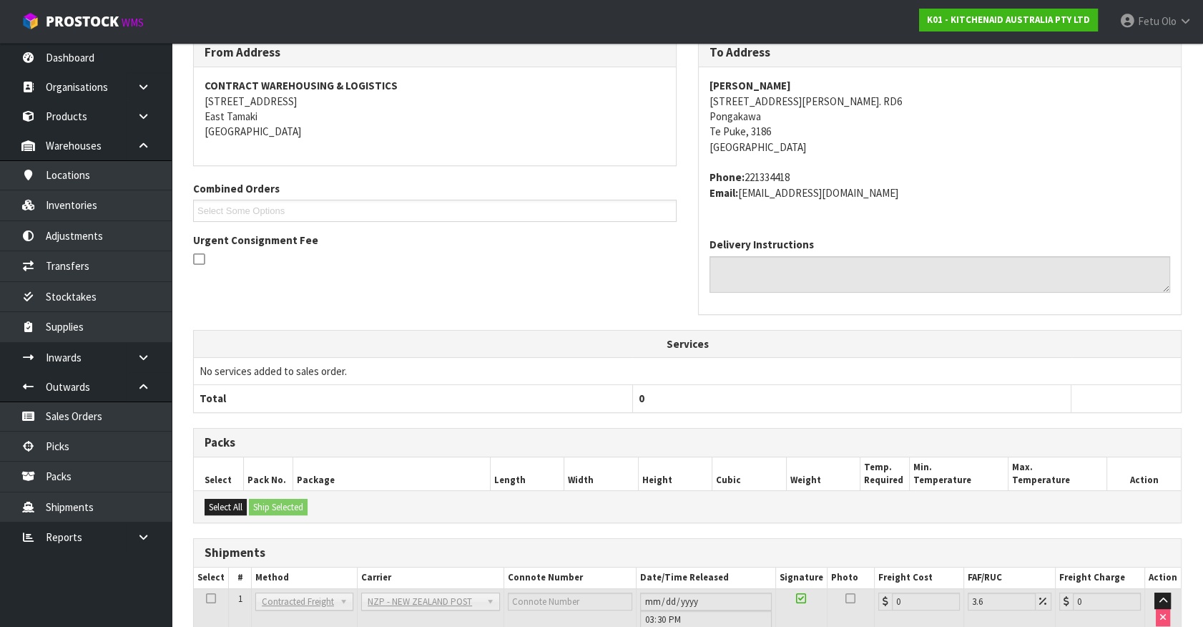
scroll to position [337, 0]
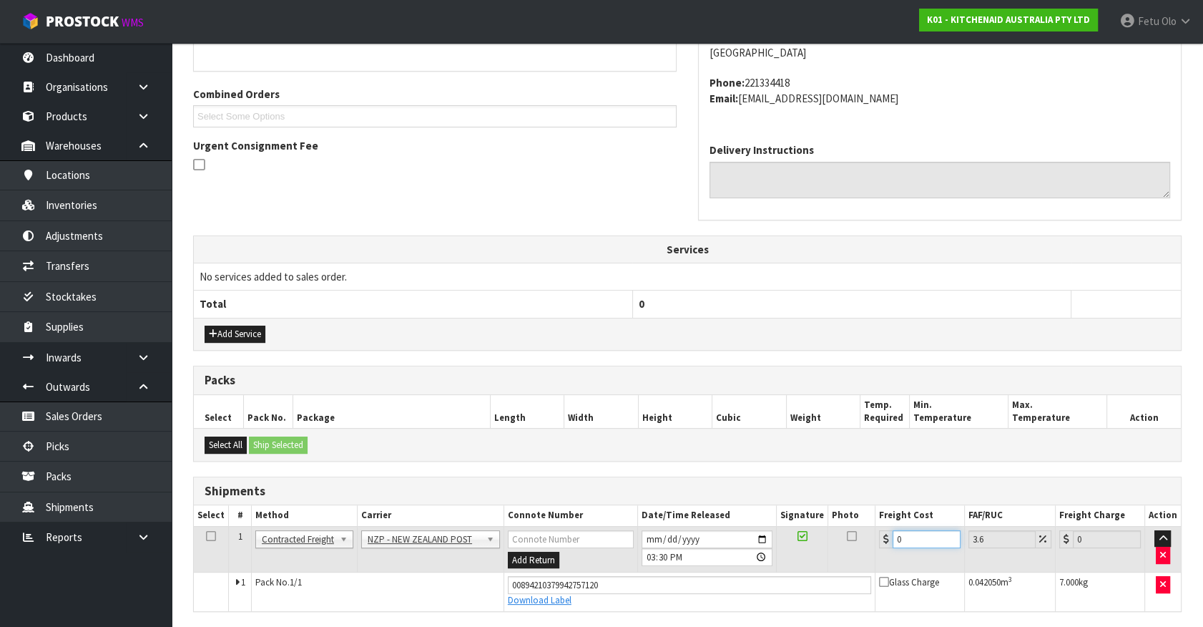
click at [636, 600] on tbody "1 Client Local Pickup Customer Local Pickup Company Freight Contracted Freight …" at bounding box center [687, 568] width 987 height 84
type input "1"
type input "1.04"
type input "13"
type input "13.47"
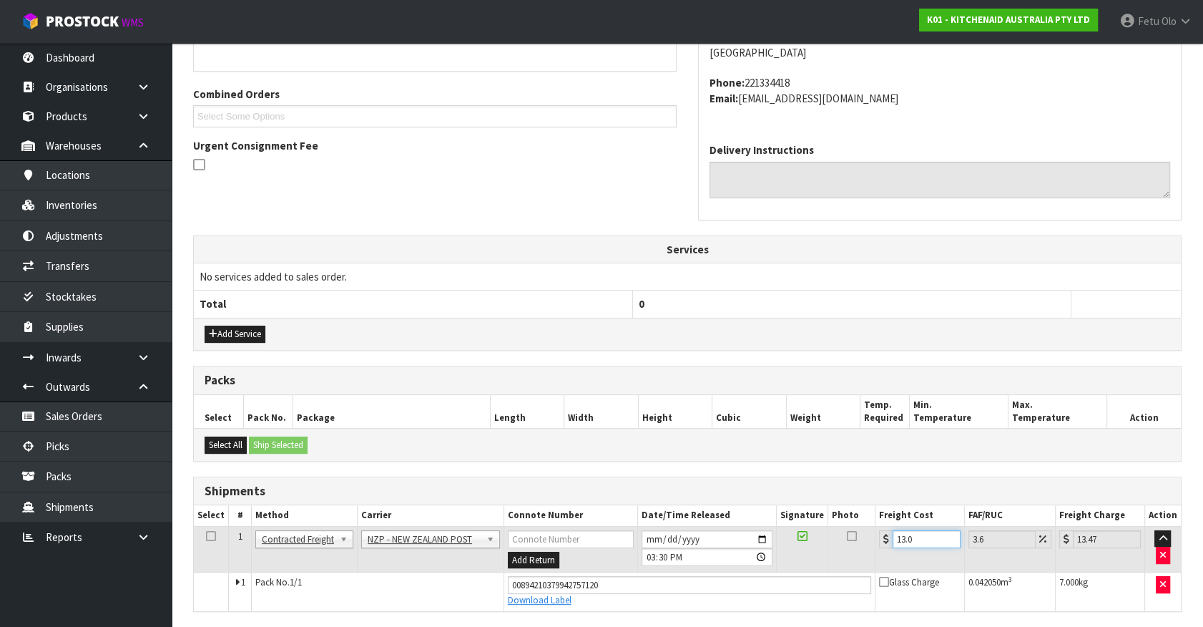
type input "13.04"
type input "13.51"
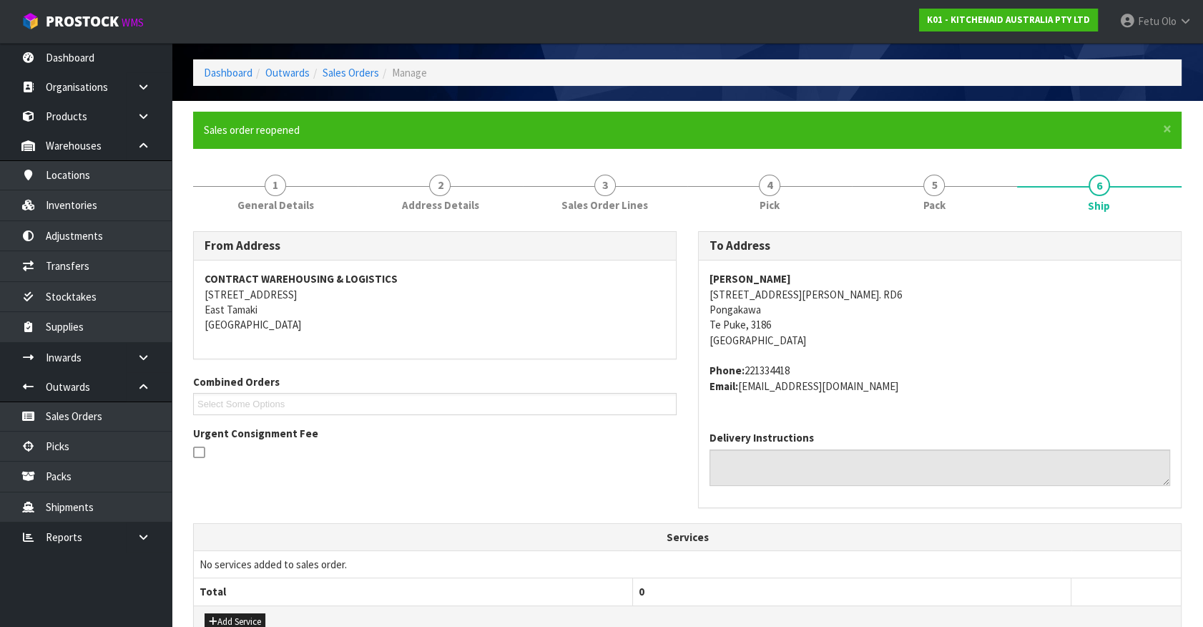
scroll to position [0, 0]
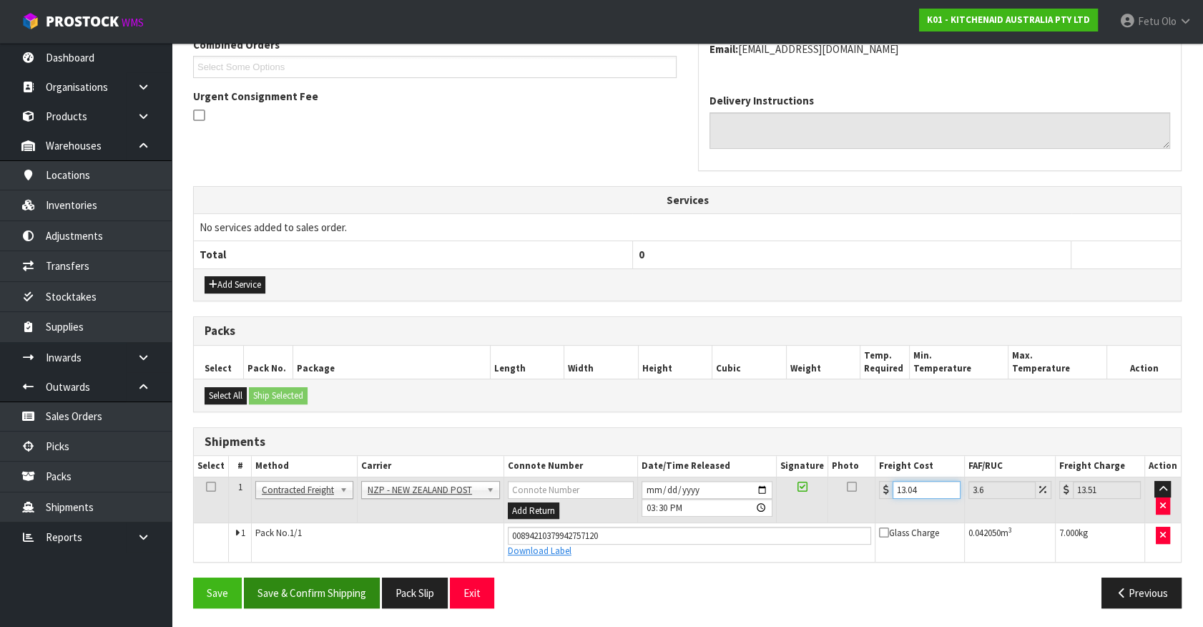
type input "13.04"
click at [323, 580] on button "Save & Confirm Shipping" at bounding box center [312, 592] width 136 height 31
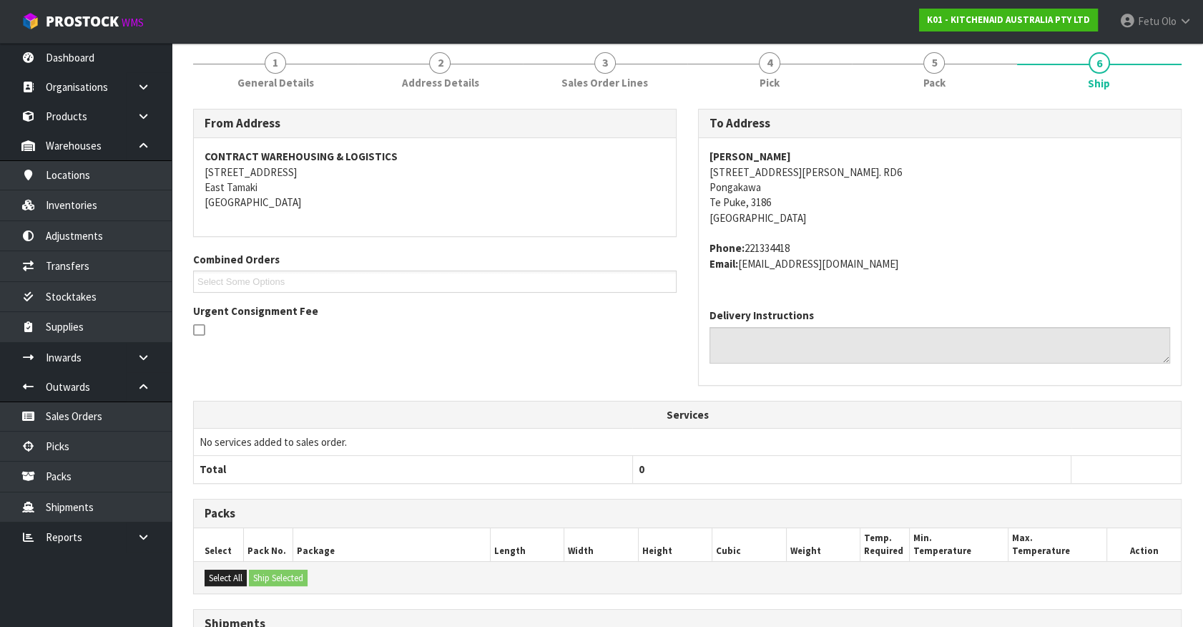
scroll to position [64, 0]
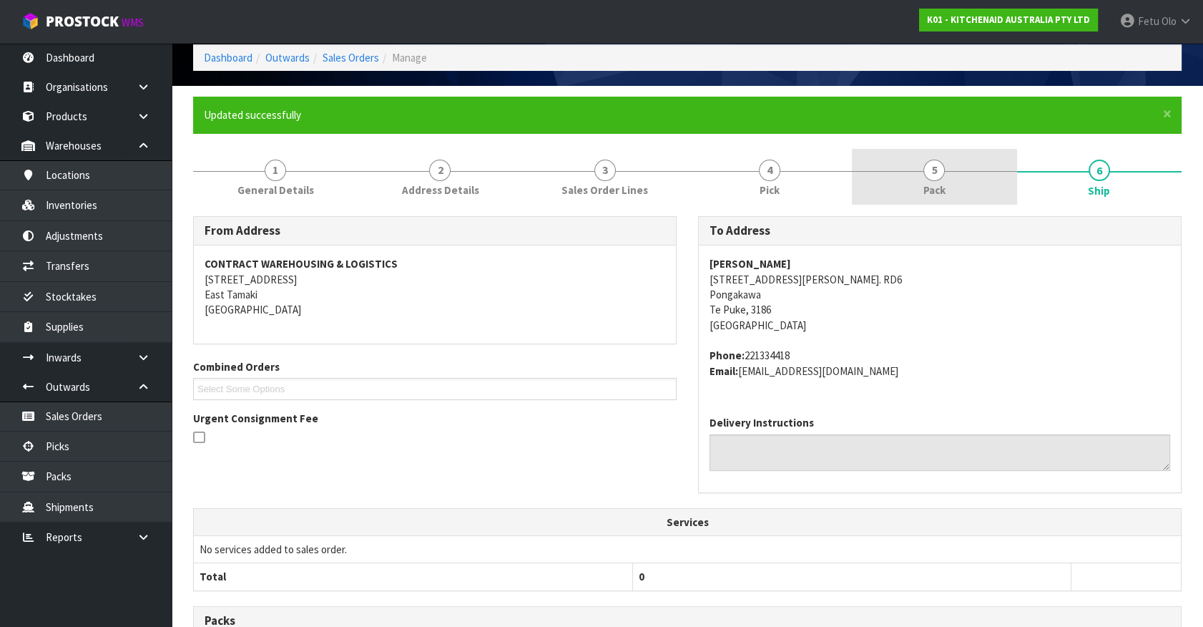
click at [918, 177] on link "5 Pack" at bounding box center [934, 177] width 165 height 57
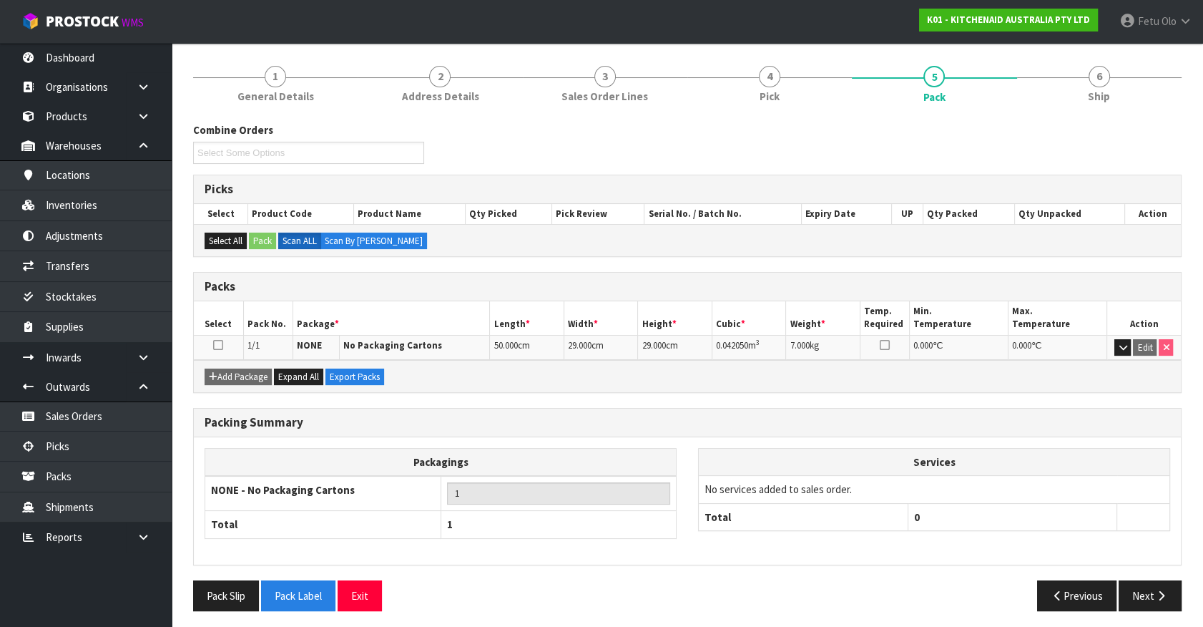
scroll to position [161, 0]
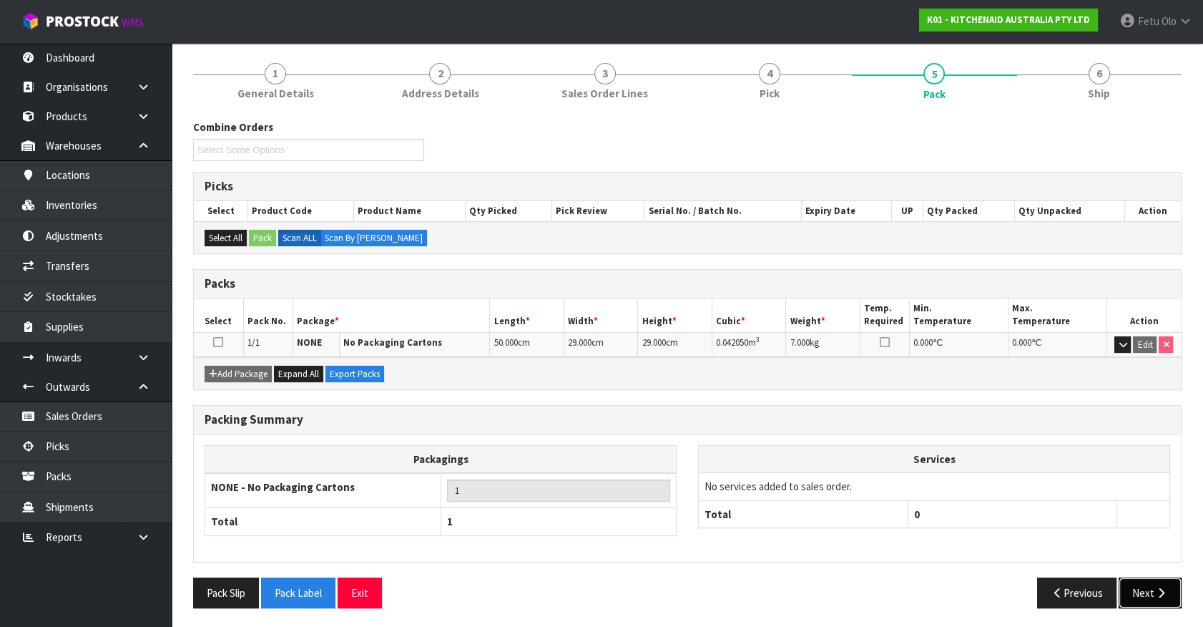
click at [1148, 592] on button "Next" at bounding box center [1150, 592] width 63 height 31
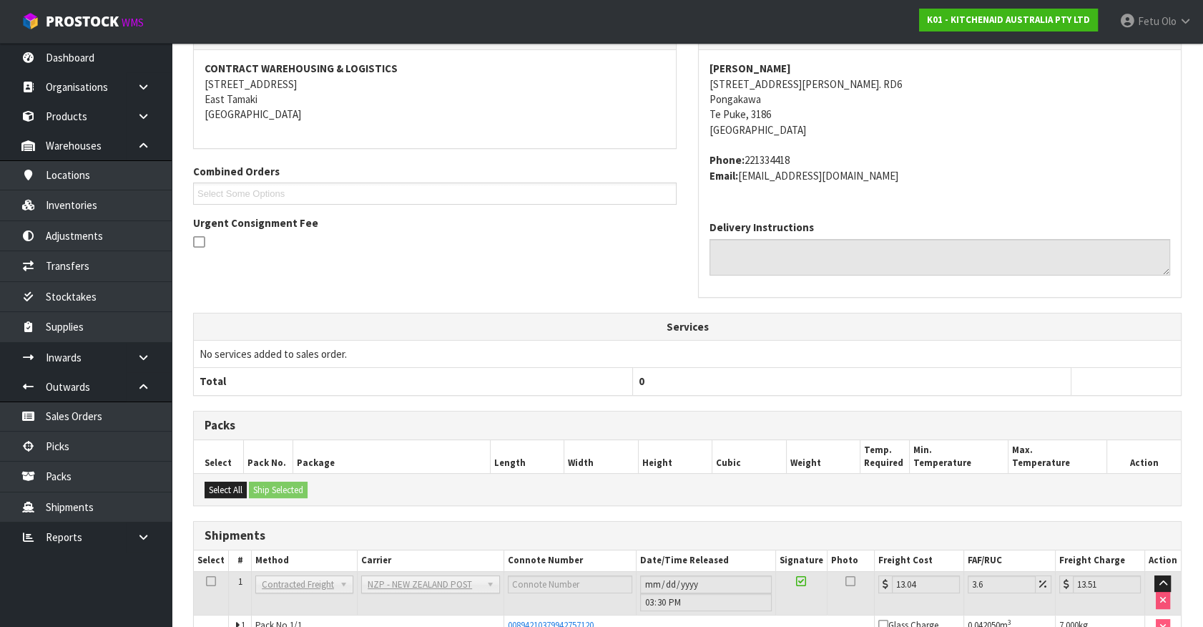
scroll to position [347, 0]
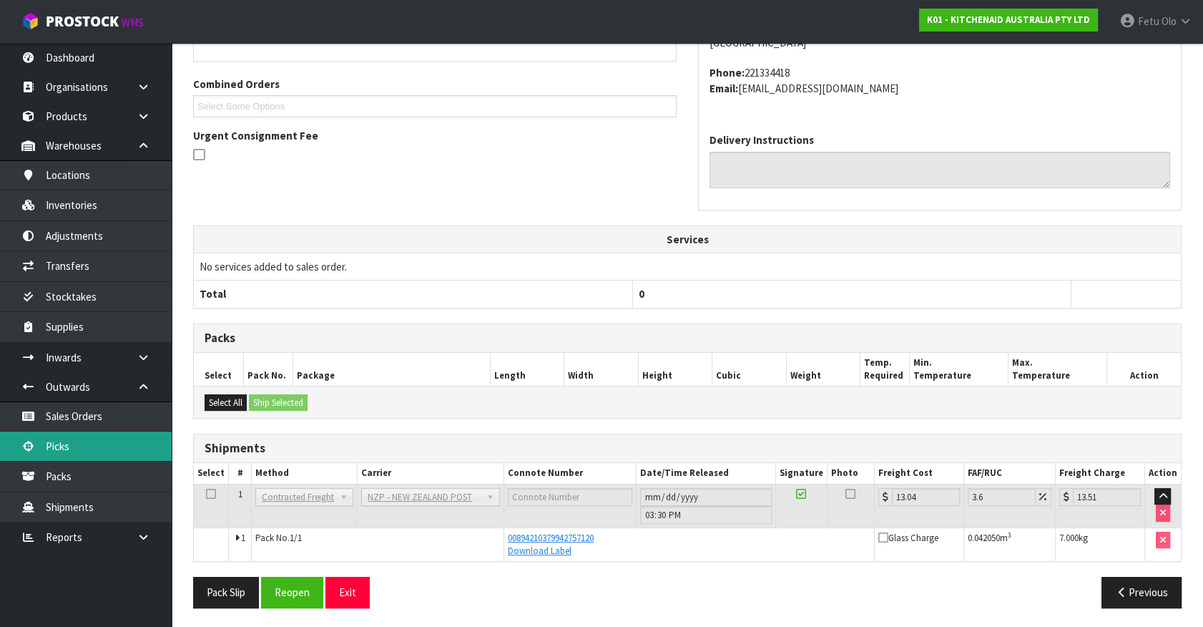
click at [57, 439] on link "Picks" at bounding box center [86, 445] width 172 height 29
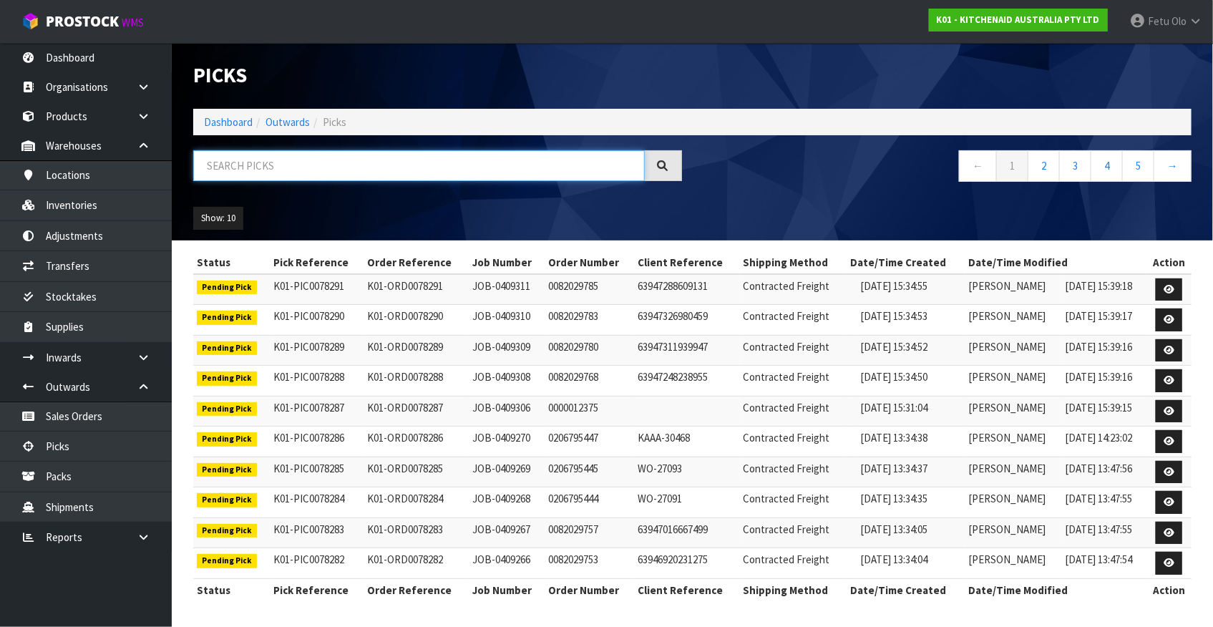
click at [279, 172] on input "text" at bounding box center [418, 165] width 451 height 31
type input "78262"
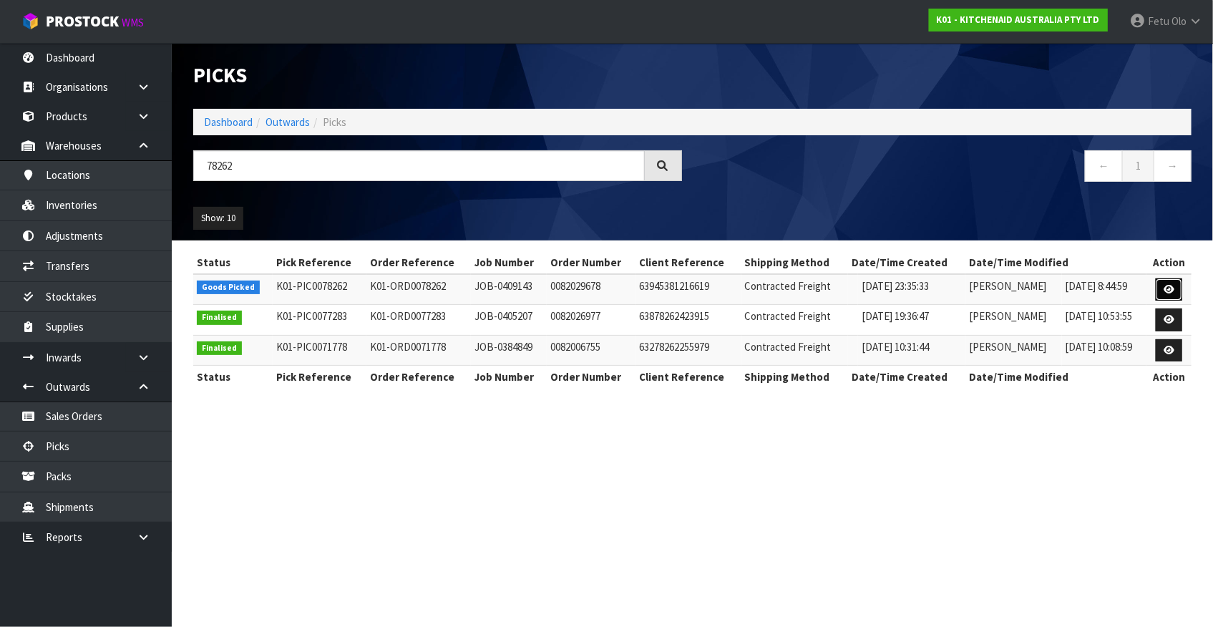
click at [1166, 286] on icon at bounding box center [1168, 289] width 11 height 9
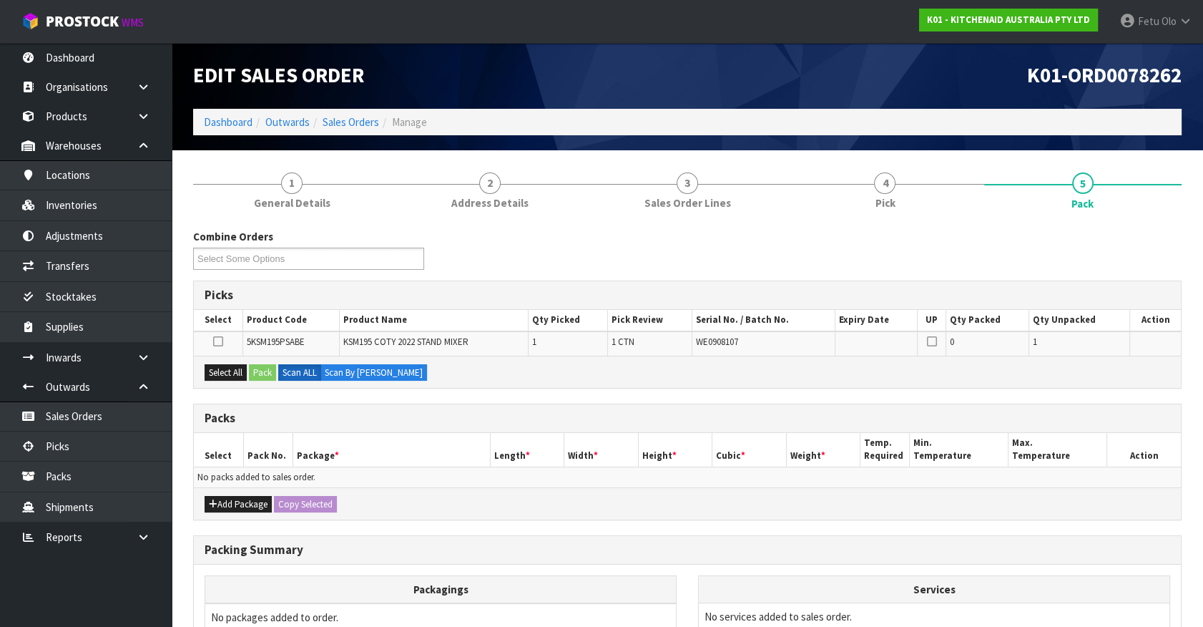
click at [703, 416] on h3 "Packs" at bounding box center [688, 418] width 966 height 14
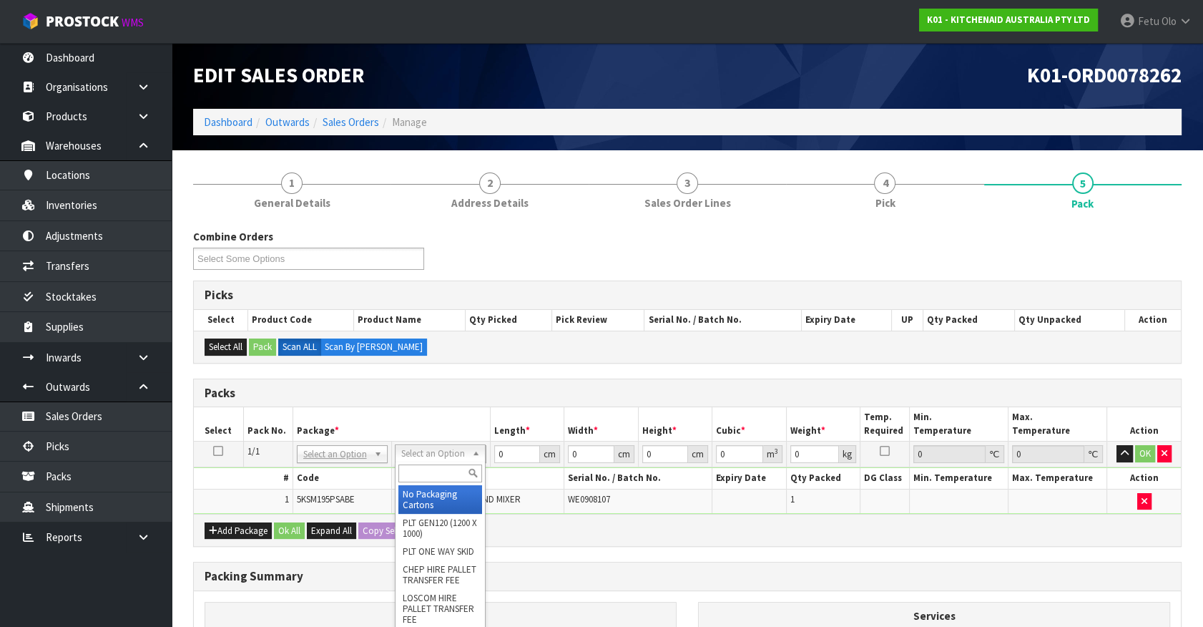
drag, startPoint x: 440, startPoint y: 457, endPoint x: 431, endPoint y: 504, distance: 48.0
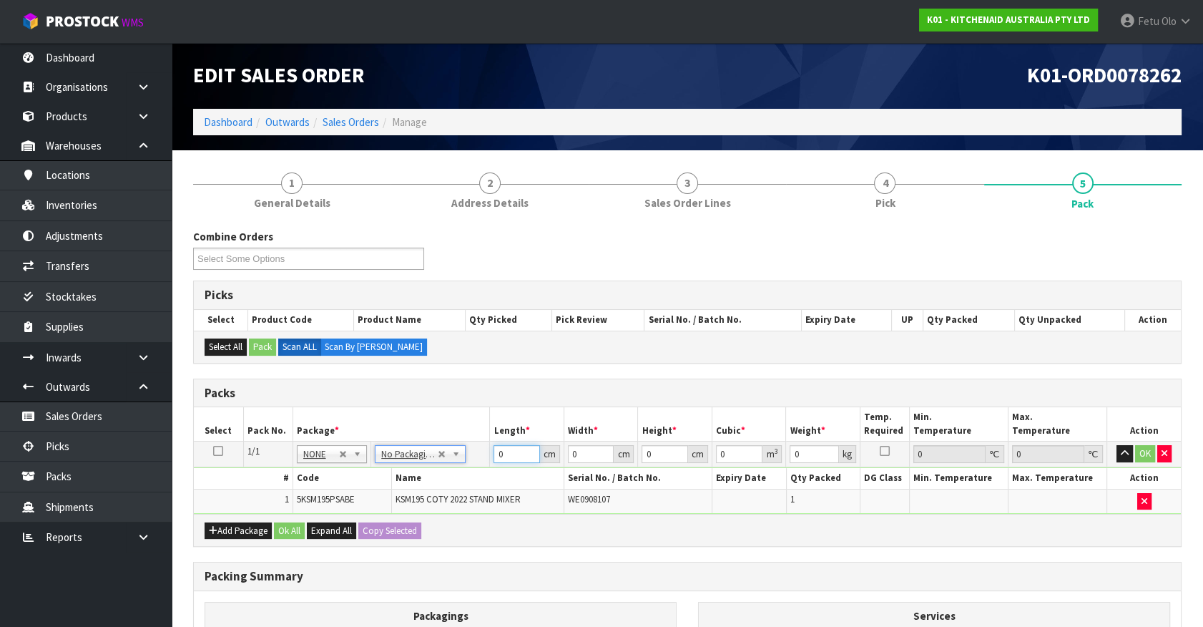
drag, startPoint x: 504, startPoint y: 454, endPoint x: 408, endPoint y: 486, distance: 101.8
click at [408, 486] on tbody "1/1 NONE 007-001 007-002 007-004 007-009 007-013 007-014 007-015 007-017 007-01…" at bounding box center [687, 477] width 987 height 72
click at [532, 399] on div "Packs" at bounding box center [687, 393] width 987 height 29
drag, startPoint x: 506, startPoint y: 458, endPoint x: 329, endPoint y: 515, distance: 185.8
click at [329, 515] on div "Packs Select Pack No. Package * Length * Width * Height * Cubic * Weight * Temp…" at bounding box center [687, 462] width 989 height 169
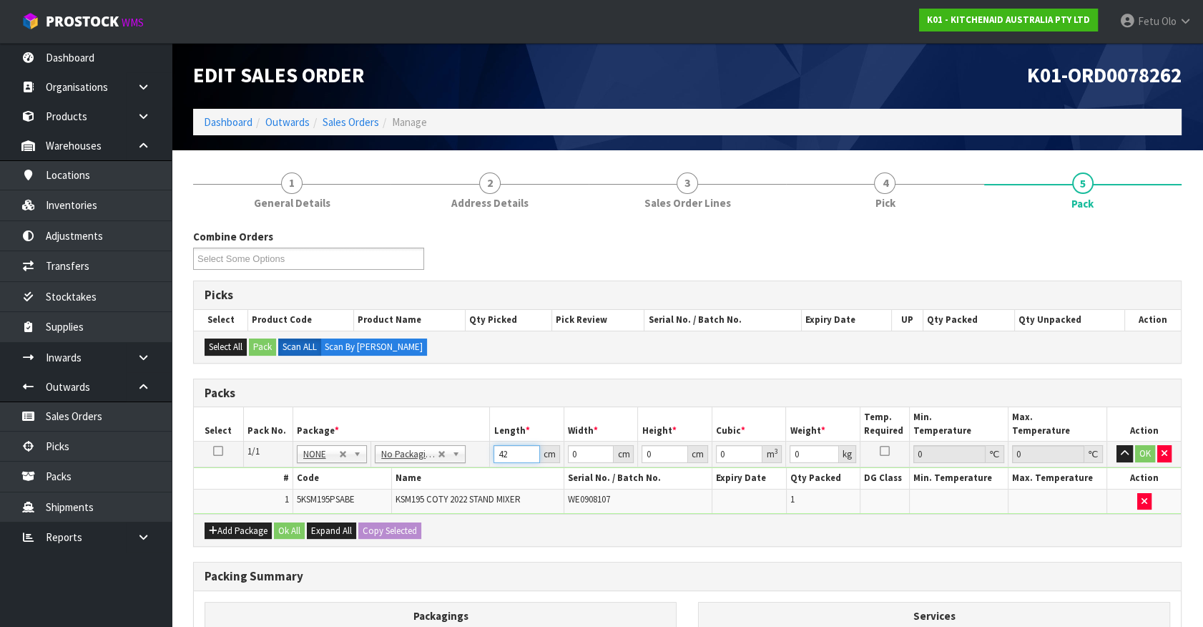
type input "42"
type input "29"
click at [655, 448] on input "0" at bounding box center [665, 454] width 47 height 18
drag, startPoint x: 655, startPoint y: 448, endPoint x: 592, endPoint y: 472, distance: 67.5
click at [590, 472] on tbody "1/1 NONE 007-001 007-002 007-004 007-009 007-013 007-014 007-015 007-017 007-01…" at bounding box center [687, 477] width 987 height 72
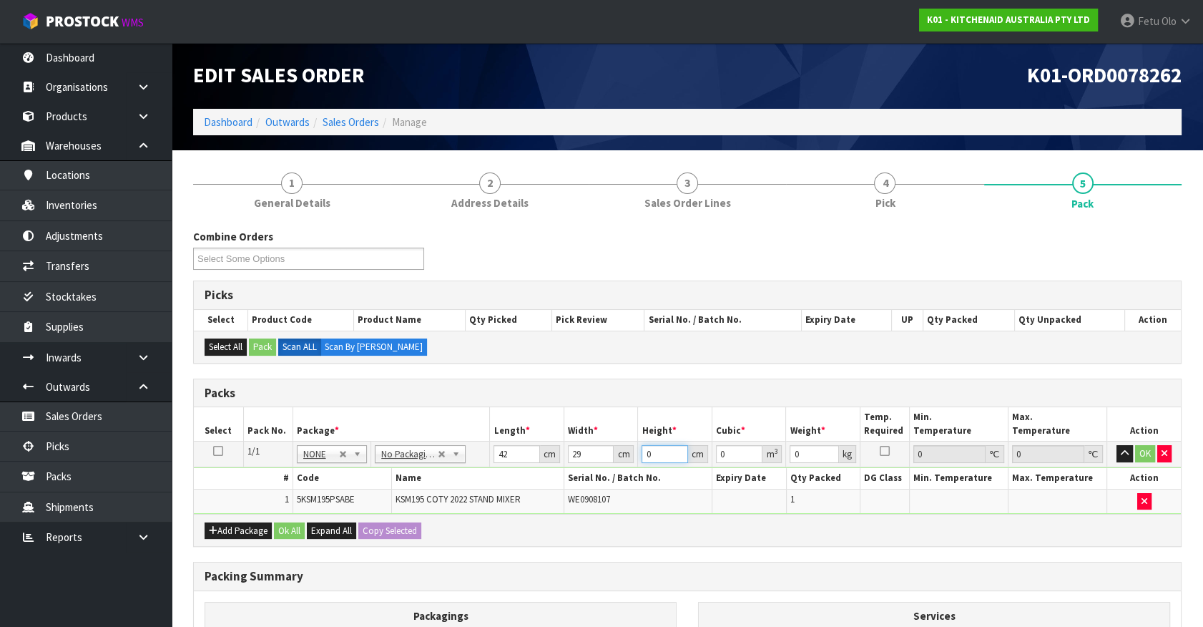
type input "4"
type input "0.004872"
type input "43"
type input "0.052374"
type input "43"
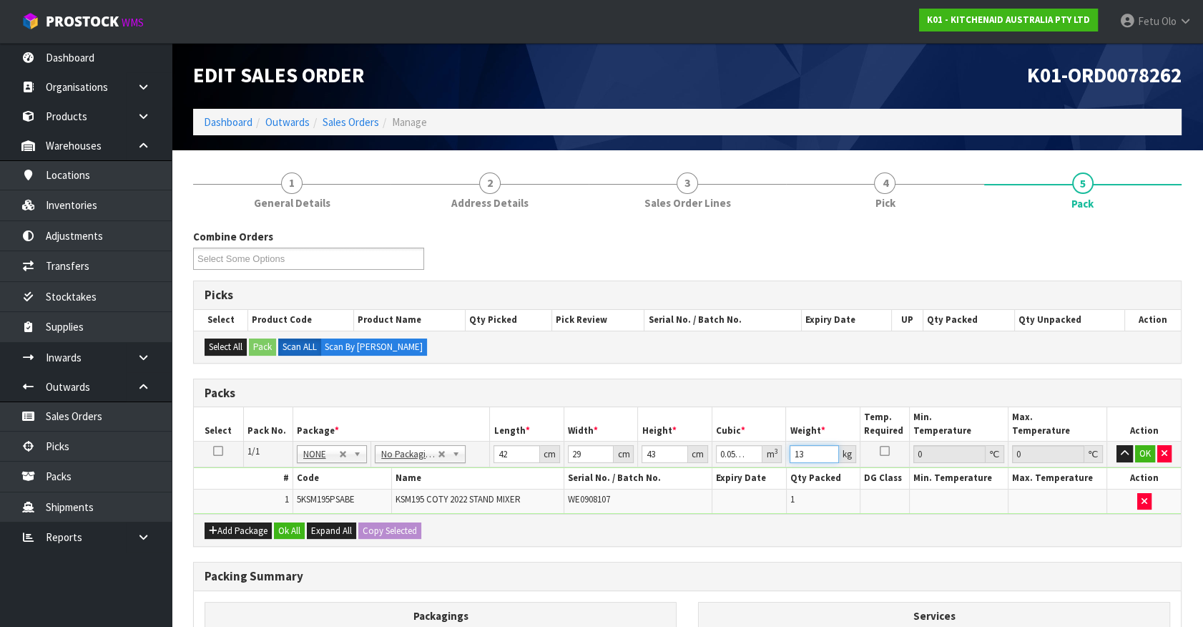
type input "13"
click button "OK" at bounding box center [1145, 453] width 20 height 17
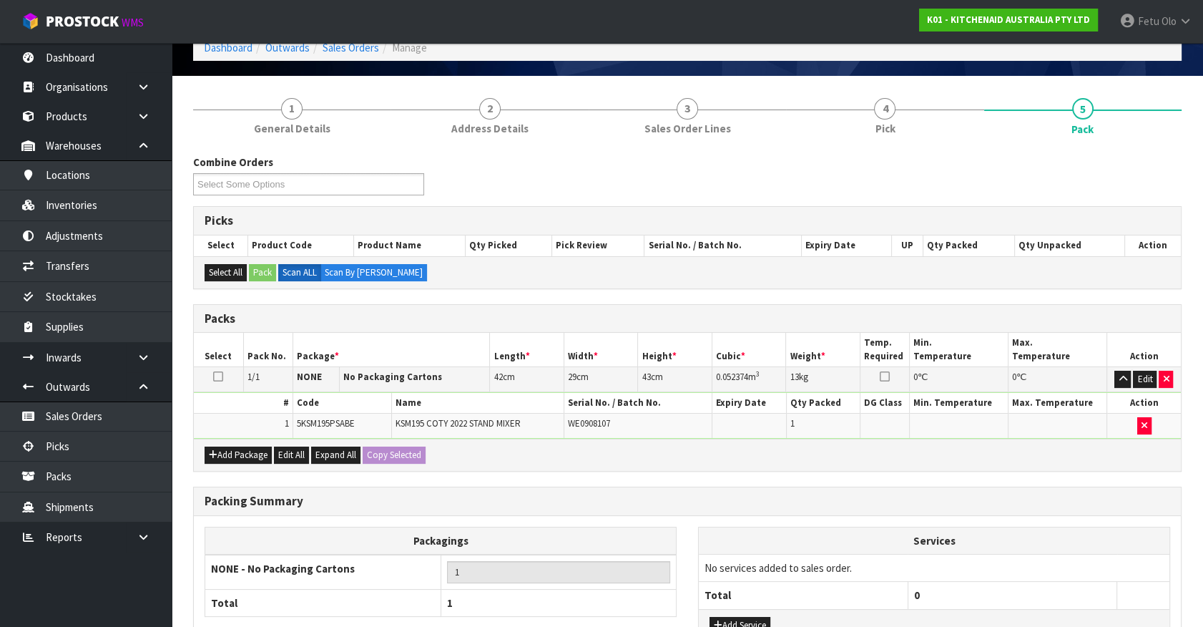
scroll to position [187, 0]
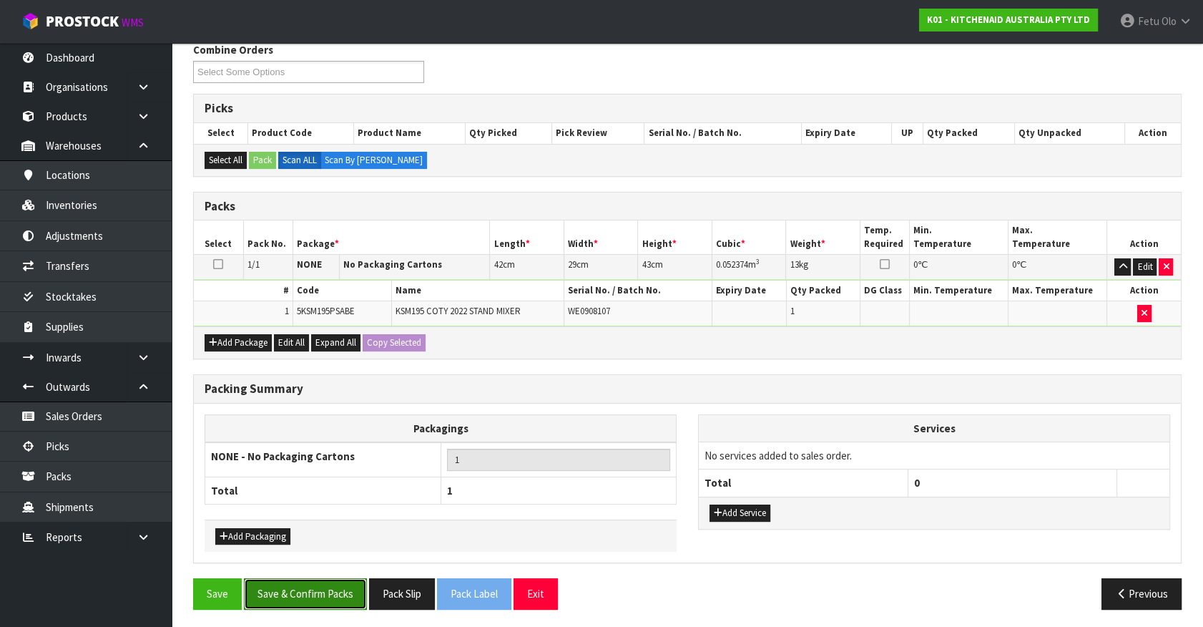
click at [321, 592] on button "Save & Confirm Packs" at bounding box center [305, 593] width 123 height 31
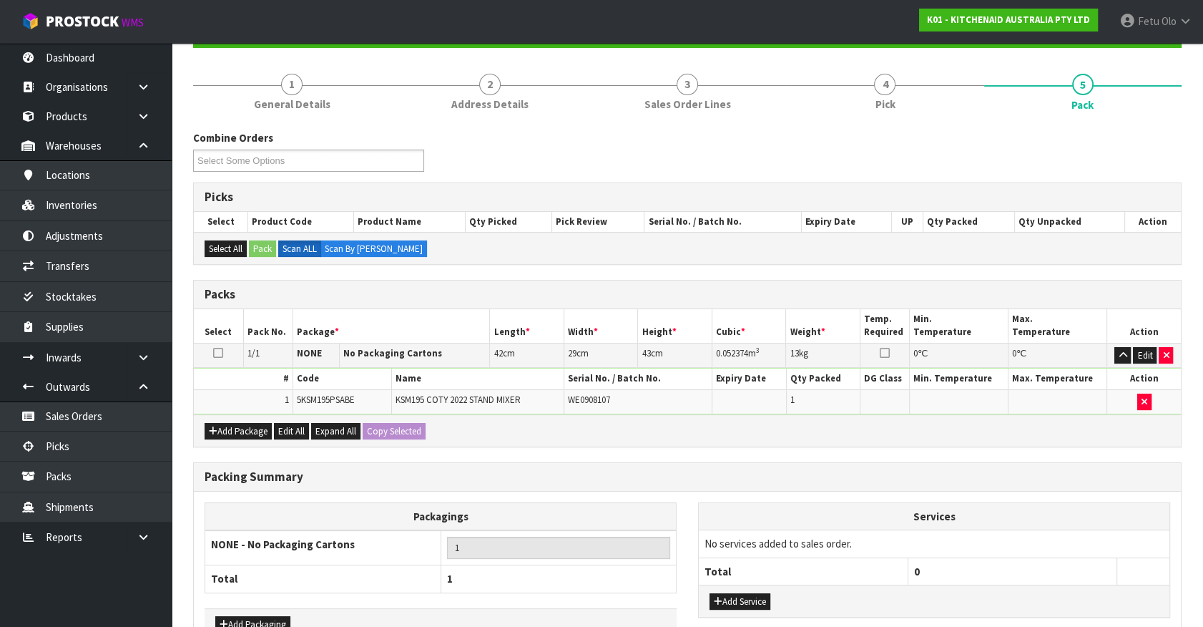
scroll to position [161, 0]
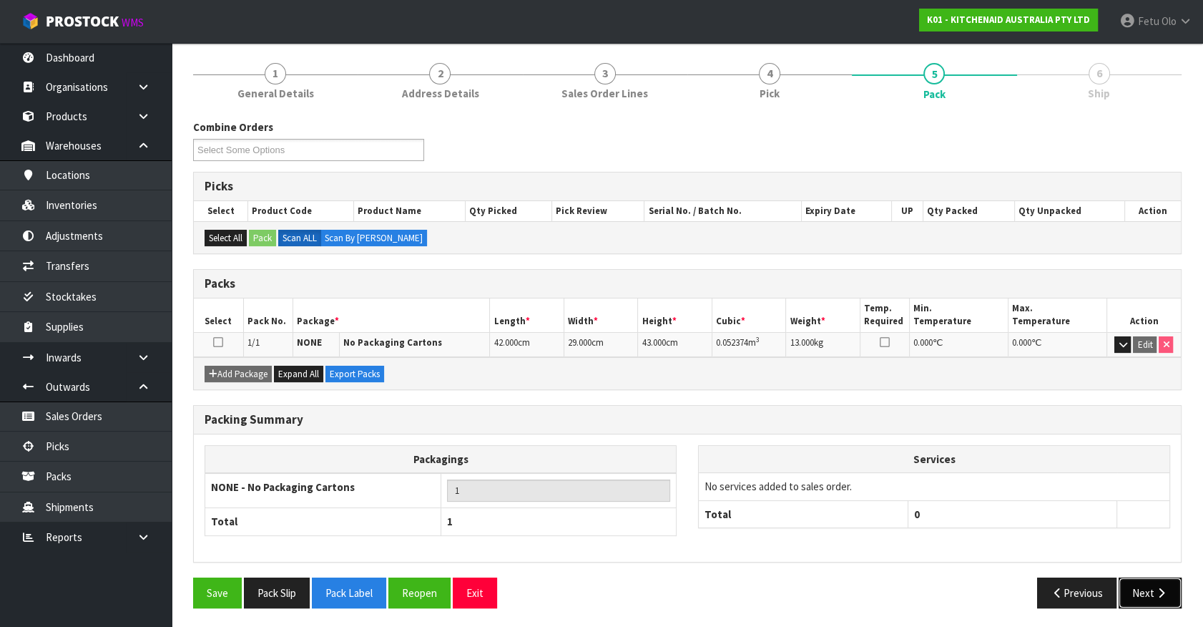
click at [1156, 597] on button "Next" at bounding box center [1150, 592] width 63 height 31
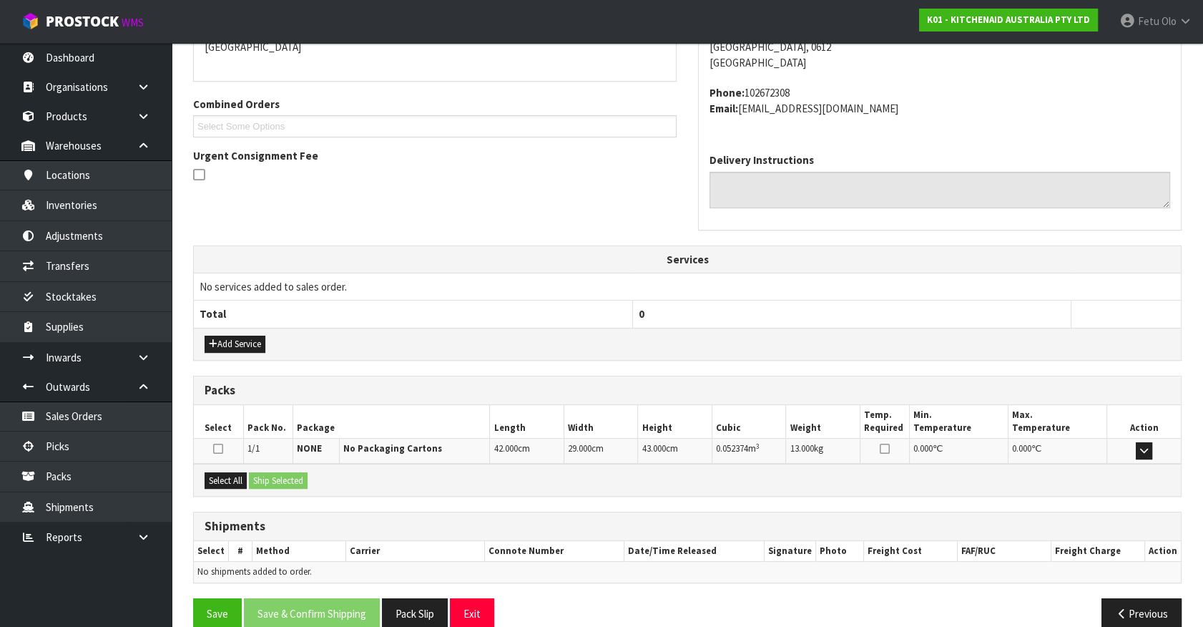
scroll to position [348, 0]
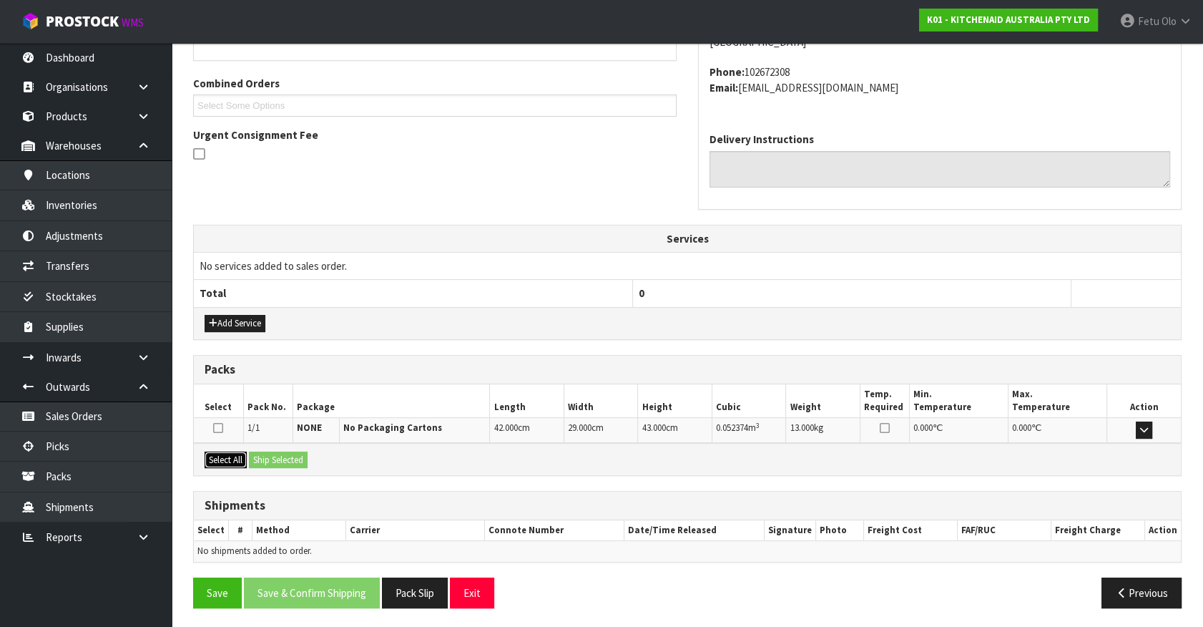
click at [236, 457] on button "Select All" at bounding box center [226, 459] width 42 height 17
click at [271, 455] on button "Ship Selected" at bounding box center [278, 459] width 59 height 17
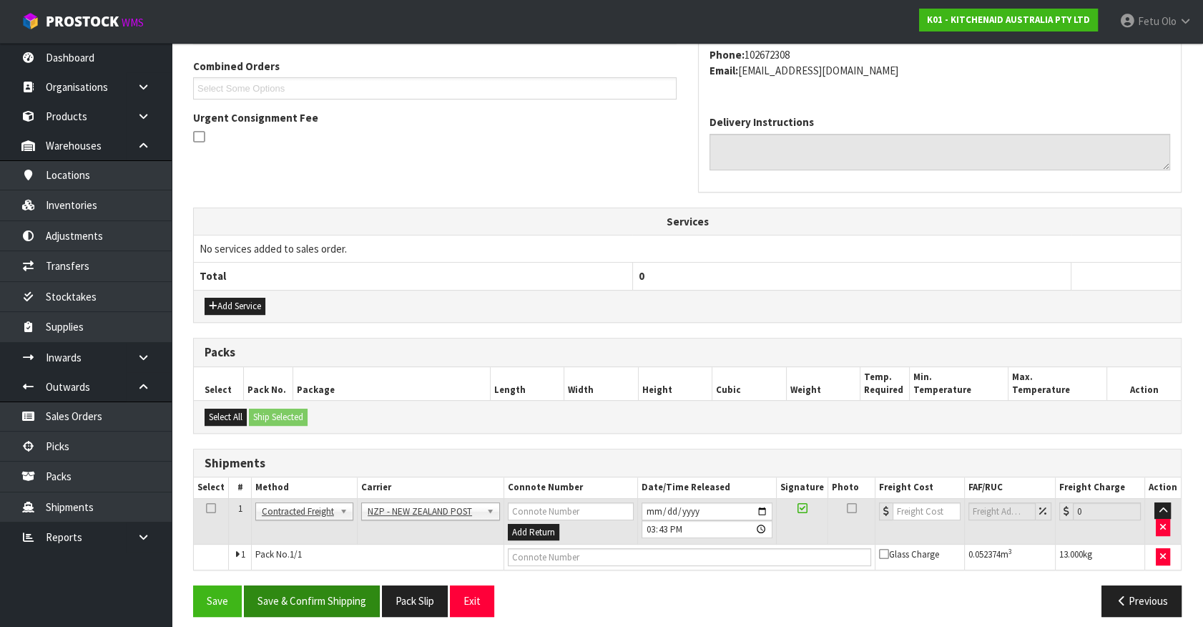
scroll to position [373, 0]
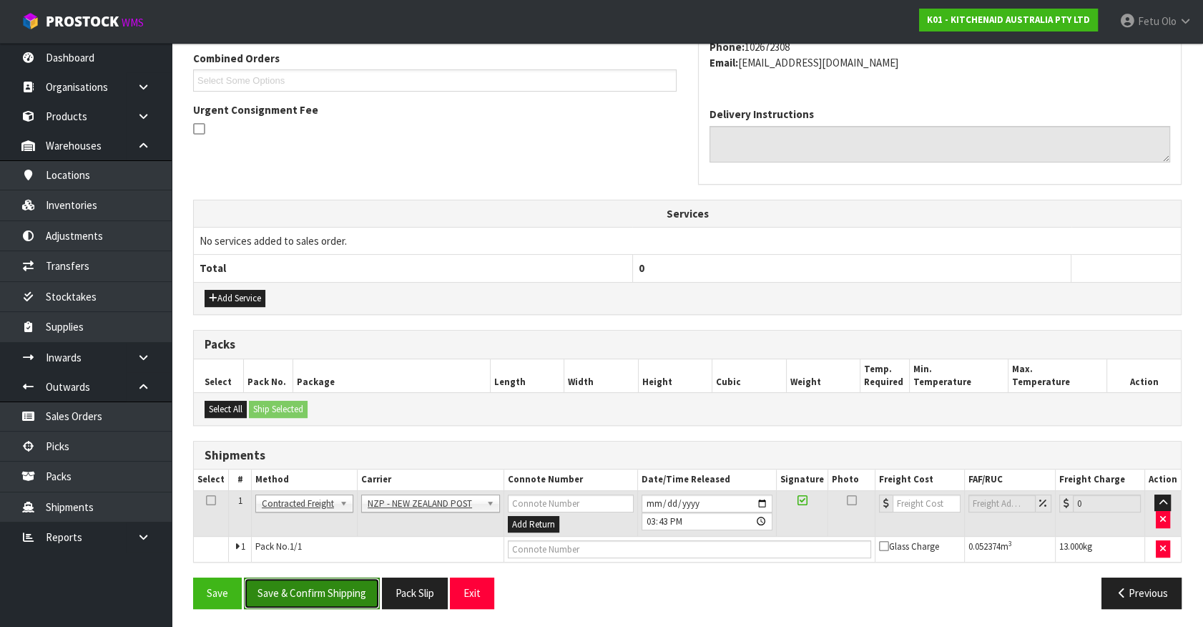
click at [316, 583] on button "Save & Confirm Shipping" at bounding box center [312, 592] width 136 height 31
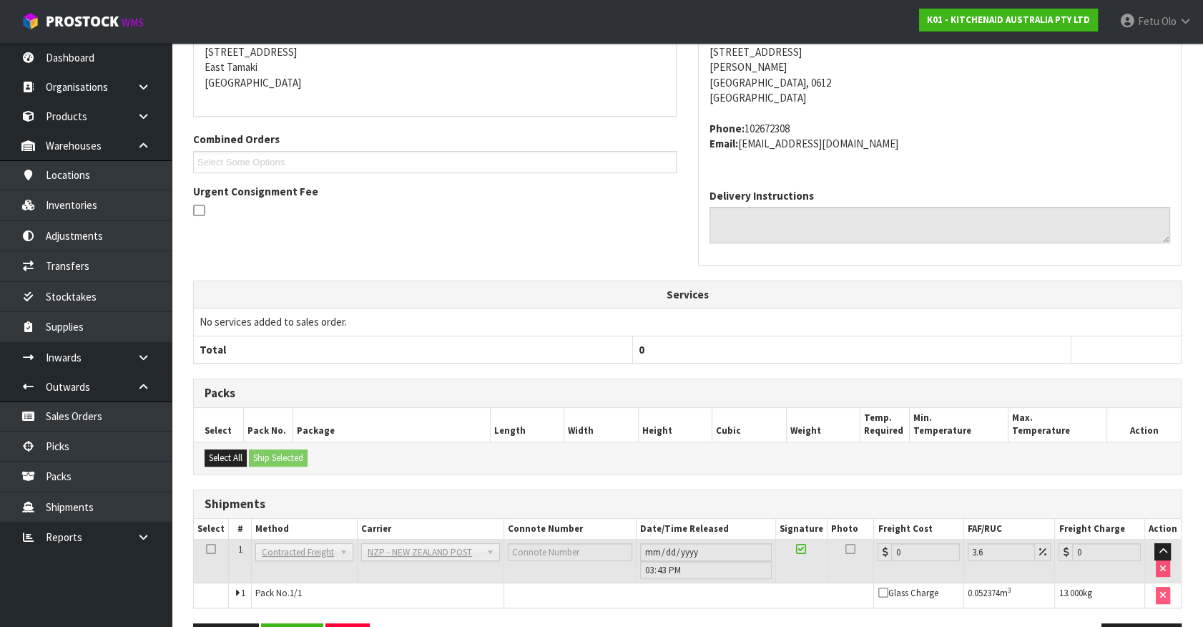
scroll to position [353, 0]
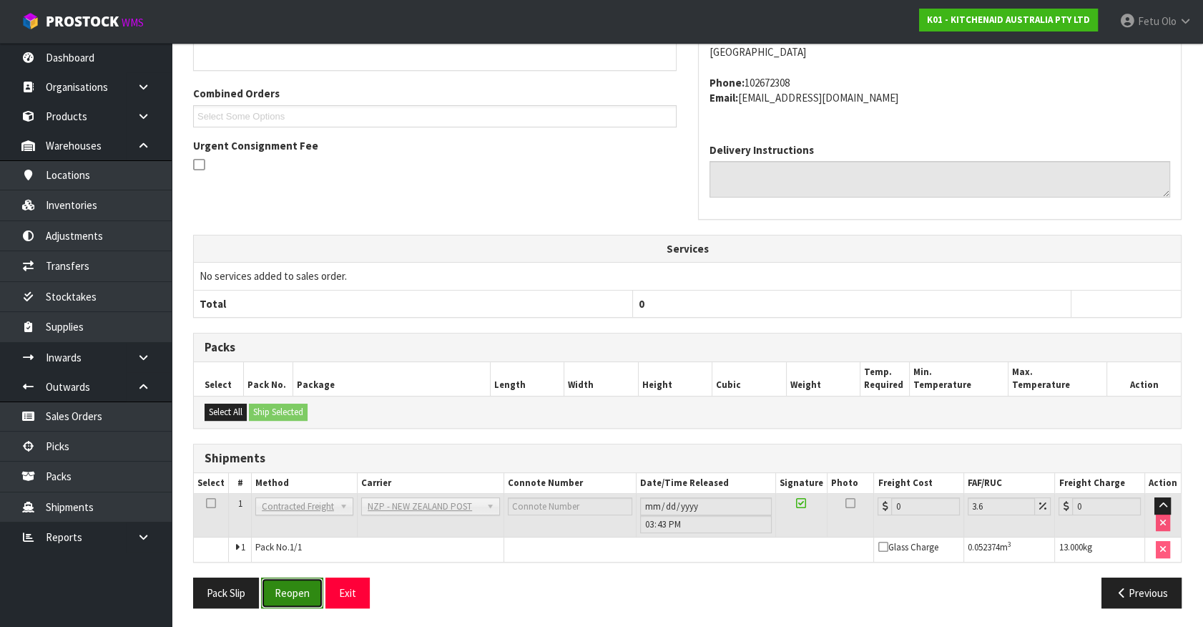
click at [299, 589] on button "Reopen" at bounding box center [292, 592] width 62 height 31
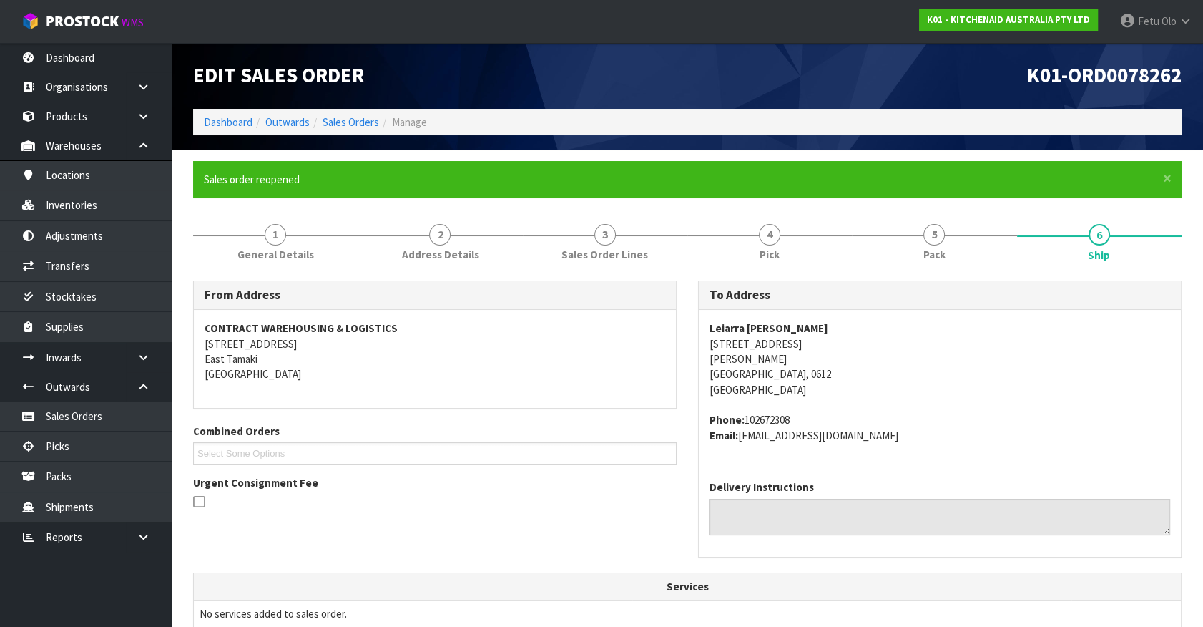
scroll to position [386, 0]
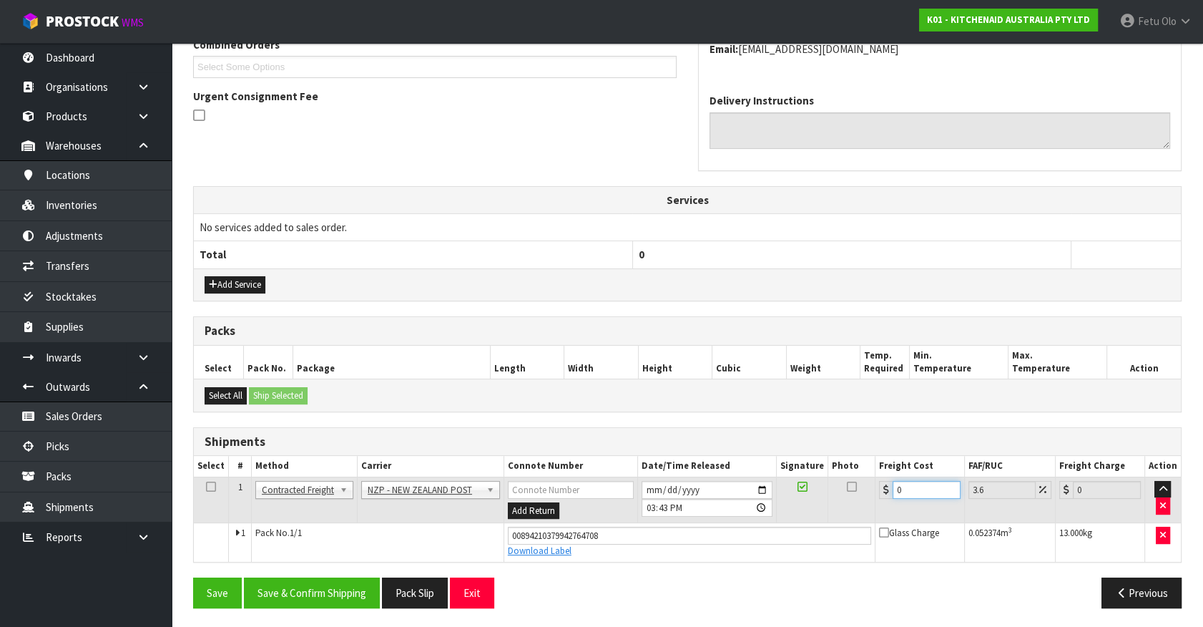
drag, startPoint x: 928, startPoint y: 487, endPoint x: 665, endPoint y: 528, distance: 266.5
click at [665, 528] on tbody "1 Client Local Pickup Customer Local Pickup Company Freight Contracted Freight …" at bounding box center [687, 519] width 987 height 84
type input "4"
type input "4.14"
type input "4.3"
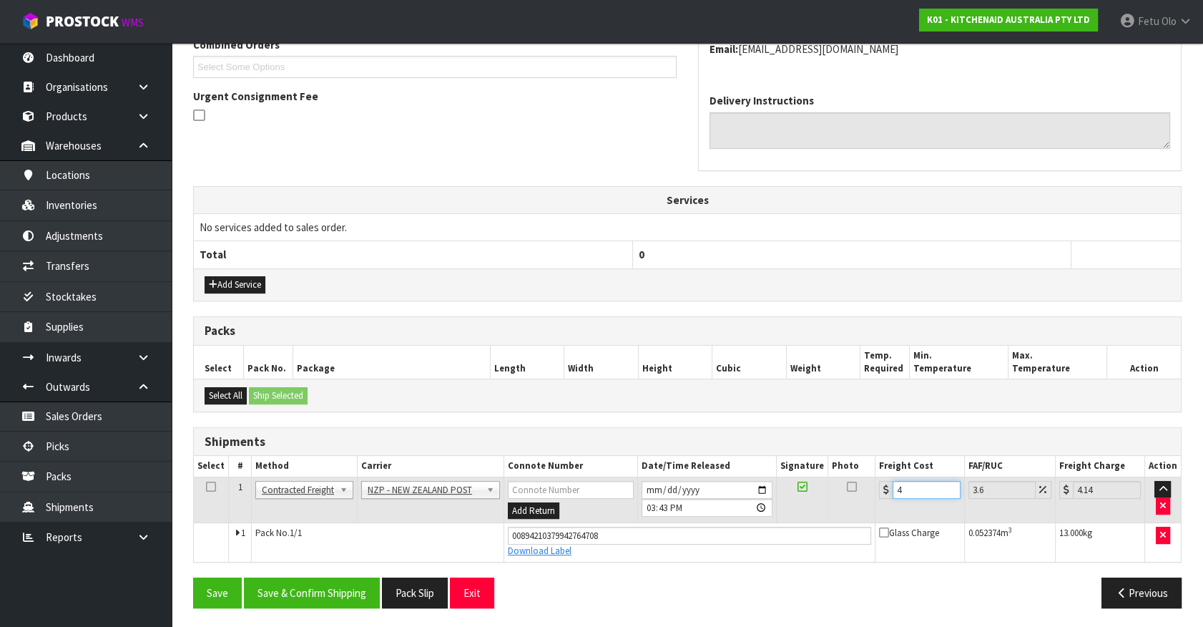
type input "4.45"
type input "4.33"
type input "4.49"
type input "4.33"
click at [761, 491] on input "[DATE]" at bounding box center [707, 490] width 131 height 18
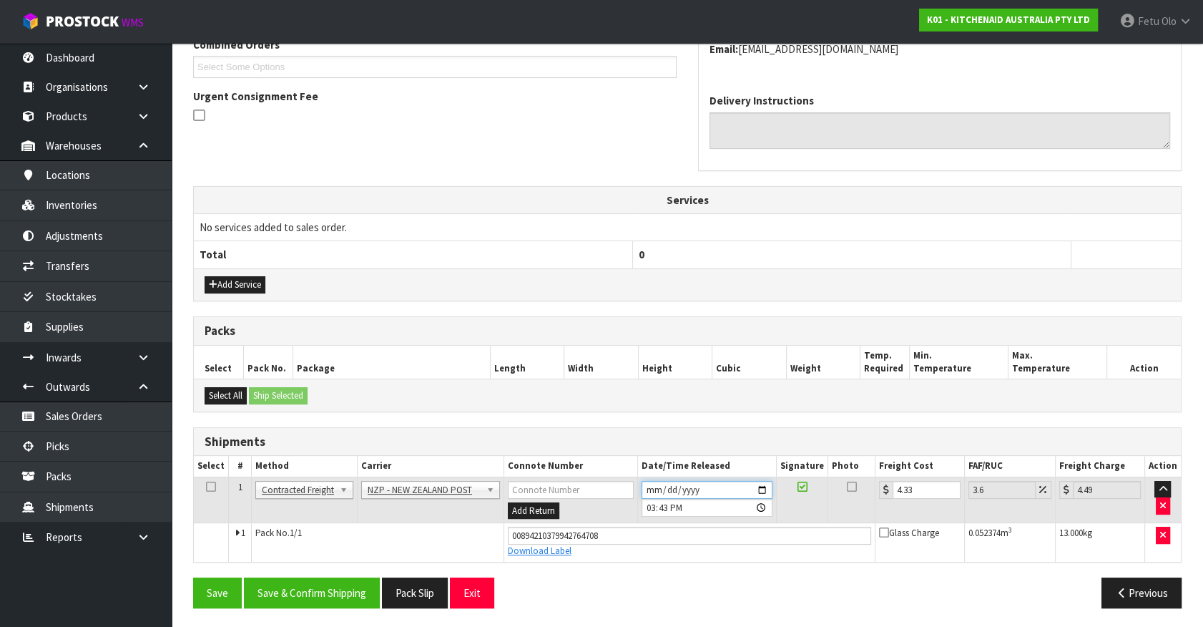
type input "[DATE]"
click at [343, 585] on button "Save & Confirm Shipping" at bounding box center [312, 592] width 136 height 31
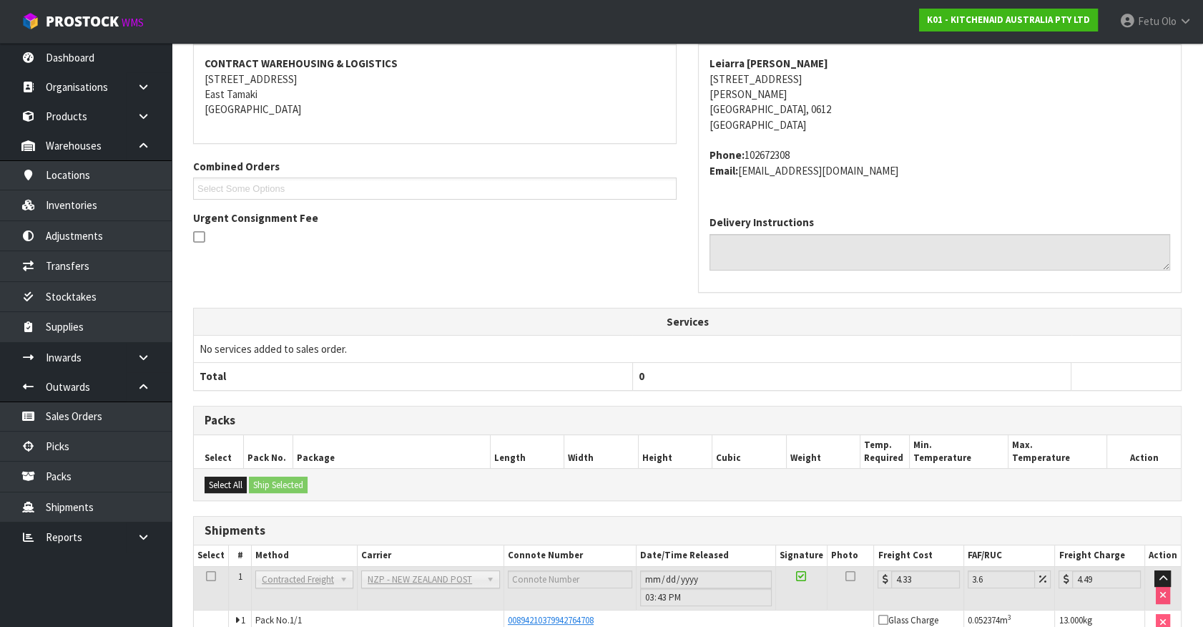
scroll to position [347, 0]
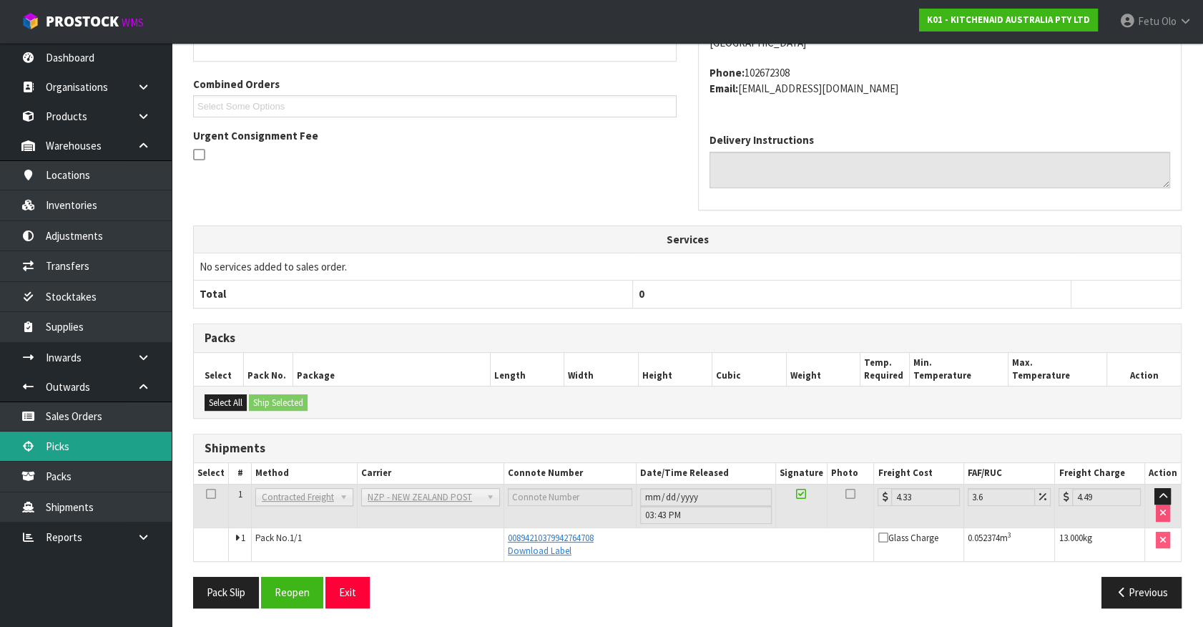
click at [76, 450] on link "Picks" at bounding box center [86, 445] width 172 height 29
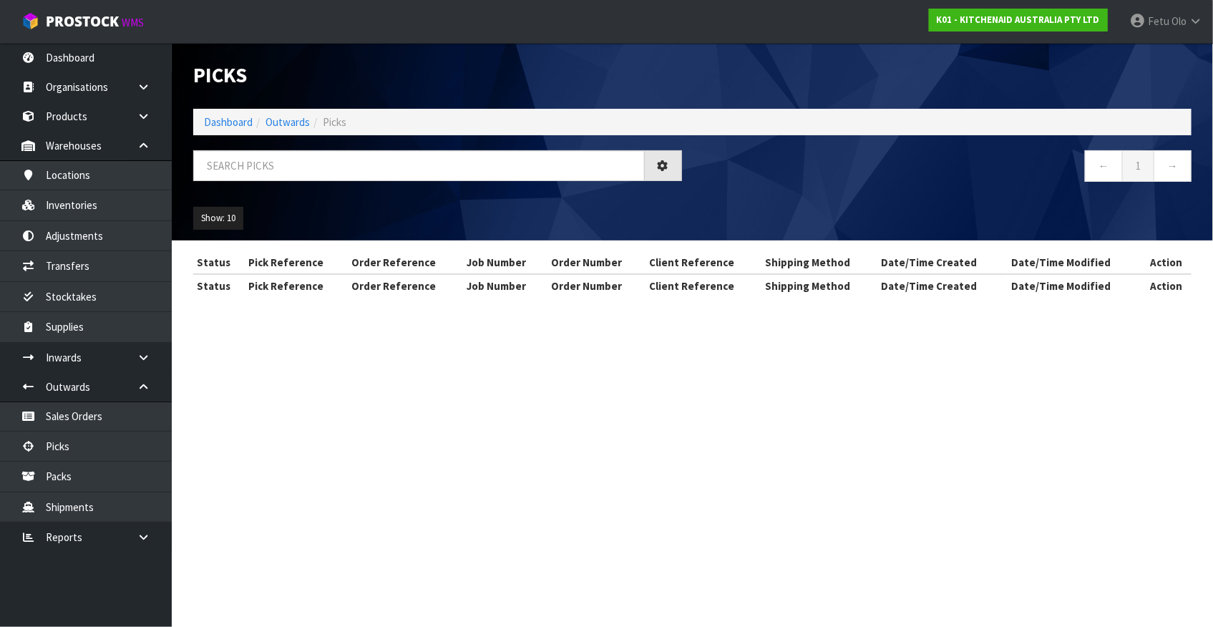
click at [294, 181] on div at bounding box center [437, 170] width 510 height 41
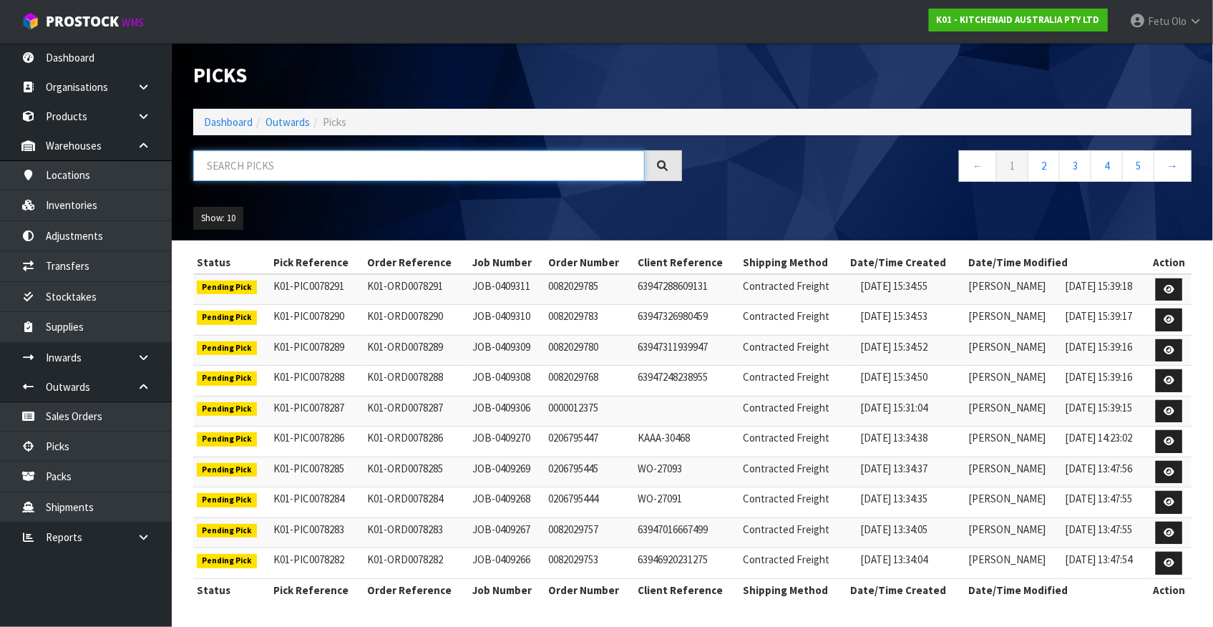
click at [322, 171] on input "text" at bounding box center [418, 165] width 451 height 31
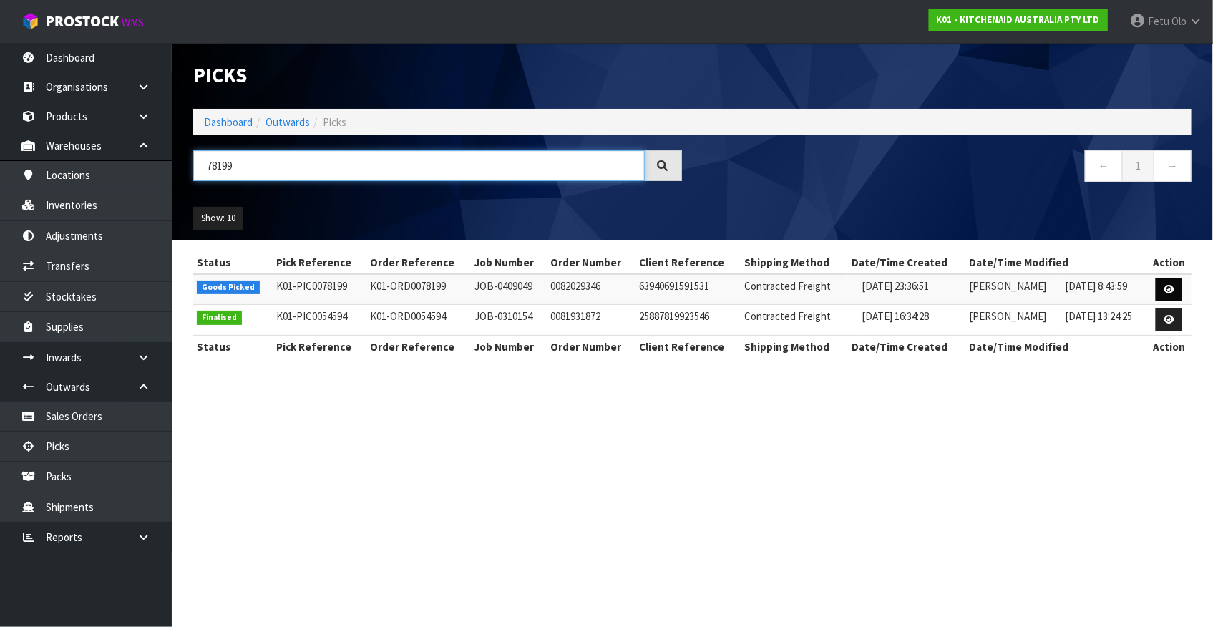
type input "78199"
click at [1171, 285] on icon at bounding box center [1168, 289] width 11 height 9
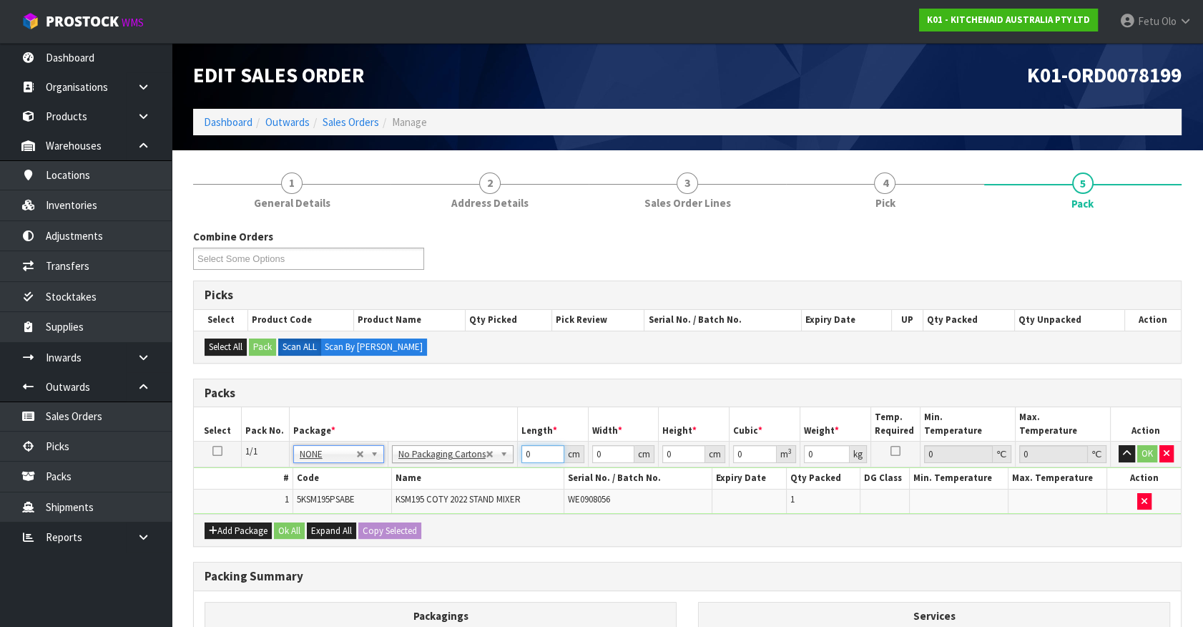
drag, startPoint x: 542, startPoint y: 447, endPoint x: 477, endPoint y: 474, distance: 69.6
click at [477, 474] on tbody "1/1 NONE 007-001 007-002 007-004 007-009 007-013 007-014 007-015 007-017 007-01…" at bounding box center [687, 477] width 987 height 72
type input "42"
type input "29"
type input "4"
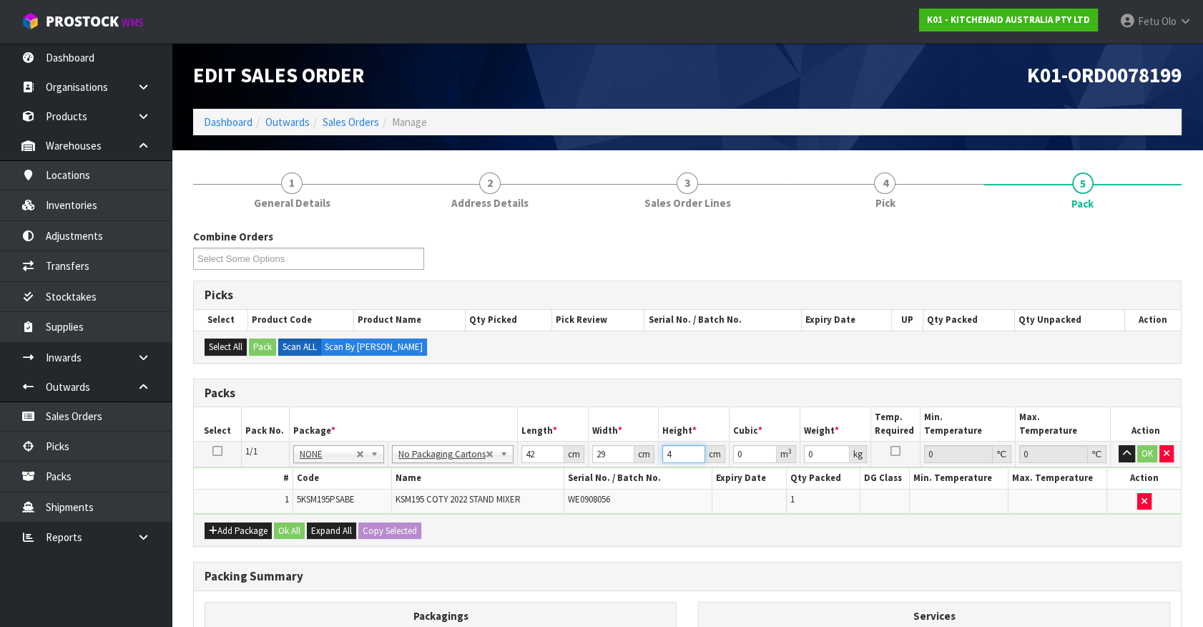
type input "0.004872"
type input "43"
type input "0.052374"
type input "43"
click at [816, 450] on input "0" at bounding box center [827, 454] width 46 height 18
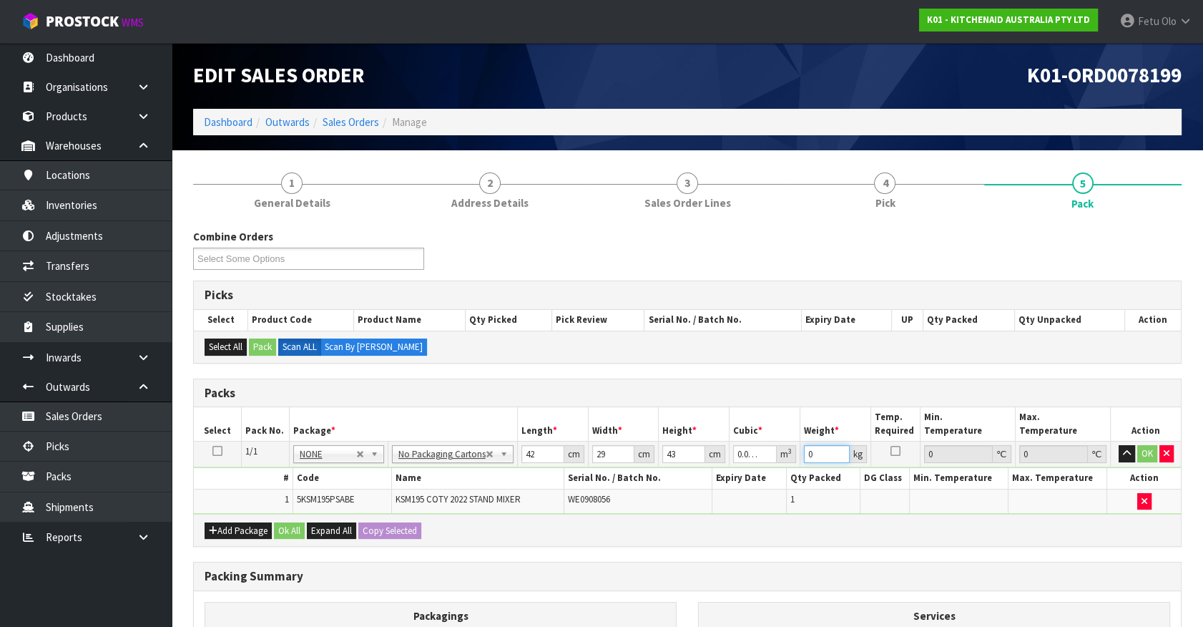
drag, startPoint x: 816, startPoint y: 450, endPoint x: 778, endPoint y: 465, distance: 41.5
click at [778, 465] on tbody "1/1 NONE 007-001 007-002 007-004 007-009 007-013 007-014 007-015 007-017 007-01…" at bounding box center [687, 477] width 987 height 72
type input "13"
click button "OK" at bounding box center [1148, 453] width 20 height 17
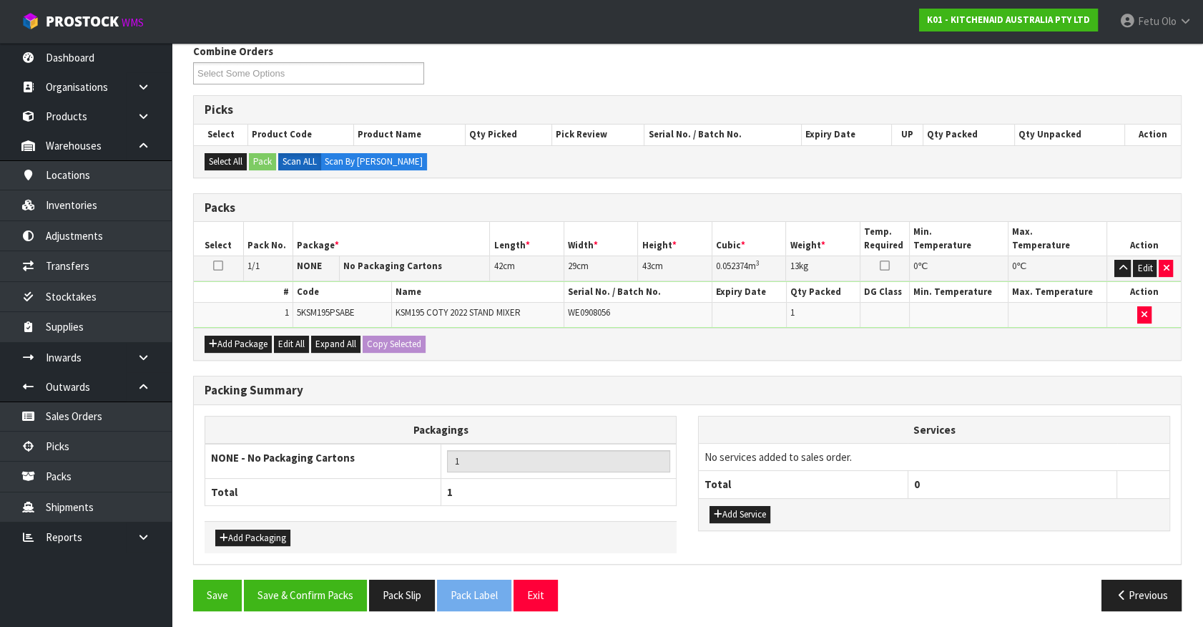
scroll to position [187, 0]
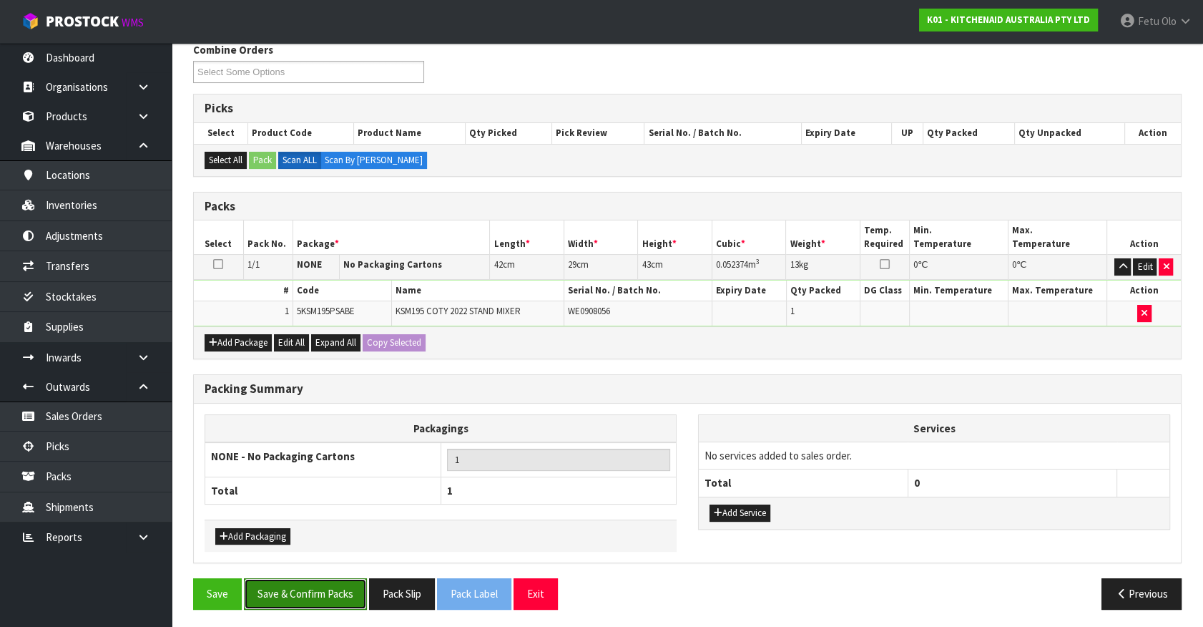
click at [315, 589] on button "Save & Confirm Packs" at bounding box center [305, 593] width 123 height 31
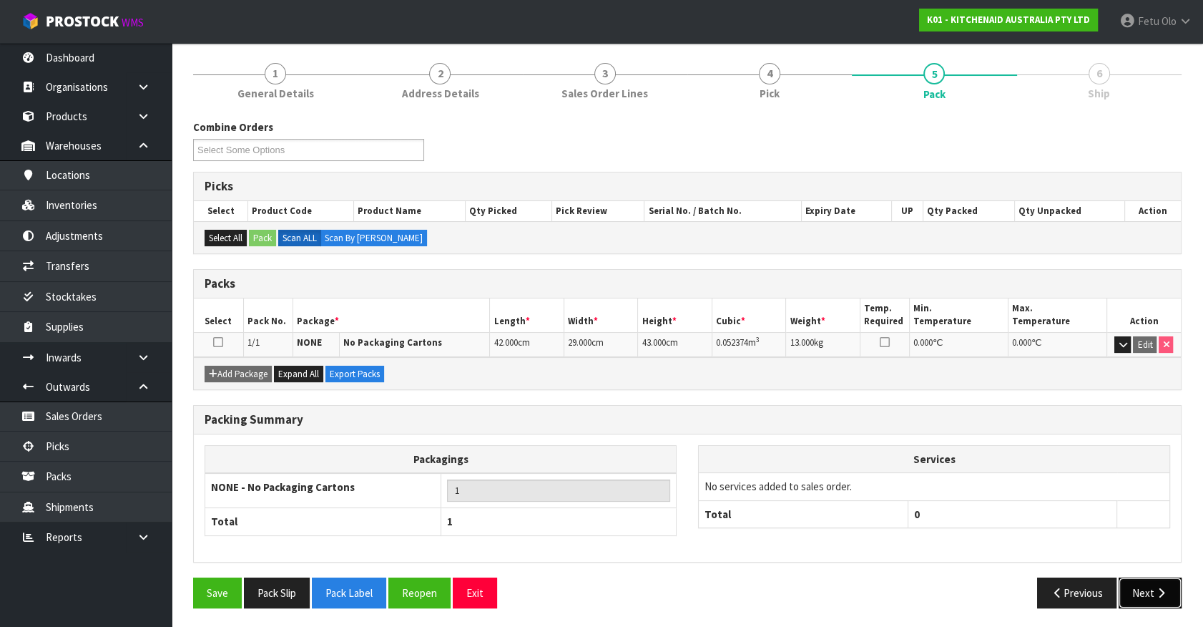
click at [1138, 587] on button "Next" at bounding box center [1150, 592] width 63 height 31
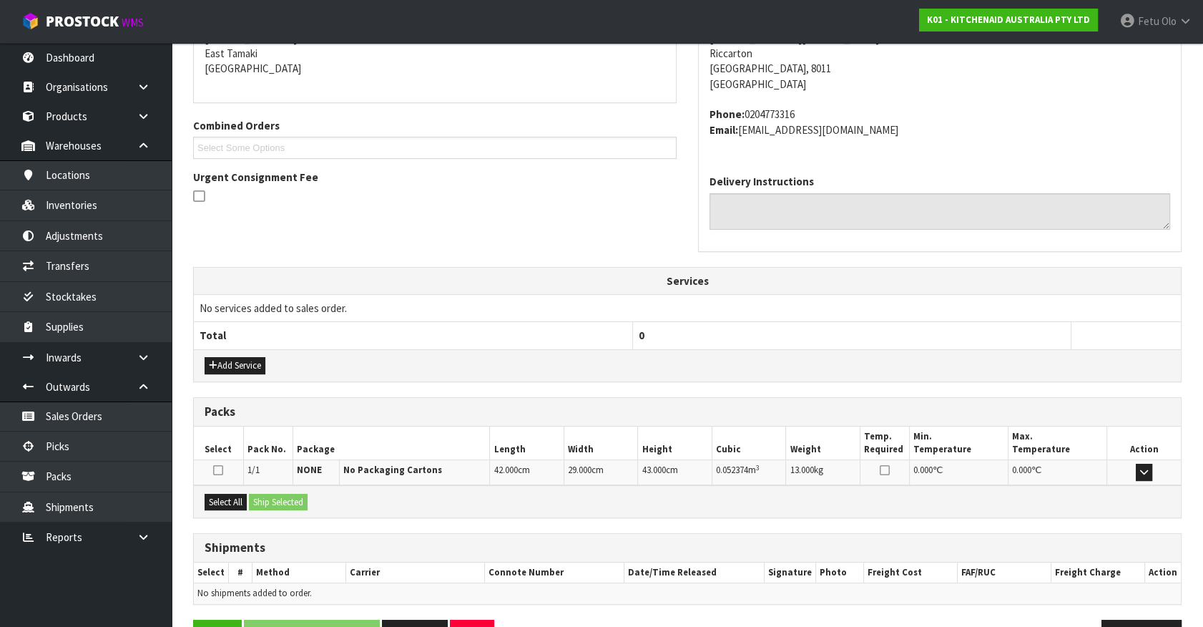
scroll to position [348, 0]
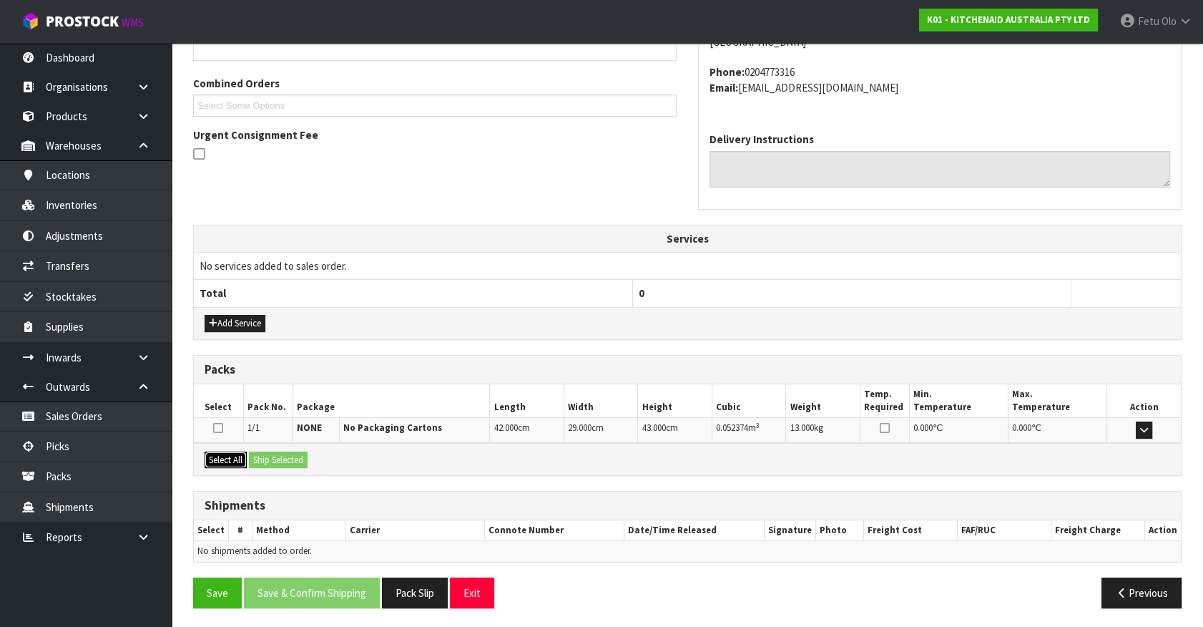
click at [225, 455] on button "Select All" at bounding box center [226, 459] width 42 height 17
click at [288, 456] on button "Ship Selected" at bounding box center [278, 459] width 59 height 17
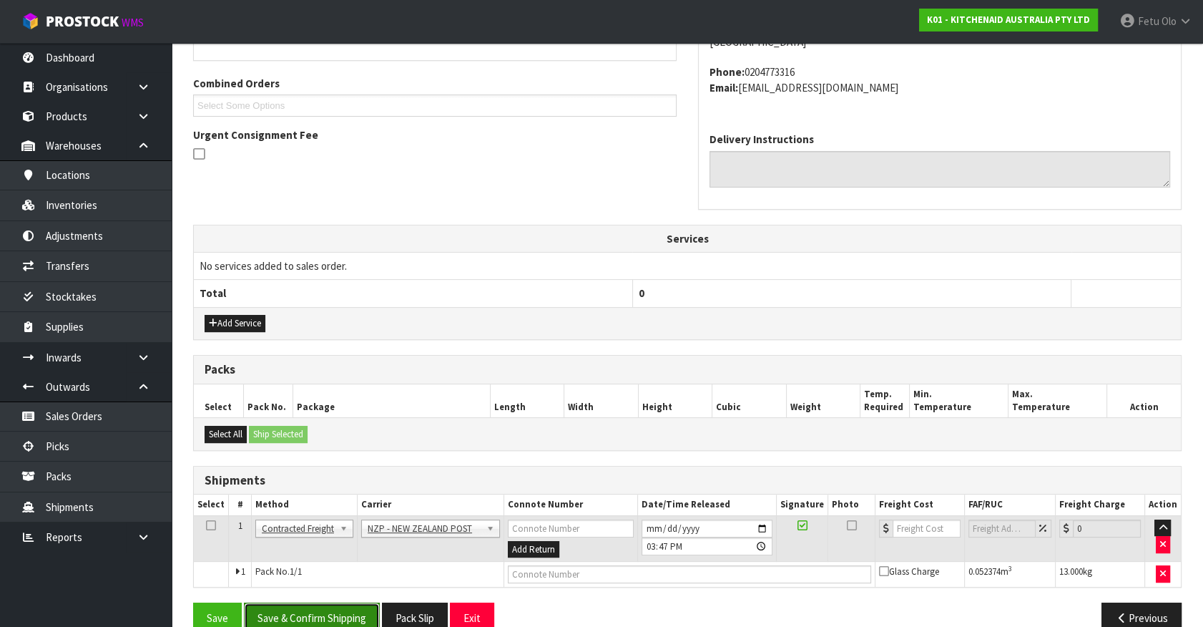
click at [343, 612] on button "Save & Confirm Shipping" at bounding box center [312, 617] width 136 height 31
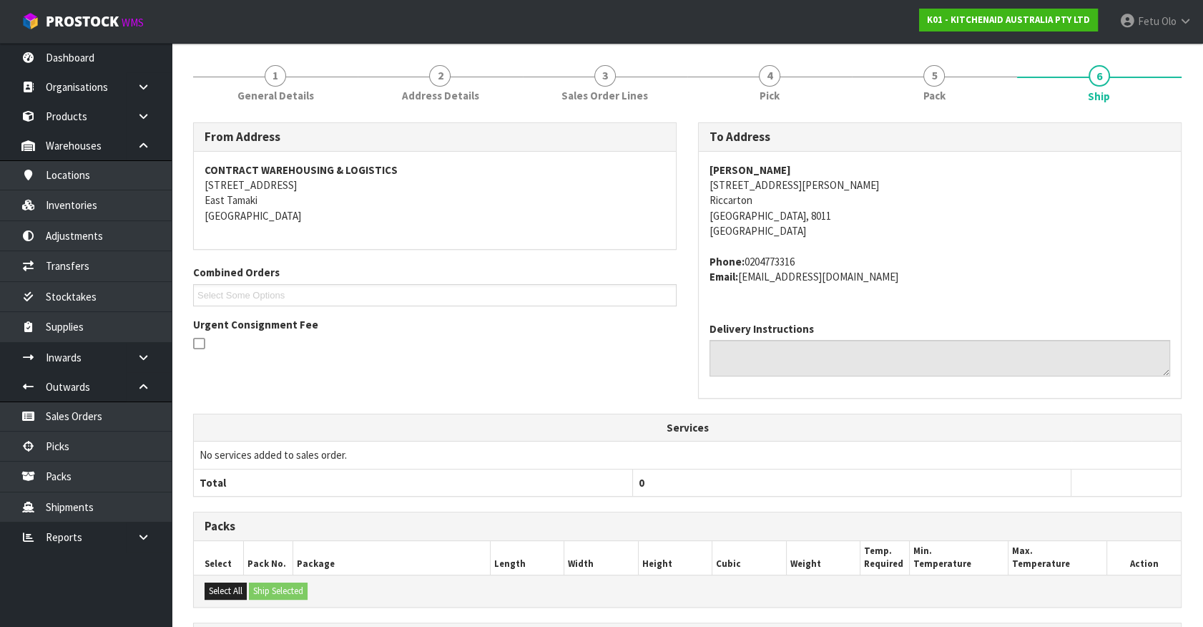
scroll to position [353, 0]
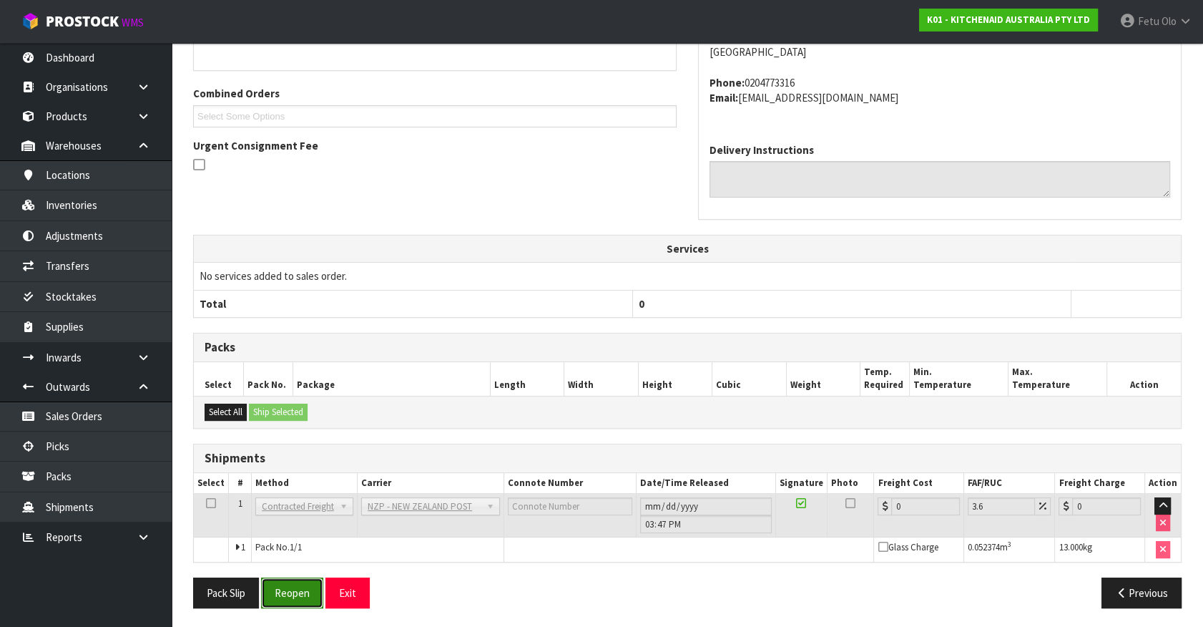
click at [305, 599] on button "Reopen" at bounding box center [292, 592] width 62 height 31
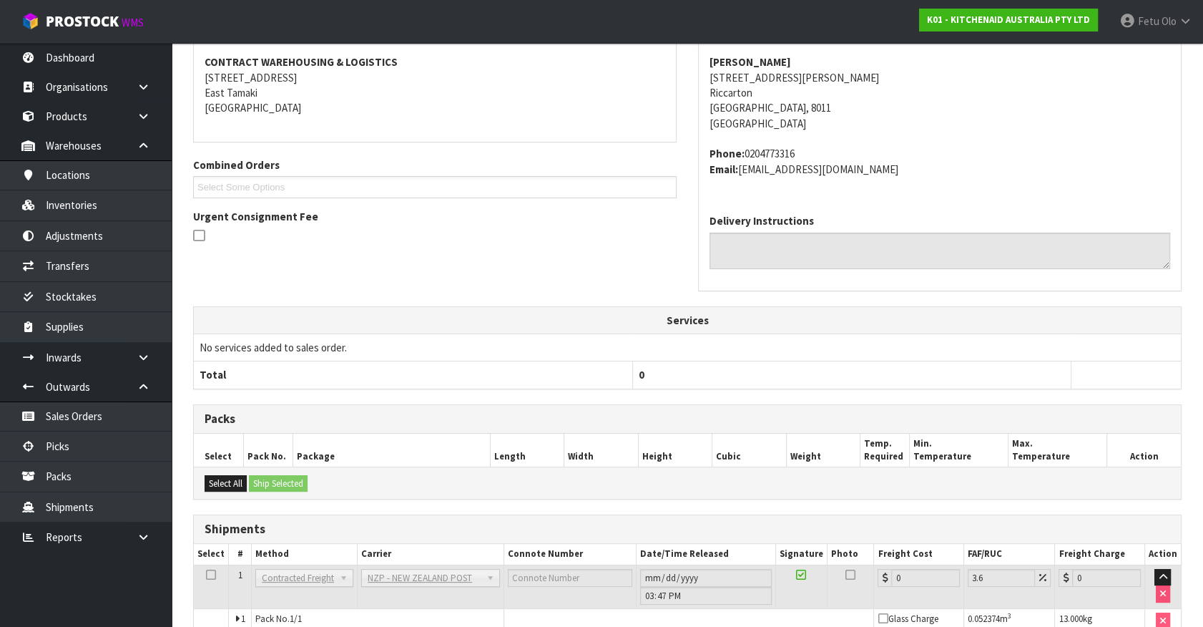
scroll to position [325, 0]
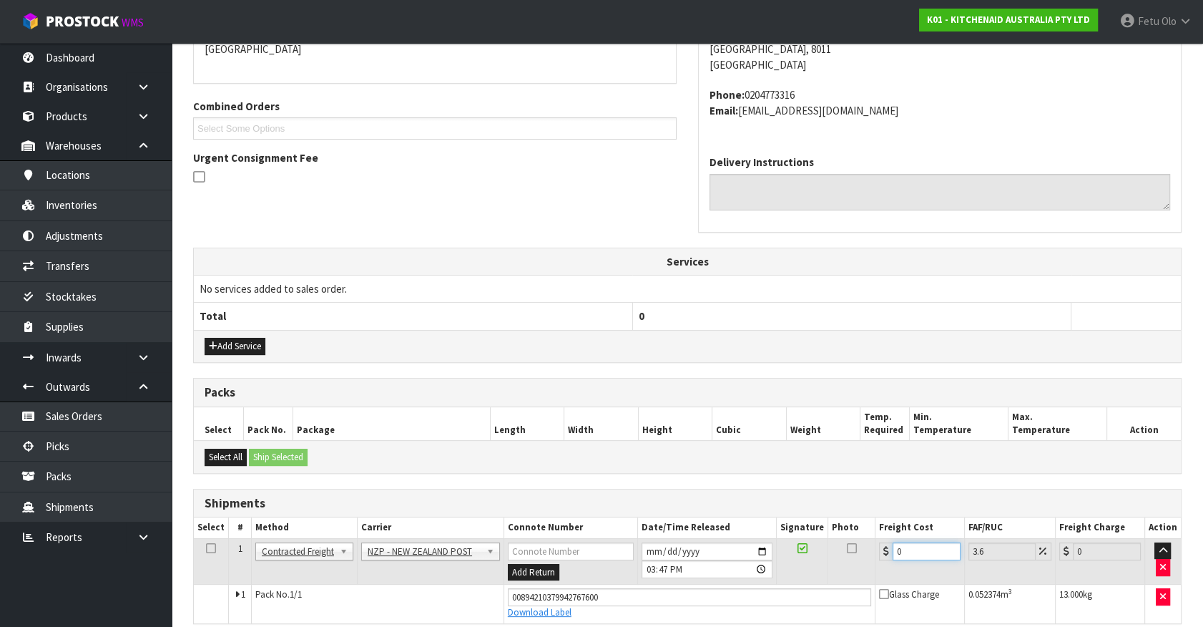
drag, startPoint x: 909, startPoint y: 544, endPoint x: 803, endPoint y: 575, distance: 109.6
click at [806, 574] on tr "1 Client Local Pickup Customer Local Pickup Company Freight Contracted Freight …" at bounding box center [687, 561] width 987 height 47
type input "1"
type input "1.04"
type input "16"
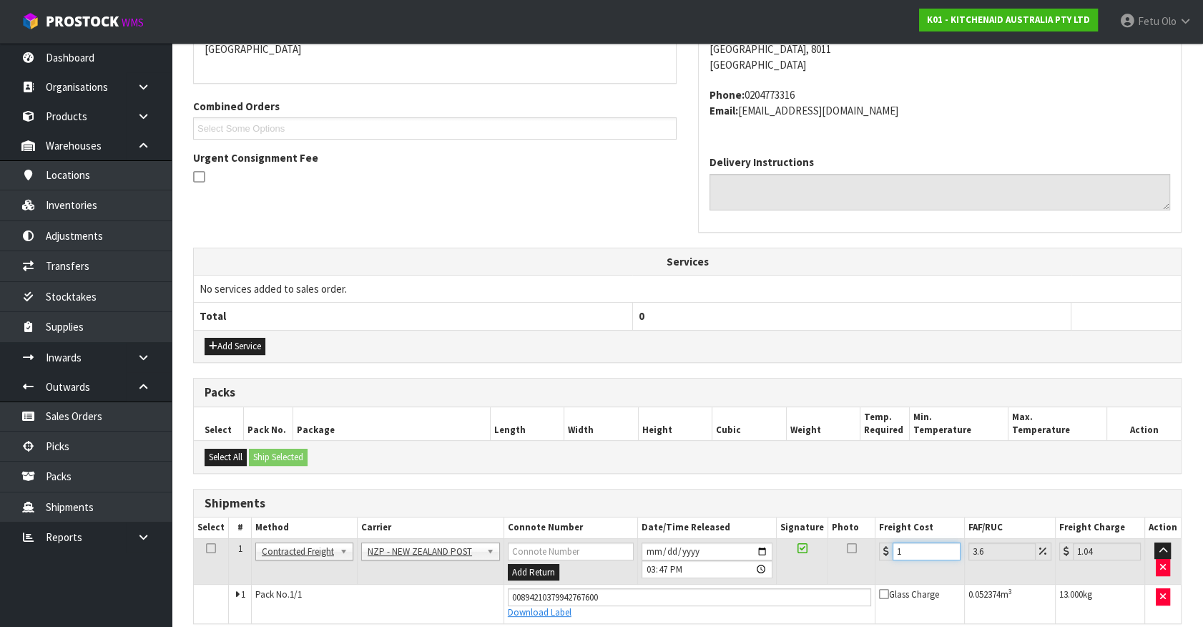
type input "16.58"
type input "16.6"
type input "17.2"
type input "16.61"
type input "17.21"
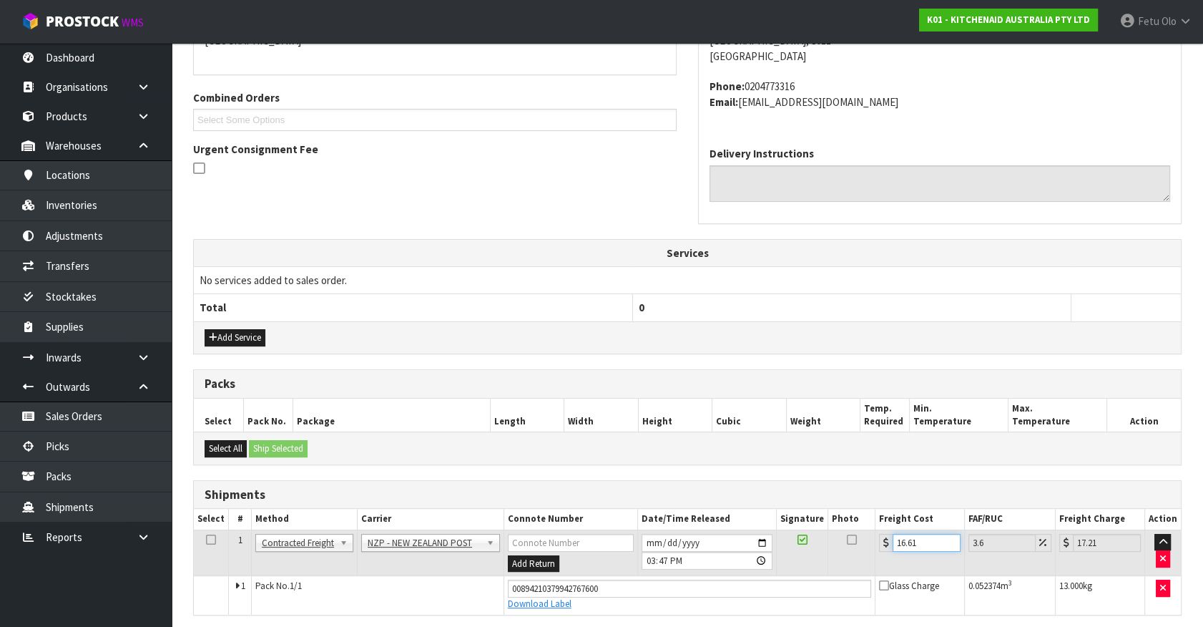
scroll to position [386, 0]
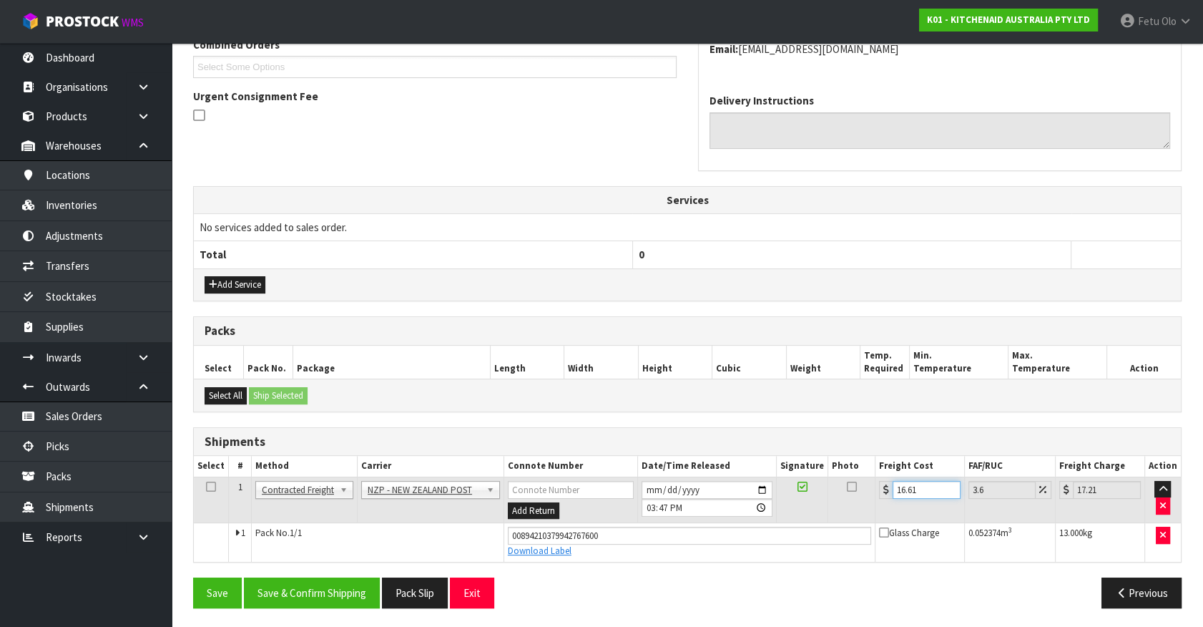
type input "16.61"
click at [770, 484] on input "[DATE]" at bounding box center [707, 490] width 131 height 18
click at [763, 484] on input "[DATE]" at bounding box center [707, 490] width 131 height 18
type input "[DATE]"
click at [349, 578] on button "Save & Confirm Shipping" at bounding box center [312, 592] width 136 height 31
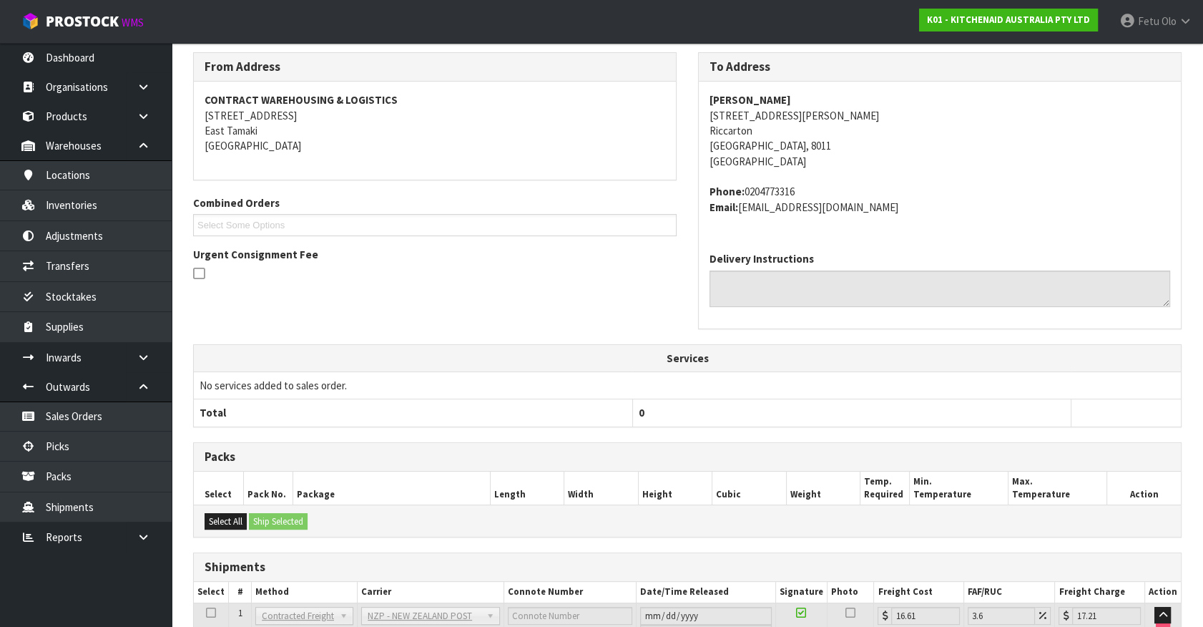
scroll to position [347, 0]
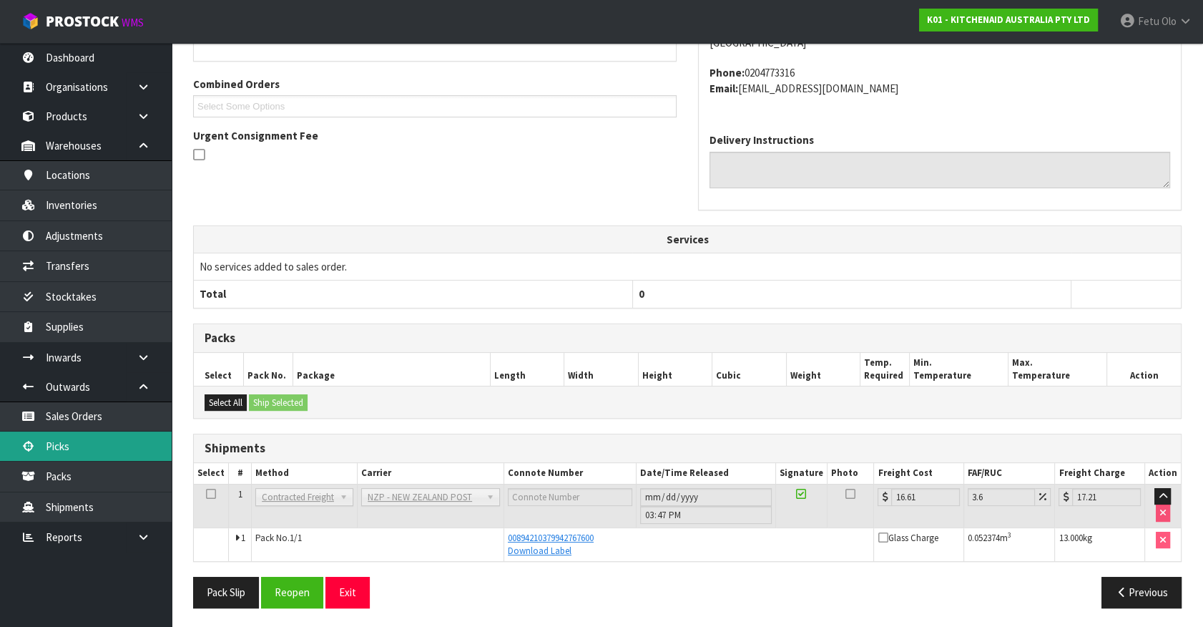
click at [84, 438] on link "Picks" at bounding box center [86, 445] width 172 height 29
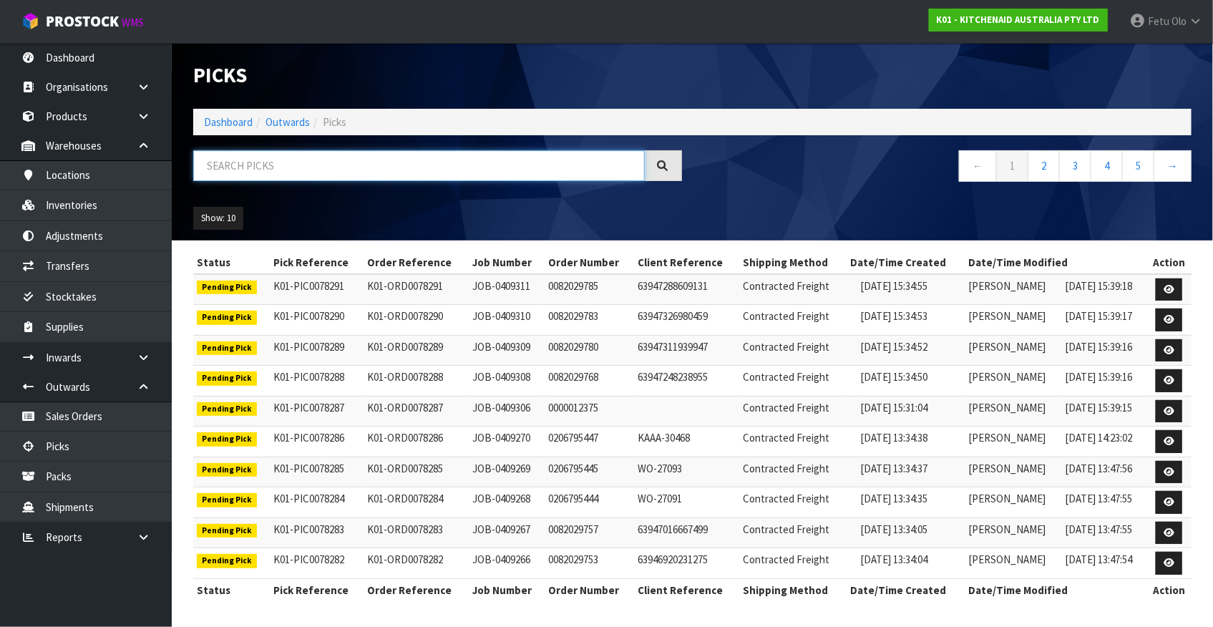
click at [271, 162] on input "text" at bounding box center [418, 165] width 451 height 31
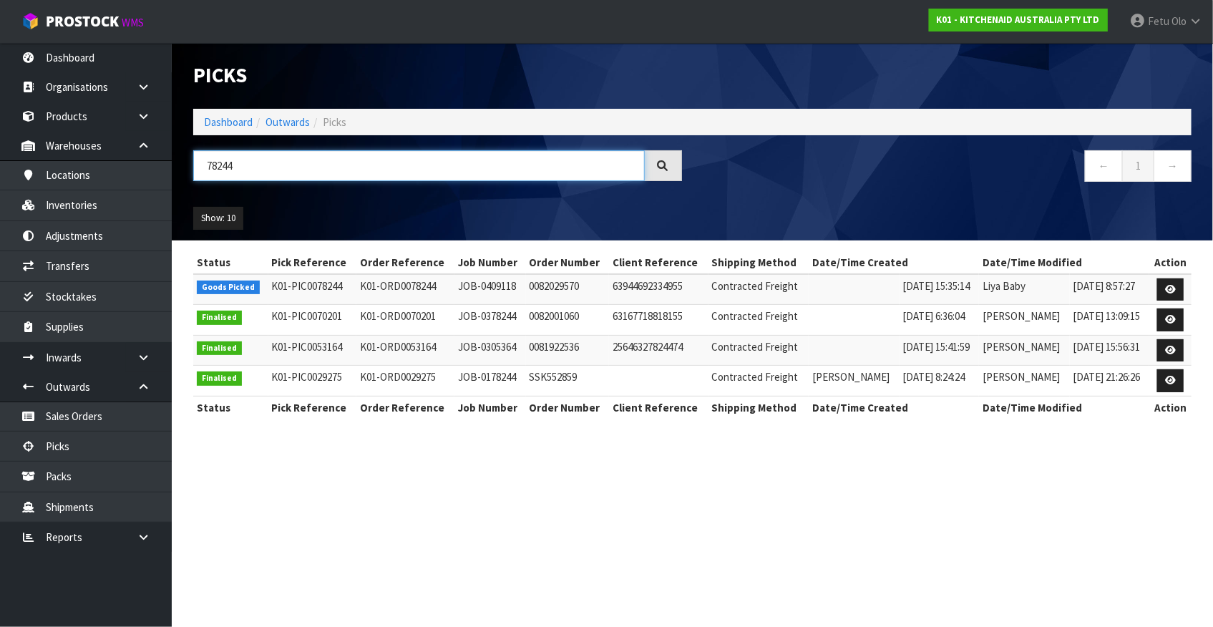
type input "78244"
click at [1166, 295] on link at bounding box center [1170, 289] width 26 height 23
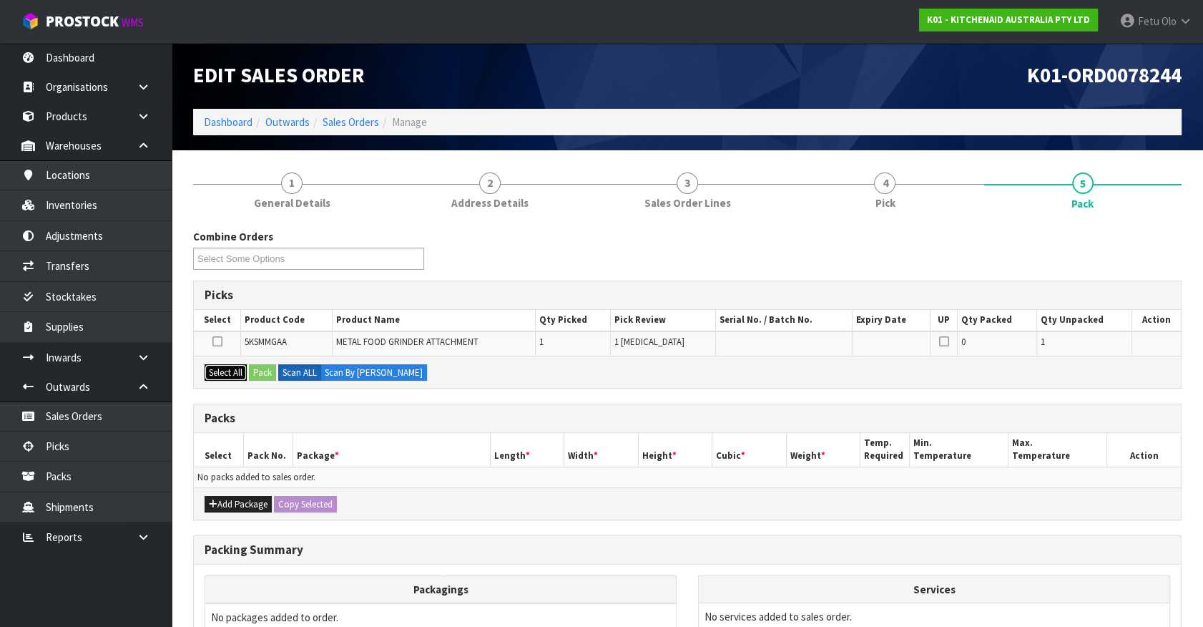
click at [222, 368] on button "Select All" at bounding box center [226, 372] width 42 height 17
click at [249, 369] on div "Select All Pack Scan ALL Scan By [PERSON_NAME]" at bounding box center [687, 372] width 987 height 32
click at [258, 373] on button "Pack" at bounding box center [262, 372] width 27 height 17
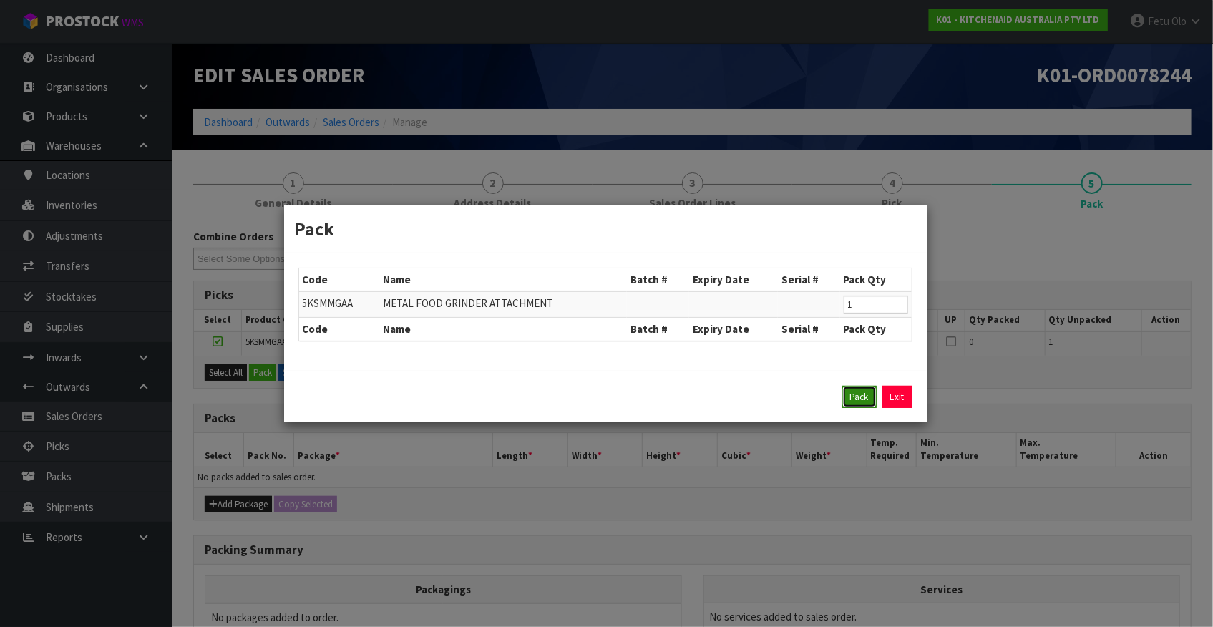
click at [856, 399] on button "Pack" at bounding box center [859, 397] width 34 height 23
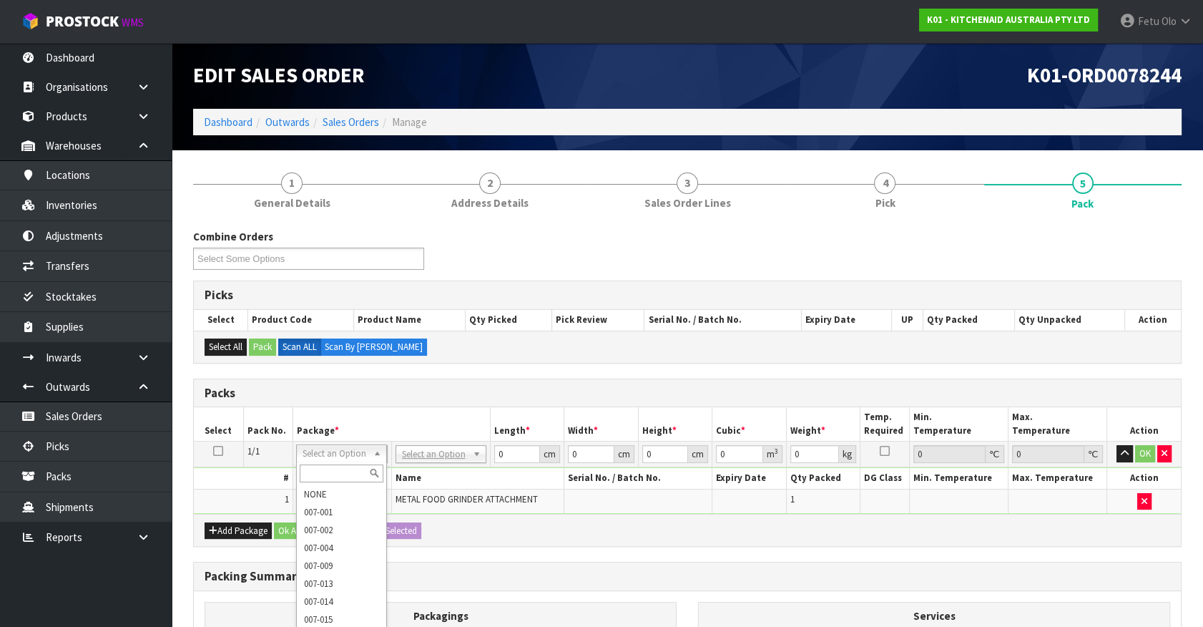
click at [344, 471] on input "text" at bounding box center [342, 473] width 84 height 18
click at [328, 475] on input "text" at bounding box center [342, 473] width 84 height 18
type input "011"
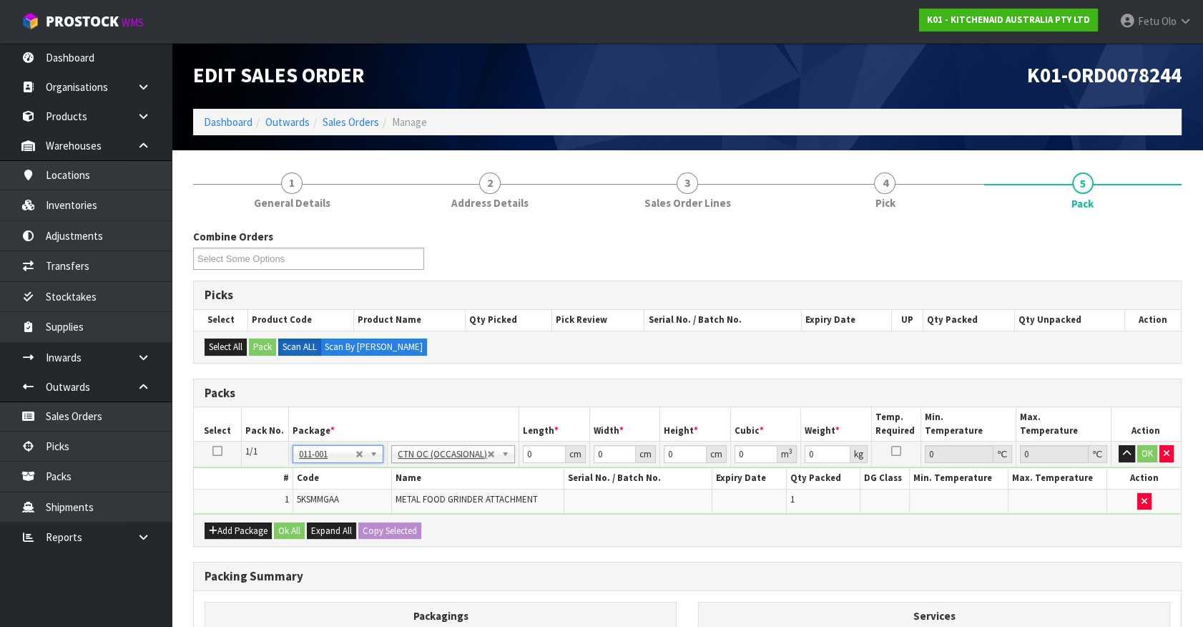
type input "2.3"
drag, startPoint x: 535, startPoint y: 455, endPoint x: 276, endPoint y: 511, distance: 264.9
click at [276, 511] on tbody "1/1 NONE 007-001 007-002 007-004 007-009 007-013 007-014 007-015 007-017 007-01…" at bounding box center [687, 477] width 987 height 72
type input "42"
type input "28"
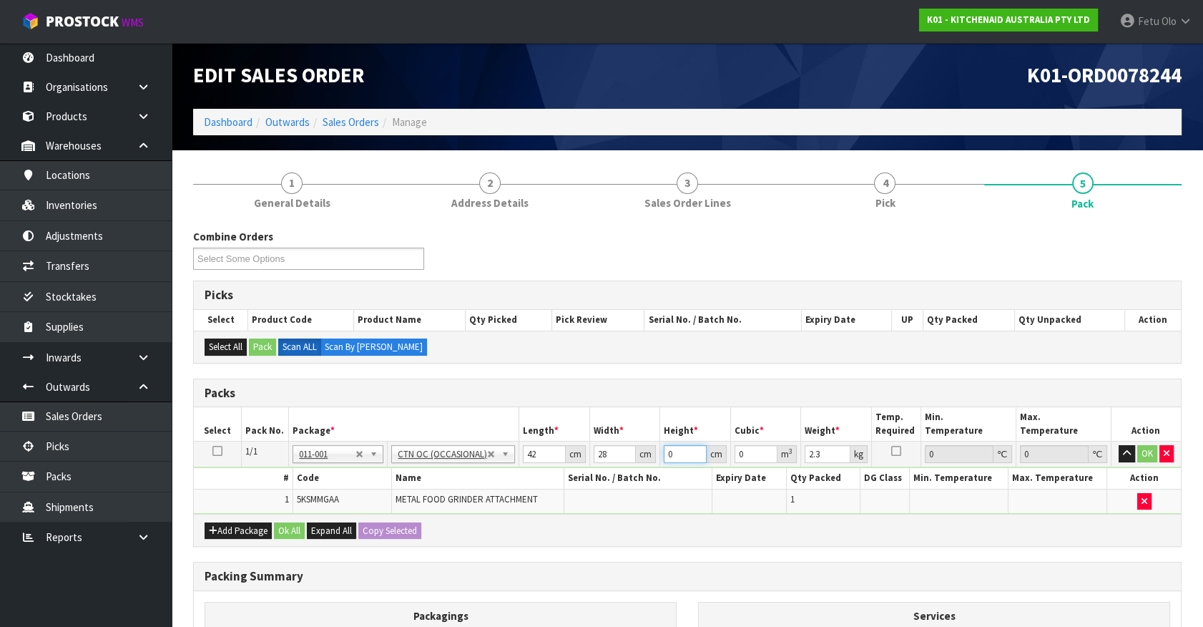
type input "2"
type input "0.002352"
type input "20"
type input "0.02352"
type input "20"
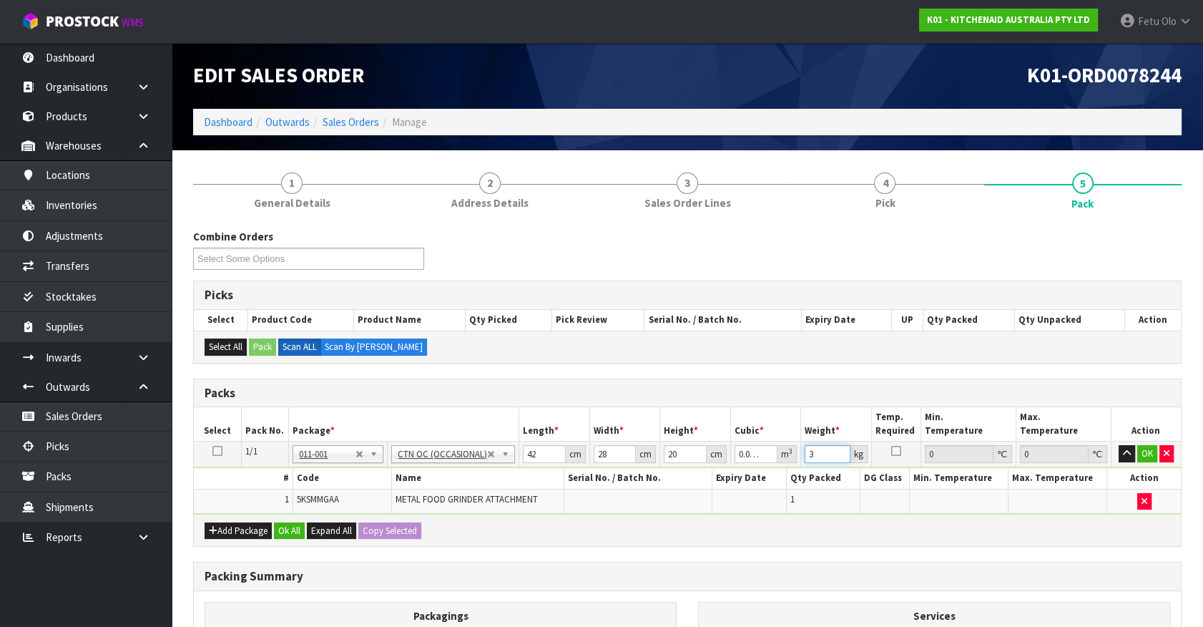
type input "3"
click button "OK" at bounding box center [1148, 453] width 20 height 17
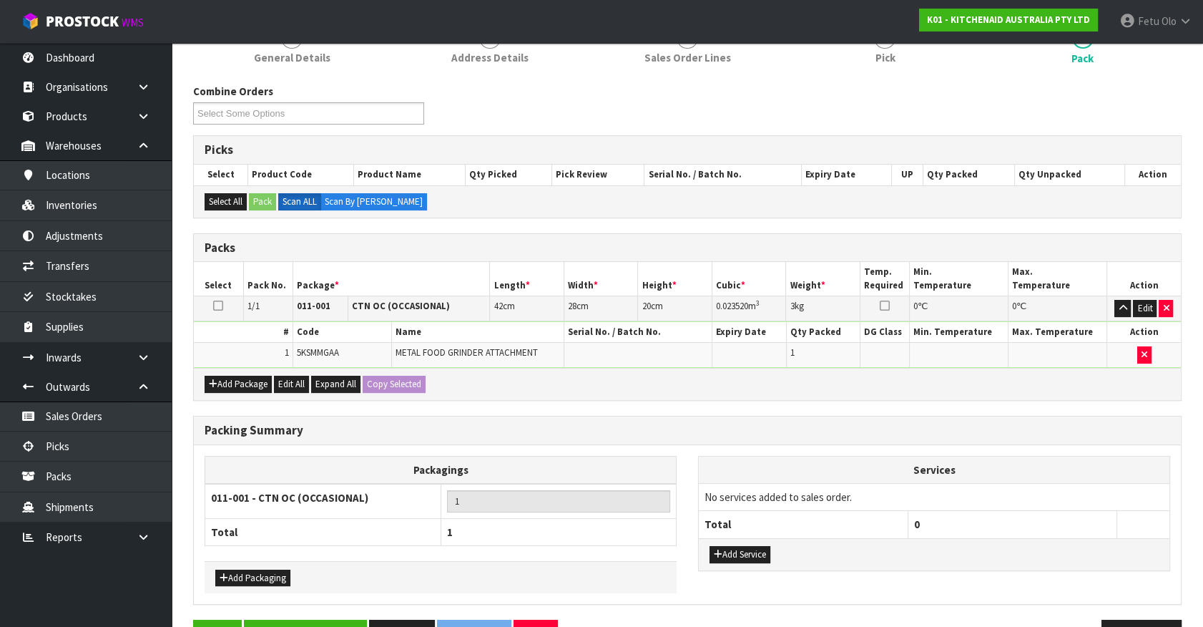
scroll to position [187, 0]
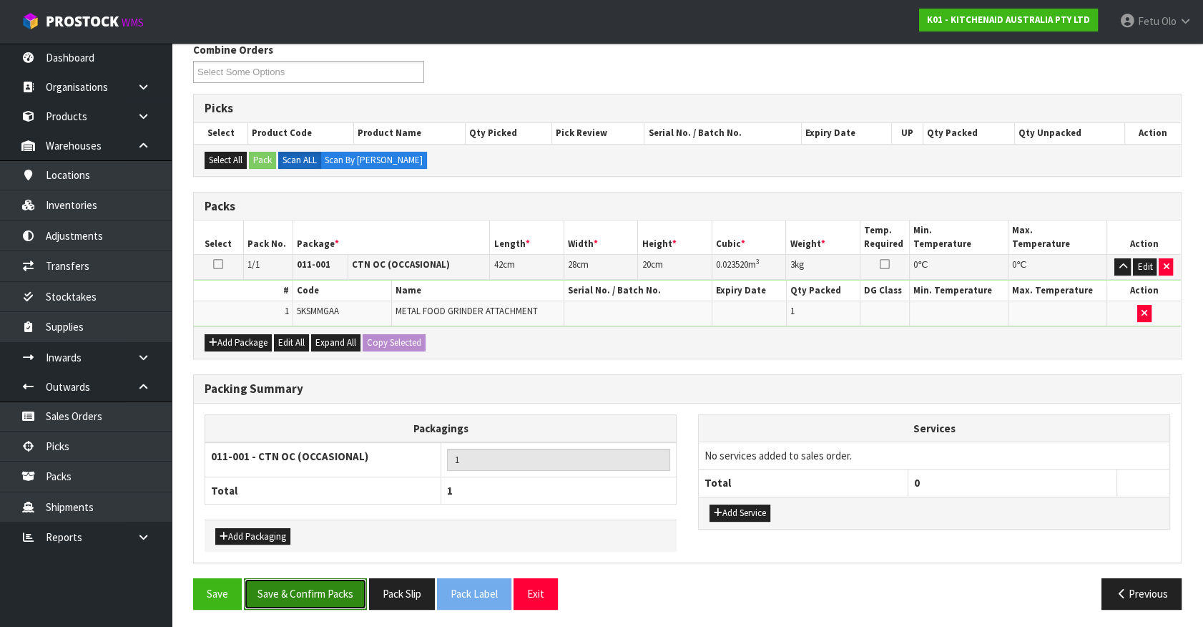
click at [305, 592] on button "Save & Confirm Packs" at bounding box center [305, 593] width 123 height 31
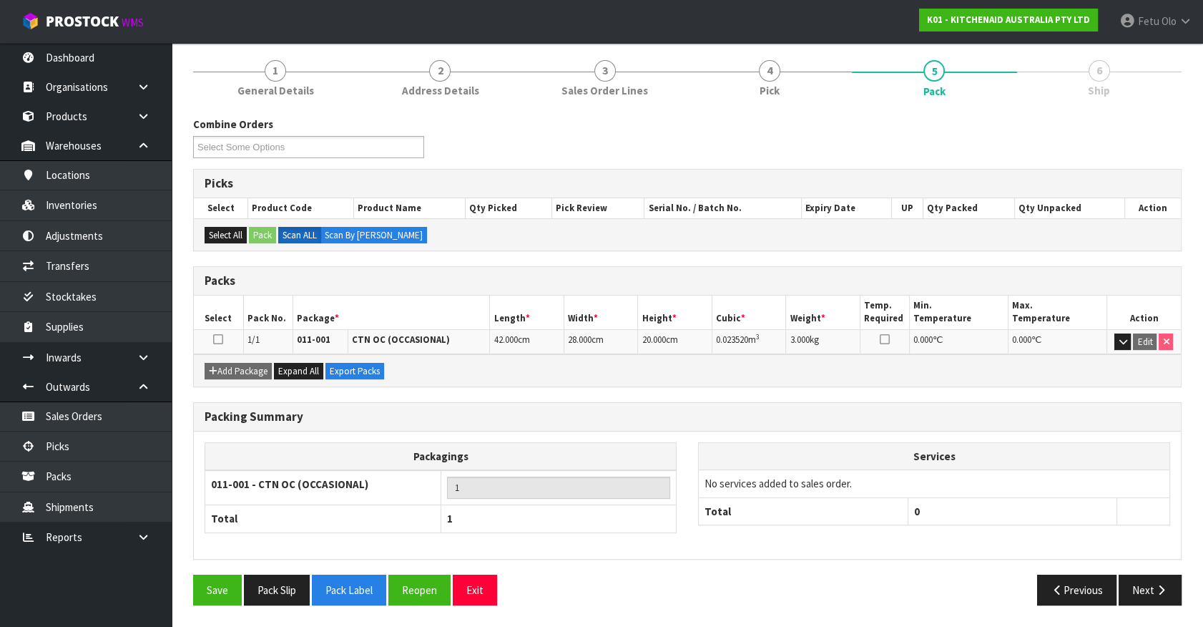
scroll to position [161, 0]
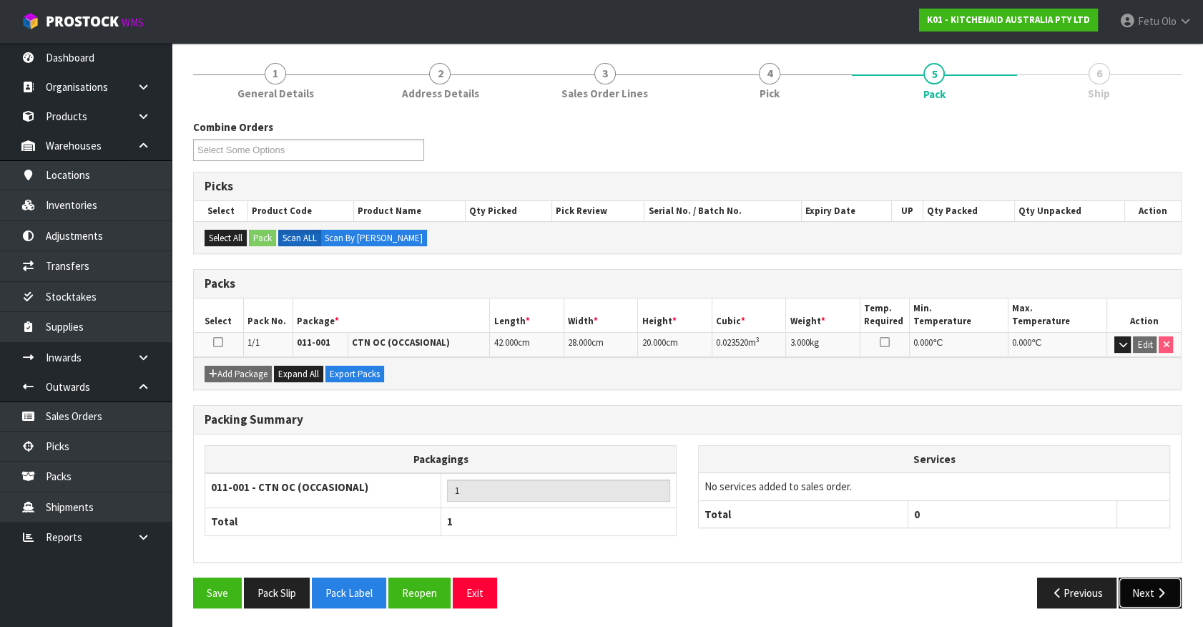
click at [1159, 590] on icon "button" at bounding box center [1162, 592] width 14 height 11
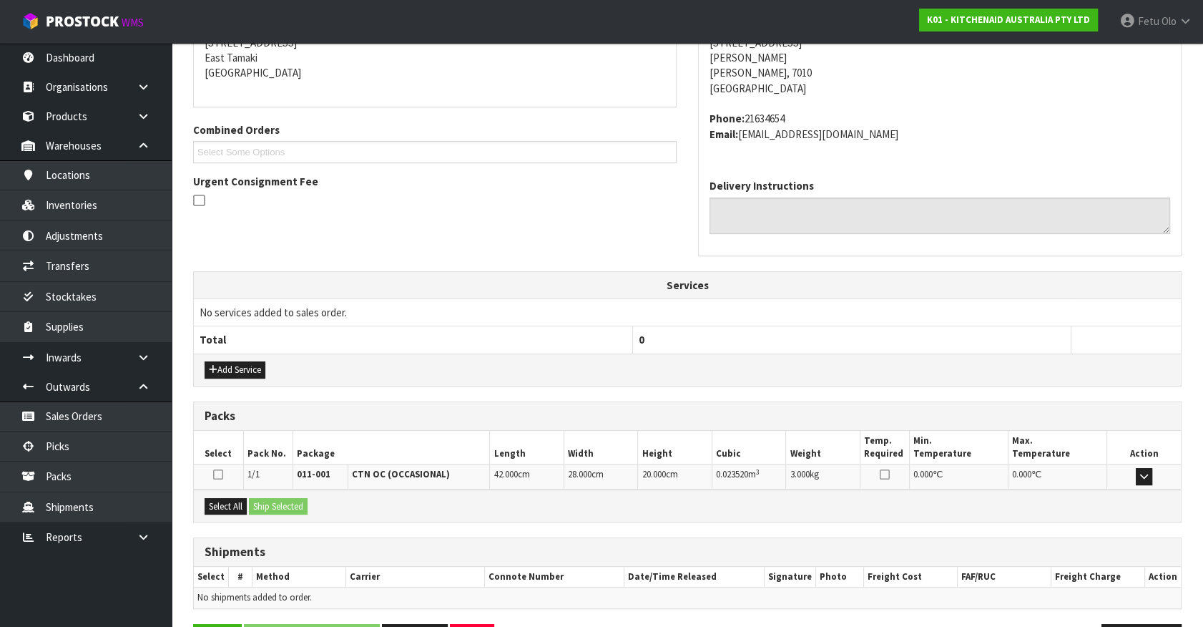
scroll to position [348, 0]
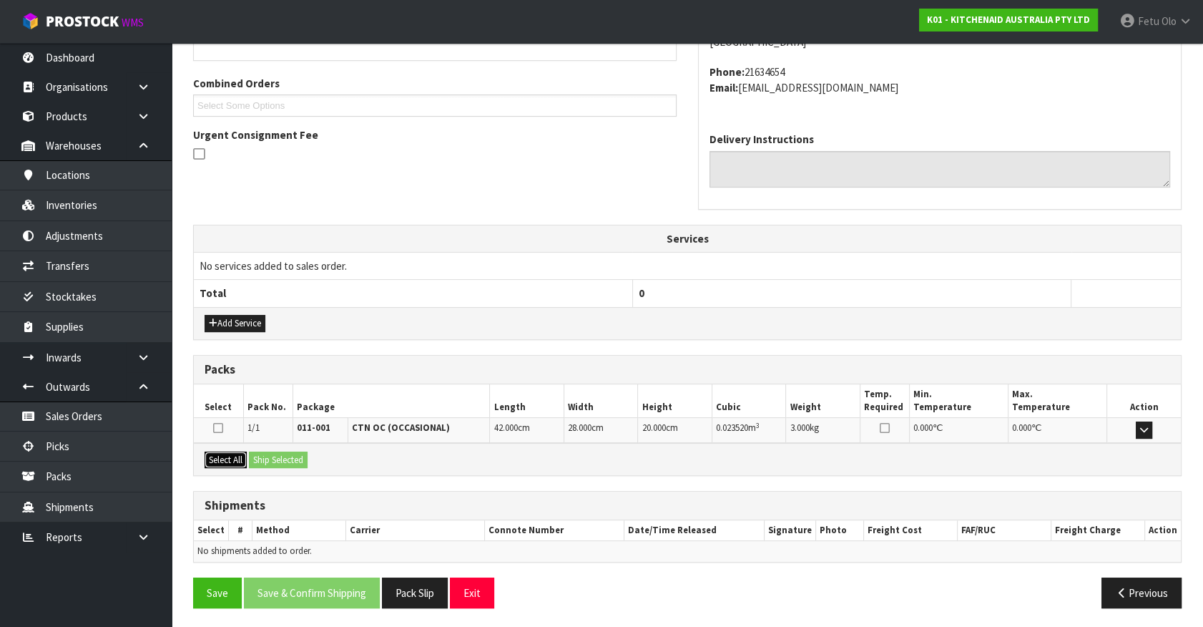
drag, startPoint x: 220, startPoint y: 451, endPoint x: 275, endPoint y: 464, distance: 56.6
click at [223, 454] on button "Select All" at bounding box center [226, 459] width 42 height 17
click at [275, 464] on button "Ship Selected" at bounding box center [278, 459] width 59 height 17
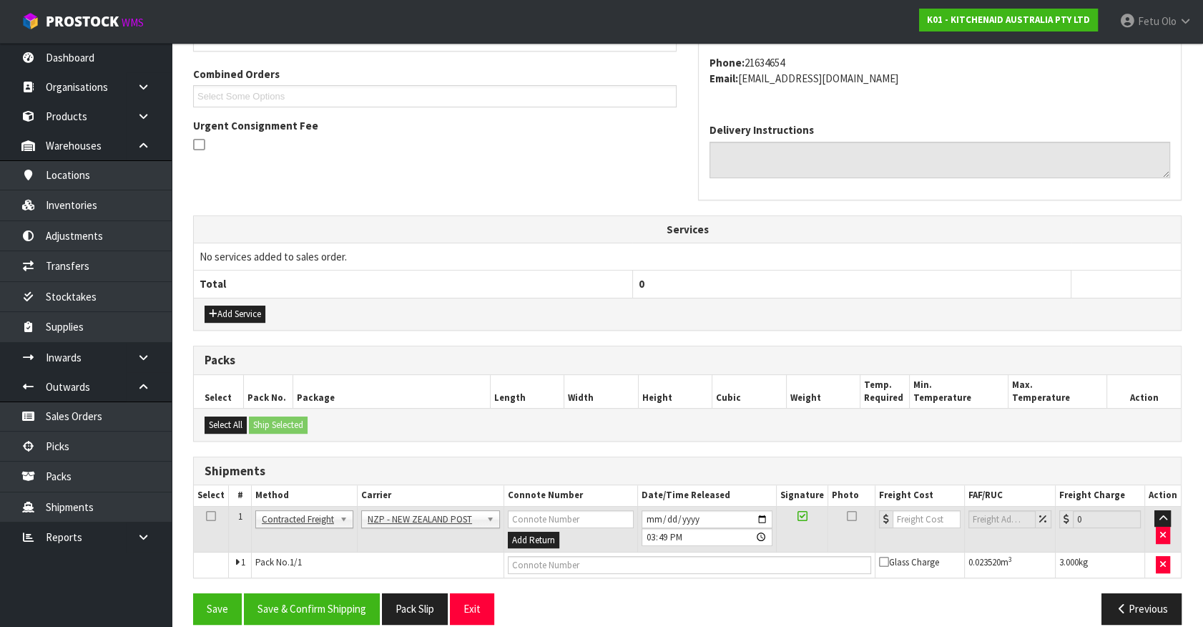
scroll to position [373, 0]
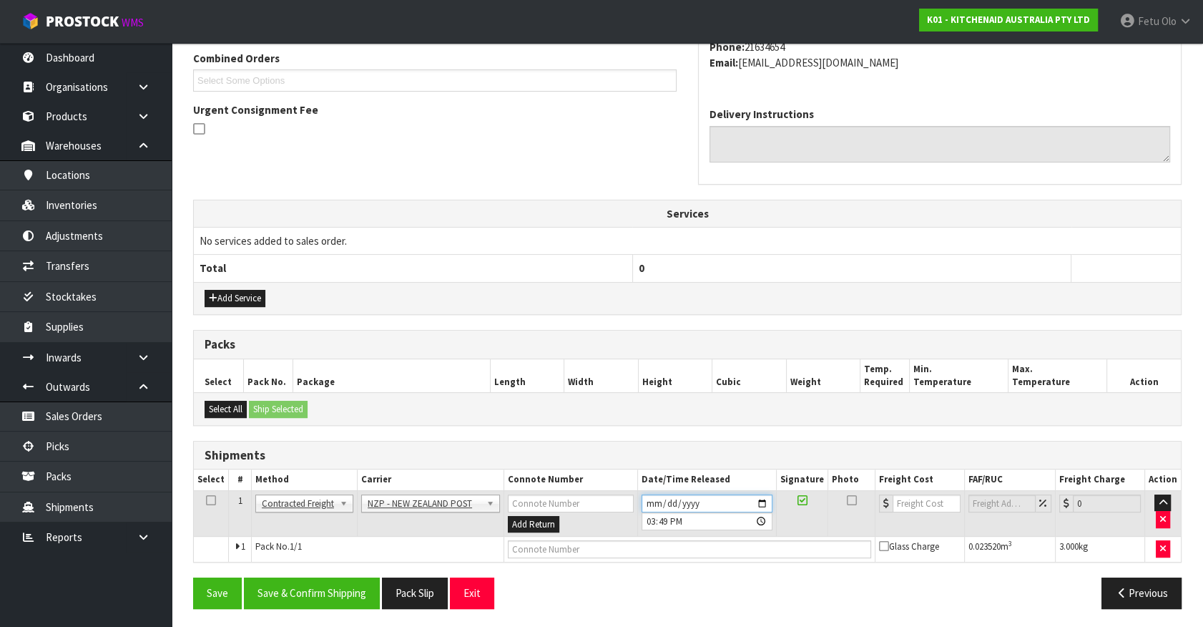
click at [766, 502] on input "[DATE]" at bounding box center [707, 503] width 131 height 18
type input "[DATE]"
click at [363, 601] on button "Save & Confirm Shipping" at bounding box center [312, 592] width 136 height 31
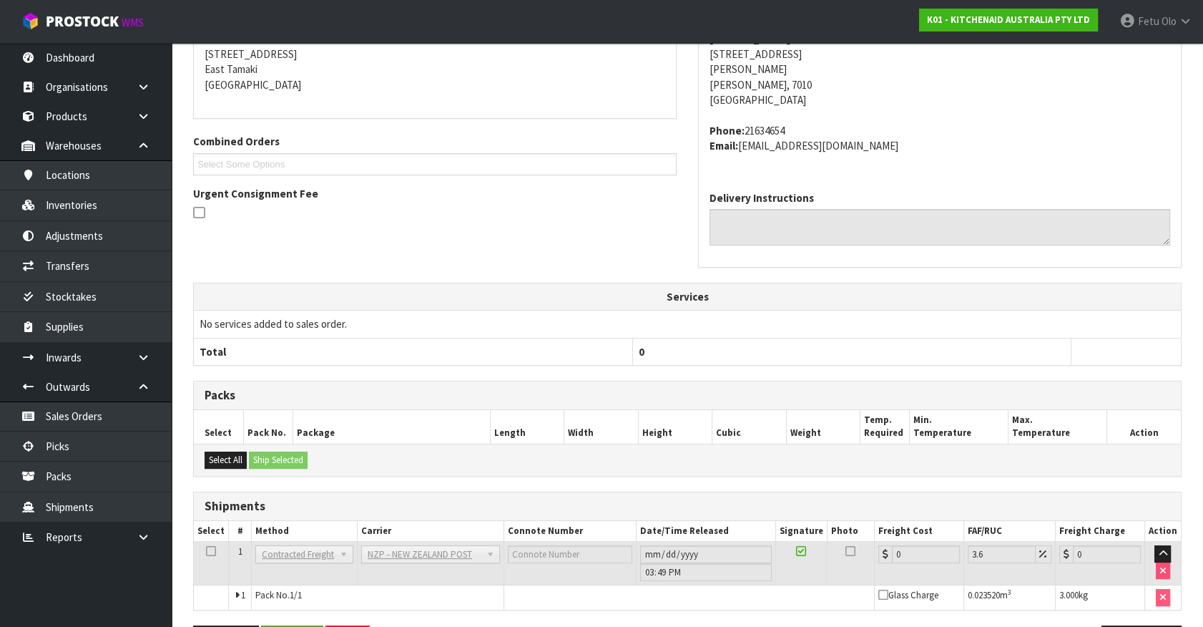
scroll to position [353, 0]
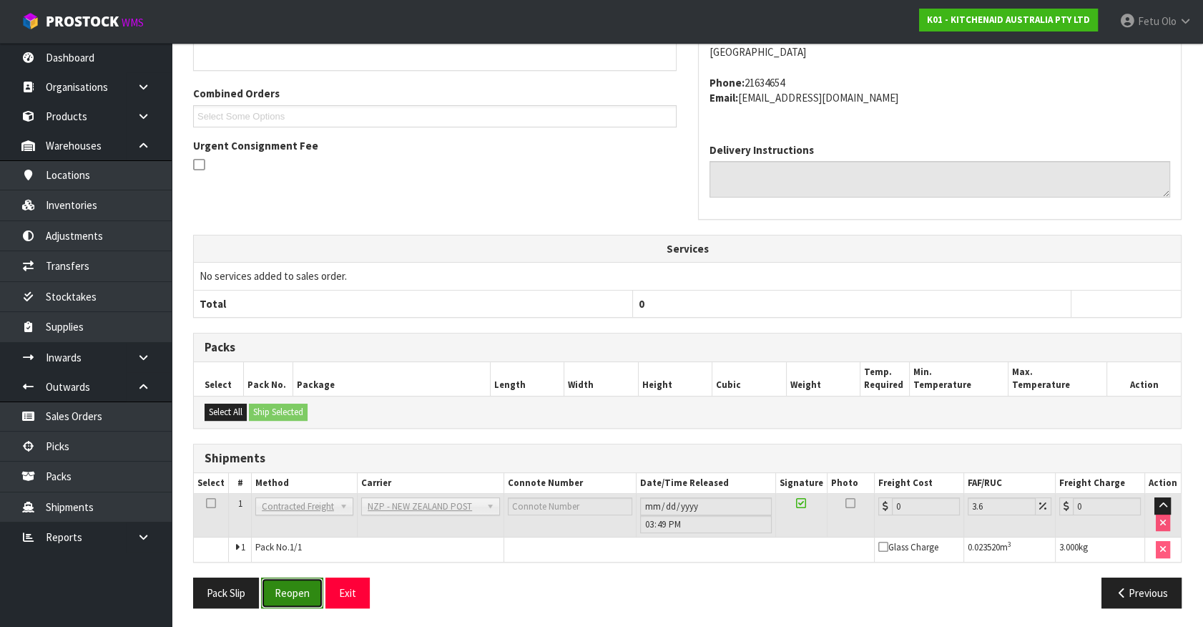
click at [294, 592] on button "Reopen" at bounding box center [292, 592] width 62 height 31
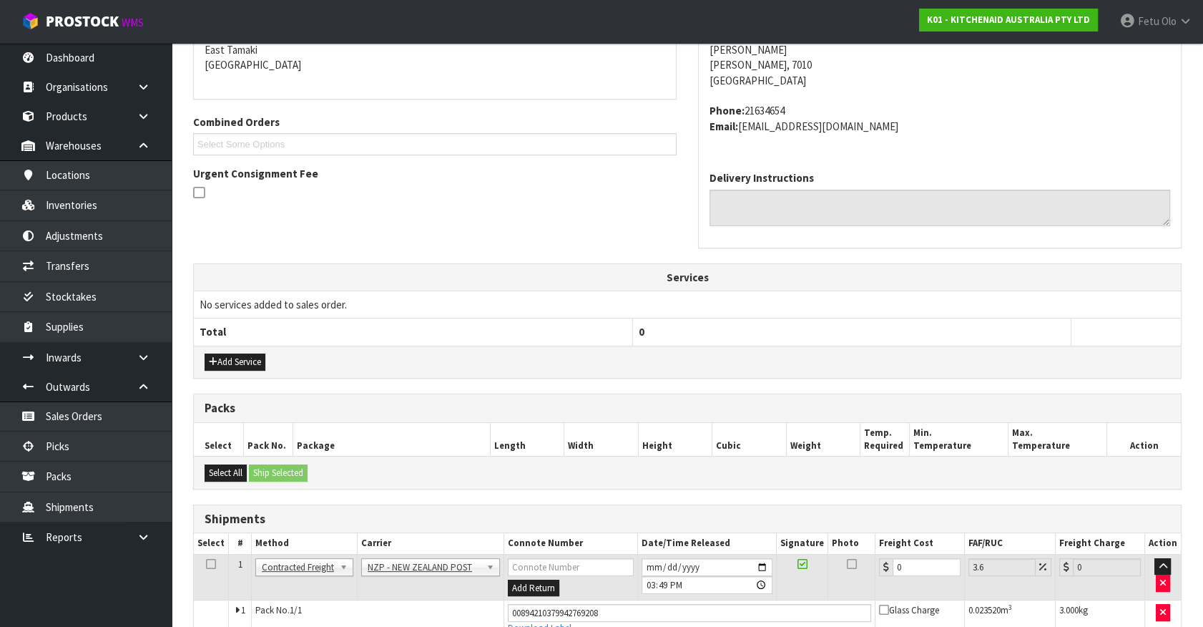
scroll to position [386, 0]
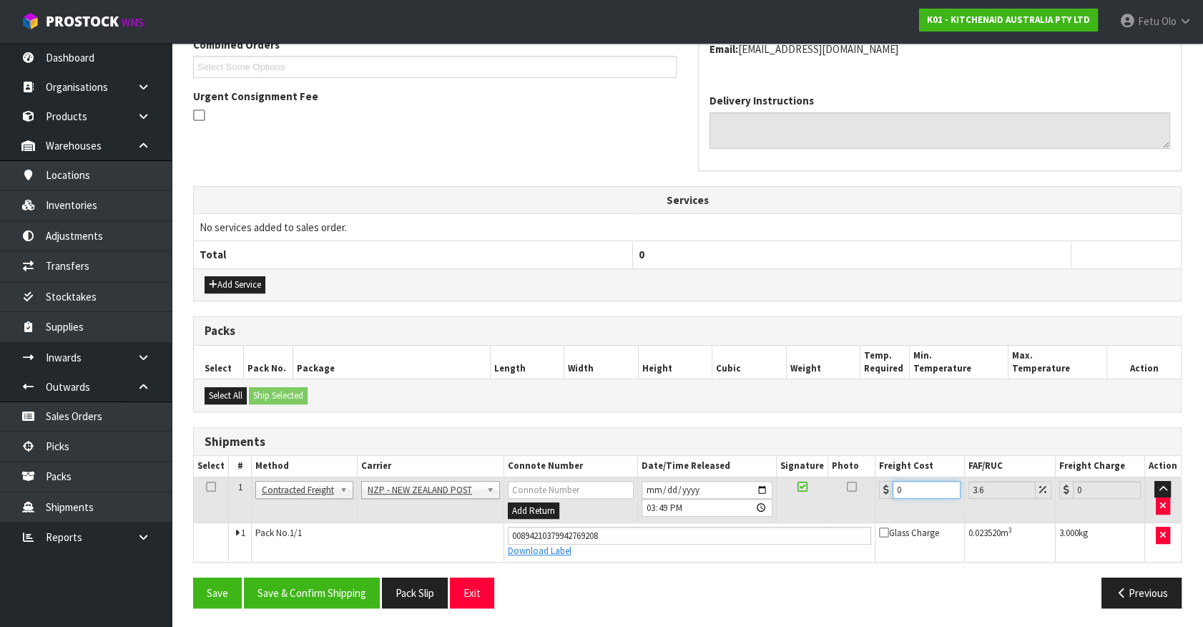
drag, startPoint x: 922, startPoint y: 491, endPoint x: 679, endPoint y: 531, distance: 246.5
click at [679, 531] on tbody "1 Client Local Pickup Customer Local Pickup Company Freight Contracted Freight …" at bounding box center [687, 519] width 987 height 84
type input "1"
type input "1.04"
type input "11"
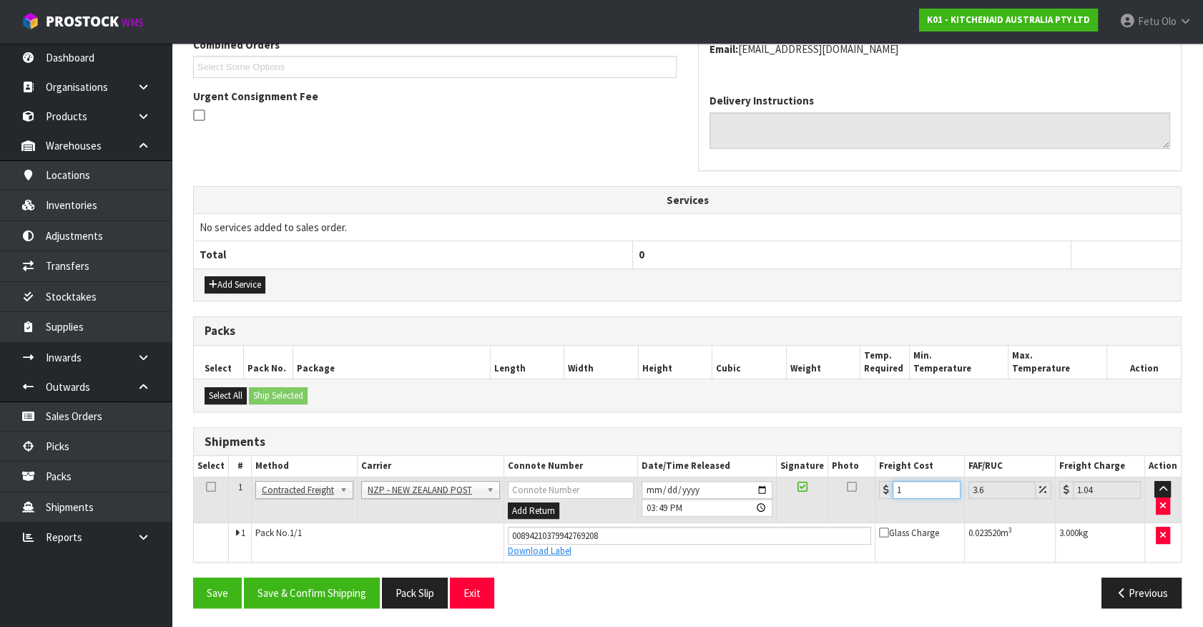
type input "11.4"
type input "11.6"
type input "12.02"
type input "11.61"
type input "12.03"
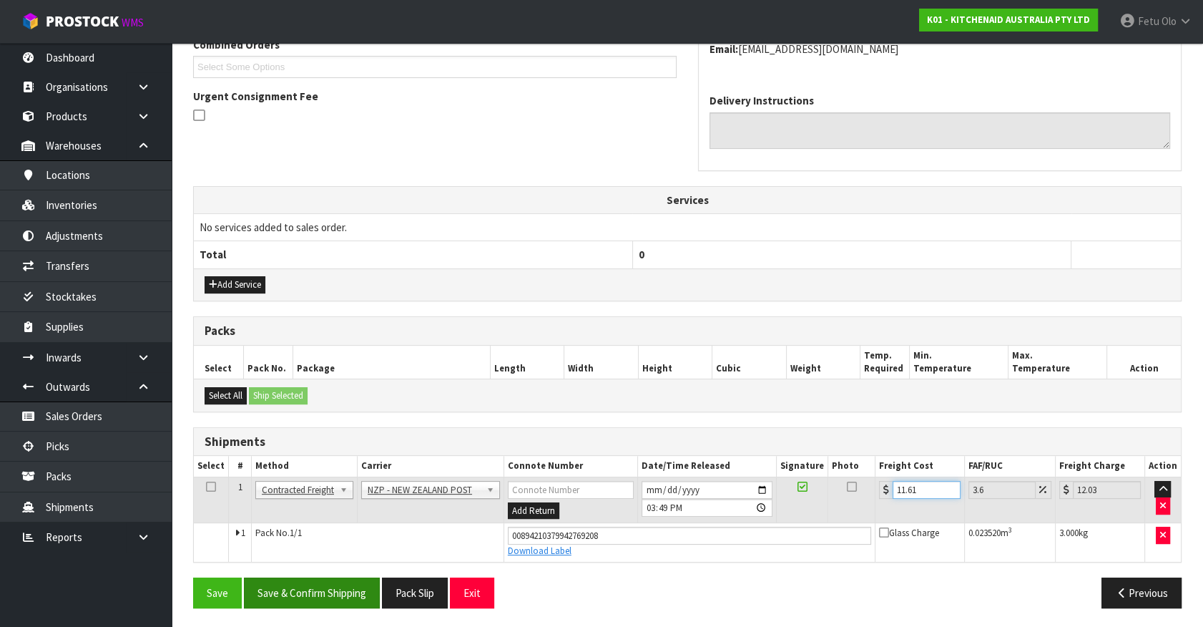
type input "11.61"
click at [341, 577] on button "Save & Confirm Shipping" at bounding box center [312, 592] width 136 height 31
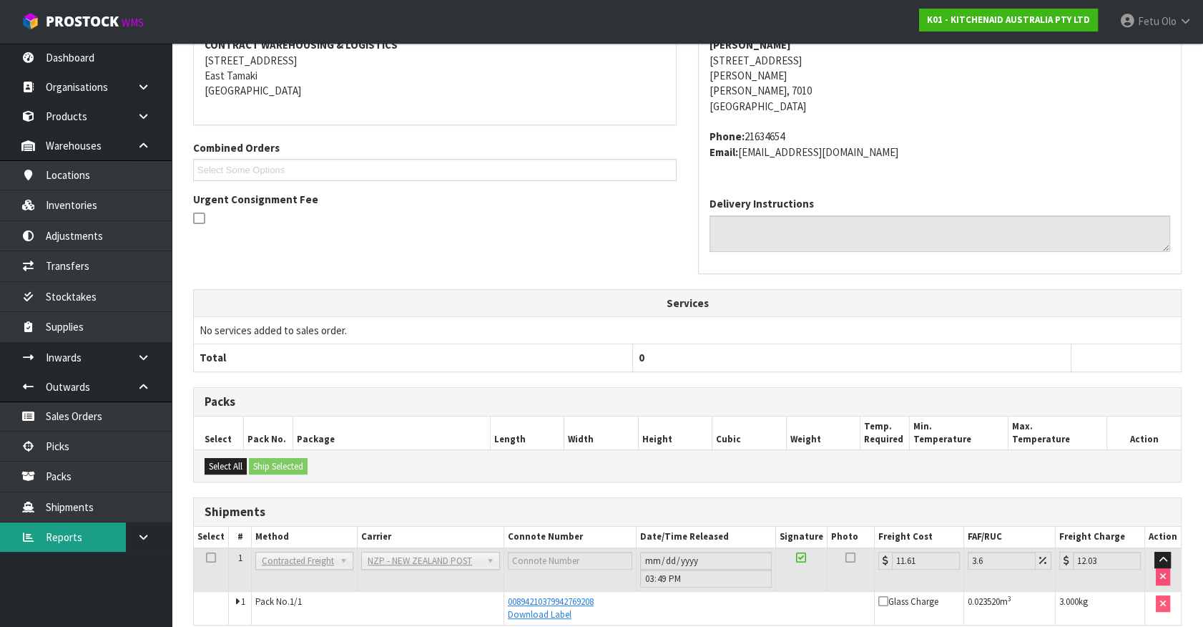
scroll to position [217, 0]
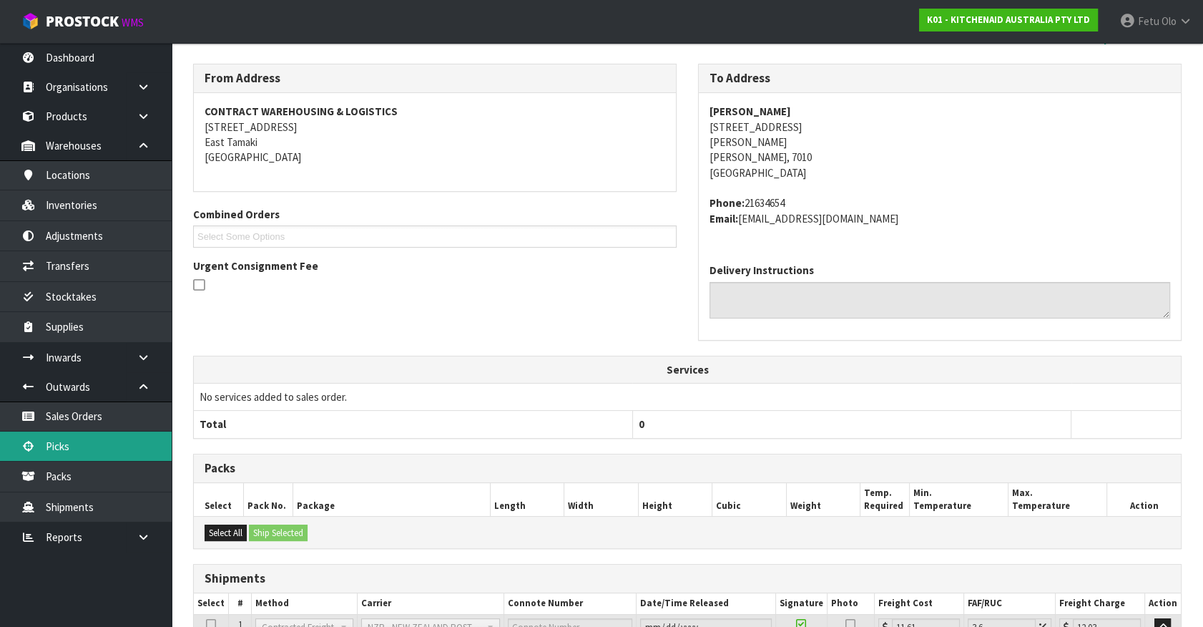
click at [87, 444] on link "Picks" at bounding box center [86, 445] width 172 height 29
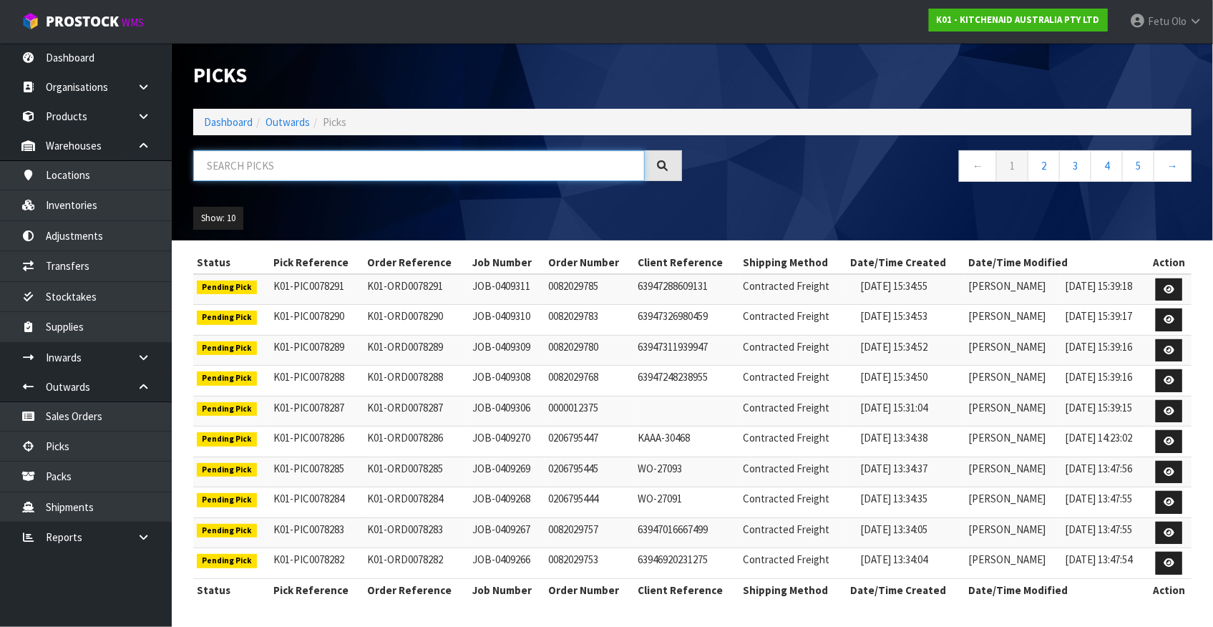
click at [297, 167] on input "text" at bounding box center [418, 165] width 451 height 31
click at [205, 118] on link "Dashboard" at bounding box center [228, 122] width 49 height 14
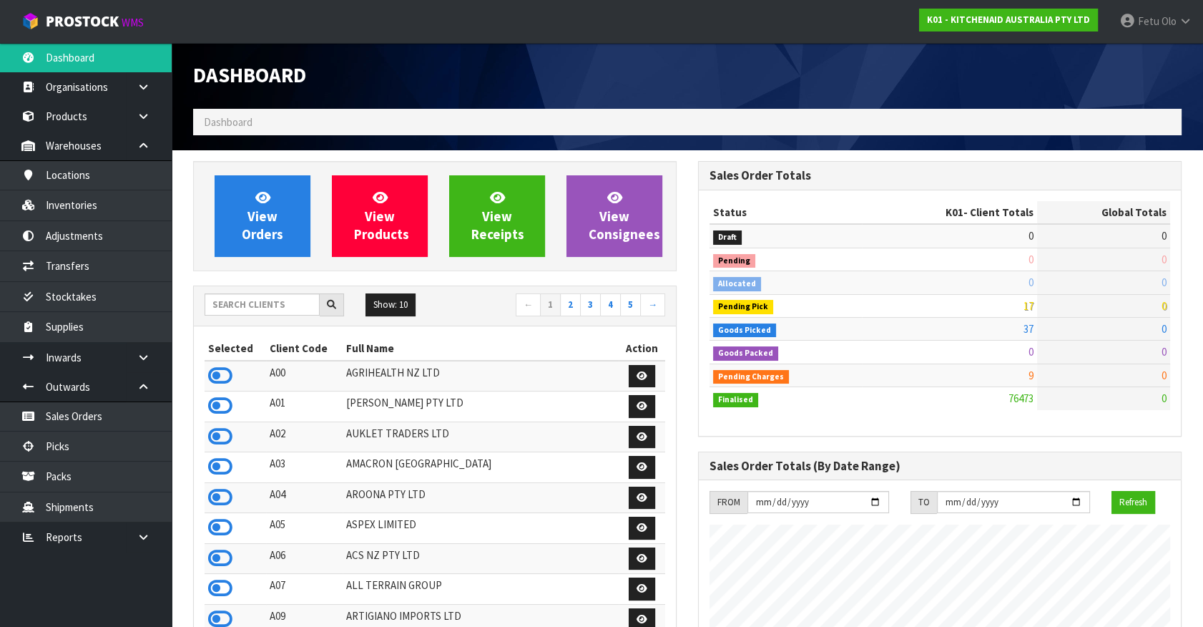
scroll to position [1082, 504]
click at [65, 437] on link "Picks" at bounding box center [86, 445] width 172 height 29
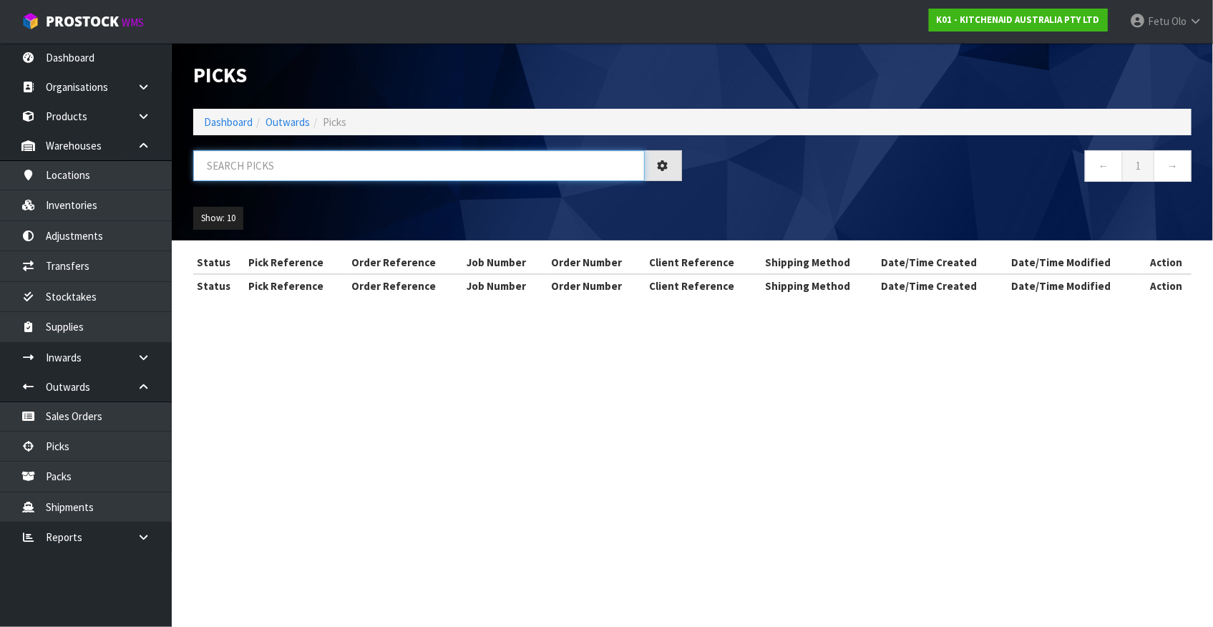
click at [300, 180] on input "text" at bounding box center [418, 165] width 451 height 31
click at [300, 178] on input "text" at bounding box center [418, 165] width 451 height 31
type input "78263"
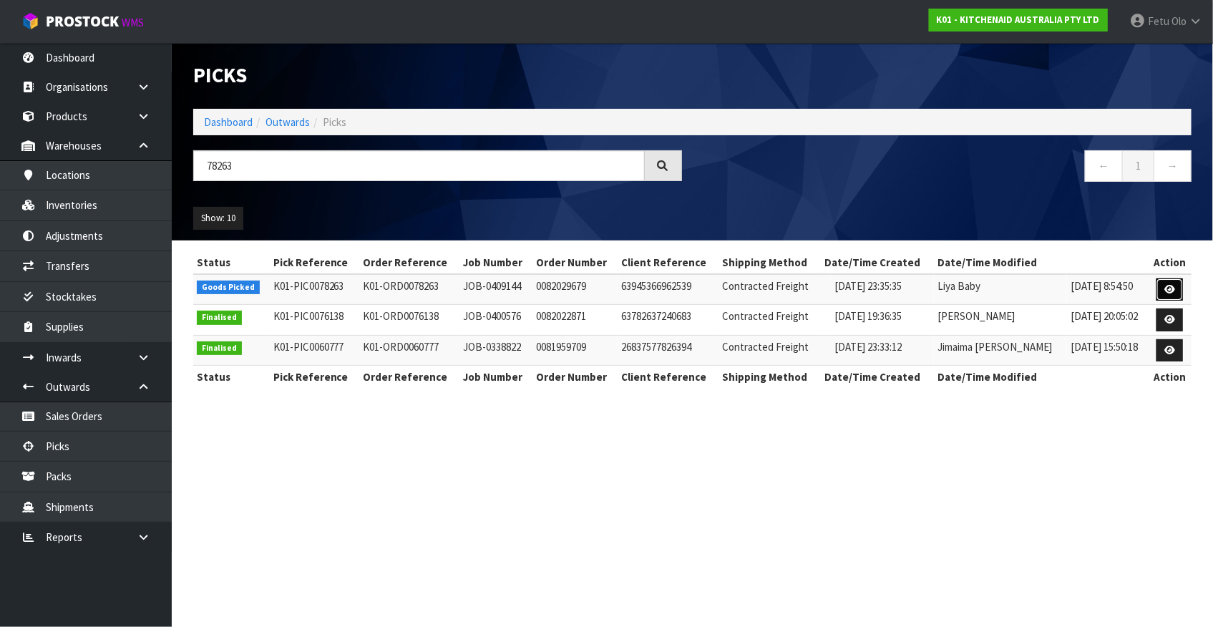
click at [1163, 284] on link at bounding box center [1169, 289] width 26 height 23
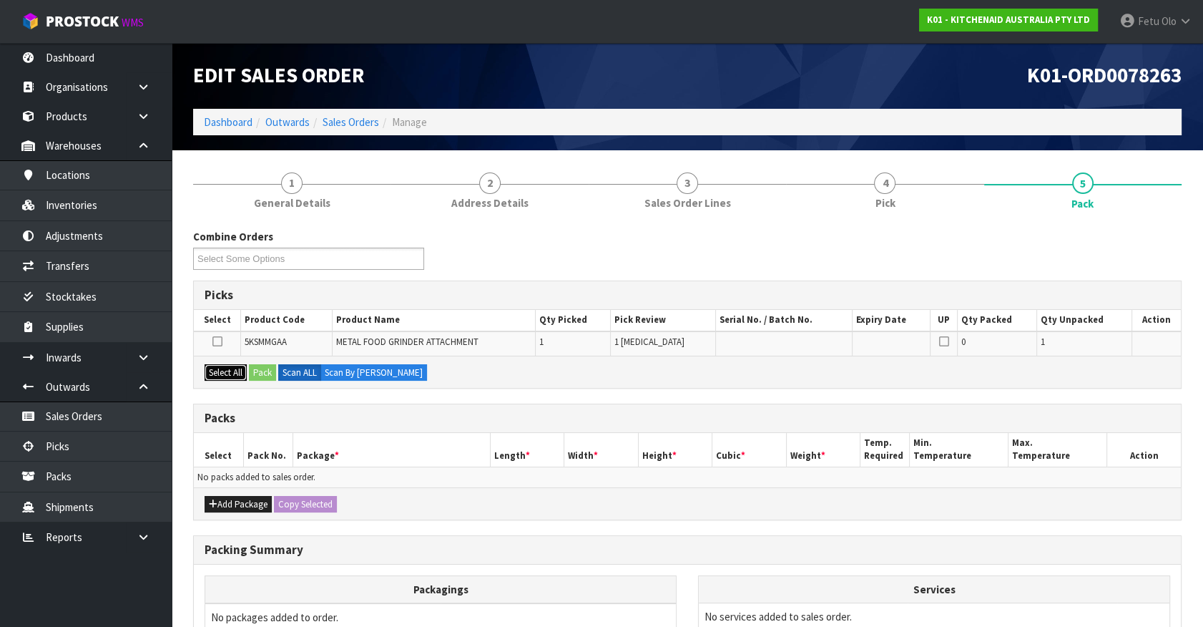
click at [237, 372] on button "Select All" at bounding box center [226, 372] width 42 height 17
click at [257, 372] on button "Pack" at bounding box center [262, 372] width 27 height 17
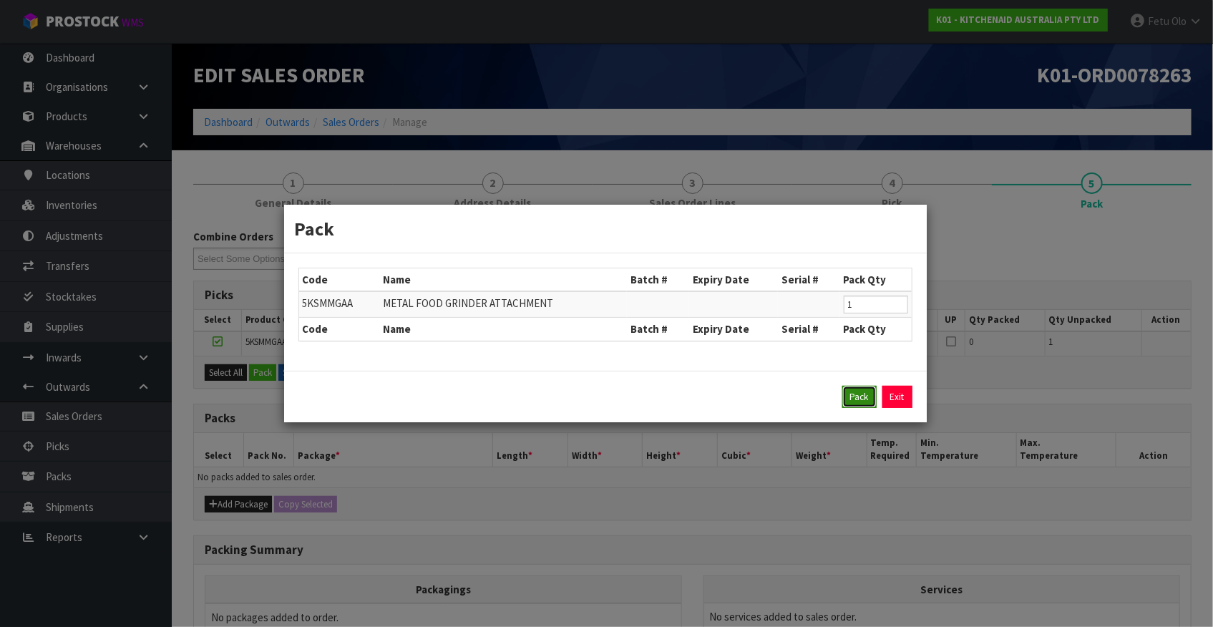
click at [849, 396] on button "Pack" at bounding box center [859, 397] width 34 height 23
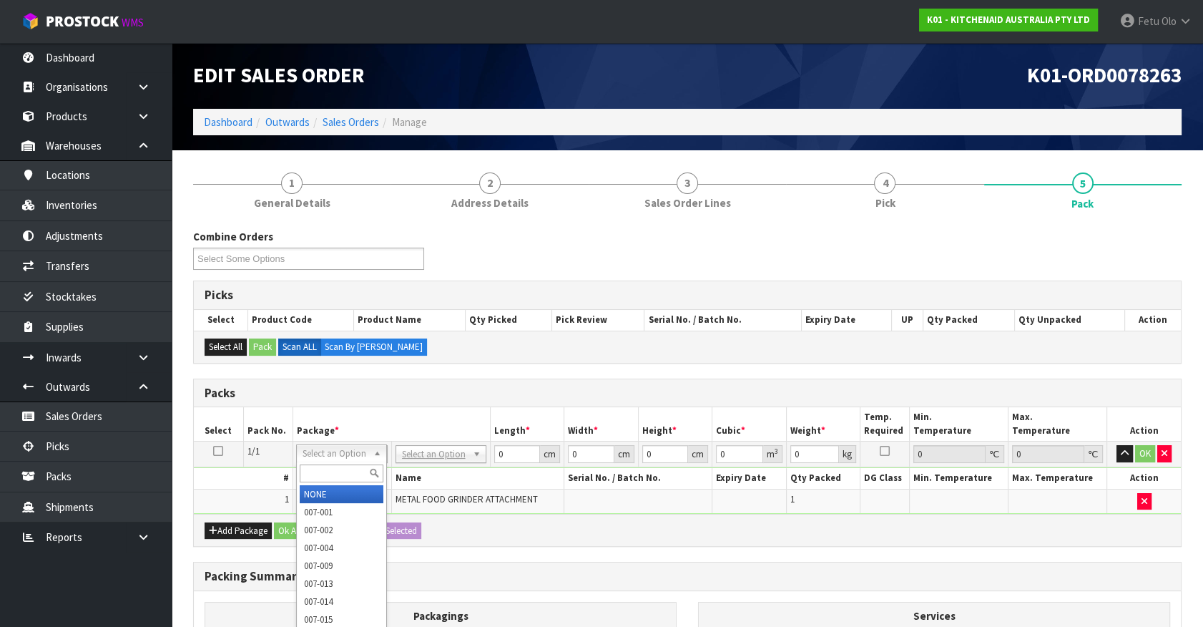
drag, startPoint x: 353, startPoint y: 454, endPoint x: 337, endPoint y: 473, distance: 24.8
click at [332, 473] on input "text" at bounding box center [342, 473] width 84 height 18
type input "011"
type input "2.3"
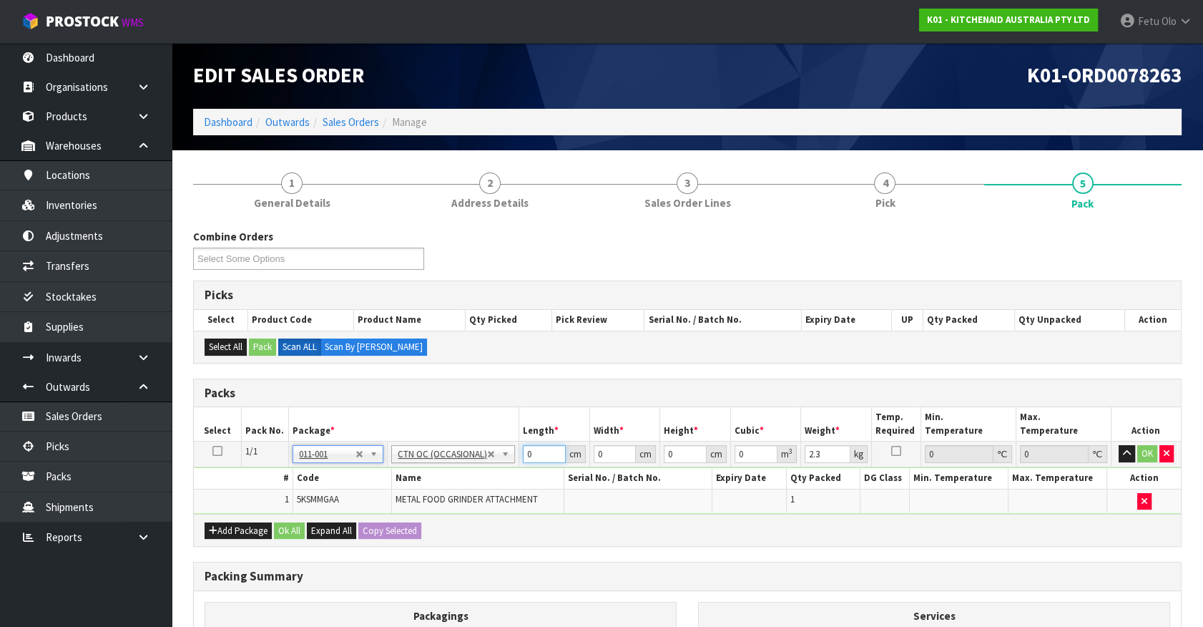
drag, startPoint x: 534, startPoint y: 456, endPoint x: -34, endPoint y: 401, distance: 570.0
click at [0, 401] on html "Toggle navigation ProStock WMS K01 - KITCHENAID AUSTRALIA PTY LTD Fetu Olo Logo…" at bounding box center [601, 313] width 1203 height 627
type input "42"
click at [535, 452] on input "42" at bounding box center [544, 454] width 43 height 18
type input "29"
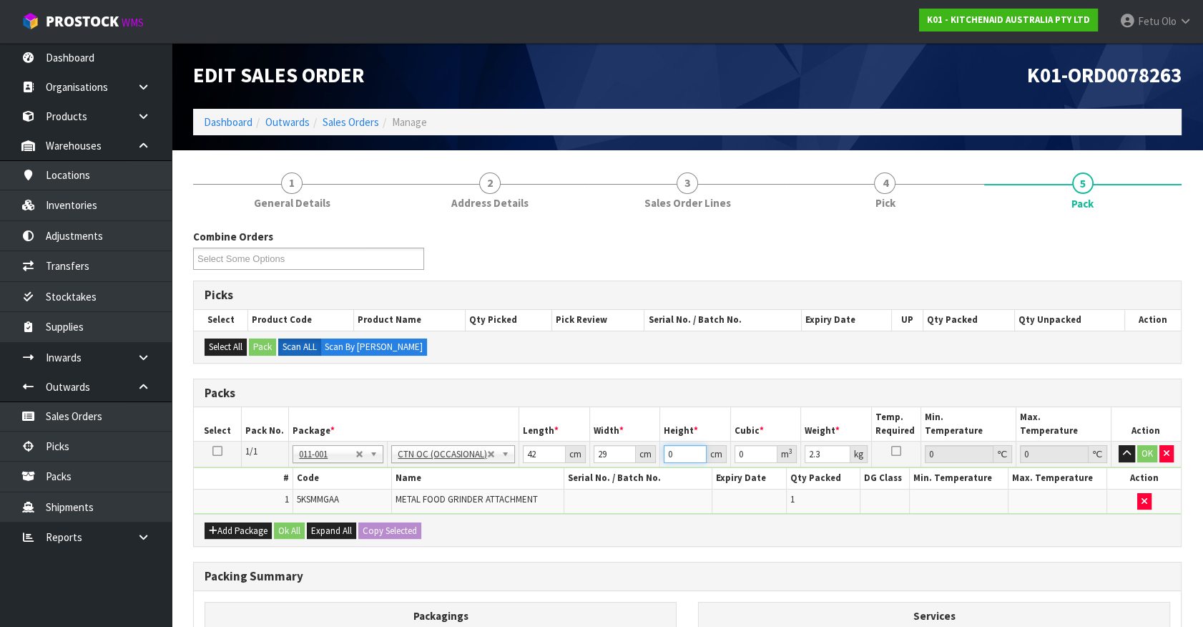
type input "2"
type input "0.002436"
type input "20"
type input "0.02436"
type input "20"
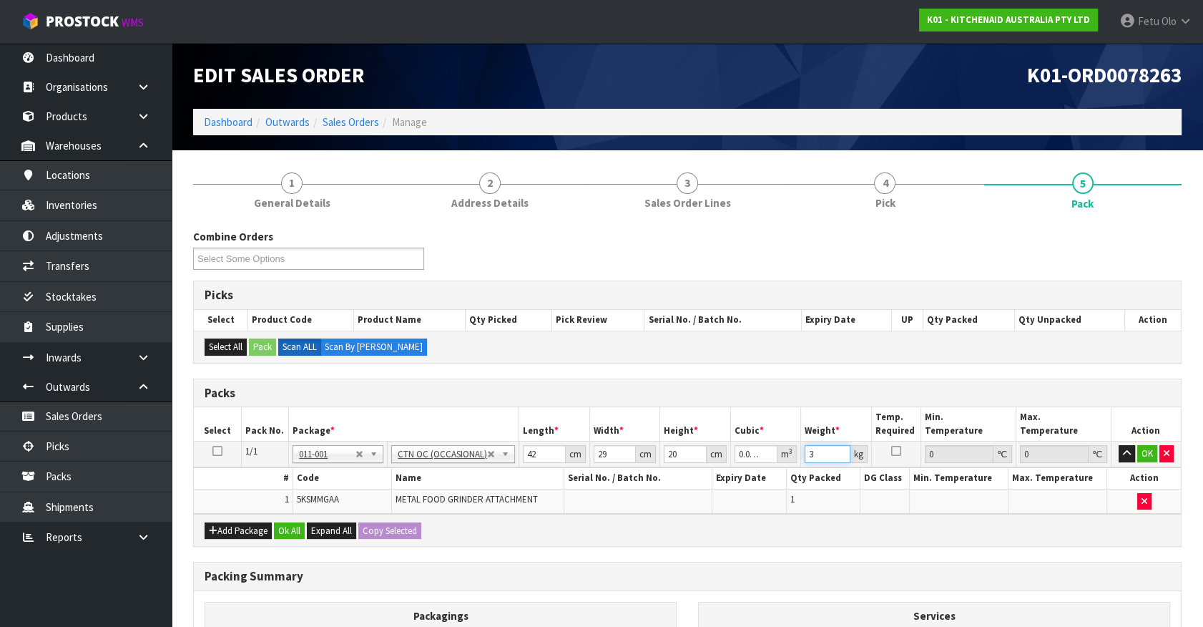
type input "3"
click button "OK" at bounding box center [1148, 453] width 20 height 17
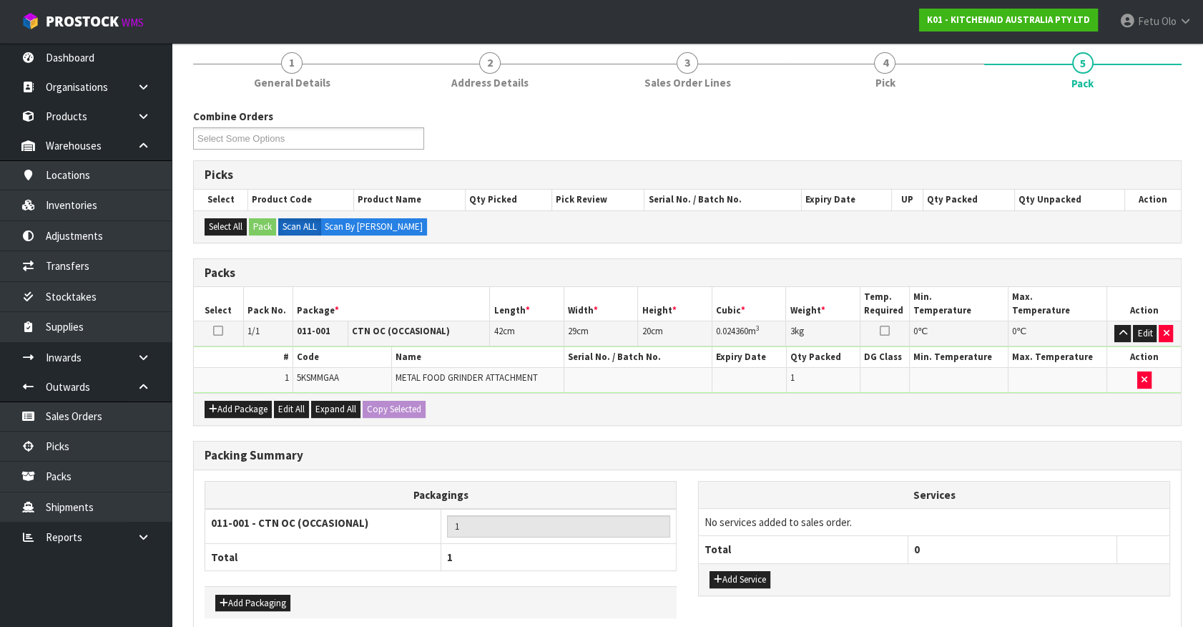
scroll to position [187, 0]
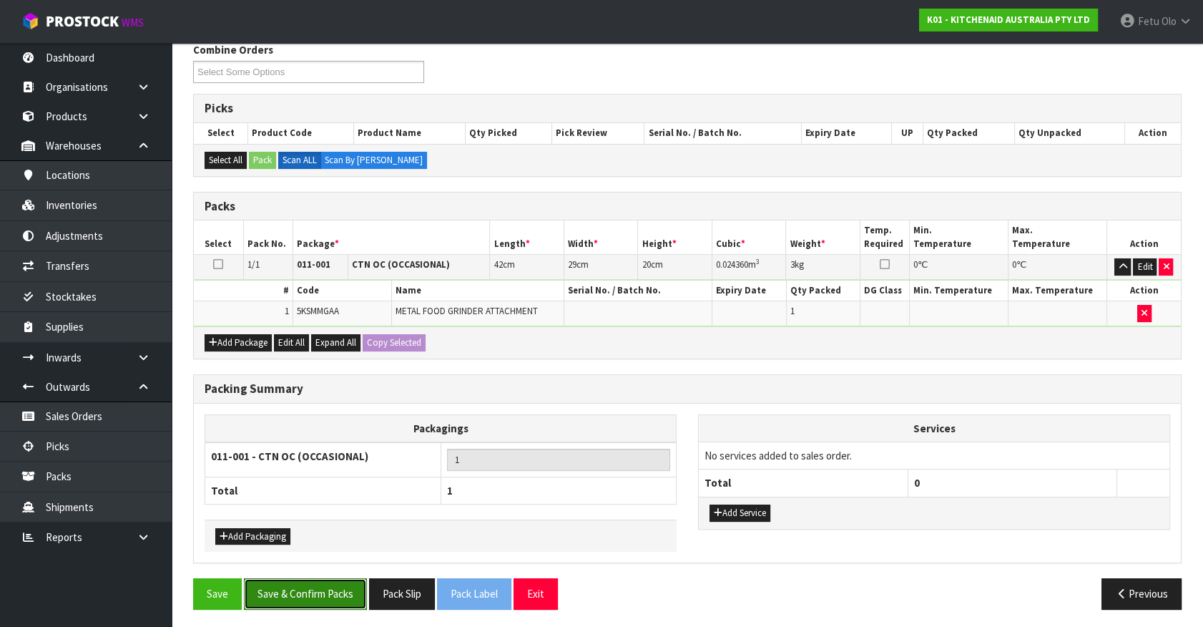
click at [343, 578] on button "Save & Confirm Packs" at bounding box center [305, 593] width 123 height 31
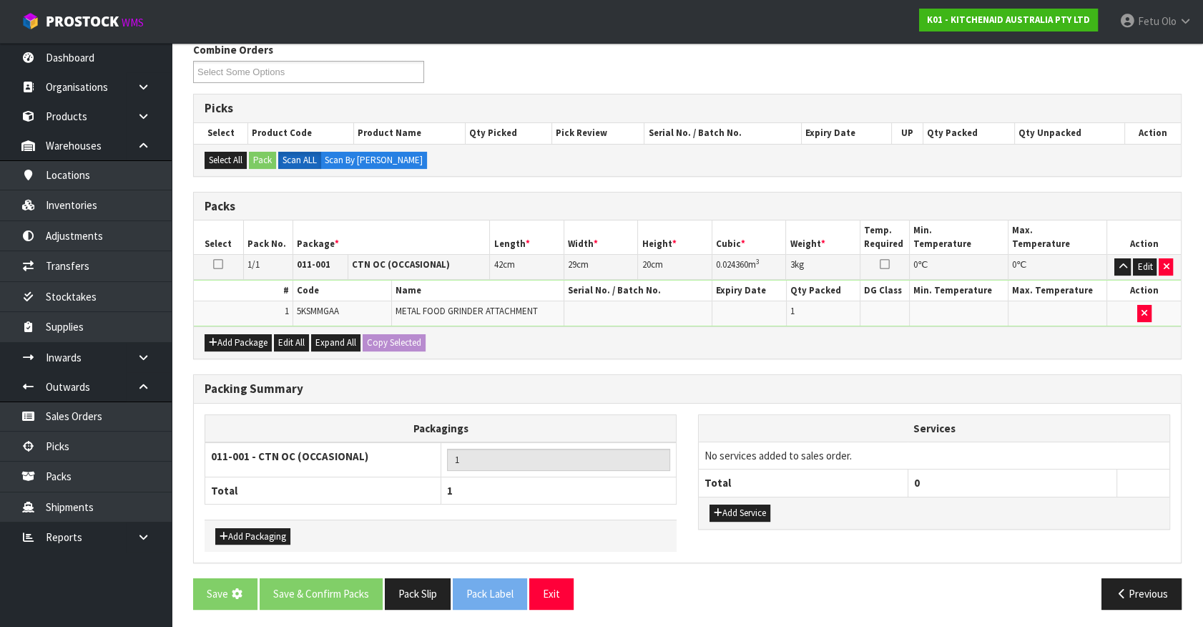
scroll to position [0, 0]
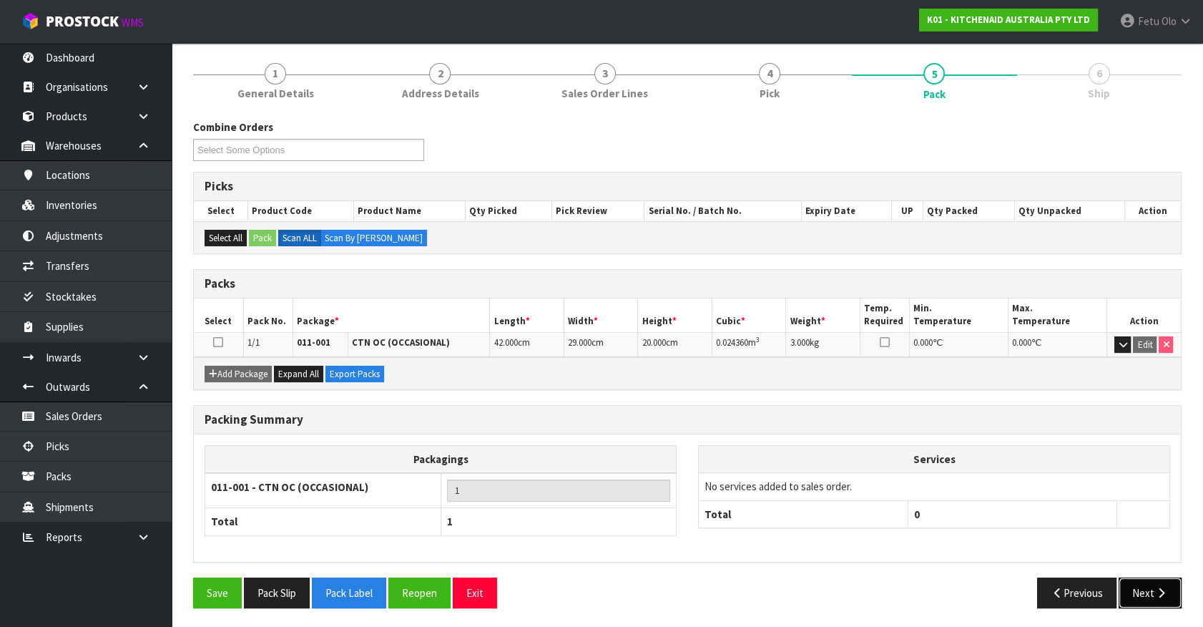
click at [1129, 579] on button "Next" at bounding box center [1150, 592] width 63 height 31
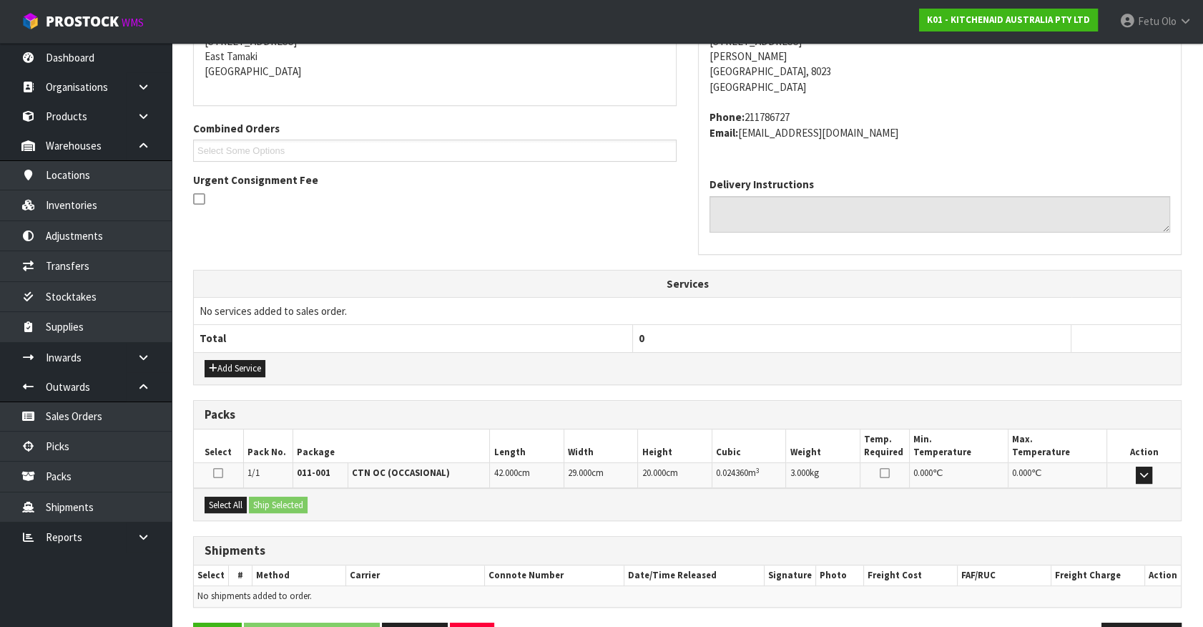
scroll to position [348, 0]
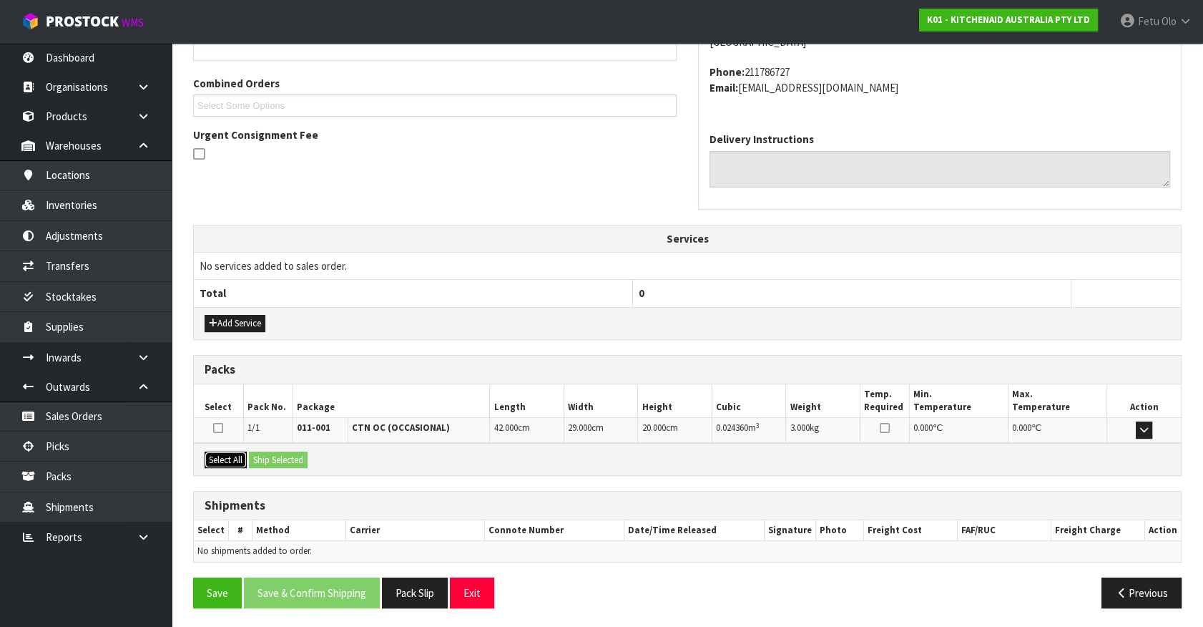
click at [220, 451] on button "Select All" at bounding box center [226, 459] width 42 height 17
click at [265, 453] on button "Ship Selected" at bounding box center [278, 459] width 59 height 17
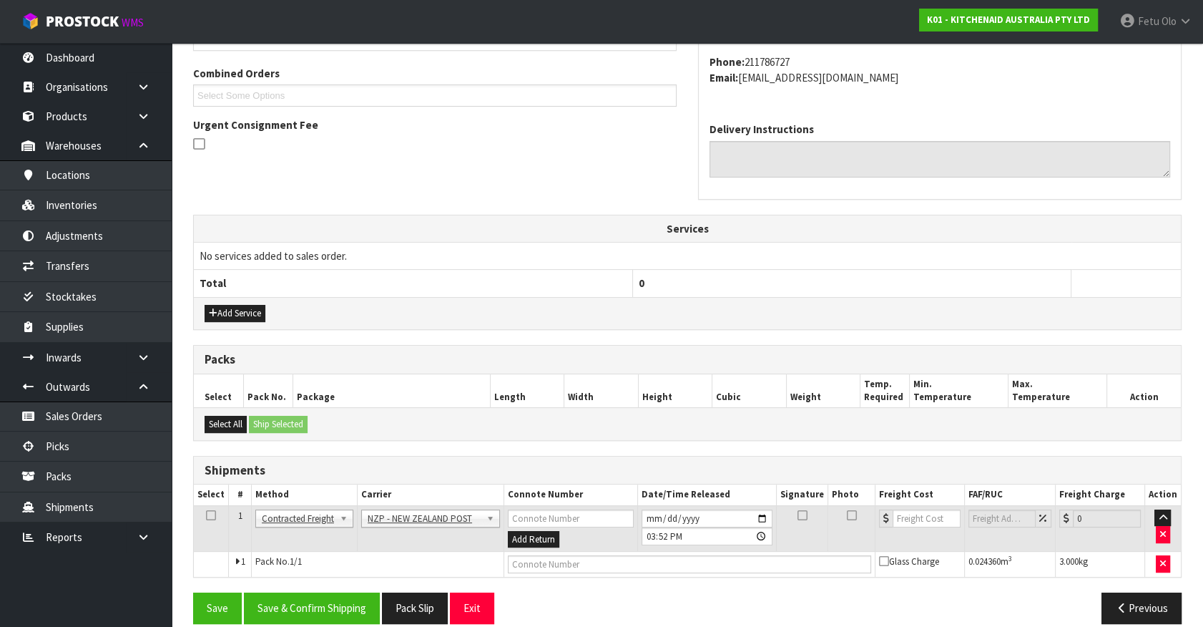
scroll to position [373, 0]
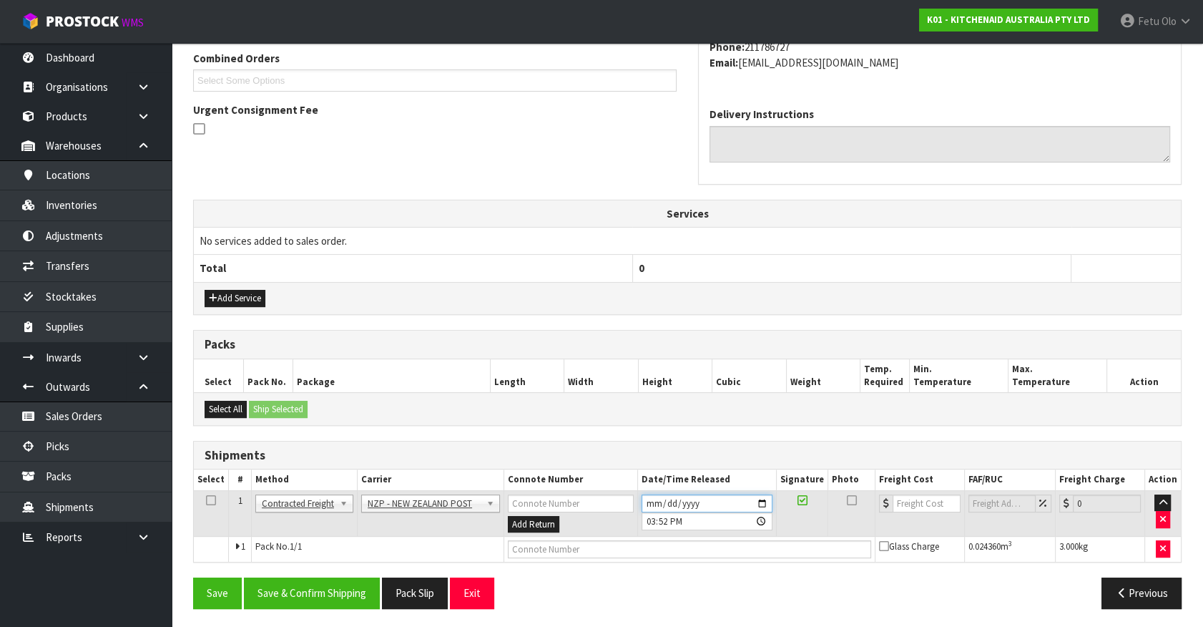
click at [763, 494] on input "[DATE]" at bounding box center [707, 503] width 131 height 18
type input "[DATE]"
drag, startPoint x: 318, startPoint y: 585, endPoint x: 499, endPoint y: 560, distance: 182.0
click at [319, 585] on button "Save & Confirm Shipping" at bounding box center [312, 592] width 136 height 31
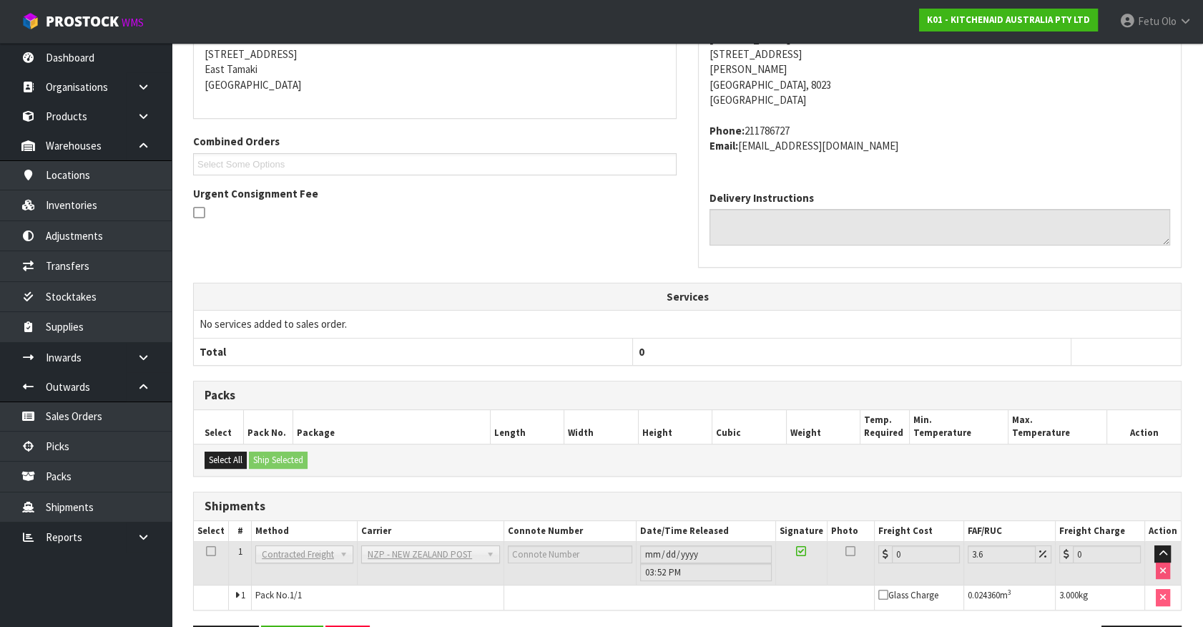
scroll to position [353, 0]
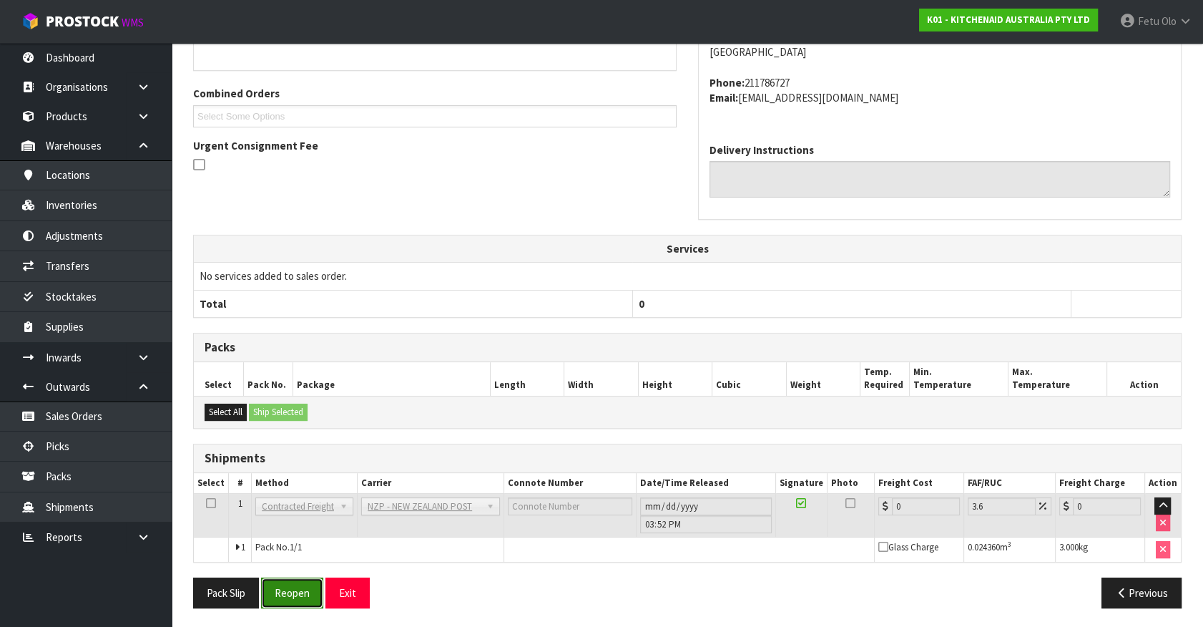
click at [295, 587] on button "Reopen" at bounding box center [292, 592] width 62 height 31
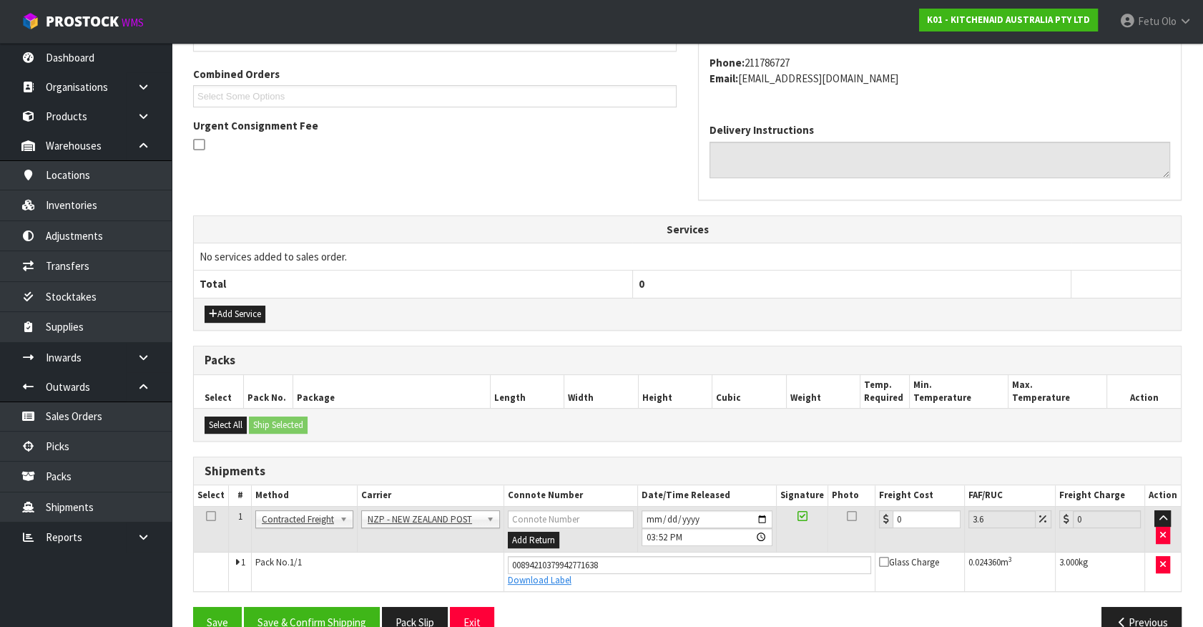
scroll to position [386, 0]
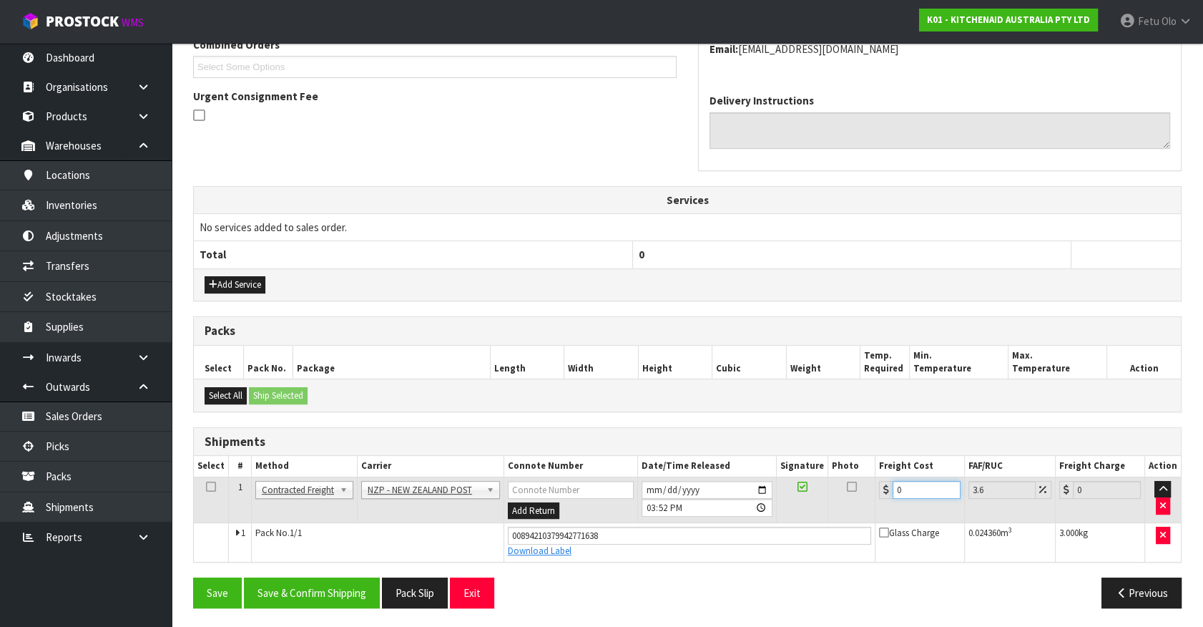
drag, startPoint x: 909, startPoint y: 492, endPoint x: 699, endPoint y: 534, distance: 213.8
click at [699, 534] on tbody "1 Client Local Pickup Customer Local Pickup Company Freight Contracted Freight …" at bounding box center [687, 519] width 987 height 84
type input "01"
type input "1.04"
type input "011"
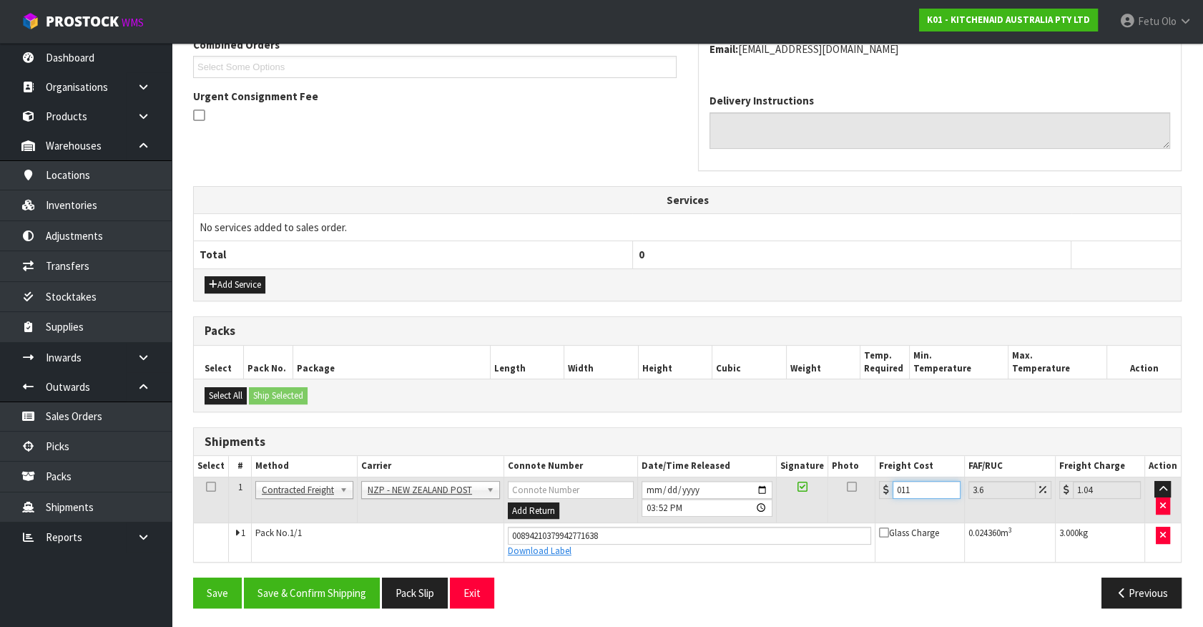
type input "11.4"
type input "011.6"
type input "12.02"
drag, startPoint x: 923, startPoint y: 487, endPoint x: 791, endPoint y: 512, distance: 134.7
click at [791, 512] on tr "1 Client Local Pickup Customer Local Pickup Company Freight Contracted Freight …" at bounding box center [687, 500] width 987 height 47
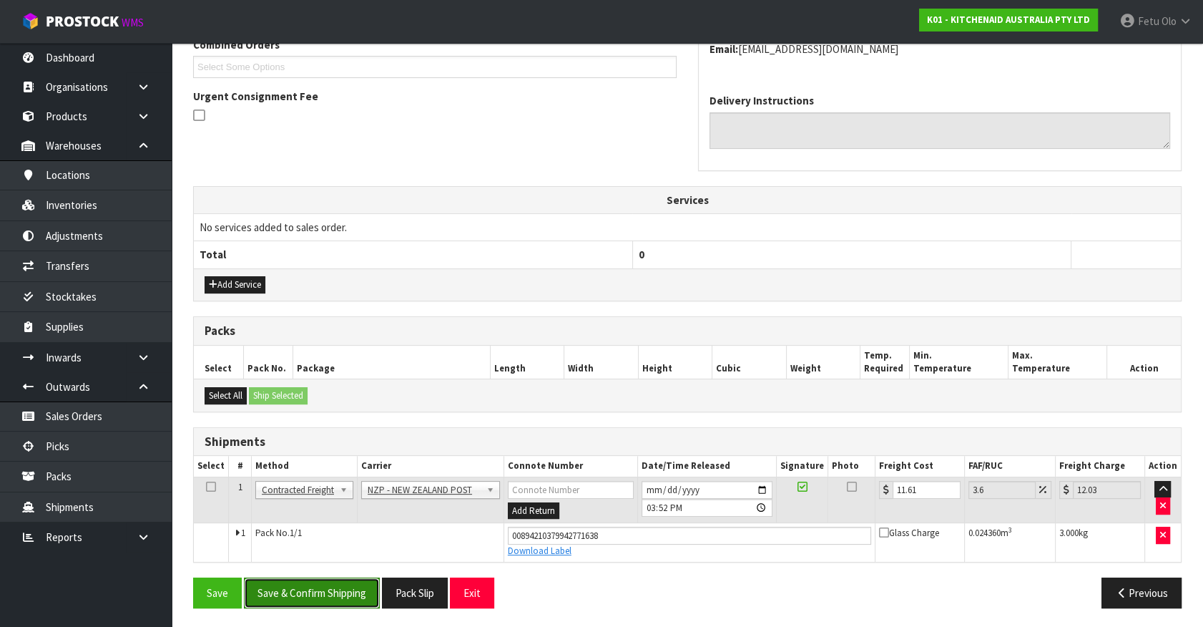
click at [327, 584] on button "Save & Confirm Shipping" at bounding box center [312, 592] width 136 height 31
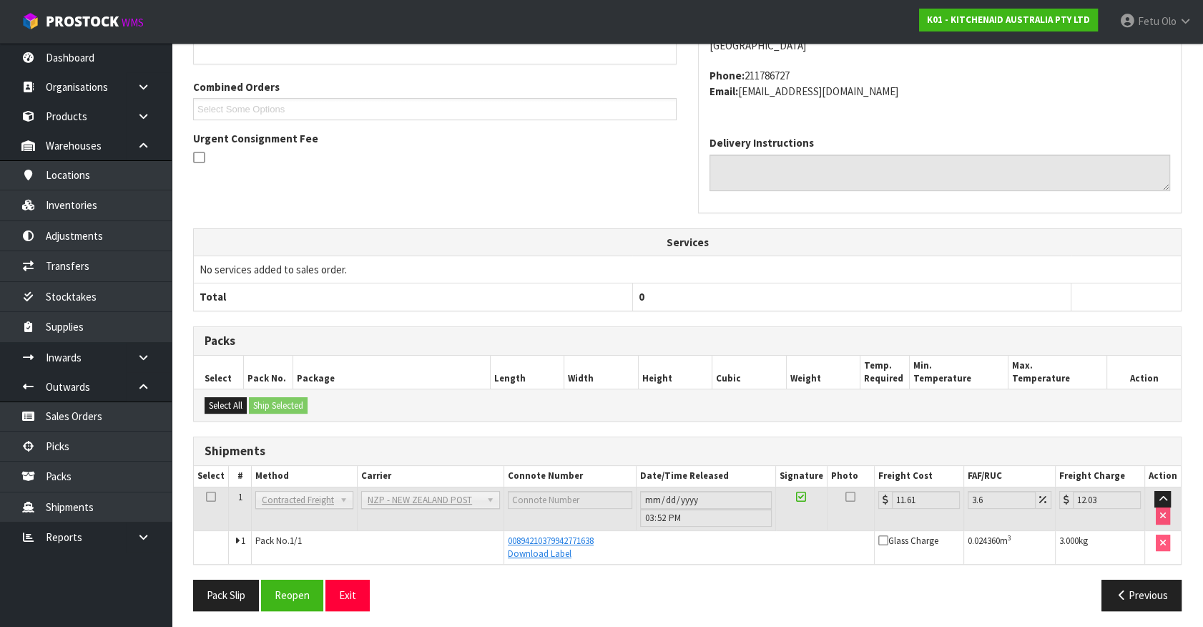
scroll to position [347, 0]
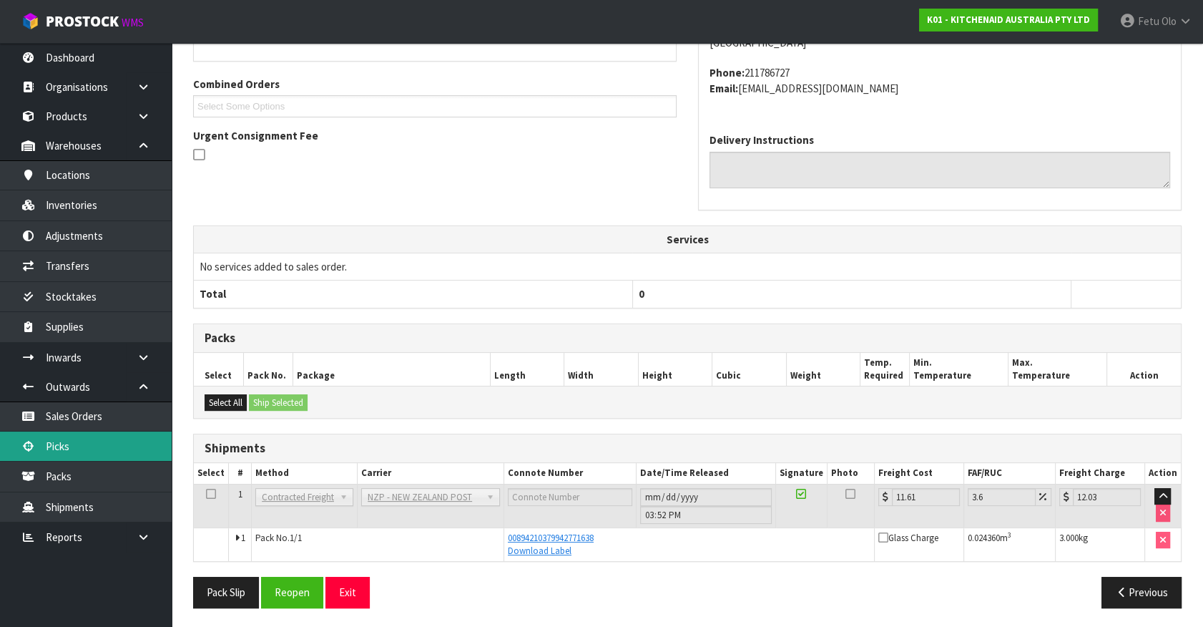
click at [85, 451] on link "Picks" at bounding box center [86, 445] width 172 height 29
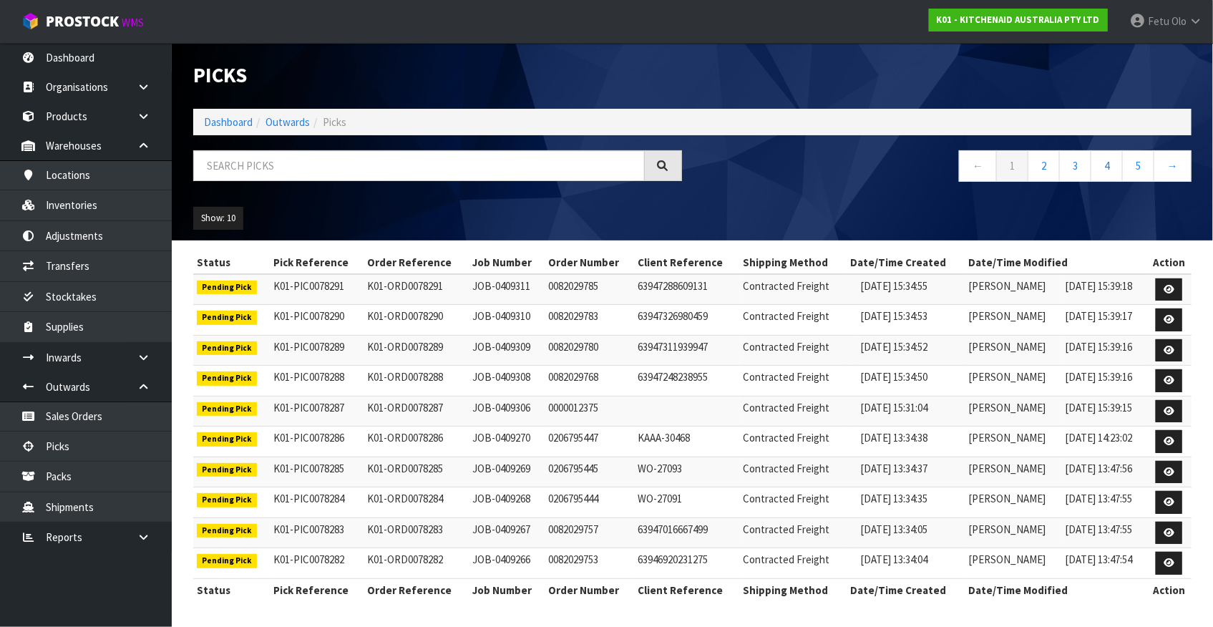
drag, startPoint x: 1155, startPoint y: 27, endPoint x: 1155, endPoint y: 50, distance: 22.9
click at [1155, 27] on span "Fetu" at bounding box center [1158, 21] width 21 height 14
click at [1155, 61] on link "Logout" at bounding box center [1155, 56] width 113 height 19
